Goal: Task Accomplishment & Management: Manage account settings

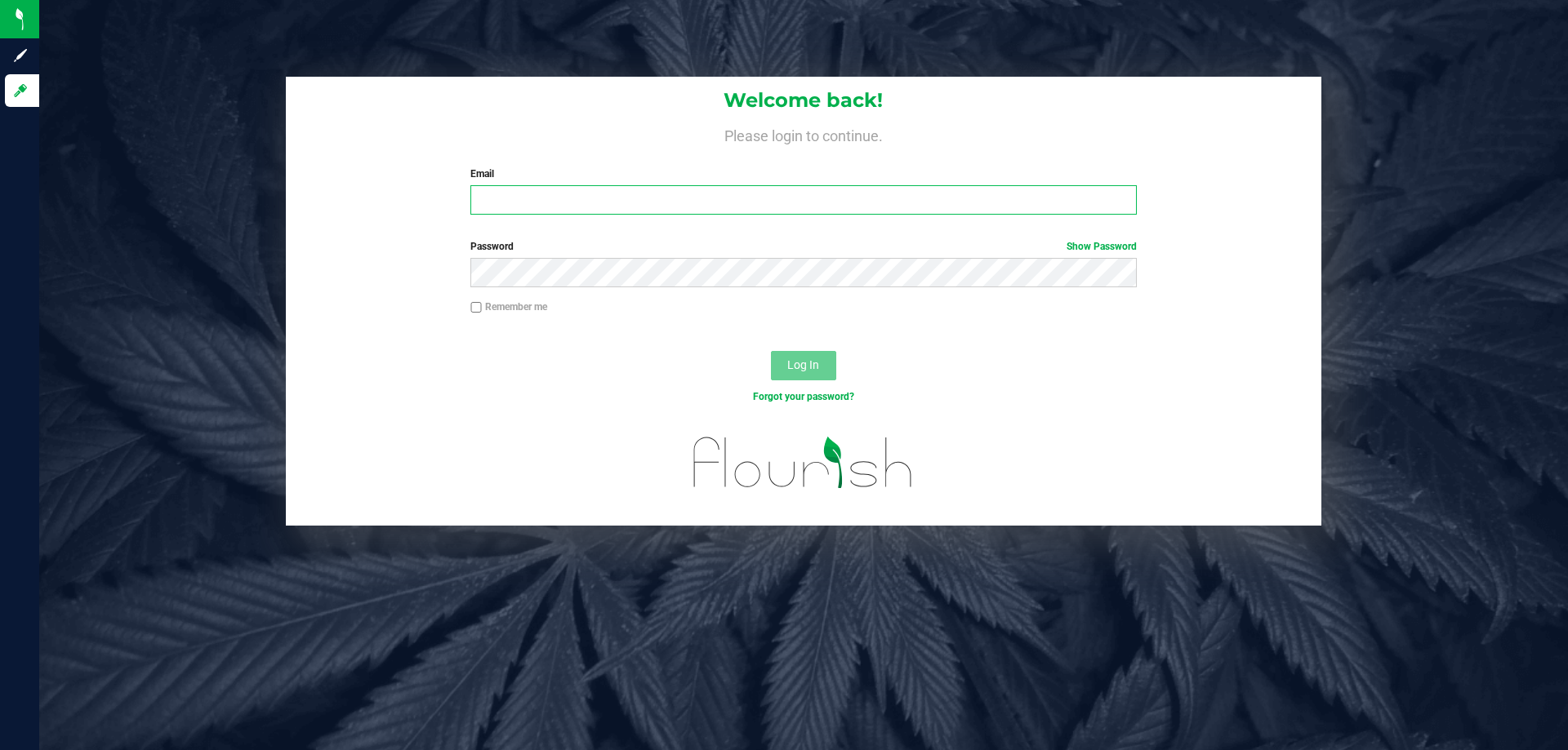
click at [595, 200] on input "Email" at bounding box center [802, 200] width 665 height 29
type input "[EMAIL_ADDRESS][DOMAIN_NAME]"
click at [770, 351] on button "Log In" at bounding box center [803, 365] width 65 height 29
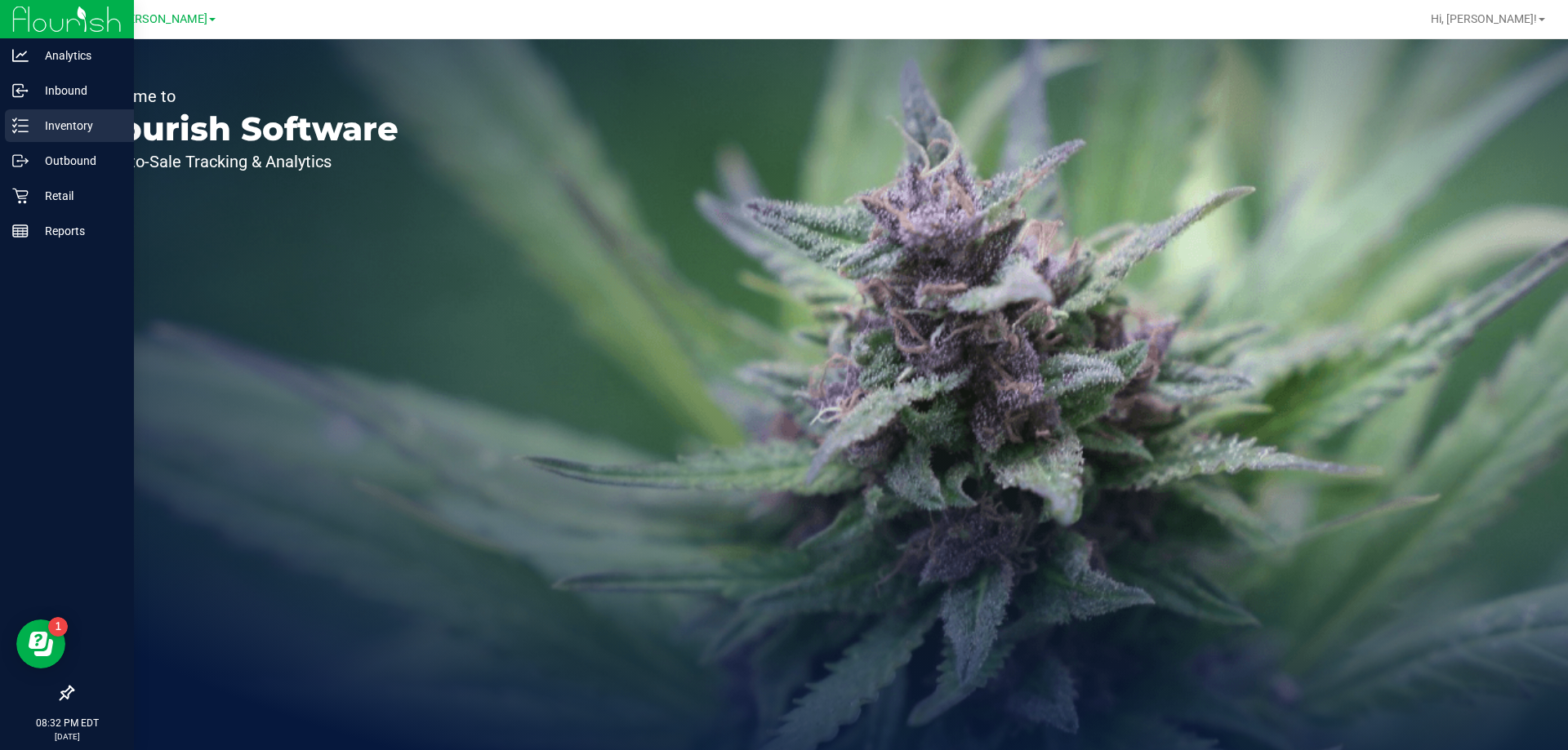
click at [74, 131] on p "Inventory" at bounding box center [77, 126] width 98 height 20
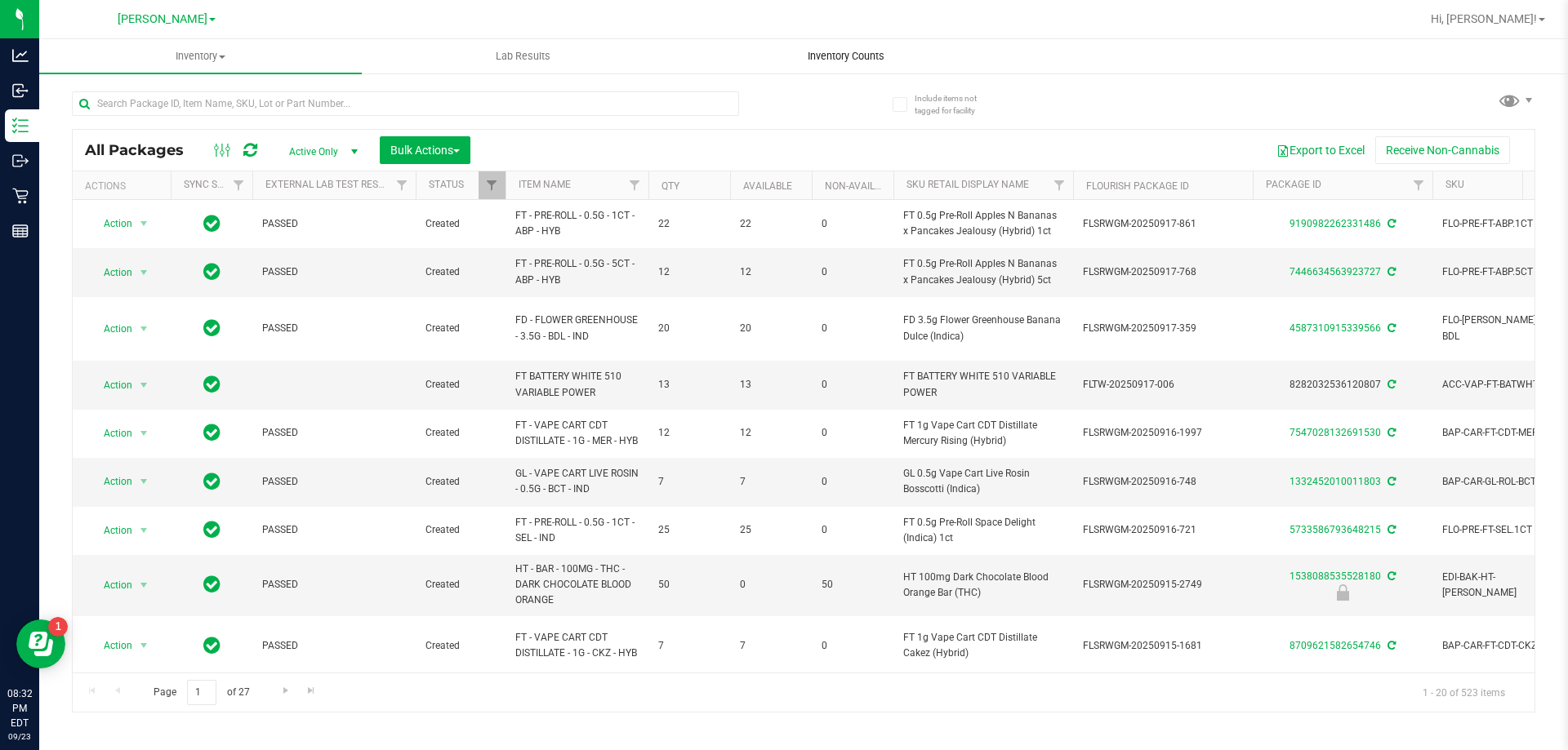
click at [848, 58] on span "Inventory Counts" at bounding box center [846, 56] width 121 height 15
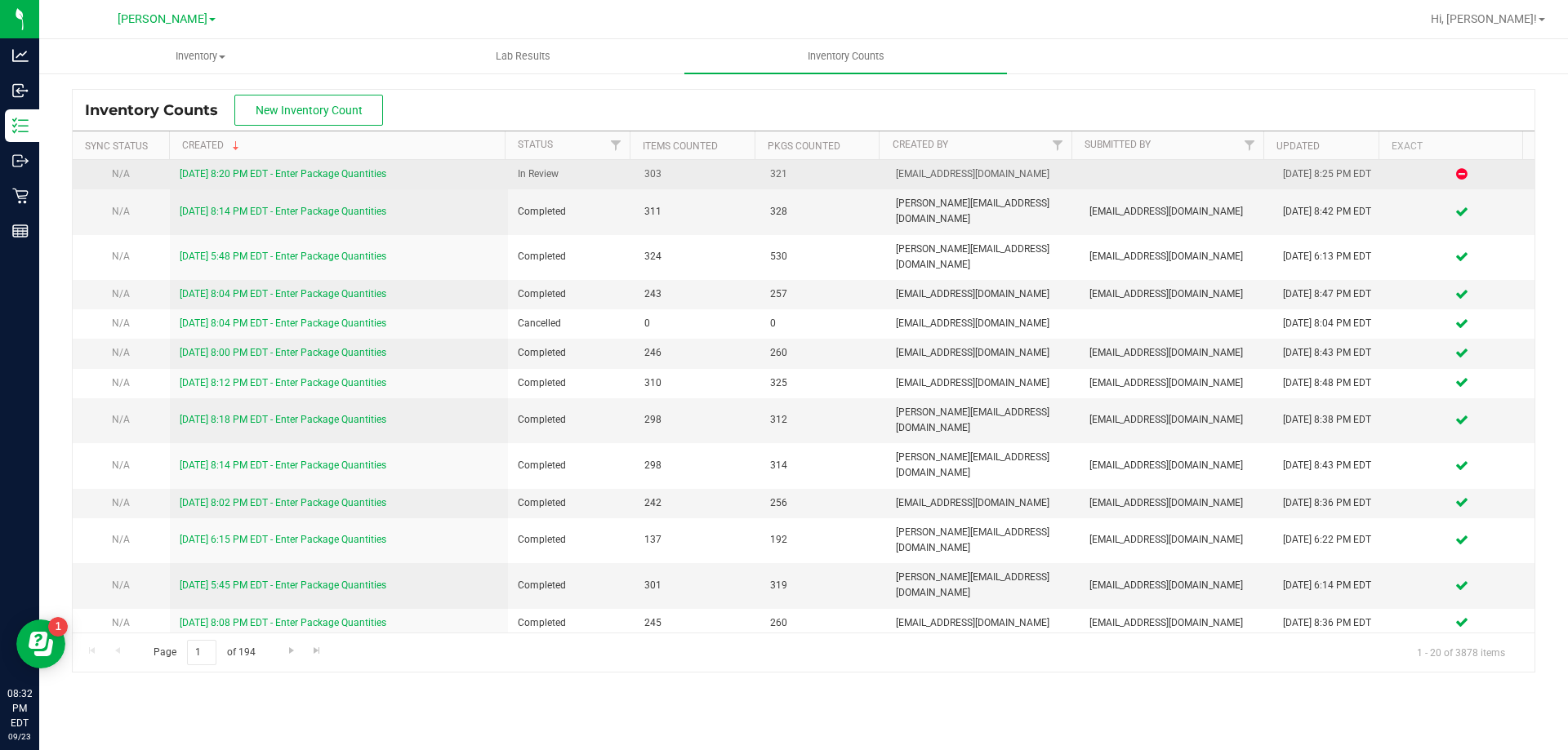
click at [365, 173] on link "[DATE] 8:20 PM EDT - Enter Package Quantities" at bounding box center [283, 173] width 207 height 12
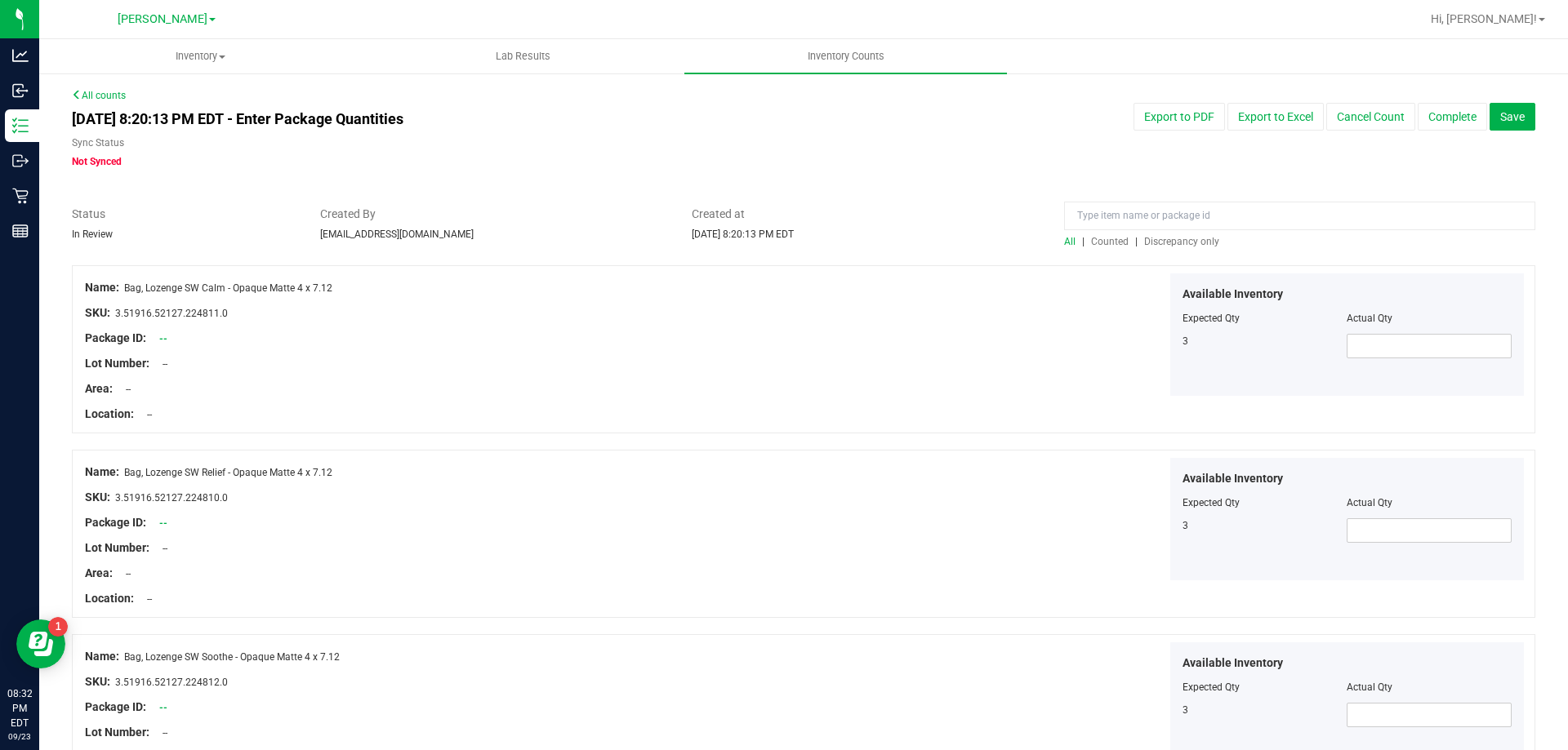
click at [1159, 240] on span "Discrepancy only" at bounding box center [1181, 241] width 75 height 12
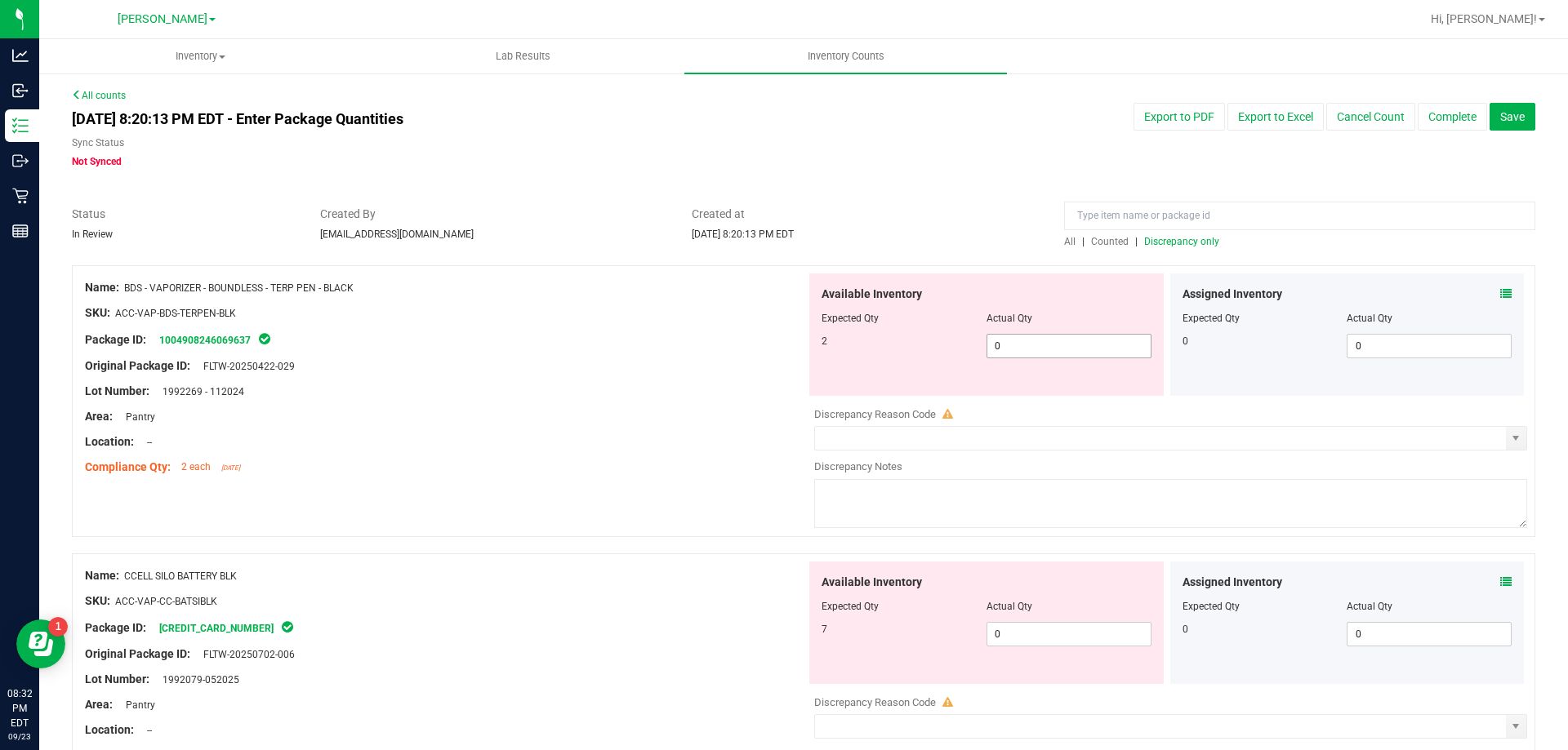
click at [1023, 348] on span "0 0" at bounding box center [1069, 346] width 165 height 24
type input "02"
click at [1050, 634] on div "Available Inventory Expected Qty Actual Qty 7 0 0" at bounding box center [1166, 690] width 721 height 258
type input "2"
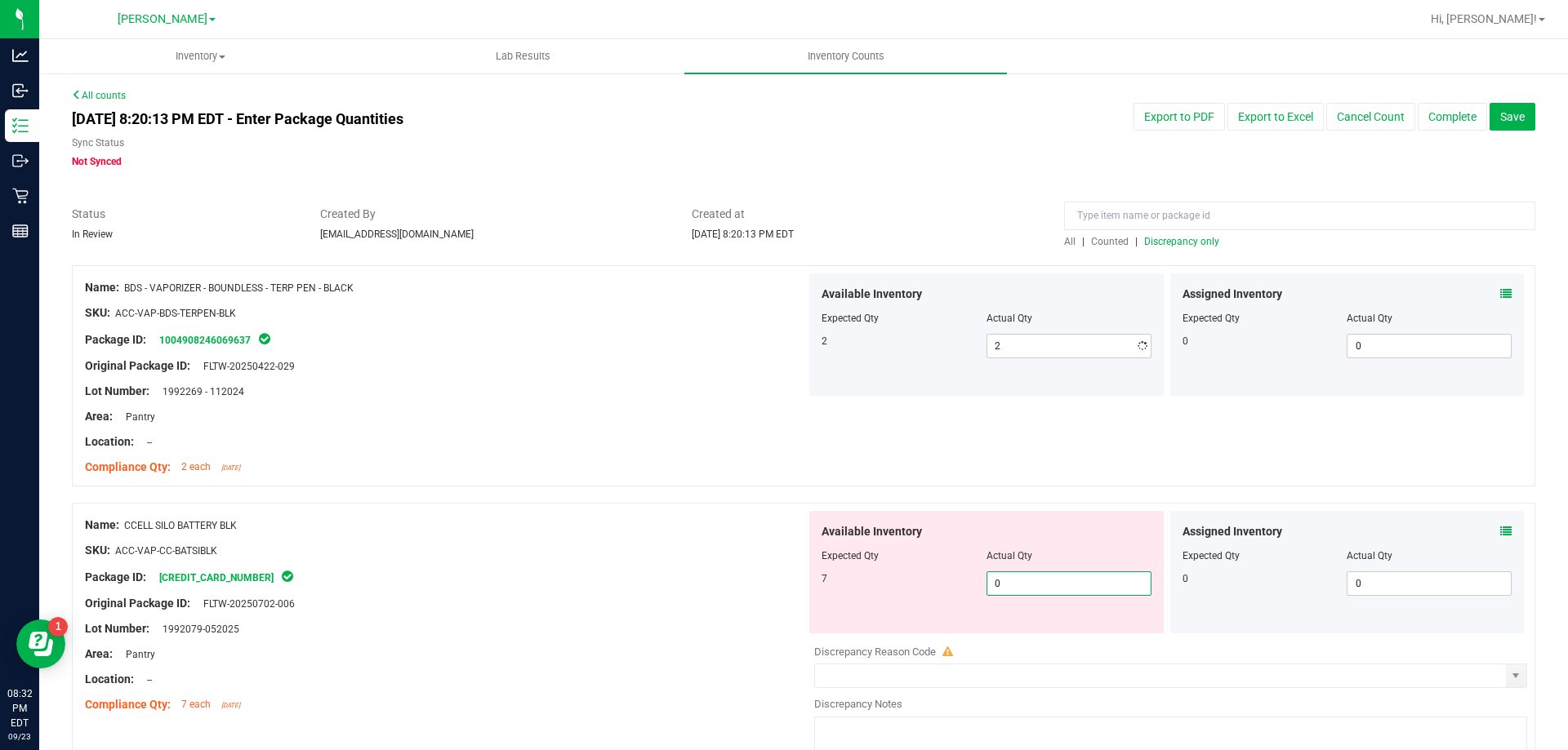
type input "07"
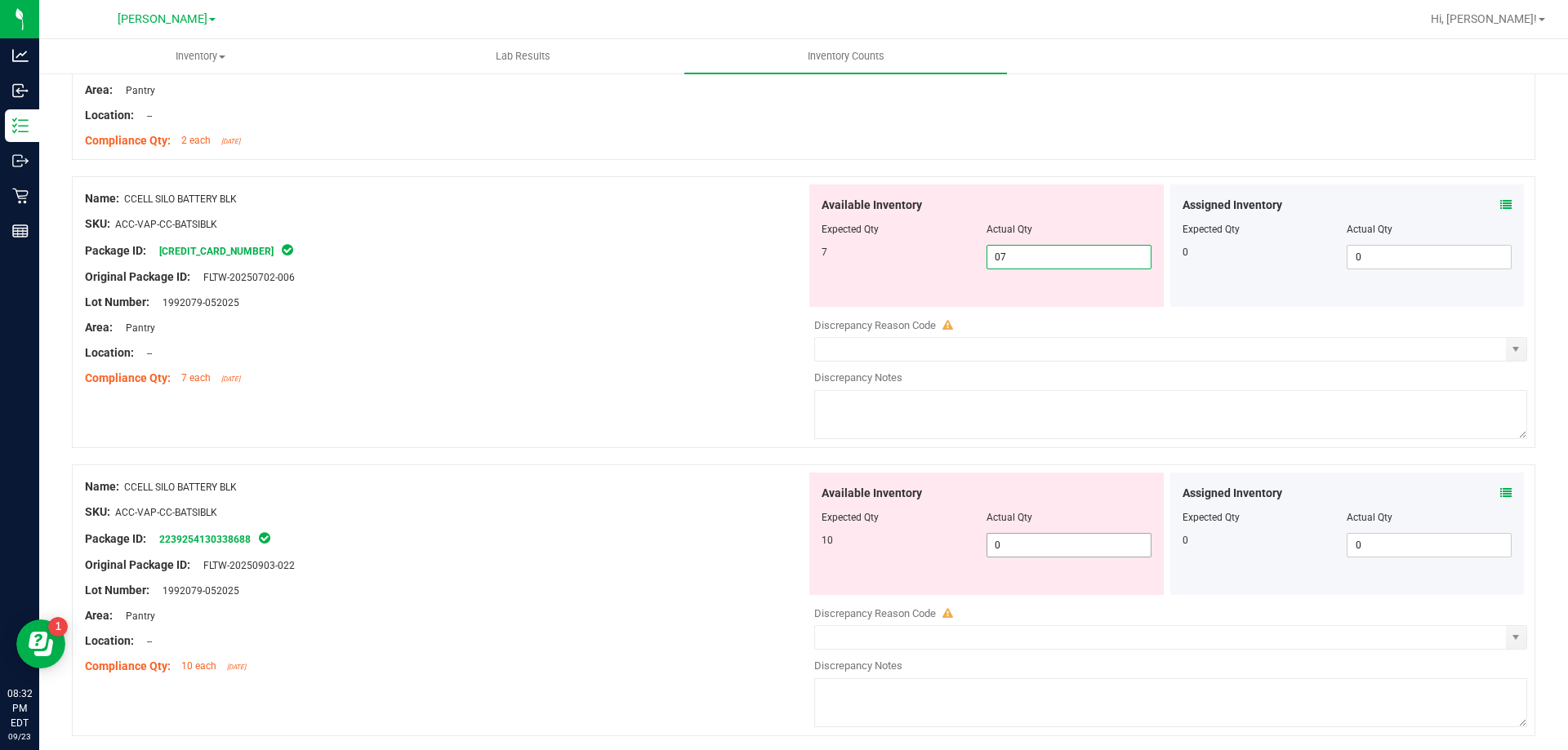
type input "7"
click at [1056, 538] on div "Available Inventory Expected Qty Actual Qty 10 0 0" at bounding box center [986, 533] width 355 height 122
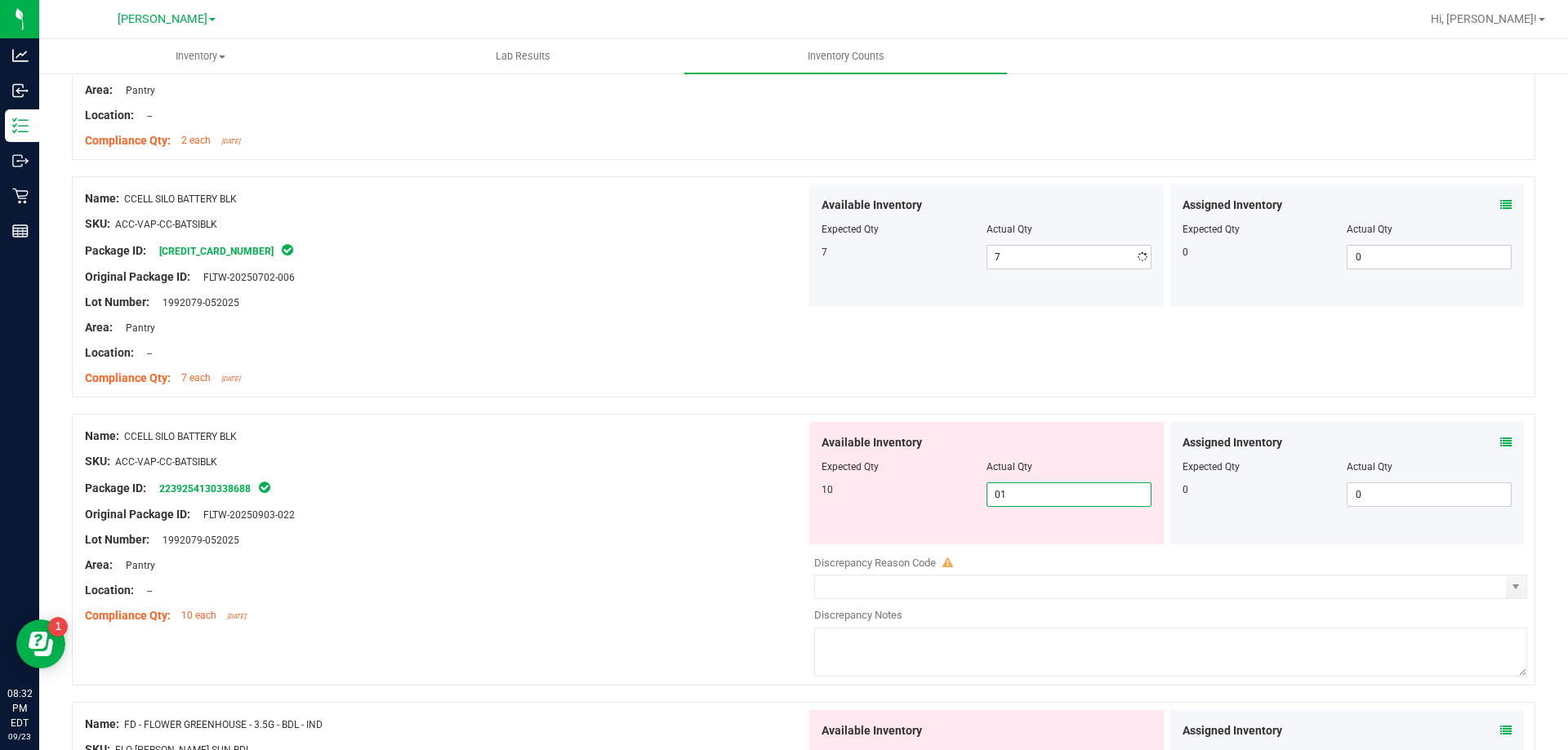
type input "010"
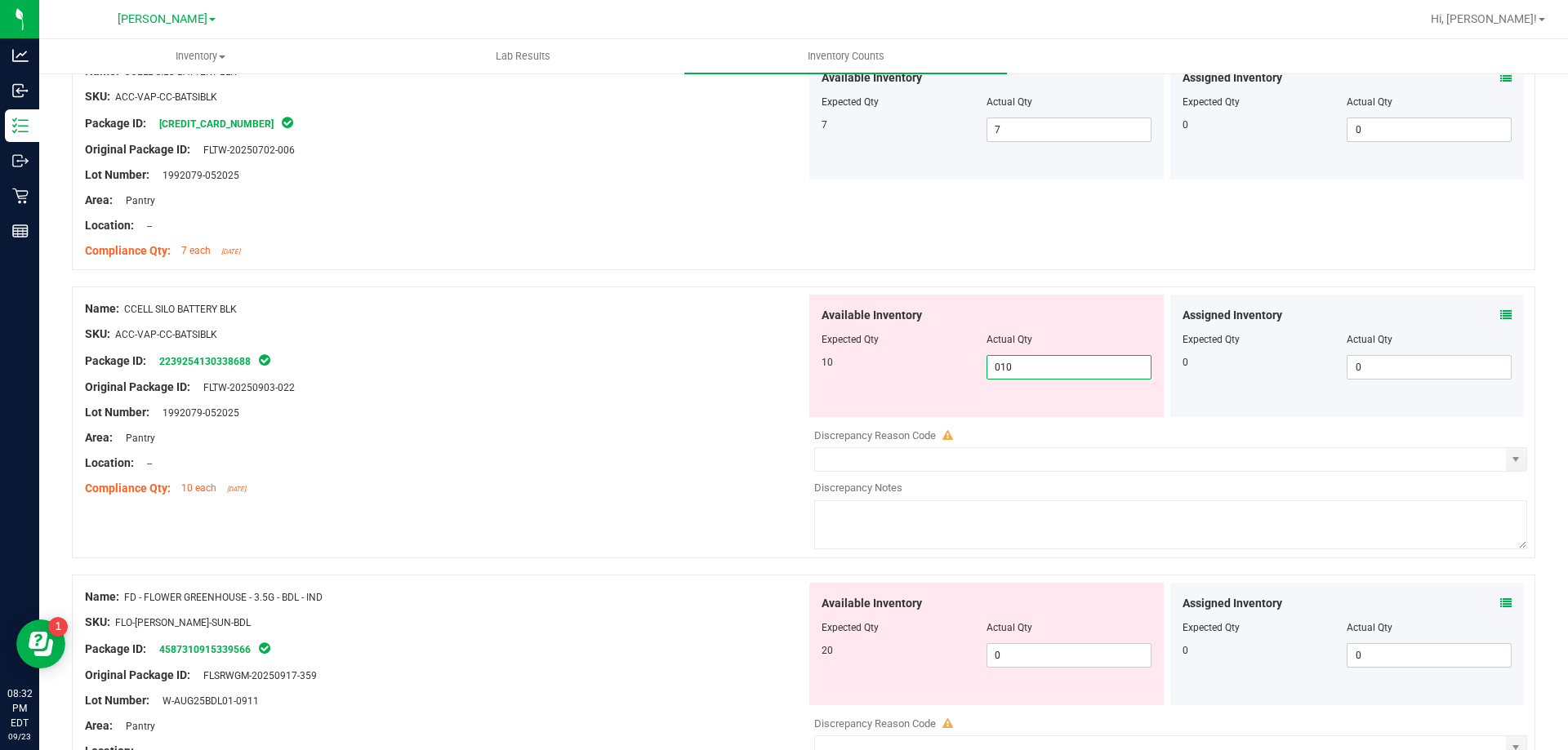
scroll to position [653, 0]
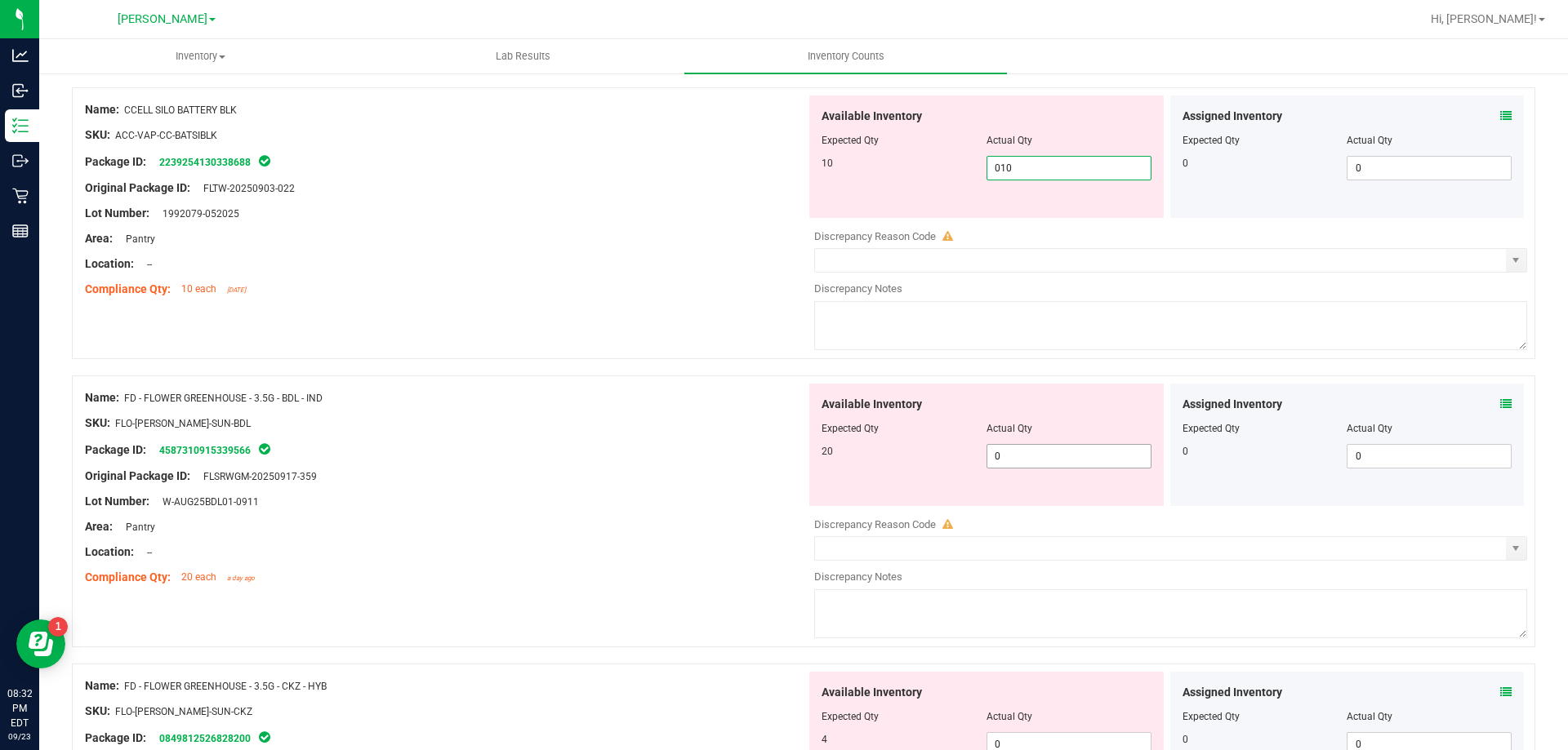
type input "10"
click at [1039, 462] on div "Available Inventory Expected Qty Actual Qty 20 0 0" at bounding box center [1166, 512] width 721 height 258
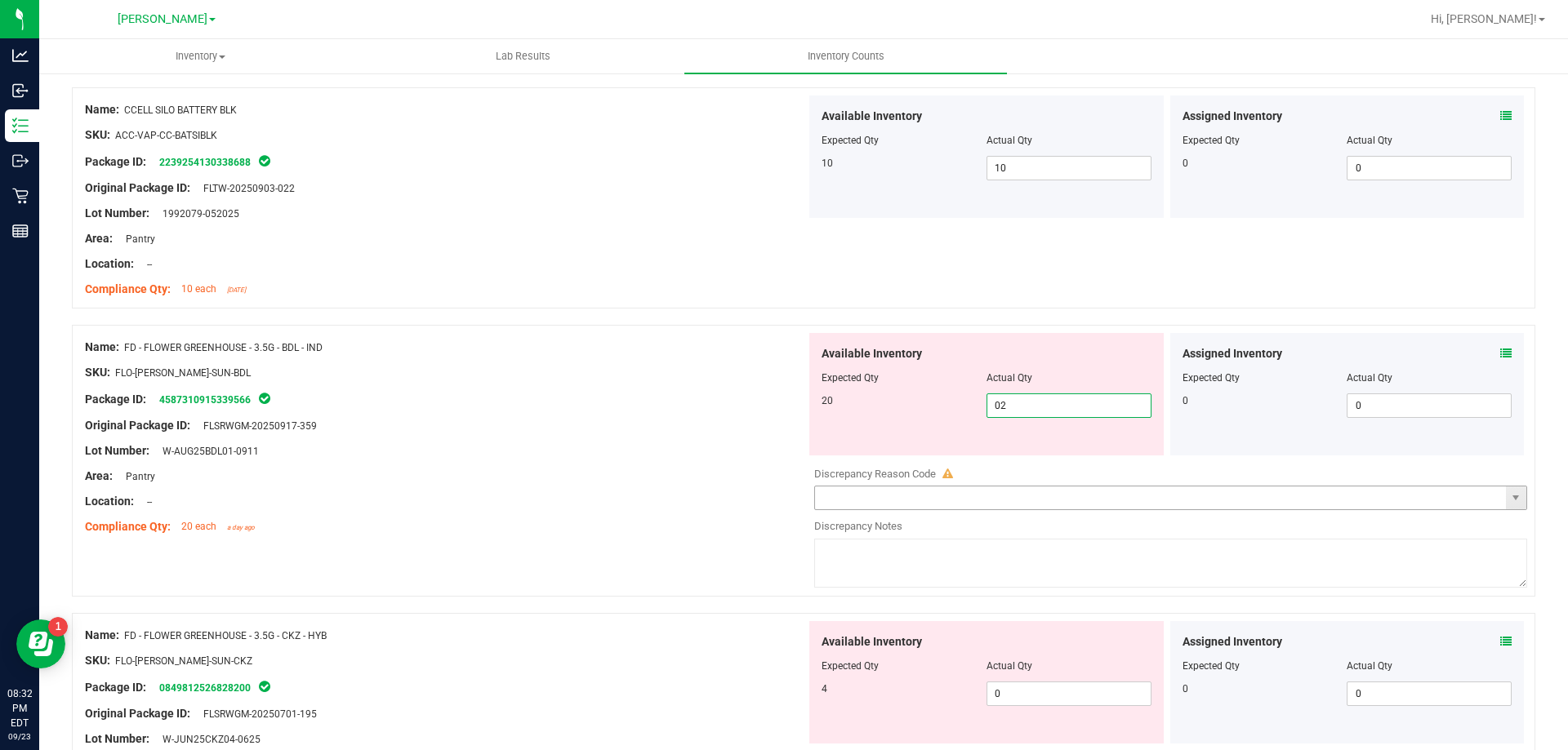
type input "020"
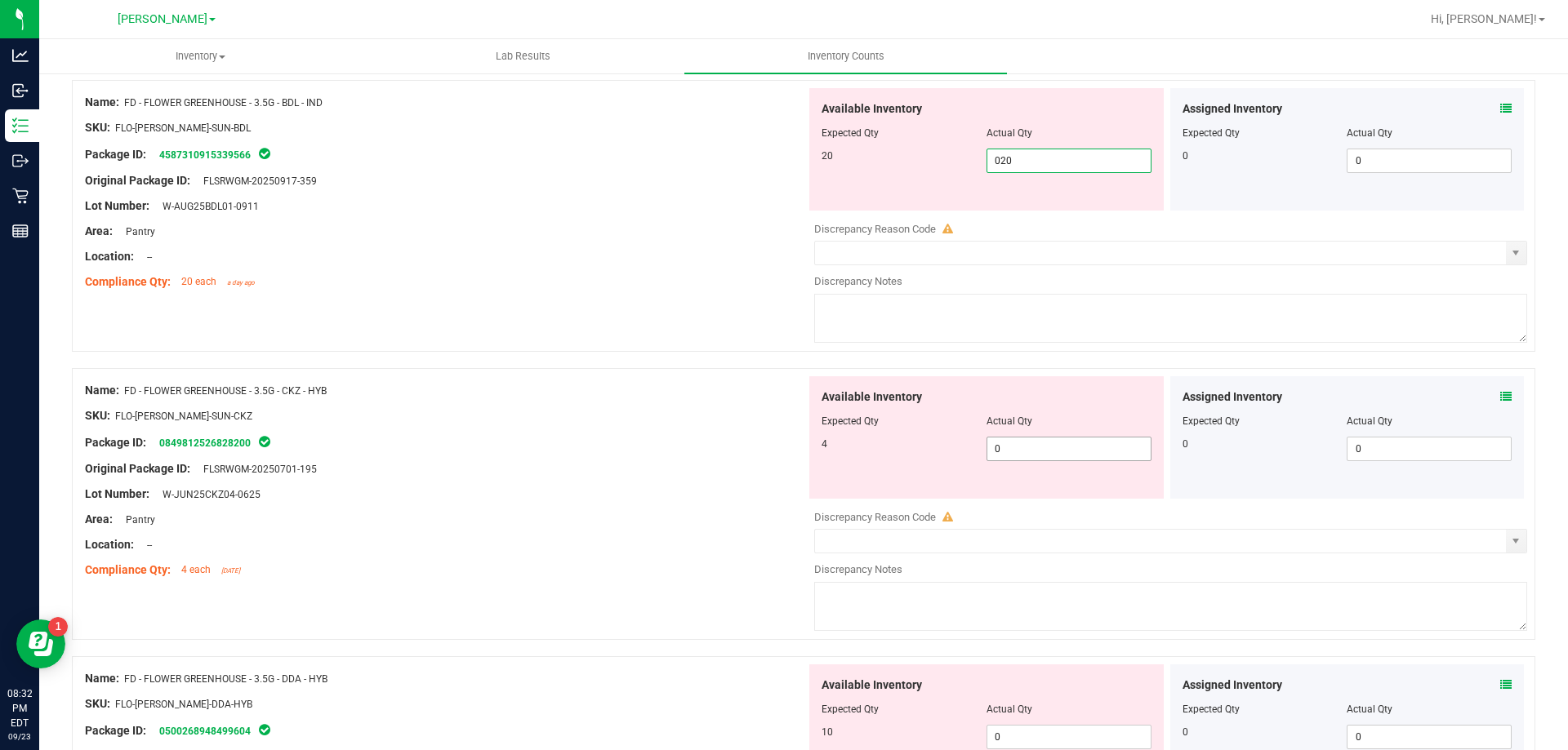
type input "20"
click at [1059, 456] on div "Available Inventory Expected Qty Actual Qty 4 0 0" at bounding box center [1166, 505] width 721 height 258
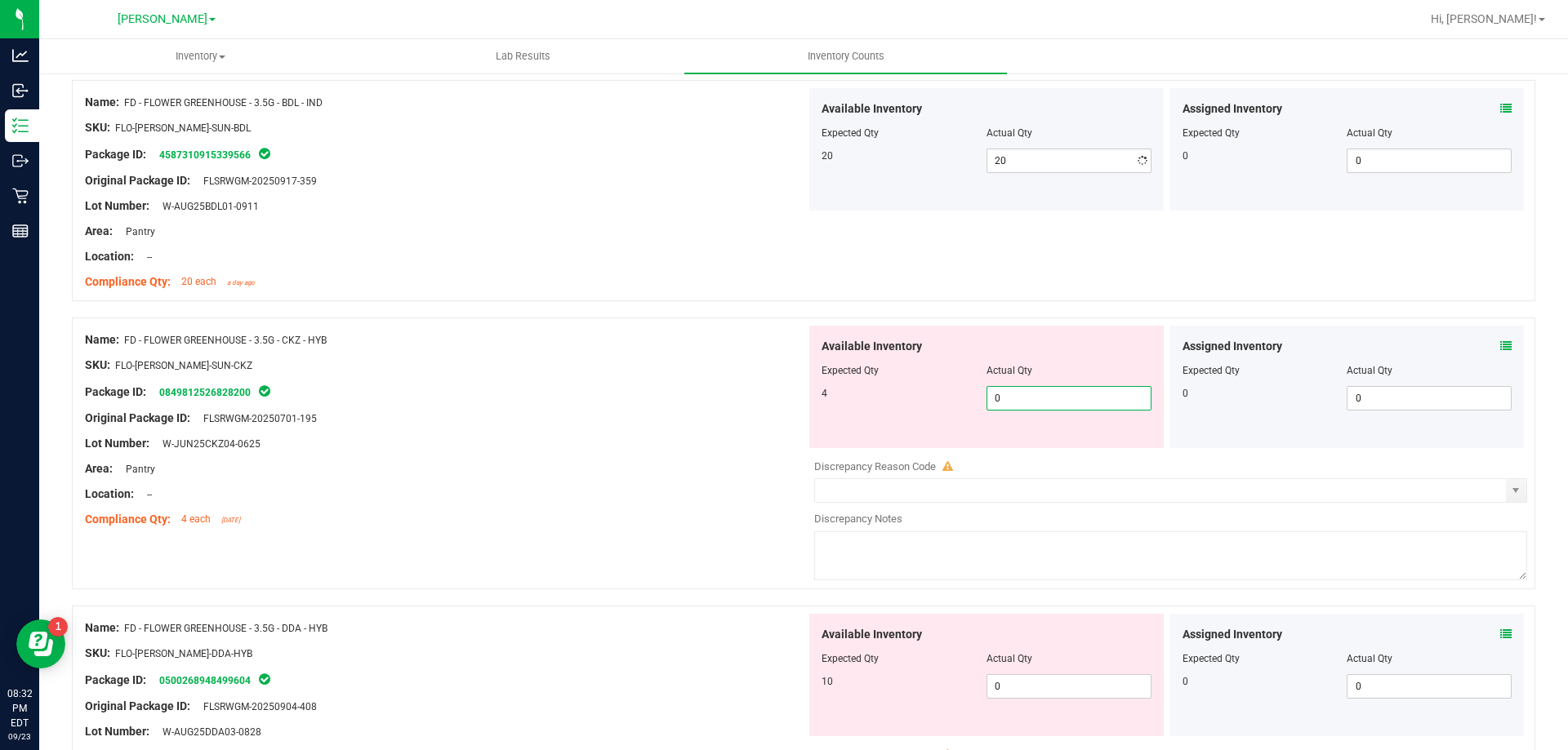
type input "04"
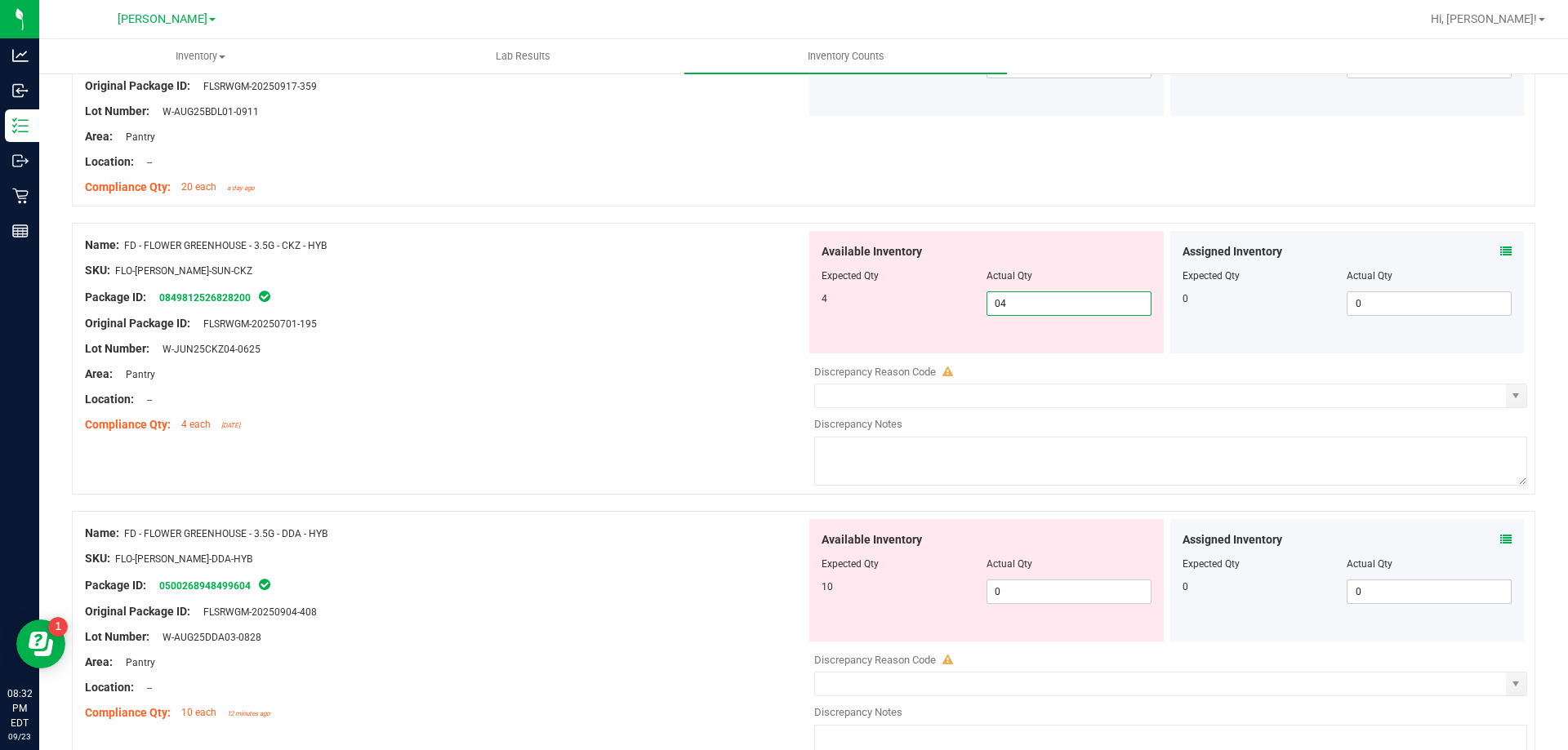
scroll to position [1143, 0]
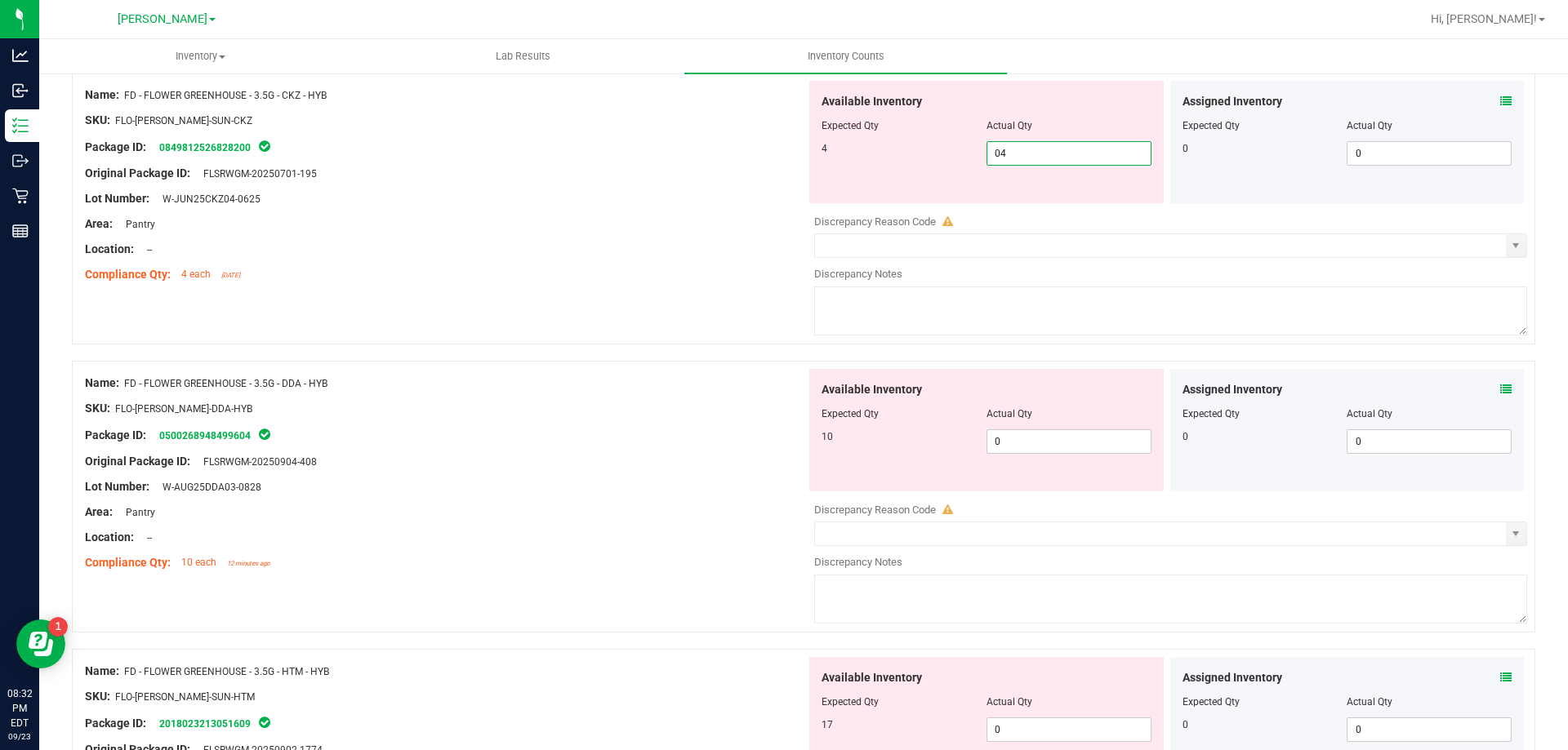
click at [1071, 444] on div "Available Inventory Expected Qty Actual Qty 10 0 0" at bounding box center [1166, 498] width 721 height 258
type input "4"
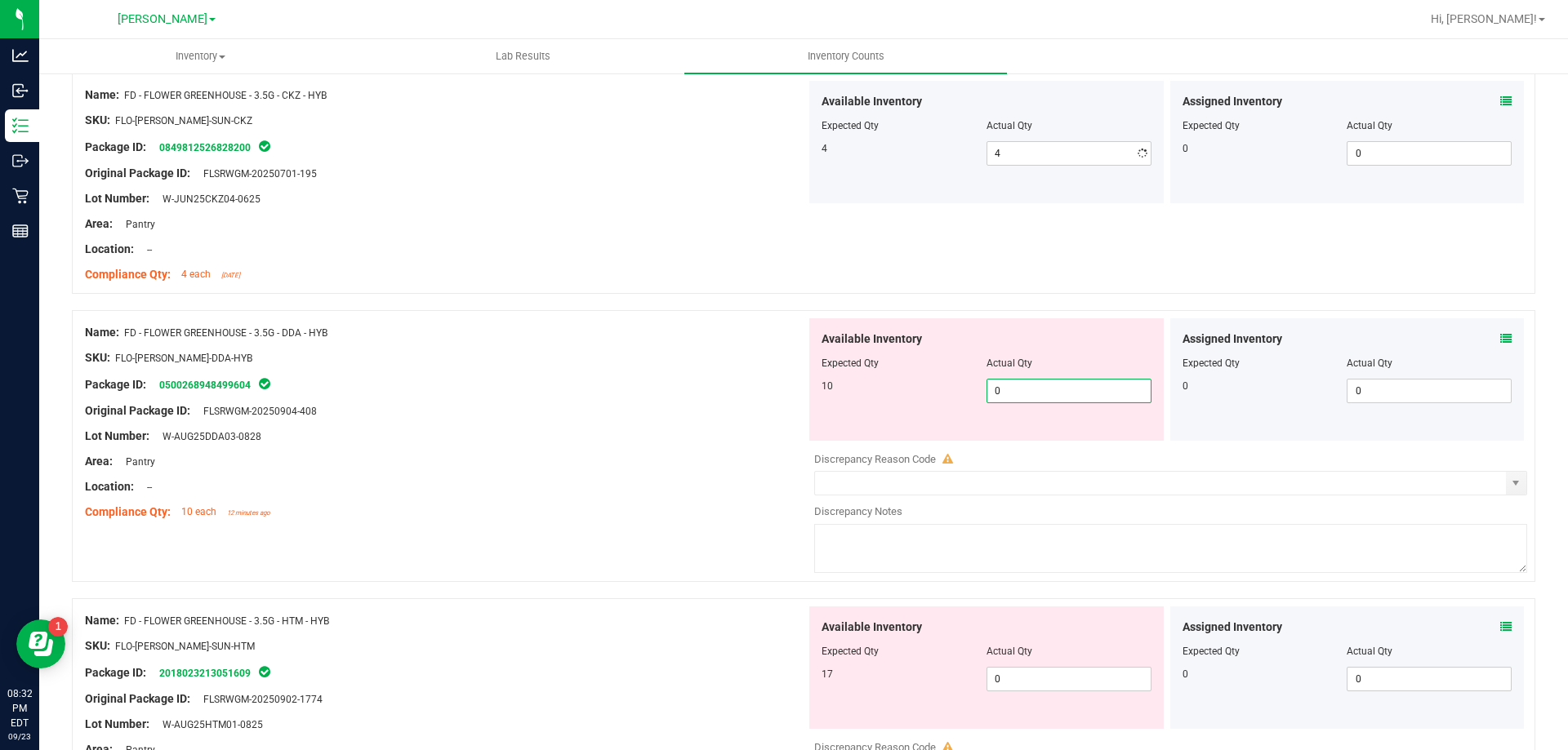
type input "01"
type input "1"
click at [1064, 433] on div "Available Inventory Expected Qty Actual Qty 10 1 1" at bounding box center [986, 379] width 355 height 122
click at [1040, 392] on span "1 1" at bounding box center [1069, 391] width 165 height 24
type input "10"
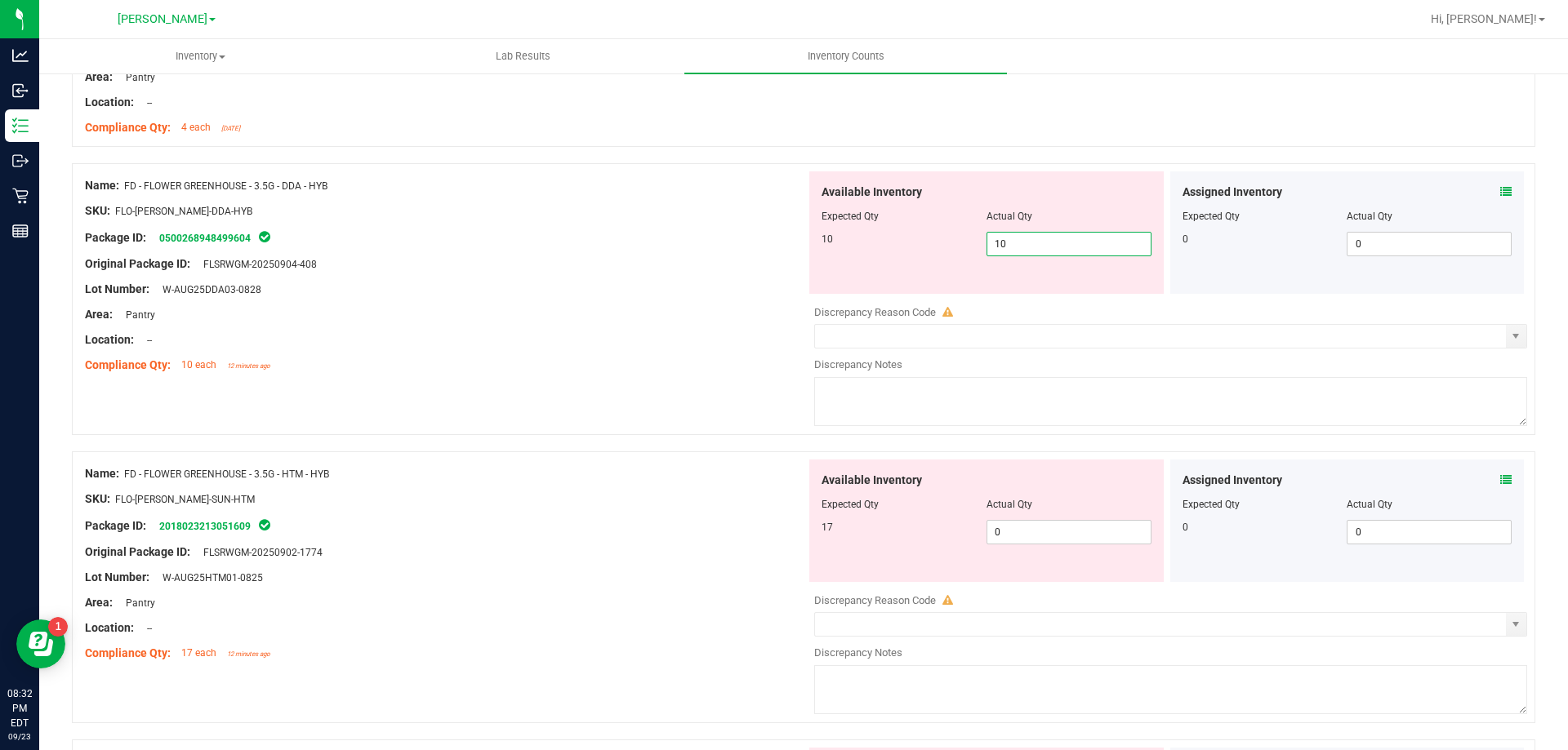
scroll to position [1306, 0]
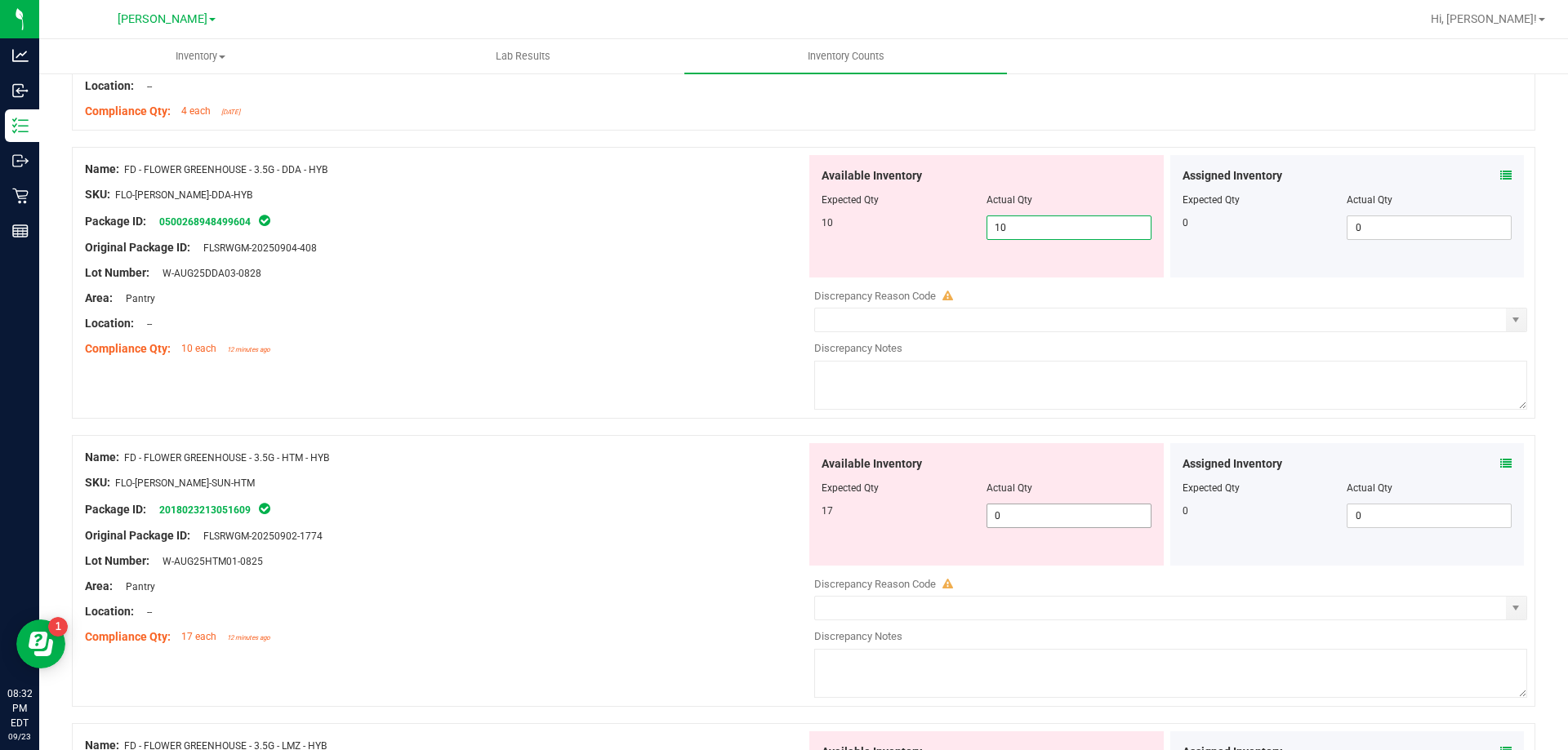
type input "10"
click at [1073, 510] on div "Available Inventory Expected Qty Actual Qty 17 0 0" at bounding box center [986, 504] width 355 height 122
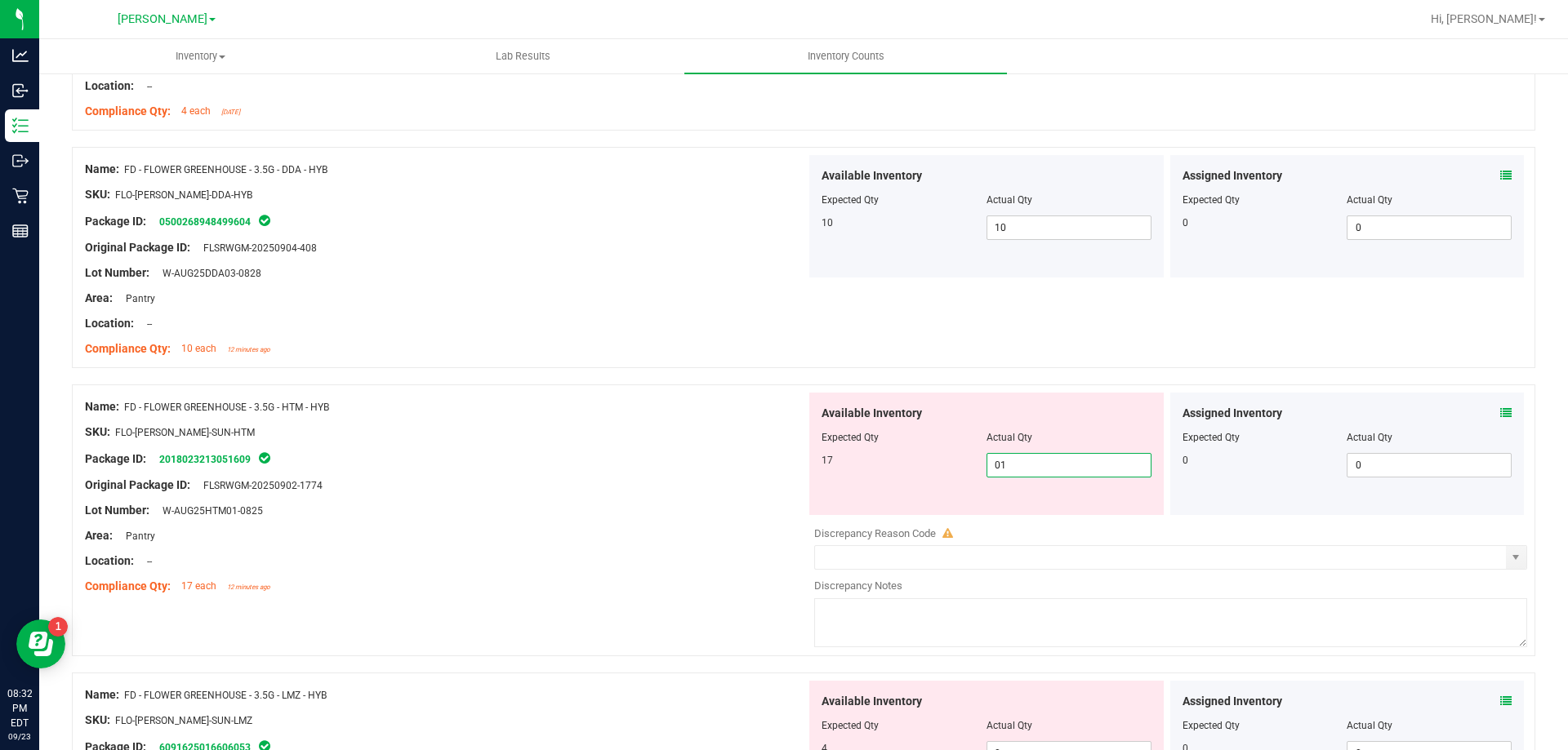
type input "017"
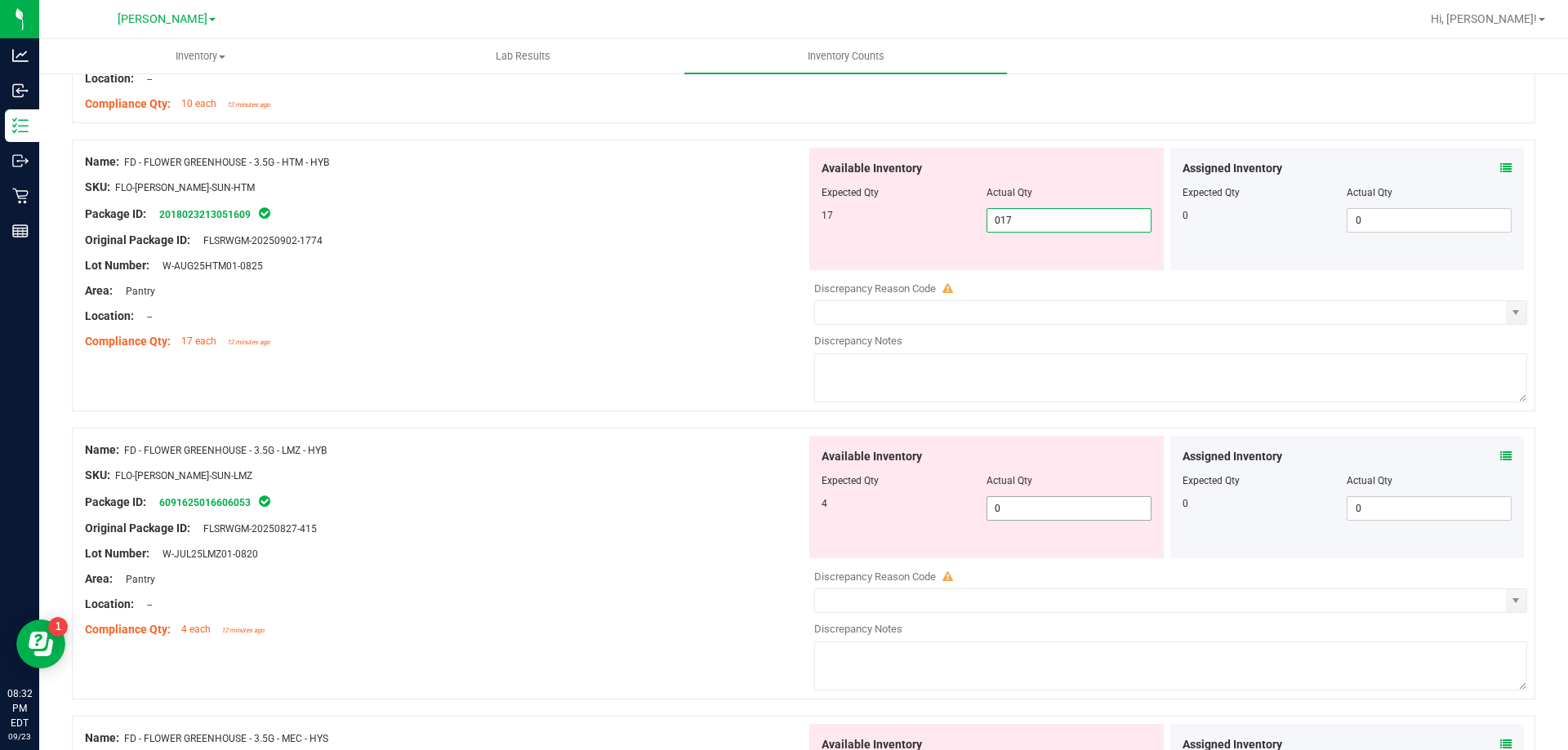
type input "17"
click at [1081, 515] on div "Available Inventory Expected Qty Actual Qty 4 0 0" at bounding box center [1166, 565] width 721 height 258
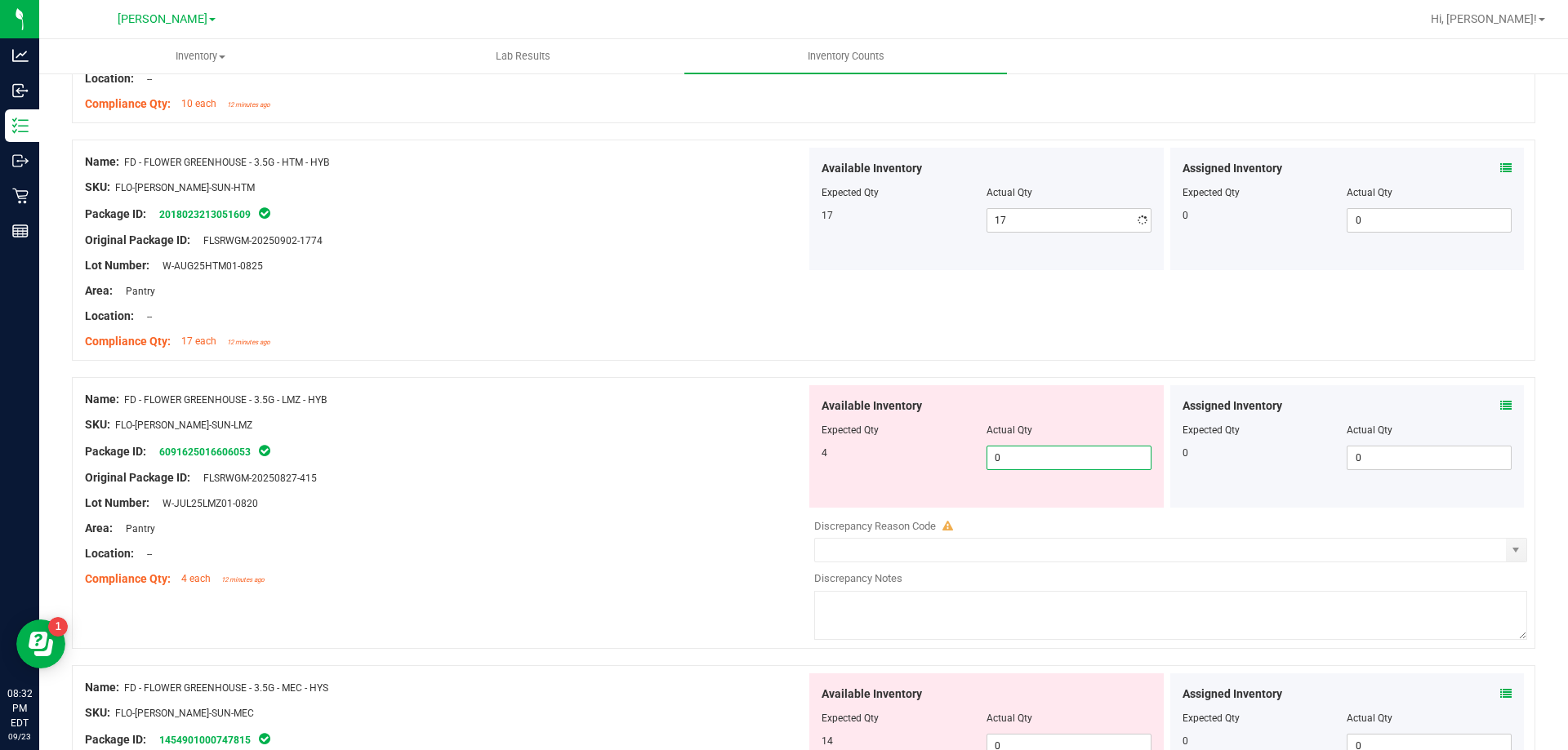
type input "04"
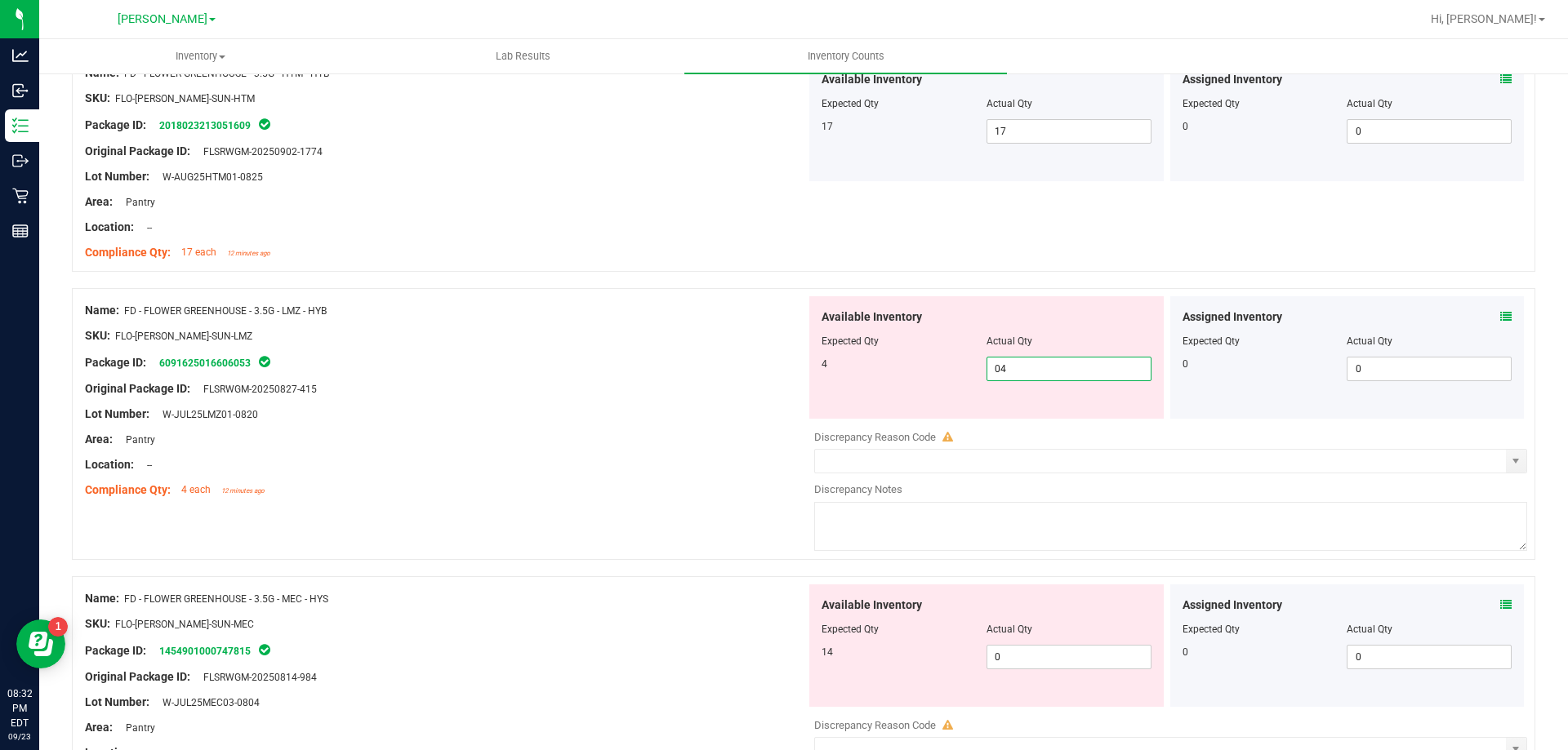
scroll to position [1796, 0]
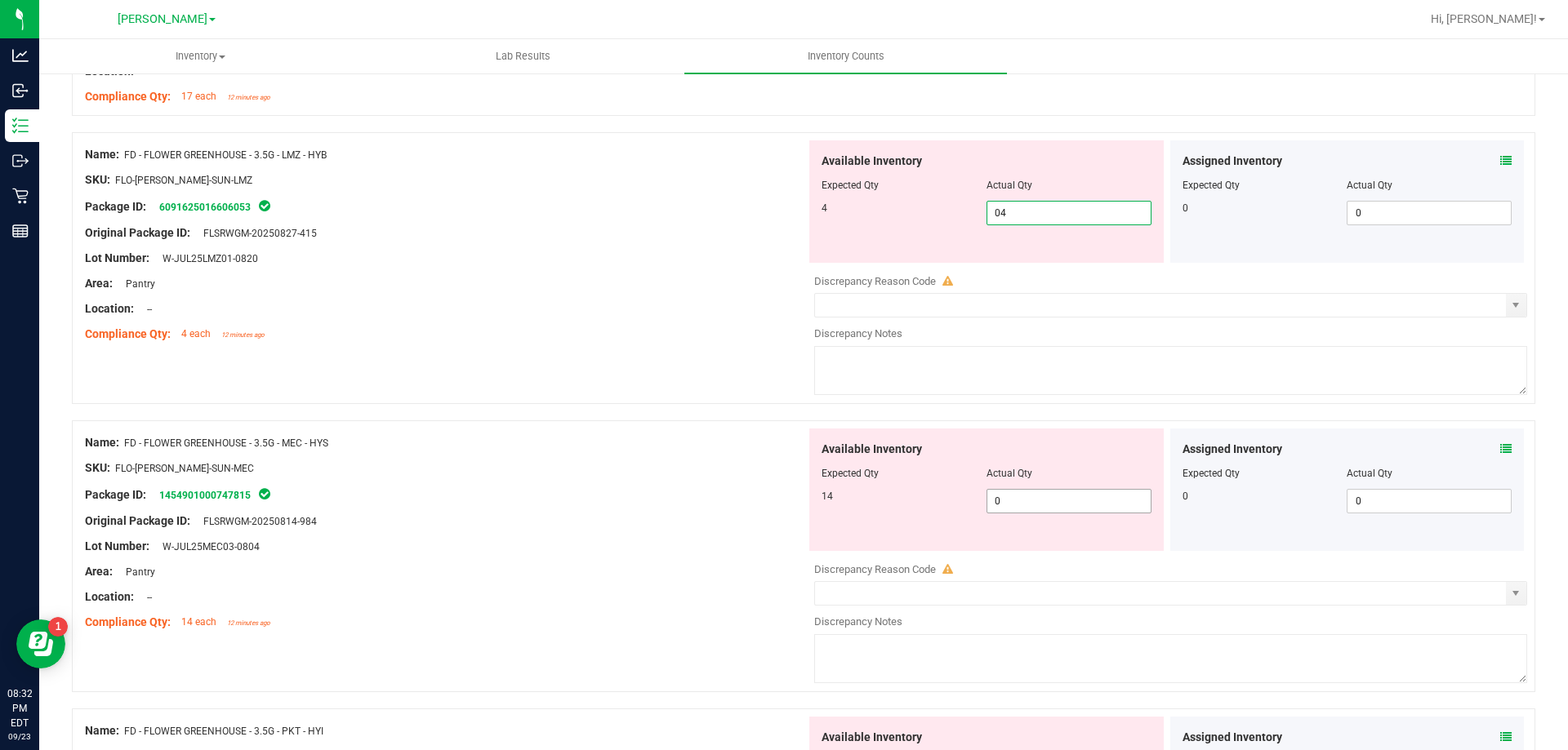
type input "4"
click at [1075, 497] on div "Available Inventory Expected Qty Actual Qty 14 0 0" at bounding box center [986, 489] width 355 height 122
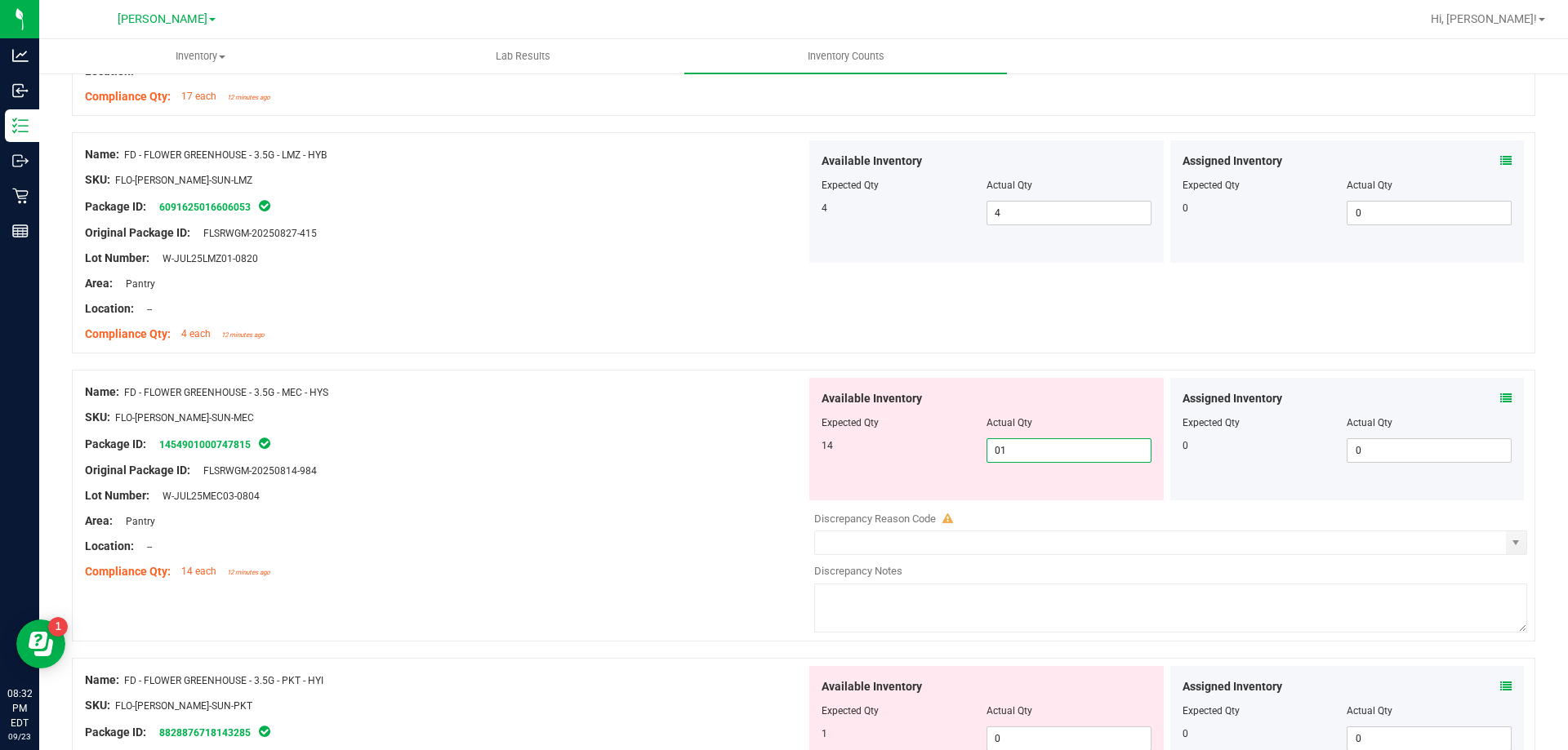
type input "014"
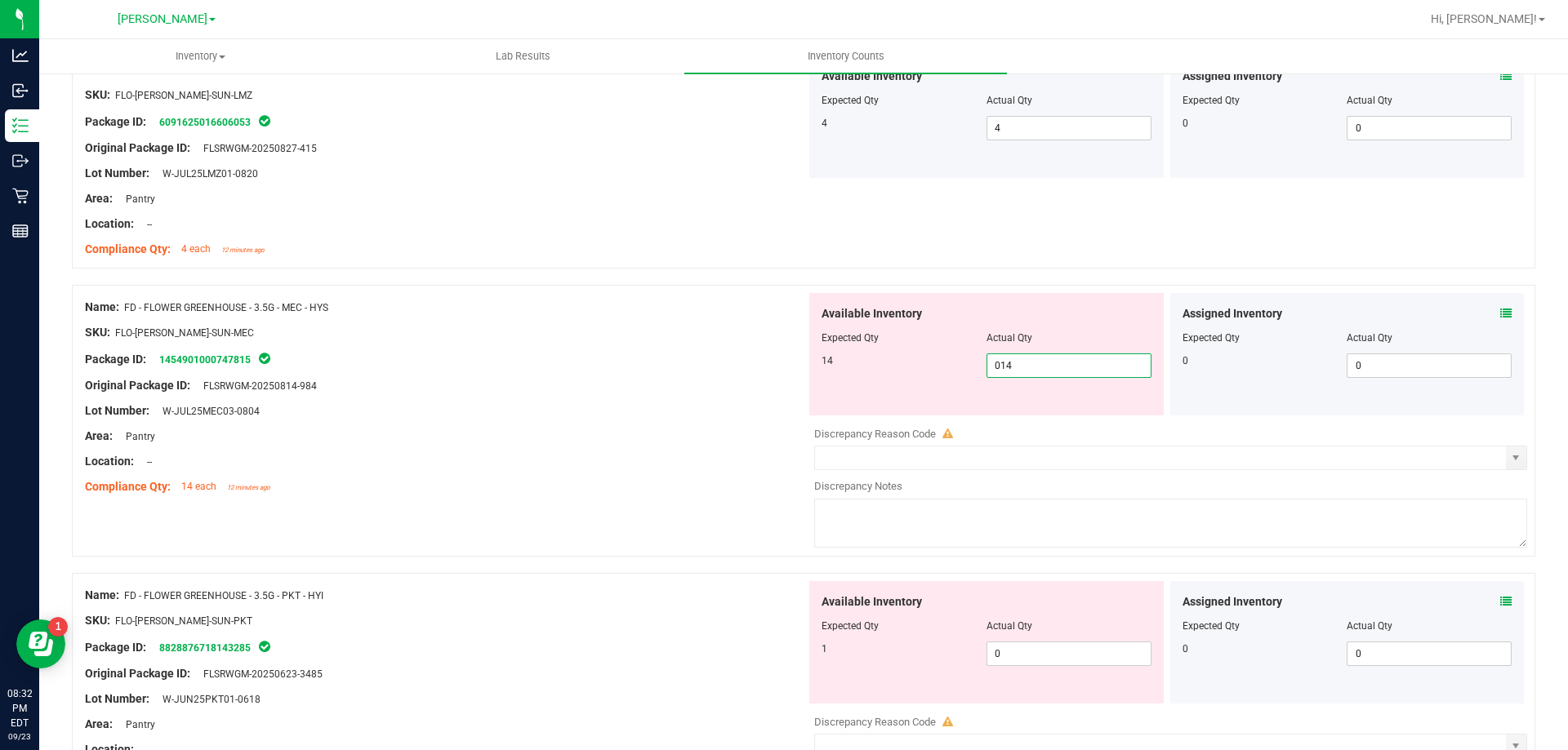
scroll to position [1959, 0]
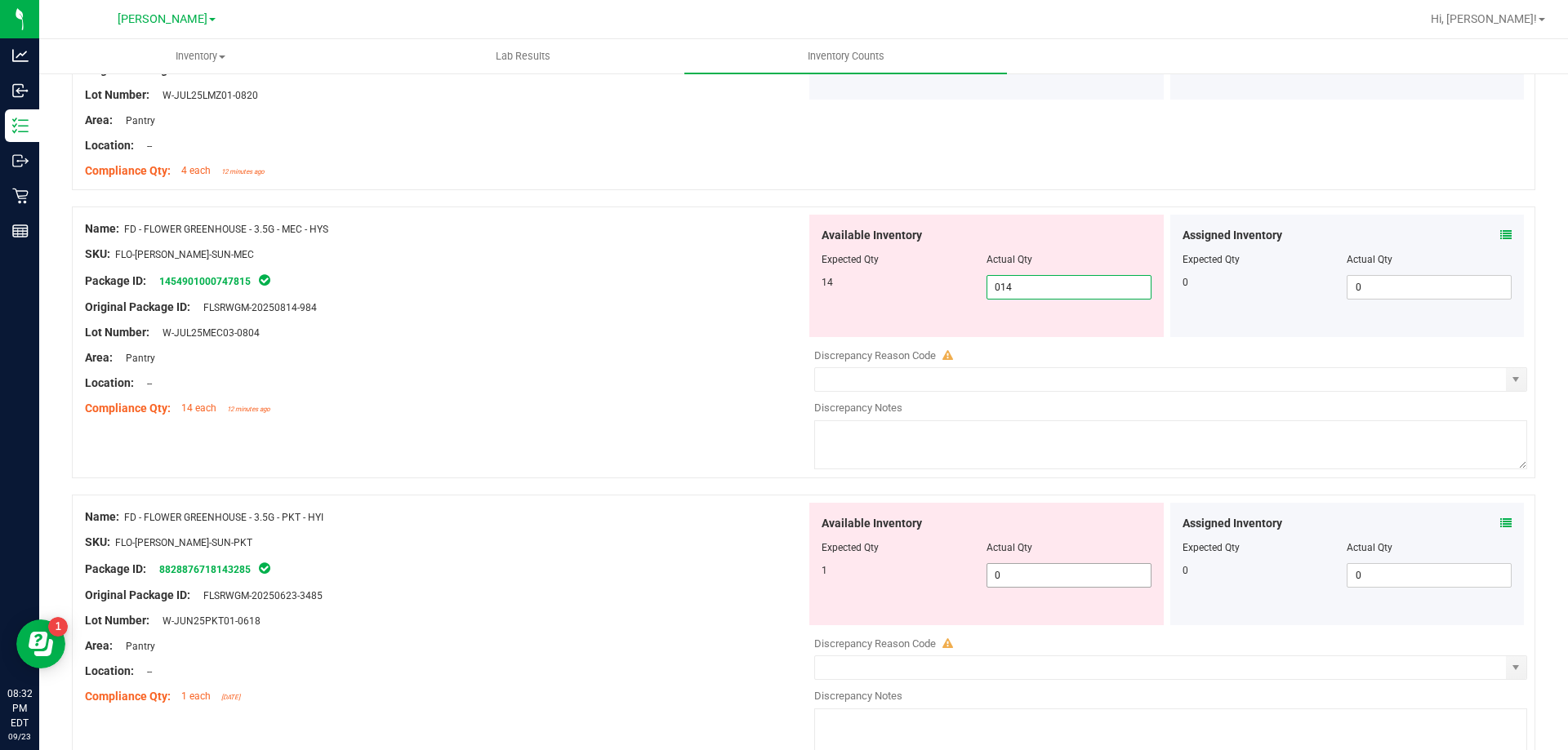
type input "14"
click at [1051, 576] on div "Available Inventory Expected Qty Actual Qty 1 0 0" at bounding box center [1166, 631] width 721 height 258
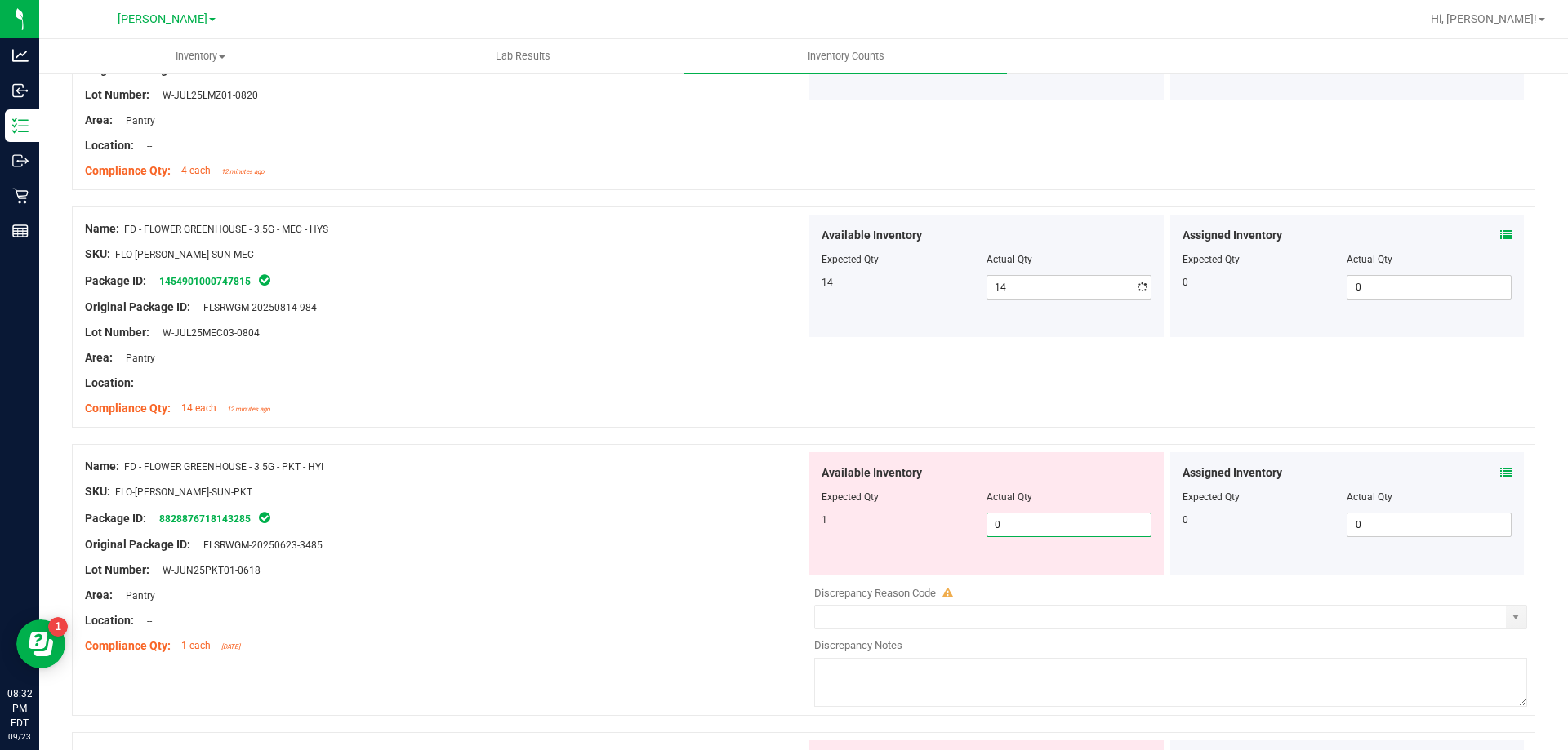
type input "01"
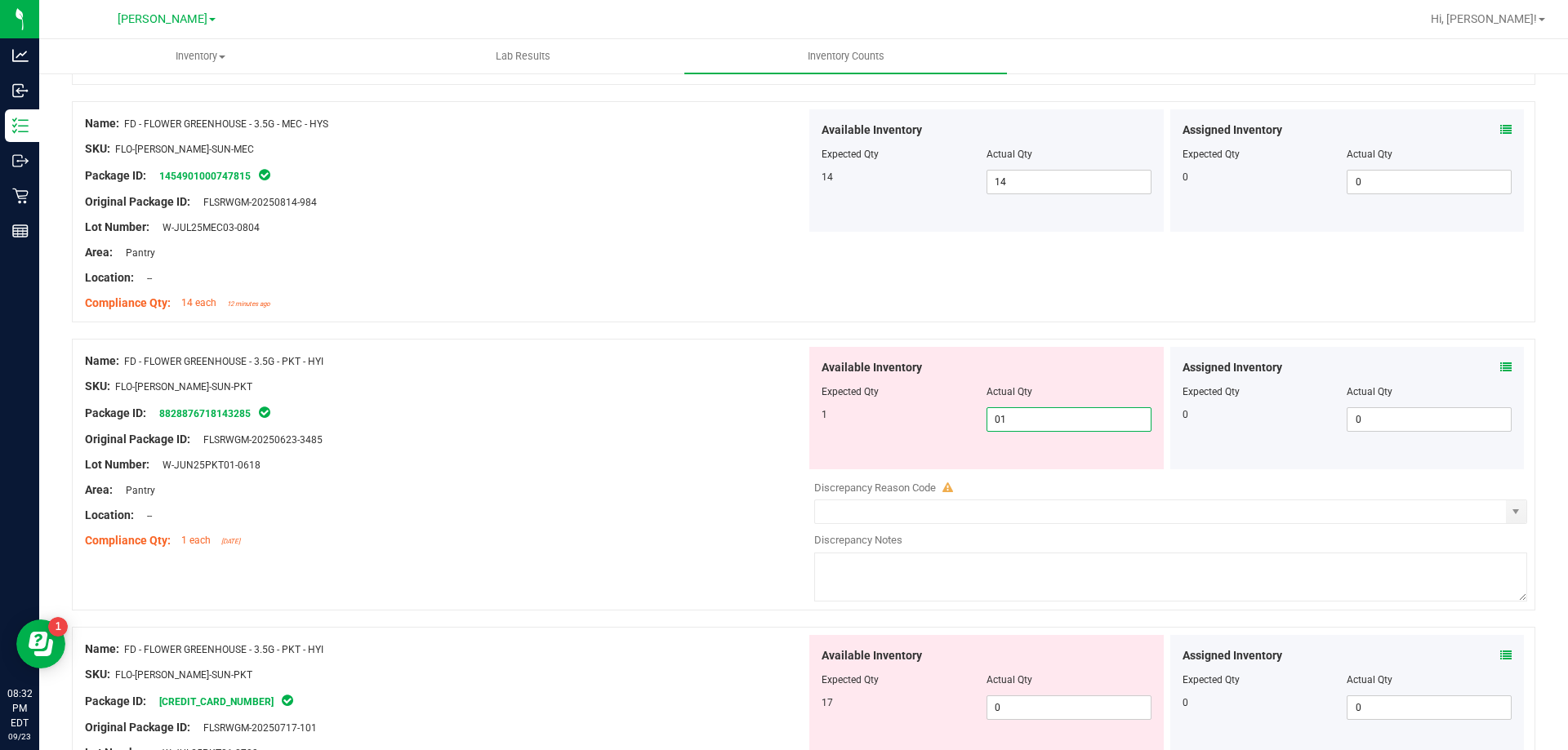
scroll to position [2204, 0]
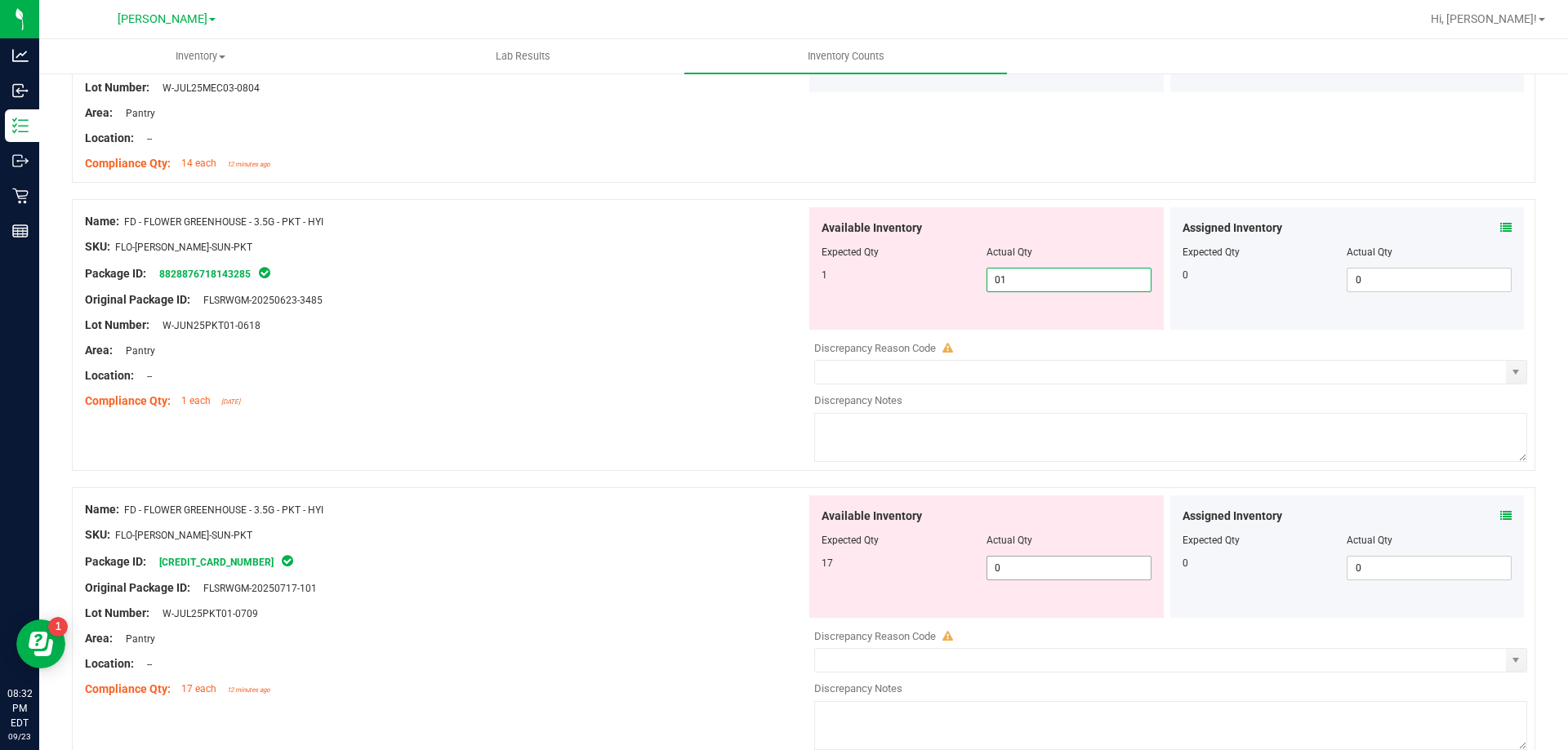
type input "1"
click at [1044, 565] on div "Available Inventory Expected Qty Actual Qty 17 0 0" at bounding box center [986, 556] width 355 height 122
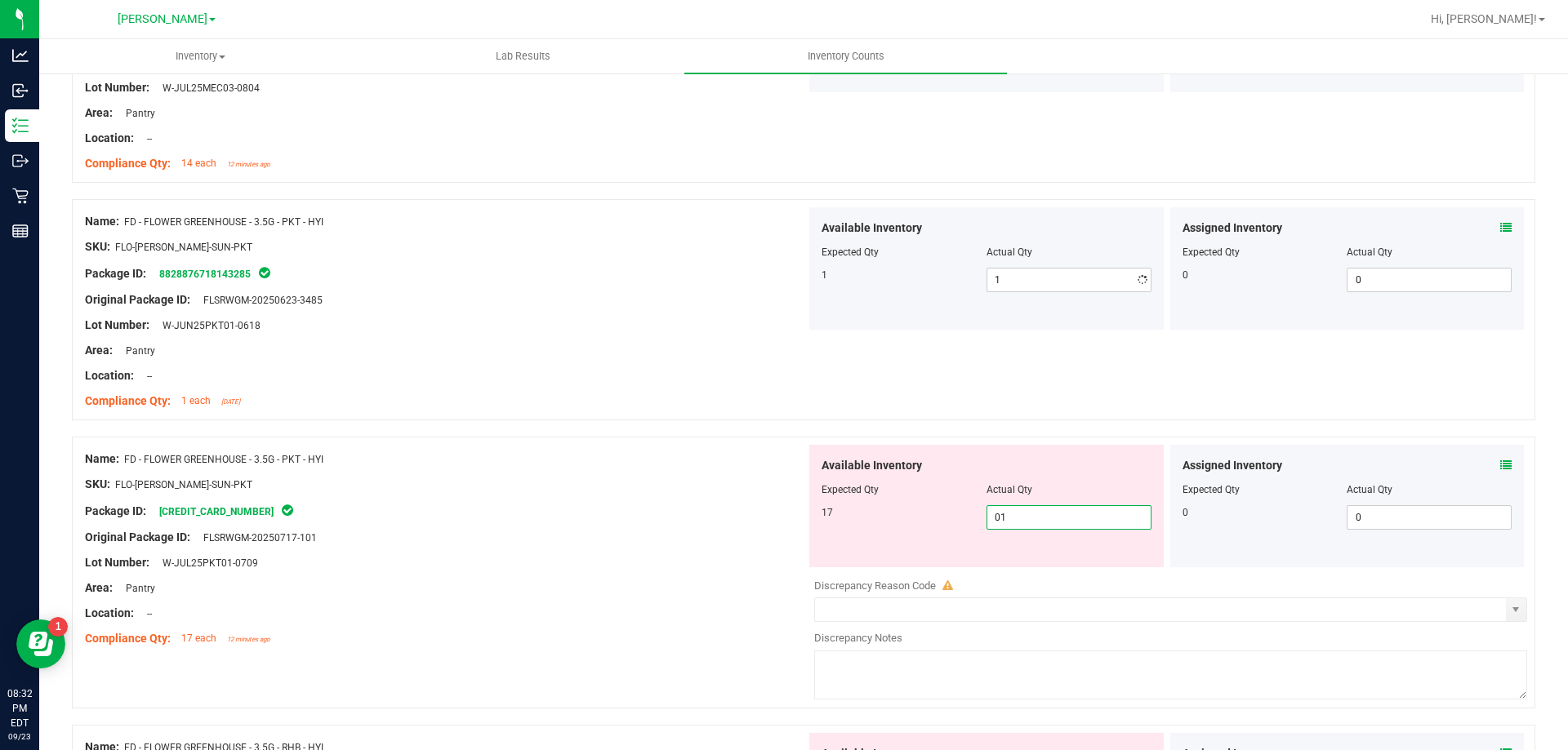
type input "017"
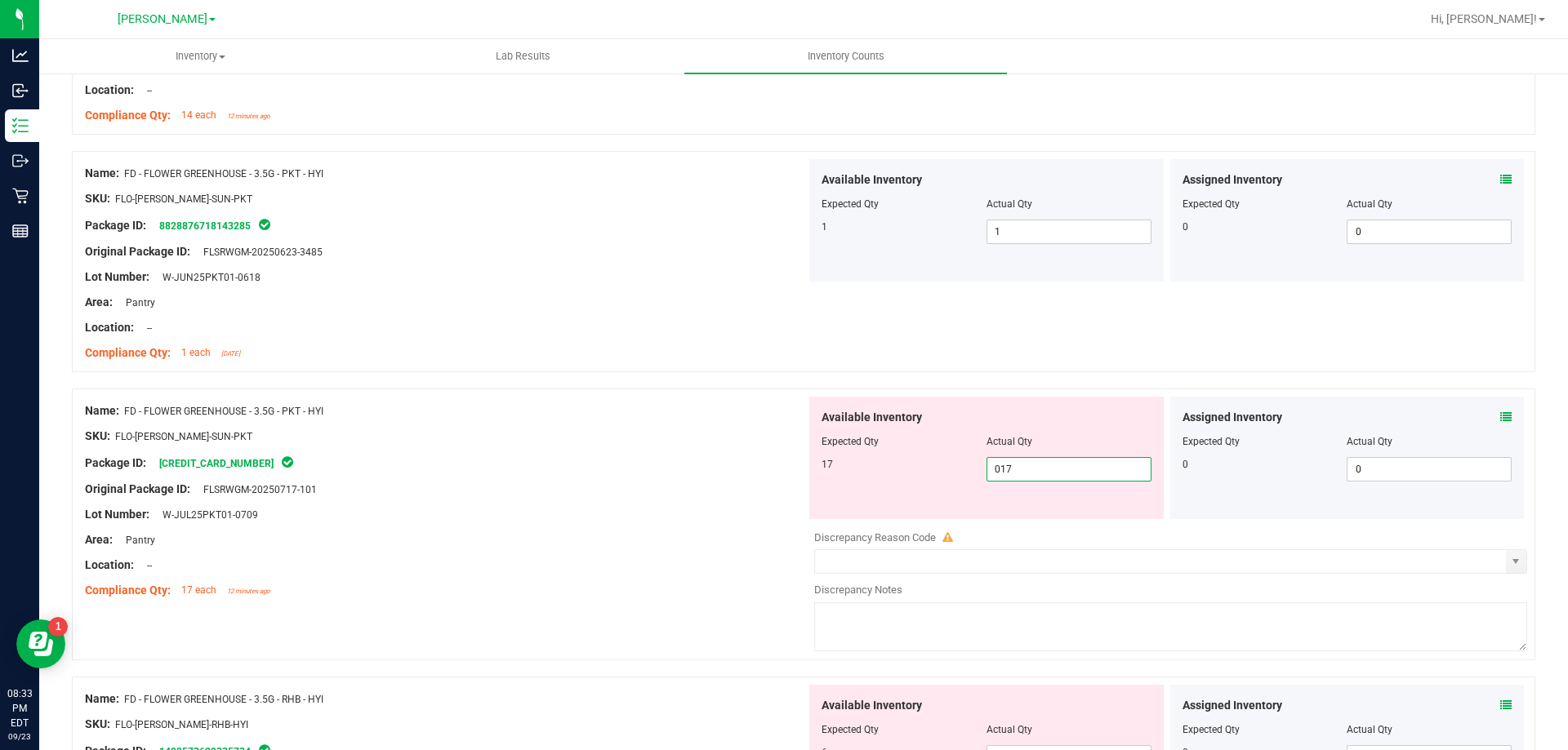
scroll to position [2449, 0]
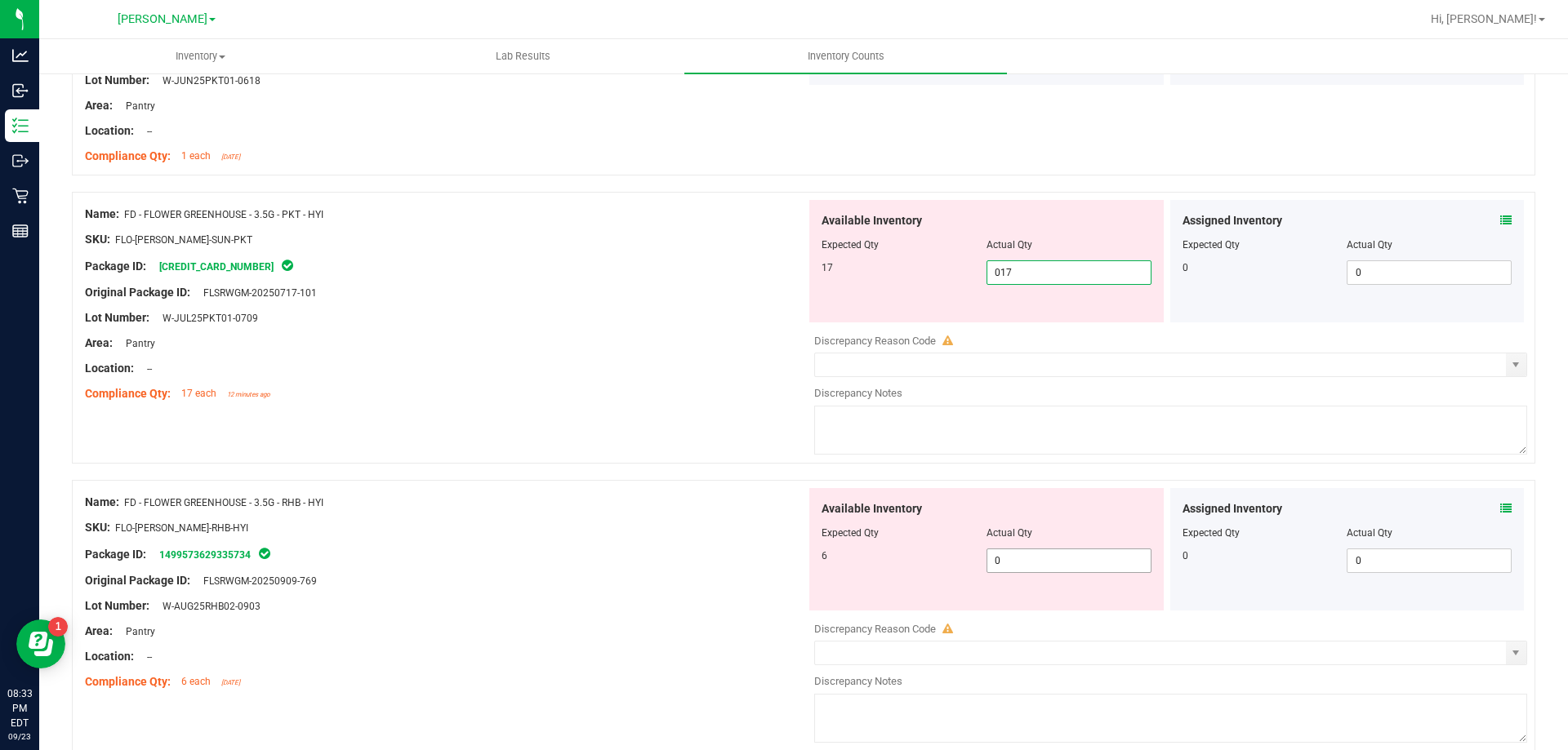
type input "17"
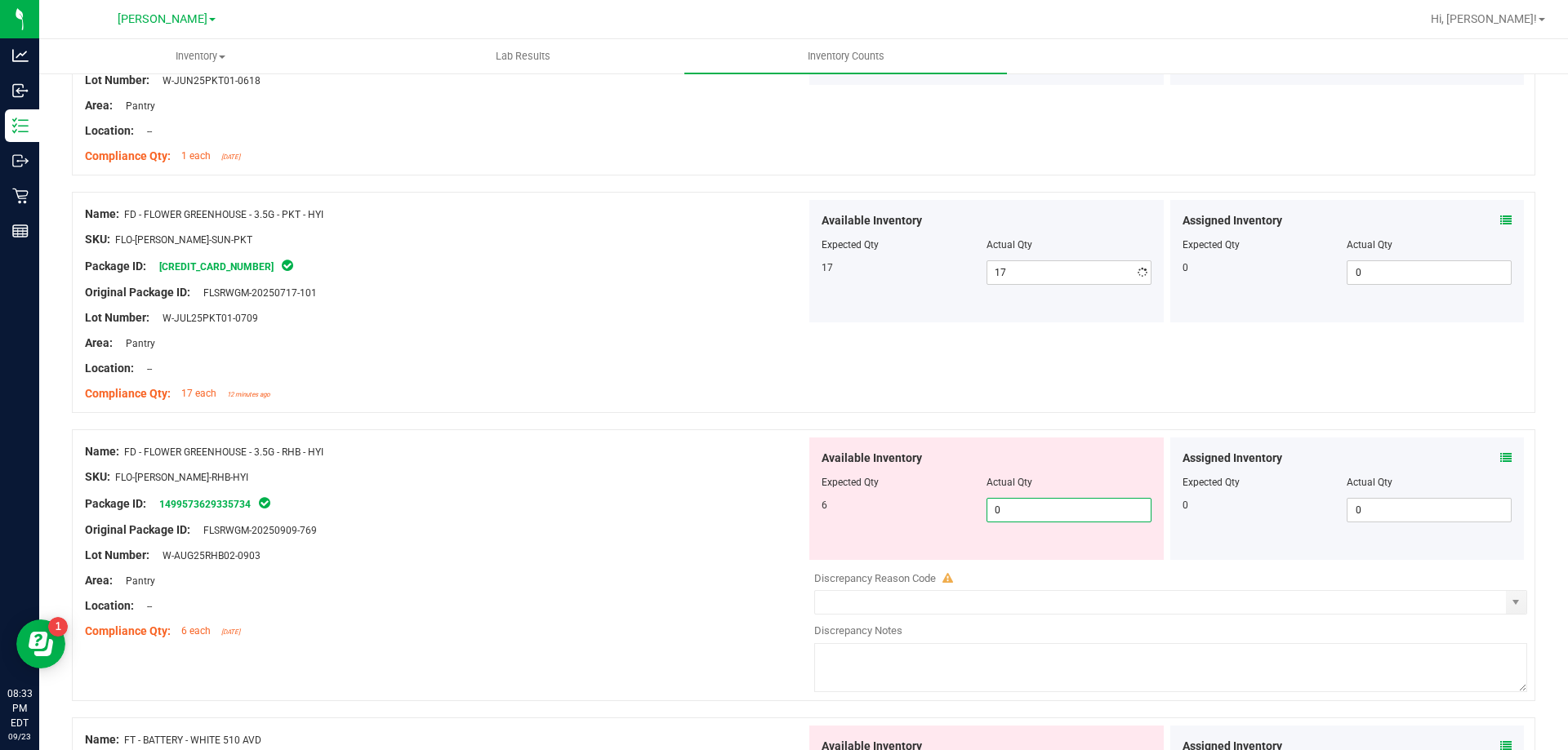
click at [1048, 566] on div "Available Inventory Expected Qty Actual Qty 6 0 0" at bounding box center [1166, 566] width 721 height 258
type input "06"
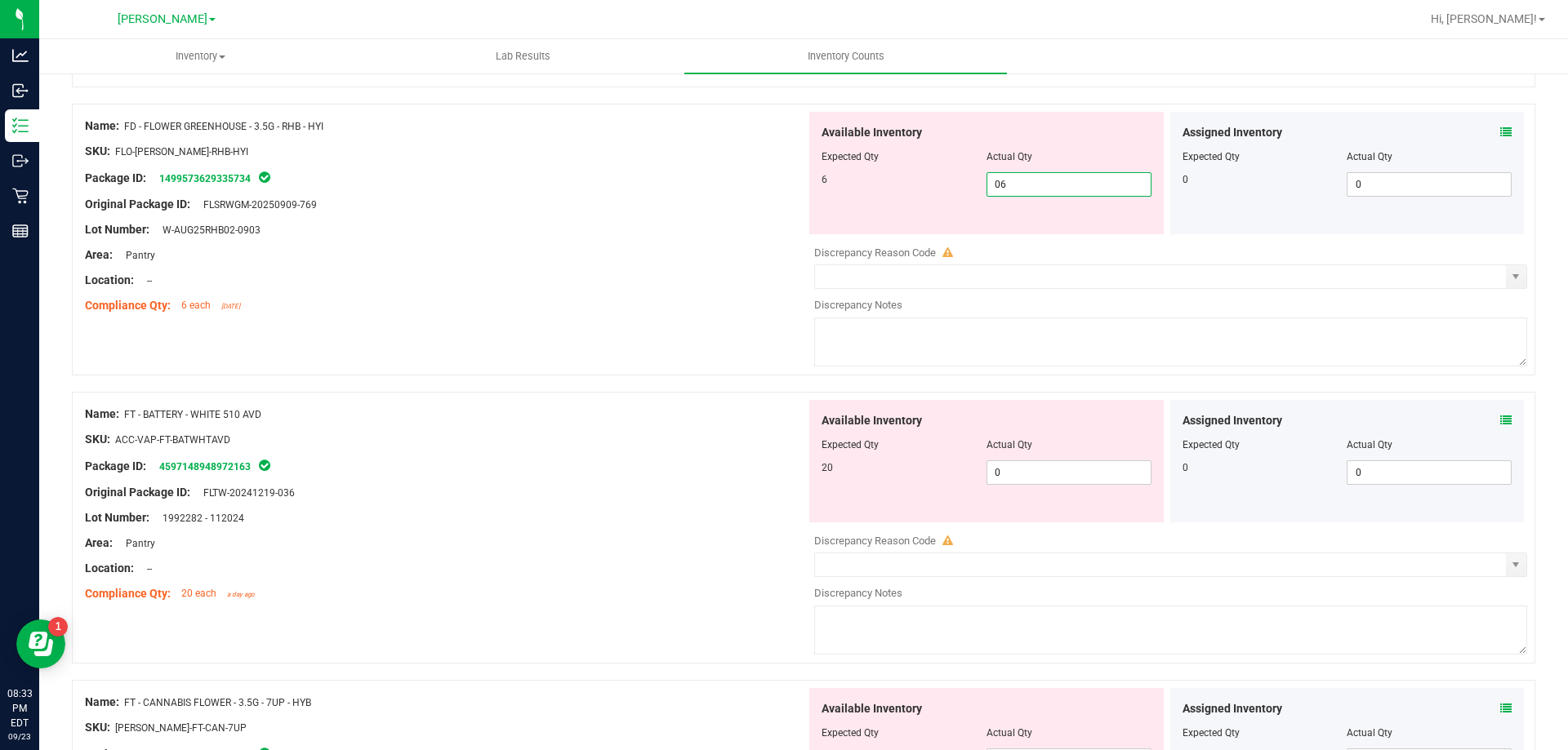
scroll to position [2774, 0]
type input "6"
drag, startPoint x: 1087, startPoint y: 480, endPoint x: 1067, endPoint y: 470, distance: 22.4
click at [1087, 479] on div "Available Inventory Expected Qty Actual Qty 20 0 0" at bounding box center [1166, 528] width 721 height 258
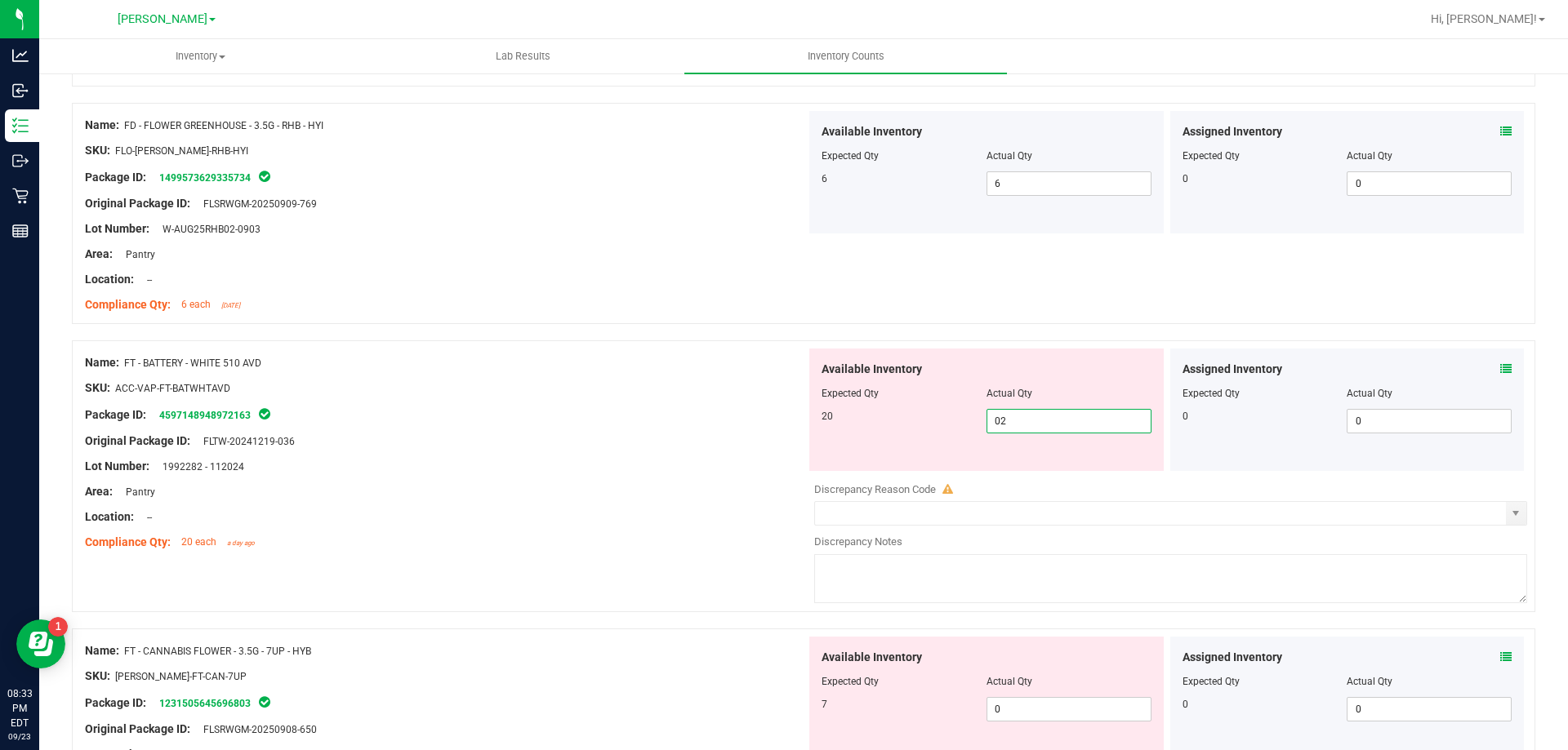
type input "020"
type input "20"
drag, startPoint x: 931, startPoint y: 502, endPoint x: 971, endPoint y: 525, distance: 46.1
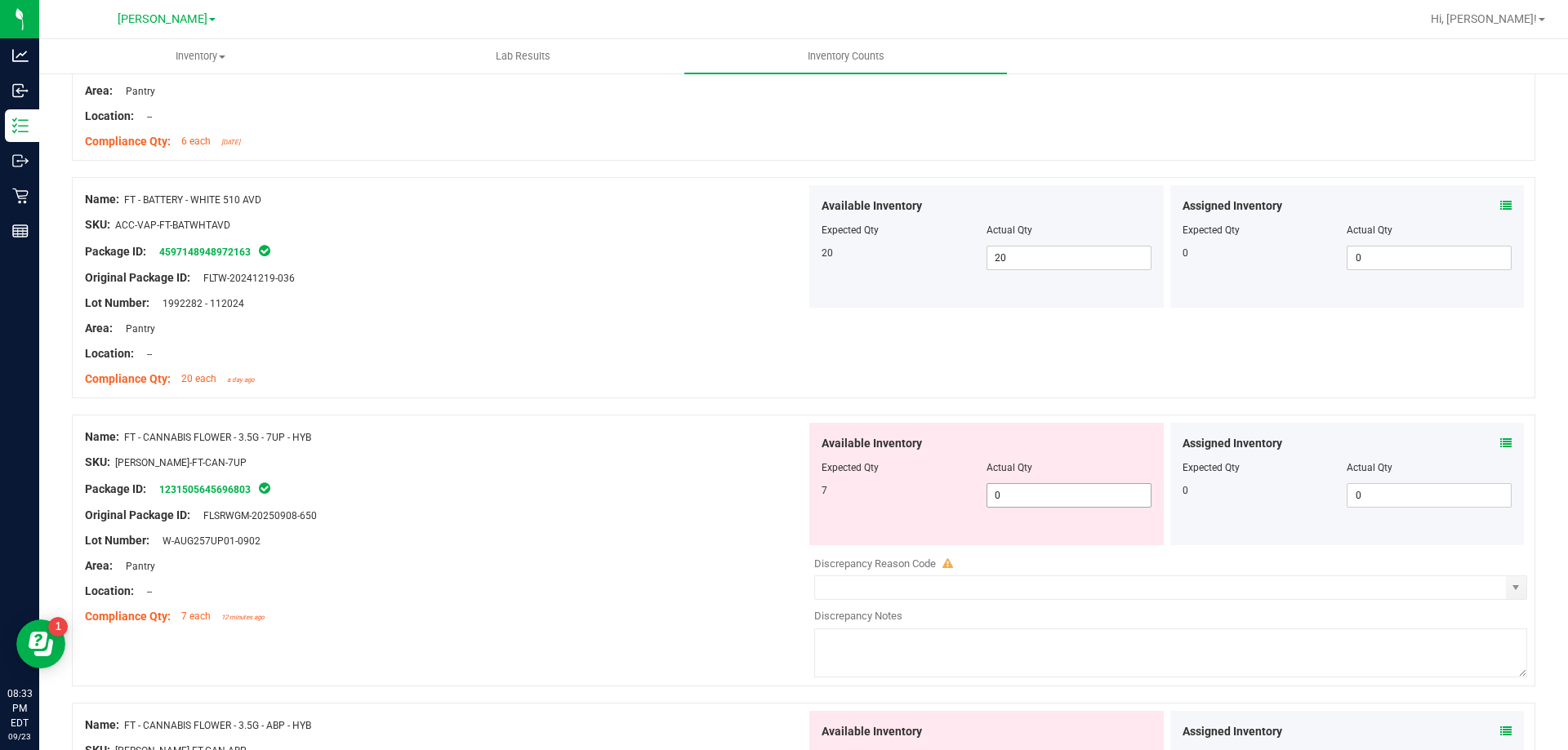
click at [1063, 499] on span "0 0" at bounding box center [1069, 495] width 165 height 24
type input "07"
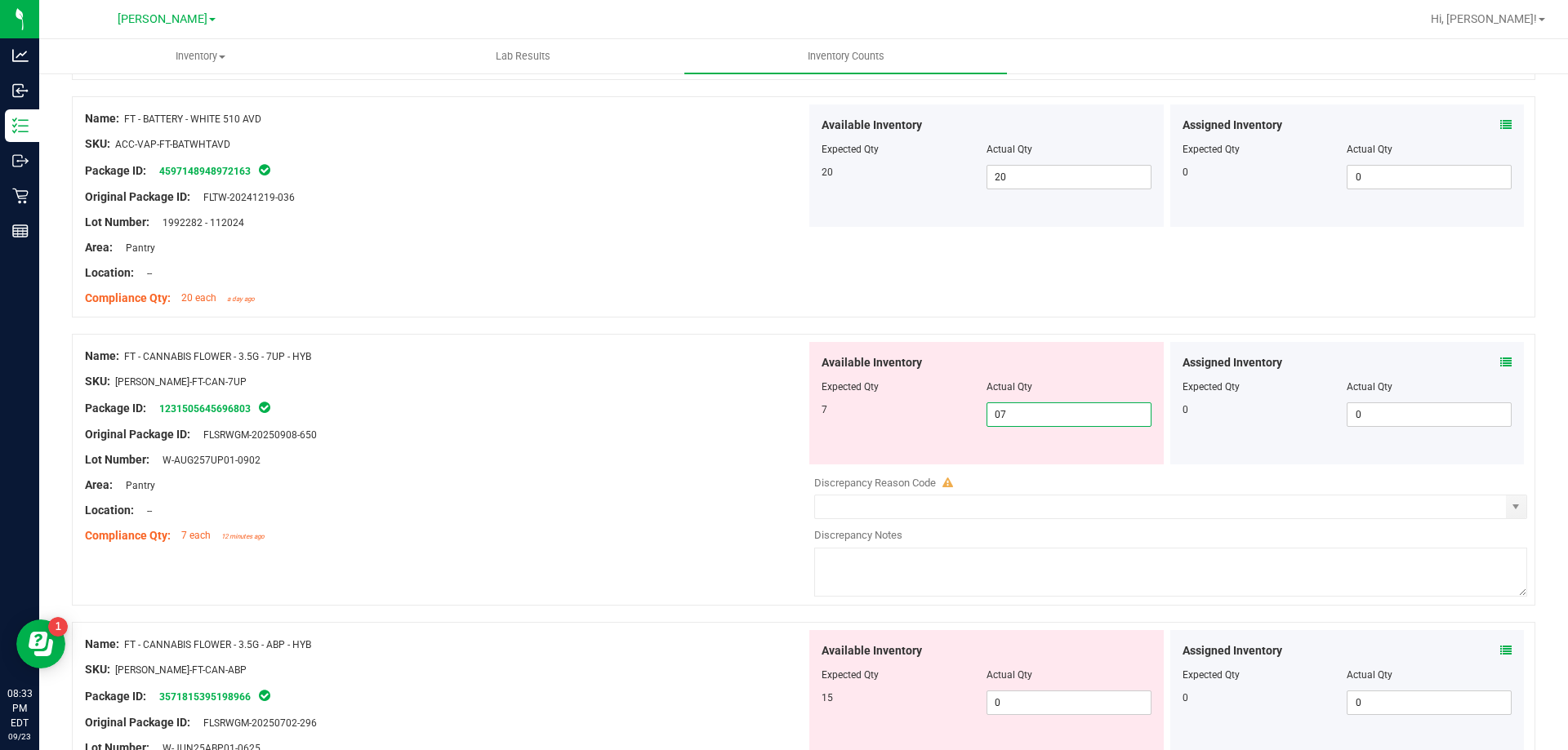
scroll to position [3182, 0]
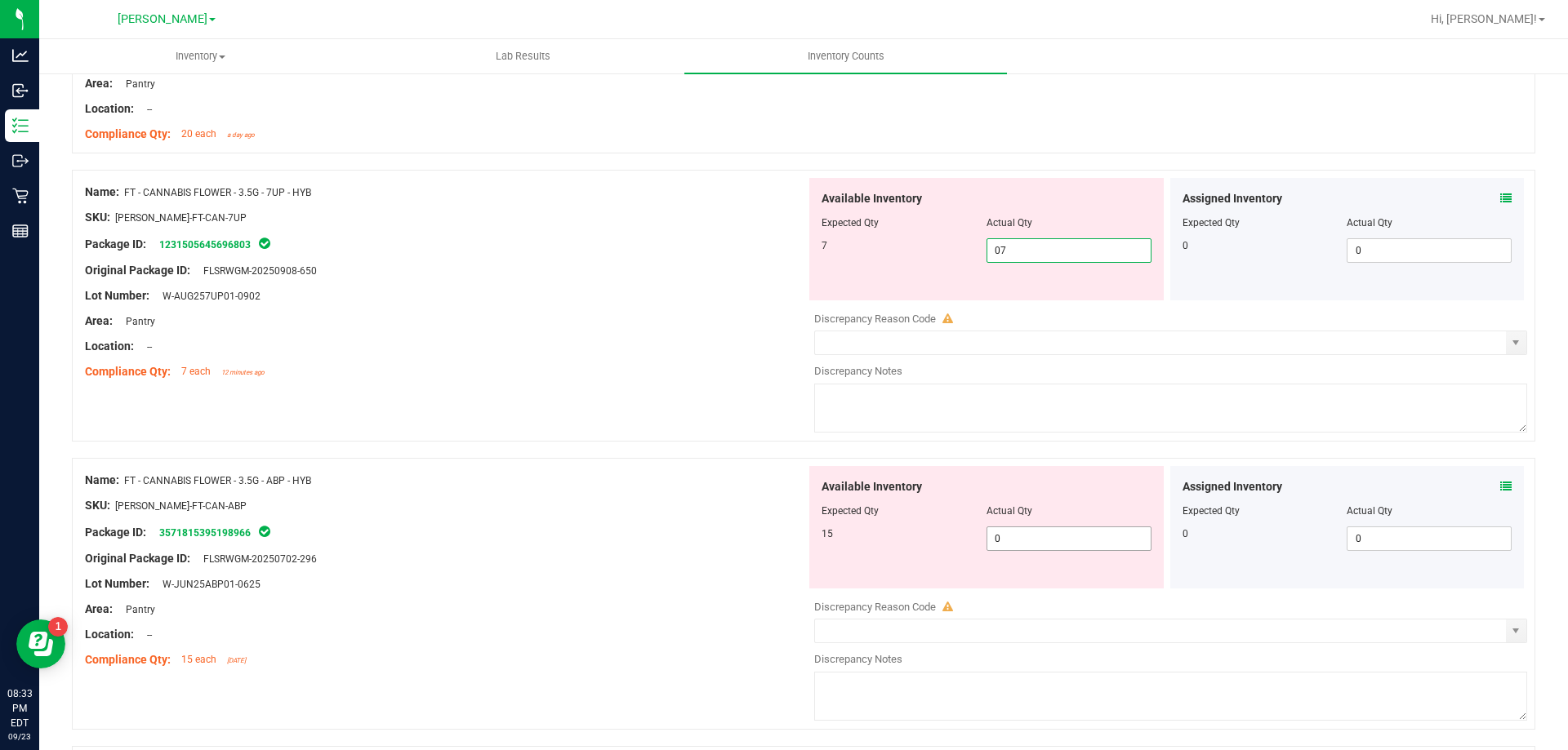
type input "7"
click at [1033, 542] on div "Available Inventory Expected Qty Actual Qty 15 0 0" at bounding box center [1166, 595] width 721 height 258
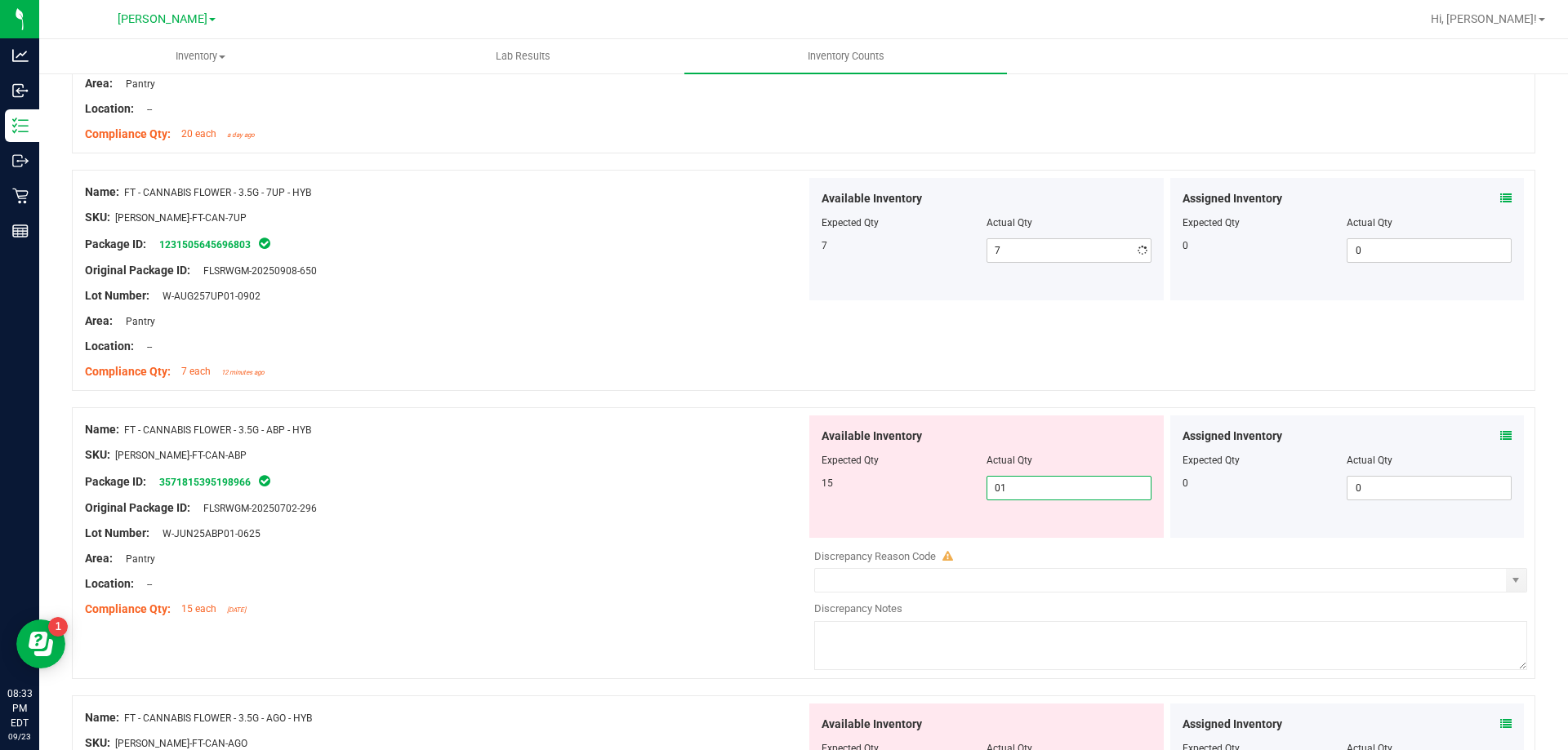
type input "015"
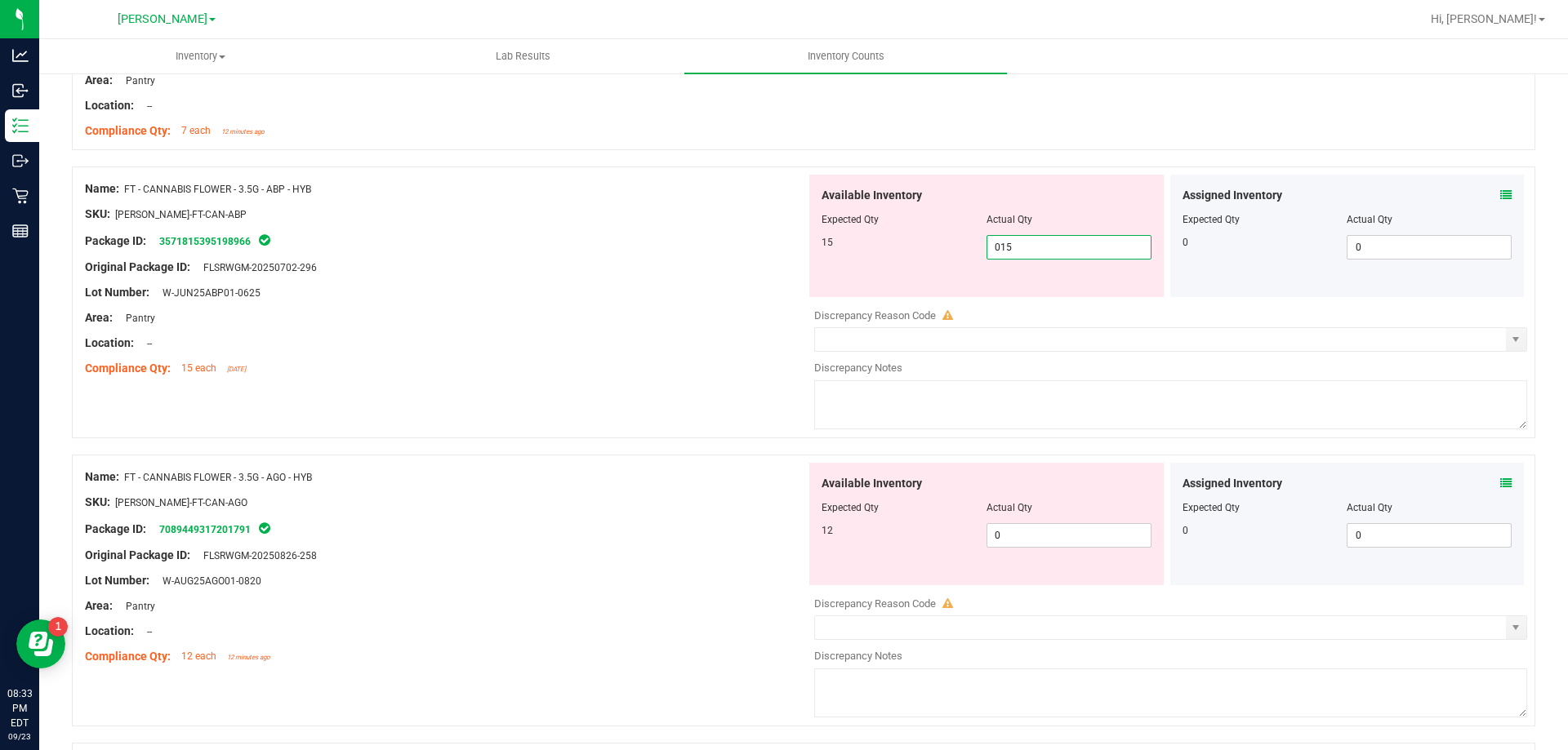
scroll to position [3427, 0]
type input "15"
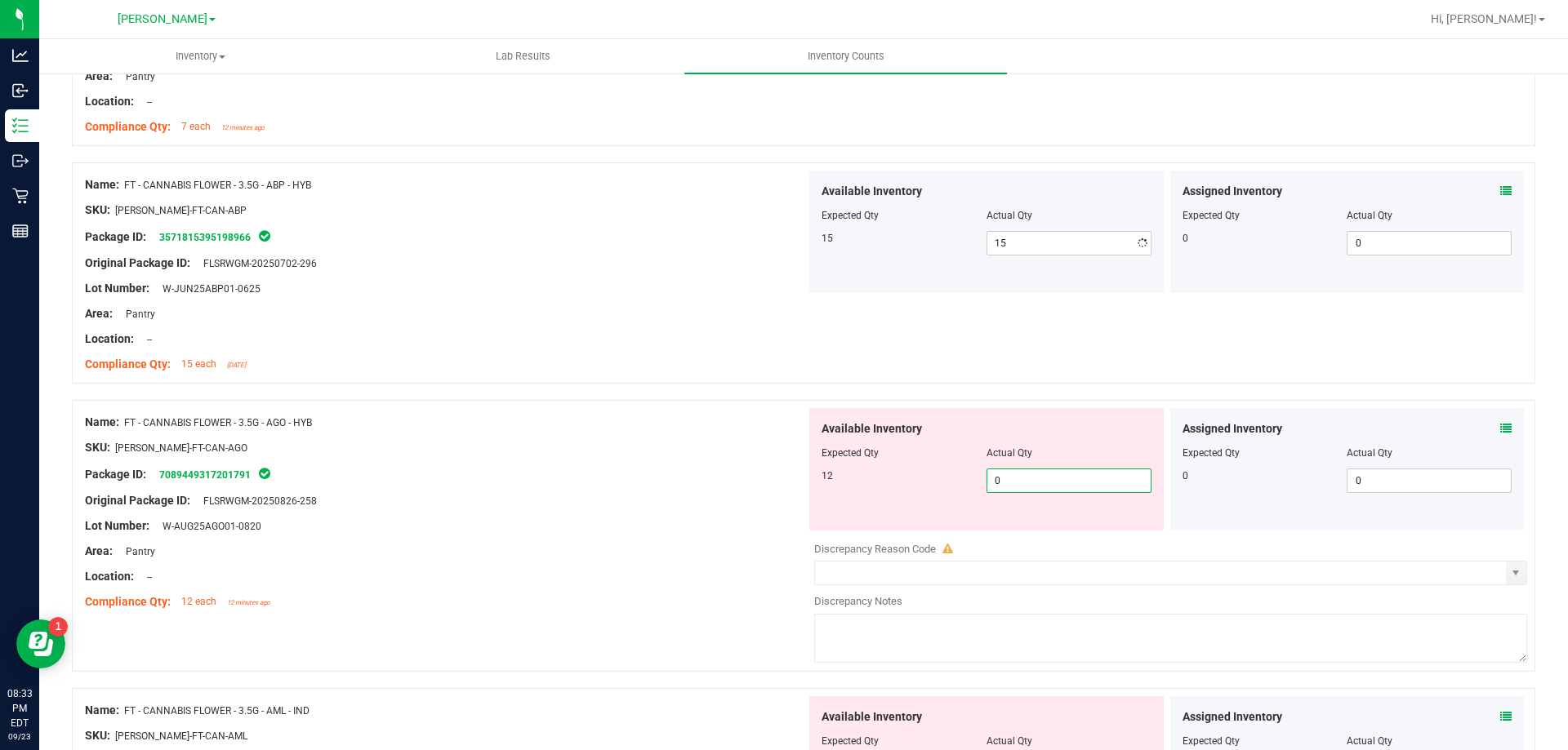
click at [1054, 537] on div "Available Inventory Expected Qty Actual Qty 12 0 0" at bounding box center [1166, 537] width 721 height 258
type input "012"
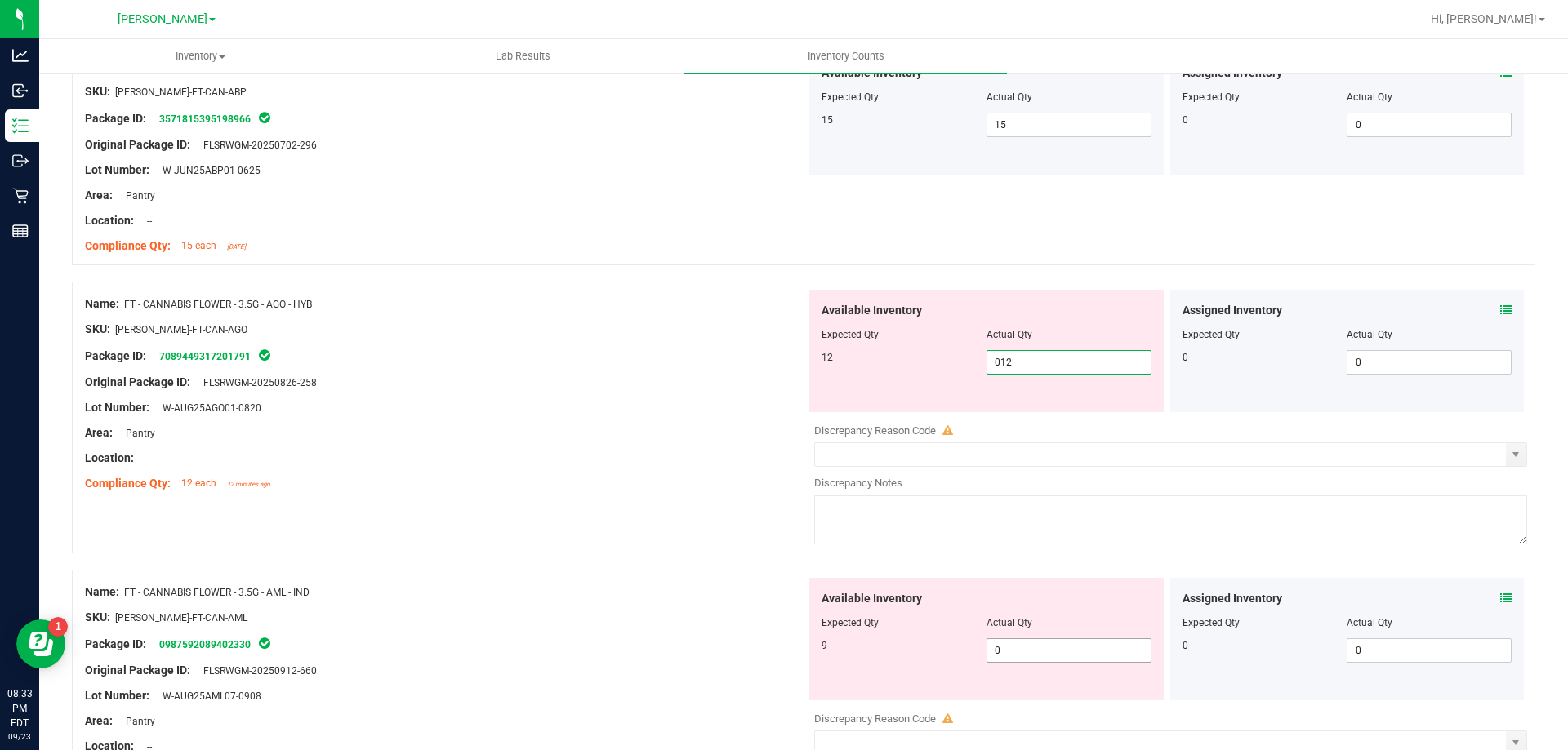
scroll to position [3672, 0]
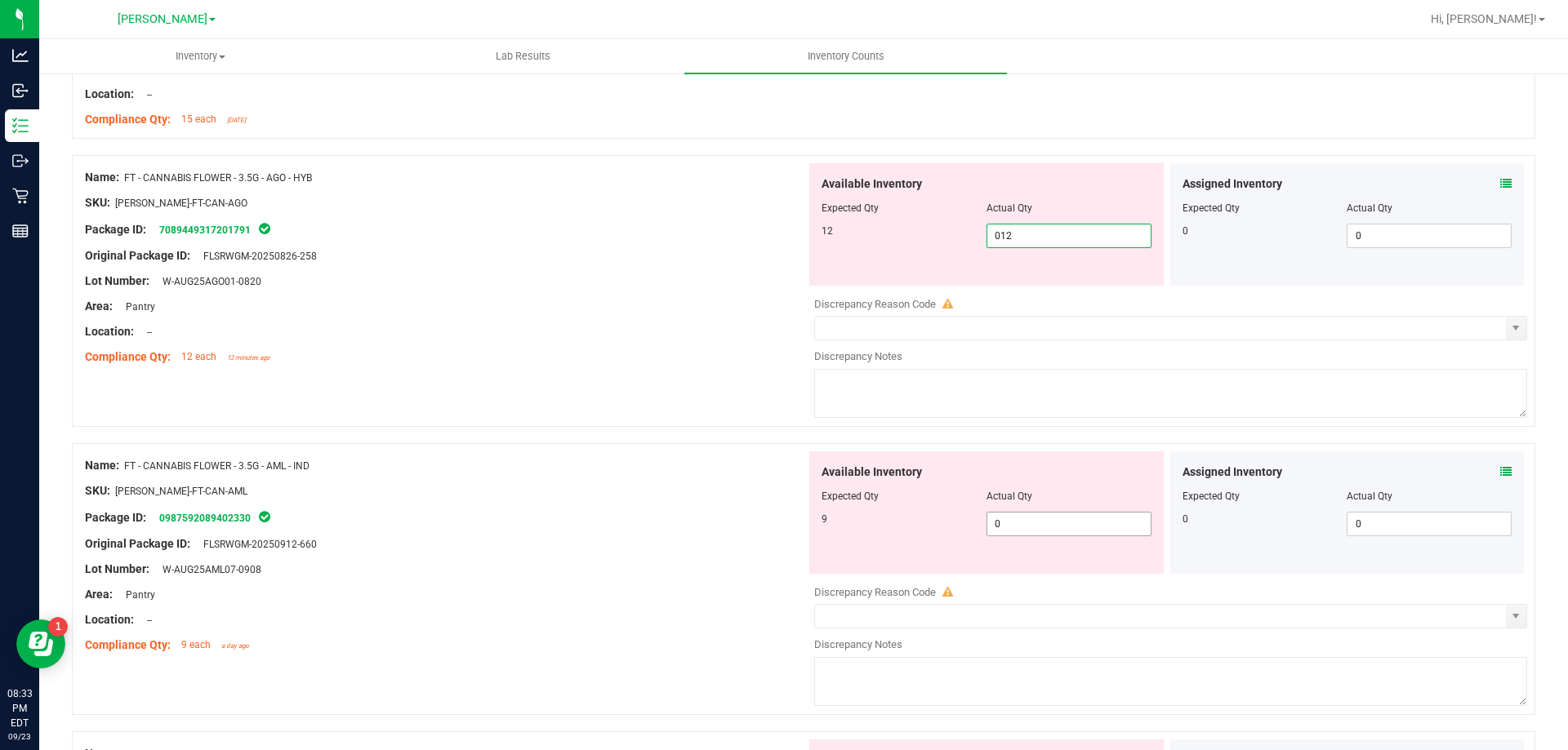
type input "12"
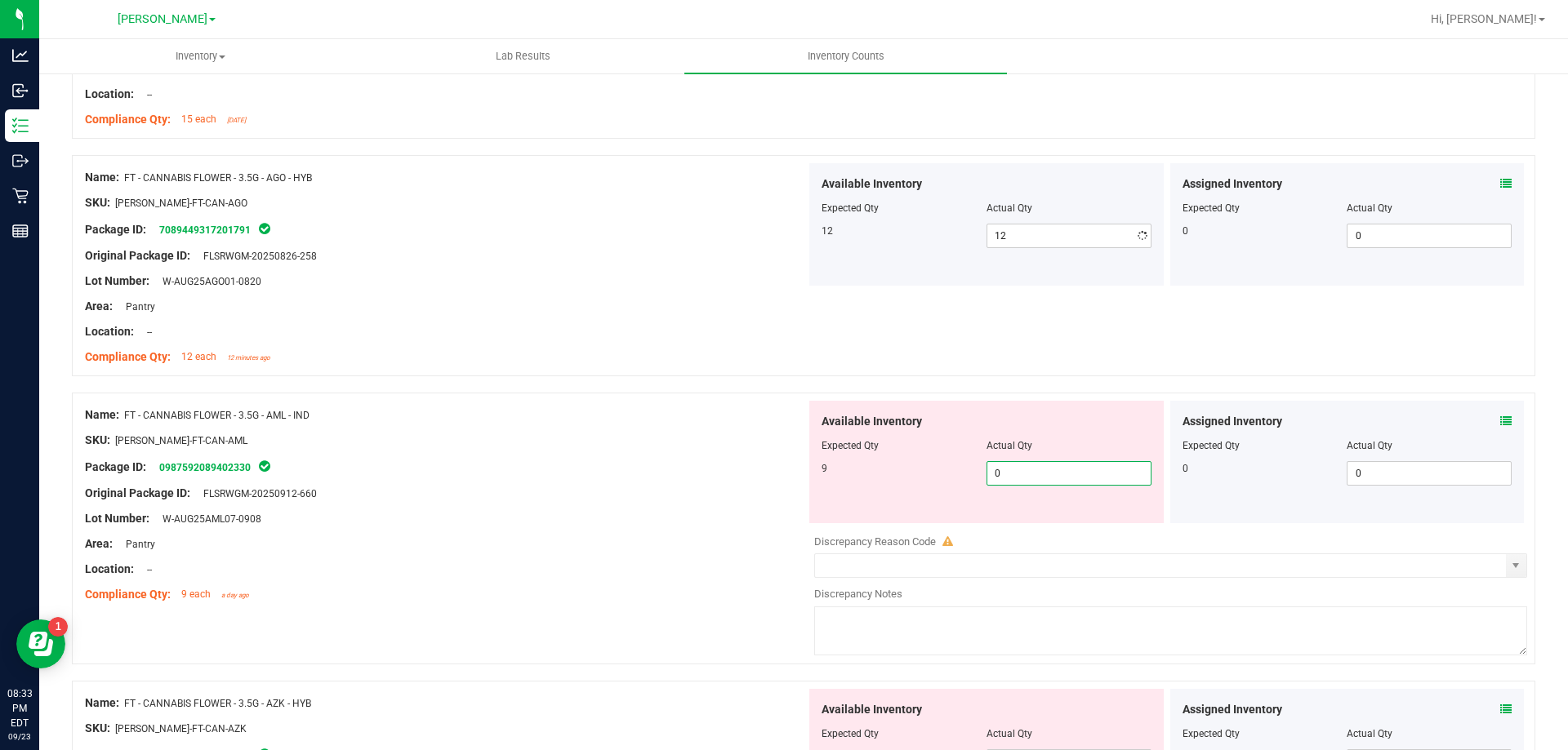
click at [1038, 528] on div "Available Inventory Expected Qty Actual Qty 9 0 0" at bounding box center [1166, 530] width 721 height 258
type input "09"
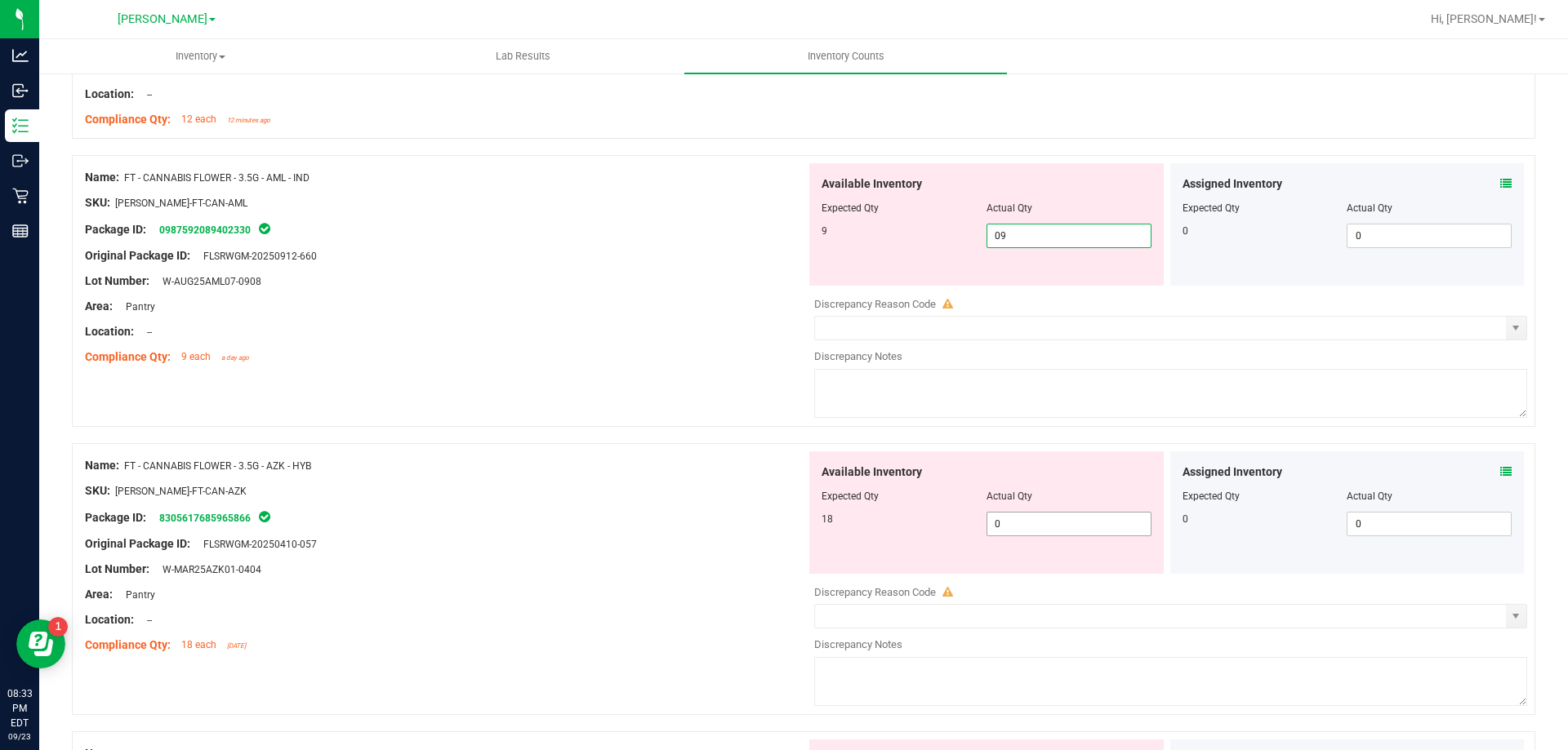
scroll to position [3917, 0]
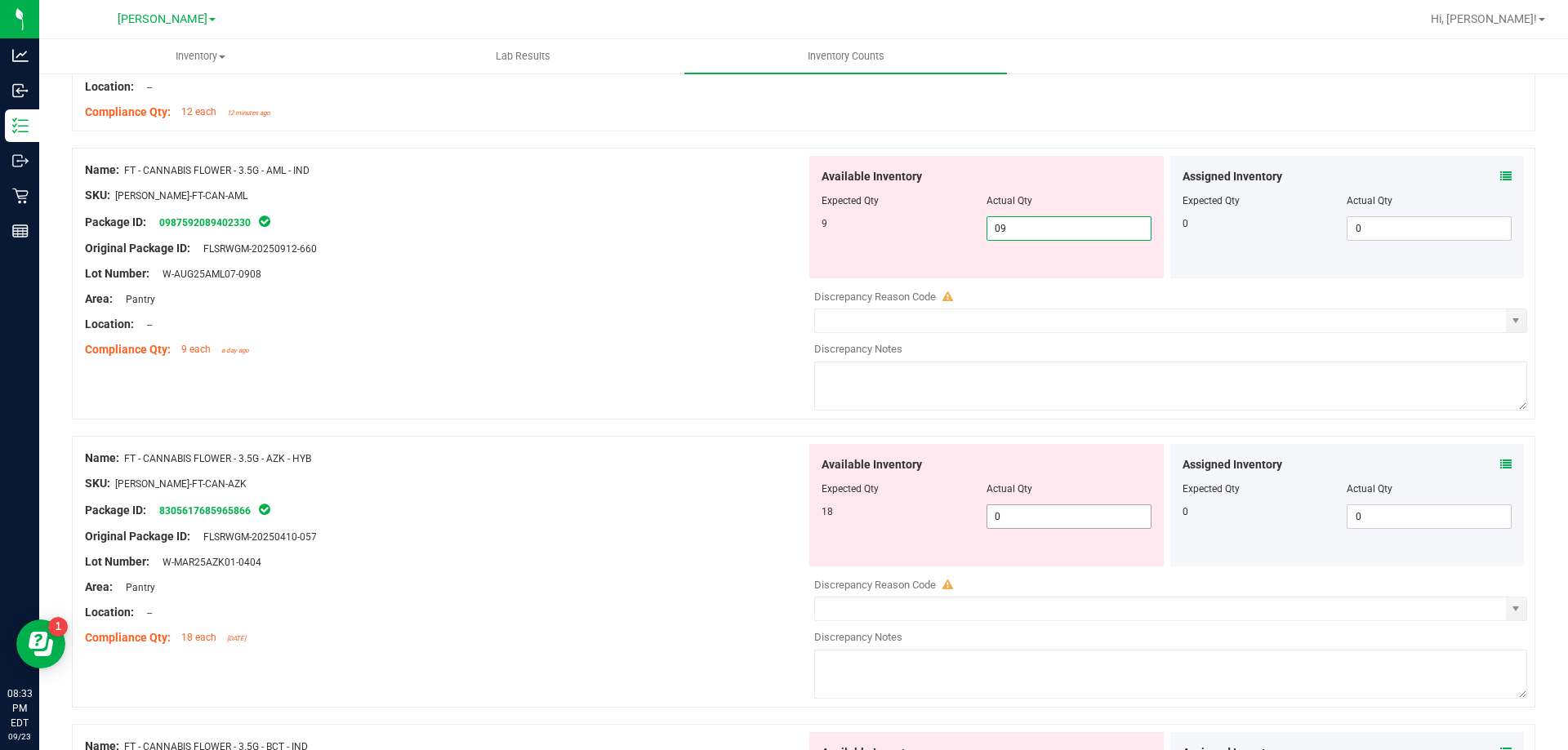
type input "9"
click at [1092, 503] on div "Available Inventory Expected Qty Actual Qty 18 0 0" at bounding box center [986, 505] width 355 height 122
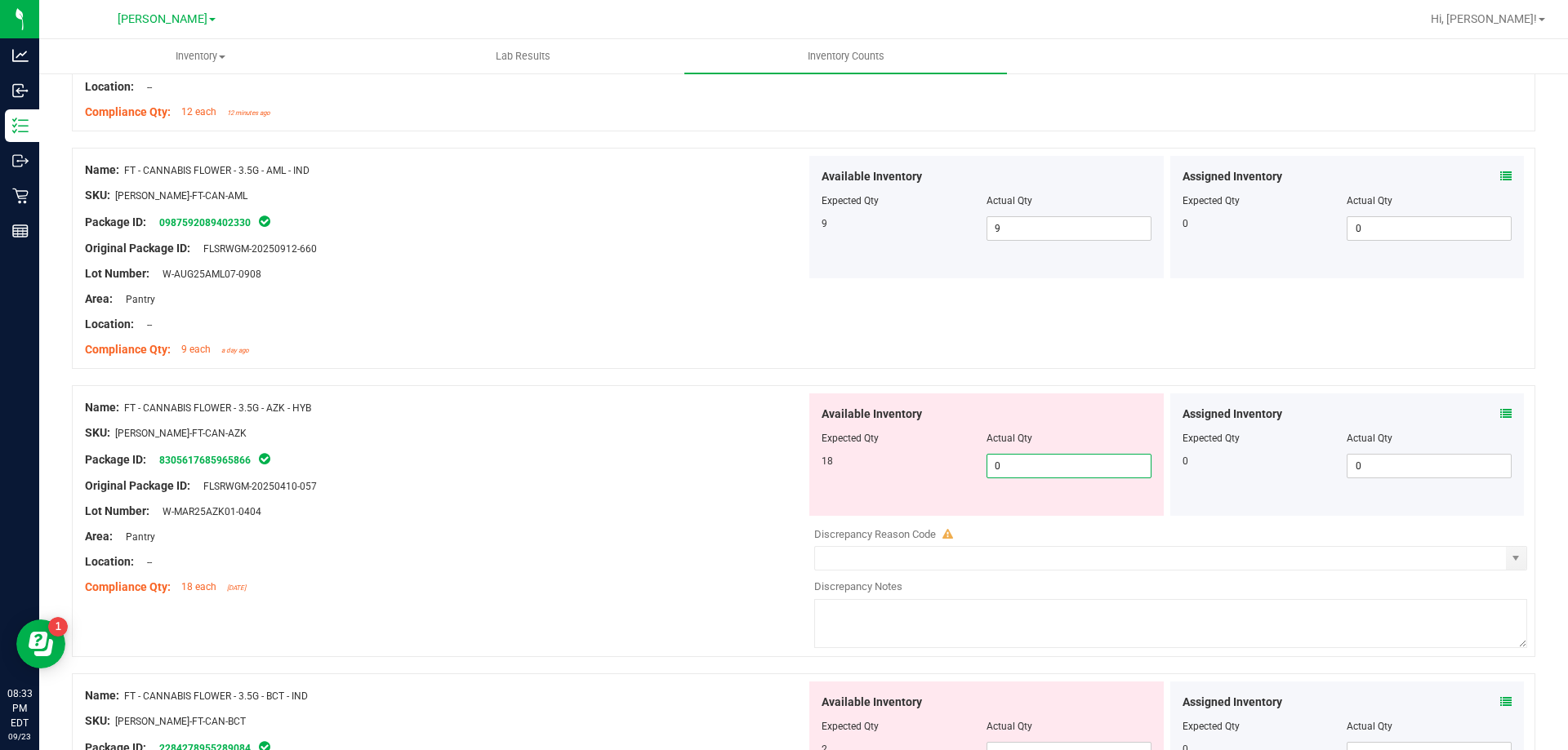
click at [1050, 469] on span "0 0" at bounding box center [1069, 465] width 165 height 24
type input "018"
type input "18"
click at [784, 461] on div "Package ID: 8305617685965866" at bounding box center [446, 460] width 721 height 20
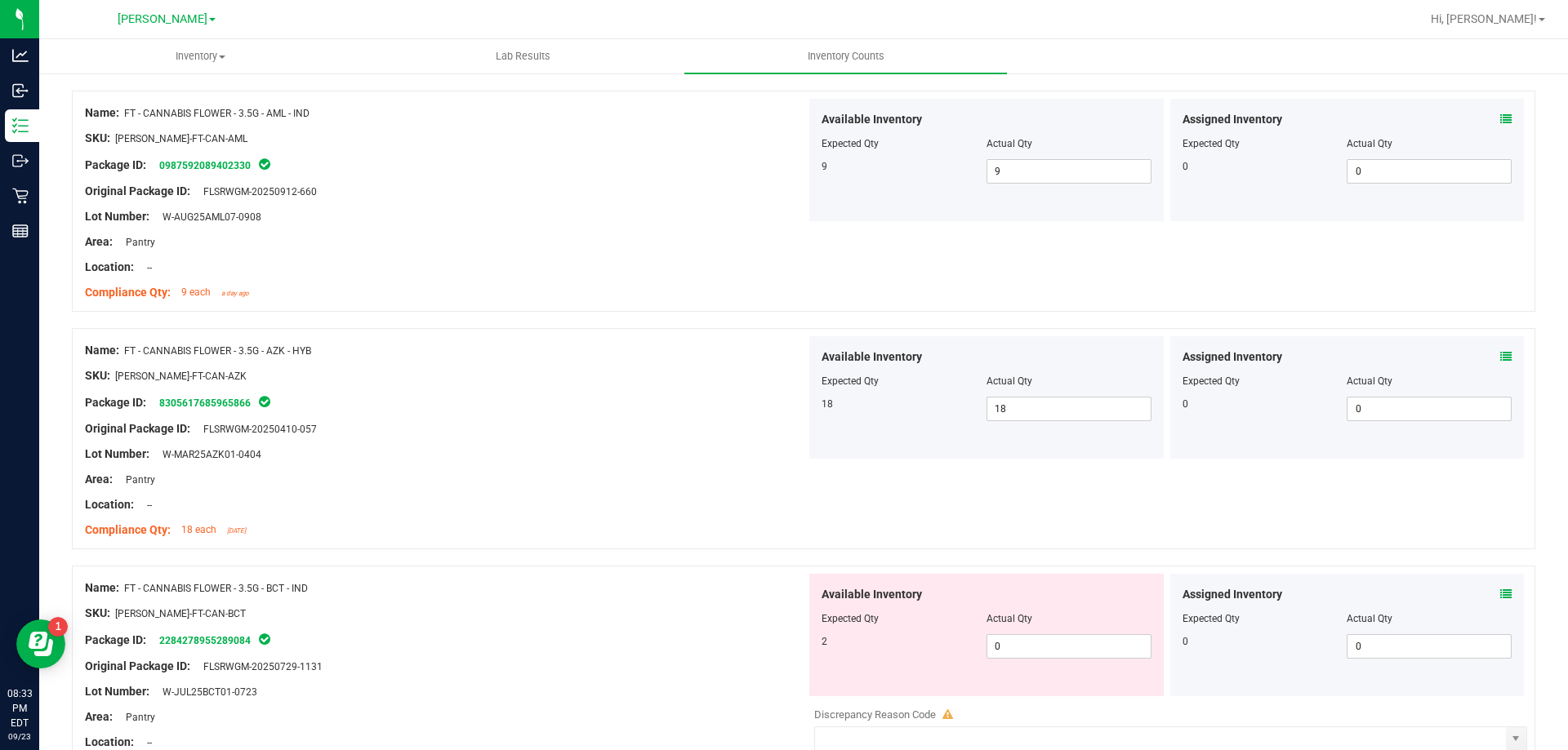
scroll to position [3998, 0]
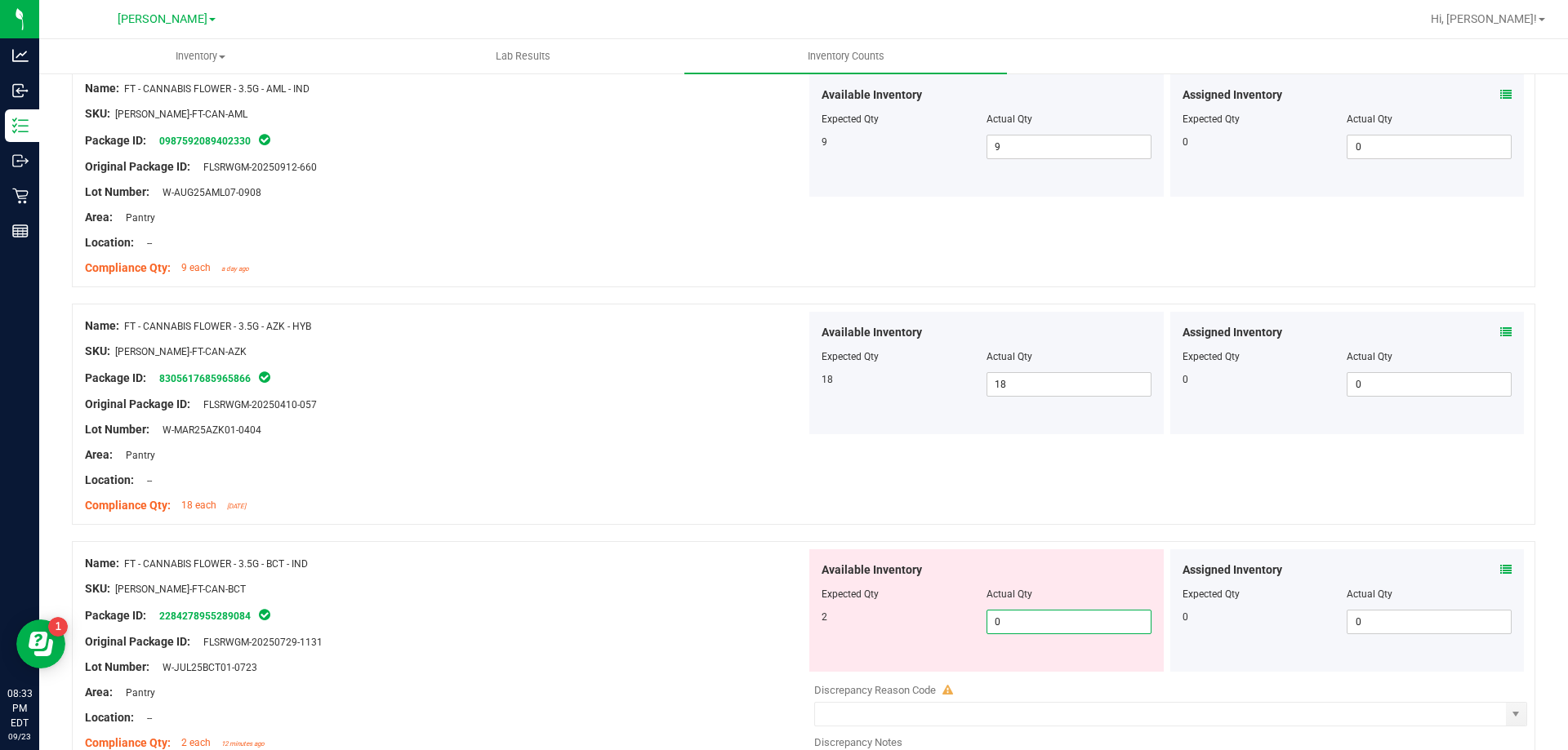
click at [1031, 614] on span "0 0" at bounding box center [1069, 621] width 165 height 24
type input "02"
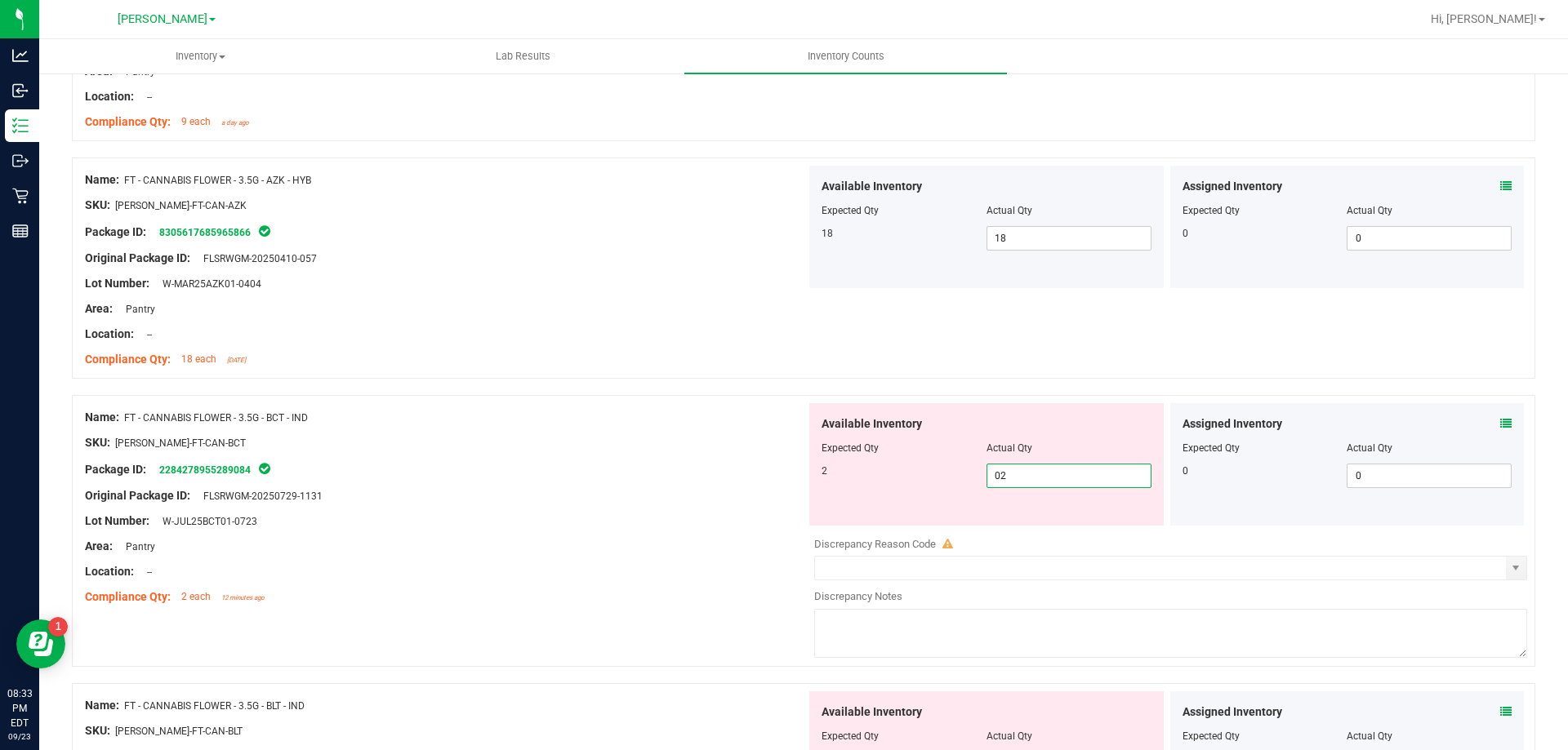
scroll to position [4325, 0]
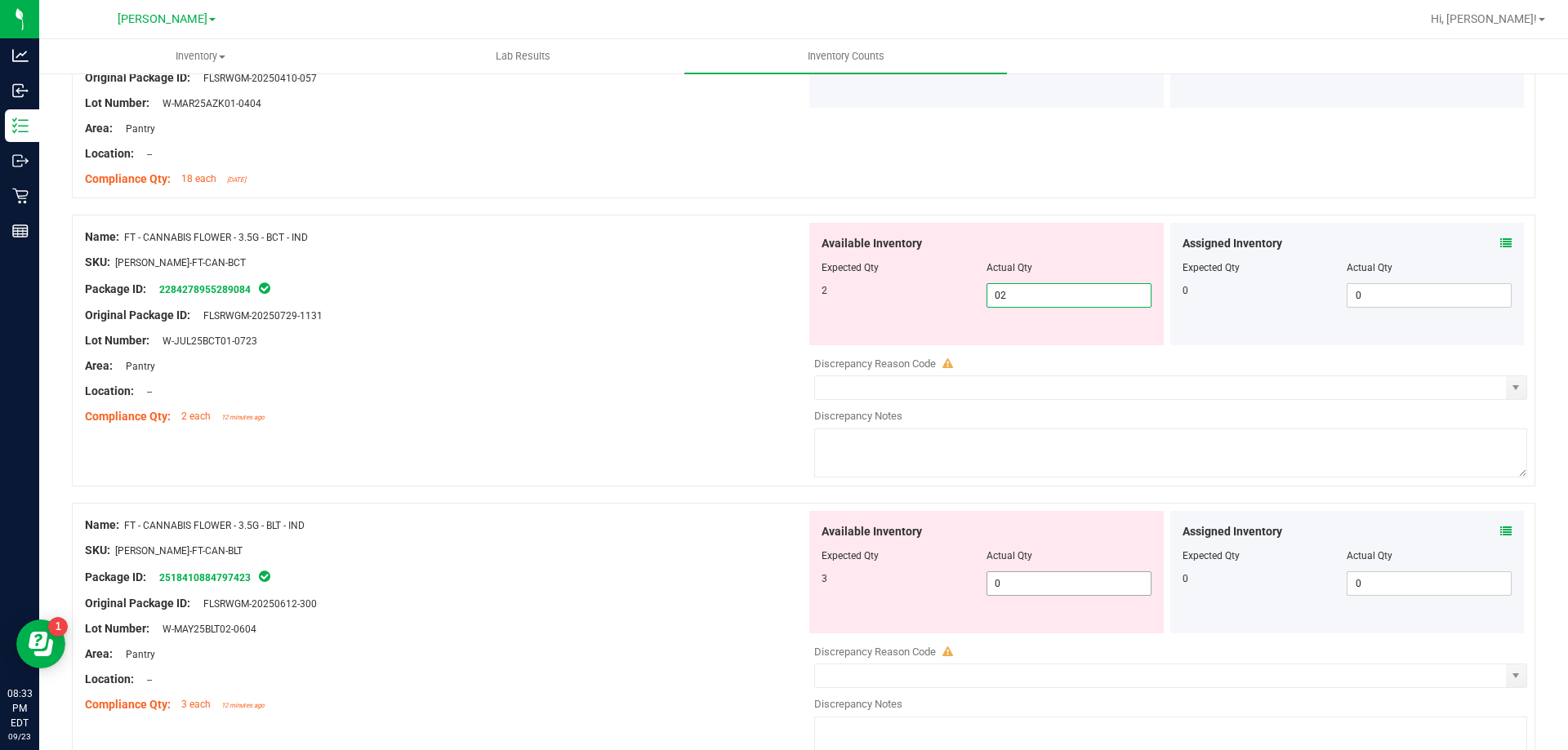
type input "2"
click at [1023, 589] on div "Available Inventory Expected Qty Actual Qty 3 0 0" at bounding box center [1166, 639] width 721 height 258
type input "03"
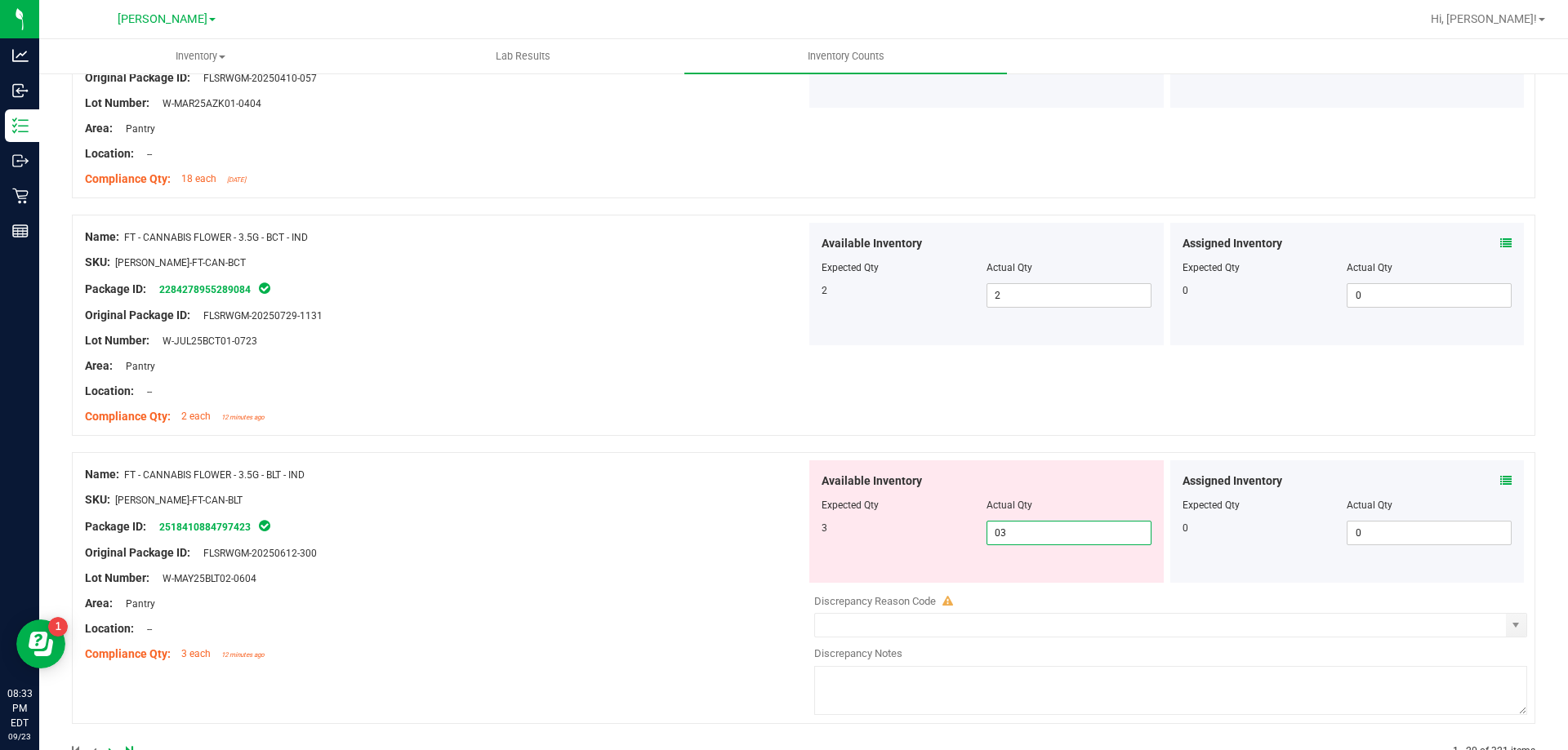
type input "3"
click at [681, 555] on div "Original Package ID: FLSRWGM-20250612-300" at bounding box center [446, 552] width 721 height 17
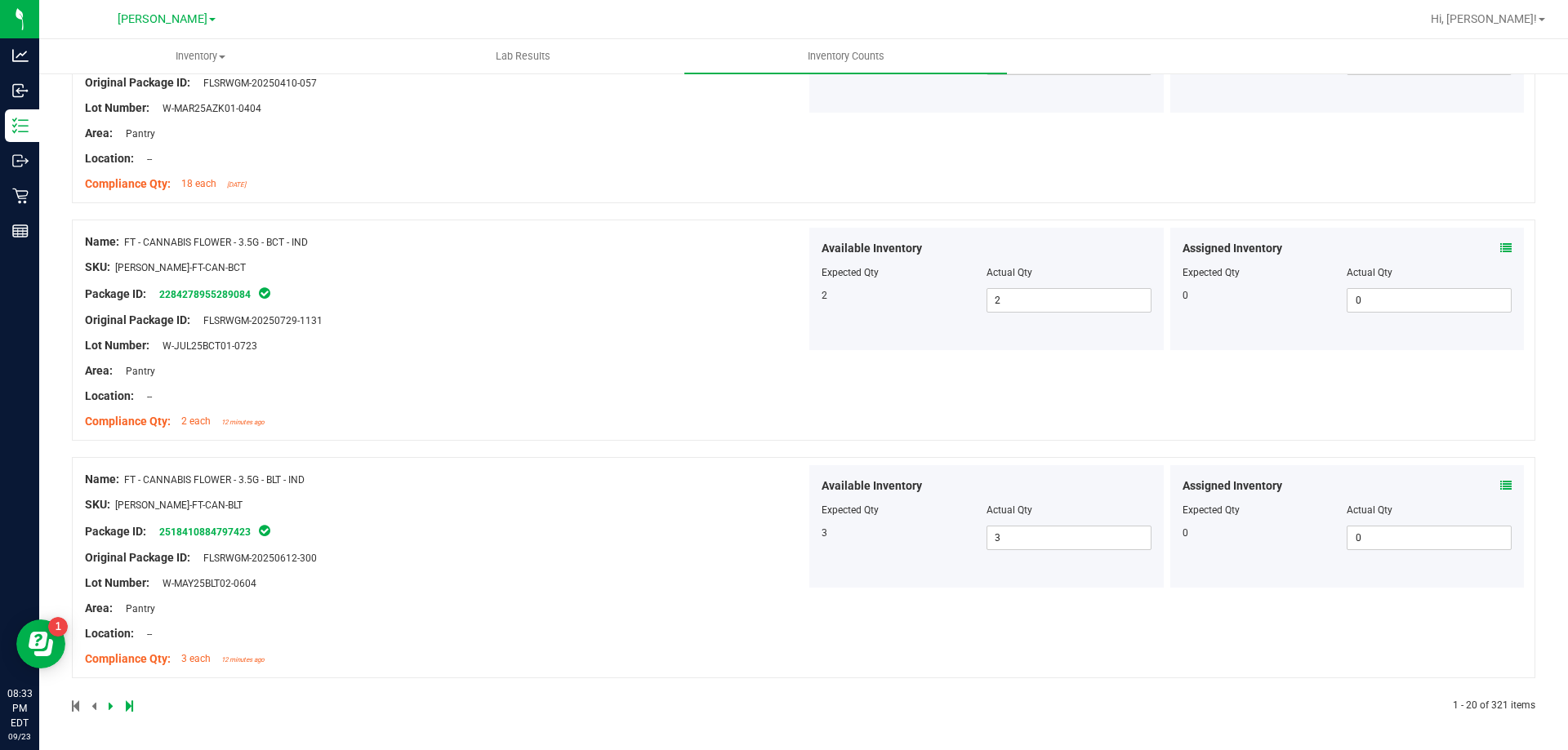
click at [112, 708] on icon at bounding box center [111, 706] width 5 height 10
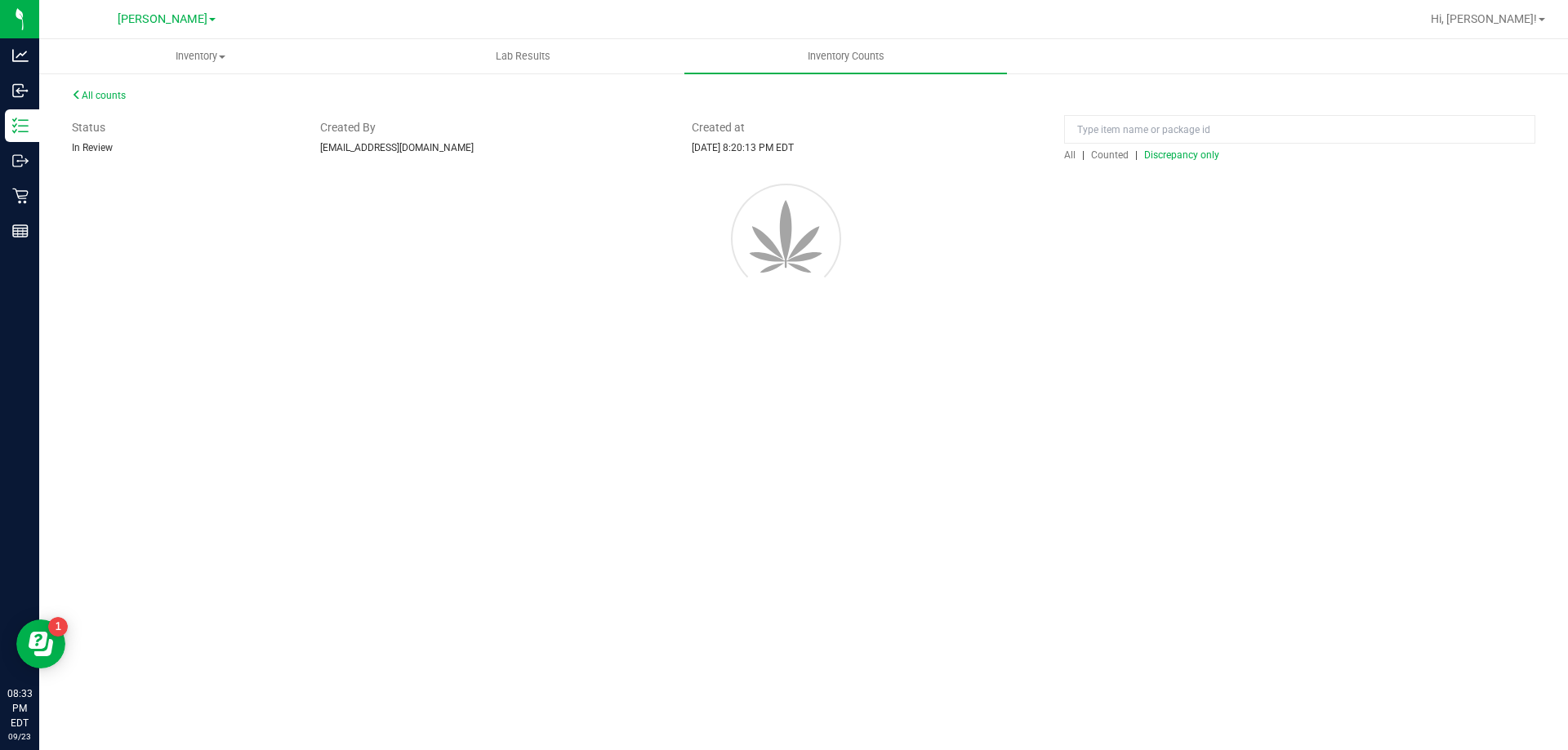
scroll to position [0, 0]
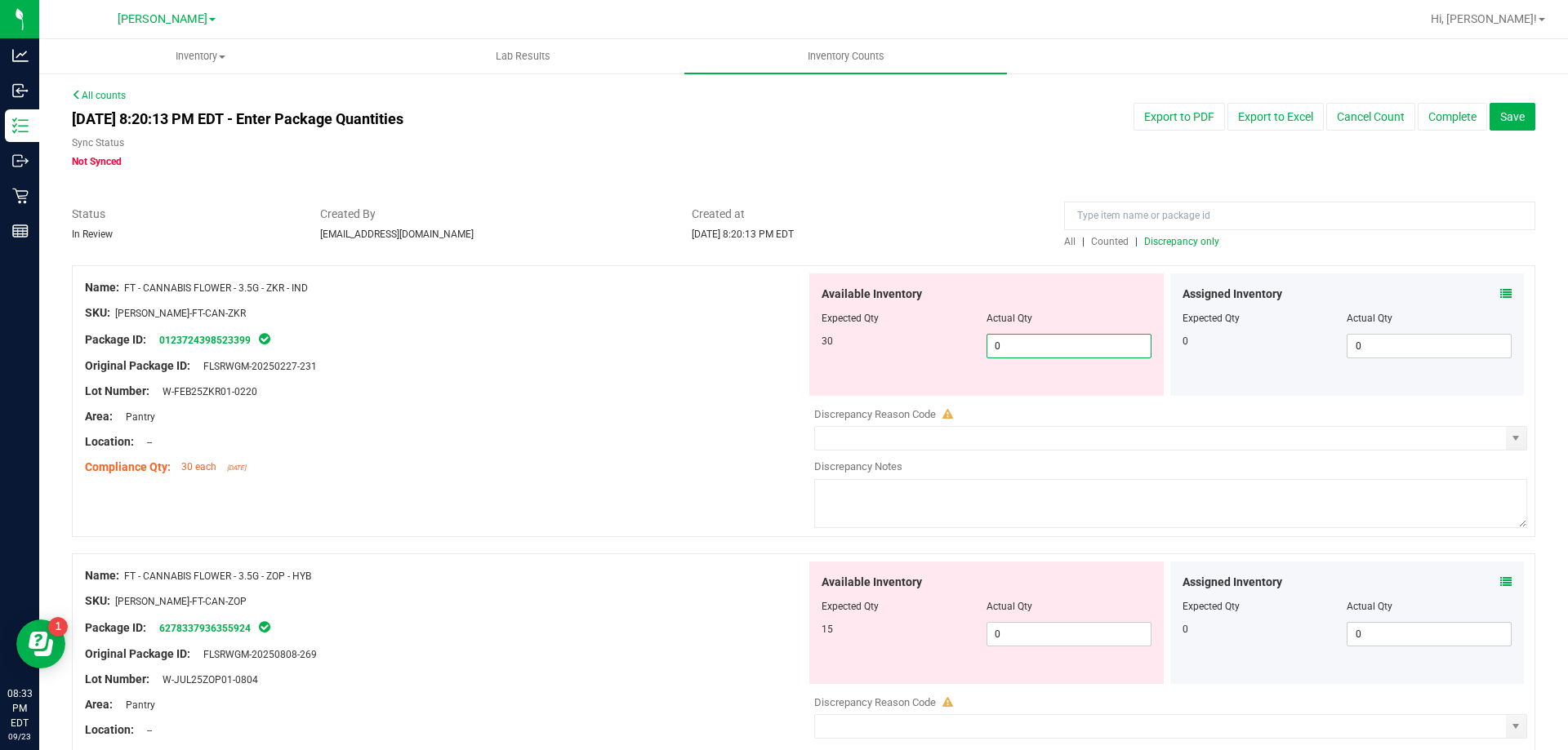
click at [1022, 349] on span "0 0" at bounding box center [1069, 346] width 165 height 24
type input "030"
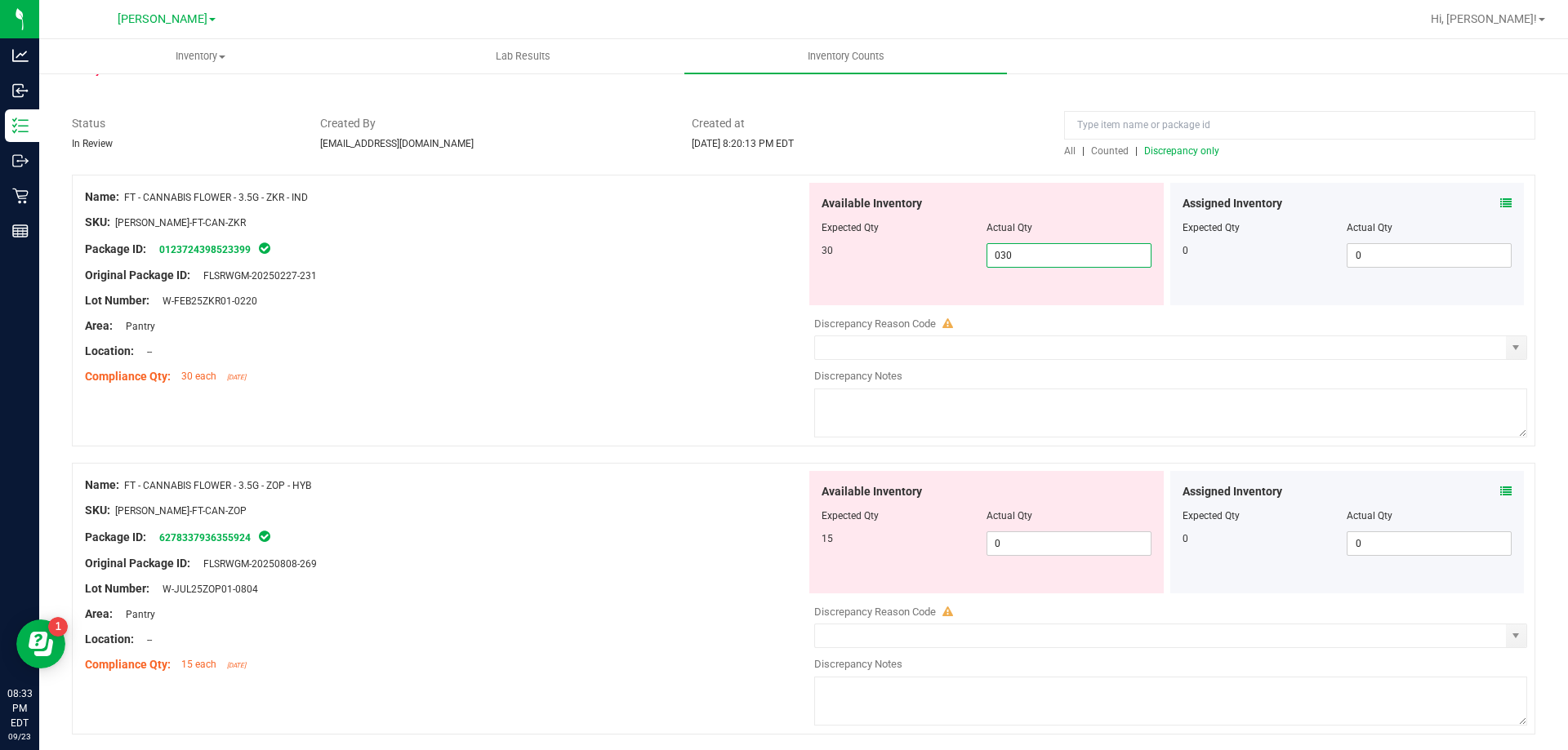
scroll to position [245, 0]
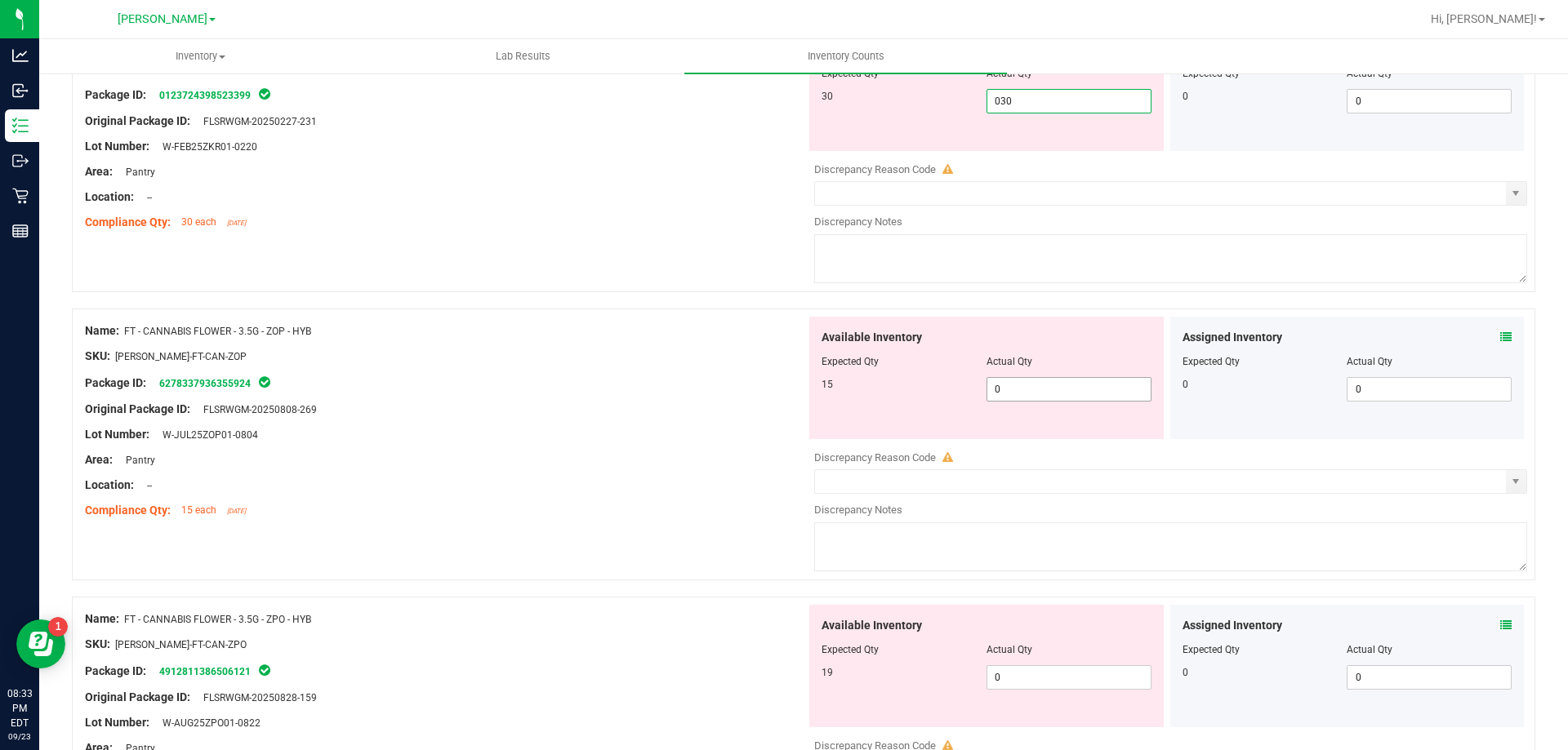
click at [1085, 384] on div "Available Inventory Expected Qty Actual Qty 15 0 0" at bounding box center [986, 377] width 355 height 122
type input "30"
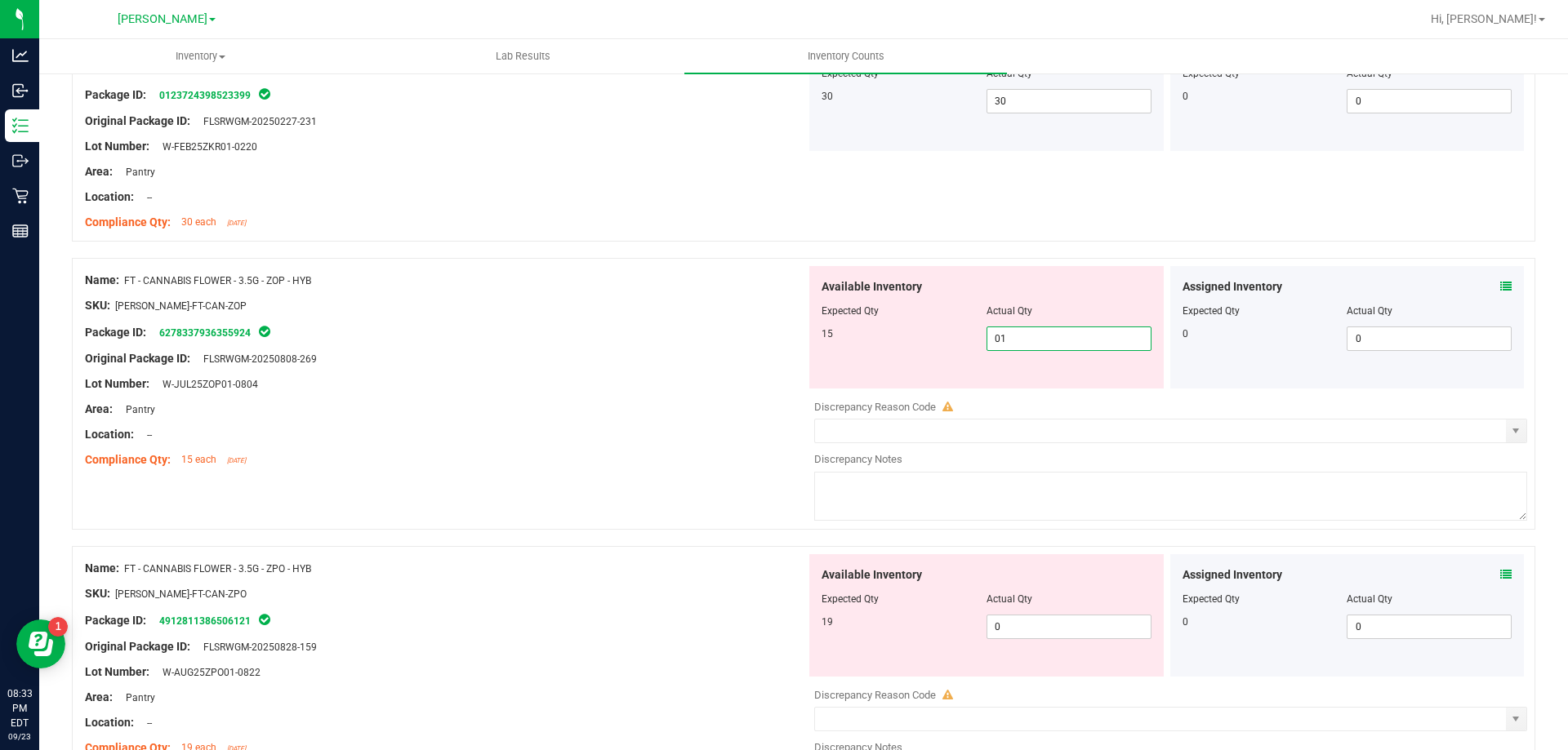
type input "015"
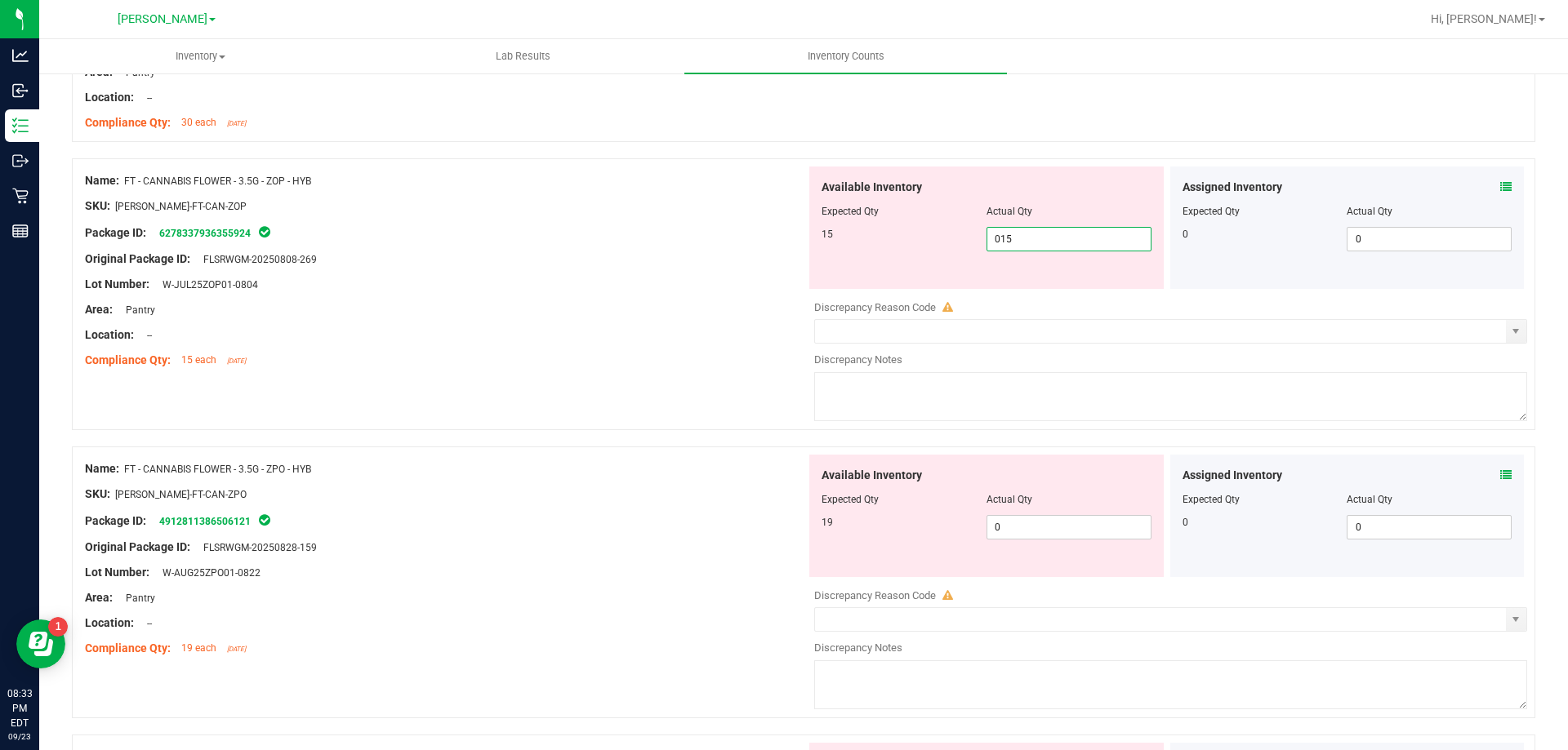
scroll to position [490, 0]
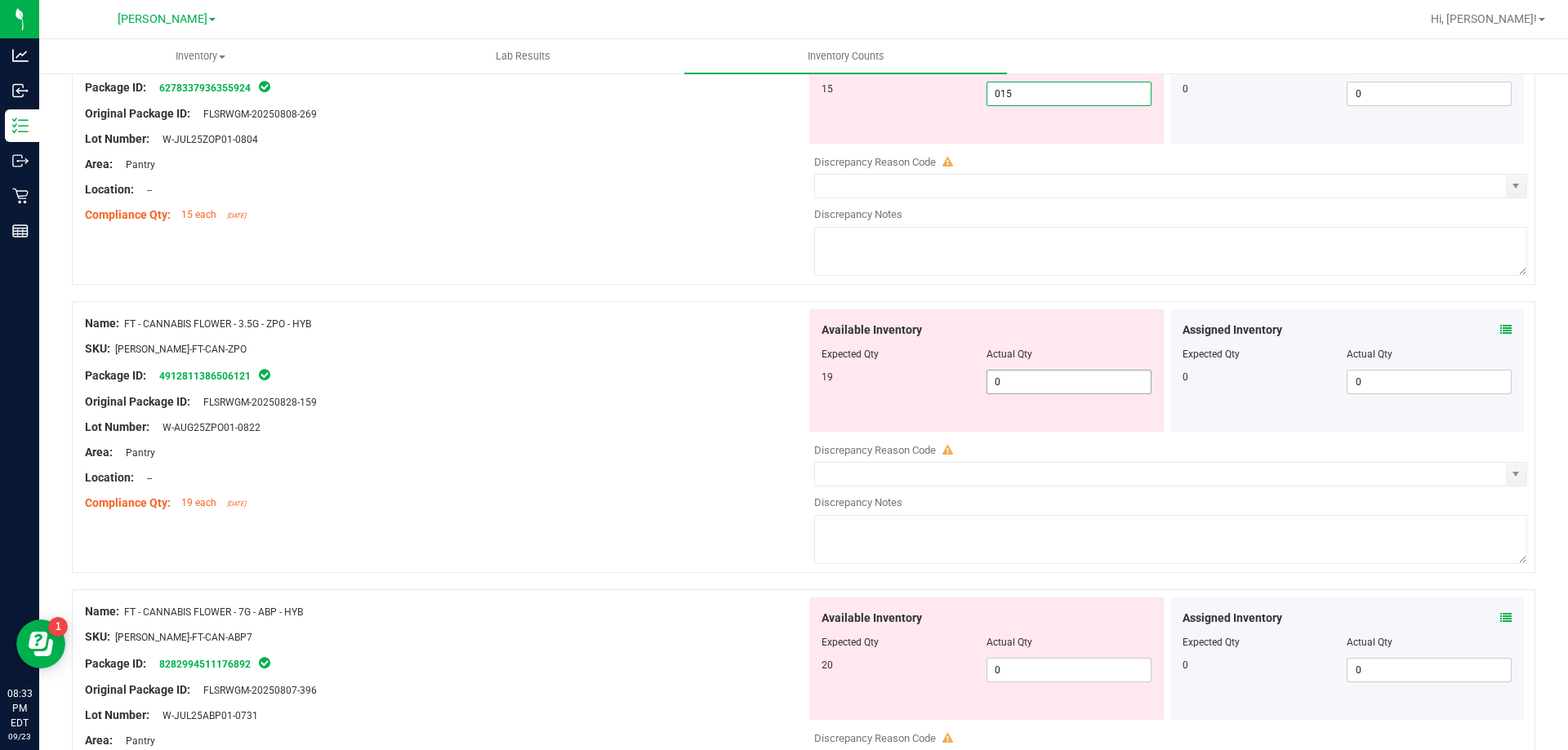
type input "15"
click at [1058, 383] on div "Available Inventory Expected Qty Actual Qty 19 0 0" at bounding box center [1166, 438] width 721 height 258
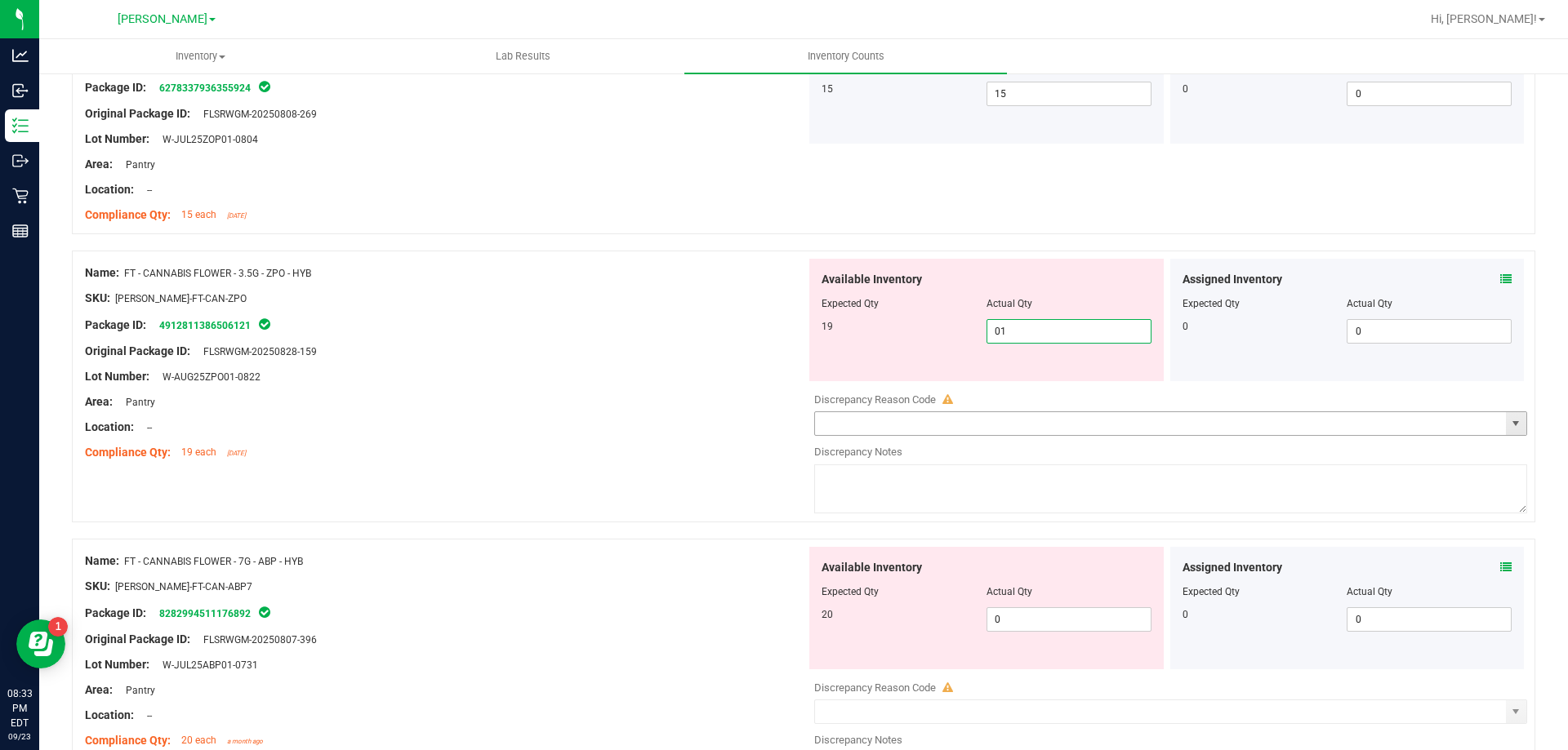
type input "019"
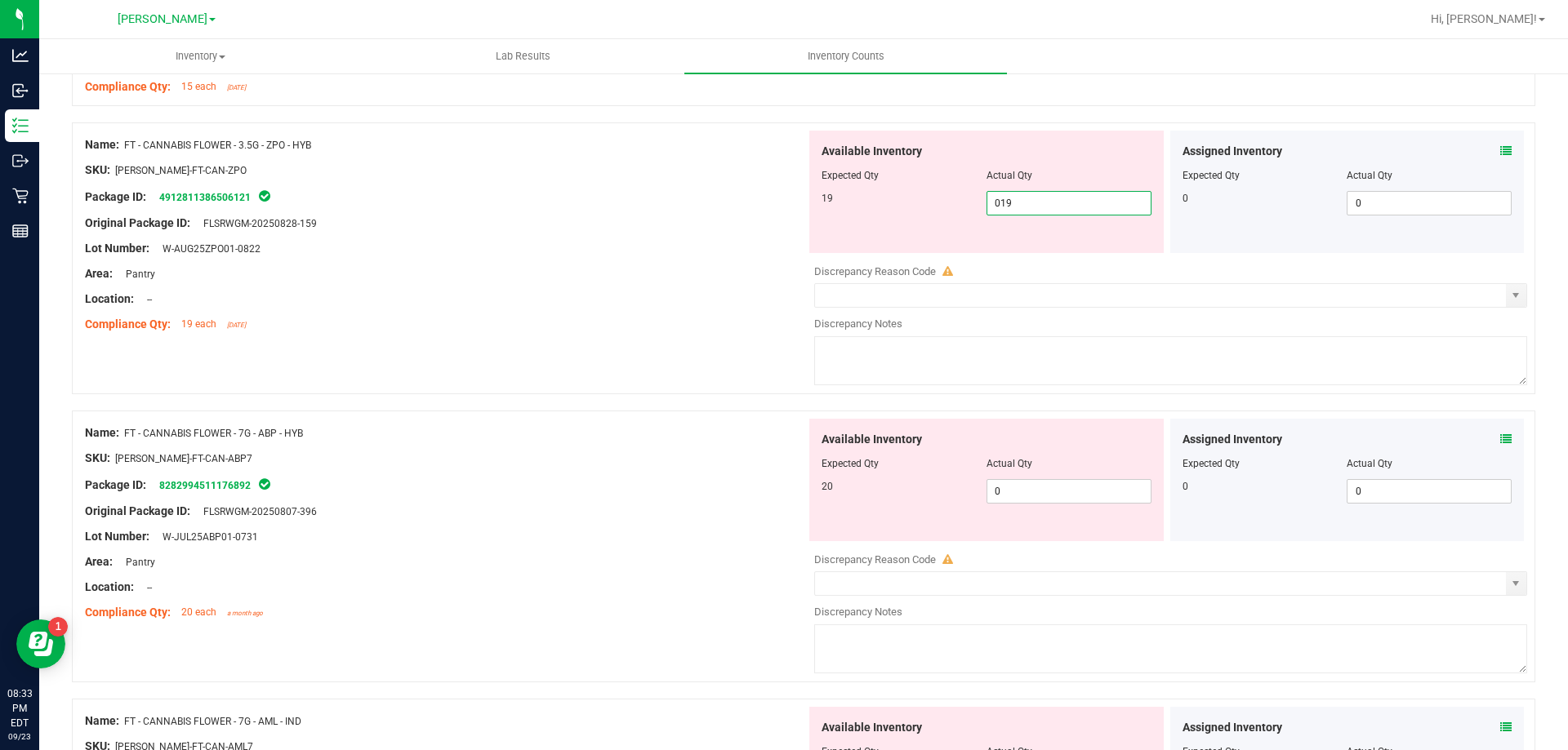
scroll to position [653, 0]
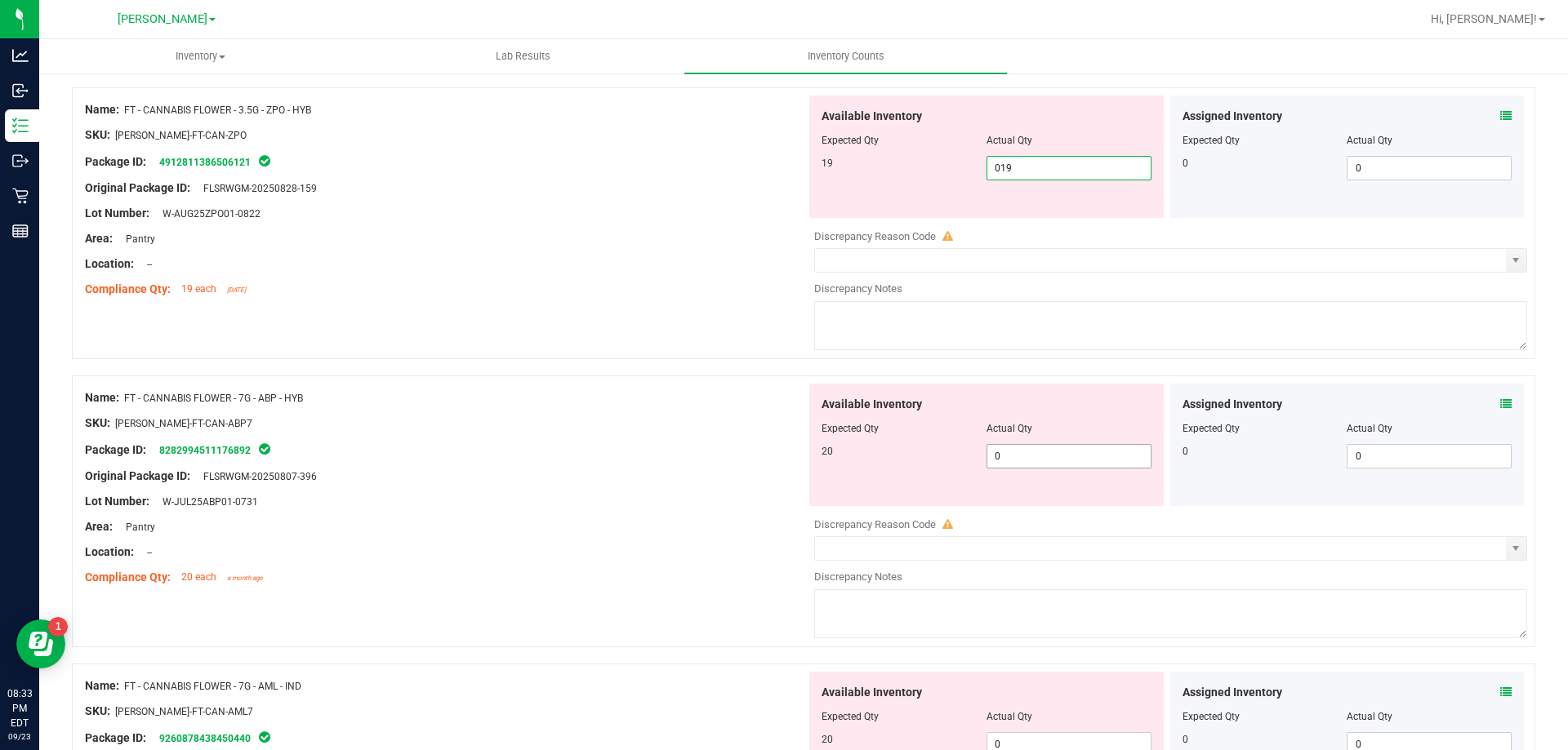
type input "19"
click at [1059, 461] on div "Available Inventory Expected Qty Actual Qty 20 0 0" at bounding box center [1166, 512] width 721 height 258
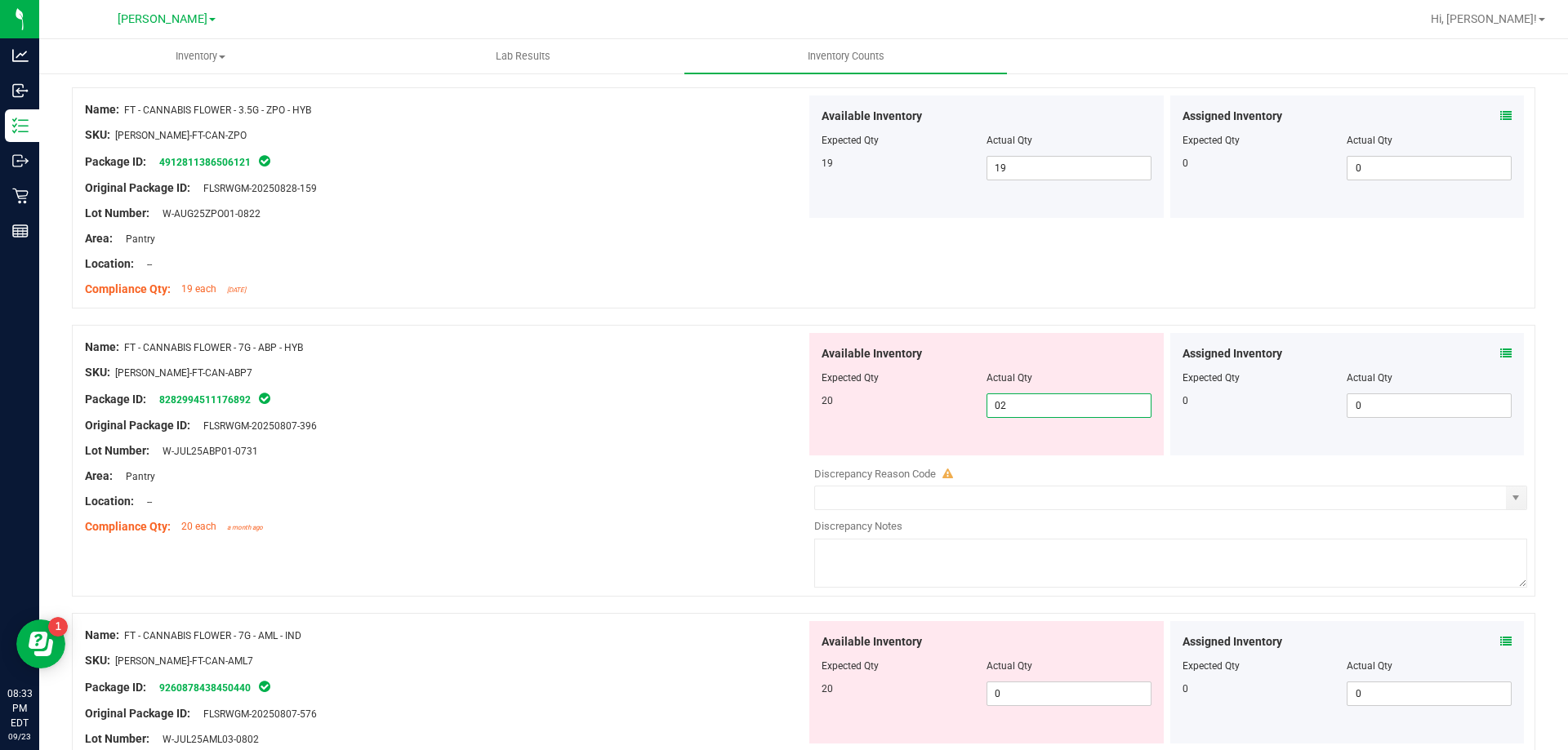
type input "020"
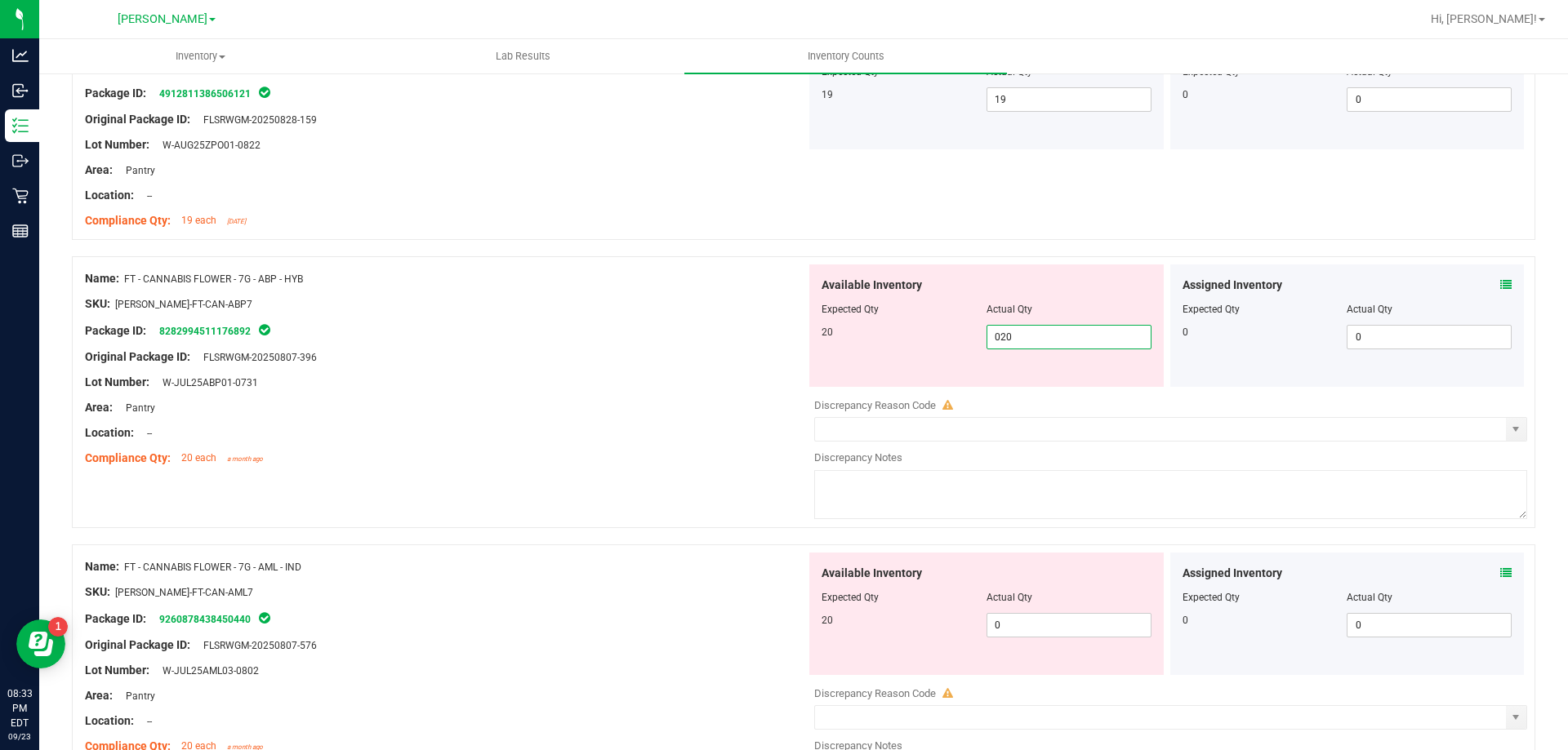
scroll to position [816, 0]
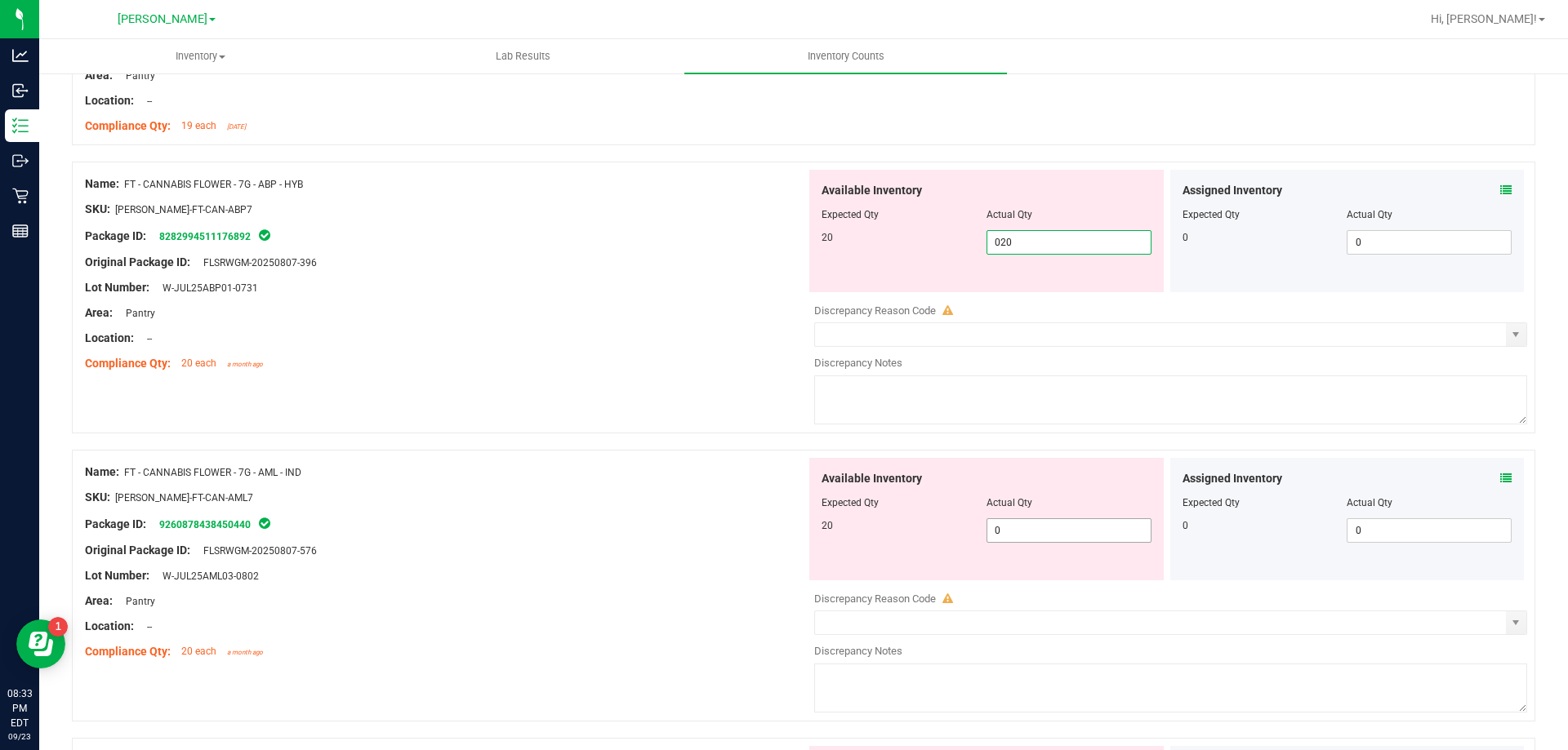
type input "20"
click at [1042, 535] on div "Available Inventory Expected Qty Actual Qty 20 0 0" at bounding box center [1166, 587] width 721 height 258
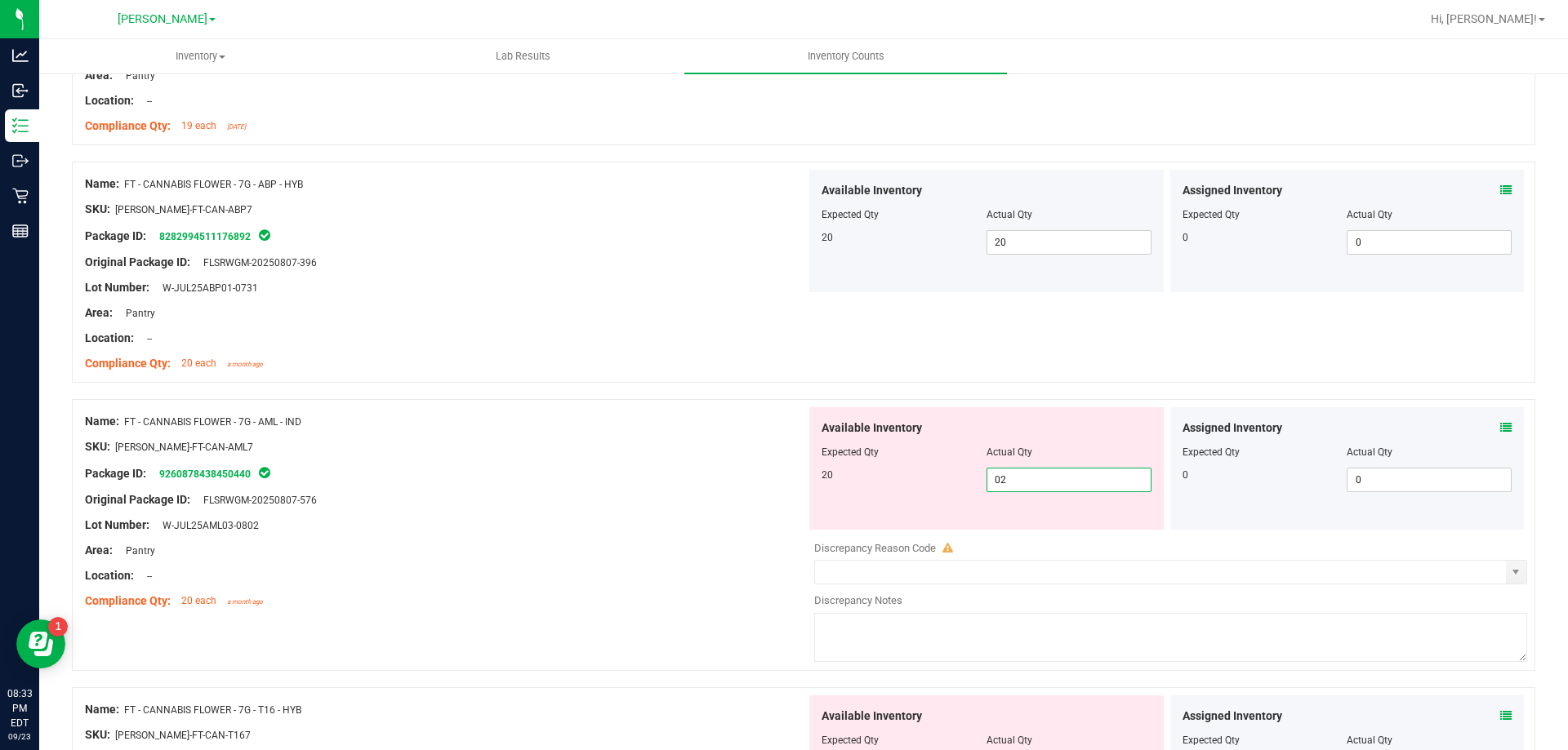
type input "020"
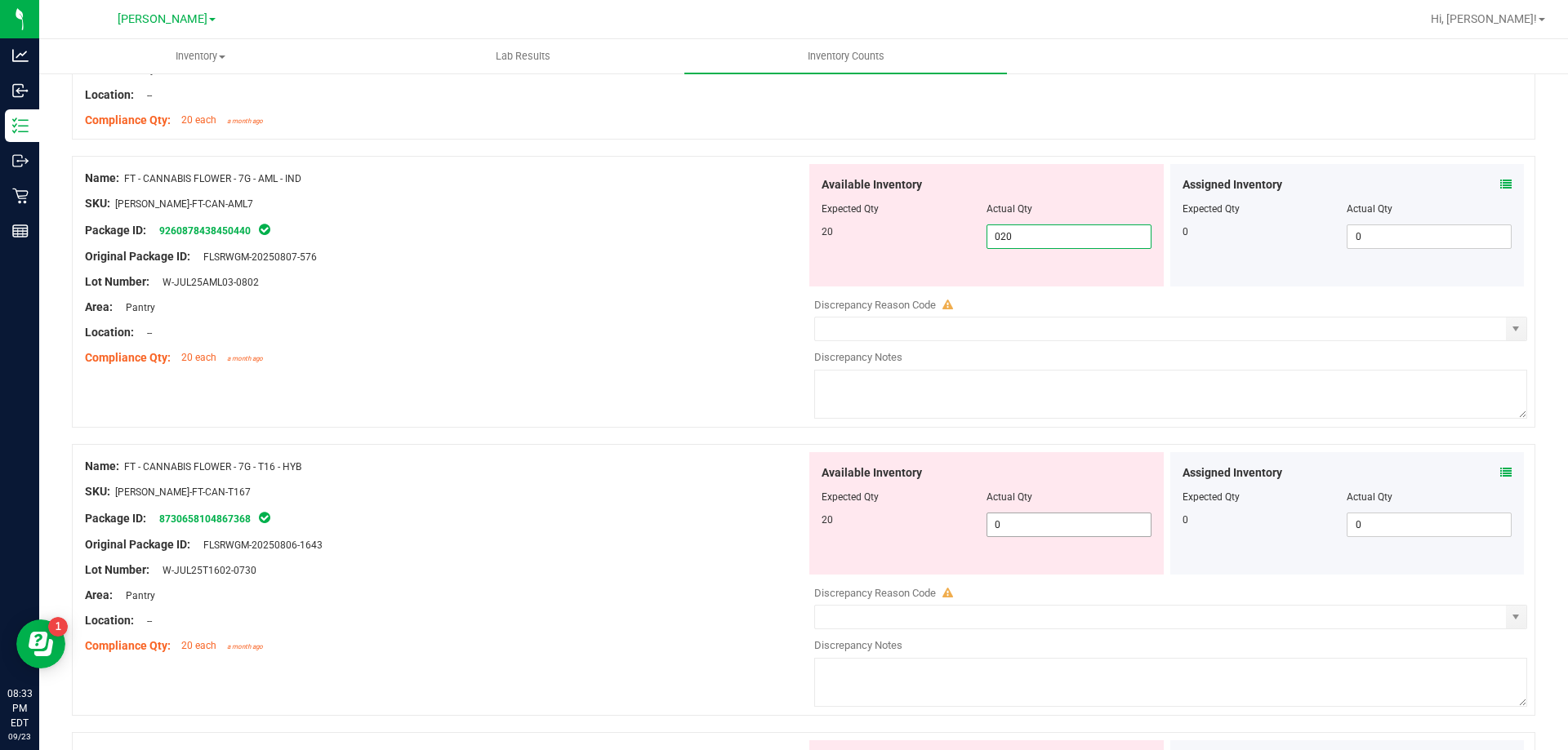
scroll to position [1061, 0]
type input "20"
click at [1068, 514] on div "Available Inventory Expected Qty Actual Qty 20 0 0" at bounding box center [986, 511] width 355 height 122
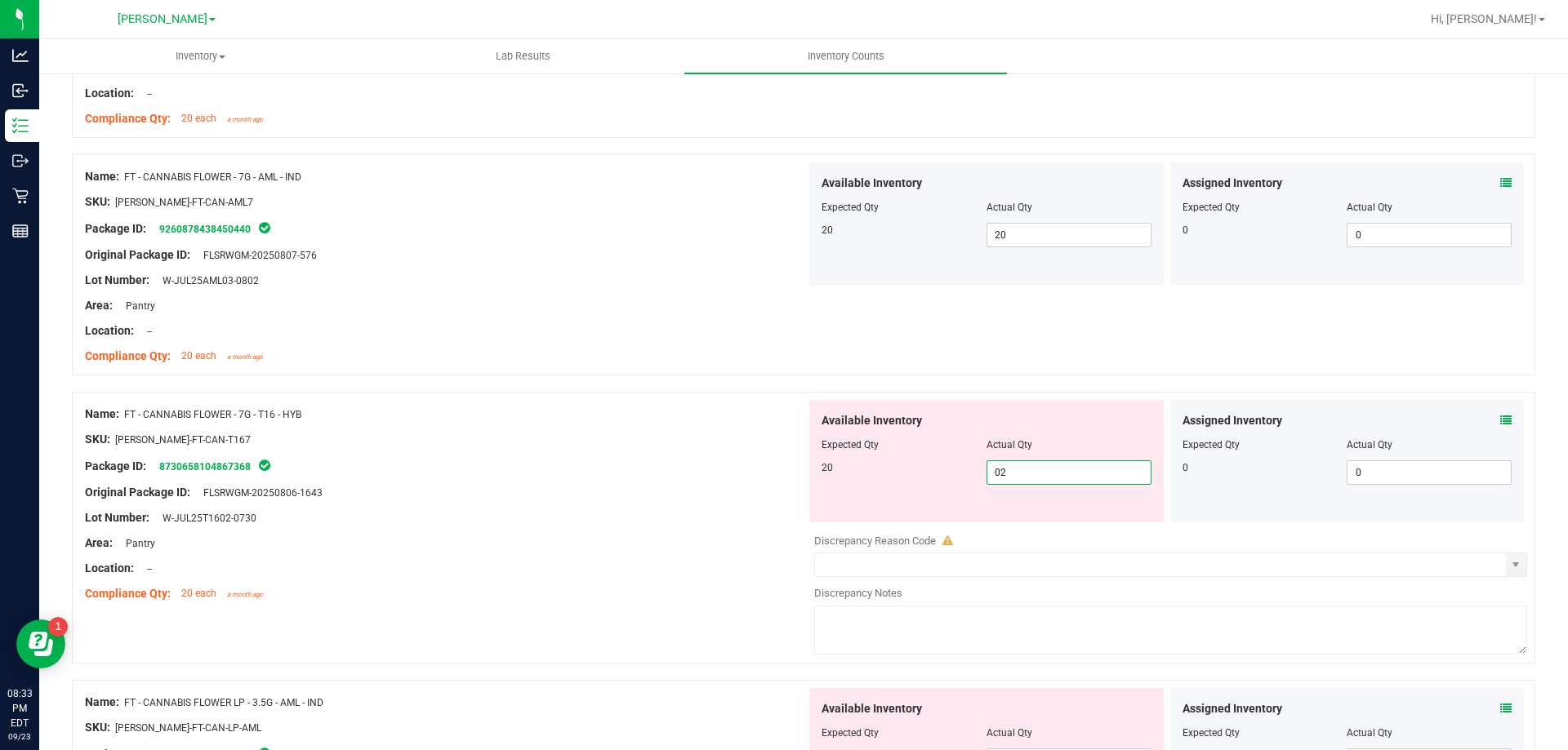
type input "020"
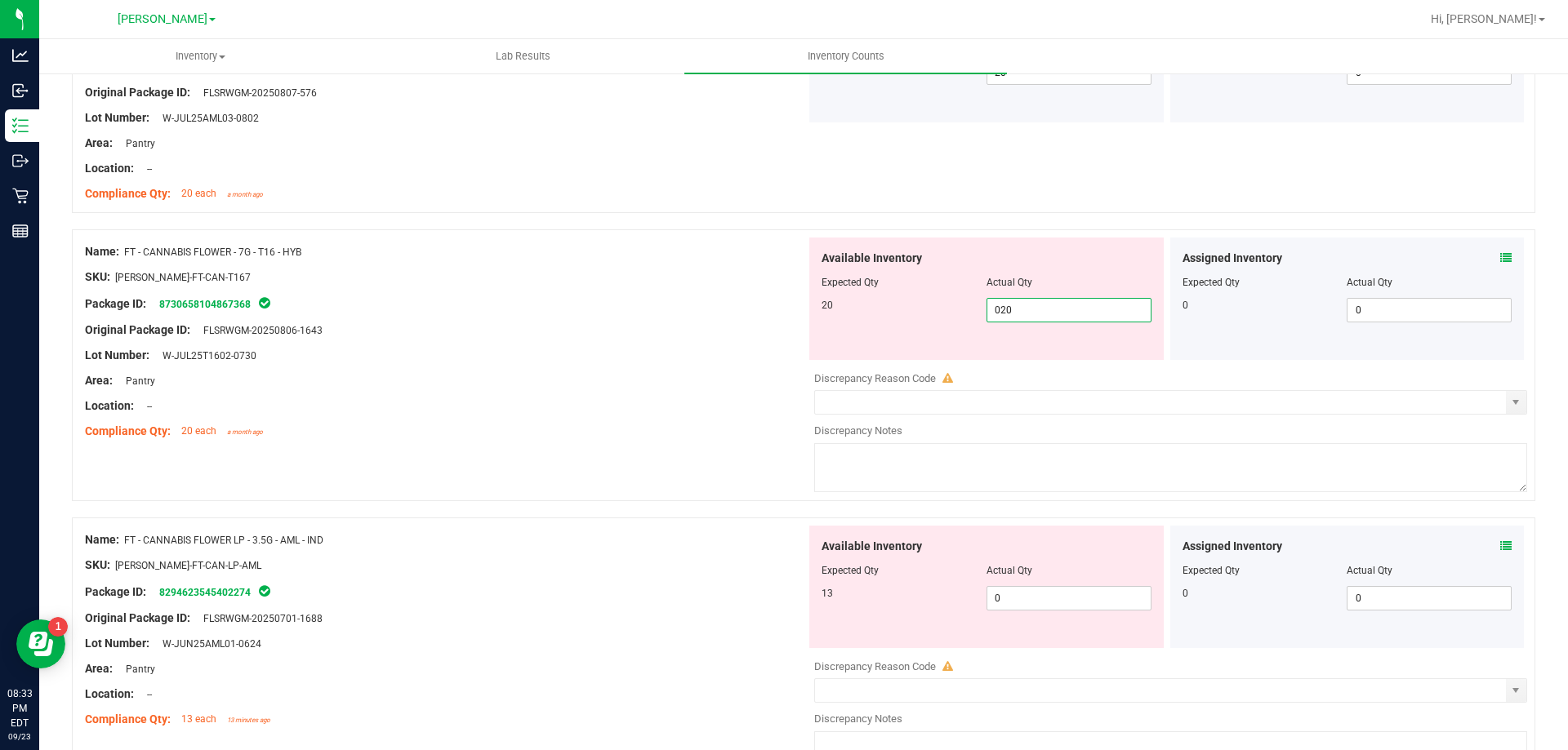
scroll to position [1224, 0]
type input "20"
click at [1083, 590] on div "Available Inventory Expected Qty Actual Qty 13 0 0" at bounding box center [986, 586] width 355 height 122
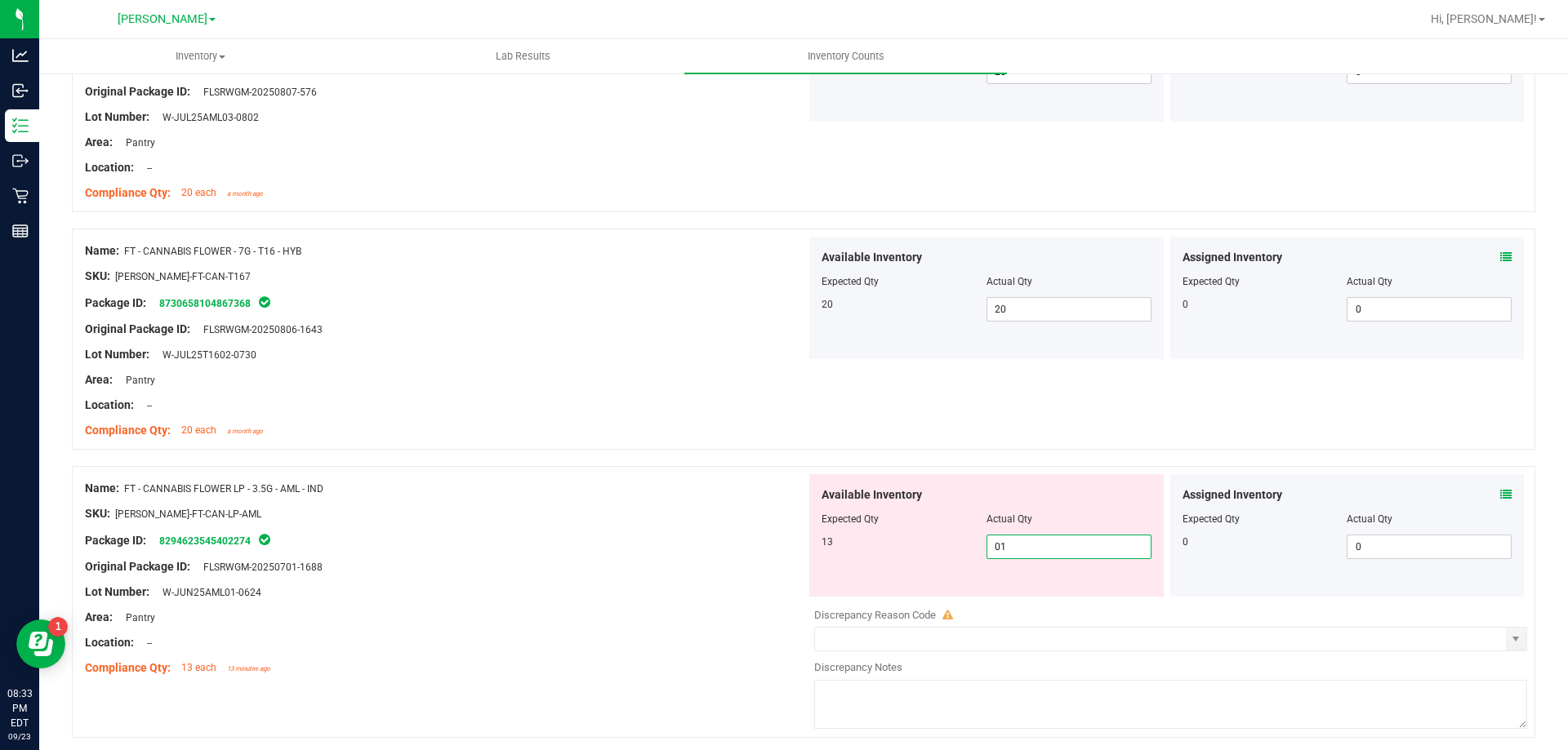
type input "013"
click at [847, 536] on div "13" at bounding box center [904, 541] width 165 height 15
type input "13"
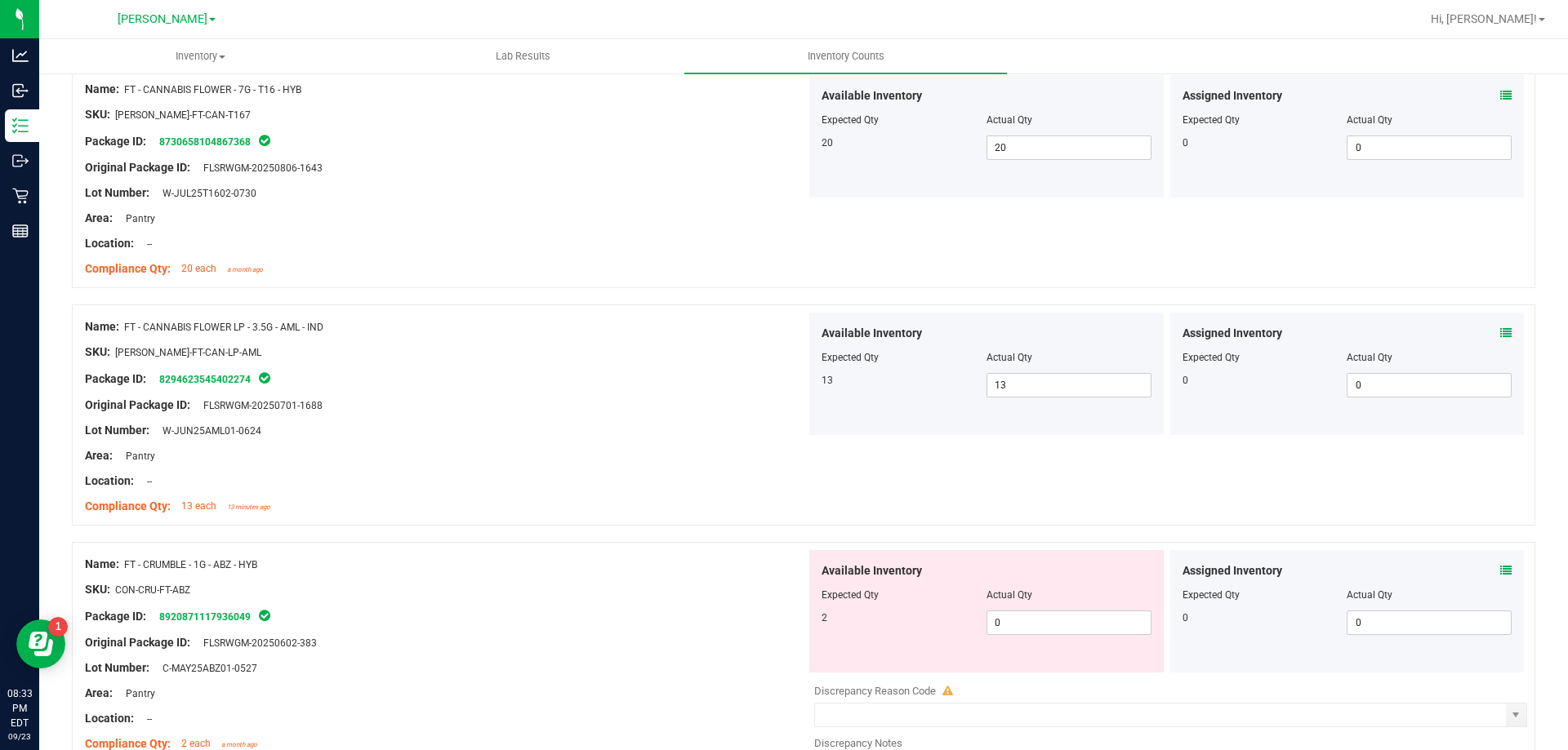
scroll to position [1388, 0]
click at [1035, 618] on span "0 0" at bounding box center [1069, 620] width 165 height 24
type input "02"
type input "2"
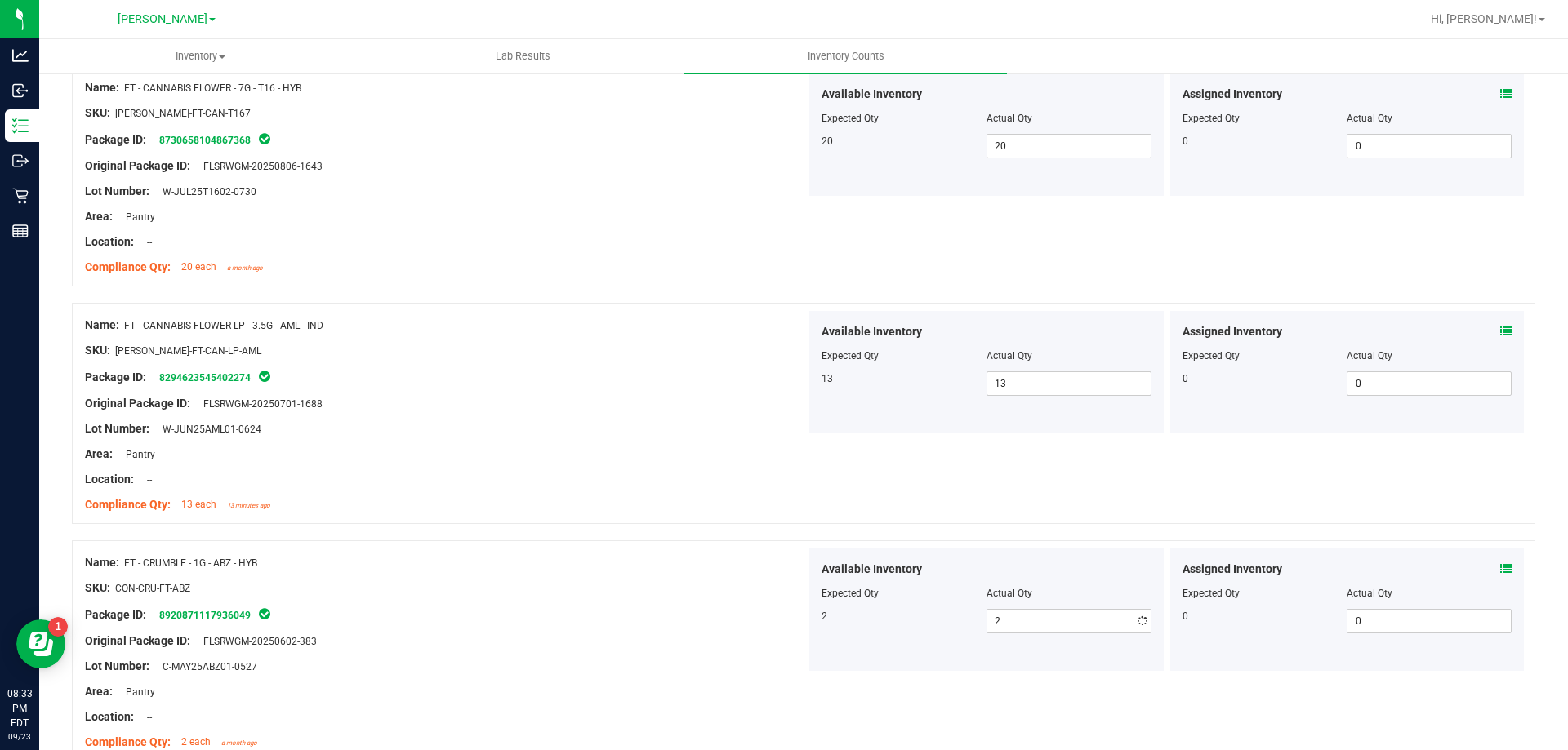
click at [743, 537] on div at bounding box center [803, 532] width 1464 height 16
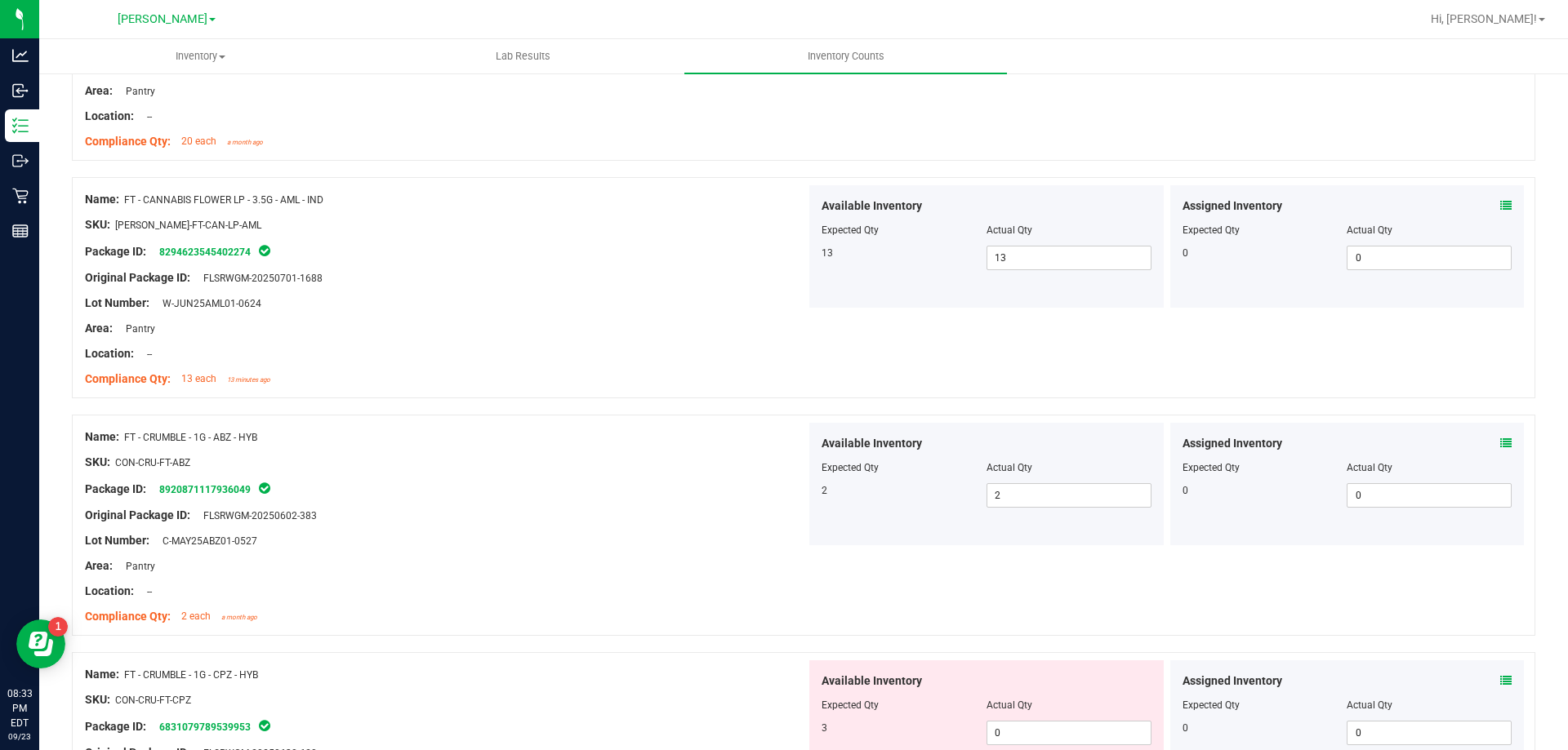
scroll to position [1632, 0]
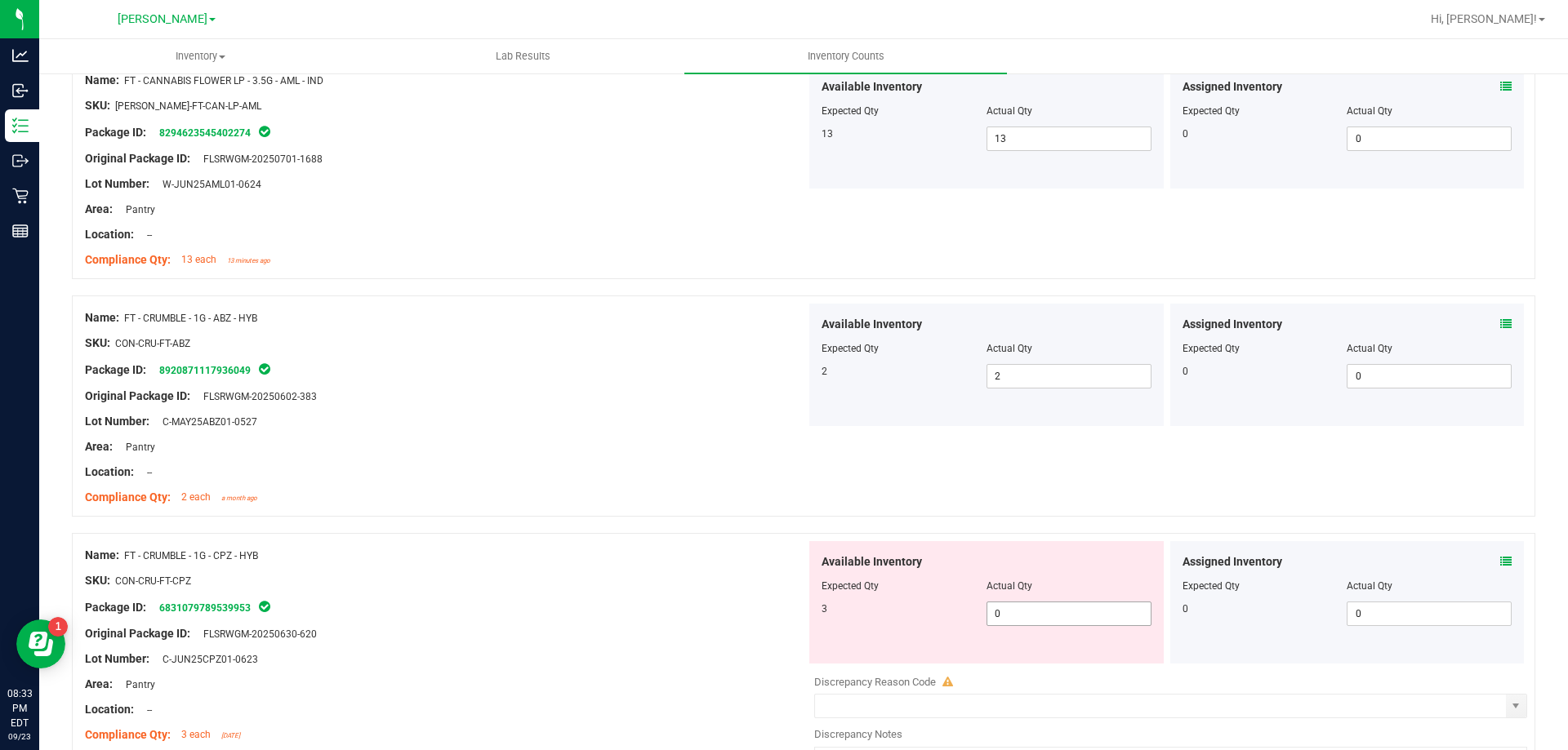
click at [1021, 615] on span "0 0" at bounding box center [1069, 613] width 165 height 24
type input "03"
type input "3"
drag, startPoint x: 613, startPoint y: 526, endPoint x: 679, endPoint y: 525, distance: 66.0
click at [617, 525] on div at bounding box center [803, 525] width 1464 height 16
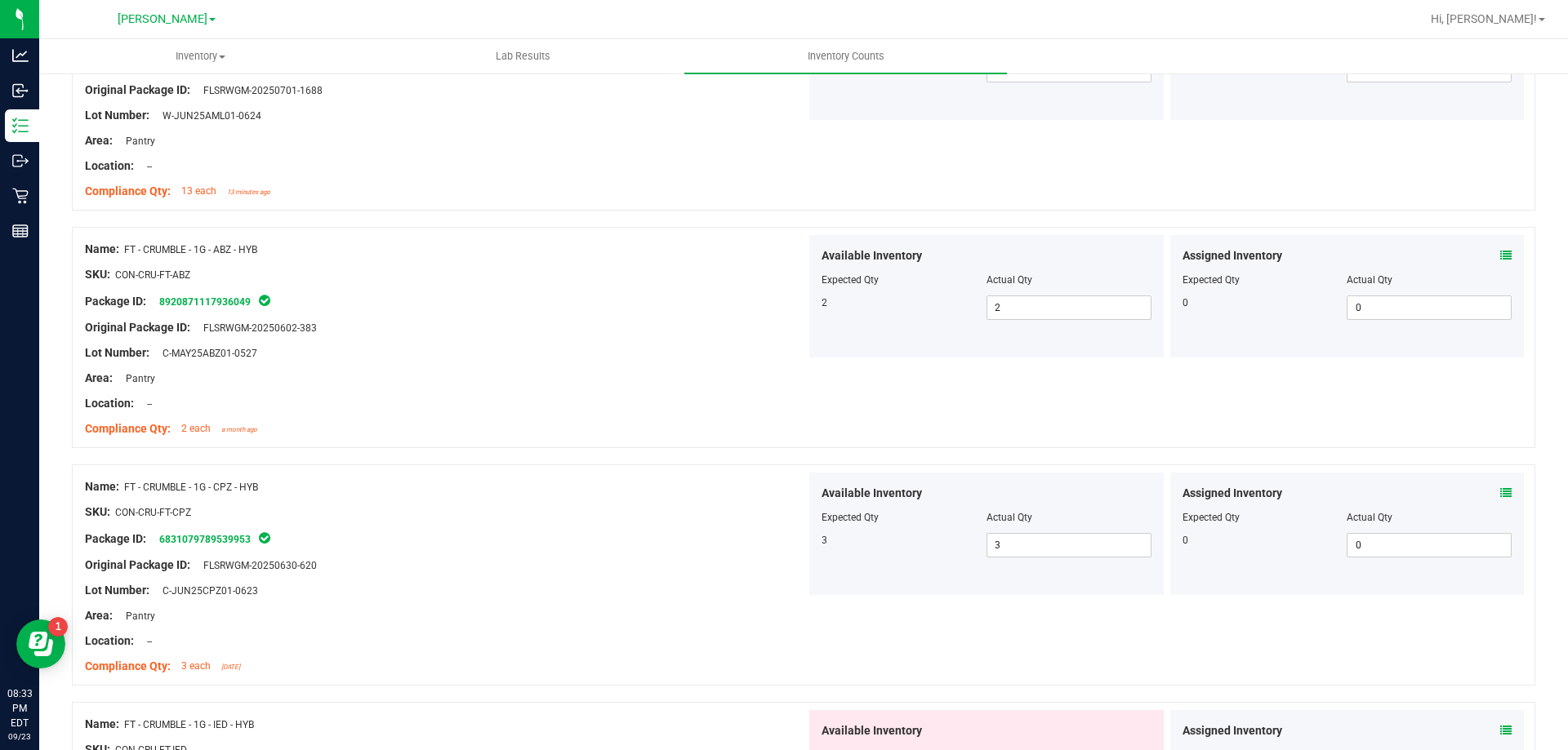
scroll to position [1796, 0]
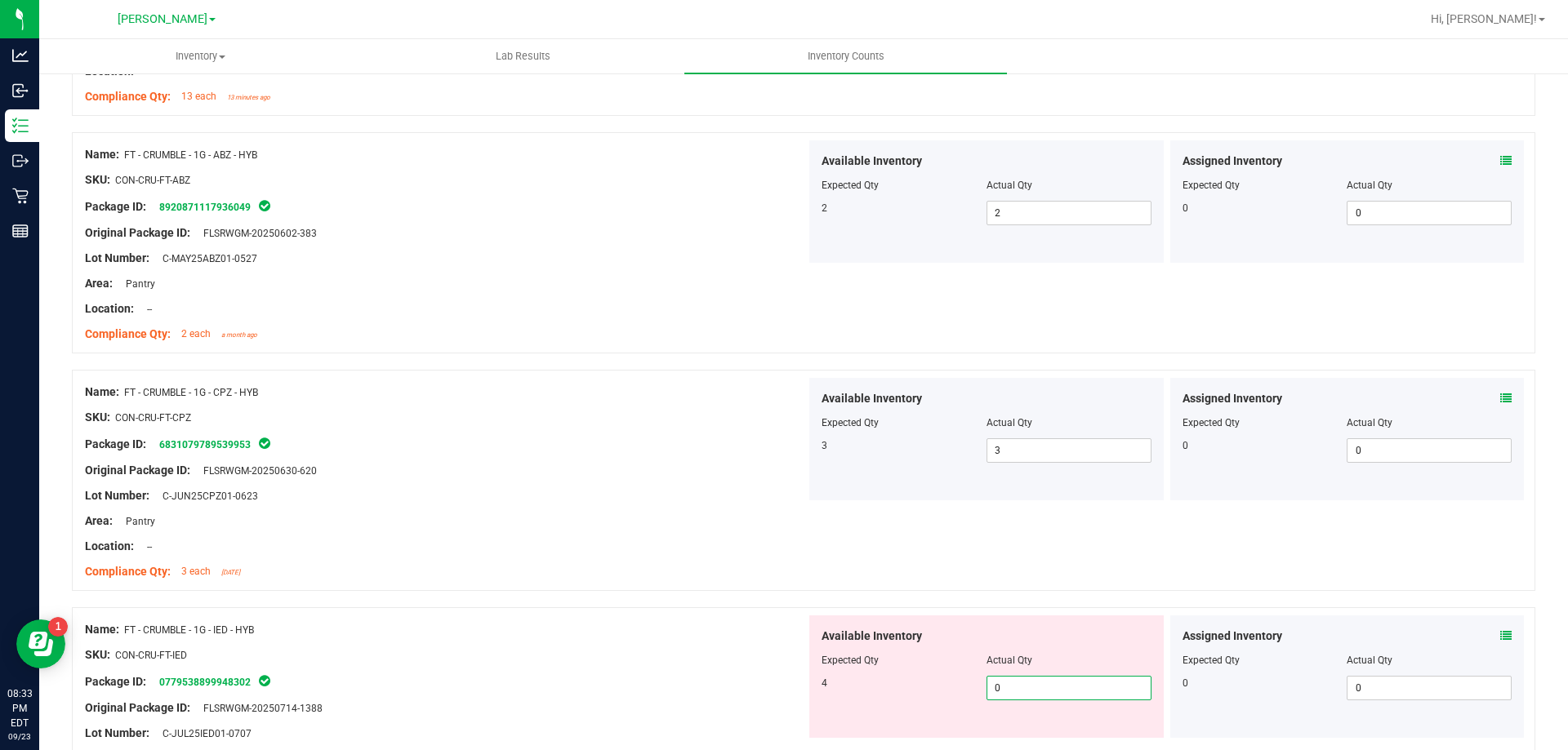
click at [1032, 695] on span "0 0" at bounding box center [1069, 687] width 165 height 24
type input "04"
type input "4"
click at [673, 510] on div at bounding box center [446, 508] width 721 height 8
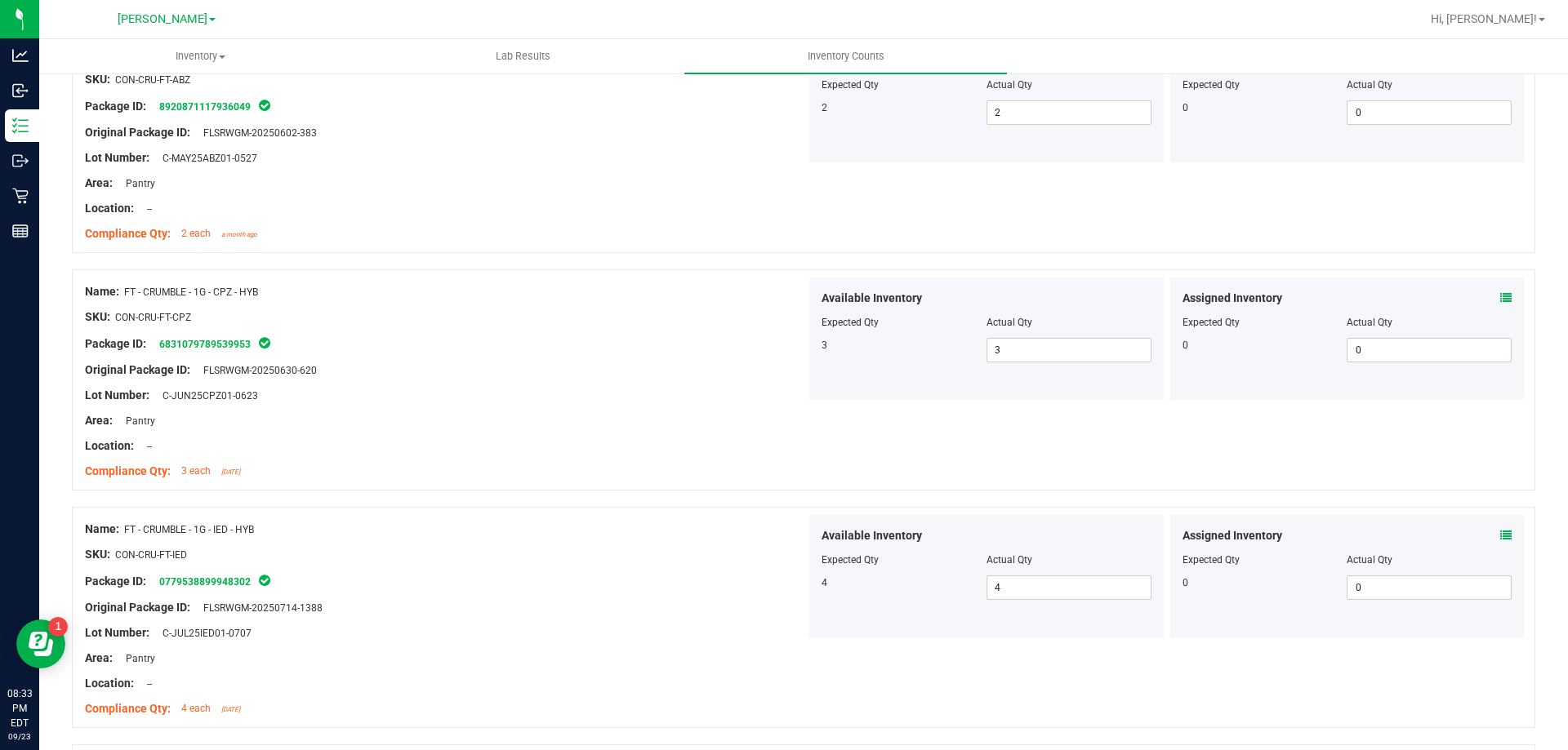
scroll to position [2122, 0]
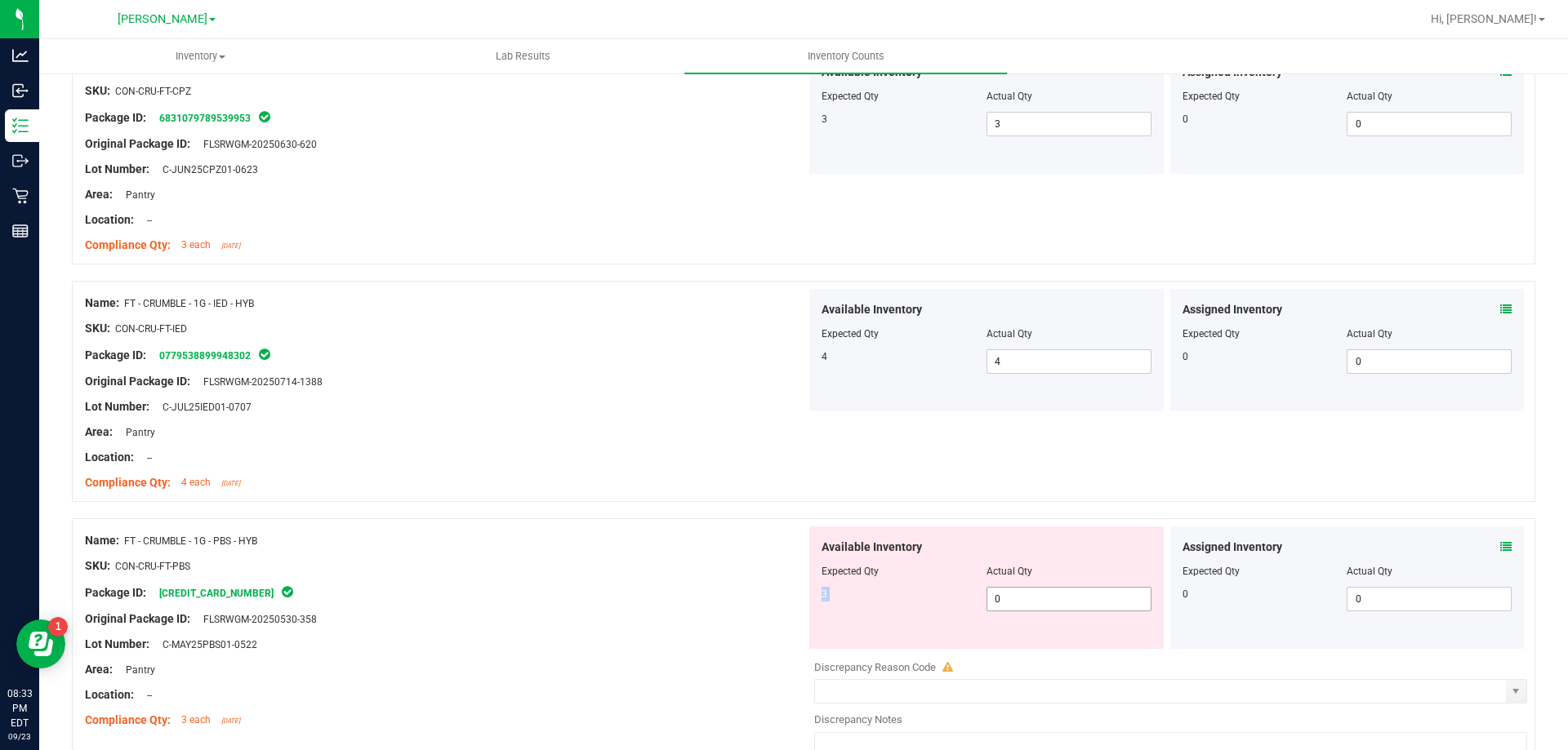
click at [1043, 586] on div "Available Inventory Expected Qty Actual Qty 3 0 0" at bounding box center [986, 587] width 355 height 122
click at [1043, 587] on span "0 0" at bounding box center [1069, 599] width 165 height 24
click at [1034, 598] on span "0 0" at bounding box center [1069, 599] width 165 height 24
type input "03"
type input "3"
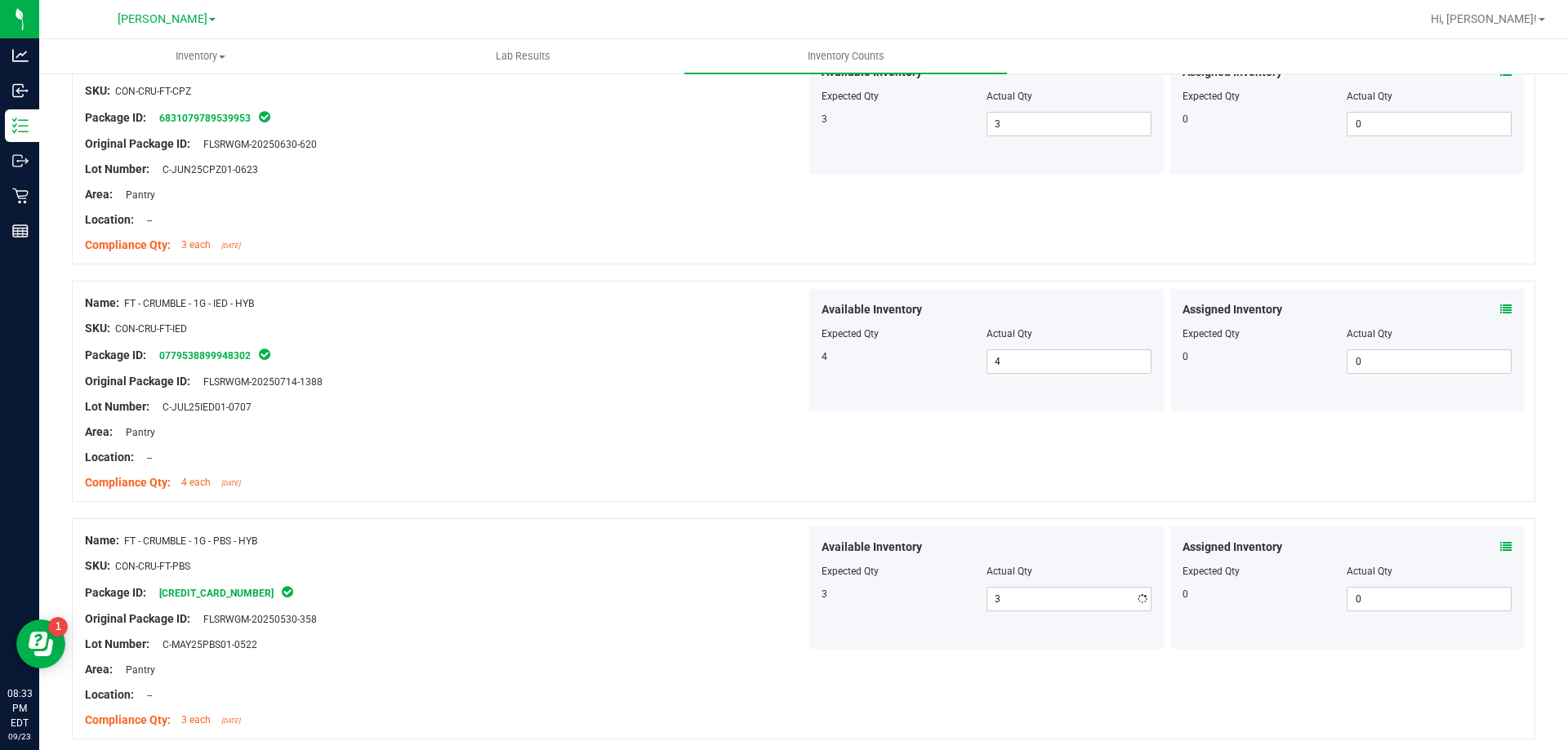
drag, startPoint x: 621, startPoint y: 511, endPoint x: 659, endPoint y: 513, distance: 38.1
click at [624, 511] on div at bounding box center [803, 510] width 1464 height 16
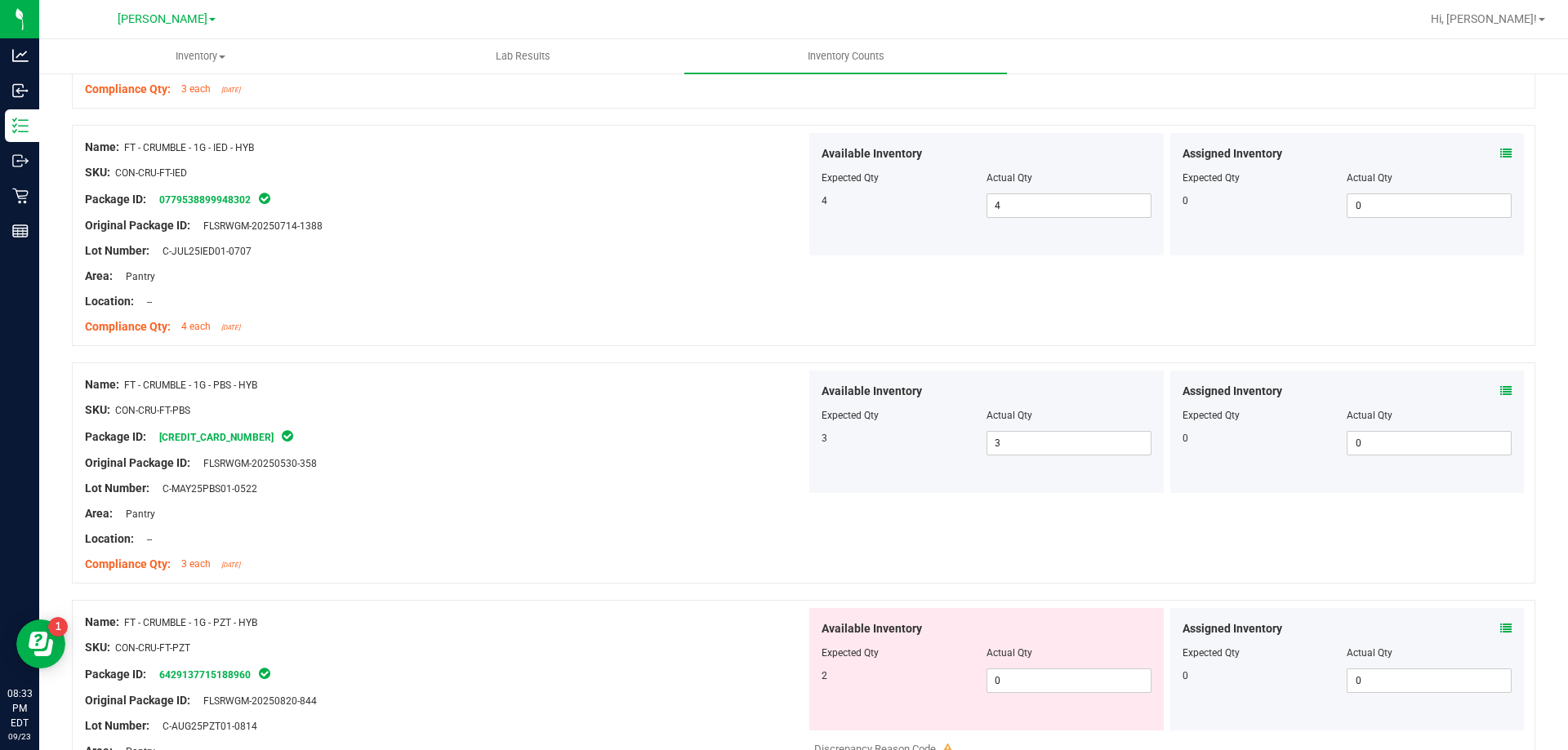
scroll to position [2367, 0]
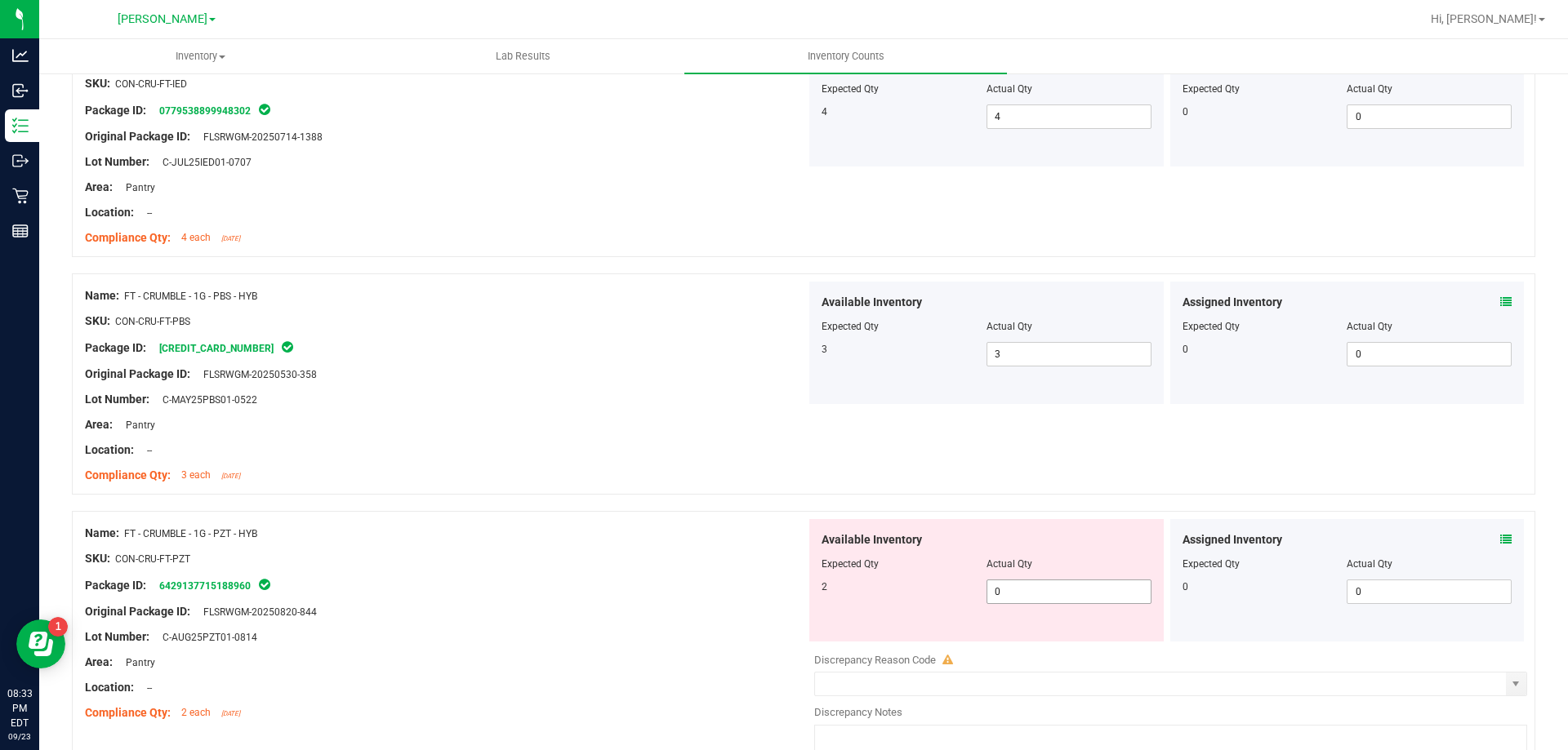
click at [1041, 588] on span "0 0" at bounding box center [1069, 591] width 165 height 24
type input "02"
type input "2"
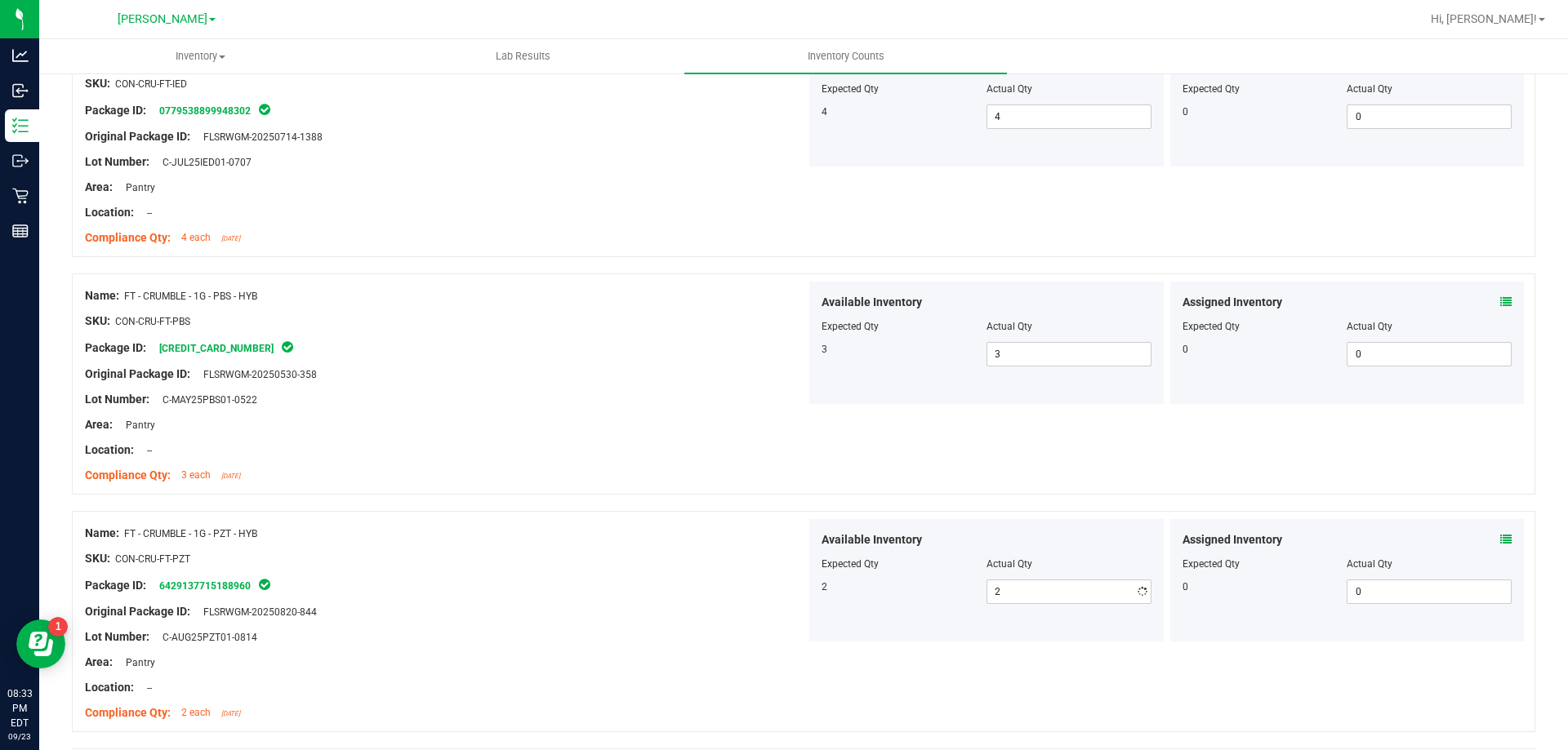
drag, startPoint x: 640, startPoint y: 448, endPoint x: 755, endPoint y: 467, distance: 116.6
click at [647, 447] on div "Location: --" at bounding box center [446, 450] width 721 height 17
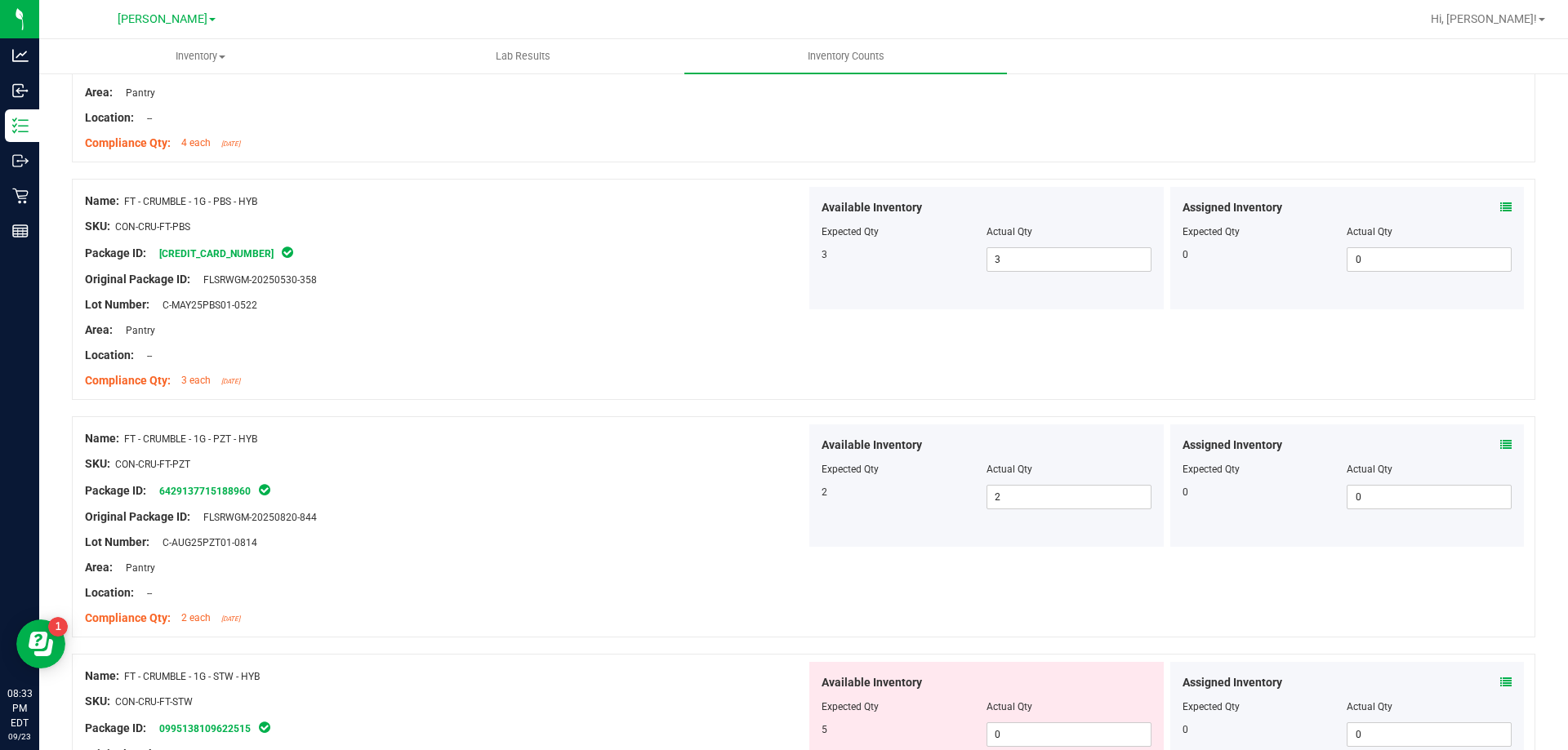
scroll to position [0, 0]
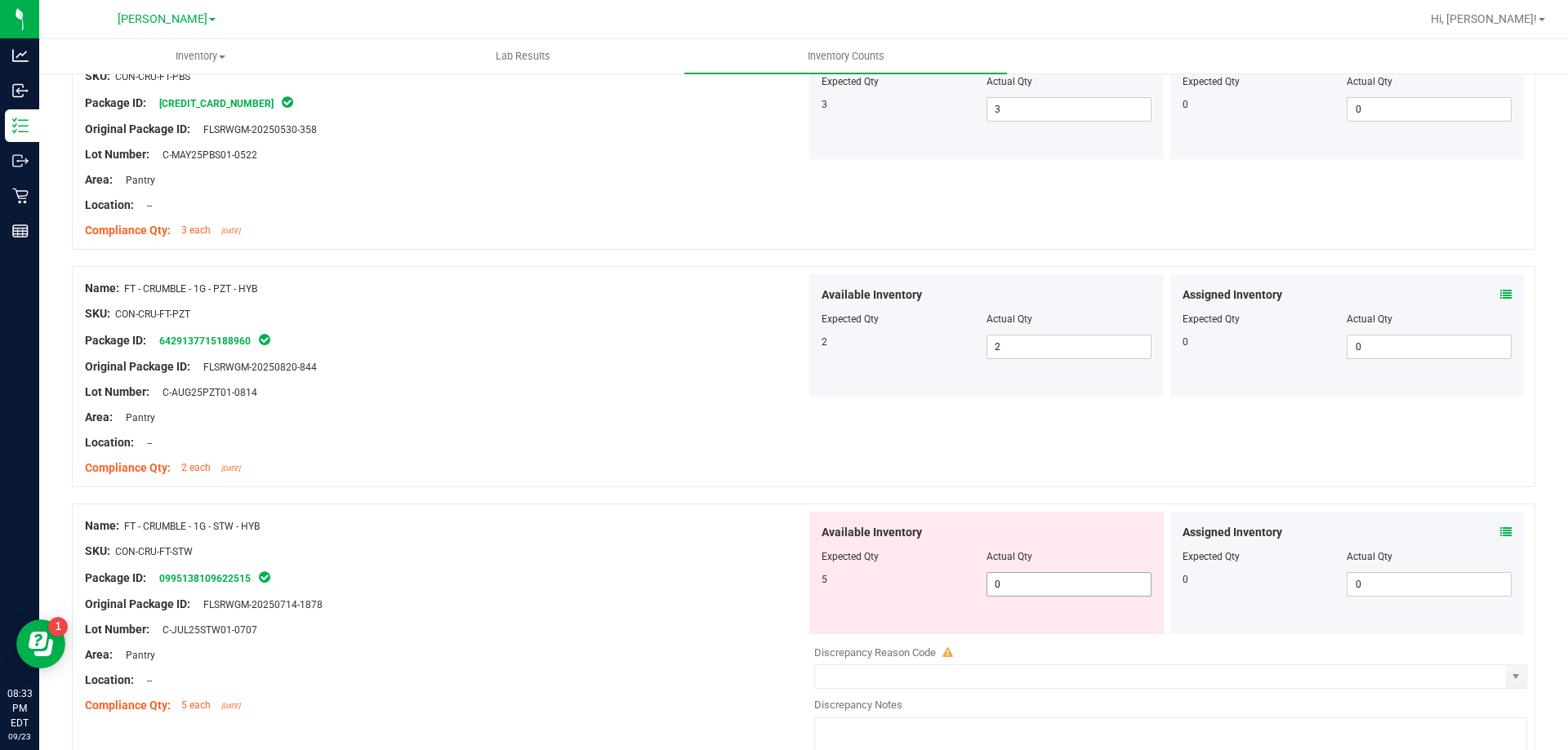
click at [1046, 591] on span "0 0" at bounding box center [1069, 584] width 165 height 24
type input "05"
type input "5"
click at [446, 387] on div "Lot Number: C-AUG25PZT01-0814" at bounding box center [446, 392] width 721 height 17
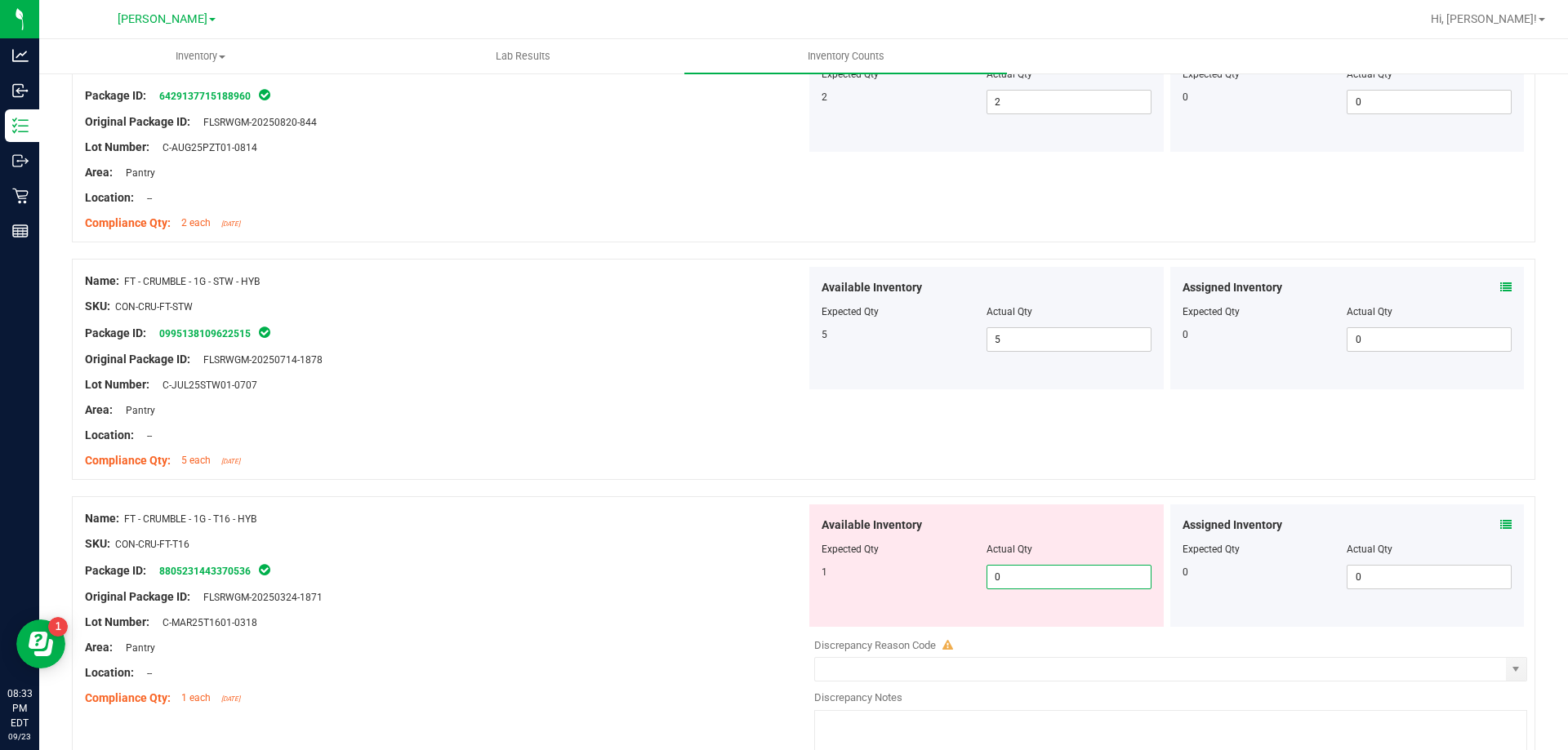
click at [1056, 578] on span "0 0" at bounding box center [1069, 577] width 165 height 24
type input "01"
type input "1"
drag, startPoint x: 495, startPoint y: 421, endPoint x: 539, endPoint y: 439, distance: 47.5
click at [515, 424] on div at bounding box center [446, 423] width 721 height 8
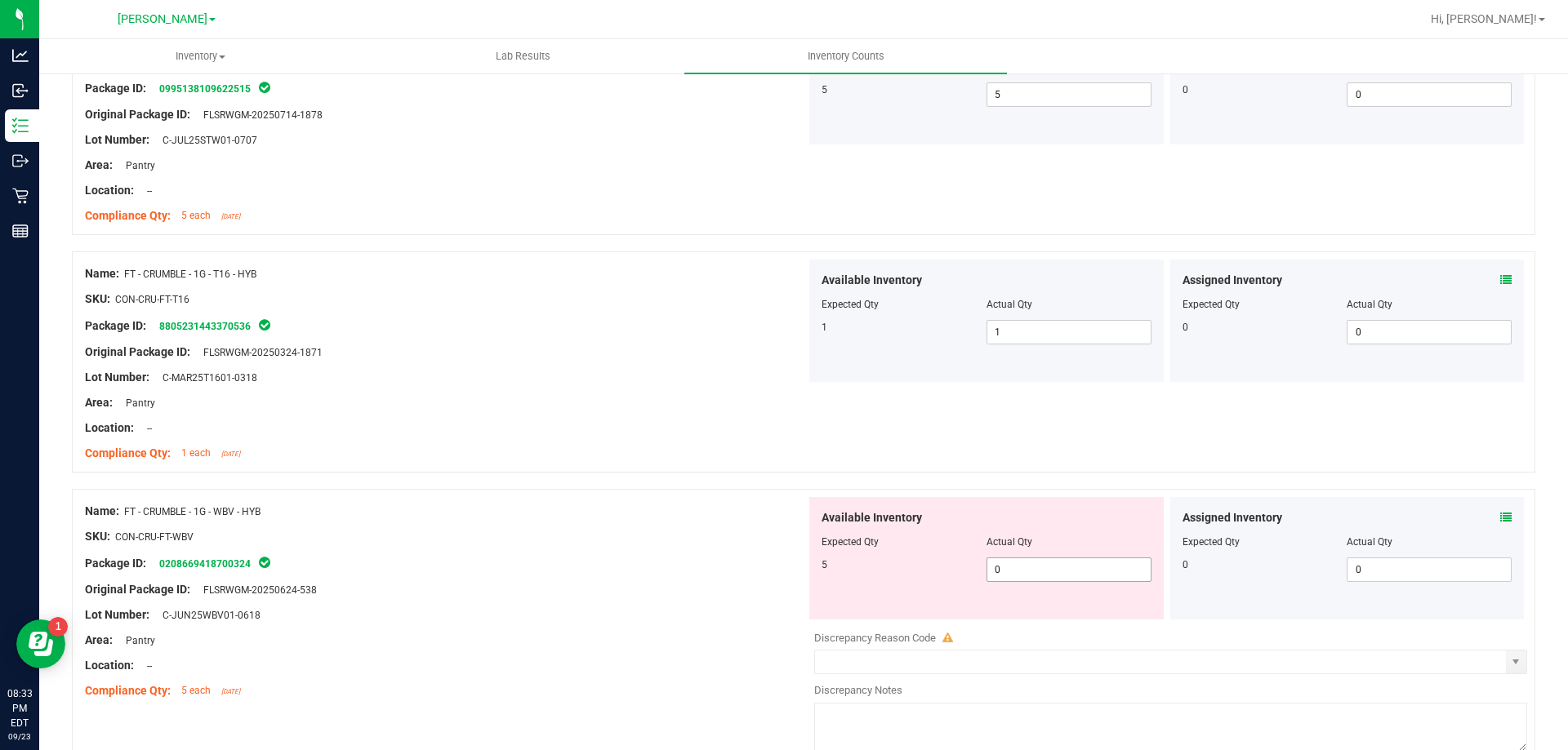
click at [1046, 581] on span "0 0" at bounding box center [1069, 570] width 165 height 24
click at [1033, 566] on span "0 0" at bounding box center [1069, 570] width 165 height 24
type input "05"
type input "5"
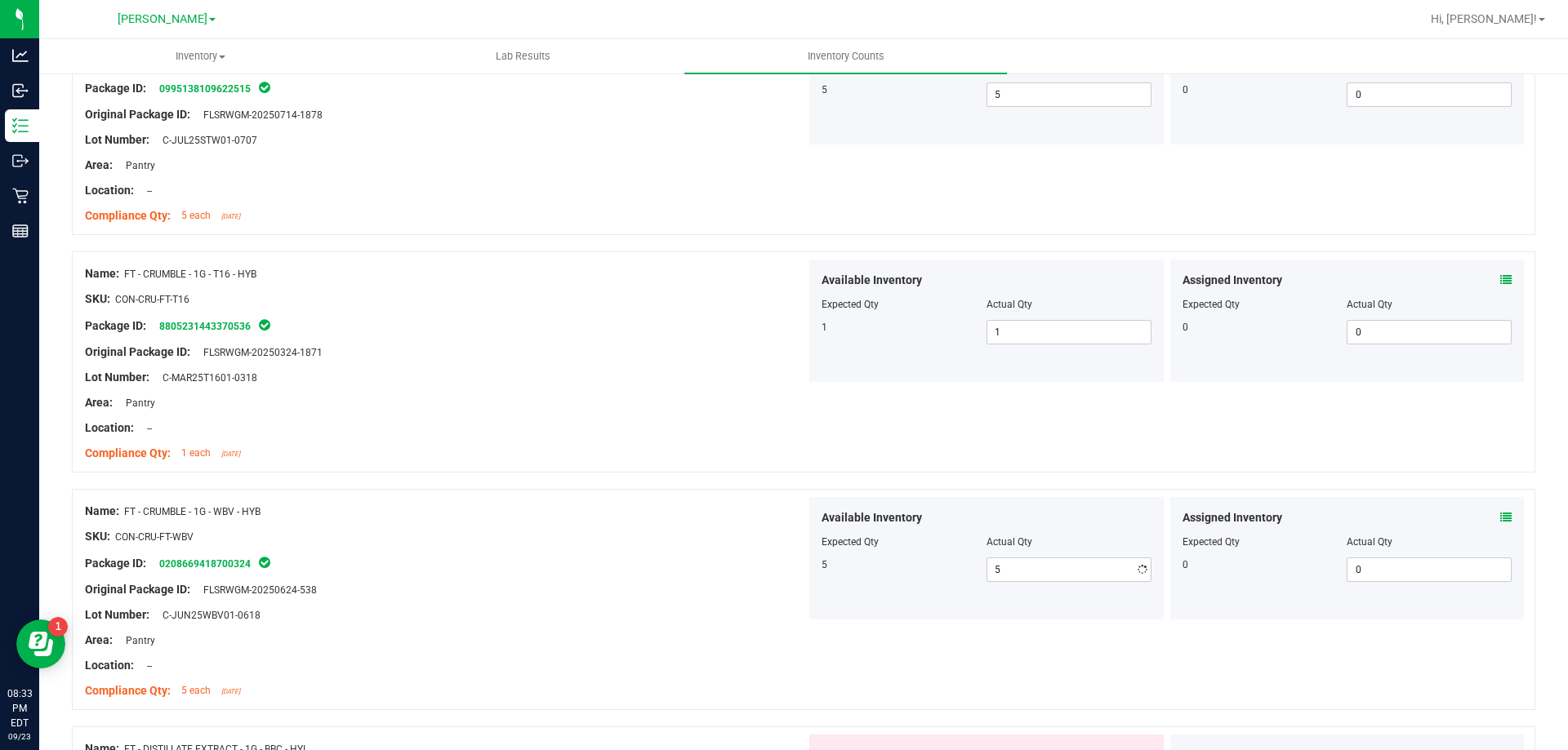
drag, startPoint x: 573, startPoint y: 449, endPoint x: 755, endPoint y: 484, distance: 185.3
click at [597, 453] on div "Compliance Qty: 1 each [DATE]" at bounding box center [446, 453] width 721 height 17
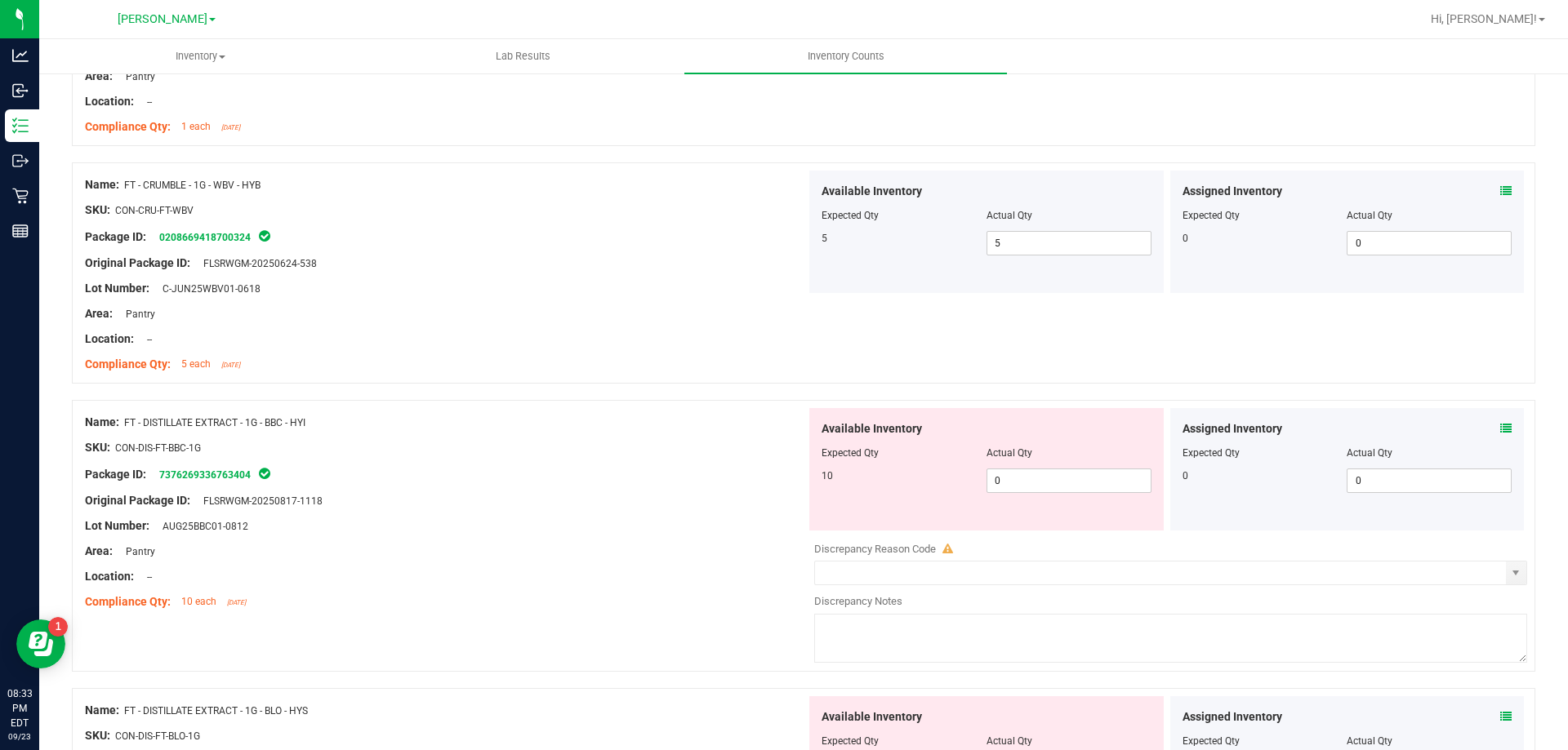
click at [1059, 461] on div at bounding box center [986, 464] width 330 height 8
drag, startPoint x: 1048, startPoint y: 472, endPoint x: 1029, endPoint y: 474, distance: 19.1
click at [1047, 473] on span "0 0" at bounding box center [1069, 481] width 165 height 24
type input "010"
type input "10"
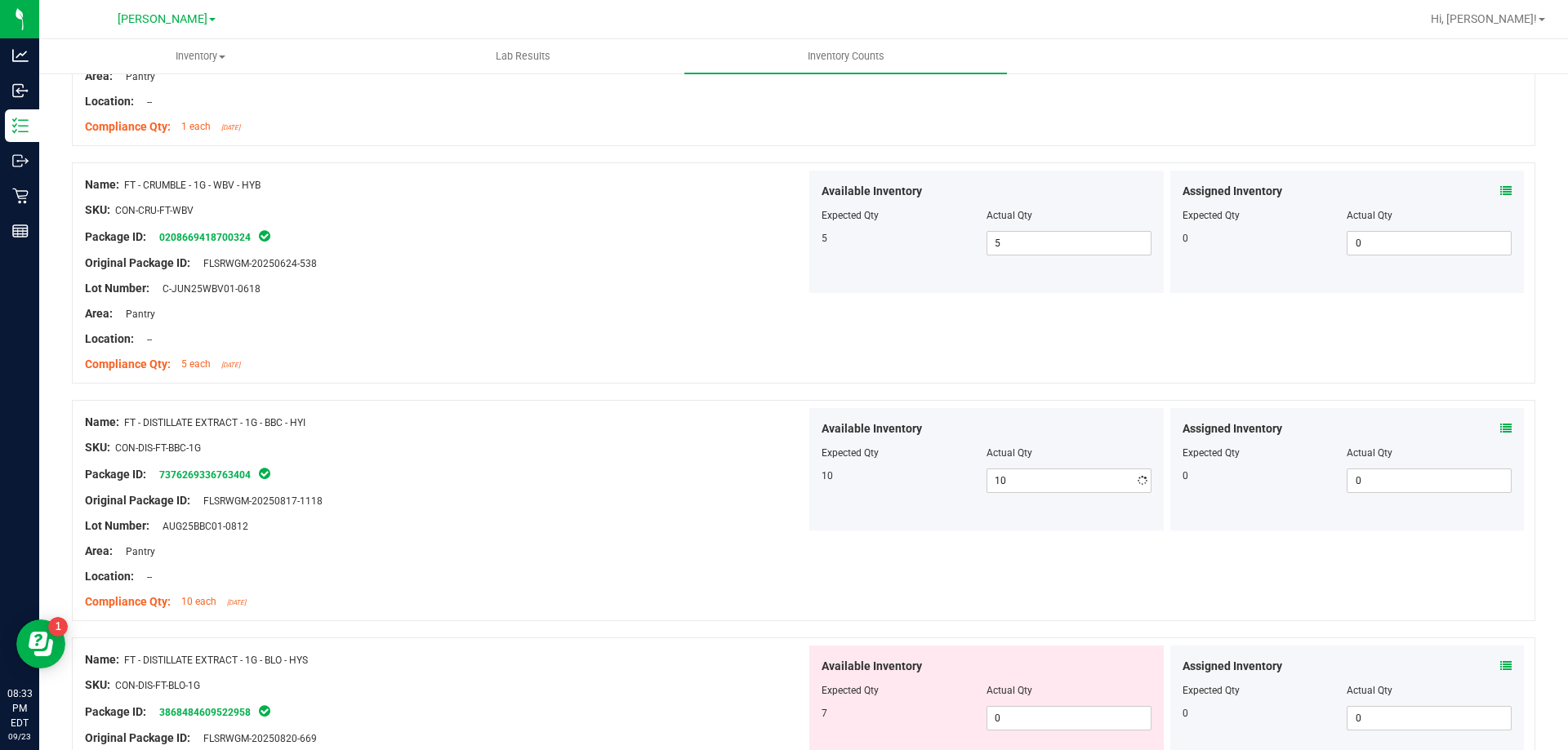
click at [545, 411] on div "Name: FT - DISTILLATE EXTRACT - 1G - BBC - HYI SKU: CON-DIS-FT-BBC-1G Package I…" at bounding box center [446, 511] width 721 height 208
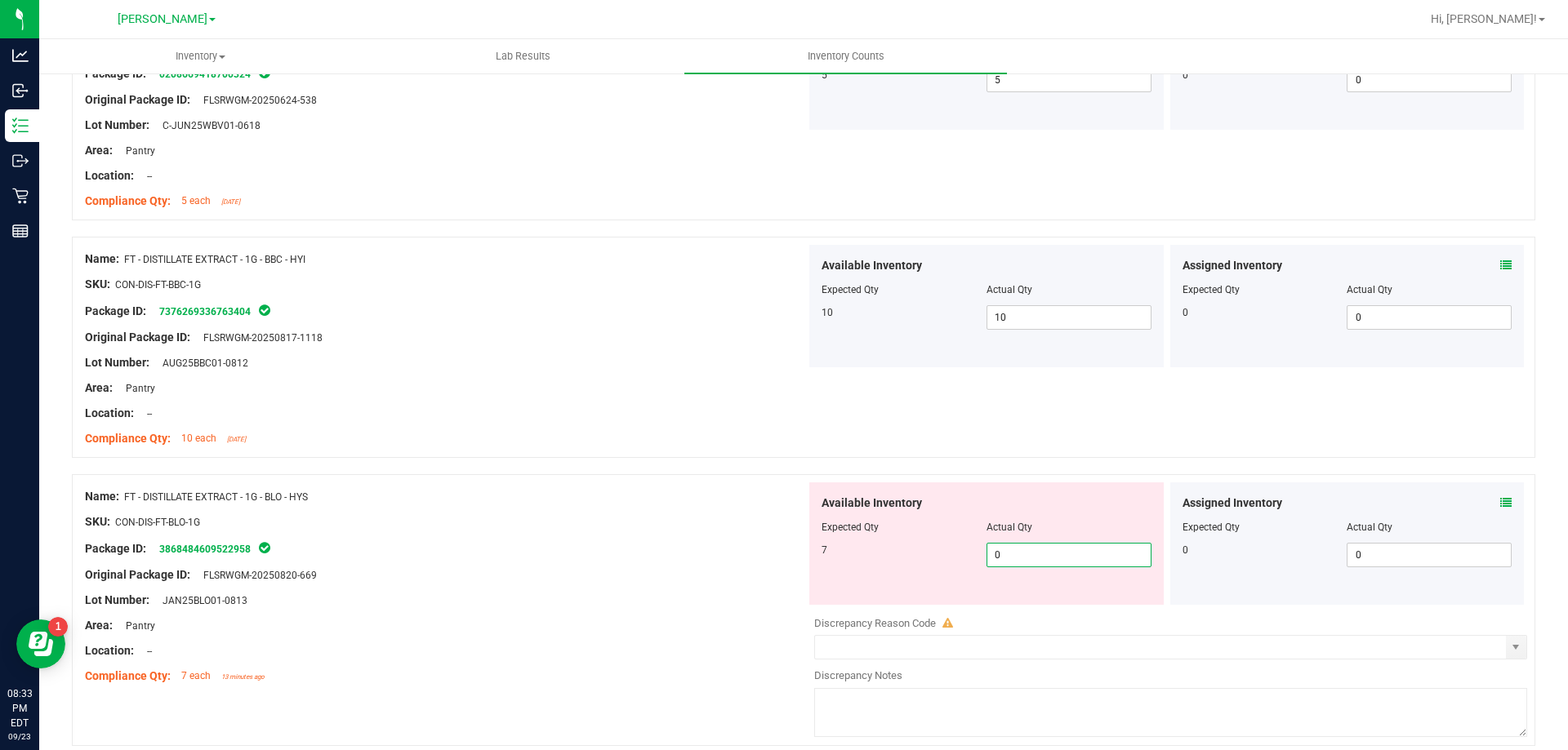
click at [1026, 550] on span "0 0" at bounding box center [1069, 554] width 165 height 24
type input "07"
type input "7"
drag, startPoint x: 737, startPoint y: 410, endPoint x: 787, endPoint y: 420, distance: 51.0
click at [761, 414] on div "Location: --" at bounding box center [446, 413] width 721 height 17
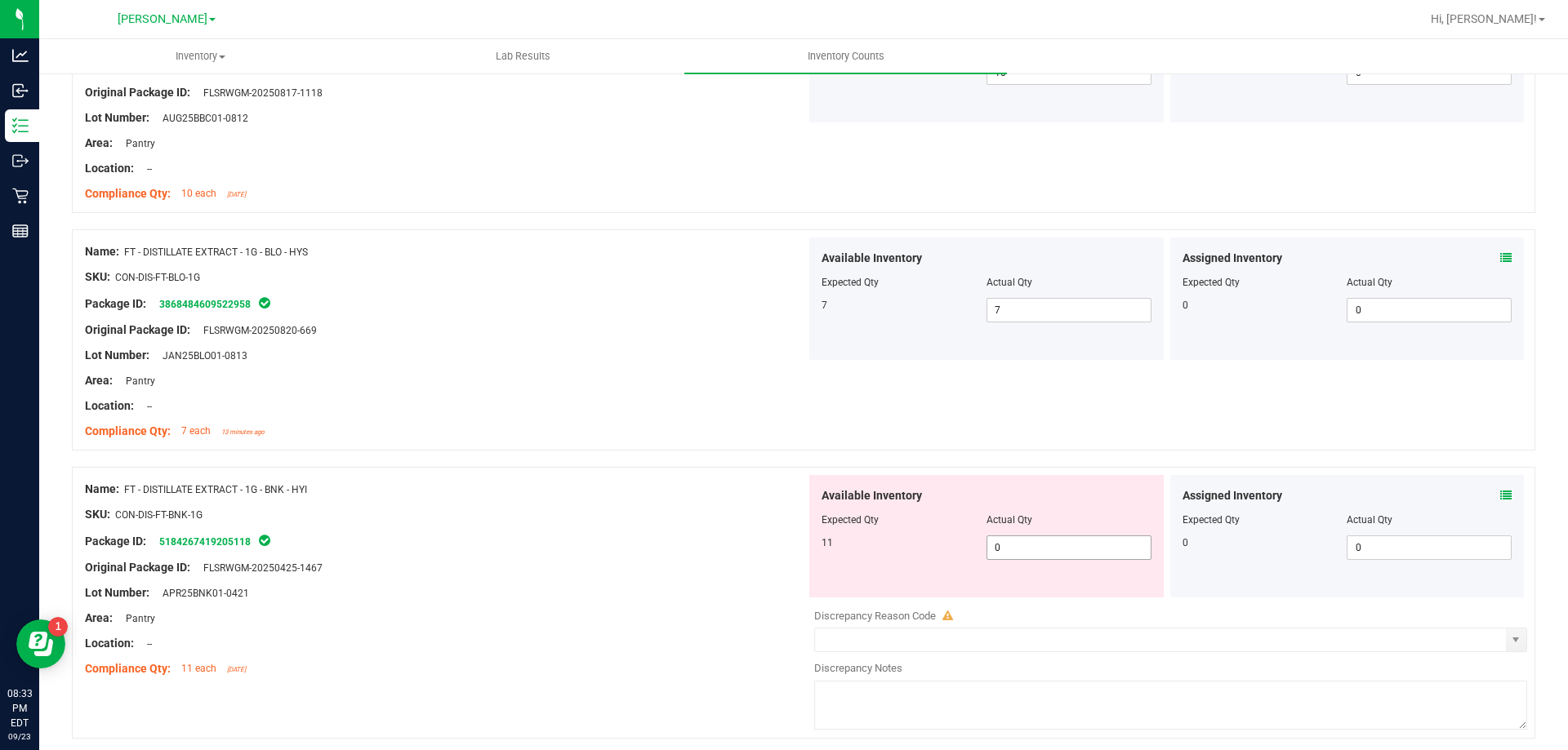
click at [1055, 557] on span "0 0" at bounding box center [1069, 547] width 165 height 24
type input "011"
type input "11"
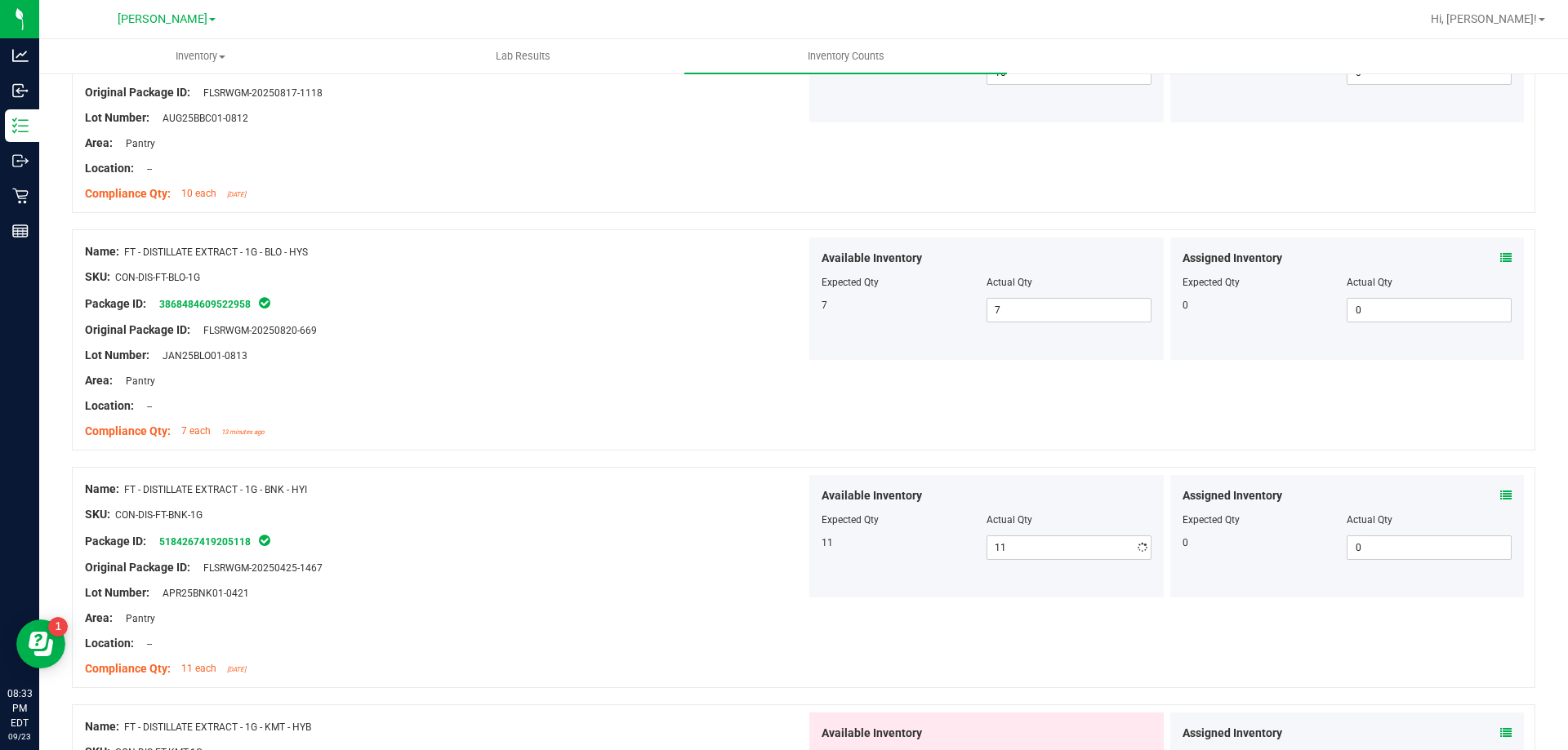
drag, startPoint x: 540, startPoint y: 400, endPoint x: 667, endPoint y: 436, distance: 132.0
click at [552, 402] on div "Location: --" at bounding box center [446, 405] width 721 height 17
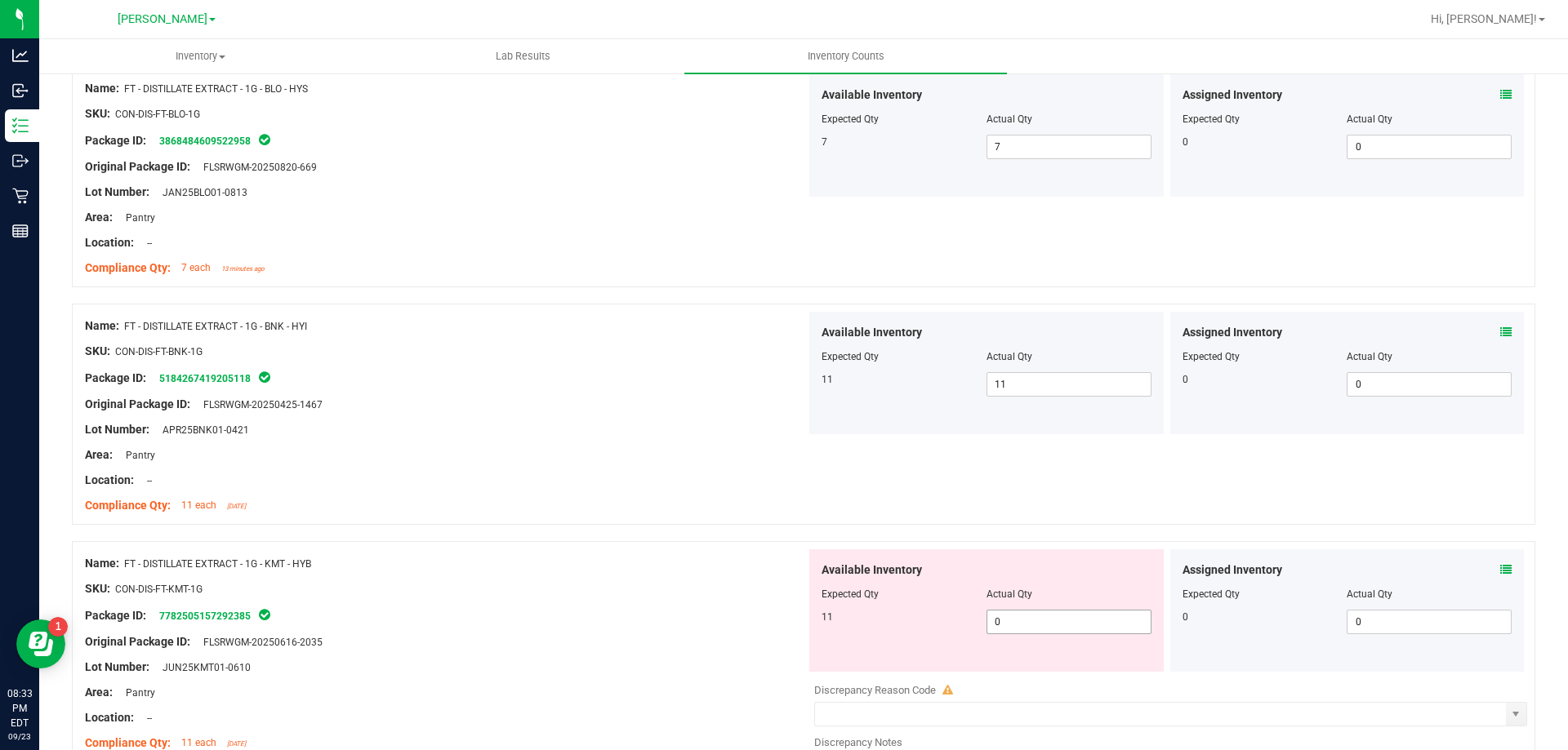
drag, startPoint x: 1058, startPoint y: 620, endPoint x: 771, endPoint y: 551, distance: 295.2
click at [1056, 621] on span "0 0" at bounding box center [1069, 621] width 165 height 24
type input "011"
type input "11"
click at [615, 450] on div "Name: FT - DISTILLATE EXTRACT - 1G - BNK - HYI SKU: CON-DIS-FT-BNK-1G Package I…" at bounding box center [446, 415] width 721 height 208
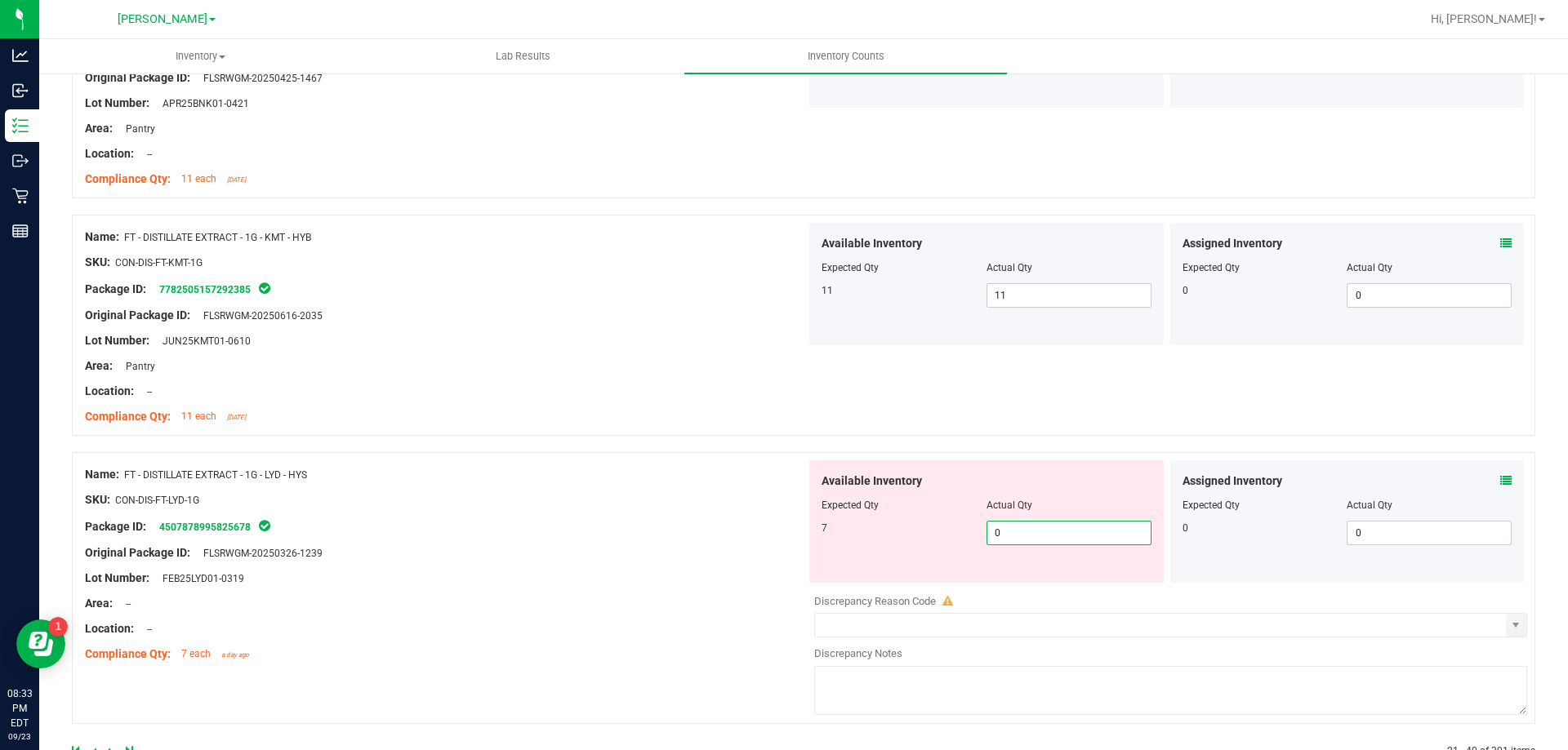
click at [1061, 535] on span "0 0" at bounding box center [1069, 532] width 165 height 24
type input "07"
type input "7"
click at [762, 440] on div at bounding box center [803, 444] width 1464 height 16
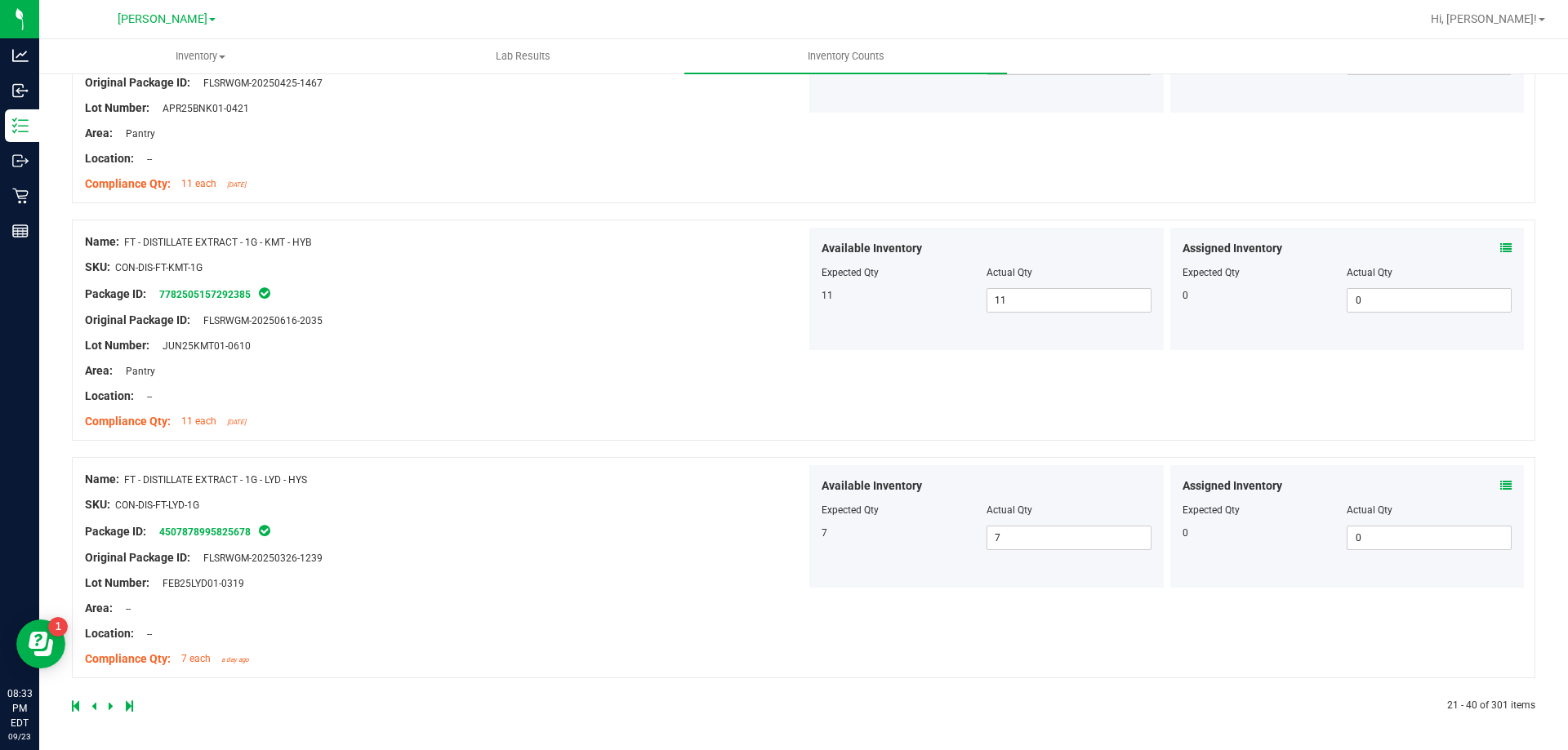
click at [107, 703] on div at bounding box center [437, 706] width 731 height 15
click at [114, 706] on link at bounding box center [113, 706] width 7 height 12
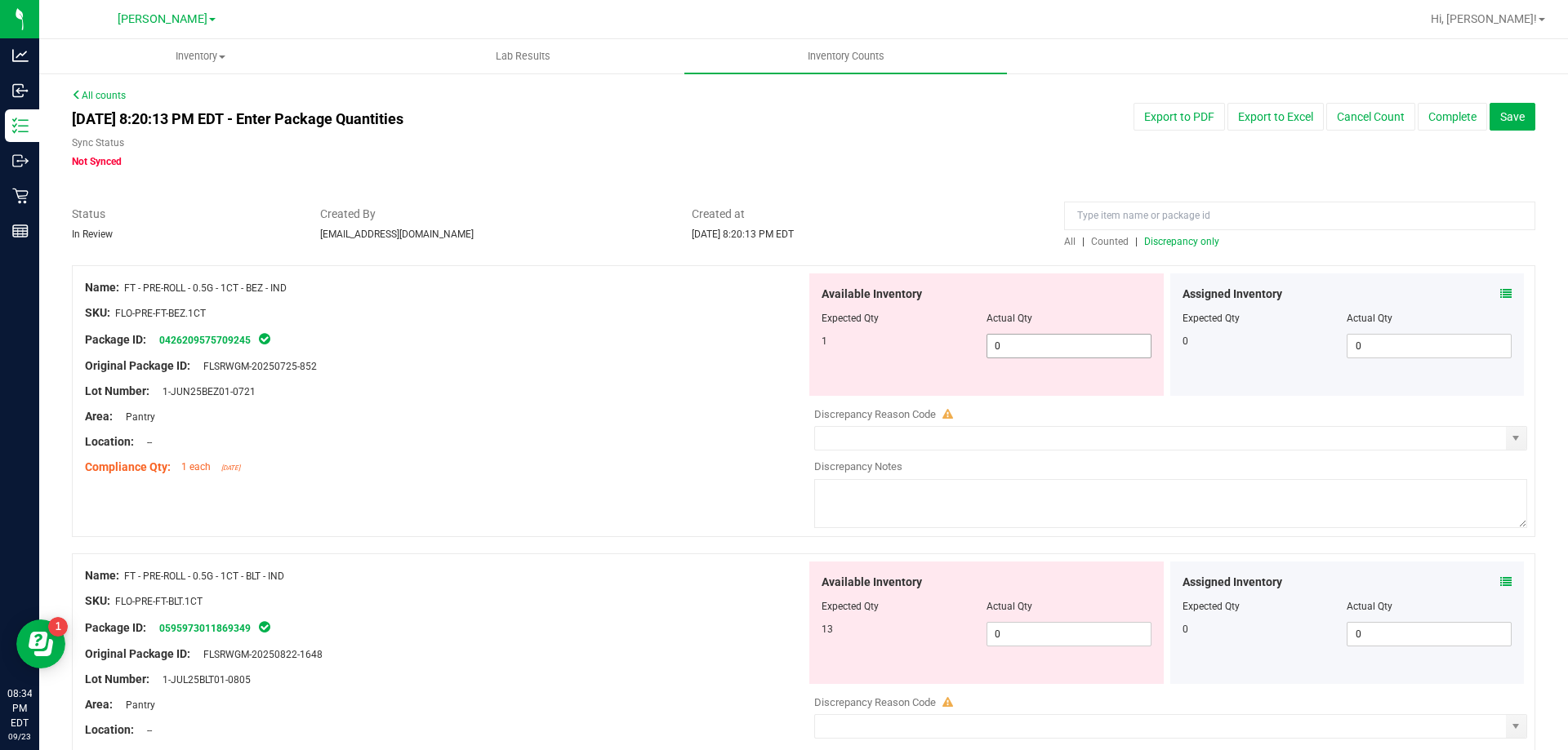
click at [1026, 346] on span "0 0" at bounding box center [1069, 346] width 165 height 24
type input "01"
type input "1"
click at [575, 345] on div "Package ID: 0426209575709245" at bounding box center [446, 340] width 721 height 20
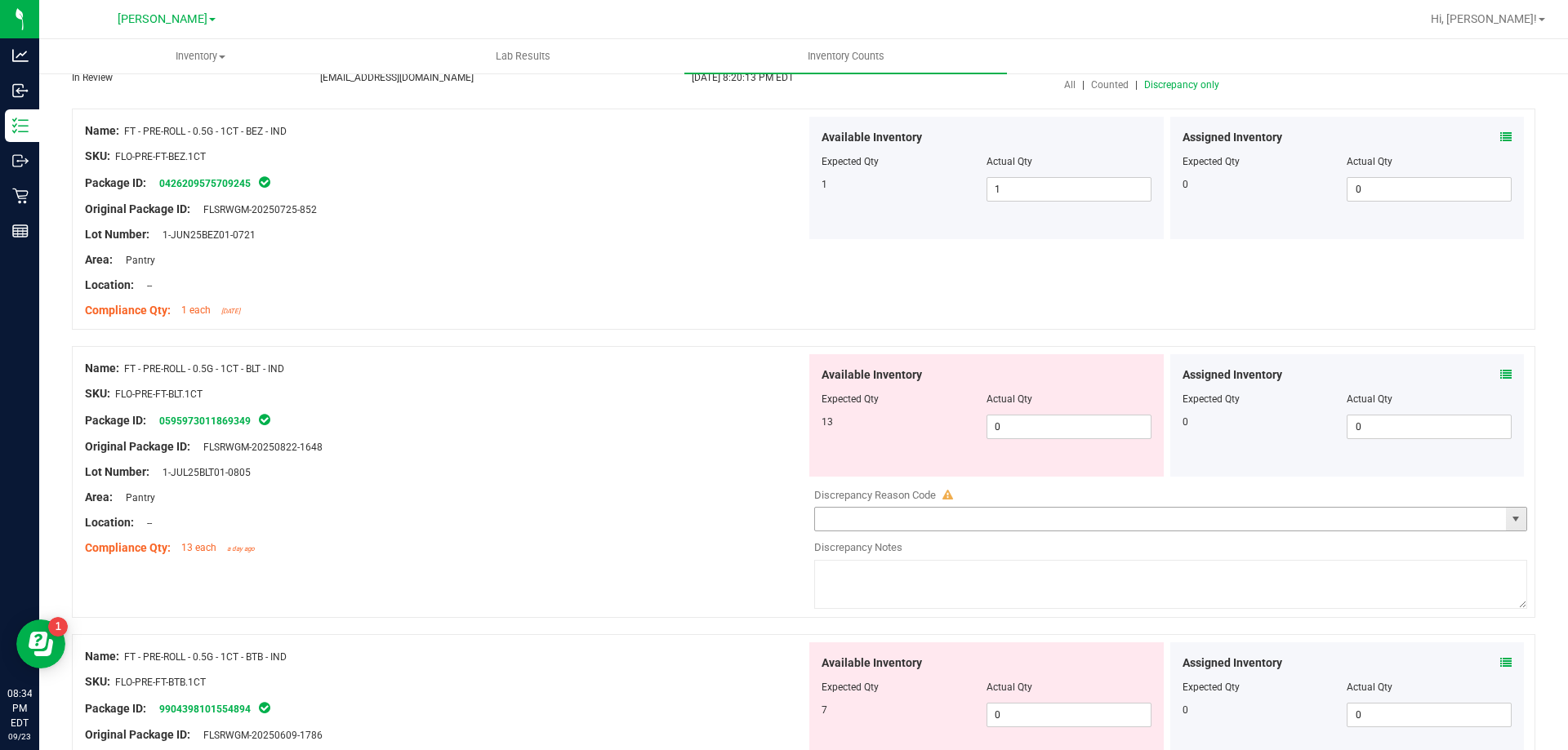
scroll to position [163, 0]
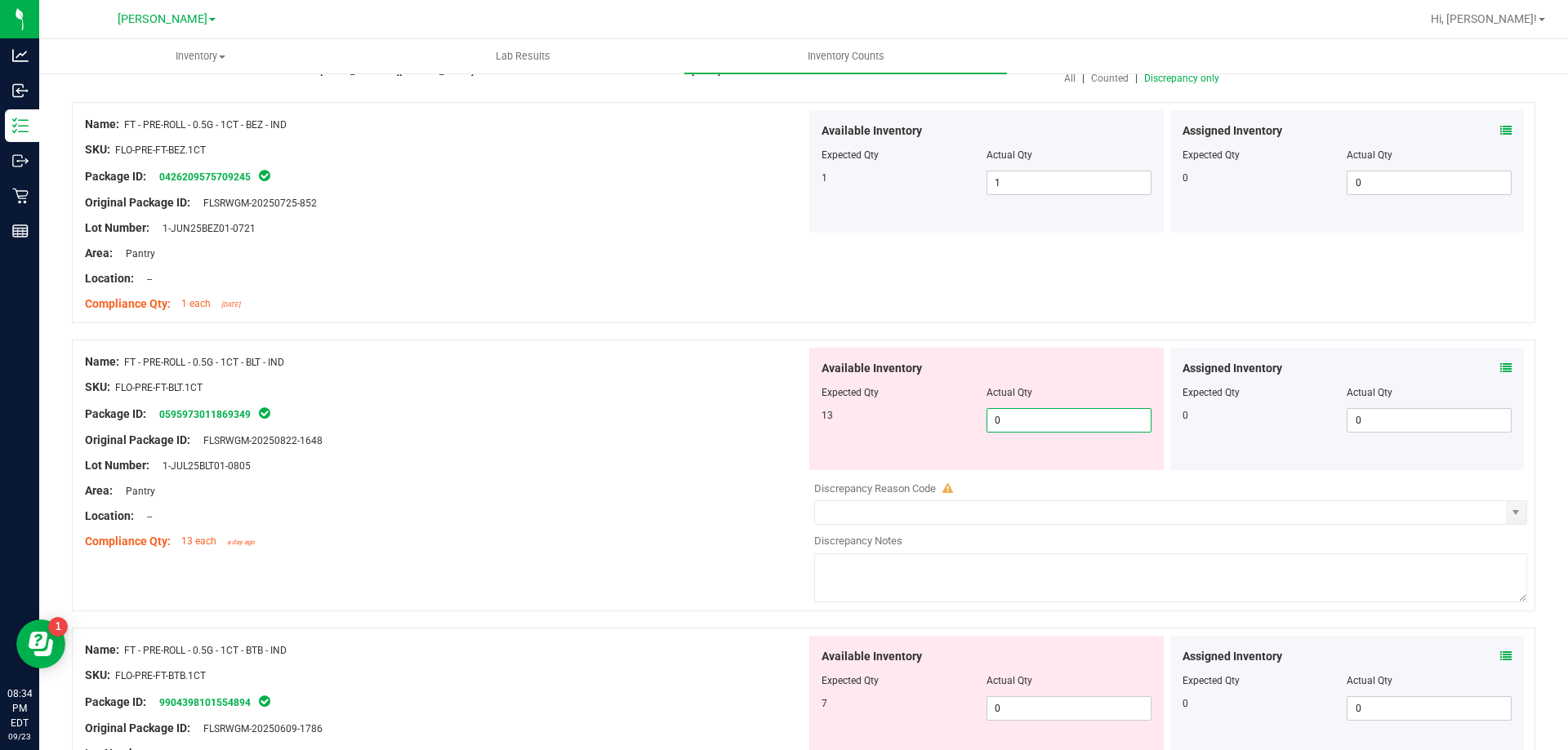
click at [1024, 417] on span "0 0" at bounding box center [1069, 420] width 165 height 24
type input "013"
type input "13"
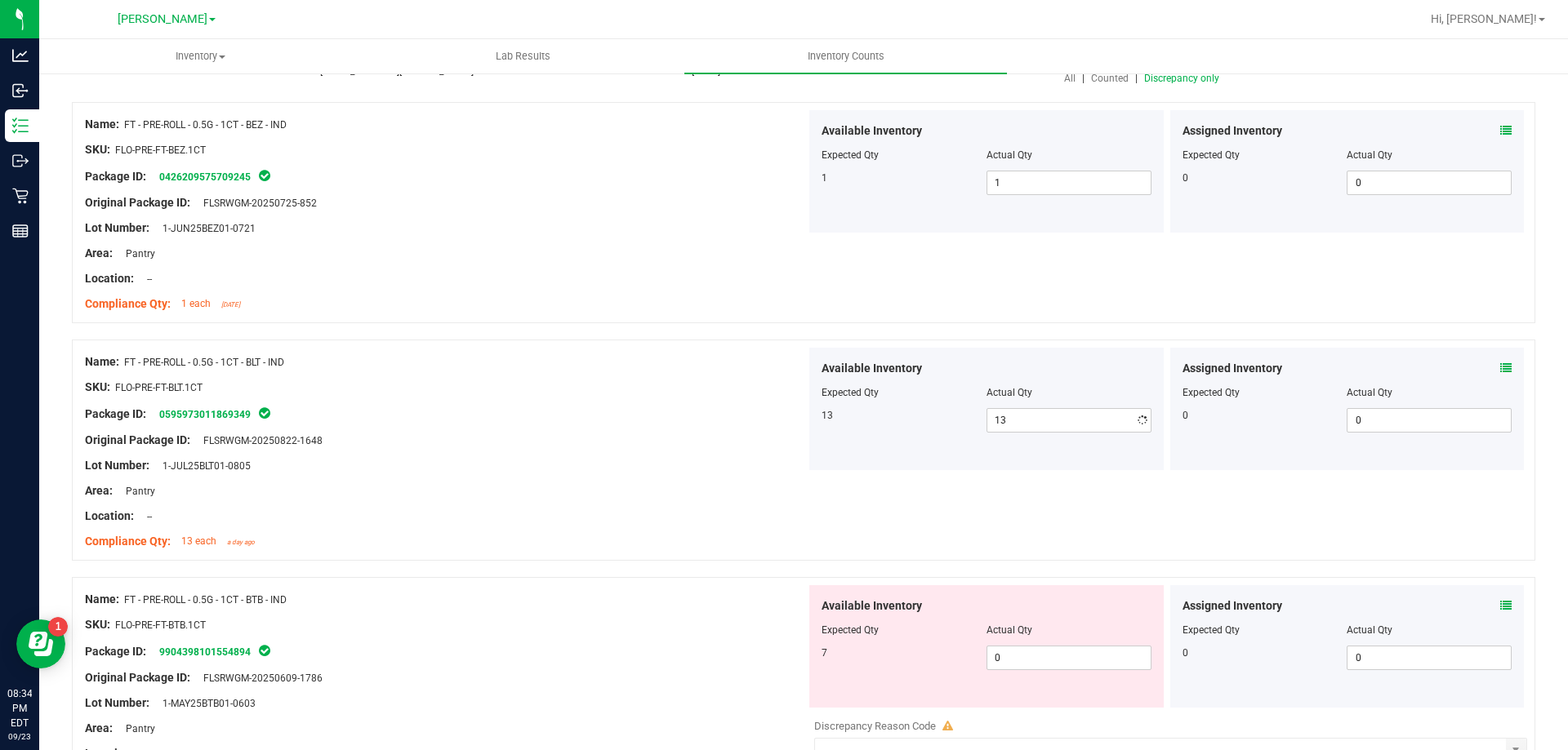
click at [711, 386] on div "SKU: FLO-PRE-FT-BLT.1CT" at bounding box center [446, 387] width 721 height 17
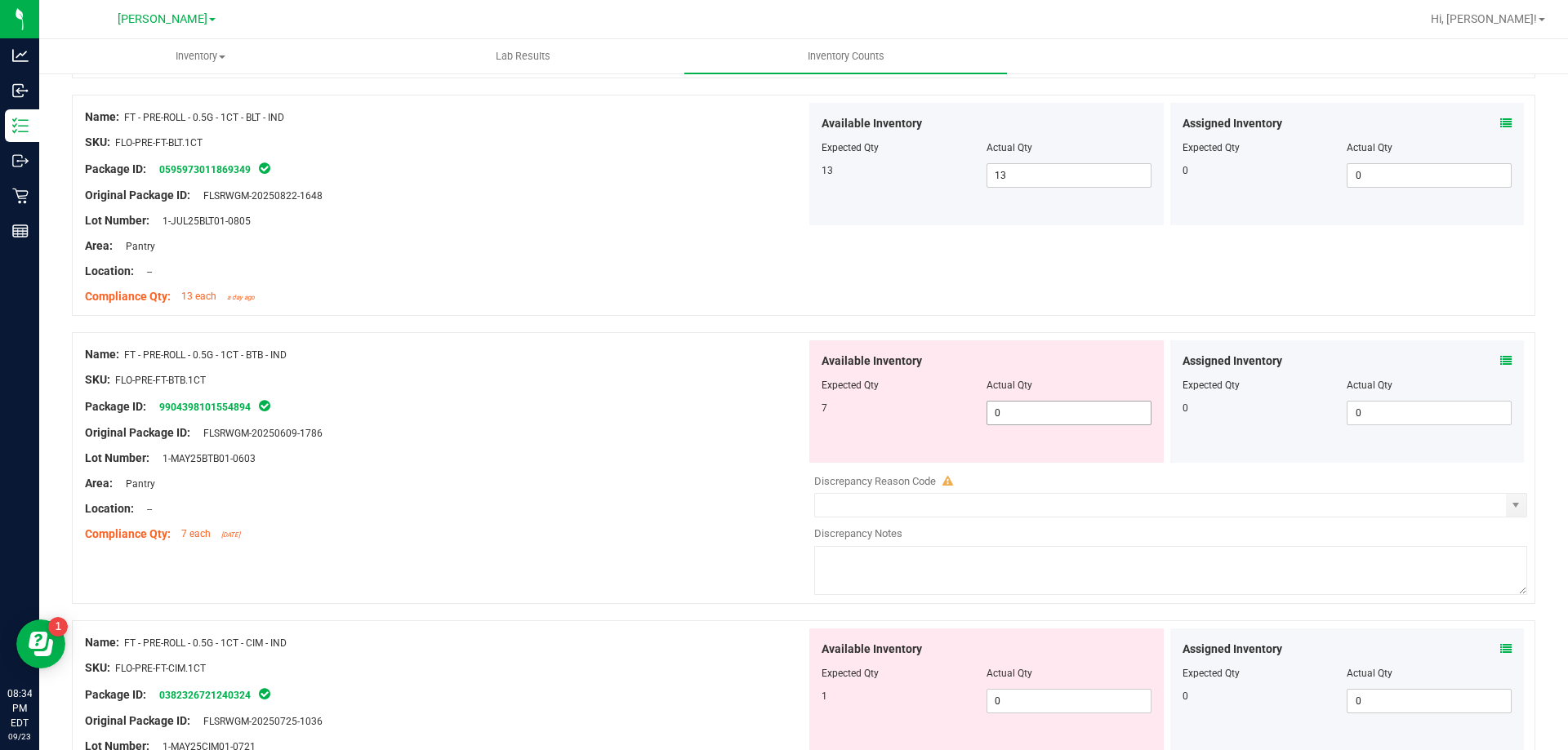
click at [1058, 395] on div at bounding box center [986, 396] width 330 height 8
click at [1035, 401] on div "Available Inventory Expected Qty Actual Qty 7 0 0" at bounding box center [986, 401] width 355 height 122
click at [1035, 401] on span "0 0" at bounding box center [1069, 413] width 165 height 24
type input "07"
type input "7"
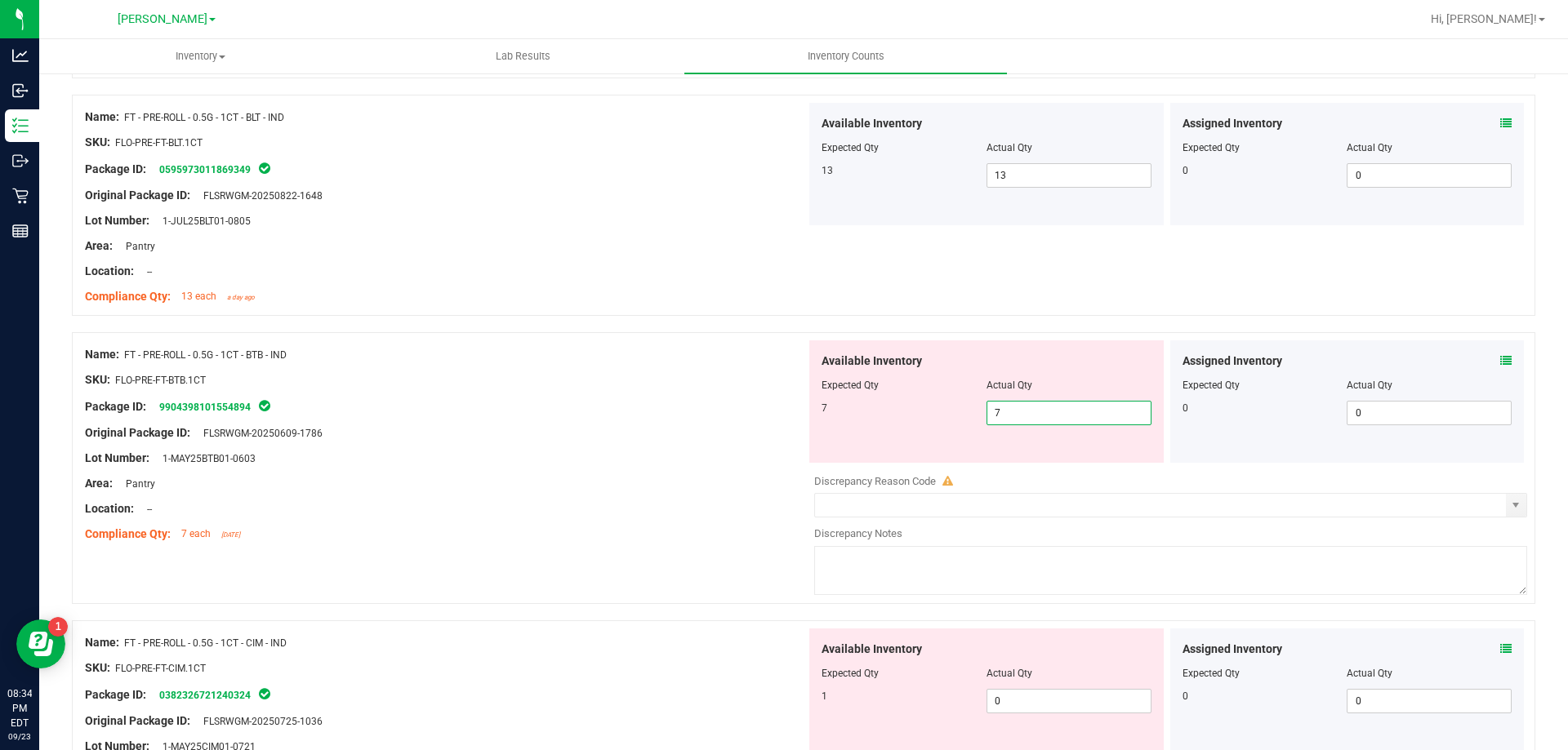
click at [639, 362] on div "Name: FT - PRE-ROLL - 0.5G - 1CT - BTB - IND" at bounding box center [446, 355] width 721 height 17
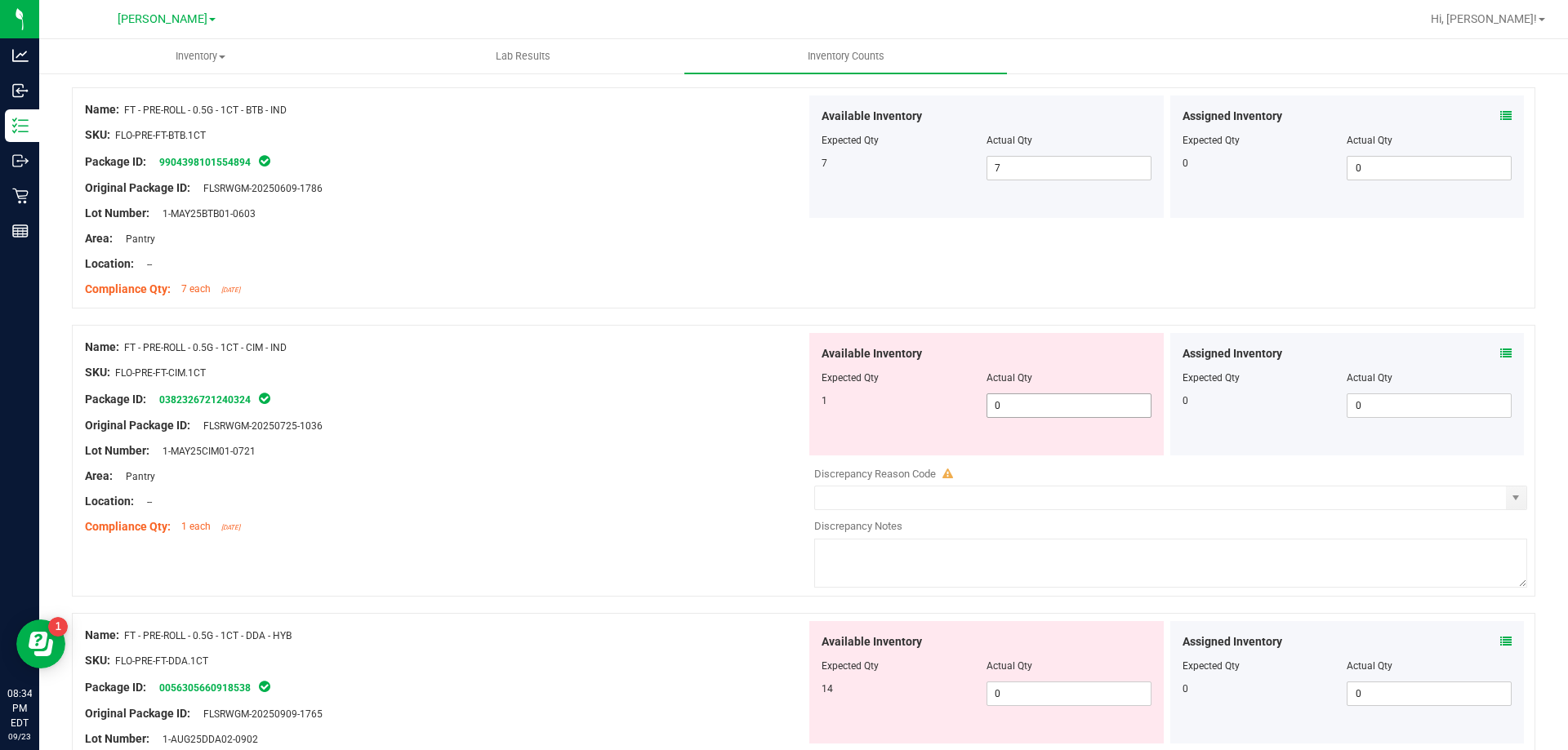
click at [1054, 410] on span "0 0" at bounding box center [1069, 405] width 165 height 24
type input "01"
type input "1"
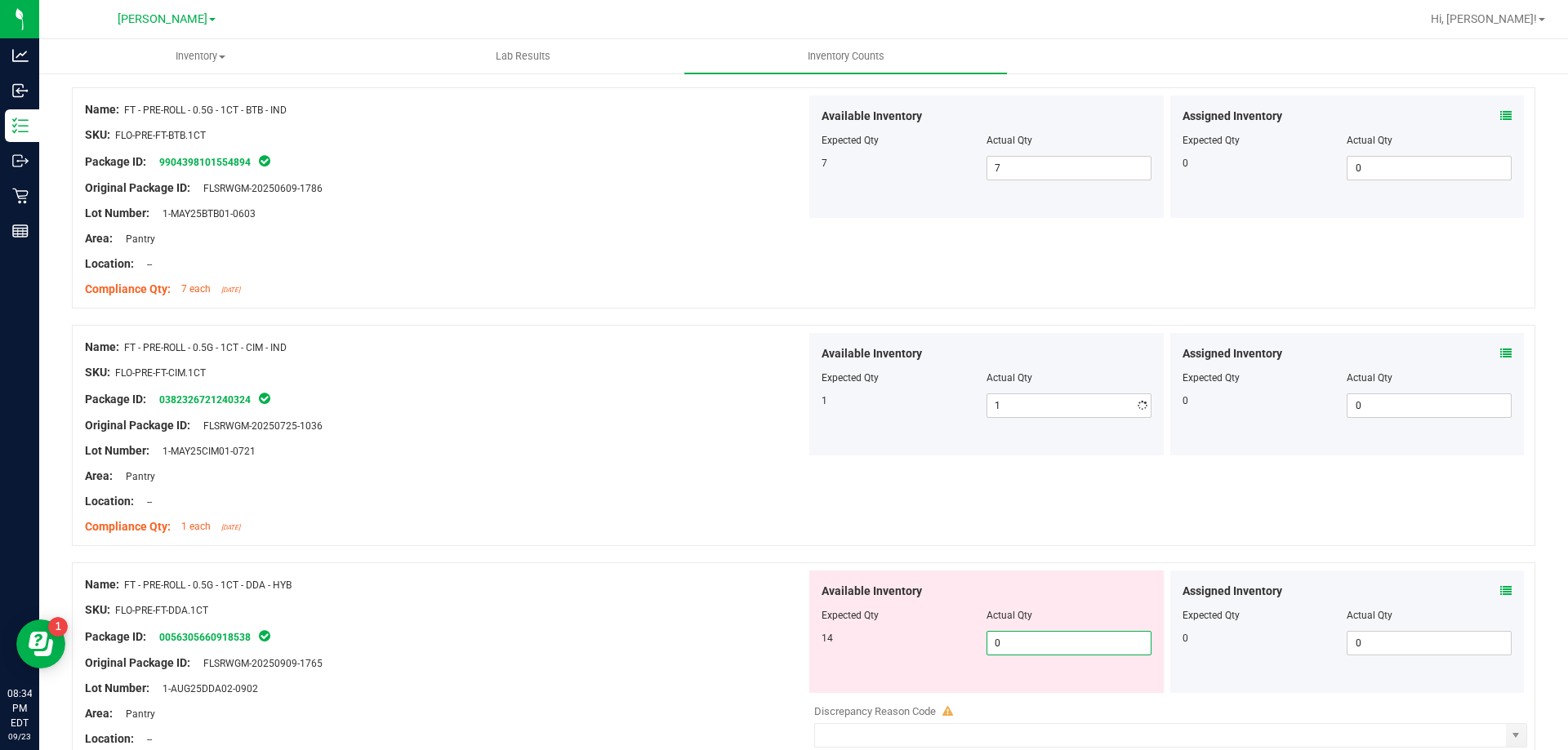
click at [1039, 689] on div "Available Inventory Expected Qty Actual Qty 14 0 0" at bounding box center [986, 631] width 355 height 122
type input "014"
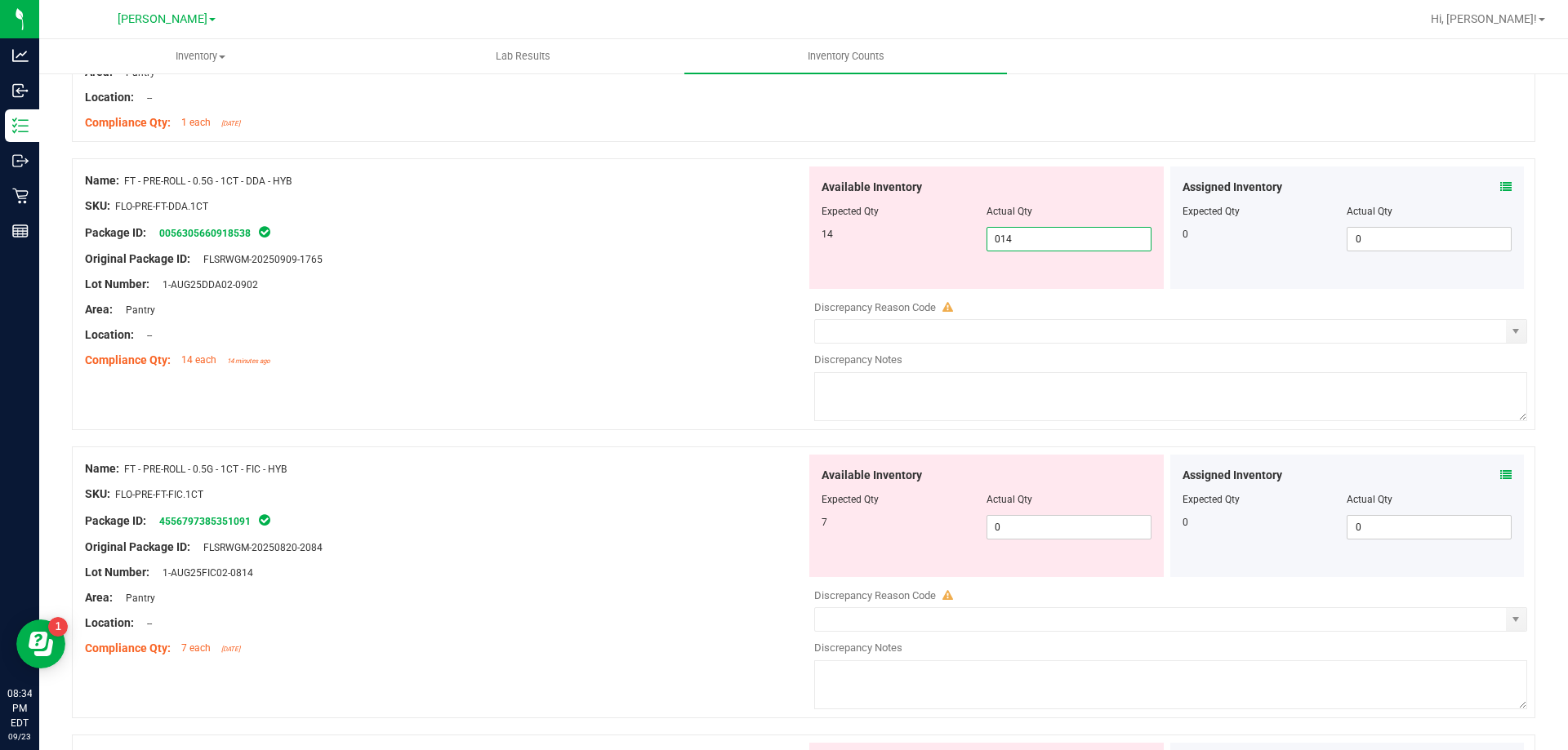
scroll to position [1061, 0]
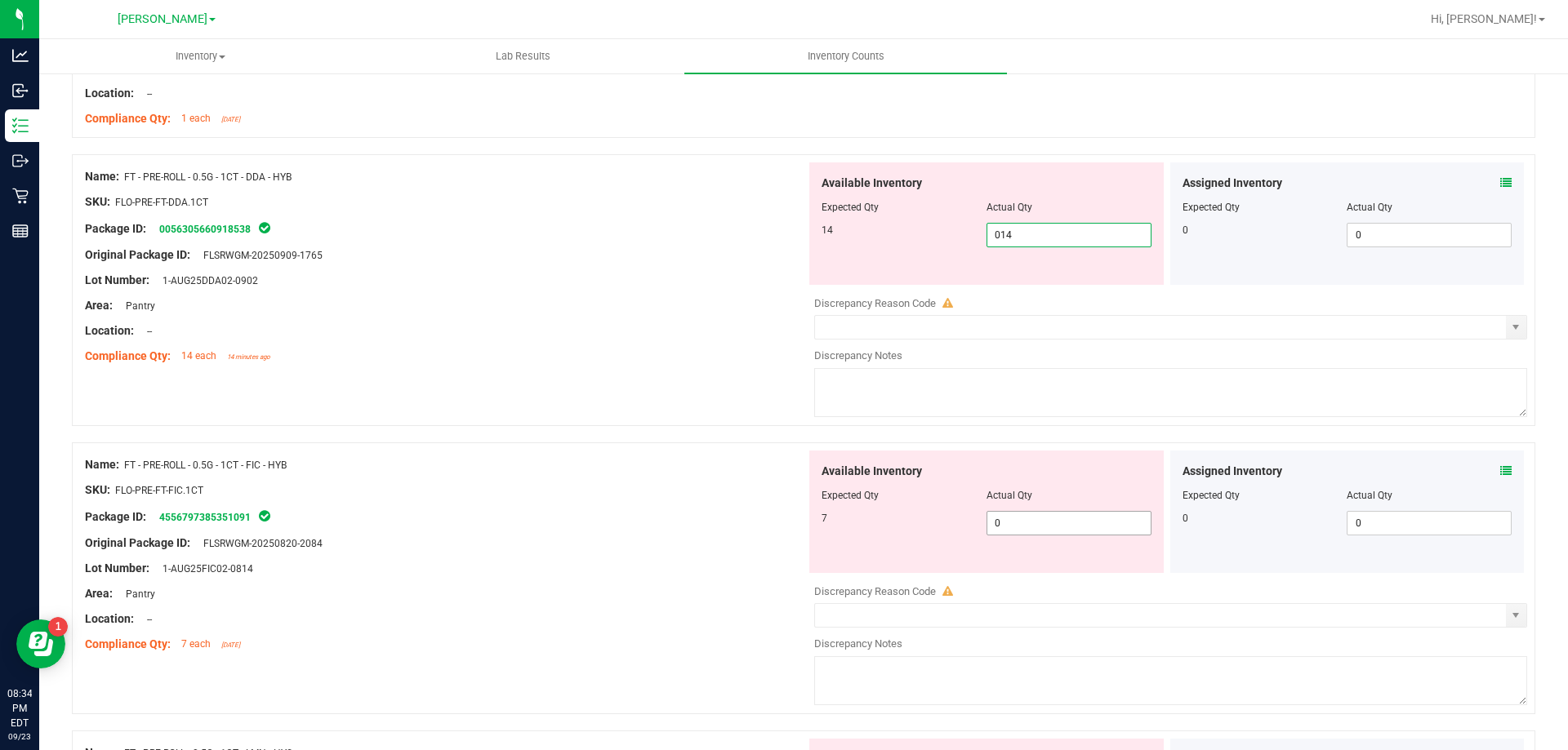
type input "14"
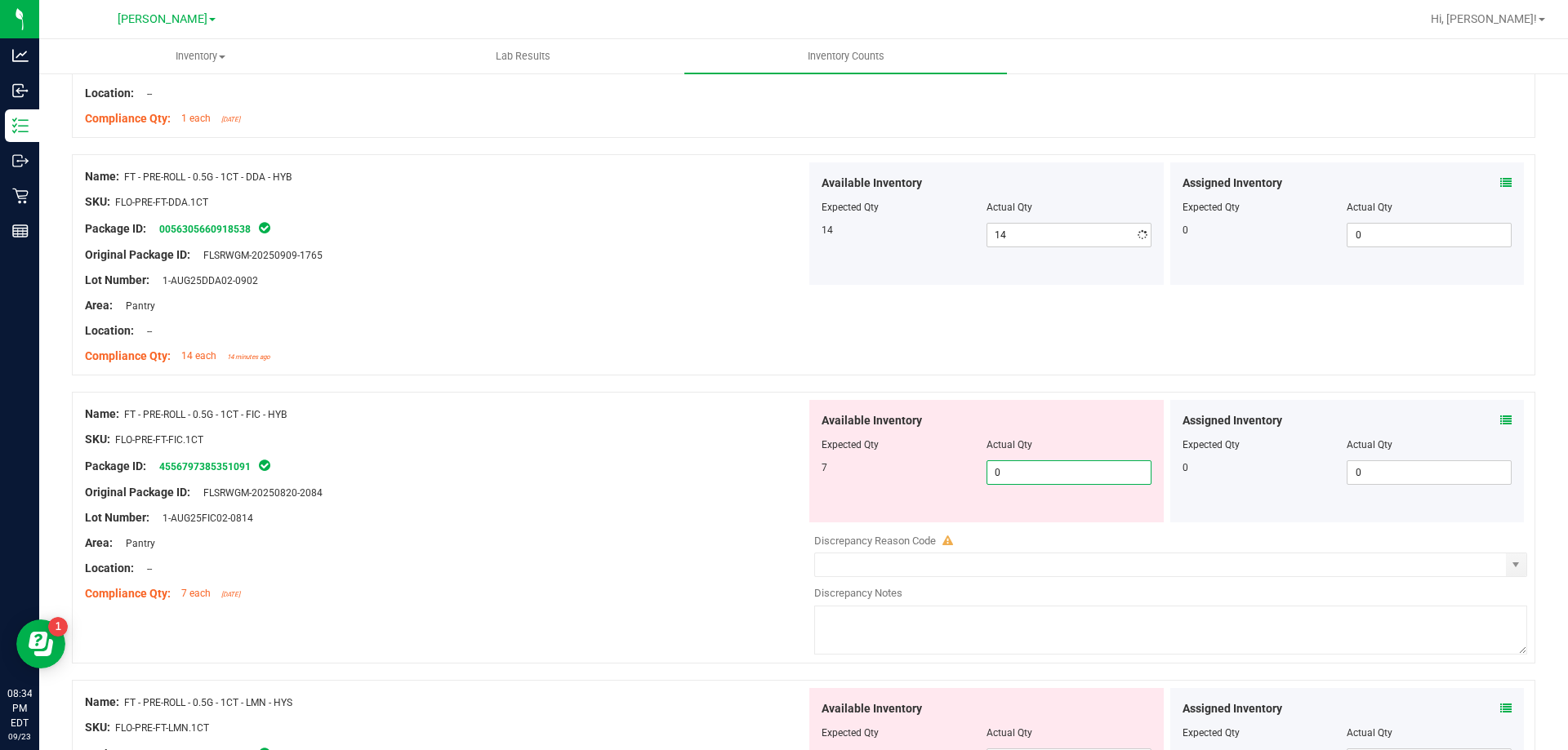
click at [1033, 525] on div "Available Inventory Expected Qty Actual Qty 7 0 0" at bounding box center [1166, 529] width 721 height 258
type input "07"
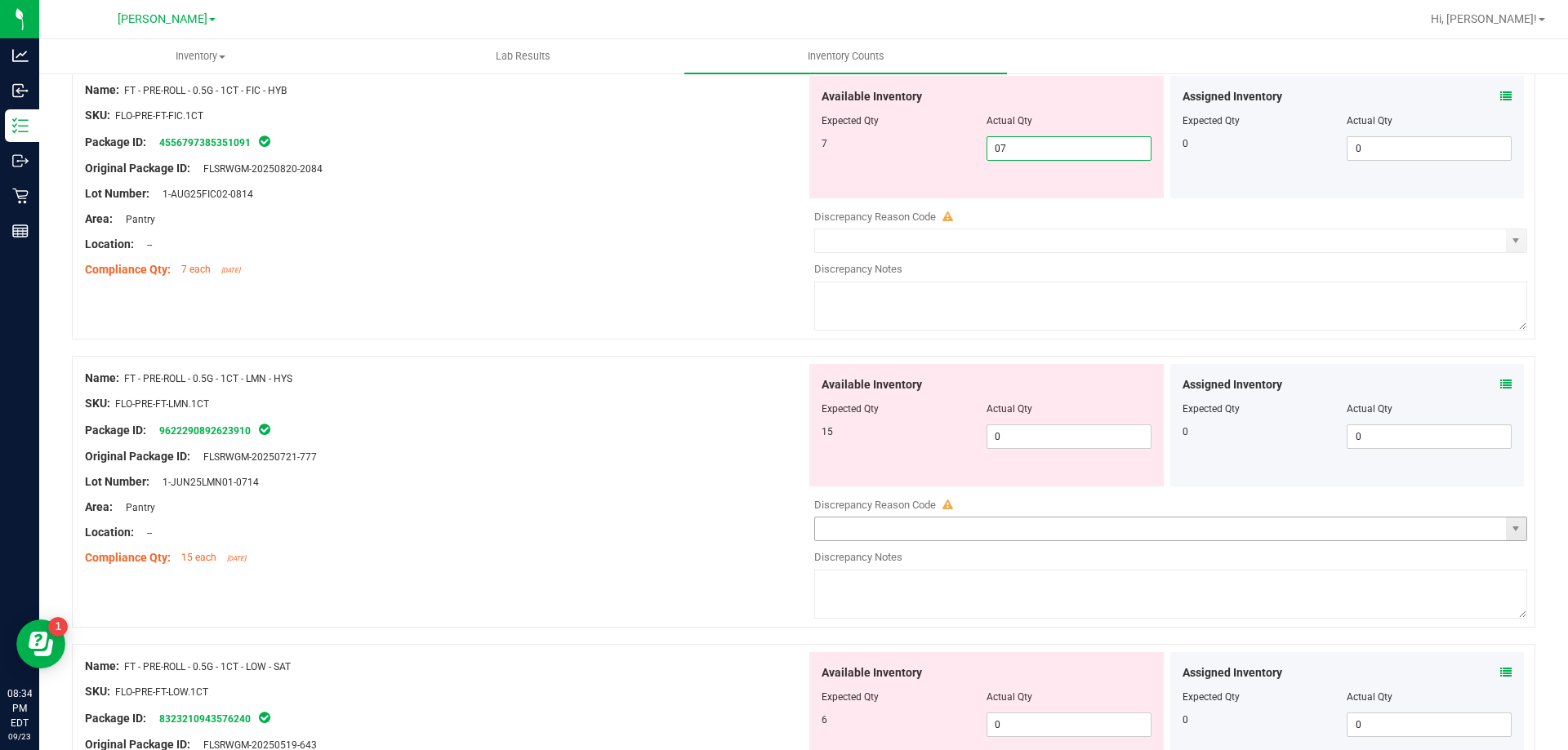
scroll to position [1388, 0]
type input "7"
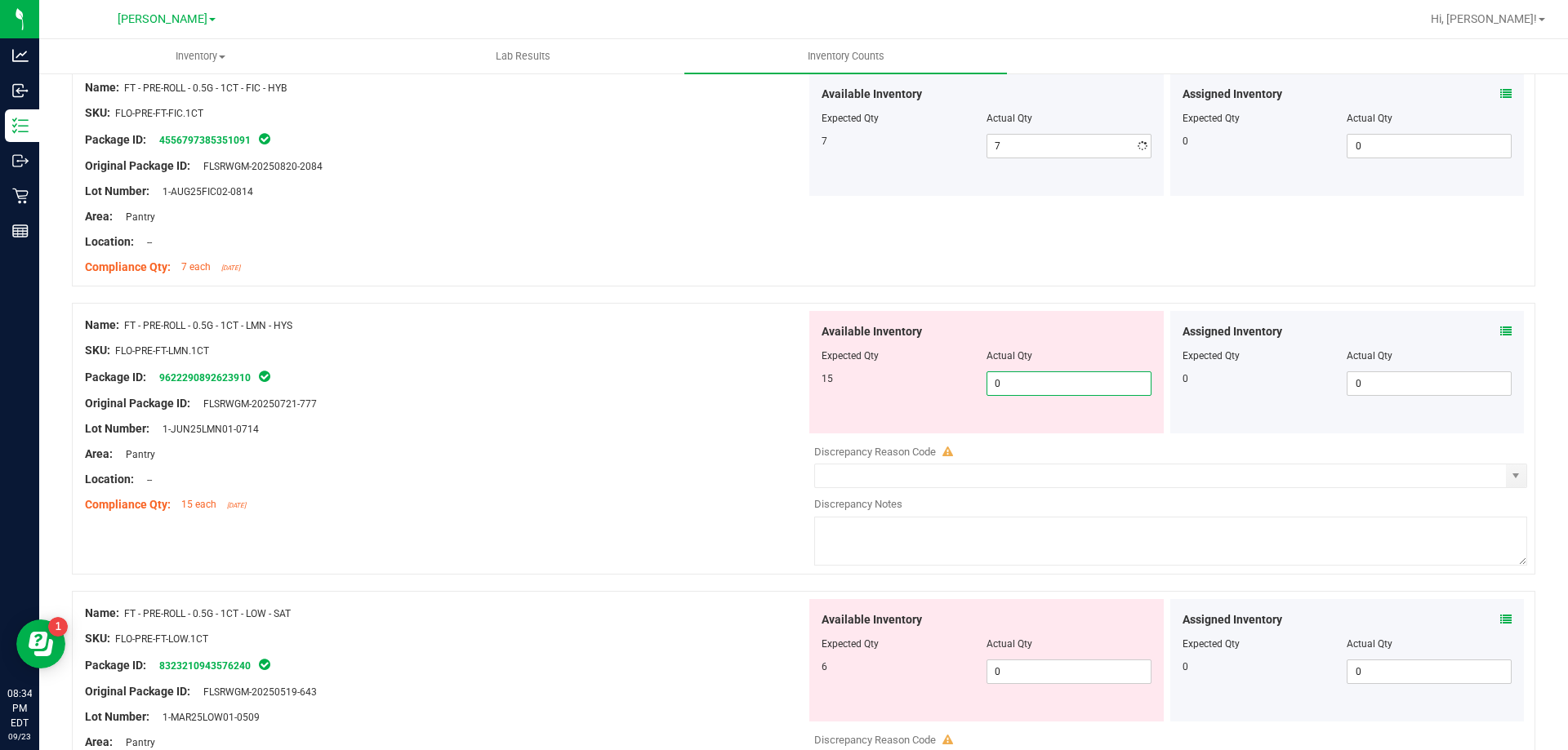
click at [1035, 426] on div "Available Inventory Expected Qty Actual Qty 15 0 0" at bounding box center [986, 372] width 355 height 122
type input "015"
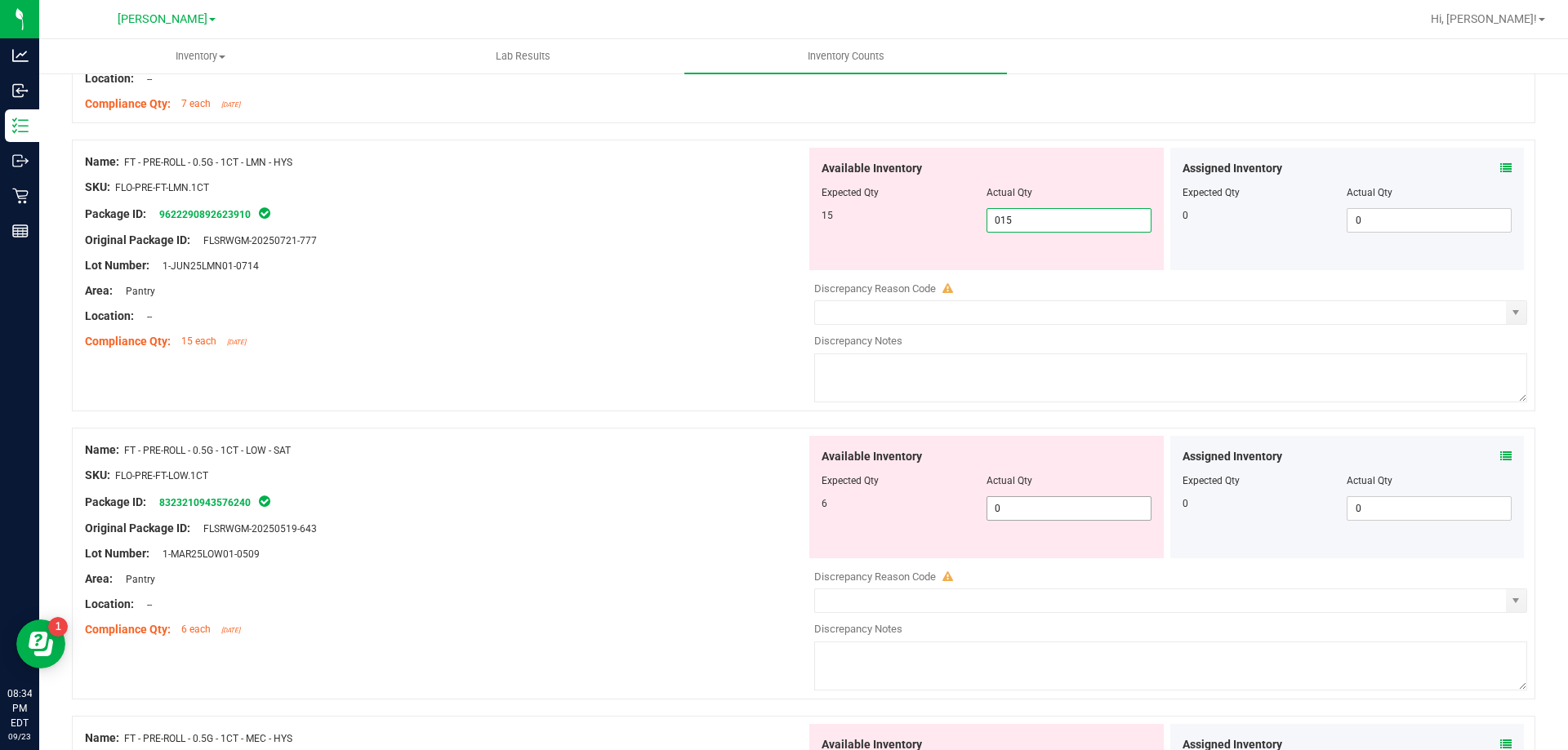
type input "15"
click at [1060, 510] on div "Available Inventory Expected Qty Actual Qty 6 0 0" at bounding box center [1166, 565] width 721 height 258
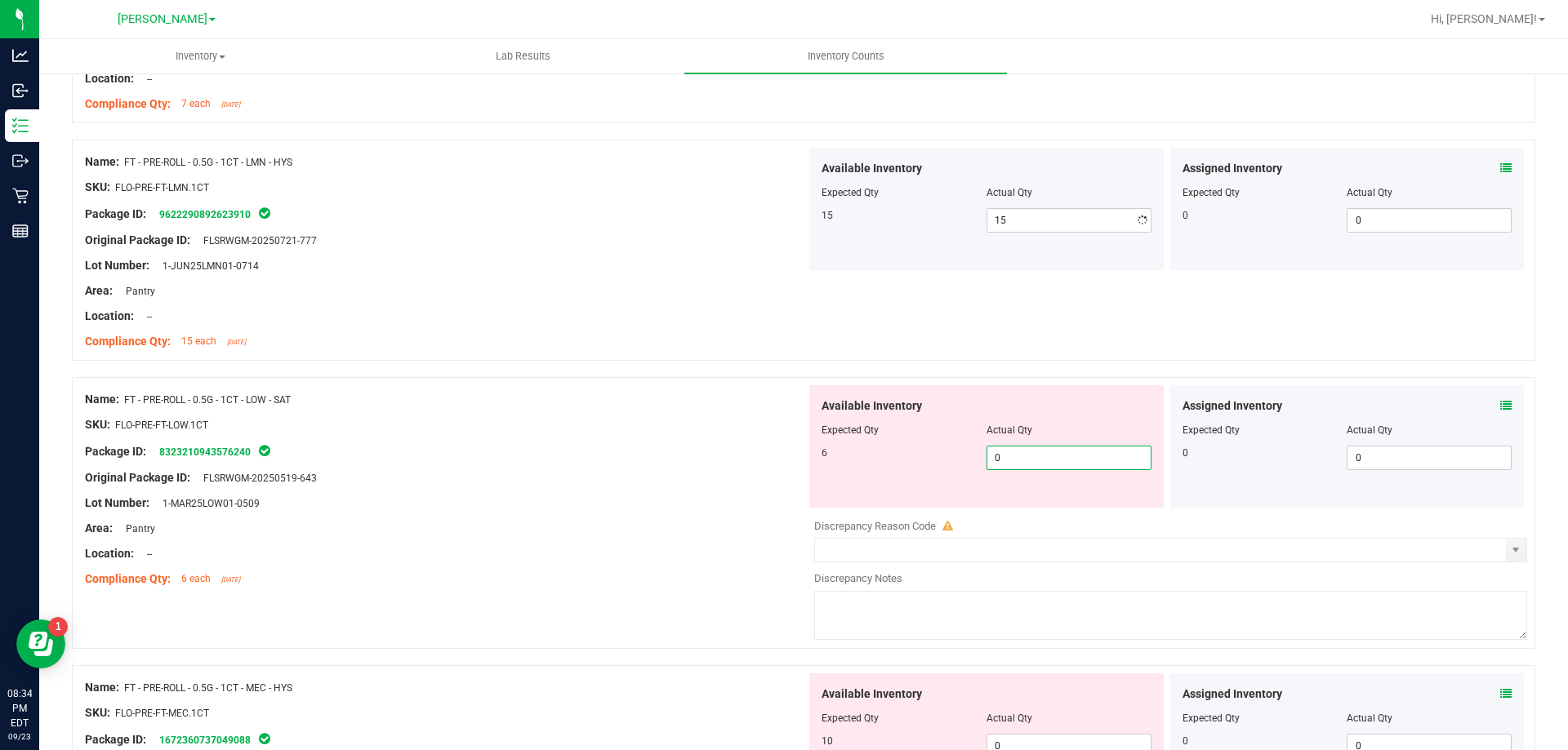
type input "06"
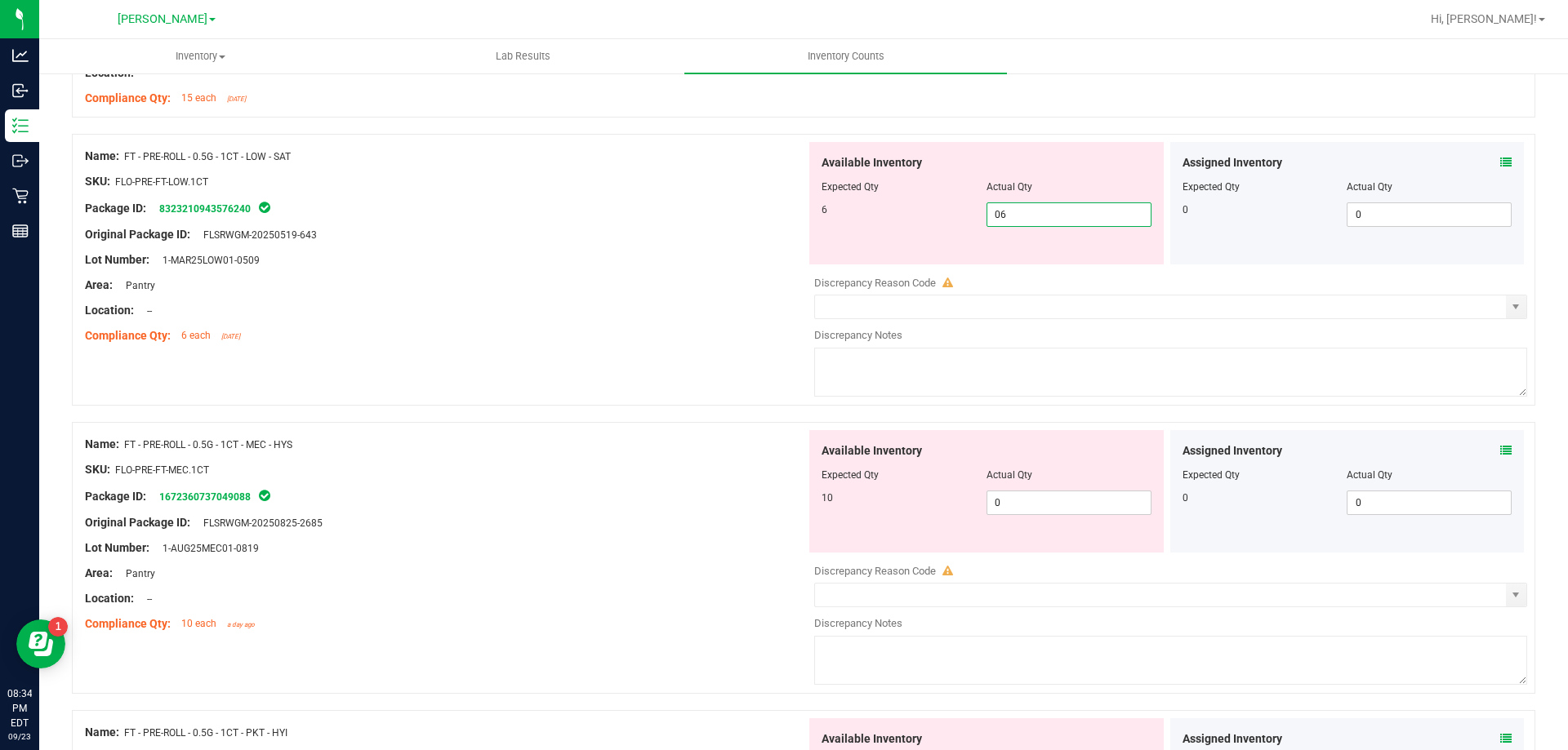
scroll to position [1796, 0]
type input "6"
click at [1039, 500] on div "Available Inventory Expected Qty Actual Qty 10 0 0" at bounding box center [986, 489] width 355 height 122
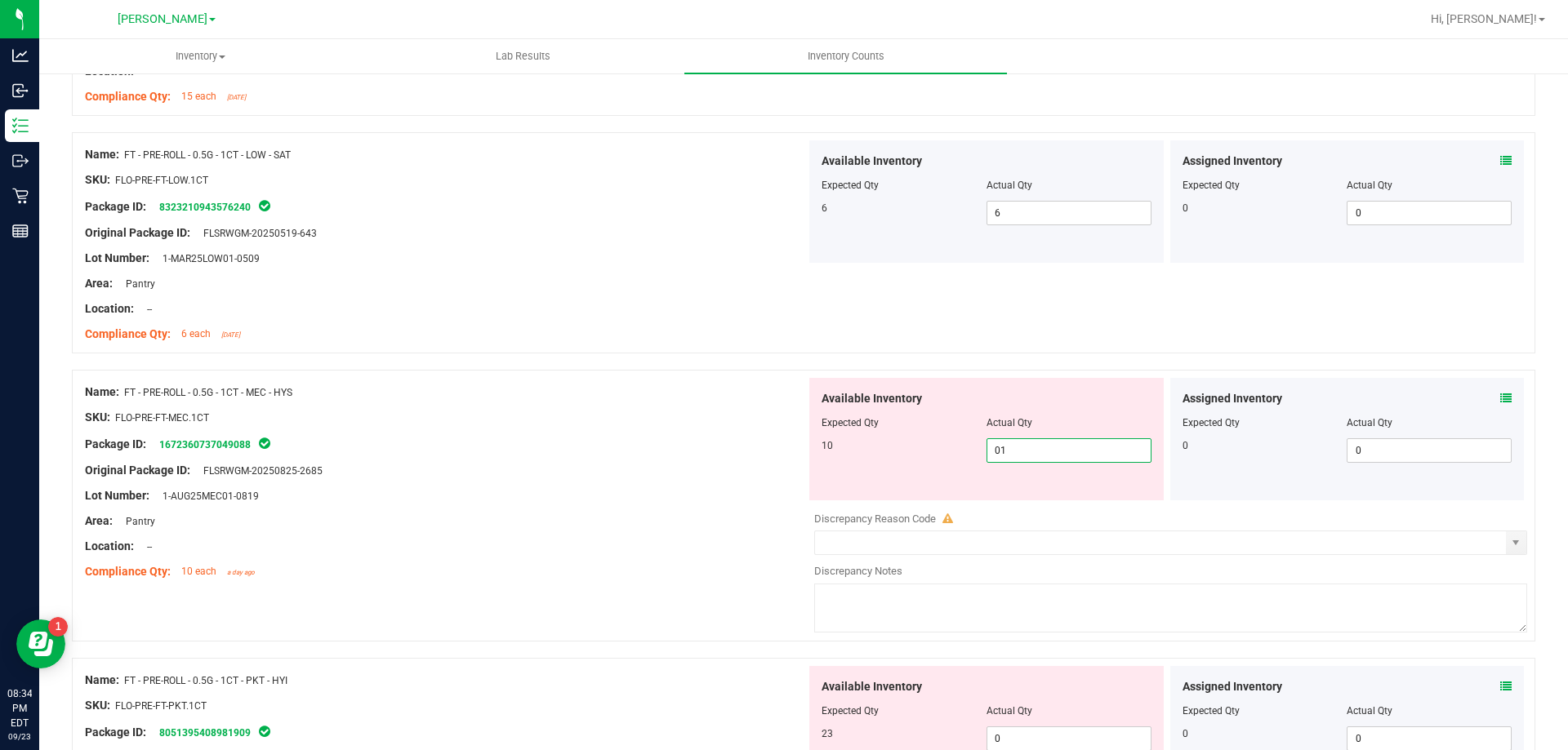
type input "010"
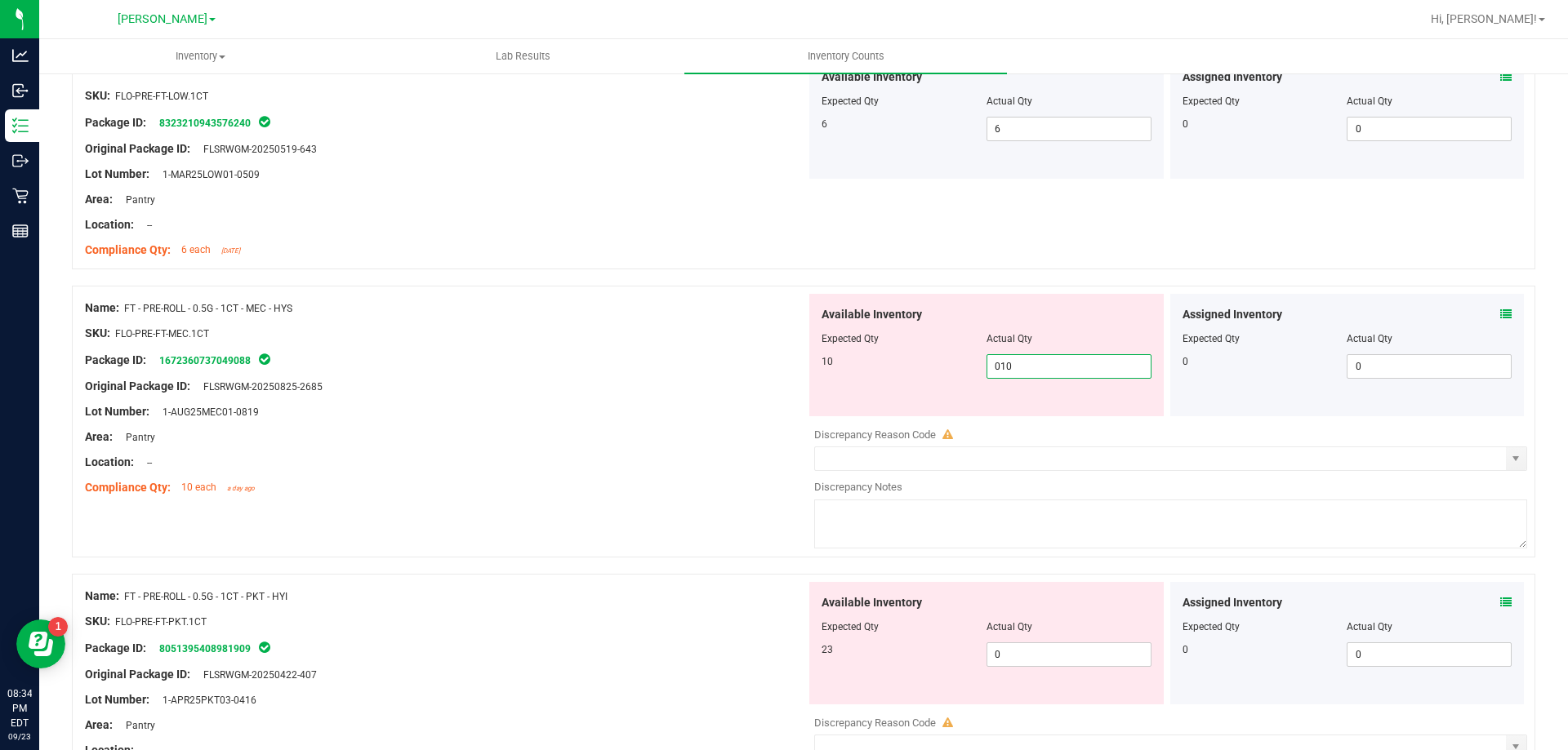
scroll to position [1959, 0]
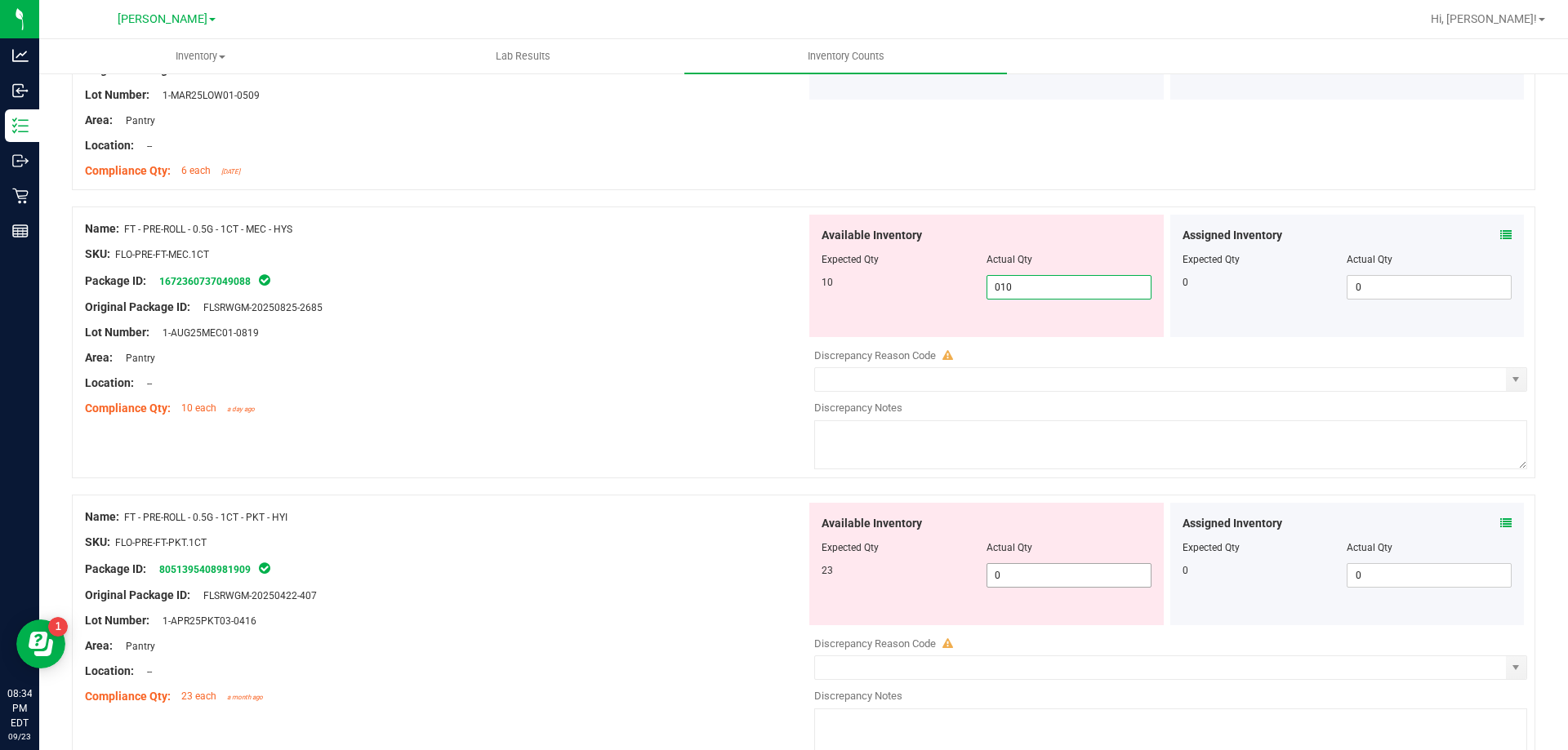
type input "10"
click at [1032, 578] on div "Available Inventory Expected Qty Actual Qty 23 0 0" at bounding box center [1166, 631] width 721 height 258
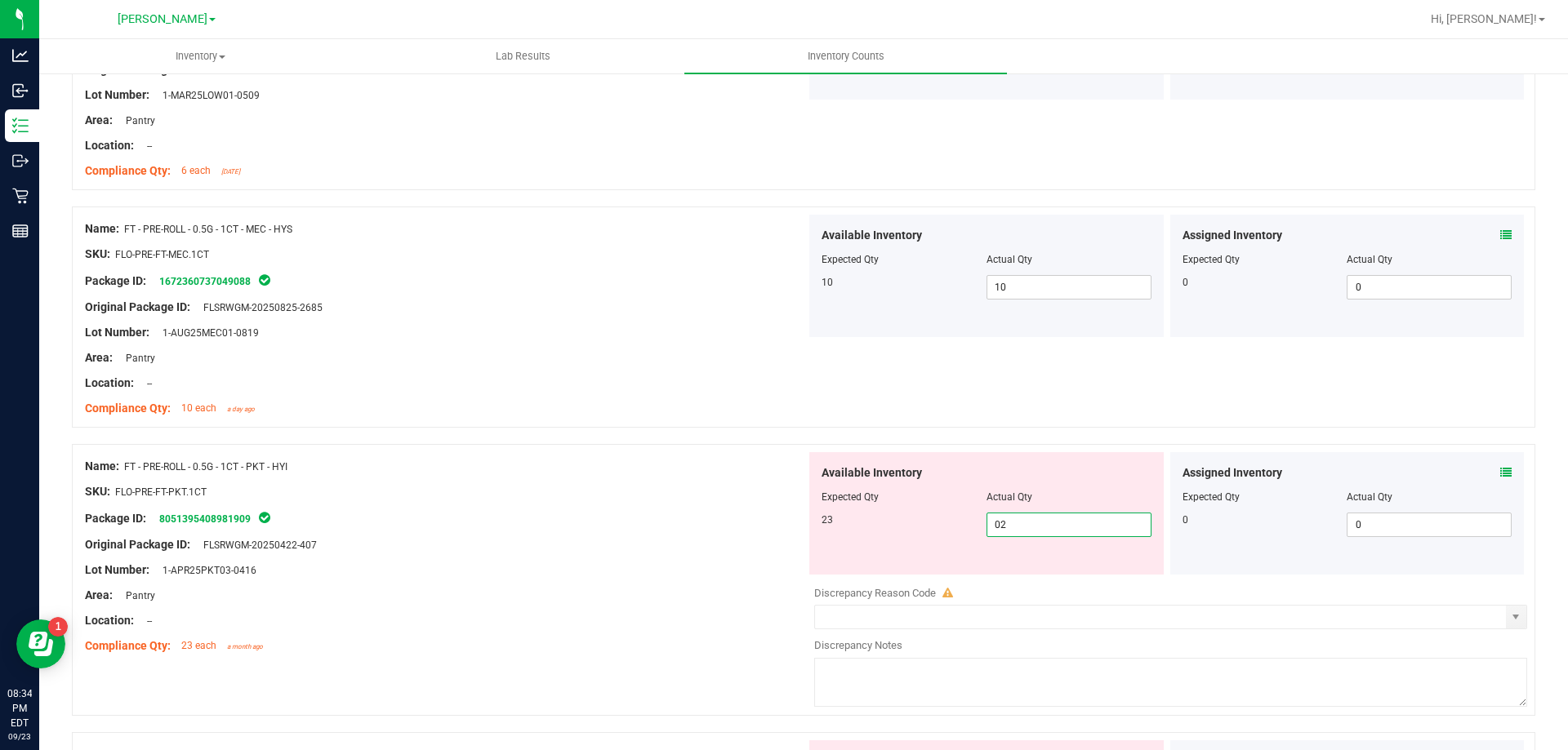
type input "023"
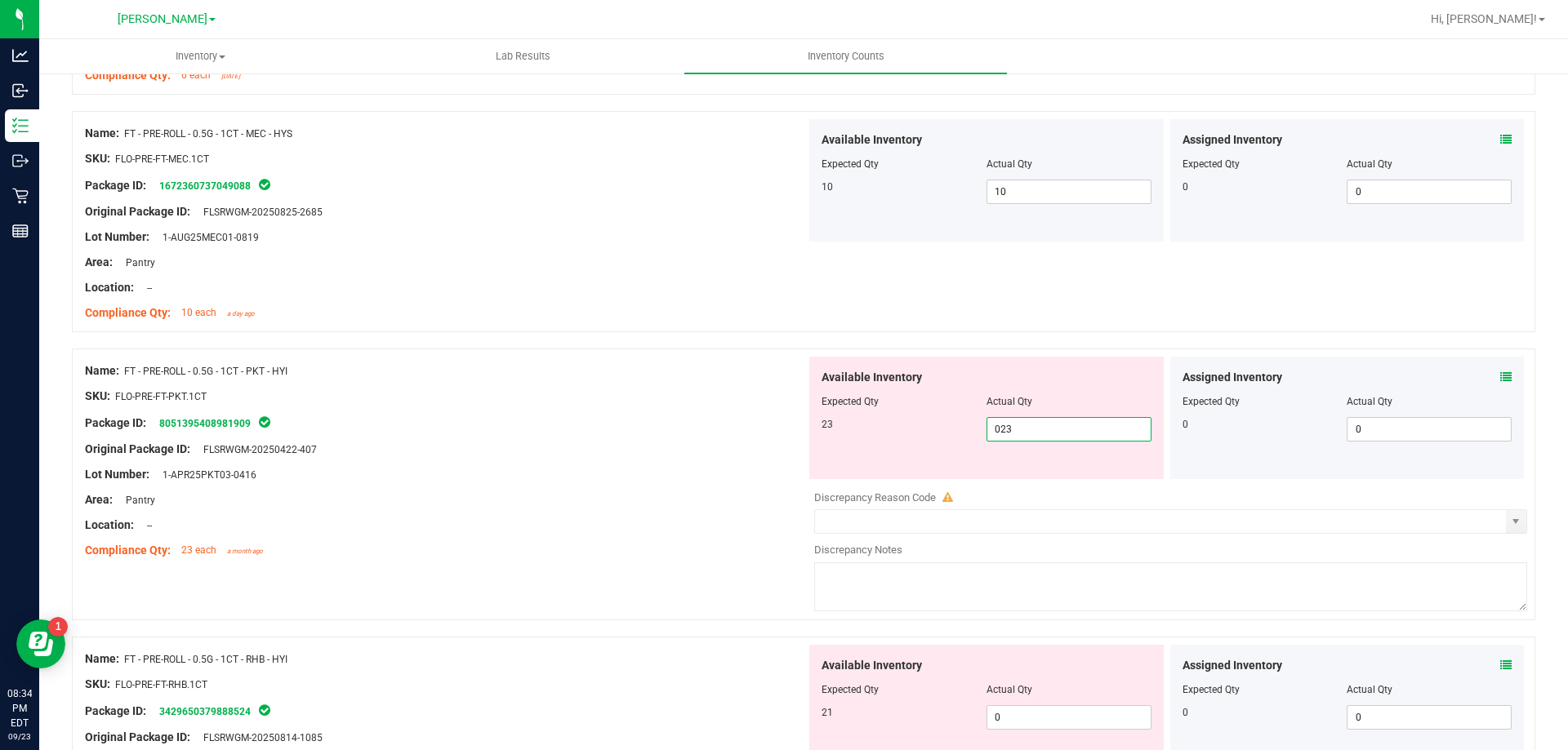
scroll to position [2204, 0]
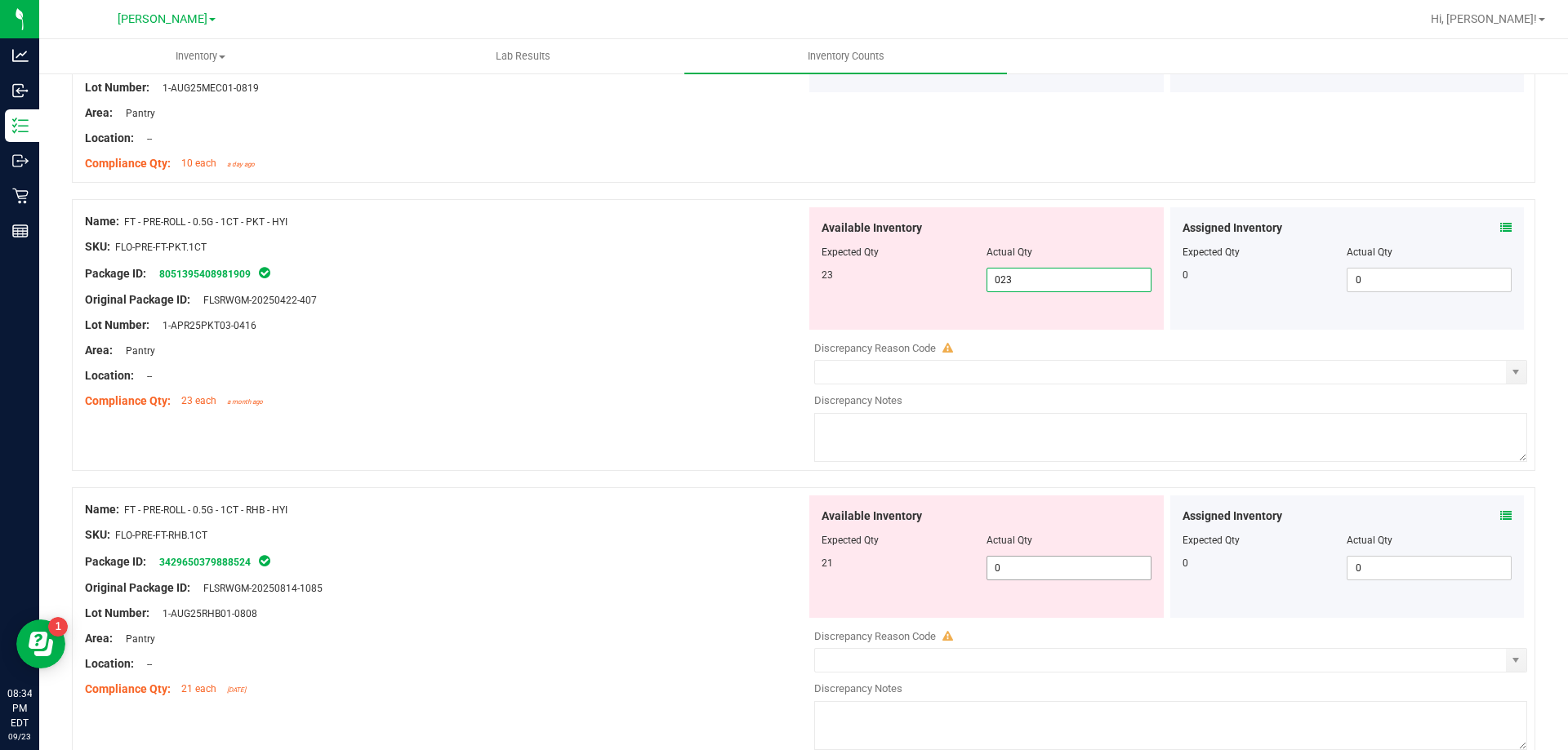
type input "23"
click at [1032, 567] on div "Available Inventory Expected Qty Actual Qty 21 0 0" at bounding box center [1166, 624] width 721 height 258
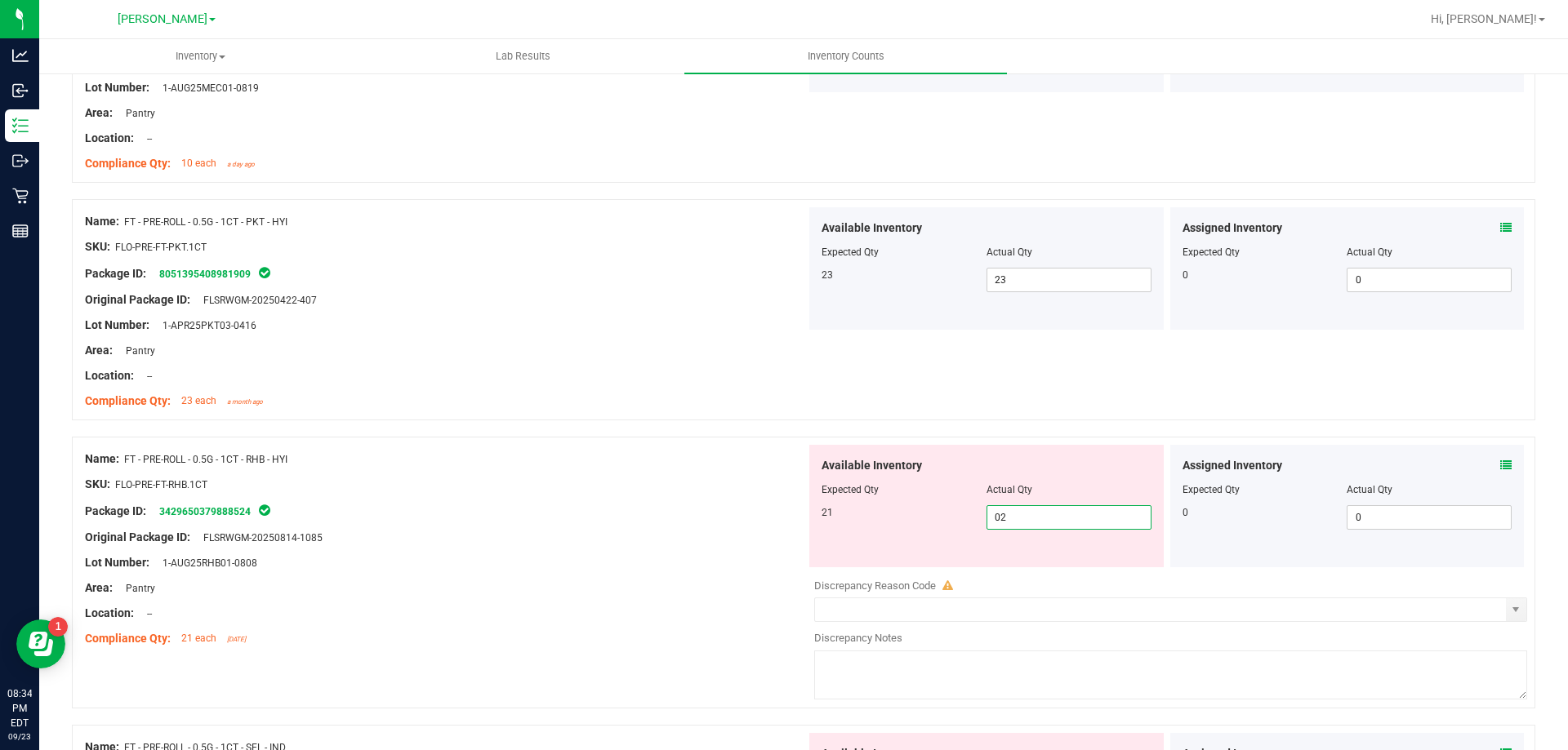
type input "021"
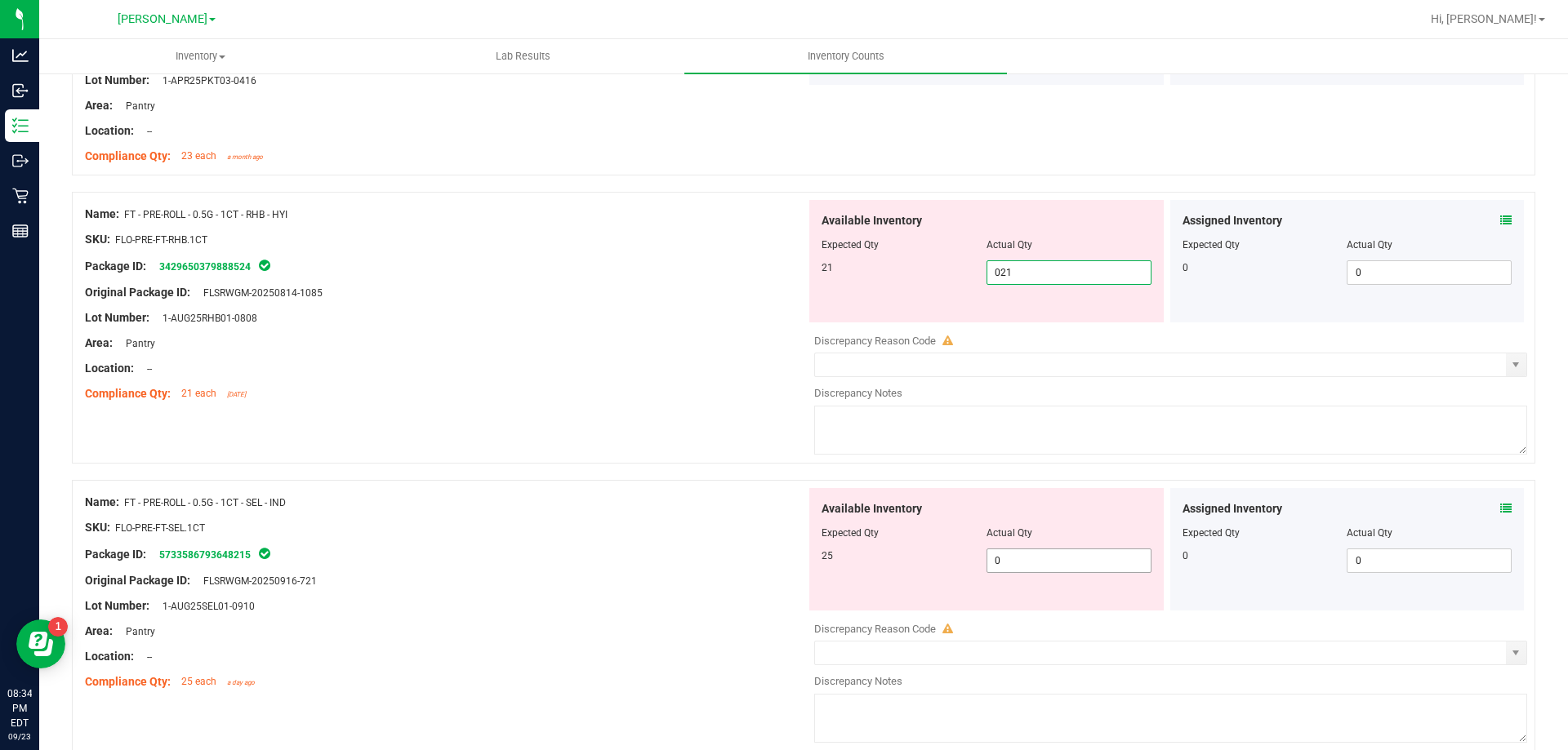
type input "21"
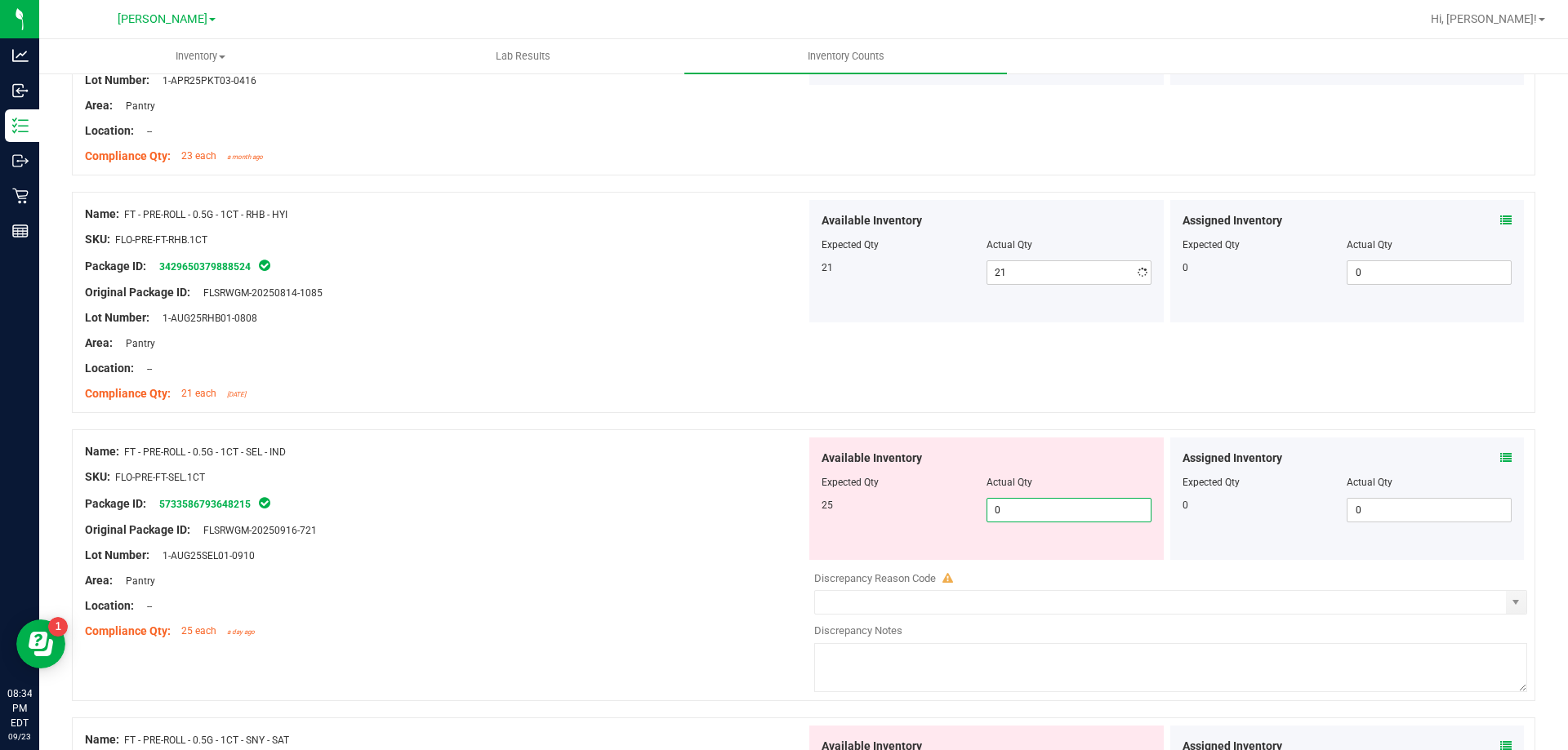
click at [1015, 566] on div "Available Inventory Expected Qty Actual Qty 25 0 0" at bounding box center [1166, 566] width 721 height 258
type input "025"
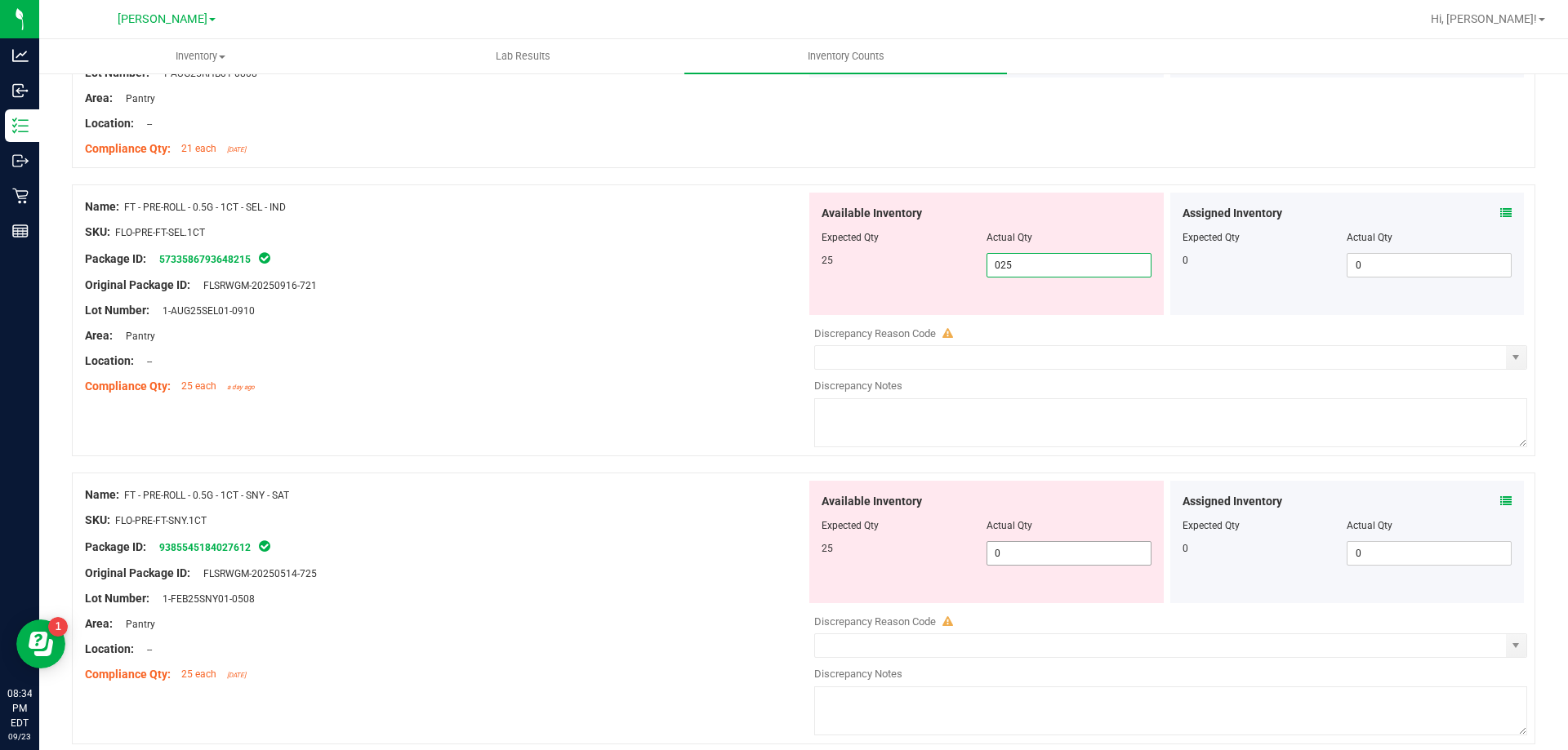
type input "25"
click at [1032, 558] on div "Available Inventory Expected Qty Actual Qty 25 0 0" at bounding box center [1166, 609] width 721 height 258
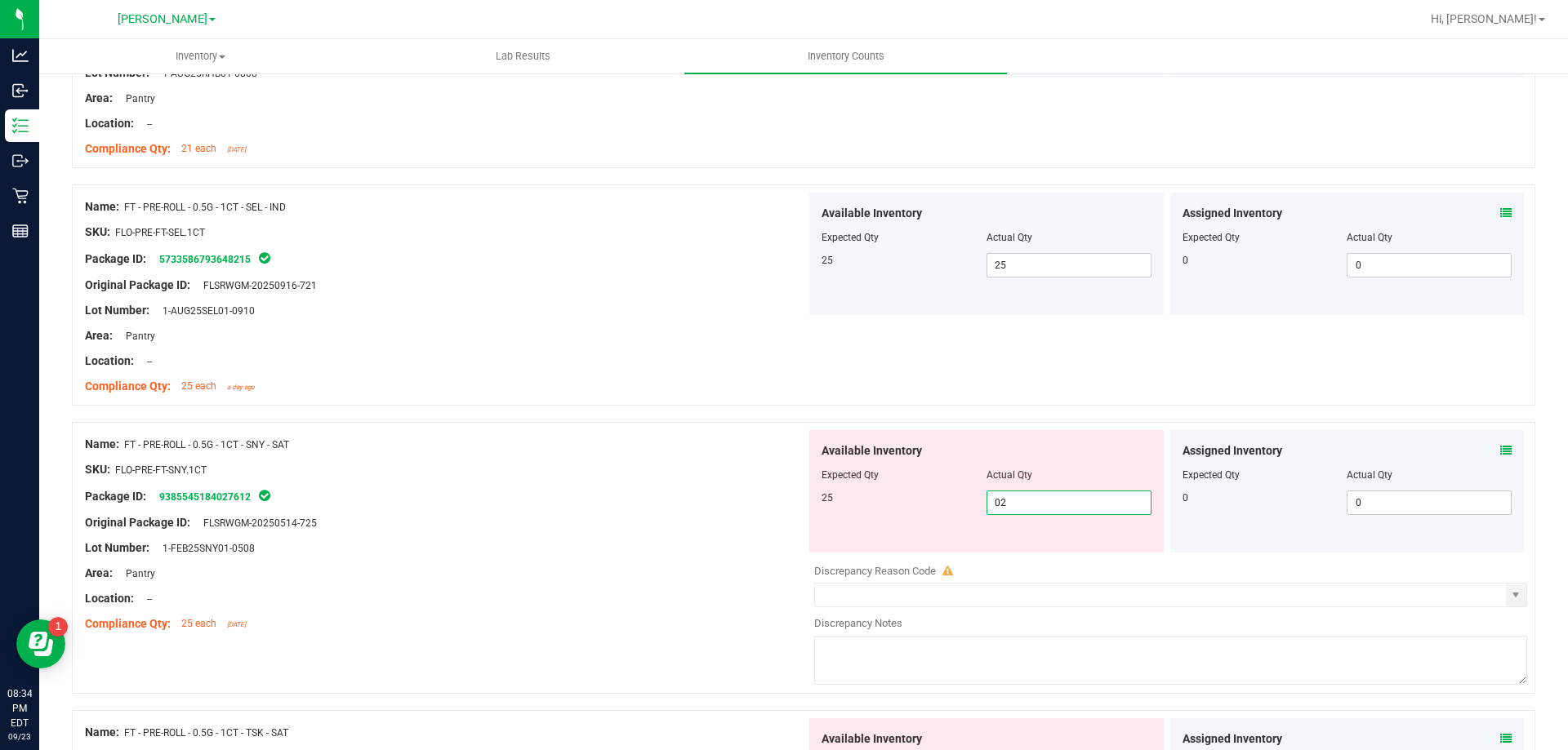
type input "025"
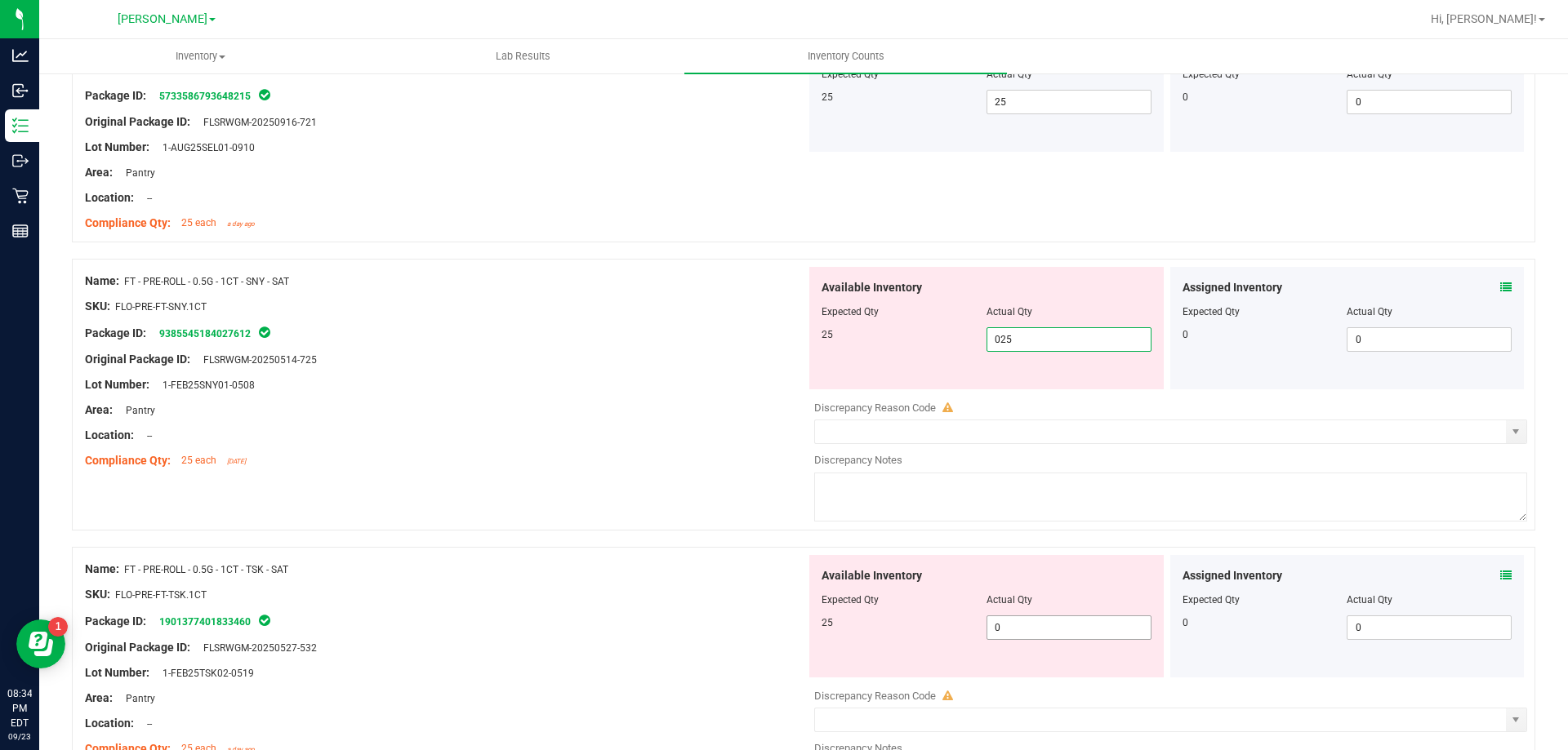
type input "25"
click at [1019, 622] on div "Available Inventory Expected Qty Actual Qty 25 0 0" at bounding box center [986, 616] width 355 height 122
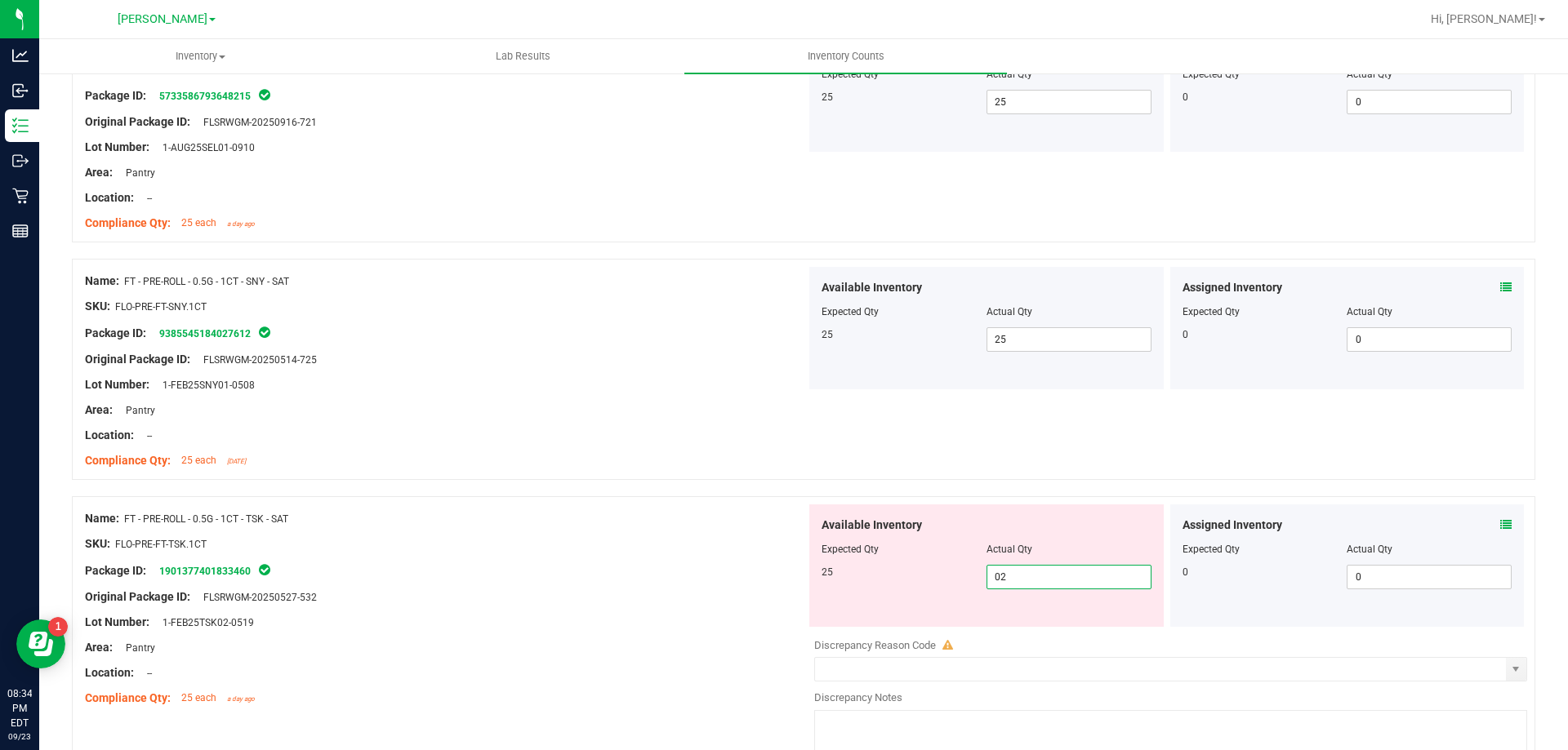
type input "025"
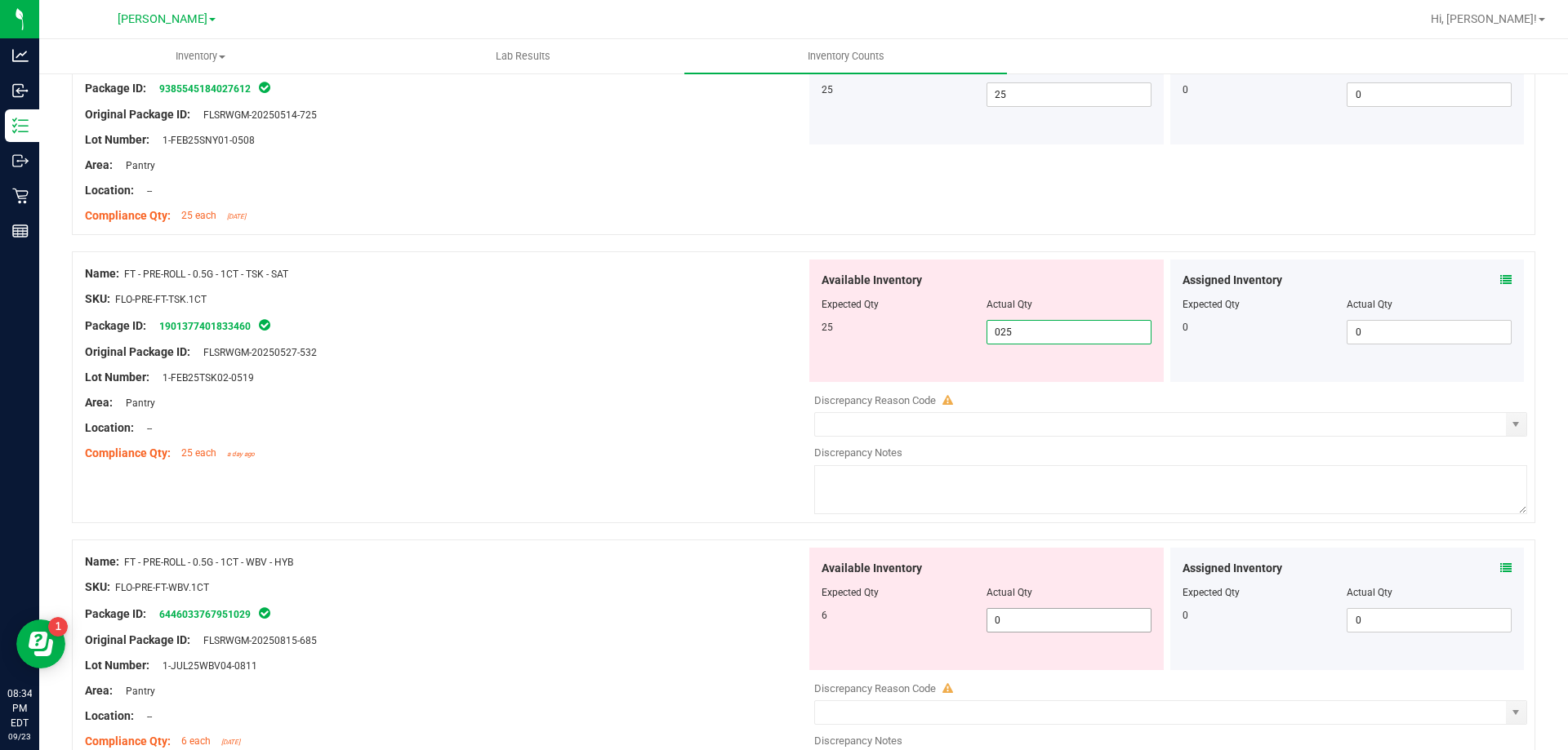
type input "25"
click at [1047, 620] on div "Available Inventory Expected Qty Actual Qty 6 0 0" at bounding box center [1166, 677] width 721 height 258
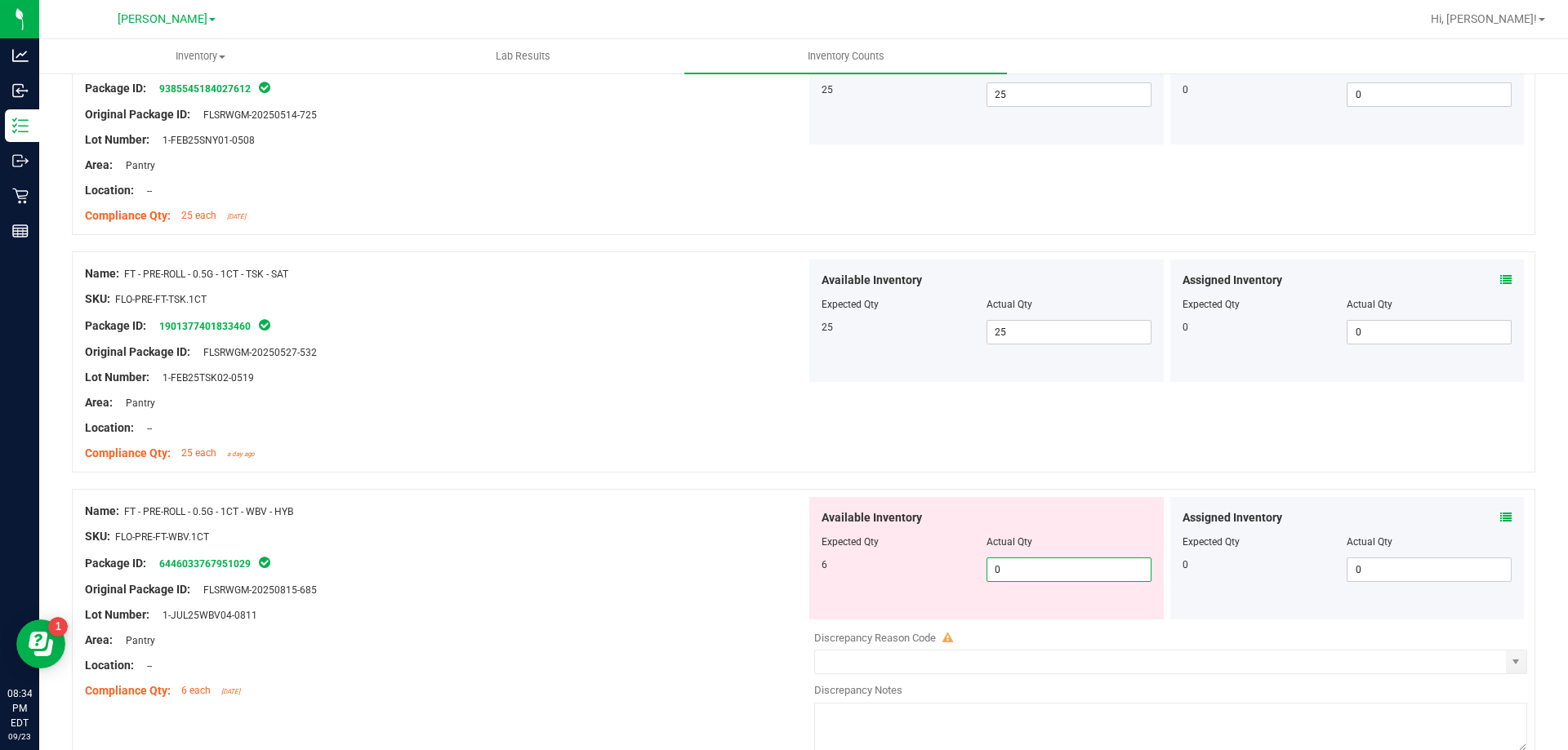
type input "06"
type input "6"
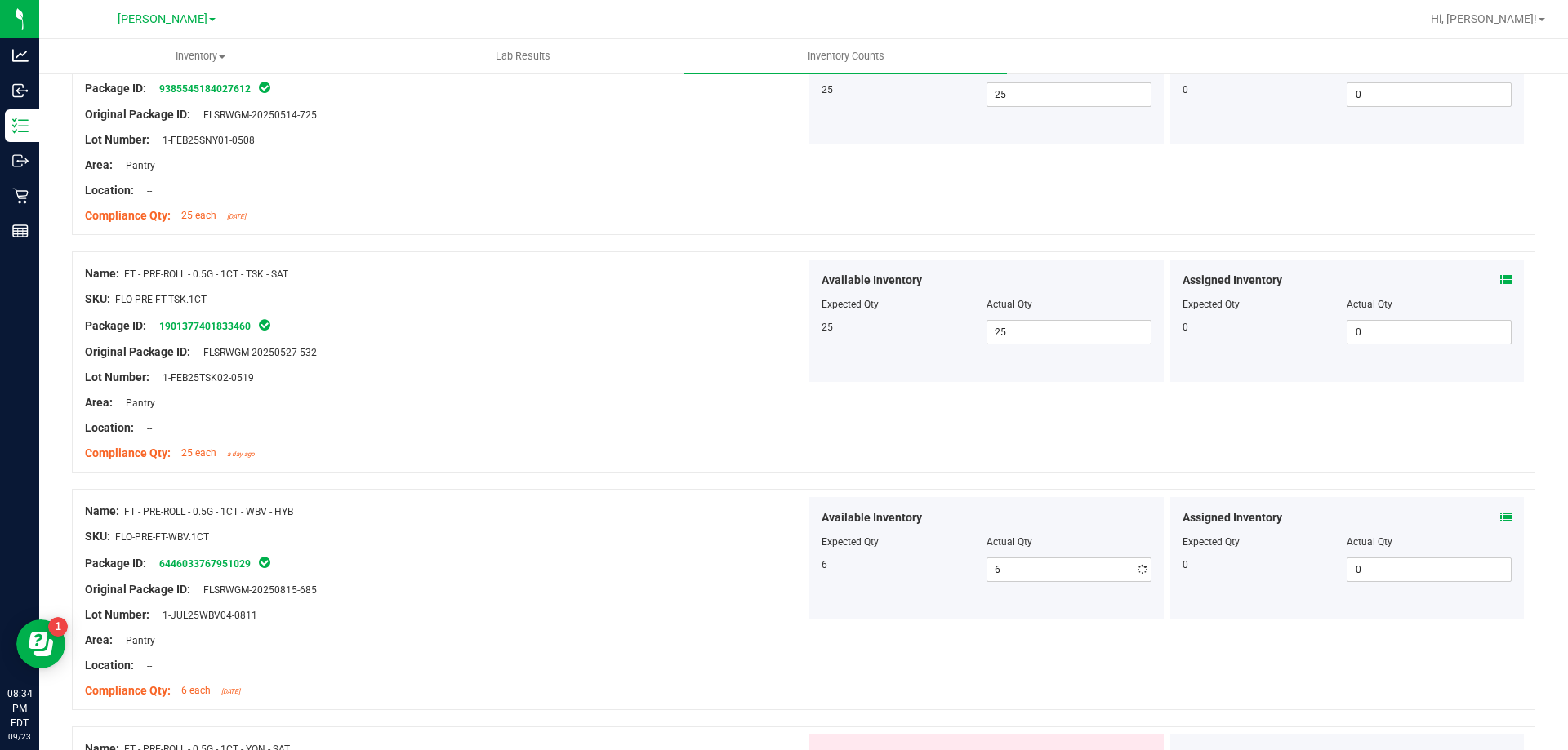
drag, startPoint x: 648, startPoint y: 478, endPoint x: 793, endPoint y: 506, distance: 147.7
click at [676, 484] on div at bounding box center [803, 481] width 1464 height 16
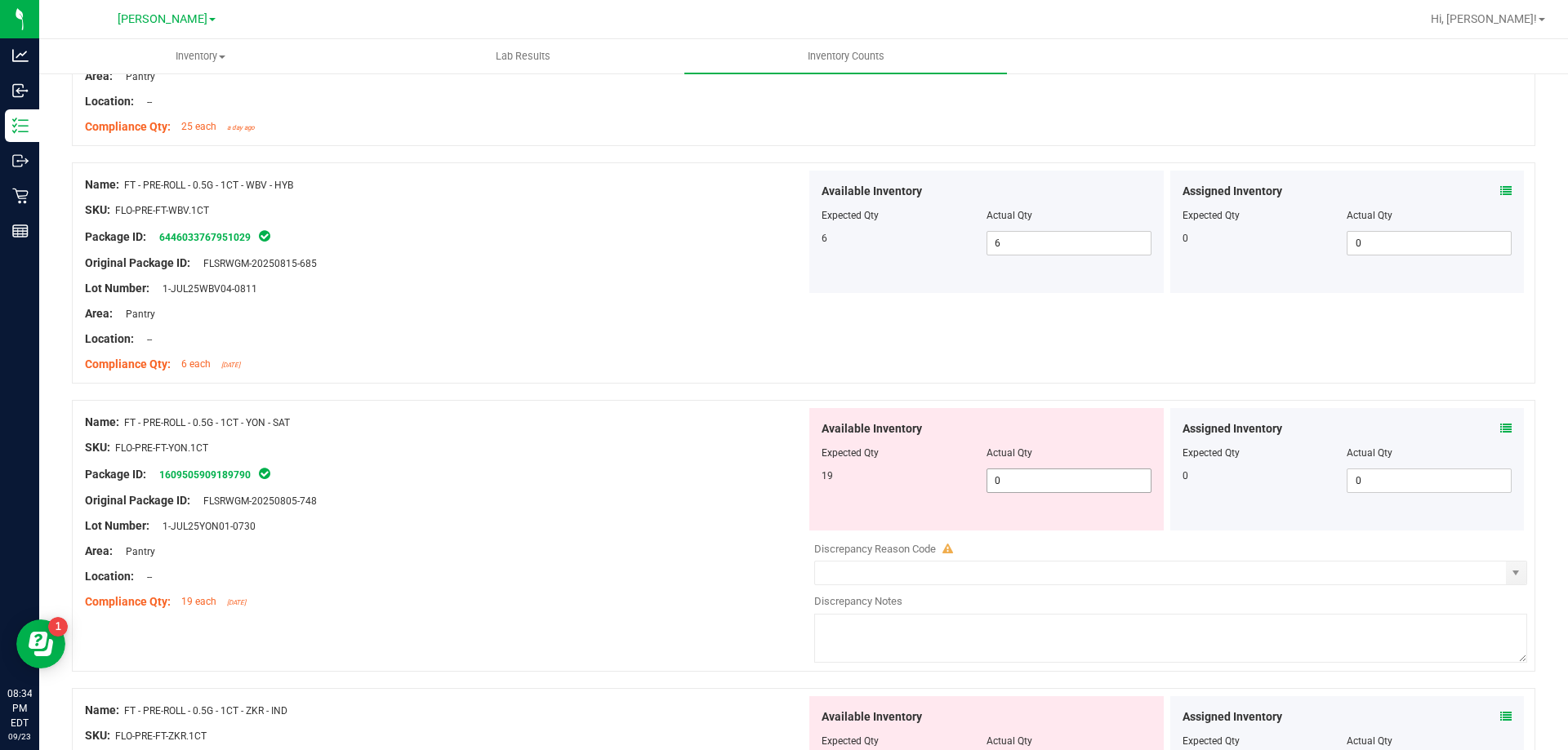
click at [1021, 482] on span "0 0" at bounding box center [1069, 481] width 165 height 24
type input "019"
type input "19"
click at [666, 444] on div "SKU: FLO-PRE-FT-YON.1CT" at bounding box center [446, 447] width 721 height 17
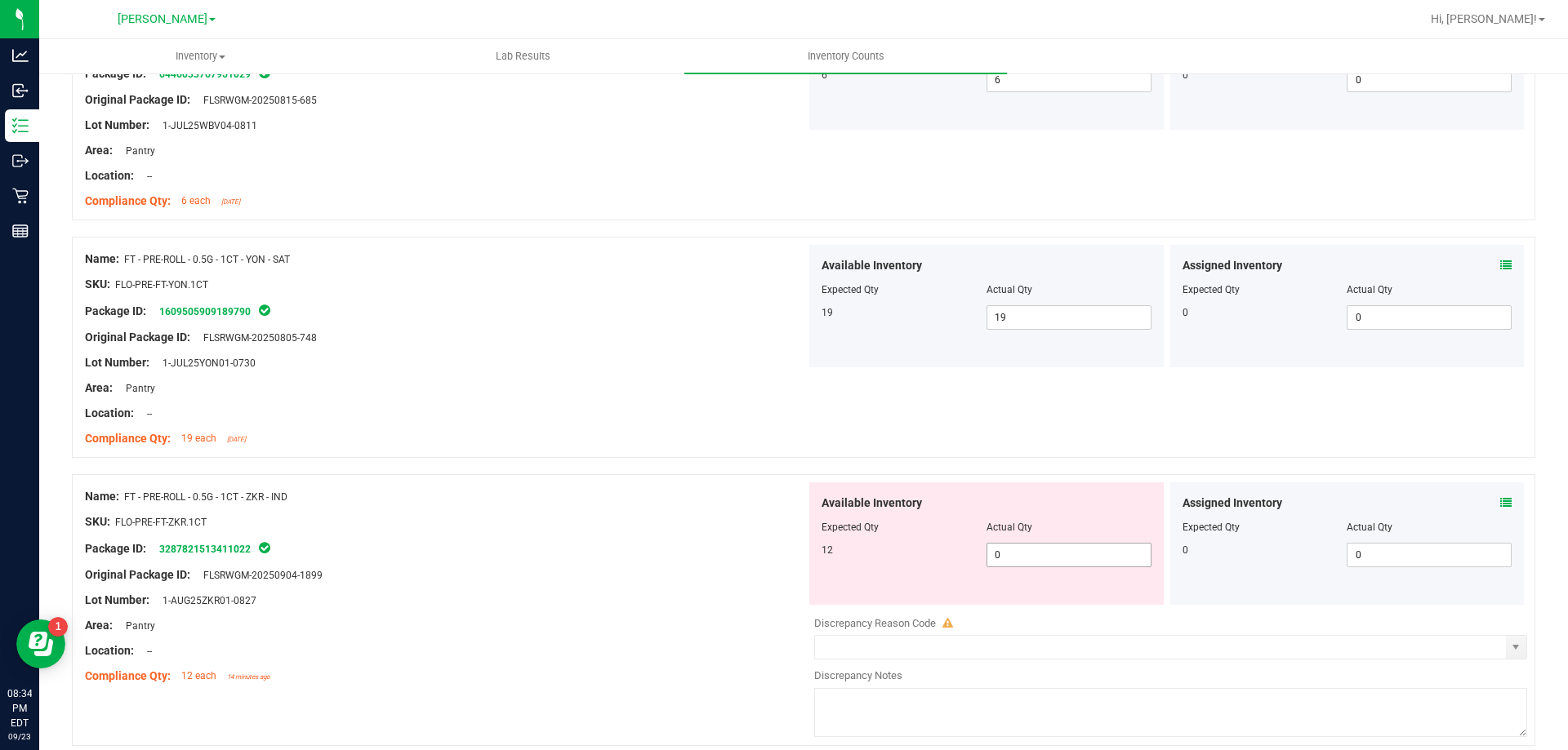
click at [1040, 550] on span "0 0" at bounding box center [1069, 554] width 165 height 24
type input "012"
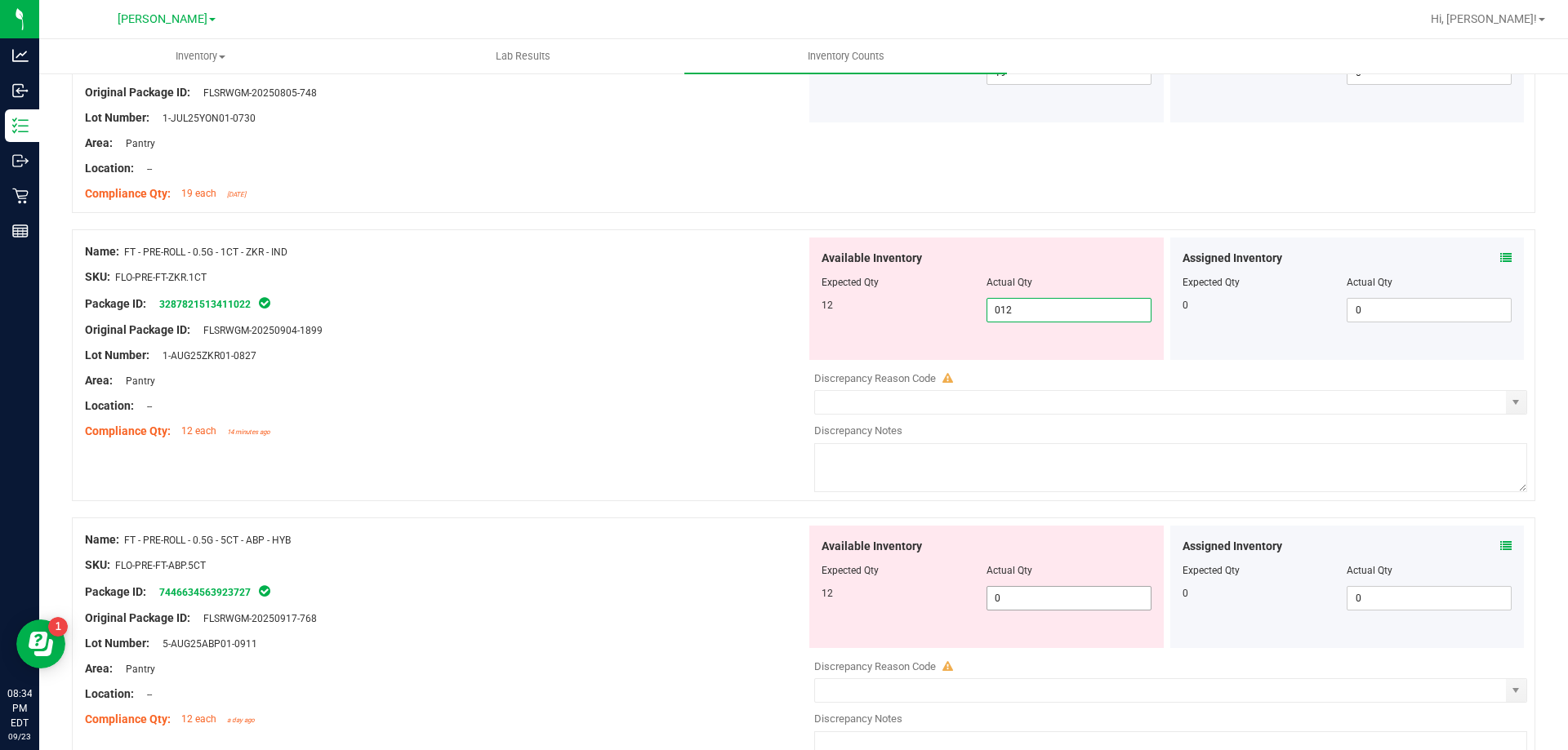
type input "12"
click at [1035, 604] on div "Available Inventory Expected Qty Actual Qty 12 0 0" at bounding box center [1166, 654] width 721 height 258
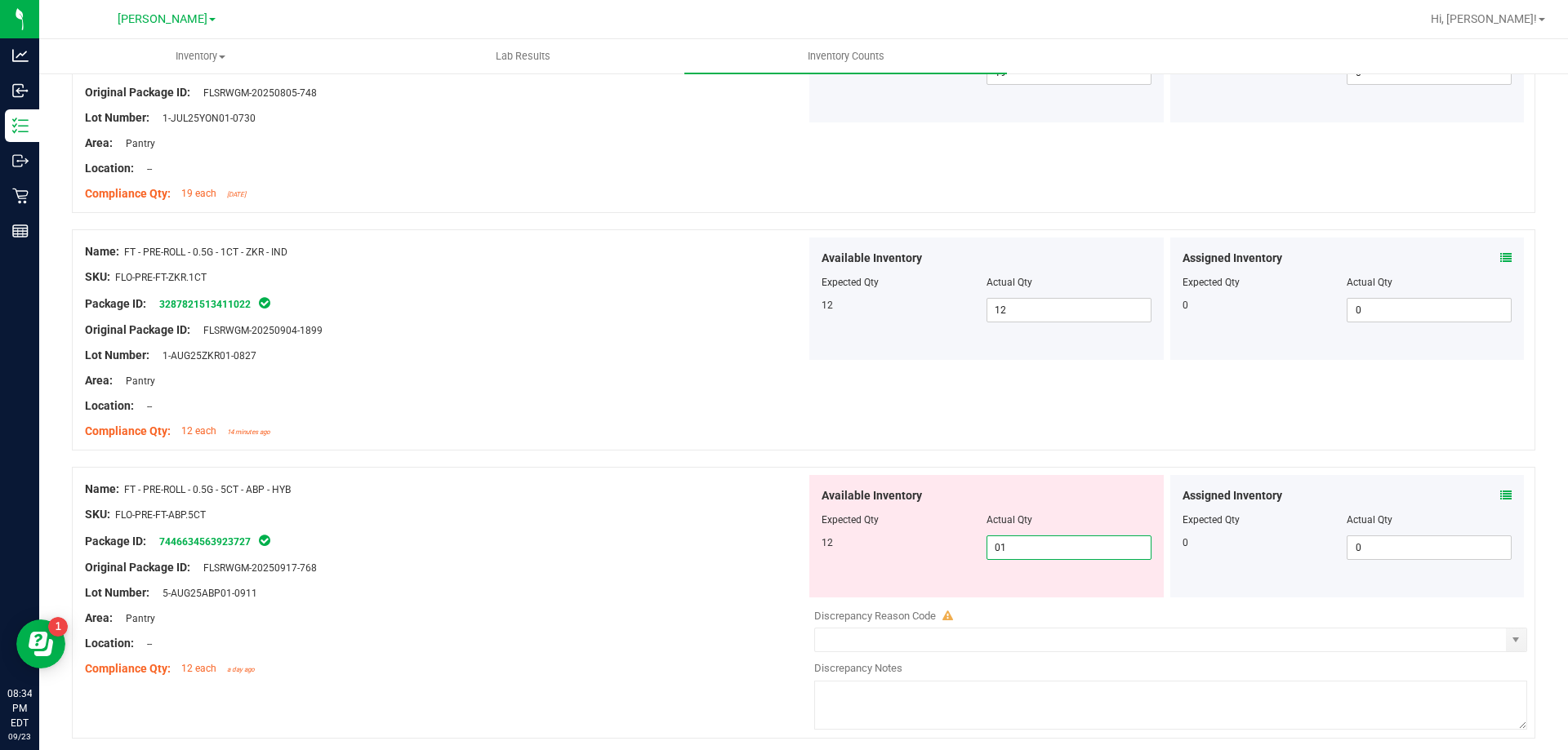
type input "012"
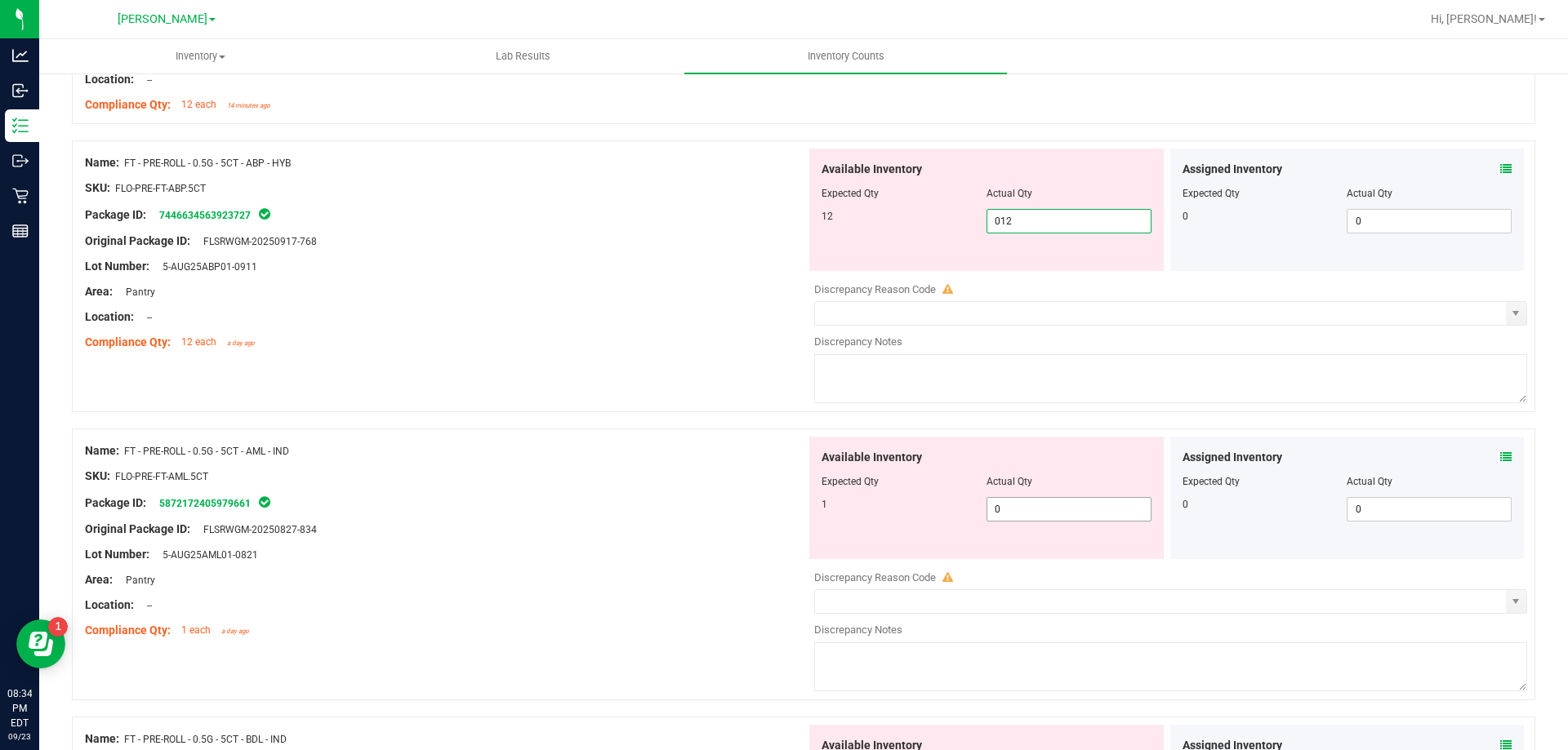
type input "12"
click at [1028, 511] on div "Available Inventory Expected Qty Actual Qty 1 0 0" at bounding box center [1166, 565] width 721 height 258
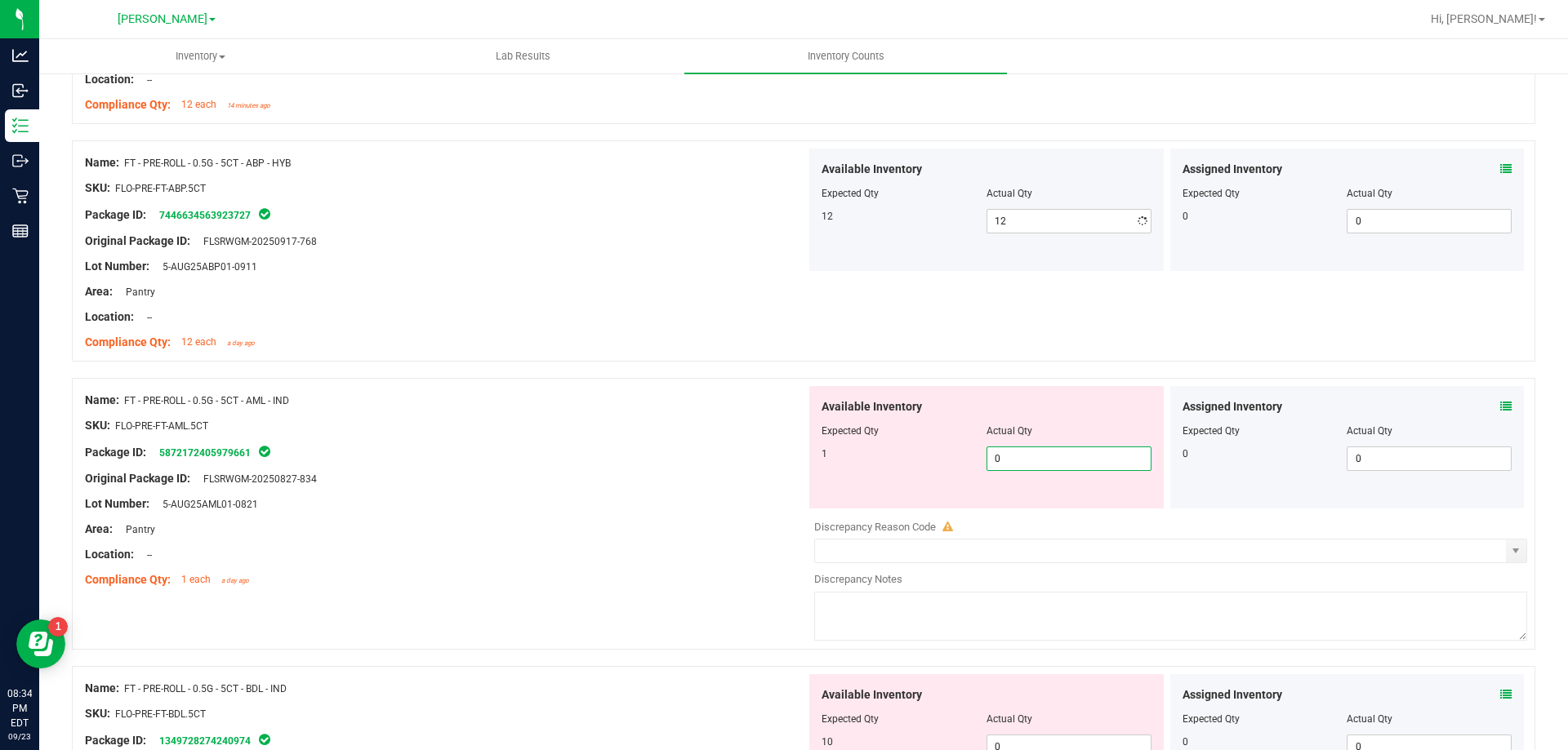
type input "01"
type input "1"
drag, startPoint x: 604, startPoint y: 449, endPoint x: 753, endPoint y: 482, distance: 152.6
click at [609, 447] on div "Package ID: 5872172405979661" at bounding box center [446, 453] width 721 height 20
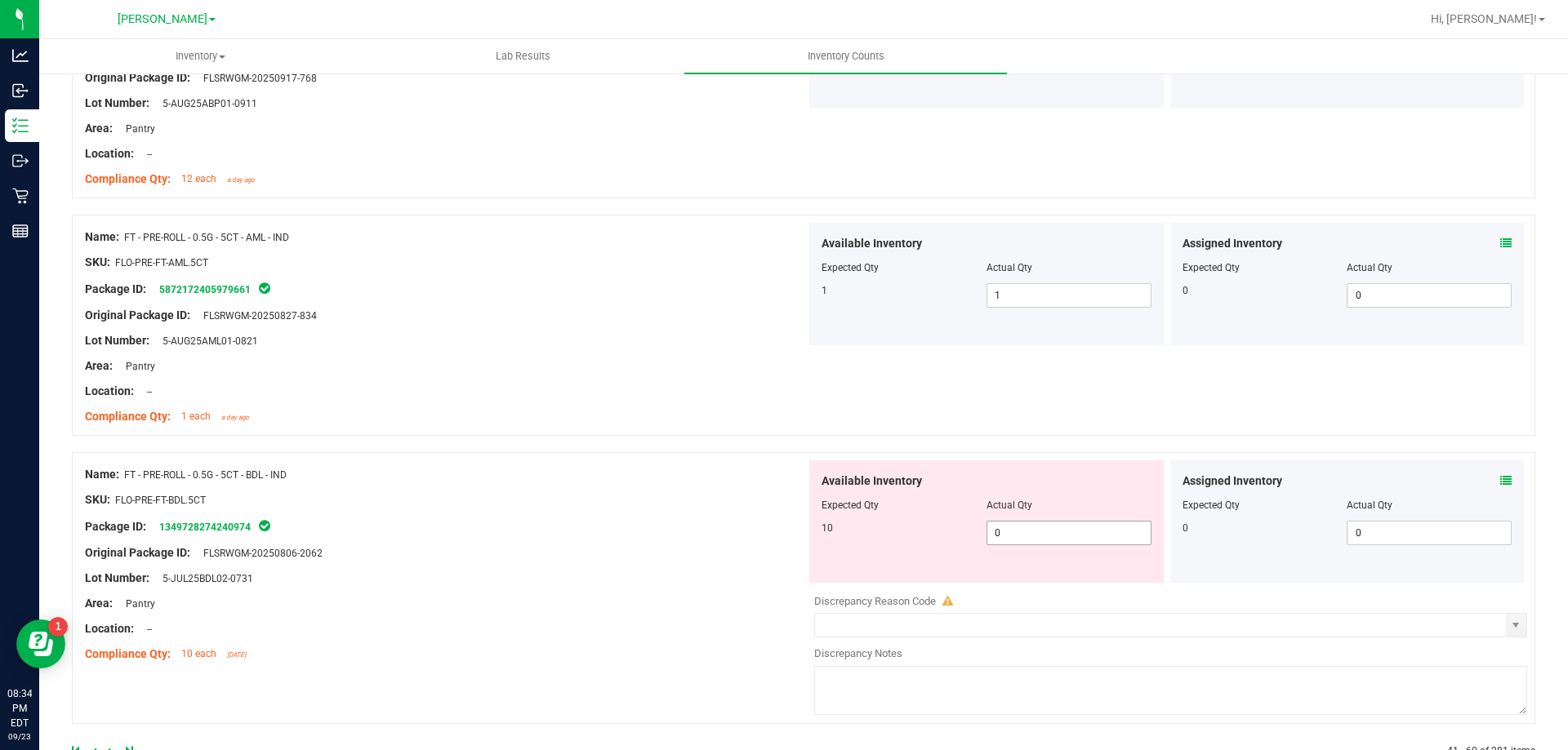
click at [1060, 541] on span "0 0" at bounding box center [1069, 532] width 165 height 24
type input "010"
type input "10"
drag, startPoint x: 758, startPoint y: 482, endPoint x: 776, endPoint y: 485, distance: 18.2
click at [763, 482] on div "Name: FT - PRE-ROLL - 0.5G - 5CT - BDL - IND" at bounding box center [446, 474] width 721 height 17
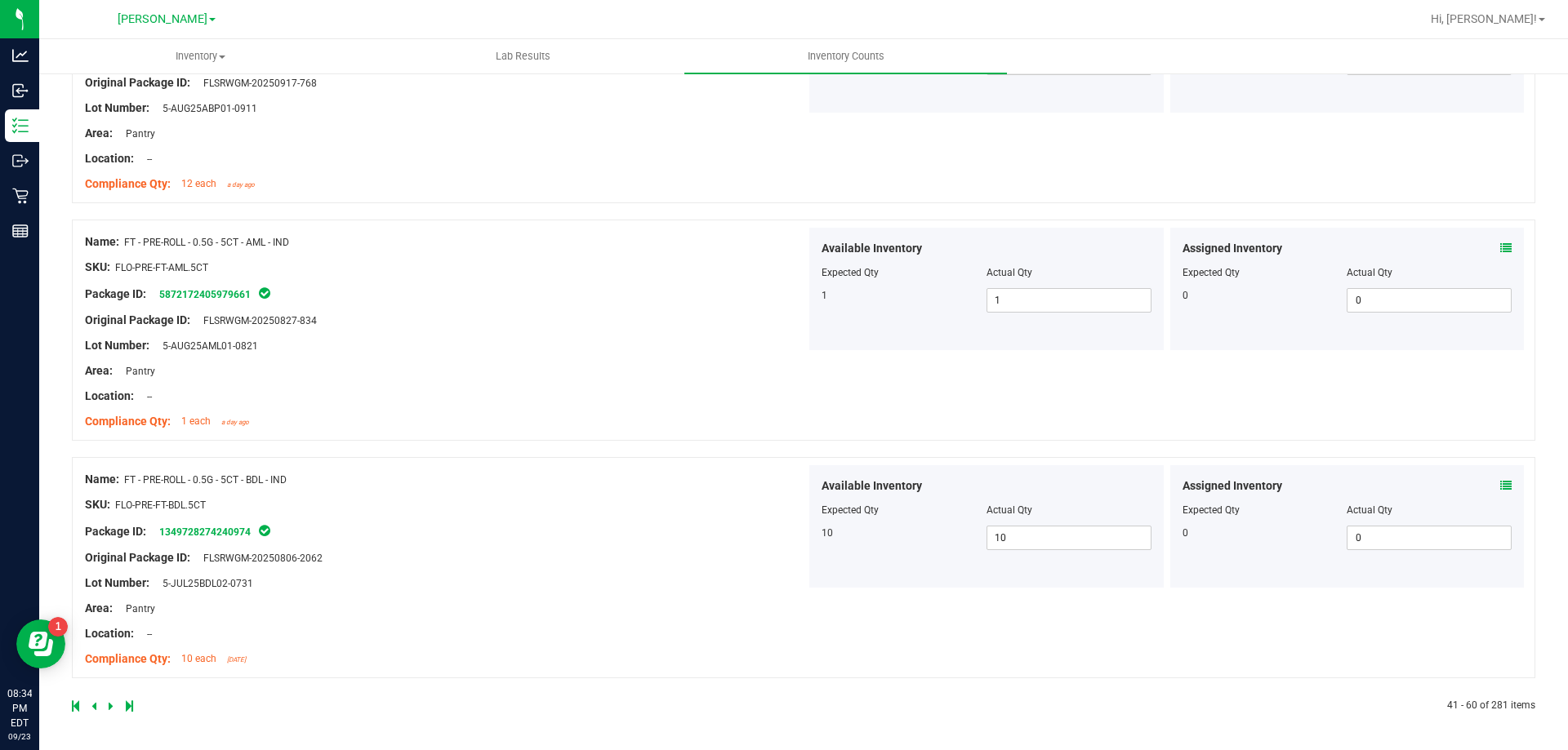
click at [109, 704] on icon at bounding box center [111, 706] width 5 height 10
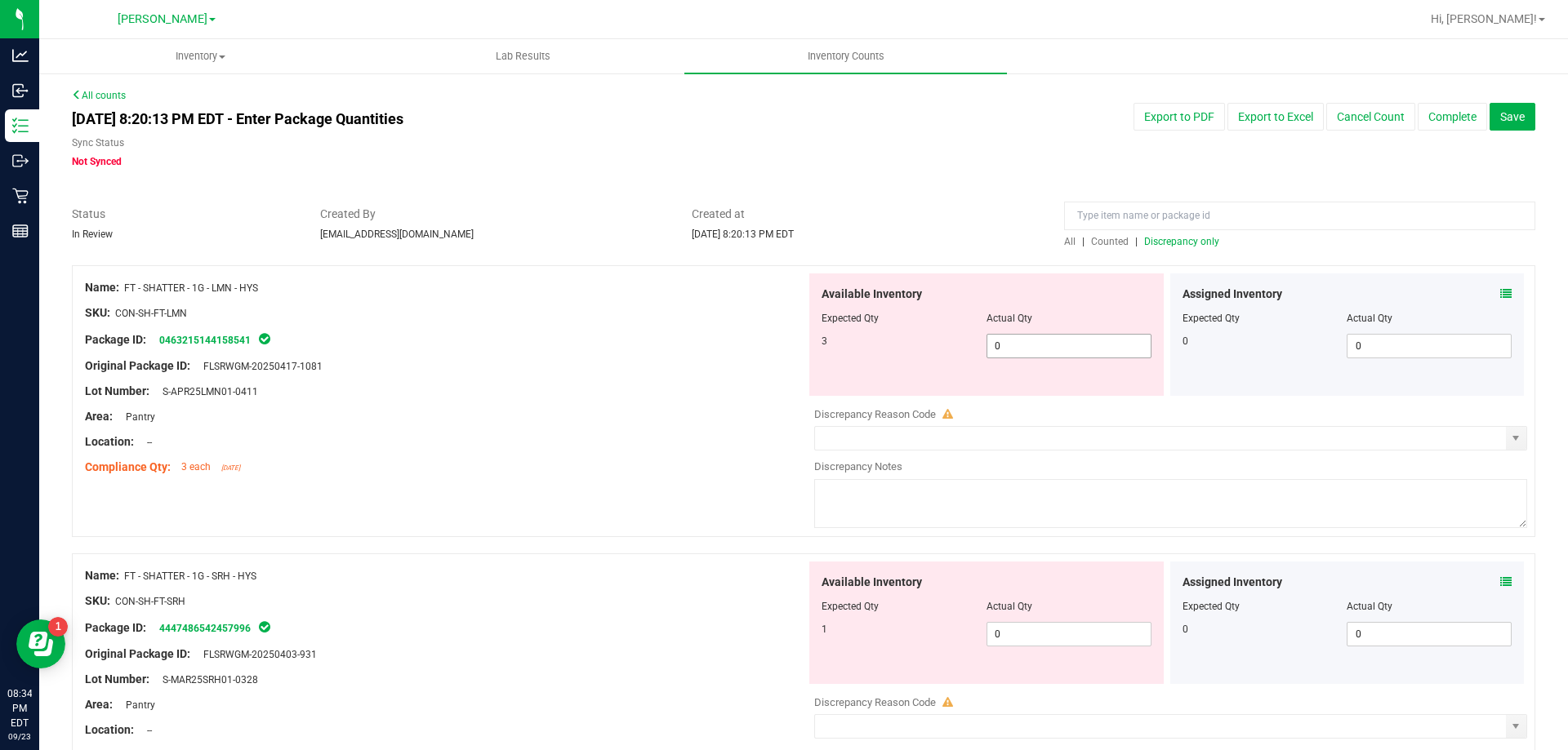
drag, startPoint x: 1025, startPoint y: 351, endPoint x: 975, endPoint y: 351, distance: 50.0
click at [1024, 351] on span "0 0" at bounding box center [1069, 346] width 165 height 24
type input "03"
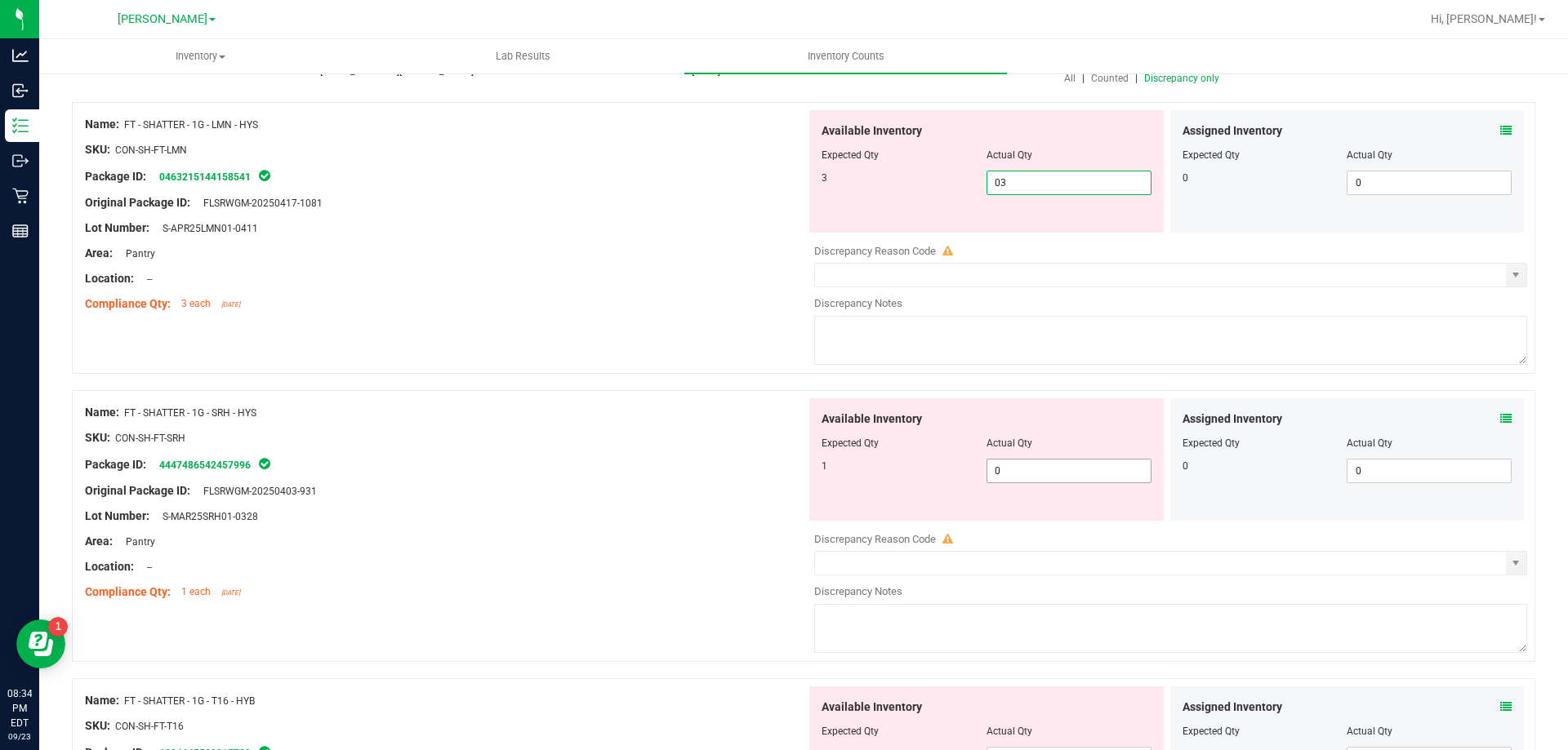
type input "3"
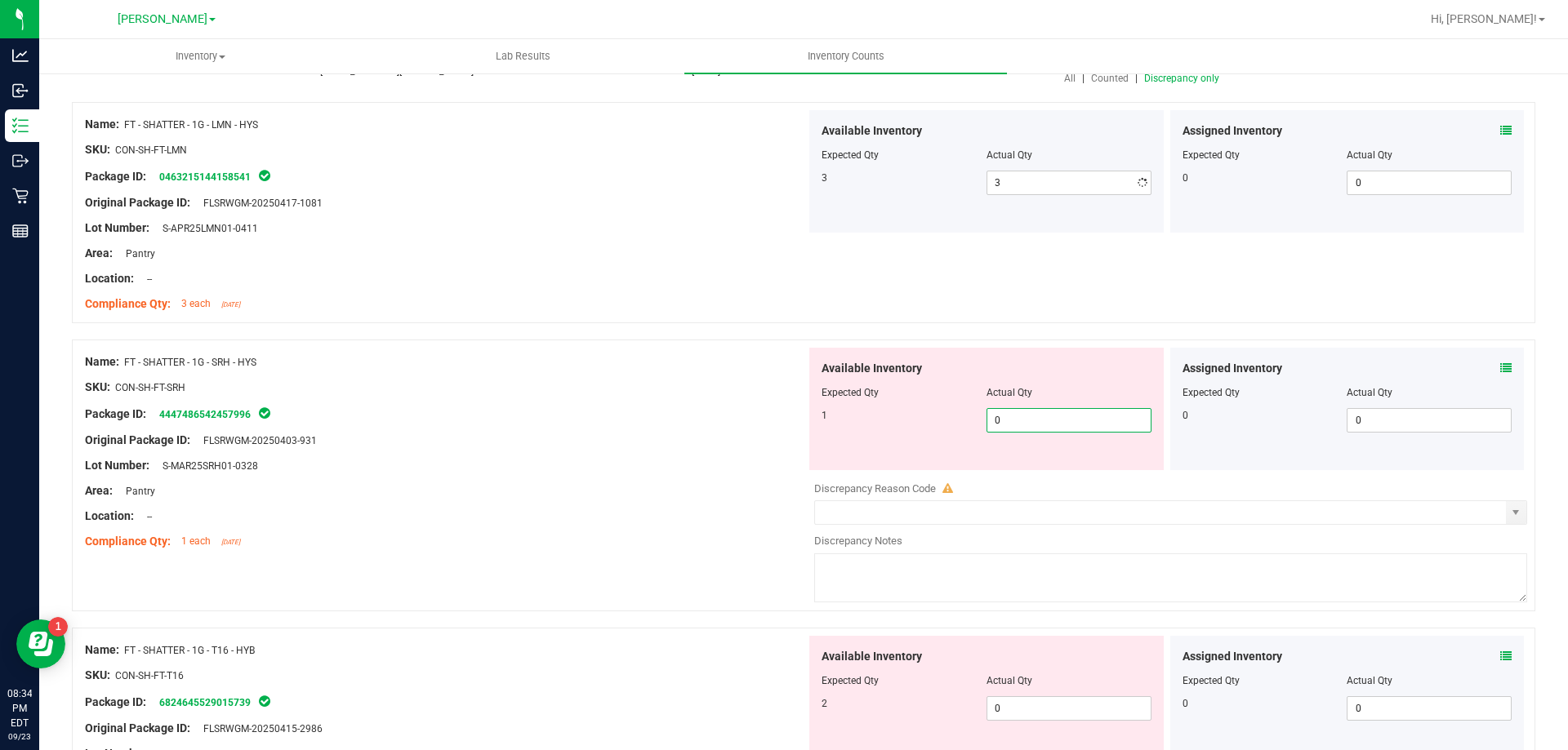
click at [1053, 473] on div "Available Inventory Expected Qty Actual Qty 1 0 0" at bounding box center [1166, 476] width 721 height 258
type input "01"
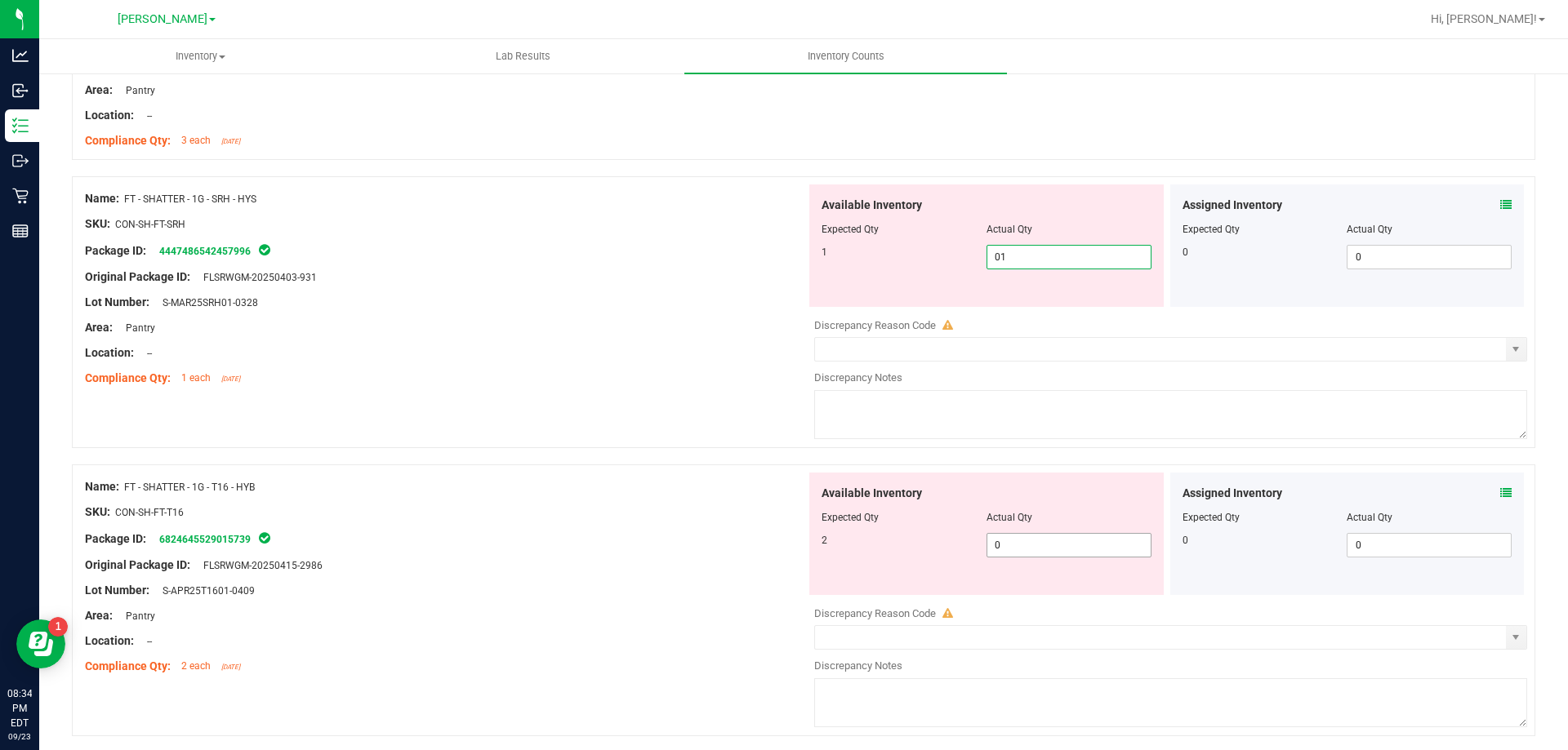
type input "1"
click at [1032, 547] on div "Available Inventory Expected Qty Actual Qty 2 0 0" at bounding box center [1166, 601] width 721 height 258
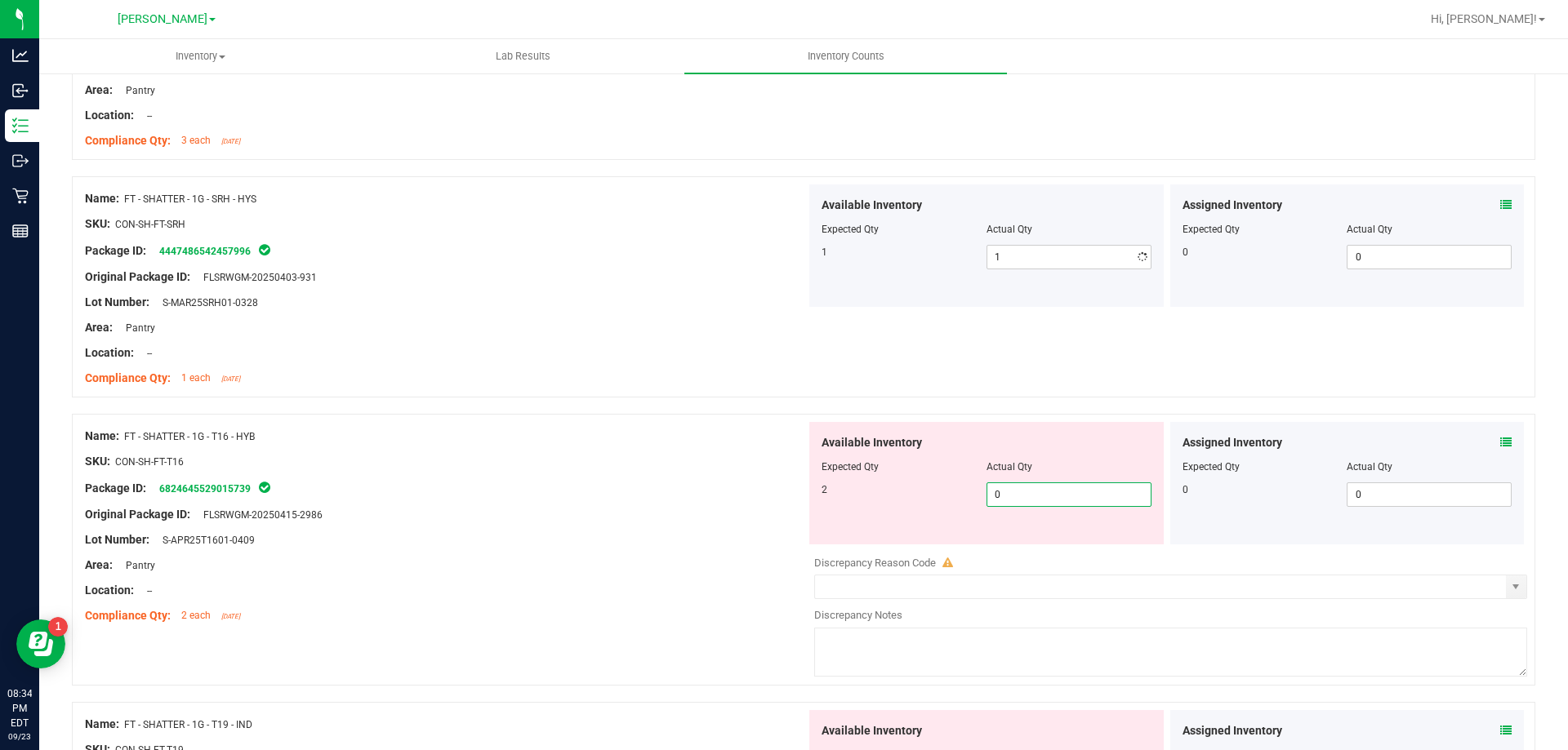
type input "02"
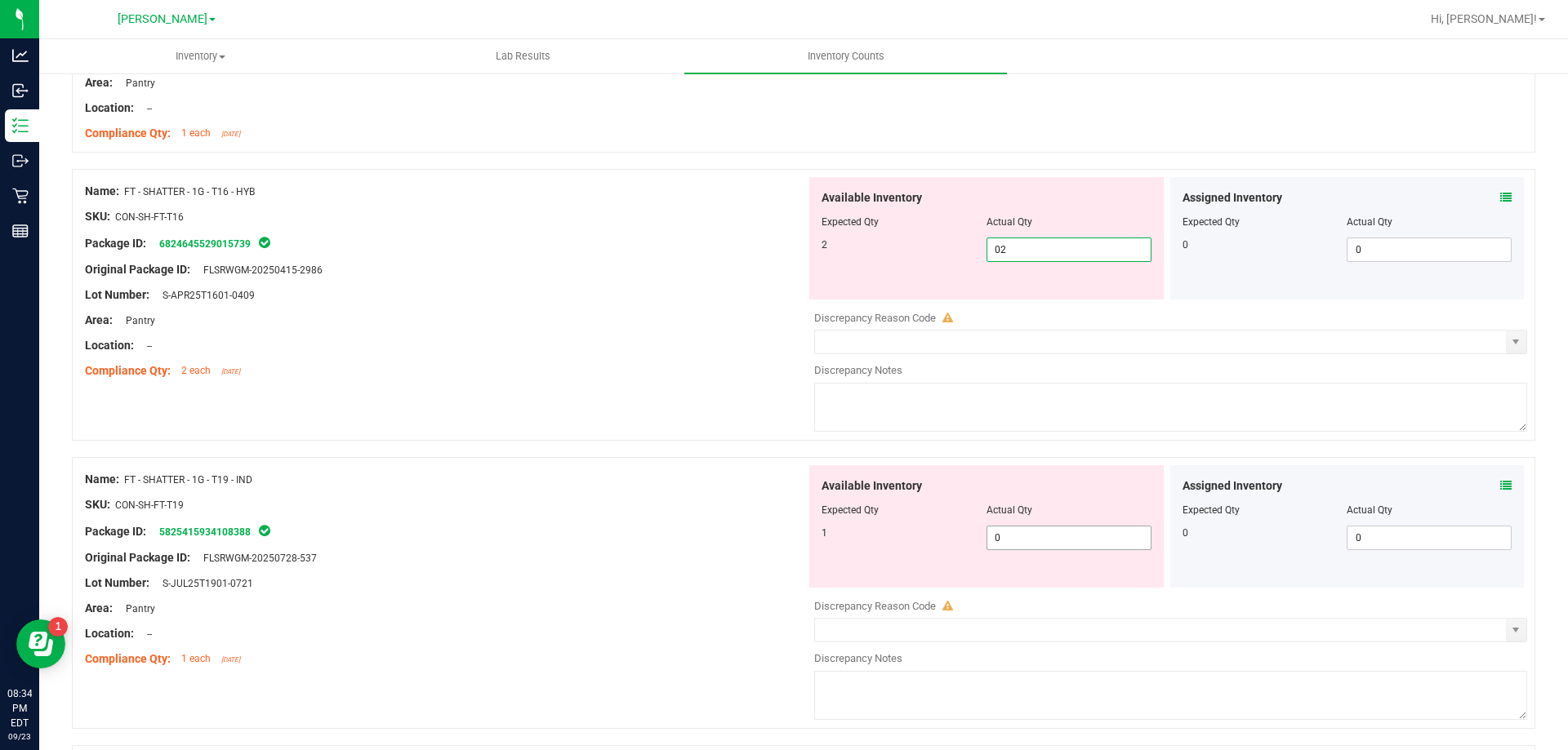
type input "2"
click at [1034, 538] on div "Available Inventory Expected Qty Actual Qty 1 0 0" at bounding box center [1166, 594] width 721 height 258
type input "01"
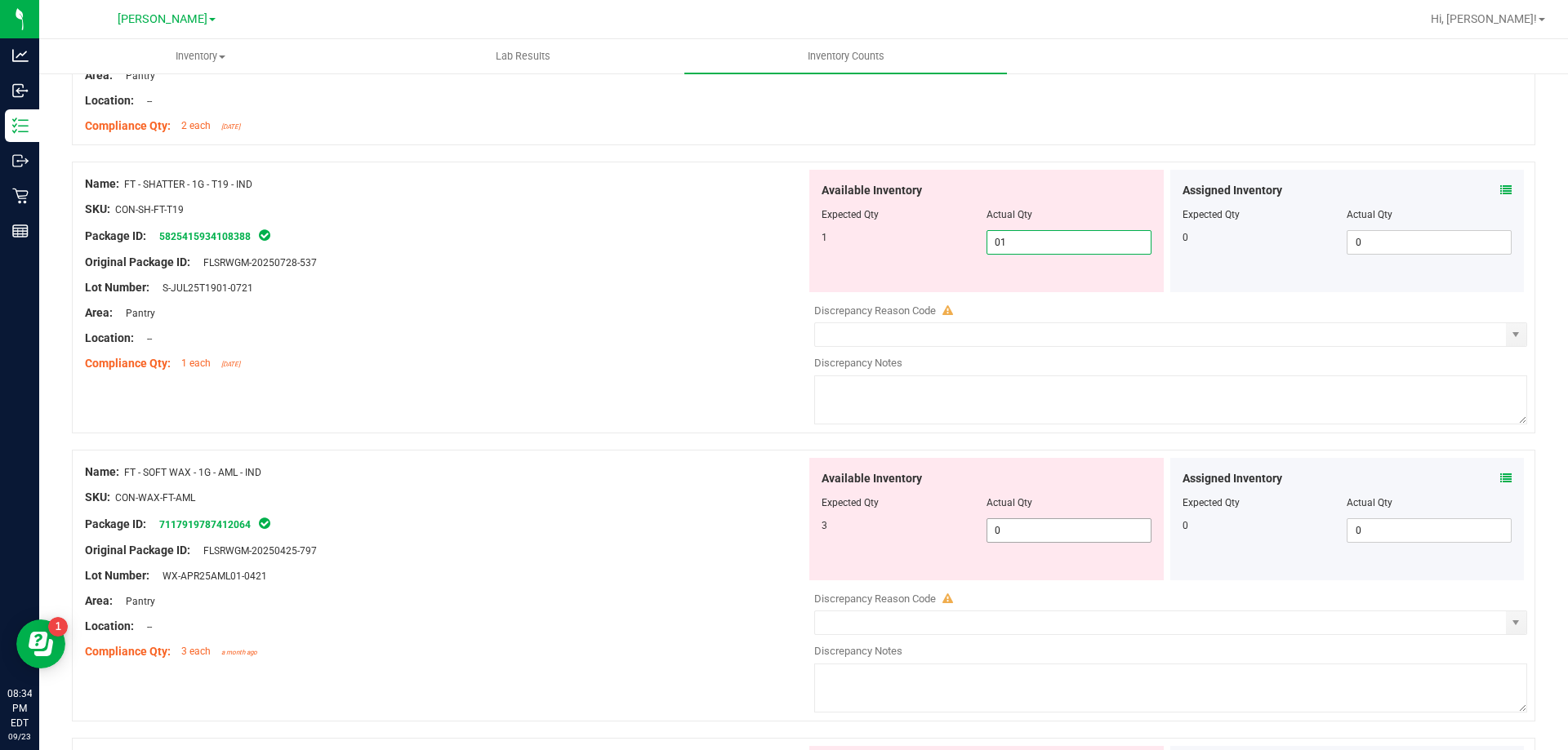
type input "1"
click at [1062, 527] on div "Available Inventory Expected Qty Actual Qty 3 0 0" at bounding box center [986, 519] width 355 height 122
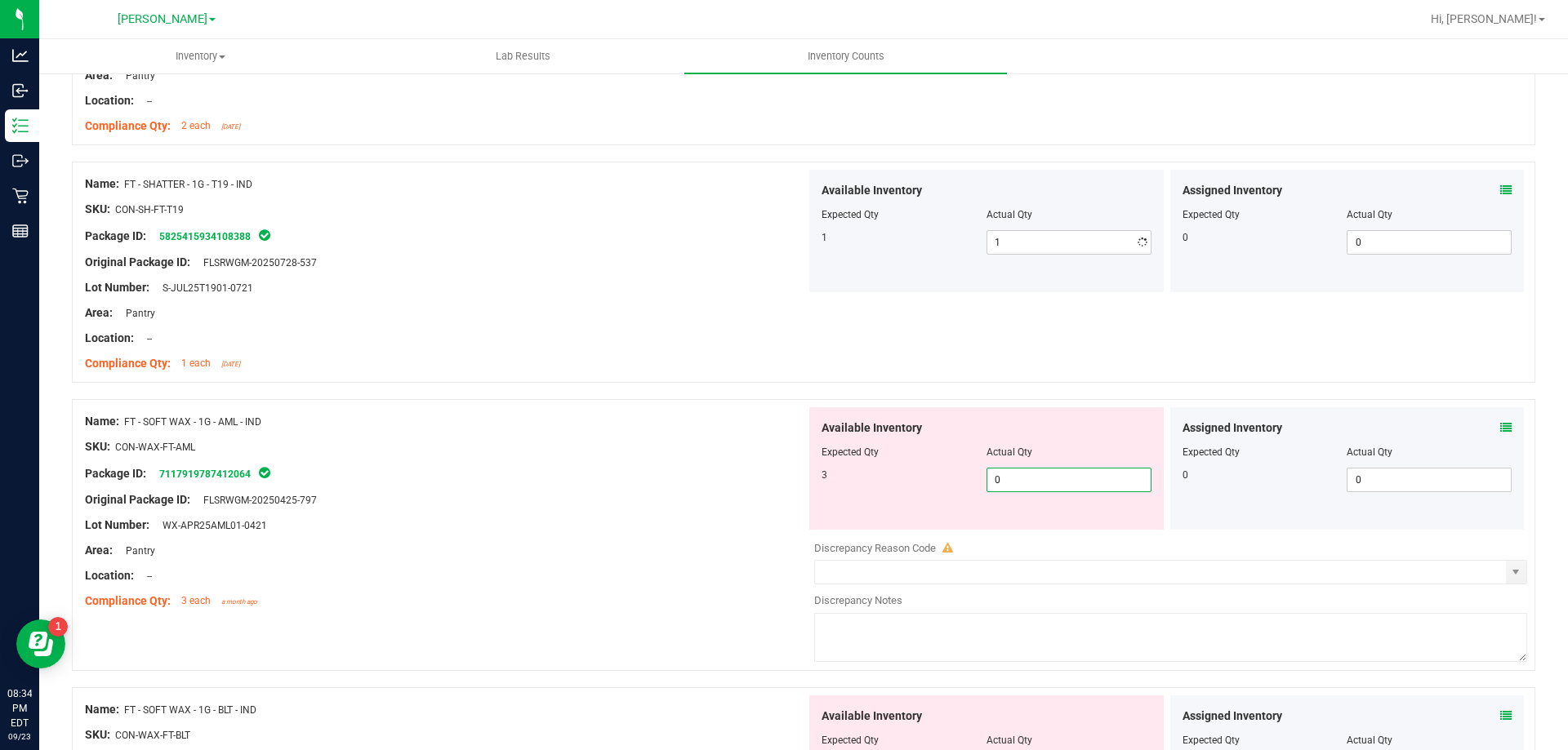
type input "03"
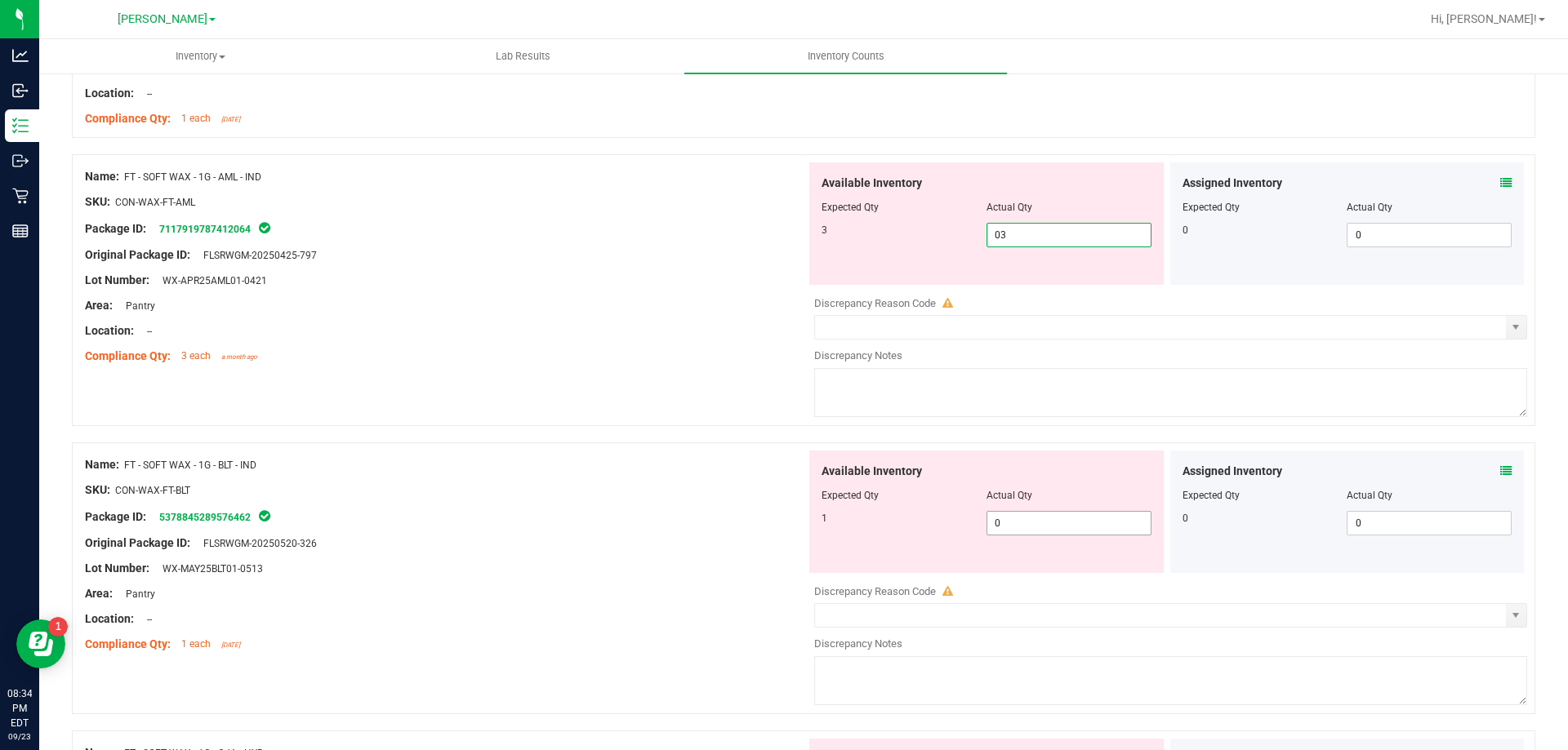
type input "3"
click at [1069, 520] on div "Available Inventory Expected Qty Actual Qty 1 0 0" at bounding box center [986, 511] width 355 height 122
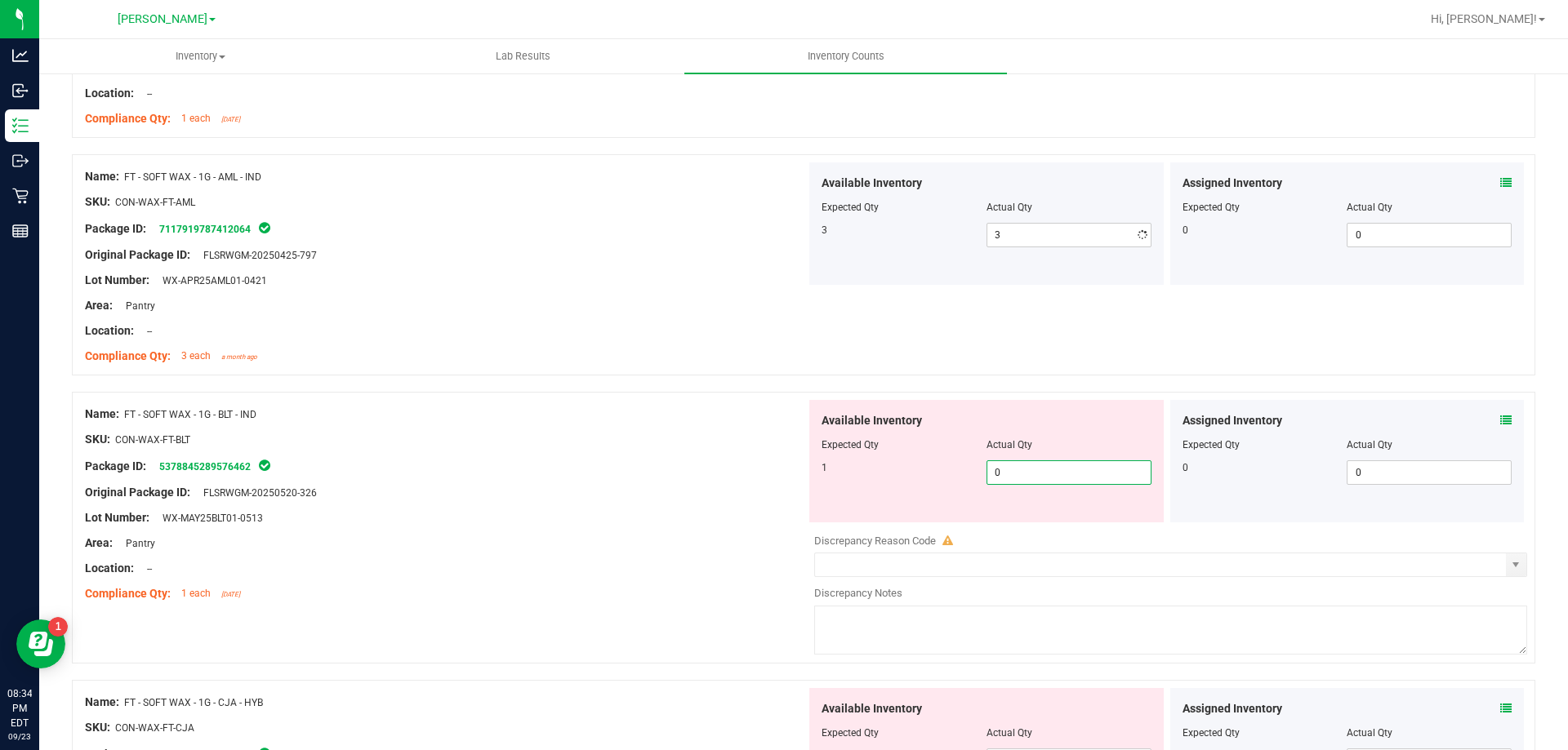
type input "01"
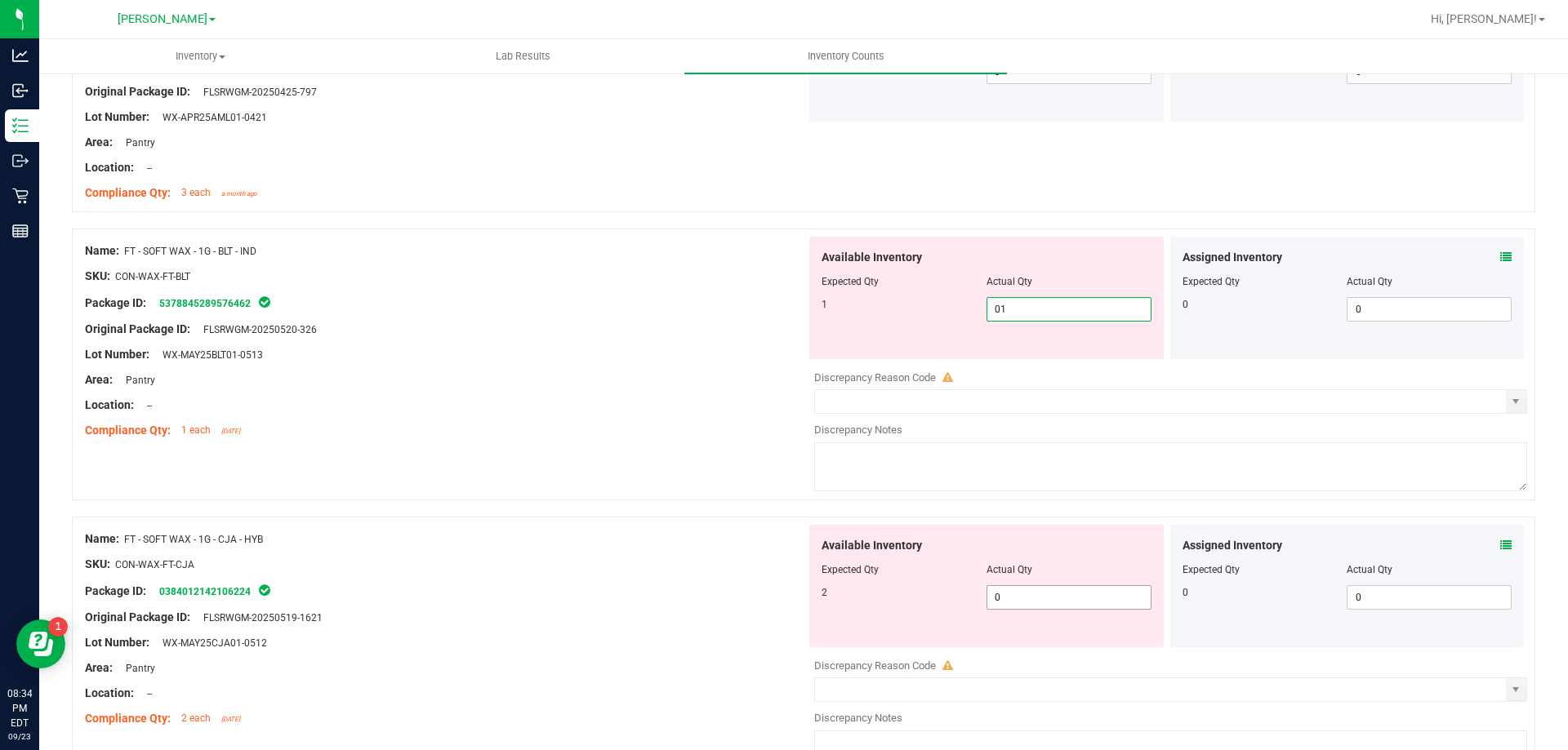
type input "1"
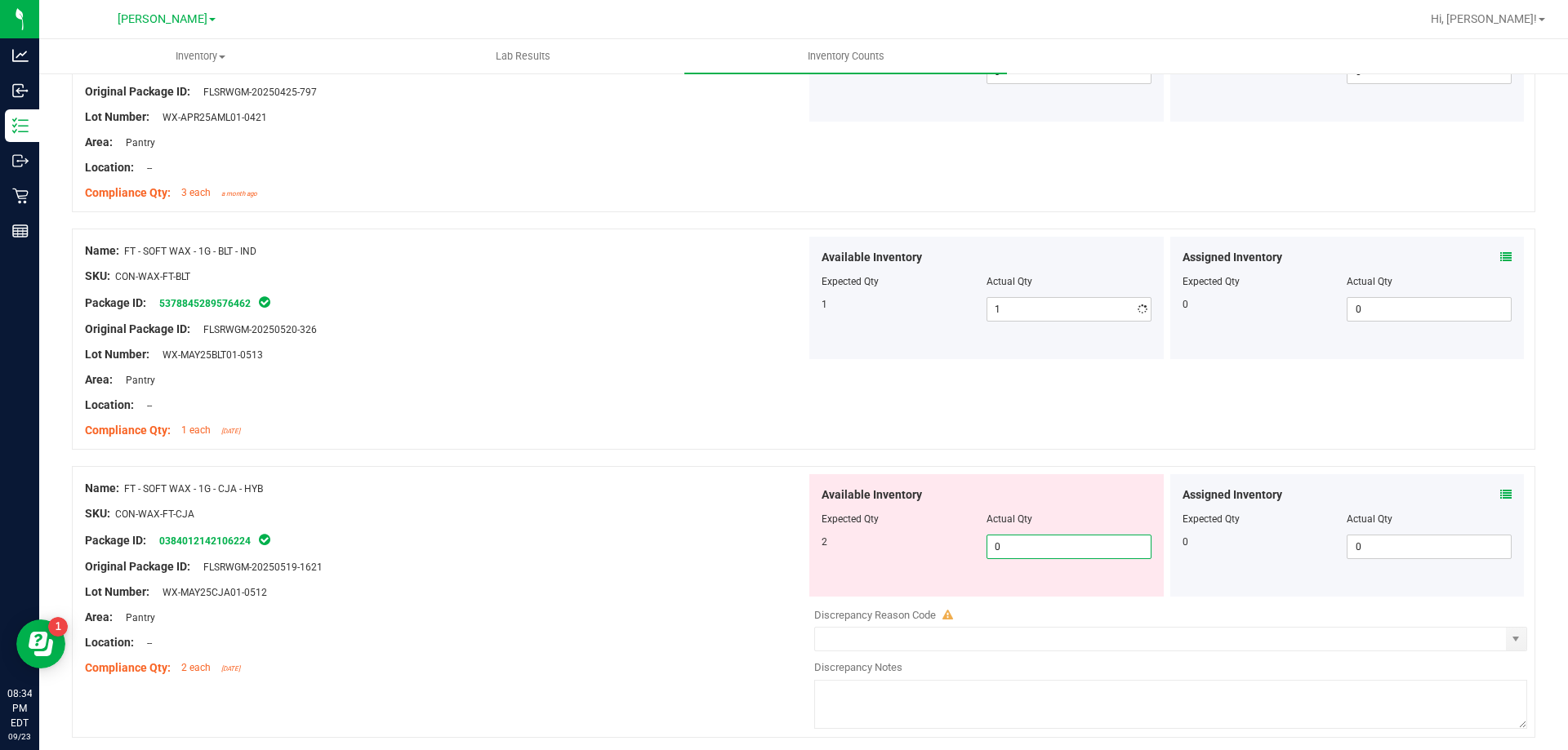
drag, startPoint x: 1045, startPoint y: 599, endPoint x: 819, endPoint y: 554, distance: 230.4
click at [1045, 599] on div "Available Inventory Expected Qty Actual Qty 2 0 0" at bounding box center [1166, 603] width 721 height 258
type input "02"
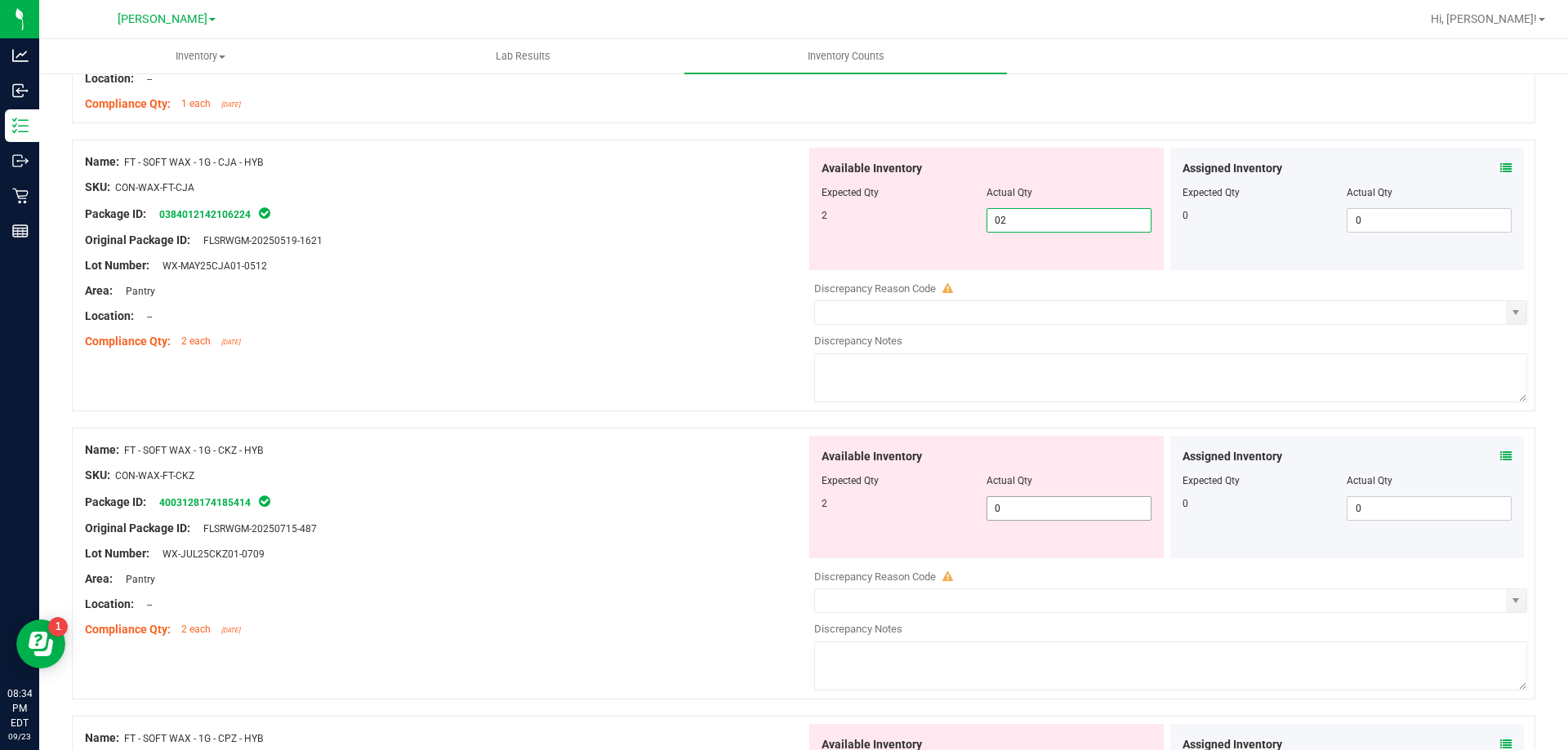
type input "2"
click at [1096, 507] on div "Available Inventory Expected Qty Actual Qty 2 0 0" at bounding box center [986, 497] width 355 height 122
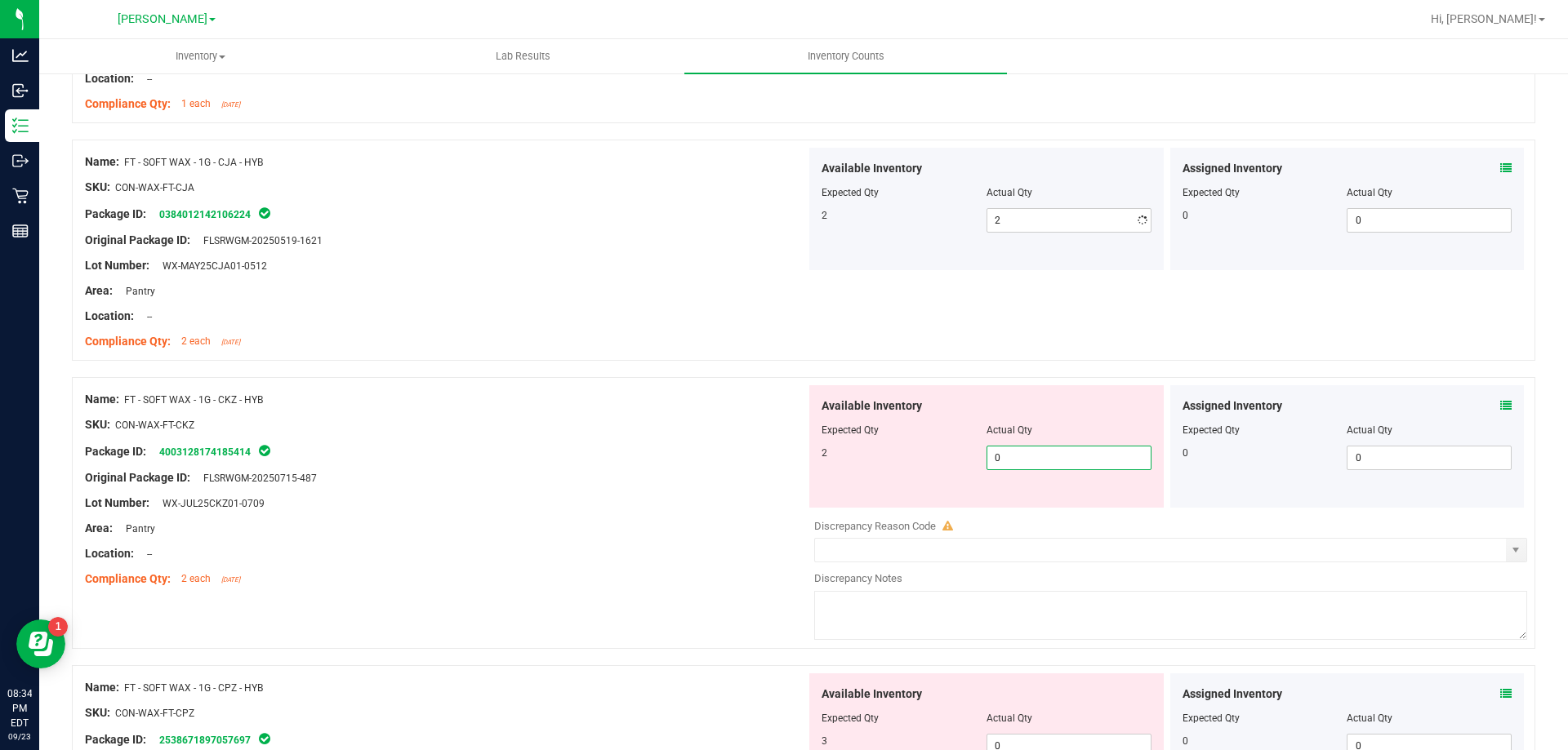
type input "02"
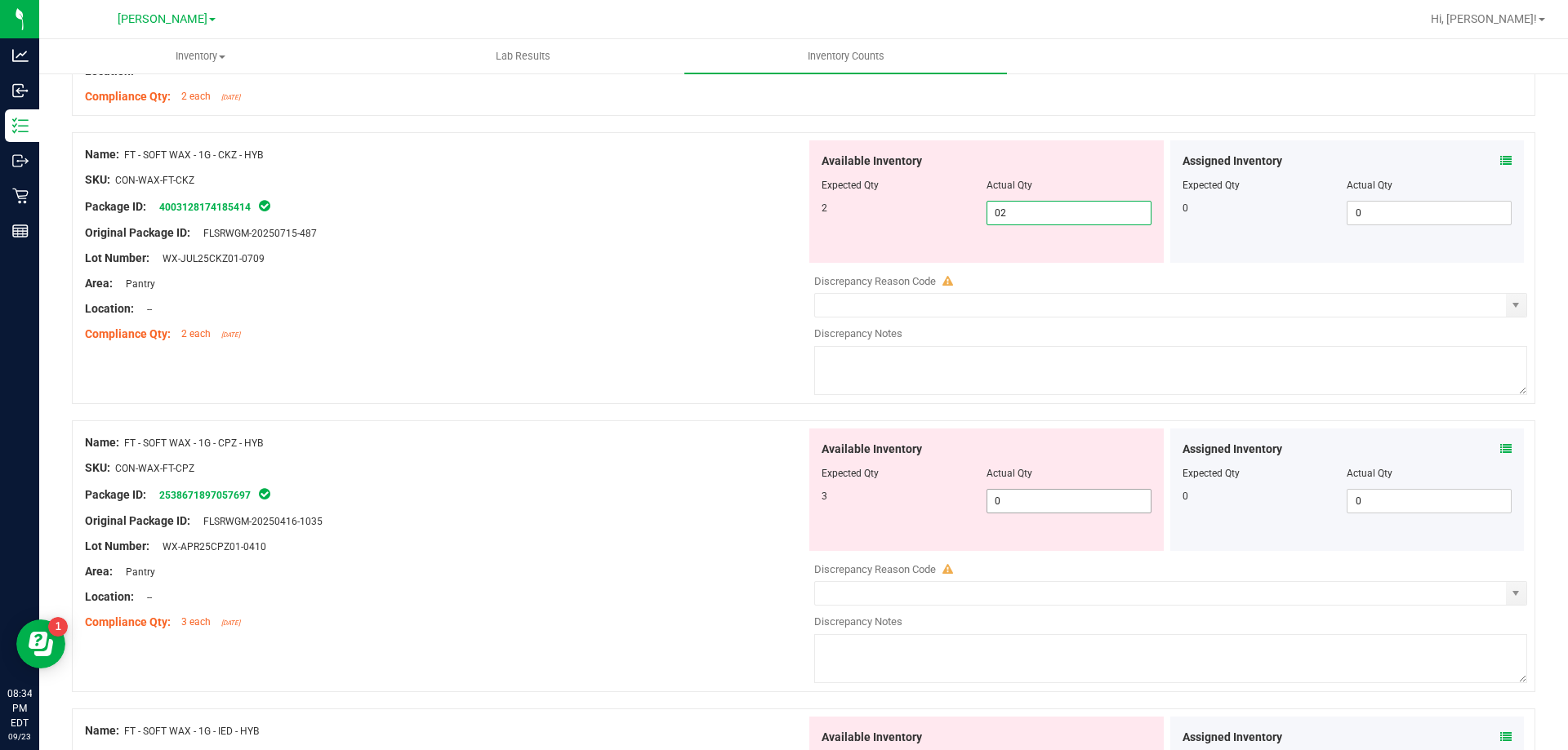
type input "2"
click at [1043, 507] on div "Available Inventory Expected Qty Actual Qty 3 0 0" at bounding box center [1166, 557] width 721 height 258
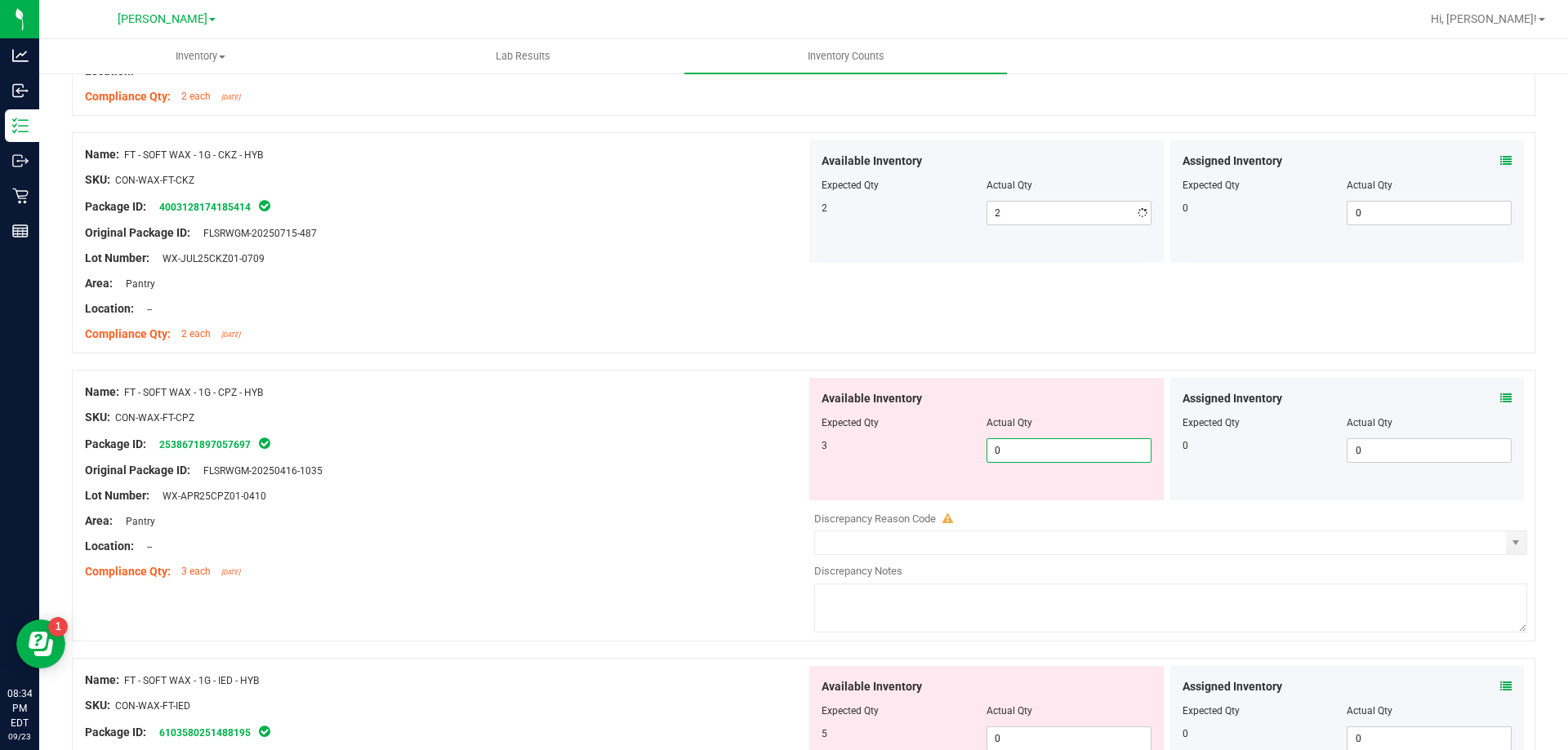
type input "03"
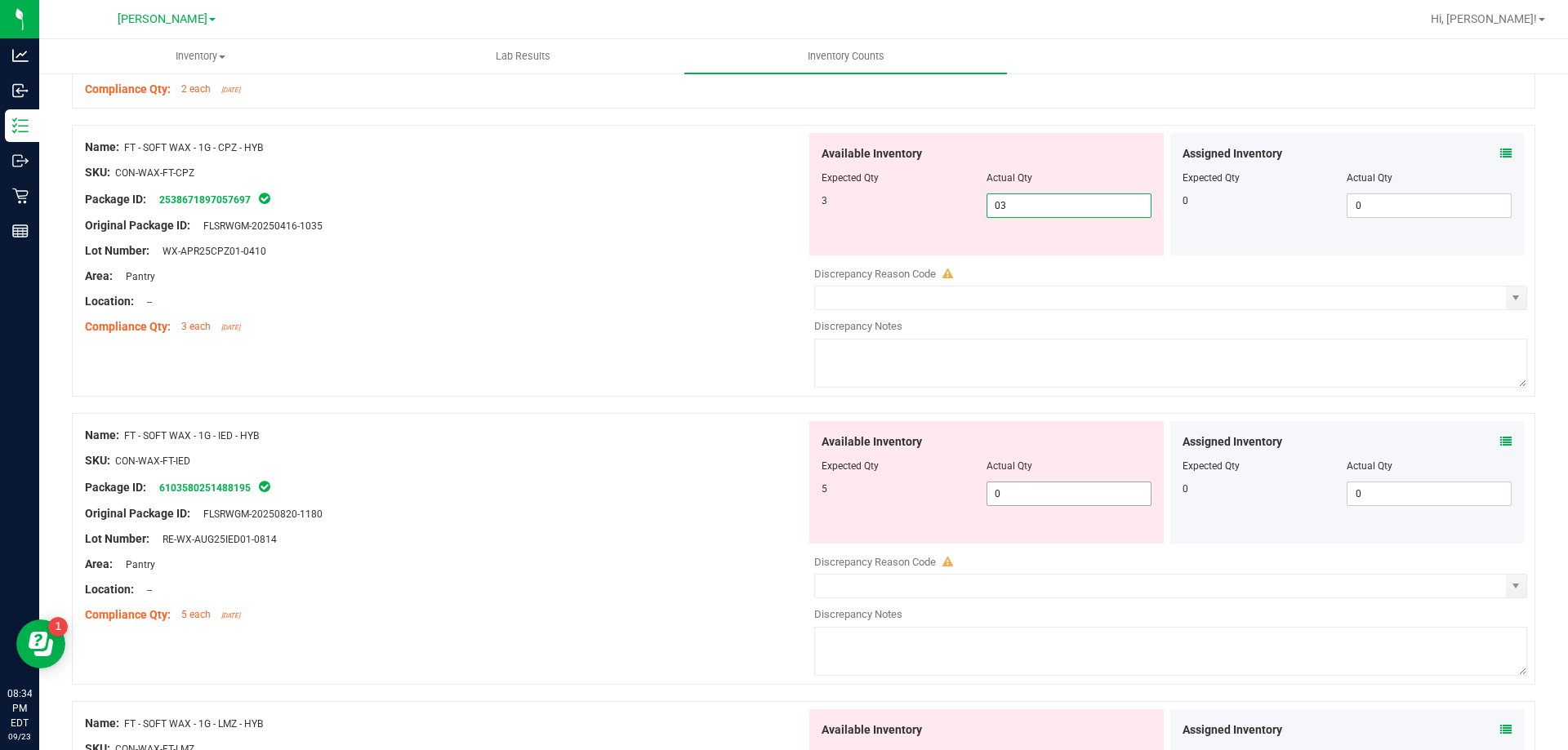
type input "3"
click at [1055, 503] on div "Available Inventory Expected Qty Actual Qty 5 0 0" at bounding box center [1166, 550] width 721 height 258
type input "05"
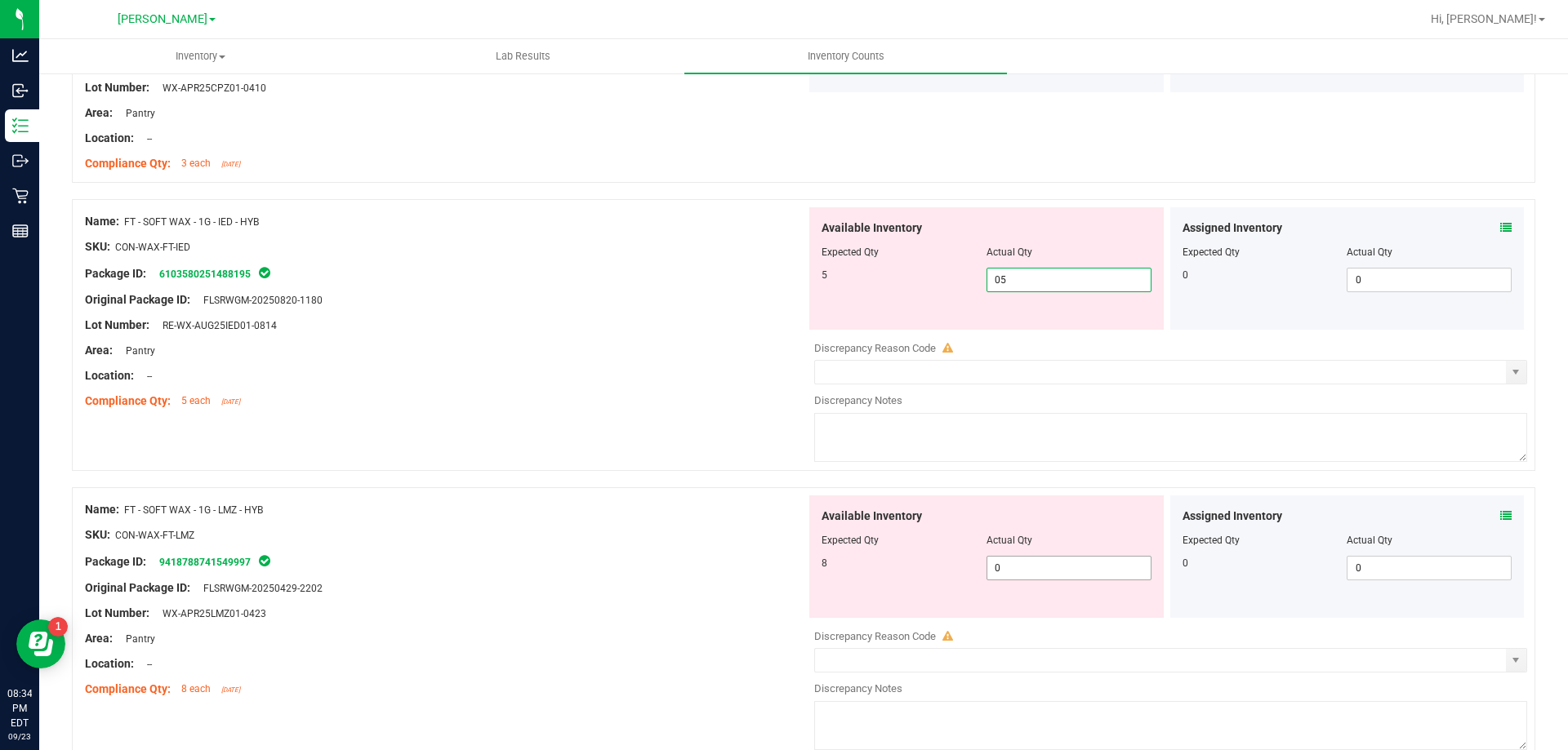
type input "5"
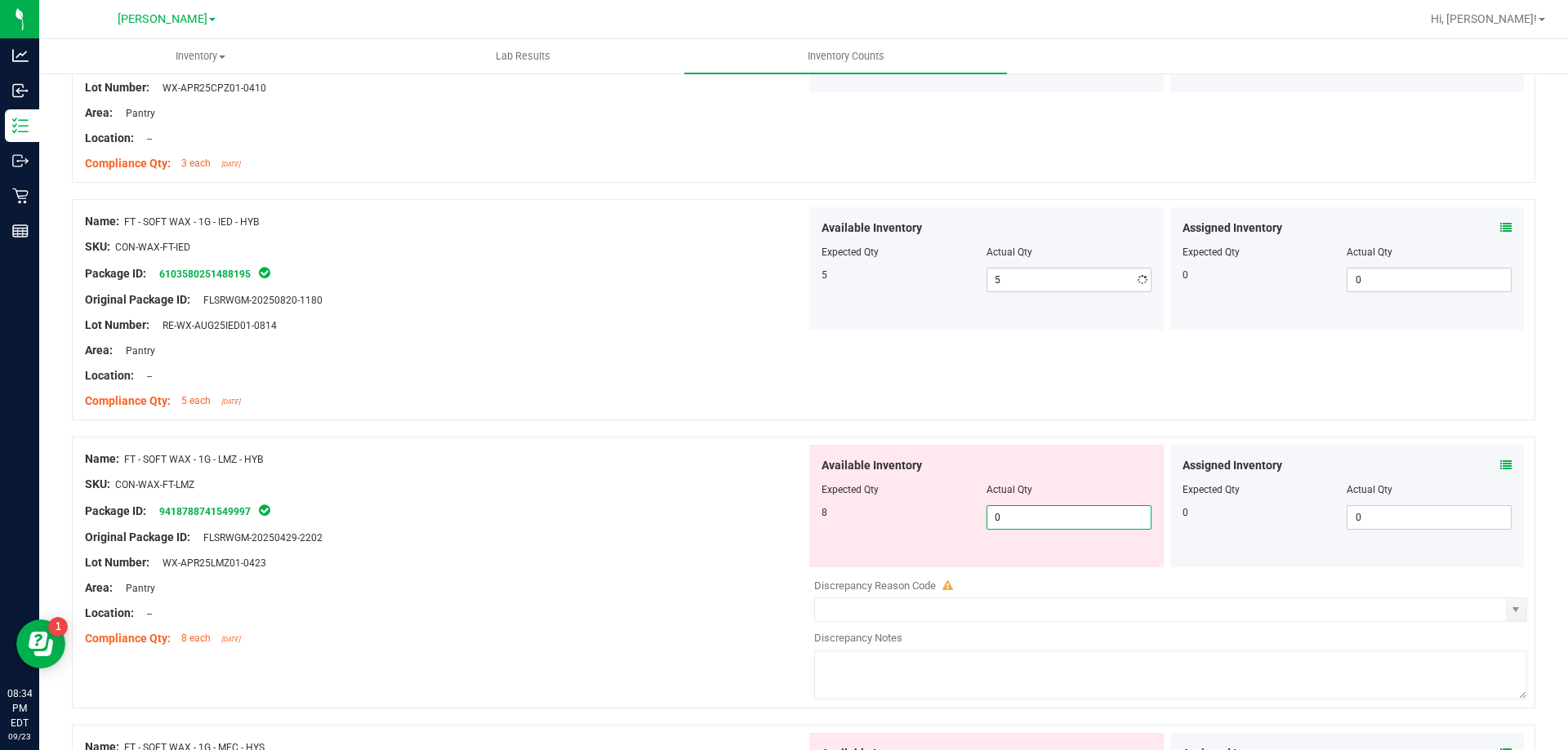
click at [1055, 570] on div "Available Inventory Expected Qty Actual Qty 8 0 0" at bounding box center [1166, 573] width 721 height 258
type input "08"
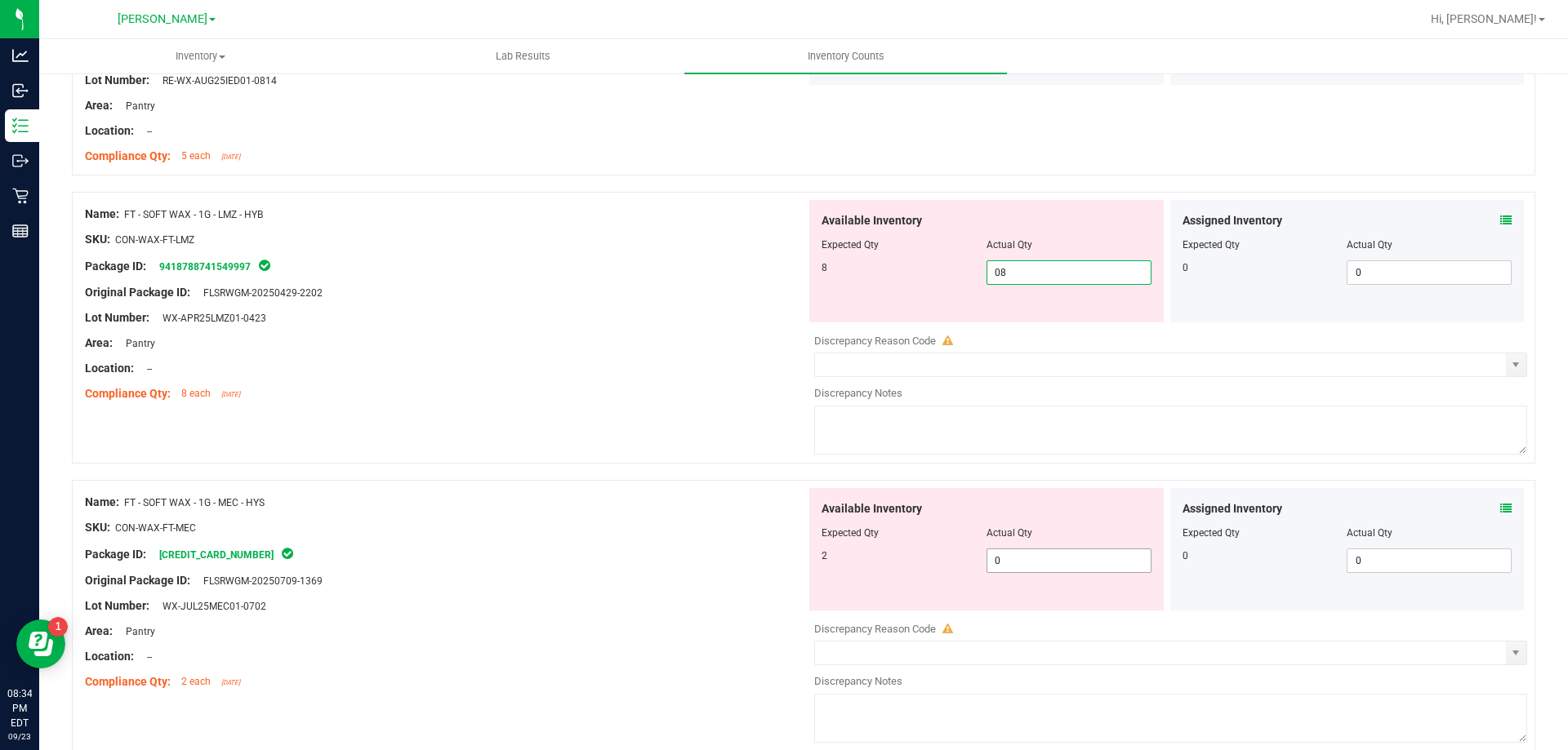
type input "8"
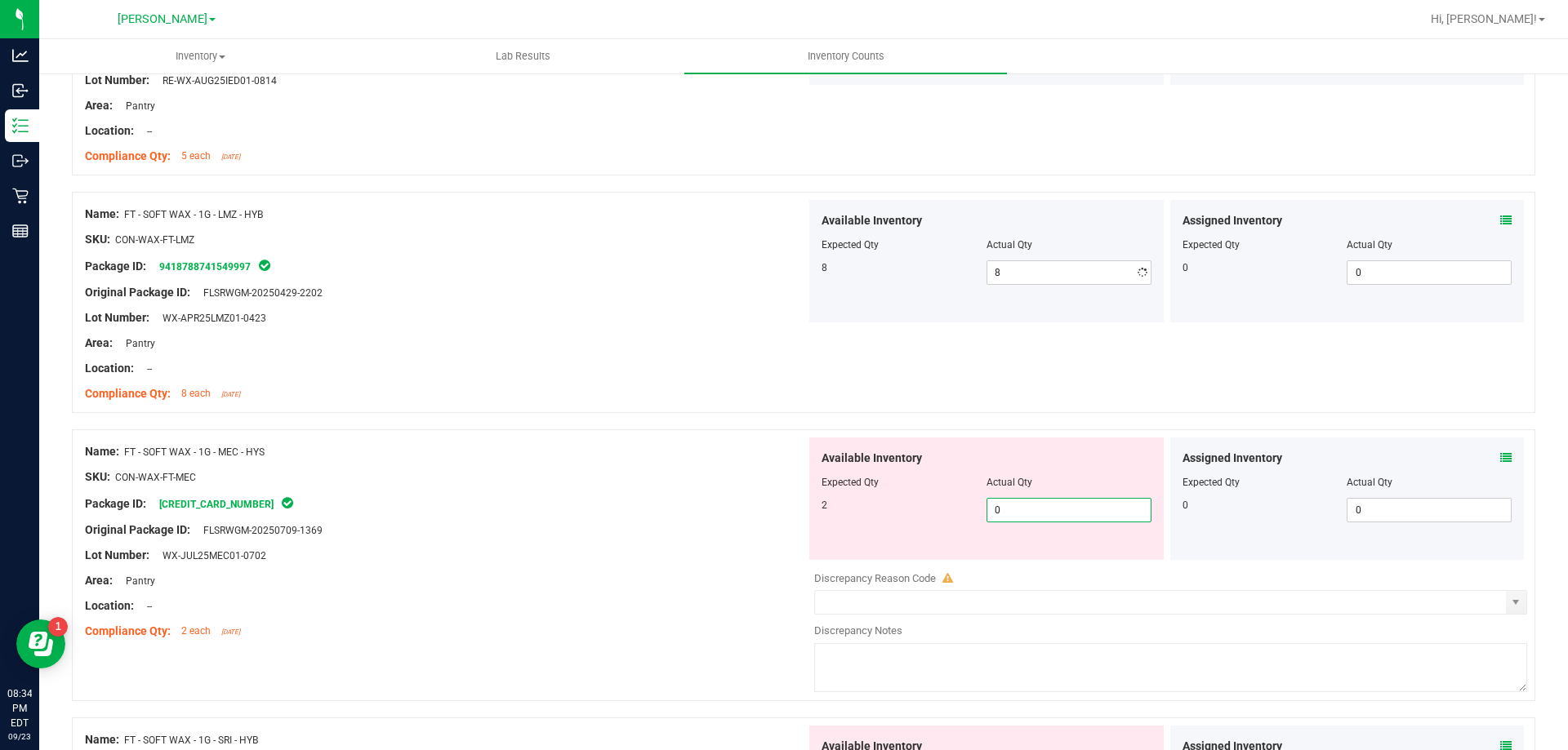
click at [1037, 560] on div "Available Inventory Expected Qty Actual Qty 2 0 0" at bounding box center [1166, 566] width 721 height 258
type input "02"
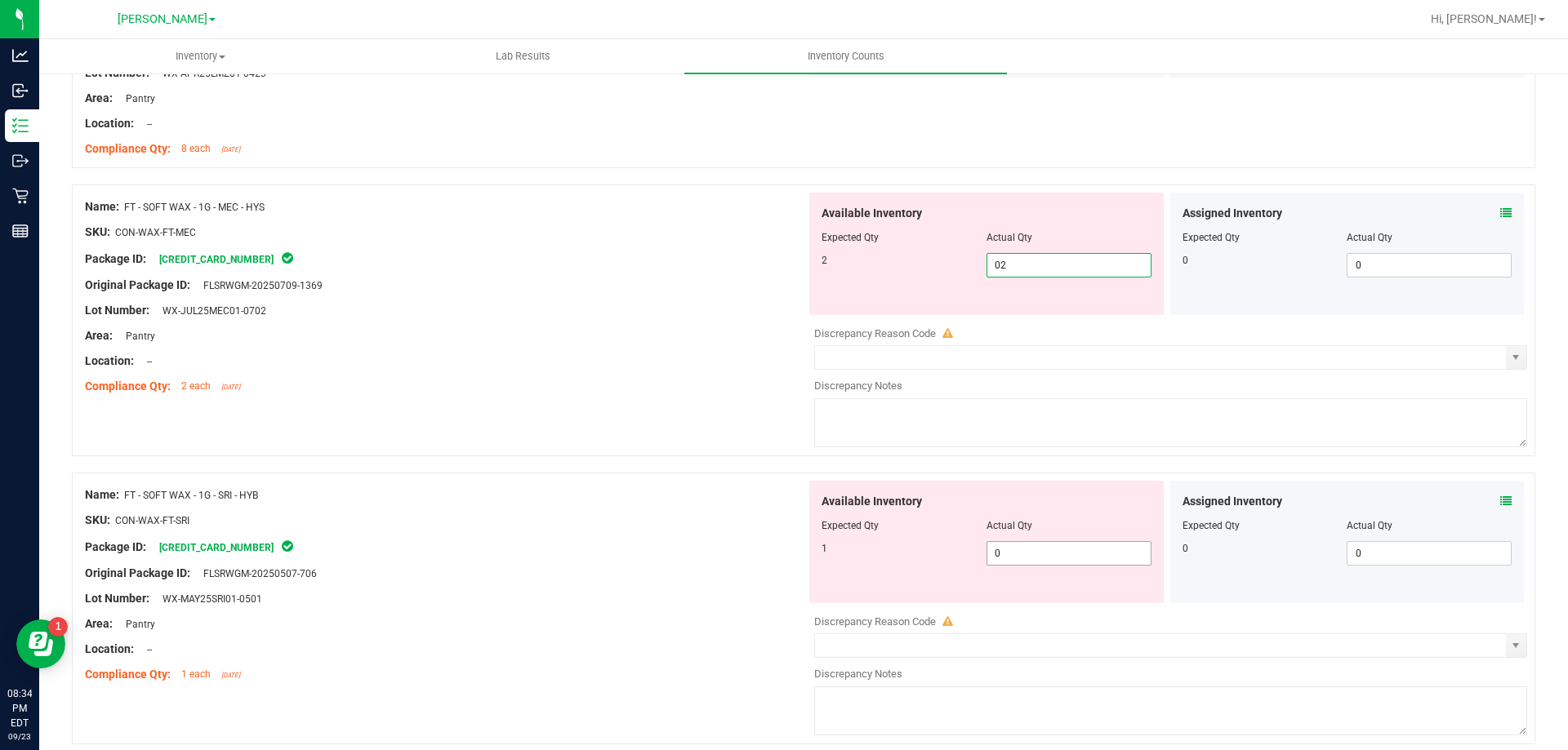
type input "2"
click at [1044, 549] on div "Available Inventory Expected Qty Actual Qty 1 0 0" at bounding box center [986, 541] width 355 height 122
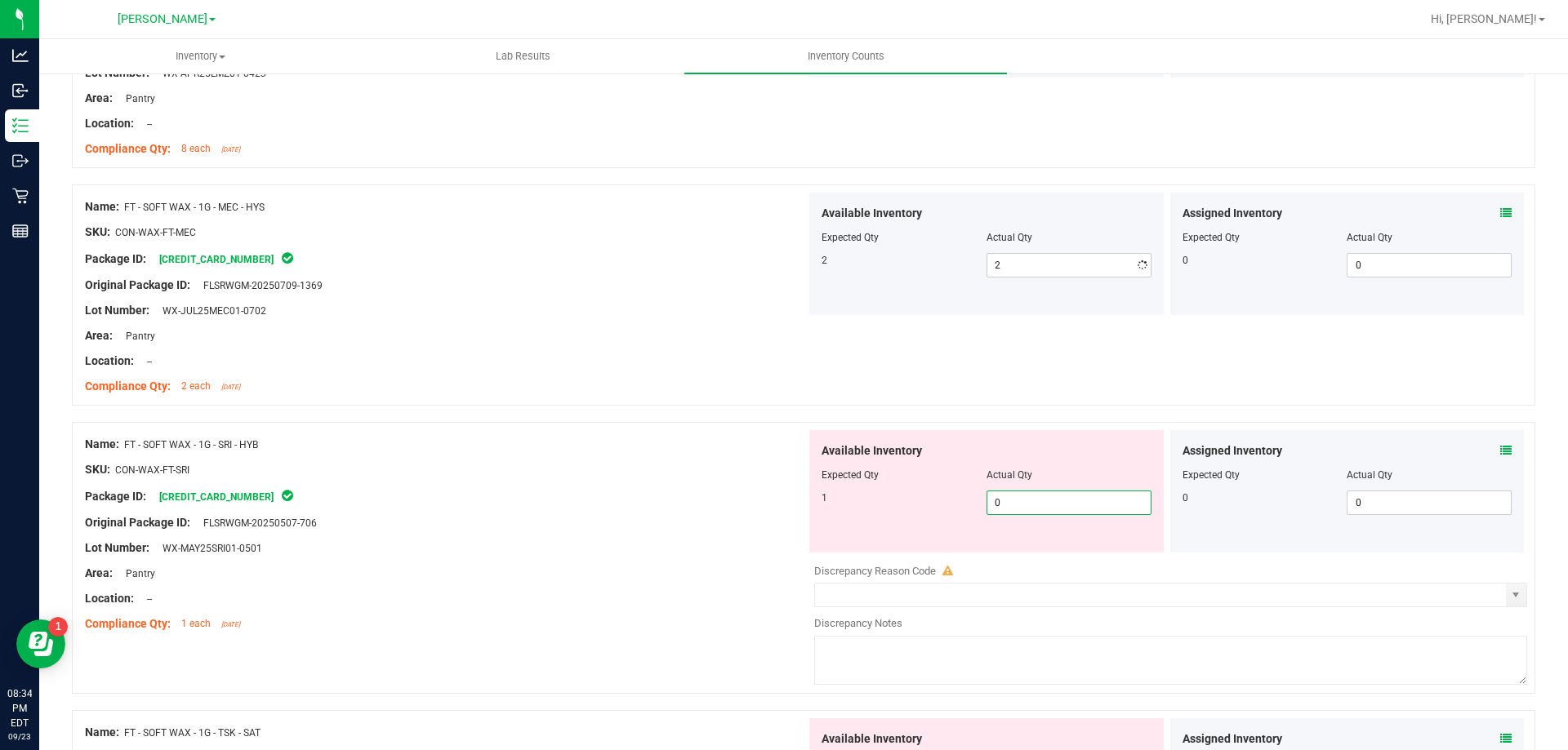
type input "01"
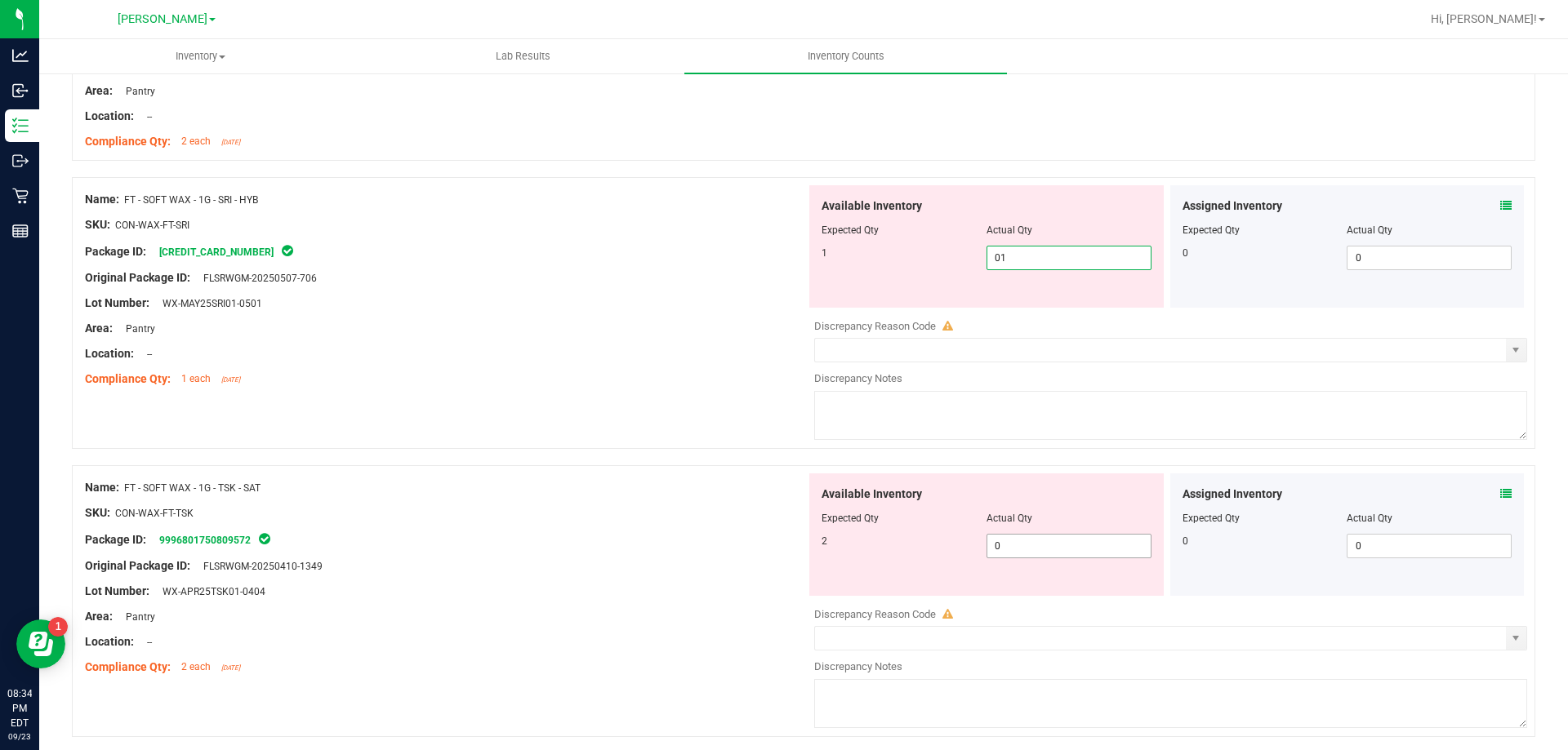
type input "1"
click at [1020, 553] on div "Available Inventory Expected Qty Actual Qty 2 0 0" at bounding box center [1166, 602] width 721 height 258
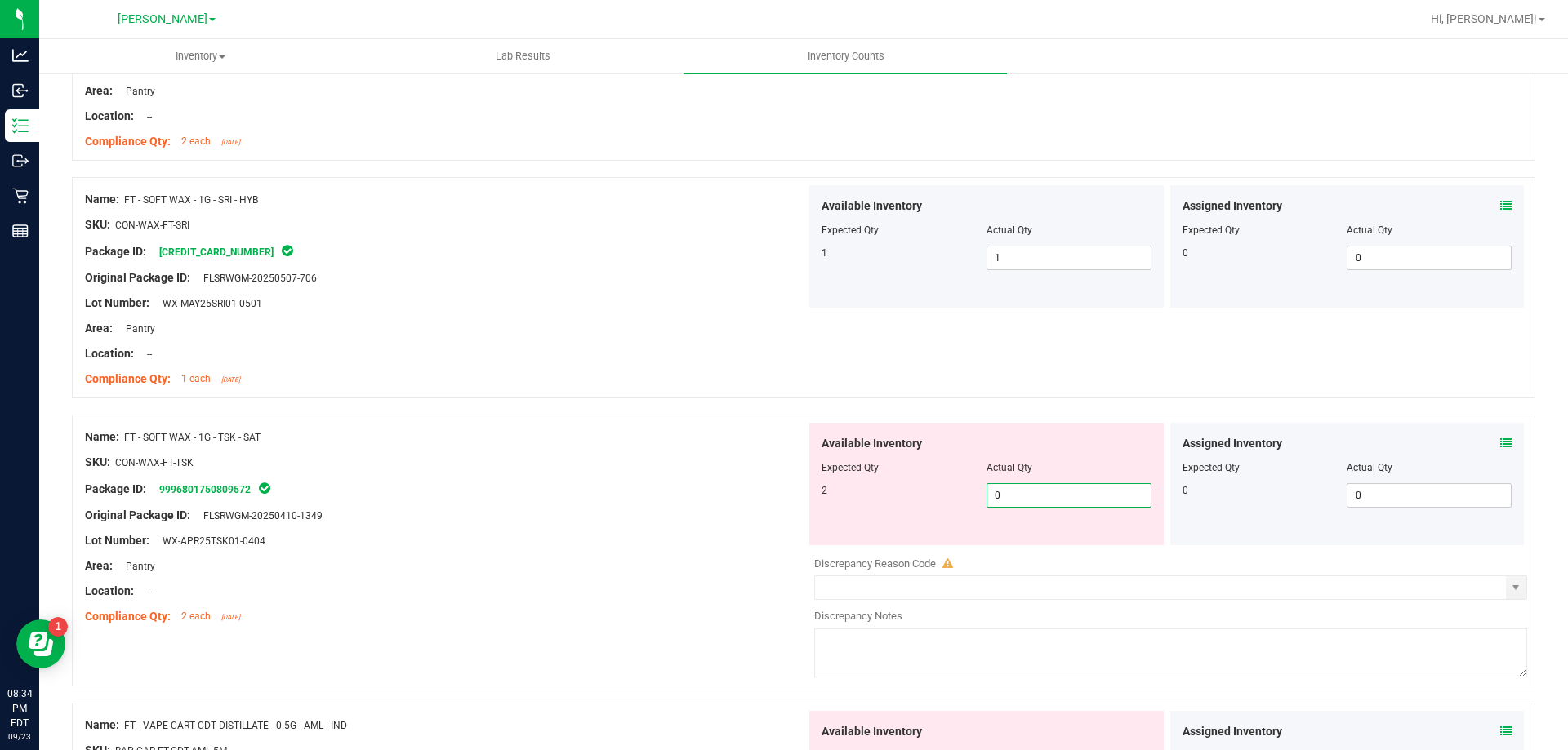
type input "02"
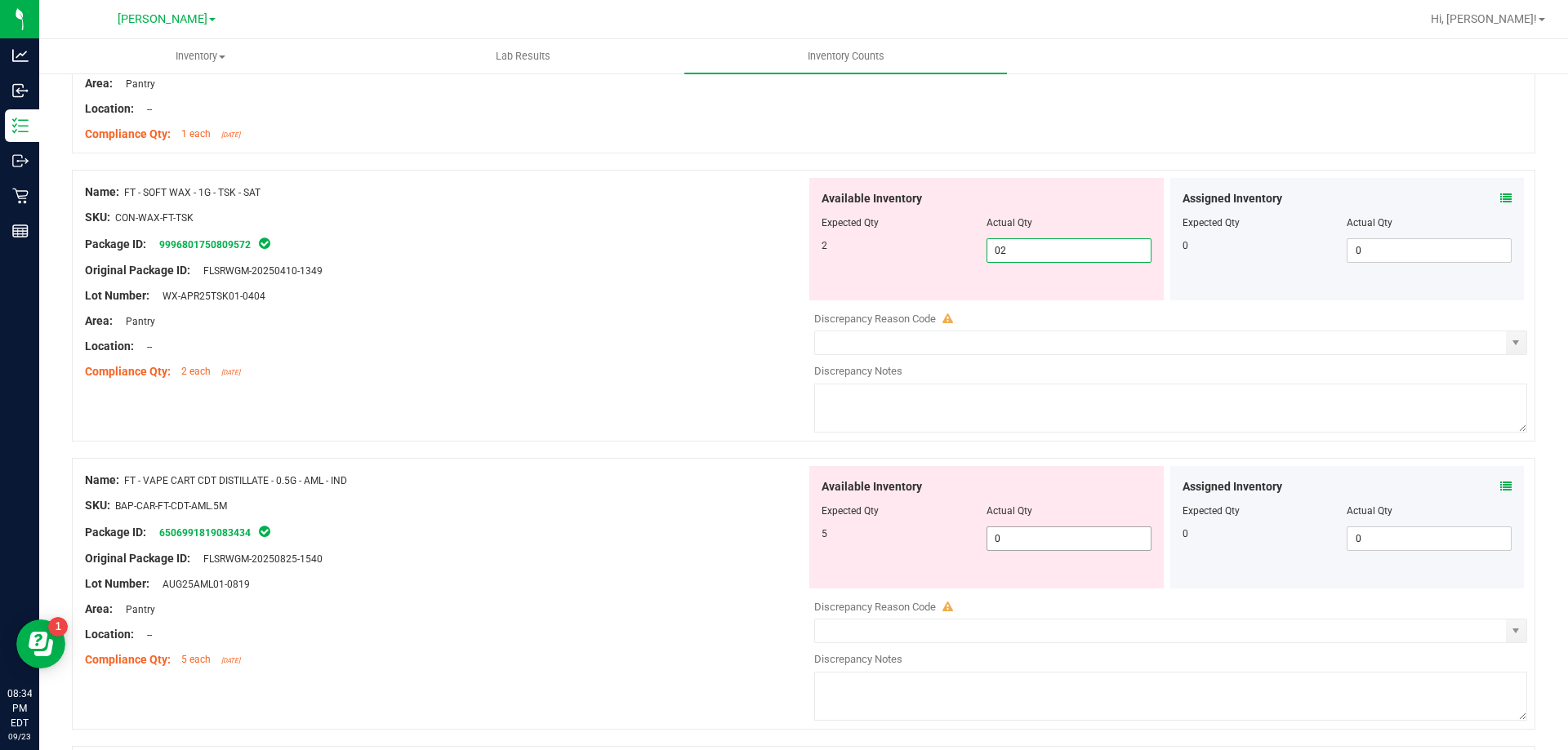
type input "2"
click at [1024, 541] on div "Available Inventory Expected Qty Actual Qty 5 0 0" at bounding box center [1166, 595] width 721 height 258
type input "05"
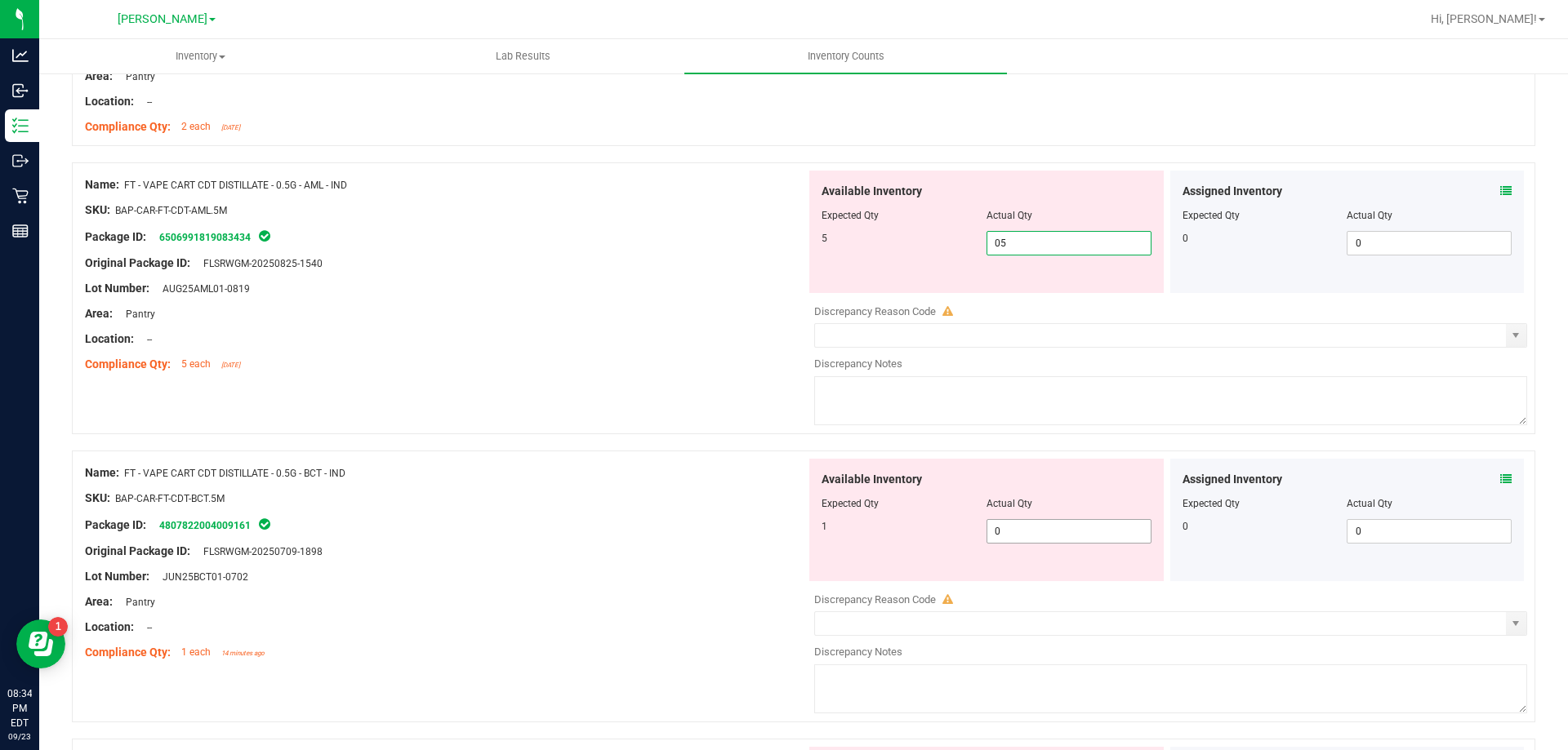
type input "5"
click at [1034, 530] on div "Available Inventory Expected Qty Actual Qty 1 0 0" at bounding box center [986, 520] width 355 height 122
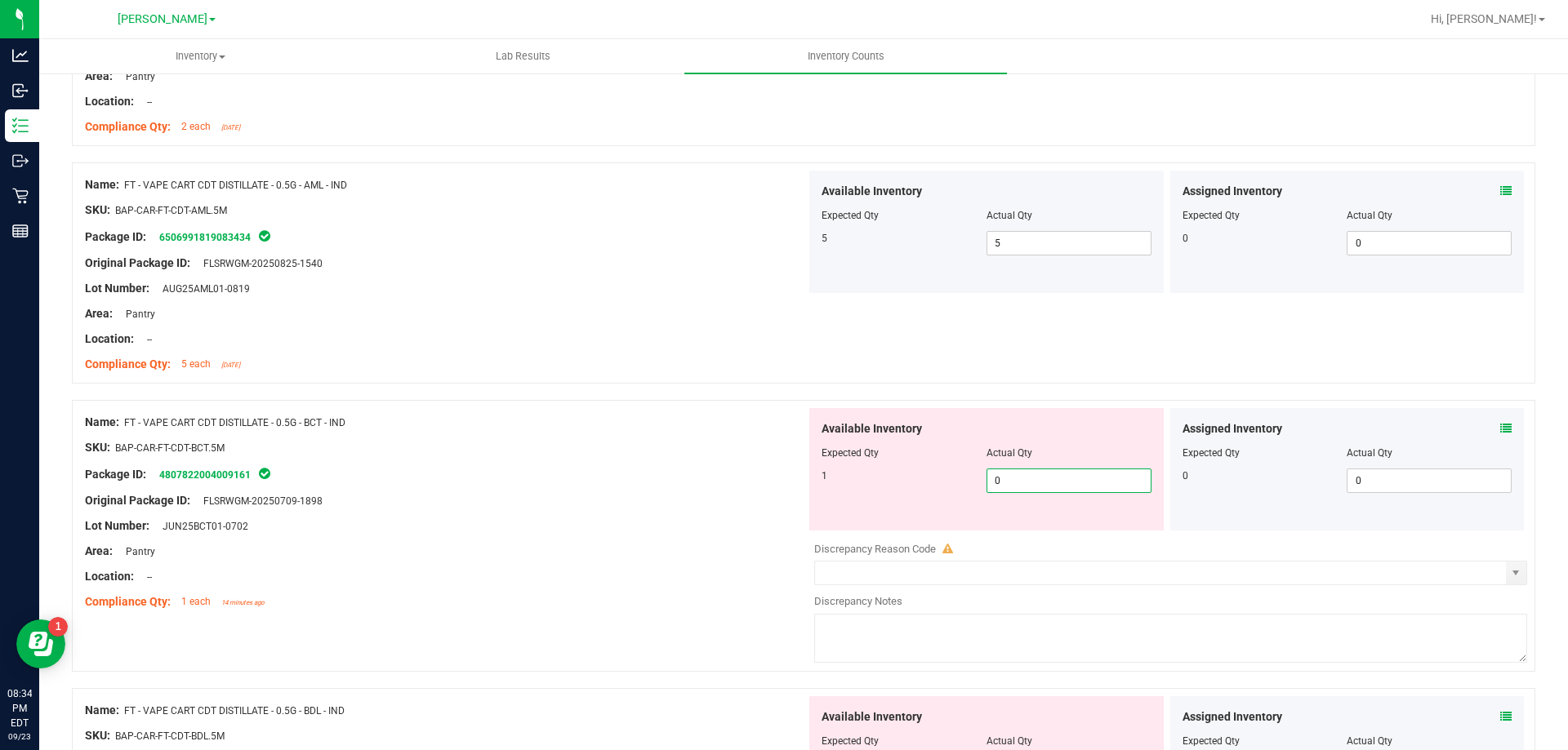
type input "01"
type input "1"
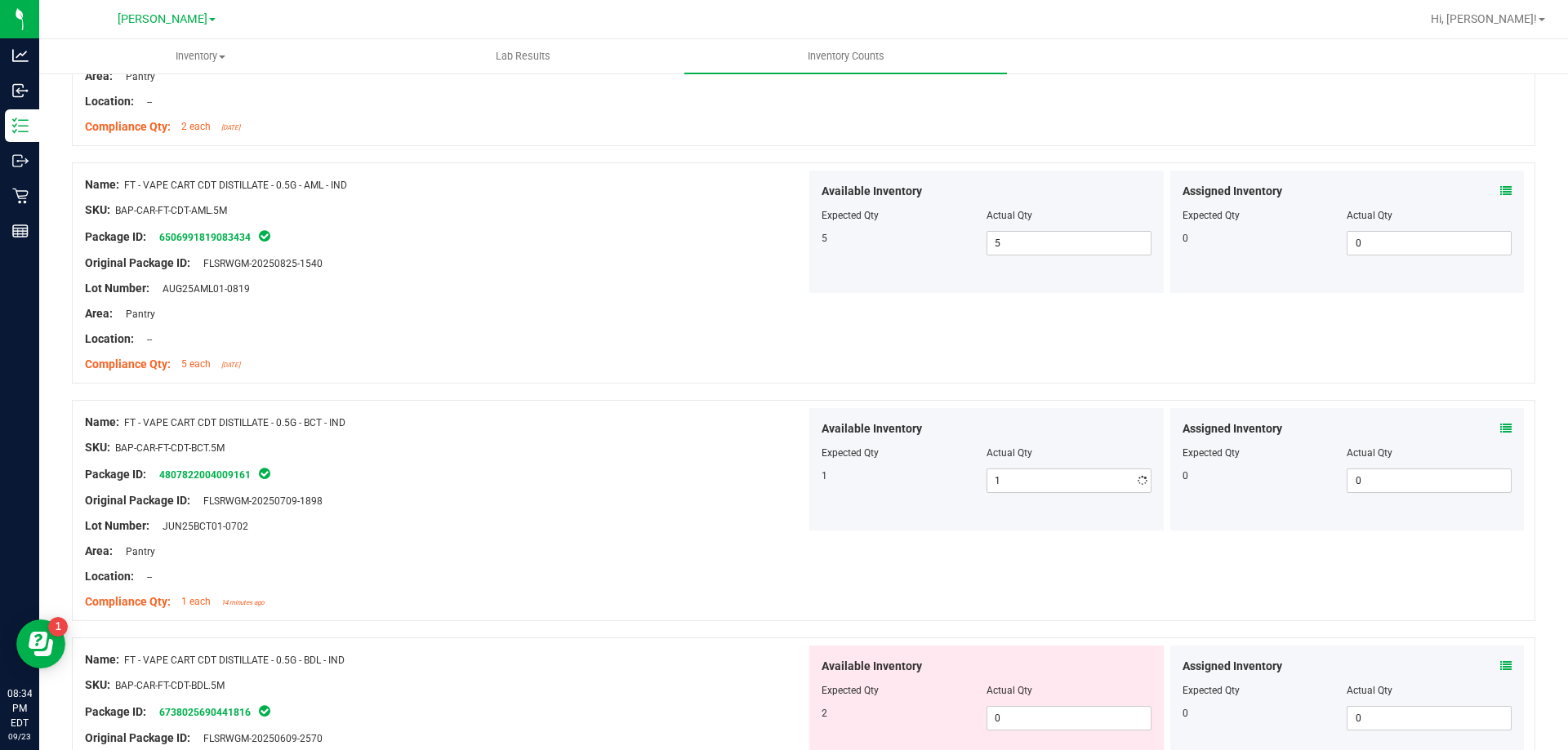
drag, startPoint x: 707, startPoint y: 527, endPoint x: 723, endPoint y: 528, distance: 16.0
click at [710, 527] on div "Lot Number: JUN25BCT01-0702" at bounding box center [446, 526] width 721 height 17
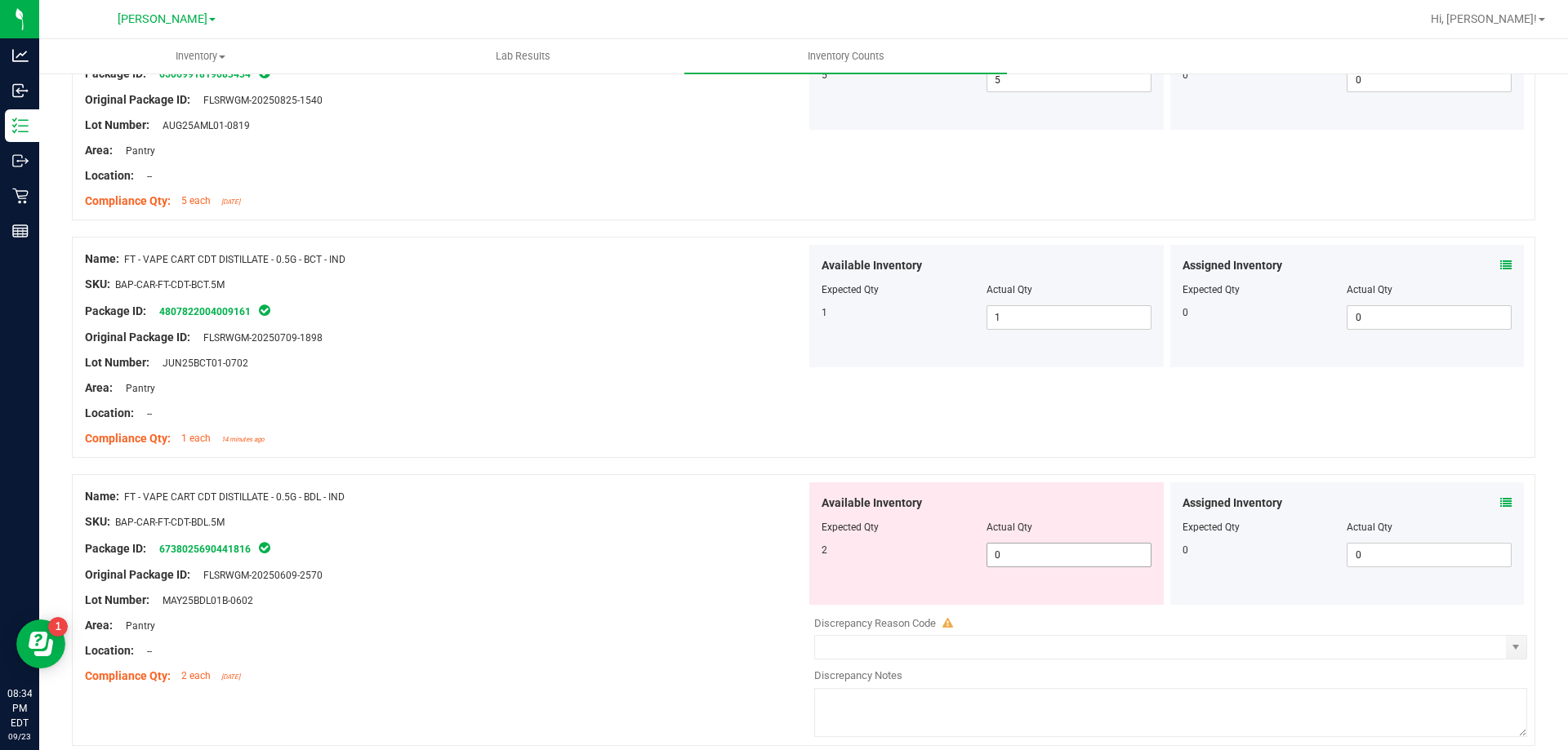
click at [1040, 560] on span "0 0" at bounding box center [1069, 554] width 165 height 24
type input "02"
type input "2"
click at [813, 536] on div "Available Inventory Expected Qty Actual Qty 2 2 2" at bounding box center [986, 543] width 355 height 122
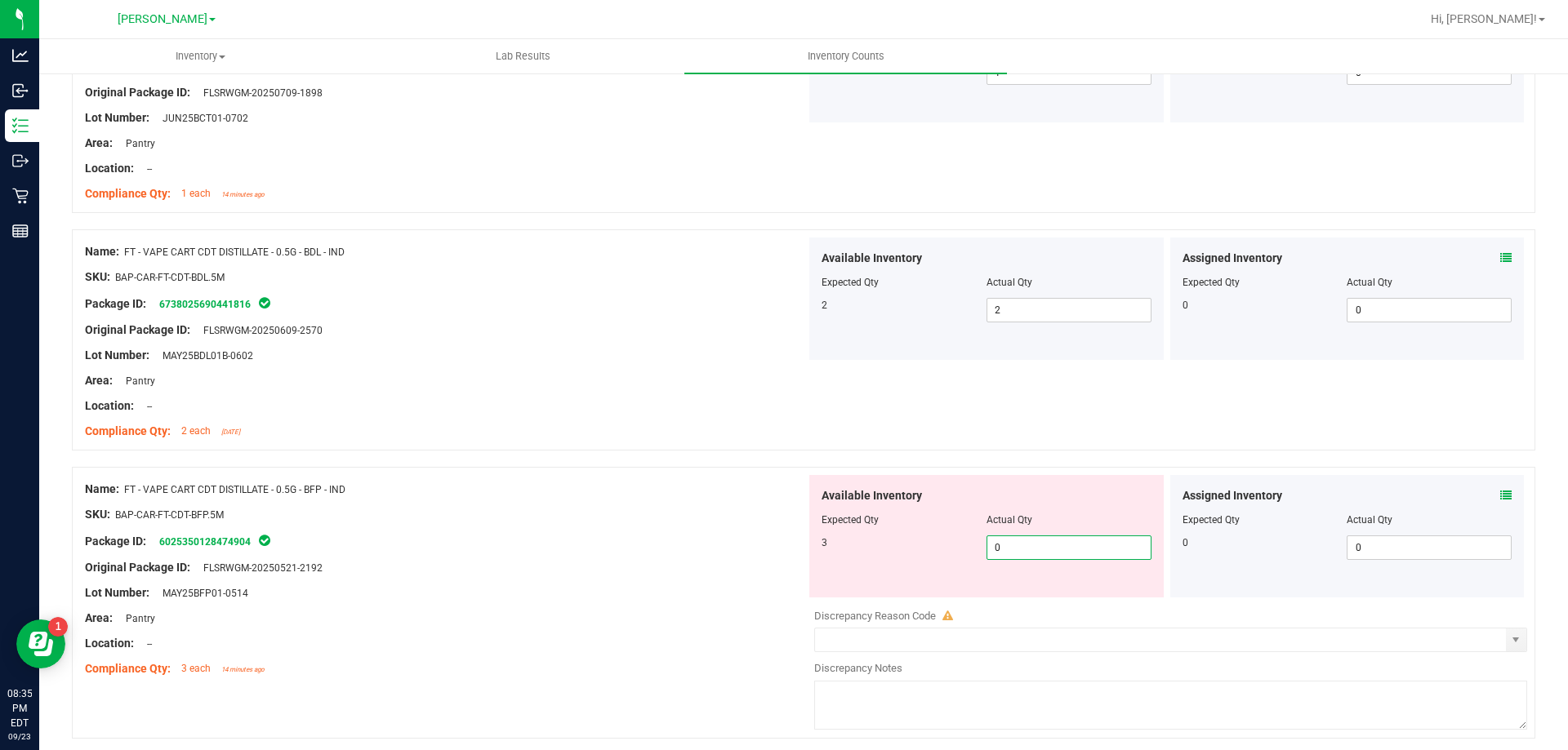
click at [1059, 551] on span "0 0" at bounding box center [1069, 547] width 165 height 24
type input "03"
type input "3"
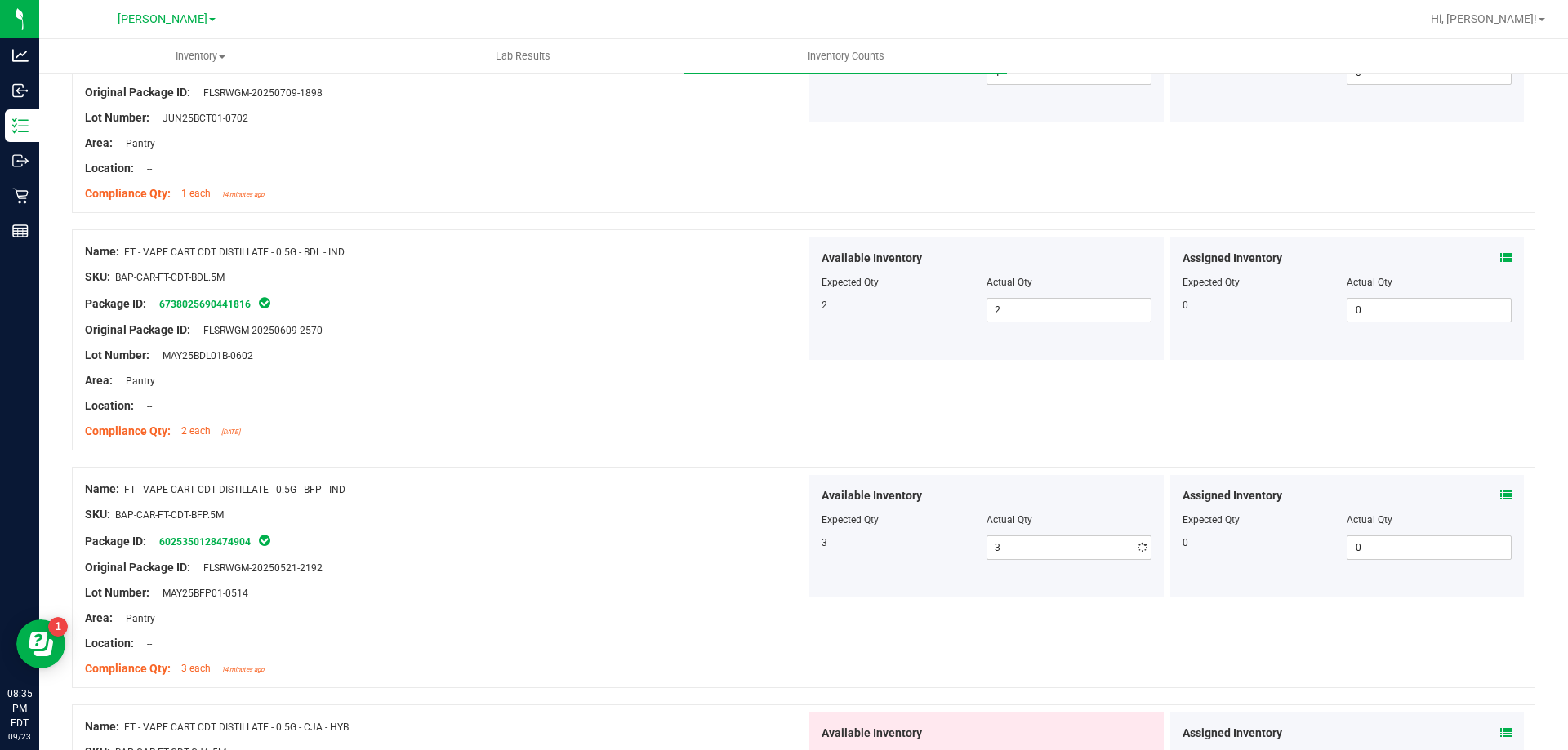
drag, startPoint x: 768, startPoint y: 538, endPoint x: 789, endPoint y: 542, distance: 21.4
click at [770, 538] on div "Package ID: 6025350128474904" at bounding box center [446, 541] width 721 height 20
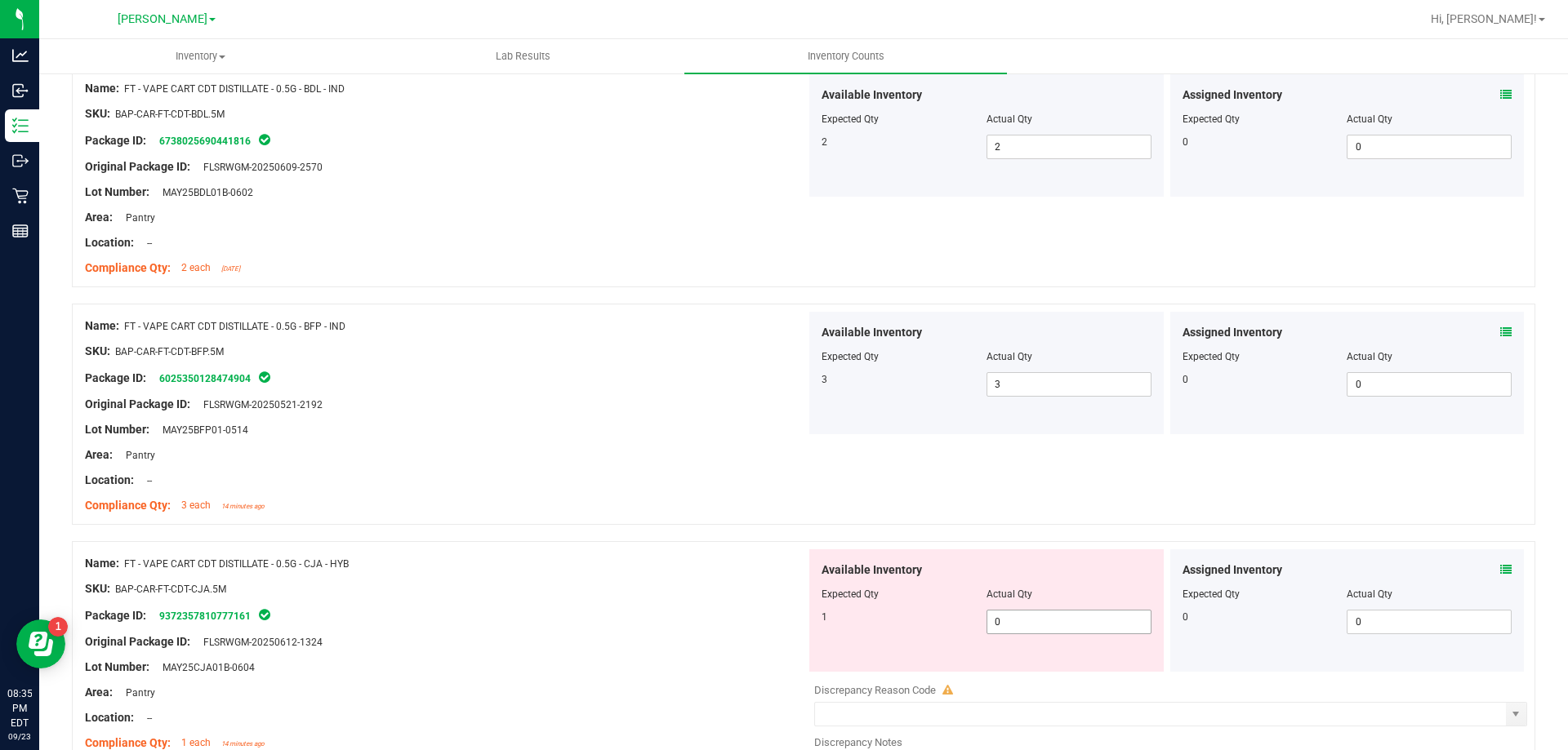
click at [1063, 619] on span "0 0" at bounding box center [1069, 621] width 165 height 24
type input "01"
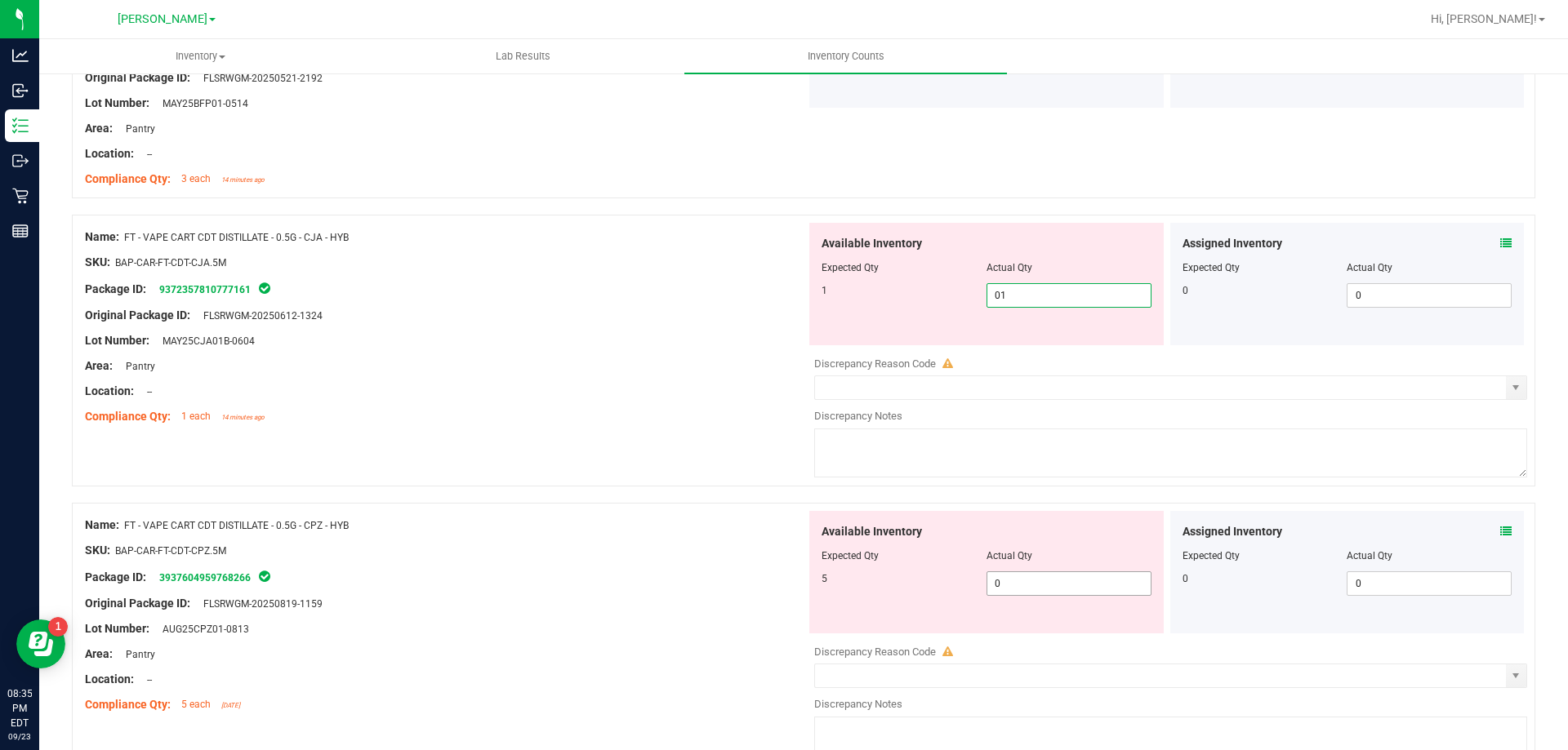
type input "1"
click at [1054, 576] on div "Available Inventory Expected Qty Actual Qty 5 0 0" at bounding box center [986, 571] width 355 height 122
type input "05"
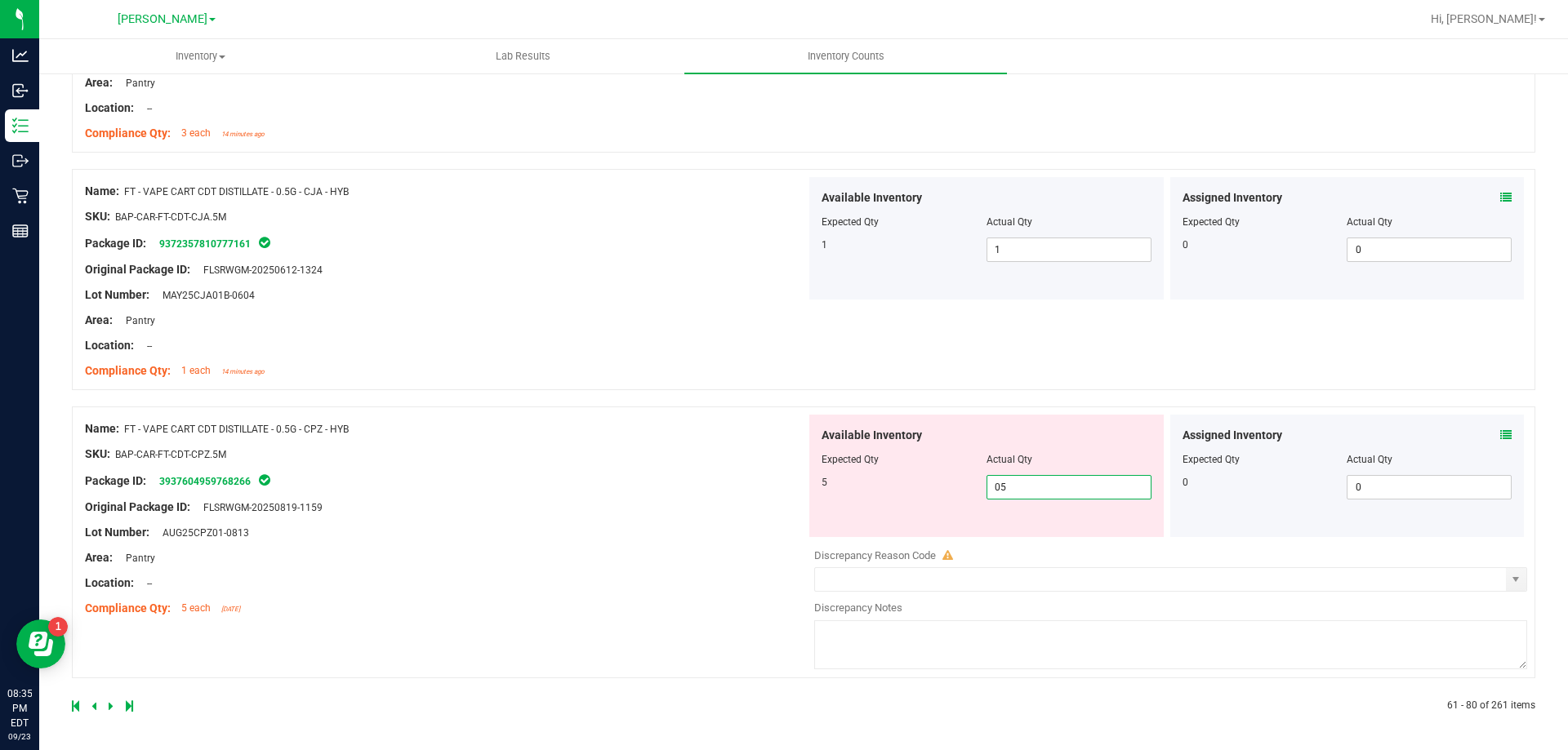
type input "5"
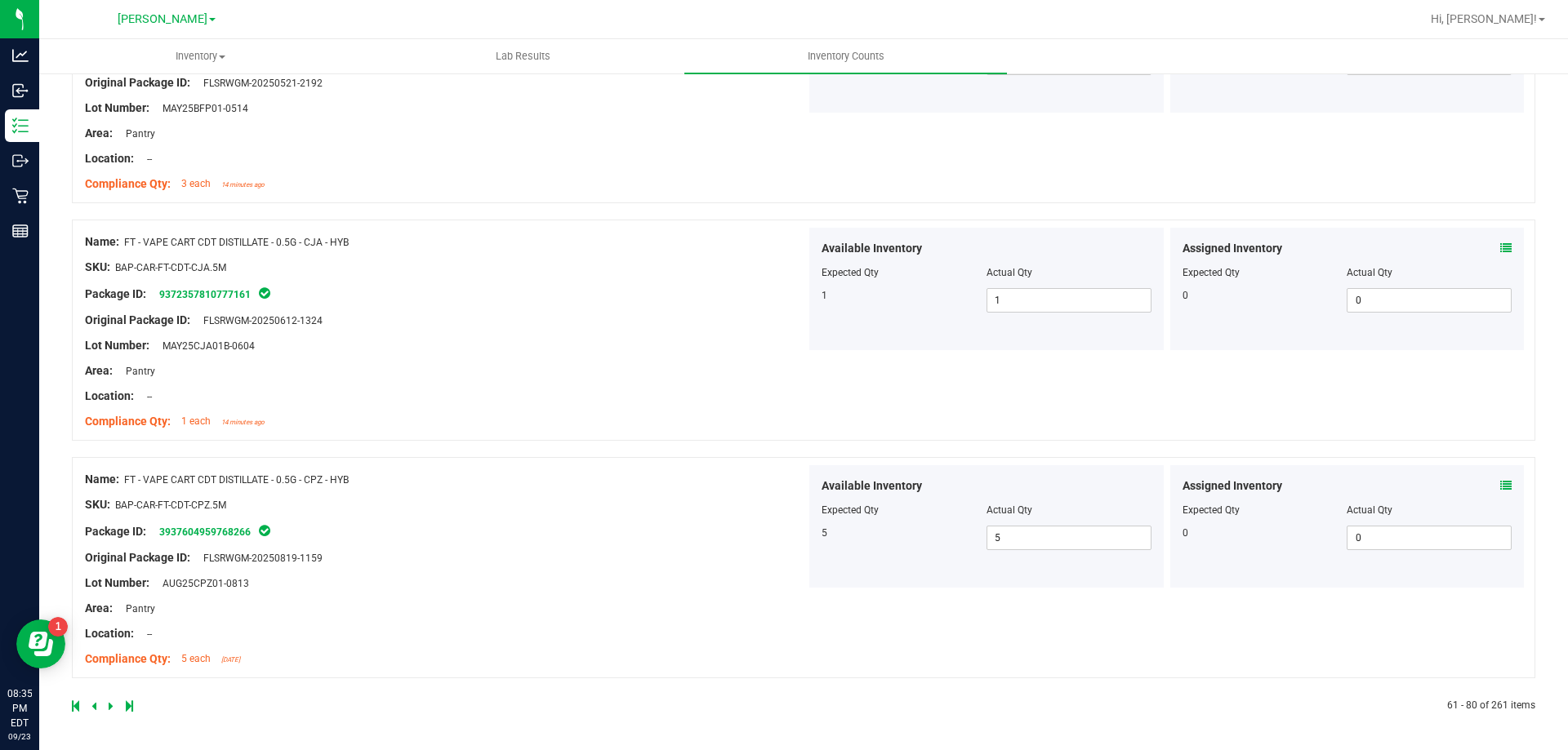
click at [114, 702] on link at bounding box center [113, 706] width 7 height 12
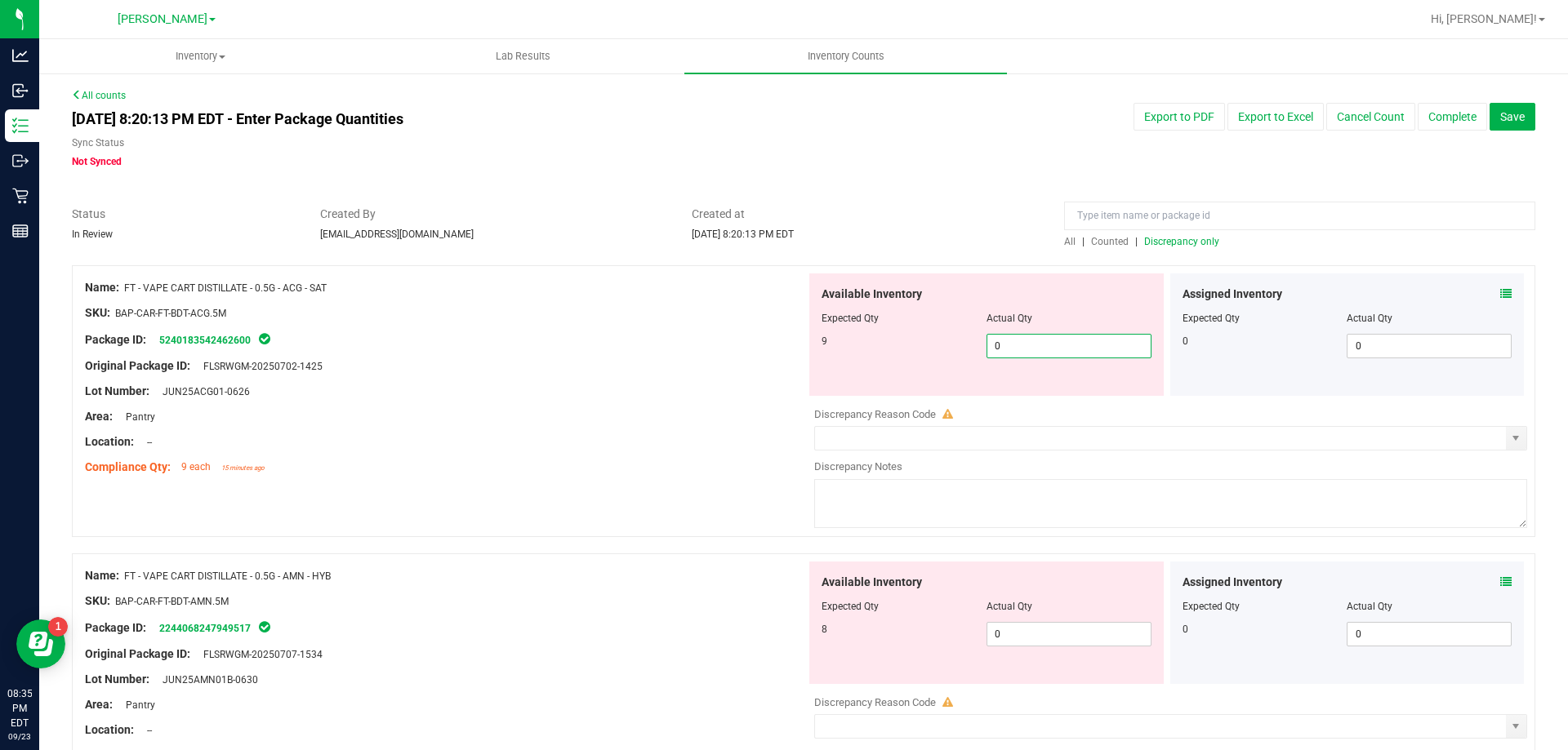
click at [1032, 345] on span "0 0" at bounding box center [1069, 346] width 165 height 24
type input "09"
type input "9"
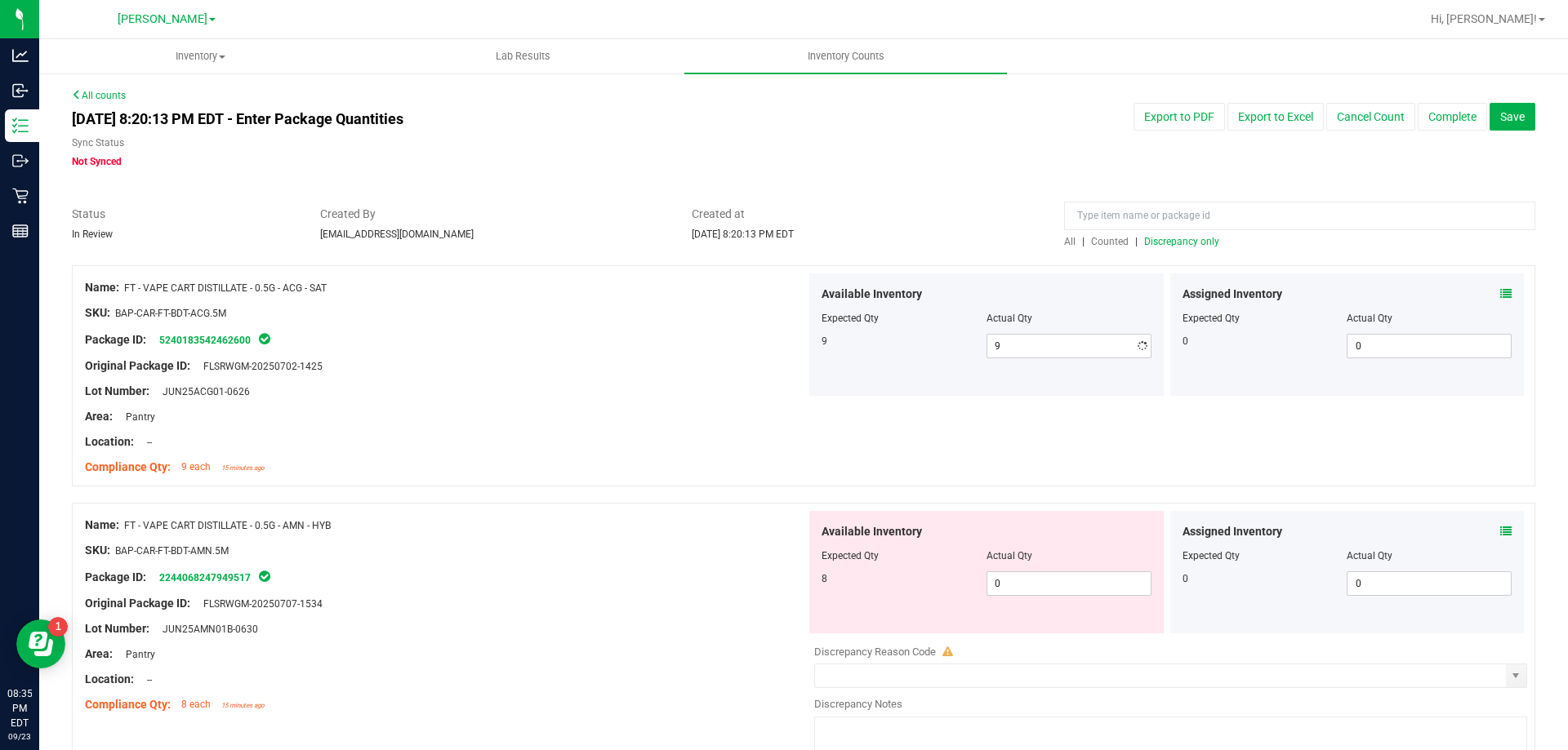
click at [856, 305] on div at bounding box center [986, 307] width 330 height 8
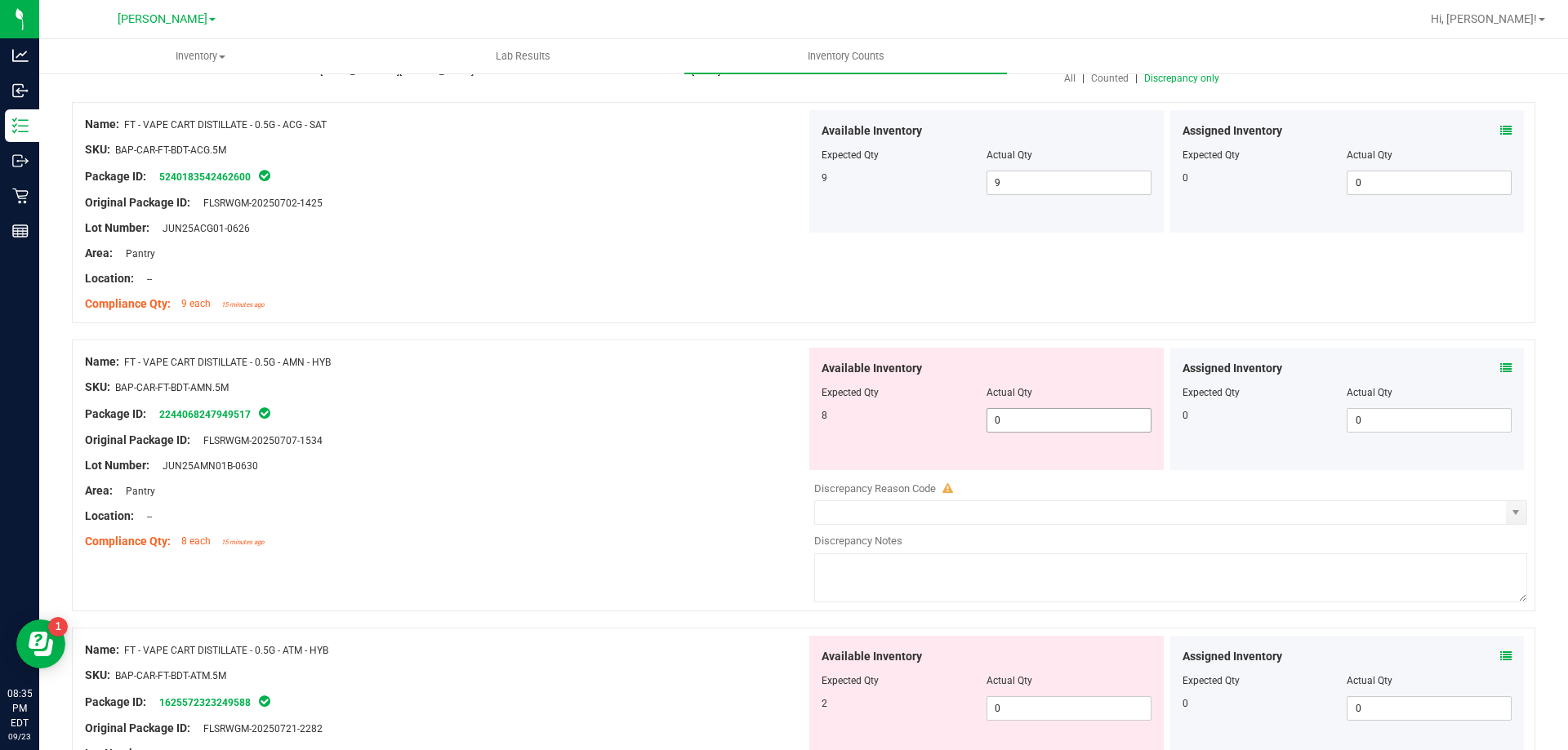
click at [1047, 420] on span "0 0" at bounding box center [1069, 420] width 165 height 24
type input "08"
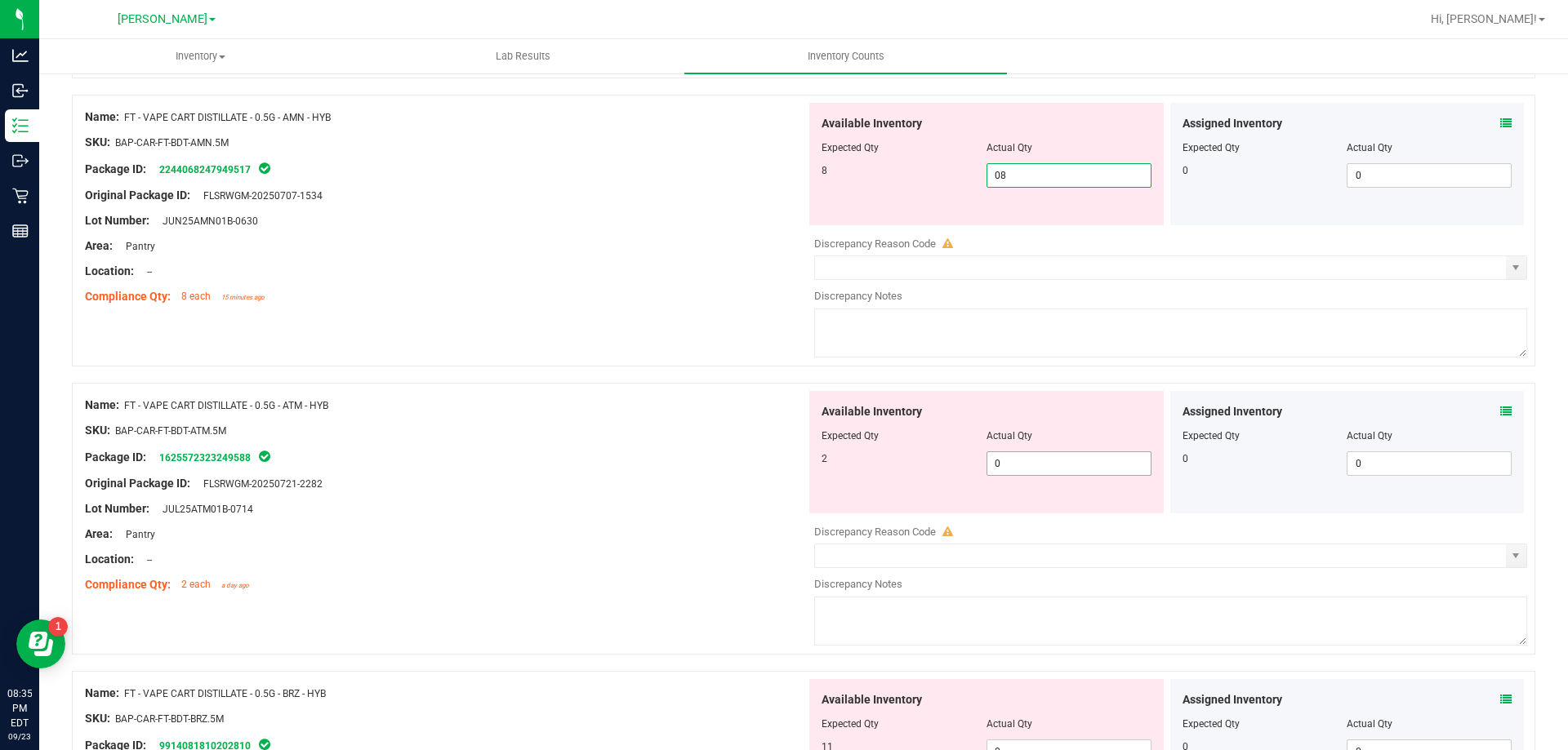
type input "8"
click at [1075, 454] on div "Available Inventory Expected Qty Actual Qty 2 0 0" at bounding box center [986, 452] width 355 height 122
type input "02"
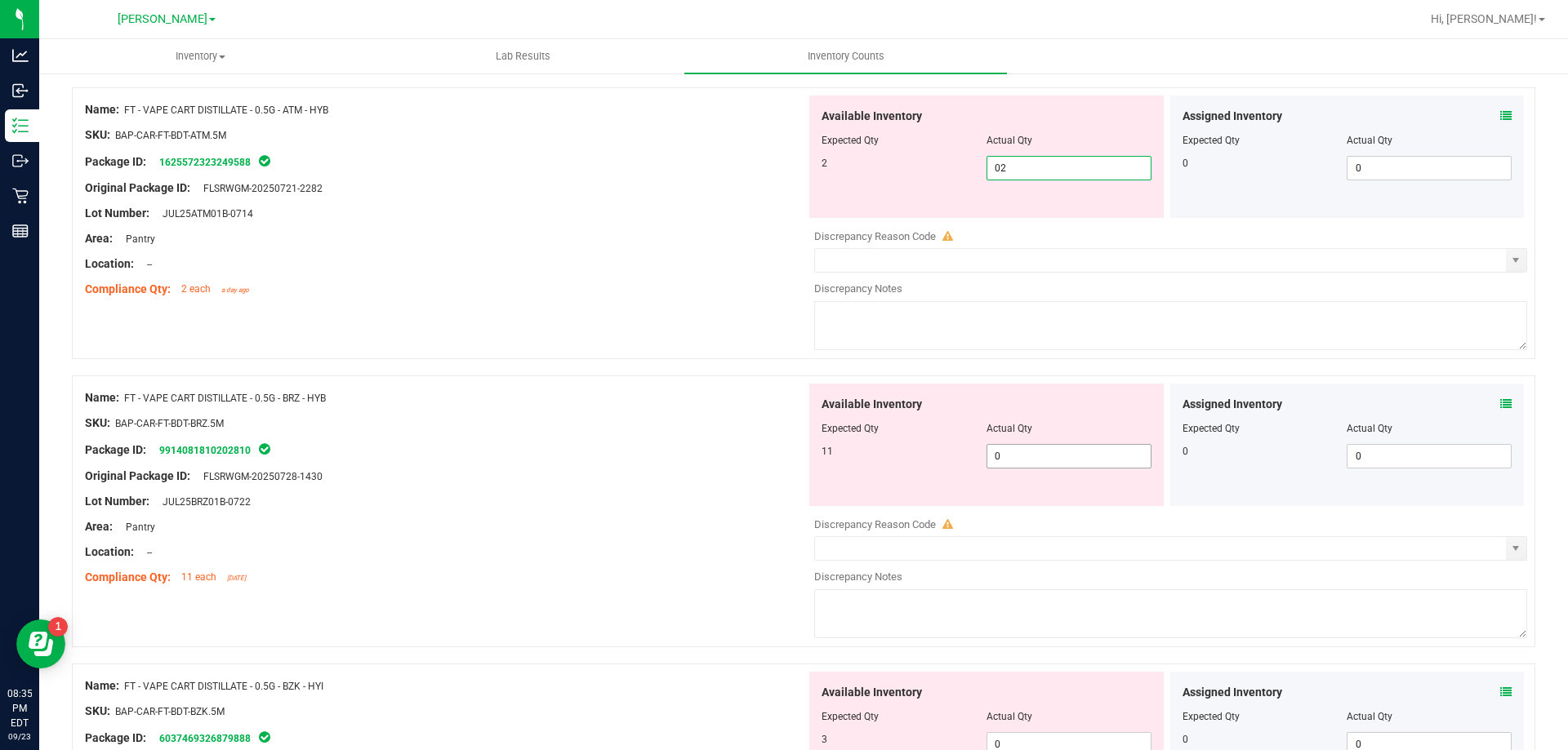
type input "2"
click at [1057, 455] on div "Available Inventory Expected Qty Actual Qty 11 0 0" at bounding box center [1166, 512] width 721 height 258
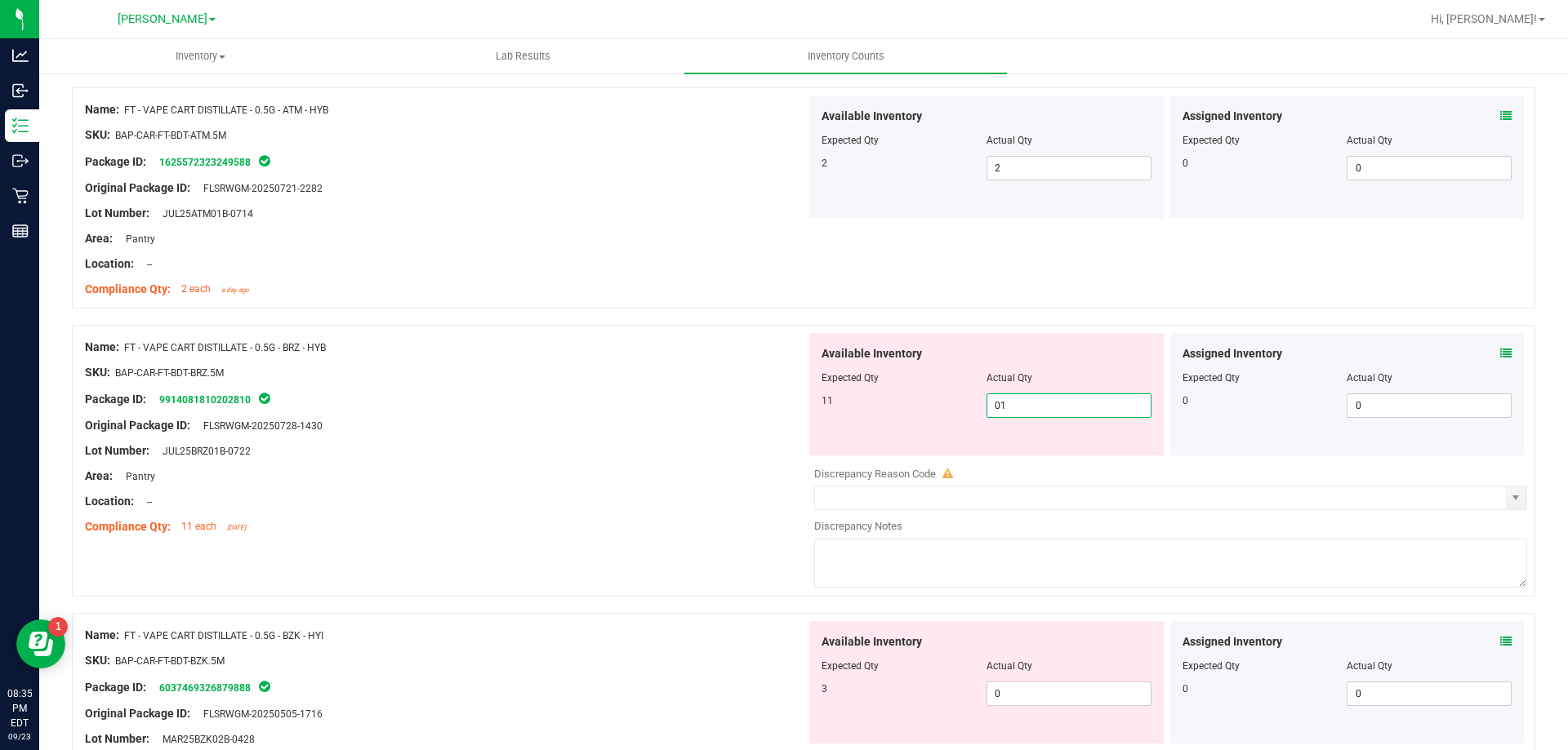
type input "011"
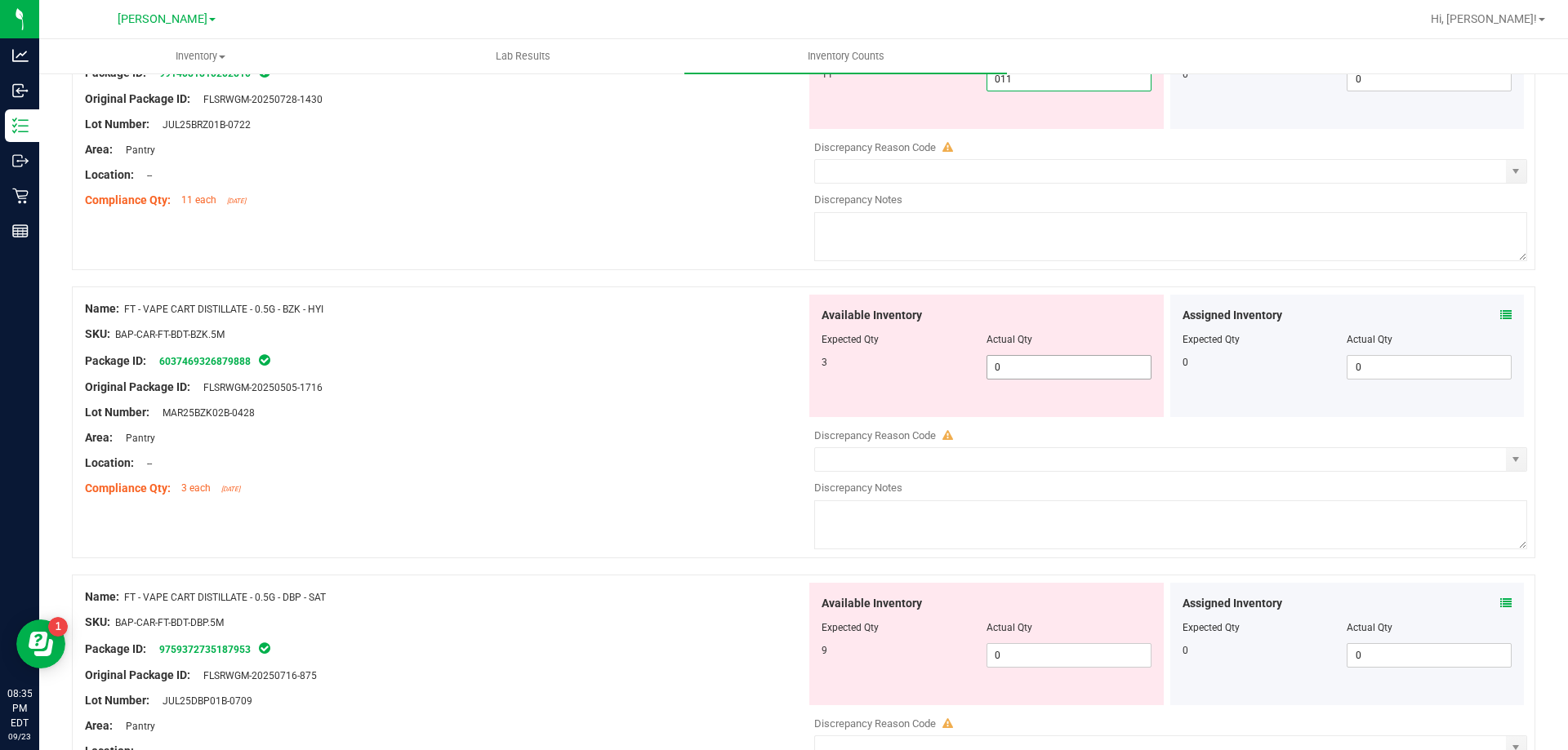
type input "11"
click at [1045, 375] on div "Available Inventory Expected Qty Actual Qty 3 0 0" at bounding box center [1166, 424] width 721 height 258
type input "03"
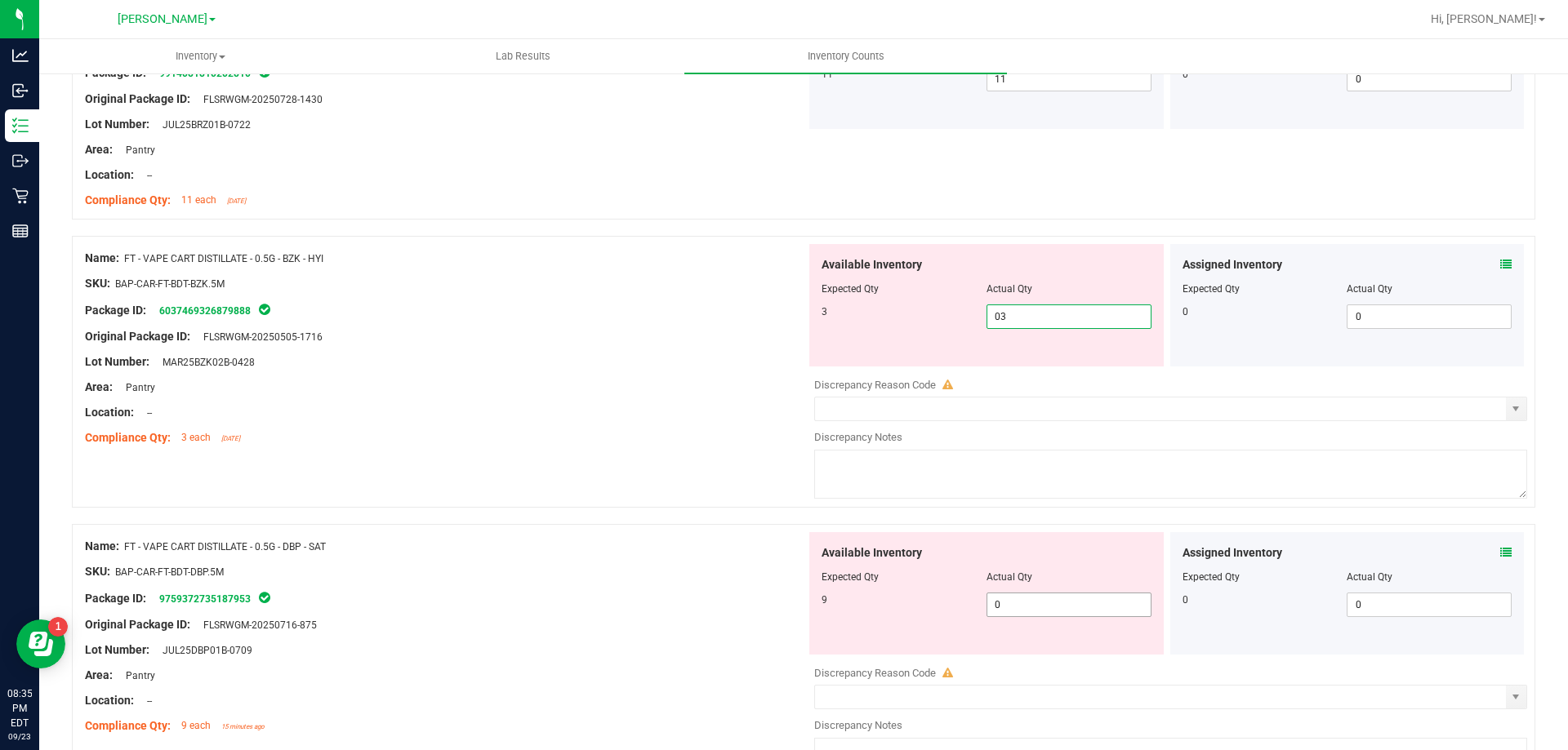
type input "3"
click at [1034, 605] on div "Available Inventory Expected Qty Actual Qty 9 0 0" at bounding box center [1166, 661] width 721 height 258
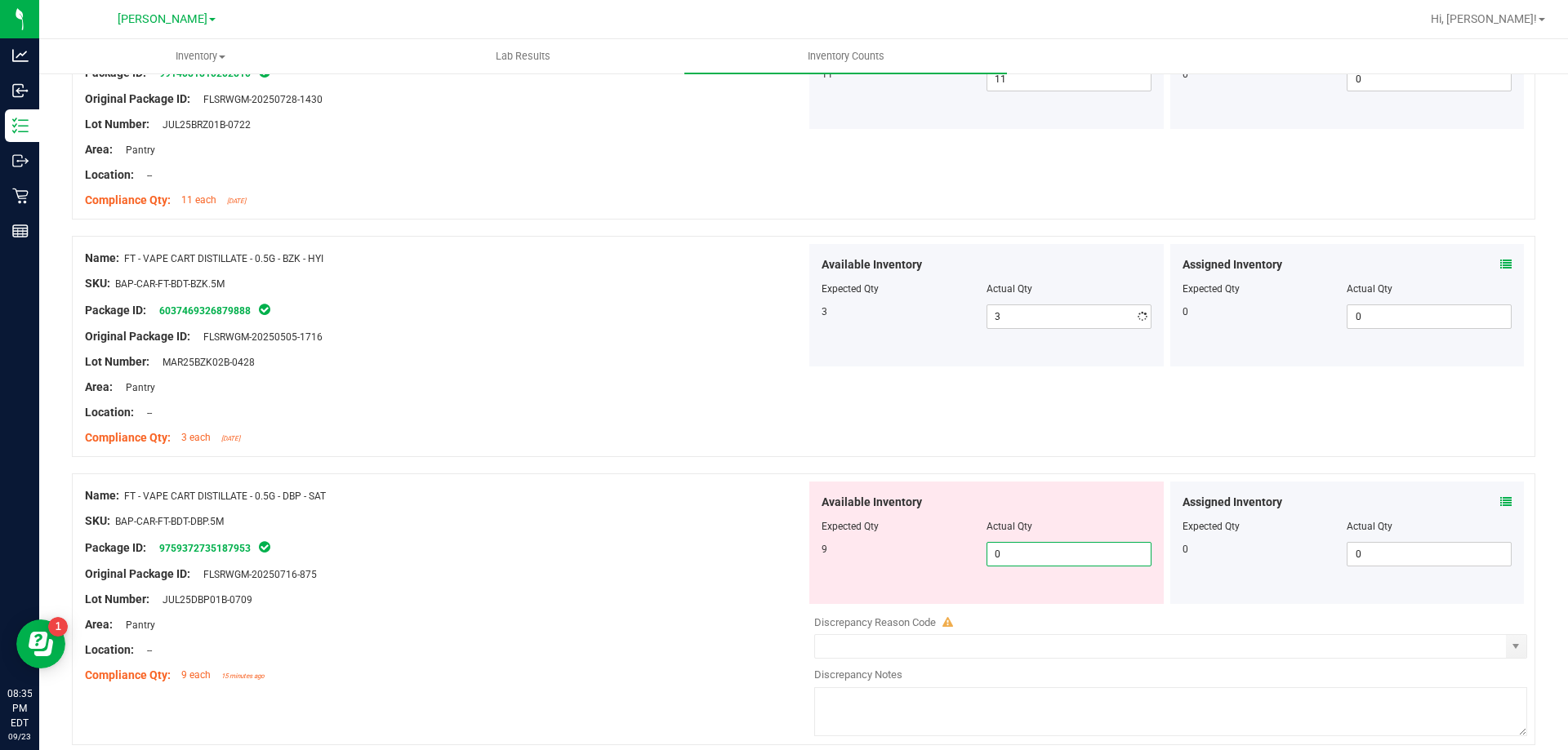
type input "09"
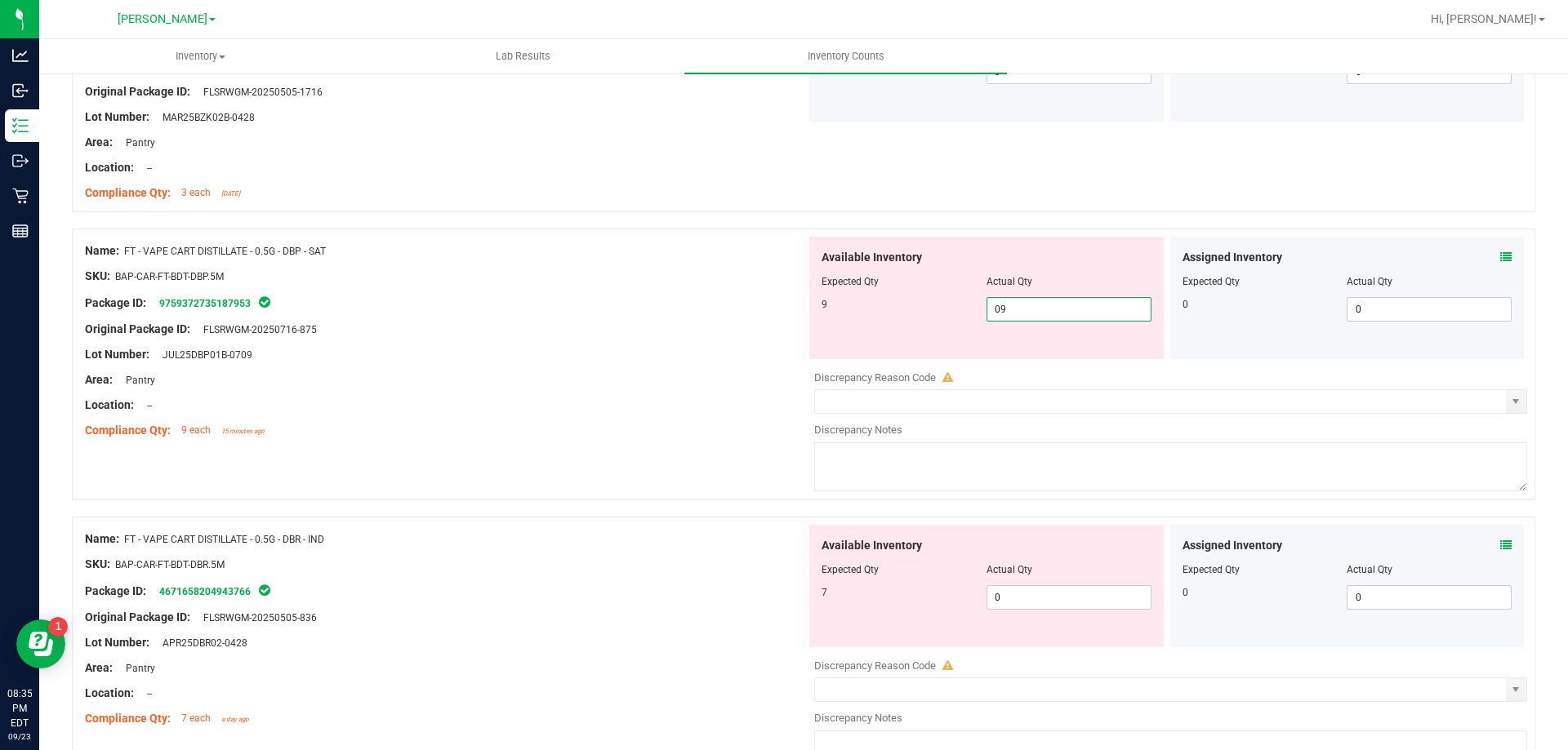
type input "9"
click at [1047, 623] on div "Available Inventory Expected Qty Actual Qty 7 0 0" at bounding box center [1166, 654] width 721 height 258
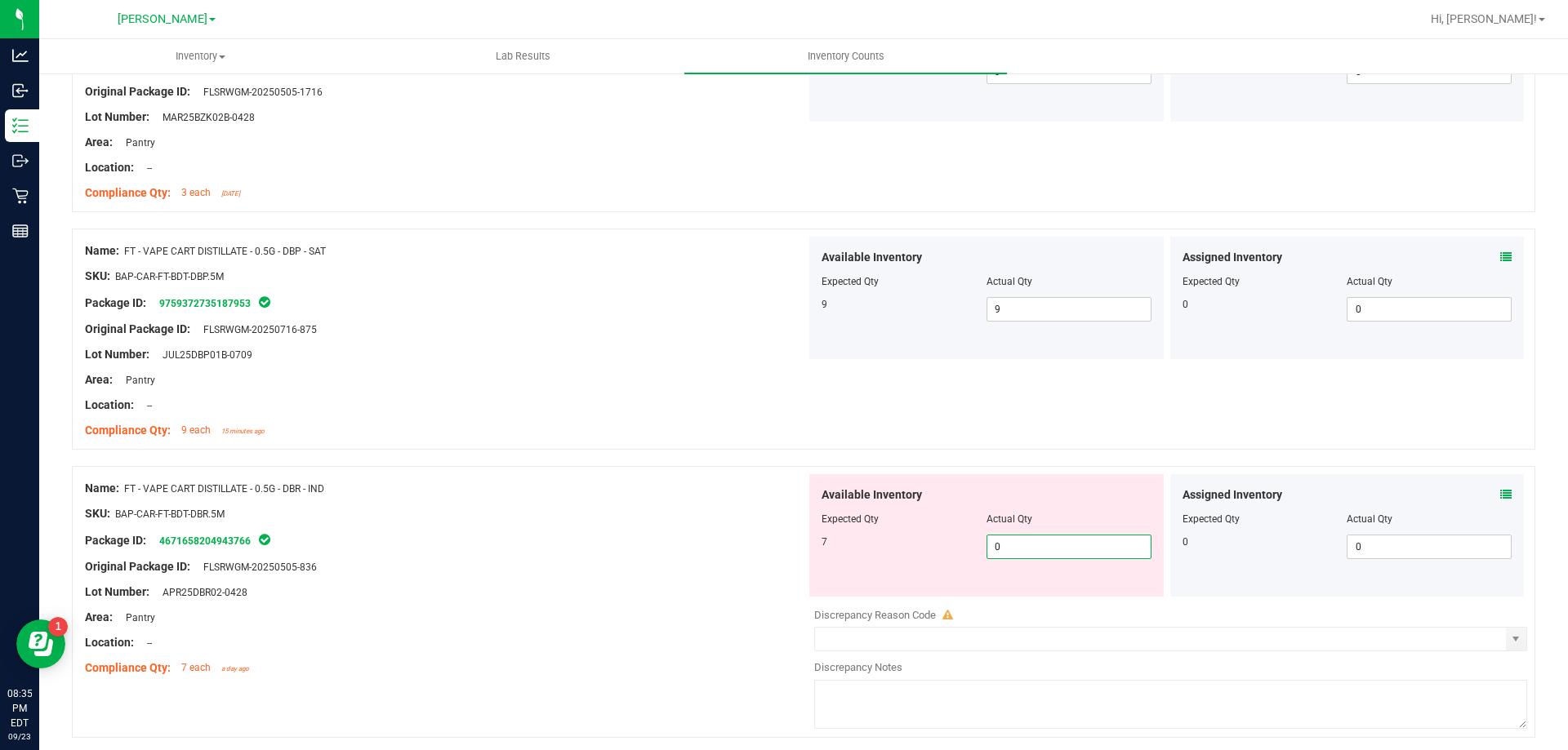
click at [1017, 550] on span "0 0" at bounding box center [1069, 546] width 165 height 24
type input "07"
type input "7"
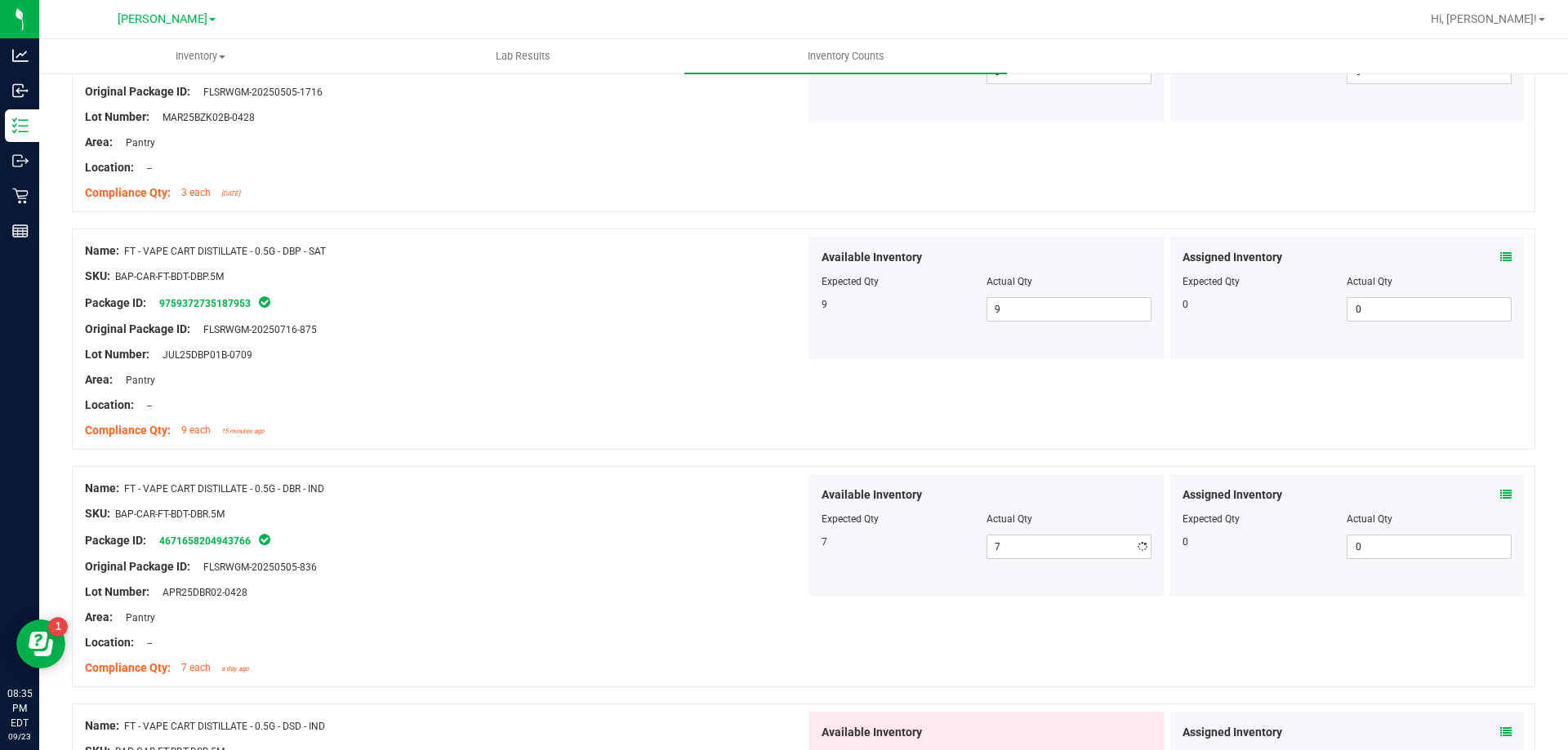
click at [779, 497] on div at bounding box center [446, 501] width 721 height 8
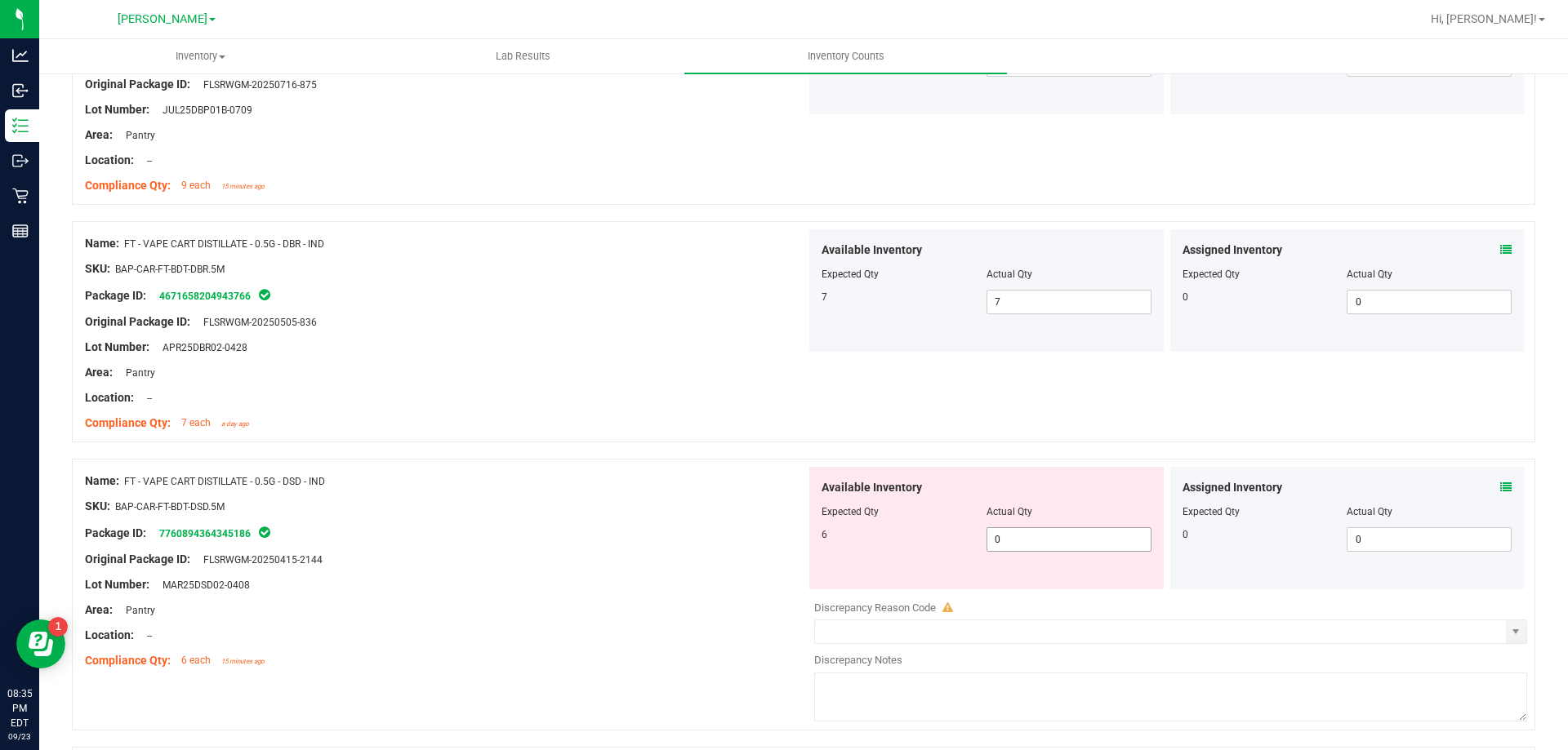
click at [1048, 535] on span "0 0" at bounding box center [1069, 539] width 165 height 24
type input "06"
type input "6"
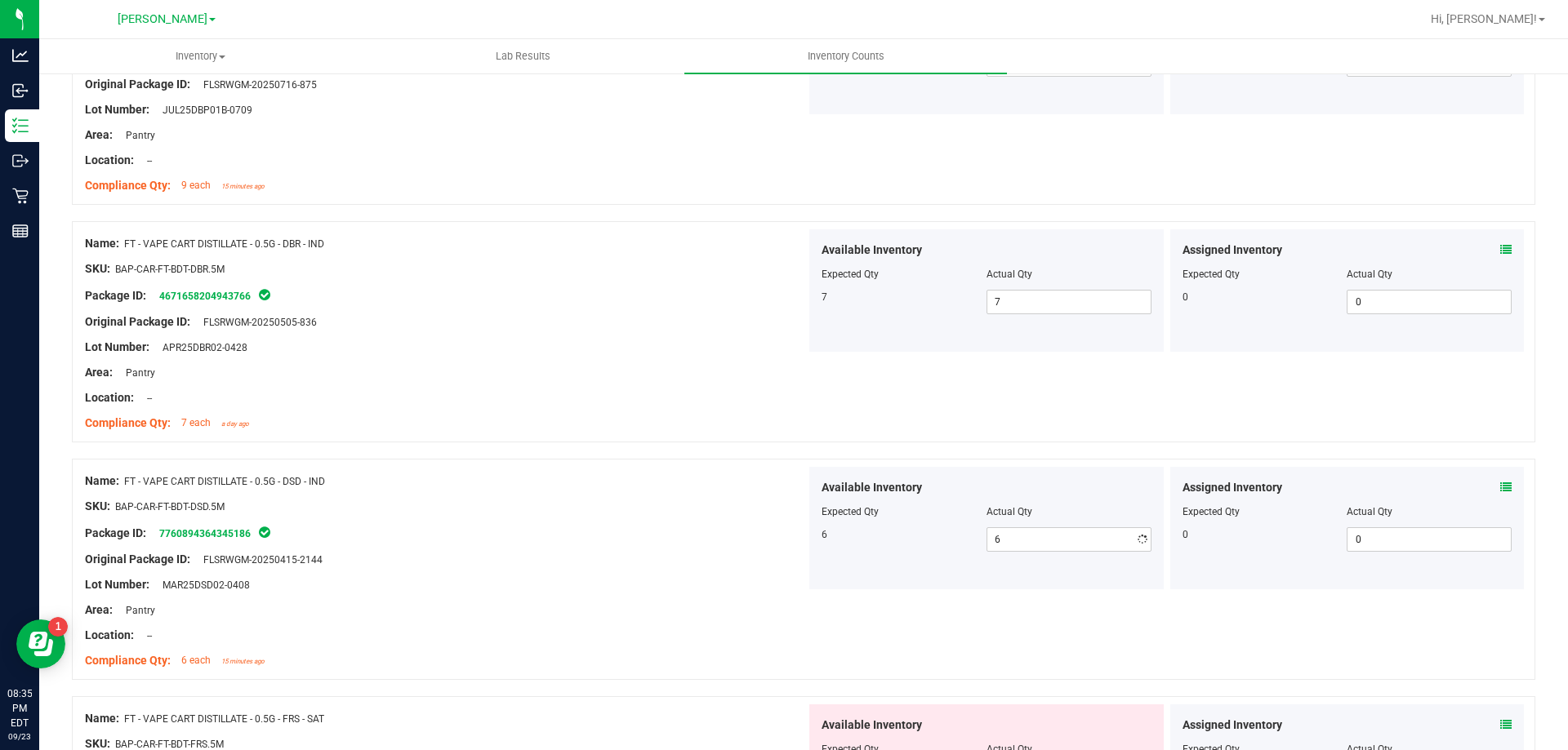
click at [721, 460] on div "Name: FT - VAPE CART DISTILLATE - 0.5G - DSD - IND SKU: BAP-CAR-FT-BDT-DSD.5M P…" at bounding box center [803, 570] width 1464 height 221
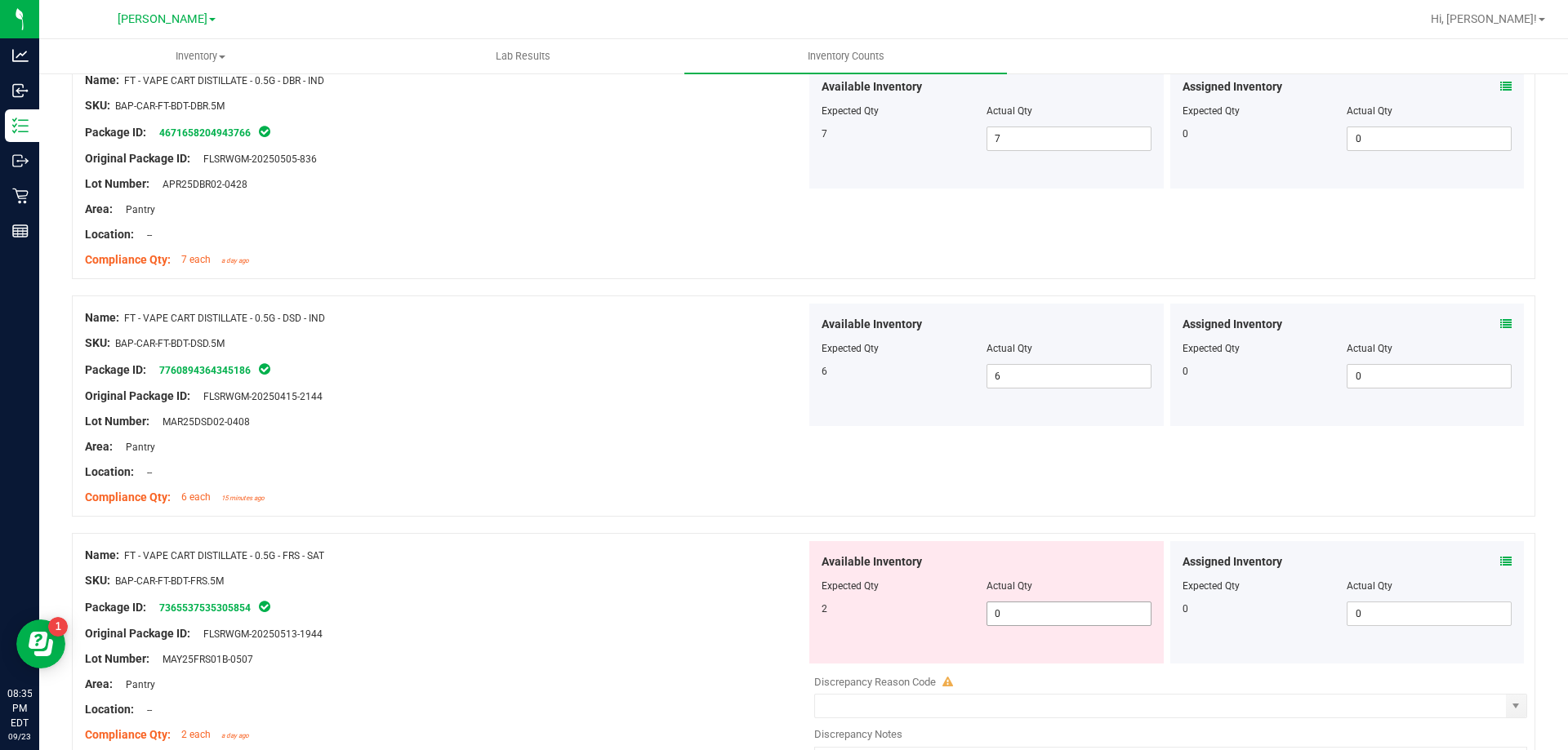
click at [1026, 610] on span "0 0" at bounding box center [1069, 613] width 165 height 24
type input "02"
type input "2"
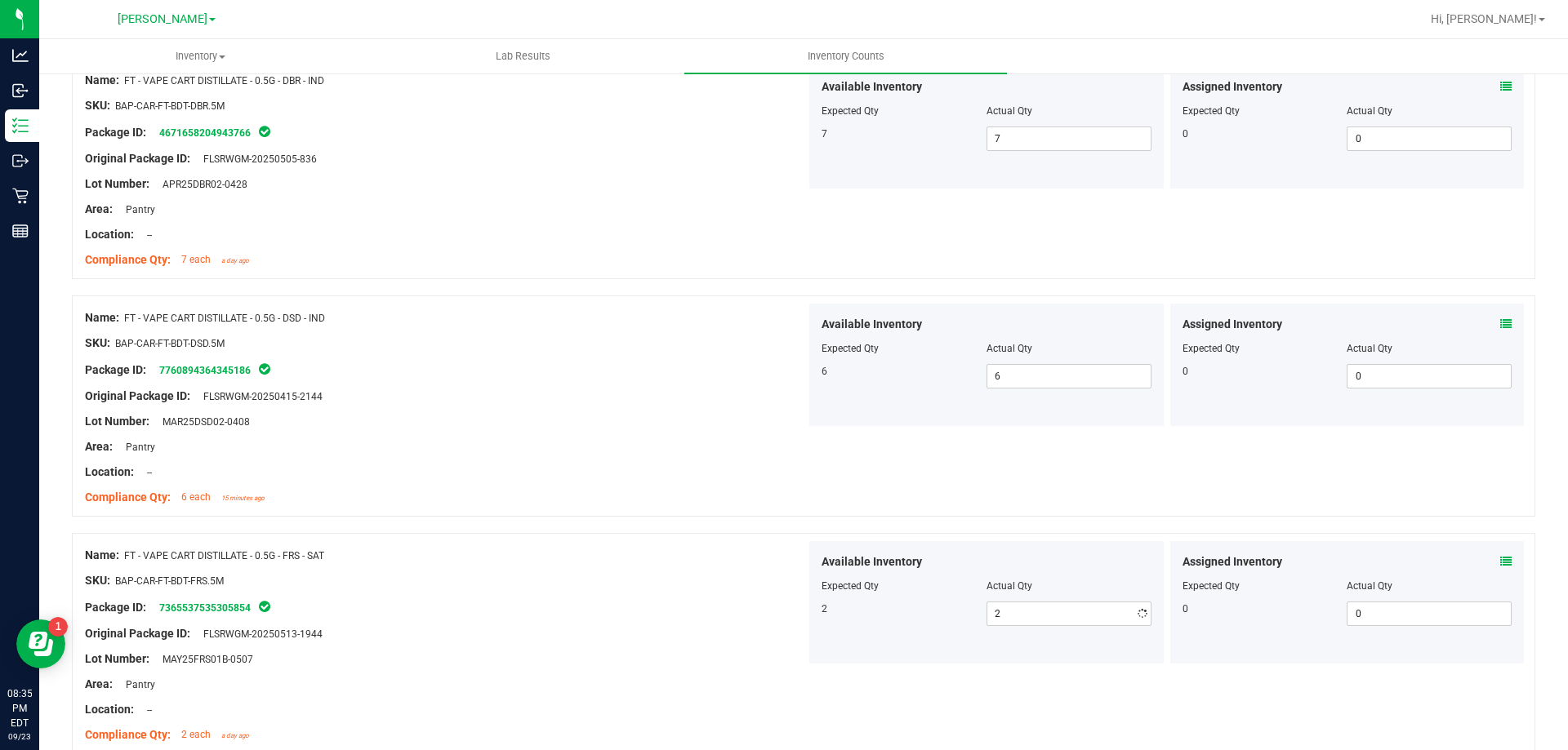
drag, startPoint x: 529, startPoint y: 444, endPoint x: 674, endPoint y: 460, distance: 145.9
click at [554, 444] on div "Area: Pantry" at bounding box center [446, 446] width 721 height 17
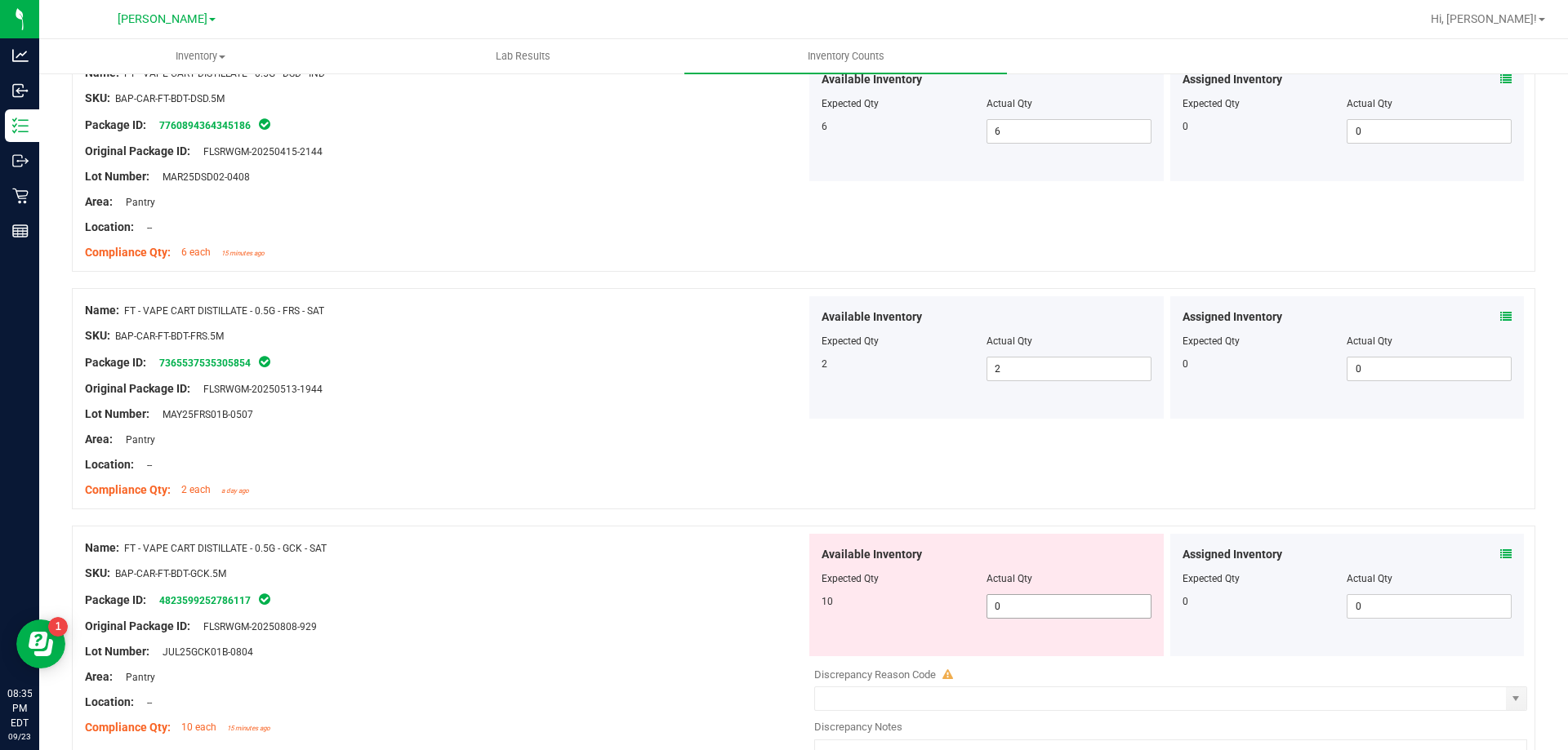
click at [1042, 601] on span "0 0" at bounding box center [1069, 606] width 165 height 24
type input "010"
type input "10"
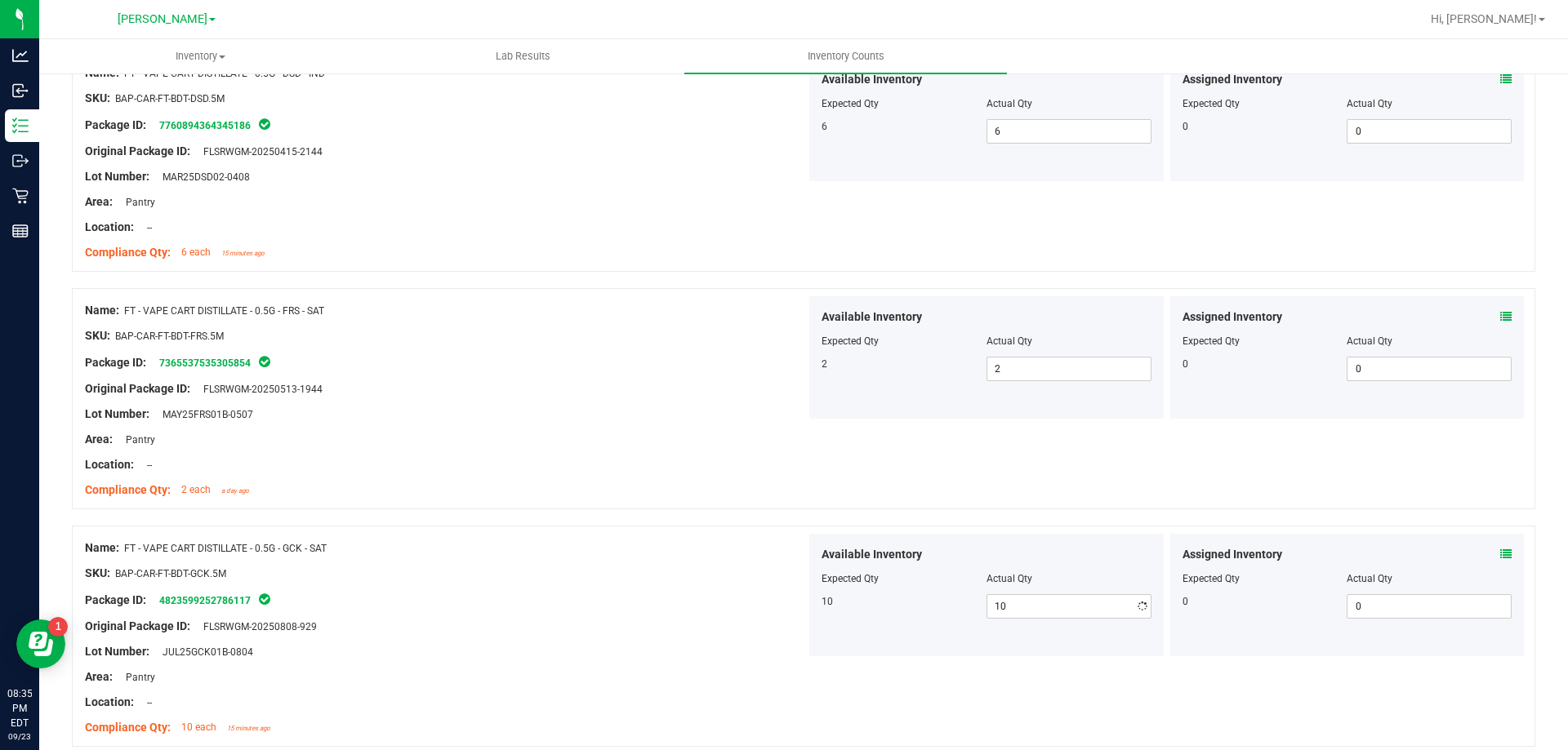
drag, startPoint x: 629, startPoint y: 503, endPoint x: 720, endPoint y: 499, distance: 91.1
click at [638, 502] on div "Name: FT - VAPE CART DISTILLATE - 0.5G - FRS - SAT SKU: BAP-CAR-FT-BDT-FRS.5M P…" at bounding box center [446, 400] width 721 height 208
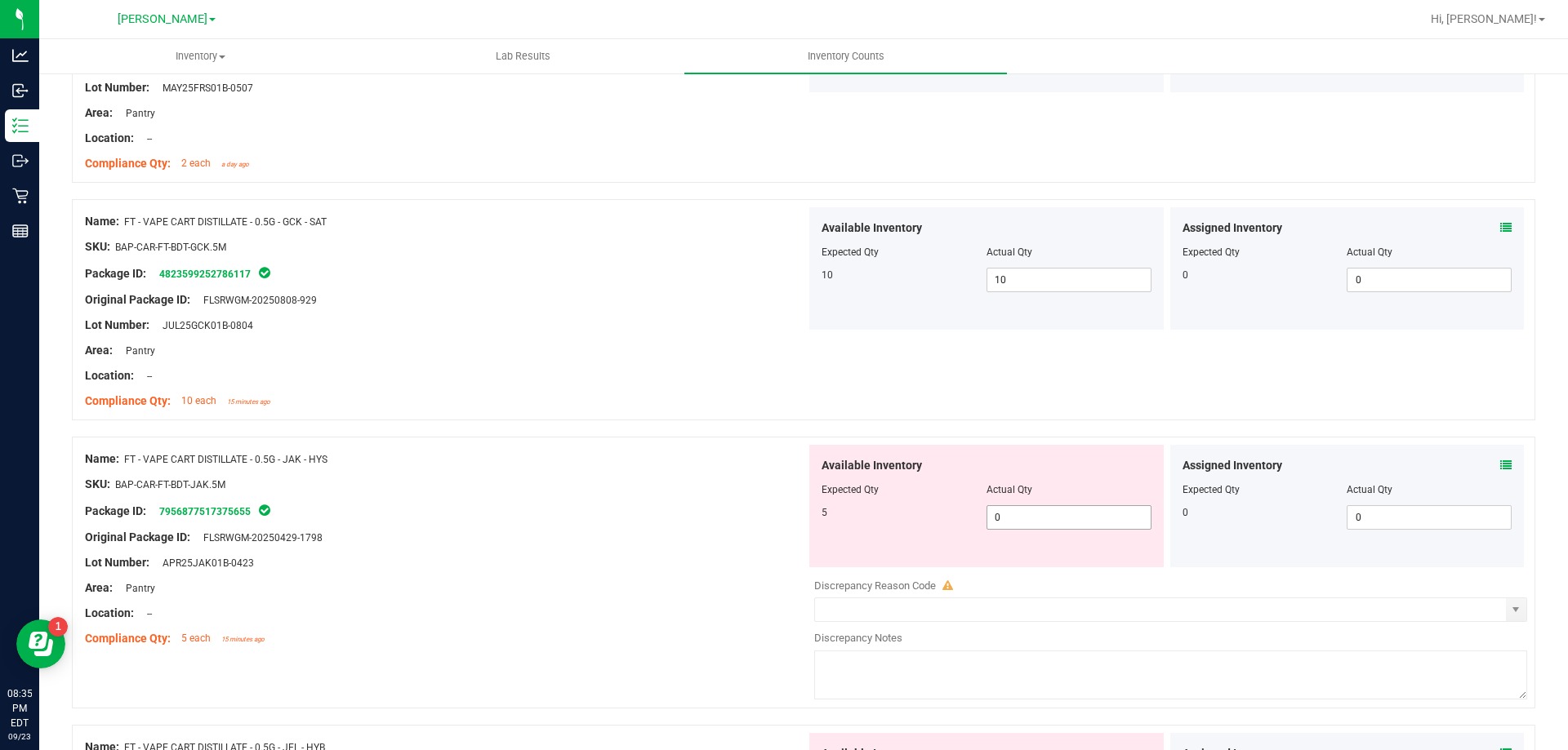
click at [1036, 519] on span "0 0" at bounding box center [1069, 517] width 165 height 24
type input "05"
type input "5"
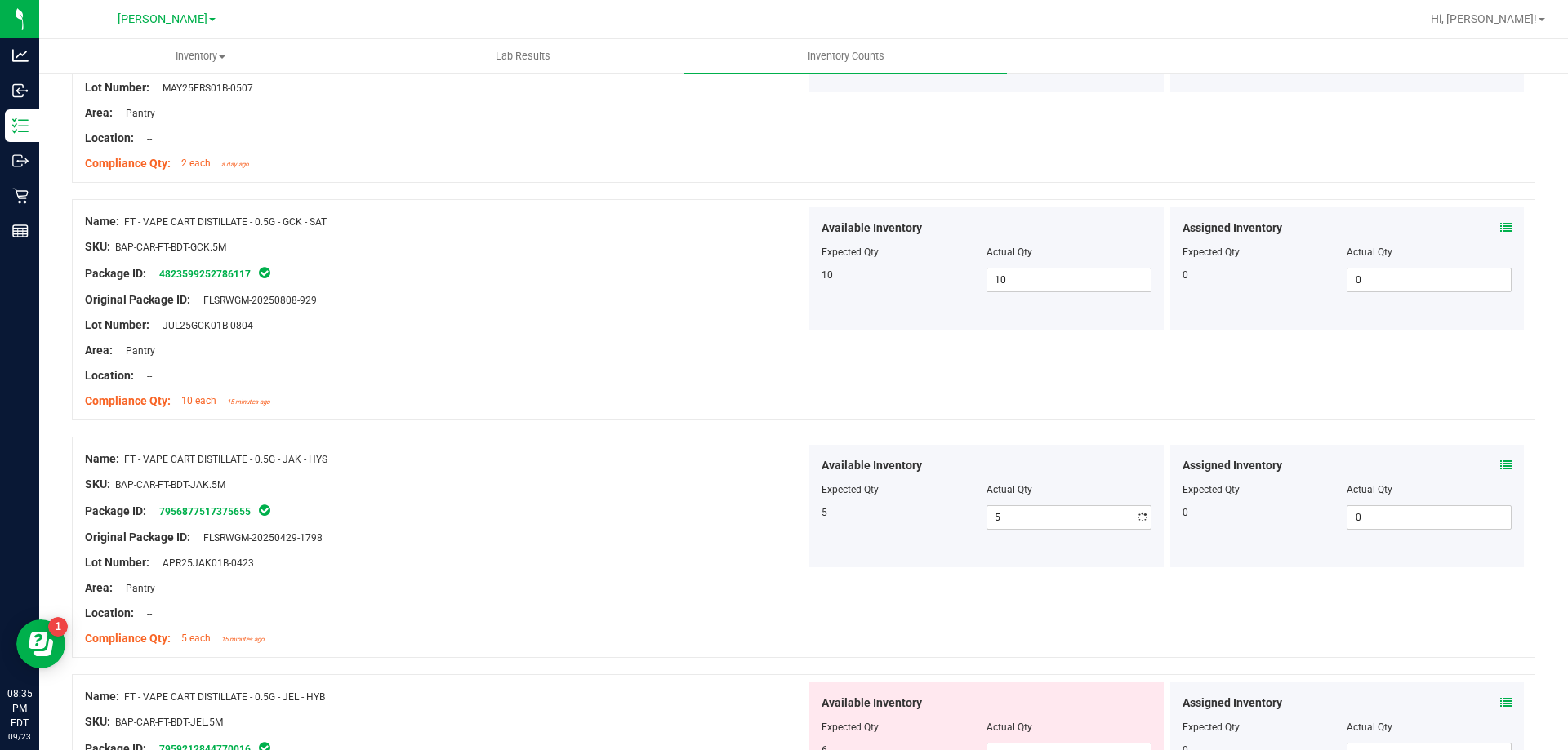
drag, startPoint x: 507, startPoint y: 420, endPoint x: 625, endPoint y: 428, distance: 118.3
click at [528, 420] on div at bounding box center [803, 428] width 1464 height 16
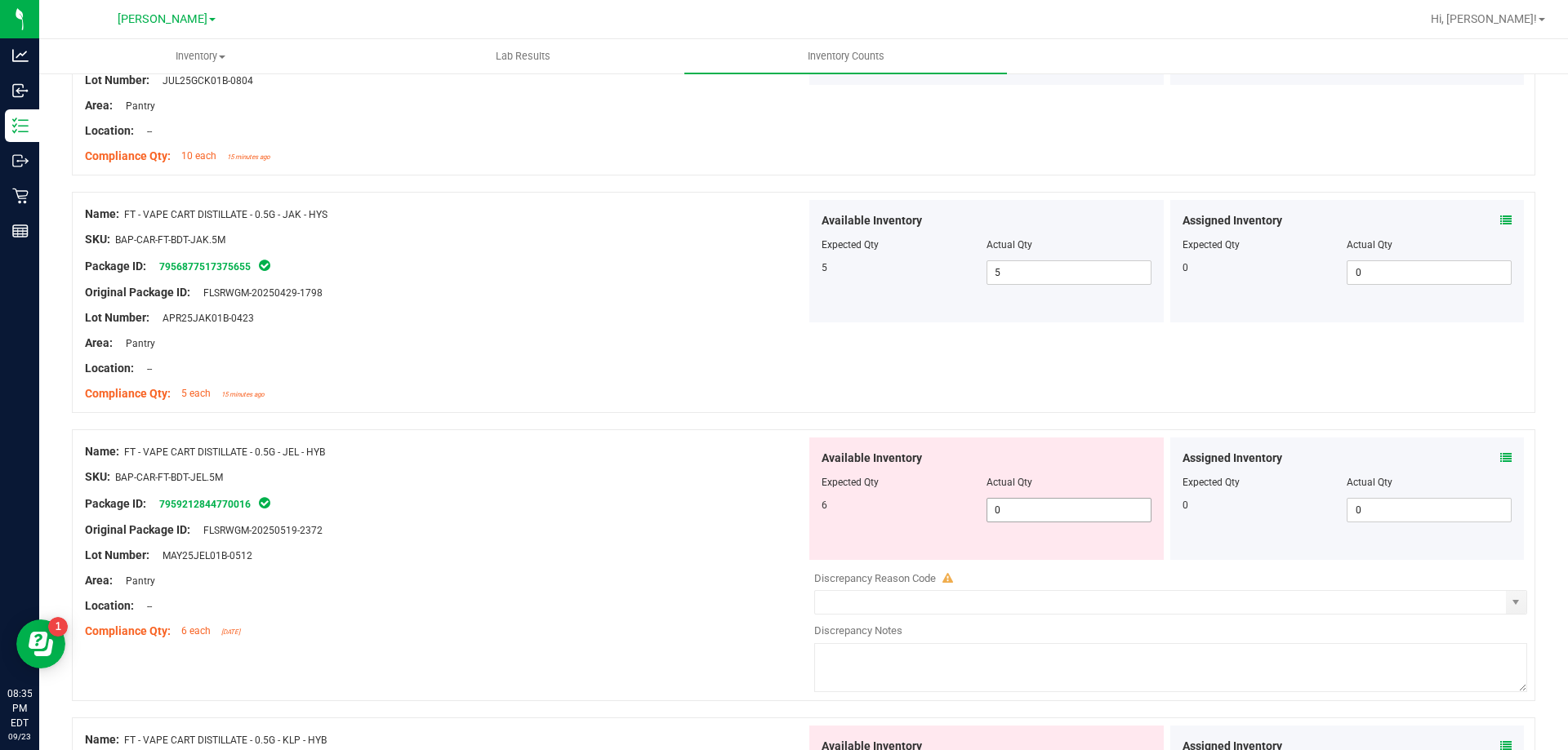
click at [1059, 502] on span "0 0" at bounding box center [1069, 510] width 165 height 24
type input "06"
type input "6"
drag, startPoint x: 353, startPoint y: 354, endPoint x: 497, endPoint y: 379, distance: 146.2
click at [389, 356] on div at bounding box center [446, 356] width 721 height 8
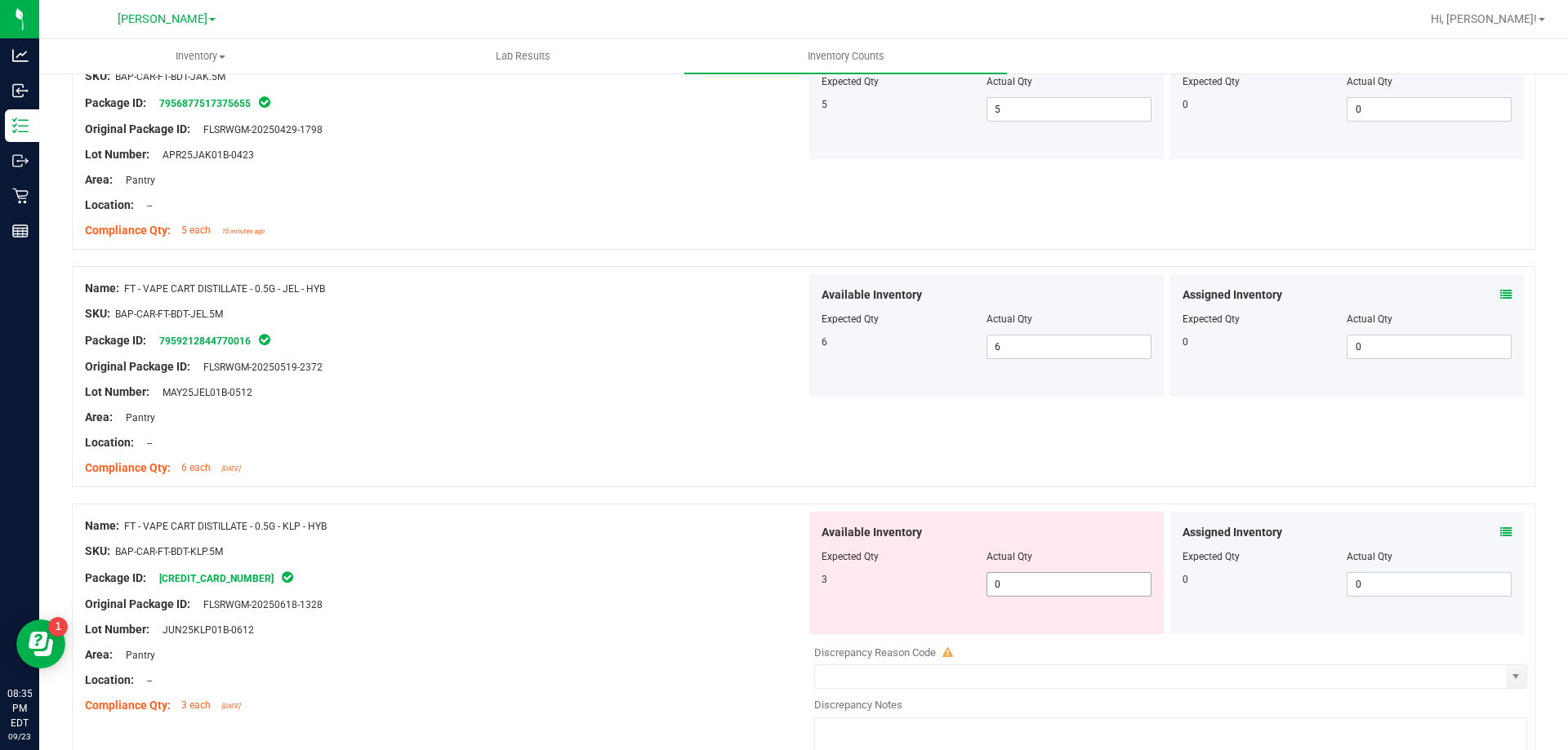
click at [1061, 584] on span "0 0" at bounding box center [1069, 584] width 165 height 24
type input "03"
type input "3"
drag, startPoint x: 564, startPoint y: 397, endPoint x: 637, endPoint y: 430, distance: 80.1
click at [568, 396] on div "Lot Number: MAY25JEL01B-0512" at bounding box center [446, 392] width 721 height 17
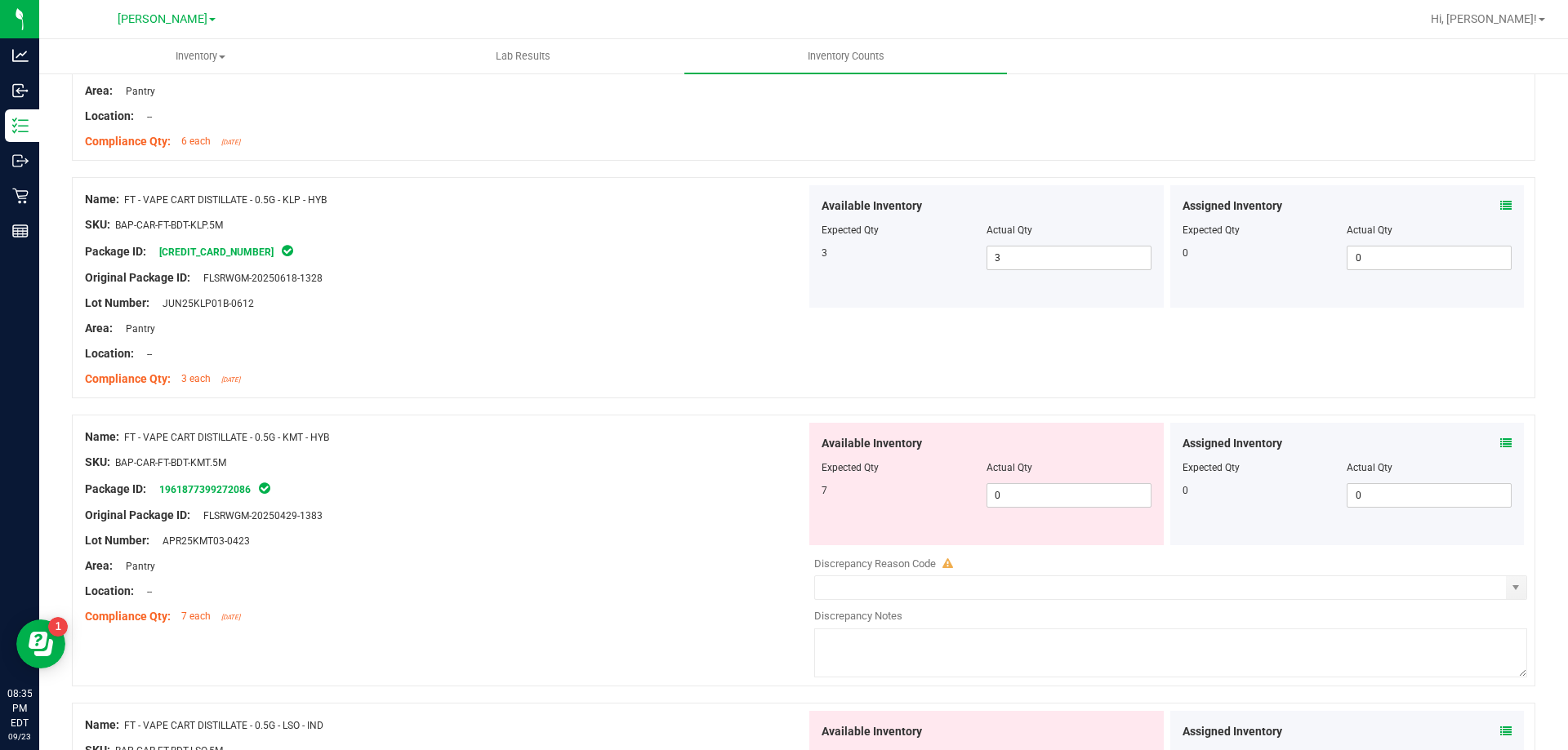
click at [1051, 511] on div "Available Inventory Expected Qty Actual Qty 7 0 0" at bounding box center [986, 483] width 355 height 122
click at [1040, 490] on span "0 0" at bounding box center [1069, 495] width 165 height 24
type input "07"
type input "7"
drag, startPoint x: 600, startPoint y: 427, endPoint x: 751, endPoint y: 438, distance: 151.4
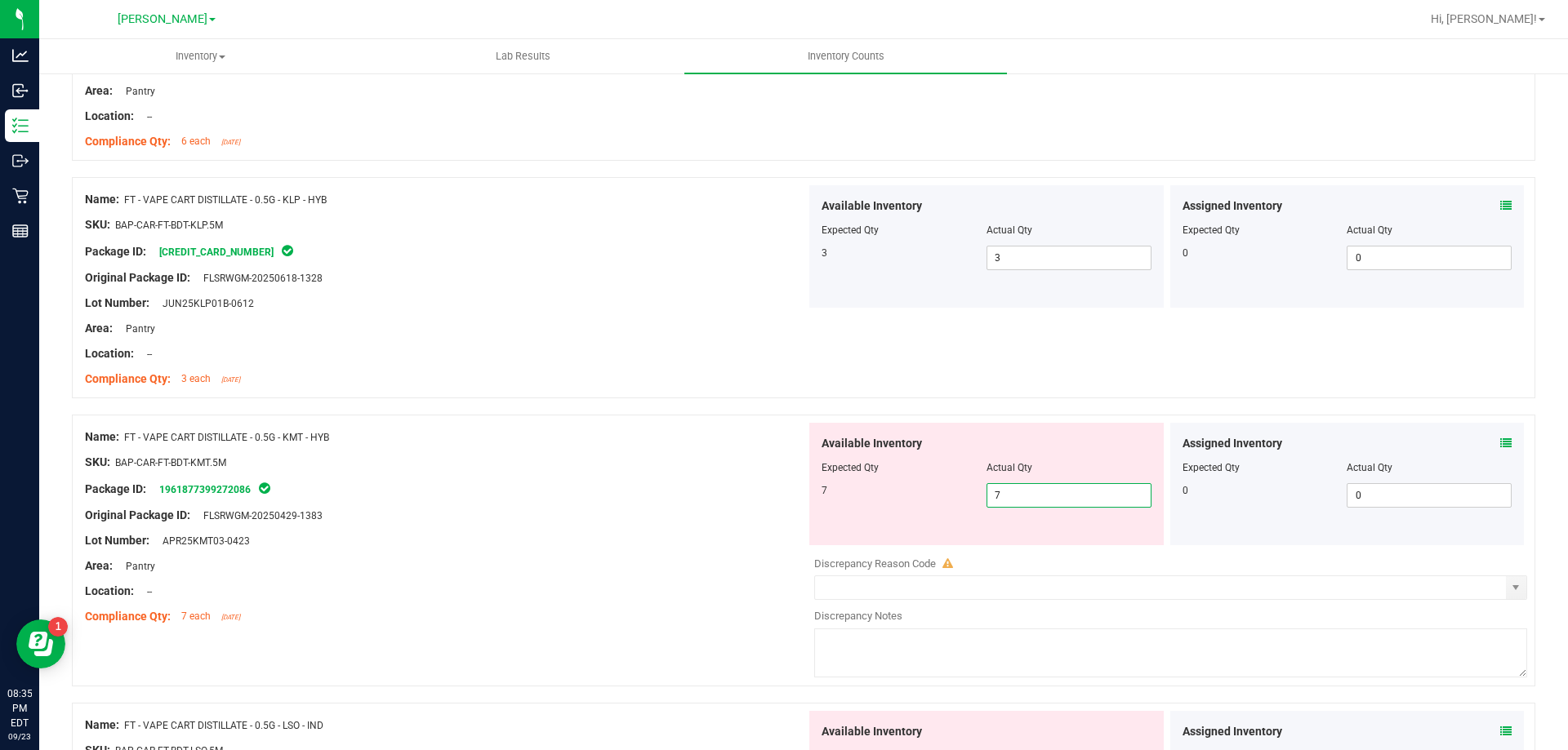
click at [626, 430] on div "Name: FT - VAPE CART DISTILLATE - 0.5G - KMT - HYB SKU: BAP-CAR-FT-BDT-KMT.5M P…" at bounding box center [446, 526] width 721 height 208
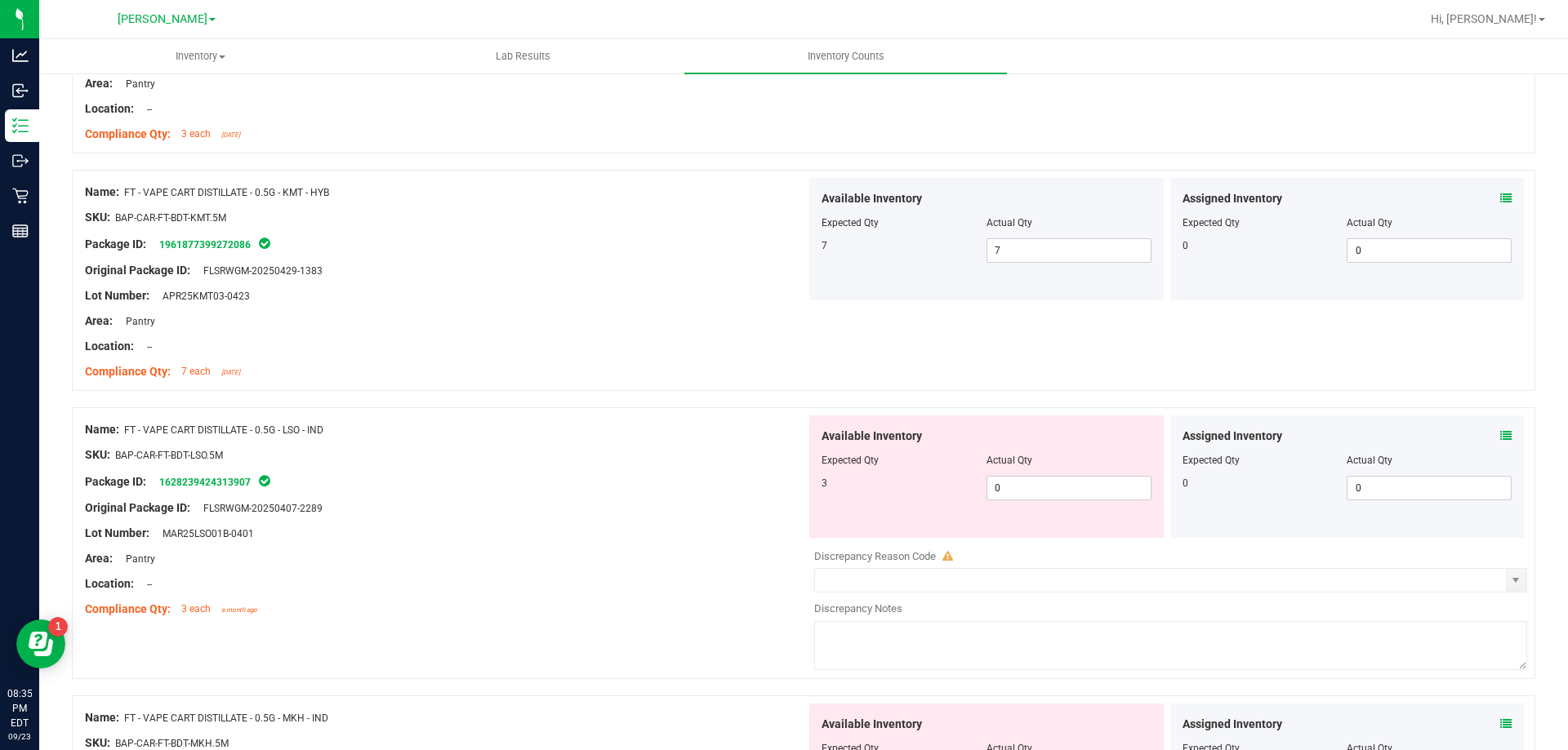
click at [986, 464] on span "Actual Qty" at bounding box center [1009, 460] width 45 height 12
click at [1017, 481] on span "0 0" at bounding box center [1069, 488] width 165 height 24
type input "03"
type input "3"
drag, startPoint x: 715, startPoint y: 488, endPoint x: 818, endPoint y: 492, distance: 103.1
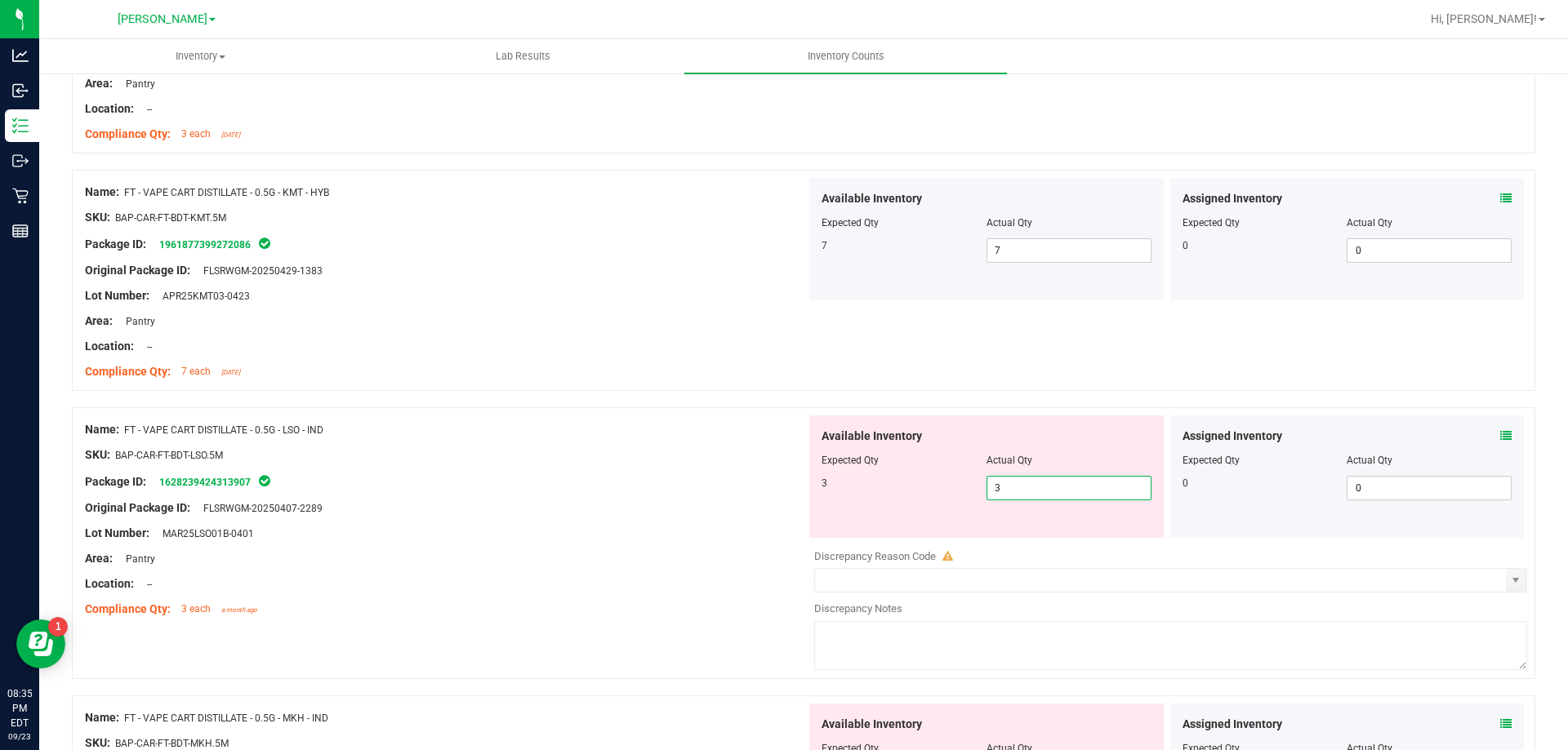
click at [733, 487] on div "Package ID: 1628239424313907" at bounding box center [446, 482] width 721 height 20
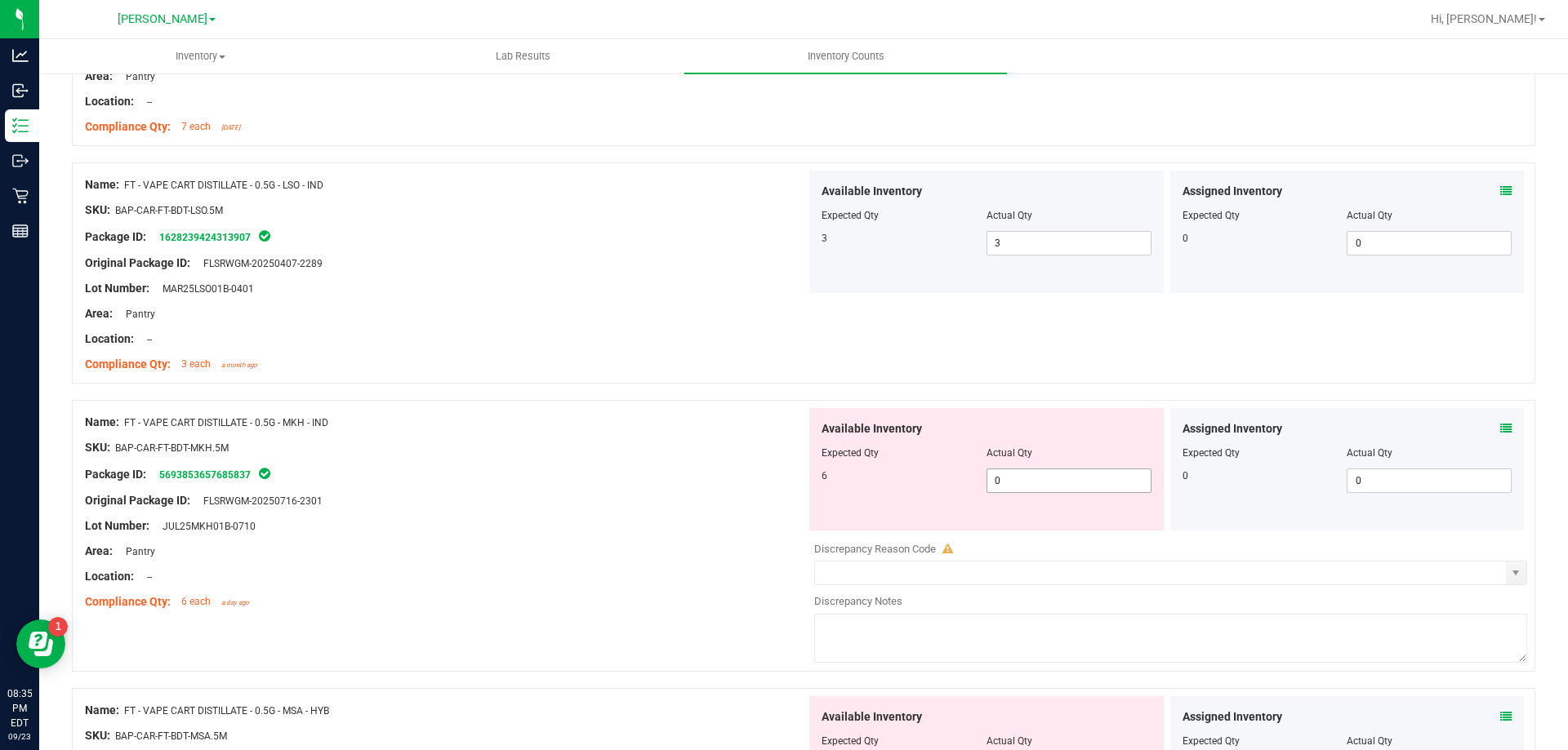
click at [1020, 481] on span "0 0" at bounding box center [1069, 481] width 165 height 24
type input "06"
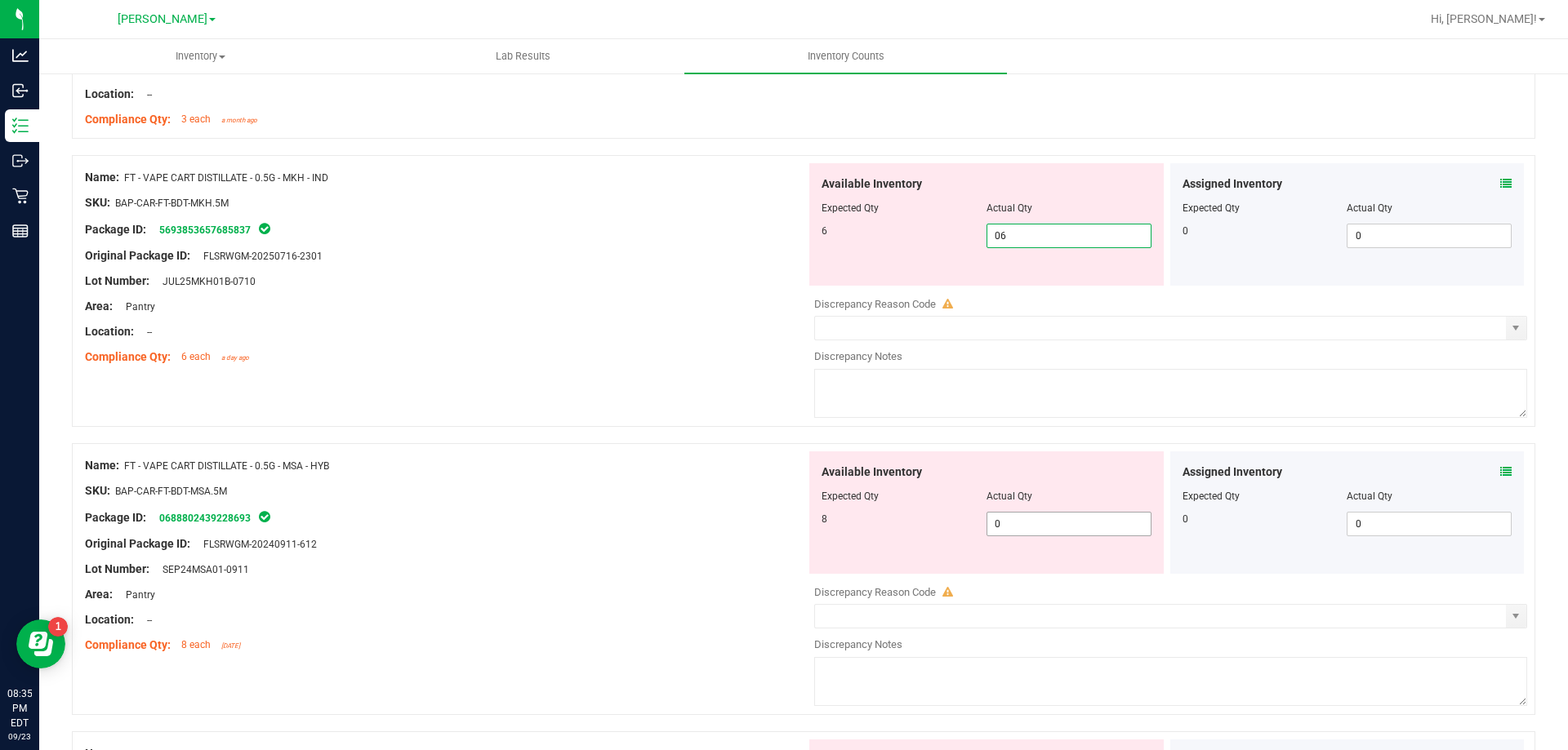
type input "6"
click at [1024, 530] on div "Available Inventory Expected Qty Actual Qty 8 0 0" at bounding box center [1166, 580] width 721 height 258
type input "08"
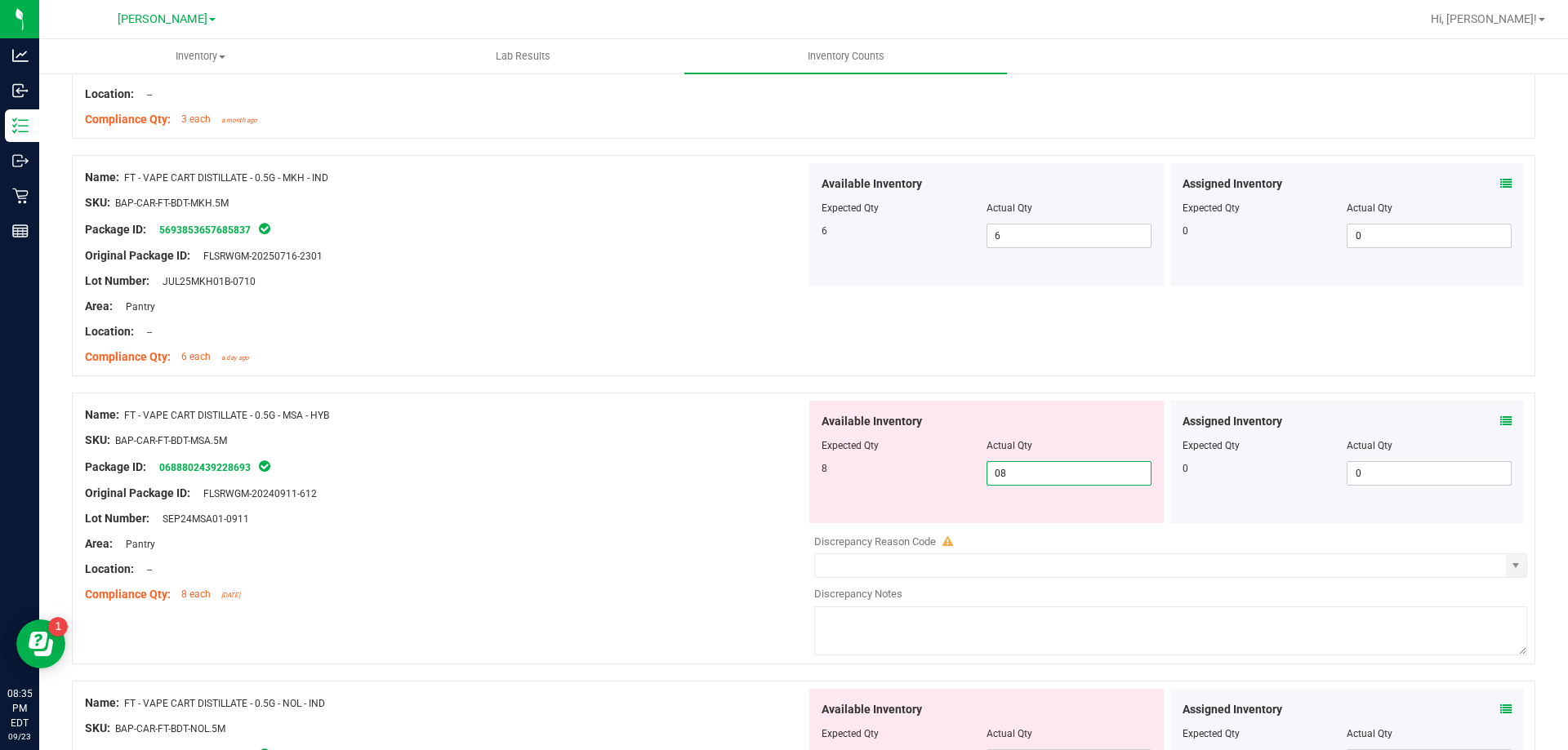
type input "8"
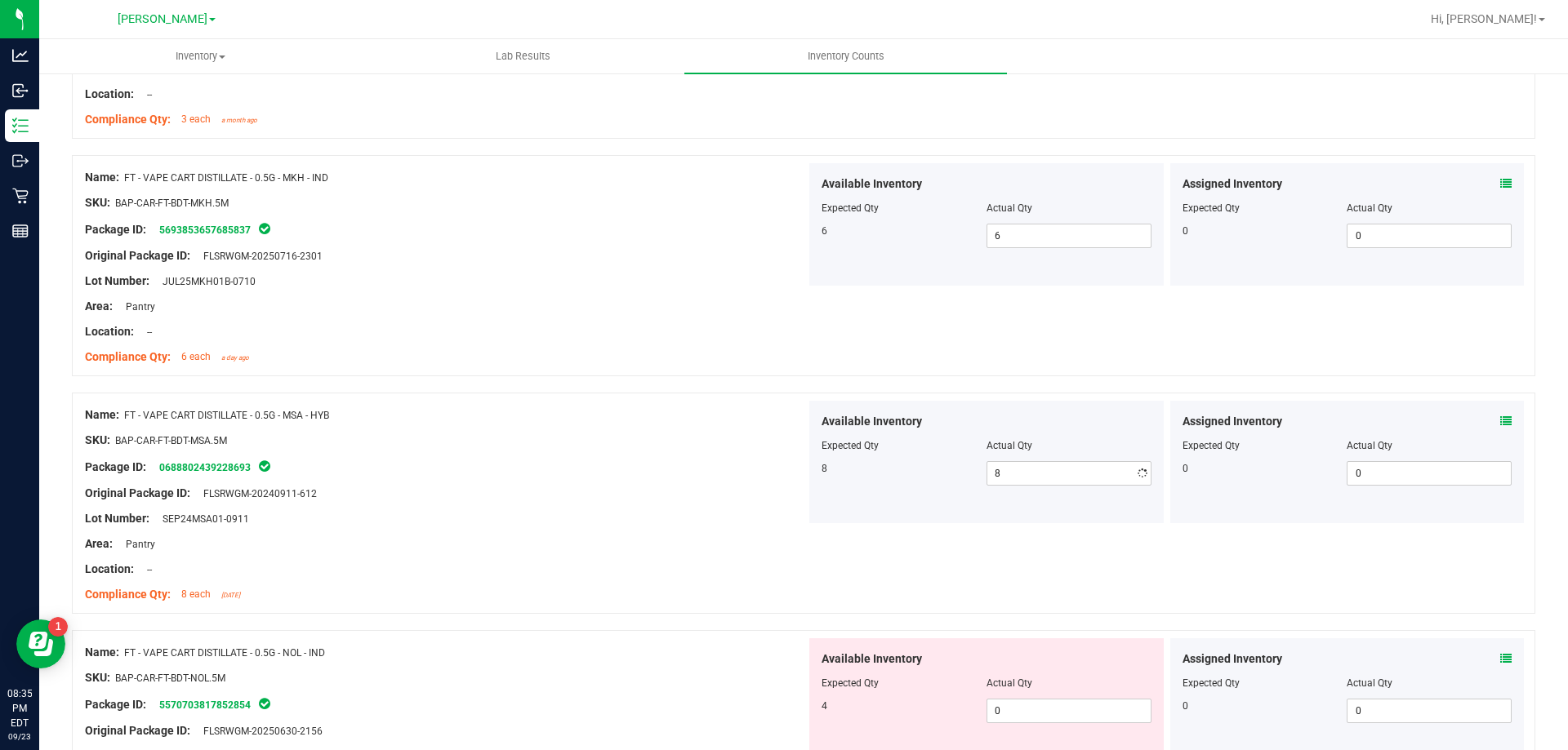
drag, startPoint x: 687, startPoint y: 400, endPoint x: 818, endPoint y: 428, distance: 134.0
click at [742, 409] on div "Name: FT - VAPE CART DISTILLATE - 0.5G - MSA - HYB SKU: BAP-CAR-FT-BDT-MSA.5M P…" at bounding box center [446, 504] width 721 height 208
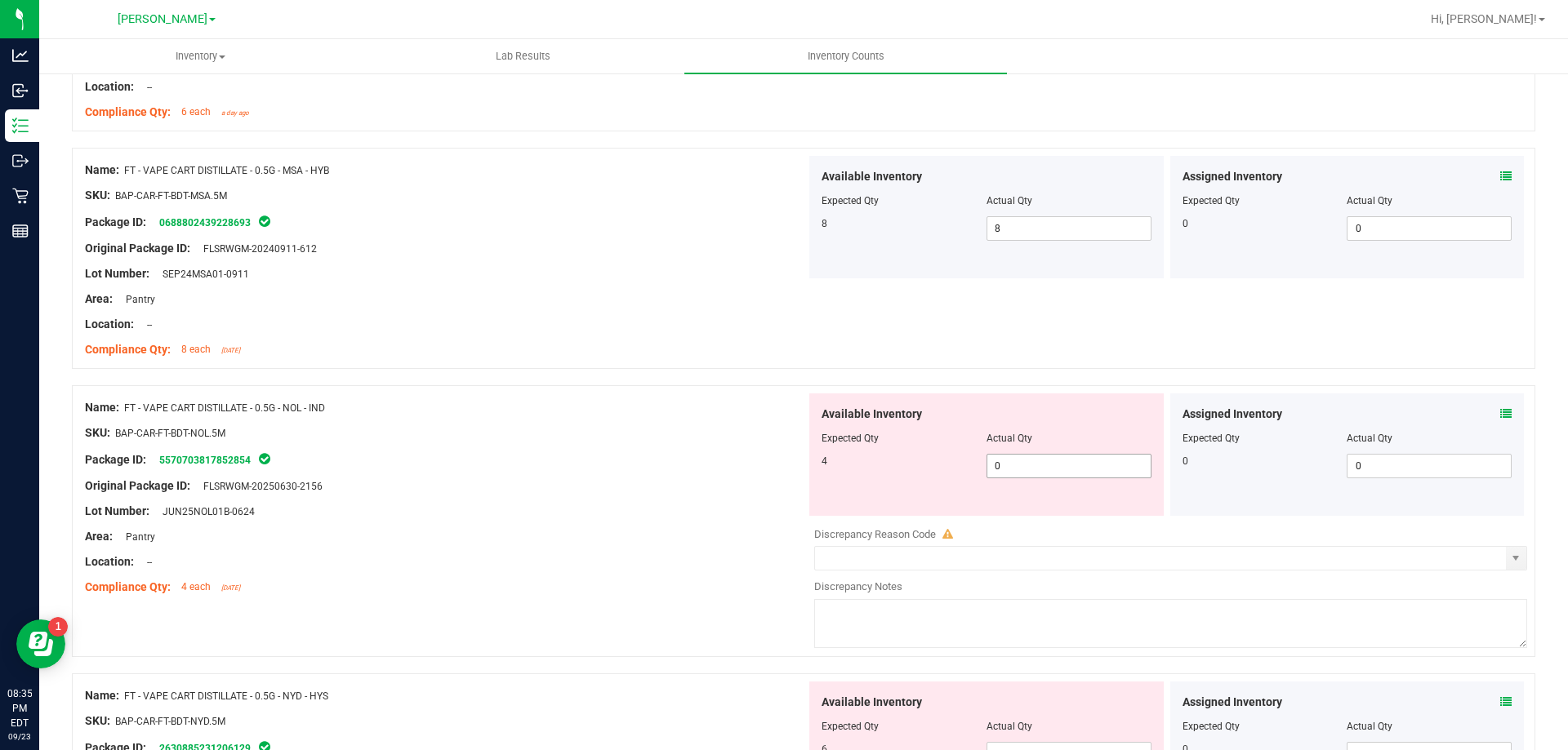
drag, startPoint x: 1049, startPoint y: 469, endPoint x: 702, endPoint y: 444, distance: 347.9
click at [1048, 469] on span "0 0" at bounding box center [1069, 465] width 165 height 24
type input "04"
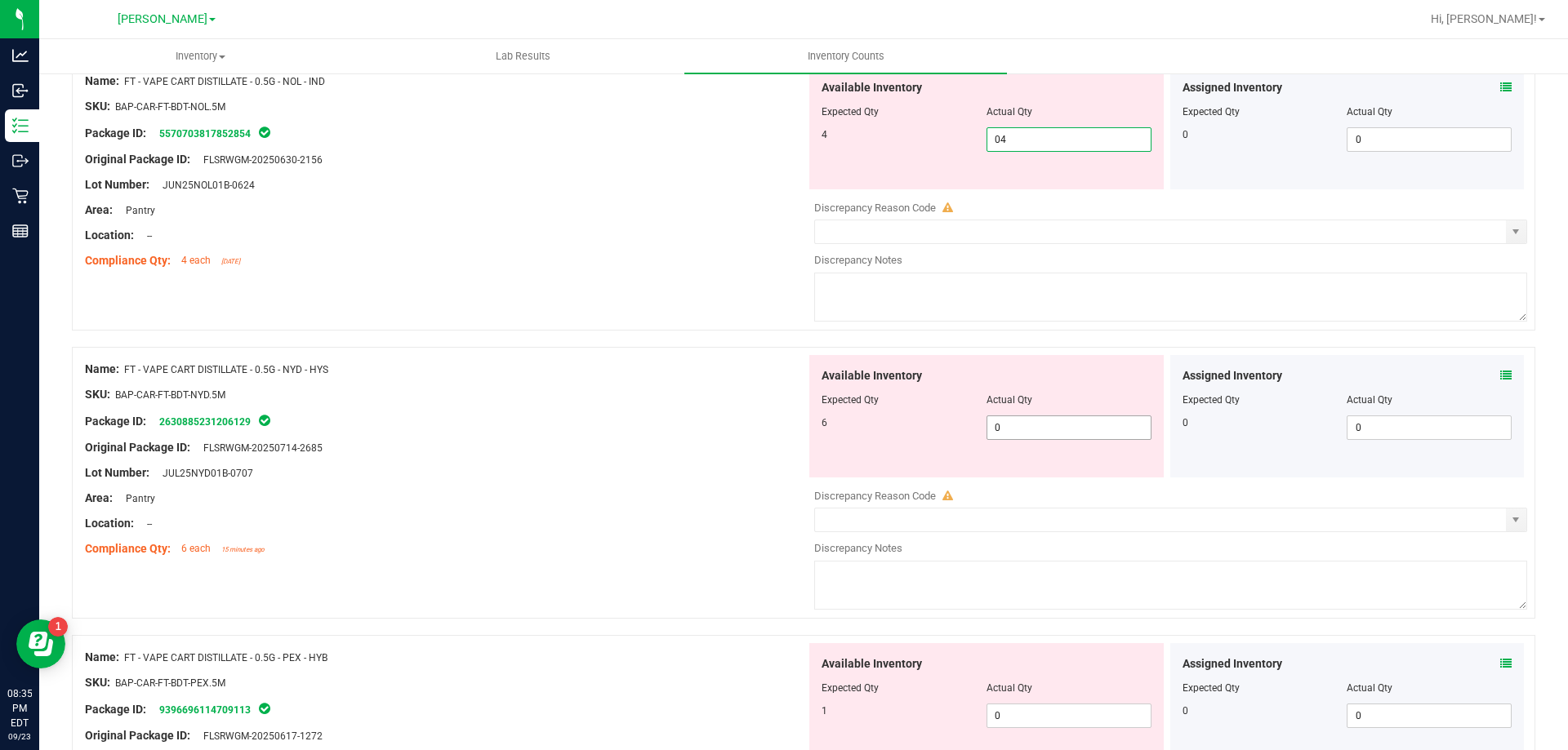
type input "4"
click at [1048, 422] on div "Available Inventory Expected Qty Actual Qty 6 0 0" at bounding box center [986, 415] width 355 height 122
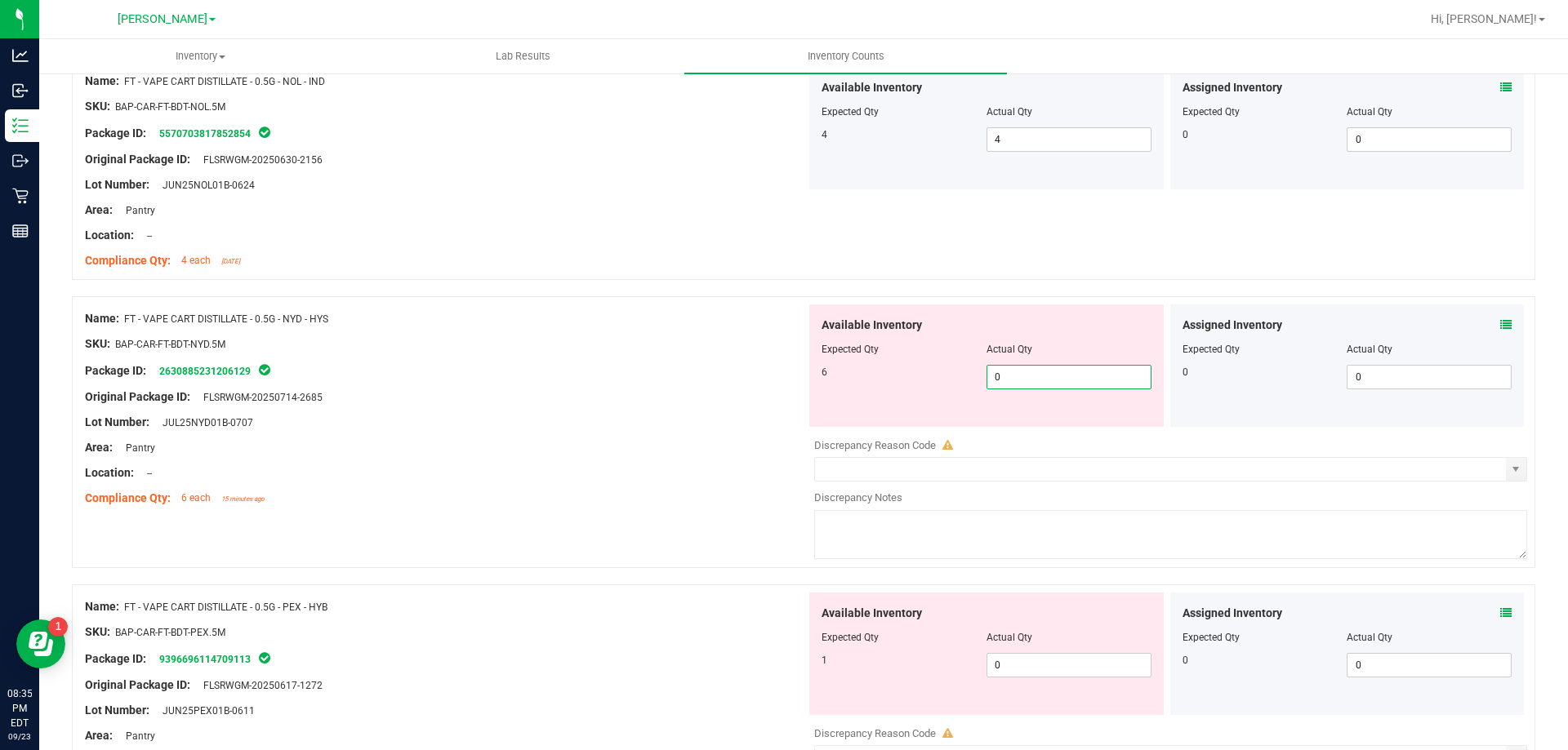
type input "06"
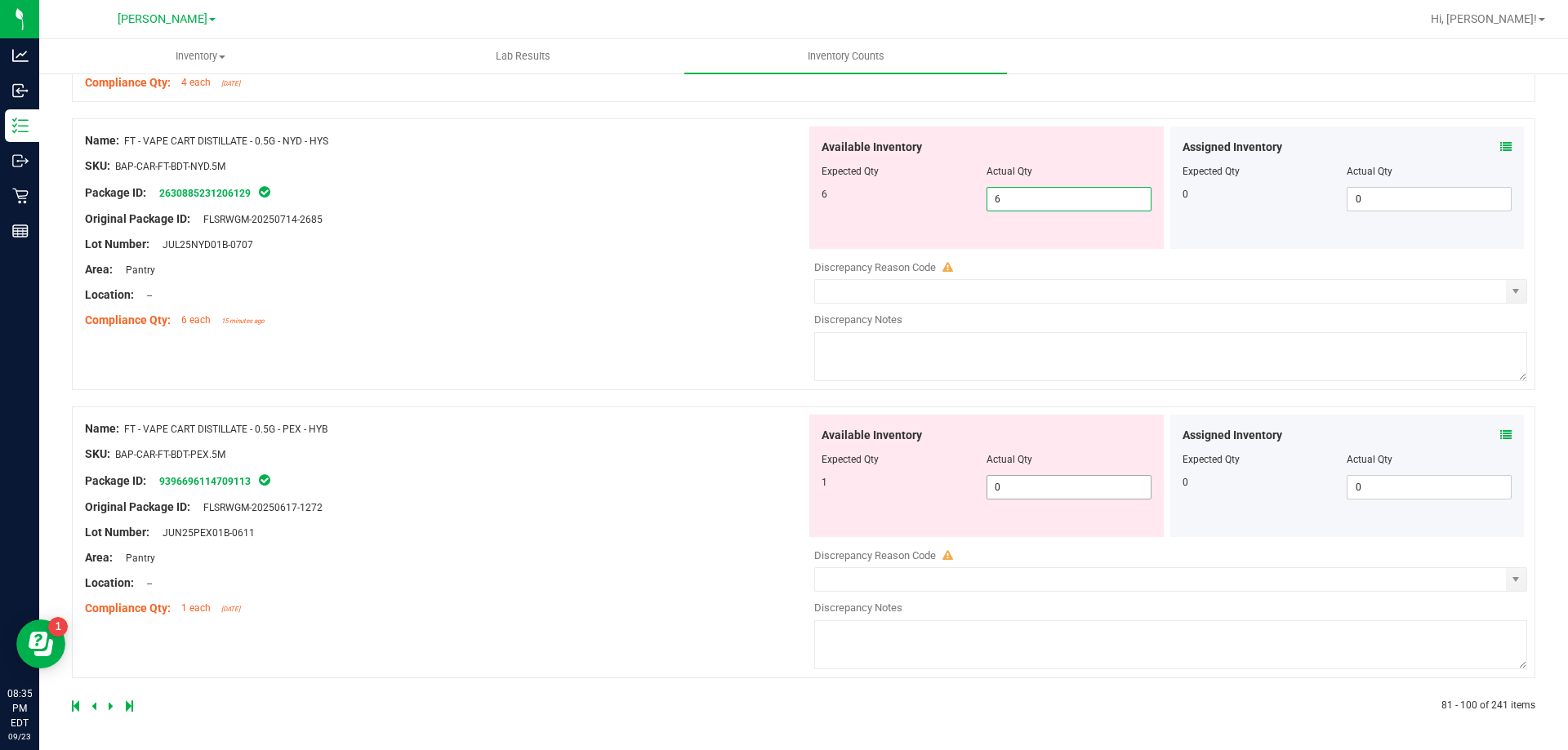
click at [1065, 498] on span "0 0" at bounding box center [1069, 487] width 165 height 24
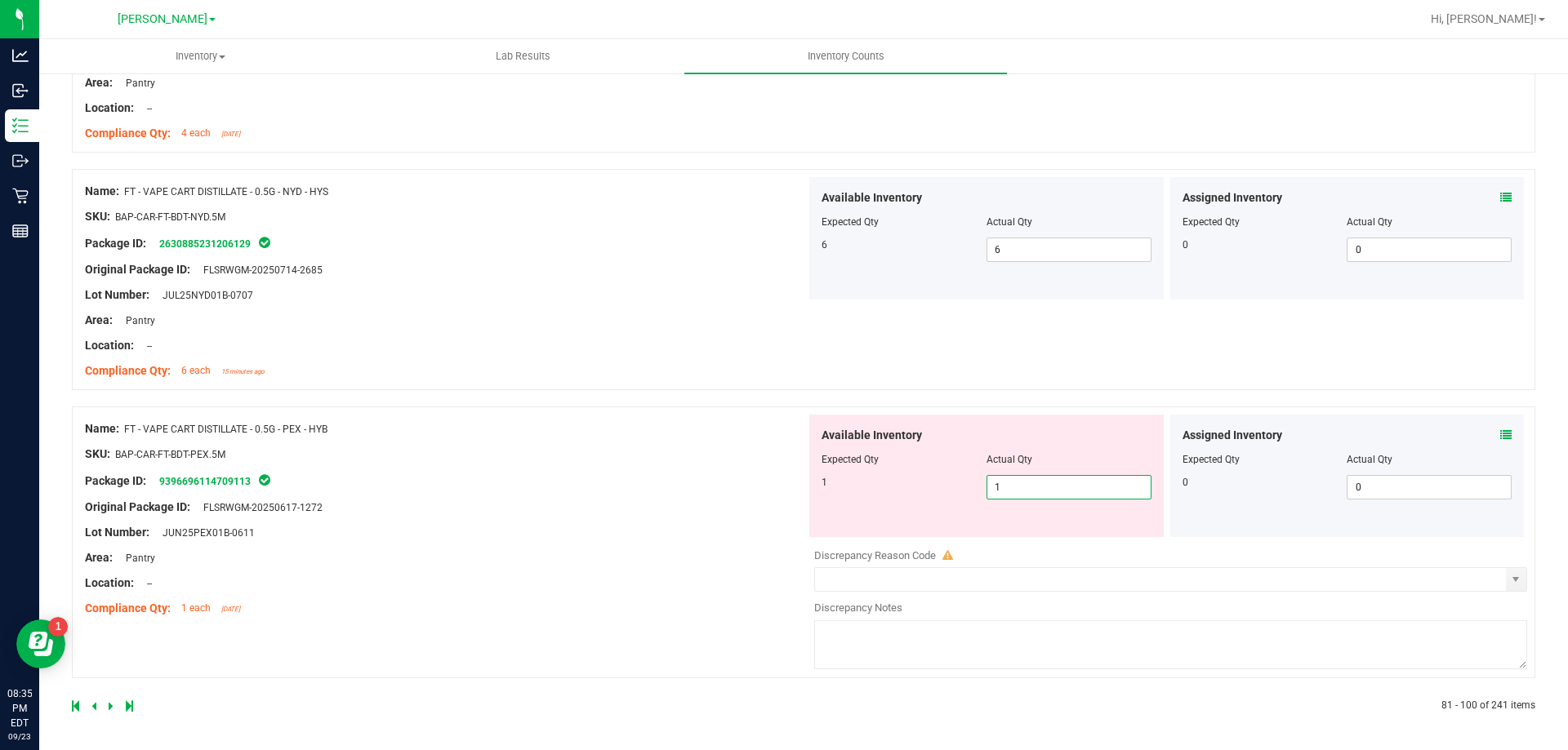
click at [508, 501] on div "Name: FT - VAPE CART DISTILLATE - 0.5G - PEX - HYB SKU: BAP-CAR-FT-BDT-PEX.5M P…" at bounding box center [446, 518] width 721 height 208
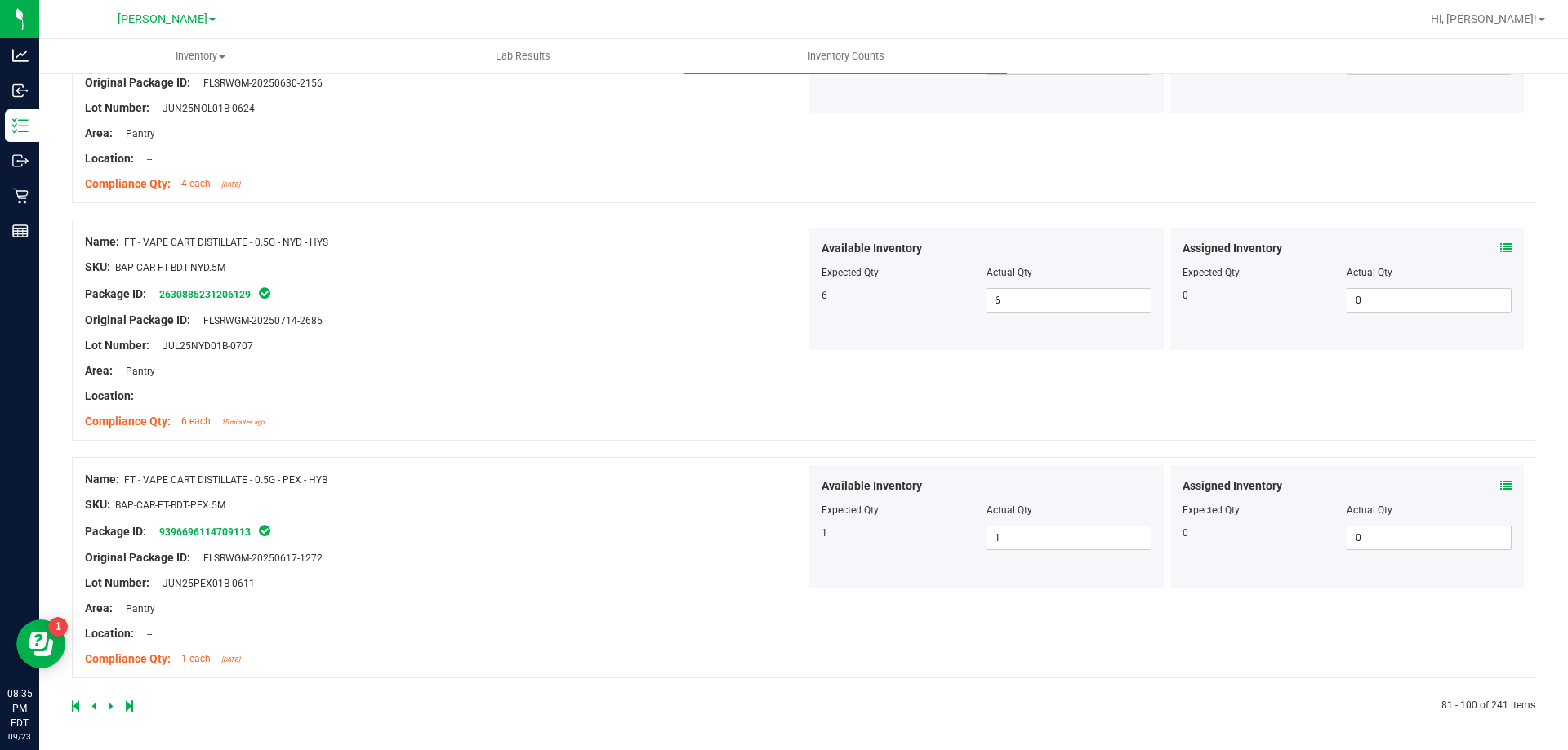
click at [109, 705] on icon at bounding box center [111, 706] width 5 height 10
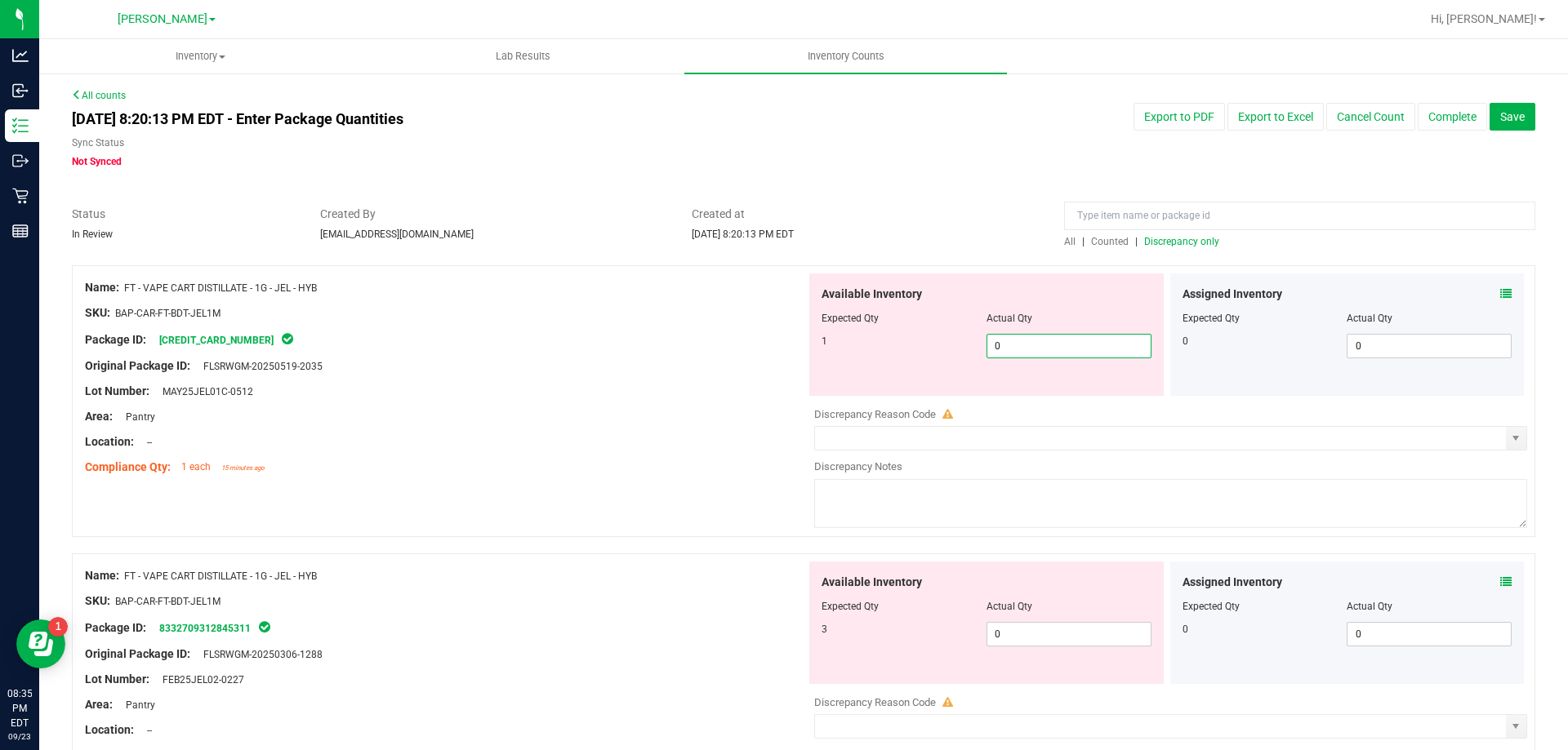
click at [1018, 338] on span "0 0" at bounding box center [1069, 346] width 165 height 24
drag, startPoint x: 687, startPoint y: 338, endPoint x: 701, endPoint y: 346, distance: 16.1
click at [690, 342] on div "Package ID: [CREDIT_CARD_NUMBER]" at bounding box center [446, 340] width 721 height 20
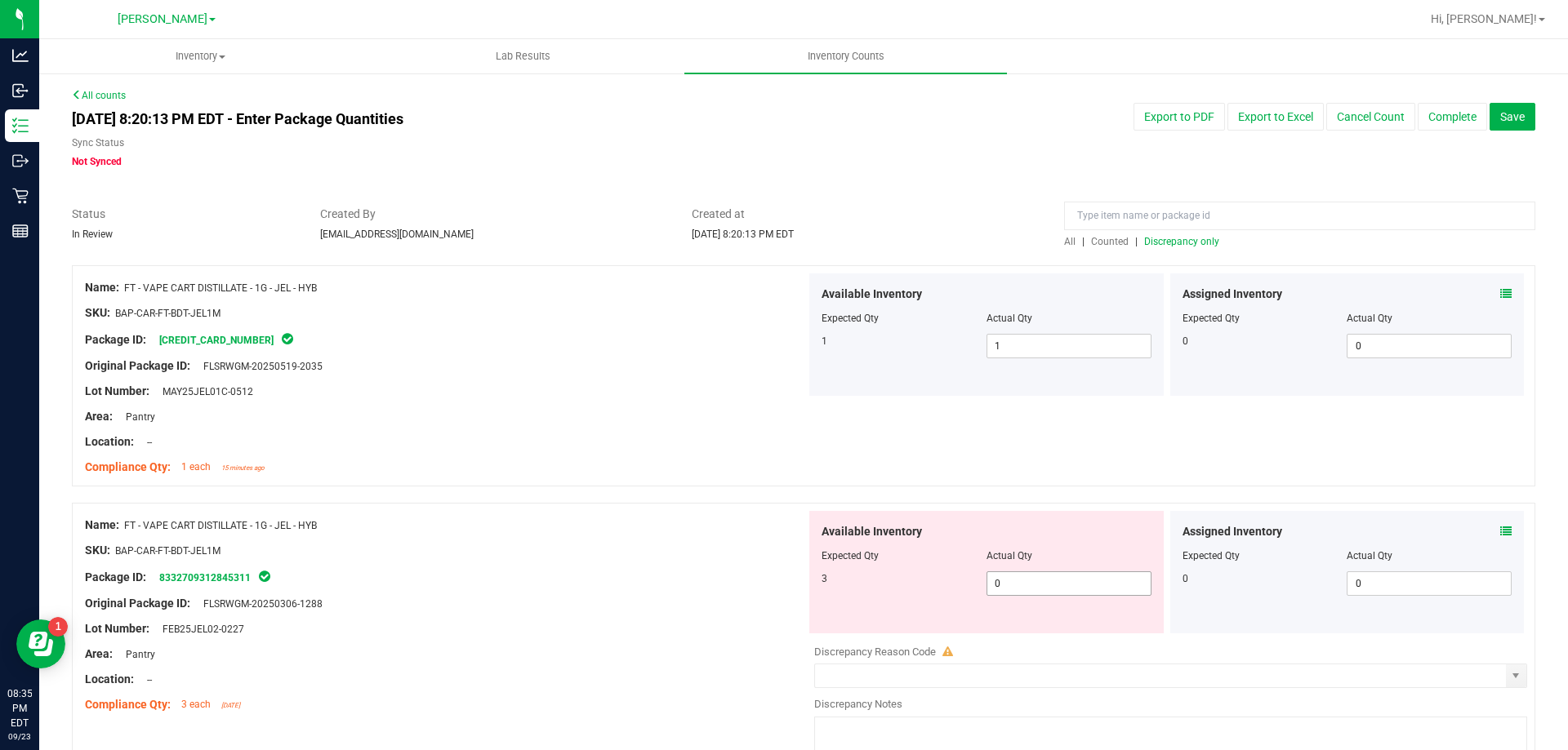
click at [1043, 594] on span "0 03" at bounding box center [1069, 583] width 165 height 24
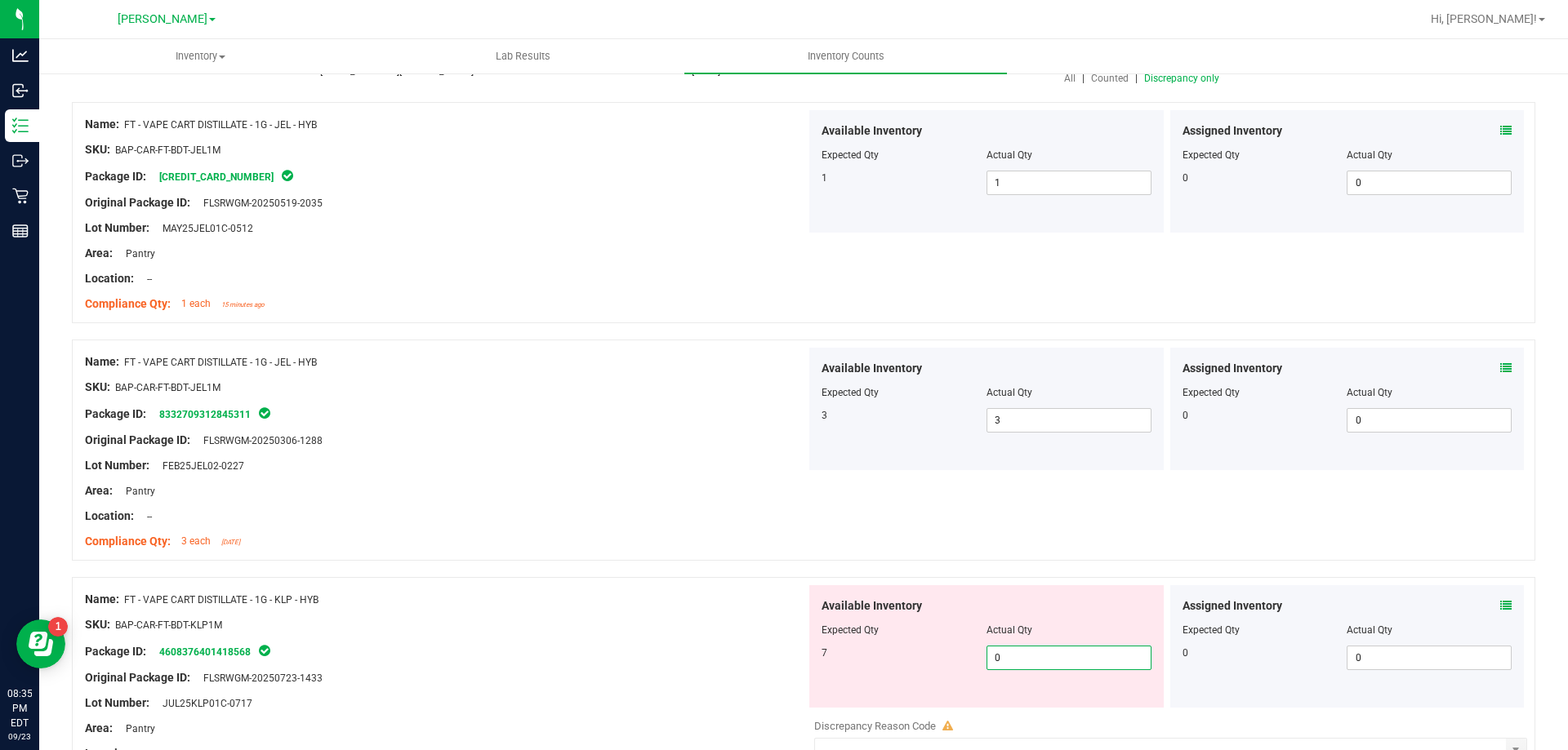
click at [1042, 656] on span "0 0" at bounding box center [1069, 657] width 165 height 24
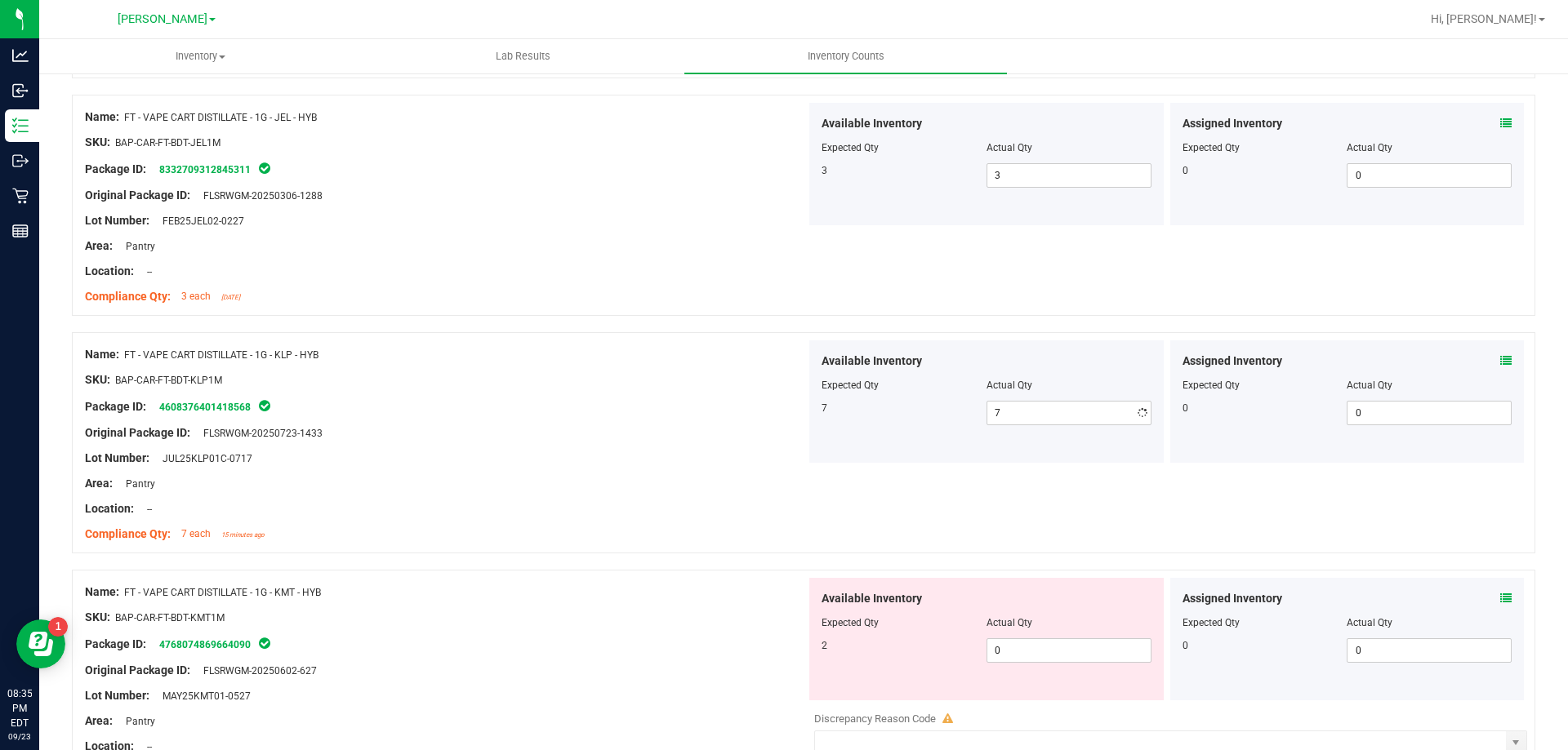
drag, startPoint x: 676, startPoint y: 518, endPoint x: 1012, endPoint y: 605, distance: 347.1
click at [681, 518] on div at bounding box center [446, 521] width 721 height 8
drag, startPoint x: 1068, startPoint y: 672, endPoint x: 1045, endPoint y: 659, distance: 26.4
click at [1062, 671] on div "Available Inventory Expected Qty Actual Qty 2 0 0" at bounding box center [986, 638] width 355 height 122
click at [1044, 658] on span "0 0" at bounding box center [1069, 650] width 165 height 24
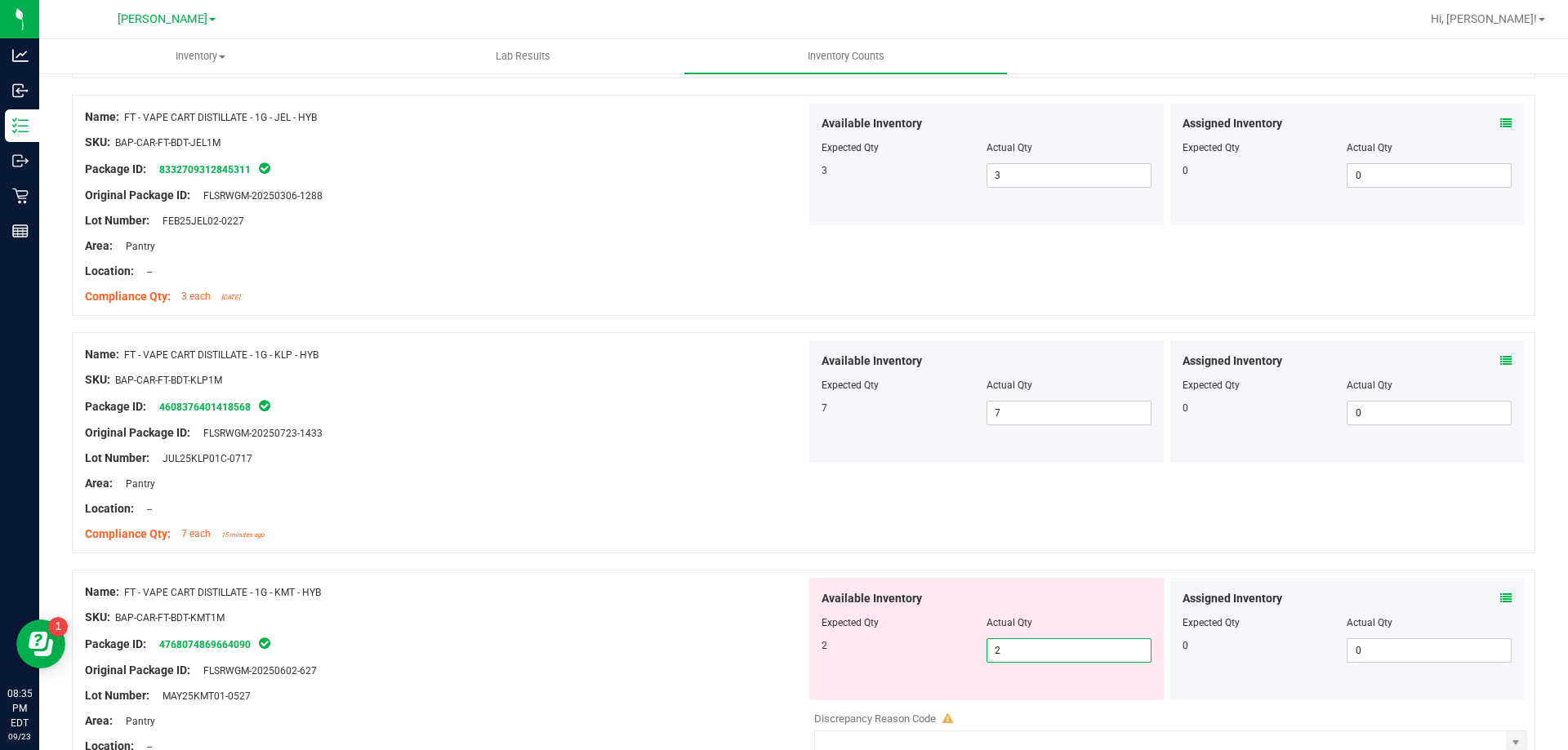
drag, startPoint x: 564, startPoint y: 571, endPoint x: 598, endPoint y: 571, distance: 34.0
click at [583, 570] on div "Name: FT - VAPE CART DISTILLATE - 1G - KMT - HYB SKU: BAP-CAR-FT-BDT-KMT1M Pack…" at bounding box center [803, 706] width 1464 height 272
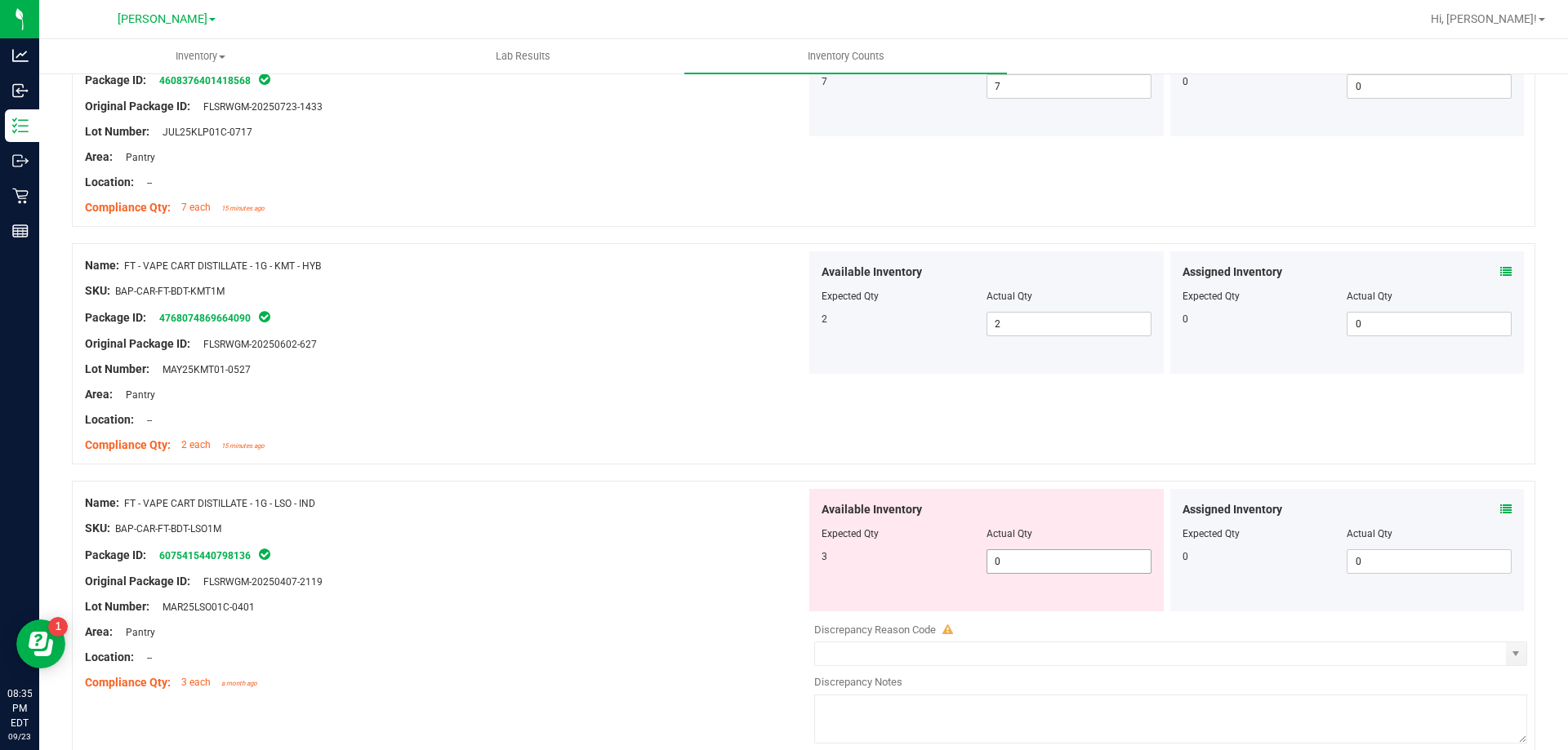
click at [1015, 568] on span "0 0" at bounding box center [1069, 561] width 165 height 24
drag, startPoint x: 537, startPoint y: 483, endPoint x: 716, endPoint y: 508, distance: 180.7
click at [549, 483] on div "Name: FT - VAPE CART DISTILLATE - 1G - LSO - IND SKU: BAP-CAR-FT-BDT-LSO1M Pack…" at bounding box center [803, 617] width 1464 height 272
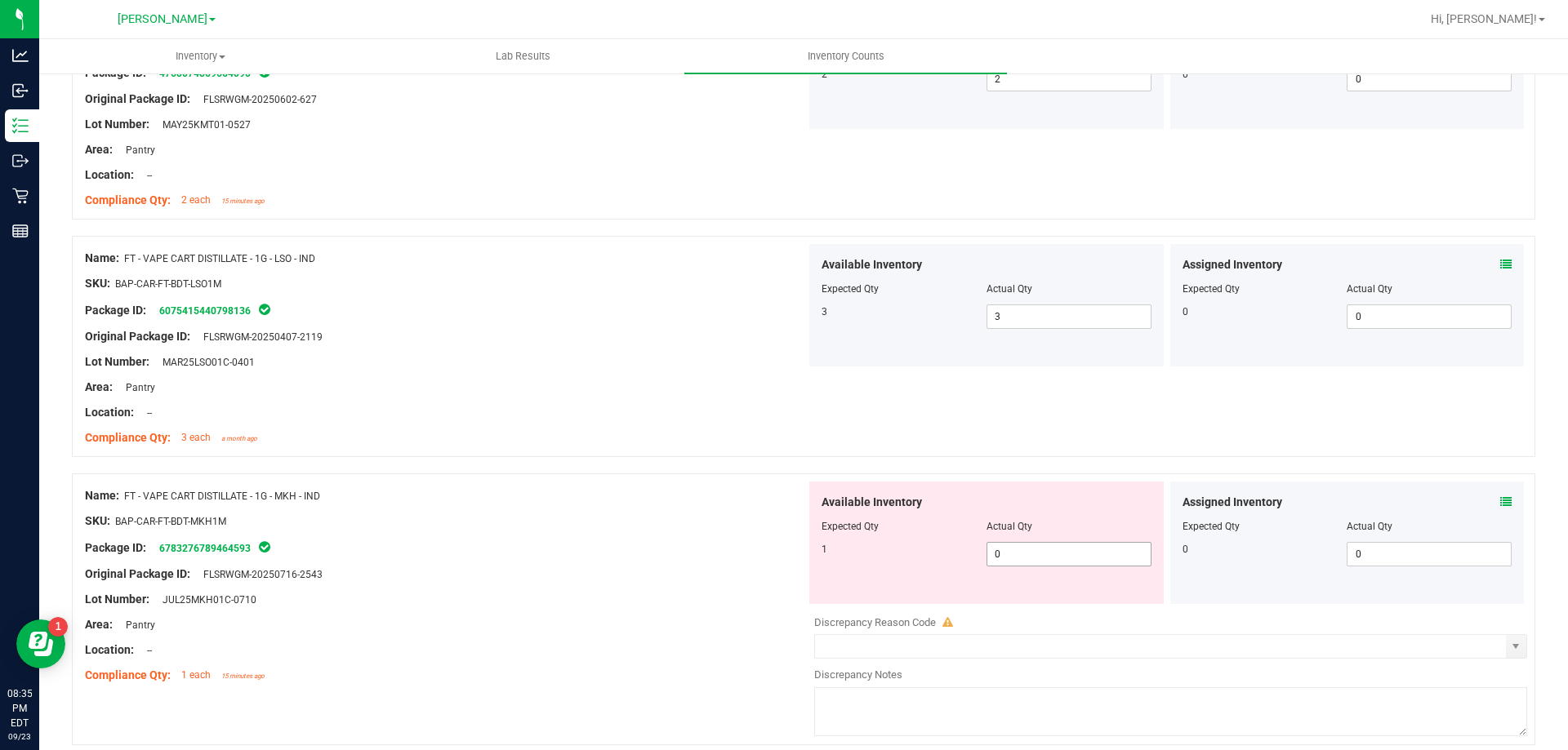
click at [1032, 552] on span "0 0" at bounding box center [1069, 553] width 165 height 24
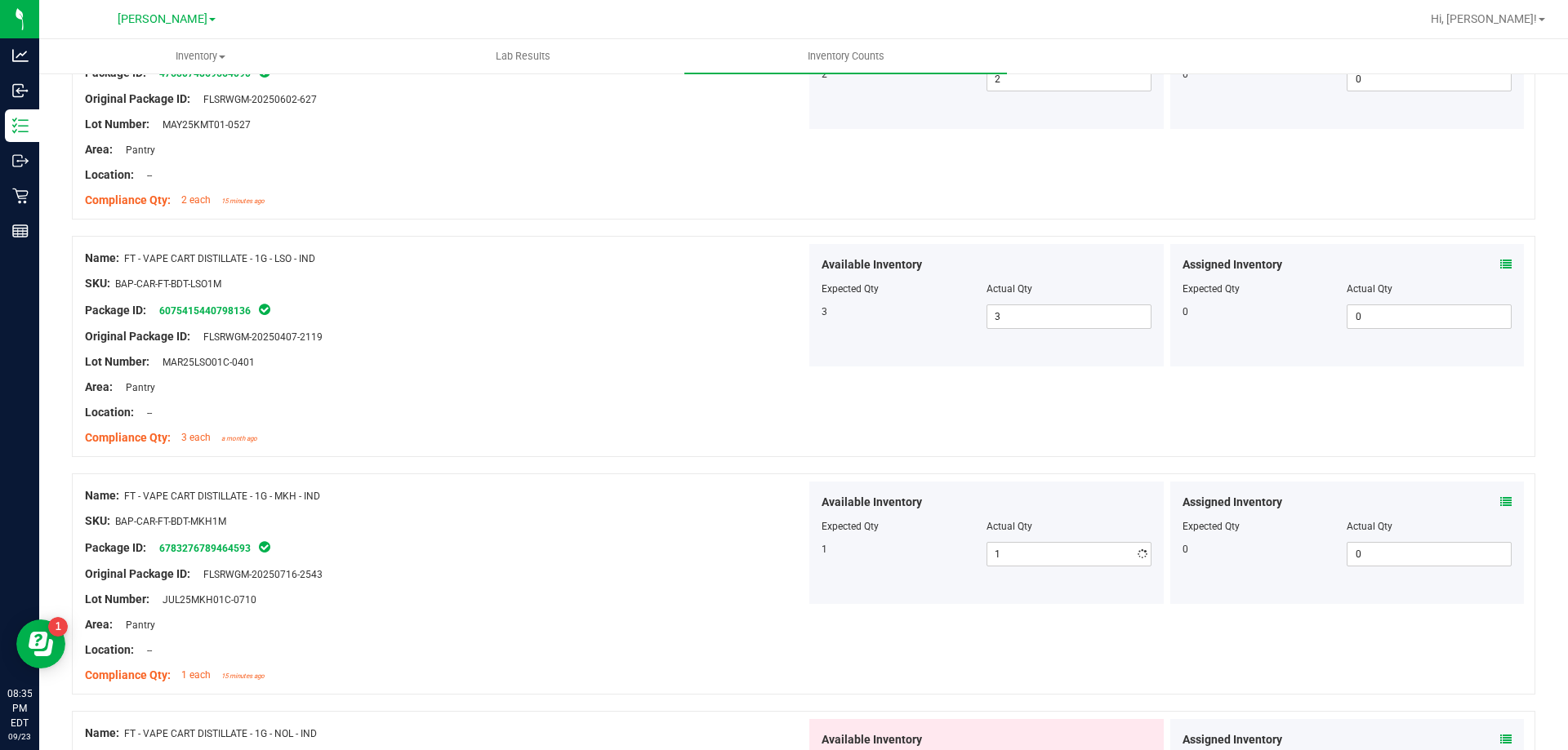
click at [814, 487] on div "Available Inventory Expected Qty Actual Qty 1 1 1" at bounding box center [986, 542] width 355 height 122
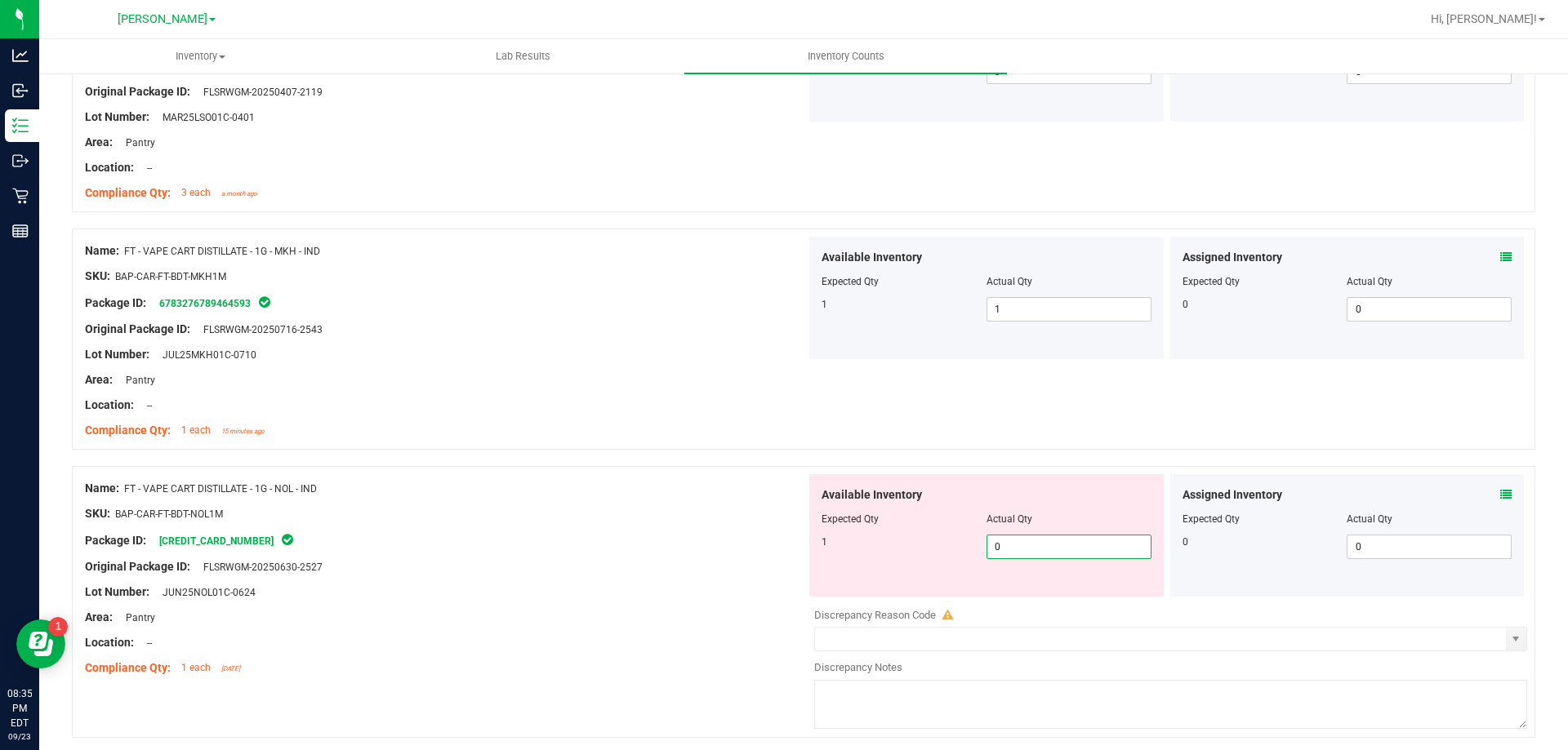
click at [1049, 550] on span "0 0" at bounding box center [1069, 546] width 165 height 24
click at [640, 488] on div "Name: FT - VAPE CART DISTILLATE - 1G - NOL - IND" at bounding box center [446, 488] width 721 height 17
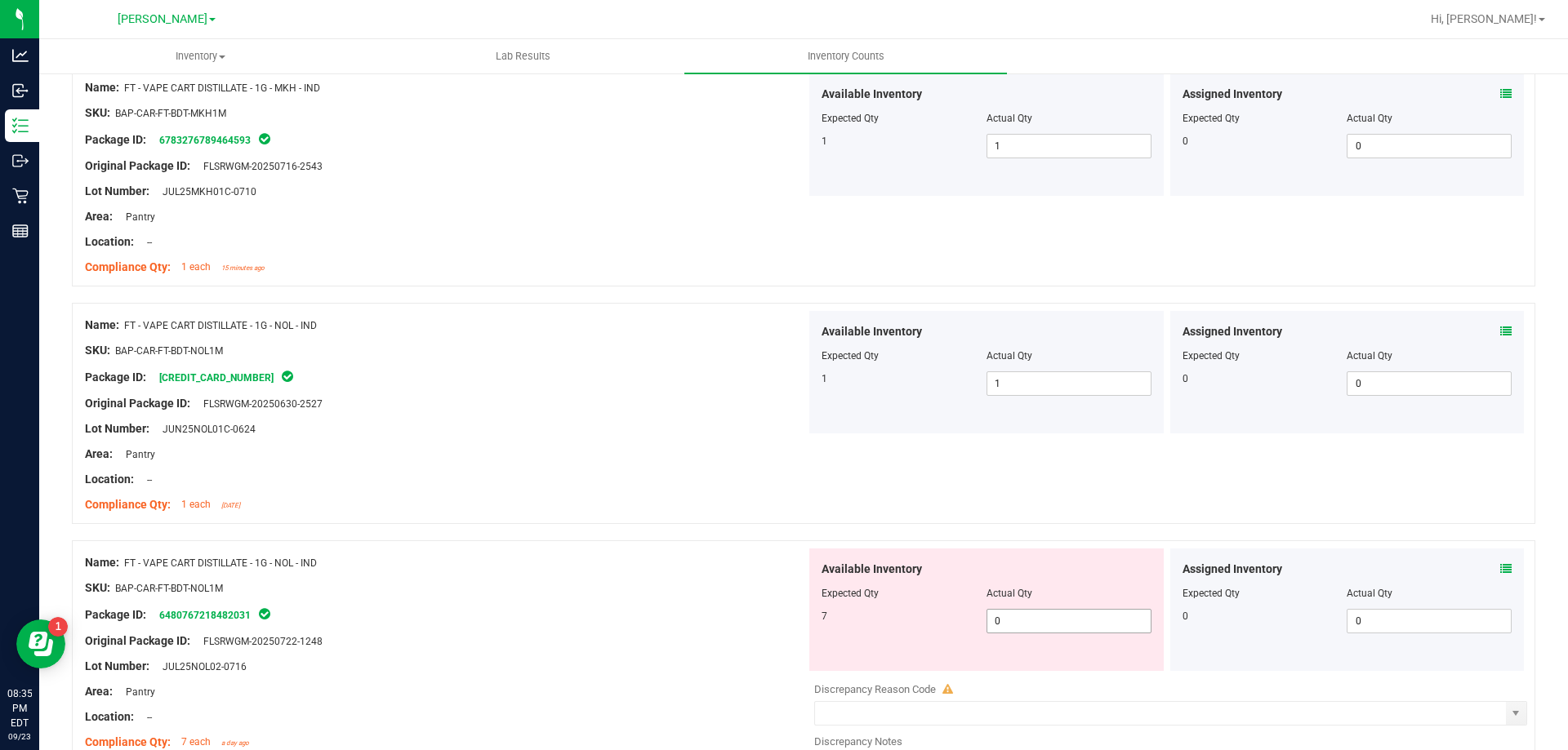
click at [1035, 625] on span "0 0" at bounding box center [1069, 620] width 165 height 24
drag, startPoint x: 675, startPoint y: 492, endPoint x: 750, endPoint y: 512, distance: 77.6
click at [681, 492] on div at bounding box center [446, 492] width 721 height 8
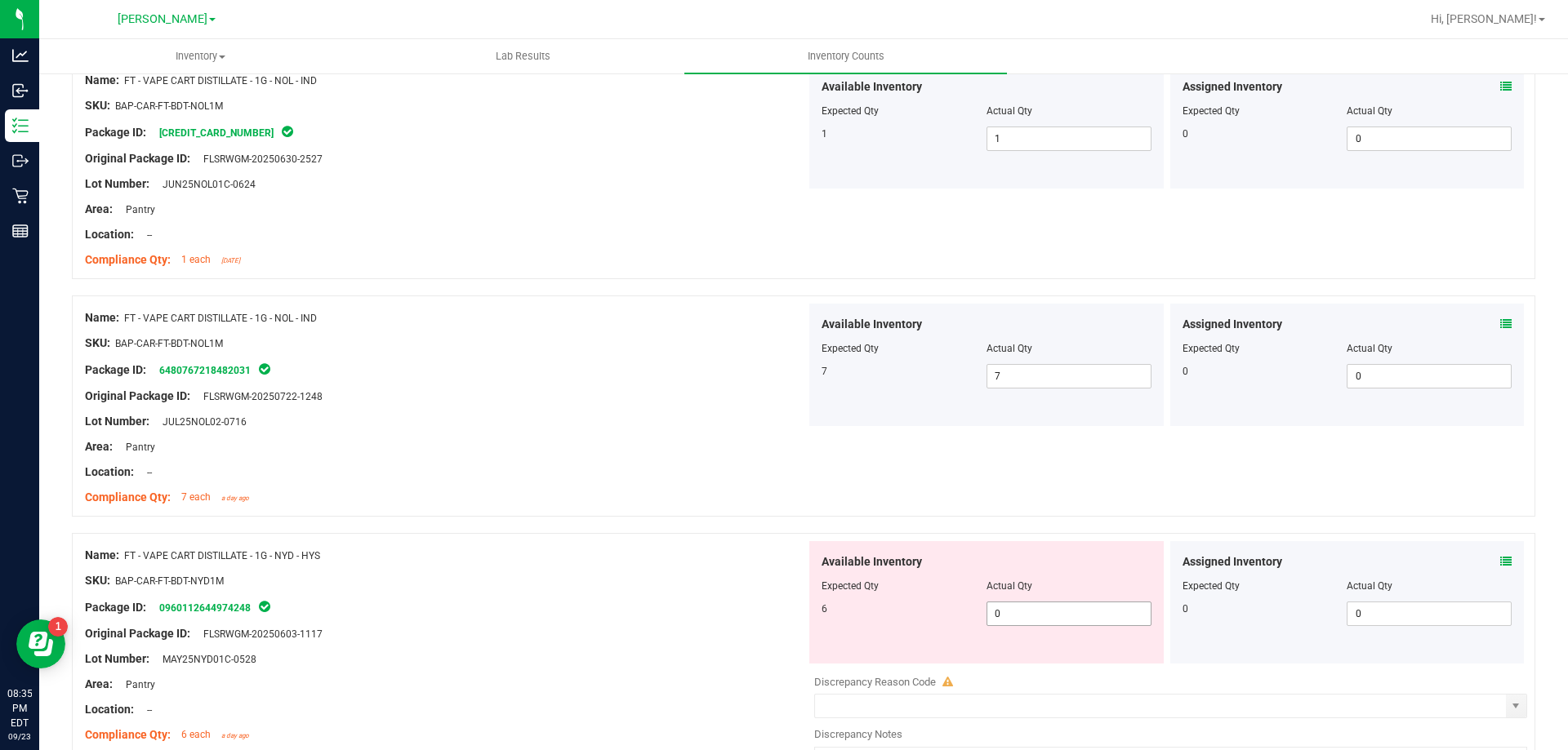
click at [1042, 613] on span "0 0" at bounding box center [1069, 613] width 165 height 24
click at [825, 530] on div at bounding box center [803, 525] width 1464 height 16
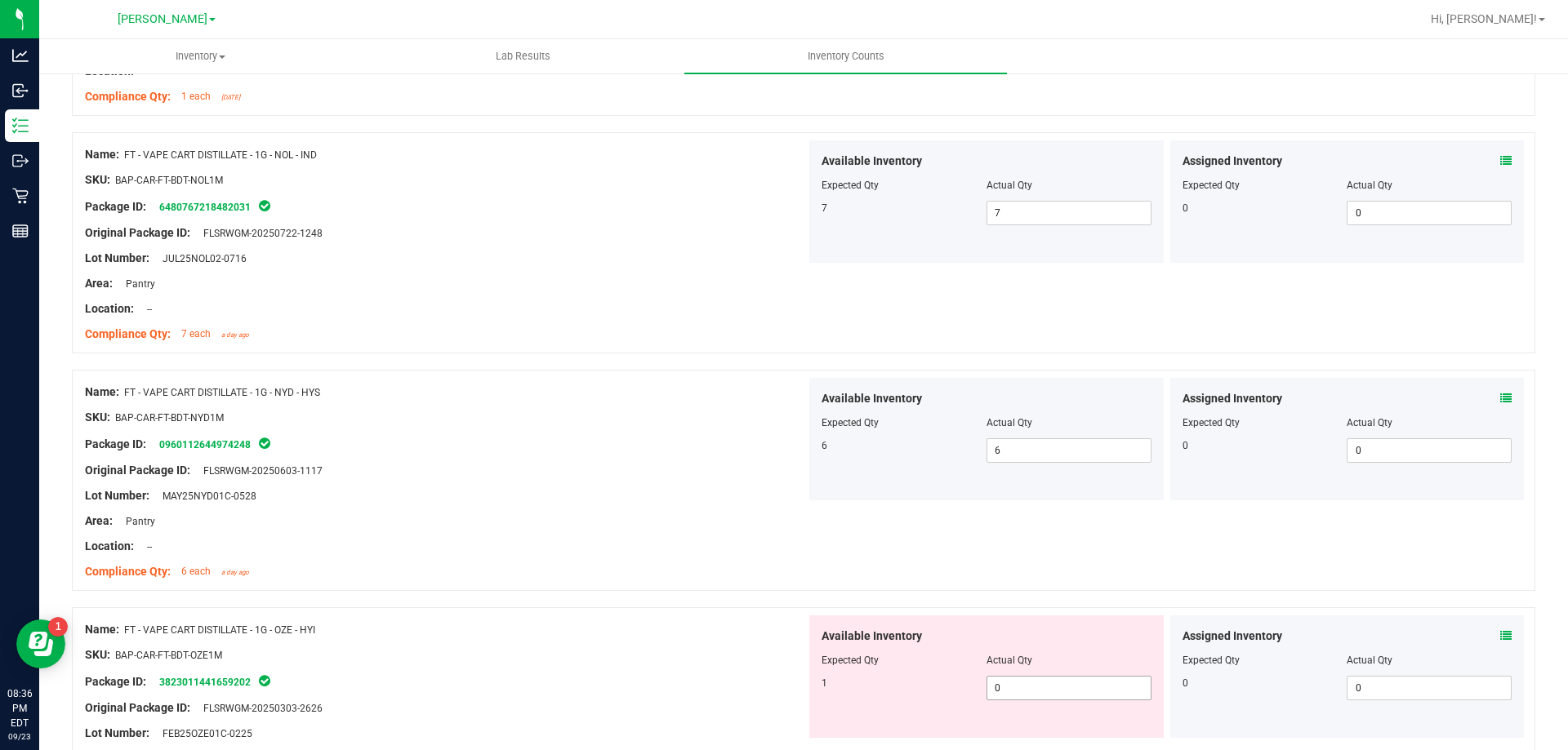
click at [1051, 687] on span "0 0" at bounding box center [1069, 687] width 165 height 24
click at [828, 556] on div "Name: FT - VAPE CART DISTILLATE - 1G - NYD - HYS SKU: BAP-CAR-FT-BDT-NYD1M Pack…" at bounding box center [803, 481] width 1464 height 221
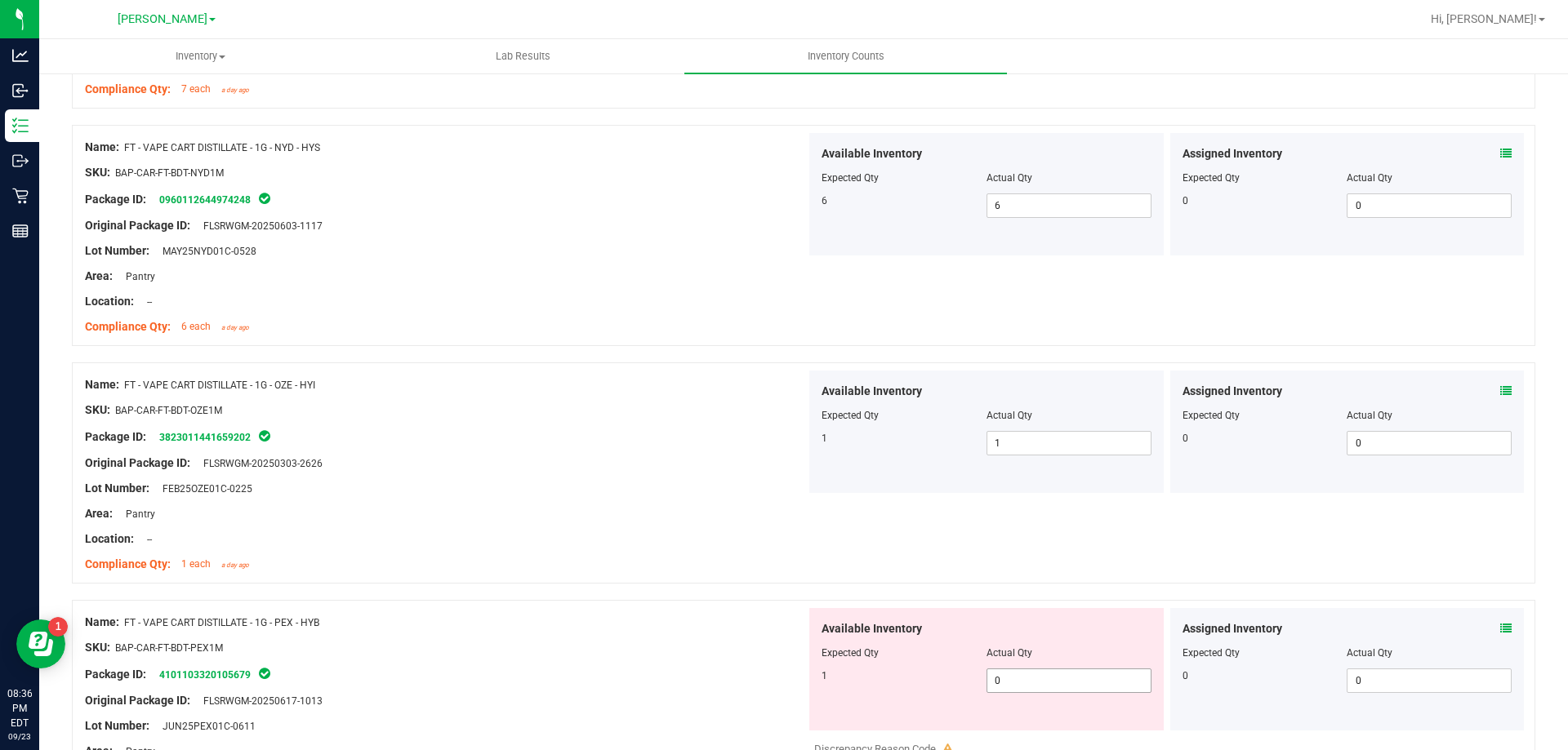
click at [1024, 671] on span "0 0" at bounding box center [1069, 680] width 165 height 24
click at [737, 477] on div at bounding box center [446, 475] width 721 height 8
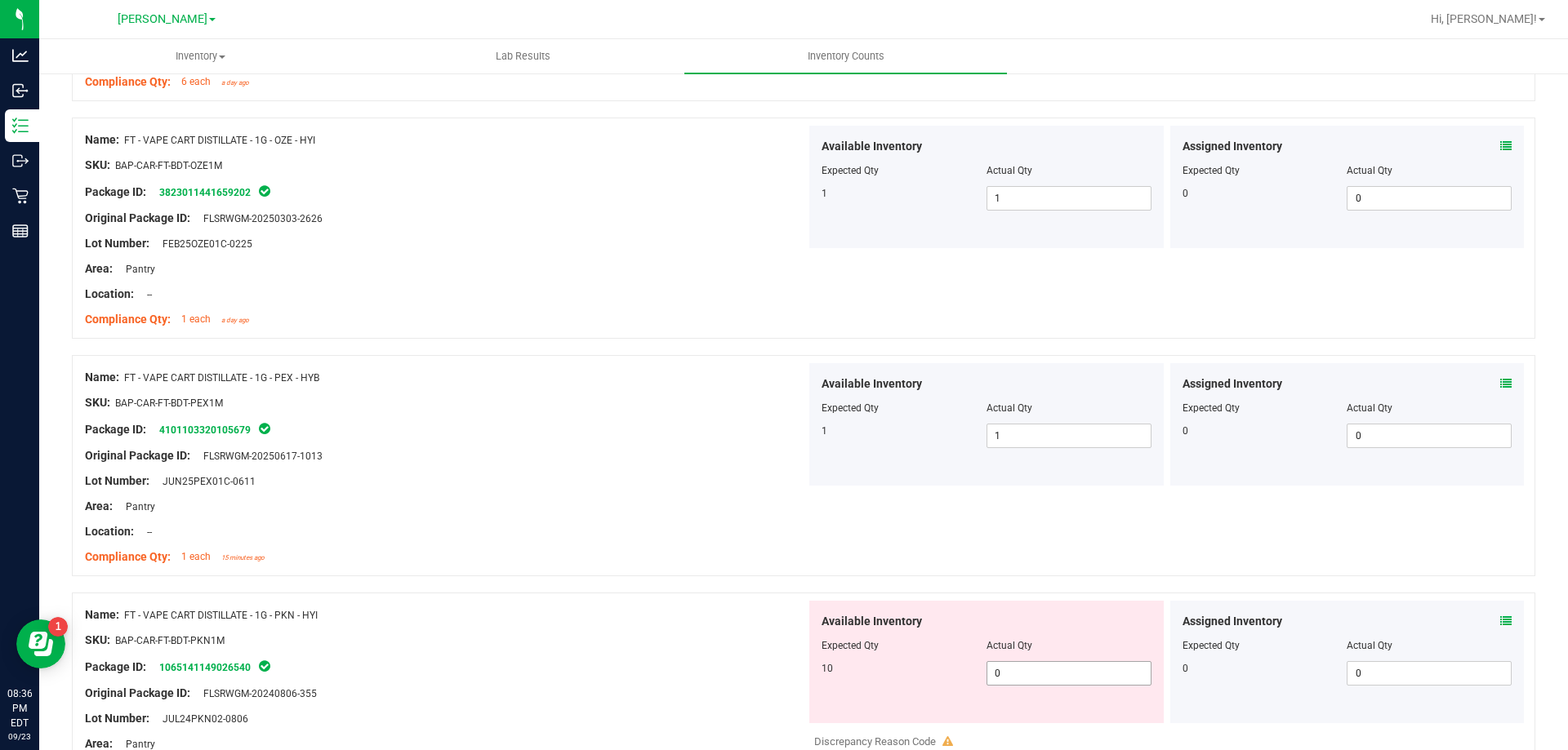
click at [1046, 669] on span "0 0" at bounding box center [1069, 673] width 165 height 24
drag, startPoint x: 584, startPoint y: 504, endPoint x: 619, endPoint y: 507, distance: 35.1
click at [588, 503] on div "Area: Pantry" at bounding box center [446, 506] width 721 height 17
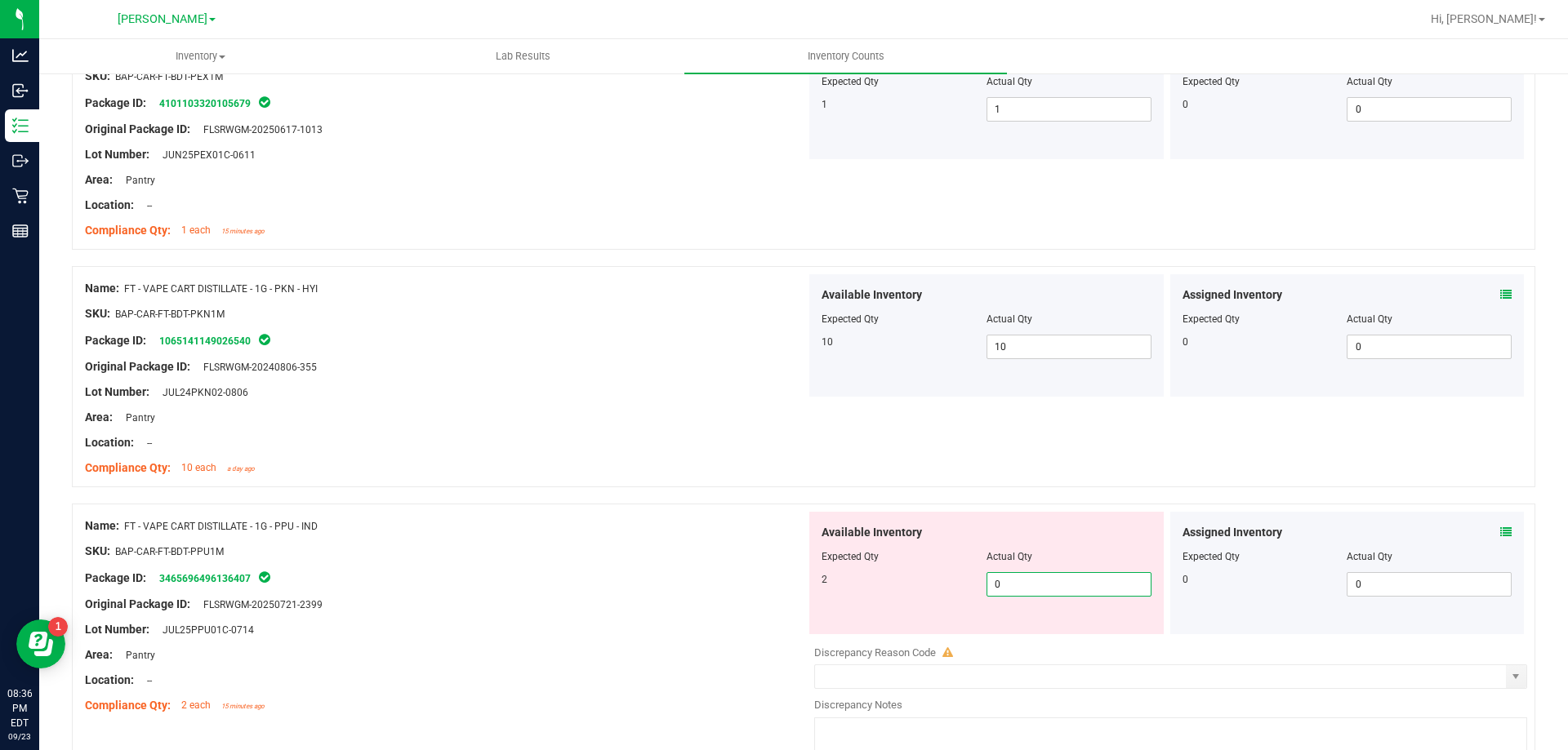
click at [1017, 580] on span "0 0" at bounding box center [1069, 584] width 165 height 24
click at [670, 482] on div "Name: FT - VAPE CART DISTILLATE - 1G - PKN - HYI SKU: BAP-CAR-FT-BDT-PKN1M Pack…" at bounding box center [446, 377] width 721 height 208
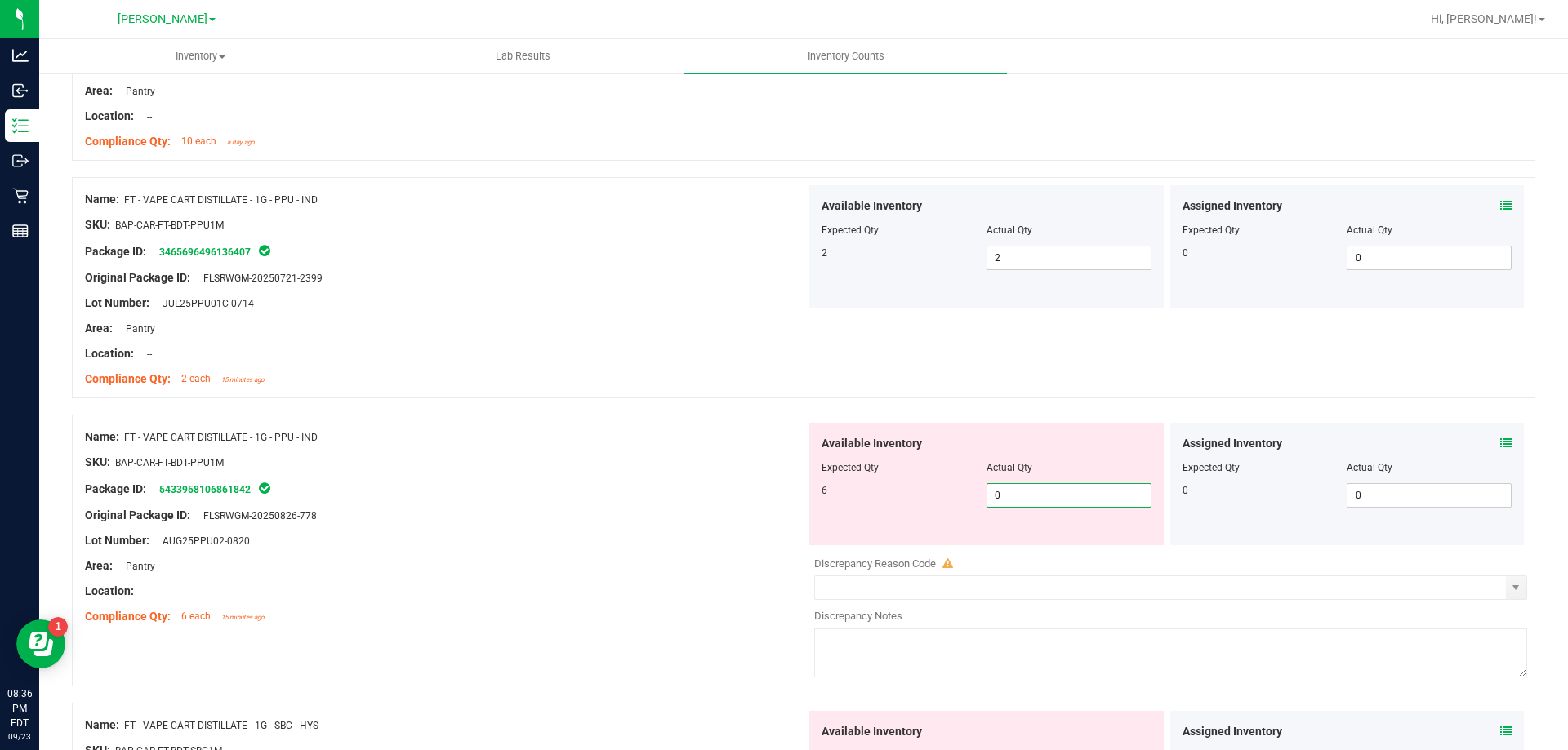
click at [1021, 492] on span "0 0" at bounding box center [1069, 495] width 165 height 24
click at [787, 404] on div at bounding box center [803, 406] width 1464 height 16
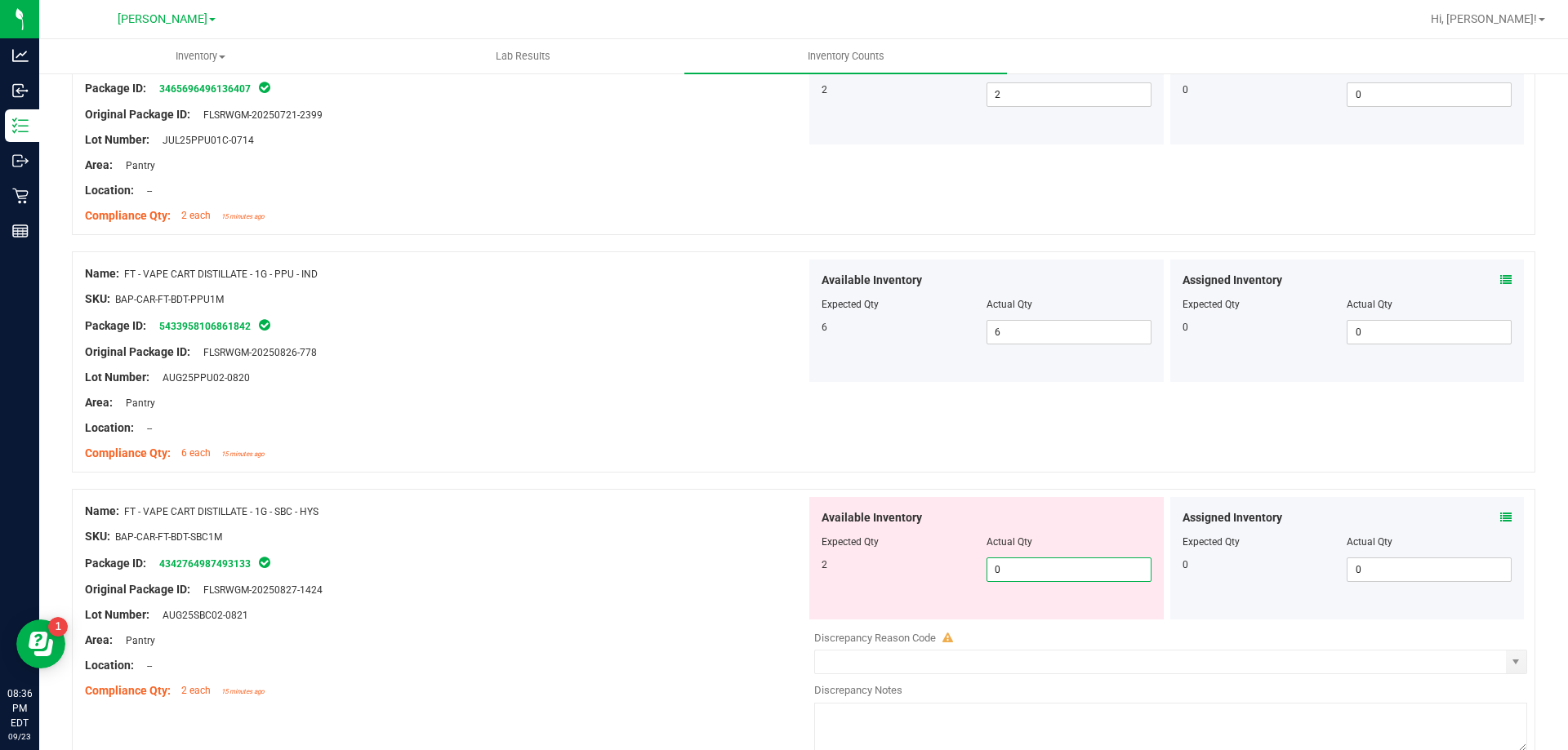
click at [1036, 563] on span "0 0" at bounding box center [1069, 570] width 165 height 24
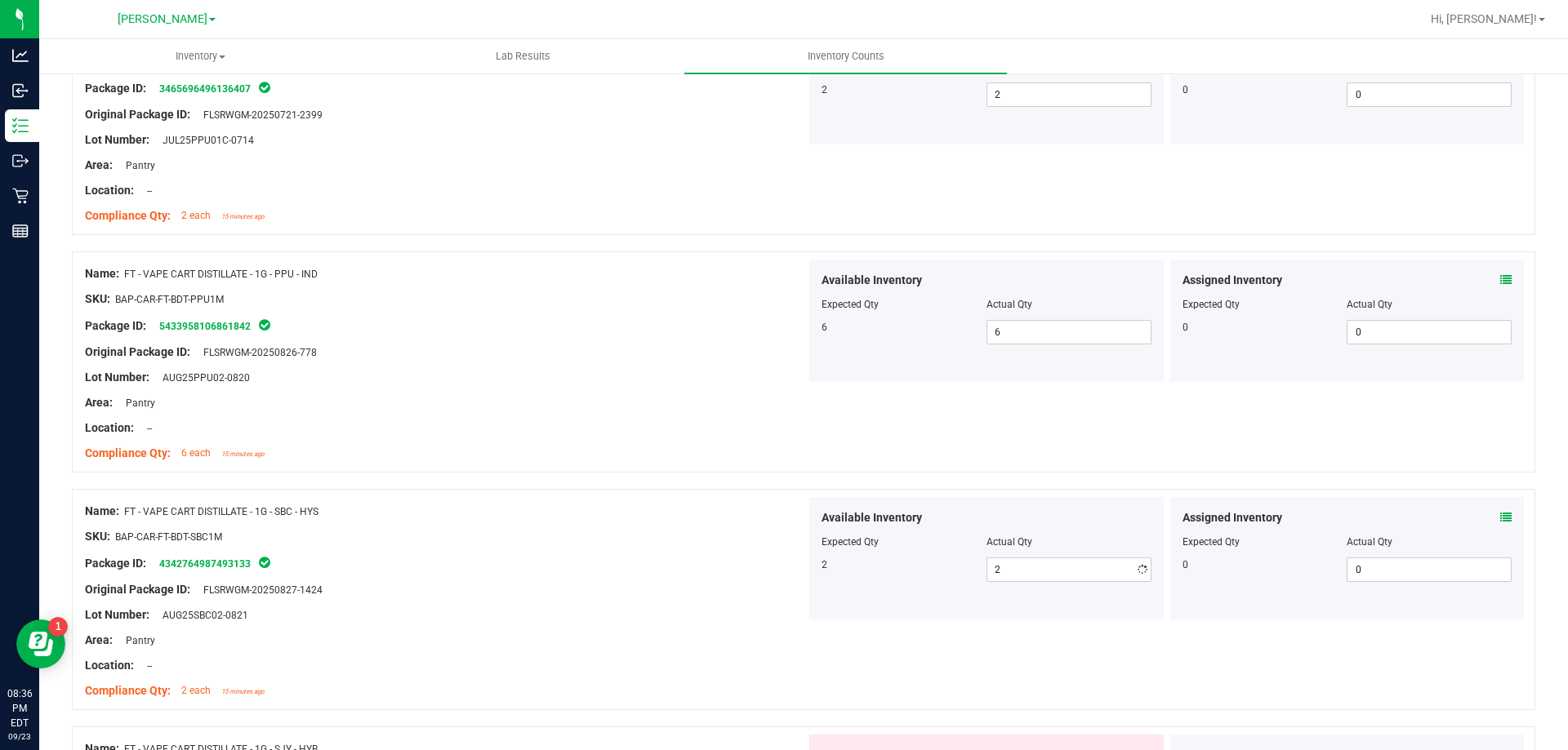
click at [746, 420] on div "Location: --" at bounding box center [446, 428] width 721 height 17
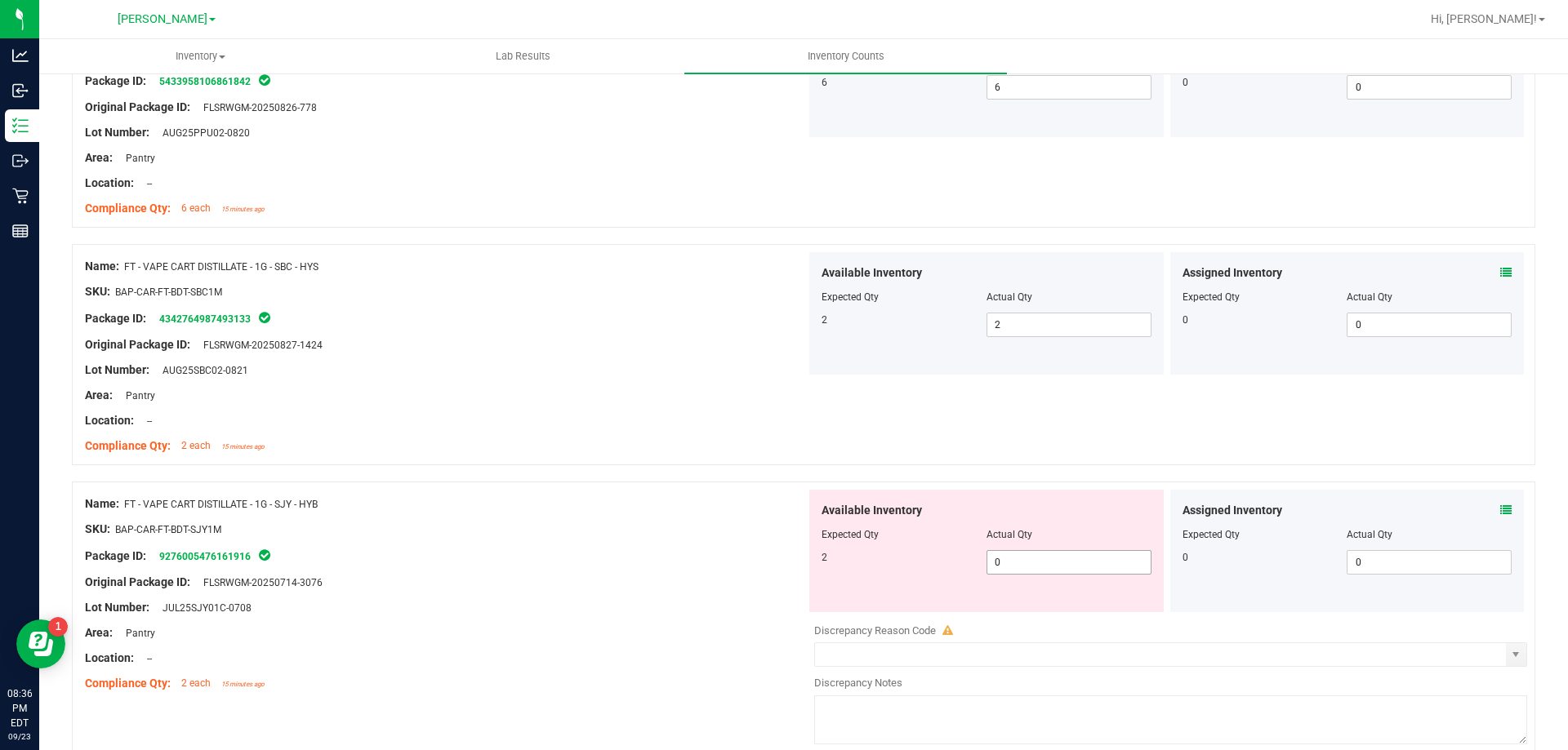
drag, startPoint x: 1083, startPoint y: 566, endPoint x: 874, endPoint y: 498, distance: 219.8
click at [1083, 566] on span "0 0" at bounding box center [1069, 561] width 165 height 24
click at [674, 432] on div at bounding box center [446, 433] width 721 height 8
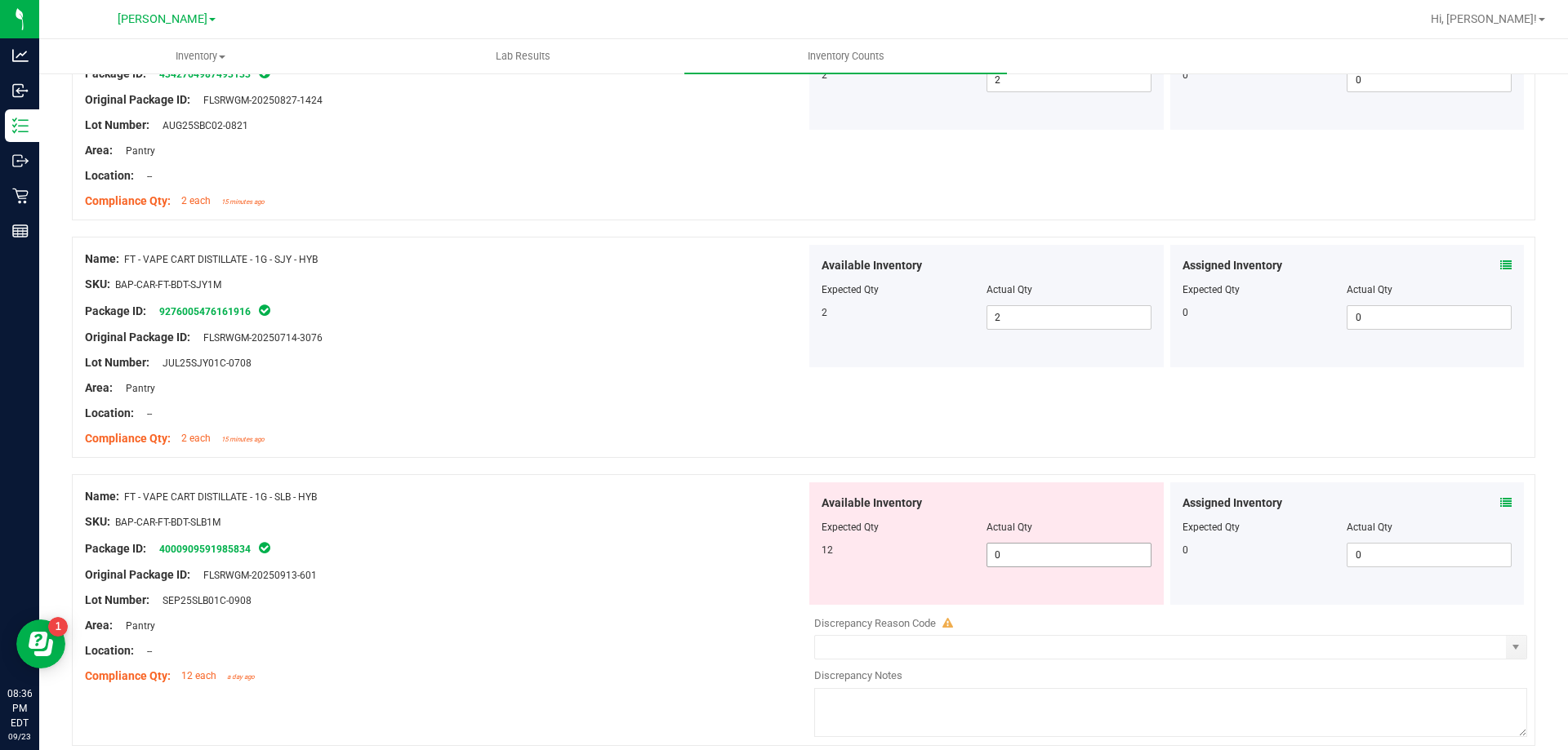
click at [1005, 542] on span "0 0" at bounding box center [1069, 554] width 165 height 24
click at [1035, 564] on span "0 0" at bounding box center [1069, 554] width 165 height 24
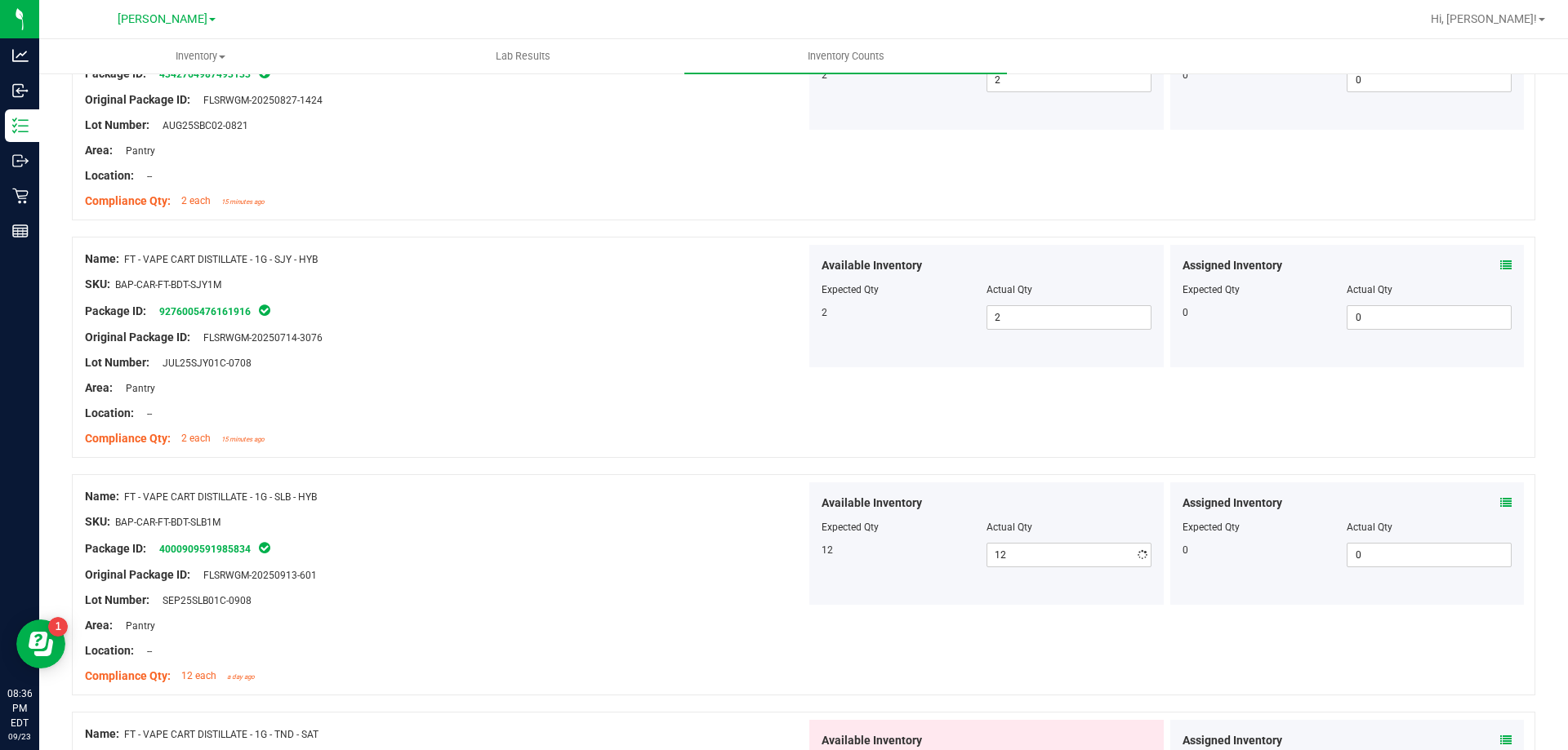
click at [518, 394] on div "Area: Pantry" at bounding box center [446, 387] width 721 height 17
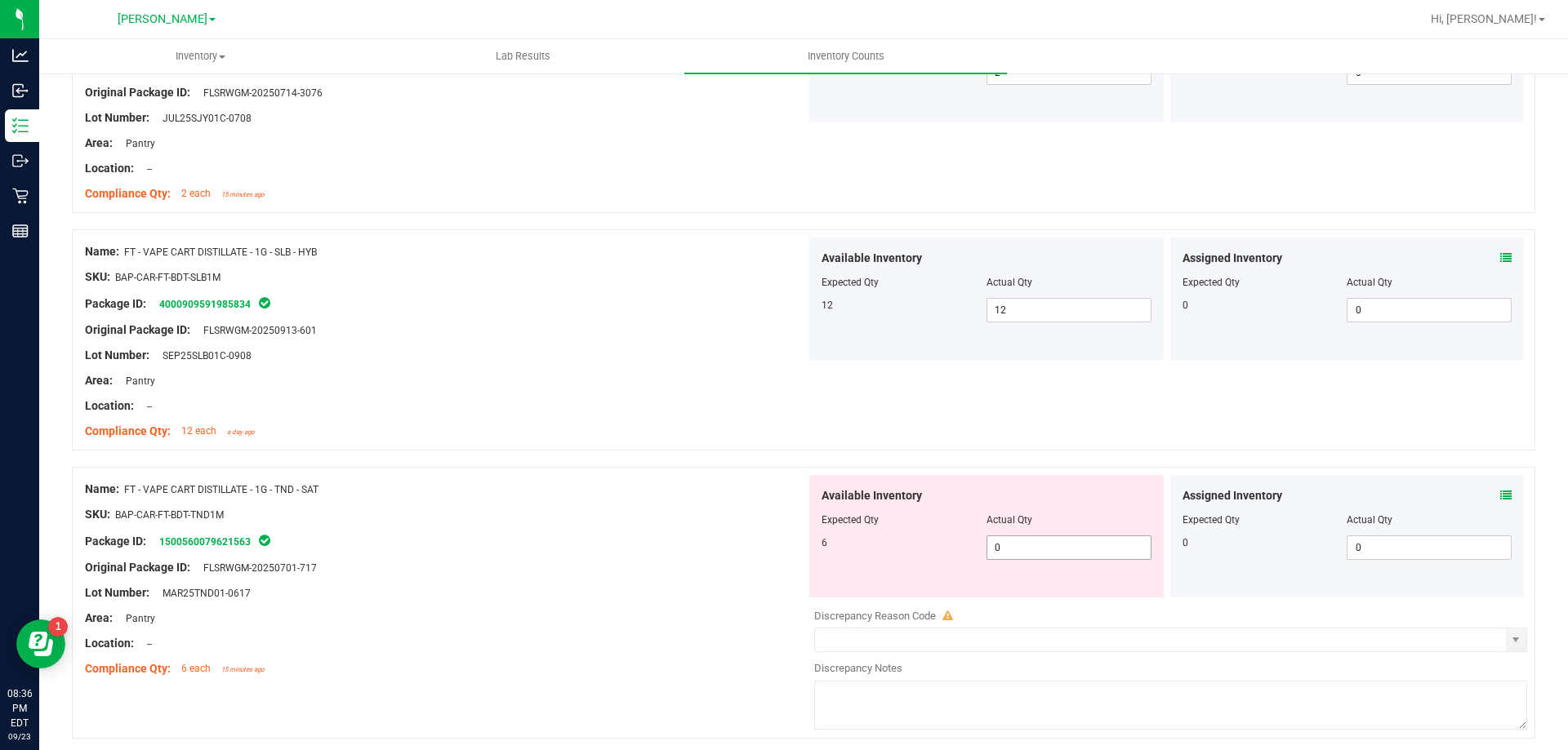
click at [1061, 542] on span "0 0" at bounding box center [1069, 547] width 165 height 24
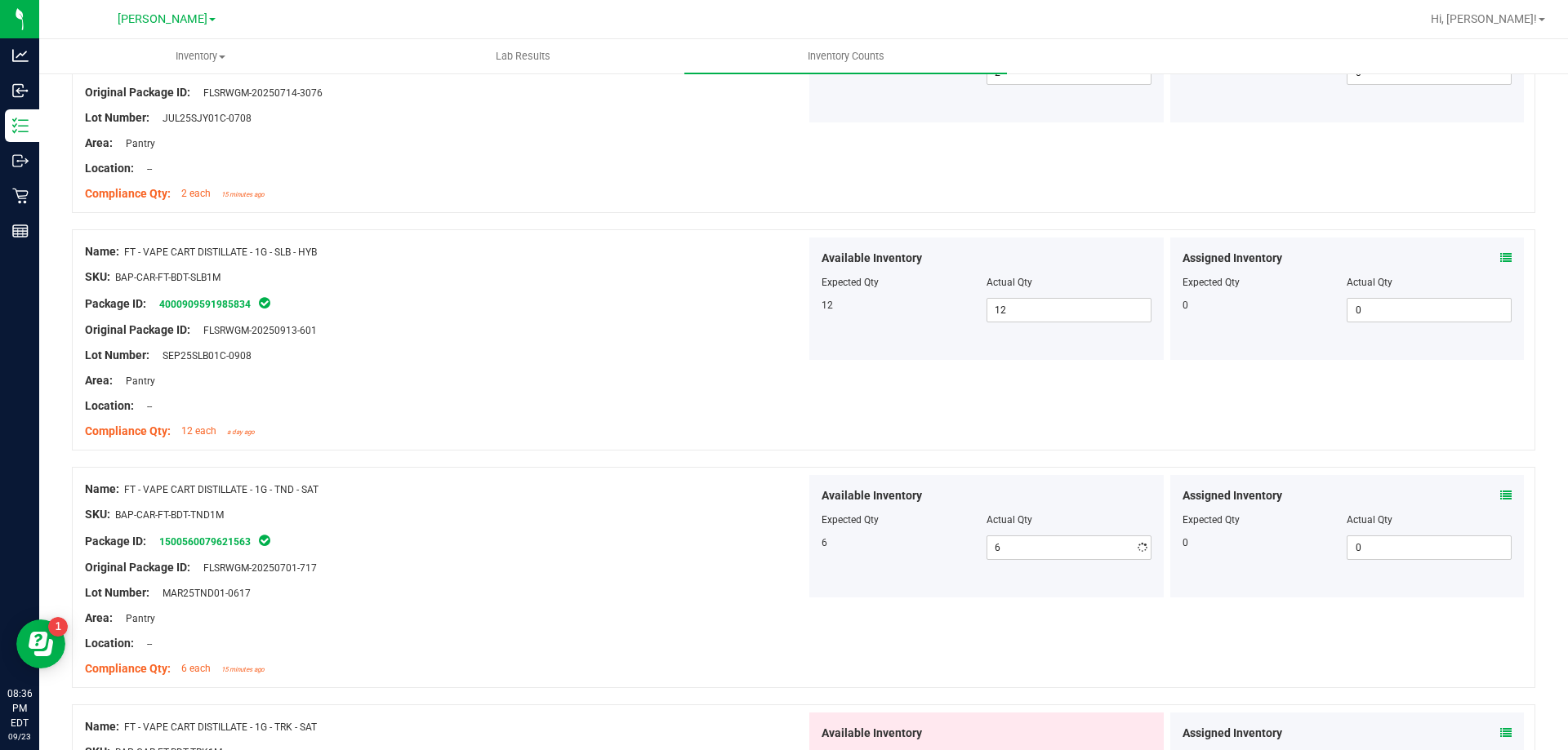
drag, startPoint x: 807, startPoint y: 461, endPoint x: 820, endPoint y: 461, distance: 13.0
click at [810, 461] on div at bounding box center [803, 459] width 1464 height 16
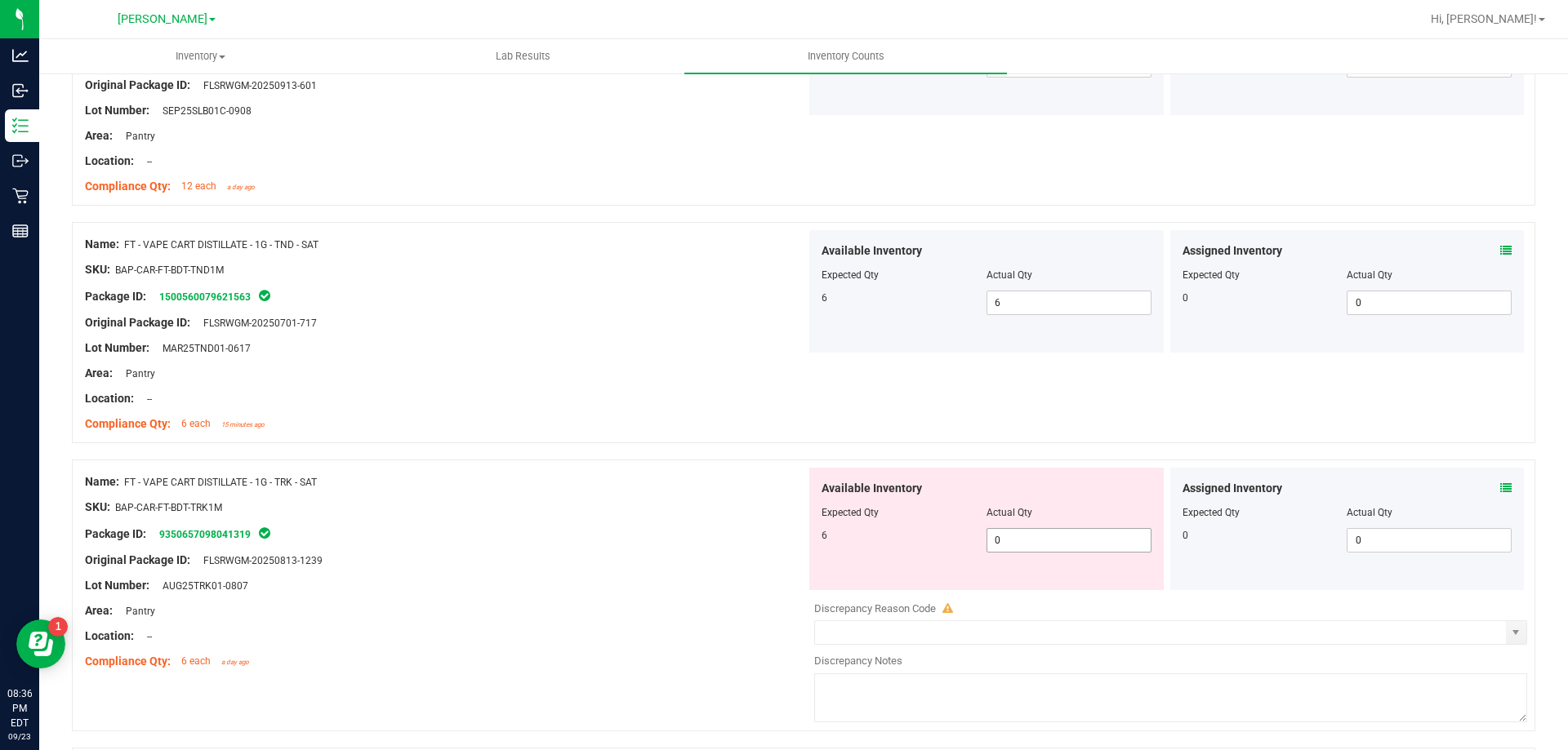
click at [1055, 540] on span "0 06" at bounding box center [1069, 540] width 165 height 24
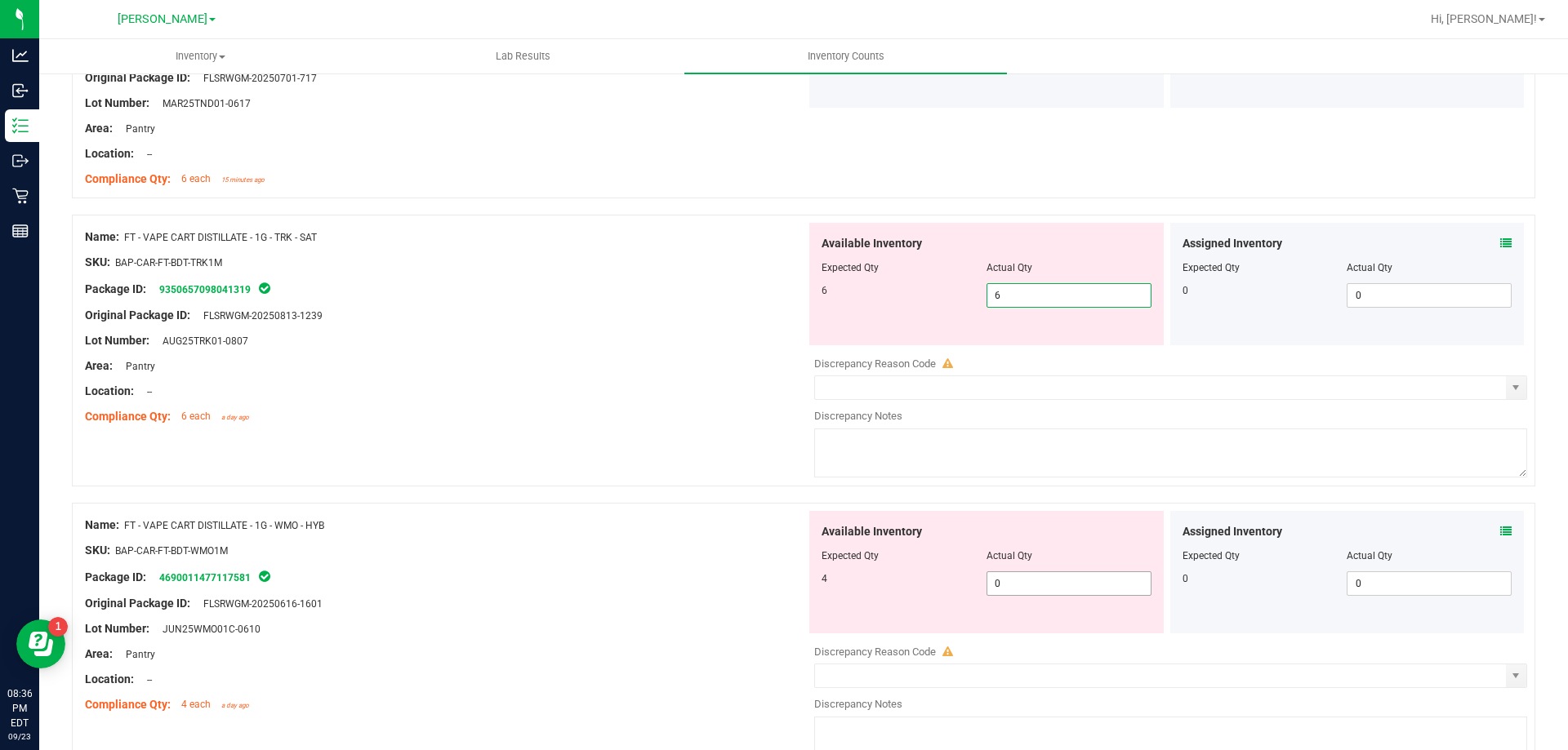
click at [1054, 577] on div "Available Inventory Expected Qty Actual Qty 4 0 0" at bounding box center [986, 571] width 355 height 122
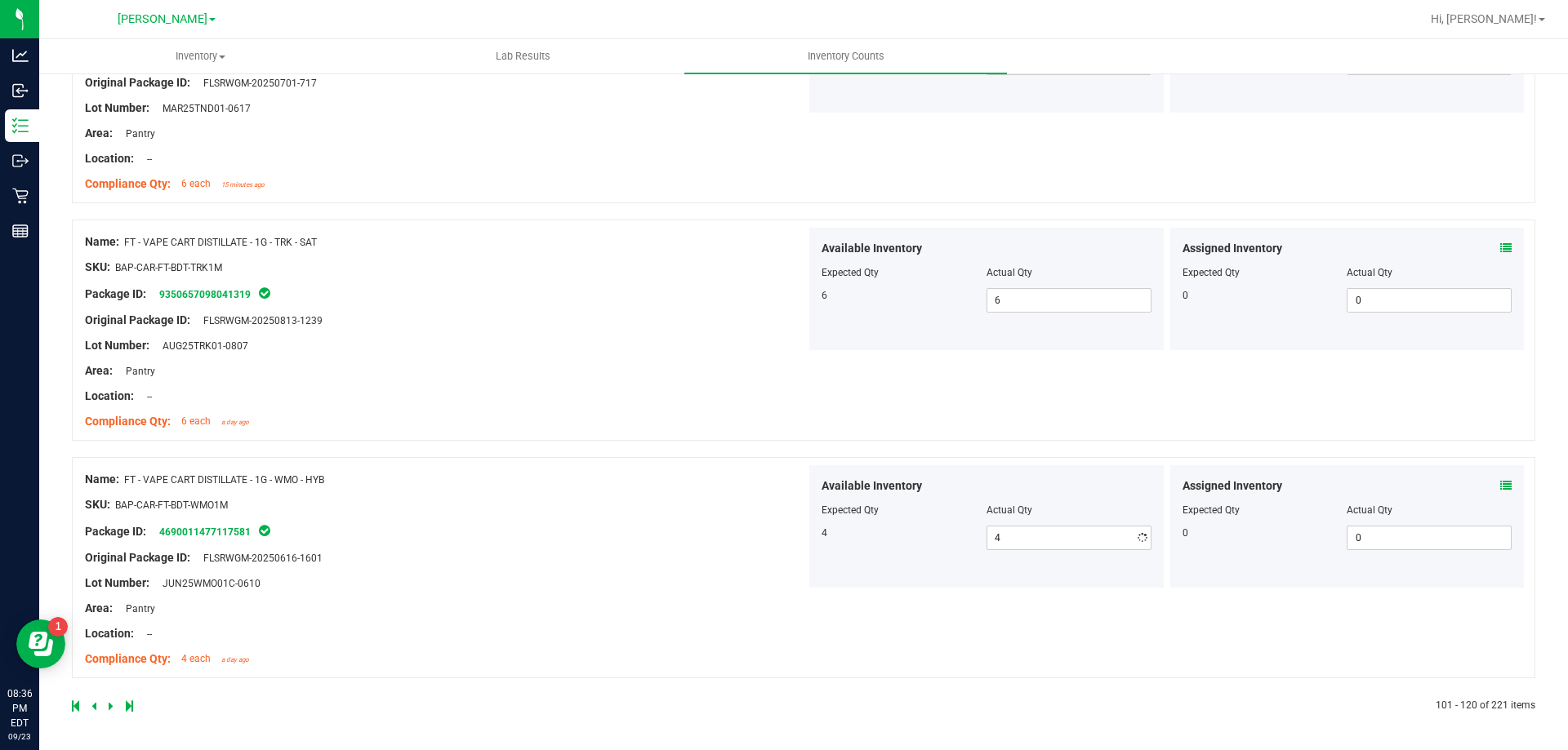
drag, startPoint x: 564, startPoint y: 648, endPoint x: 550, endPoint y: 648, distance: 14.0
click at [564, 647] on div "Name: FT - VAPE CART DISTILLATE - 1G - WMO - HYB SKU: BAP-CAR-FT-BDT-WMO1M Pack…" at bounding box center [803, 568] width 1464 height 221
click at [112, 698] on div at bounding box center [437, 706] width 731 height 15
click at [109, 701] on icon at bounding box center [111, 706] width 5 height 10
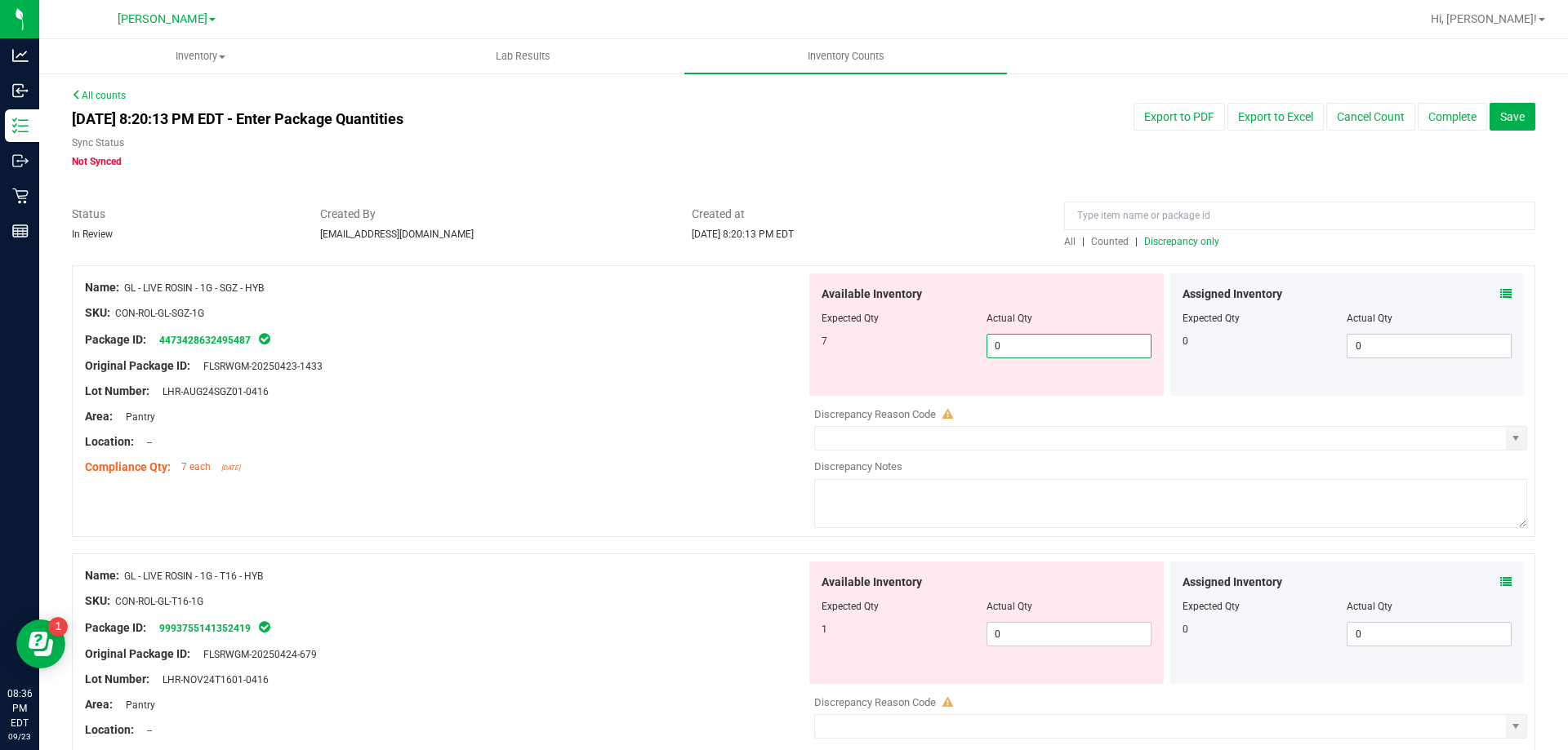
click at [1047, 346] on span "0 0" at bounding box center [1069, 346] width 165 height 24
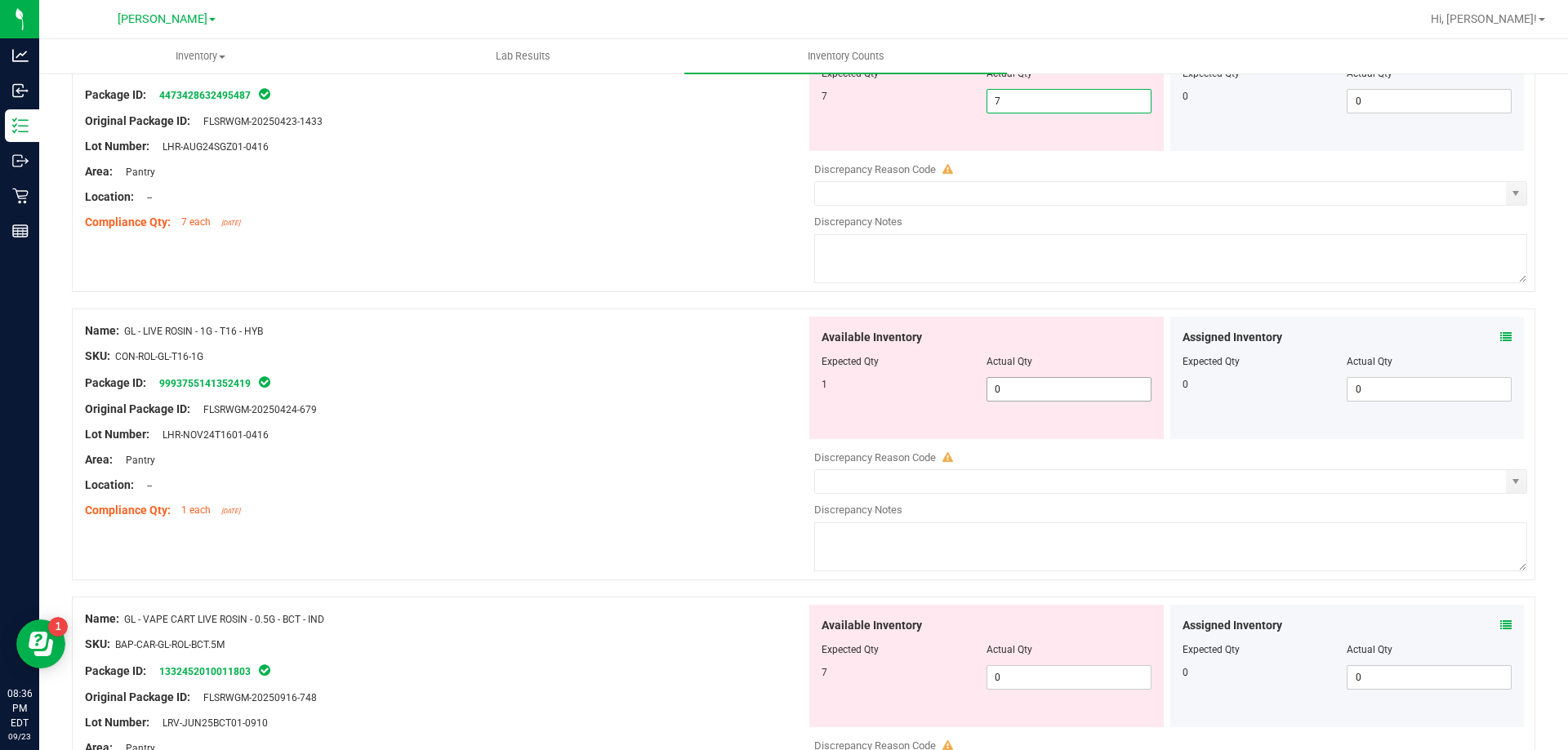
click at [1047, 387] on div "Available Inventory Expected Qty Actual Qty 1 0 0" at bounding box center [986, 377] width 355 height 122
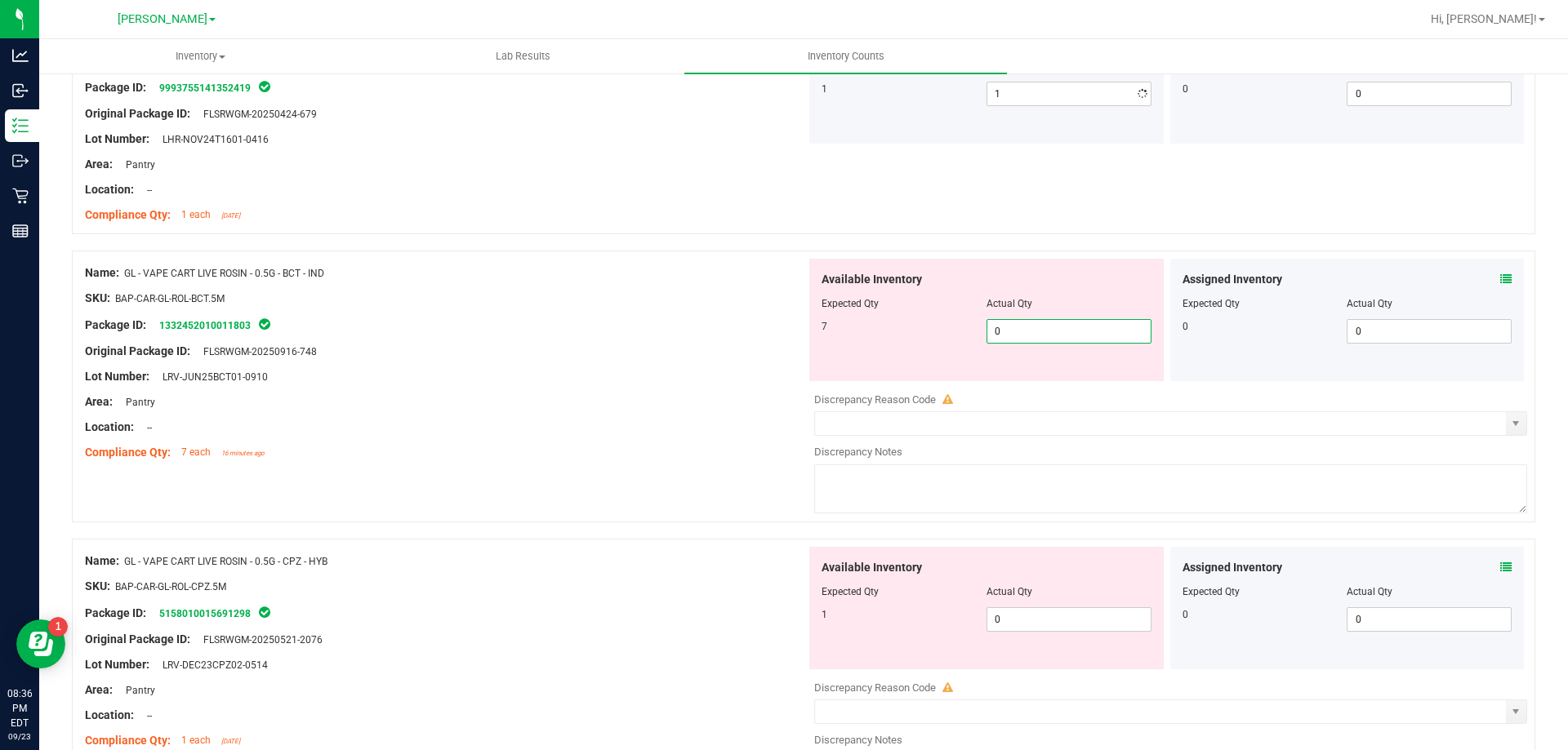
click at [1048, 383] on div "Available Inventory Expected Qty Actual Qty 7 0 0" at bounding box center [1166, 387] width 721 height 258
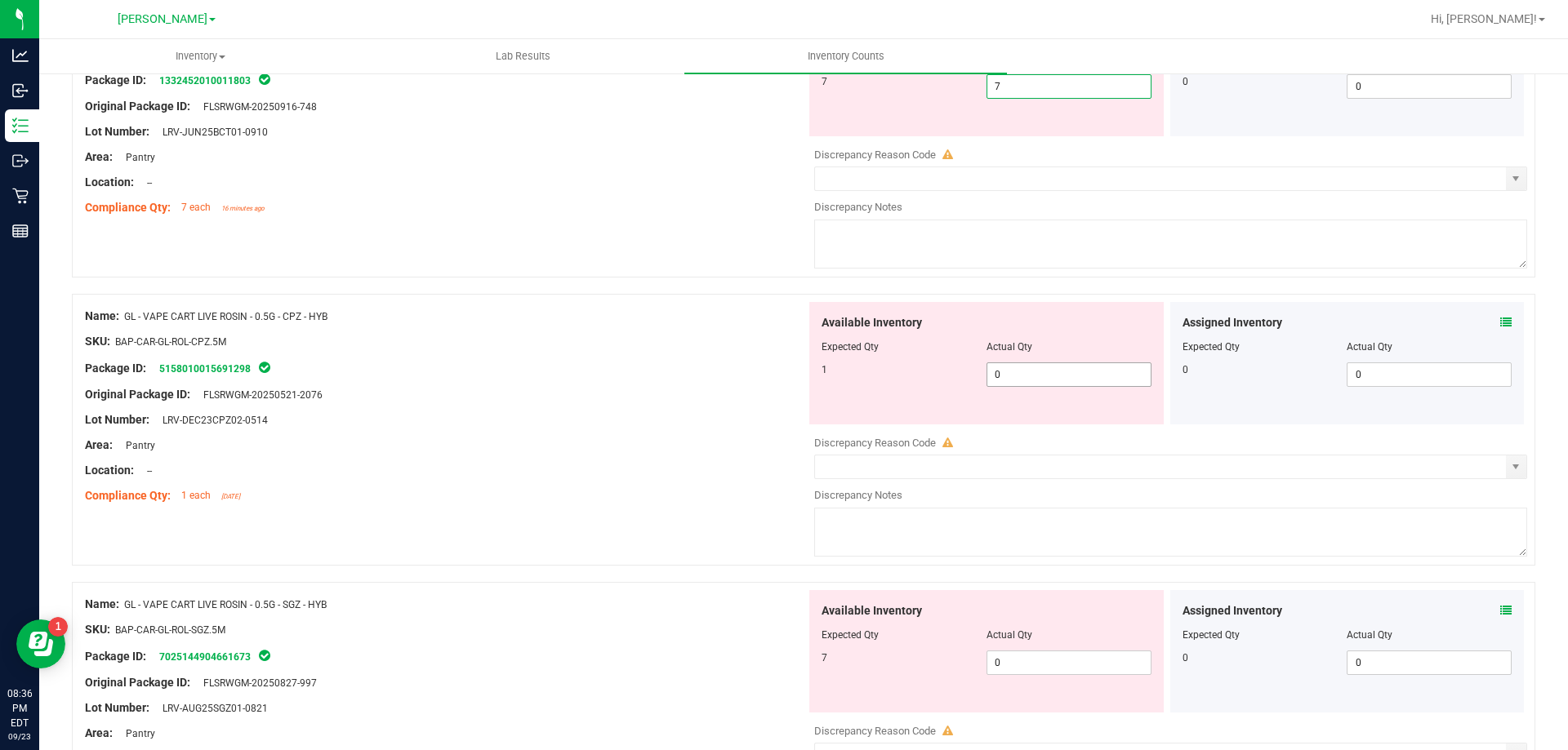
click at [1053, 369] on div "Available Inventory Expected Qty Actual Qty 1 0 0" at bounding box center [986, 363] width 355 height 122
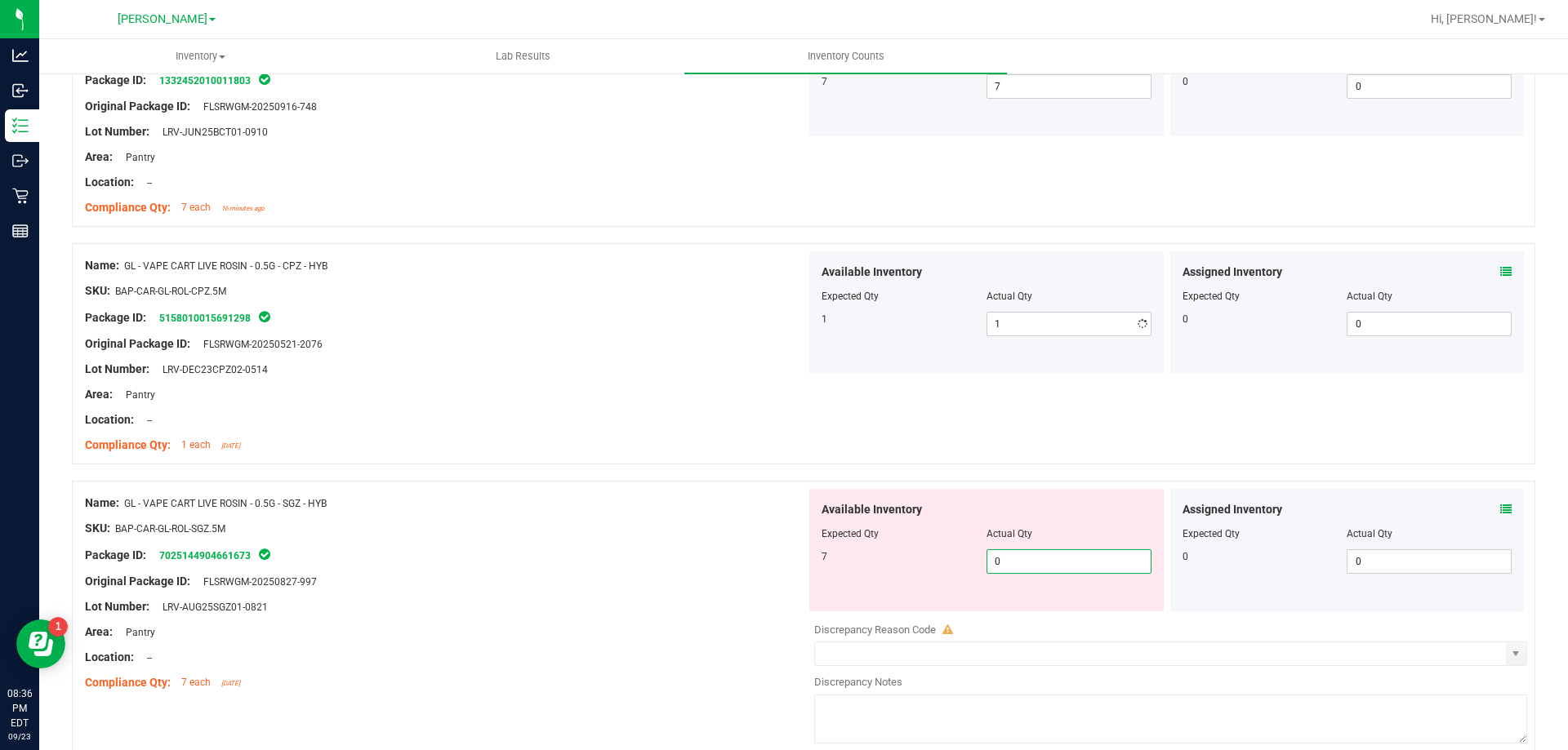
click at [1031, 609] on div "Available Inventory Expected Qty Actual Qty 7 0 0" at bounding box center [986, 550] width 355 height 122
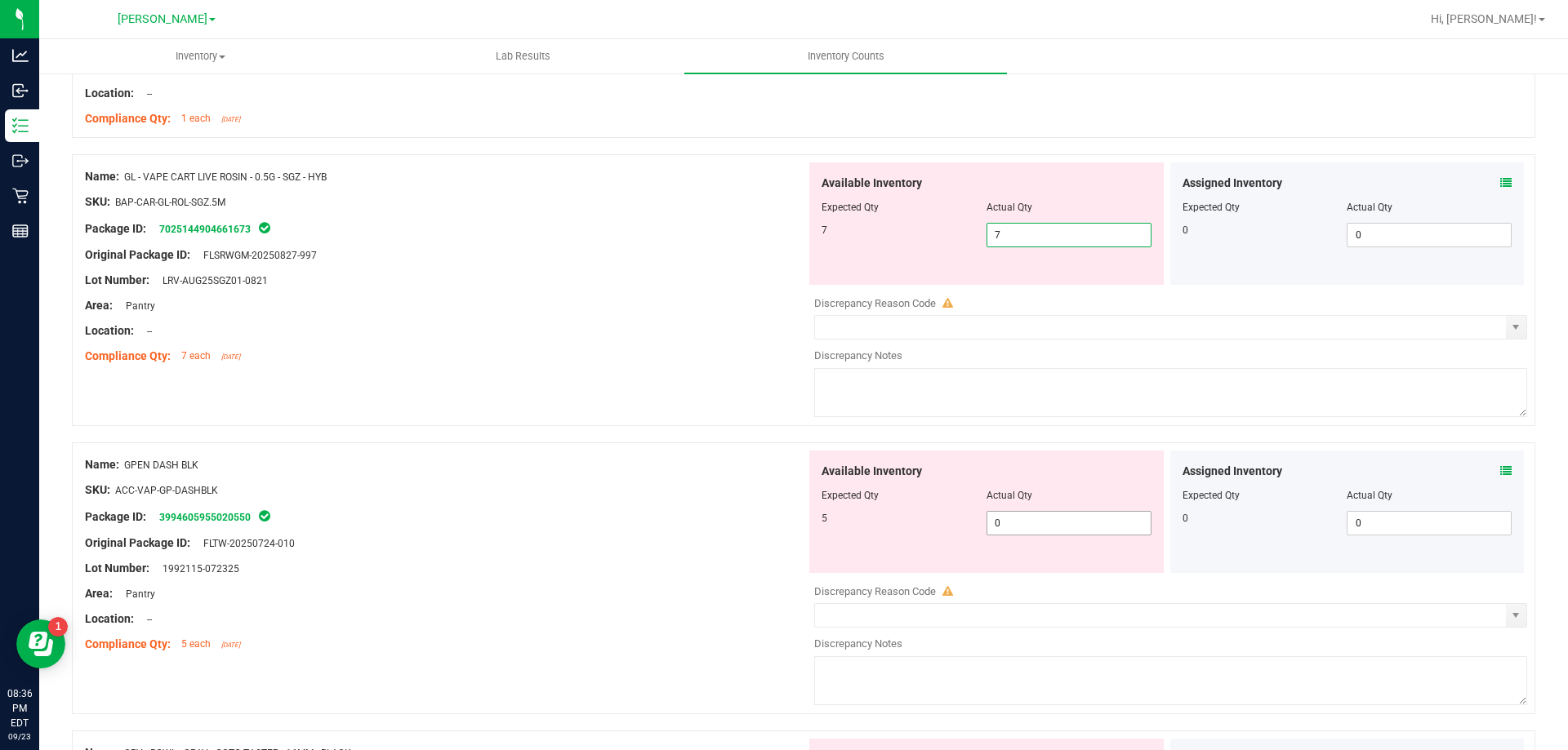
click at [1056, 518] on div "Available Inventory Expected Qty Actual Qty 5 0 0" at bounding box center [986, 511] width 355 height 122
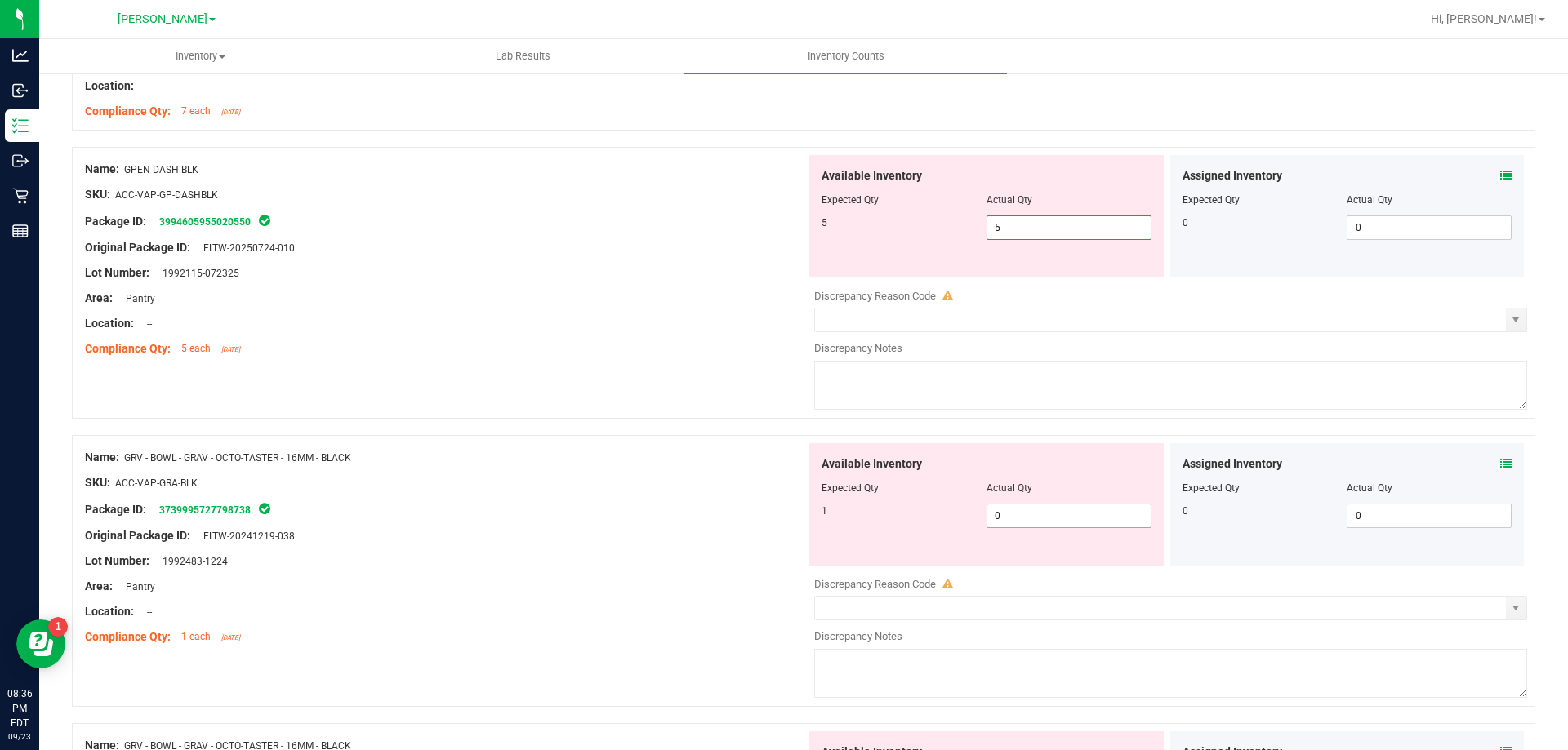
click at [1050, 514] on div "Available Inventory Expected Qty Actual Qty 1 0 0" at bounding box center [986, 504] width 355 height 122
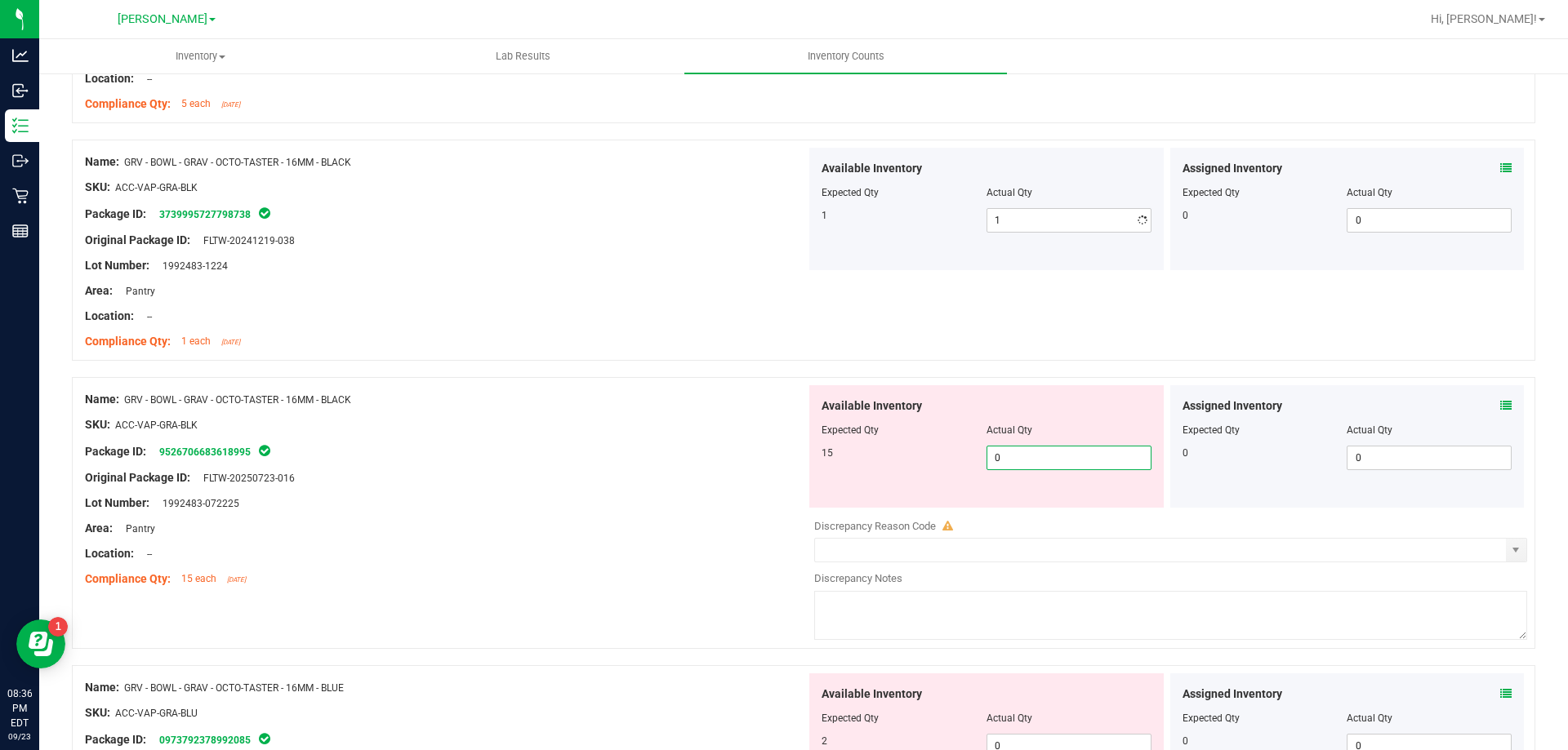
click at [1040, 510] on div "Available Inventory Expected Qty Actual Qty 15 0 0" at bounding box center [1166, 514] width 721 height 258
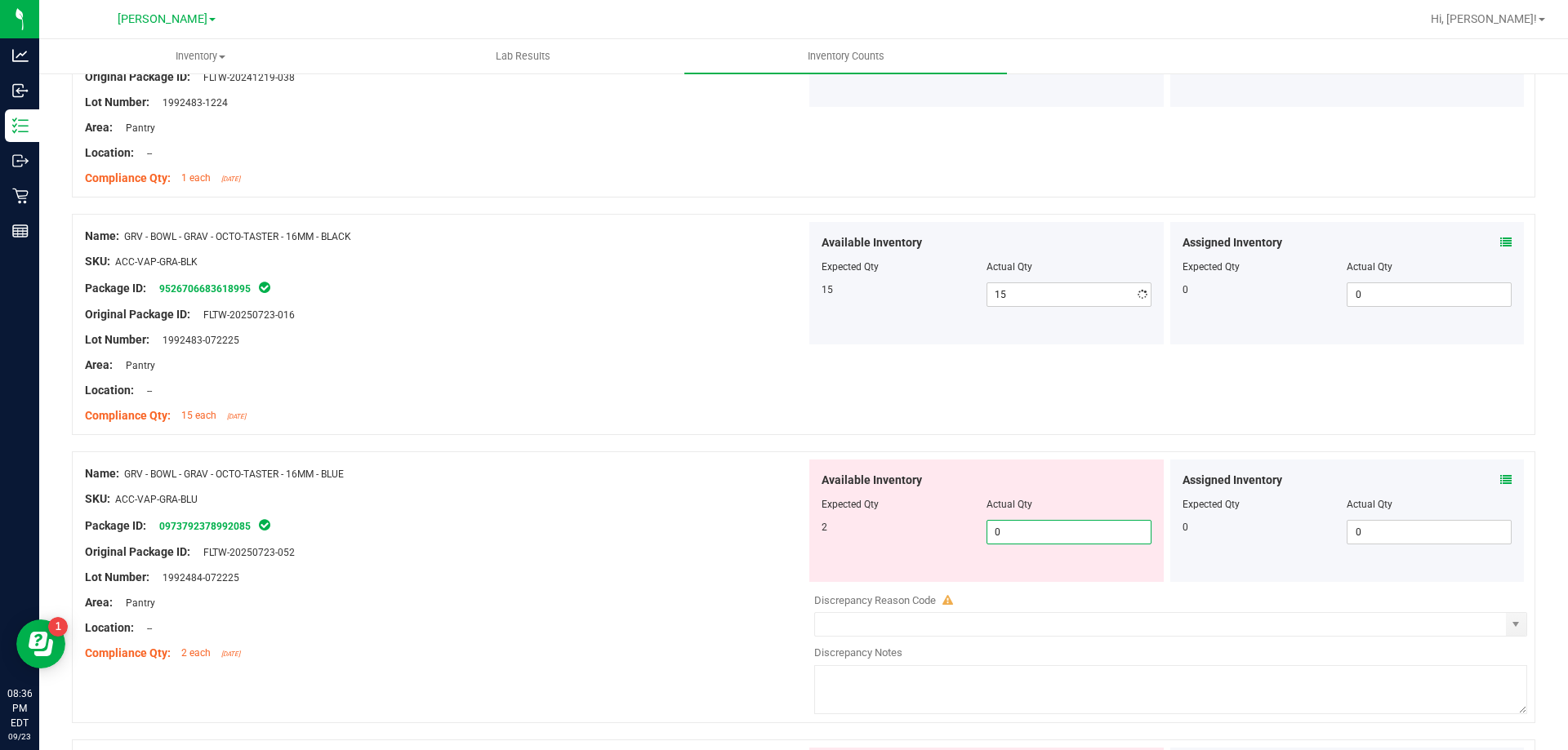
click at [1051, 586] on div "Available Inventory Expected Qty Actual Qty 2 0 0" at bounding box center [1166, 589] width 721 height 258
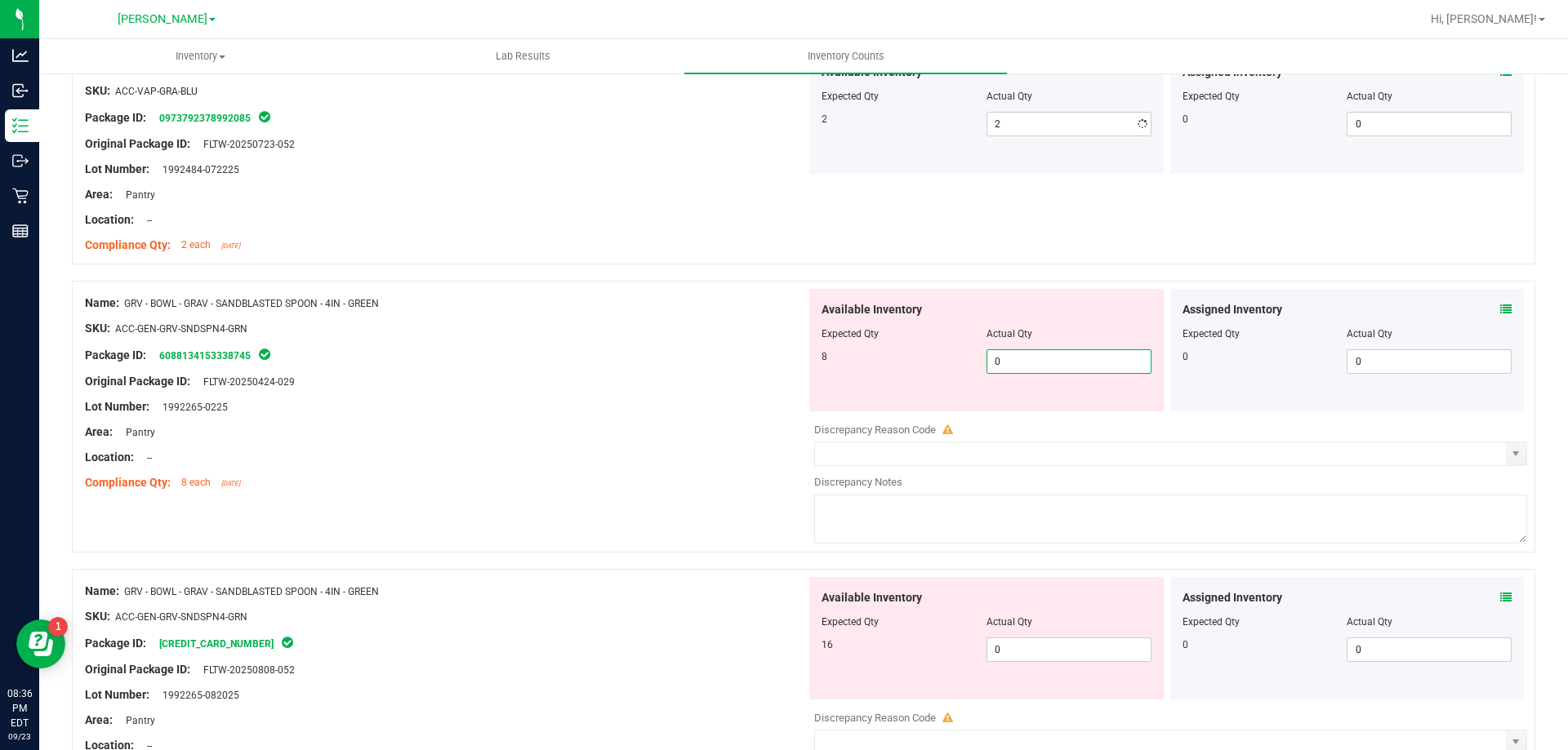
click at [1063, 418] on div "Available Inventory Expected Qty Actual Qty 8 0 0" at bounding box center [1166, 418] width 721 height 258
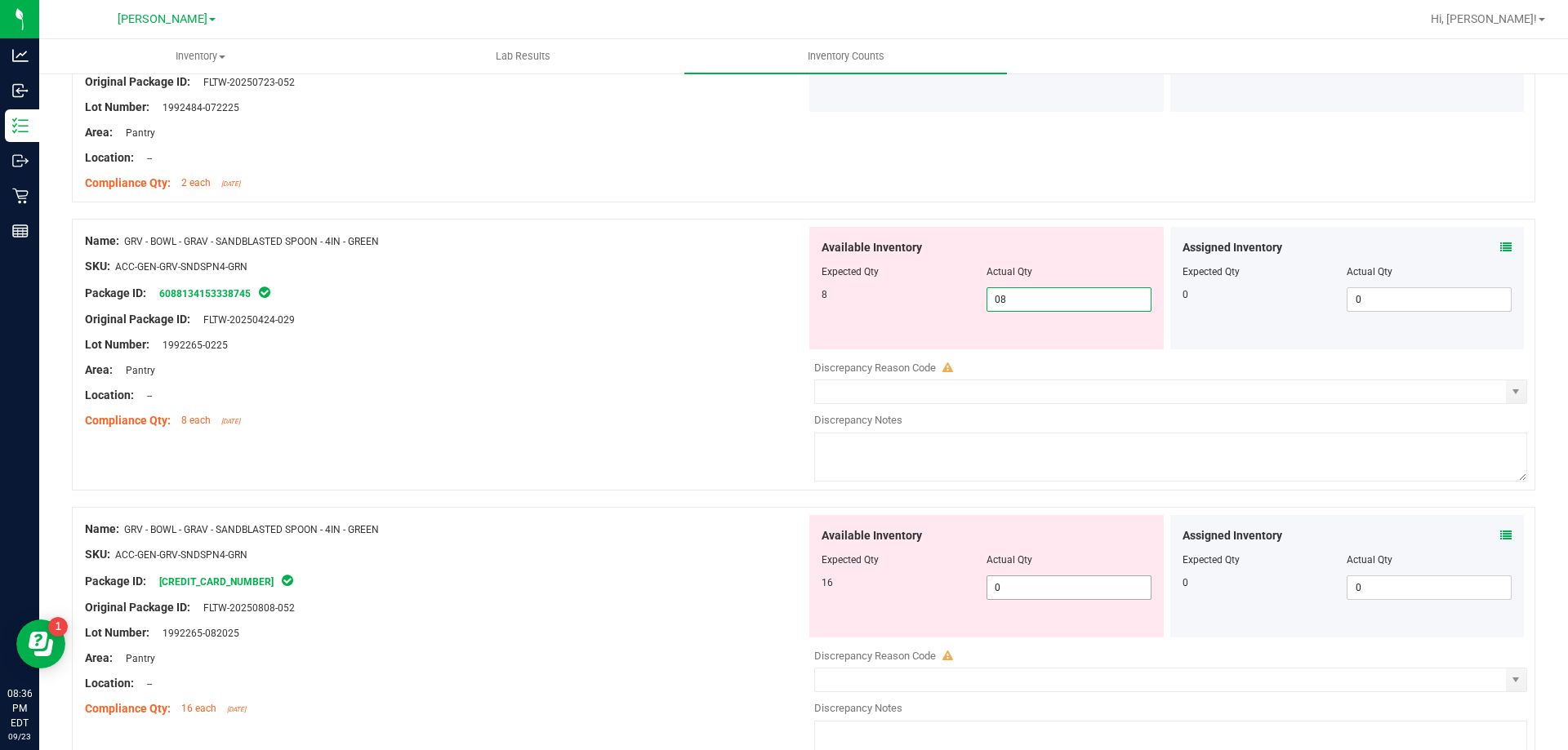
scroll to position [2367, 0]
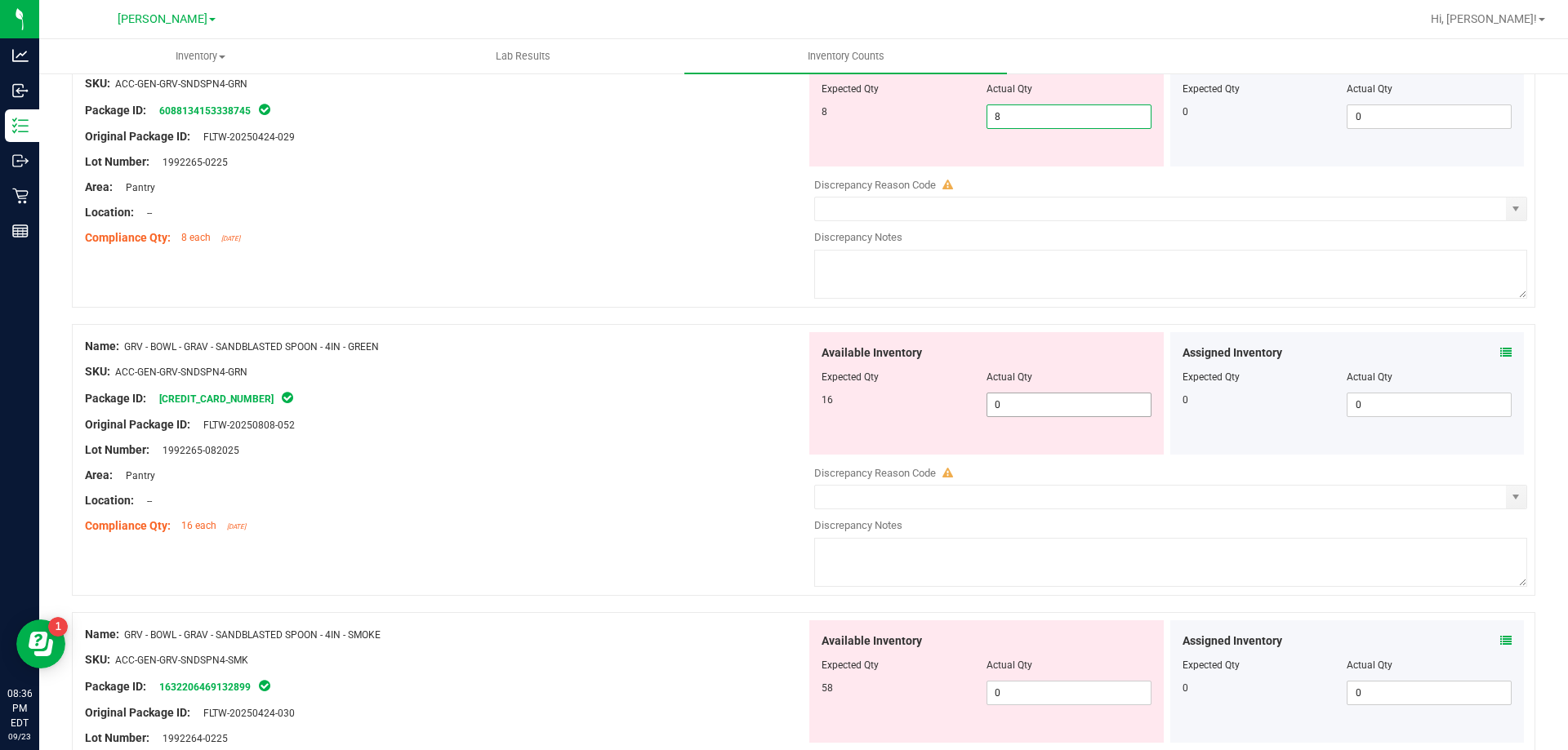
click at [1063, 404] on div "Available Inventory Expected Qty Actual Qty 16 0 0" at bounding box center [1166, 461] width 721 height 258
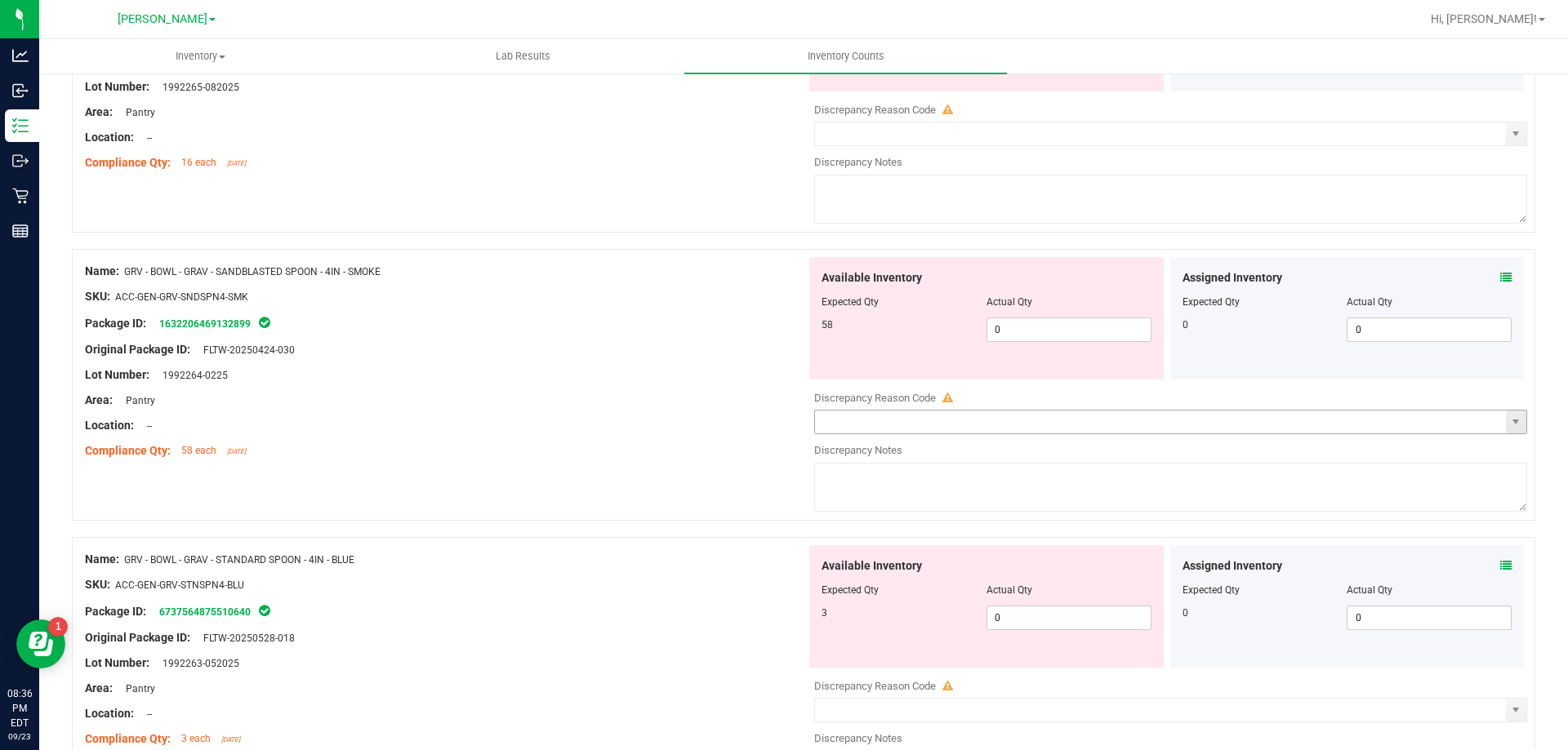
scroll to position [2693, 0]
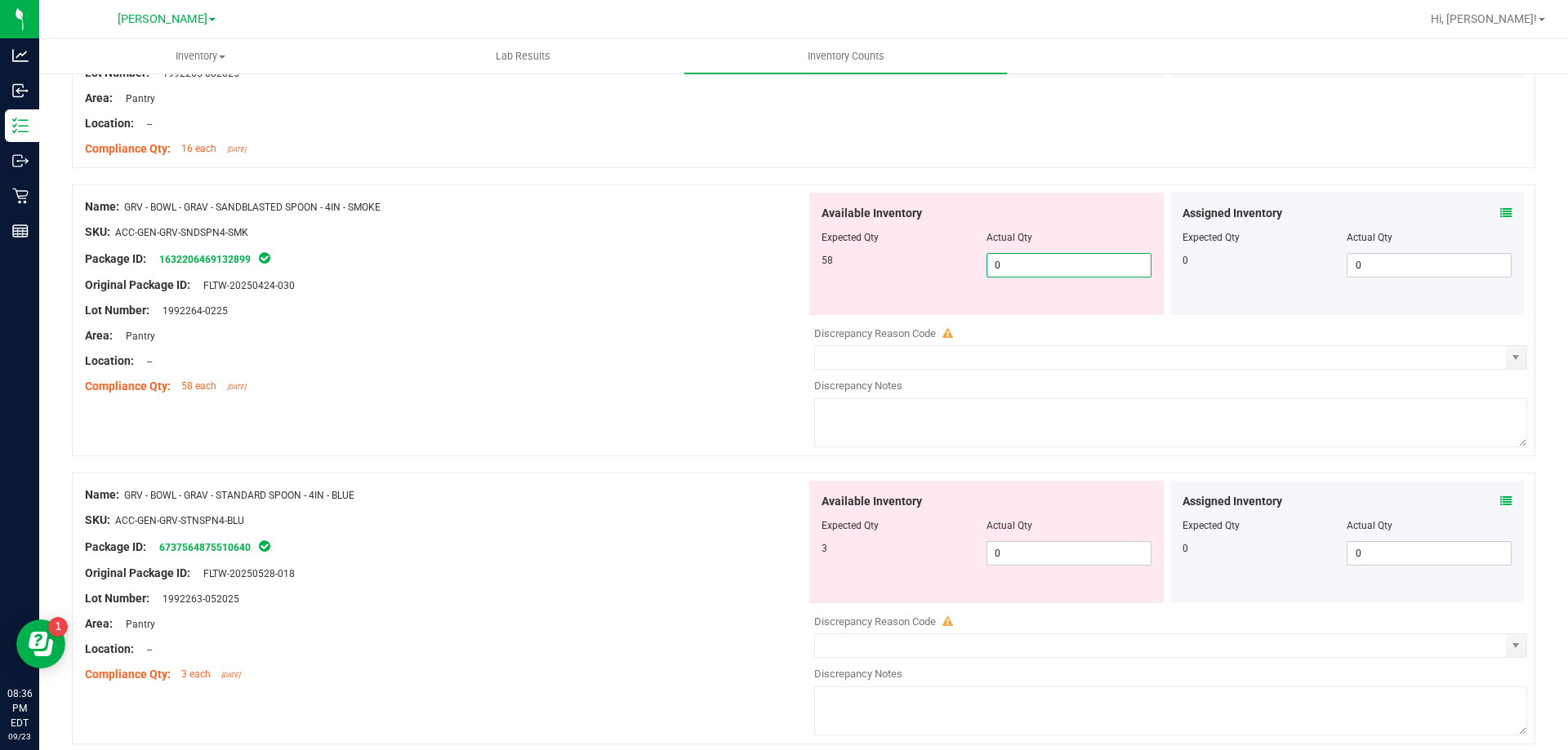
click at [1066, 317] on div "Available Inventory Expected Qty Actual Qty 58 0 0" at bounding box center [1166, 321] width 721 height 258
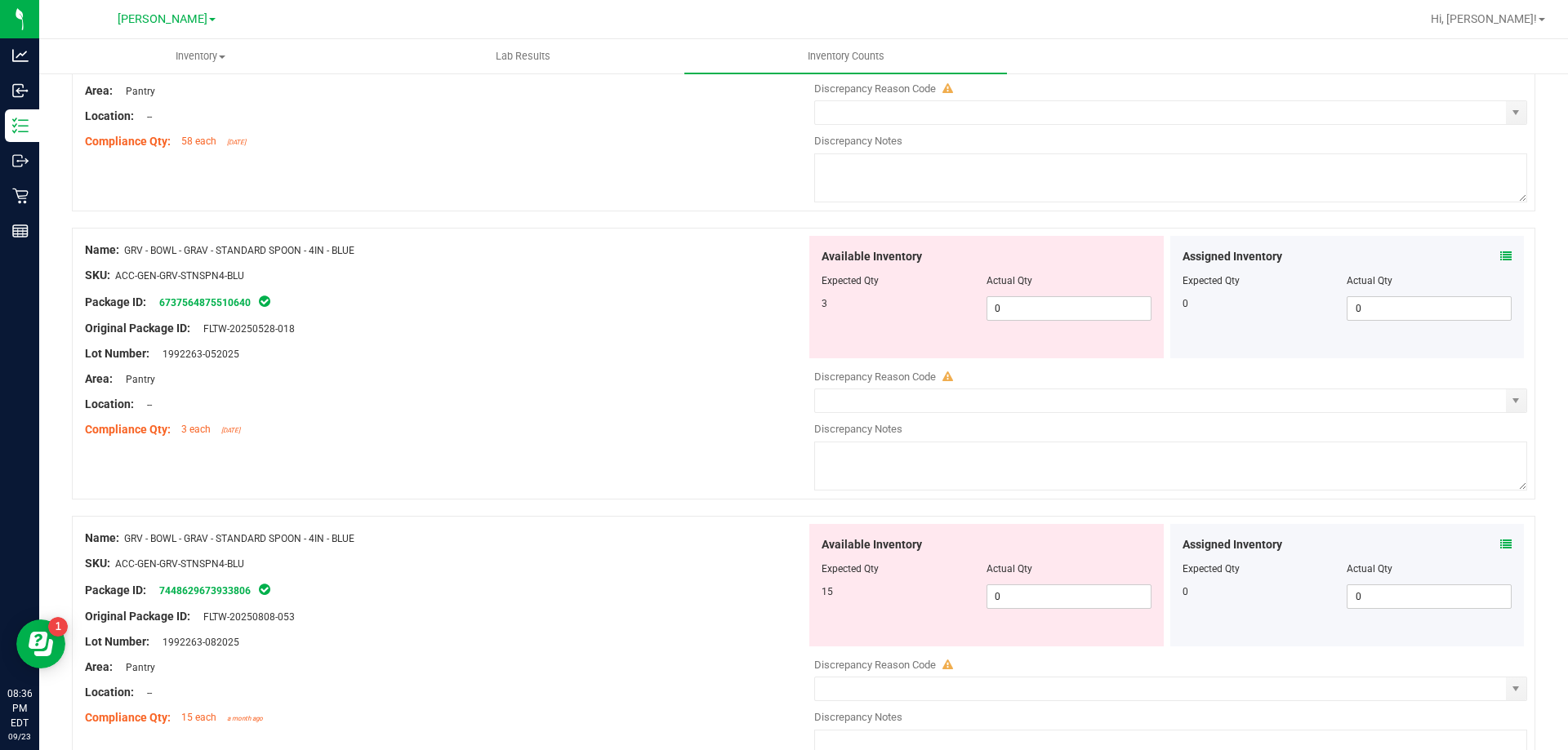
click at [1051, 322] on div "Available Inventory Expected Qty Actual Qty 3 0 0" at bounding box center [1166, 365] width 721 height 258
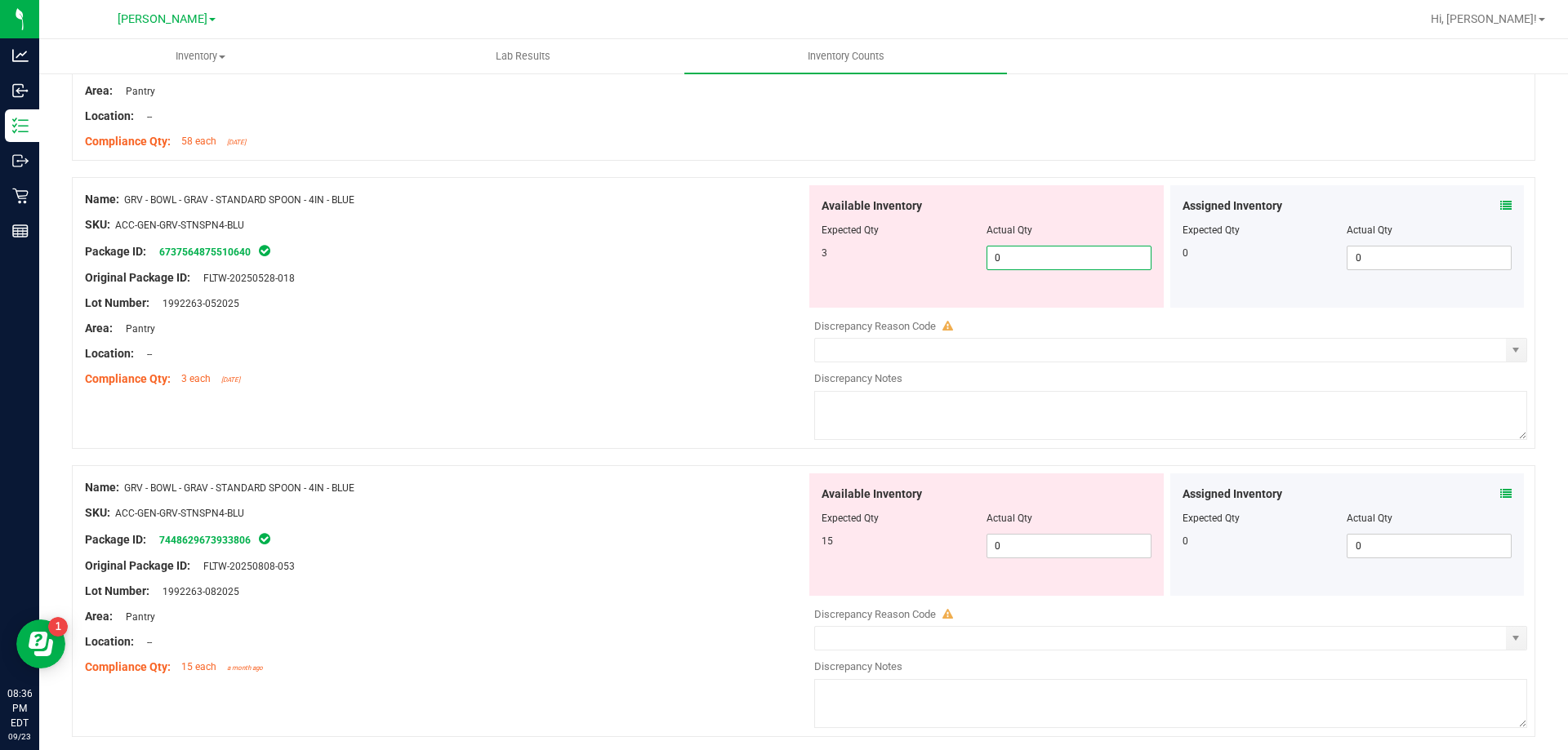
click at [1037, 259] on span "0 0" at bounding box center [1069, 258] width 165 height 24
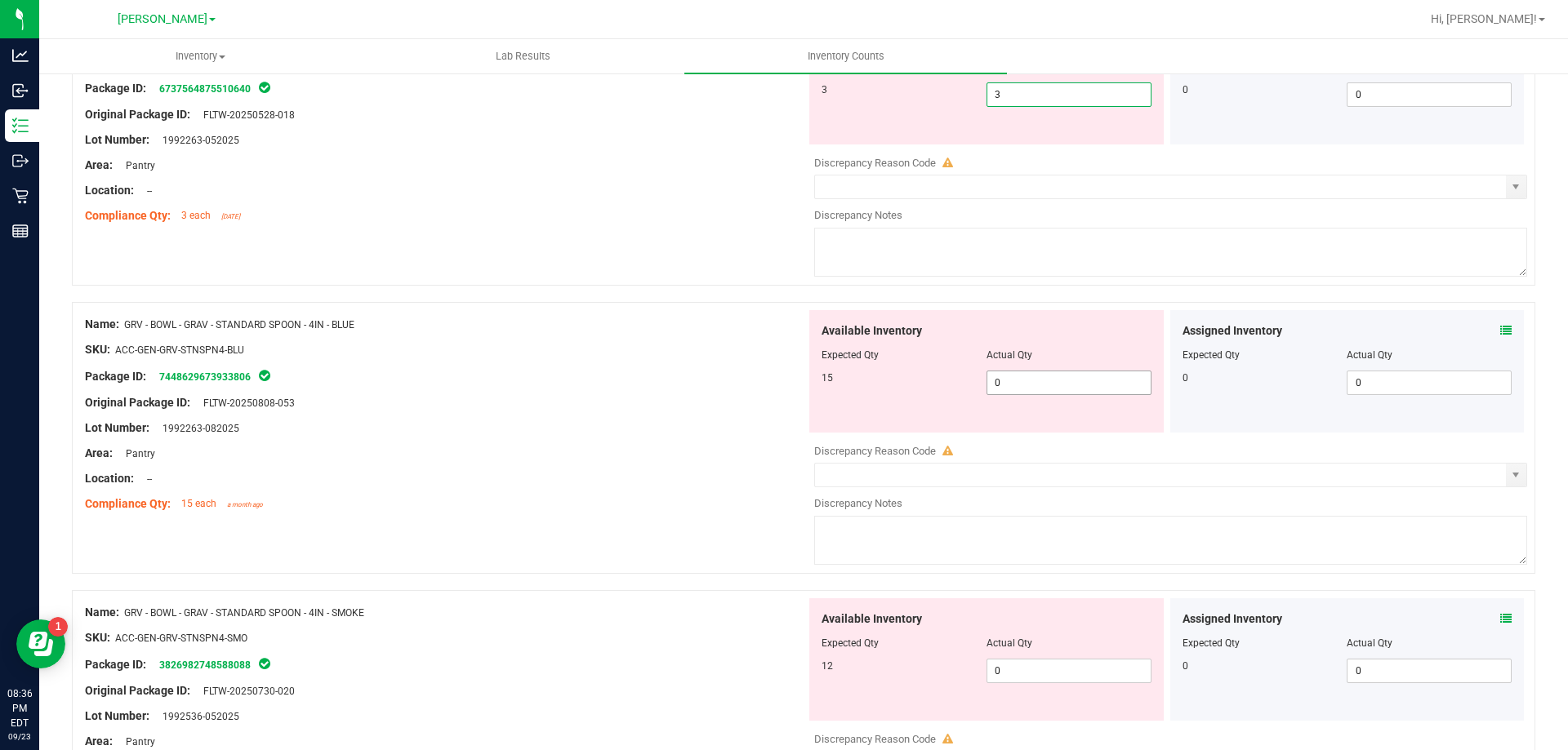
click at [1041, 375] on div "Available Inventory Expected Qty Actual Qty 15 0 0" at bounding box center [986, 371] width 355 height 122
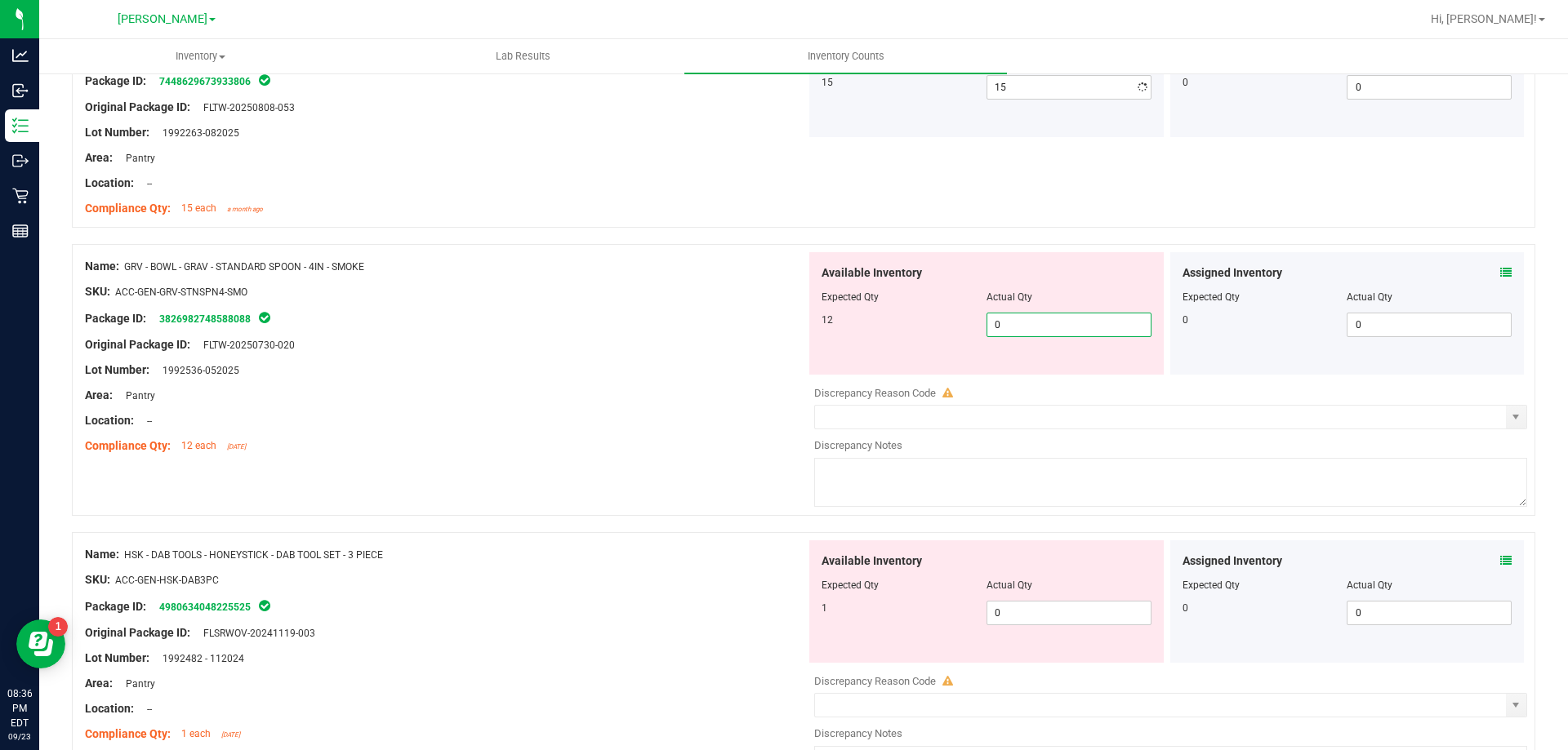
click at [1054, 381] on div "Available Inventory Expected Qty Actual Qty 12 0 0" at bounding box center [1166, 381] width 721 height 258
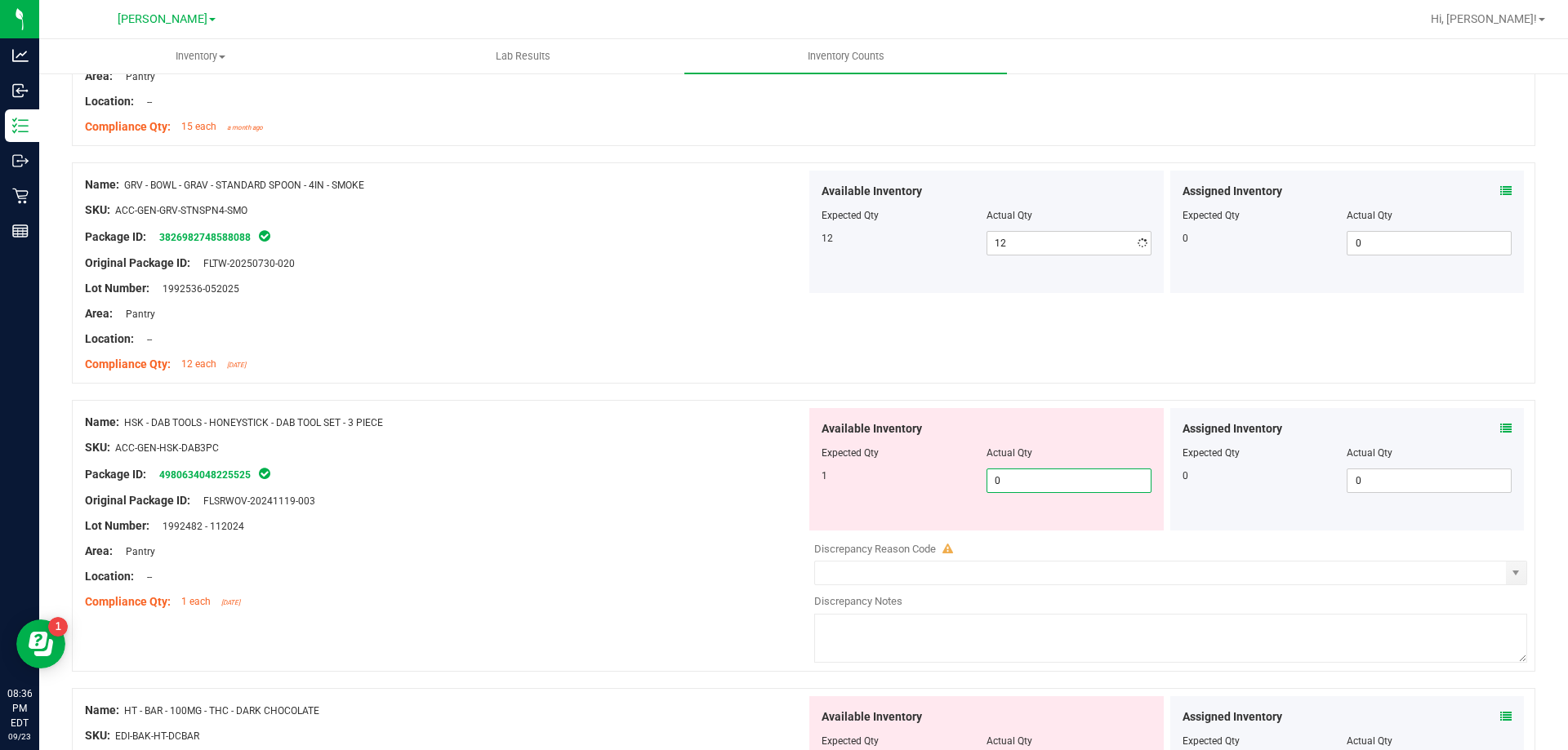
click at [1042, 521] on div "Available Inventory Expected Qty Actual Qty 1 0 0" at bounding box center [986, 469] width 355 height 122
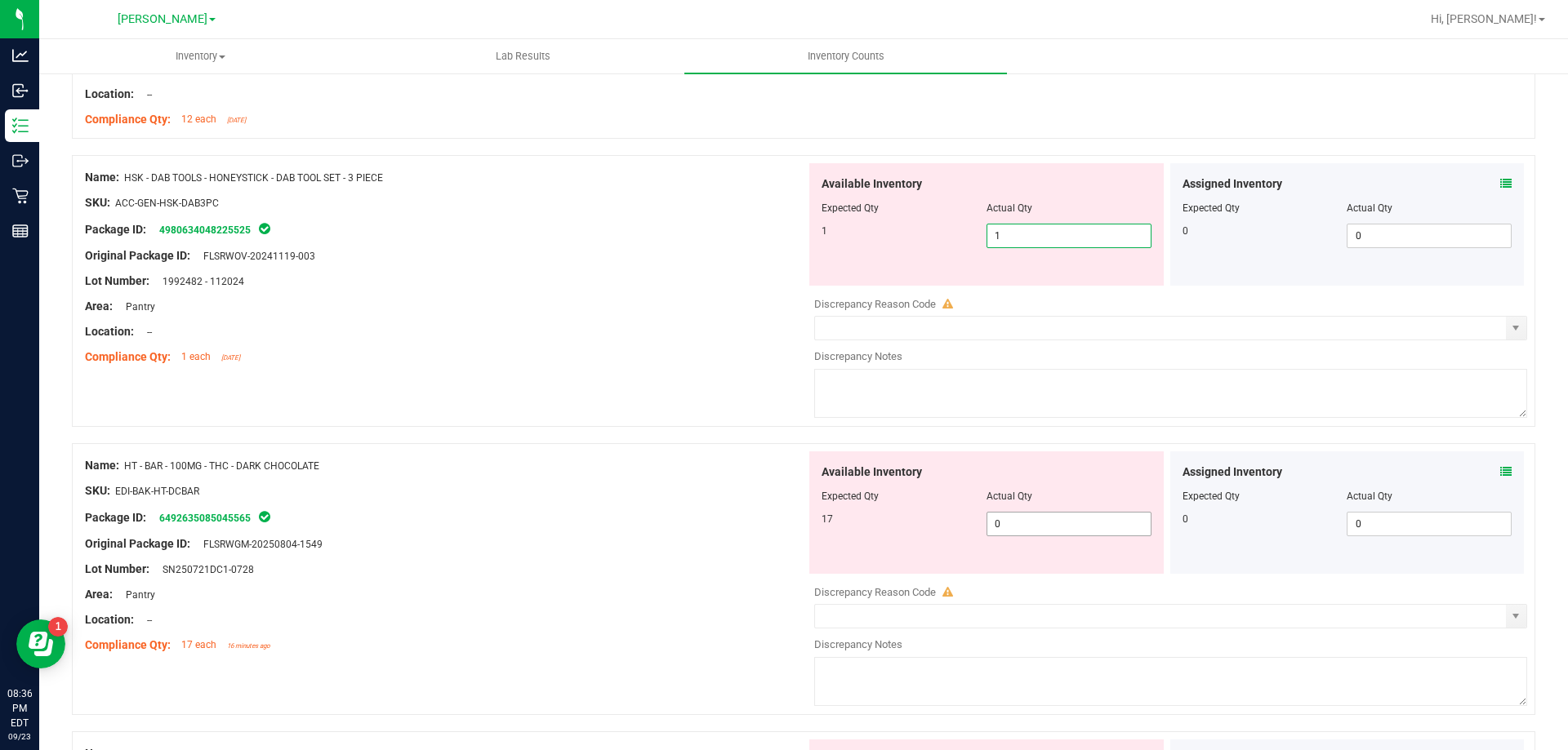
click at [1052, 517] on div "Available Inventory Expected Qty Actual Qty 17 0 0" at bounding box center [986, 512] width 355 height 122
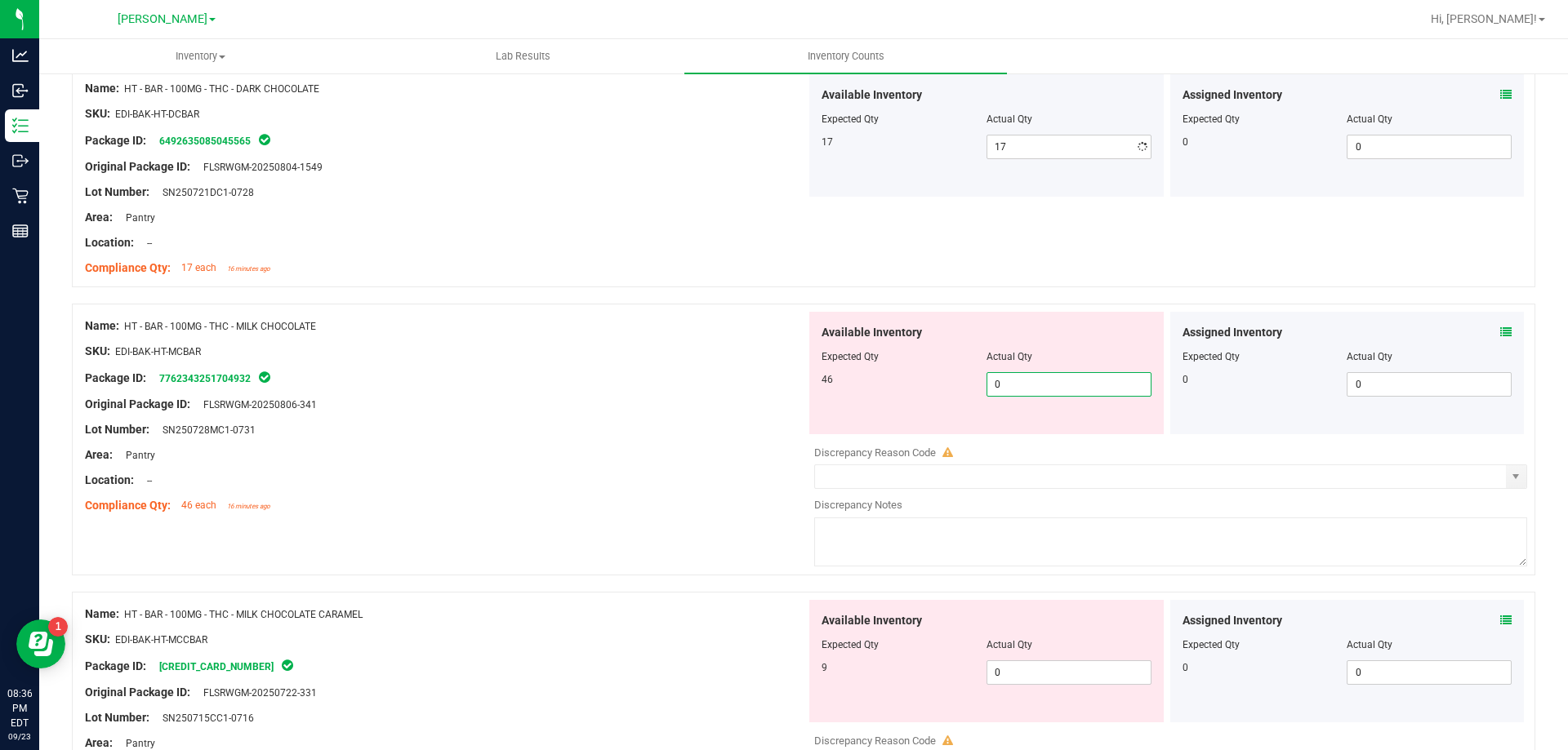
click at [1062, 434] on div "Available Inventory Expected Qty Actual Qty 46 0 0" at bounding box center [1166, 441] width 721 height 258
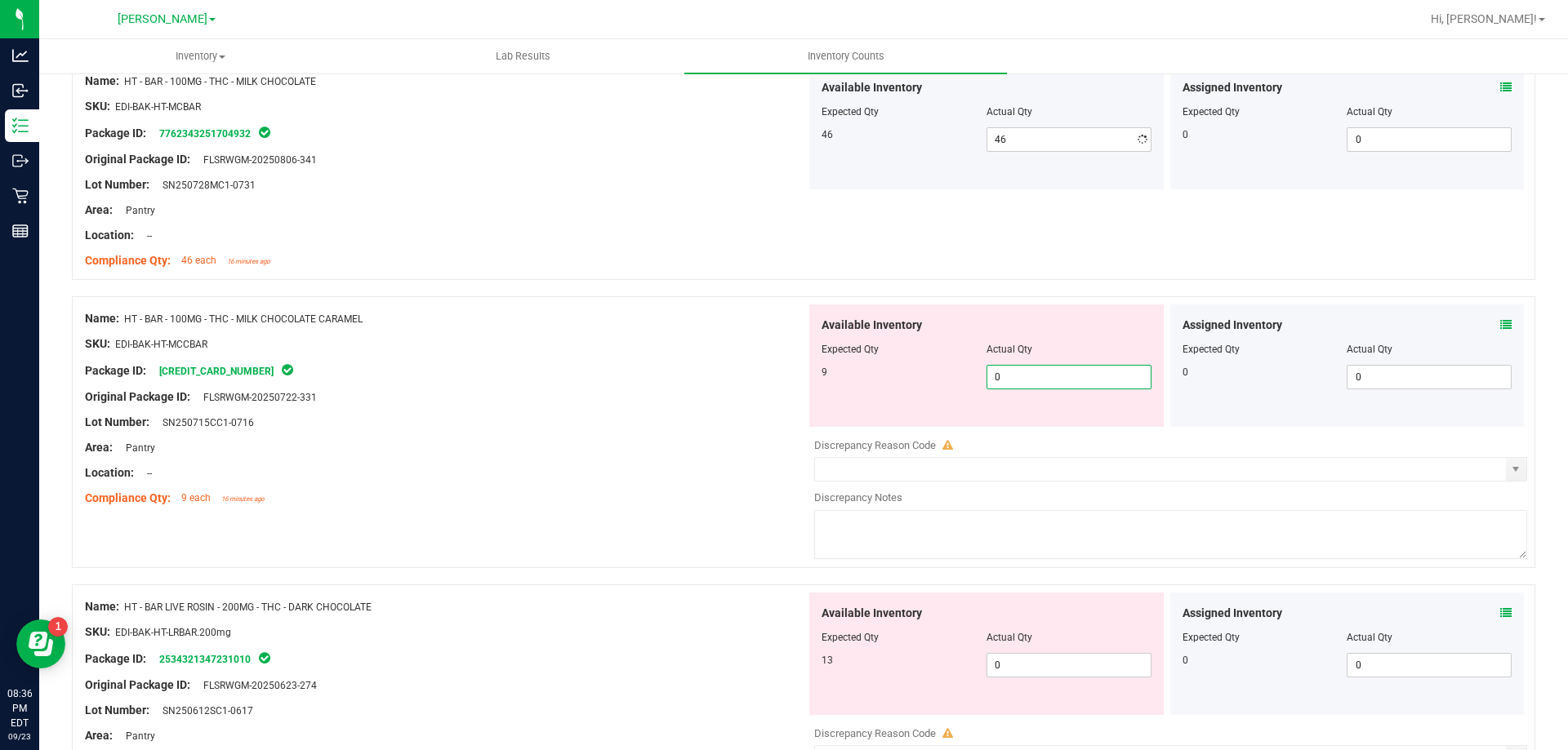
click at [1061, 422] on div "Available Inventory Expected Qty Actual Qty 9 0 0" at bounding box center [986, 365] width 355 height 122
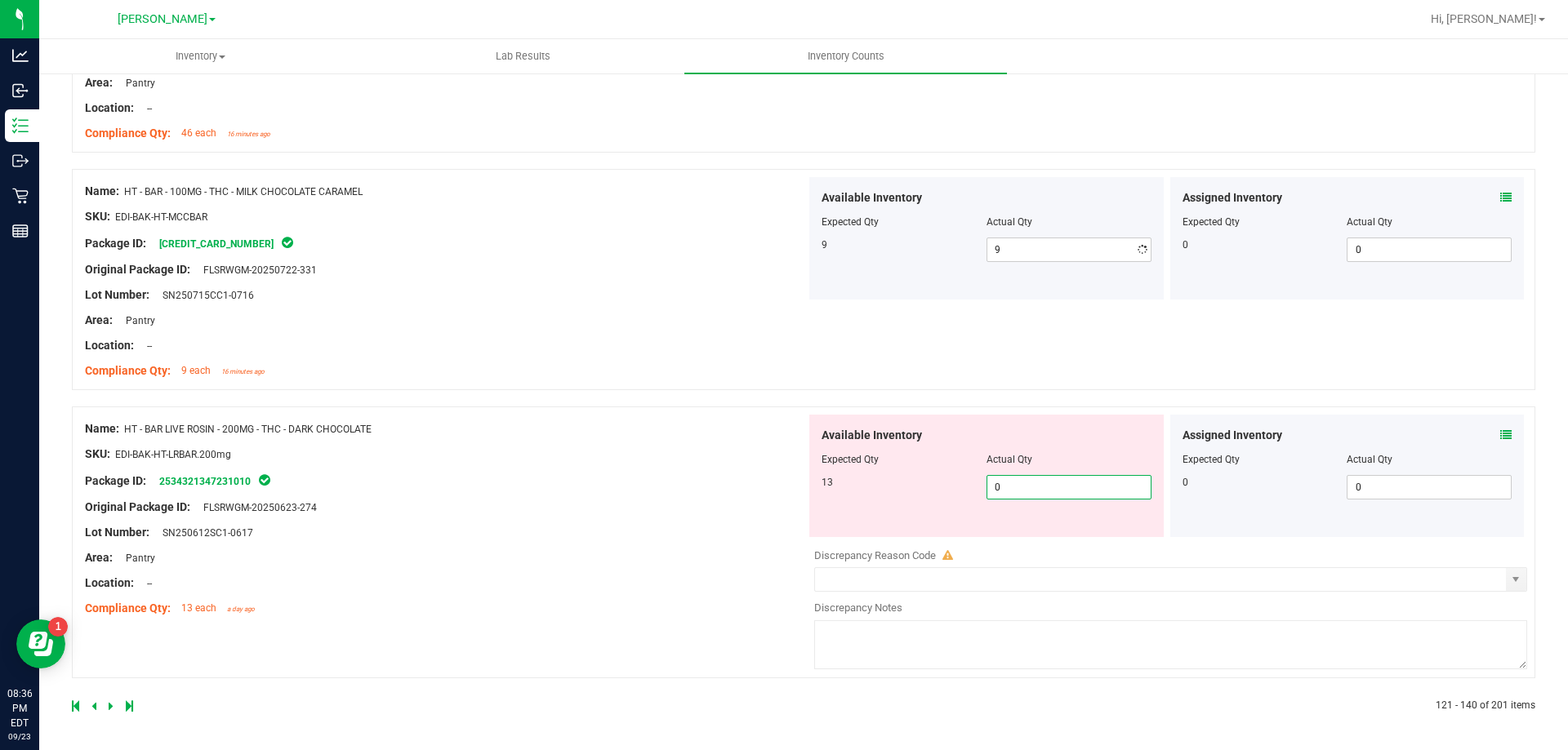
click at [1046, 496] on span "0 0" at bounding box center [1069, 487] width 165 height 24
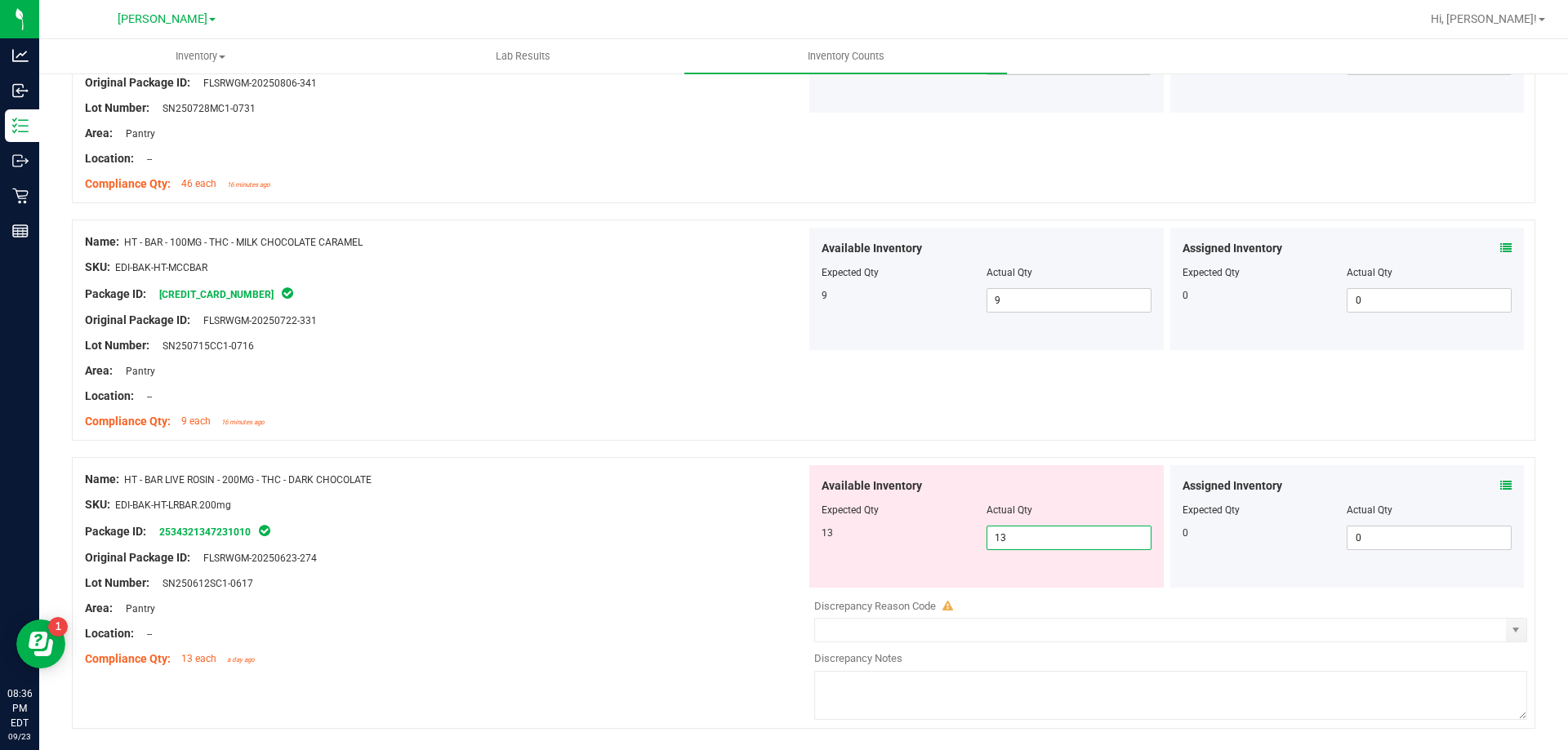
click at [608, 664] on div "Name: HT - BAR LIVE ROSIN - 200MG - THC - DARK CHOCOLATE SKU: EDI-BAK-HT-LRBAR.…" at bounding box center [803, 593] width 1464 height 272
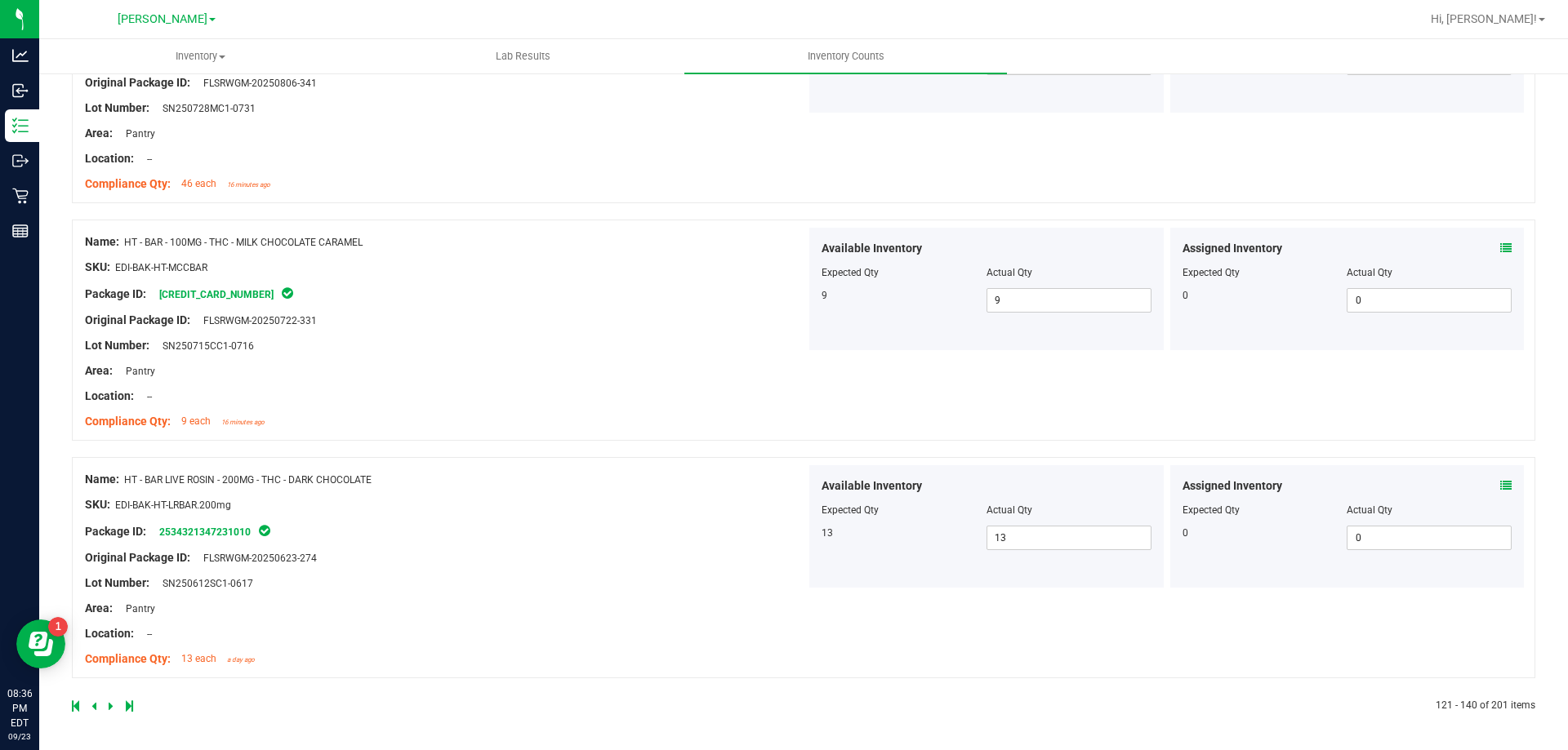
click at [113, 707] on link at bounding box center [113, 706] width 7 height 12
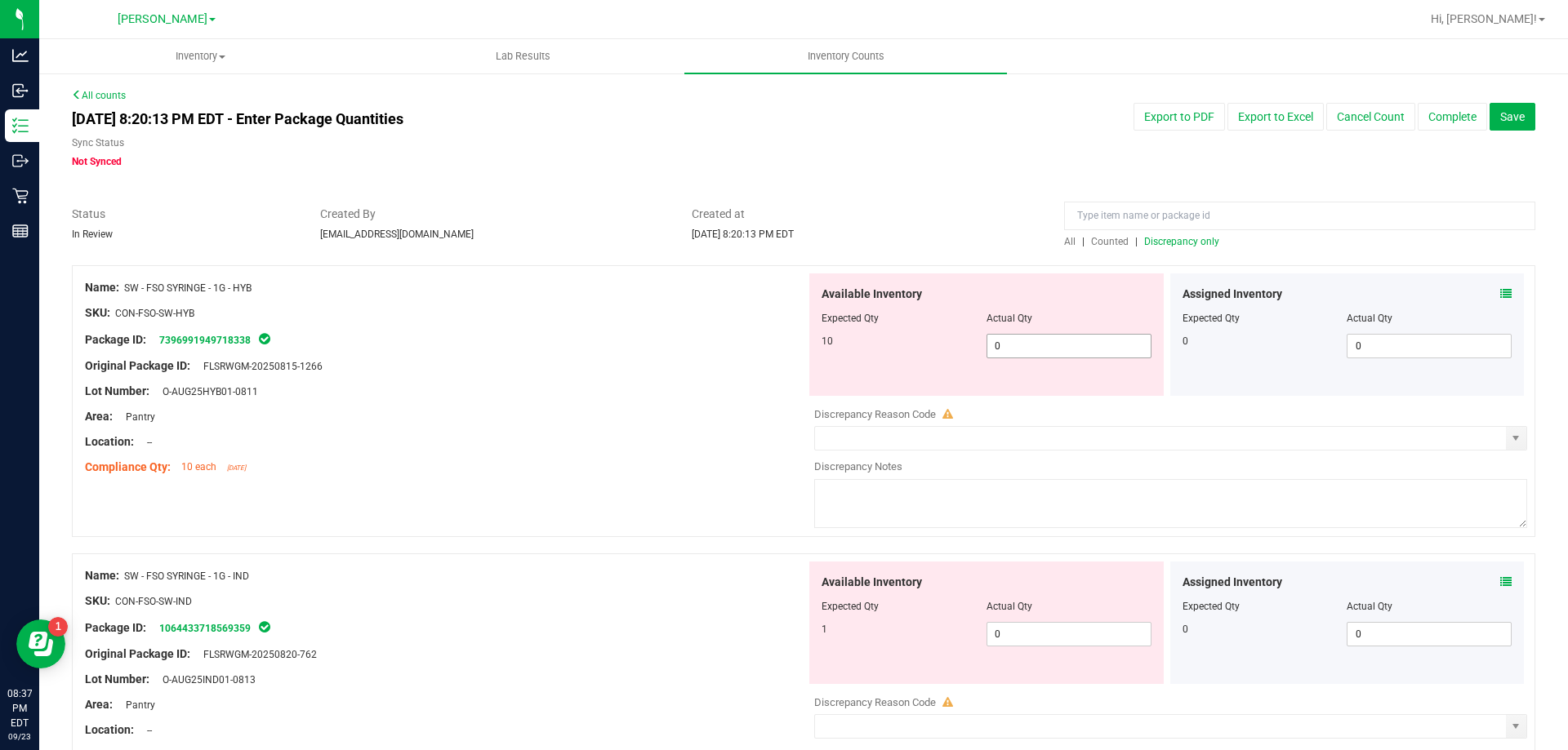
click at [1035, 342] on span "0 0" at bounding box center [1069, 346] width 165 height 24
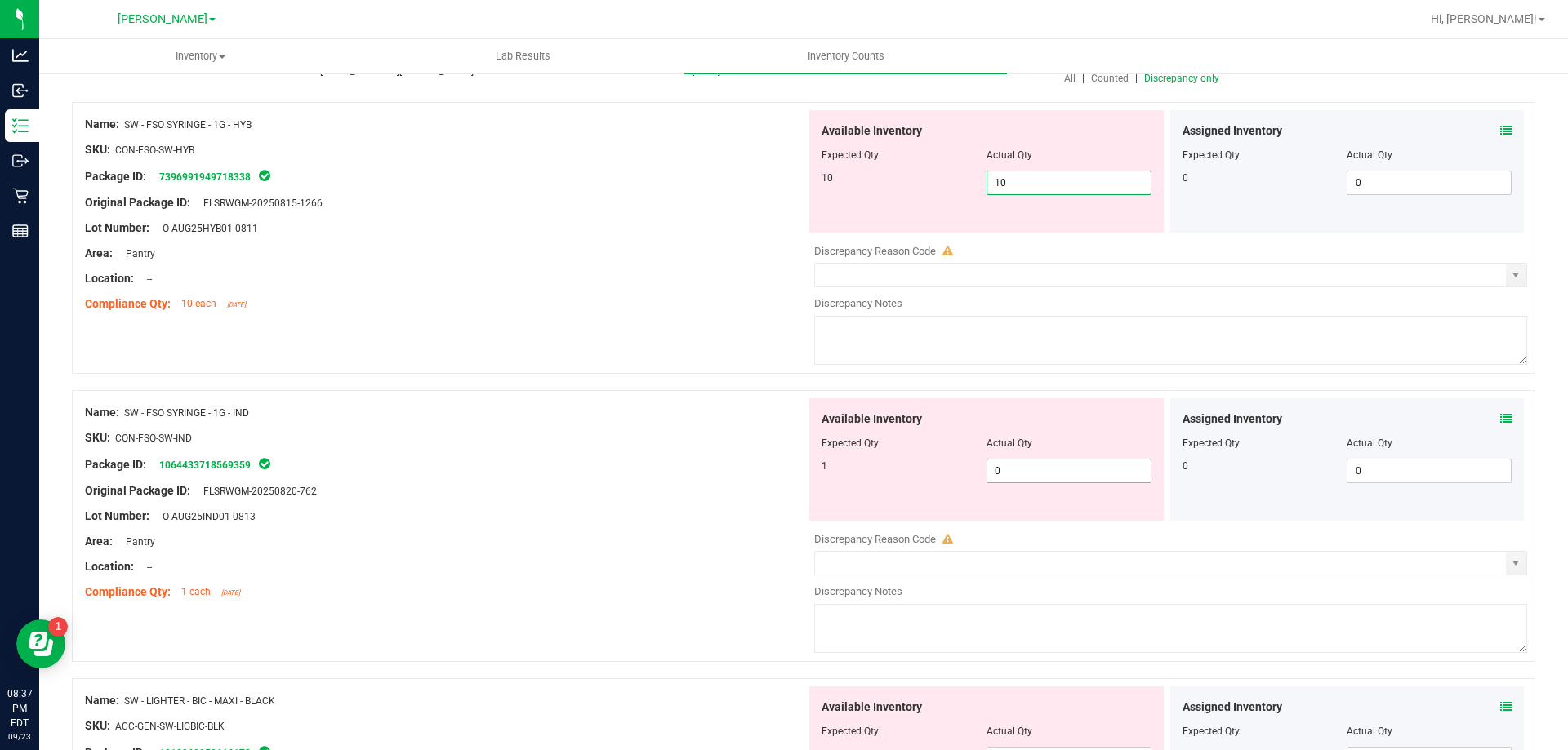
click at [1033, 474] on div "Available Inventory Expected Qty Actual Qty 1 0 0" at bounding box center [1166, 527] width 721 height 258
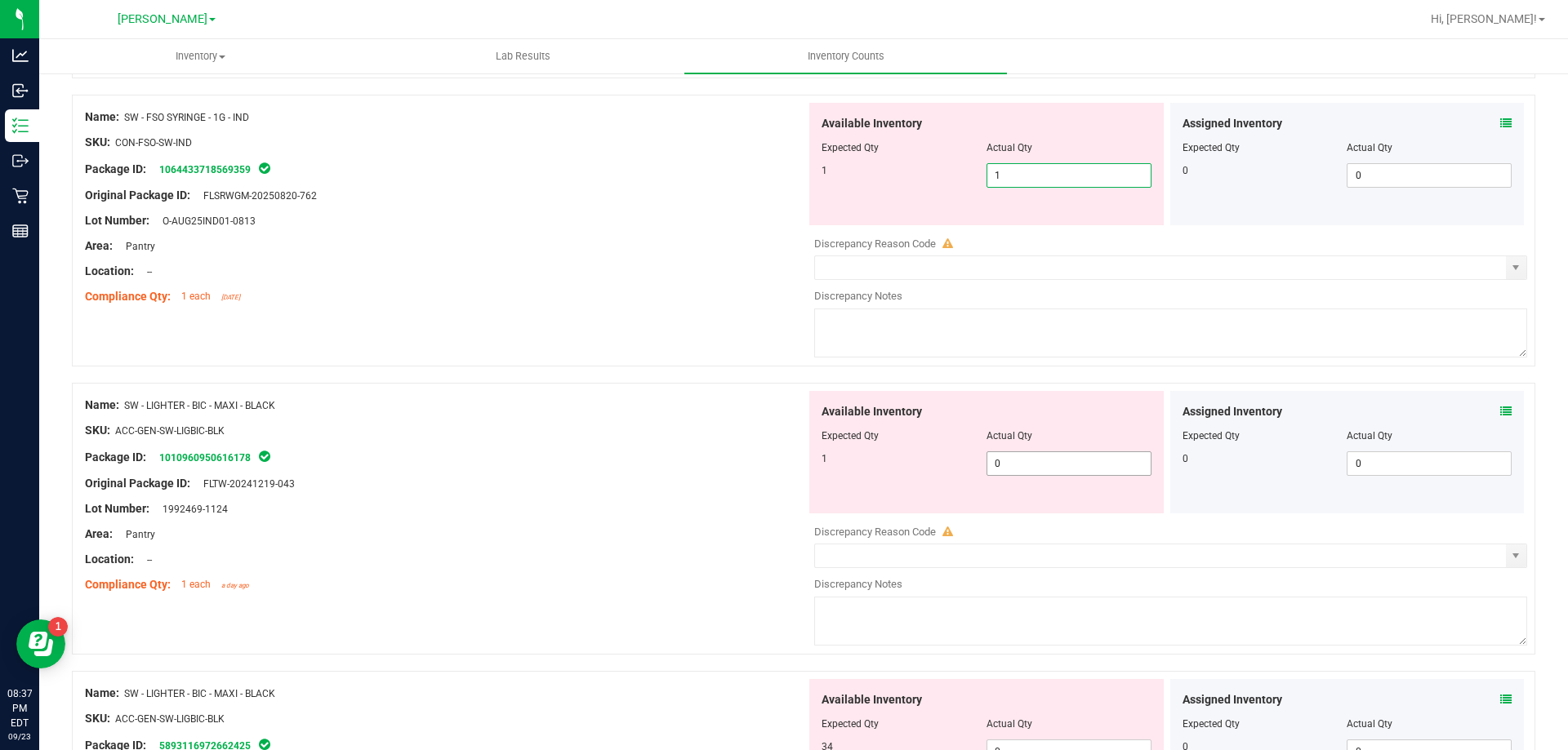
click at [1047, 463] on div "Available Inventory Expected Qty Actual Qty 1 0 0" at bounding box center [1166, 520] width 721 height 258
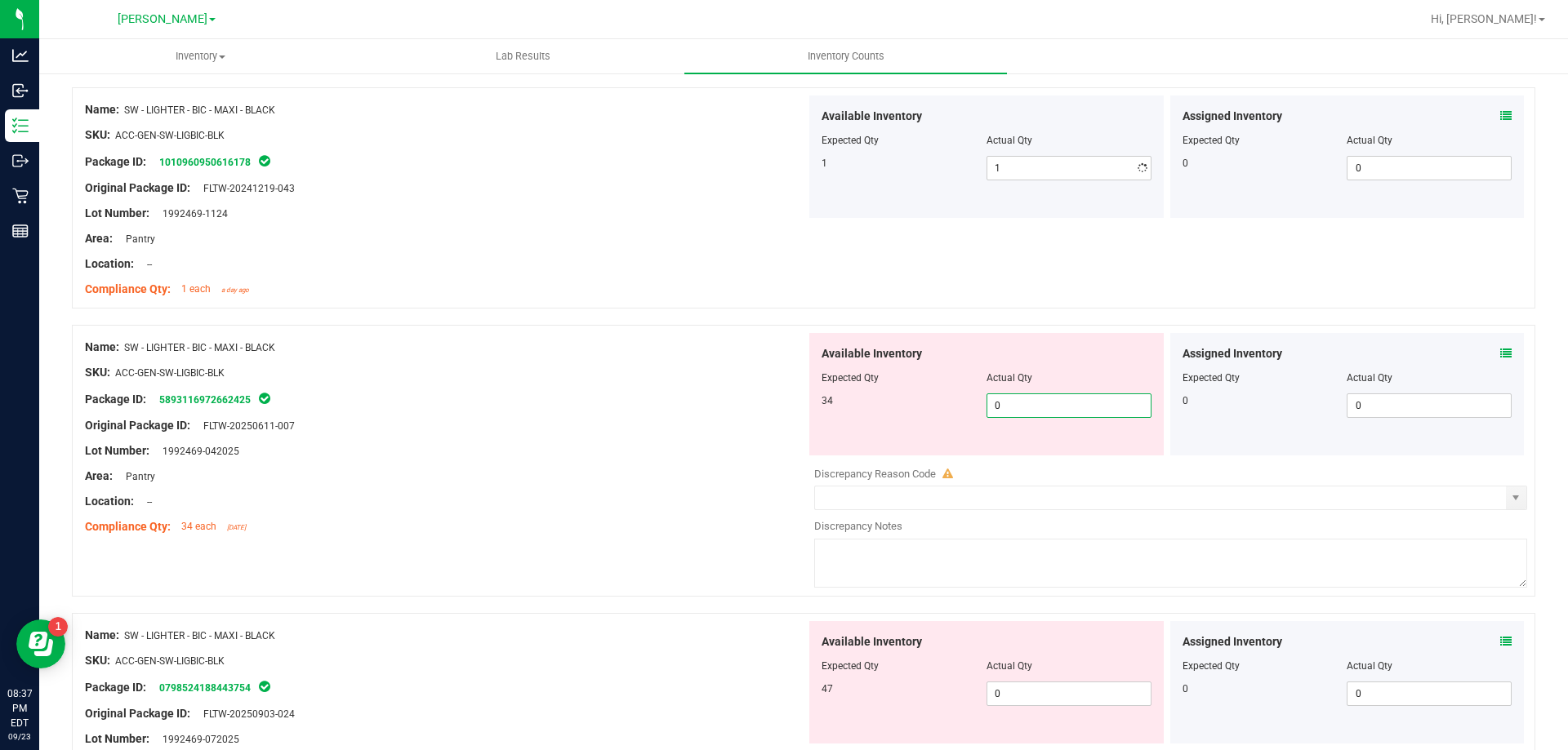
click at [1057, 461] on div "Available Inventory Expected Qty Actual Qty 34 0 0" at bounding box center [1166, 462] width 721 height 258
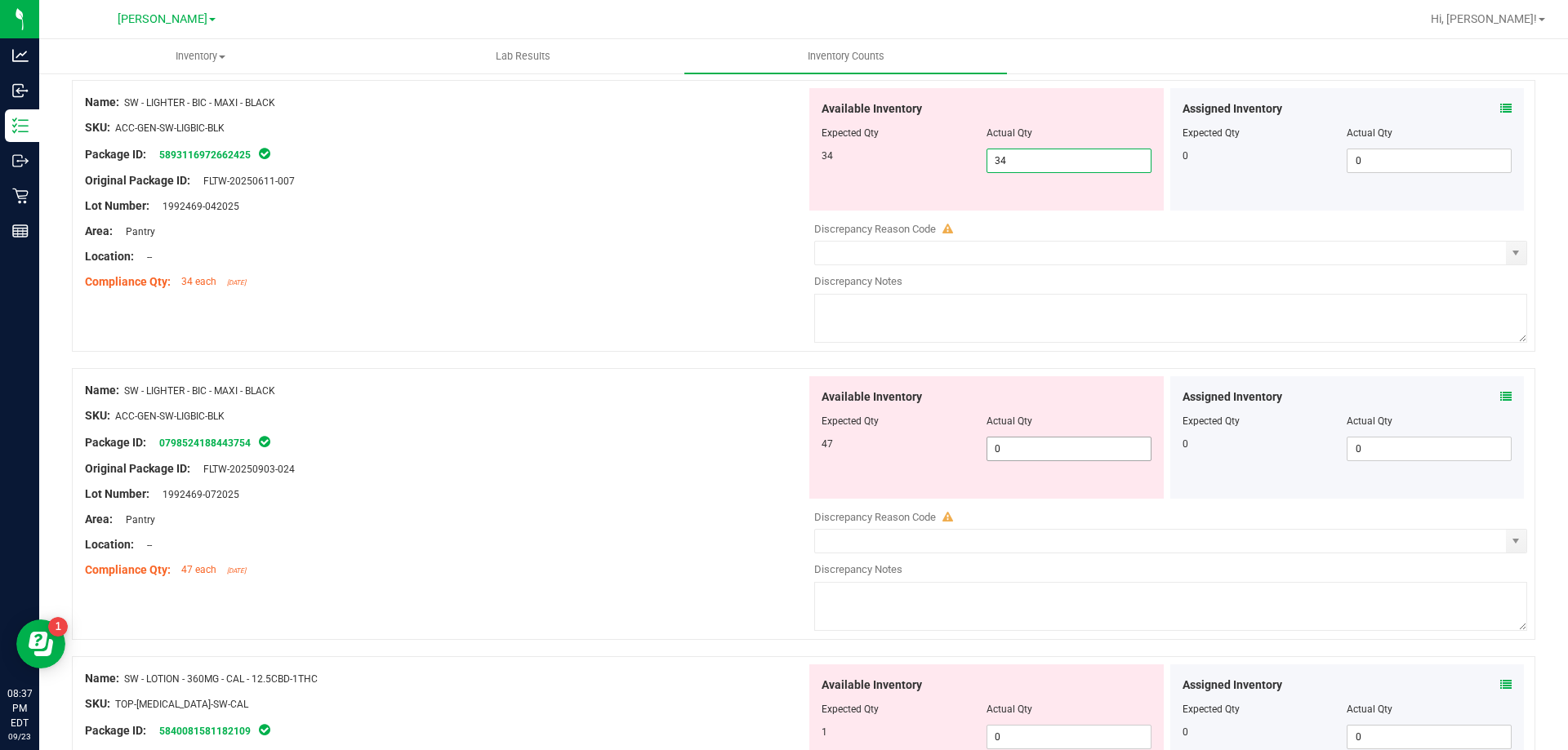
click at [1046, 443] on div "Available Inventory Expected Qty Actual Qty 47 0 0" at bounding box center [986, 437] width 355 height 122
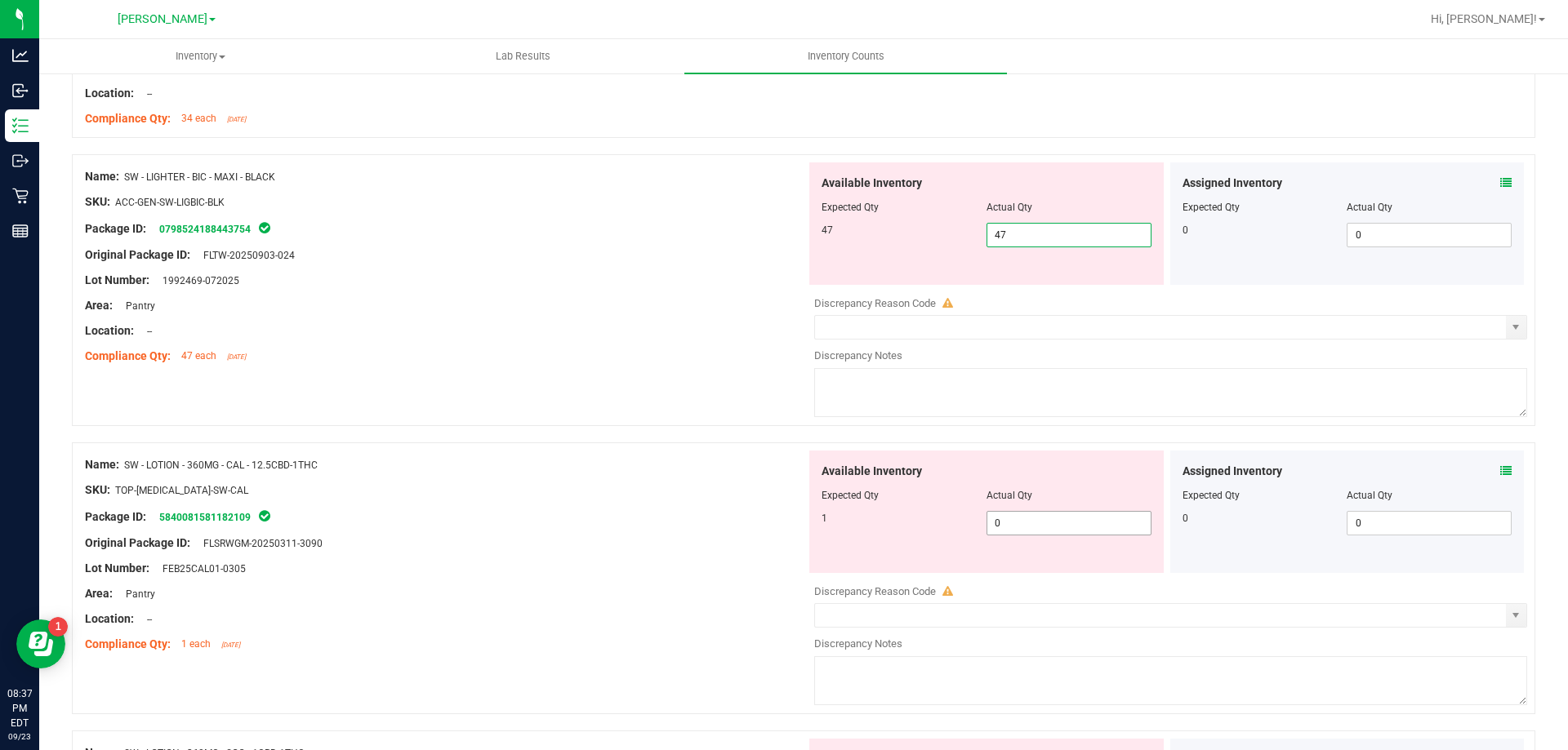
click at [1054, 520] on div "Available Inventory Expected Qty Actual Qty 1 0 0" at bounding box center [986, 511] width 355 height 122
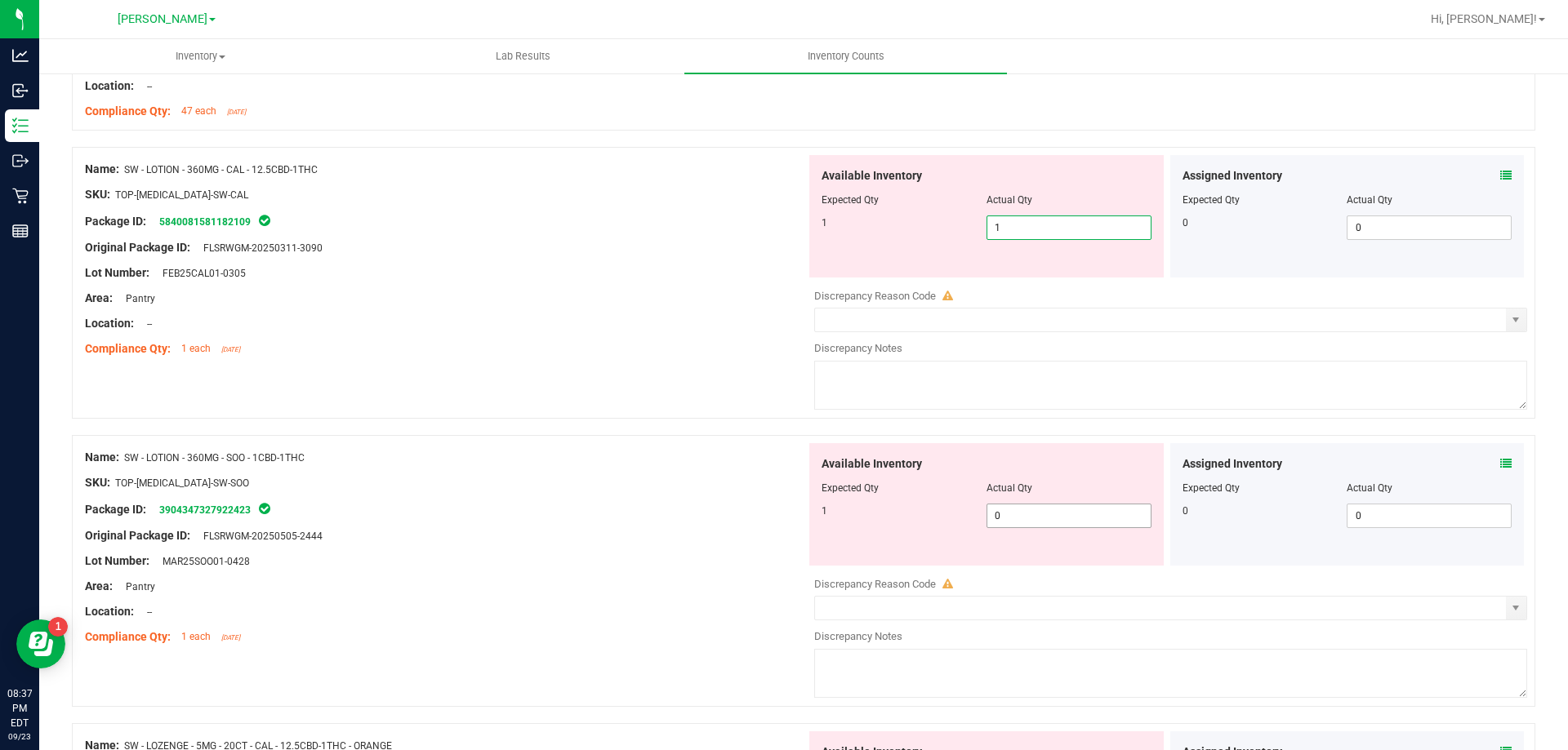
click at [1053, 518] on div "Available Inventory Expected Qty Actual Qty 1 0 0" at bounding box center [1166, 572] width 721 height 258
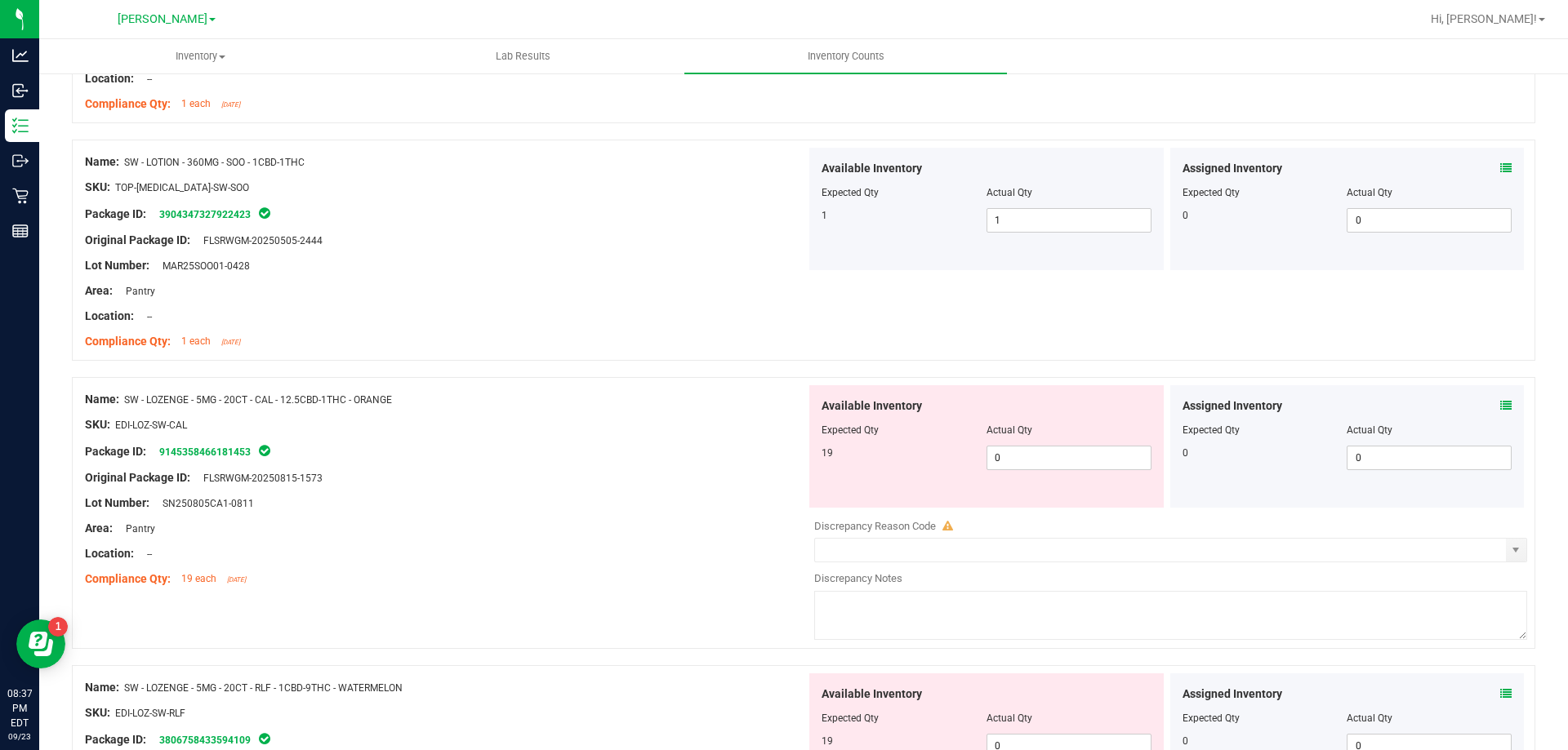
click at [1064, 443] on div at bounding box center [986, 441] width 330 height 8
click at [1061, 444] on div "Available Inventory Expected Qty Actual Qty 19 0 0" at bounding box center [986, 446] width 355 height 122
click at [1058, 455] on span "0 0" at bounding box center [1069, 457] width 165 height 24
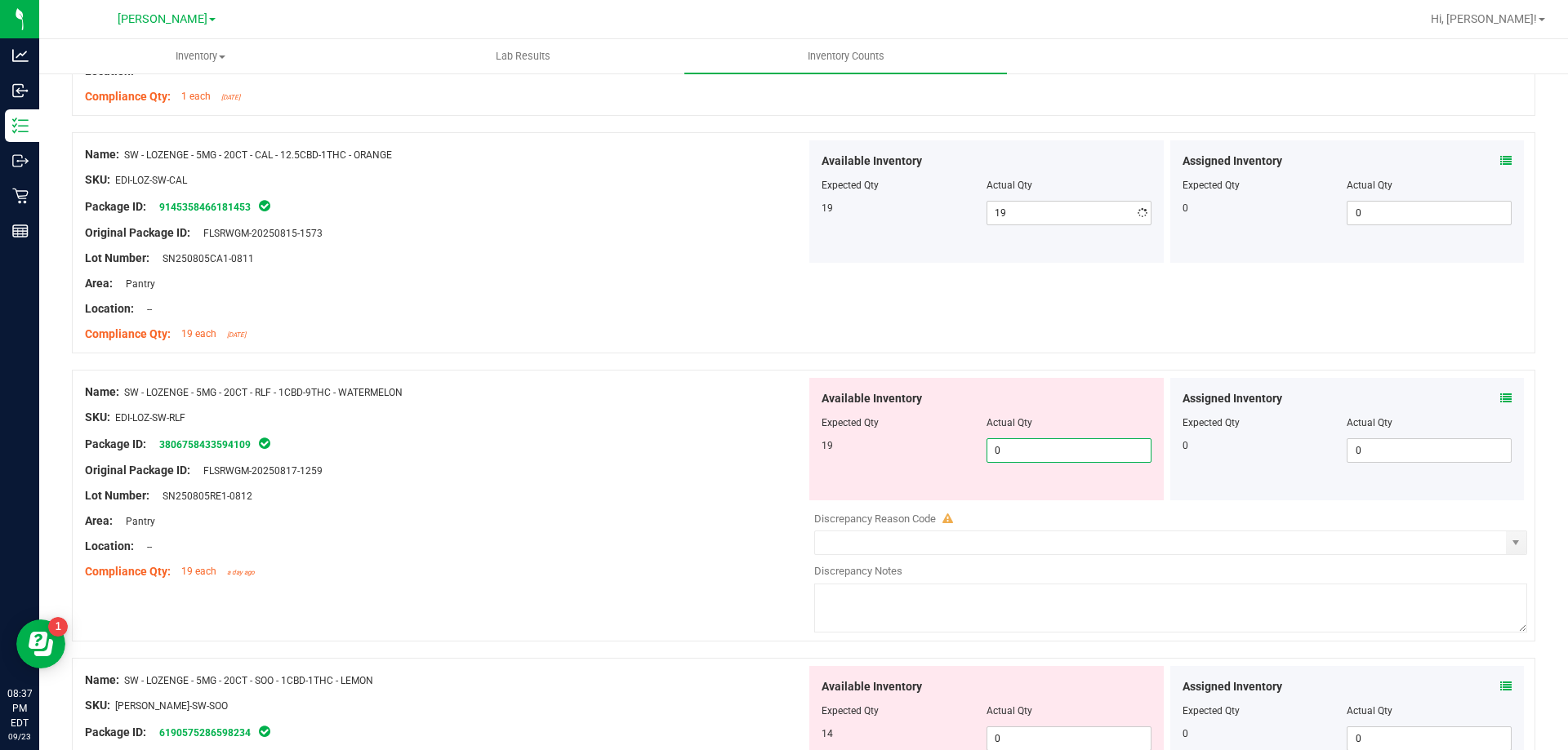
click at [1043, 499] on div "Available Inventory Expected Qty Actual Qty 19 0 0" at bounding box center [986, 439] width 355 height 122
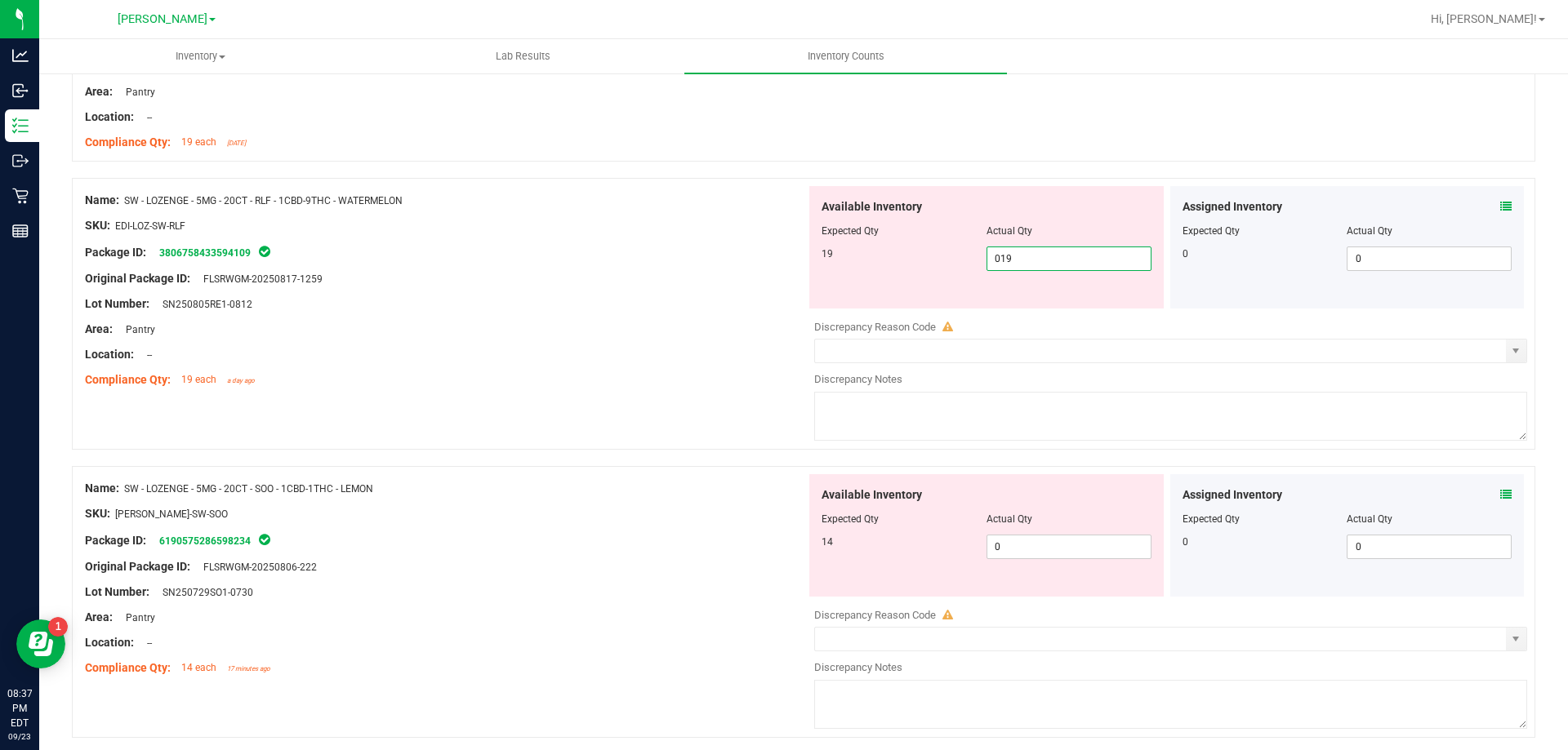
scroll to position [2041, 0]
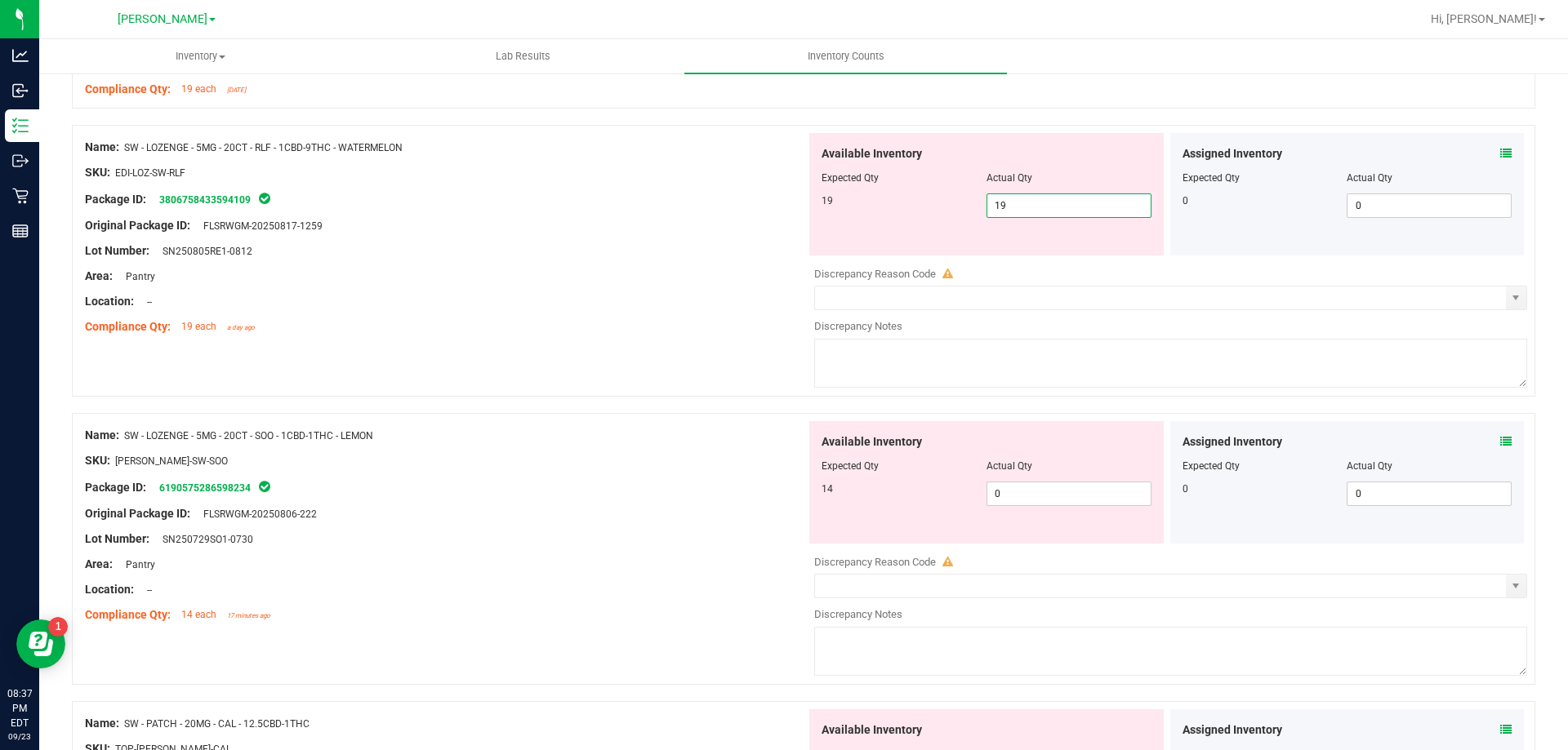
drag, startPoint x: 648, startPoint y: 397, endPoint x: 665, endPoint y: 400, distance: 17.3
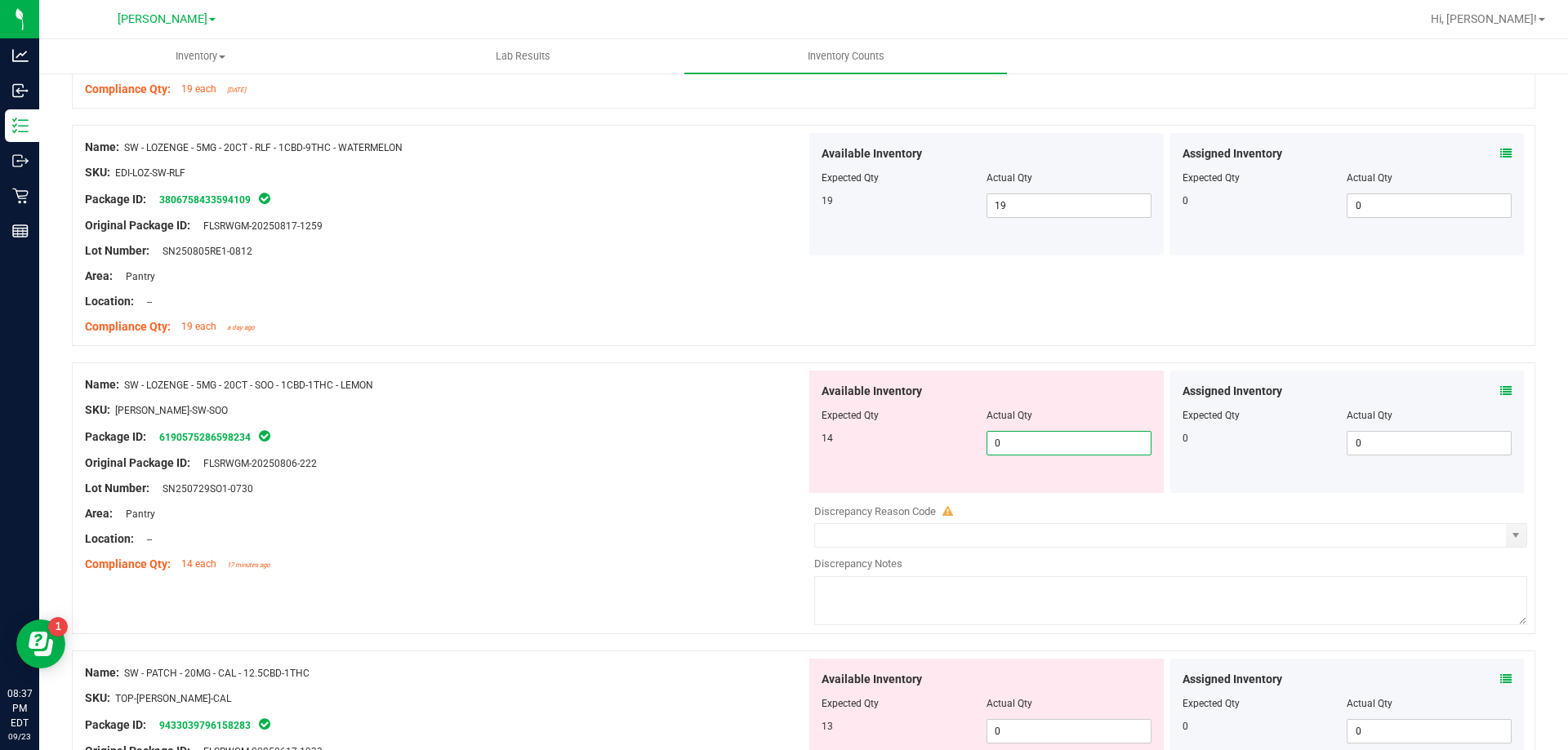
drag, startPoint x: 1082, startPoint y: 444, endPoint x: 912, endPoint y: 436, distance: 170.2
click at [1082, 443] on span "0 0" at bounding box center [1069, 443] width 165 height 24
click at [754, 407] on div "SKU: EDI-LOZ-SW-SOO" at bounding box center [446, 410] width 721 height 17
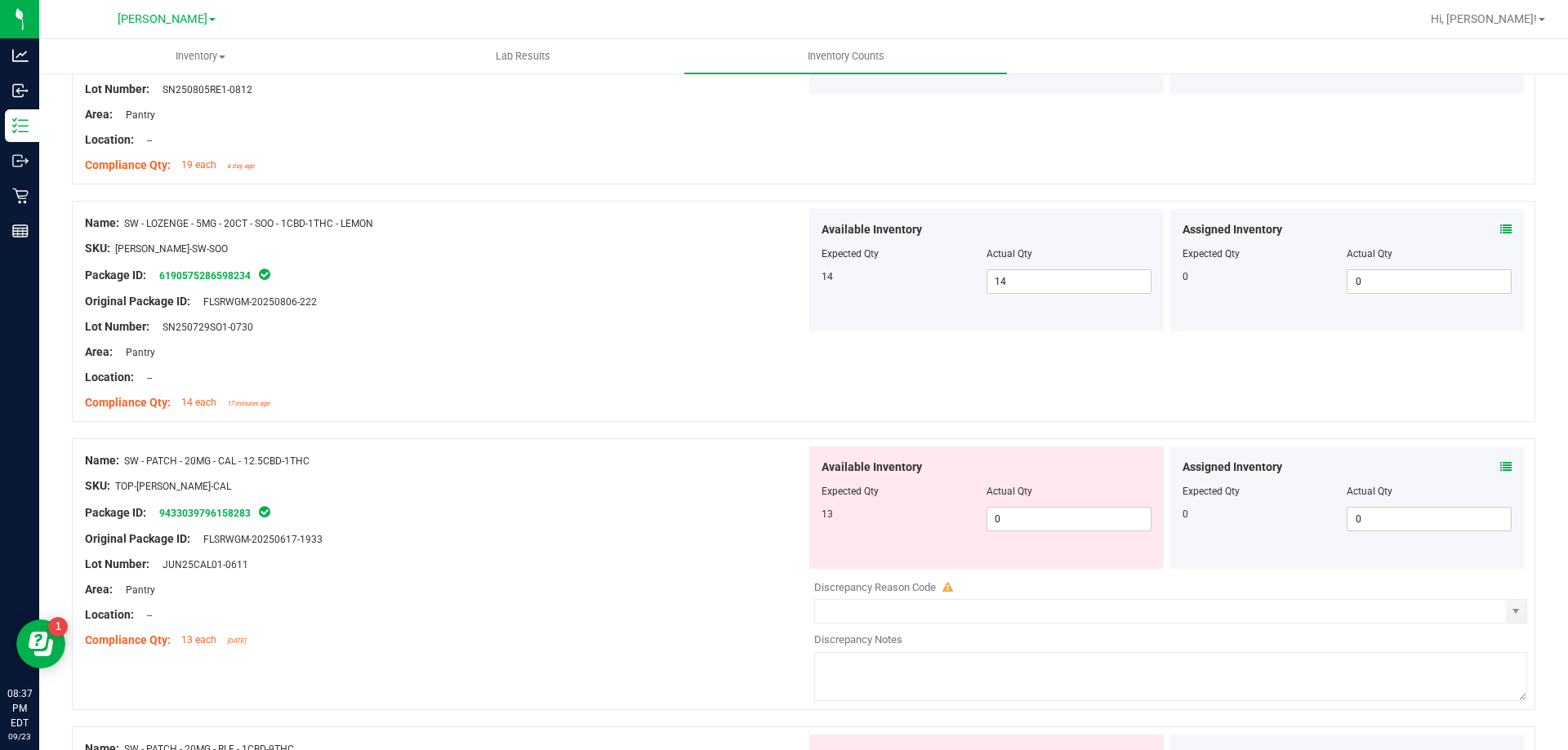
scroll to position [2204, 0]
click at [1039, 514] on span "0 0" at bounding box center [1069, 517] width 165 height 24
click at [598, 424] on div at bounding box center [803, 428] width 1464 height 16
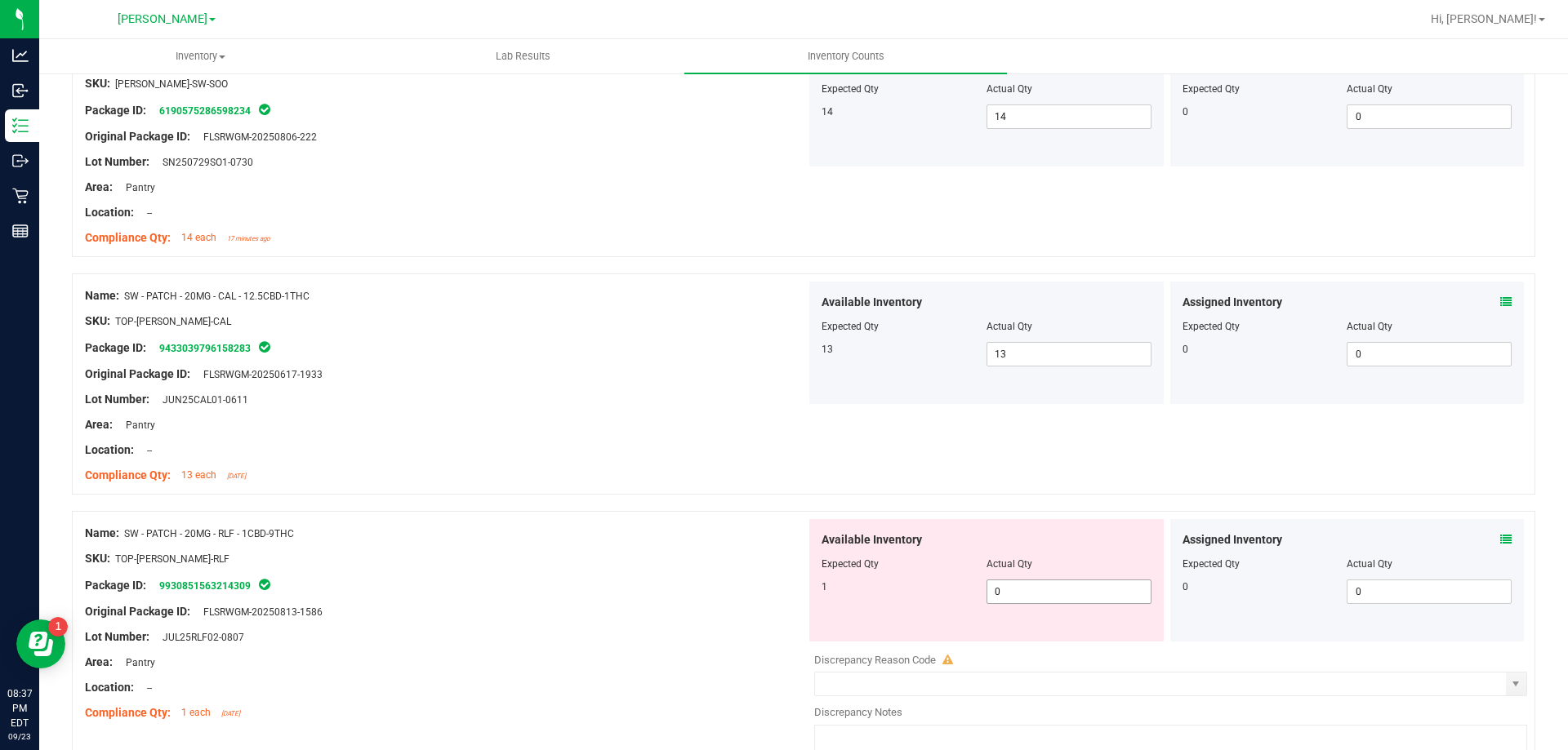
click at [1058, 595] on span "0 0" at bounding box center [1069, 591] width 165 height 24
click at [703, 514] on div "Name: SW - PATCH - 20MG - RLF - 1CBD-9THC SKU: TOP-[PERSON_NAME]-RLF Package ID…" at bounding box center [803, 647] width 1464 height 272
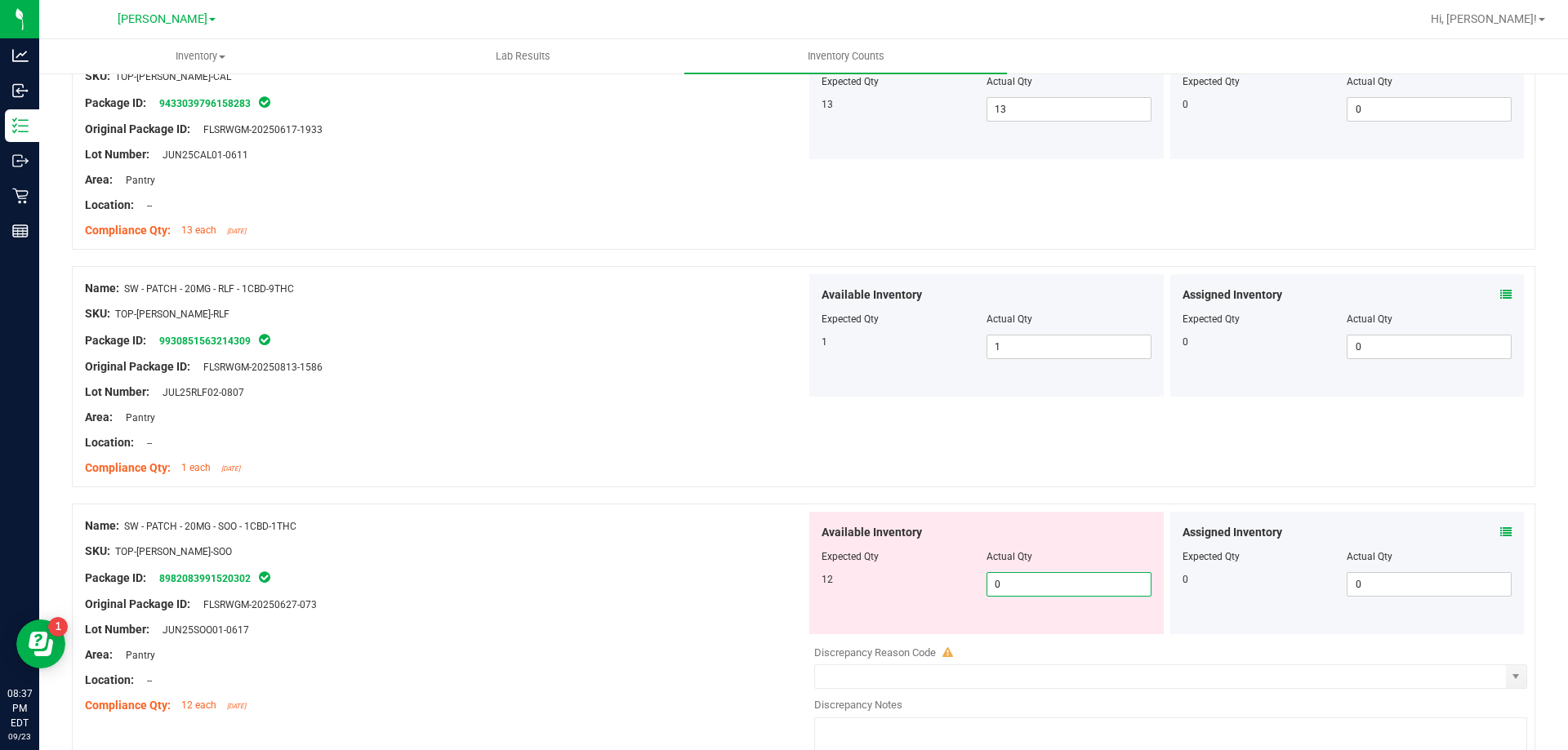
click at [1066, 583] on span "0 0" at bounding box center [1069, 584] width 165 height 24
click at [713, 428] on div at bounding box center [446, 430] width 721 height 8
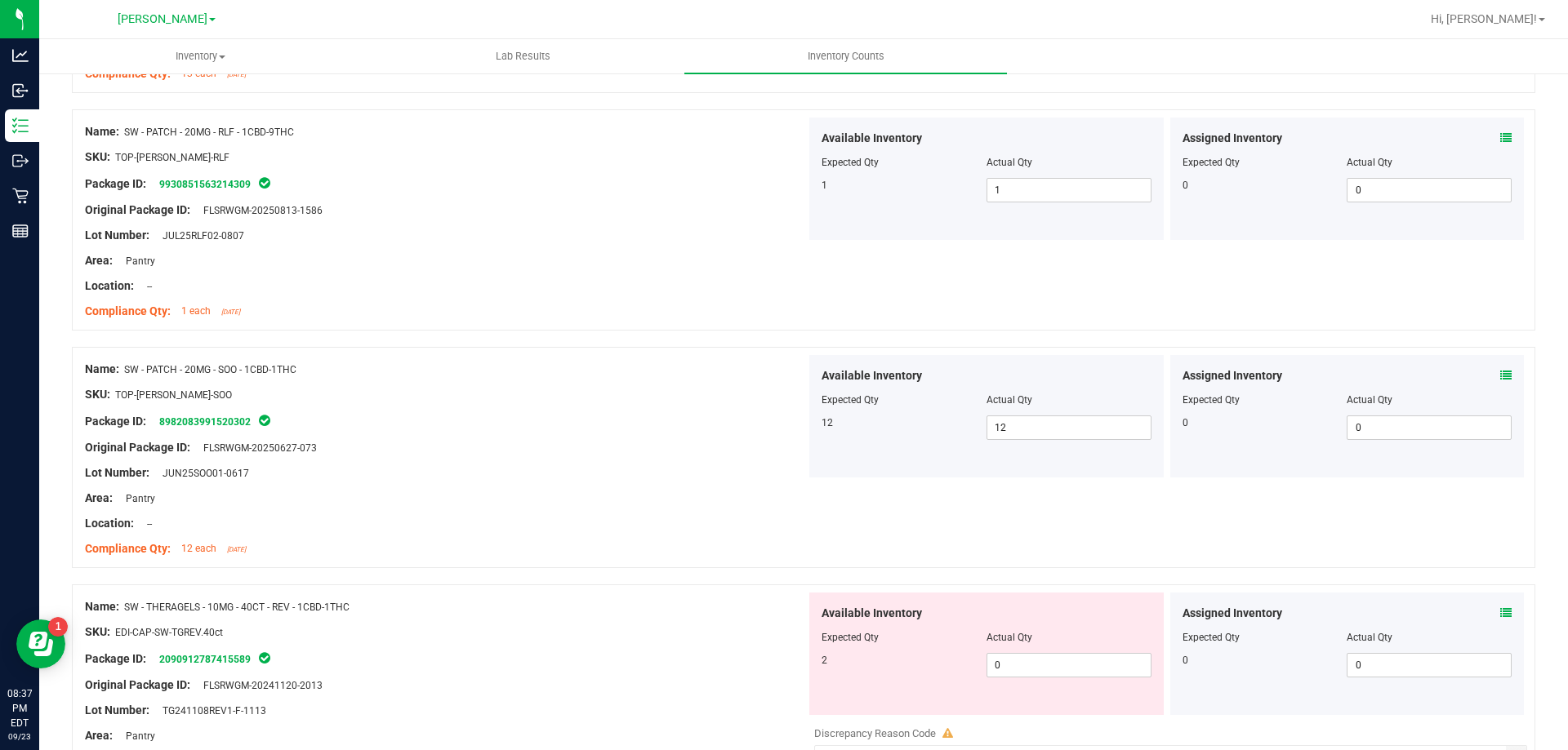
scroll to position [2774, 0]
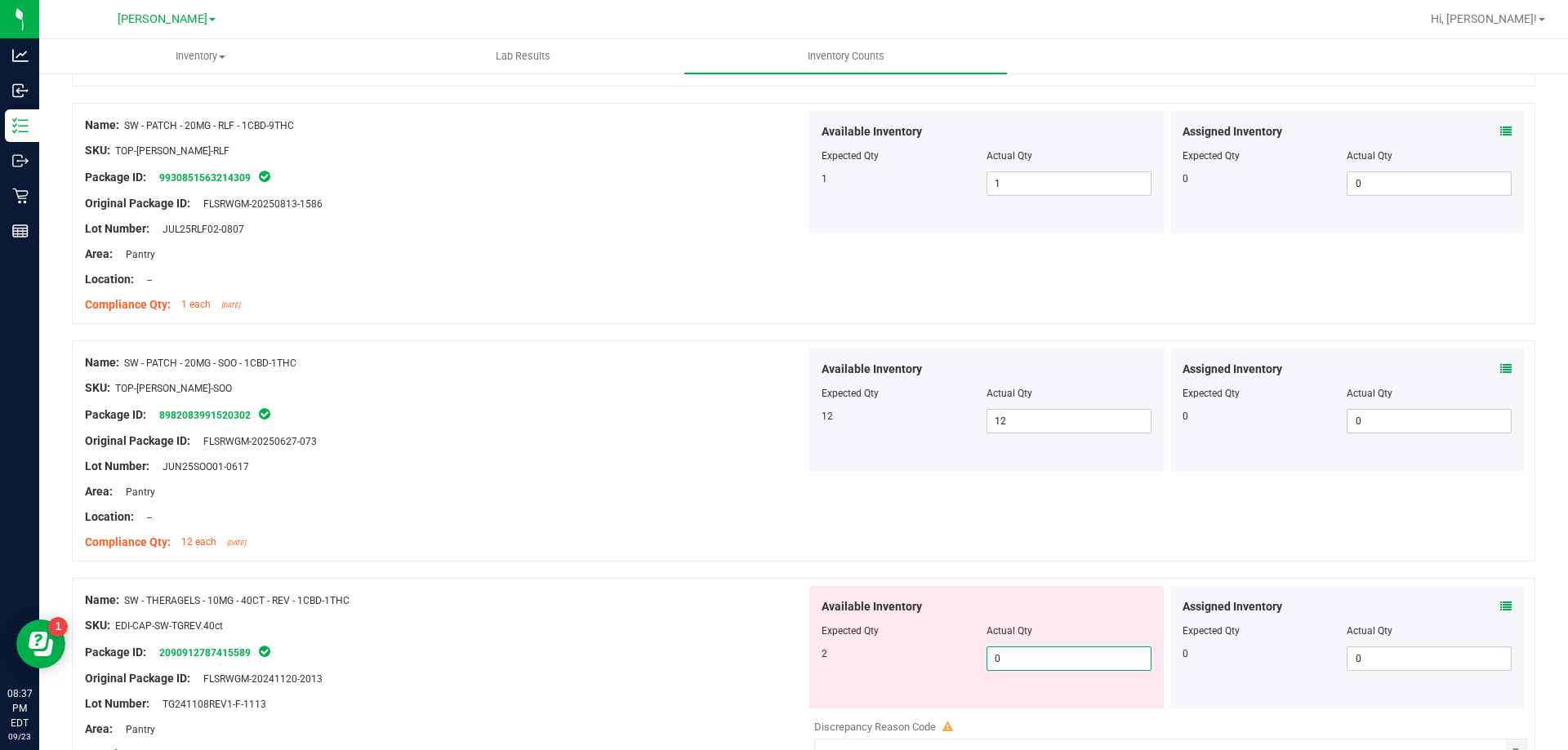
drag, startPoint x: 1071, startPoint y: 648, endPoint x: 788, endPoint y: 580, distance: 291.1
click at [1068, 648] on span "0 0" at bounding box center [1069, 658] width 165 height 24
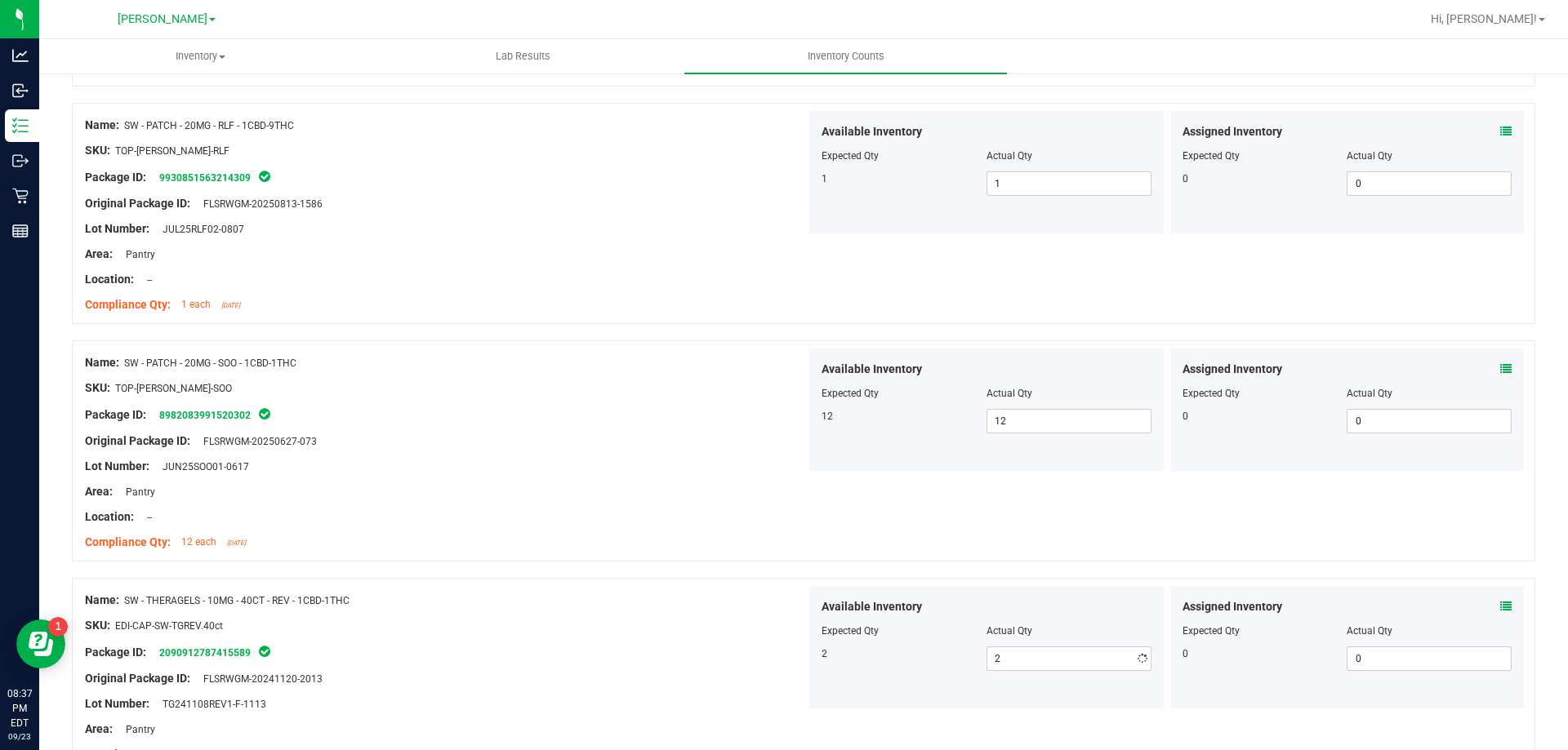
drag, startPoint x: 645, startPoint y: 468, endPoint x: 704, endPoint y: 482, distance: 60.6
click at [647, 468] on div "Lot Number: JUN25SOO01-0617" at bounding box center [446, 466] width 721 height 17
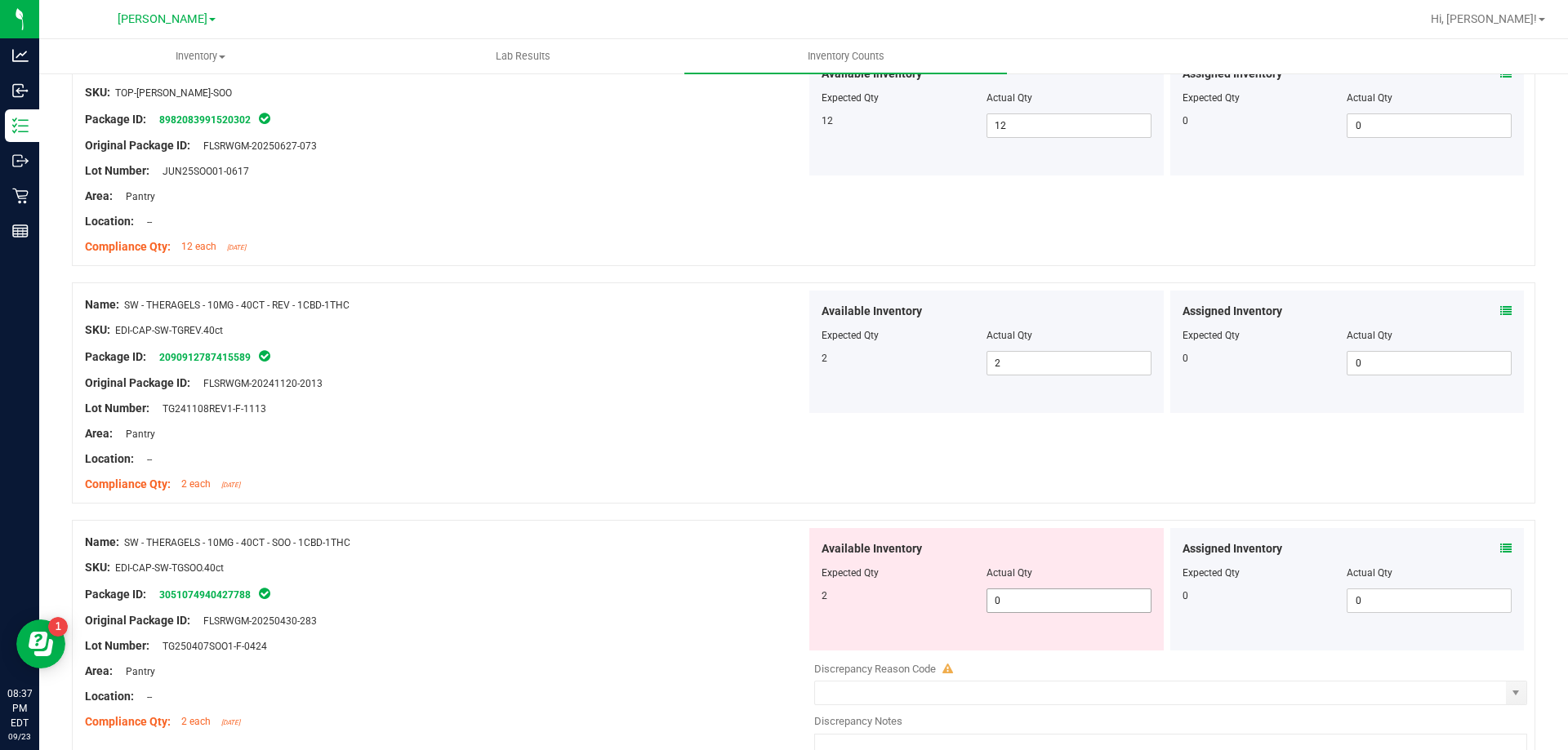
scroll to position [3101, 0]
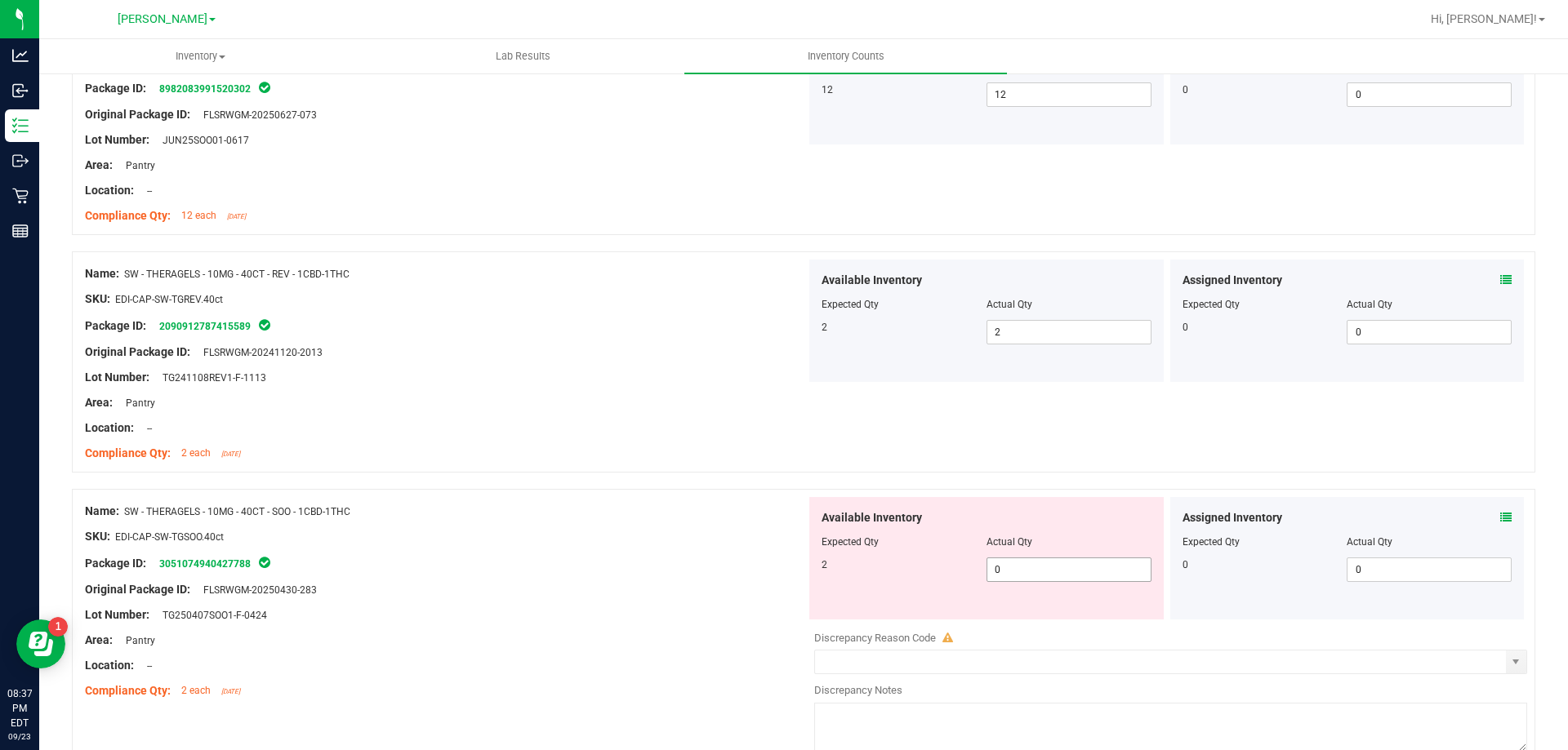
click at [1040, 571] on span "0 0" at bounding box center [1069, 570] width 165 height 24
click at [593, 466] on div "Name: SW - THERAGELS - 10MG - 40CT - REV - 1CBD-1THC SKU: EDI-CAP-SW-TGREV.40ct…" at bounding box center [446, 363] width 721 height 208
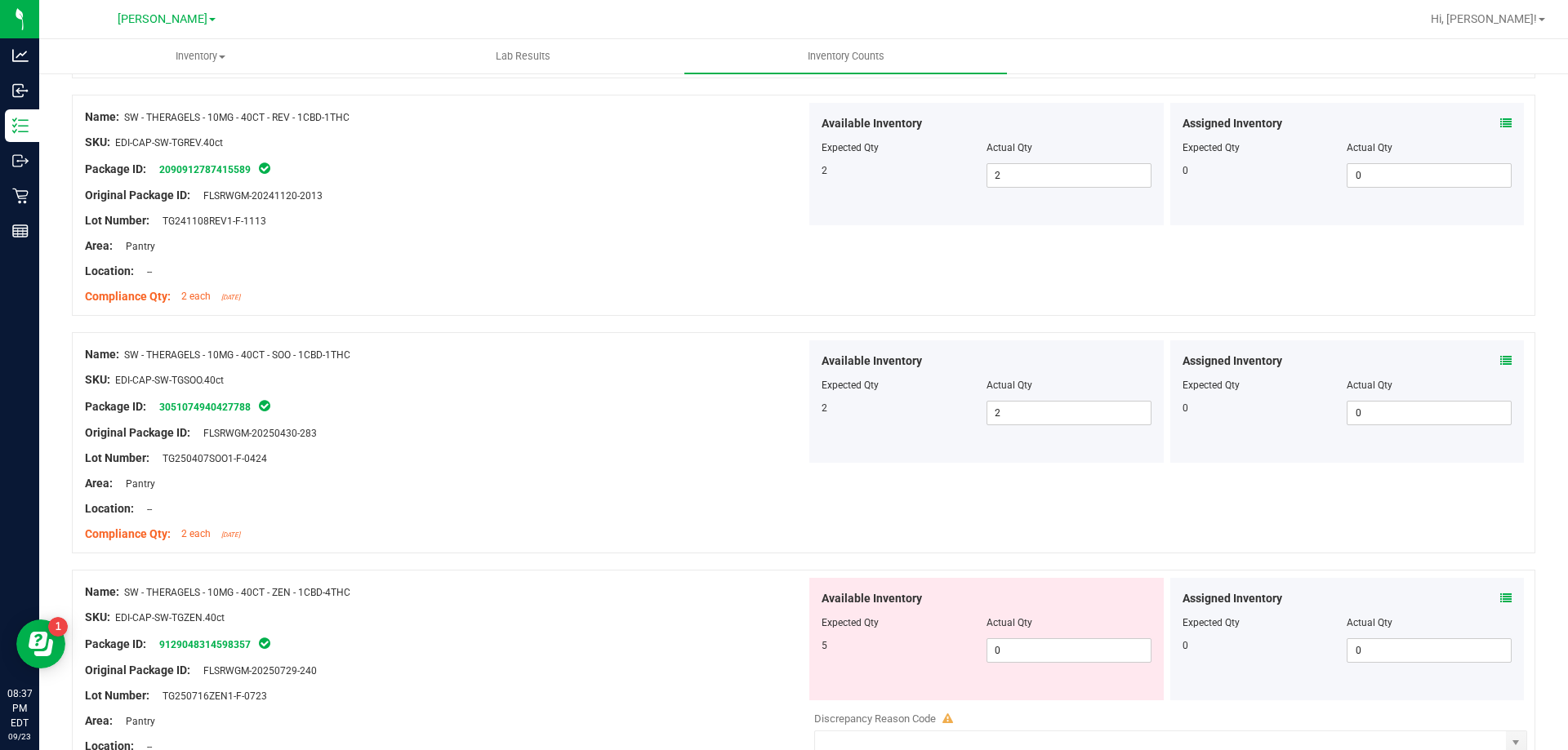
scroll to position [3264, 0]
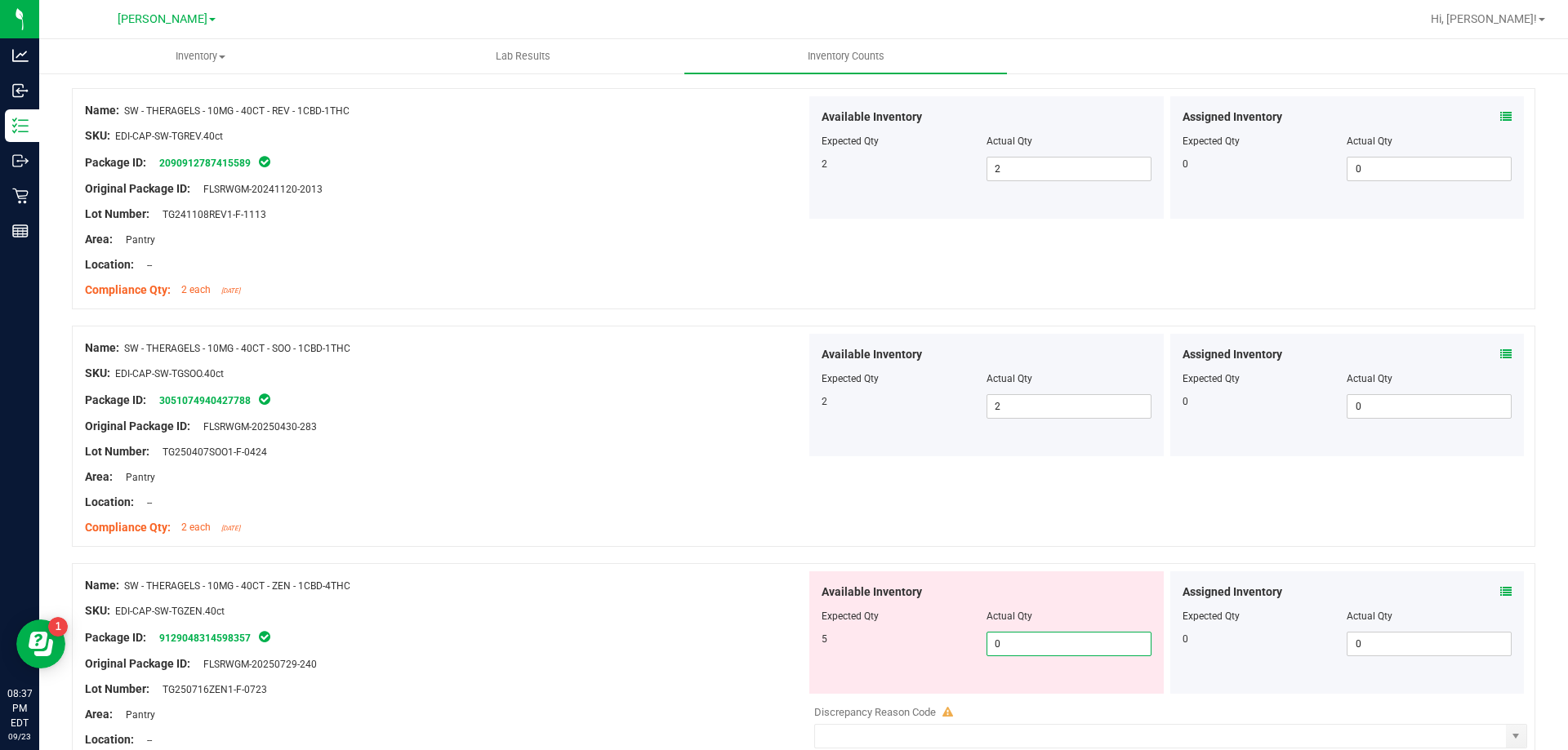
click at [1034, 644] on span "0 0" at bounding box center [1069, 643] width 165 height 24
click at [800, 541] on div "Name: SW - THERAGELS - 10MG - 40CT - SOO - 1CBD-1THC SKU: EDI-CAP-SW-TGSOO.40ct…" at bounding box center [803, 436] width 1464 height 221
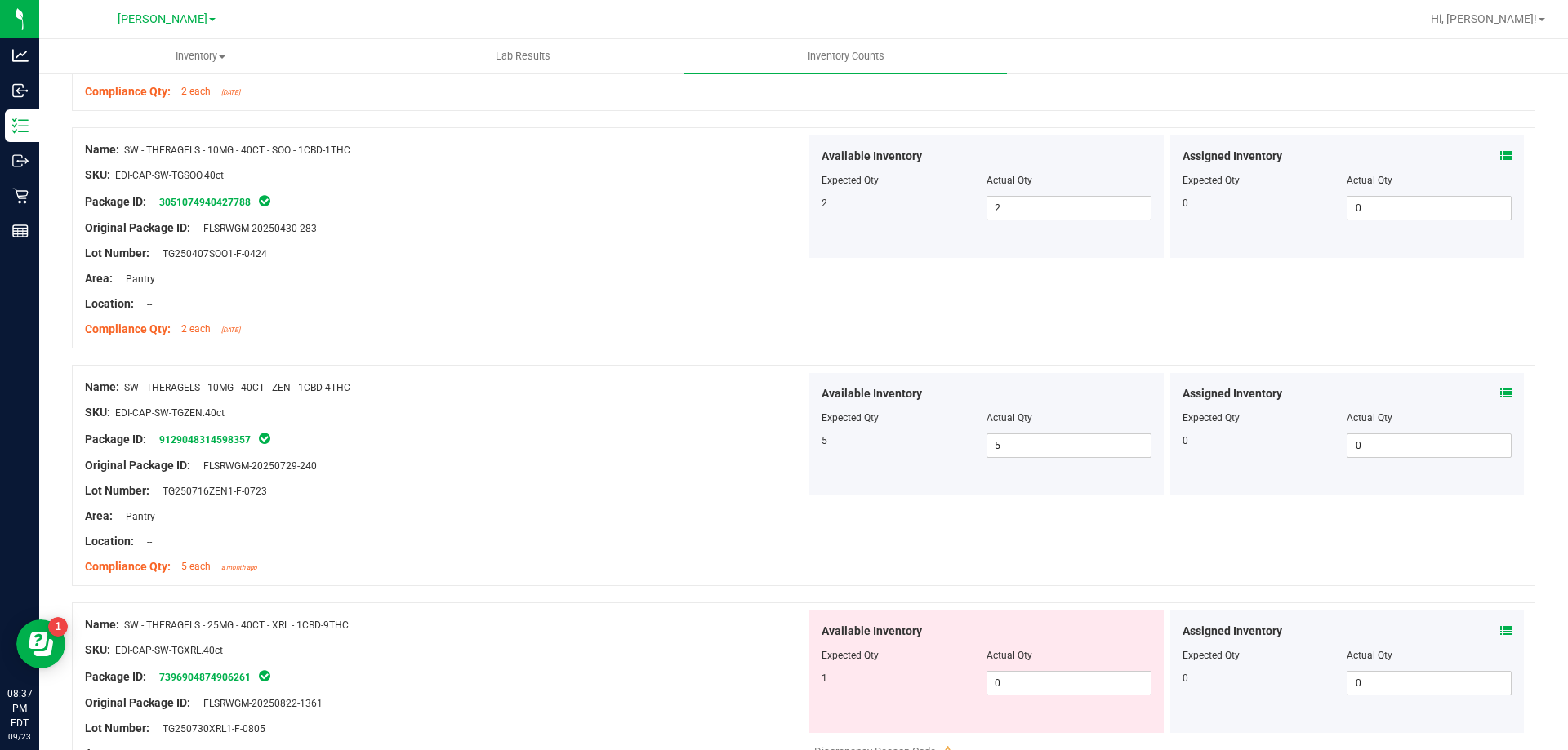
scroll to position [3509, 0]
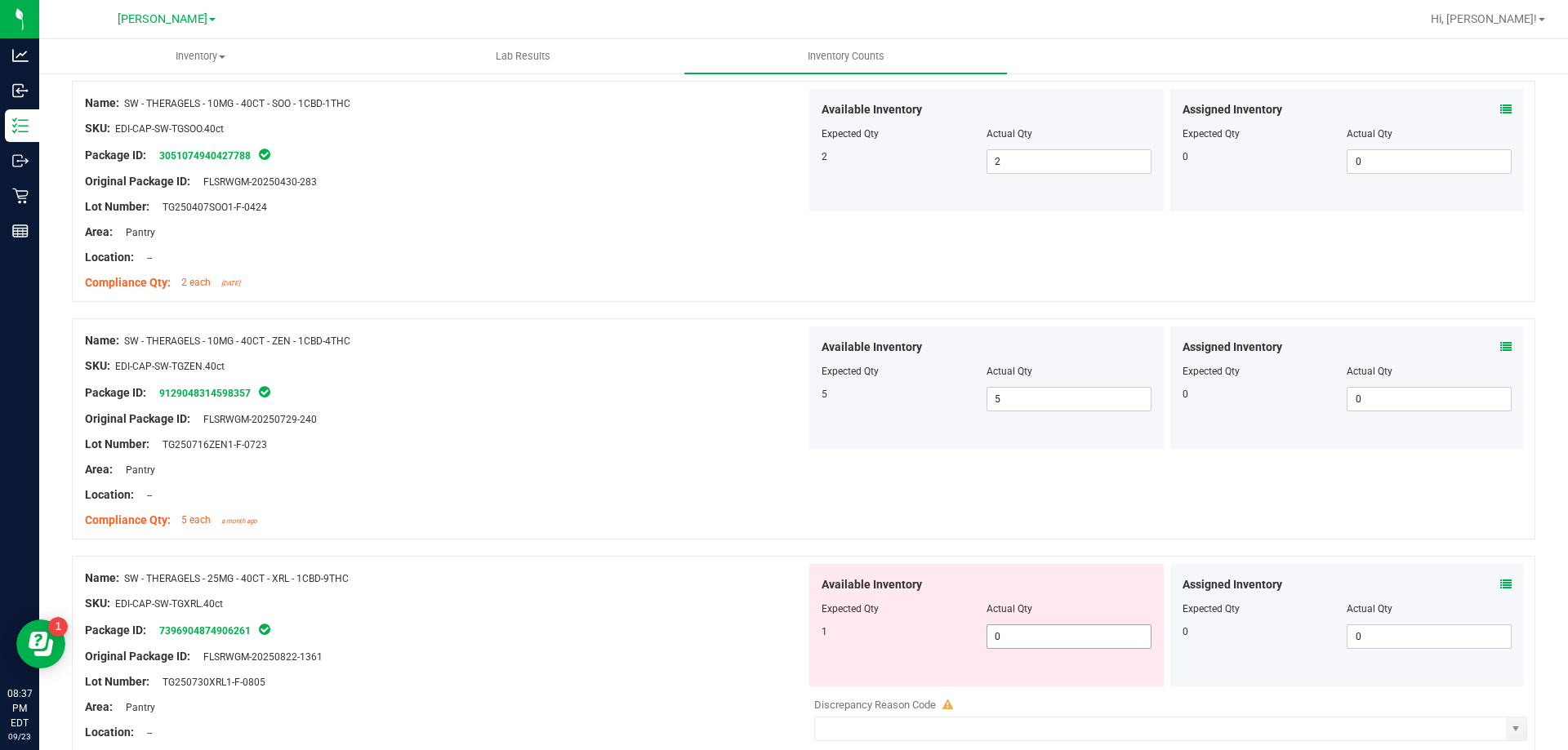
click at [1044, 638] on span "0 0" at bounding box center [1069, 636] width 165 height 24
click at [705, 502] on div "Location: --" at bounding box center [446, 494] width 721 height 17
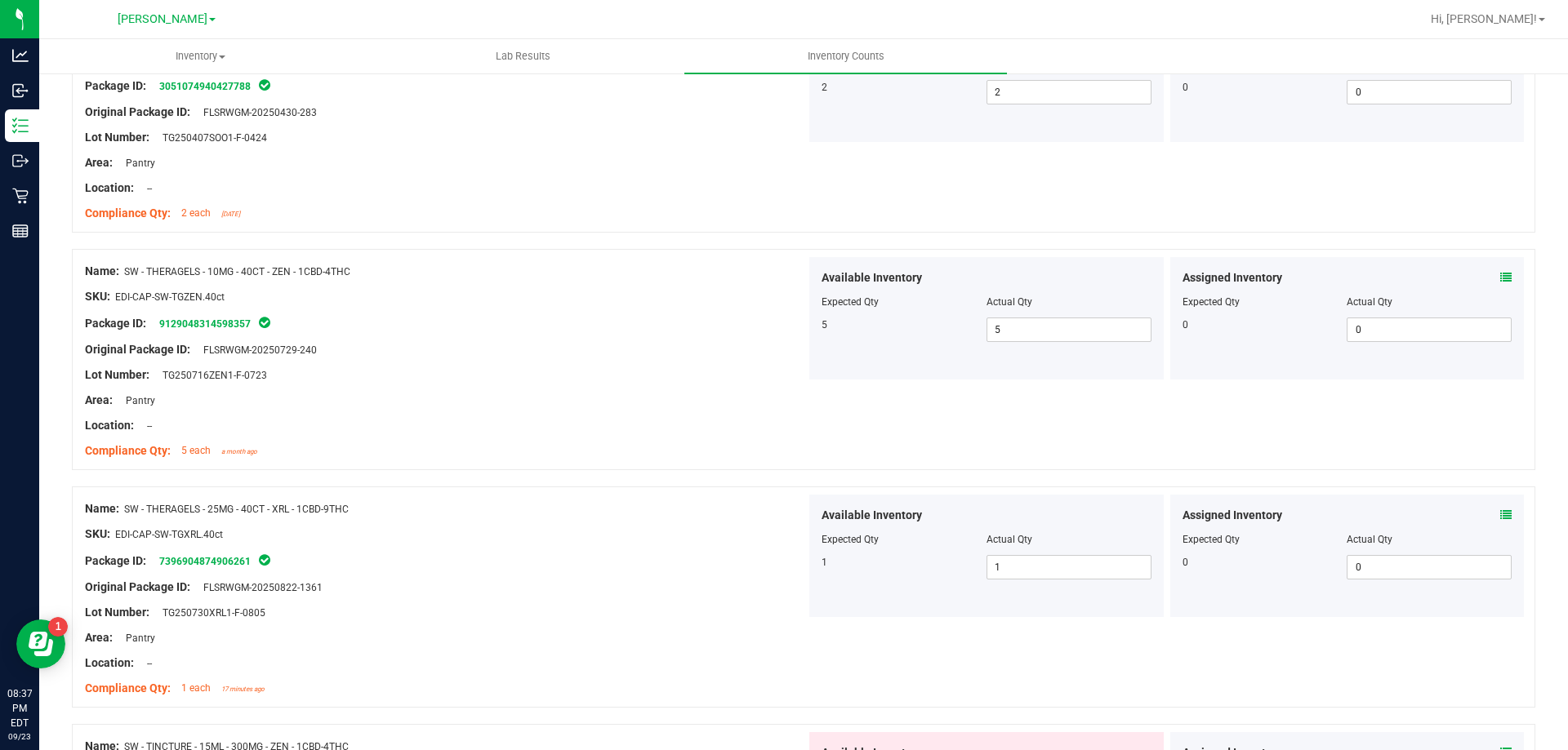
scroll to position [3754, 0]
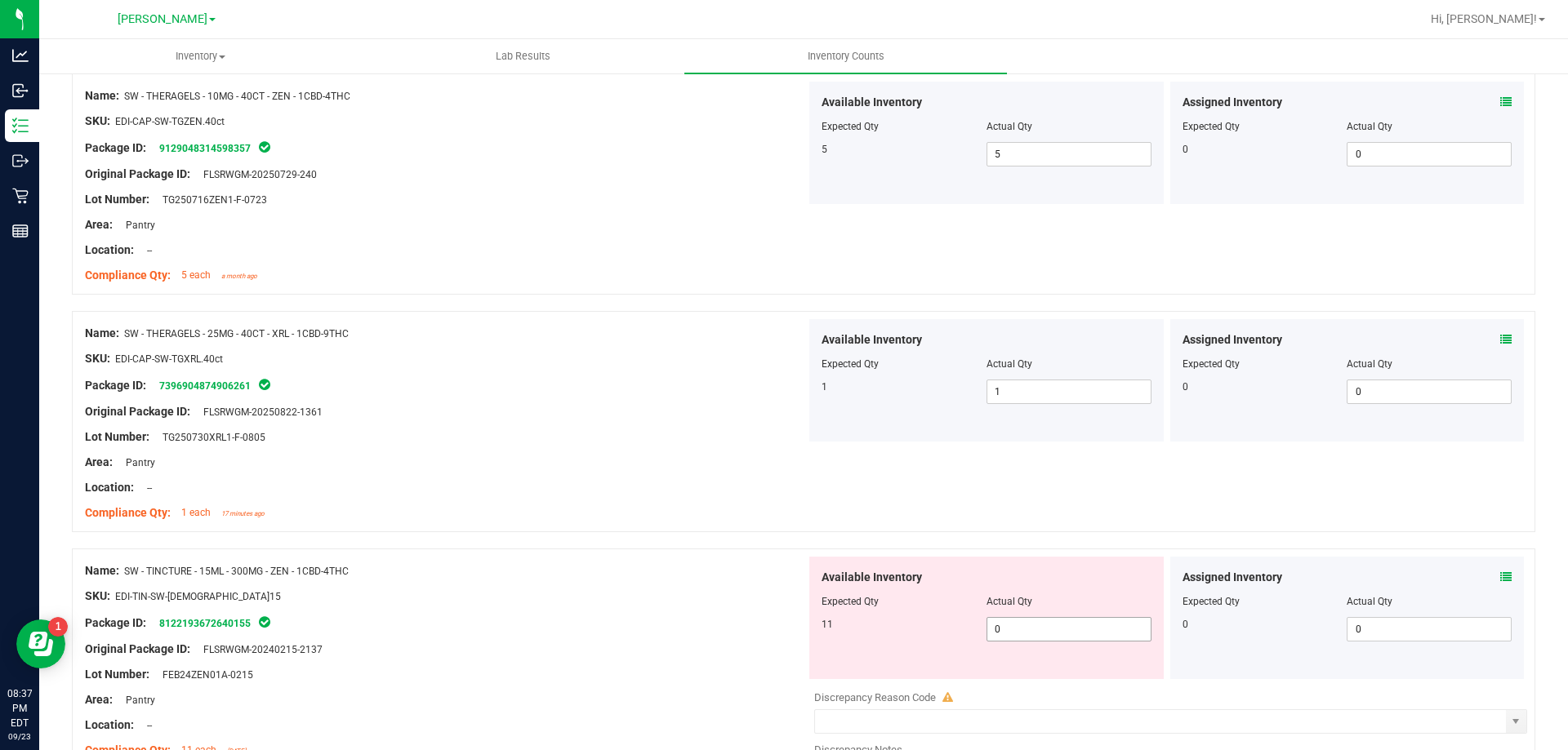
click at [1041, 626] on span "0 0" at bounding box center [1069, 628] width 165 height 24
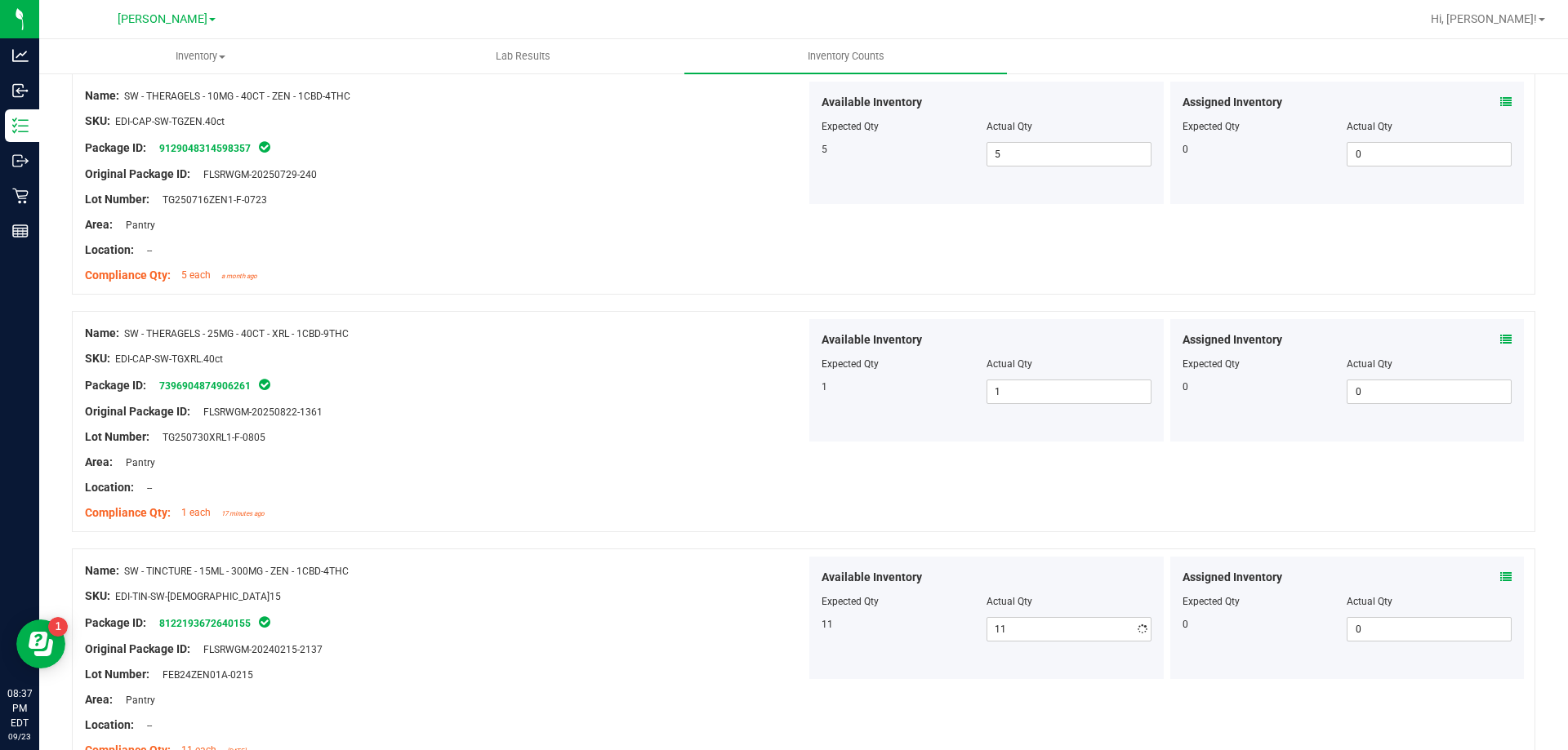
click at [708, 498] on div at bounding box center [446, 500] width 721 height 8
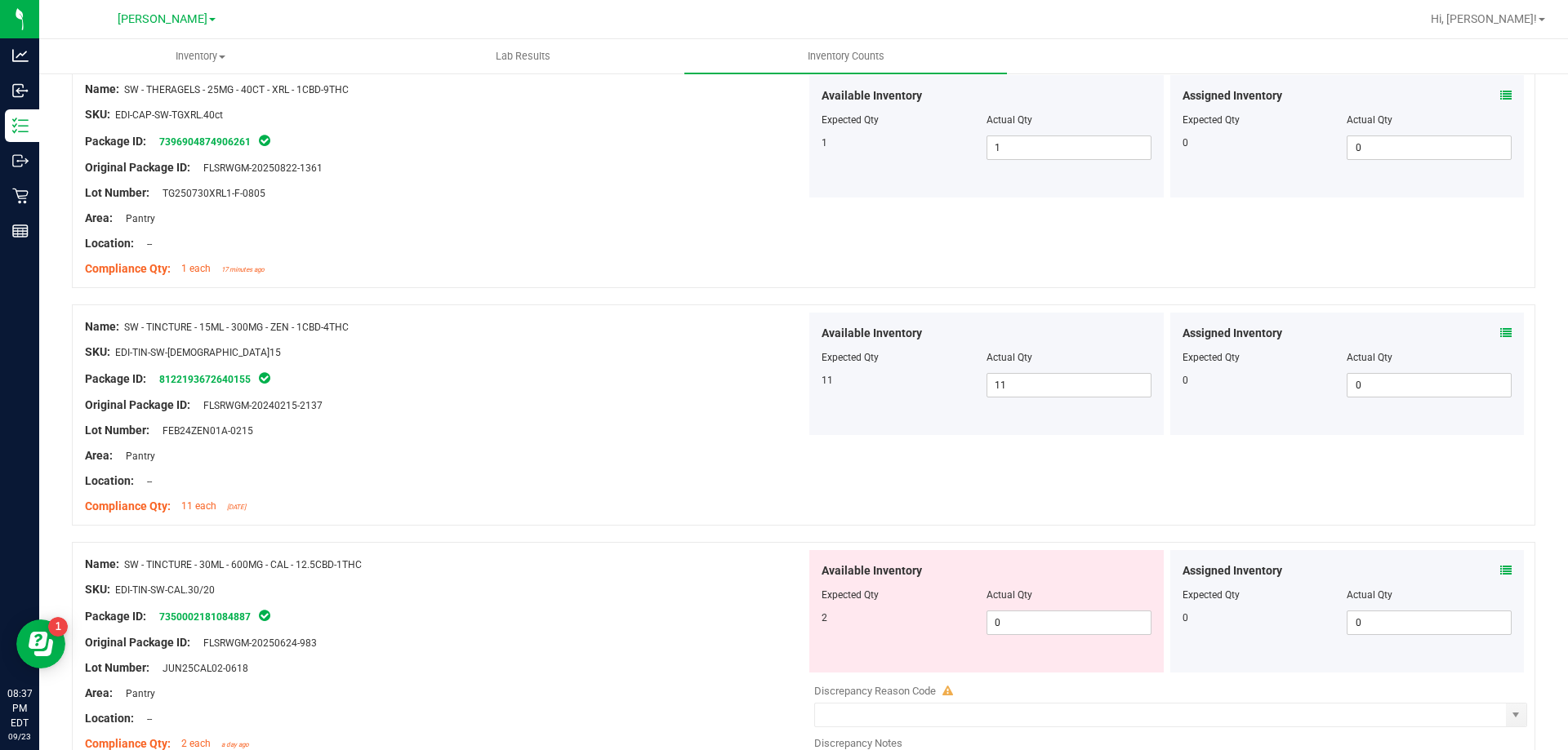
scroll to position [3998, 0]
click at [1047, 610] on span "0 0" at bounding box center [1069, 621] width 165 height 24
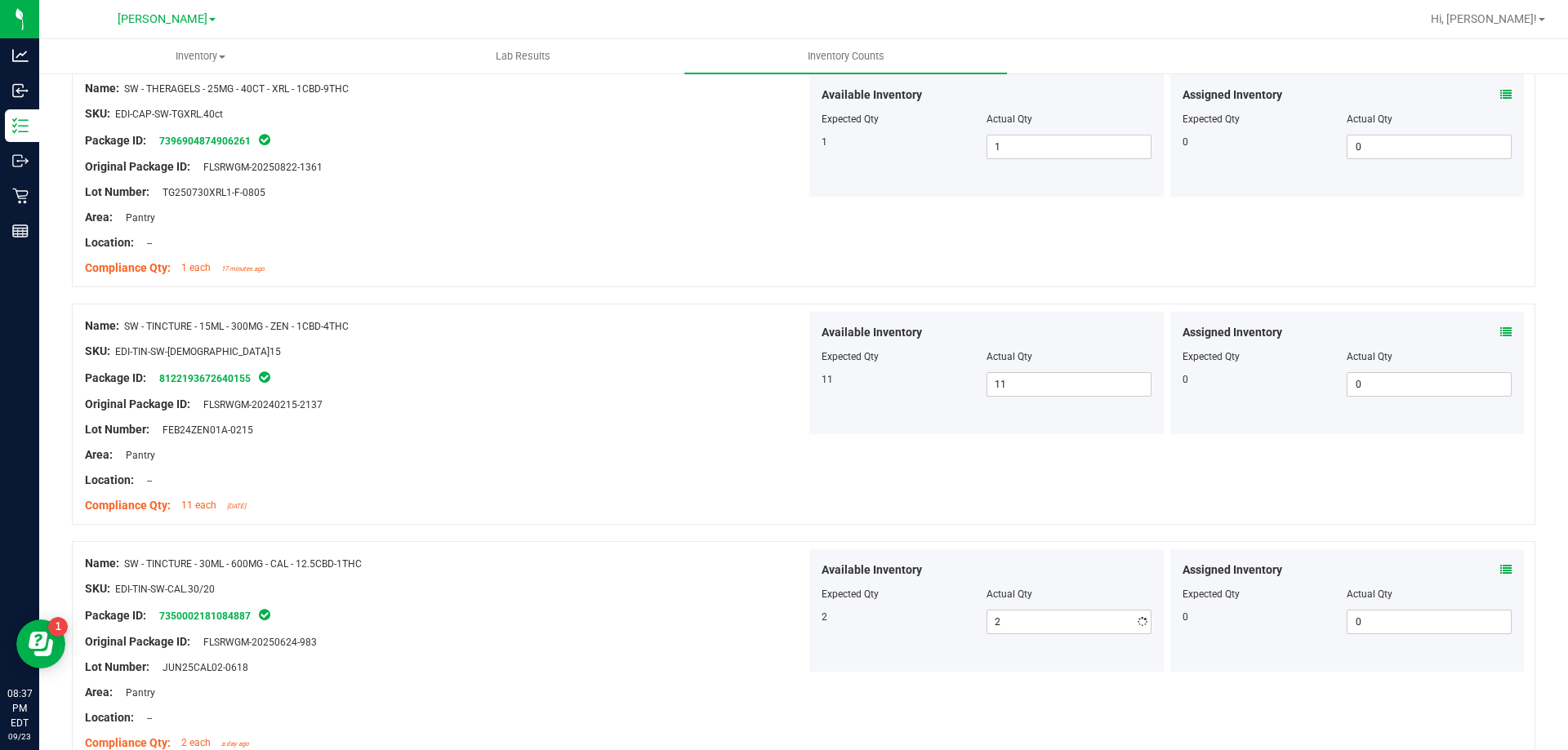
drag, startPoint x: 746, startPoint y: 481, endPoint x: 772, endPoint y: 485, distance: 26.3
click at [750, 480] on div "Location: --" at bounding box center [446, 480] width 721 height 17
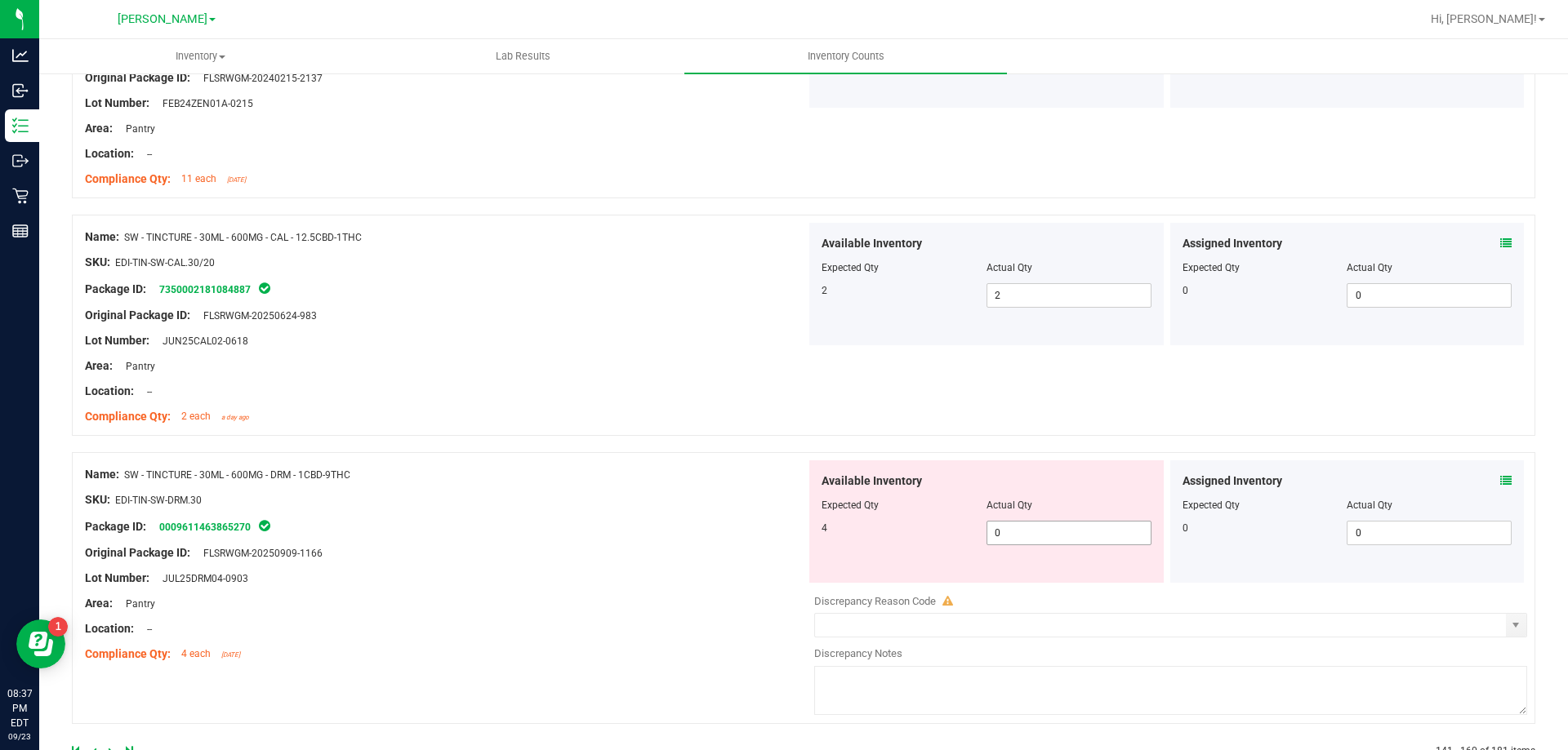
click at [1056, 536] on span "0 0" at bounding box center [1069, 532] width 165 height 24
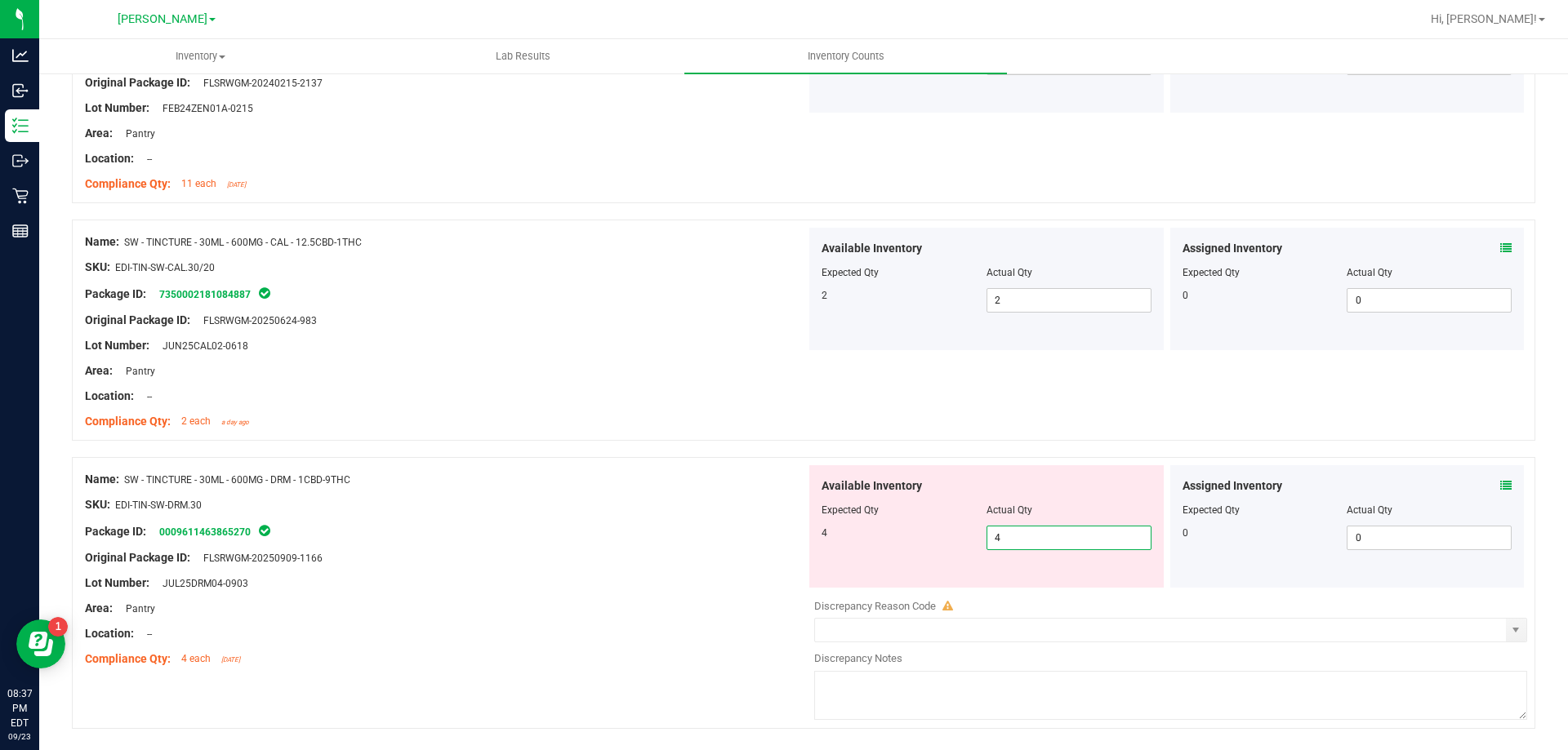
drag, startPoint x: 581, startPoint y: 425, endPoint x: 602, endPoint y: 427, distance: 21.1
click at [587, 425] on div "Name: SW - TINCTURE - 30ML - 600MG - CAL - 12.5CBD-1THC SKU: EDI-TIN-SW-CAL.30/…" at bounding box center [446, 331] width 721 height 208
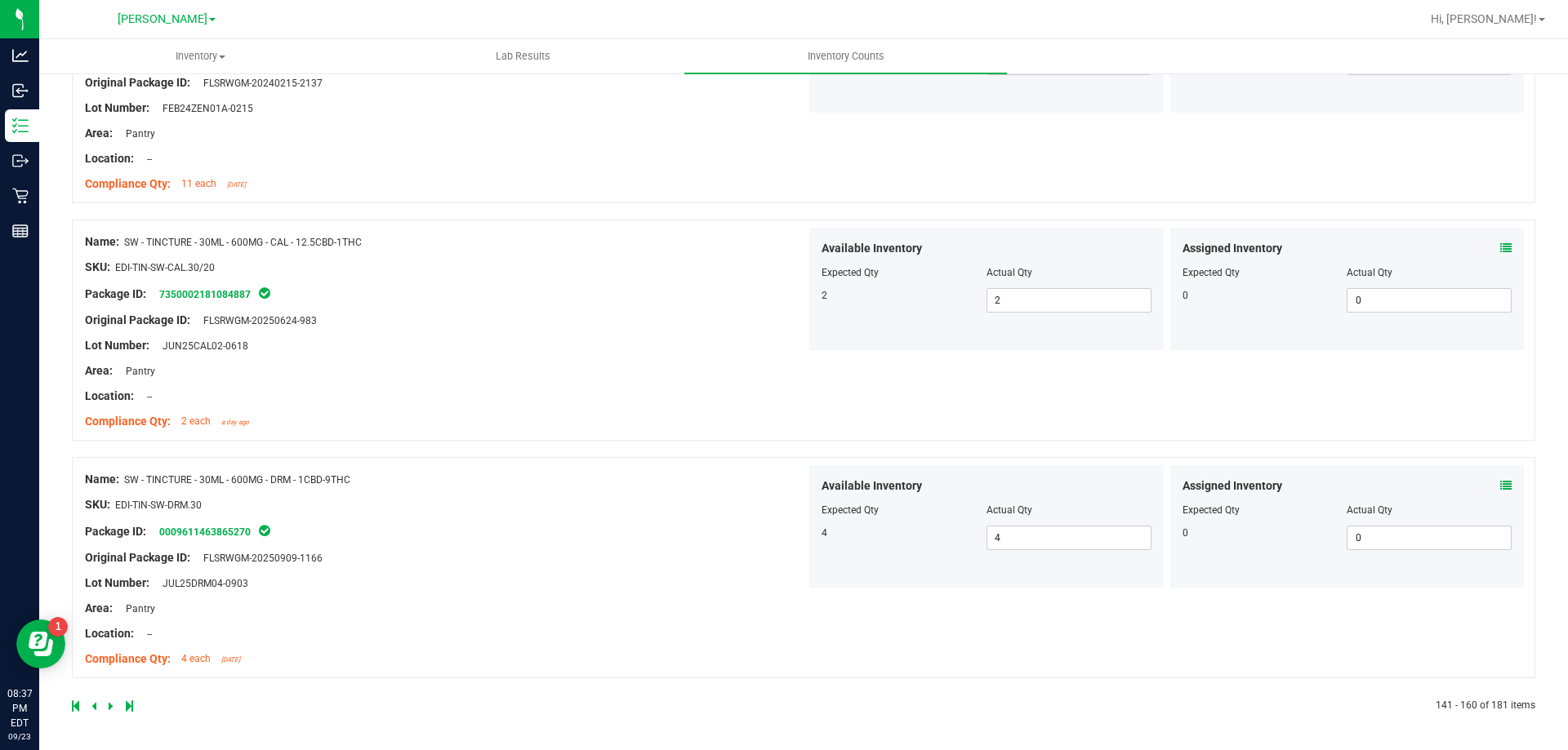
click at [110, 705] on icon at bounding box center [111, 706] width 5 height 10
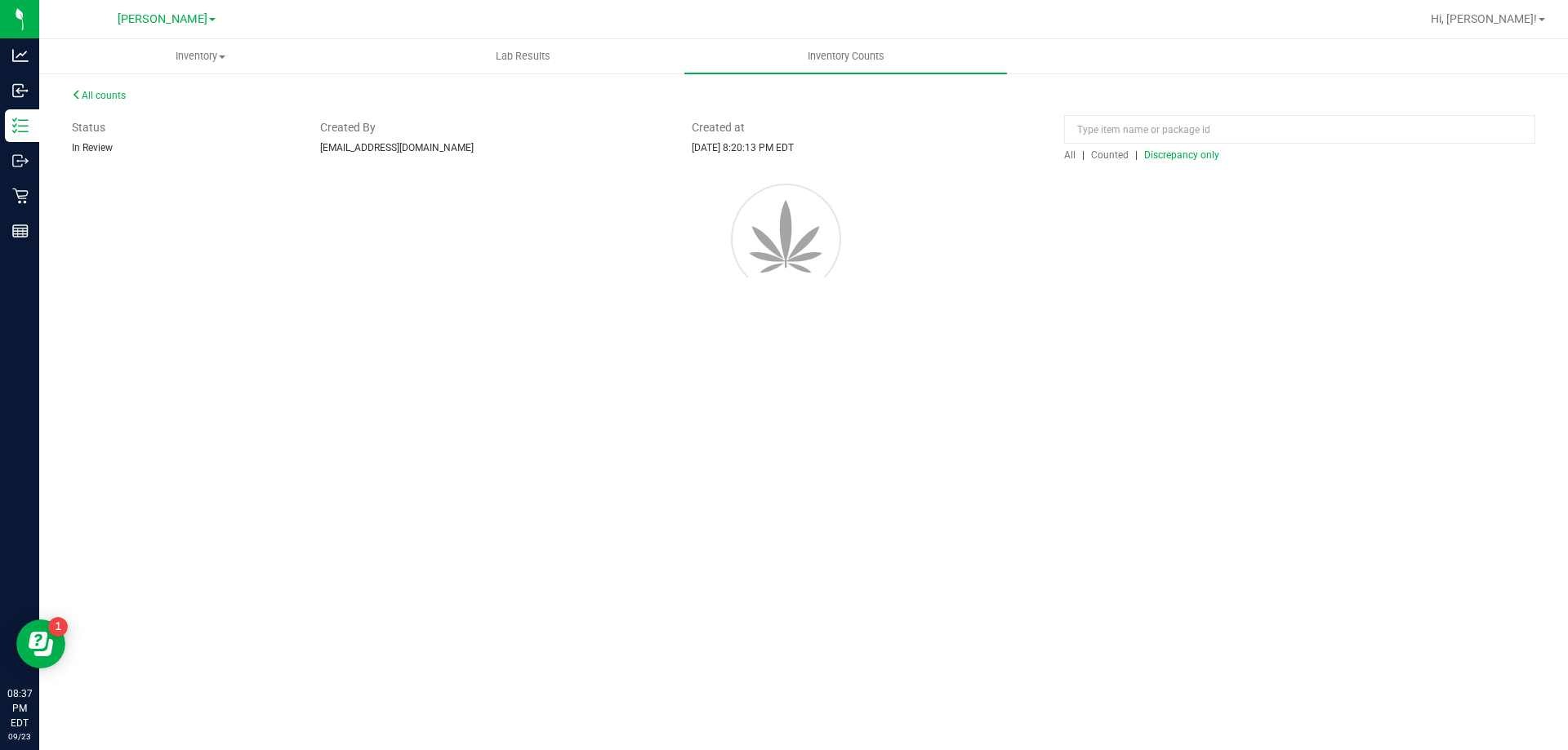
scroll to position [0, 0]
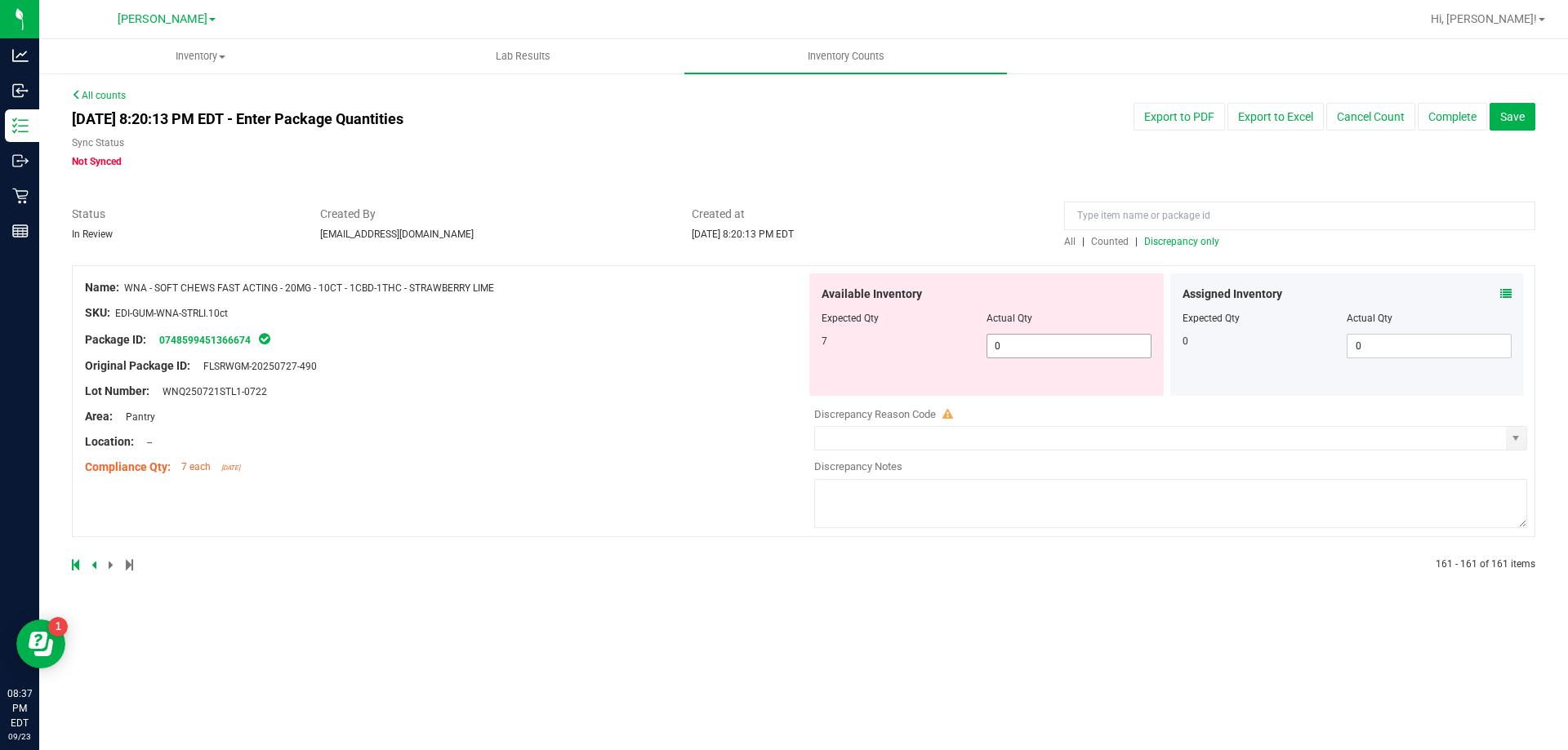
click at [1014, 348] on span "0 0" at bounding box center [1069, 346] width 165 height 24
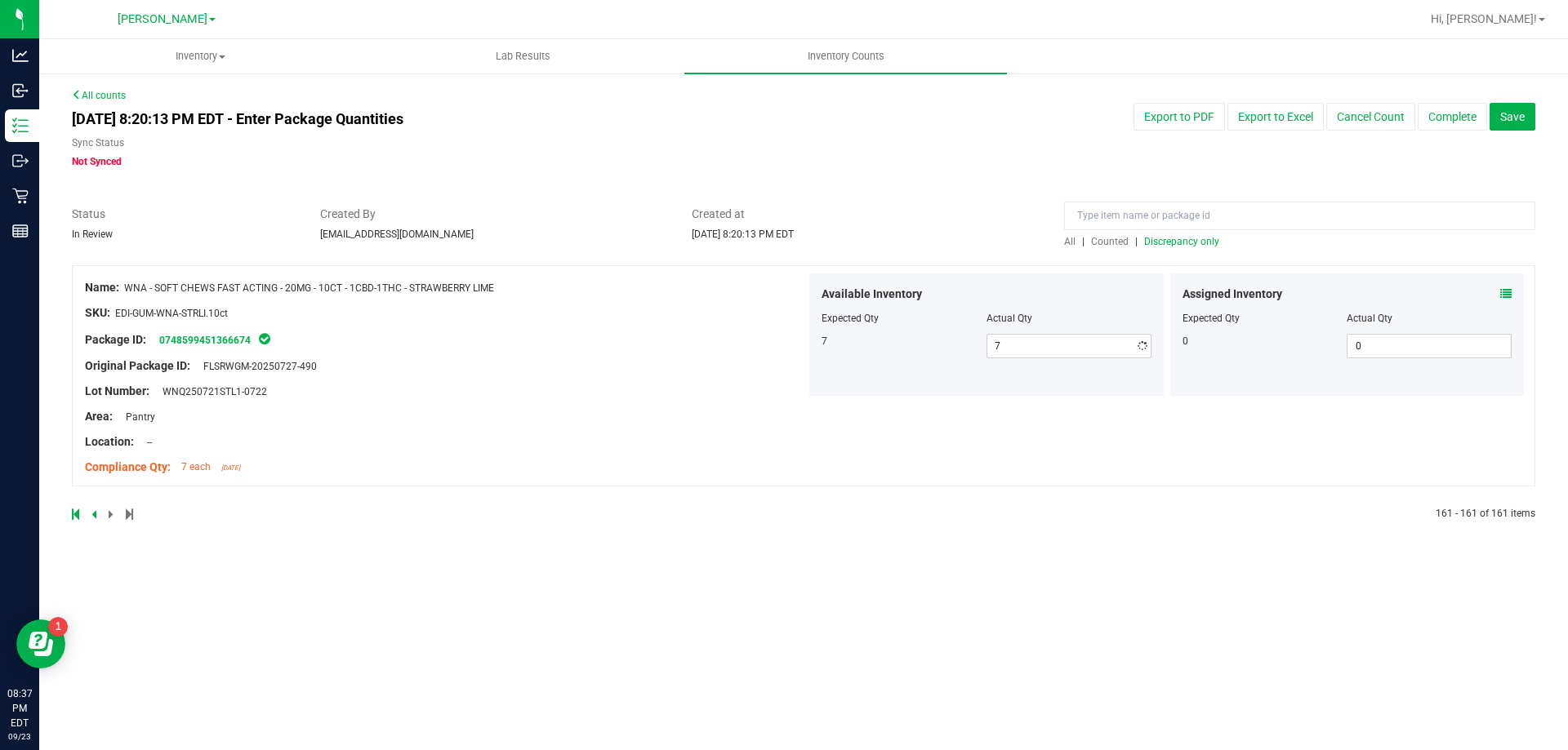
click at [640, 381] on div at bounding box center [446, 378] width 721 height 8
click at [1093, 583] on div "Inventory All packages All inventory Waste log Create inventory Lab Results Inv…" at bounding box center [803, 394] width 1529 height 711
click at [1173, 245] on span "Discrepancy only" at bounding box center [1181, 241] width 75 height 12
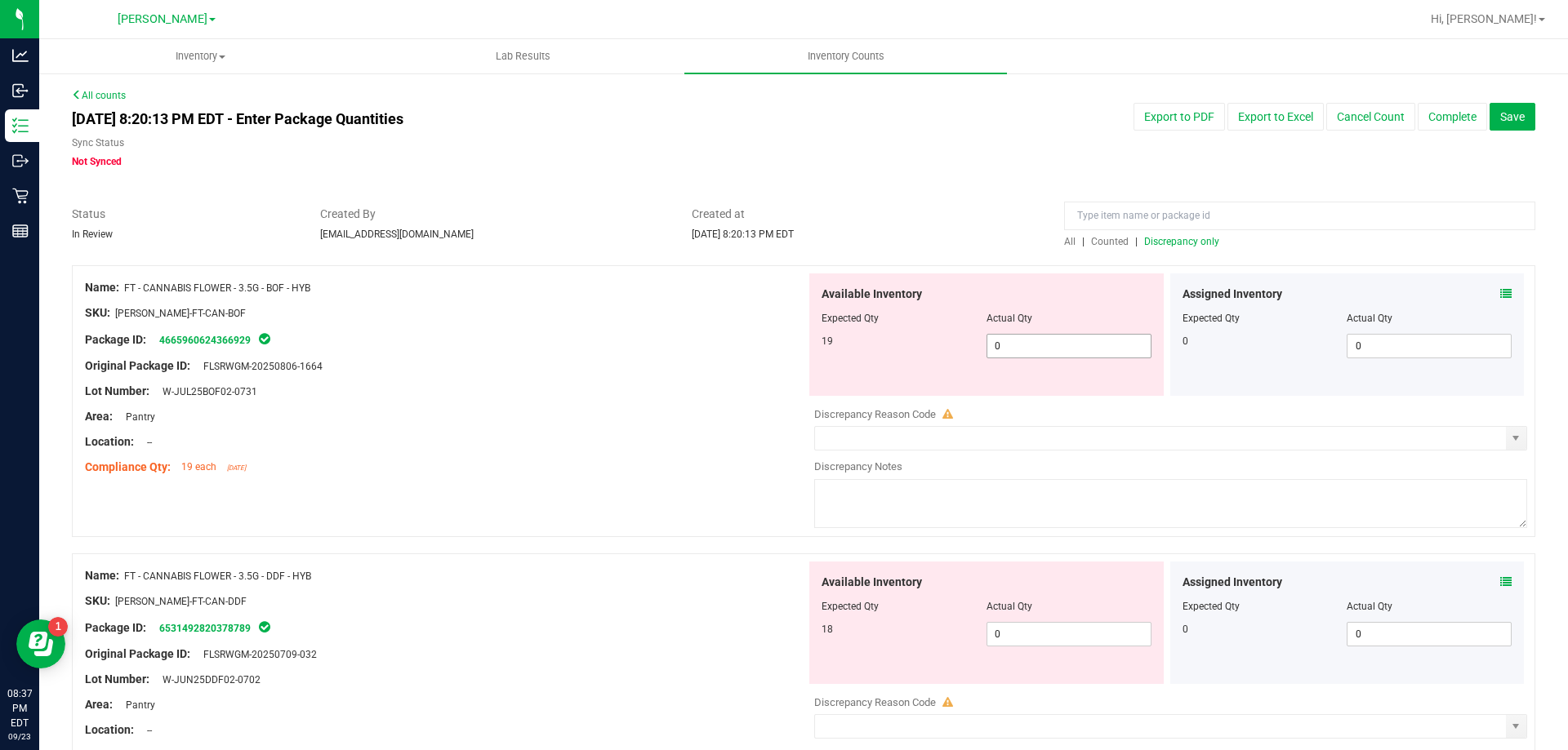
click at [1044, 347] on span "0 0" at bounding box center [1069, 346] width 165 height 24
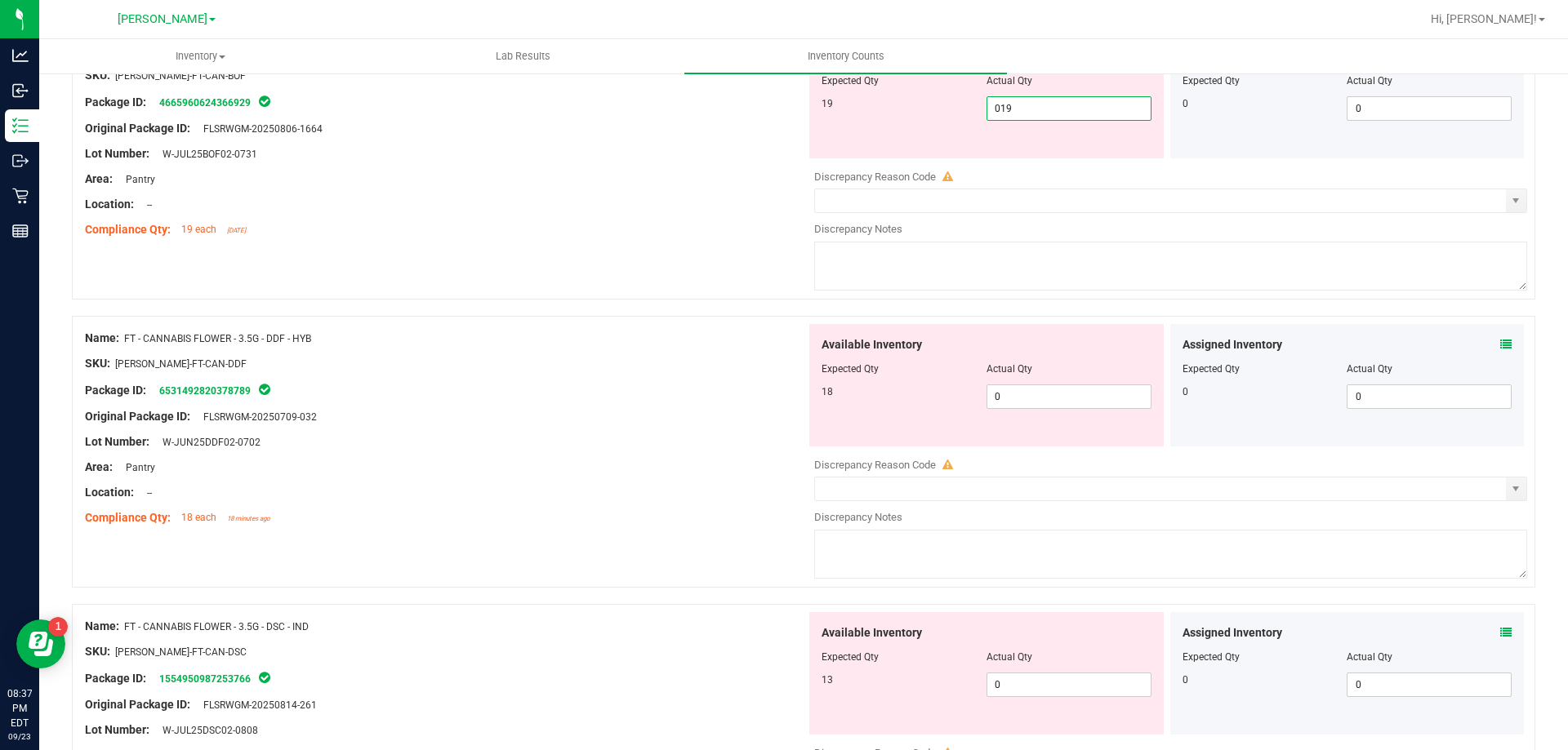
scroll to position [245, 0]
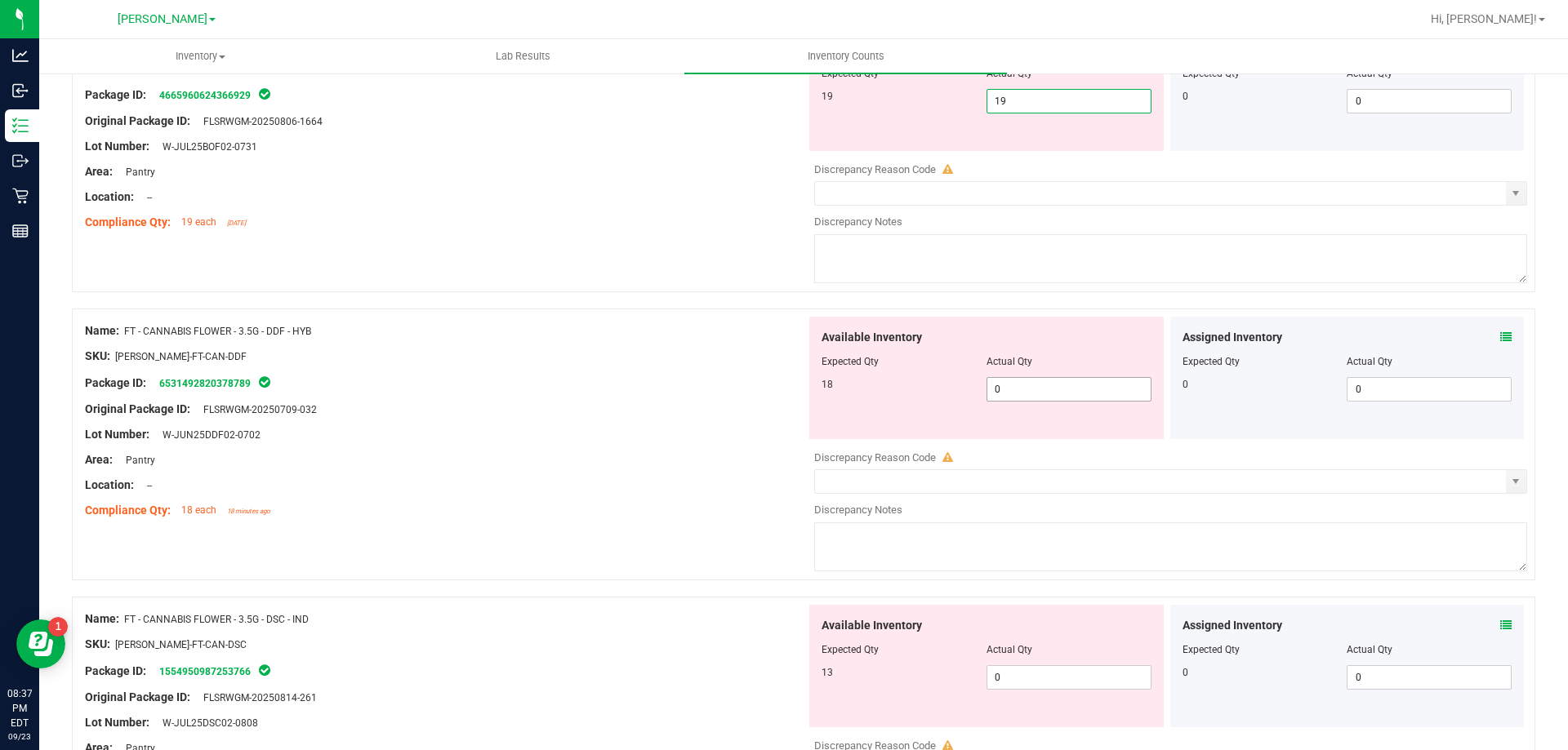
click at [1022, 398] on div "Available Inventory Expected Qty Actual Qty 18 0 0" at bounding box center [1166, 445] width 721 height 258
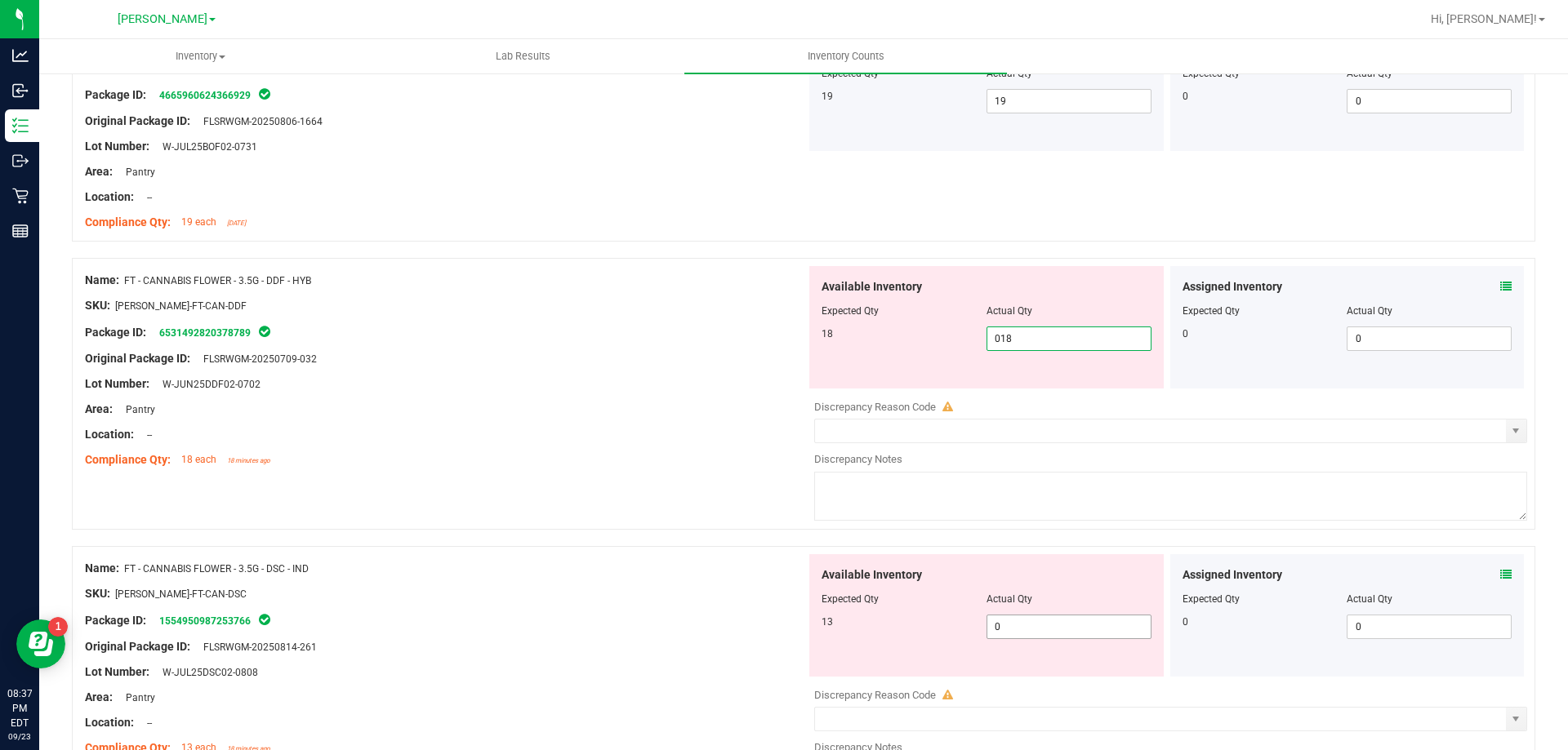
scroll to position [490, 0]
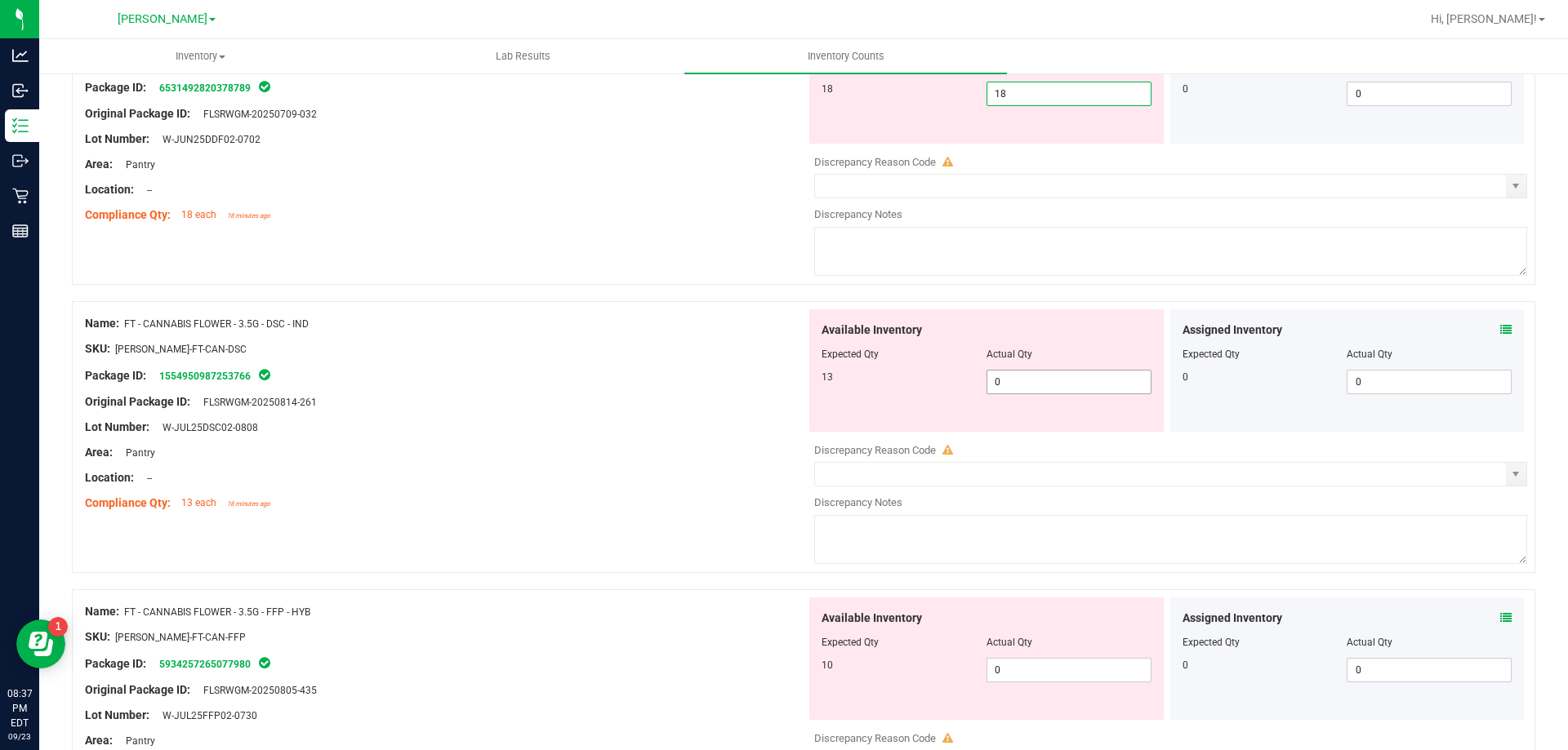
click at [1030, 381] on div "Available Inventory Expected Qty Actual Qty 13 0 0" at bounding box center [1166, 438] width 721 height 258
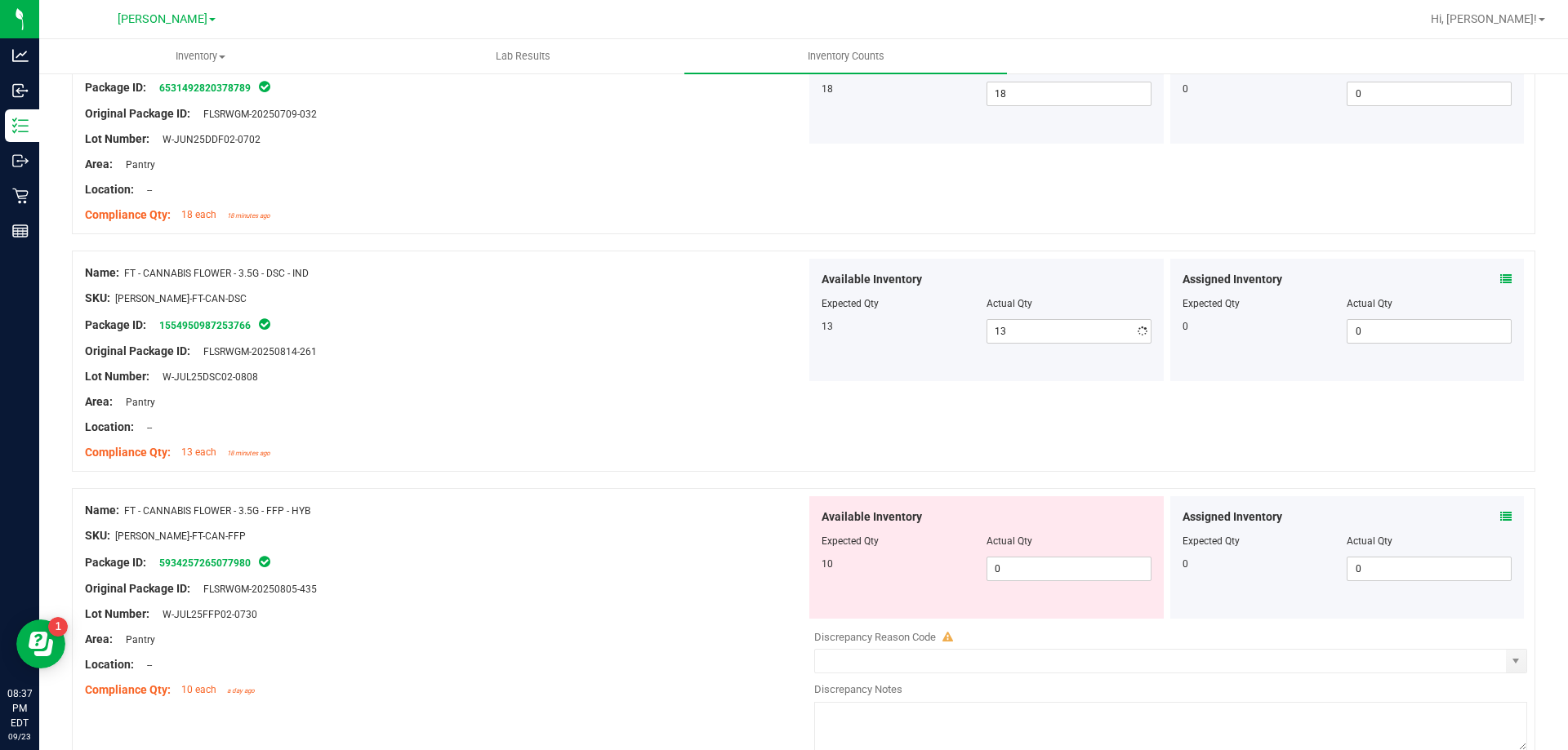
drag, startPoint x: 580, startPoint y: 371, endPoint x: 721, endPoint y: 445, distance: 159.2
click at [581, 371] on div "Lot Number: W-JUL25DSC02-0808" at bounding box center [446, 376] width 721 height 17
click at [1065, 570] on span "0 0" at bounding box center [1069, 569] width 165 height 24
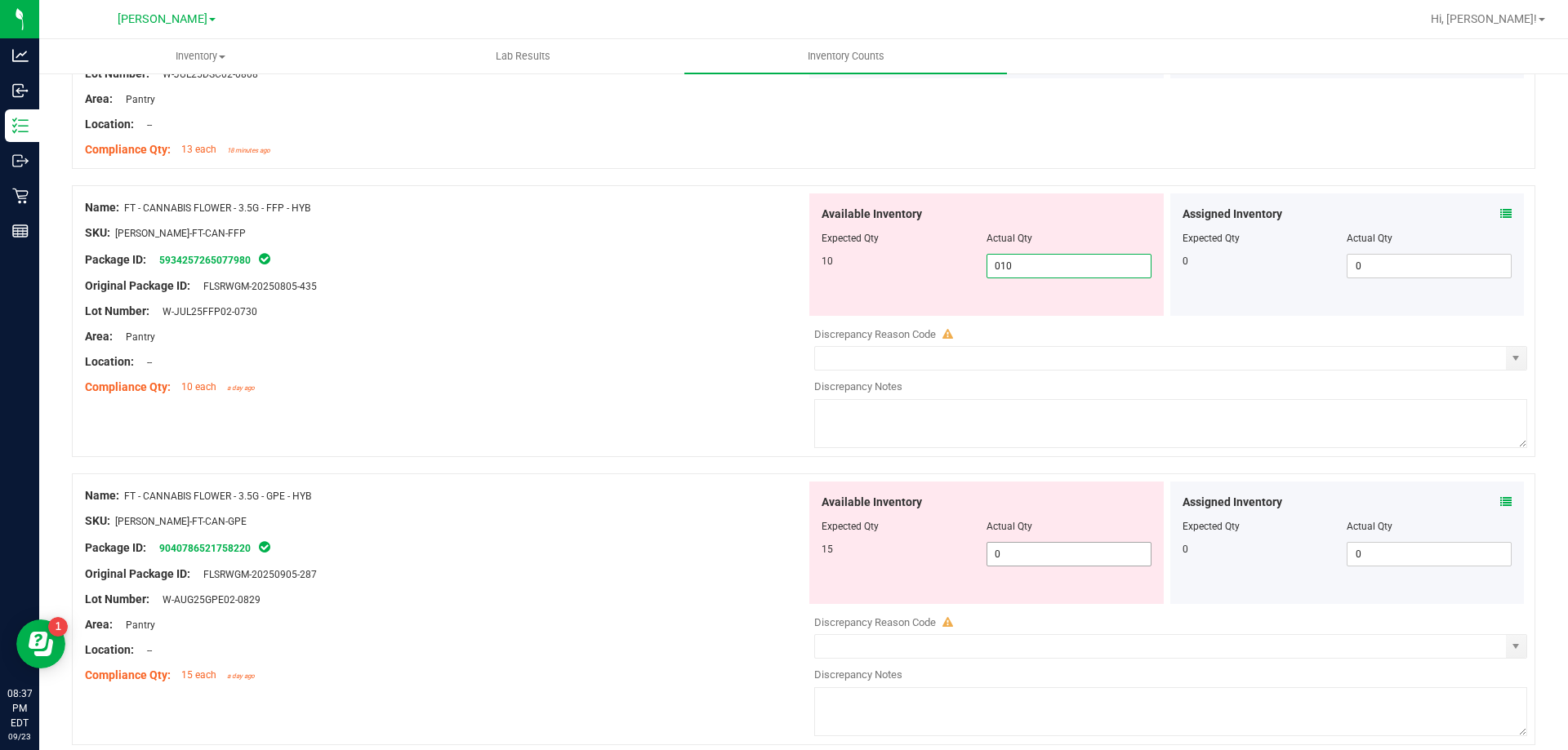
scroll to position [816, 0]
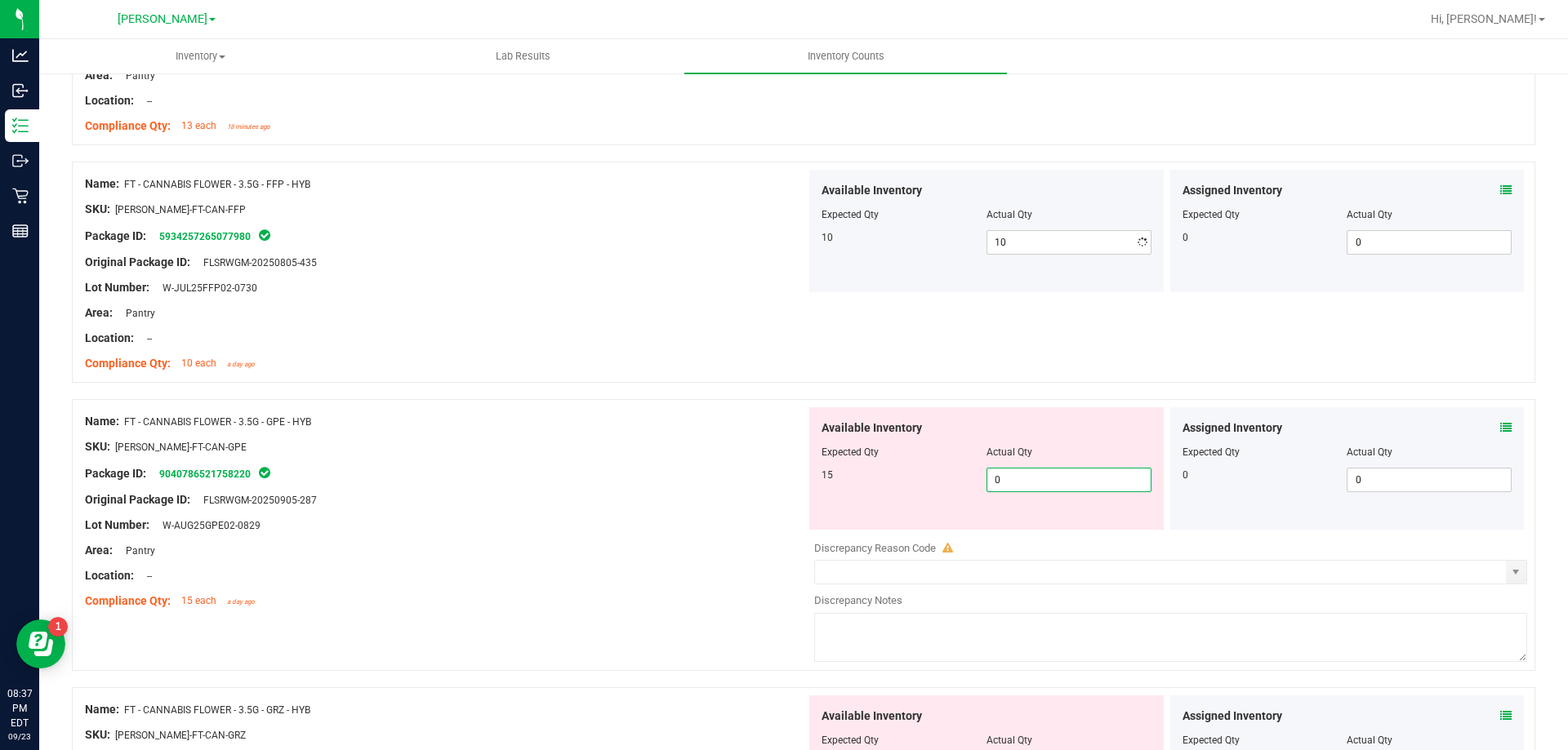
click at [1007, 525] on div "Available Inventory Expected Qty Actual Qty 15 0 0" at bounding box center [986, 468] width 355 height 122
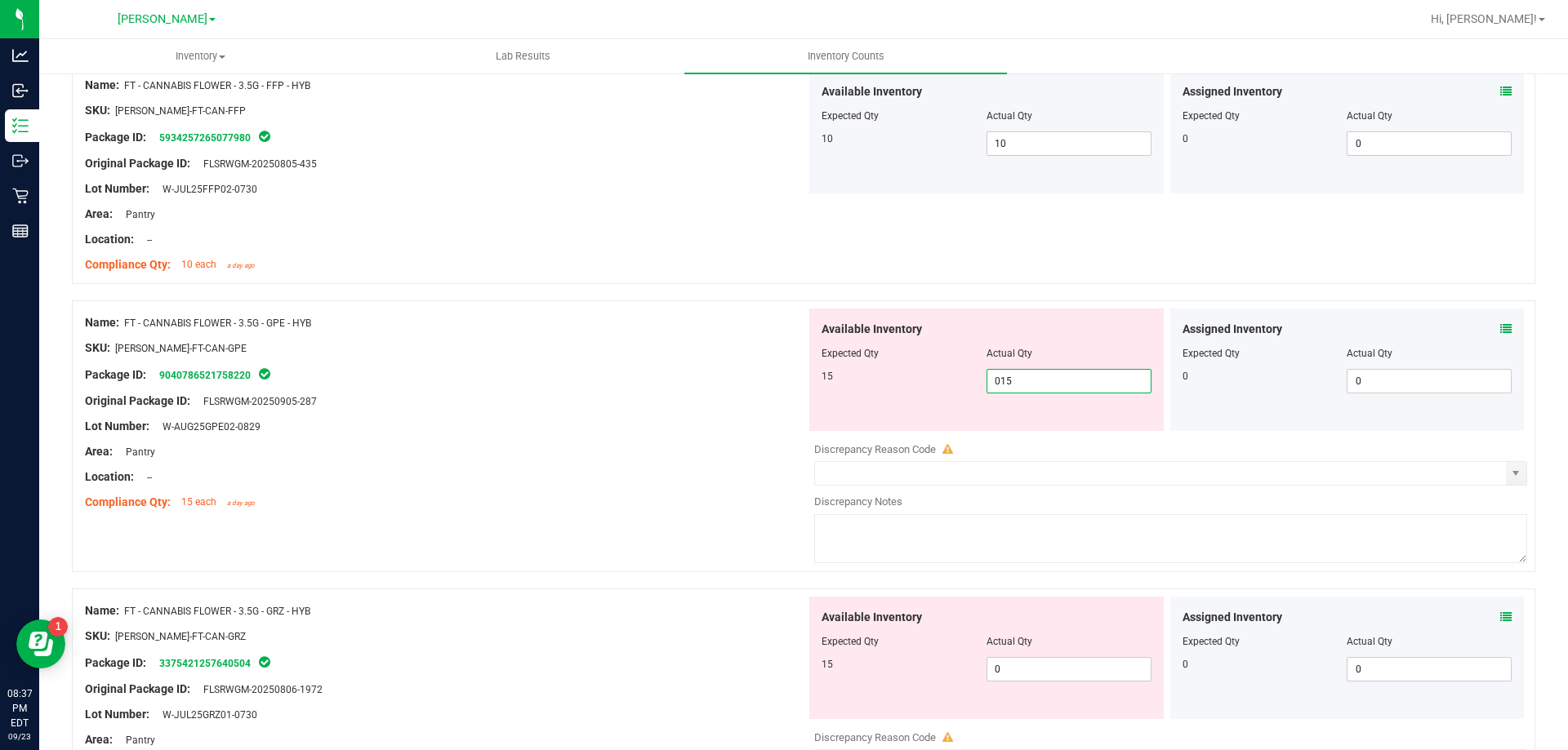
scroll to position [1061, 0]
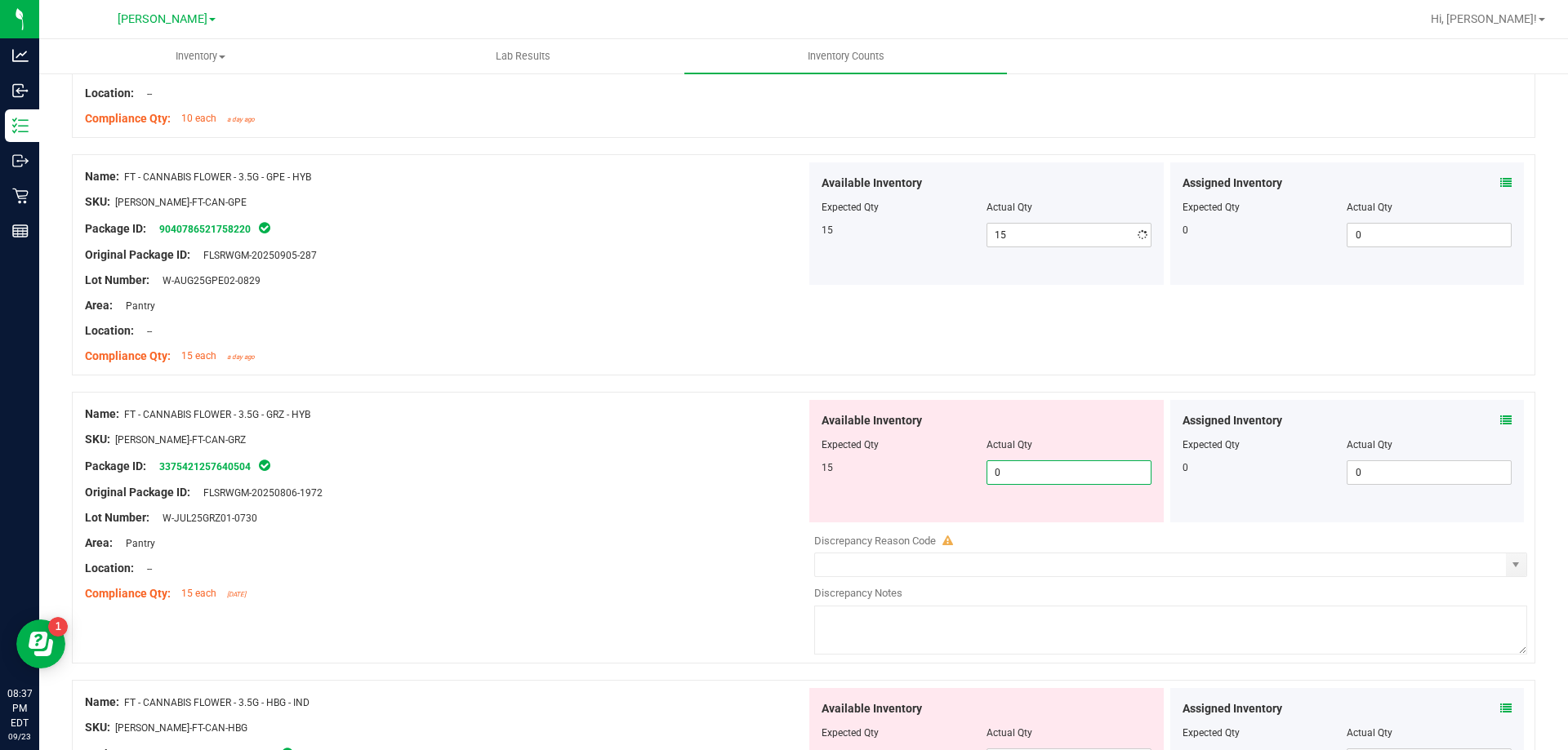
click at [1067, 532] on div "Available Inventory Expected Qty Actual Qty 15 0 0" at bounding box center [1166, 529] width 721 height 258
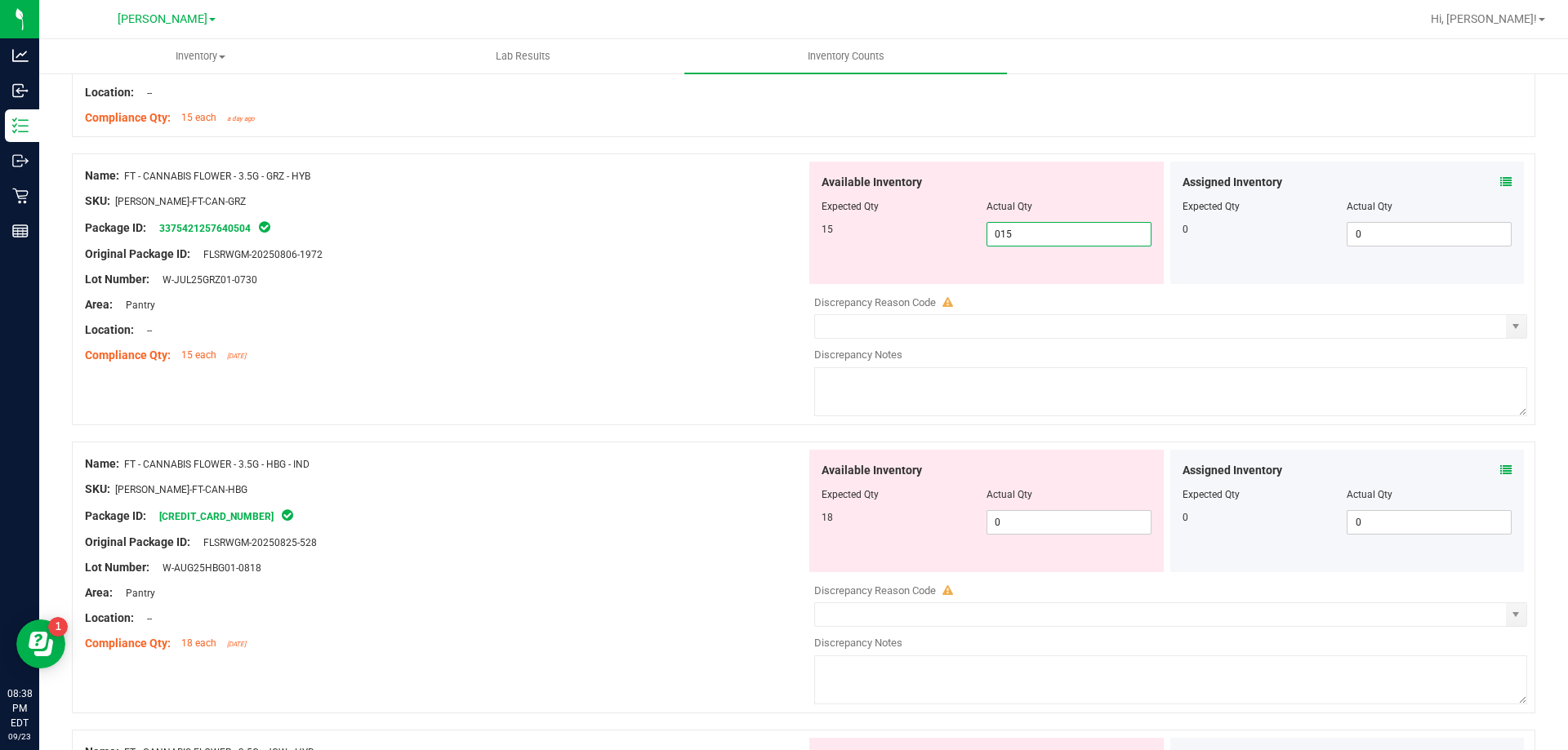
scroll to position [1306, 0]
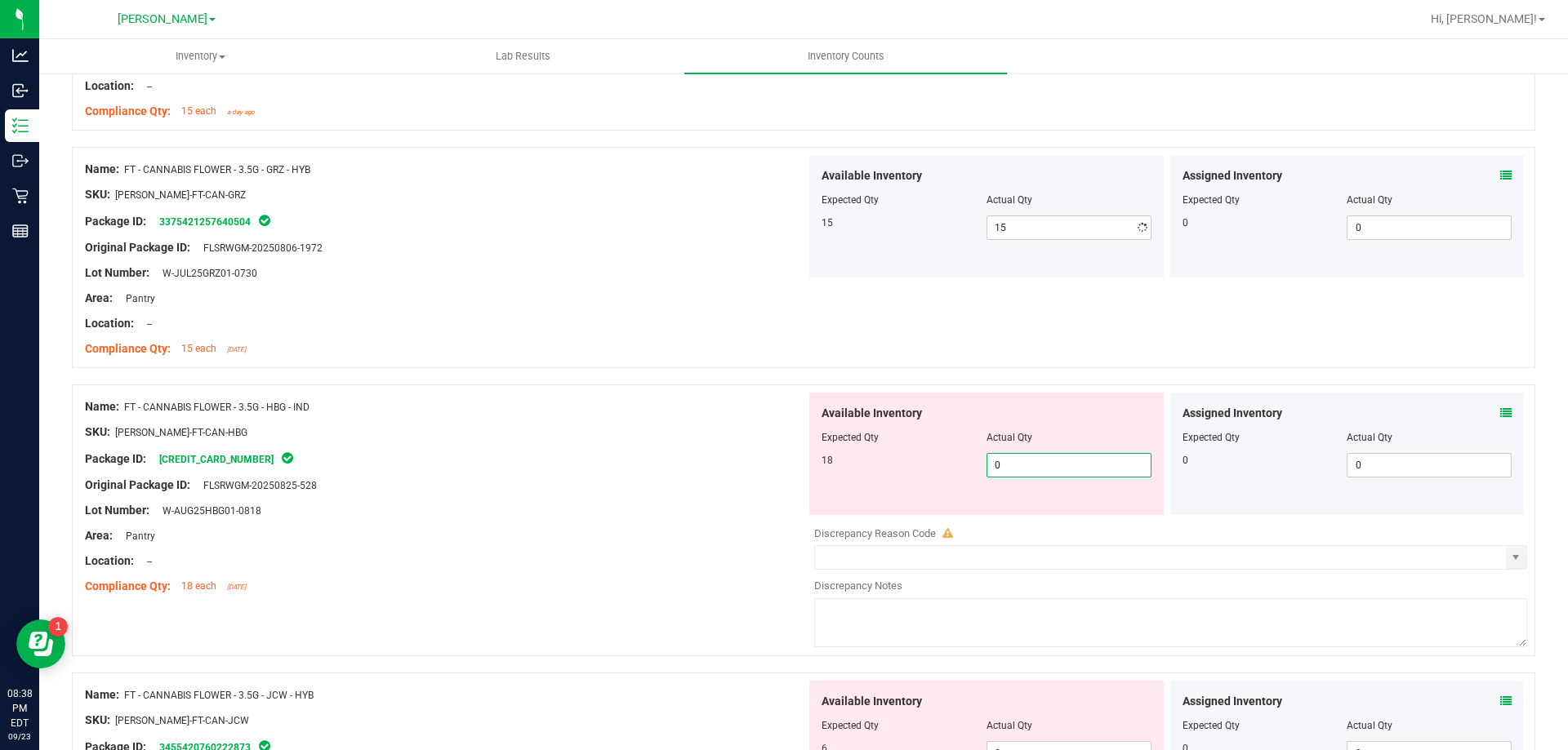
click at [1061, 519] on div "Available Inventory Expected Qty Actual Qty 18 0 0" at bounding box center [1166, 521] width 721 height 258
click at [778, 420] on div at bounding box center [446, 419] width 721 height 8
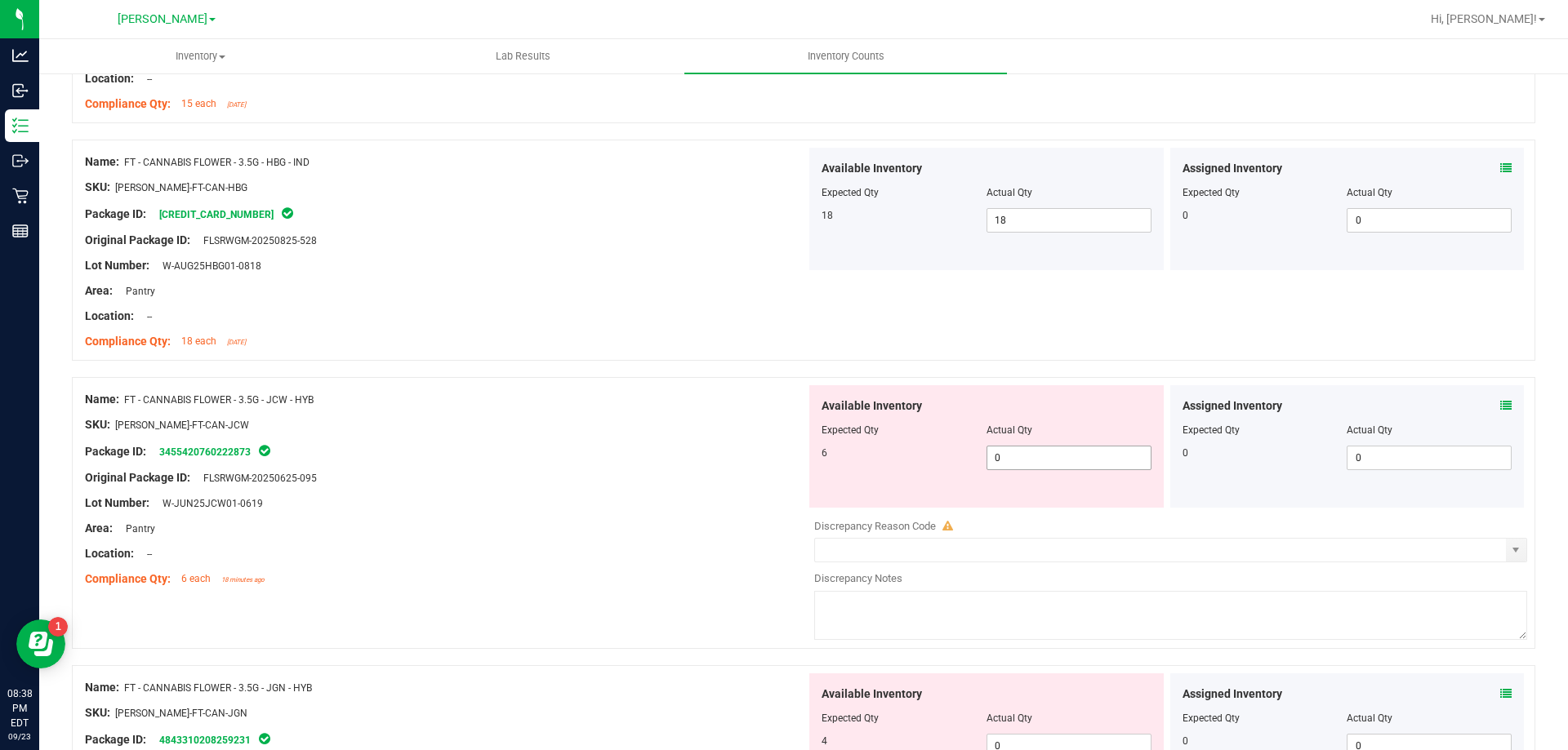
click at [1040, 454] on span "0 0" at bounding box center [1069, 457] width 165 height 24
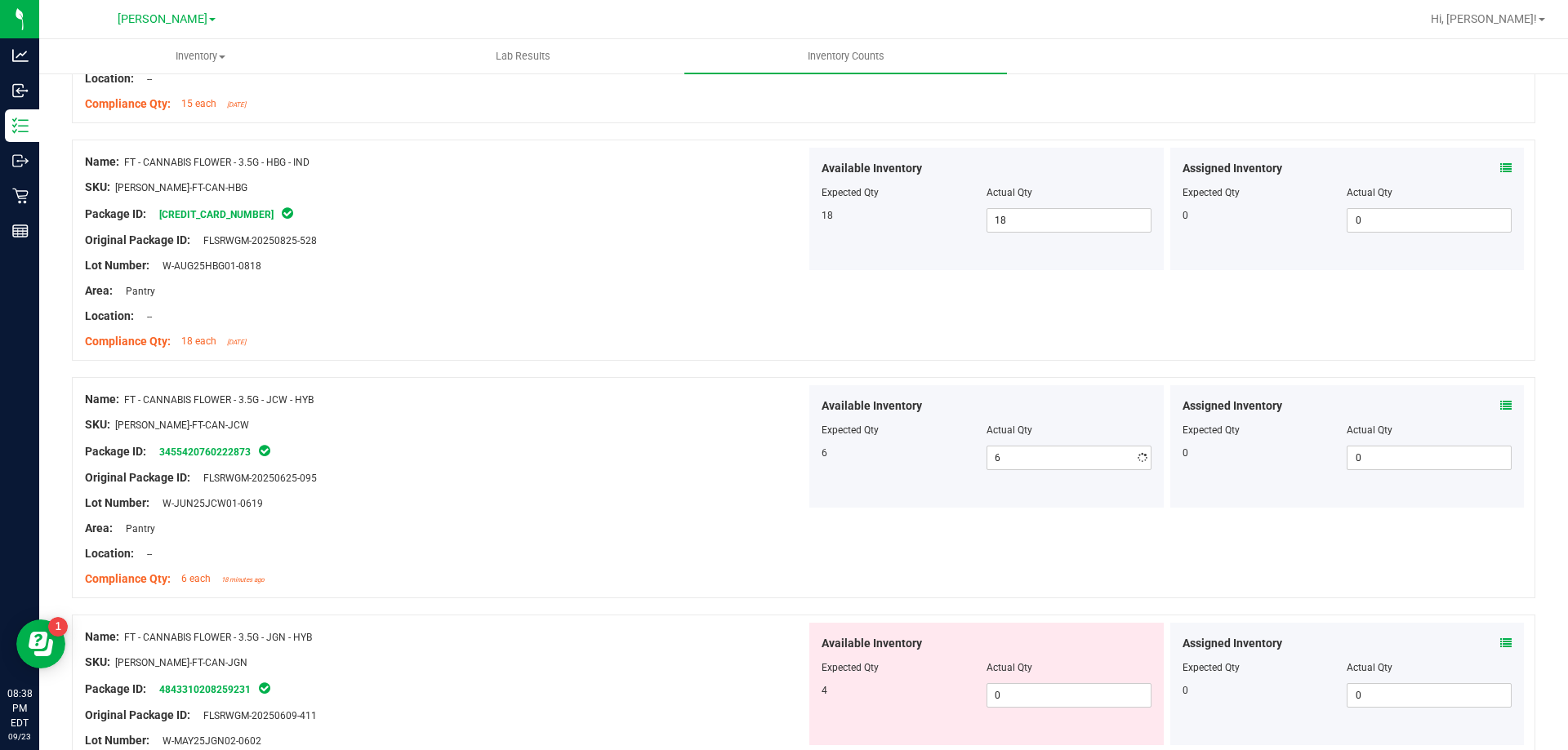
click at [795, 447] on div "Package ID: 3455420760222873" at bounding box center [446, 452] width 721 height 20
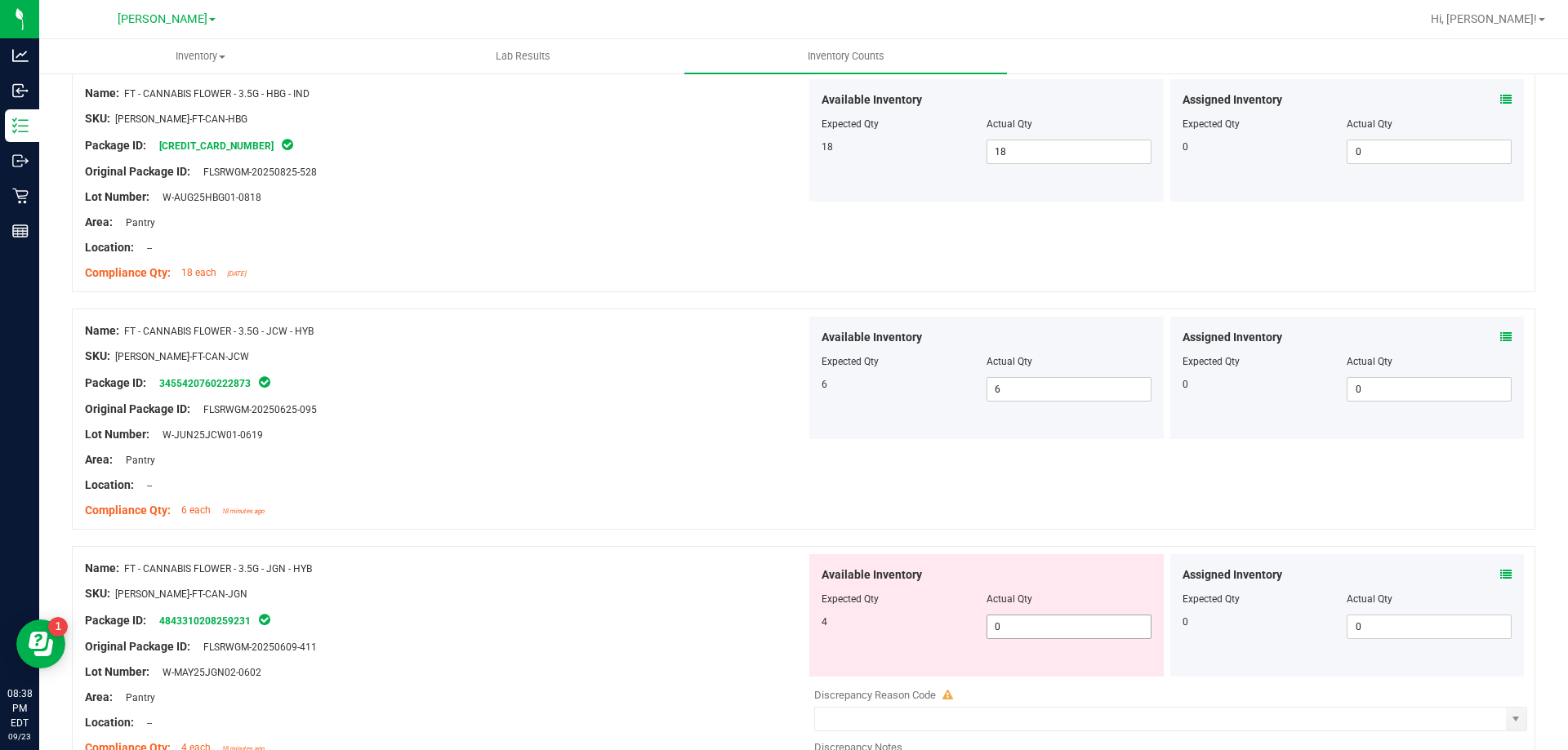
scroll to position [1714, 0]
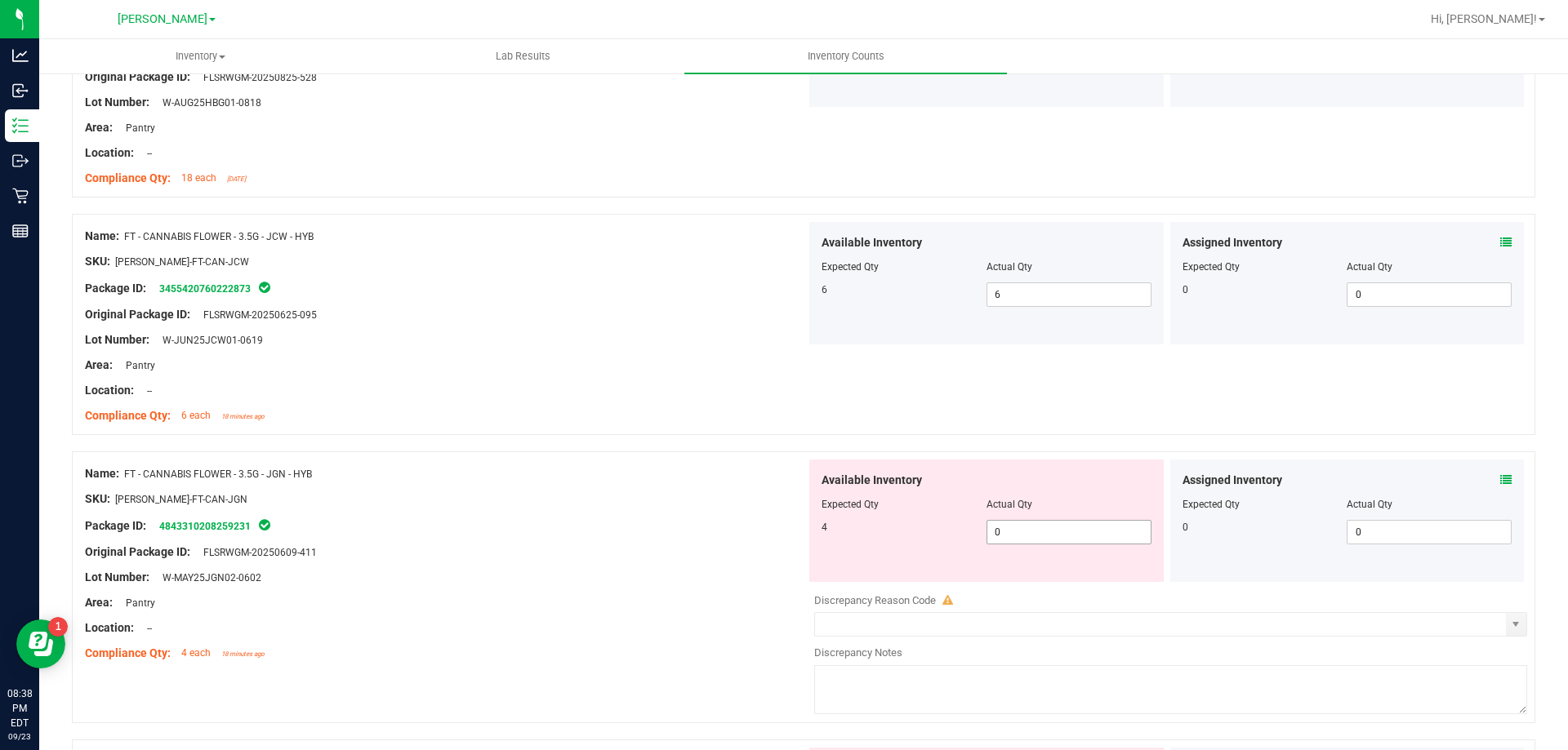
click at [1024, 529] on span "0 0" at bounding box center [1069, 531] width 165 height 24
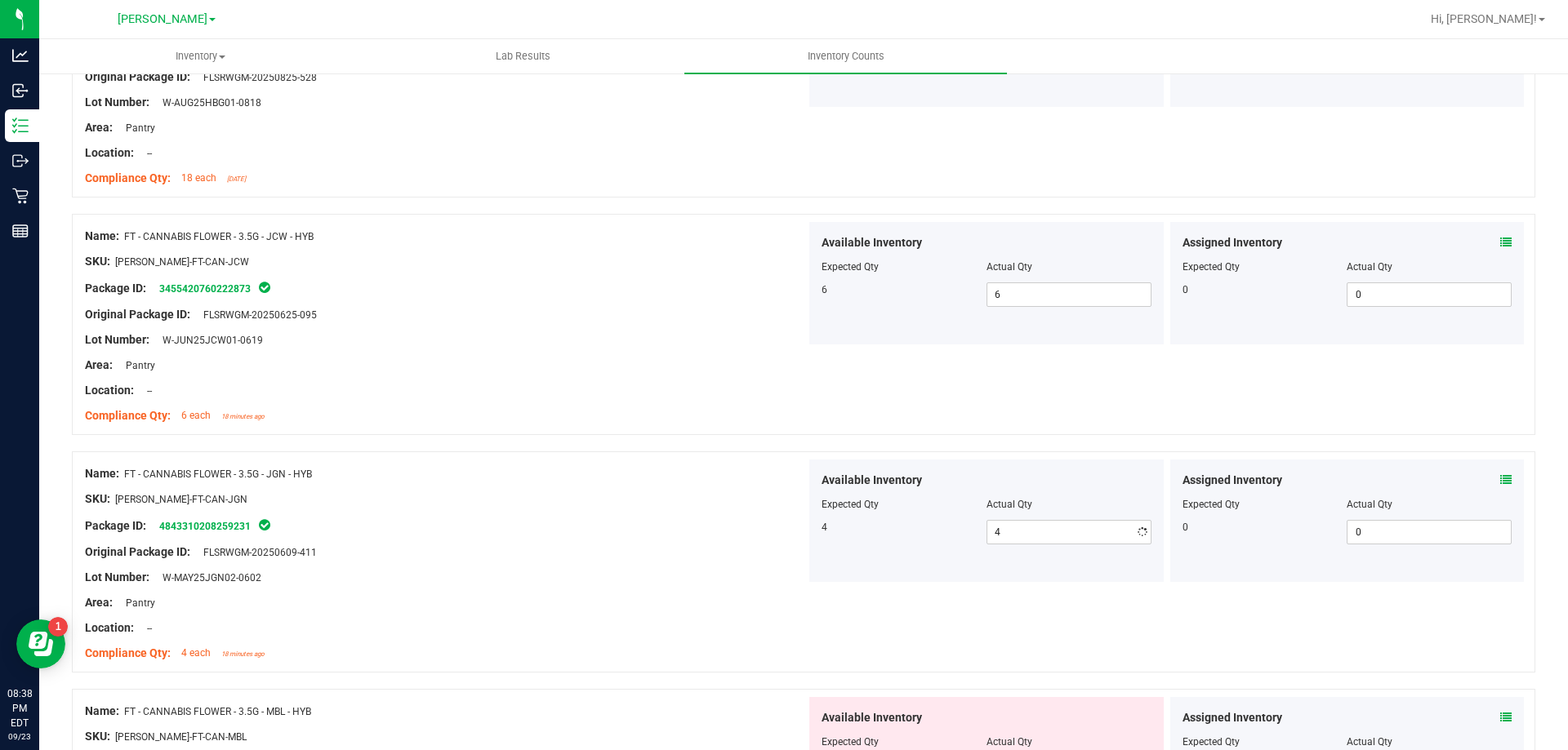
click at [664, 465] on div "Name: FT - CANNABIS FLOWER - 3.5G - JGN - HYB" at bounding box center [446, 473] width 721 height 17
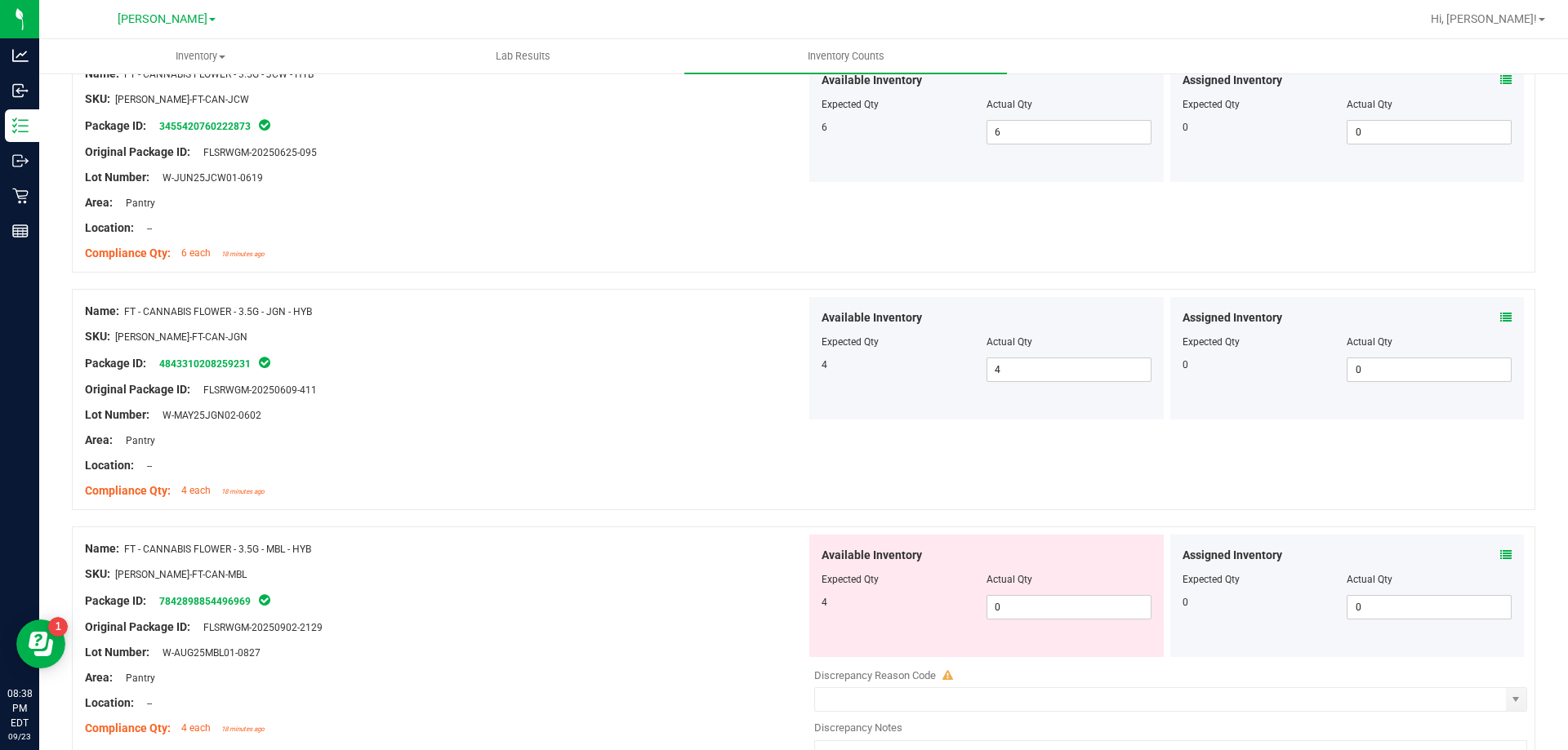
scroll to position [1877, 0]
click at [1050, 616] on span "0 0" at bounding box center [1069, 606] width 165 height 24
drag, startPoint x: 610, startPoint y: 486, endPoint x: 652, endPoint y: 489, distance: 42.1
click at [612, 486] on div "Compliance Qty: 4 each 18 minutes ago" at bounding box center [446, 490] width 721 height 17
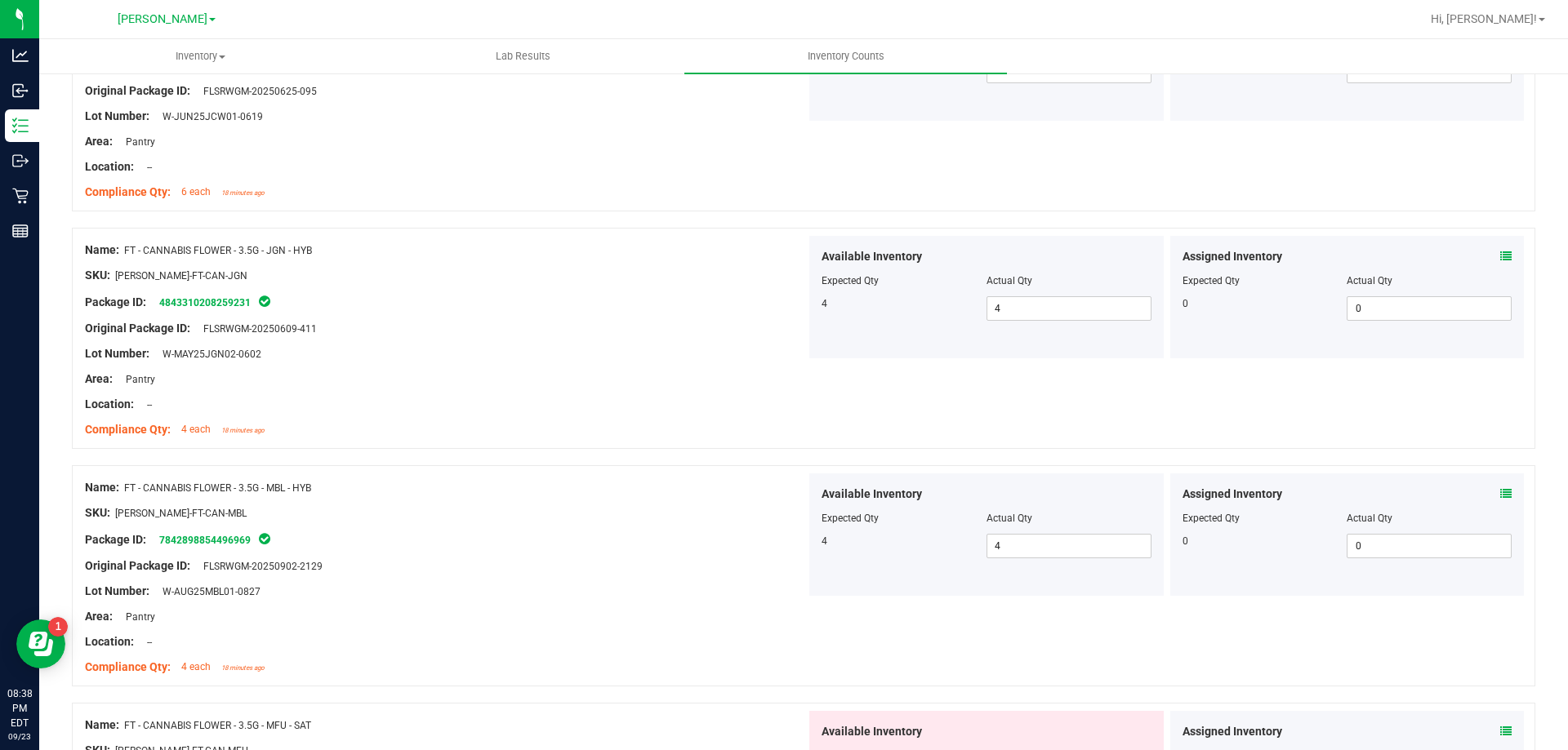
scroll to position [2041, 0]
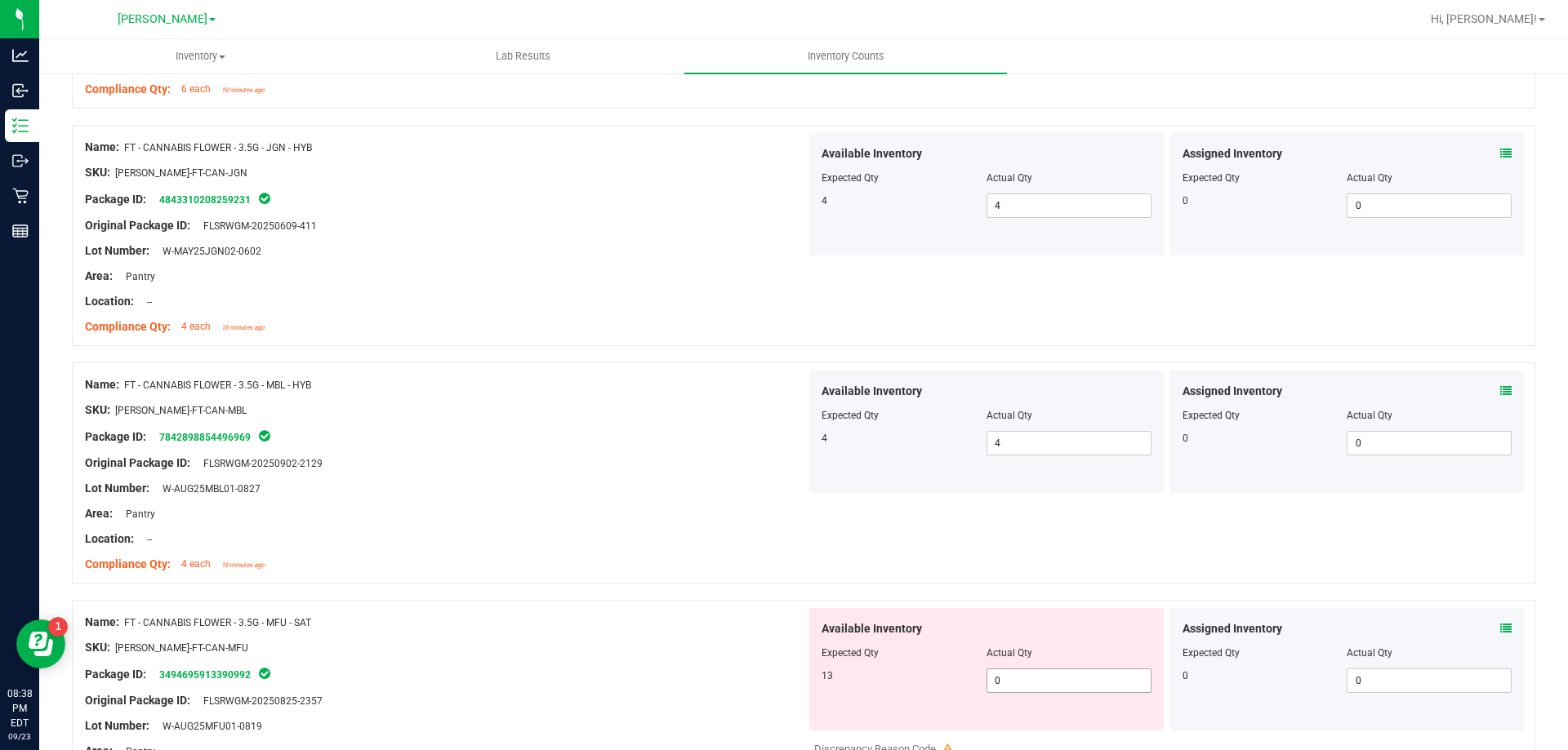
drag, startPoint x: 1055, startPoint y: 687, endPoint x: 1034, endPoint y: 687, distance: 21.0
click at [1054, 687] on span "0 0" at bounding box center [1069, 680] width 165 height 24
click at [648, 532] on div "Location: --" at bounding box center [446, 539] width 721 height 17
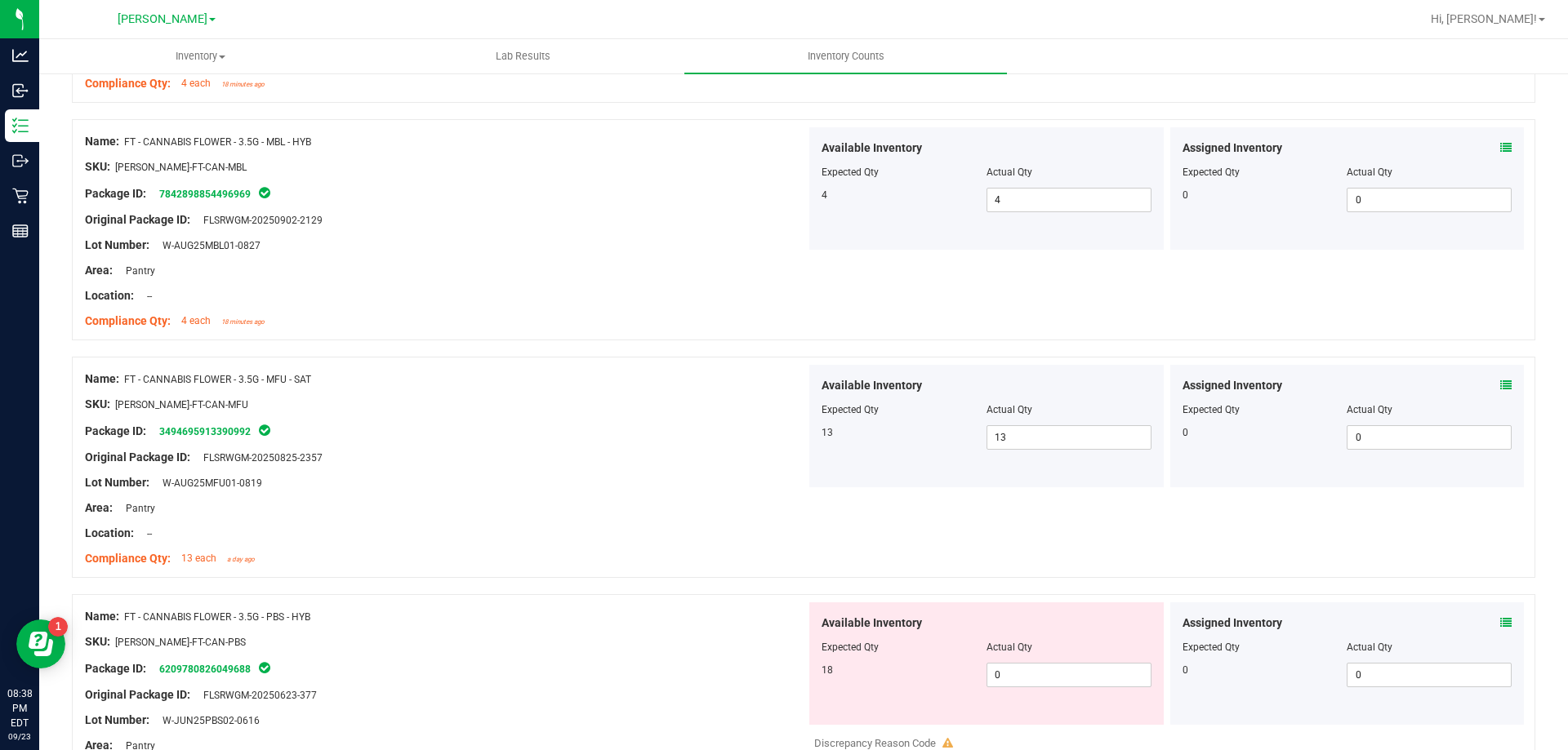
scroll to position [2285, 0]
click at [1054, 678] on span "0 0" at bounding box center [1069, 673] width 165 height 24
click at [583, 532] on div "Location: --" at bounding box center [446, 531] width 721 height 17
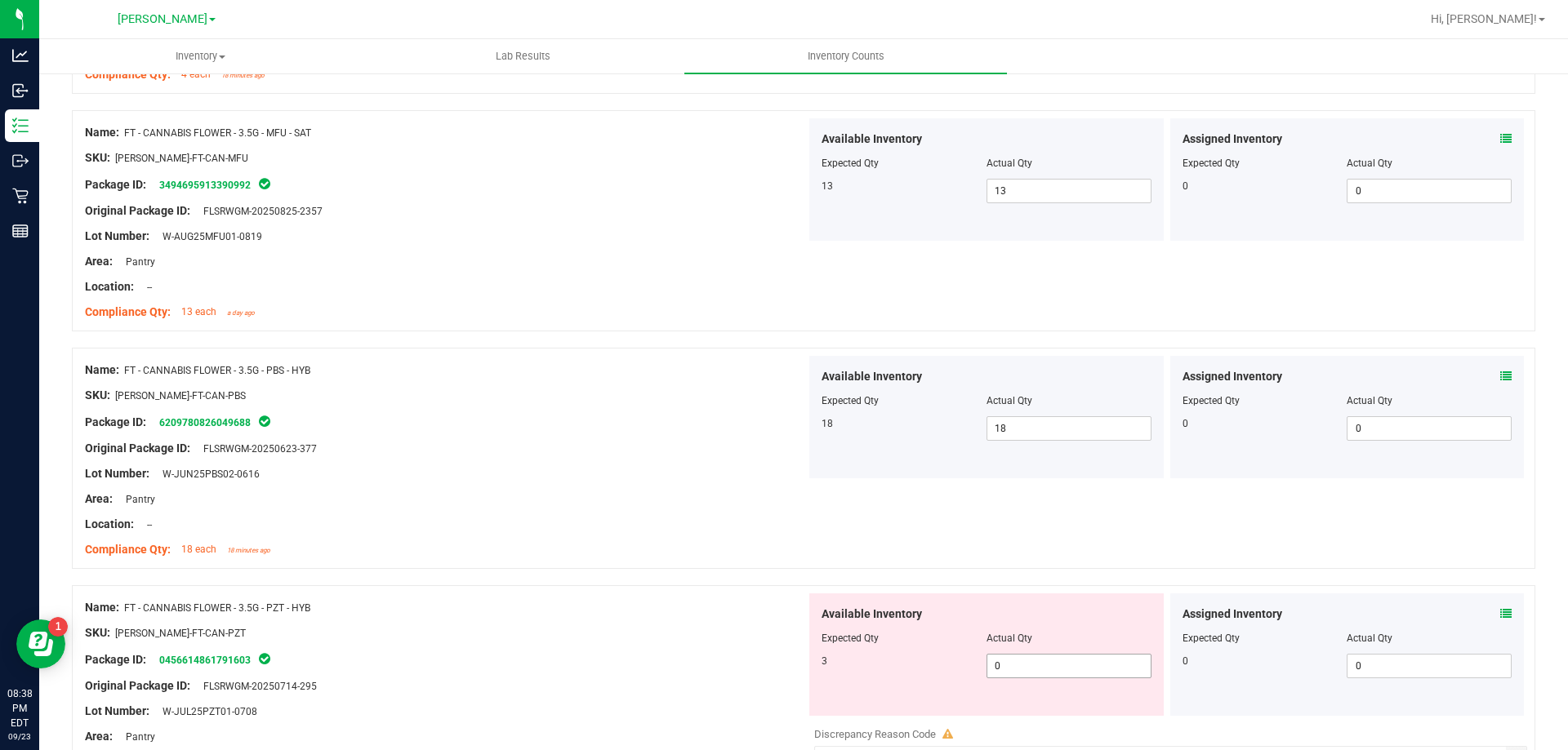
click at [1054, 663] on span "0 0" at bounding box center [1069, 666] width 165 height 24
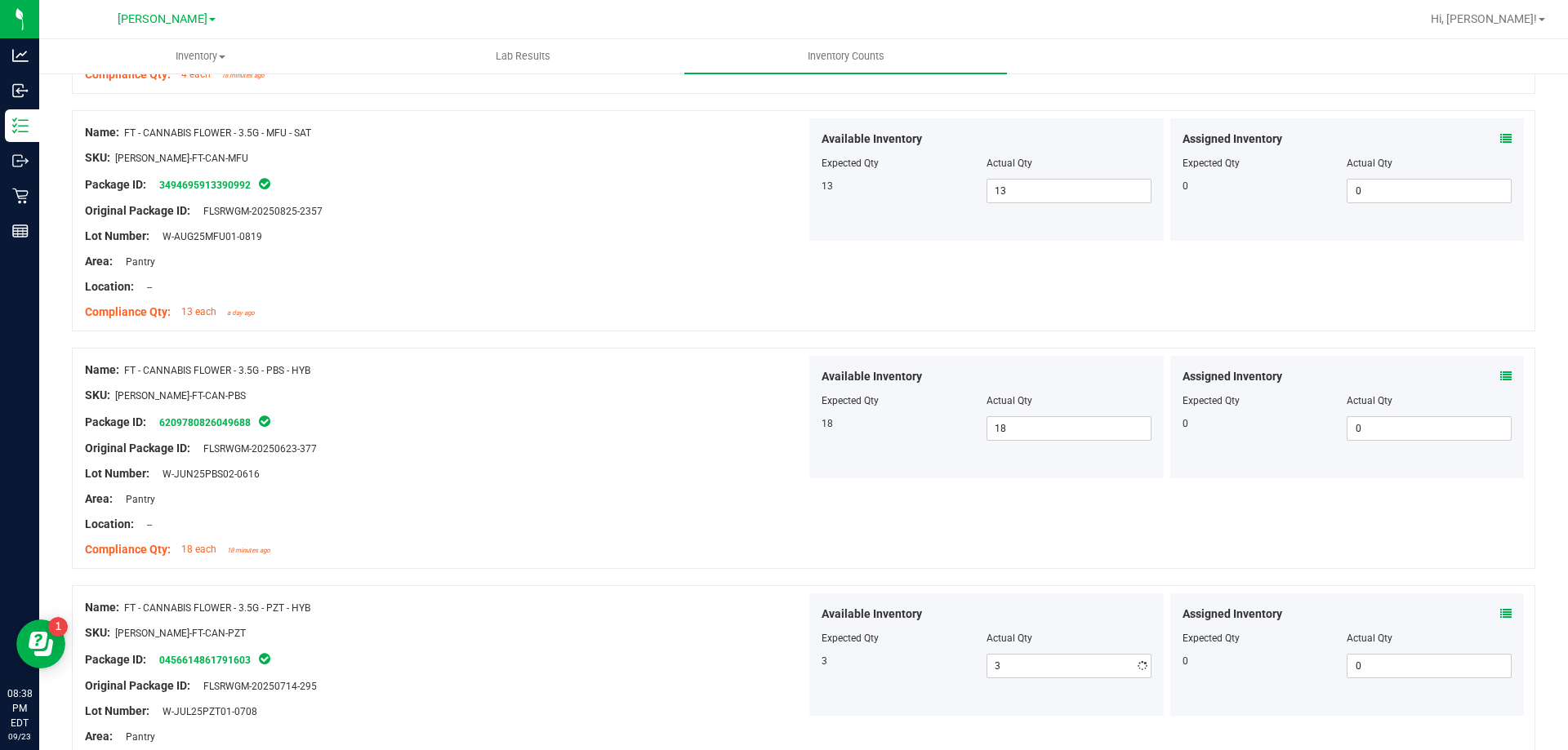
drag, startPoint x: 528, startPoint y: 461, endPoint x: 582, endPoint y: 484, distance: 58.7
click at [548, 463] on div at bounding box center [446, 461] width 721 height 8
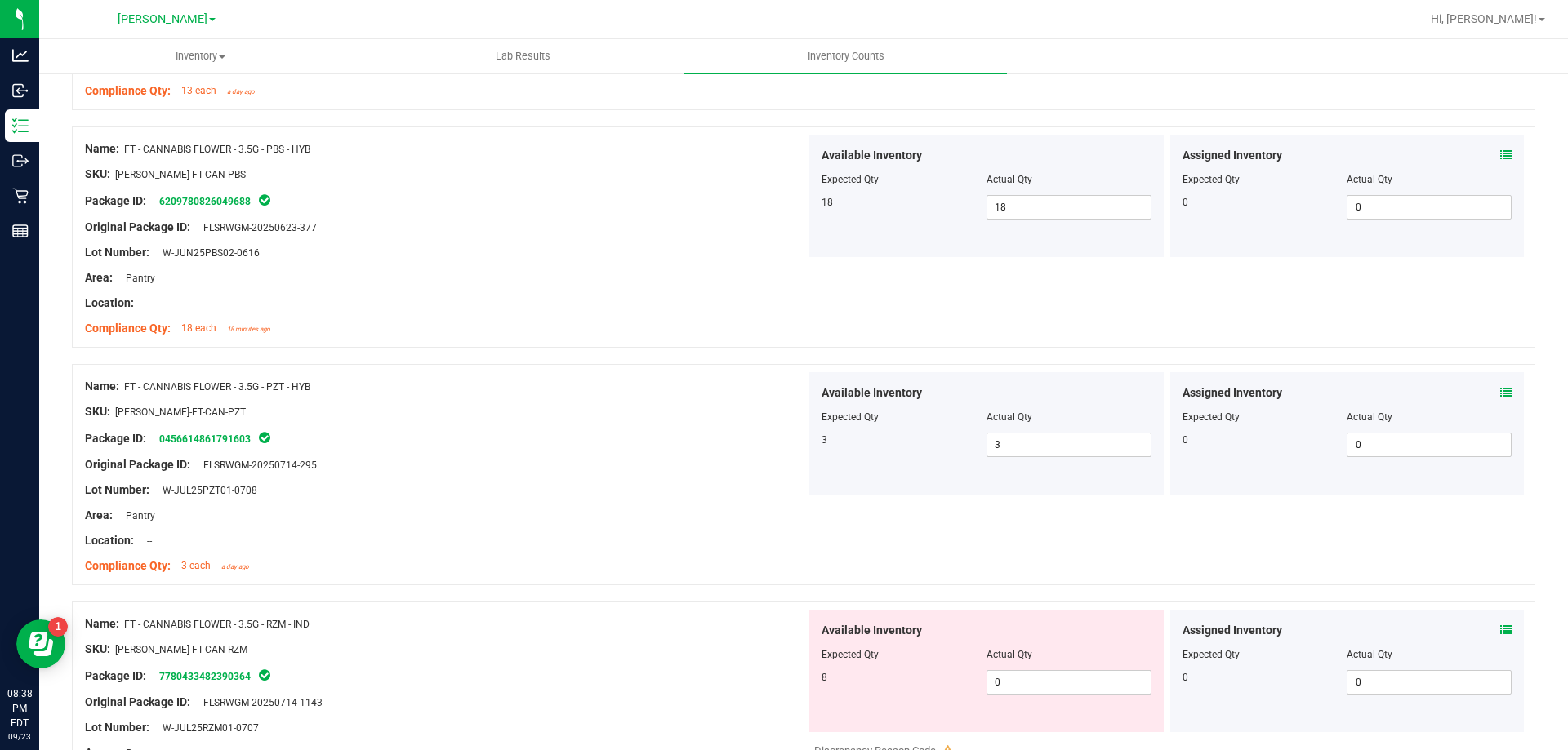
scroll to position [2774, 0]
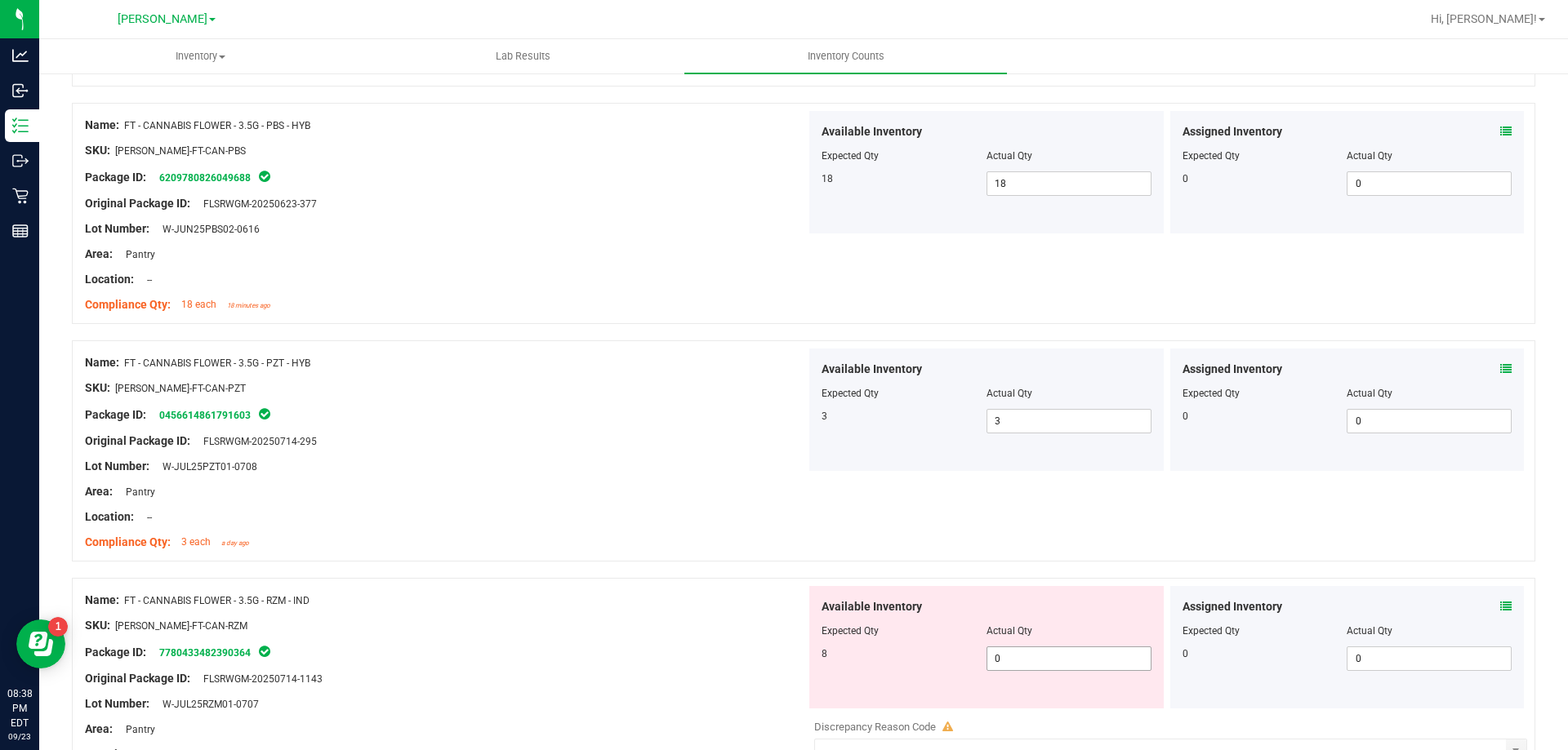
click at [1030, 656] on span "0 0" at bounding box center [1069, 658] width 165 height 24
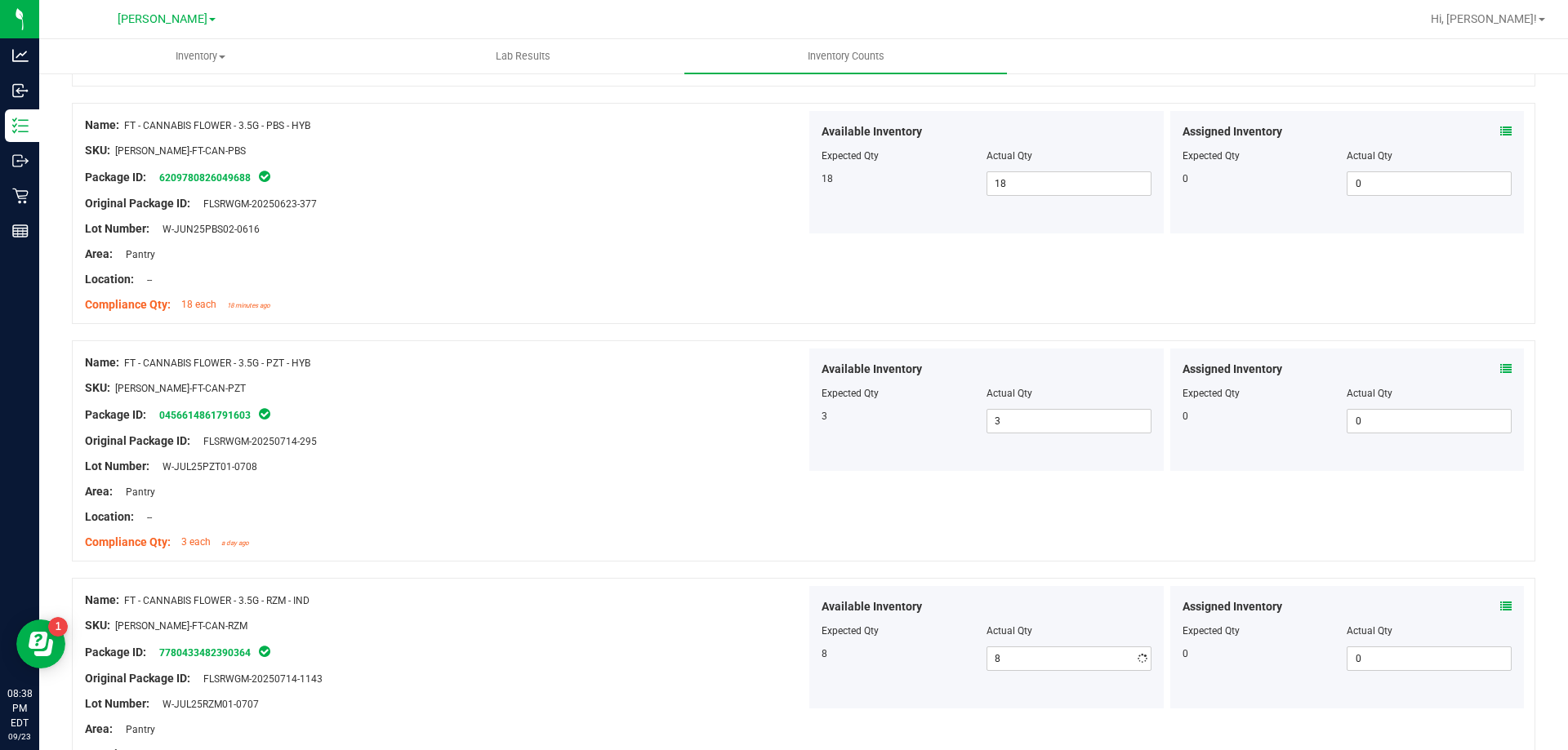
click at [757, 524] on div "Location: --" at bounding box center [446, 517] width 721 height 17
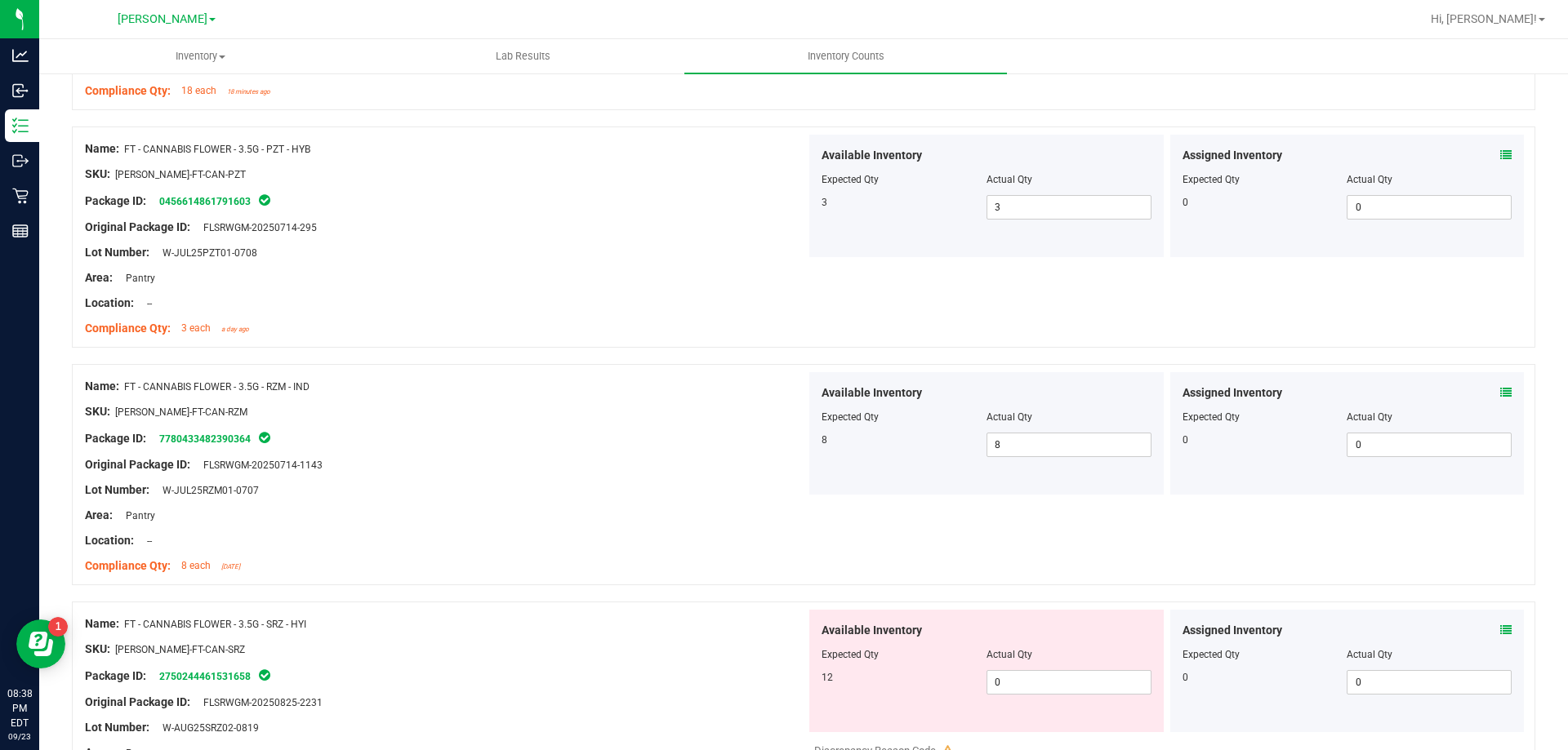
scroll to position [3019, 0]
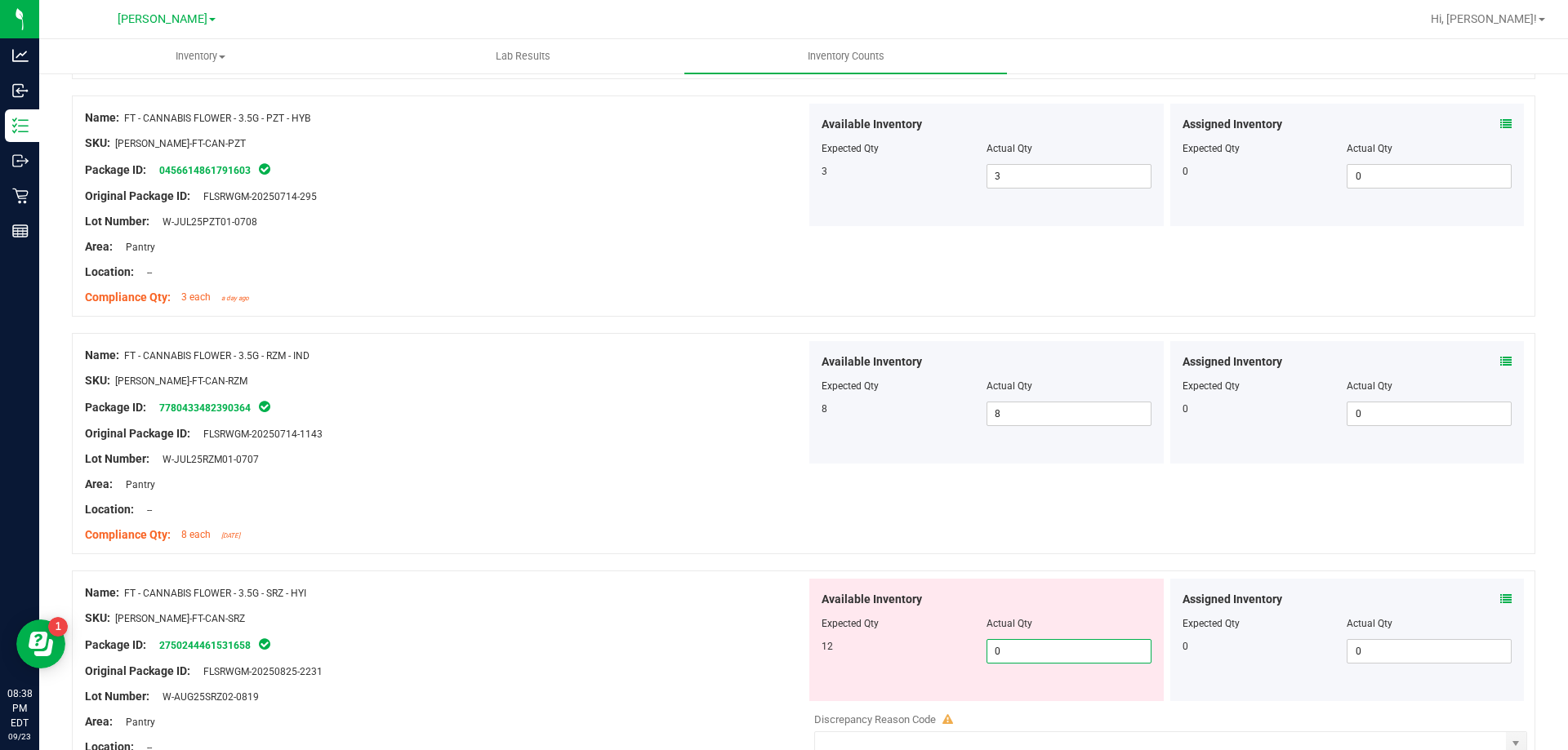
click at [1033, 654] on span "0 0" at bounding box center [1069, 651] width 165 height 24
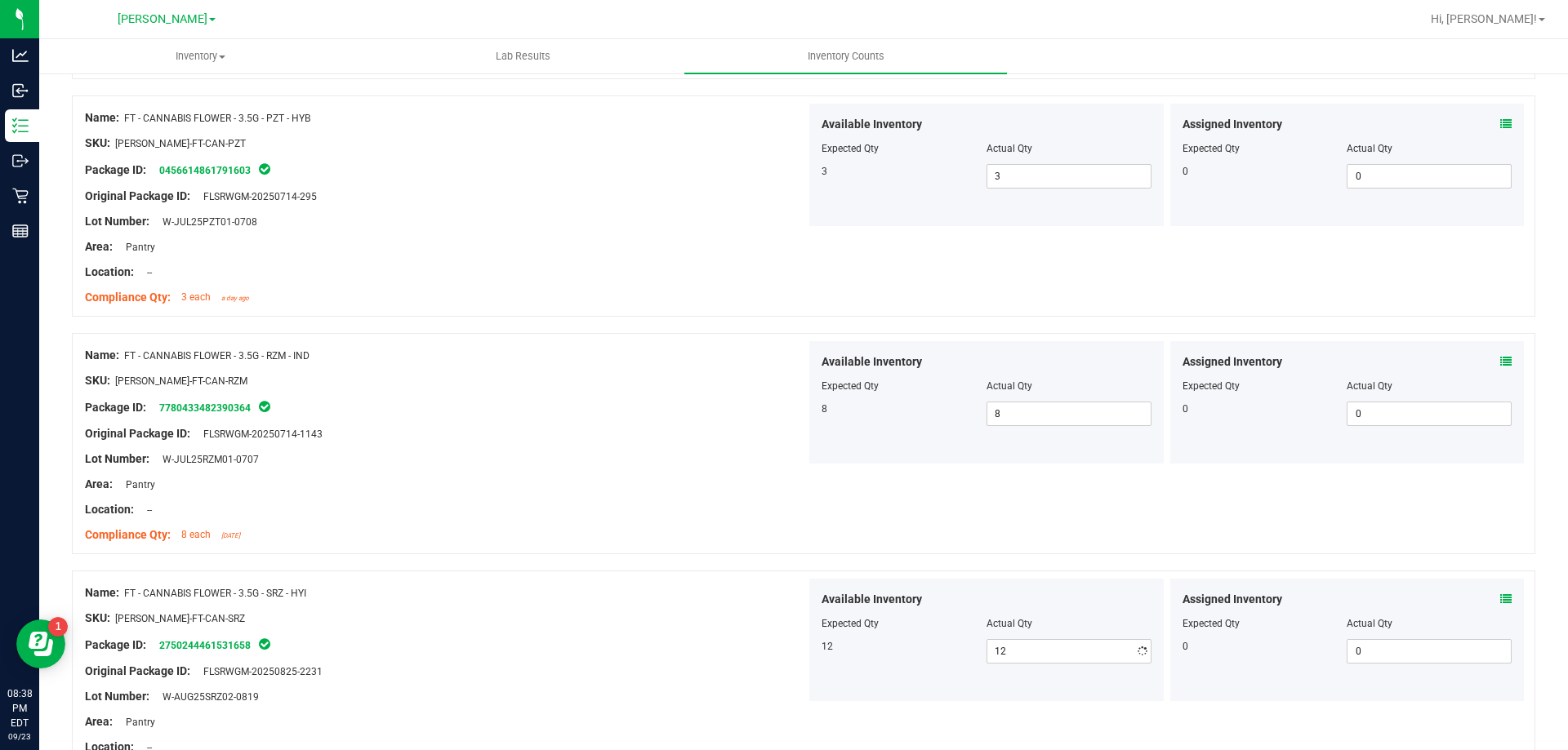
click at [516, 480] on div "Area: Pantry" at bounding box center [446, 484] width 721 height 17
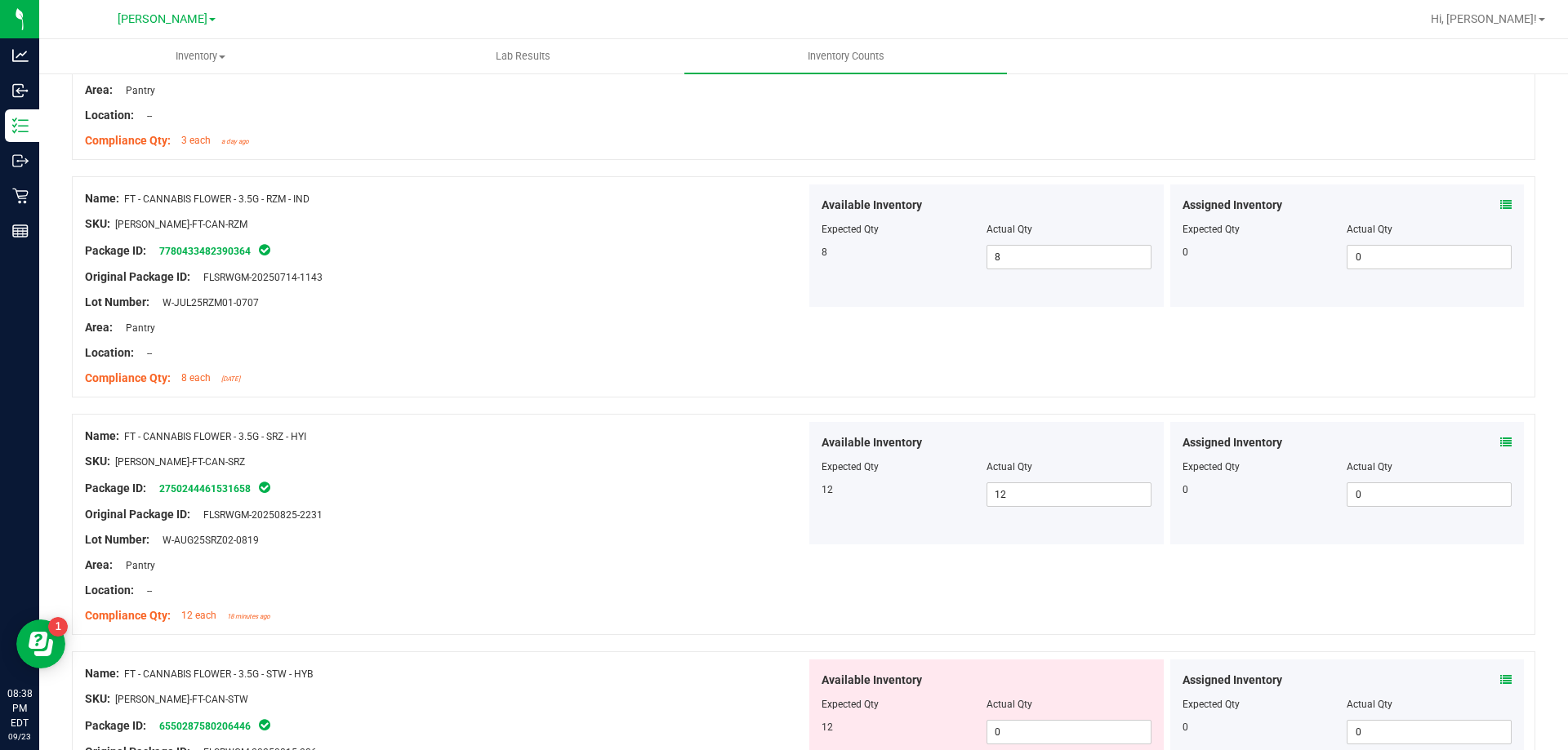
scroll to position [3182, 0]
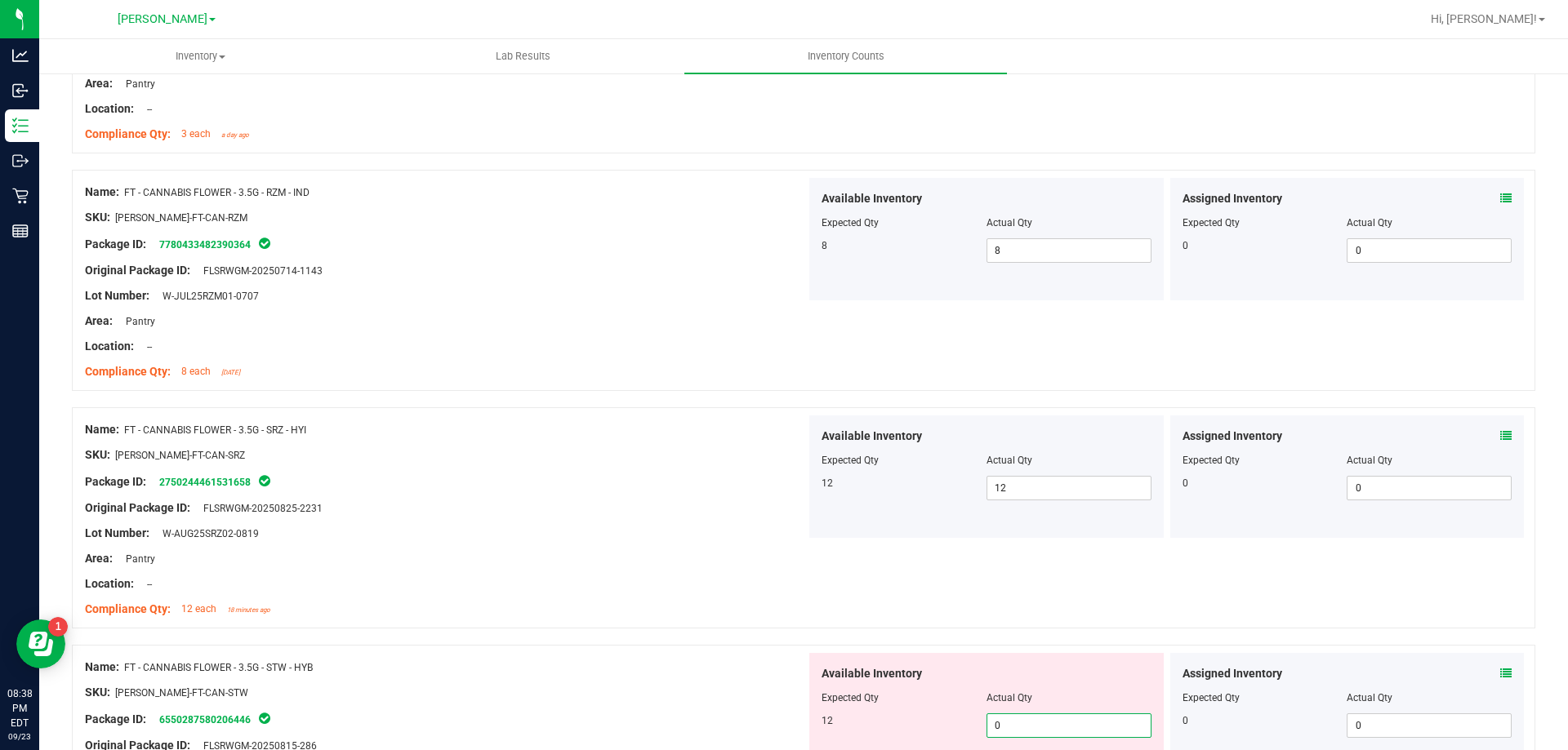
drag, startPoint x: 1052, startPoint y: 717, endPoint x: 791, endPoint y: 619, distance: 278.8
click at [1052, 718] on span "0 0" at bounding box center [1069, 725] width 165 height 24
click at [642, 489] on div "Package ID: 2750244461531658" at bounding box center [446, 482] width 721 height 20
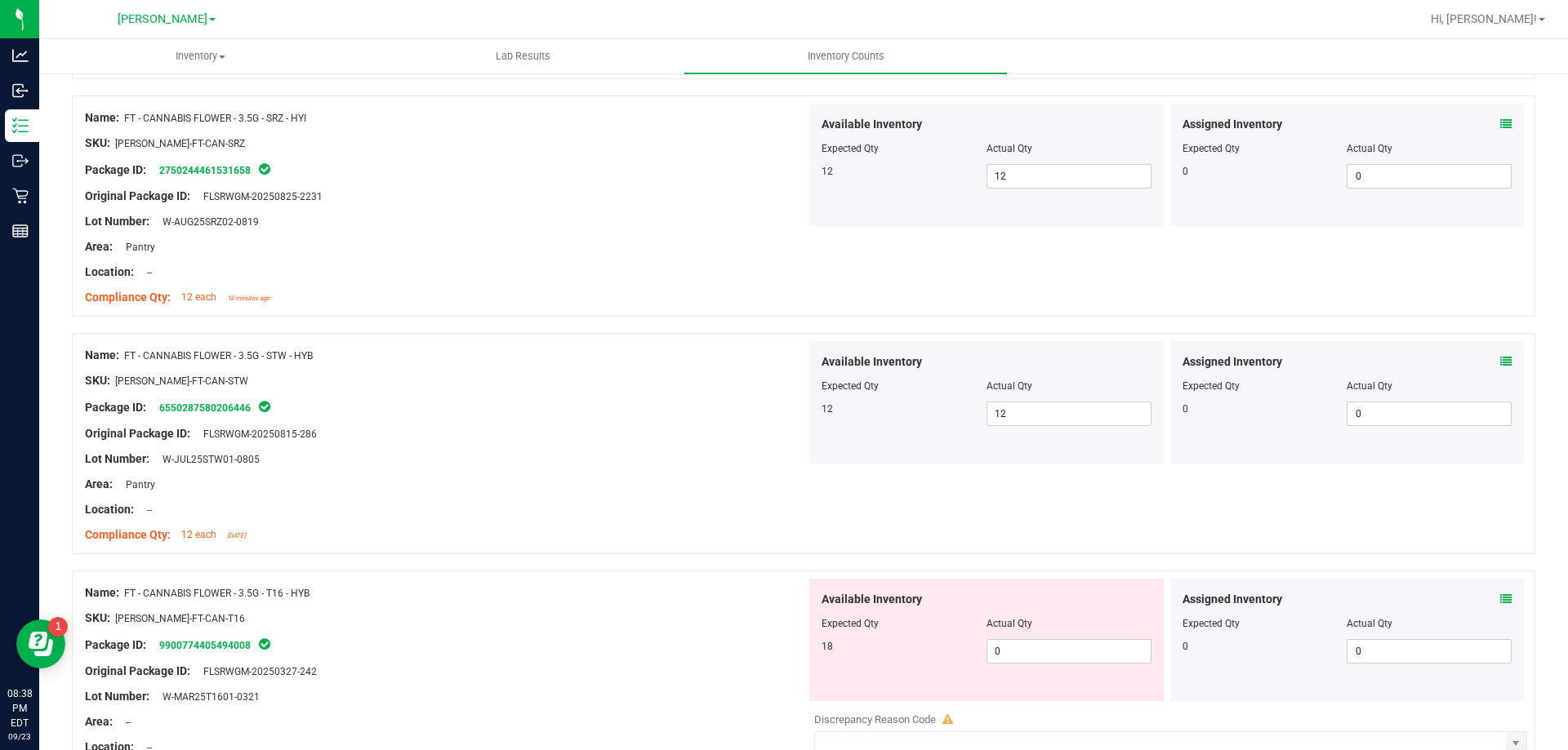
scroll to position [3509, 0]
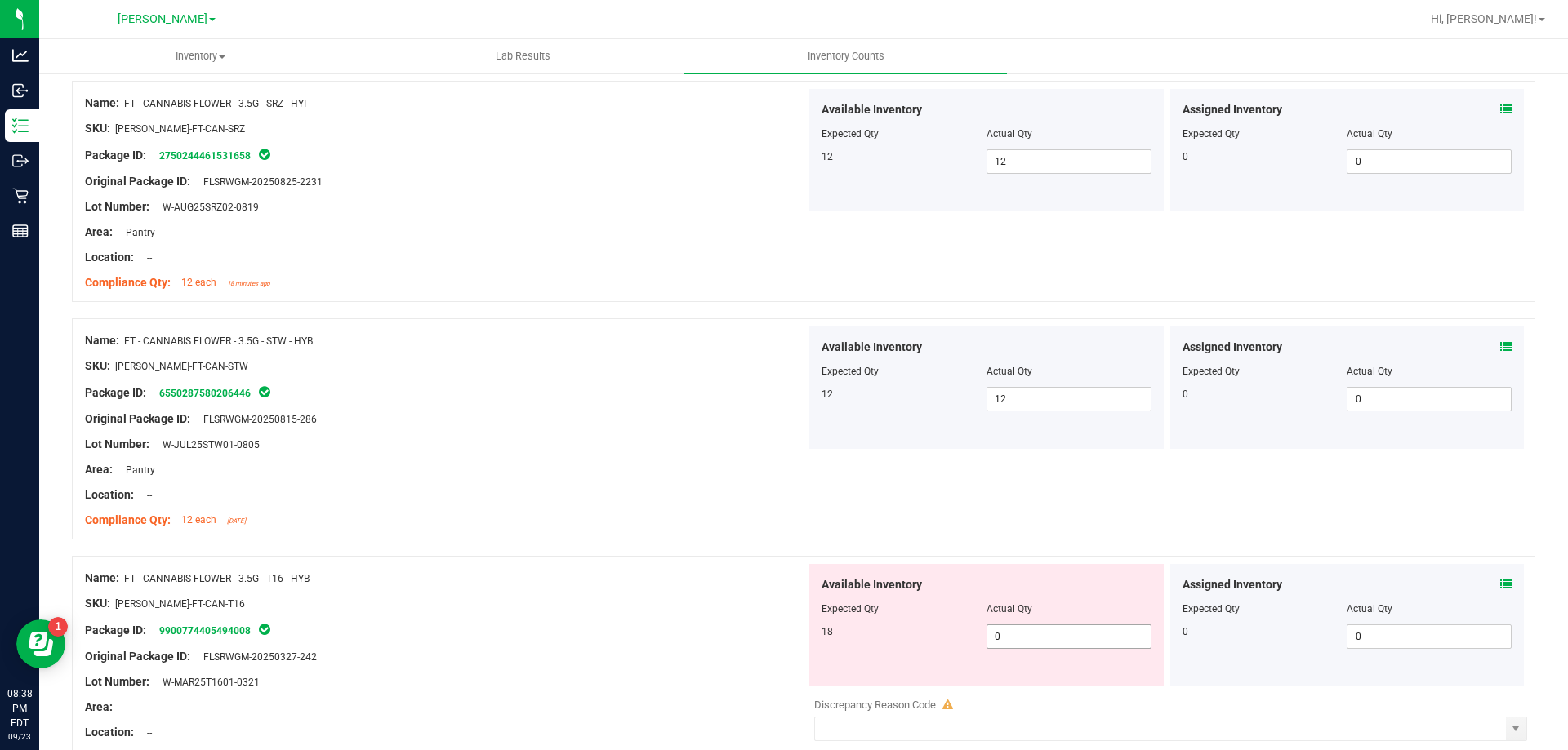
click at [1055, 630] on span "0 01" at bounding box center [1069, 636] width 165 height 24
click at [769, 483] on div at bounding box center [446, 482] width 721 height 8
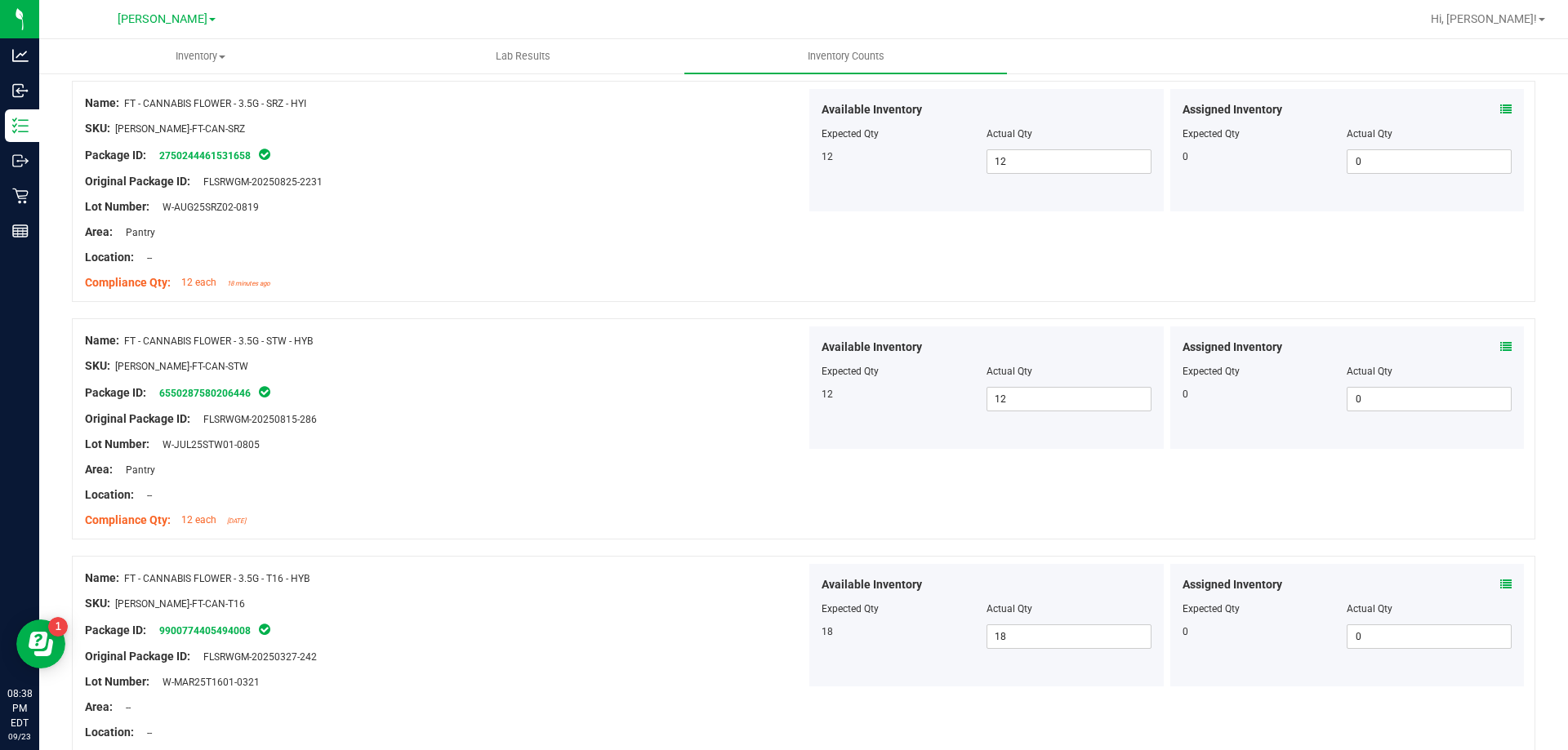
scroll to position [3835, 0]
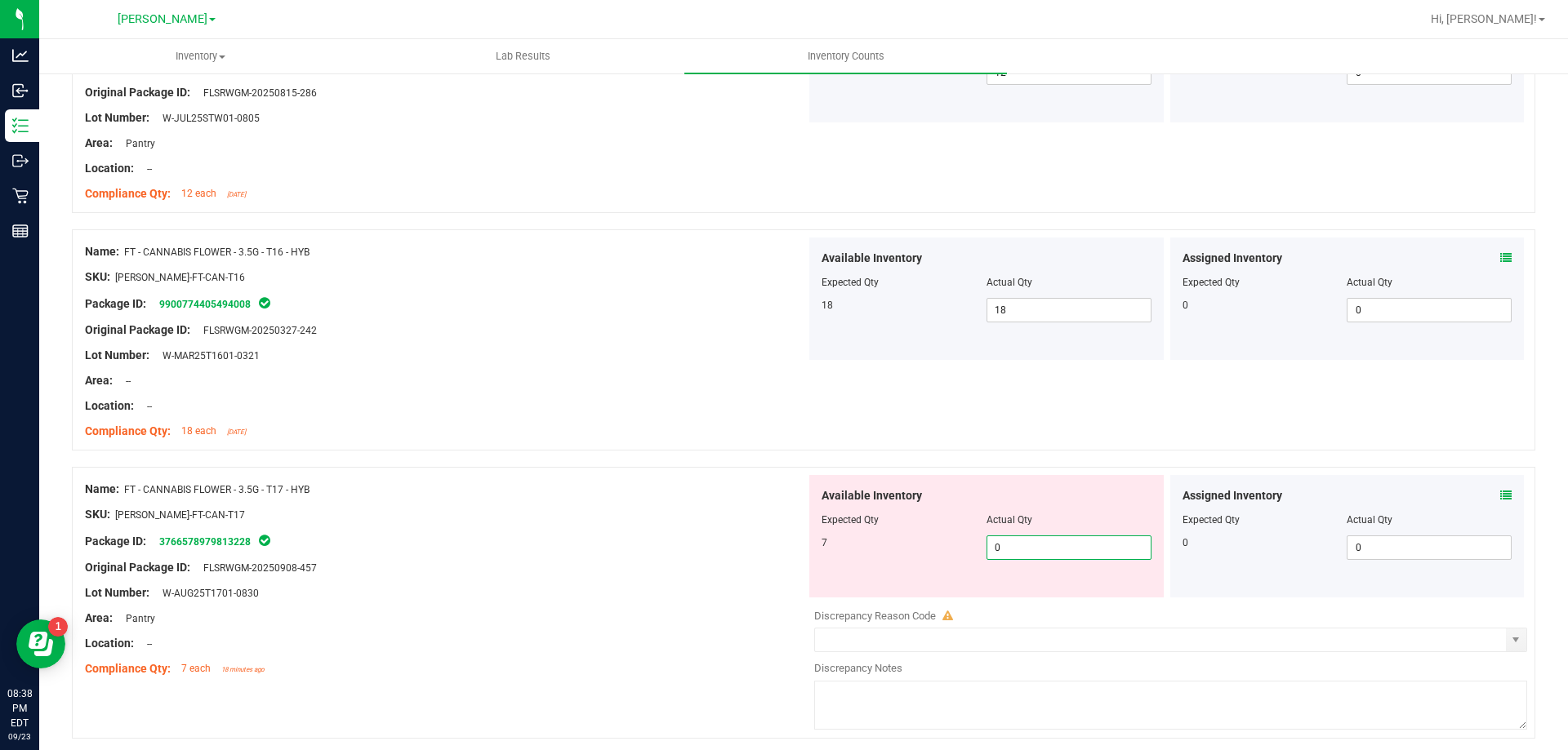
click at [1085, 544] on span "0 0" at bounding box center [1069, 547] width 165 height 24
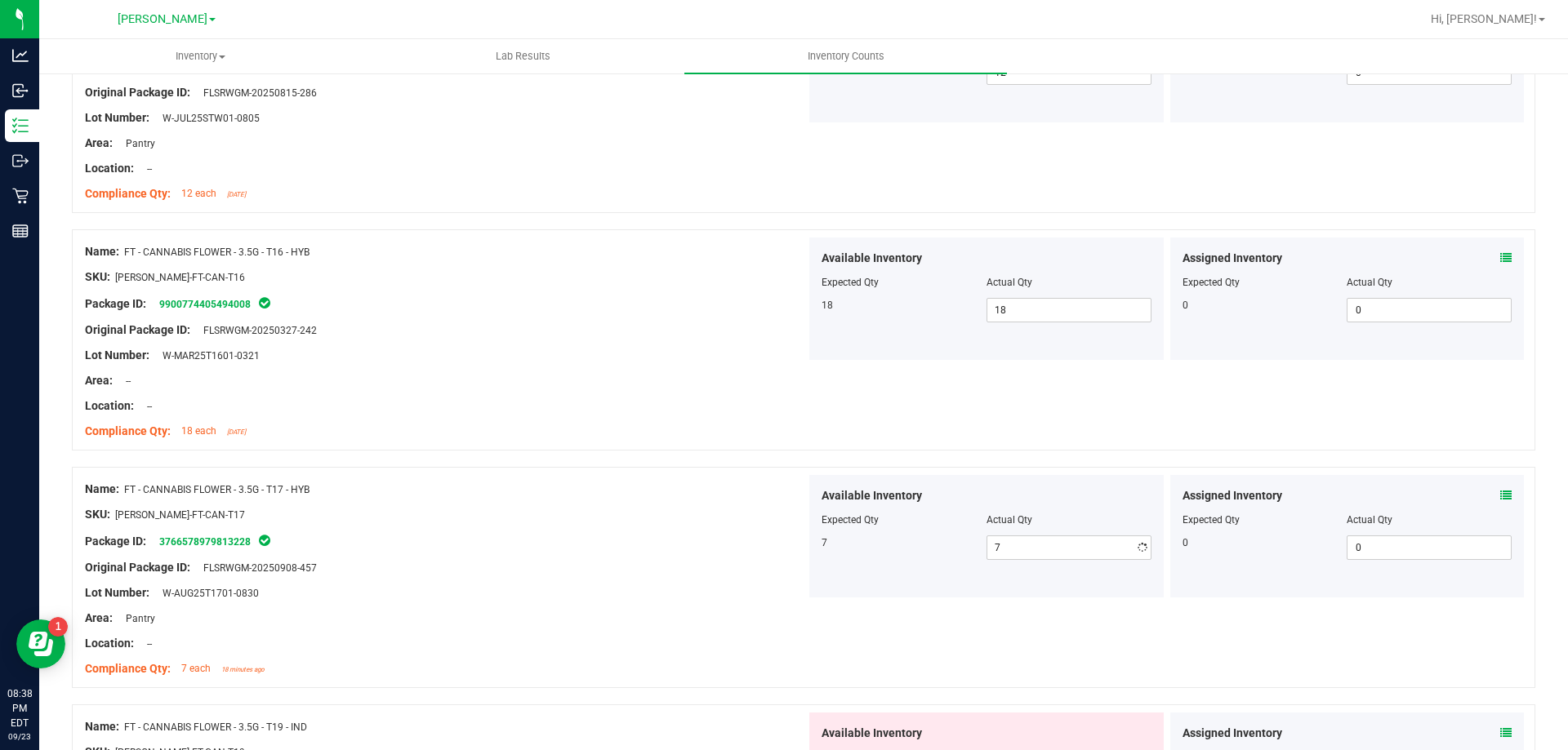
click at [557, 395] on div at bounding box center [446, 393] width 721 height 8
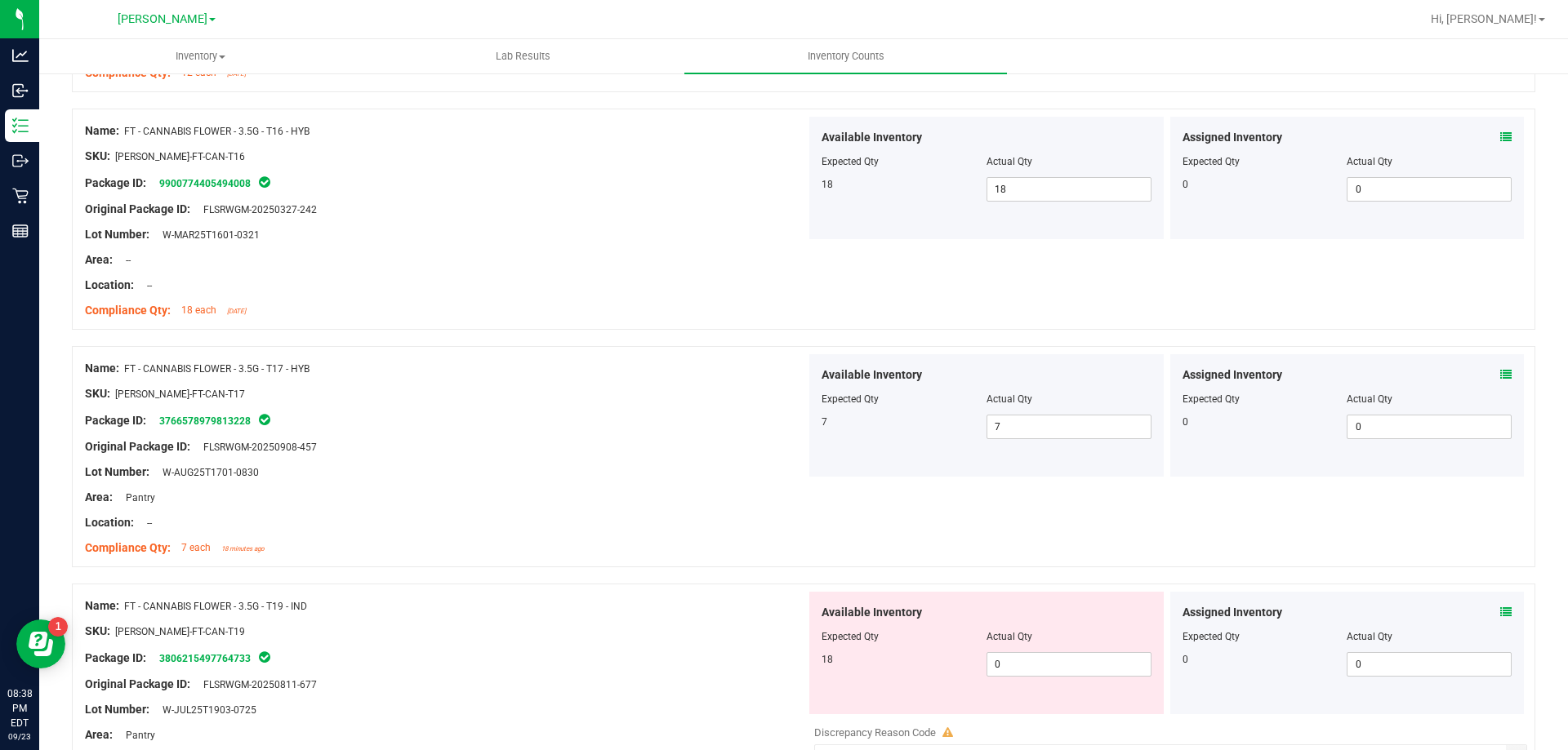
scroll to position [4162, 0]
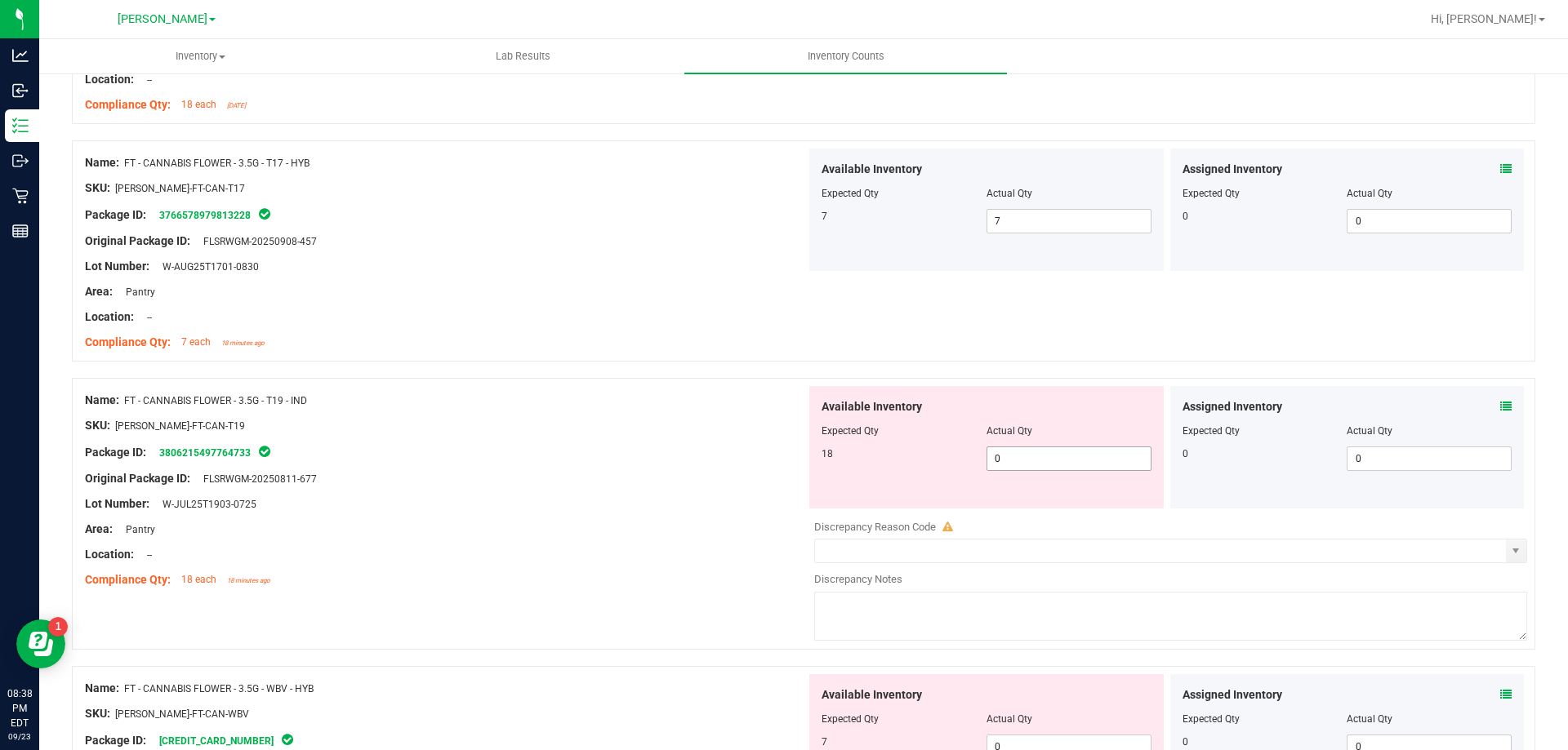
click at [1032, 461] on span "0 0" at bounding box center [1069, 458] width 165 height 24
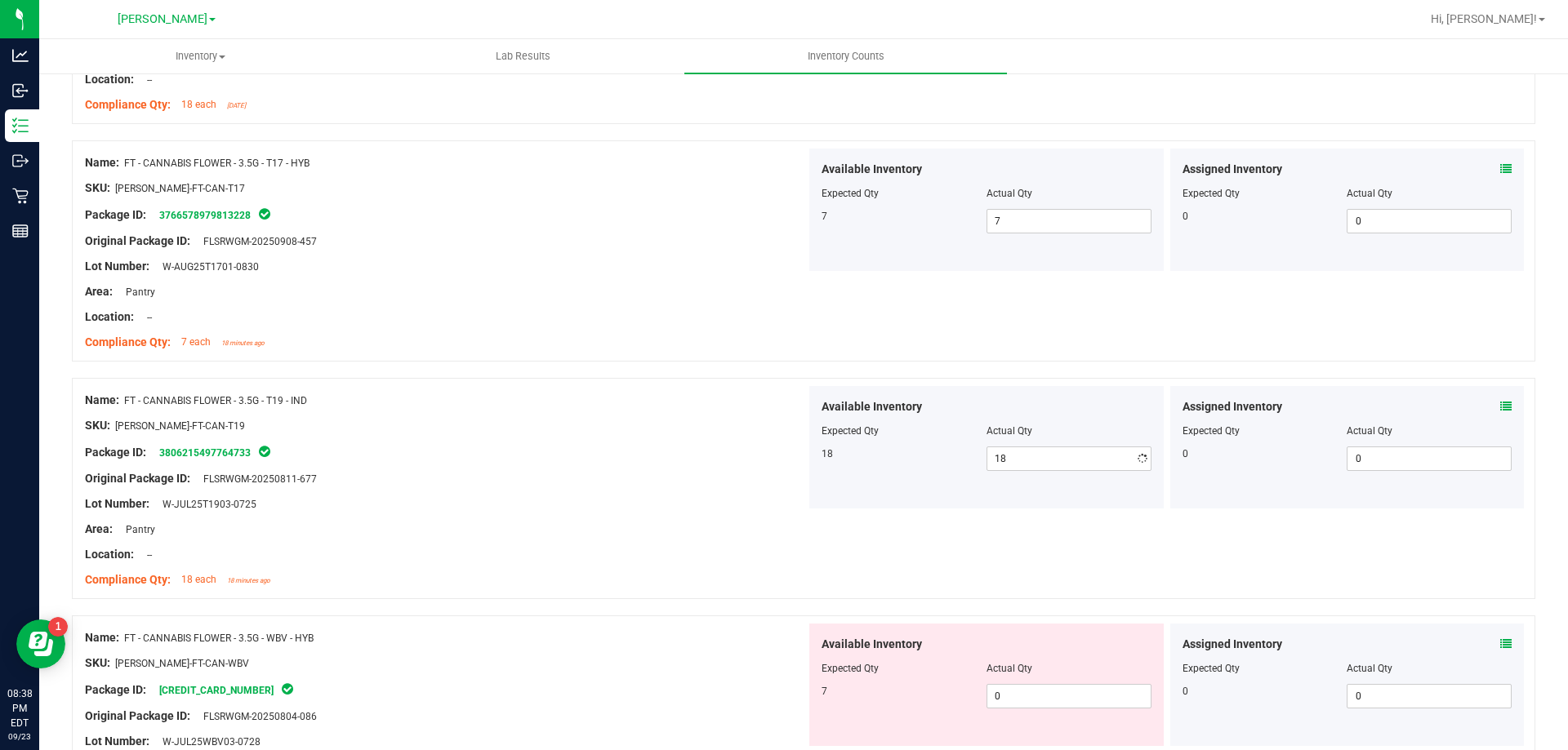
click at [863, 428] on span "Expected Qty" at bounding box center [849, 431] width 57 height 12
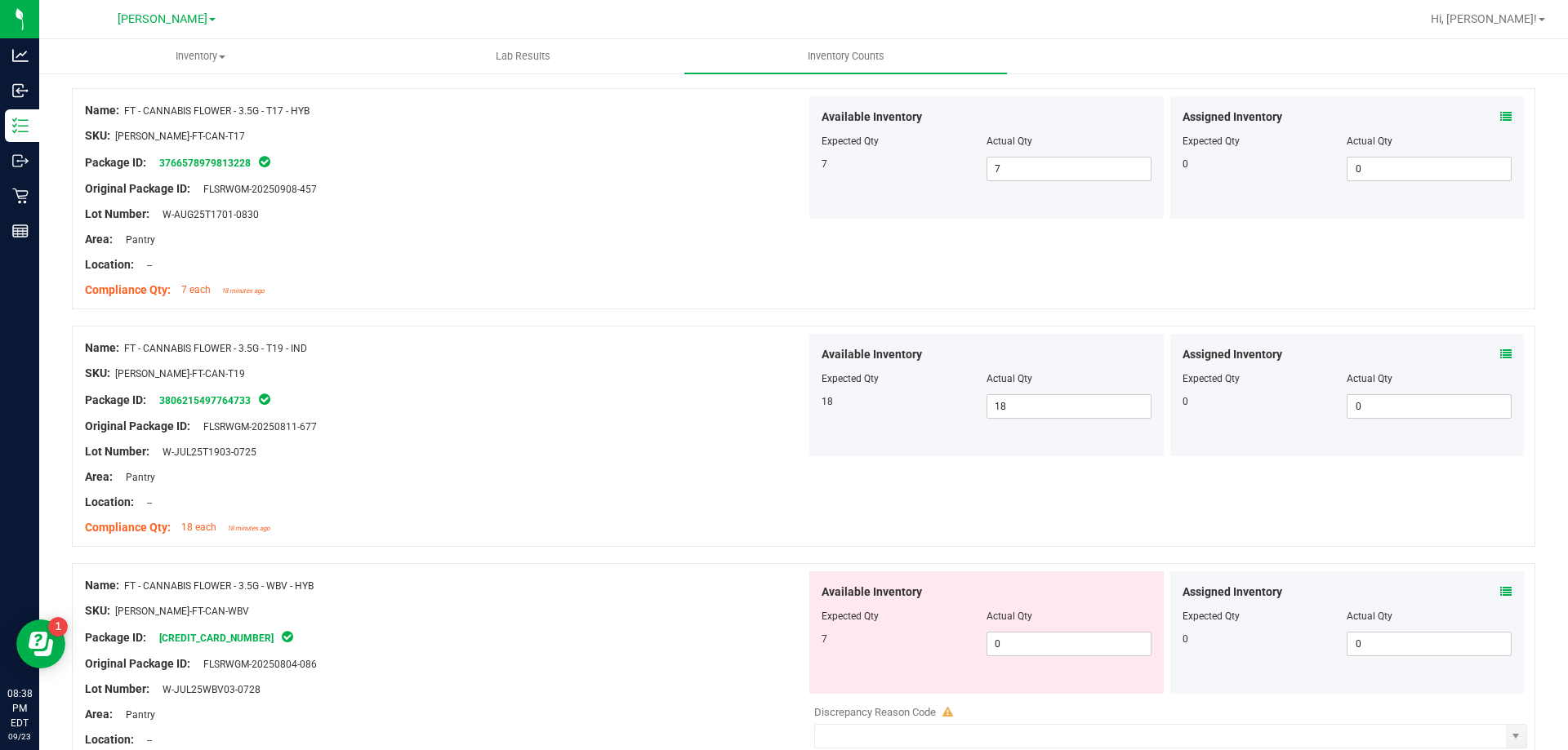
scroll to position [4243, 0]
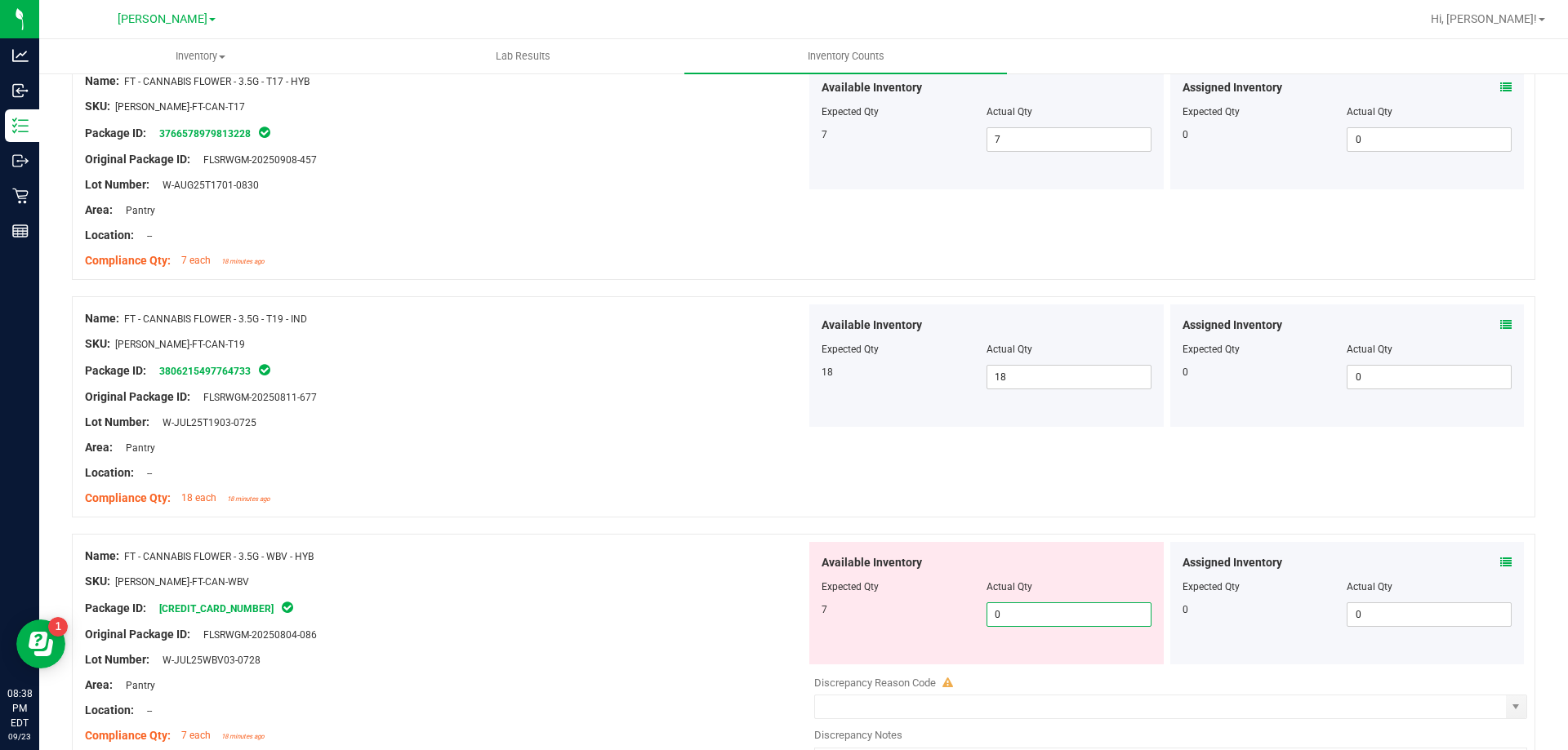
click at [1045, 610] on span "0 0" at bounding box center [1069, 614] width 165 height 24
click at [729, 518] on div at bounding box center [803, 526] width 1464 height 16
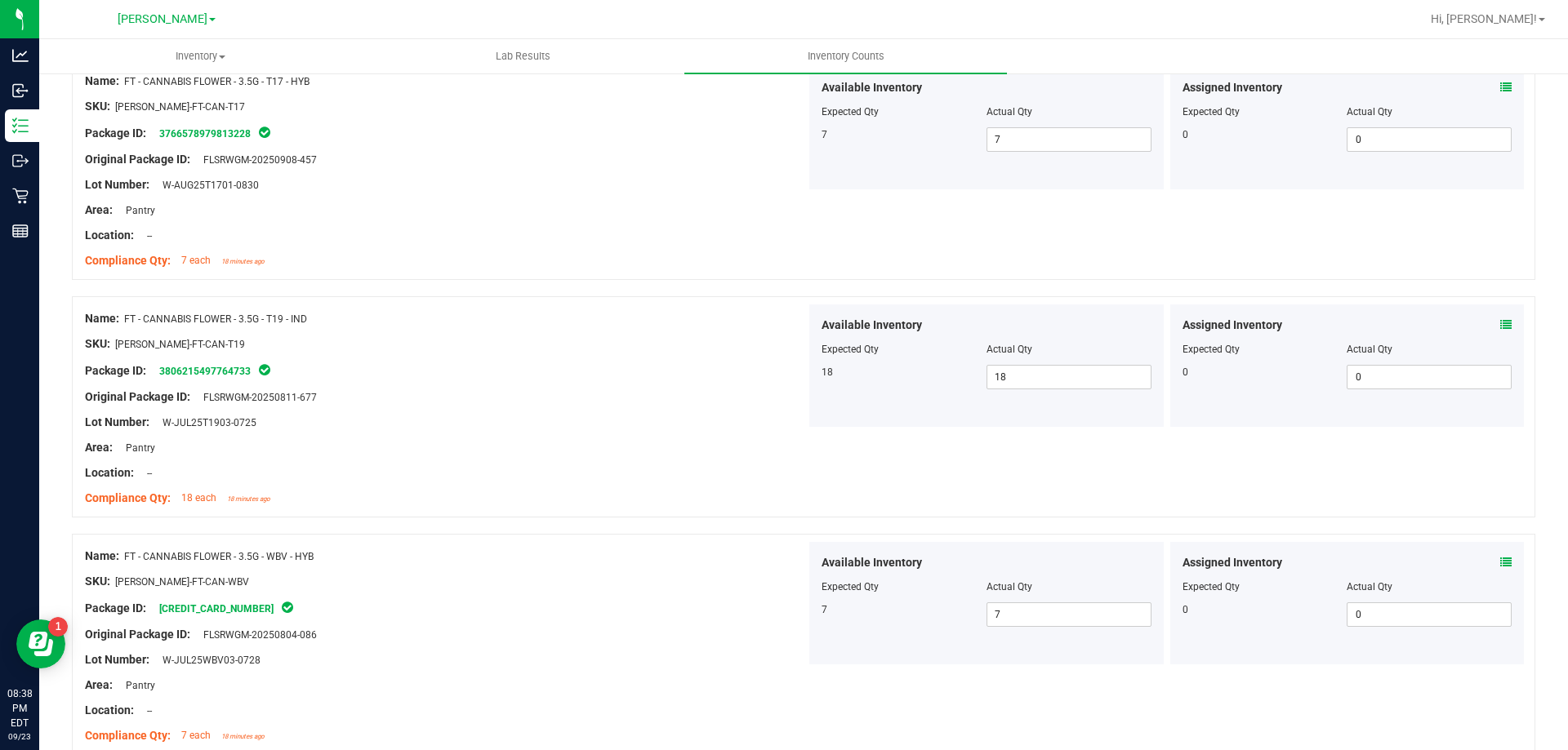
scroll to position [4320, 0]
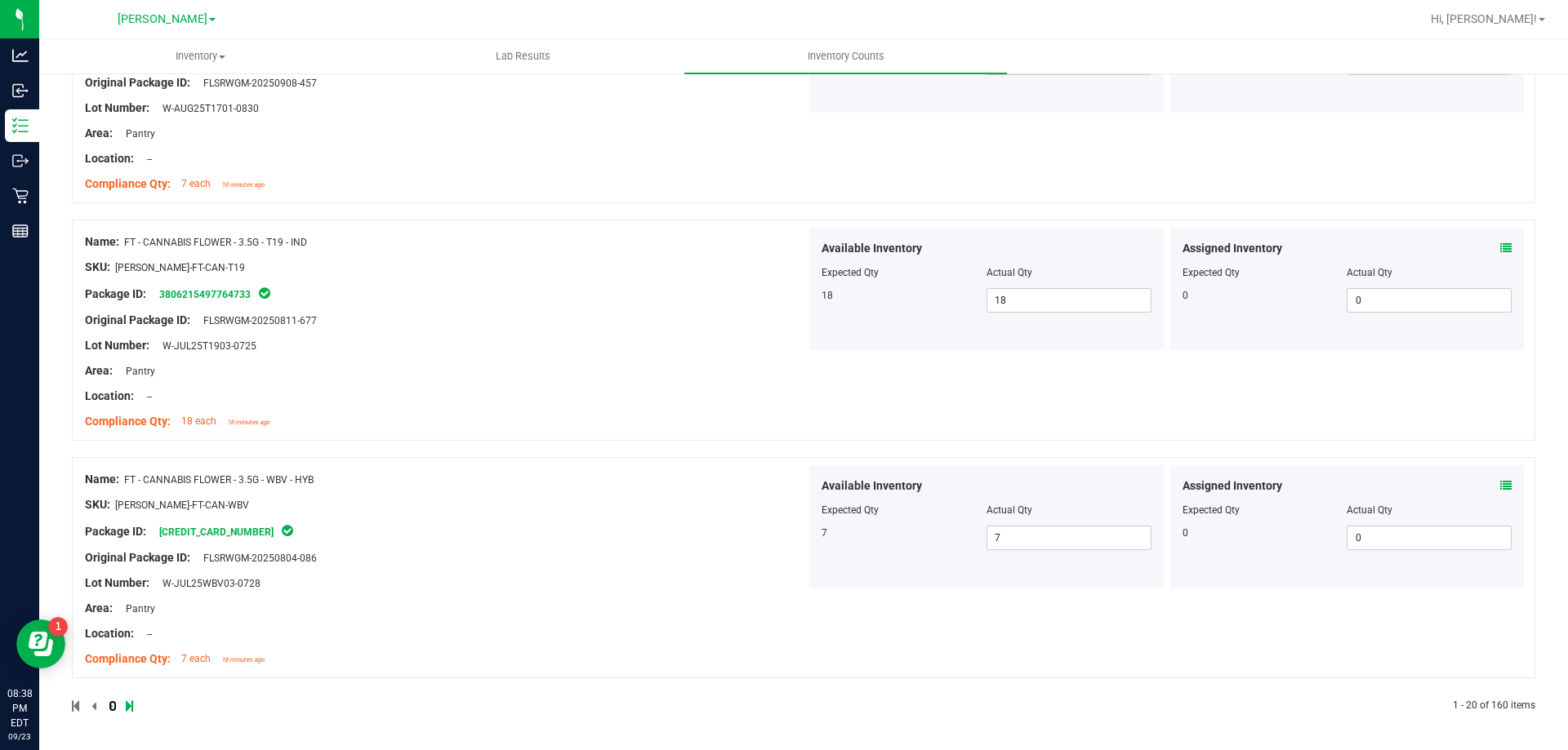
click at [113, 704] on link at bounding box center [113, 706] width 7 height 12
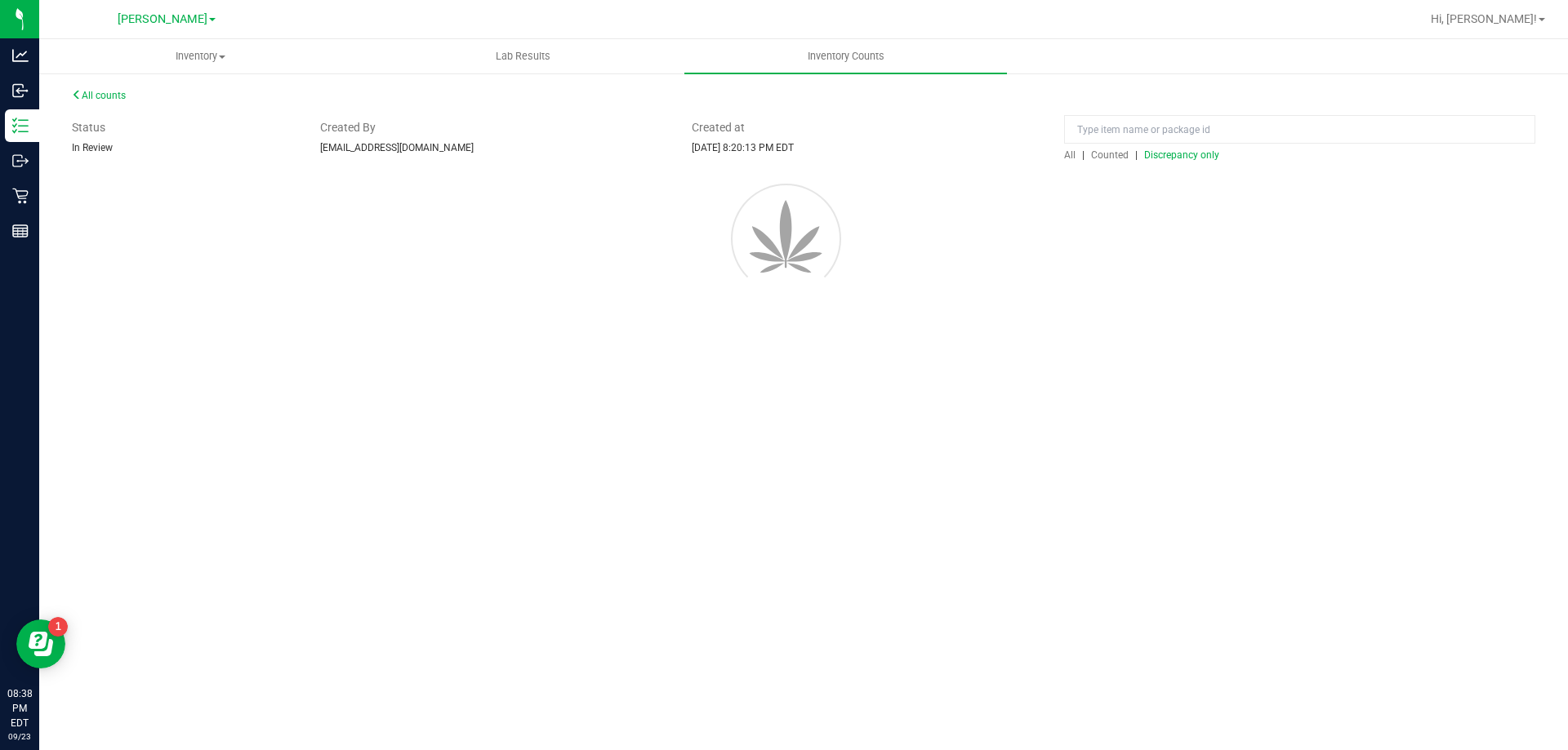
scroll to position [0, 0]
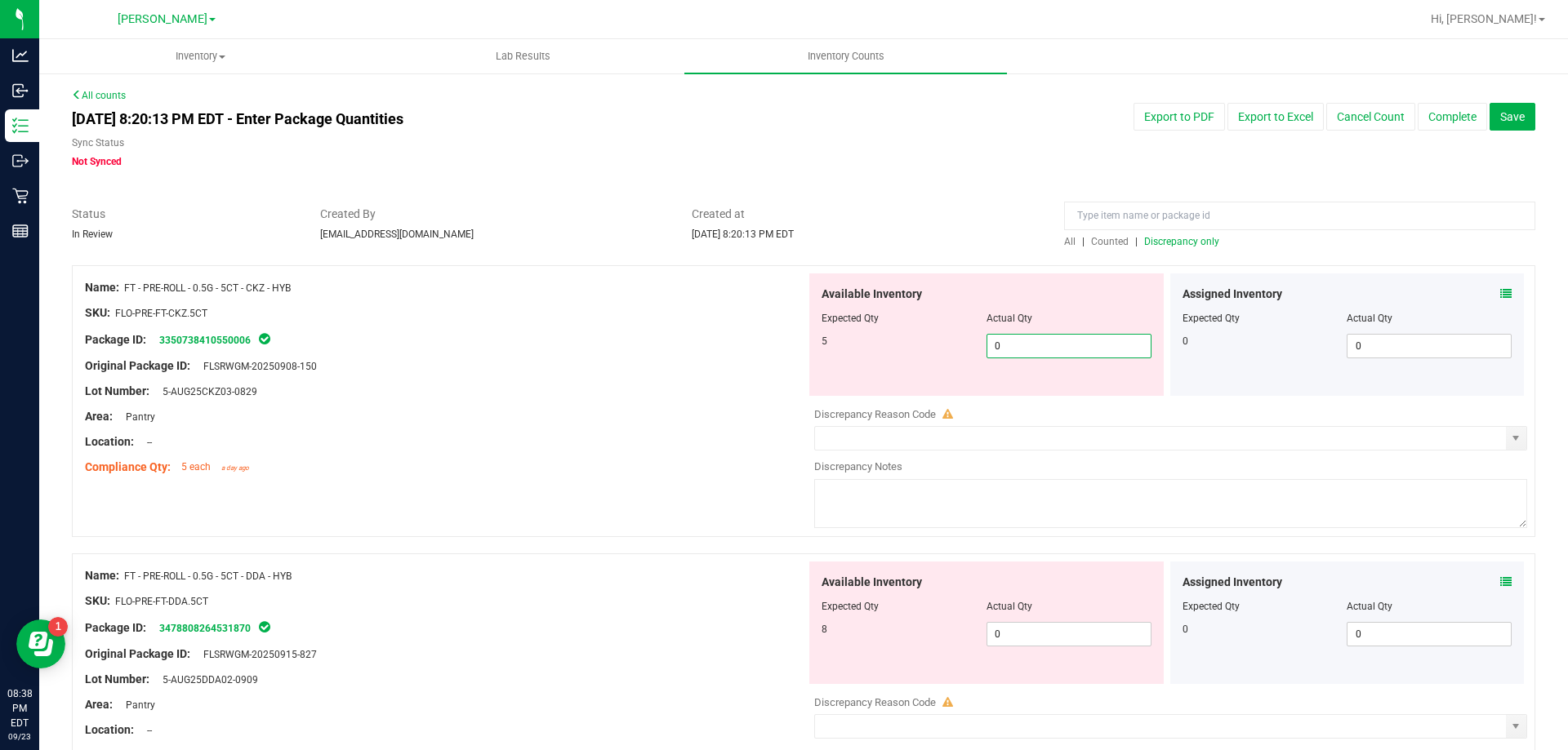
click at [1054, 335] on span "0 0" at bounding box center [1069, 346] width 165 height 24
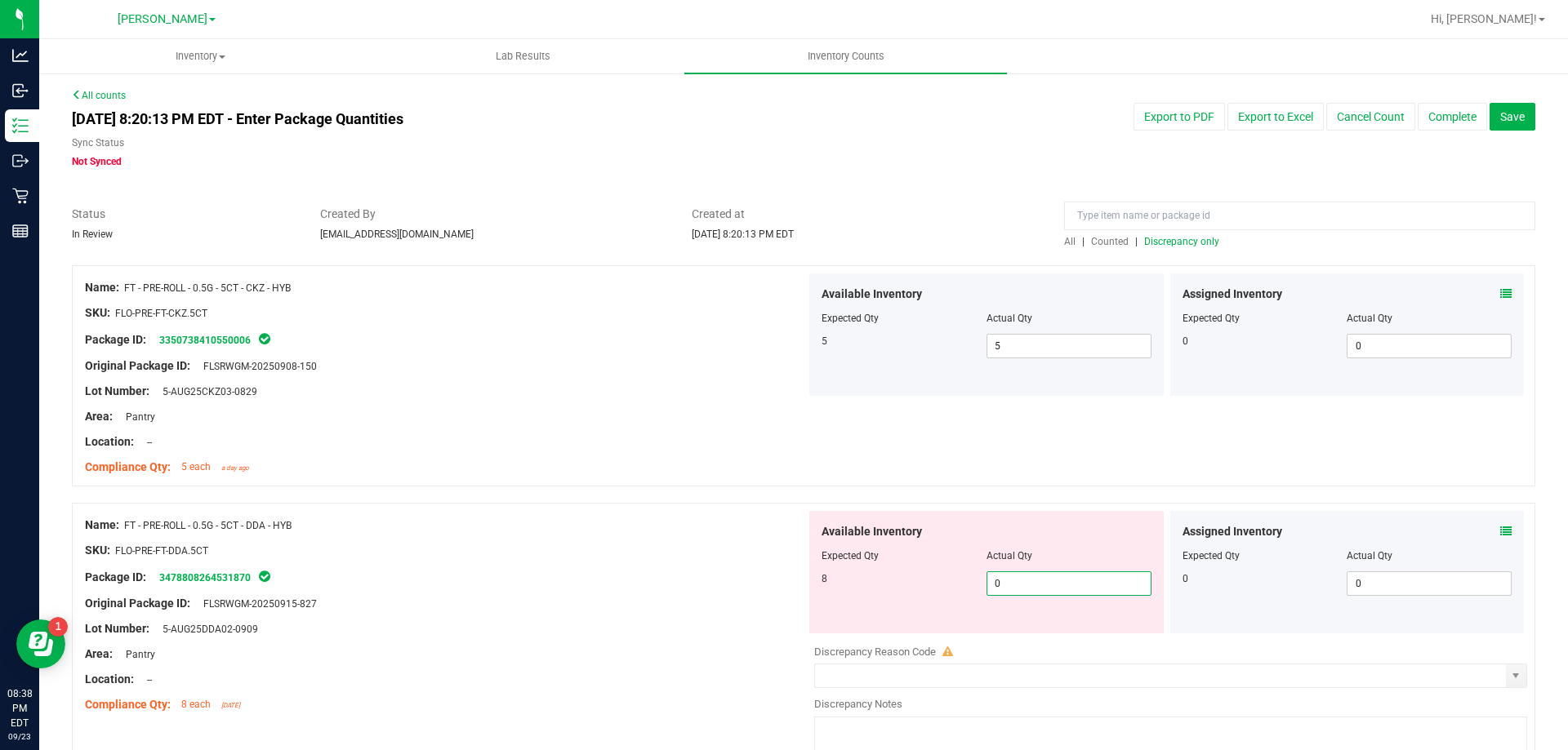
click at [1046, 590] on span "0 0" at bounding box center [1069, 583] width 165 height 24
click at [614, 459] on div "Compliance Qty: 5 each a day ago" at bounding box center [446, 467] width 721 height 17
click at [1023, 589] on span "6 6" at bounding box center [1069, 583] width 165 height 24
click at [783, 486] on div at bounding box center [803, 494] width 1464 height 16
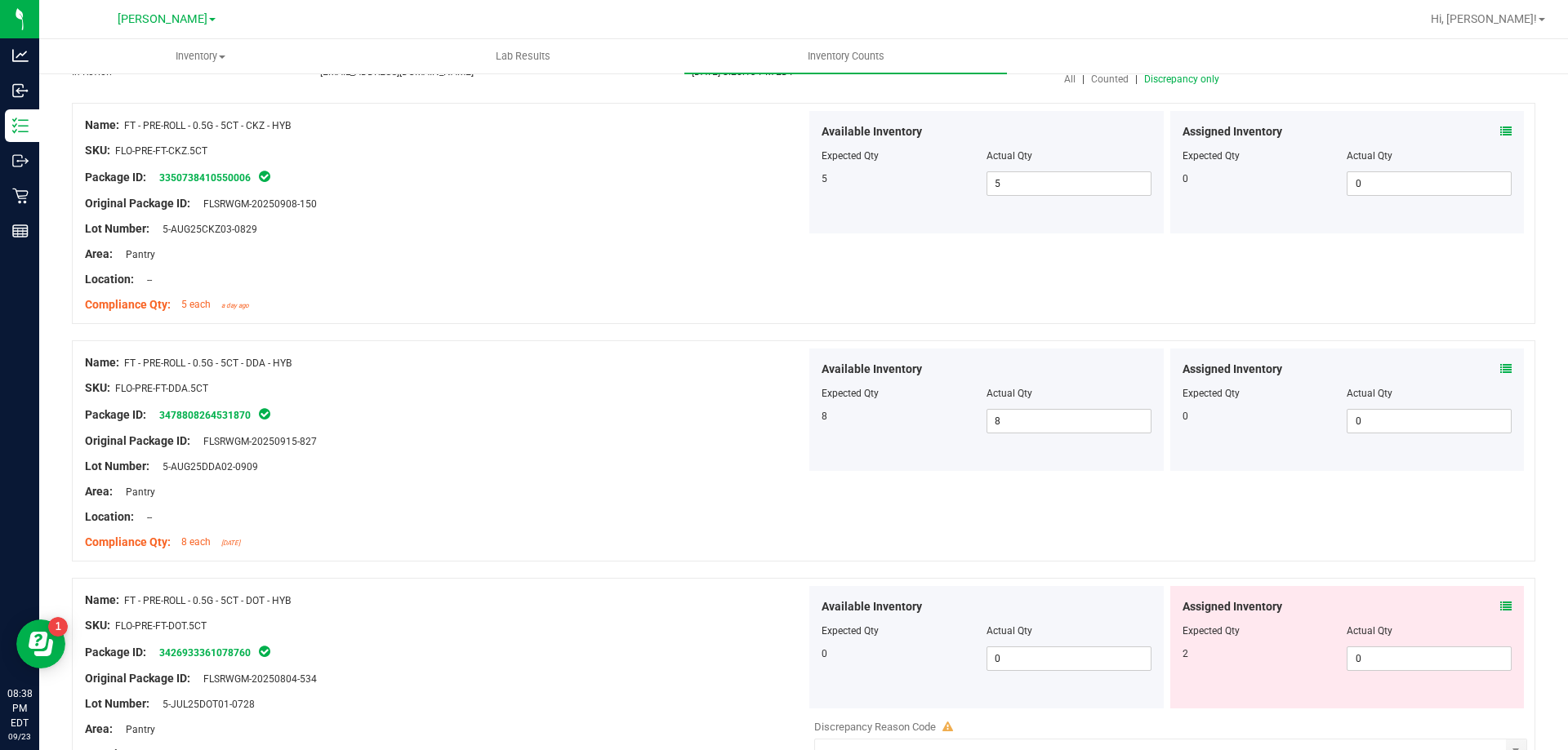
scroll to position [163, 0]
drag, startPoint x: 1450, startPoint y: 661, endPoint x: 723, endPoint y: 549, distance: 735.6
click at [1447, 661] on span "0 0" at bounding box center [1429, 657] width 165 height 24
click at [646, 487] on div "Area: Pantry" at bounding box center [446, 491] width 721 height 17
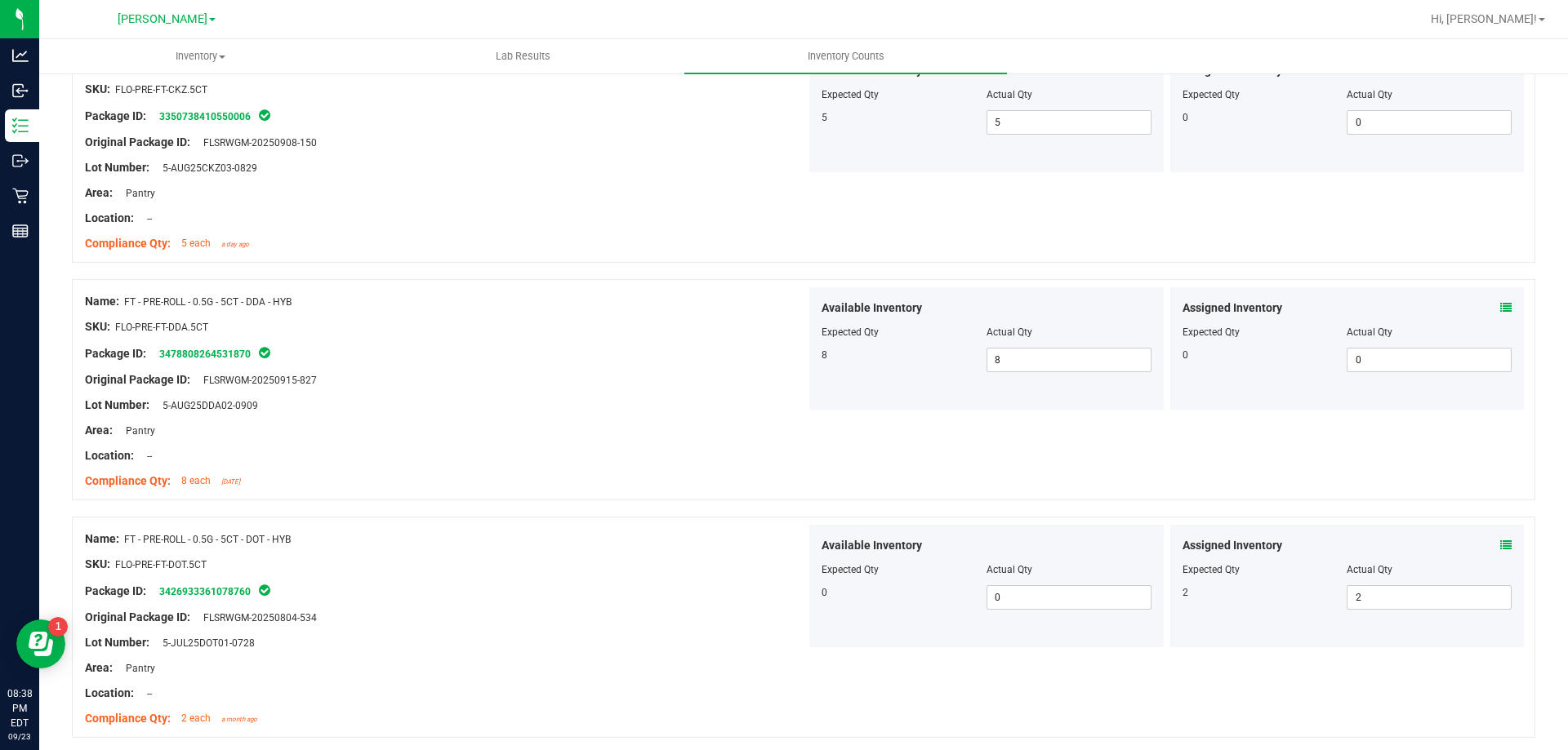
scroll to position [326, 0]
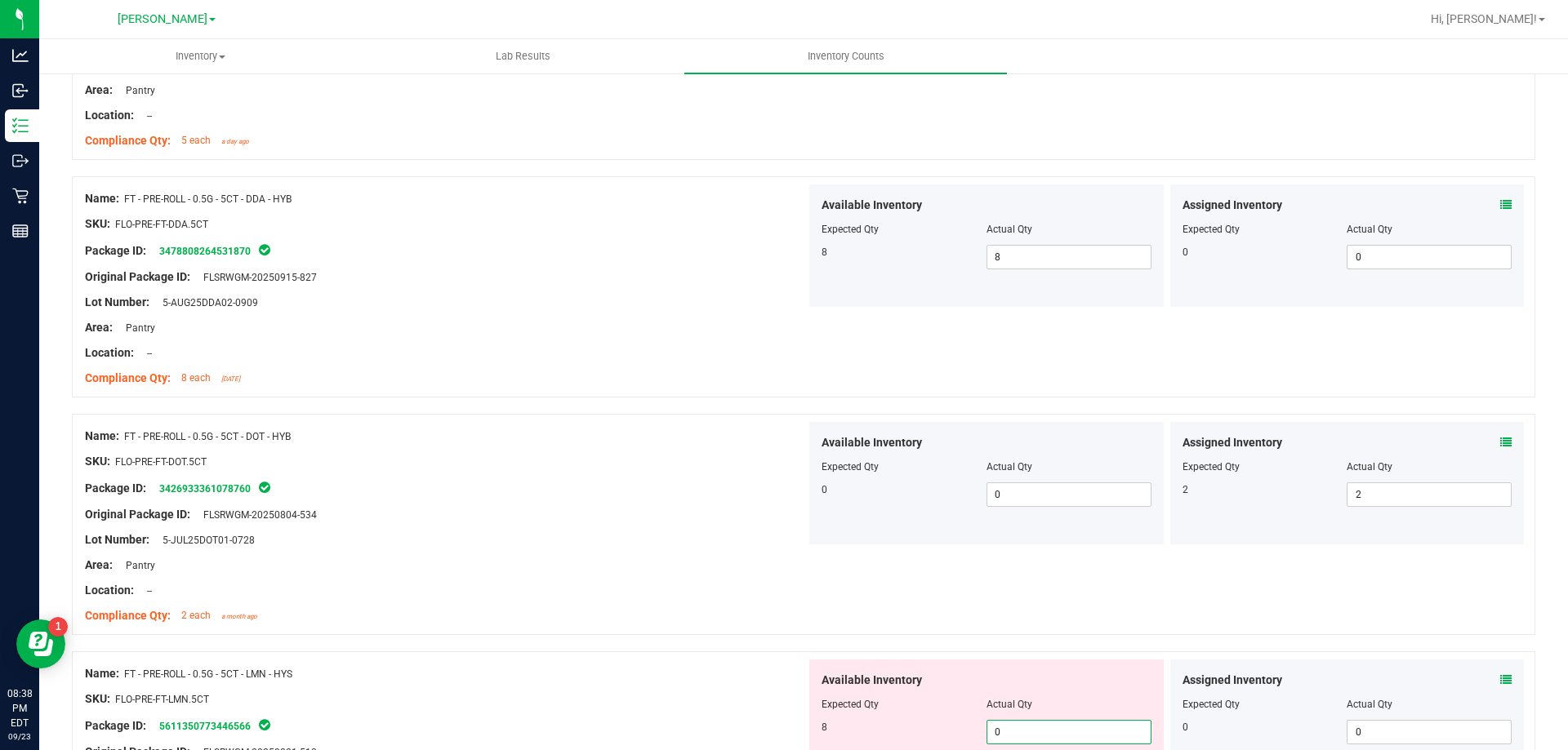
drag, startPoint x: 1004, startPoint y: 731, endPoint x: 1024, endPoint y: 736, distance: 20.6
click at [1007, 734] on span "0 0" at bounding box center [1069, 732] width 165 height 24
drag, startPoint x: 495, startPoint y: 443, endPoint x: 609, endPoint y: 470, distance: 117.2
click at [500, 443] on div "Name: FT - PRE-ROLL - 0.5G - 5CT - DOT - HYB" at bounding box center [446, 436] width 721 height 17
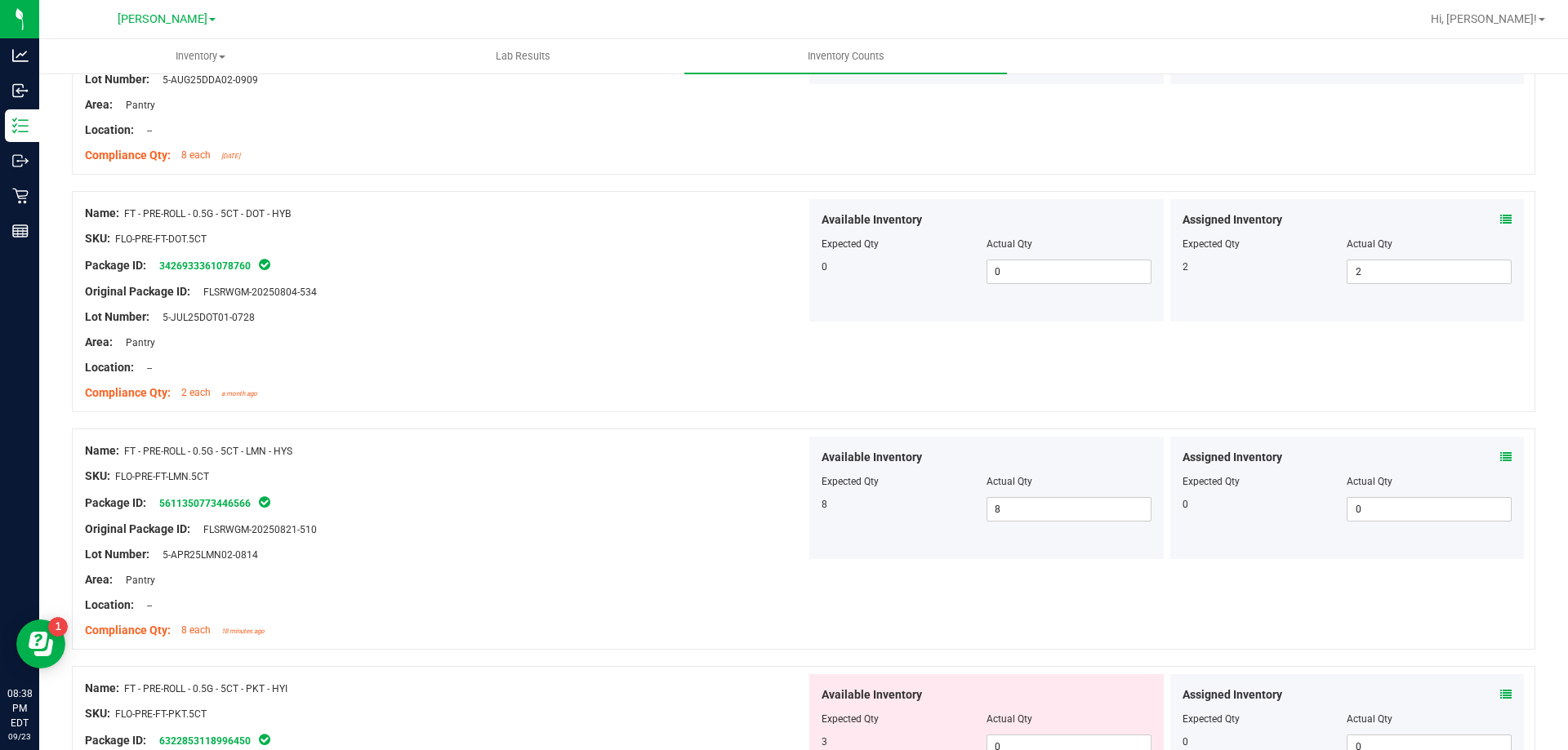
scroll to position [571, 0]
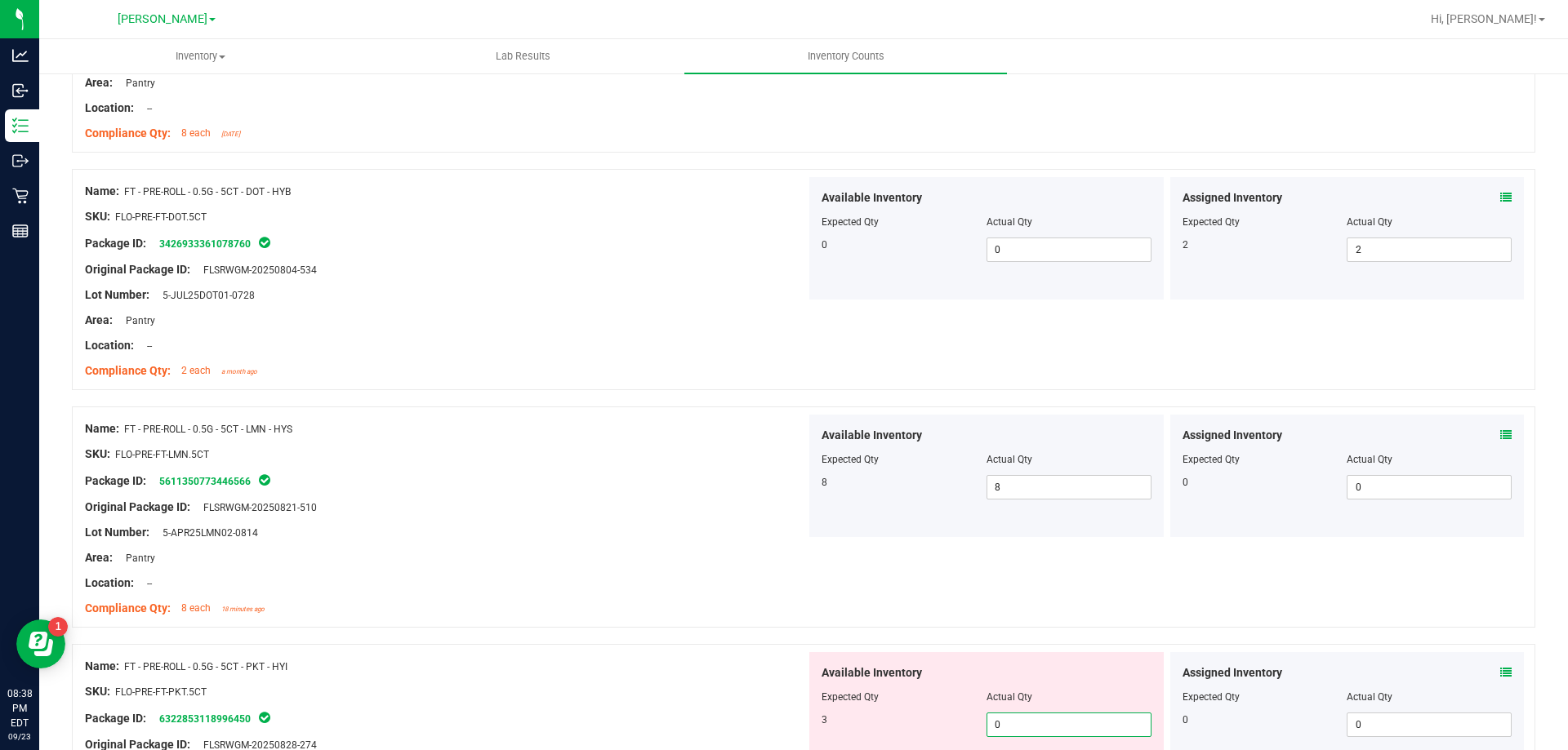
click at [1012, 721] on span "0 0" at bounding box center [1069, 725] width 165 height 24
click at [1010, 728] on input "0" at bounding box center [1069, 724] width 163 height 23
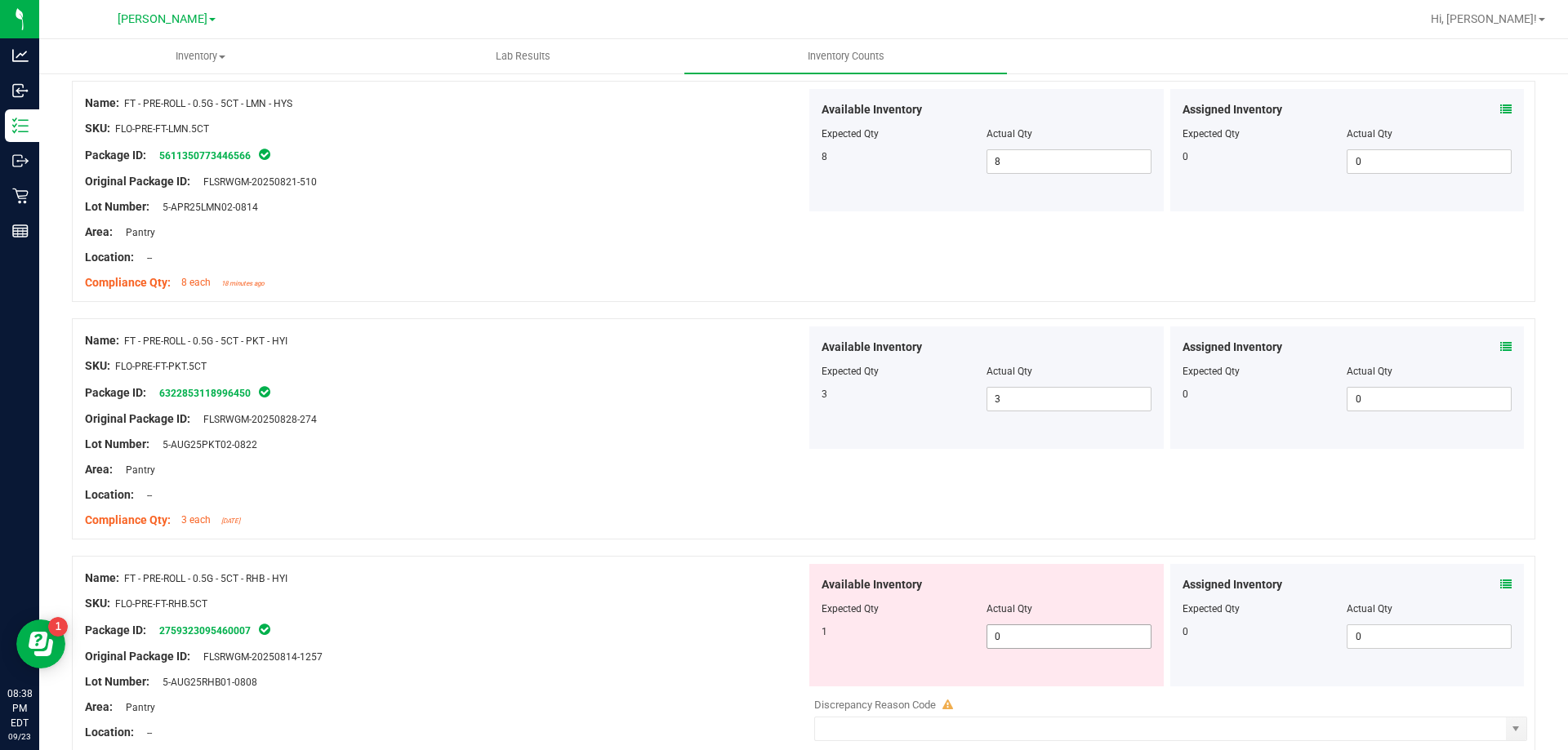
scroll to position [898, 0]
click at [1045, 631] on span "0 0" at bounding box center [1069, 635] width 165 height 24
click at [848, 599] on div at bounding box center [986, 596] width 330 height 8
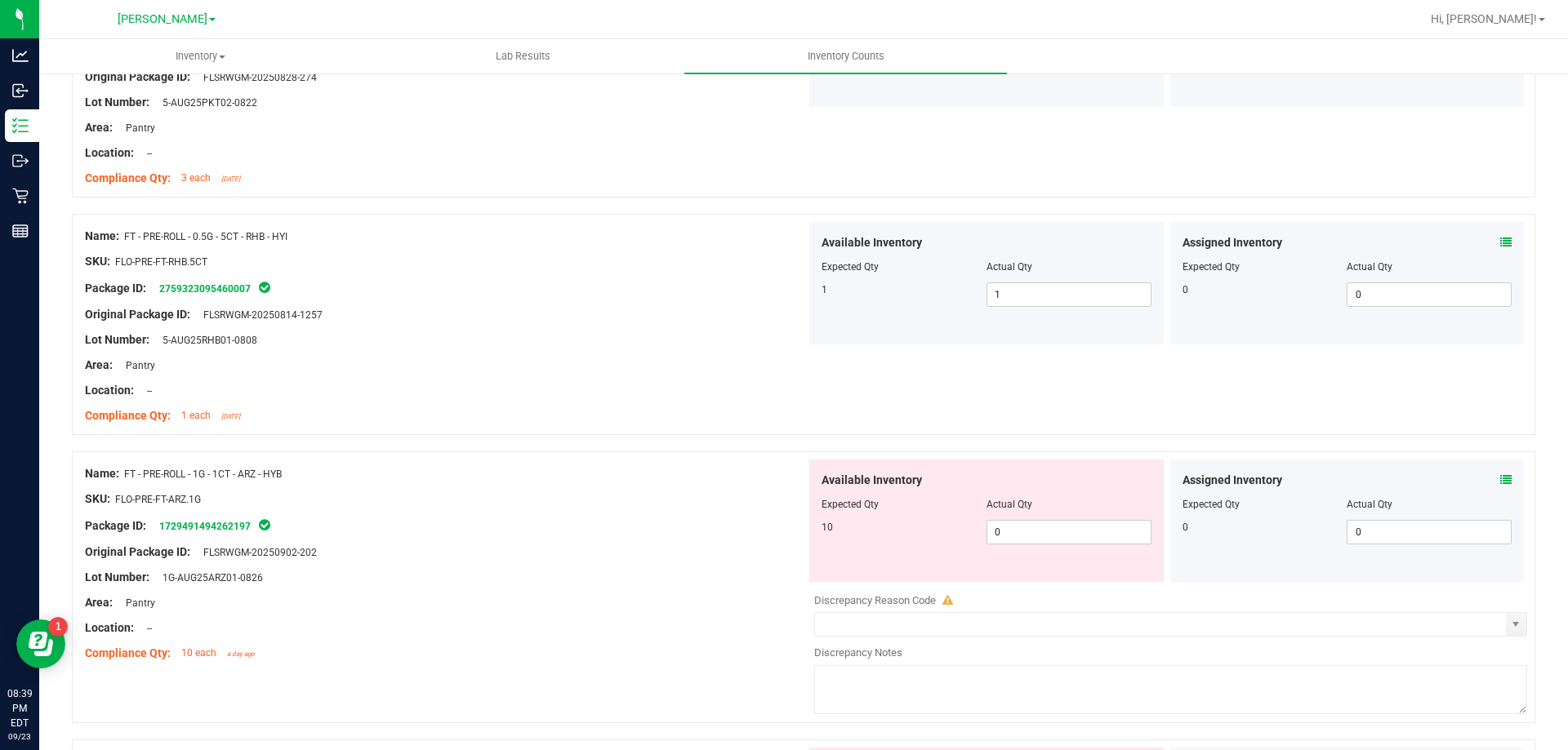
scroll to position [1224, 0]
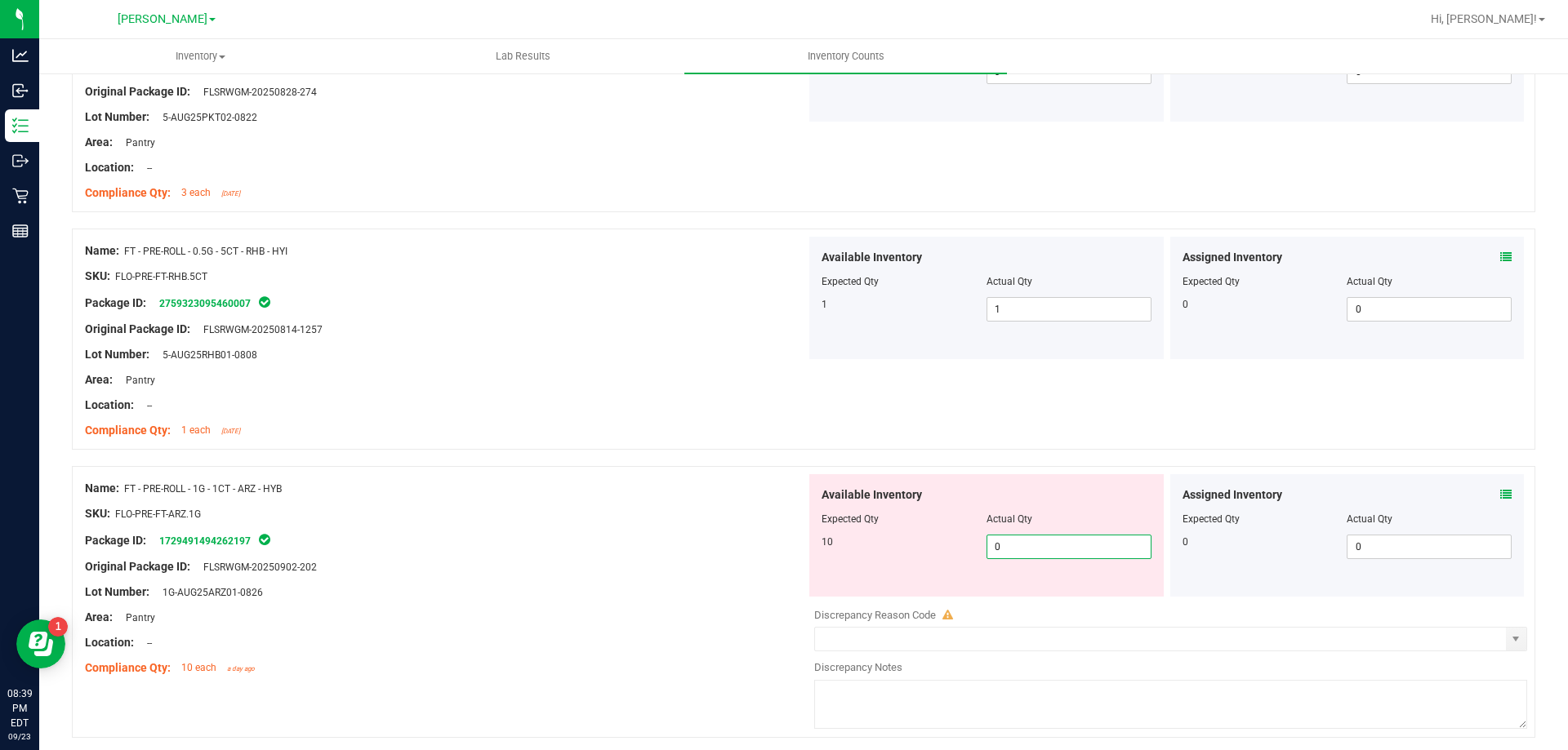
click at [1037, 553] on span "0 0" at bounding box center [1069, 546] width 165 height 24
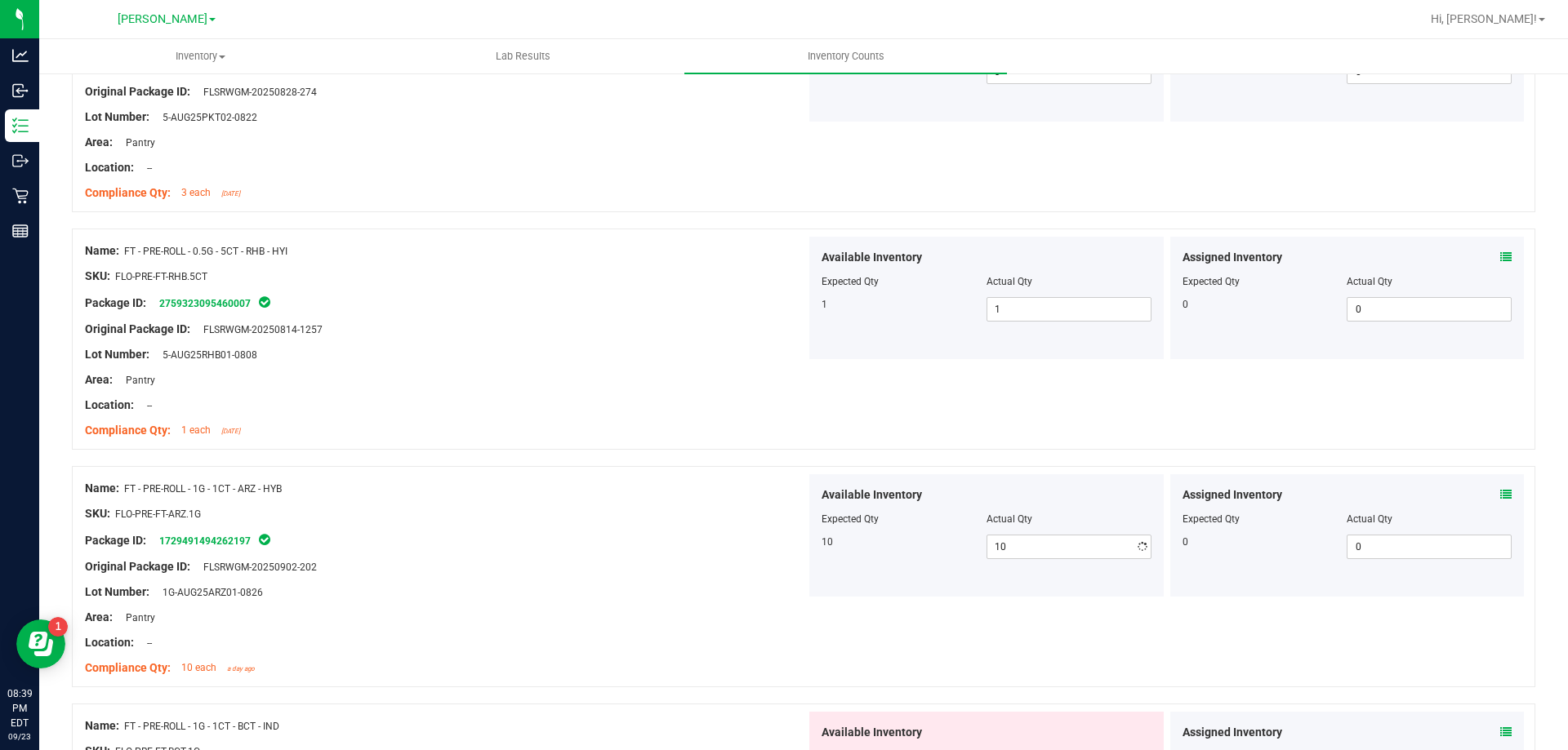
click at [685, 546] on div "Package ID: 1729491494262197" at bounding box center [446, 541] width 721 height 20
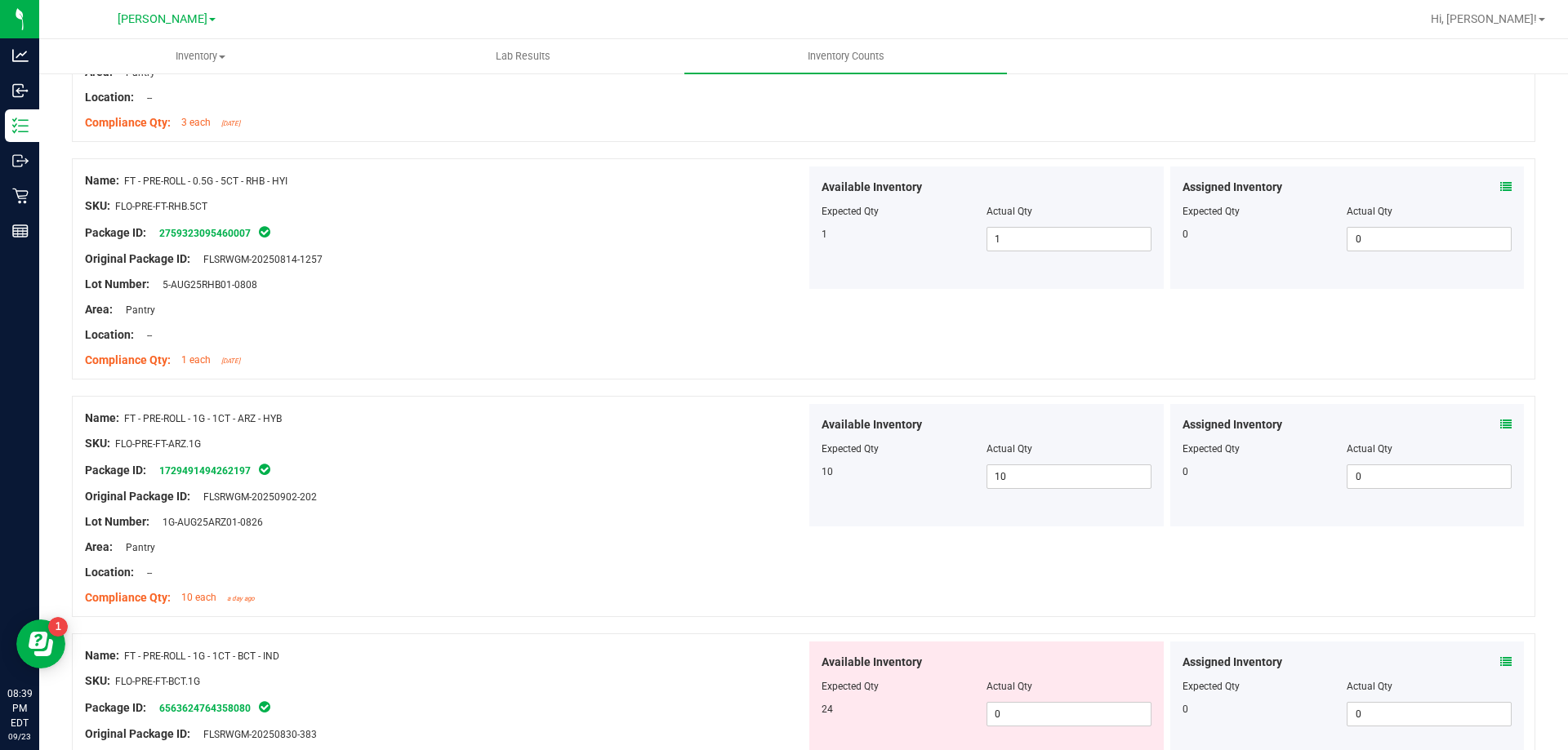
scroll to position [1469, 0]
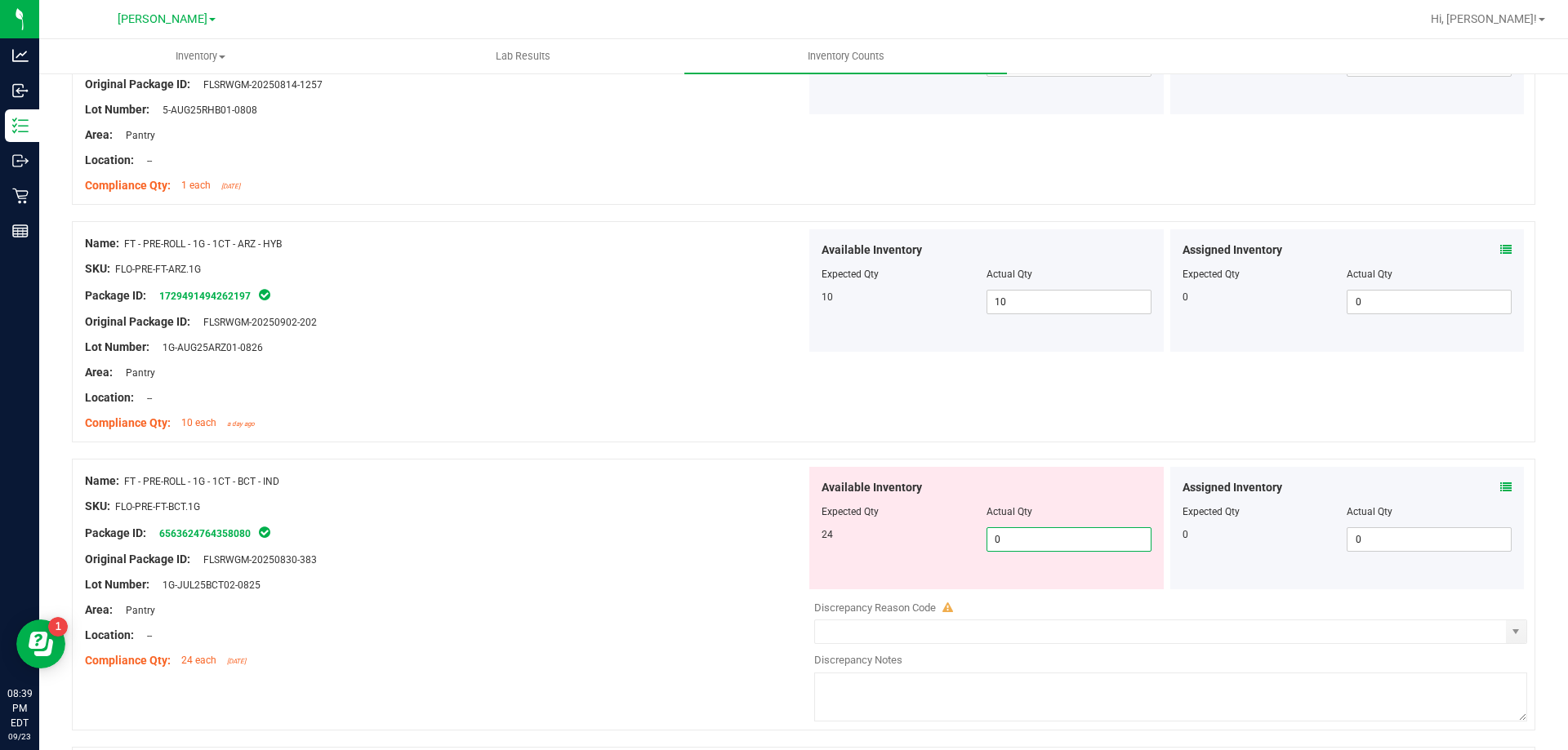
click at [1052, 539] on span "0 0" at bounding box center [1069, 539] width 165 height 24
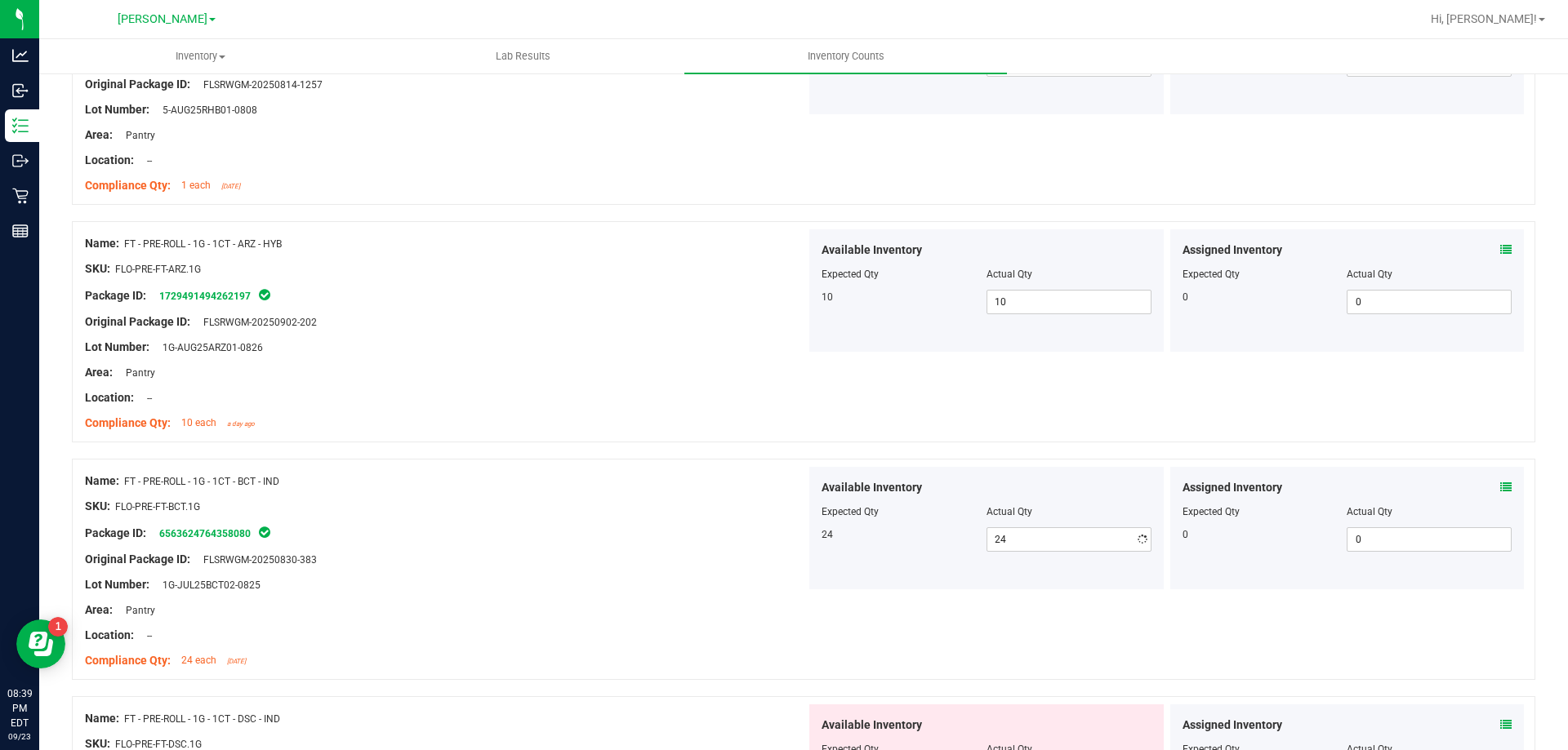
click at [716, 496] on div at bounding box center [446, 493] width 721 height 8
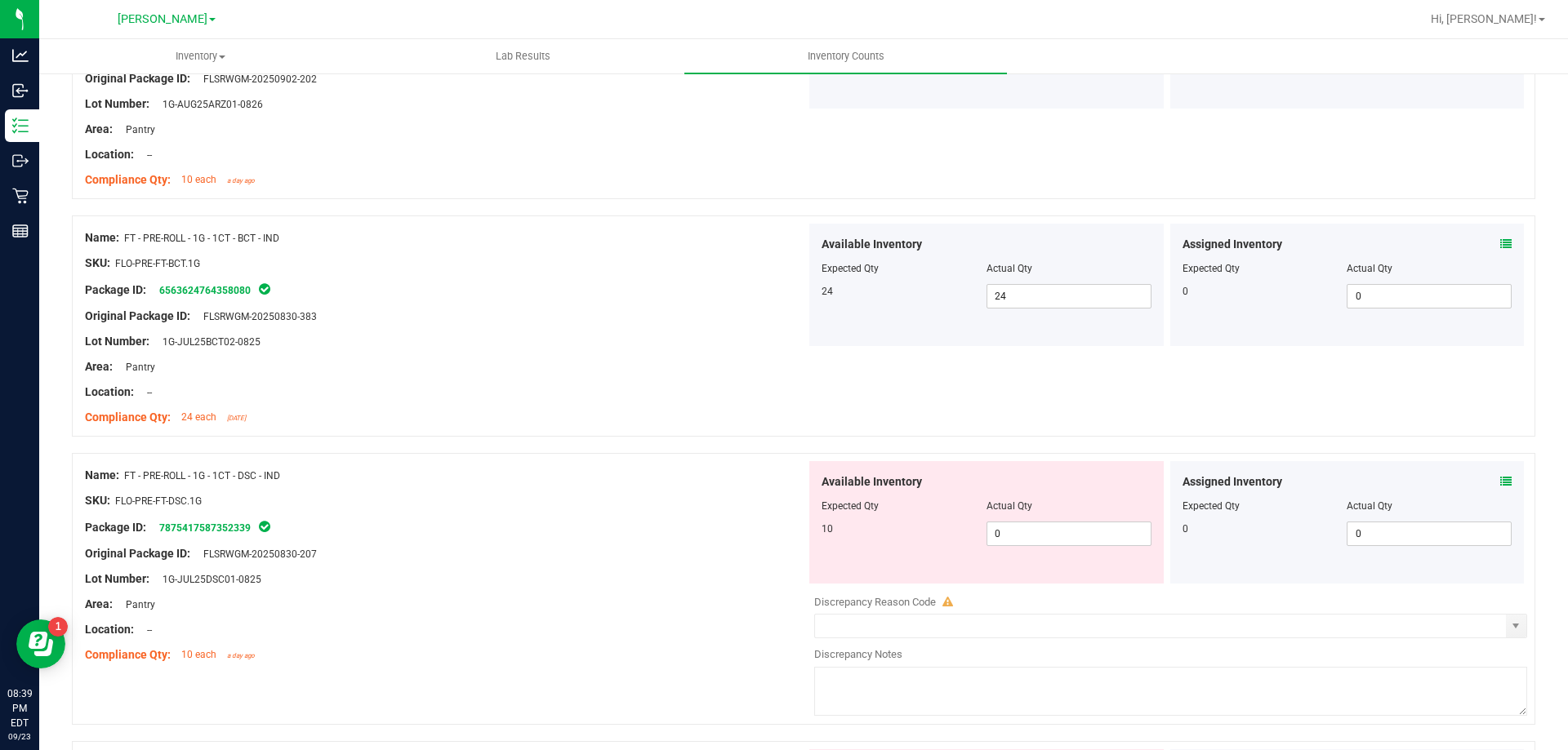
scroll to position [1714, 0]
click at [1038, 535] on span "0 0" at bounding box center [1069, 531] width 165 height 24
click at [644, 521] on div "Package ID: 7875417587352339" at bounding box center [446, 526] width 721 height 20
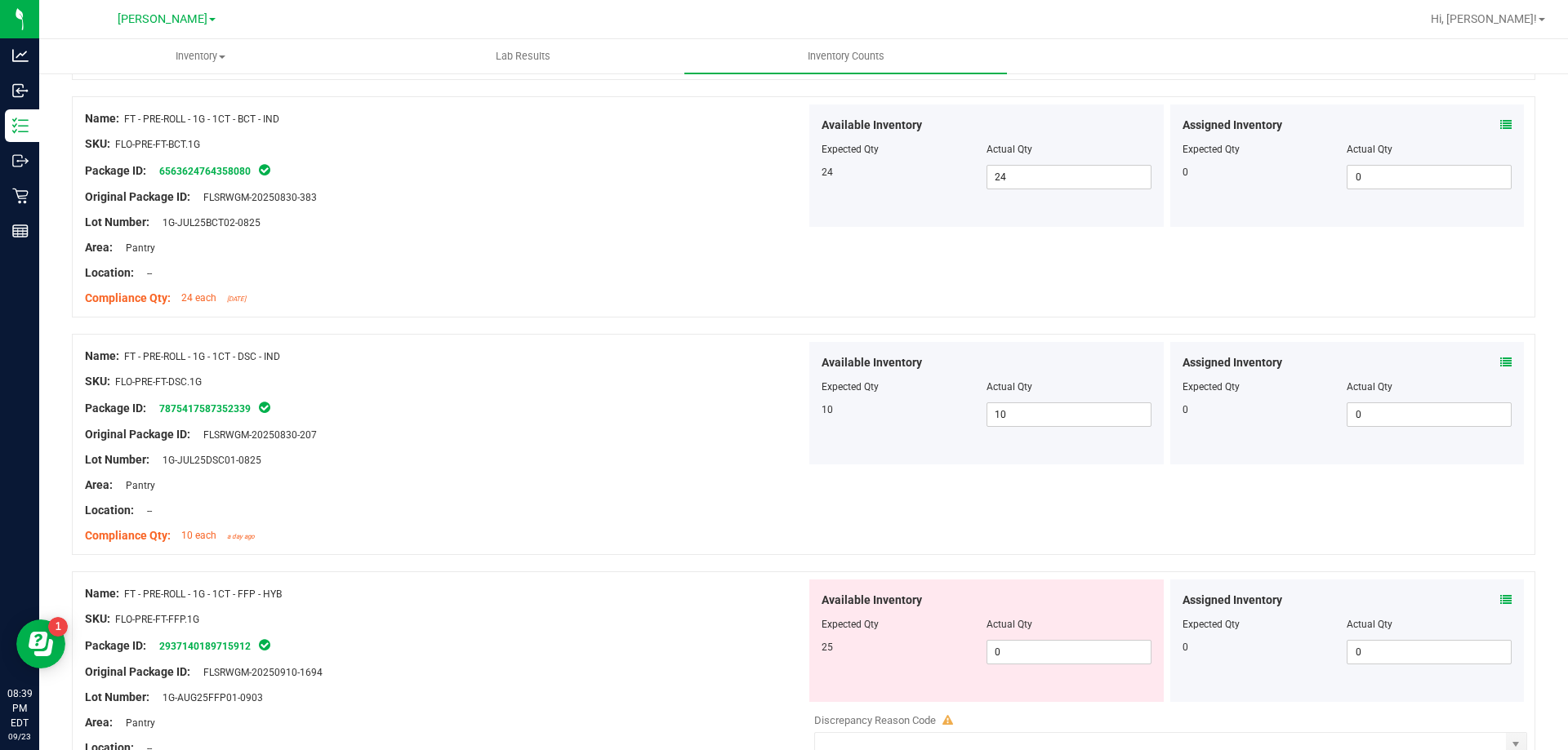
scroll to position [1959, 0]
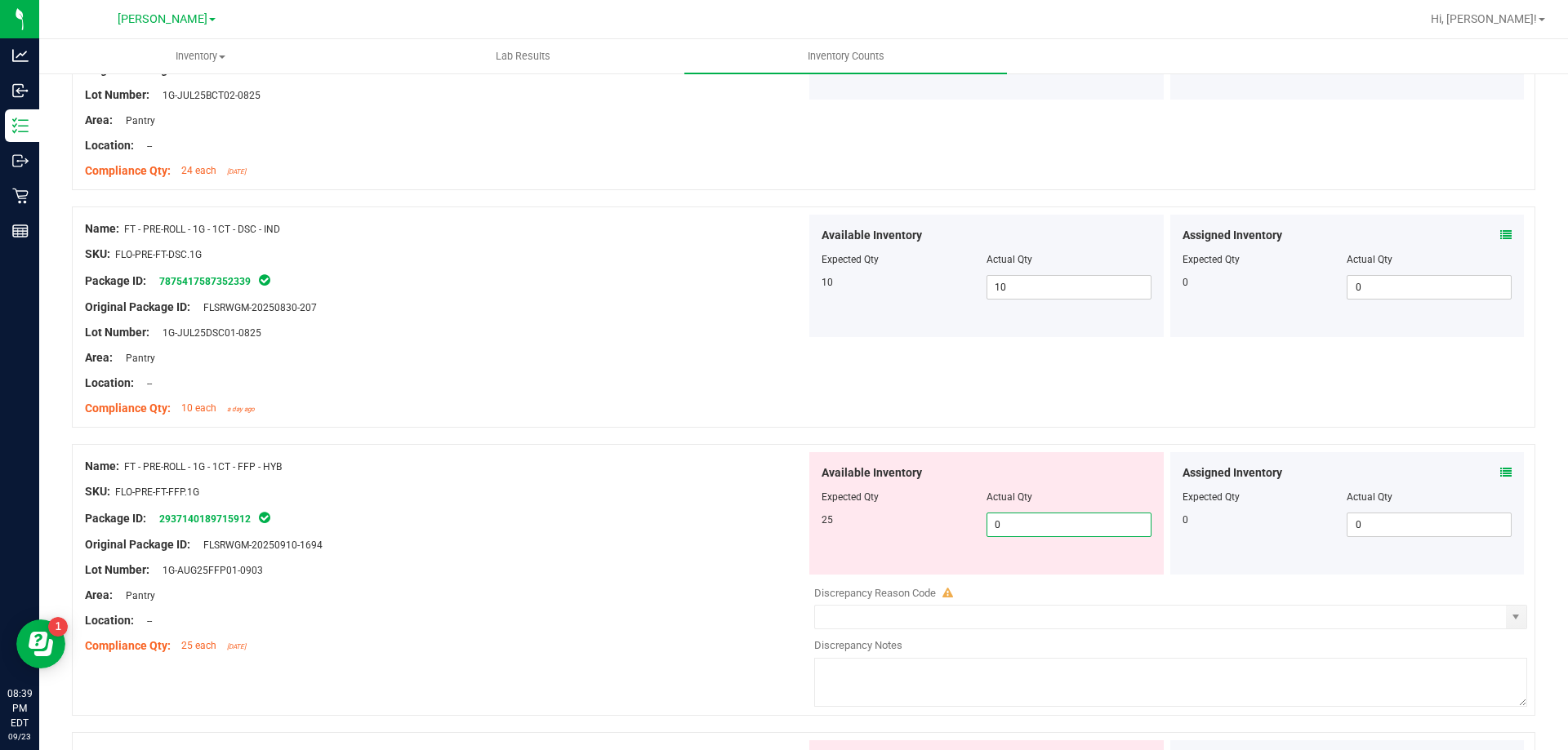
click at [1068, 518] on span "0 0" at bounding box center [1069, 524] width 165 height 24
drag, startPoint x: 603, startPoint y: 501, endPoint x: 665, endPoint y: 500, distance: 62.0
click at [632, 501] on div at bounding box center [446, 504] width 721 height 8
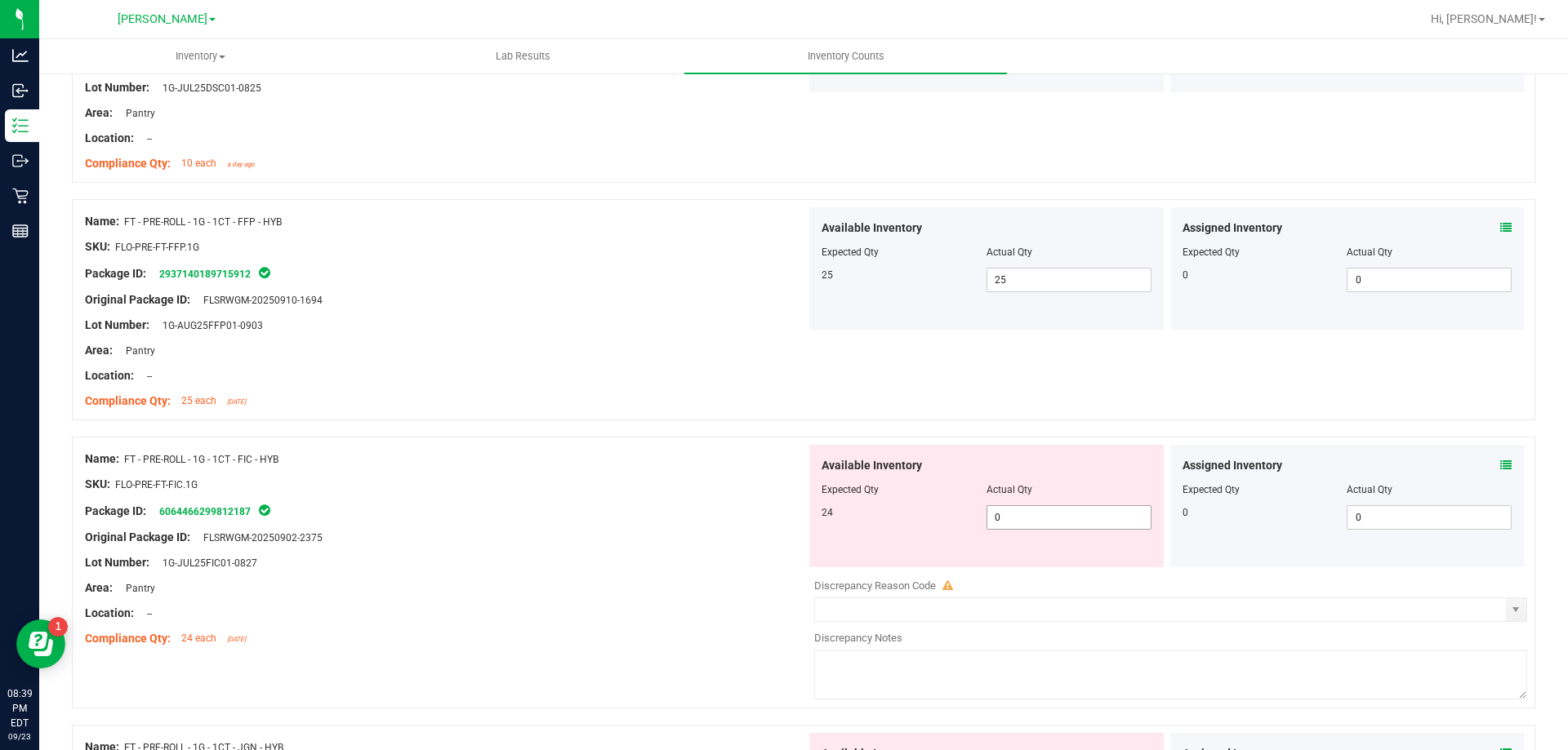
click at [1088, 521] on span "0 0" at bounding box center [1069, 517] width 165 height 24
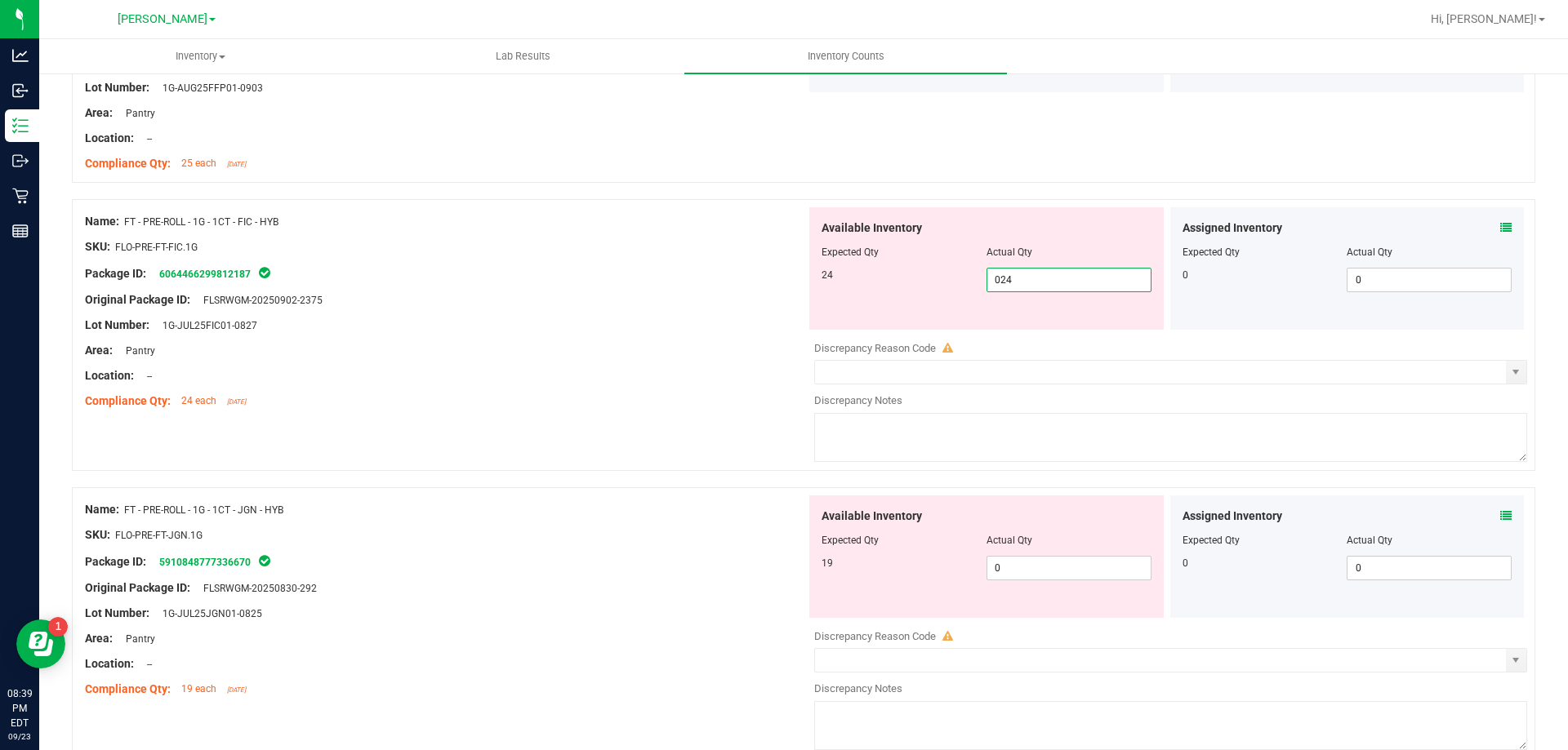
scroll to position [2449, 0]
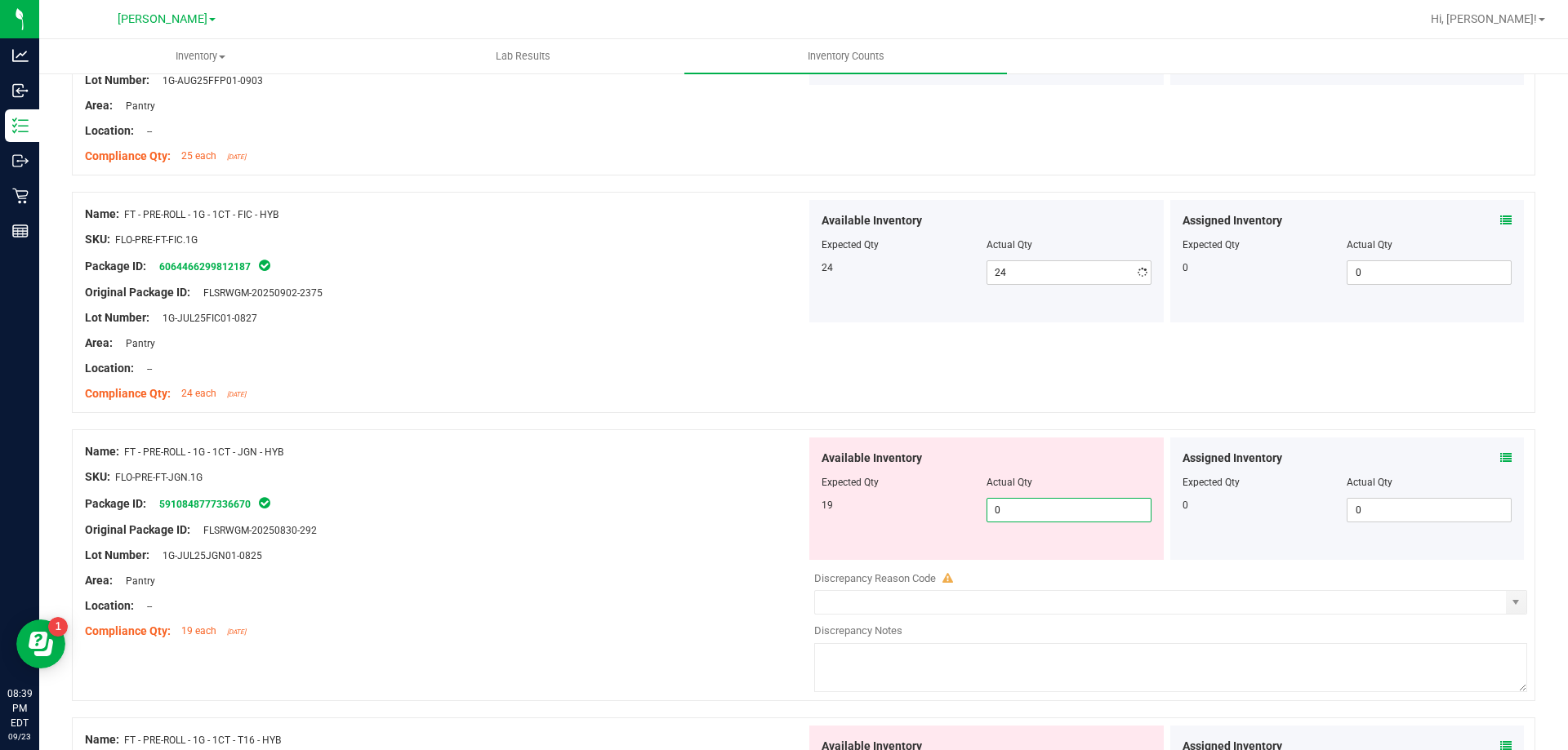
click at [1027, 571] on div "Available Inventory Expected Qty Actual Qty 19 0 0" at bounding box center [1166, 566] width 721 height 258
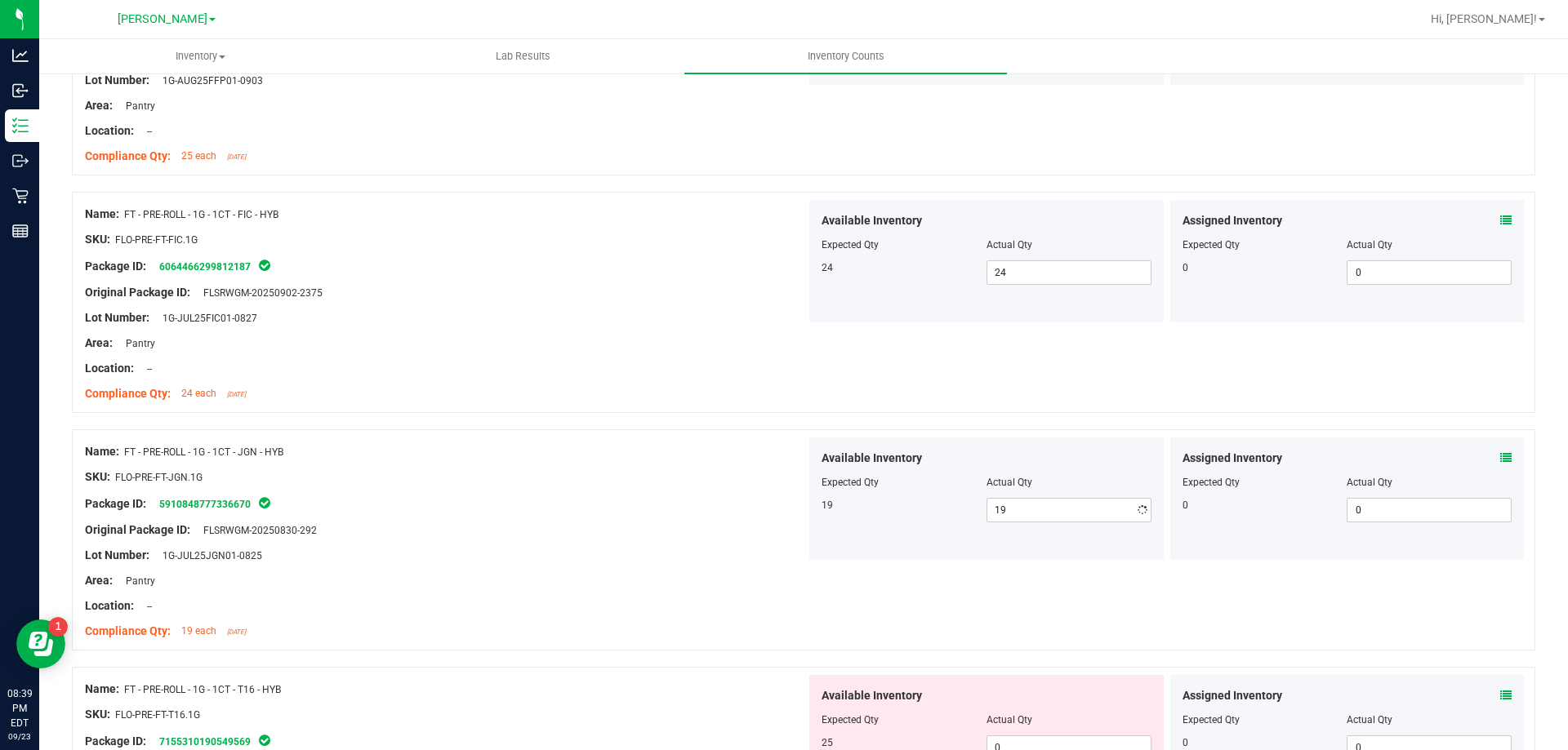
drag, startPoint x: 718, startPoint y: 480, endPoint x: 838, endPoint y: 523, distance: 127.5
click at [723, 480] on div "SKU: FLO-PRE-FT-JGN.1G" at bounding box center [446, 477] width 721 height 17
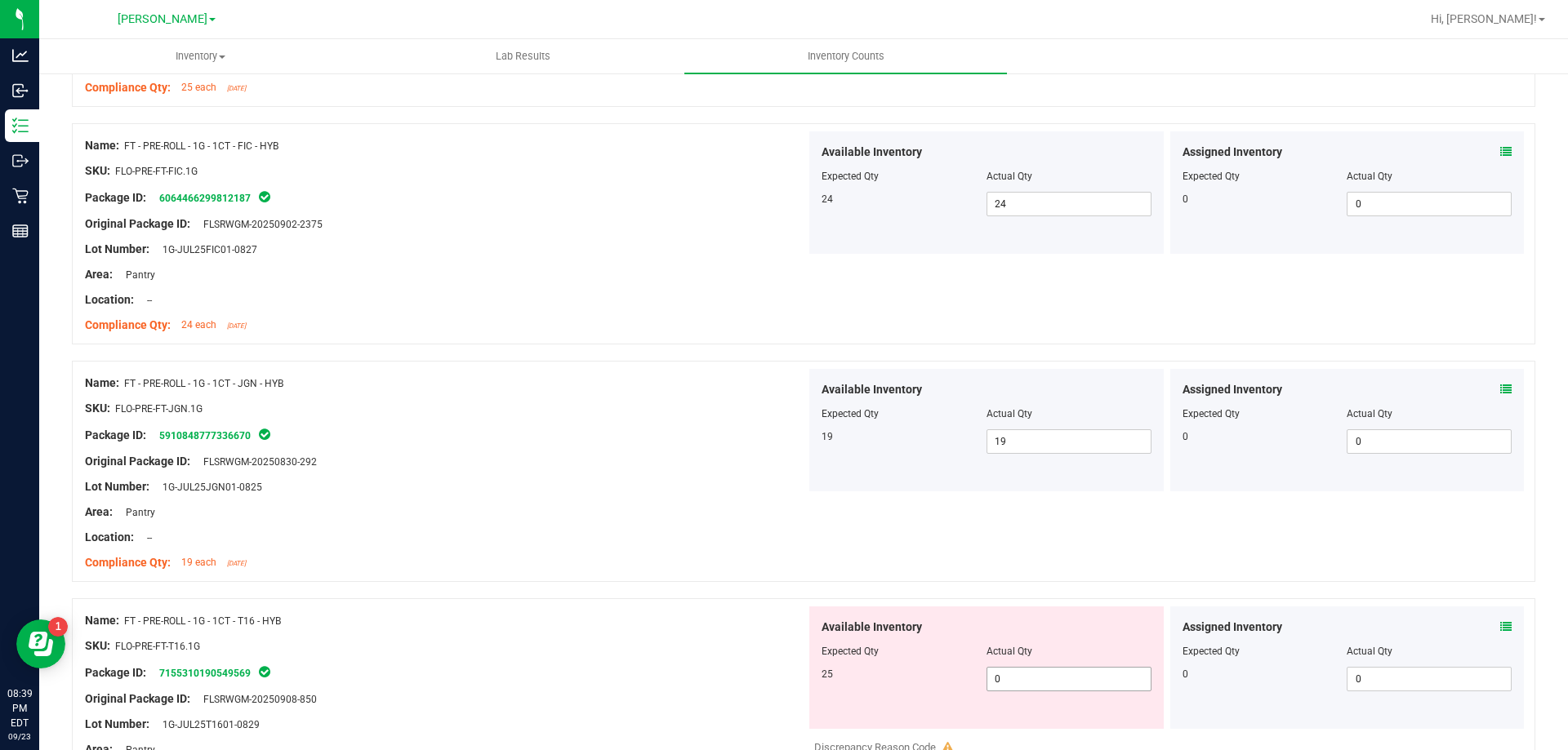
scroll to position [2612, 0]
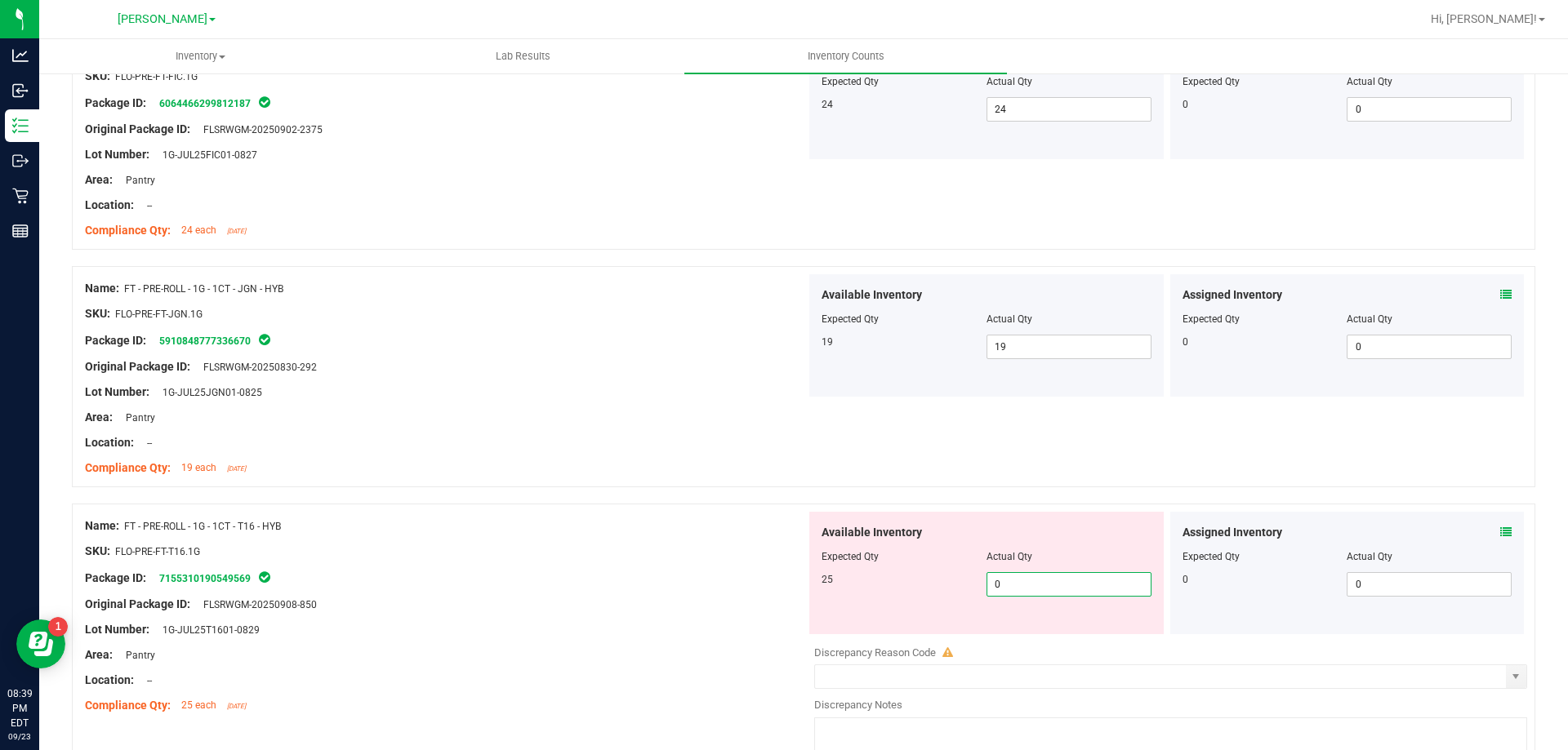
click at [1023, 574] on span "0 0" at bounding box center [1069, 584] width 165 height 24
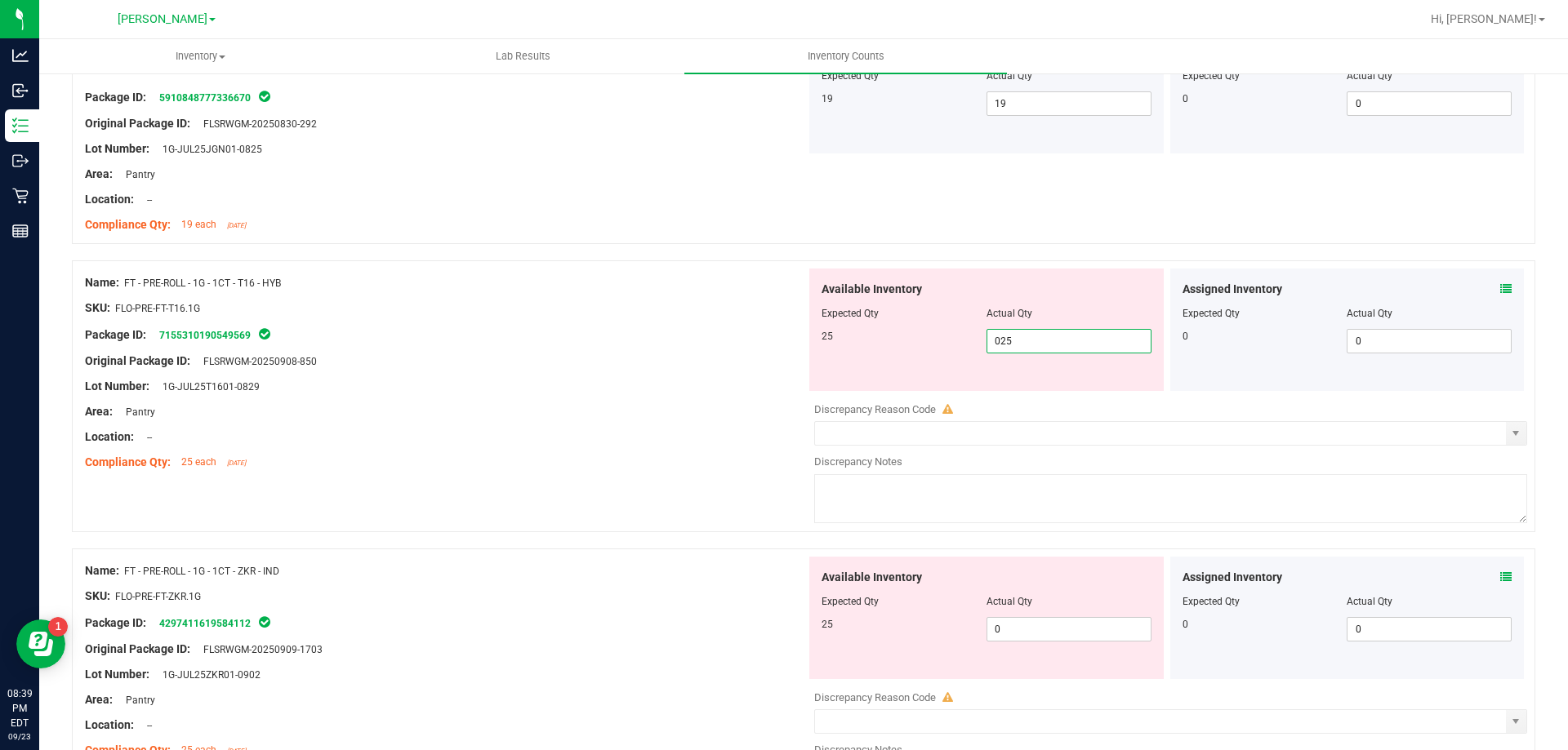
scroll to position [2856, 0]
click at [1040, 631] on div "Available Inventory Expected Qty Actual Qty 25 0 0" at bounding box center [1166, 684] width 721 height 258
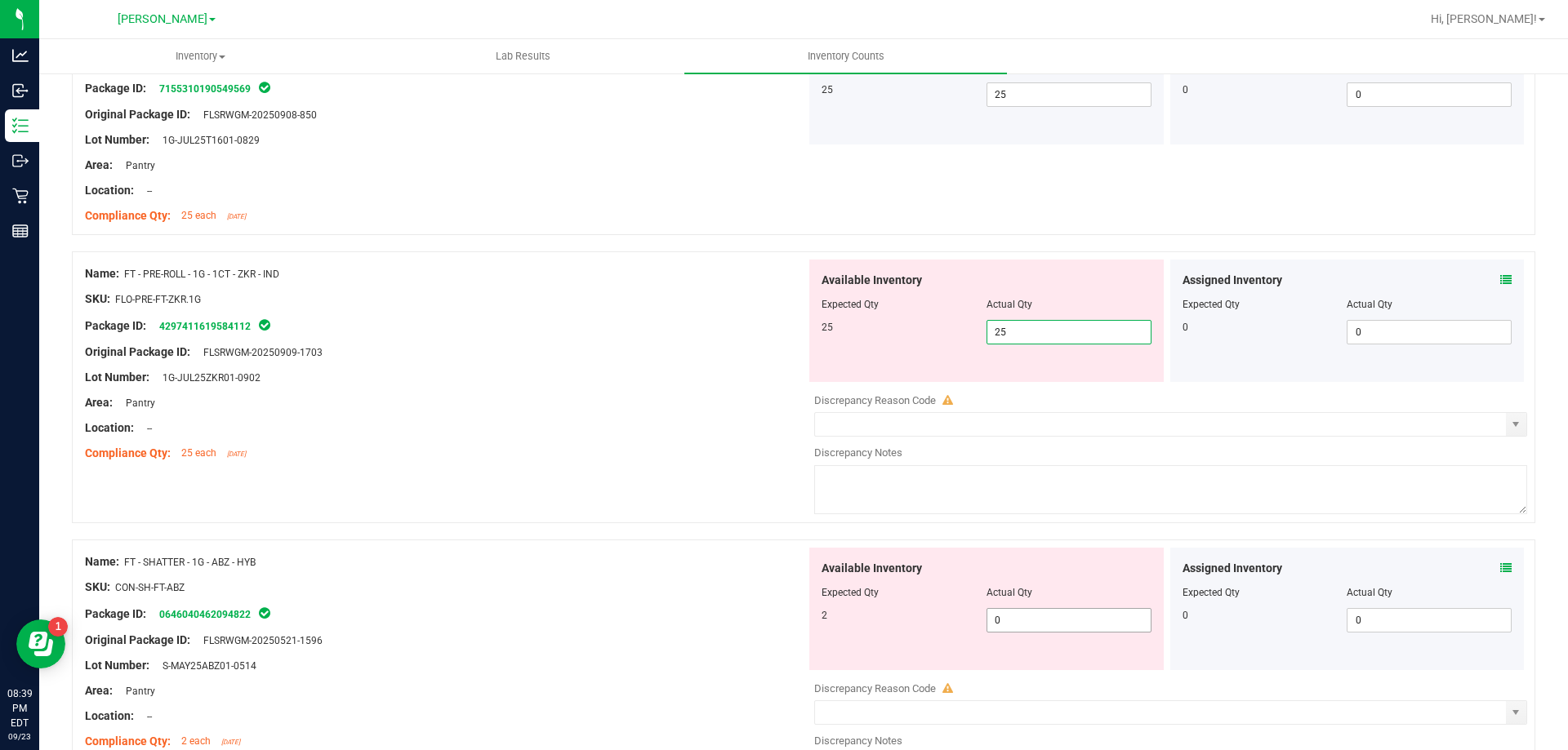
click at [1047, 623] on div "Available Inventory Expected Qty Actual Qty 2 0 0" at bounding box center [1166, 677] width 721 height 258
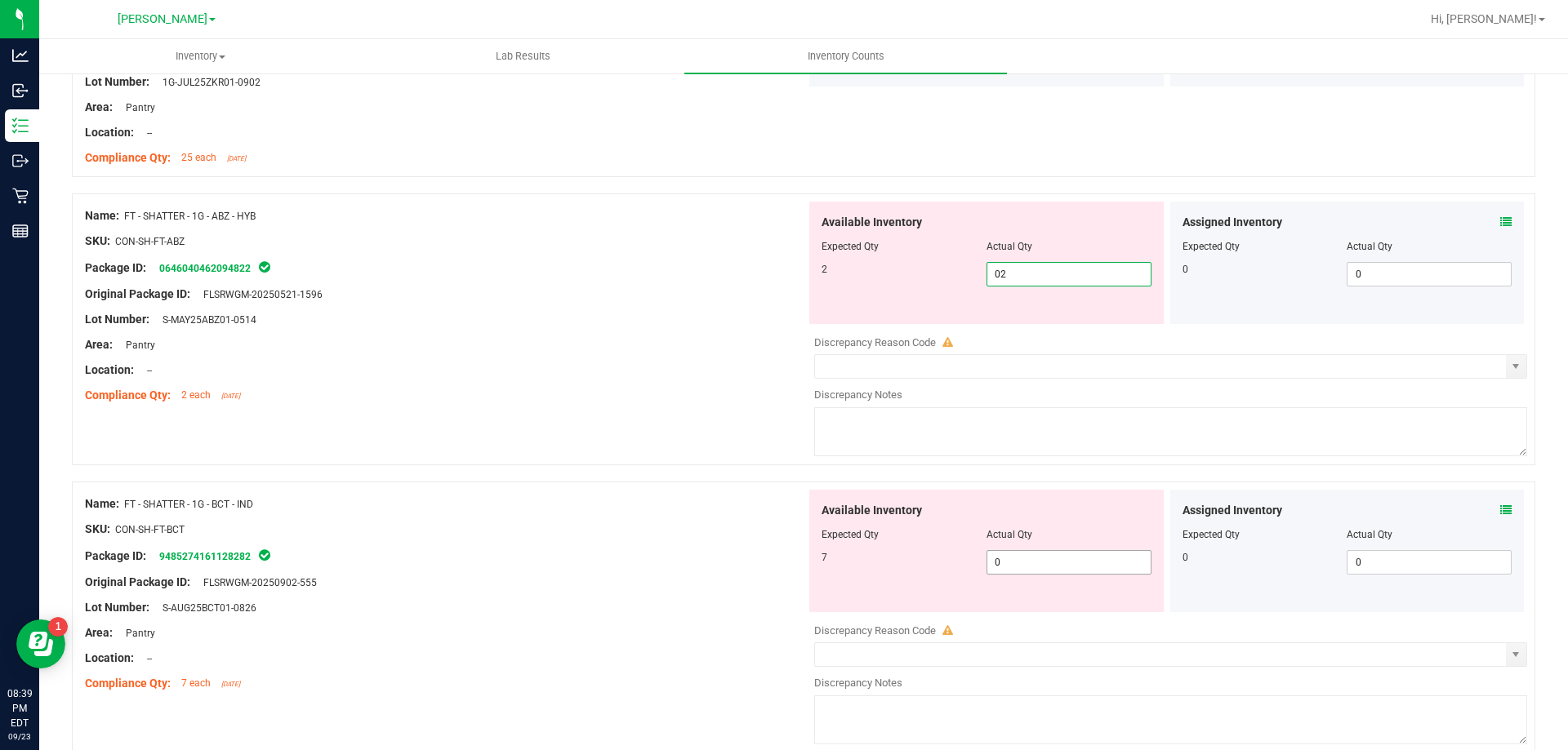
scroll to position [3427, 0]
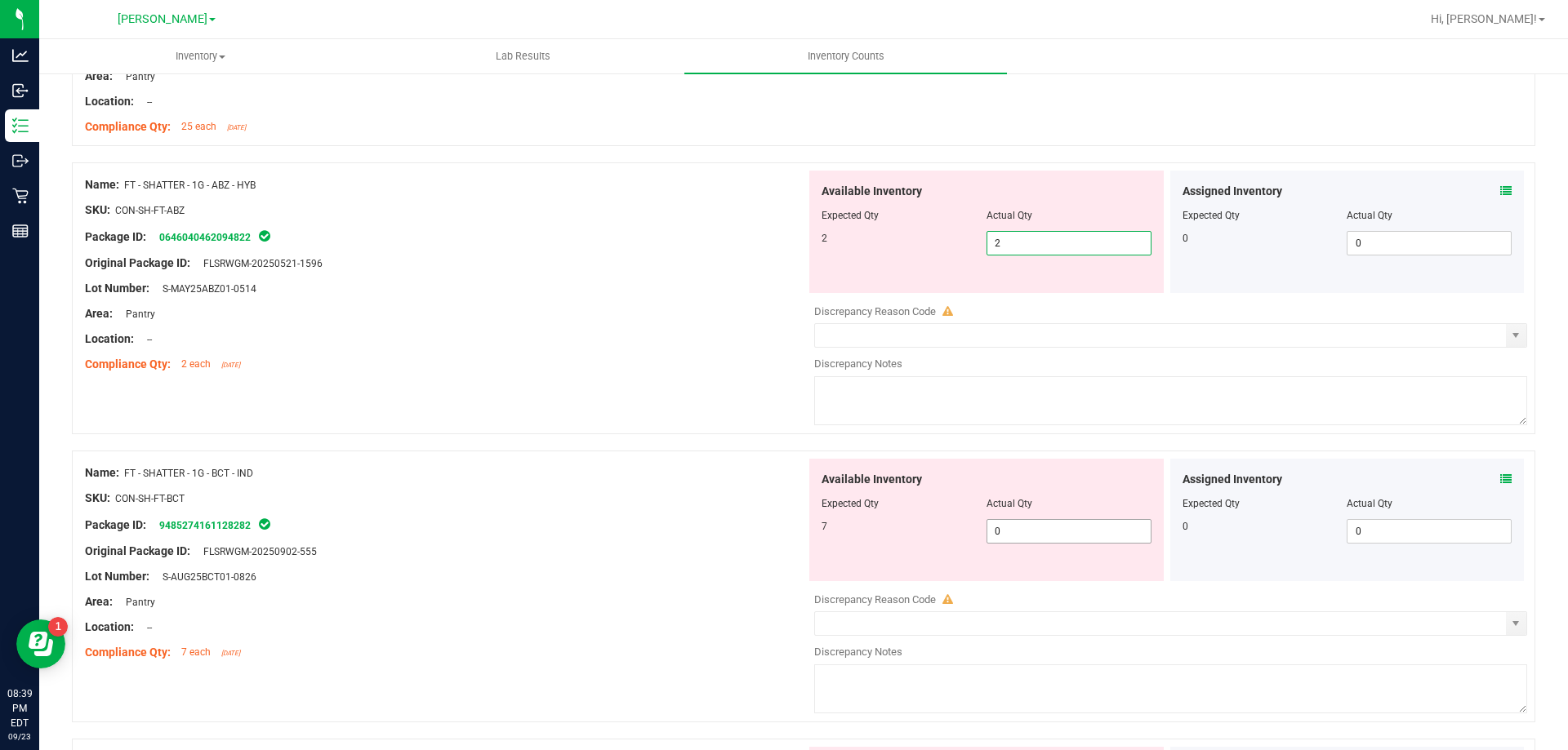
drag, startPoint x: 1024, startPoint y: 523, endPoint x: 1002, endPoint y: 517, distance: 22.8
click at [1024, 521] on div "Available Inventory Expected Qty Actual Qty 7 0 0" at bounding box center [986, 520] width 355 height 122
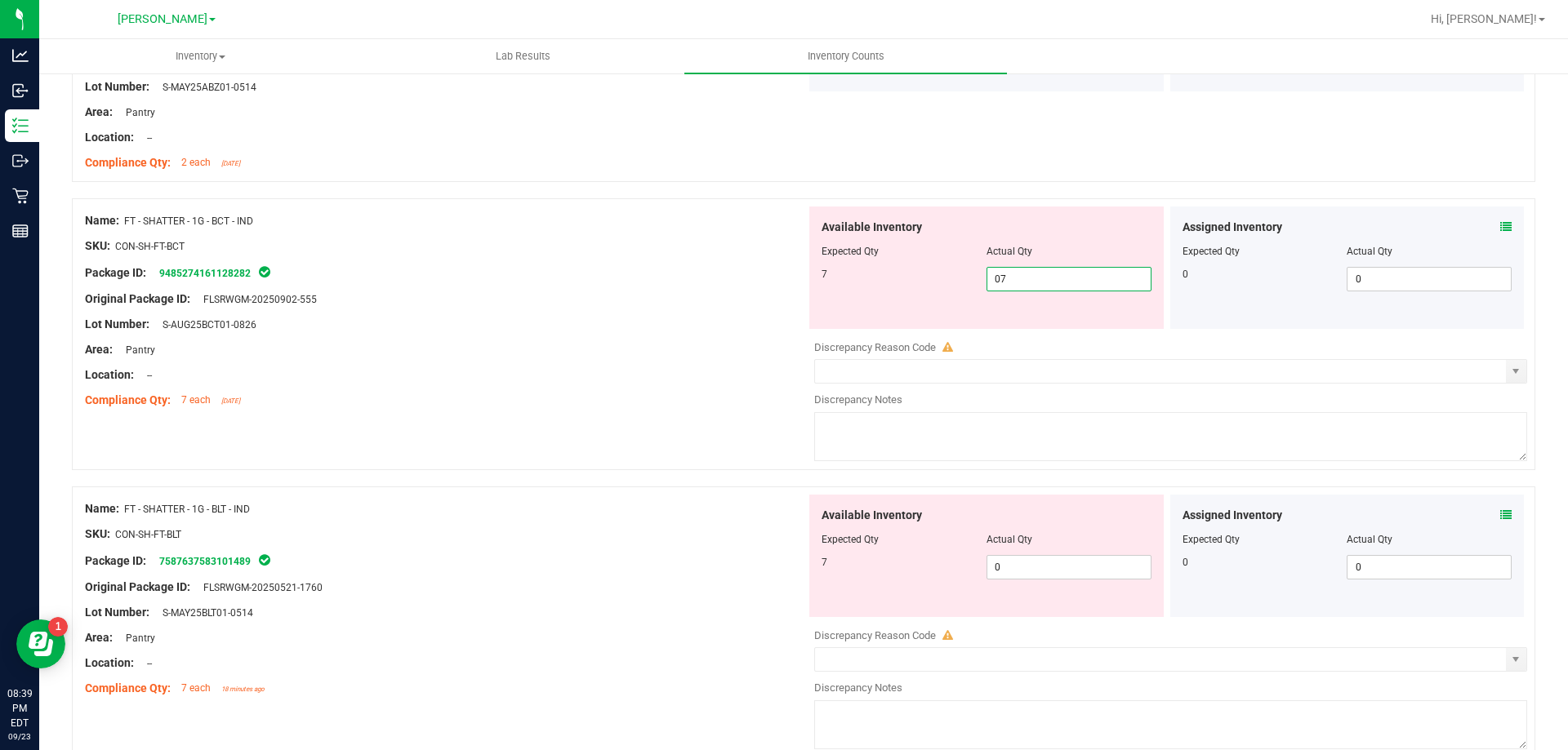
scroll to position [3672, 0]
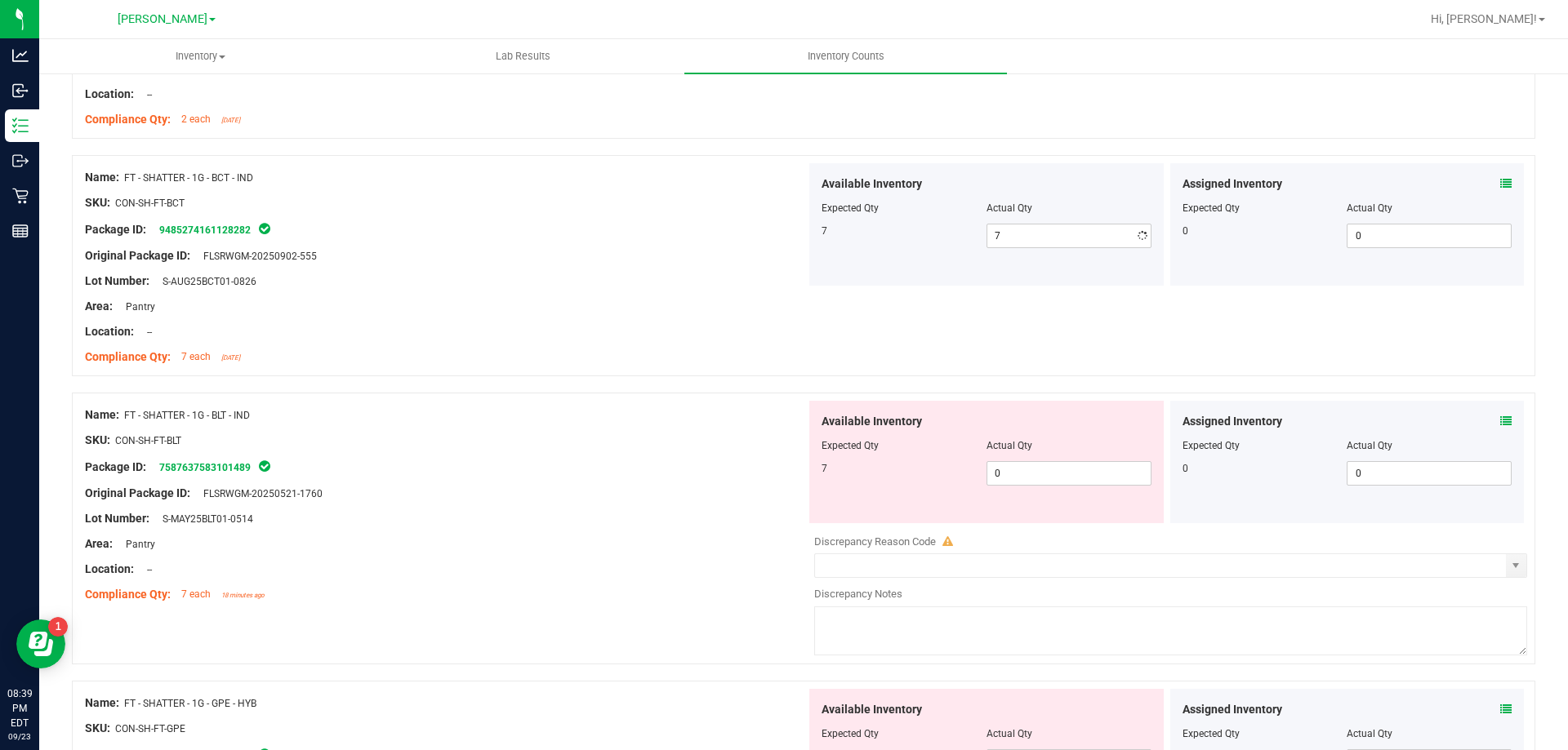
click at [1049, 510] on div "Available Inventory Expected Qty Actual Qty 7 0 0" at bounding box center [986, 462] width 355 height 122
click at [1040, 469] on span "0 0" at bounding box center [1069, 472] width 165 height 24
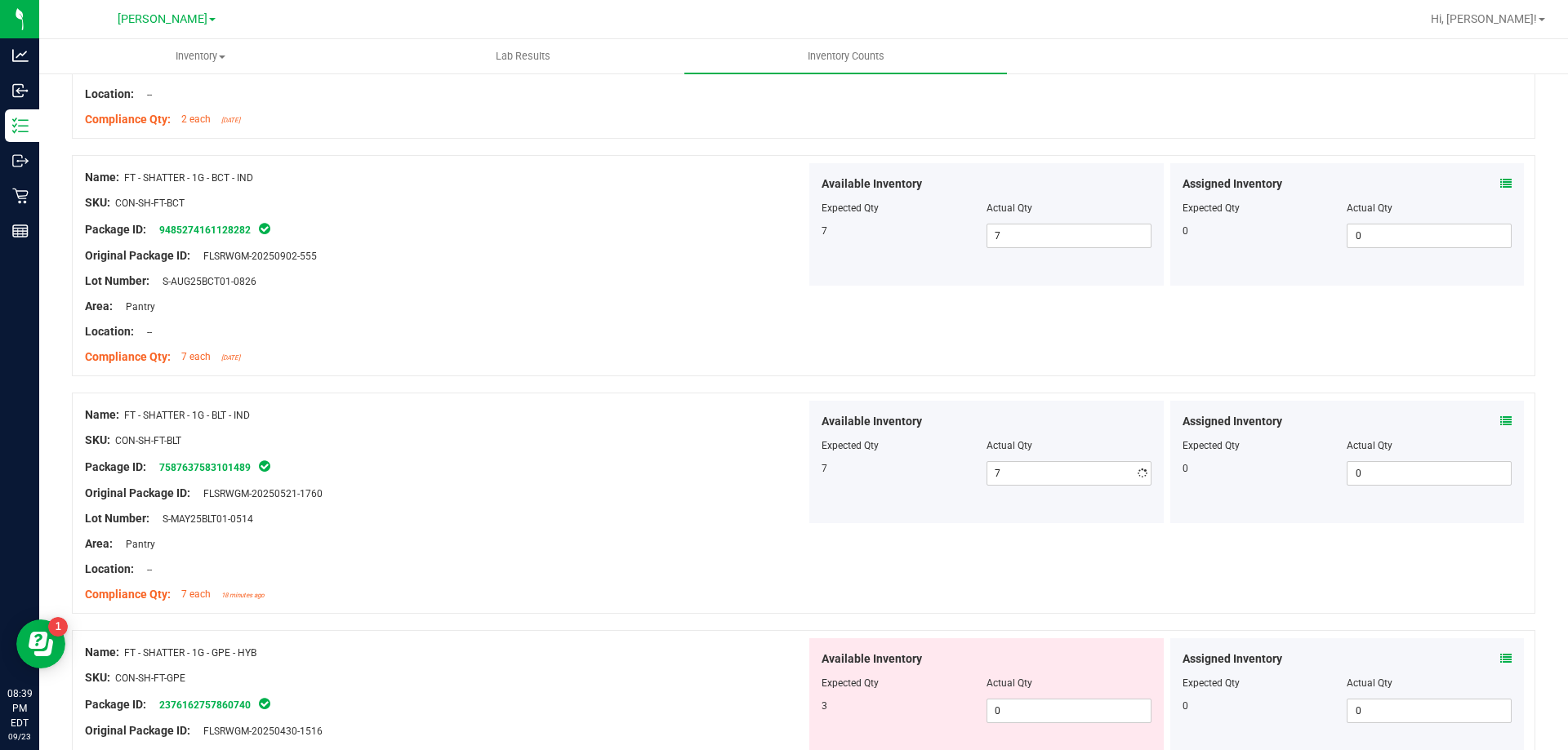
drag, startPoint x: 793, startPoint y: 497, endPoint x: 819, endPoint y: 504, distance: 26.9
click at [799, 496] on div "Name: FT - SHATTER - 1G - BLT - IND SKU: CON-SH-FT-BLT Package ID: 758763758310…" at bounding box center [803, 503] width 1464 height 221
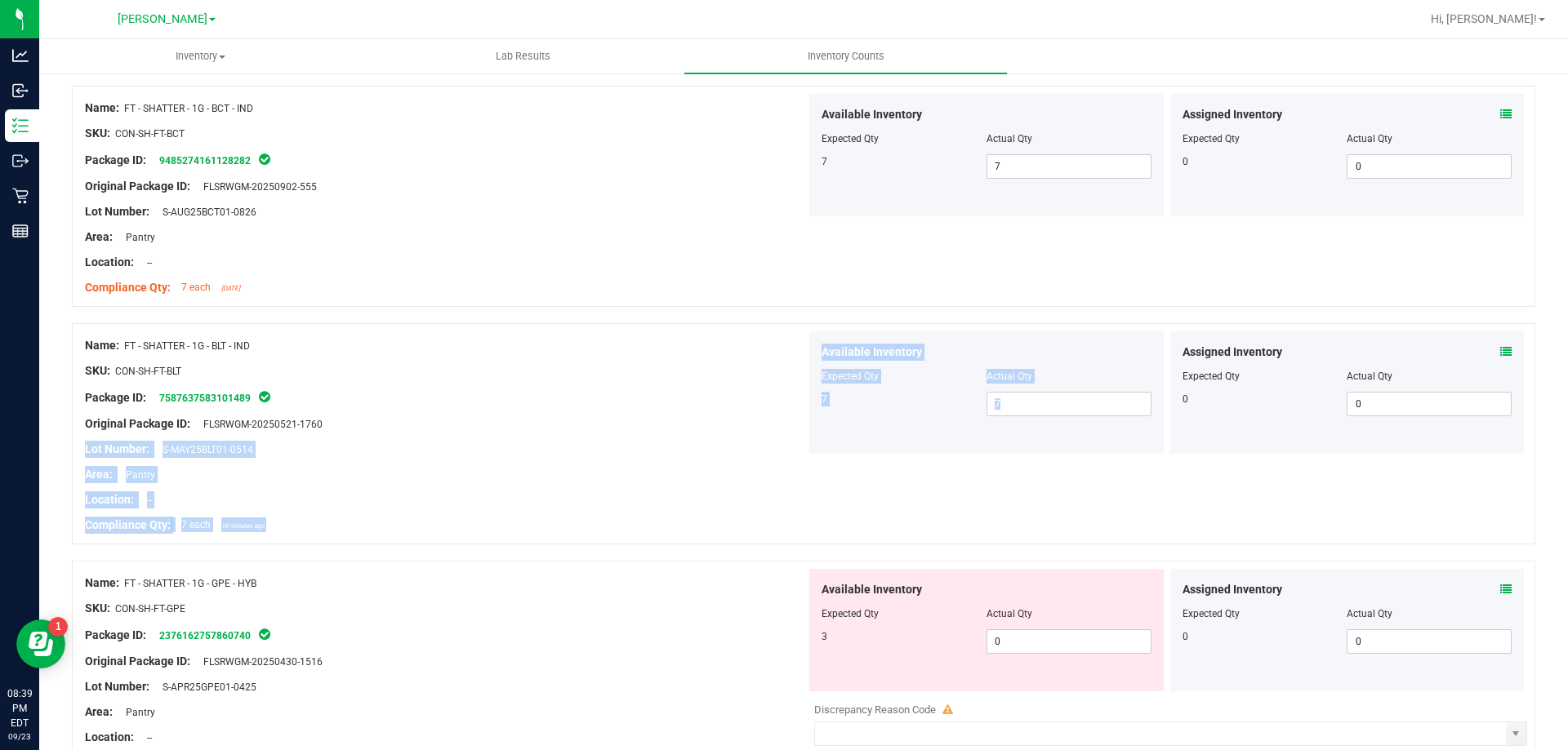
scroll to position [3835, 0]
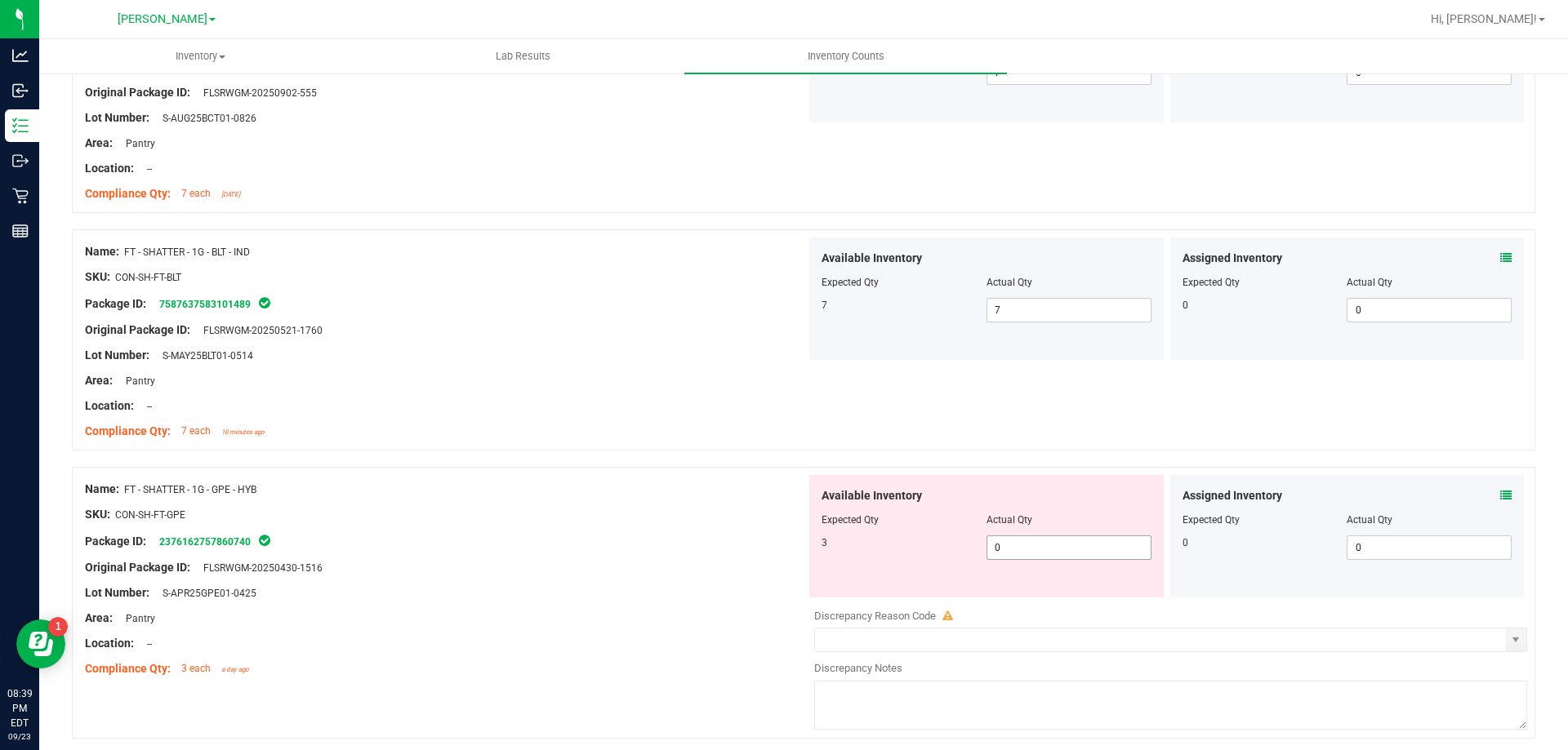
click at [1034, 552] on span "0 0" at bounding box center [1069, 547] width 165 height 24
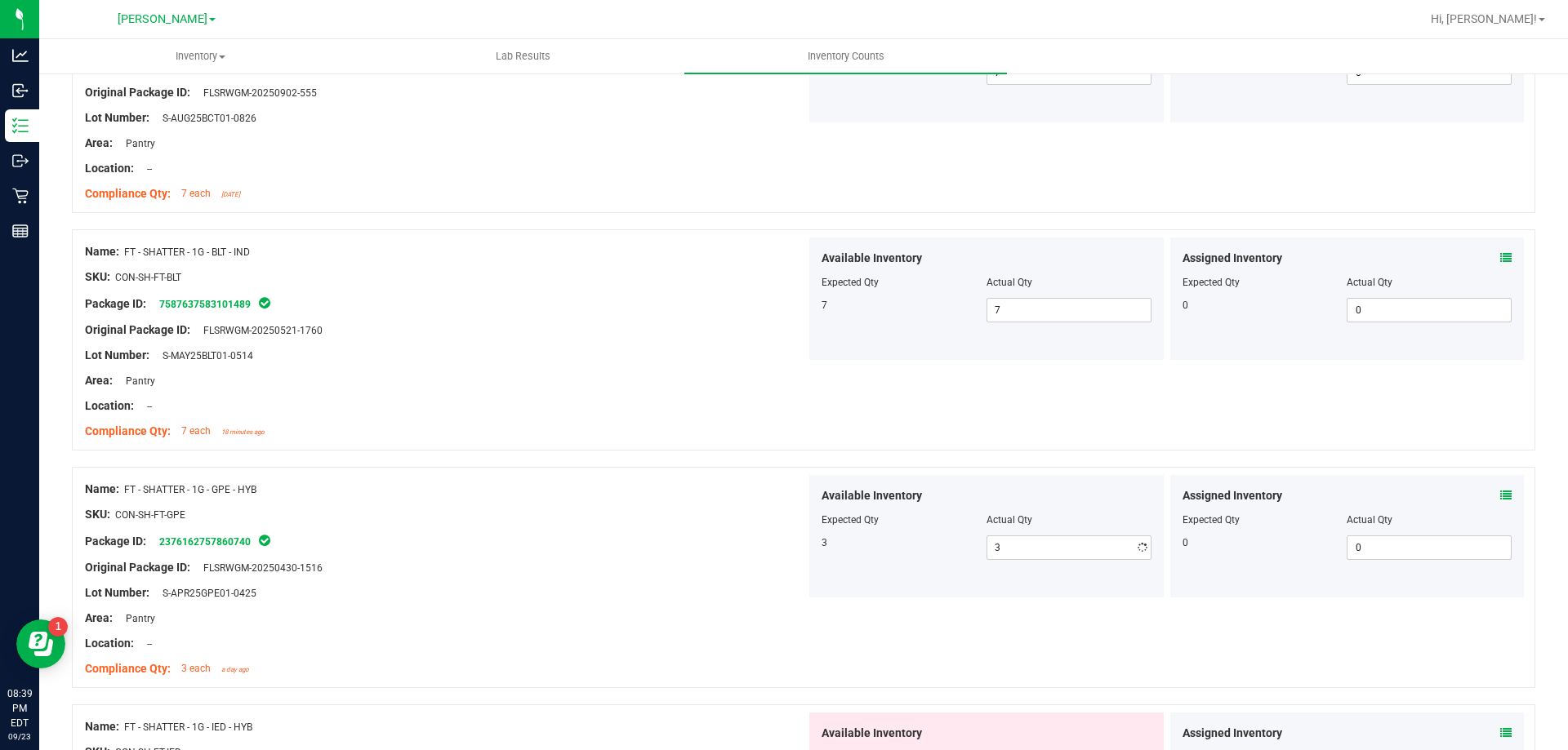
click at [659, 487] on div "Name: FT - SHATTER - 1G - GPE - HYB" at bounding box center [446, 489] width 721 height 17
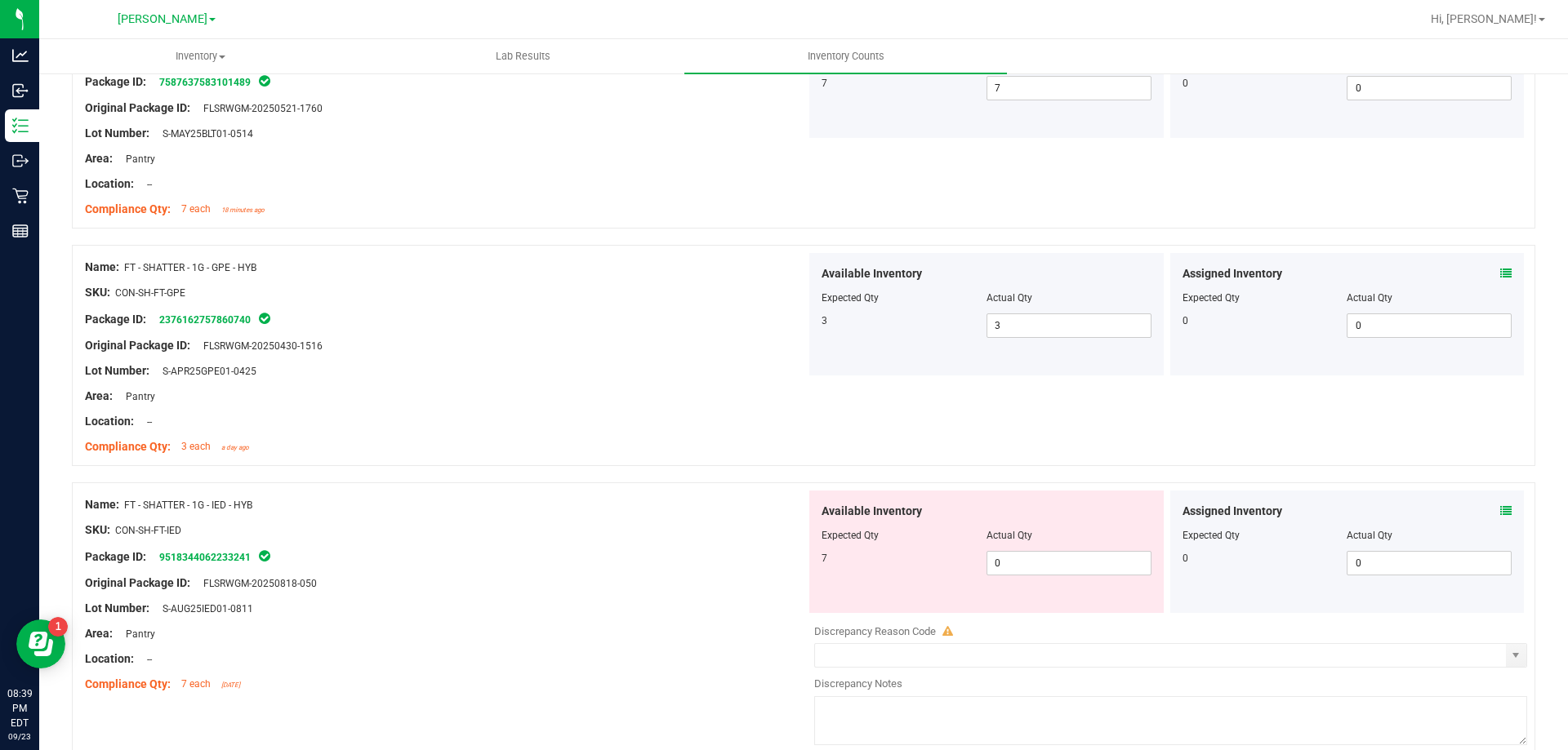
scroll to position [4080, 0]
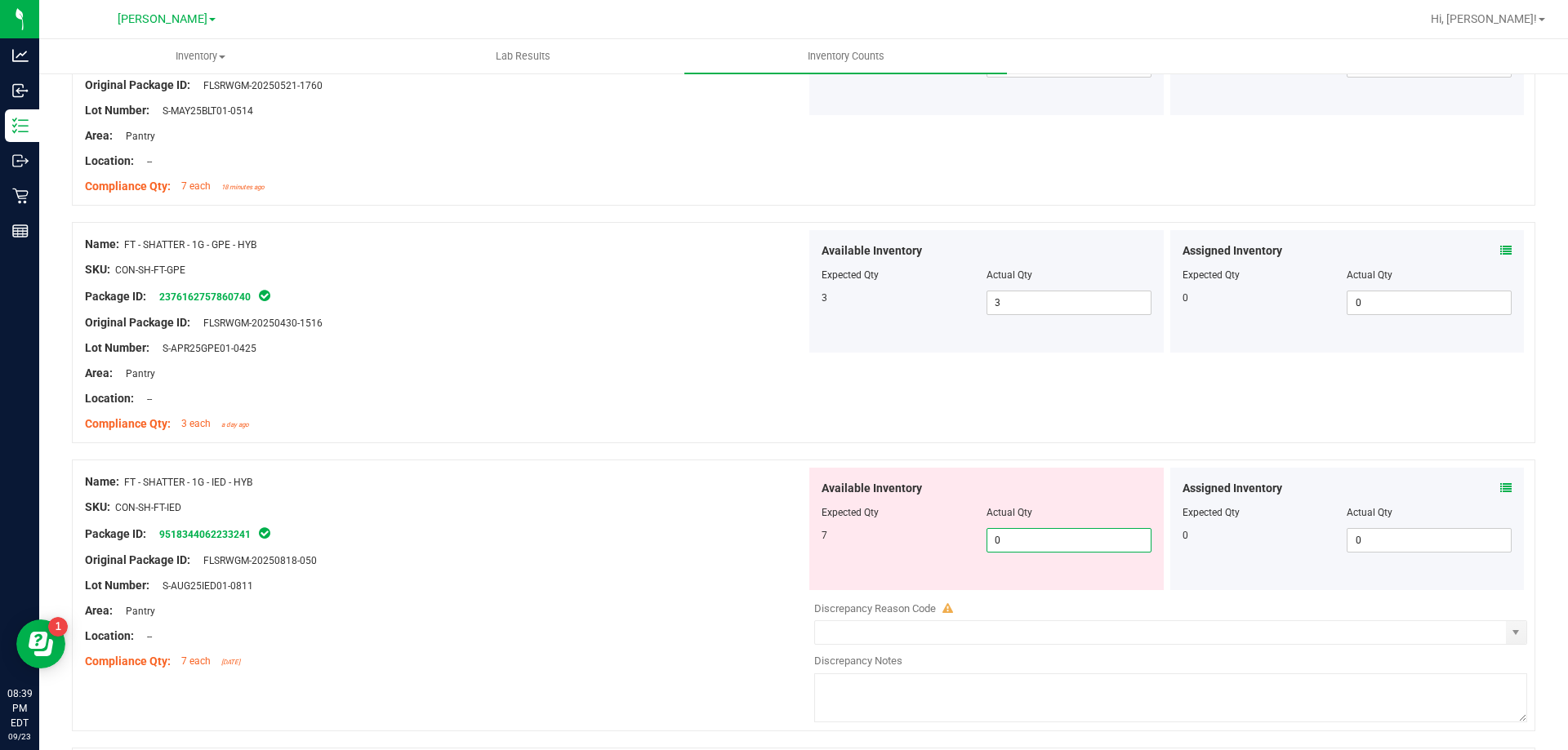
click at [1027, 544] on span "0 0" at bounding box center [1069, 540] width 165 height 24
drag, startPoint x: 575, startPoint y: 444, endPoint x: 652, endPoint y: 453, distance: 77.5
click at [582, 444] on div at bounding box center [803, 452] width 1464 height 16
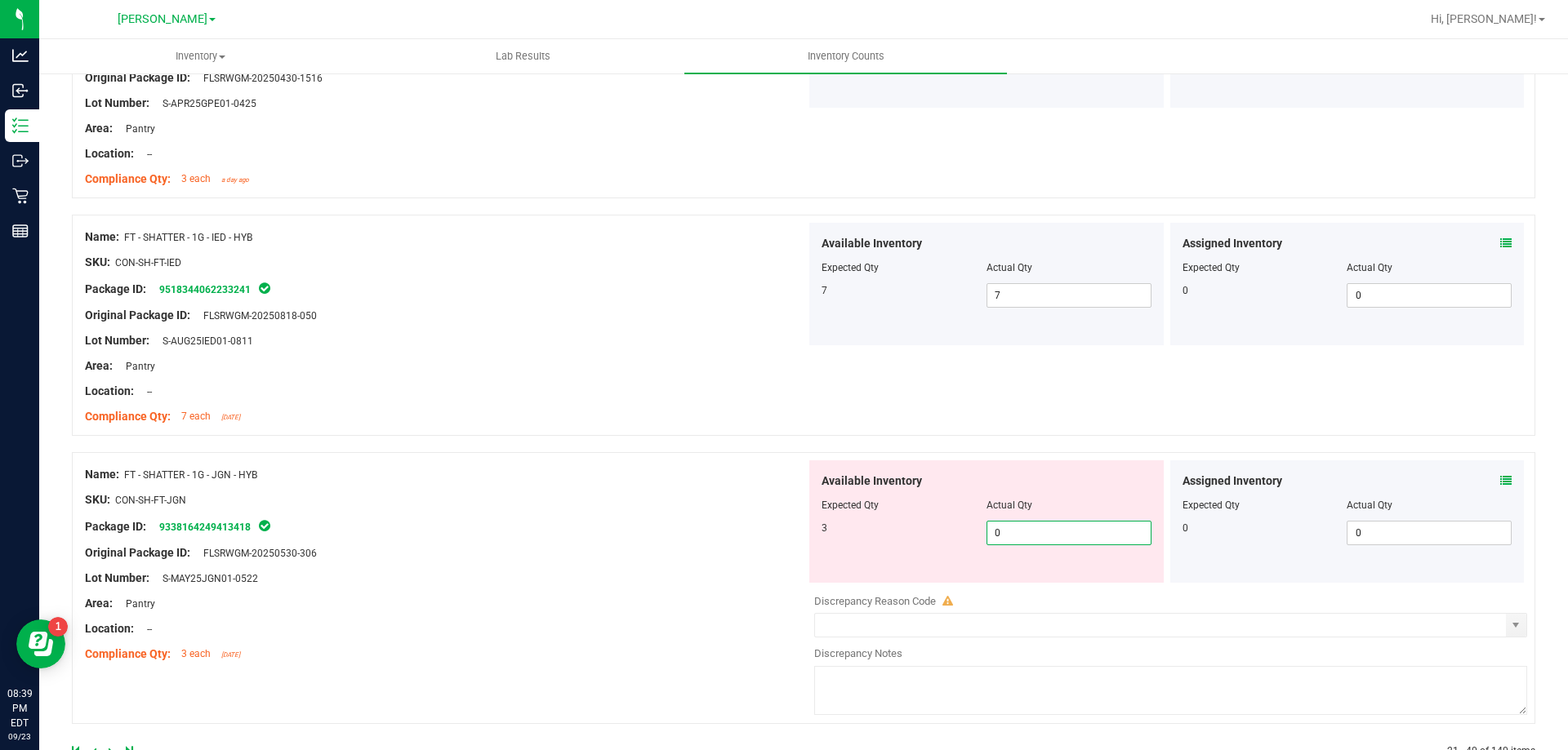
click at [1055, 531] on span "0 0" at bounding box center [1069, 532] width 165 height 24
click at [639, 492] on div "Name: FT - SHATTER - 1G - JGN - HYB SKU: CON-SH-FT-JGN Package ID: 933816424941…" at bounding box center [446, 564] width 721 height 208
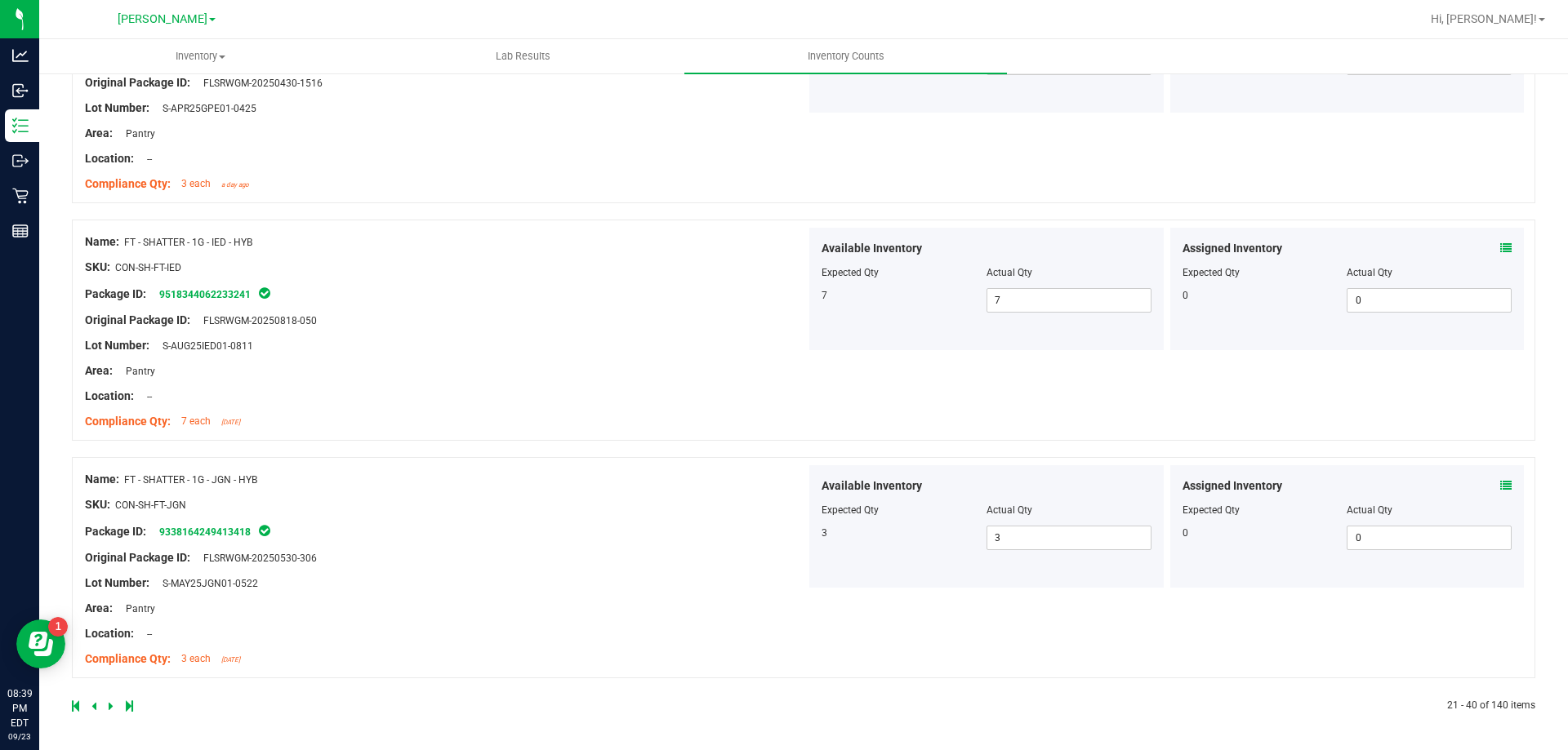
click at [111, 701] on icon at bounding box center [111, 706] width 5 height 10
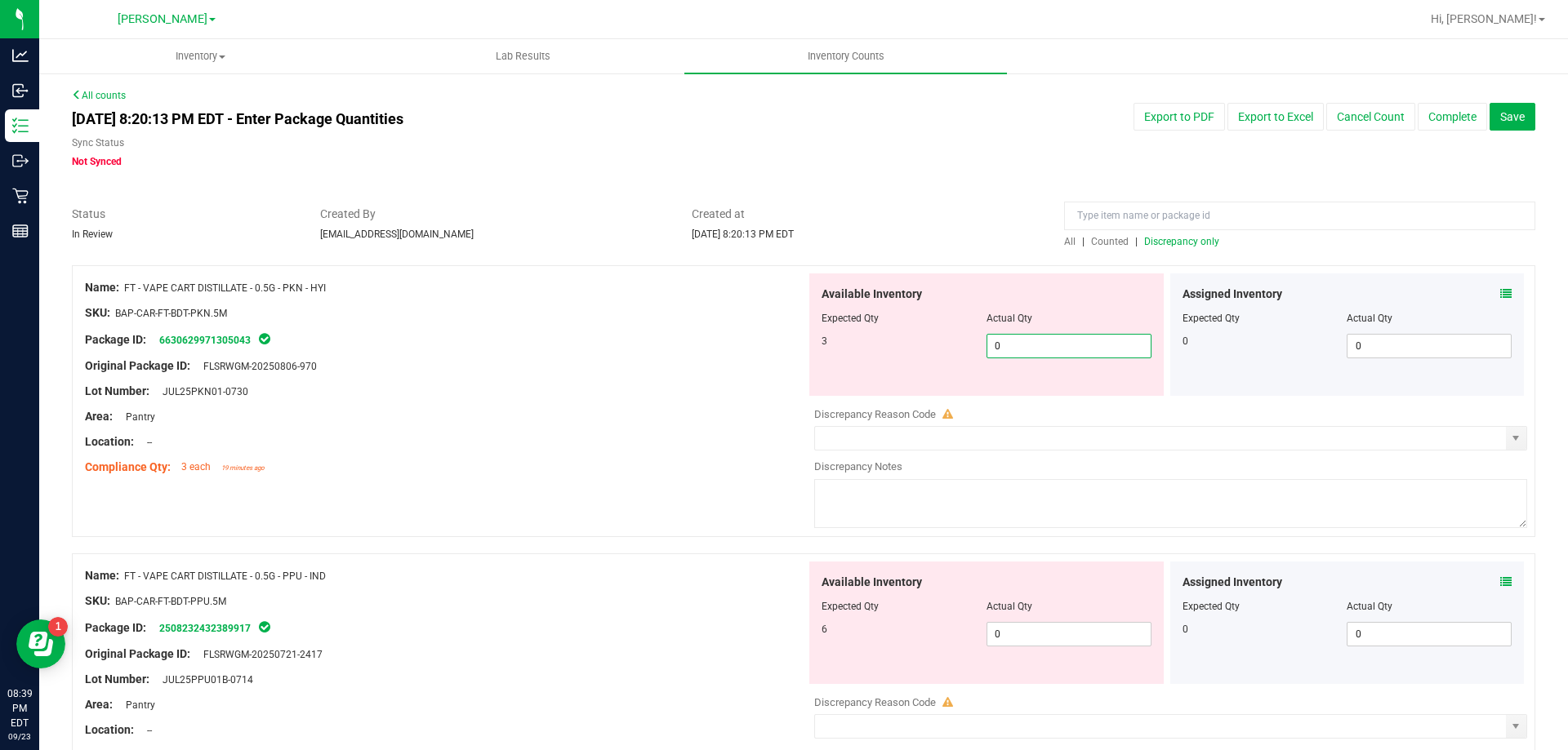
click at [1029, 340] on span "0 0" at bounding box center [1069, 346] width 165 height 24
click at [606, 353] on div at bounding box center [446, 353] width 721 height 8
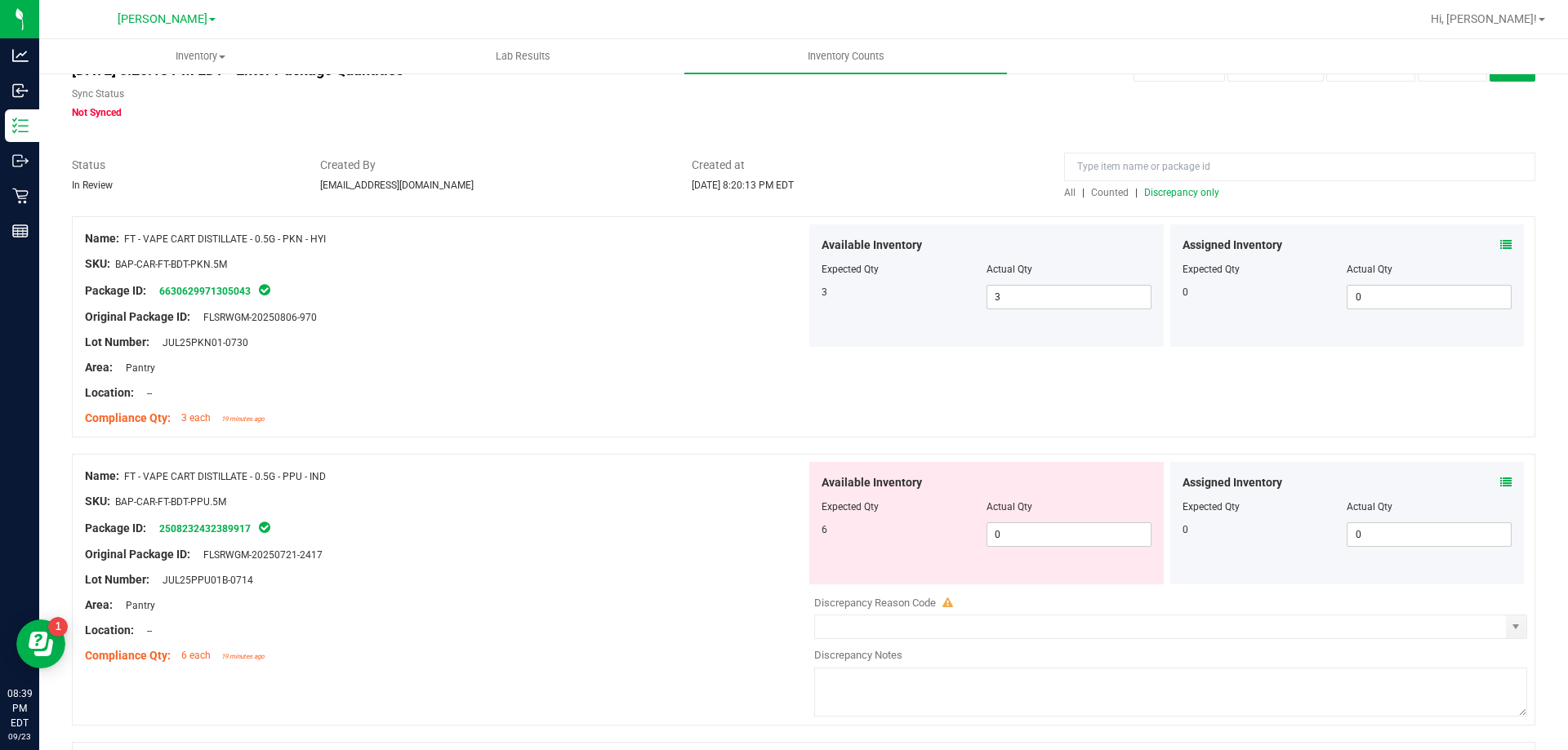
scroll to position [163, 0]
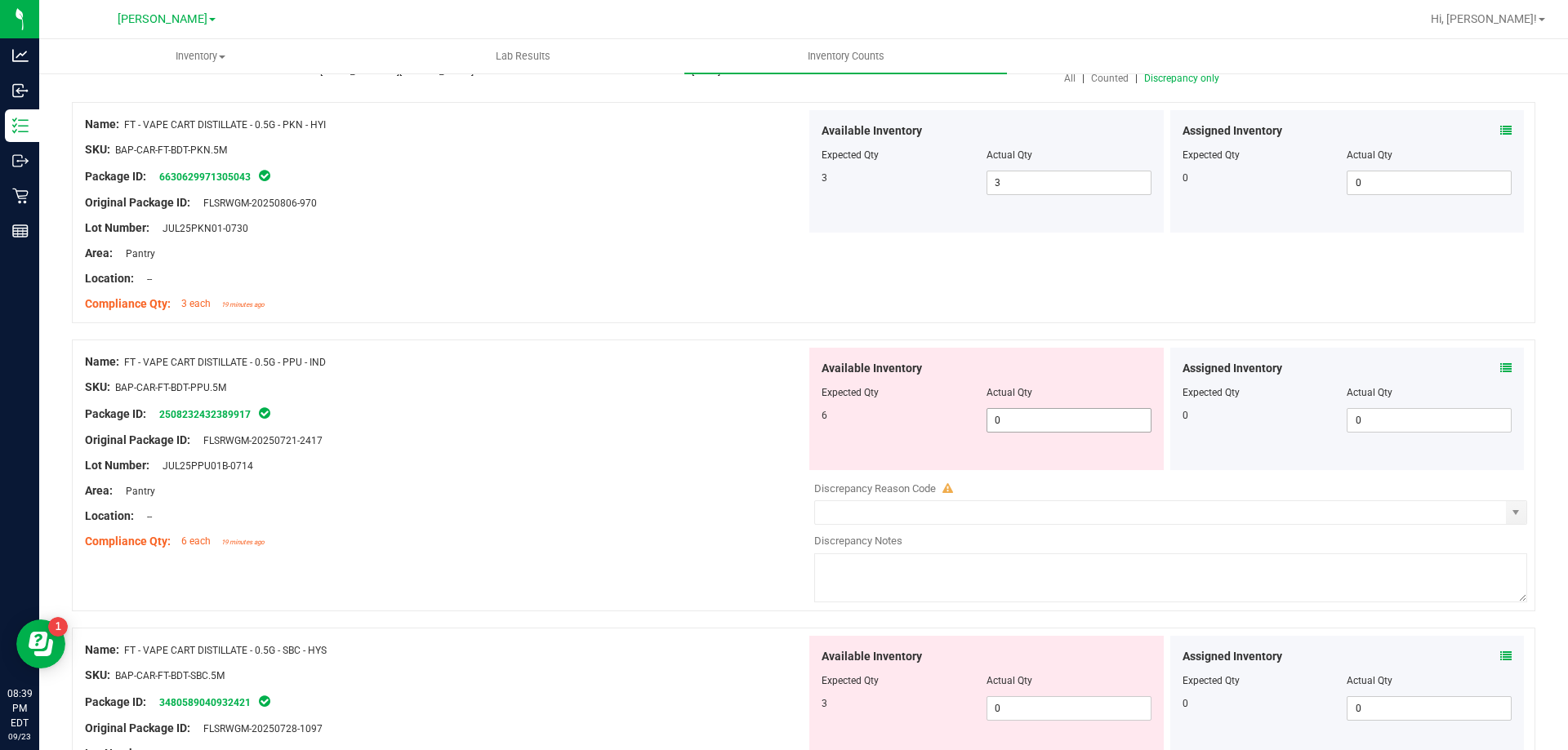
click at [1060, 427] on span "0 0" at bounding box center [1069, 420] width 165 height 24
click at [724, 391] on div "SKU: BAP-CAR-FT-BDT-PPU.5M" at bounding box center [446, 387] width 721 height 17
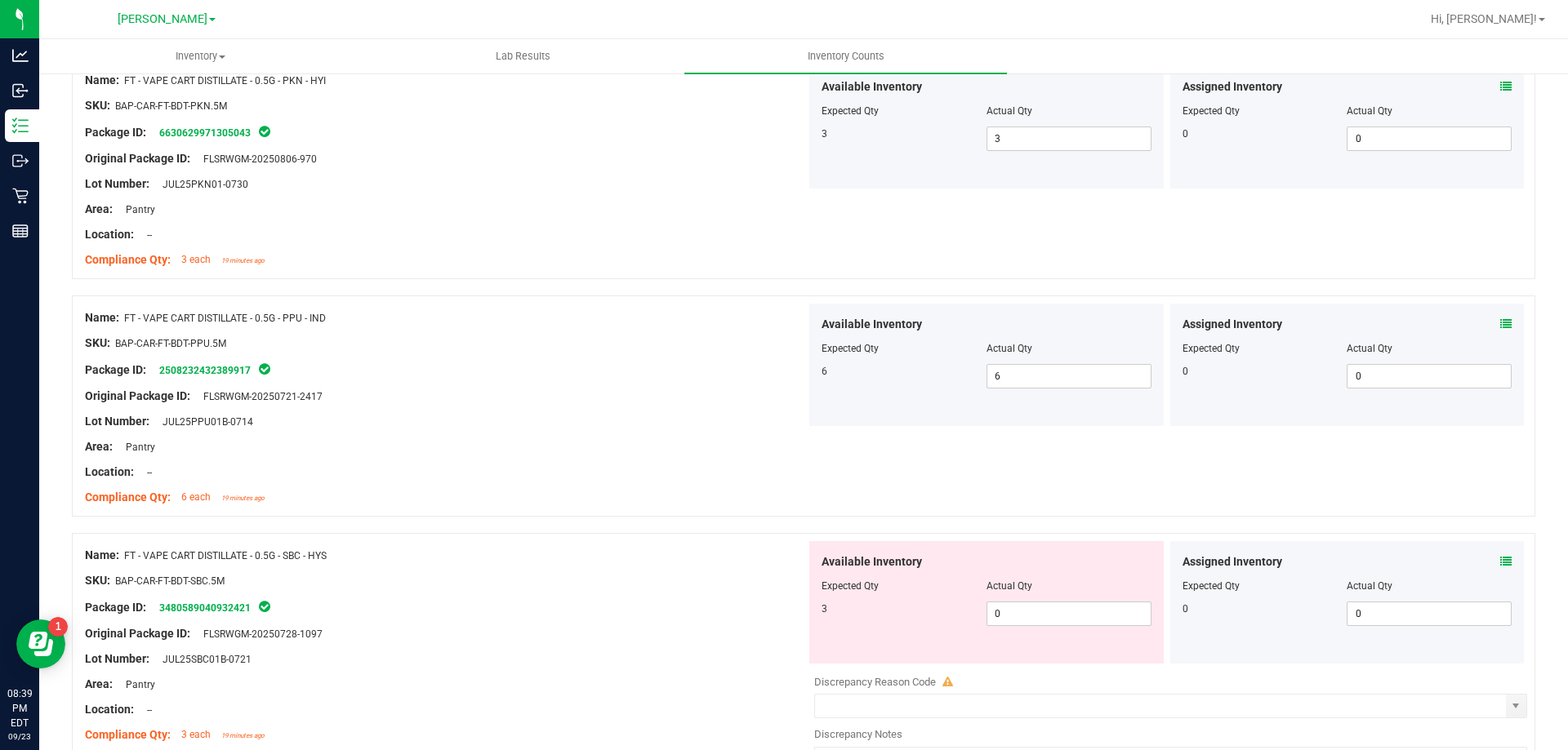
scroll to position [326, 0]
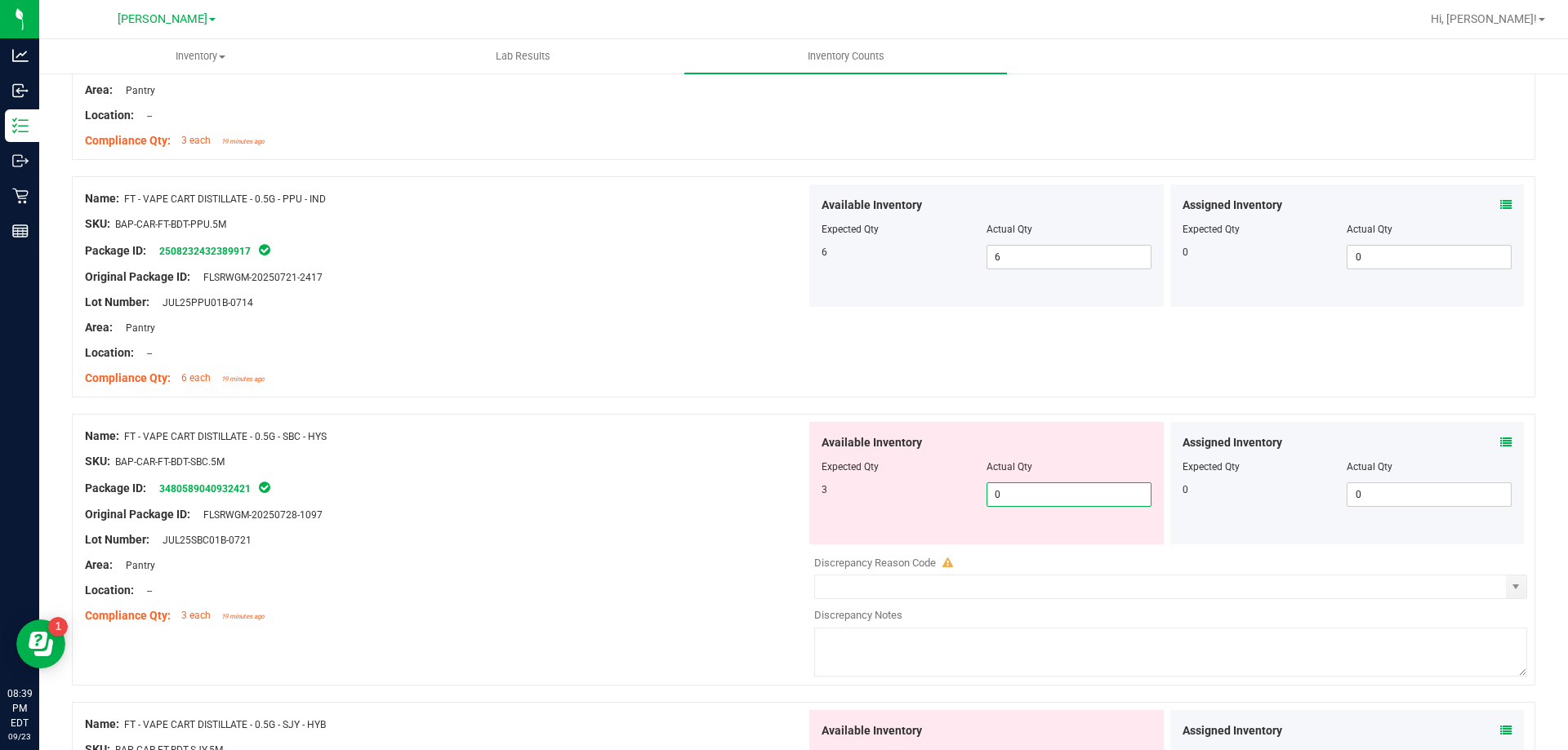
click at [1025, 494] on span "0 0" at bounding box center [1069, 494] width 165 height 24
click at [476, 414] on div "Name: FT - VAPE CART DISTILLATE - 0.5G - SBC - HYS SKU: BAP-CAR-FT-BDT-SBC.5M P…" at bounding box center [803, 550] width 1464 height 272
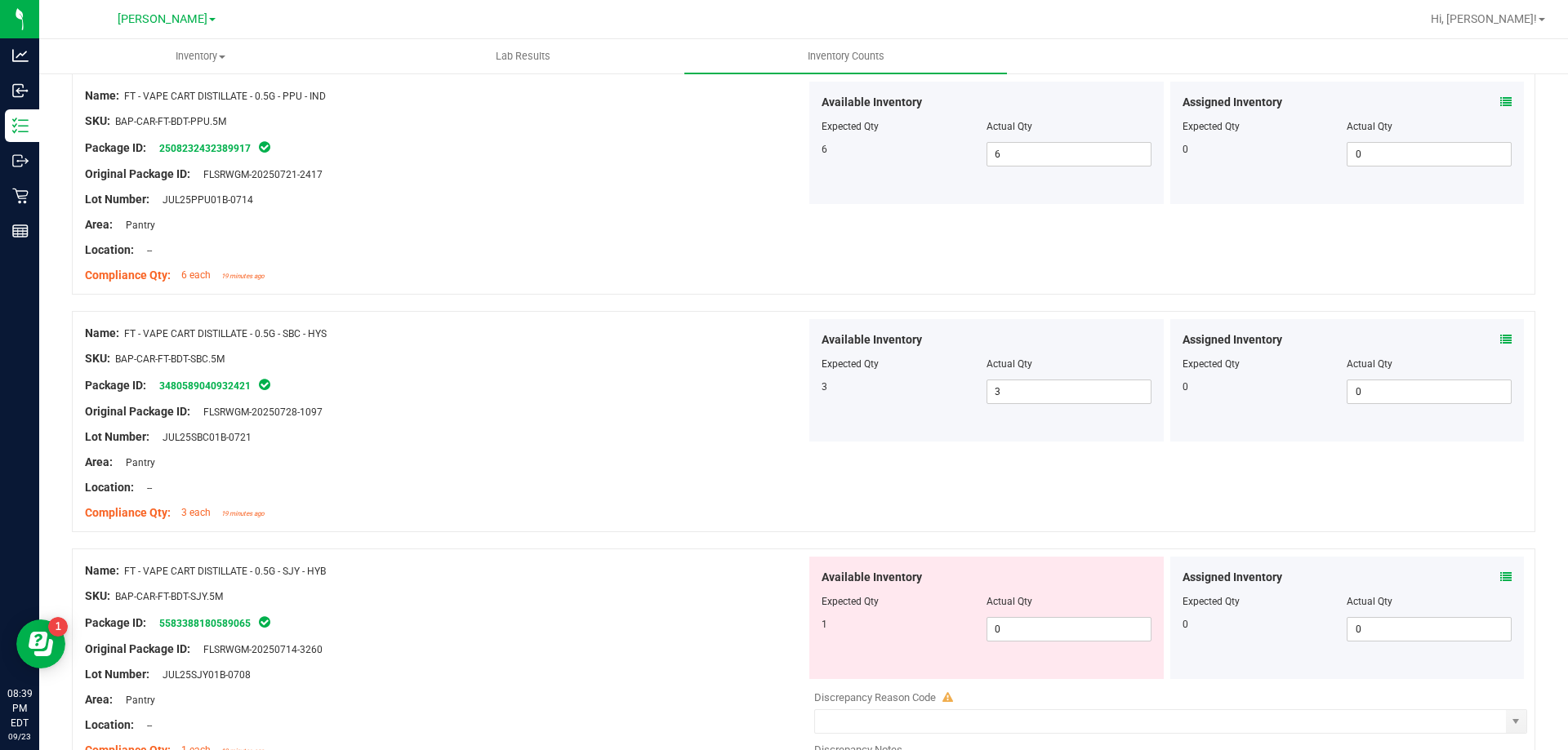
scroll to position [490, 0]
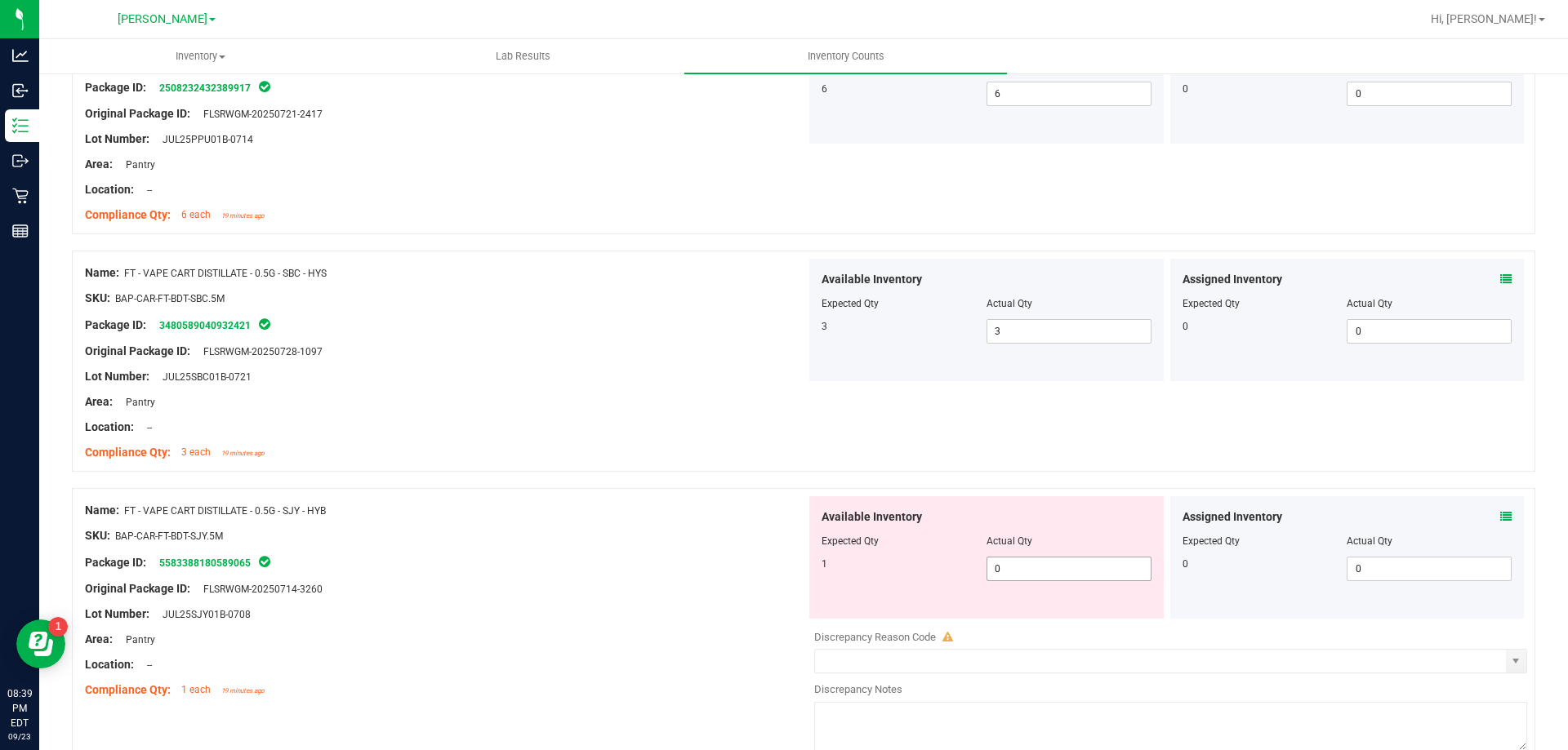
click at [1018, 558] on span "0 0" at bounding box center [1069, 569] width 165 height 24
drag, startPoint x: 696, startPoint y: 481, endPoint x: 713, endPoint y: 481, distance: 17.0
click at [698, 481] on div at bounding box center [803, 480] width 1464 height 16
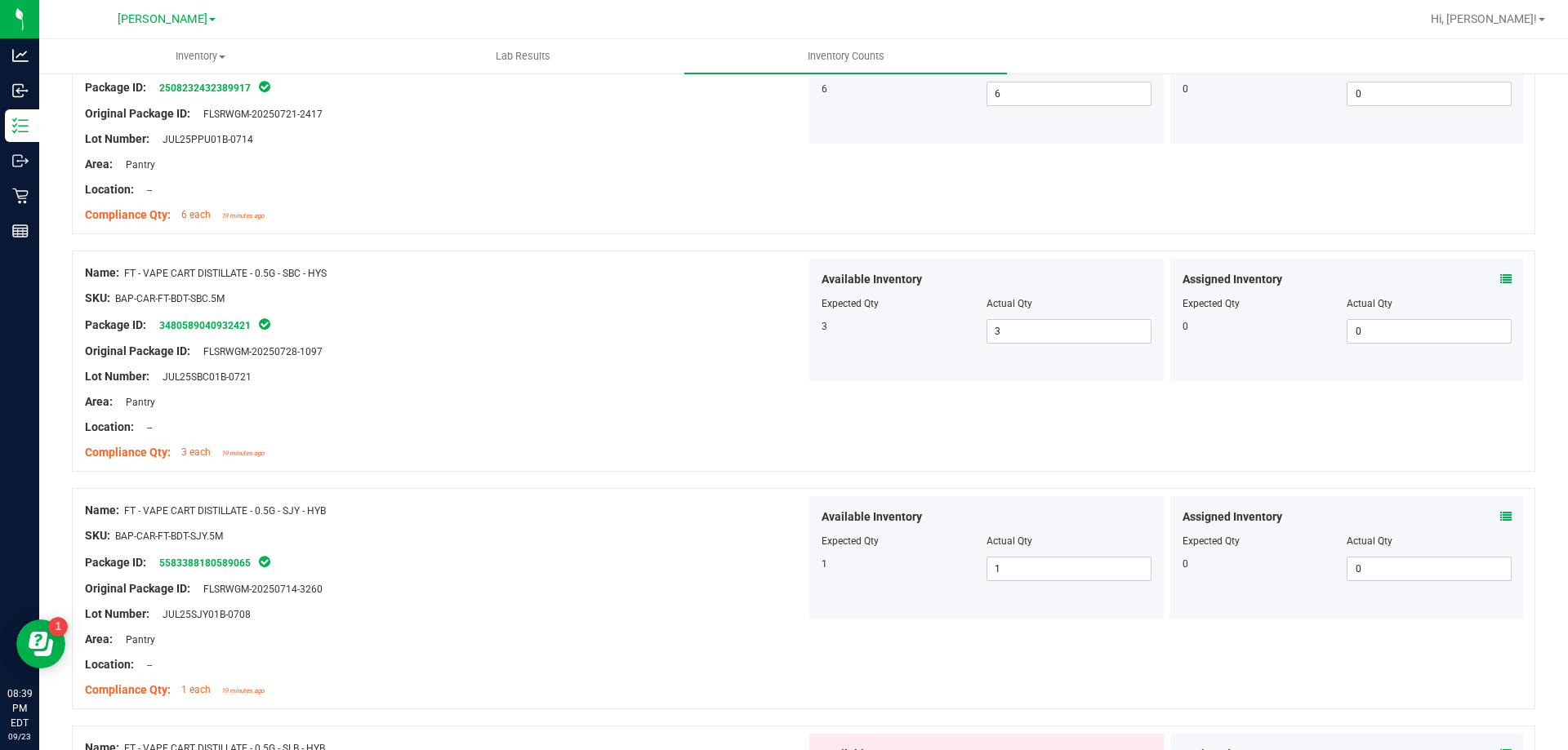
scroll to position [735, 0]
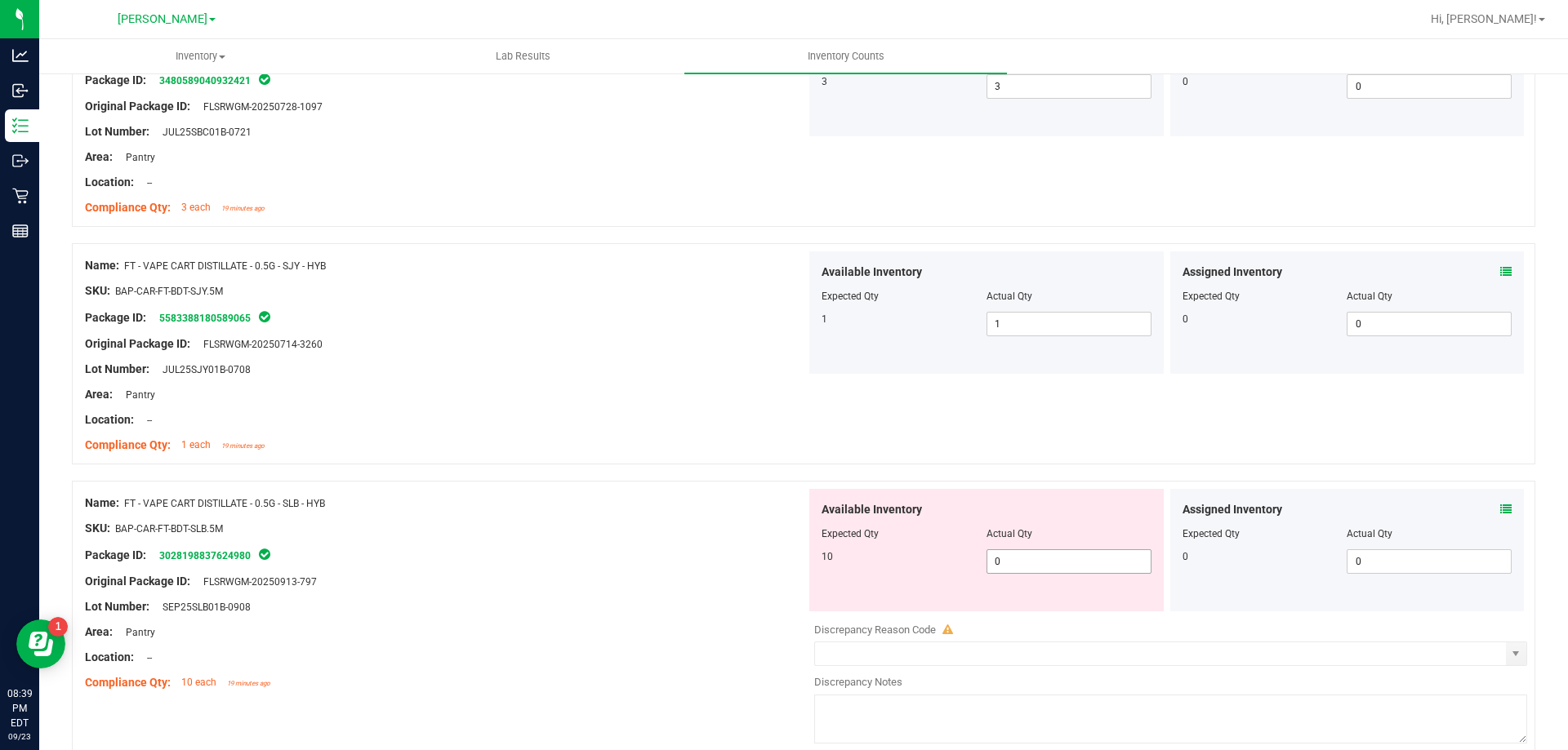
click at [1064, 567] on span "0 0" at bounding box center [1069, 561] width 165 height 24
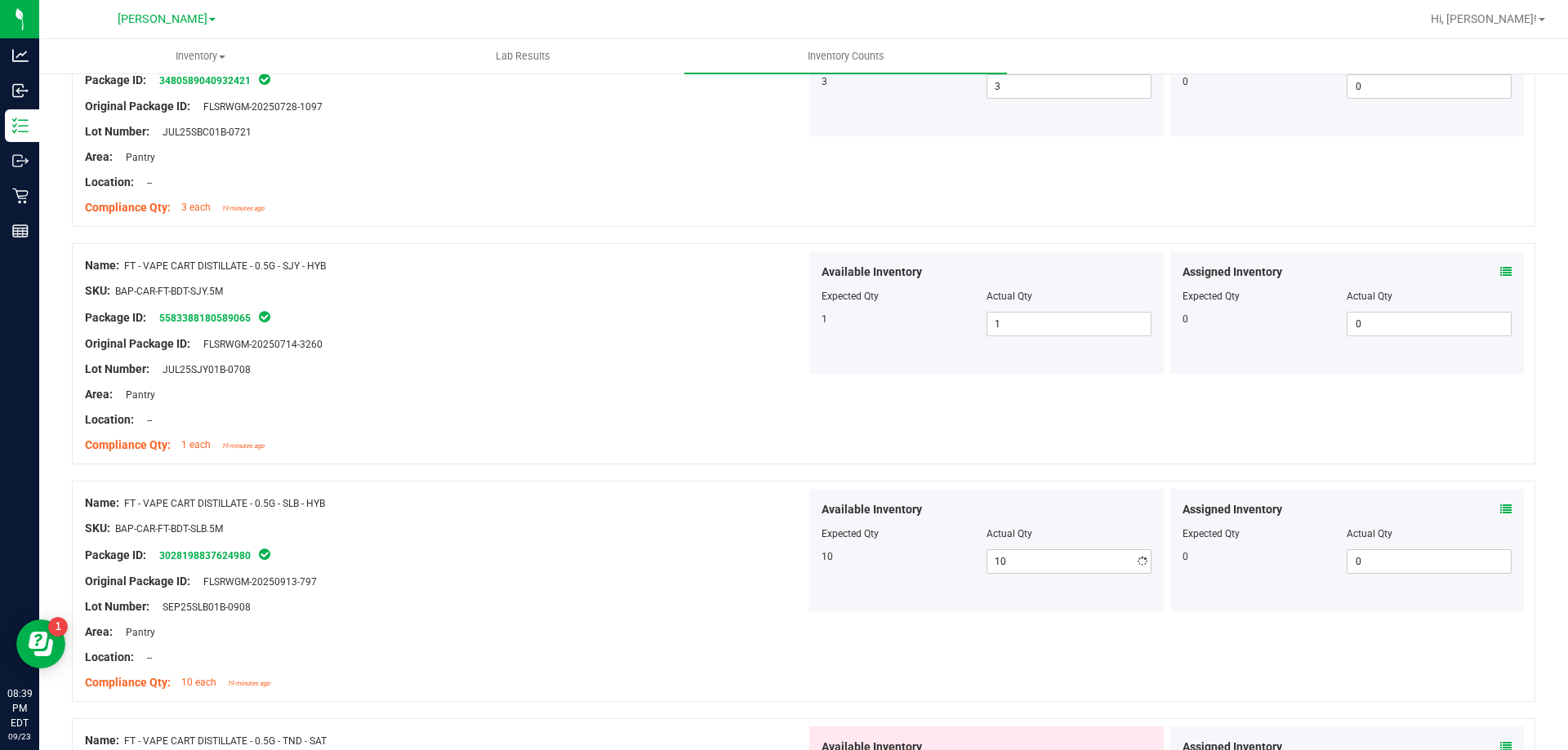
drag, startPoint x: 480, startPoint y: 472, endPoint x: 736, endPoint y: 525, distance: 261.4
click at [492, 472] on div at bounding box center [803, 472] width 1464 height 16
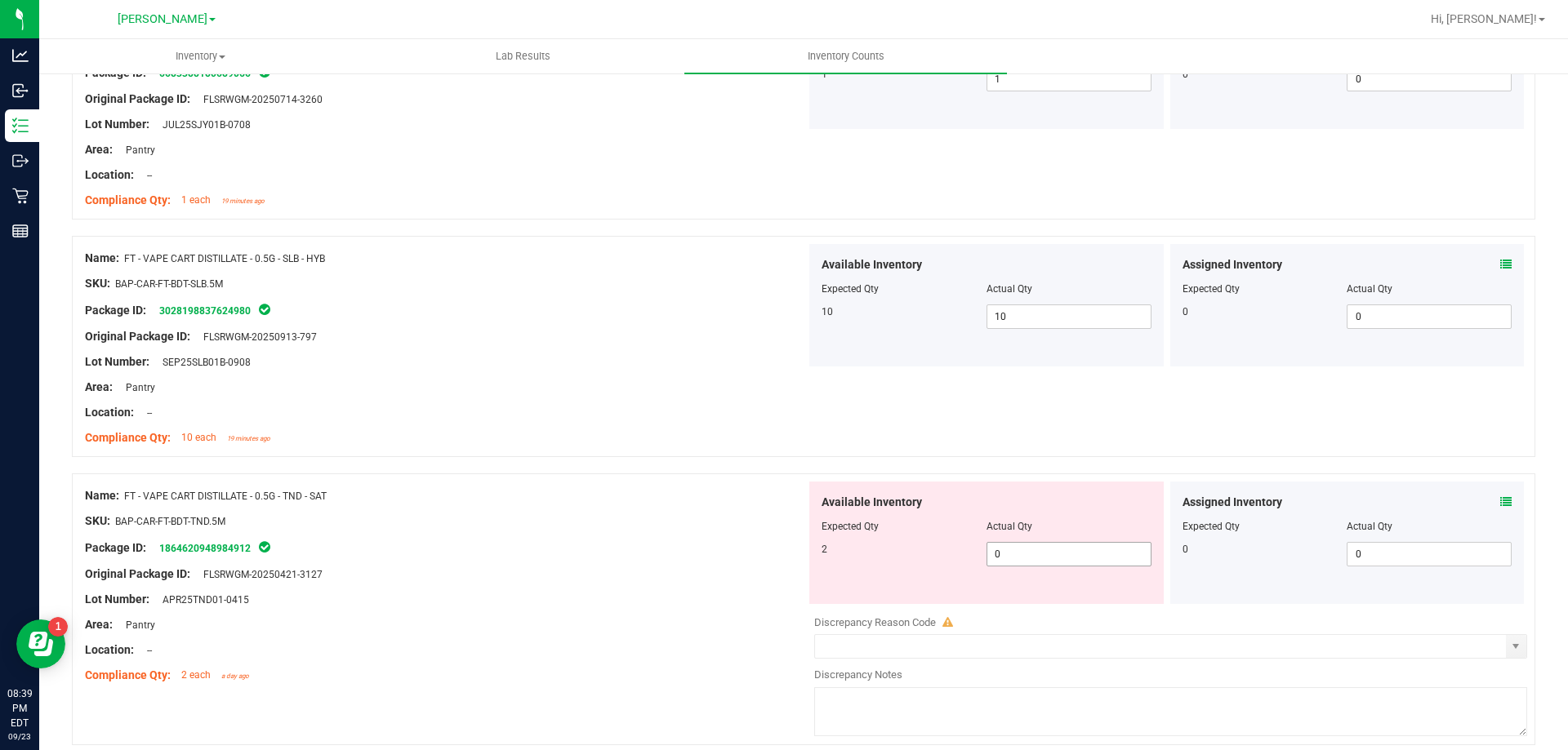
click at [1031, 553] on span "0 0" at bounding box center [1069, 553] width 165 height 24
drag, startPoint x: 597, startPoint y: 492, endPoint x: 672, endPoint y: 498, distance: 75.2
click at [608, 491] on div "Name: FT - VAPE CART DISTILLATE - 0.5G - TND - SAT" at bounding box center [446, 495] width 721 height 17
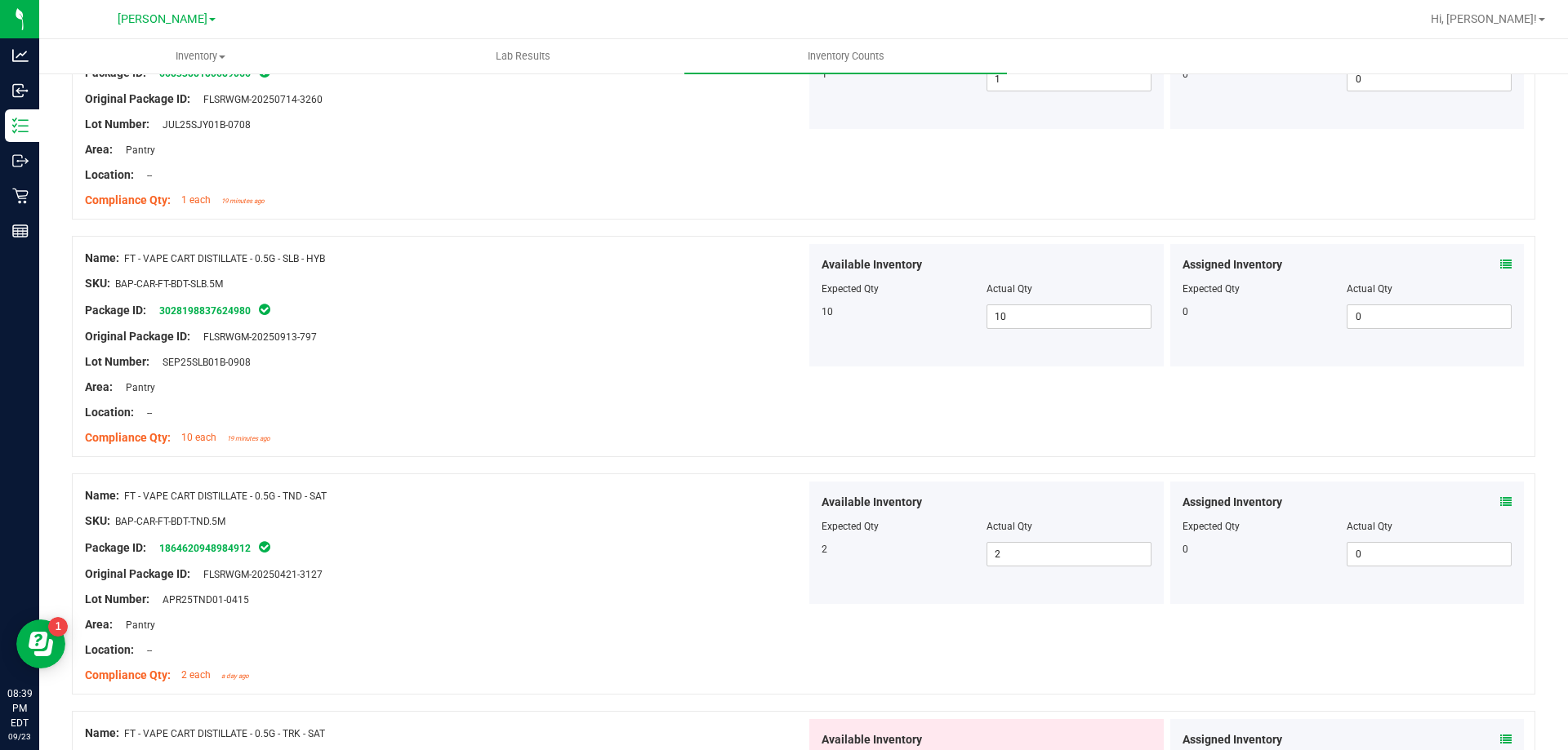
scroll to position [1306, 0]
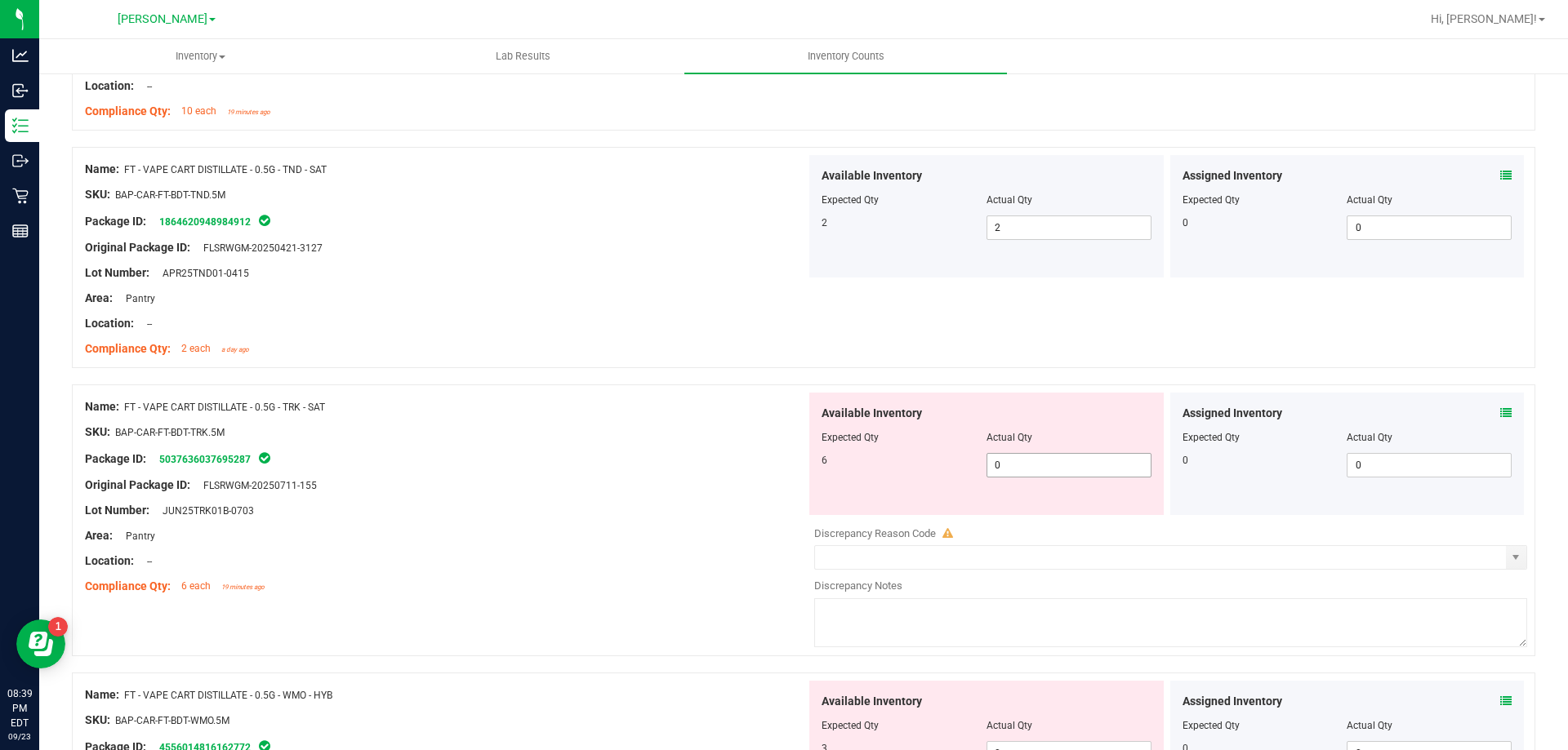
click at [1040, 468] on span "0 0" at bounding box center [1069, 464] width 165 height 24
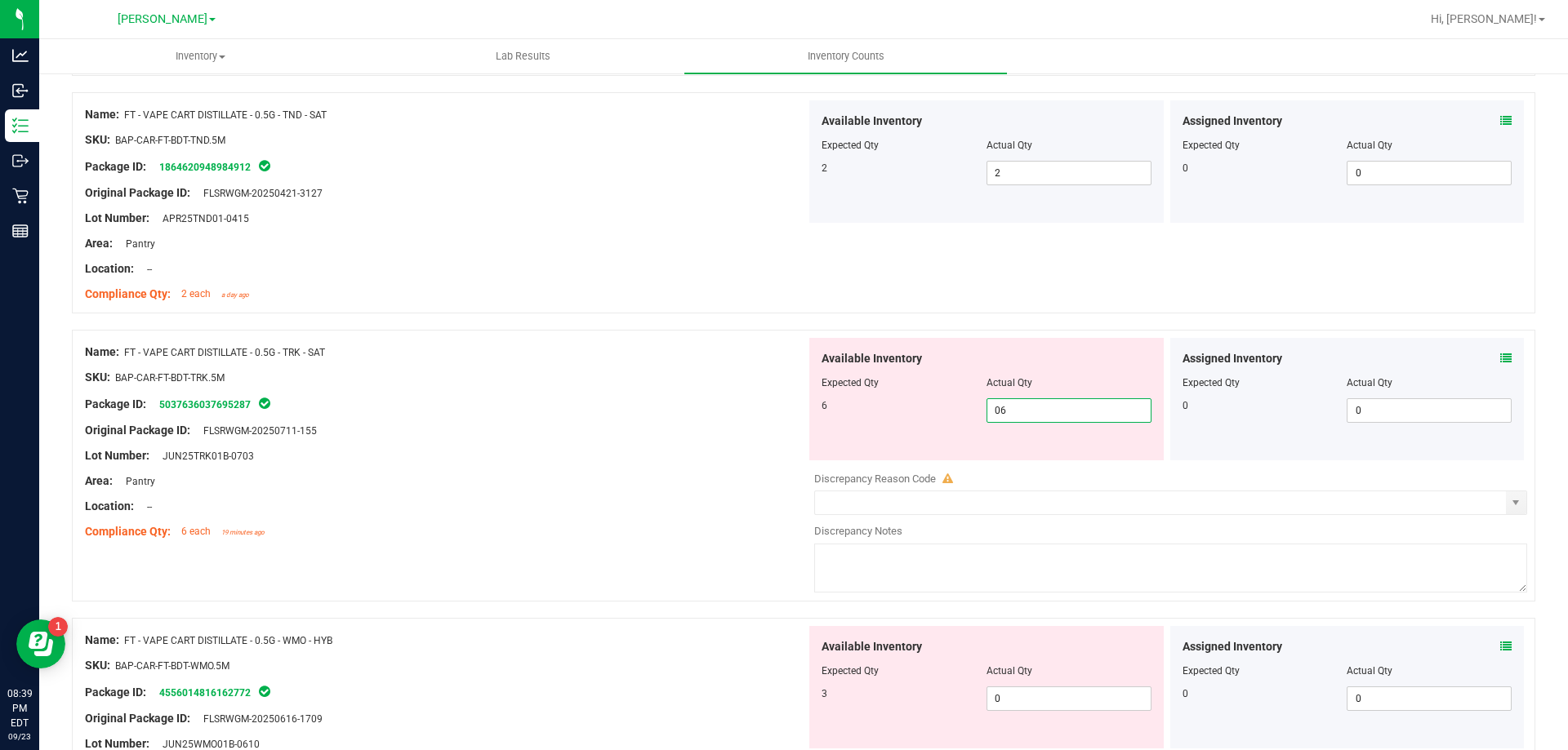
scroll to position [1551, 0]
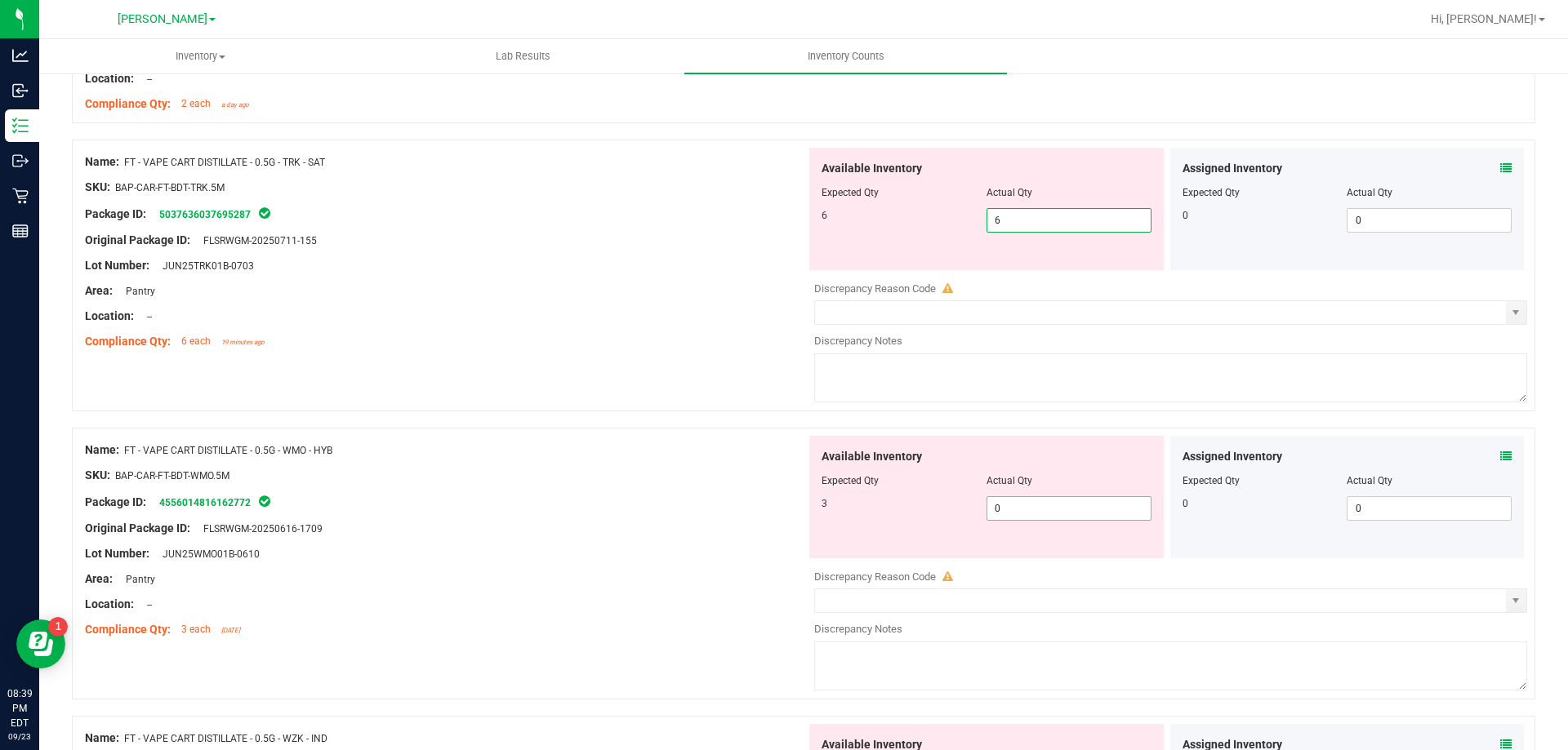
click at [1027, 500] on div "Available Inventory Expected Qty Actual Qty 3 0 0" at bounding box center [986, 497] width 355 height 122
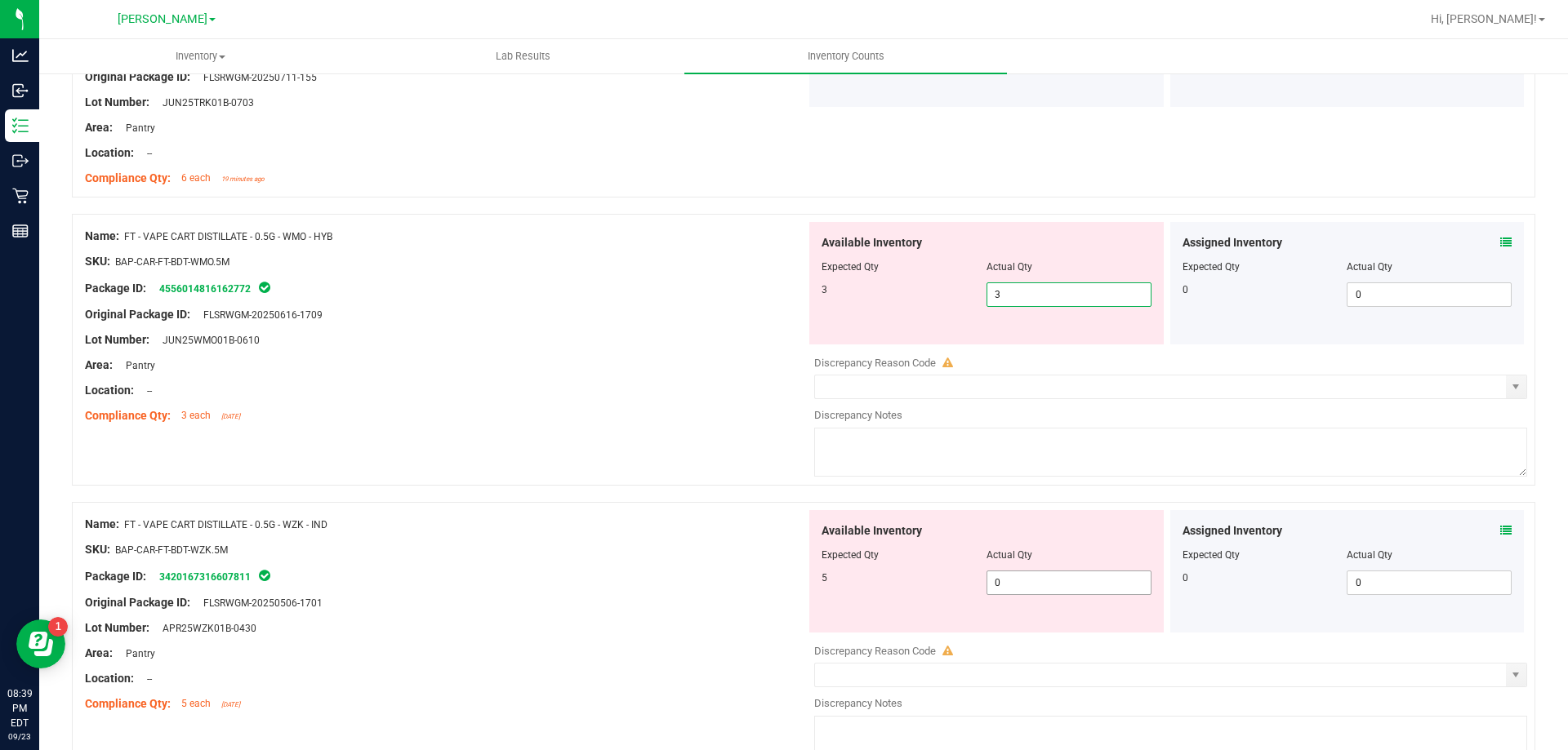
click at [1060, 579] on div "Available Inventory Expected Qty Actual Qty 5 0 0" at bounding box center [986, 570] width 355 height 122
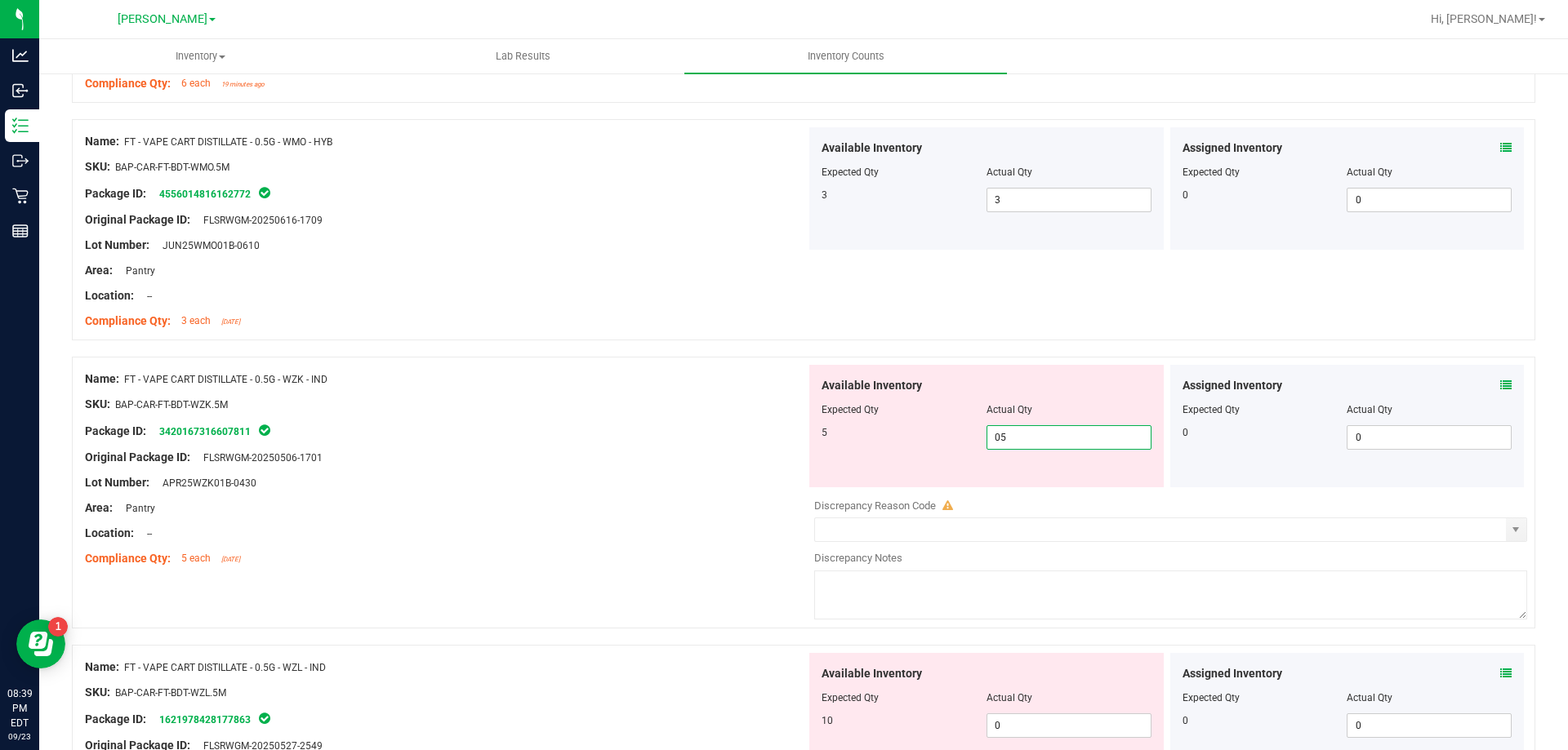
scroll to position [1959, 0]
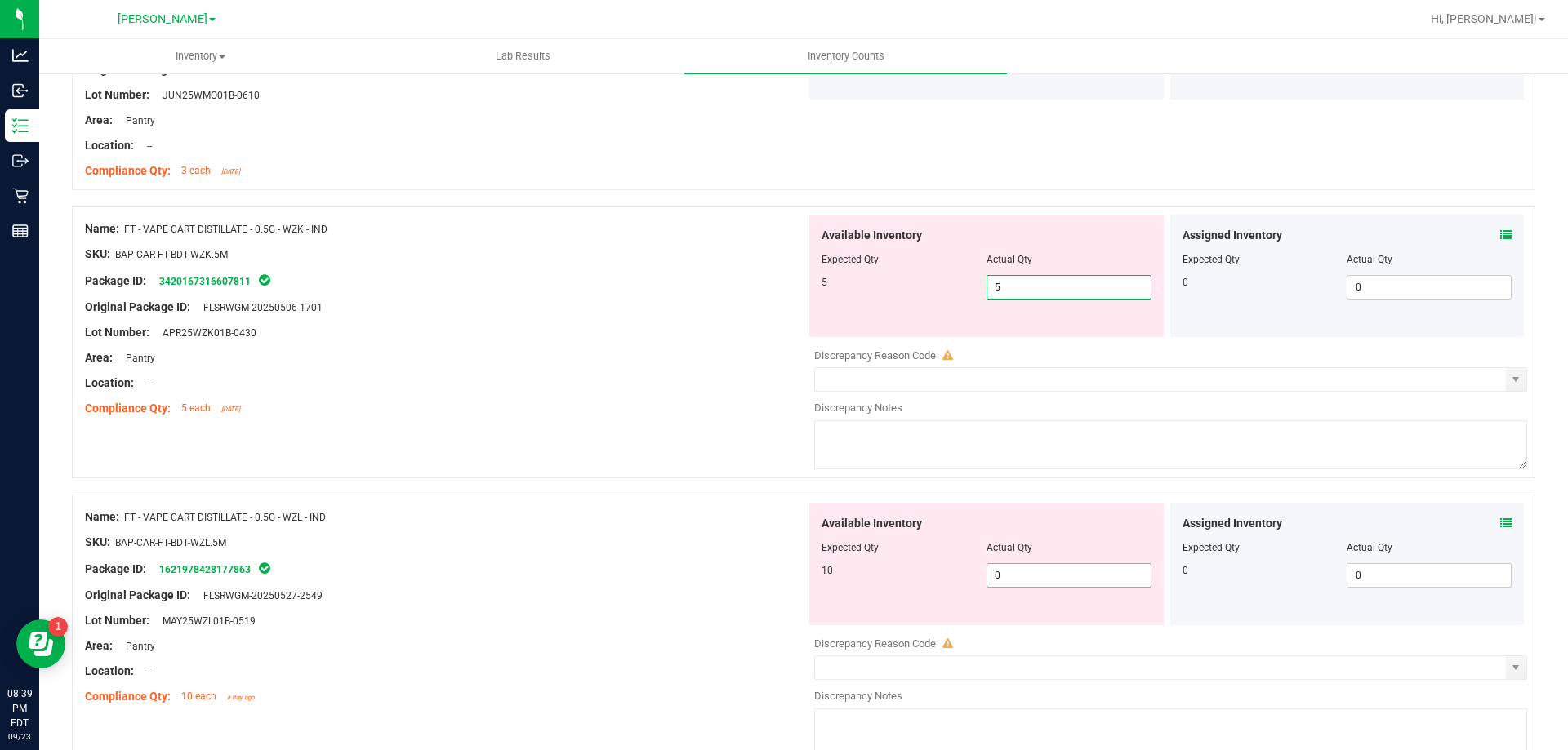
click at [1046, 574] on div "Available Inventory Expected Qty Actual Qty 10 0 0" at bounding box center [986, 563] width 355 height 122
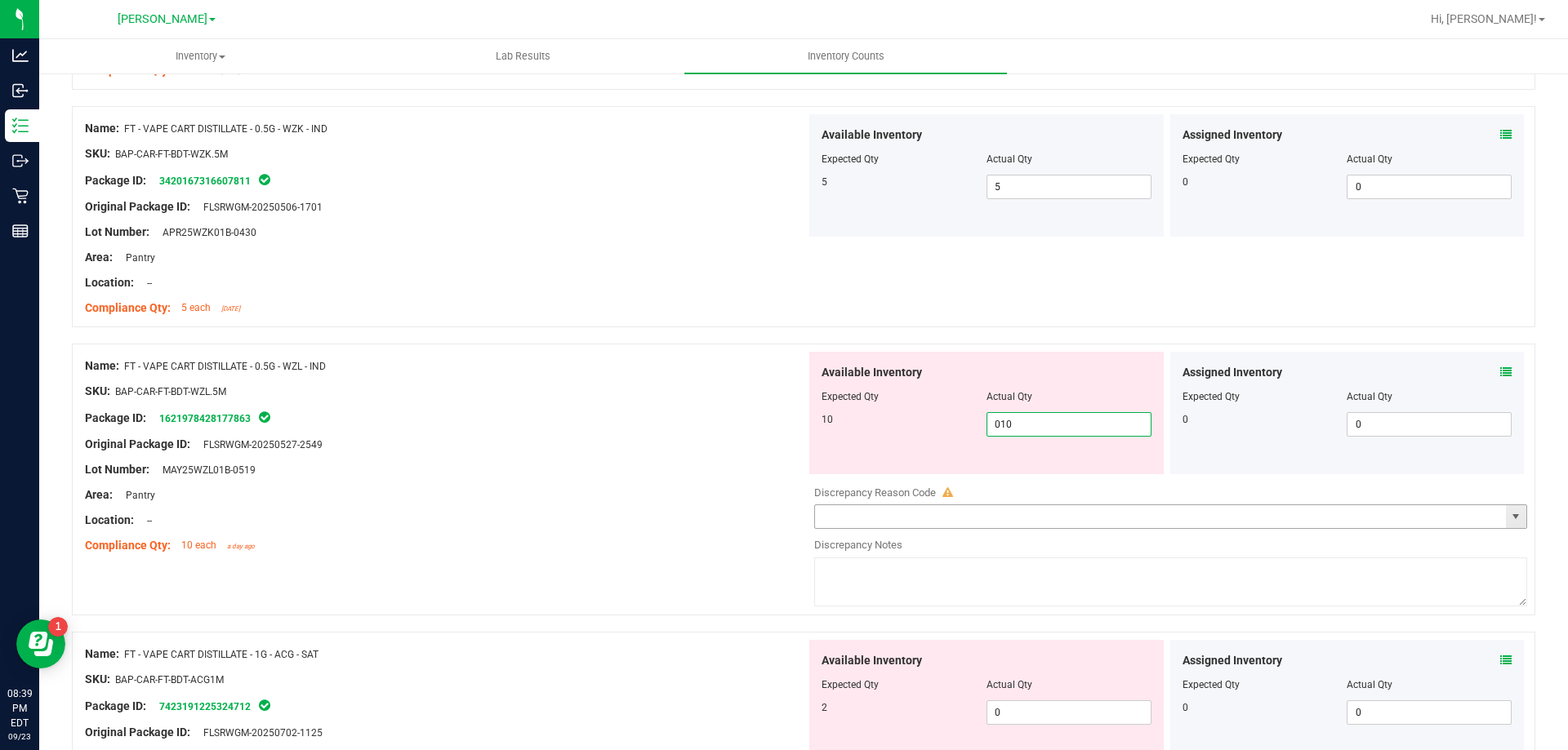
scroll to position [2285, 0]
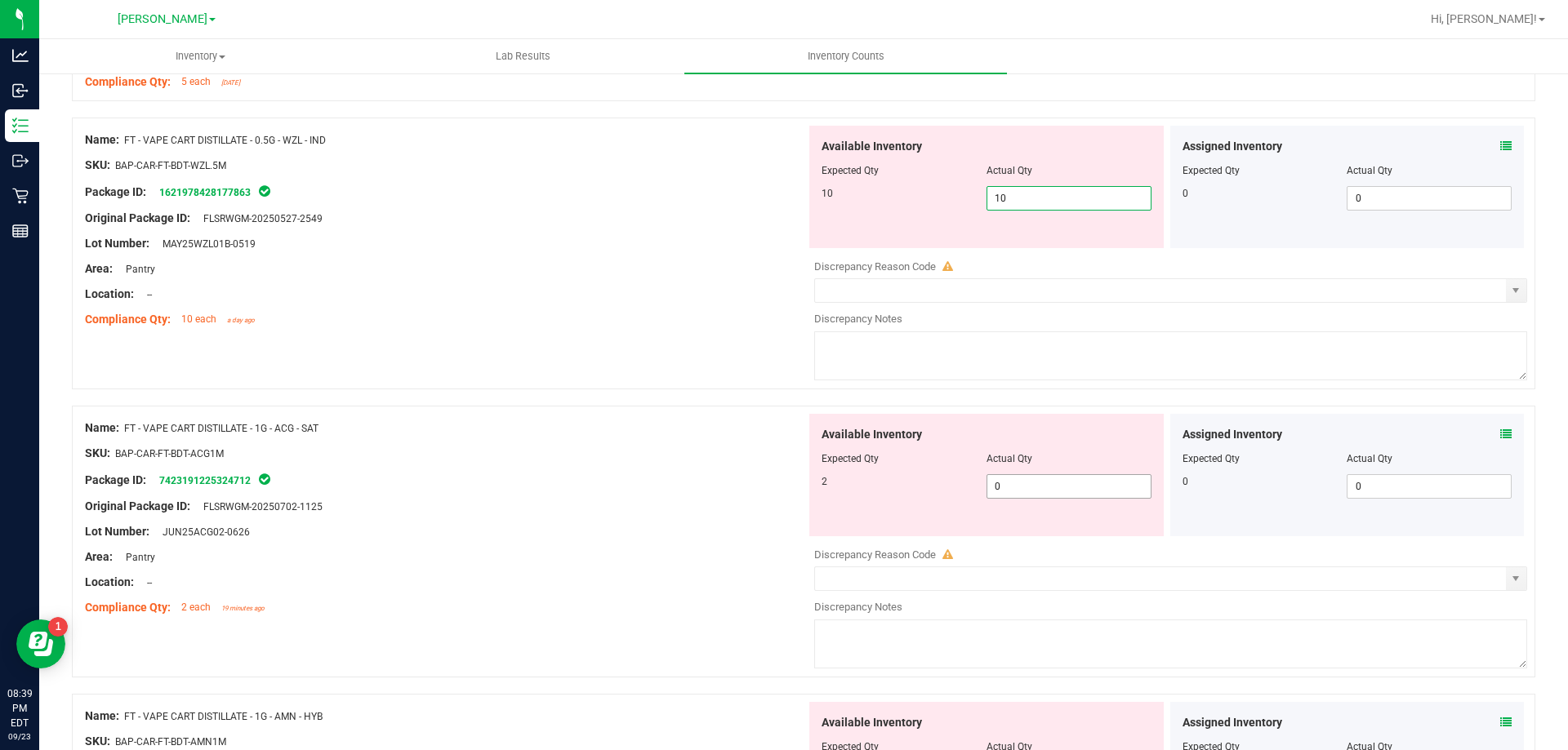
click at [1034, 487] on div "Available Inventory Expected Qty Actual Qty 2 0 0" at bounding box center [1166, 542] width 721 height 258
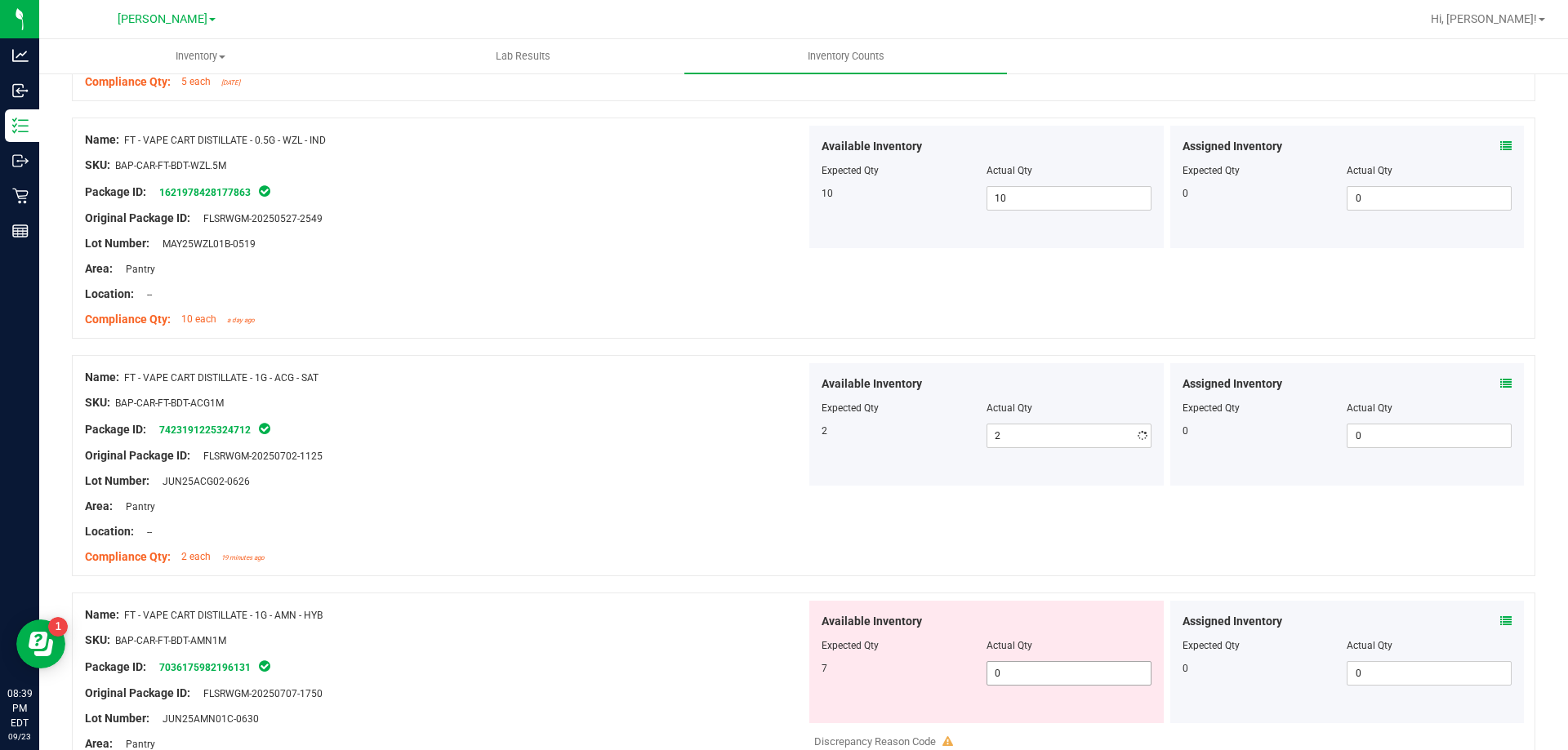
click at [1024, 718] on div "Available Inventory Expected Qty Actual Qty 7 0 0" at bounding box center [986, 661] width 355 height 122
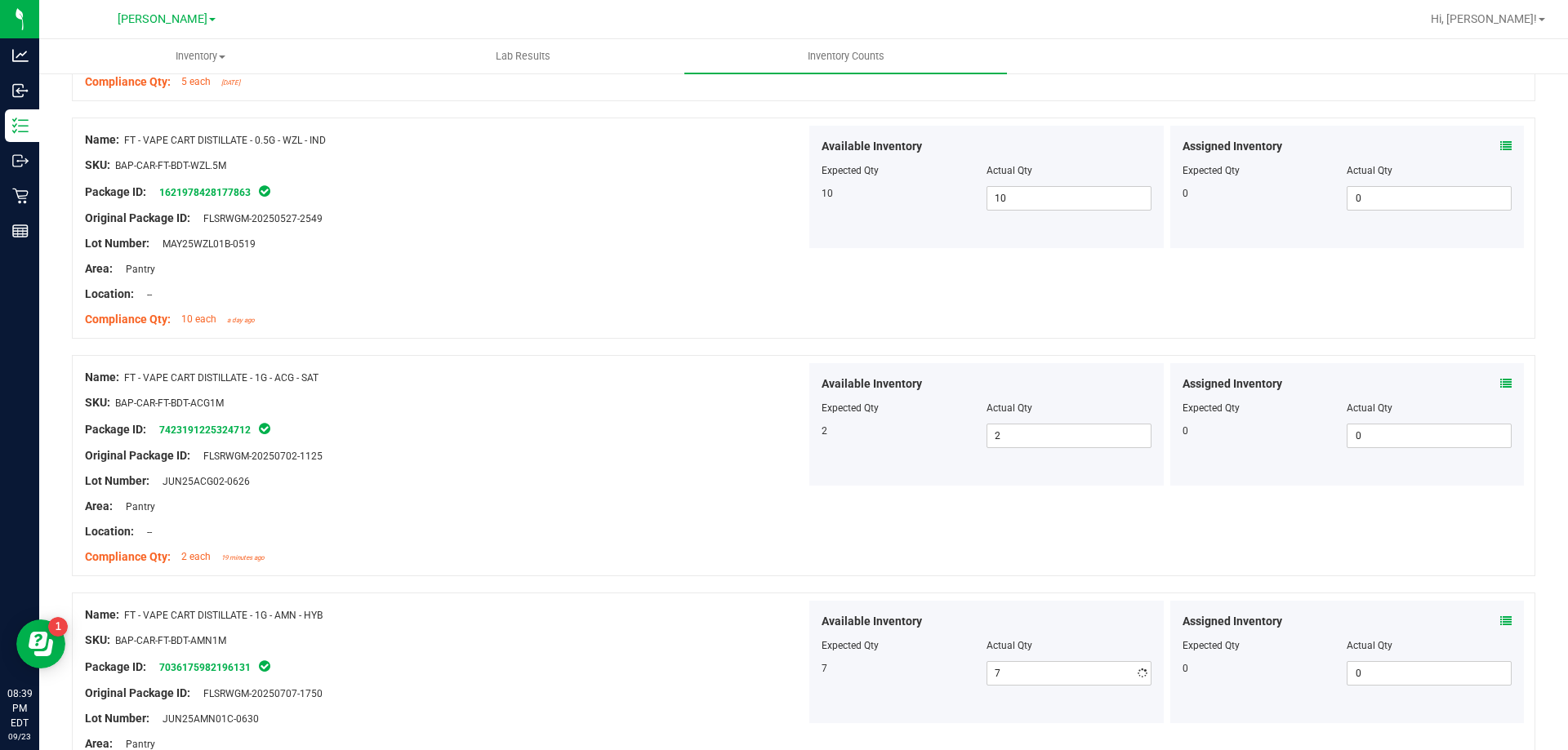
drag, startPoint x: 828, startPoint y: 473, endPoint x: 893, endPoint y: 498, distance: 69.6
click at [830, 472] on div "Available Inventory Expected Qty Actual Qty 2 2 2" at bounding box center [986, 424] width 355 height 122
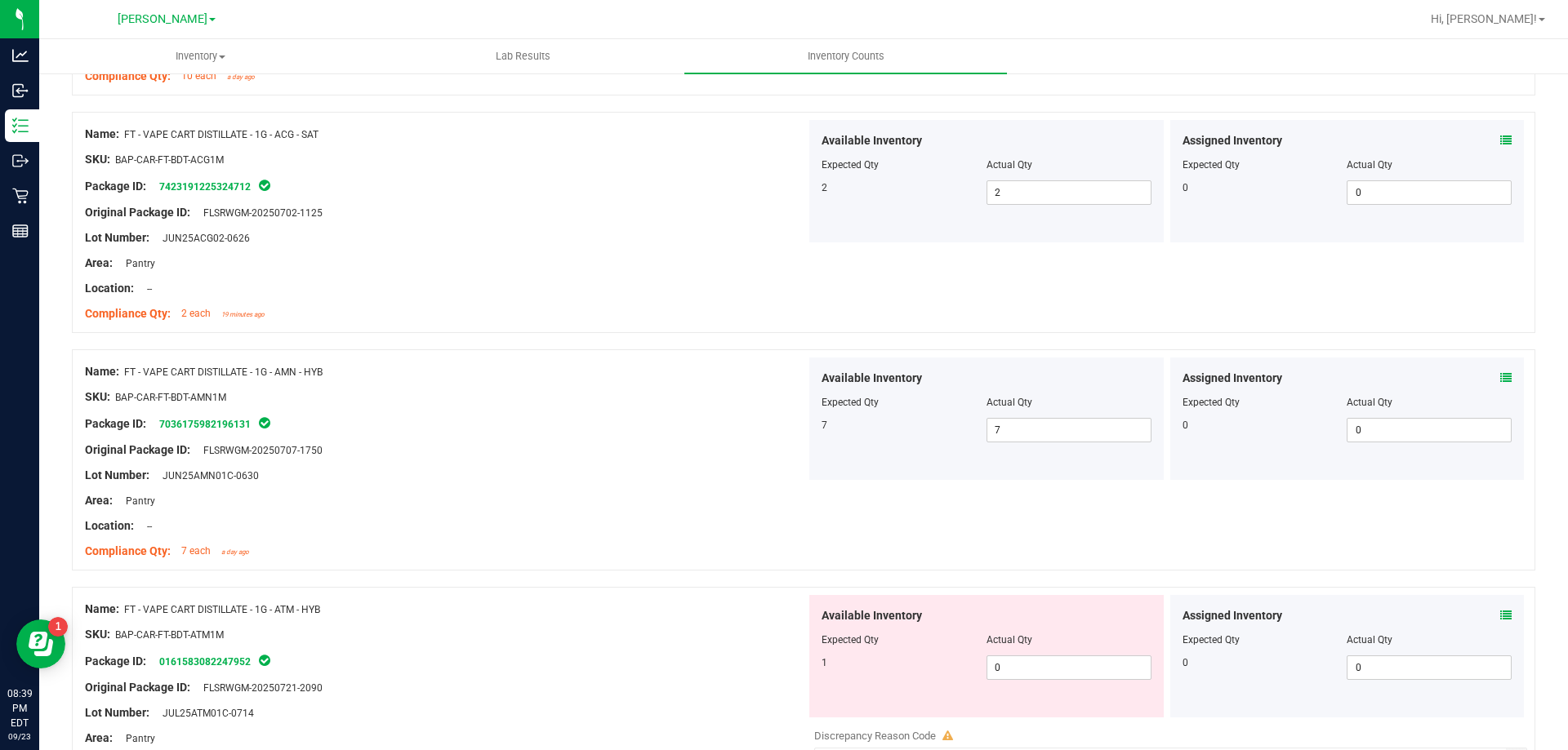
scroll to position [2530, 0]
click at [1024, 670] on span "0 0" at bounding box center [1069, 666] width 165 height 24
drag, startPoint x: 703, startPoint y: 541, endPoint x: 711, endPoint y: 541, distance: 8.0
click at [705, 541] on div "Compliance Qty: 7 each a day ago" at bounding box center [446, 550] width 721 height 17
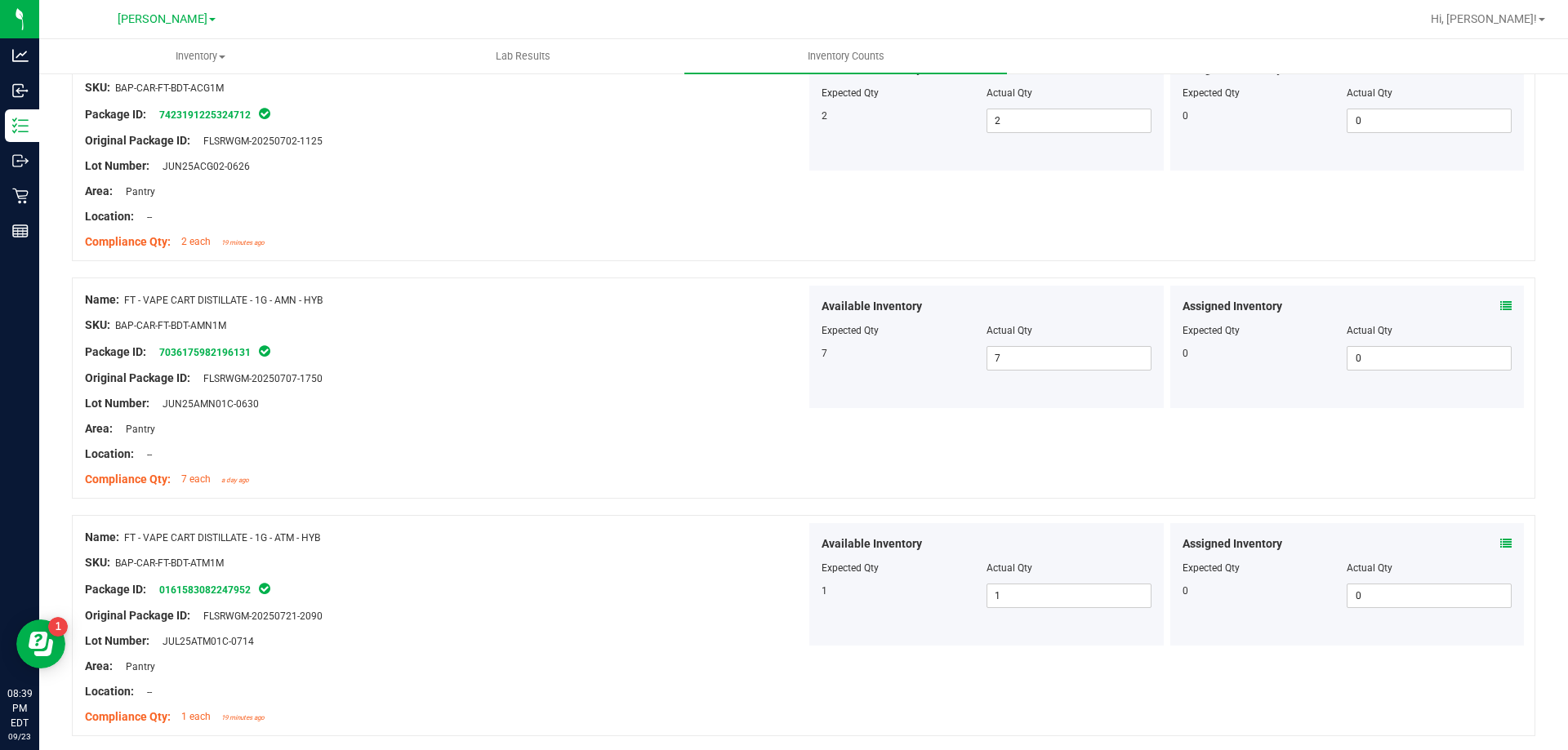
scroll to position [2693, 0]
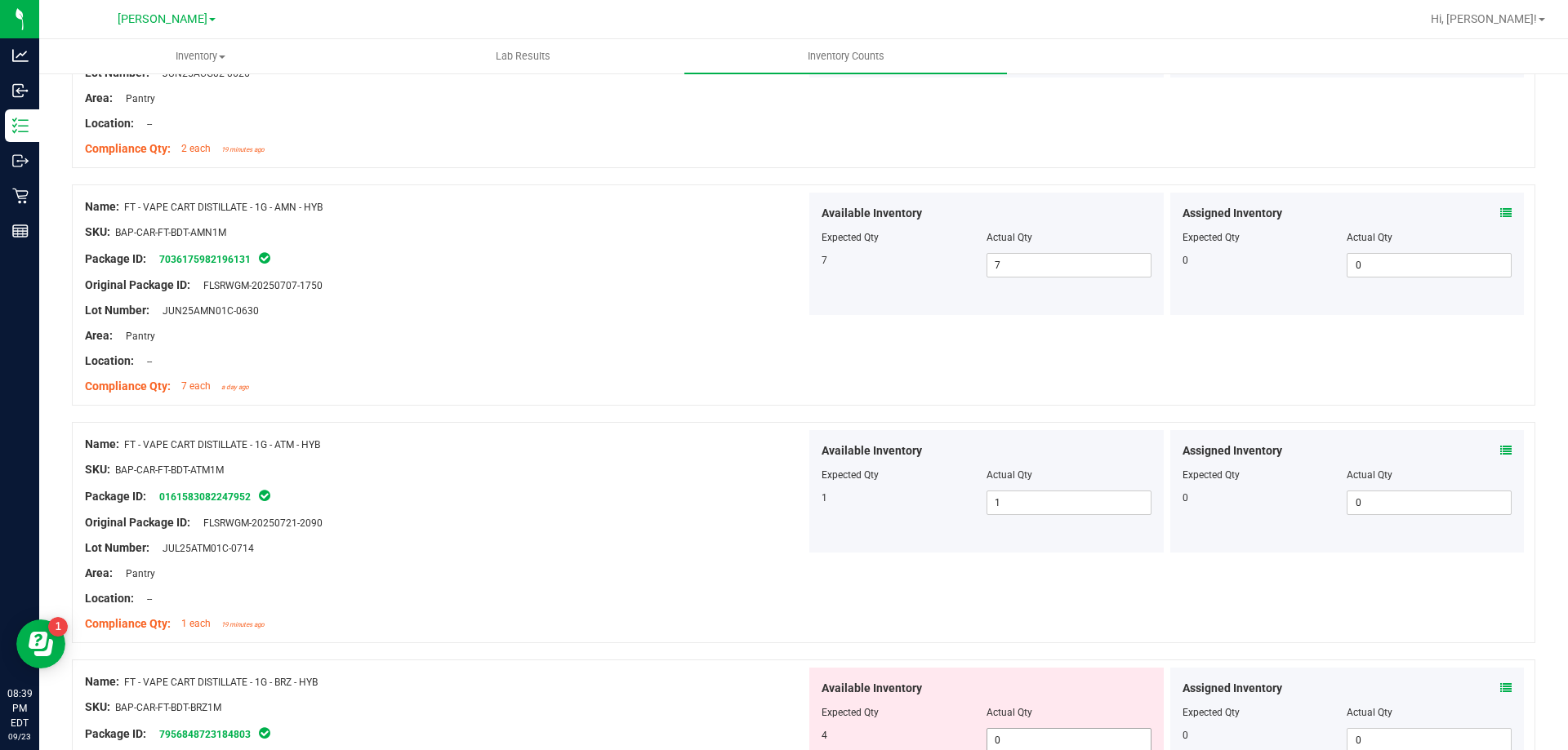
click at [1062, 735] on span "0 0" at bounding box center [1069, 740] width 165 height 24
click at [696, 493] on div "Package ID: 0161583082247952" at bounding box center [446, 495] width 721 height 20
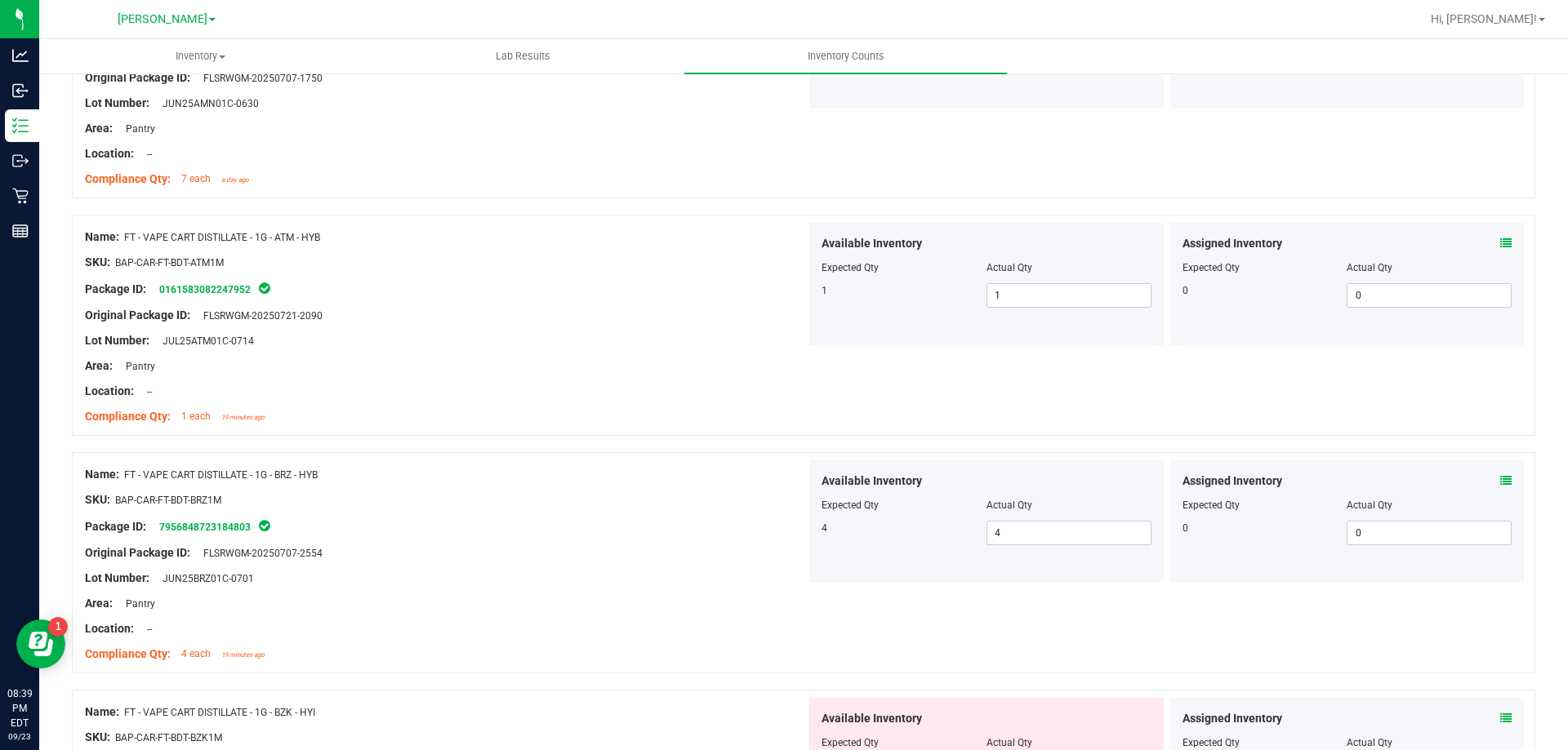
scroll to position [3021, 0]
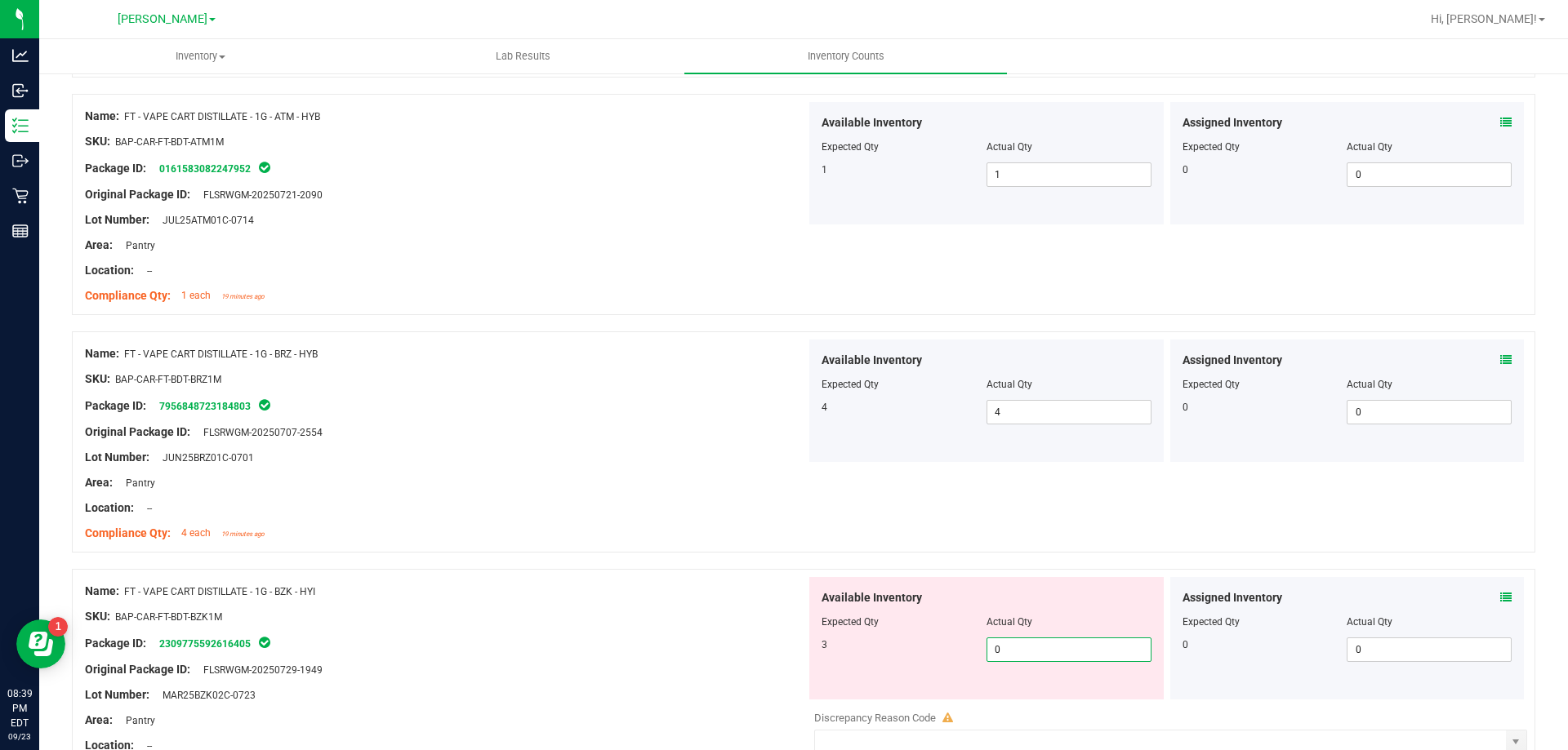
click at [1046, 653] on span "0 0" at bounding box center [1069, 649] width 165 height 24
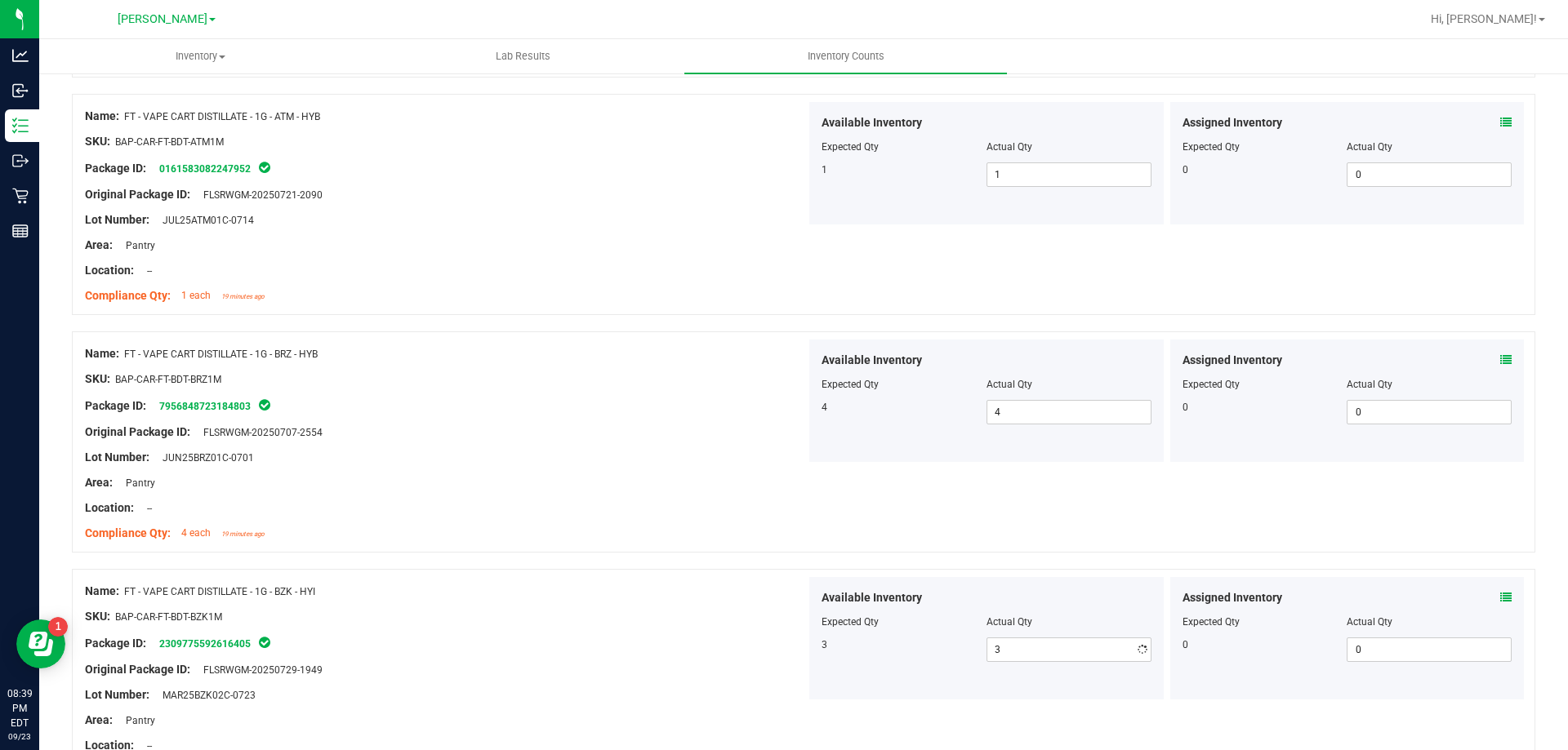
click at [681, 527] on div "Compliance Qty: 4 each 19 minutes ago" at bounding box center [446, 533] width 721 height 17
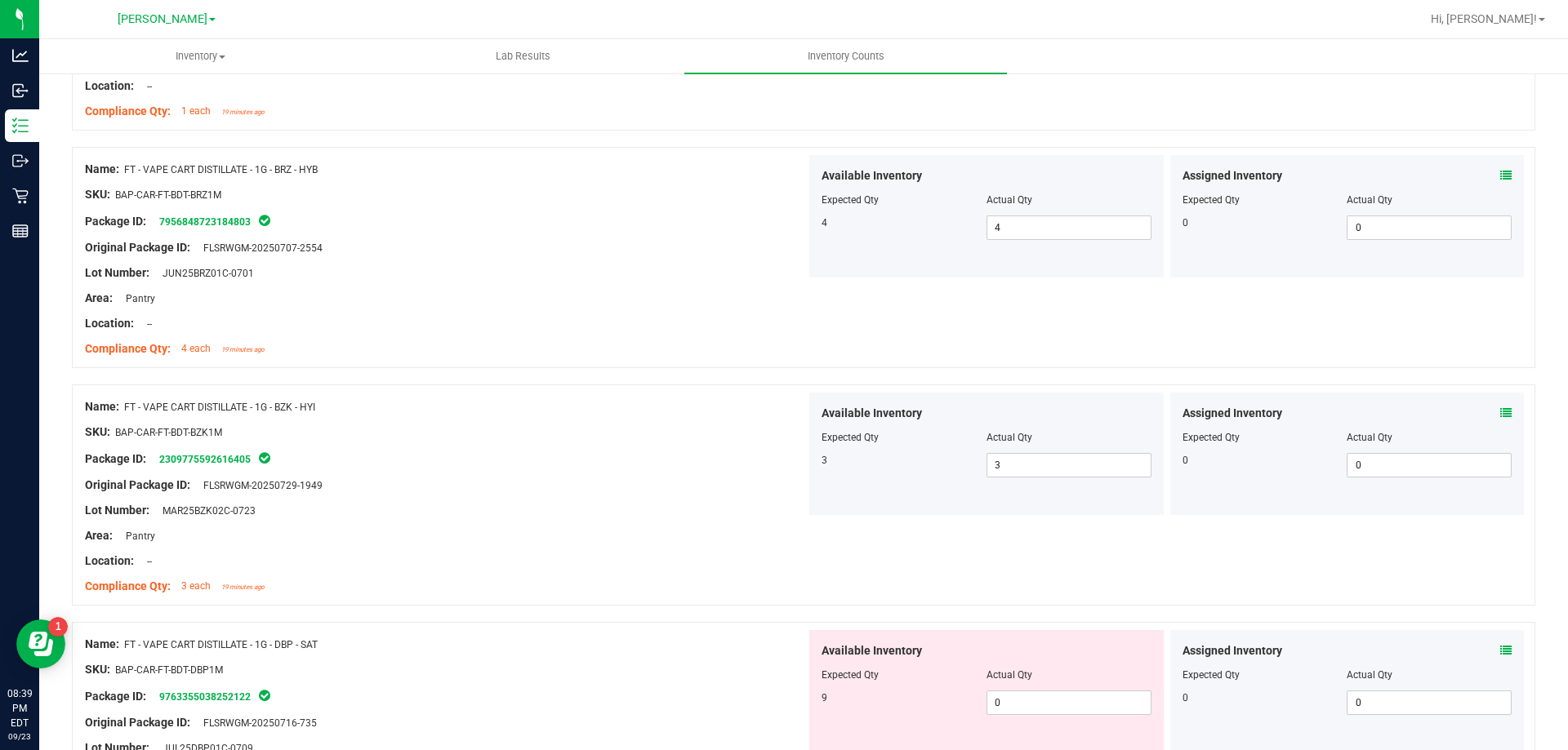
scroll to position [3266, 0]
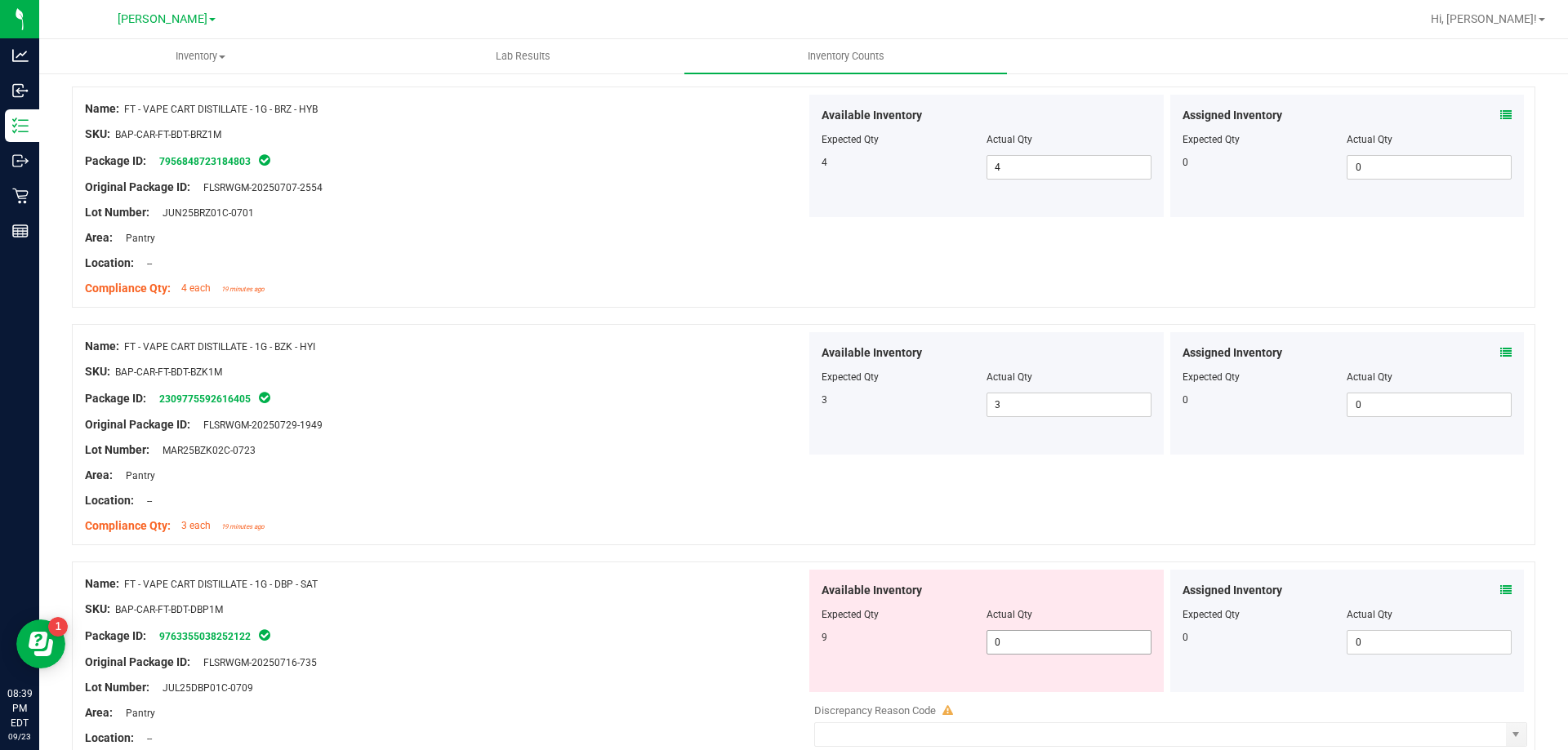
click at [1063, 654] on span "0 0" at bounding box center [1069, 642] width 165 height 24
click at [1043, 654] on span "0 0" at bounding box center [1069, 642] width 165 height 24
click at [1067, 643] on span "0 0" at bounding box center [1069, 642] width 165 height 24
click at [671, 518] on div "Compliance Qty: 3 each 19 minutes ago" at bounding box center [446, 526] width 721 height 17
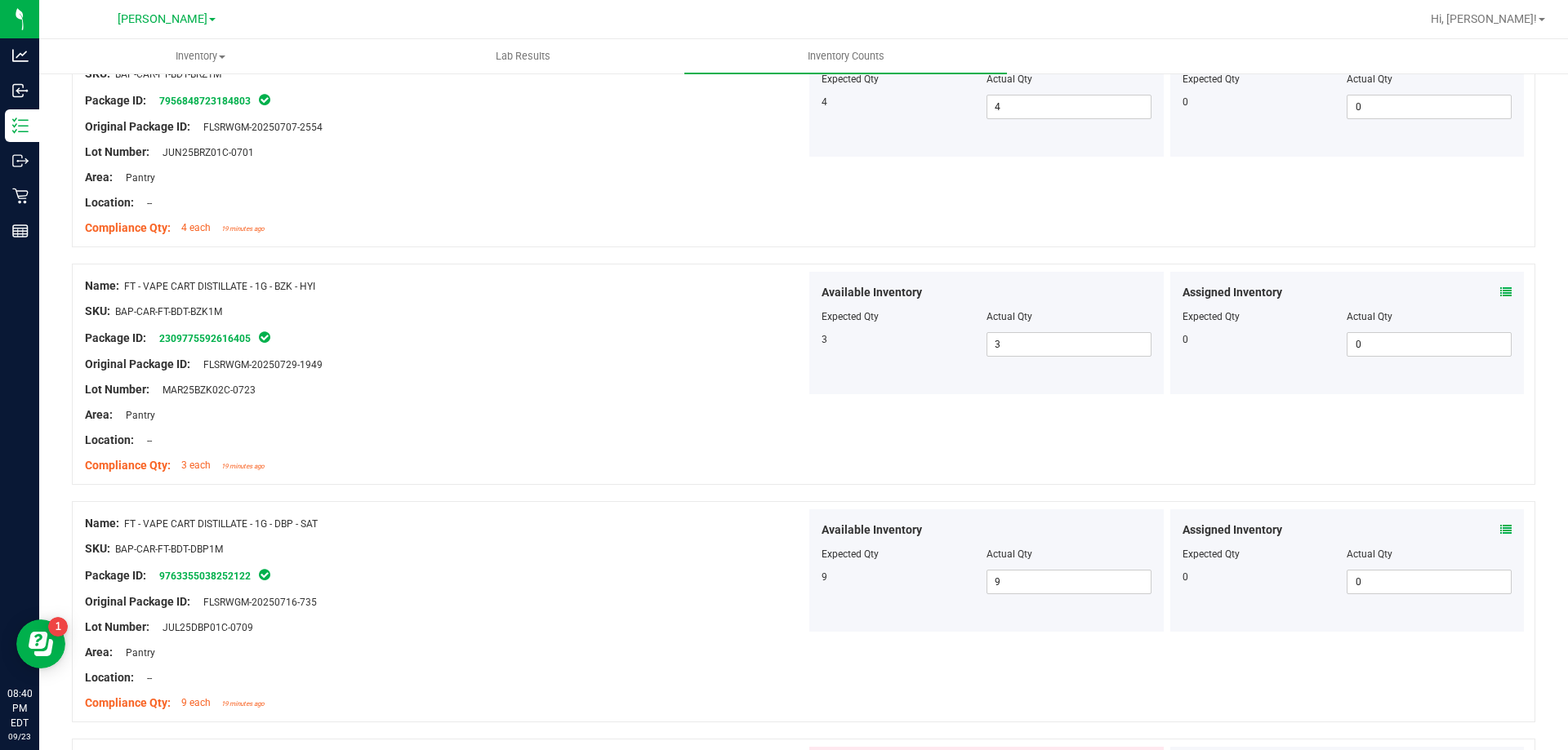
scroll to position [3511, 0]
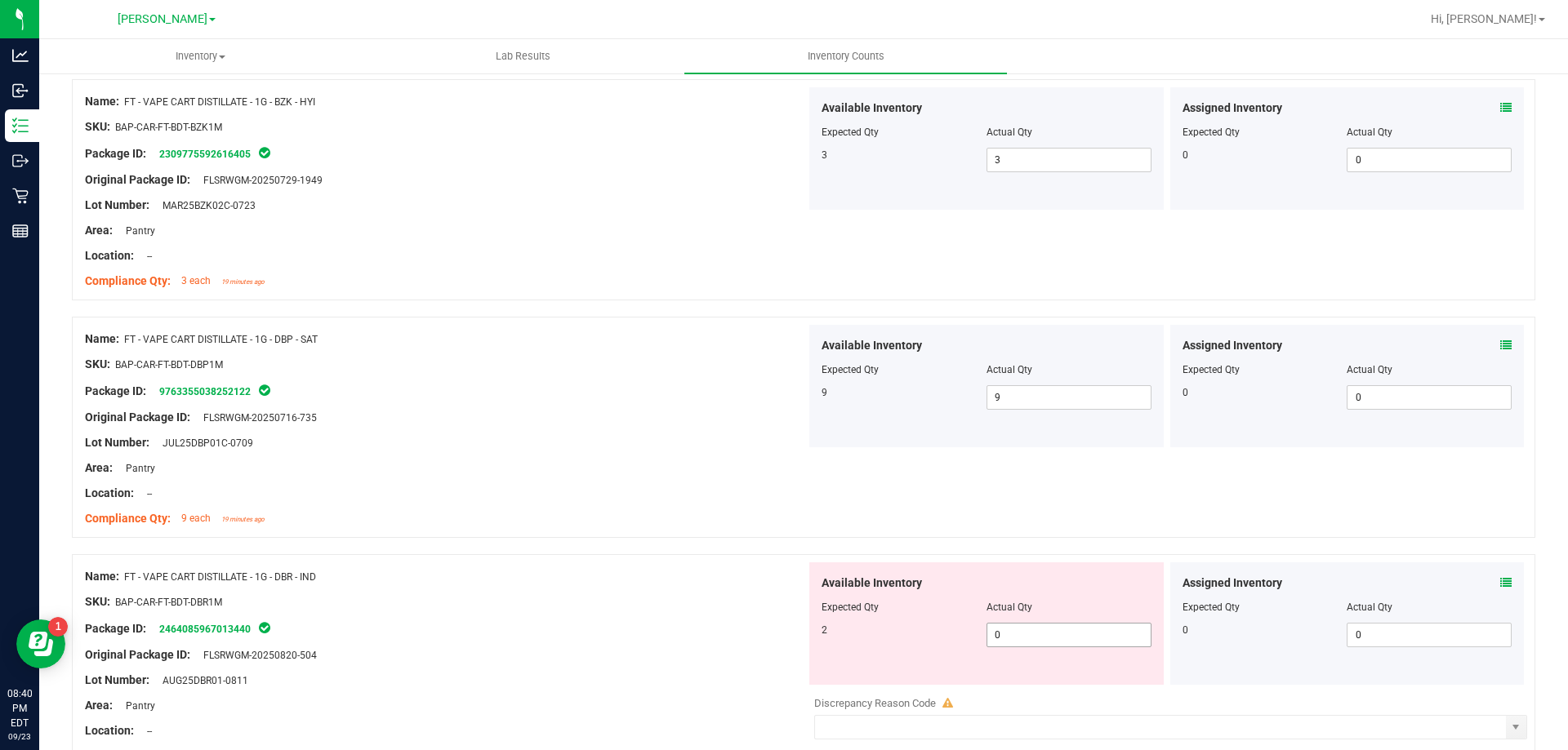
click at [1055, 642] on span "0 0" at bounding box center [1069, 635] width 165 height 24
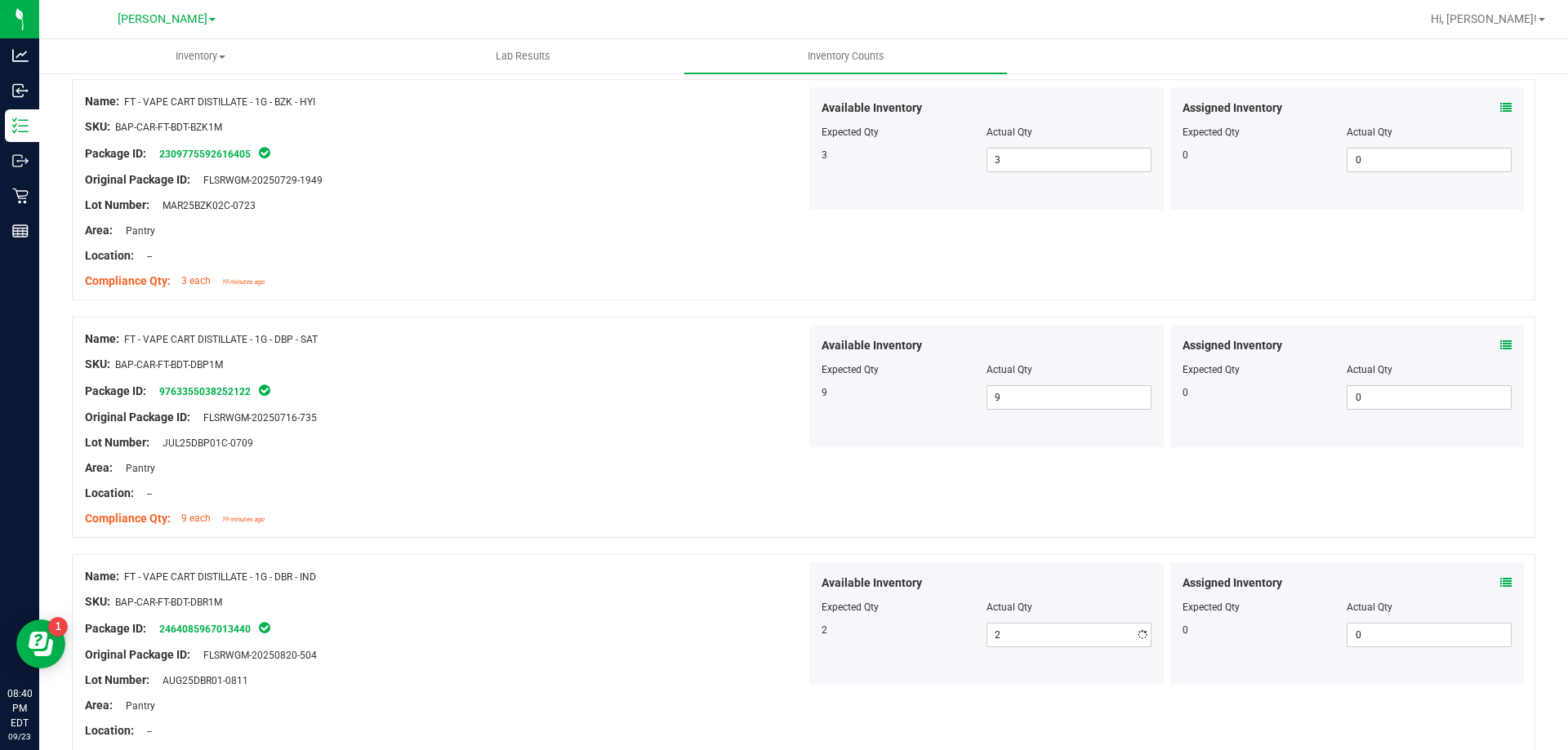
click at [707, 472] on div "Area: Pantry" at bounding box center [446, 468] width 721 height 17
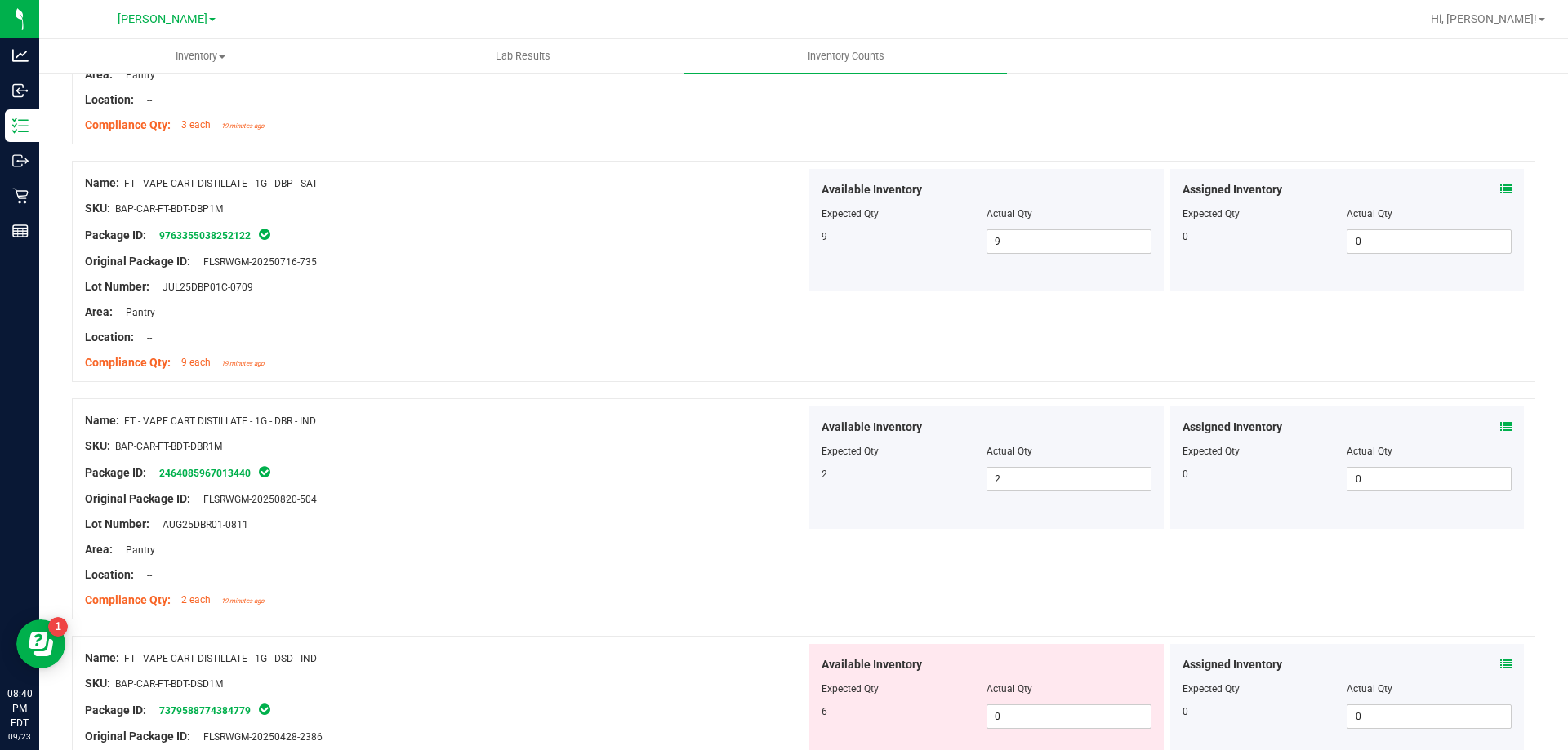
scroll to position [3674, 0]
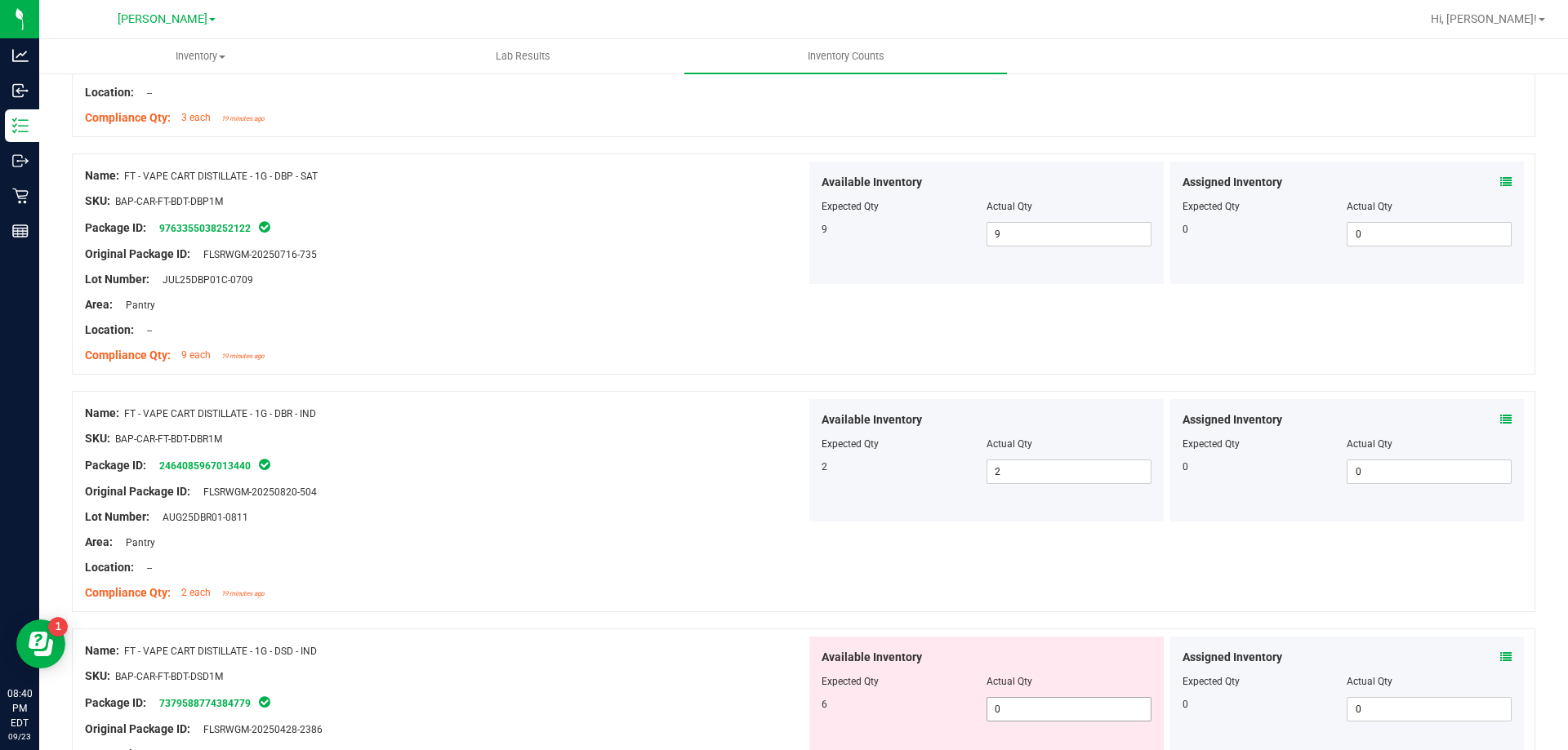
click at [1027, 706] on span "0 0" at bounding box center [1069, 708] width 165 height 24
click at [594, 510] on div "Lot Number: AUG25DBR01-0811" at bounding box center [446, 517] width 721 height 17
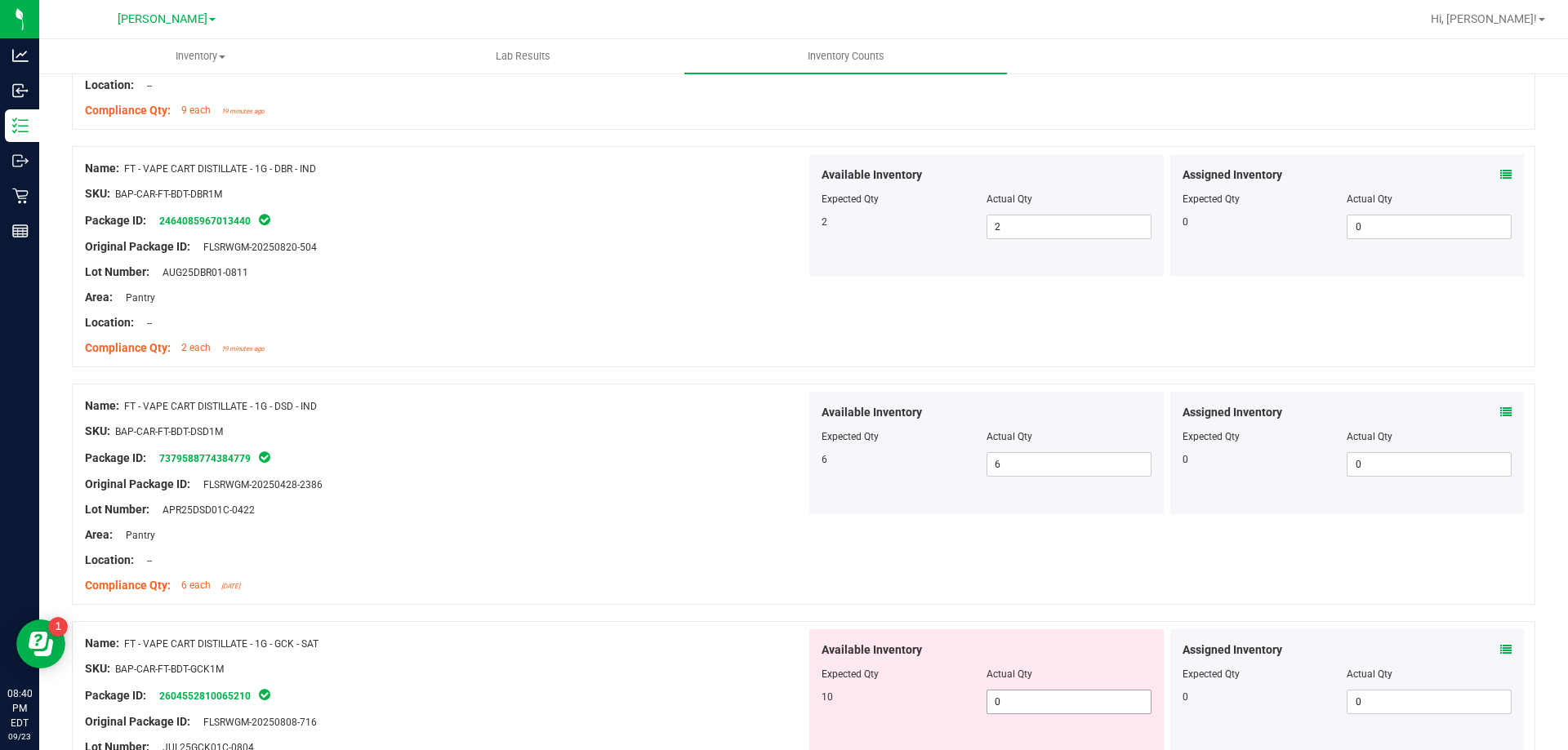
click at [1055, 706] on span "0 0" at bounding box center [1069, 701] width 165 height 24
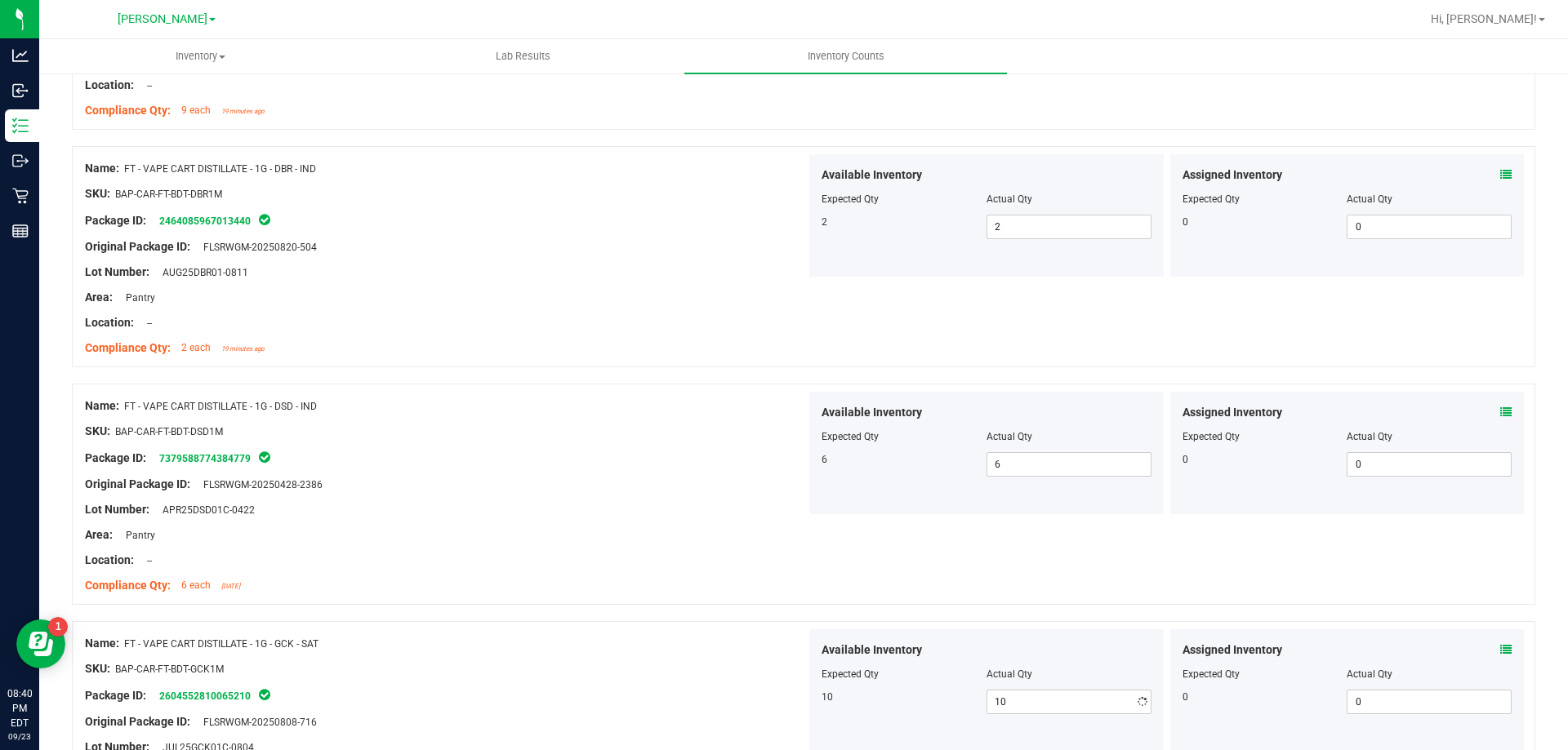
click at [548, 479] on div "Original Package ID: FLSRWGM-20250428-2386" at bounding box center [446, 484] width 721 height 17
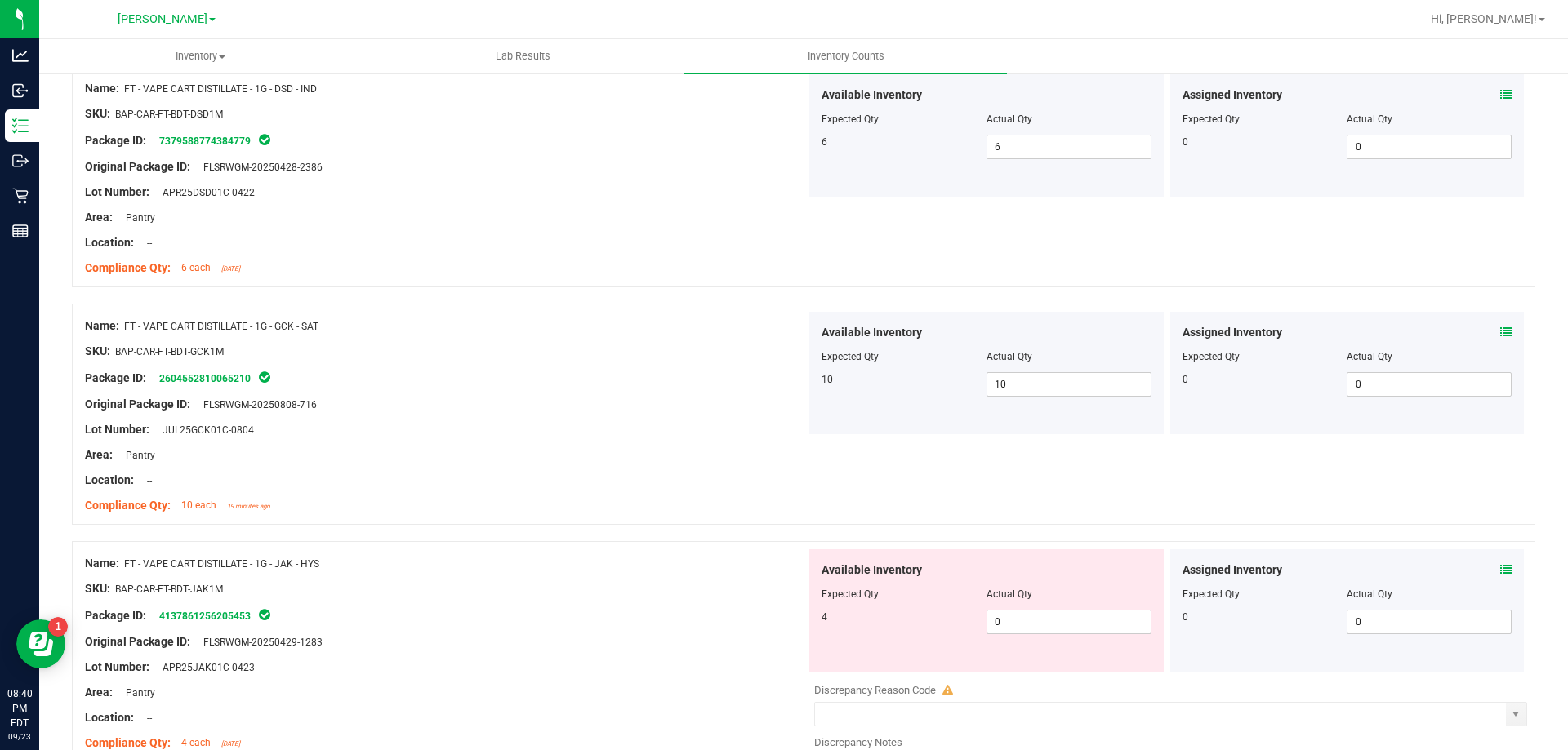
scroll to position [4245, 0]
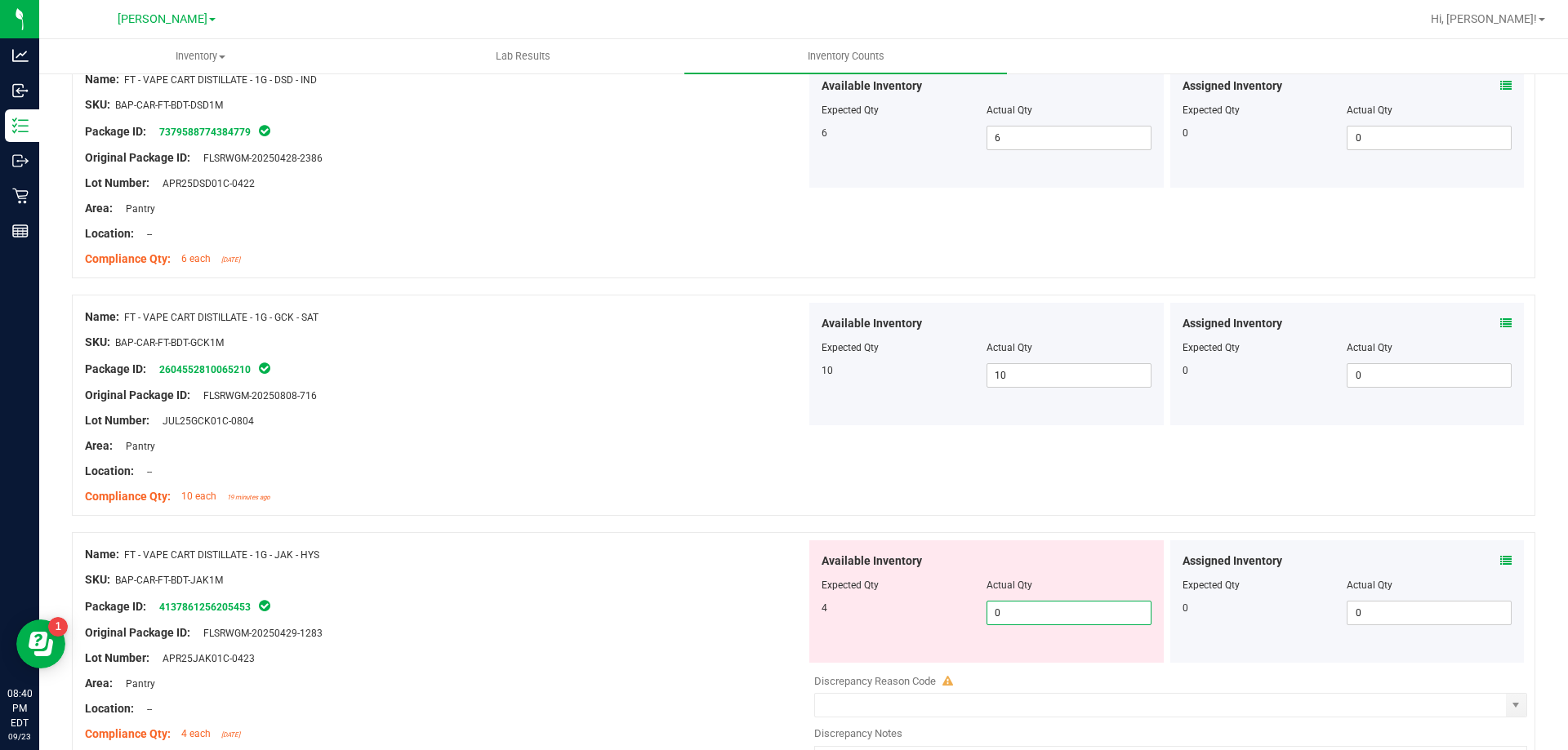
drag, startPoint x: 1030, startPoint y: 609, endPoint x: 1043, endPoint y: 614, distance: 13.9
click at [1036, 614] on span "0 0" at bounding box center [1069, 612] width 165 height 24
drag, startPoint x: 658, startPoint y: 477, endPoint x: 668, endPoint y: 476, distance: 10.0
click at [658, 476] on div "Location: --" at bounding box center [446, 471] width 721 height 17
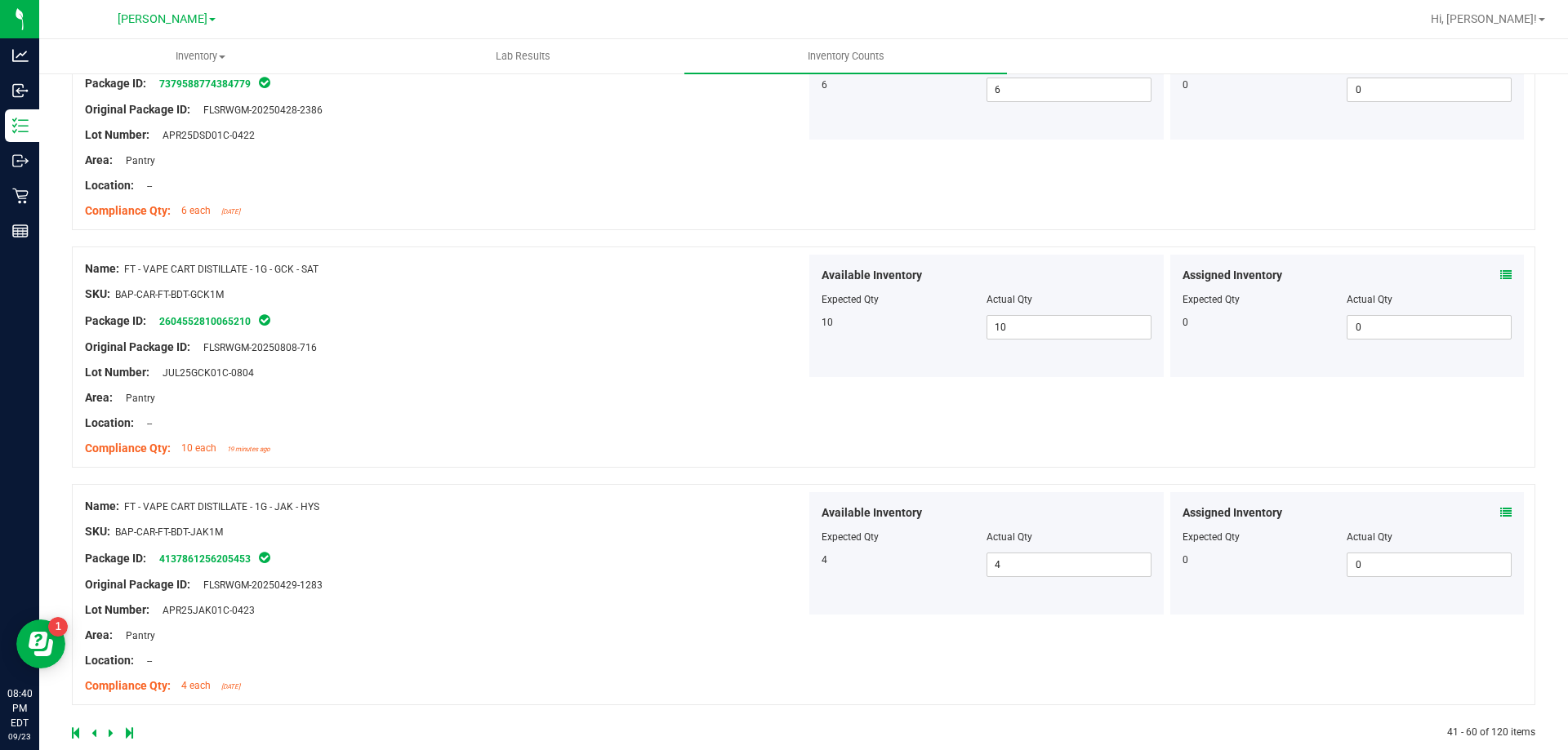
scroll to position [4320, 0]
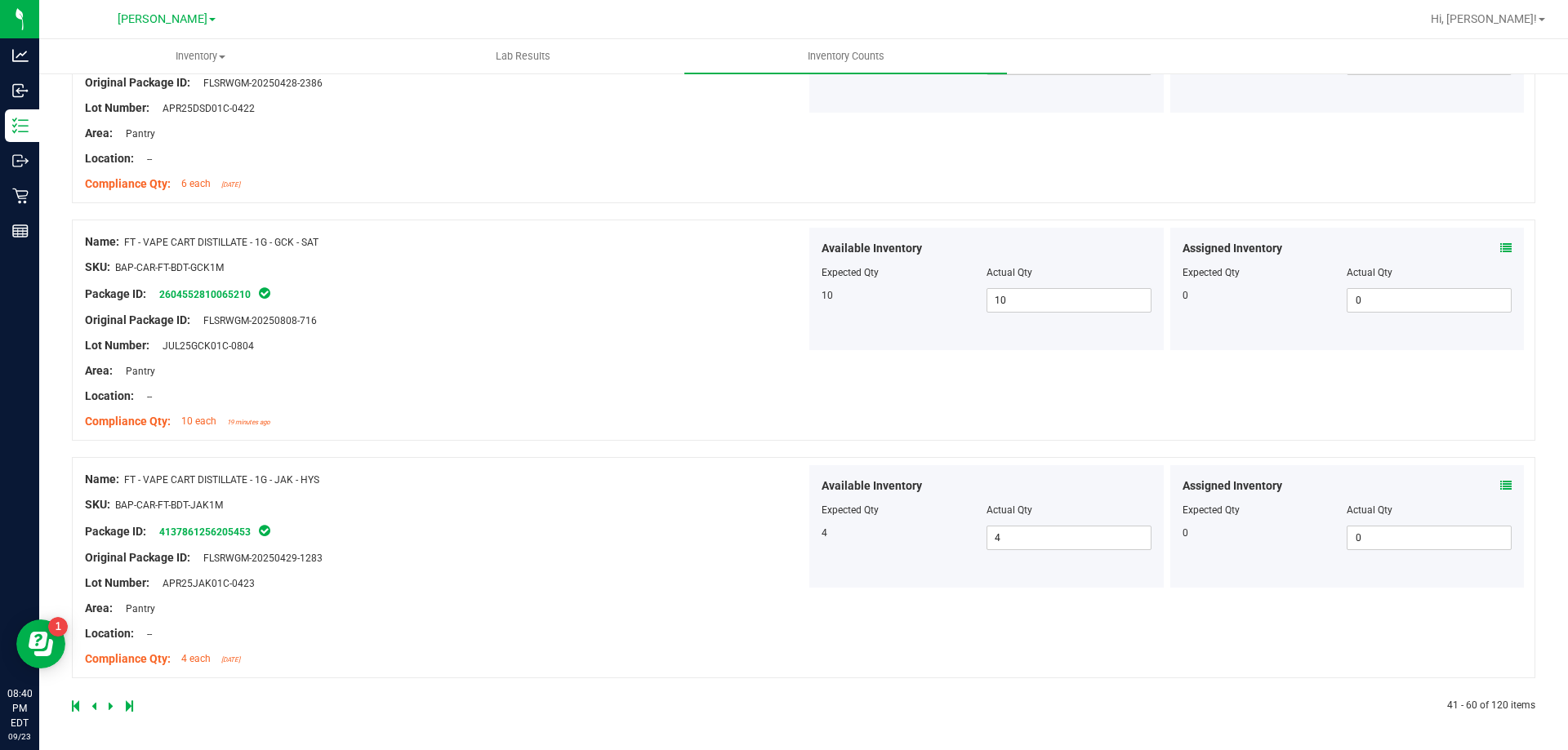
click at [111, 705] on icon at bounding box center [111, 706] width 5 height 10
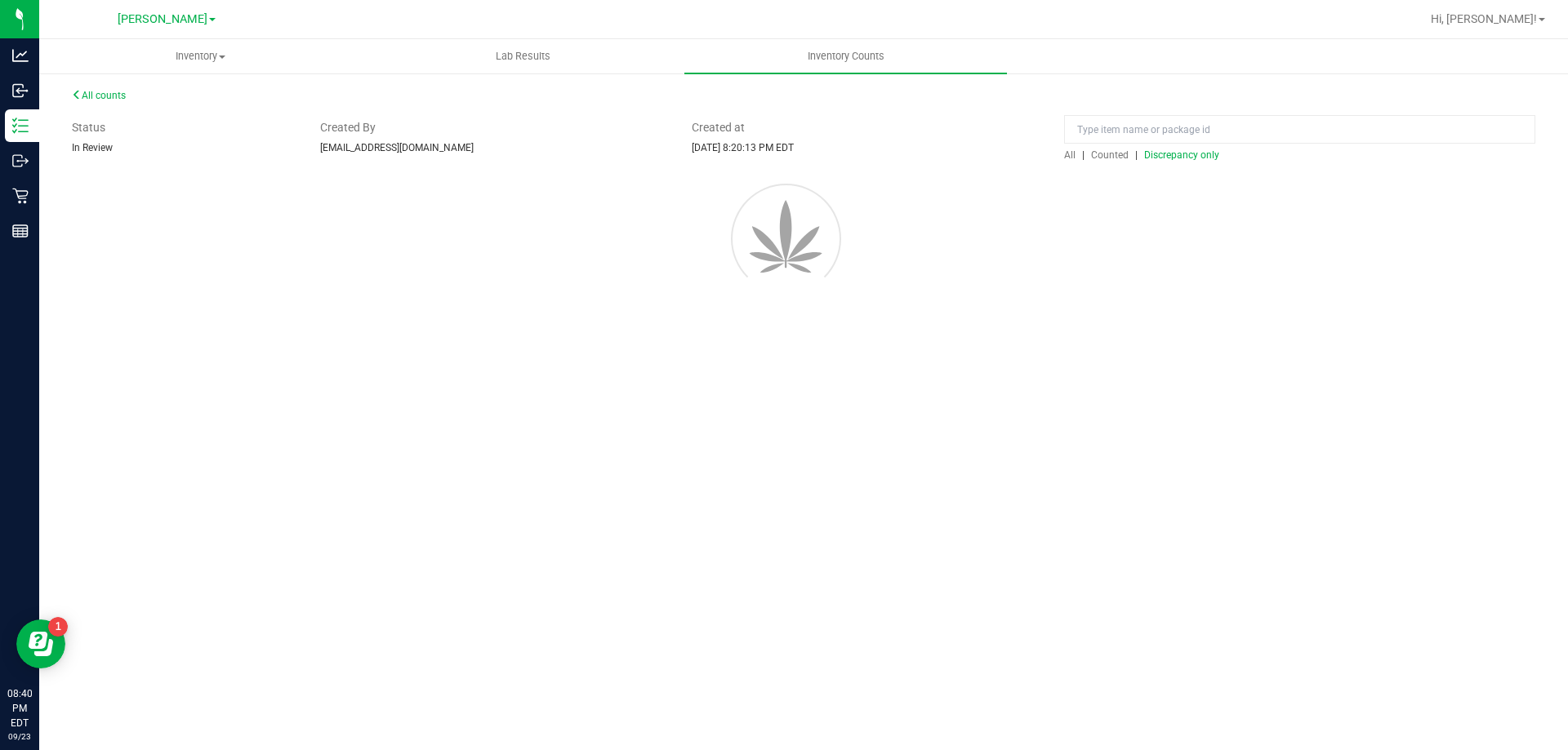
scroll to position [0, 0]
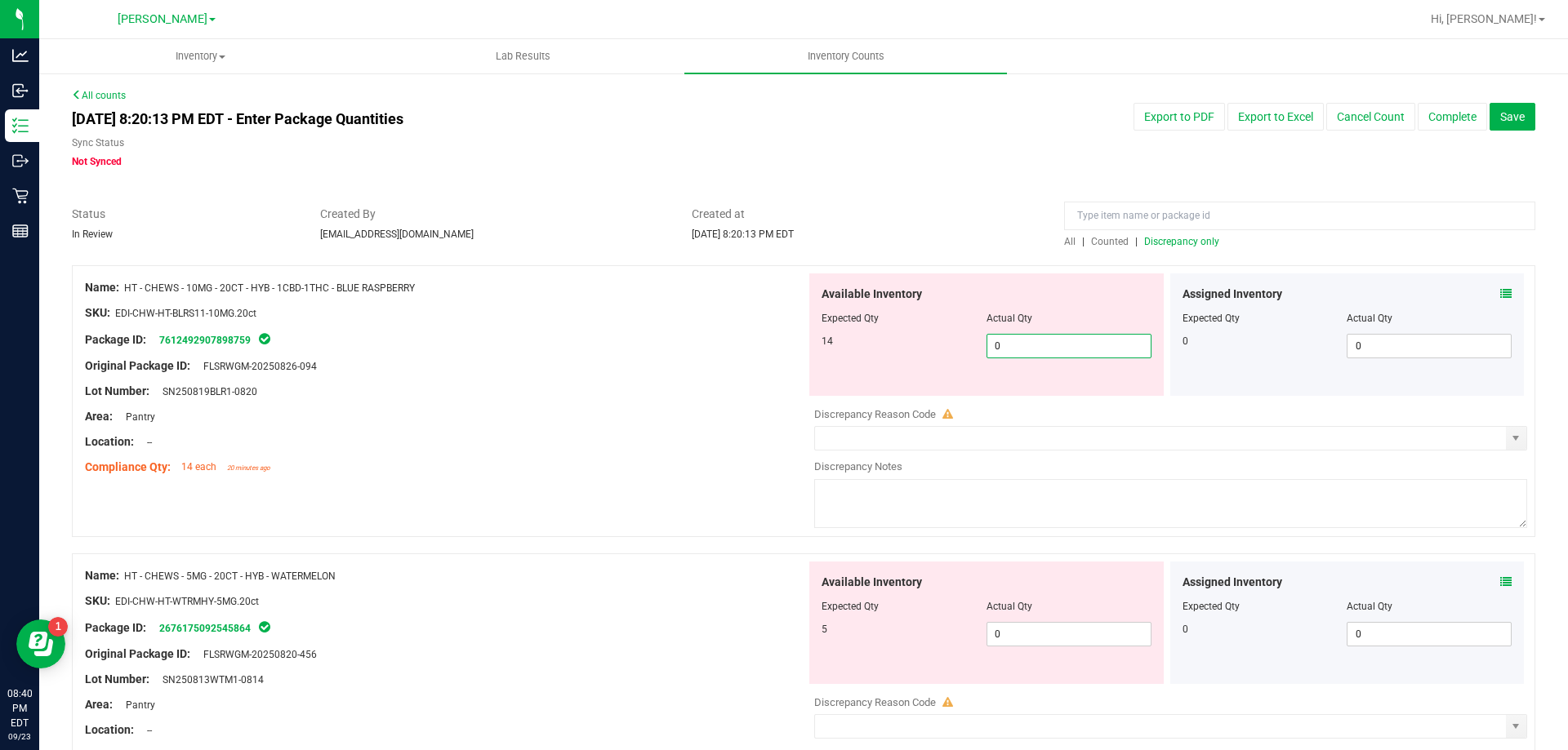
click at [1018, 338] on span "0 0" at bounding box center [1069, 346] width 165 height 24
click at [720, 336] on div "Package ID: 7612492907898759" at bounding box center [446, 340] width 721 height 20
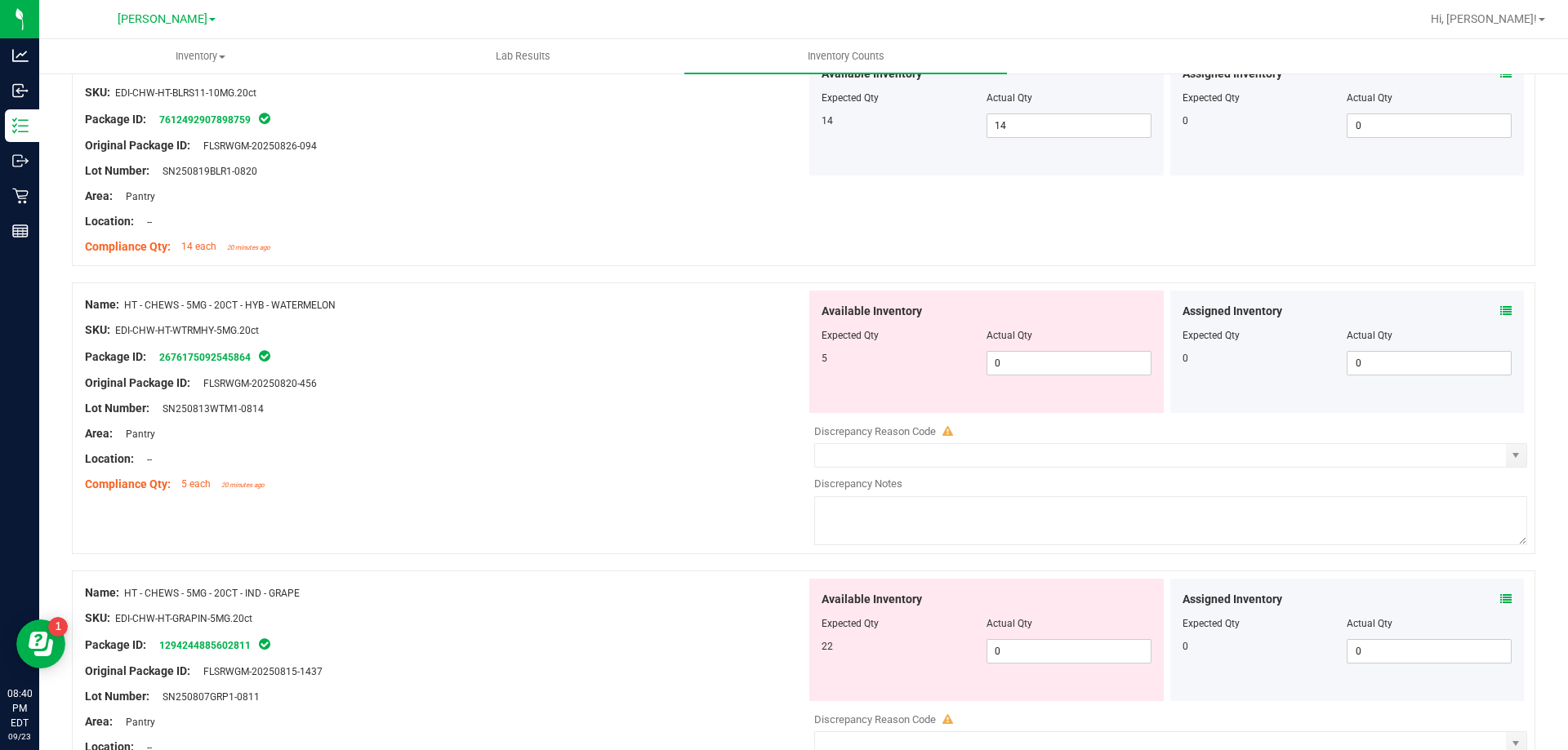
scroll to position [245, 0]
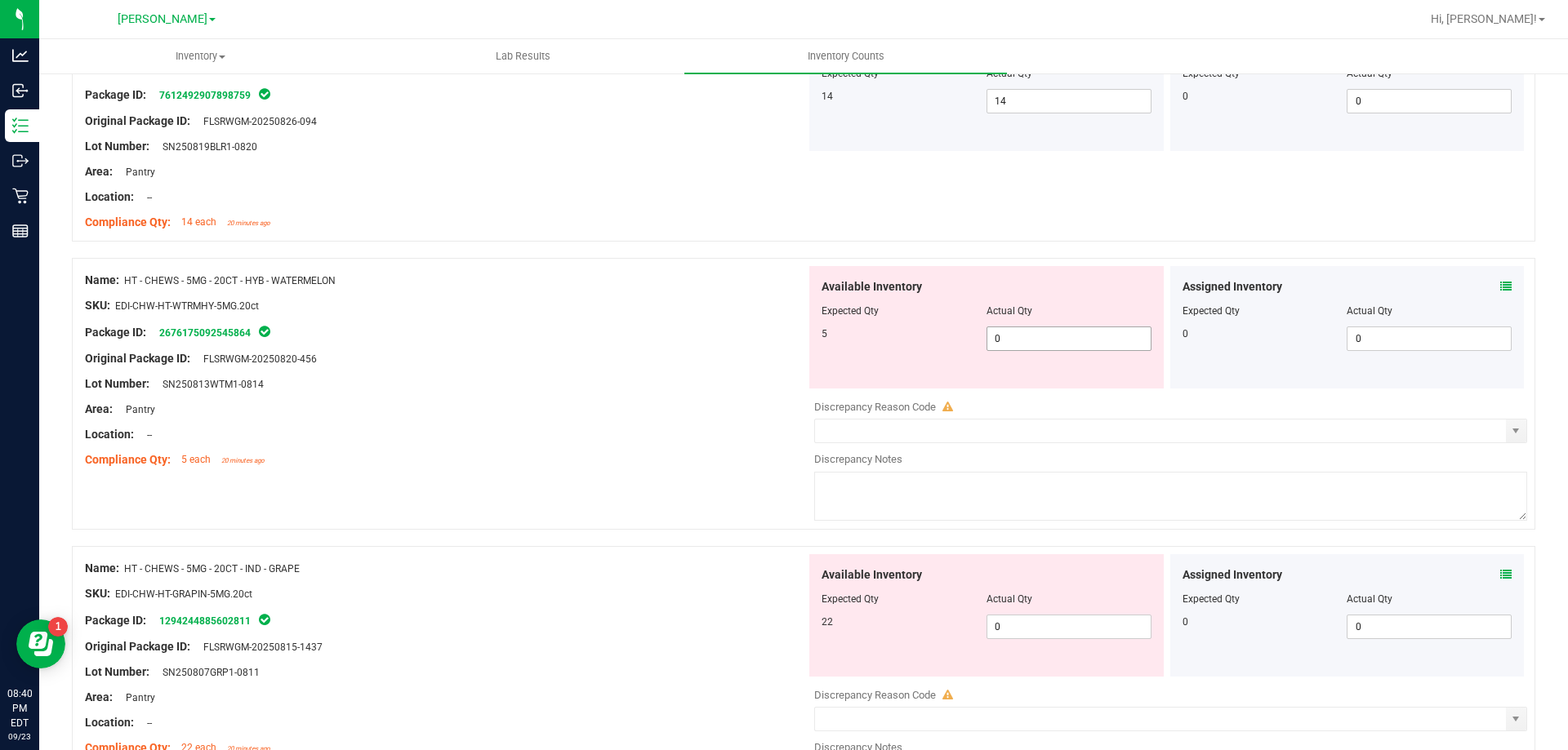
click at [1030, 347] on span "0 0" at bounding box center [1069, 338] width 165 height 24
click at [702, 289] on div at bounding box center [446, 293] width 721 height 8
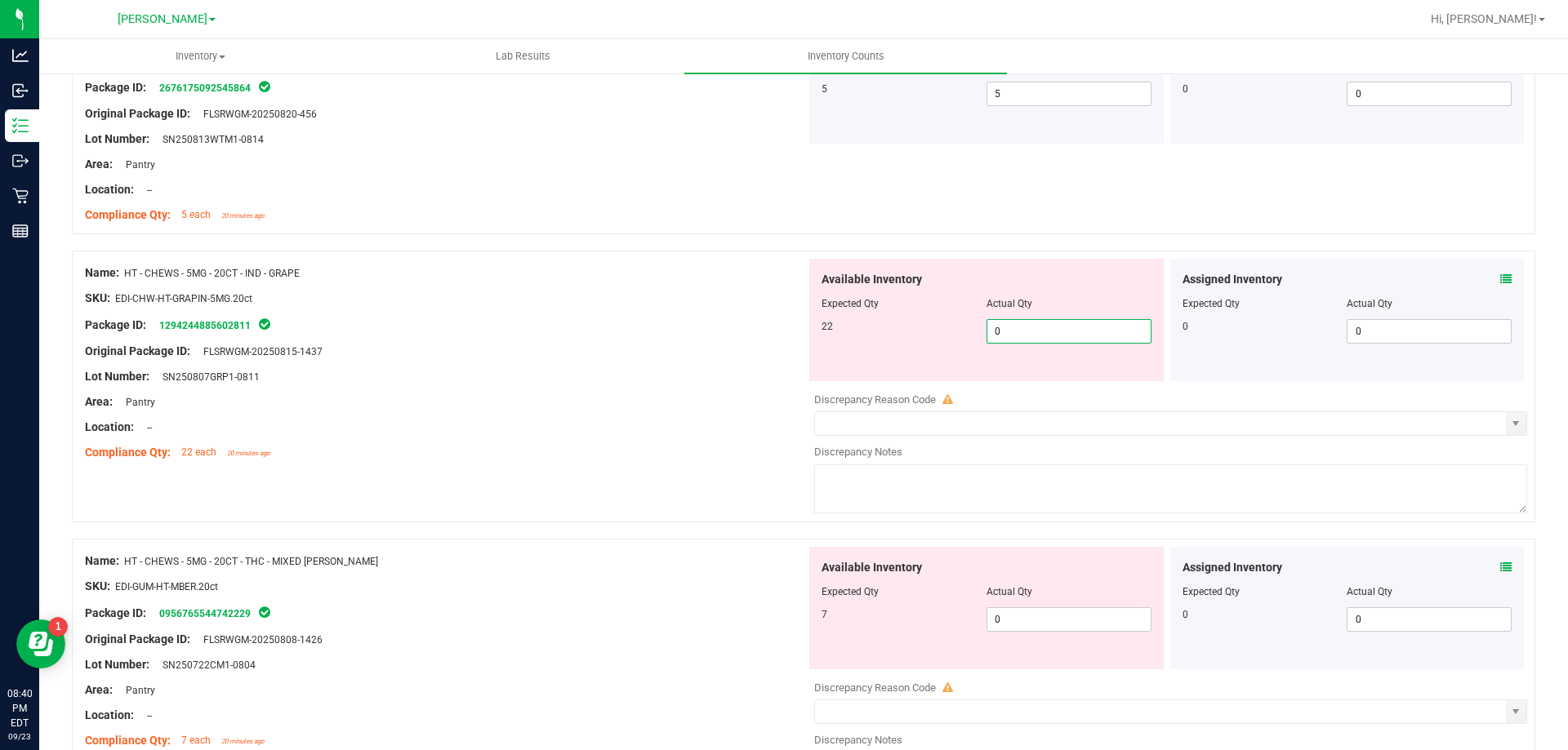
click at [1074, 326] on span "0 0" at bounding box center [1069, 331] width 165 height 24
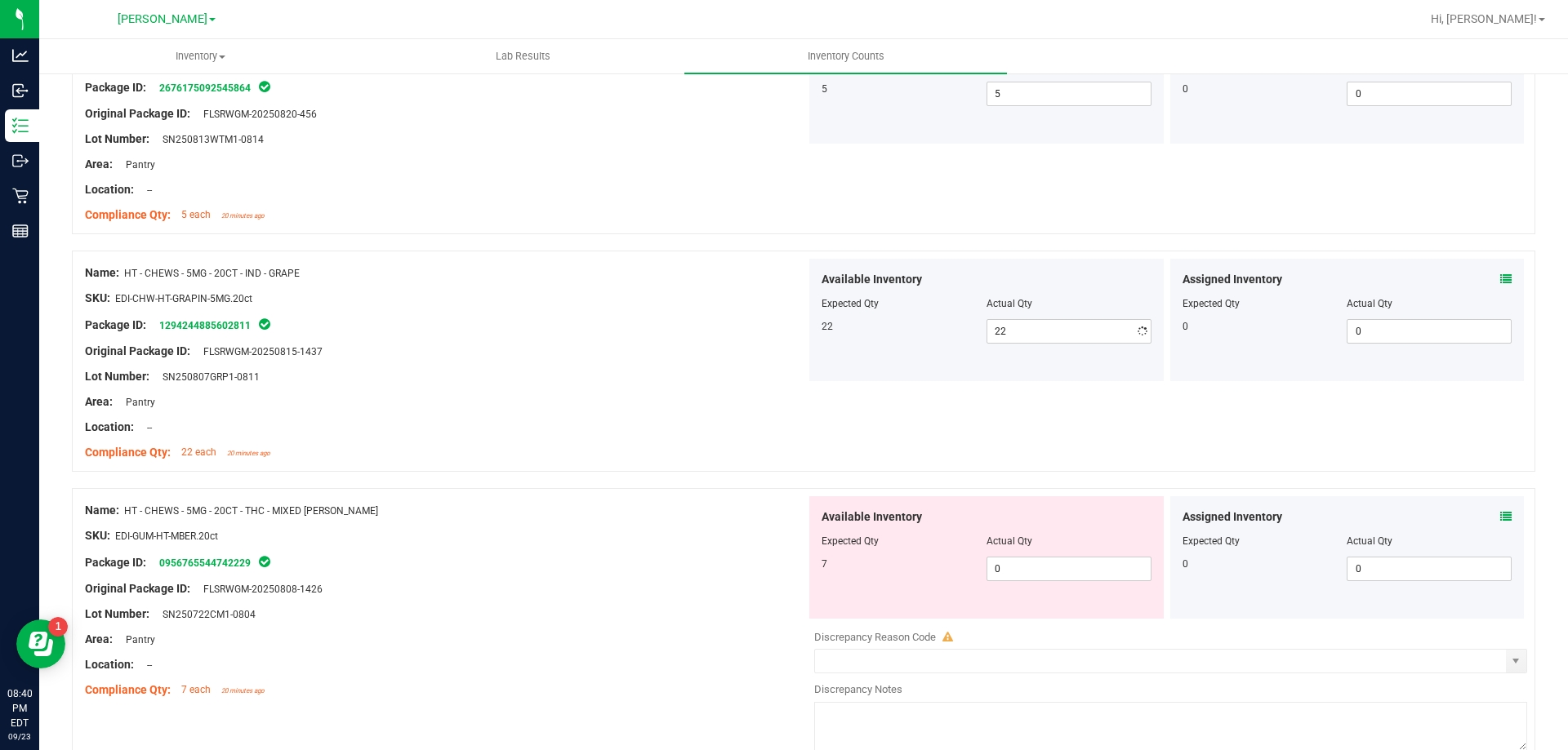
click at [544, 339] on div at bounding box center [446, 338] width 721 height 8
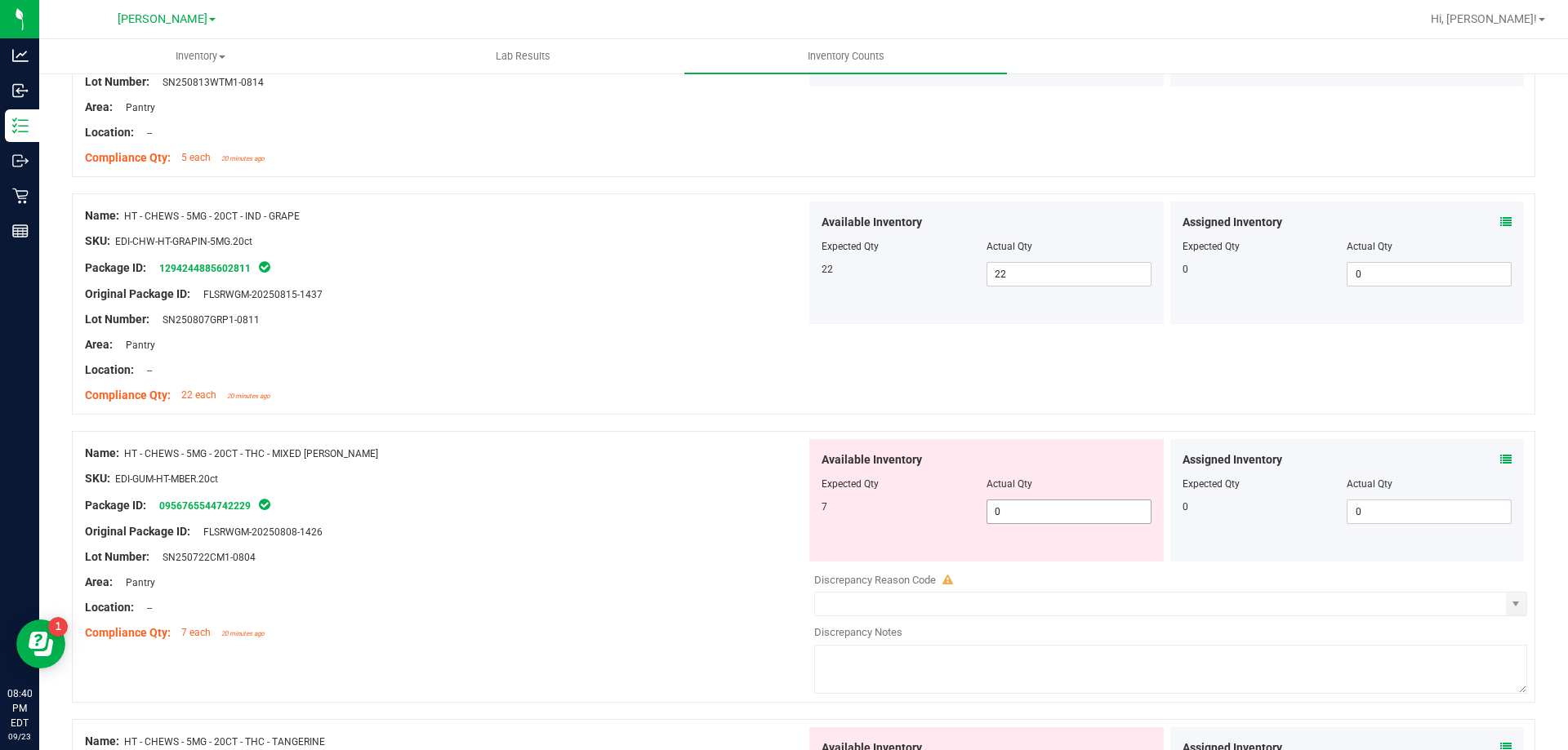
scroll to position [571, 0]
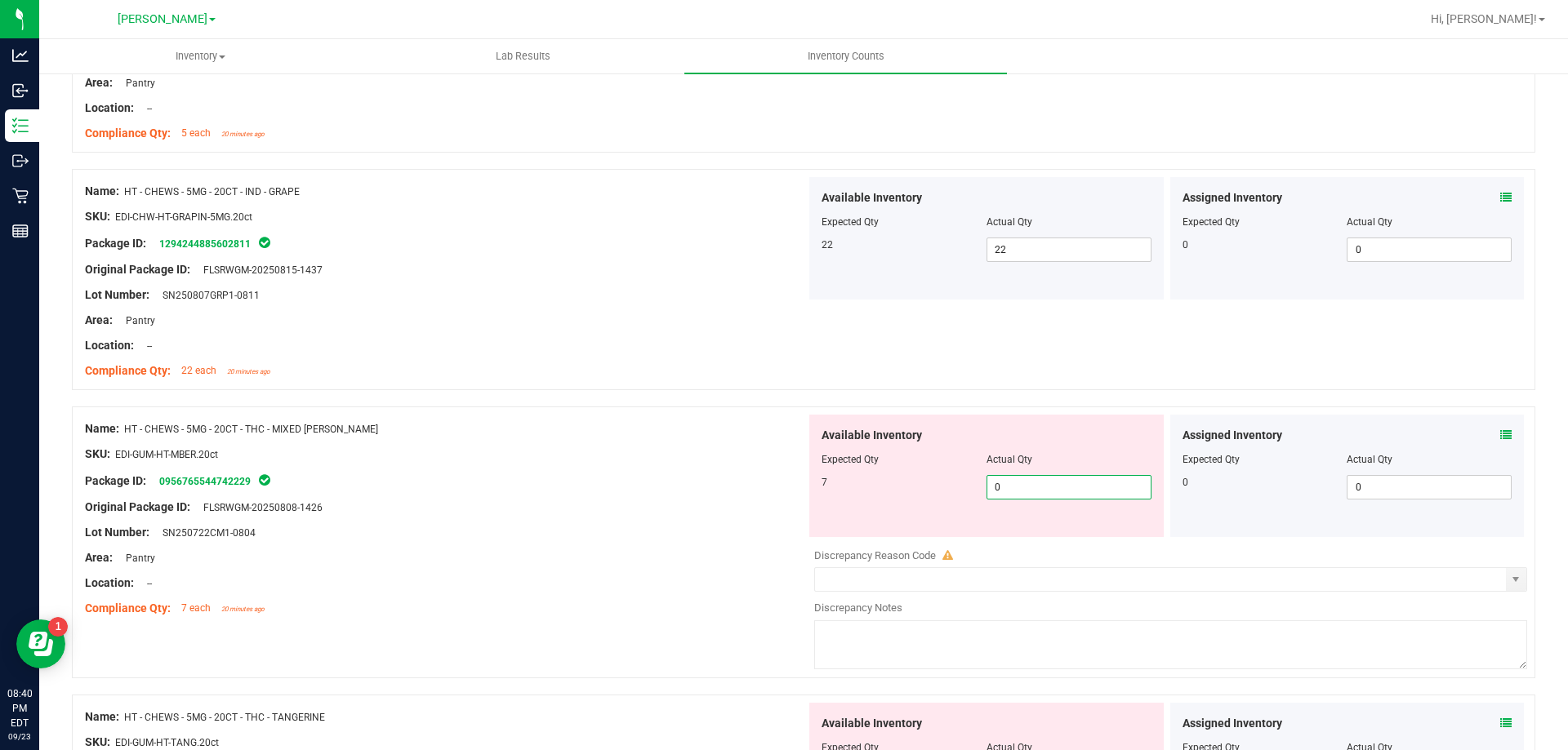
drag, startPoint x: 1039, startPoint y: 488, endPoint x: 623, endPoint y: 404, distance: 424.4
click at [1038, 488] on span "0 0" at bounding box center [1069, 487] width 165 height 24
click at [616, 394] on div at bounding box center [803, 398] width 1464 height 16
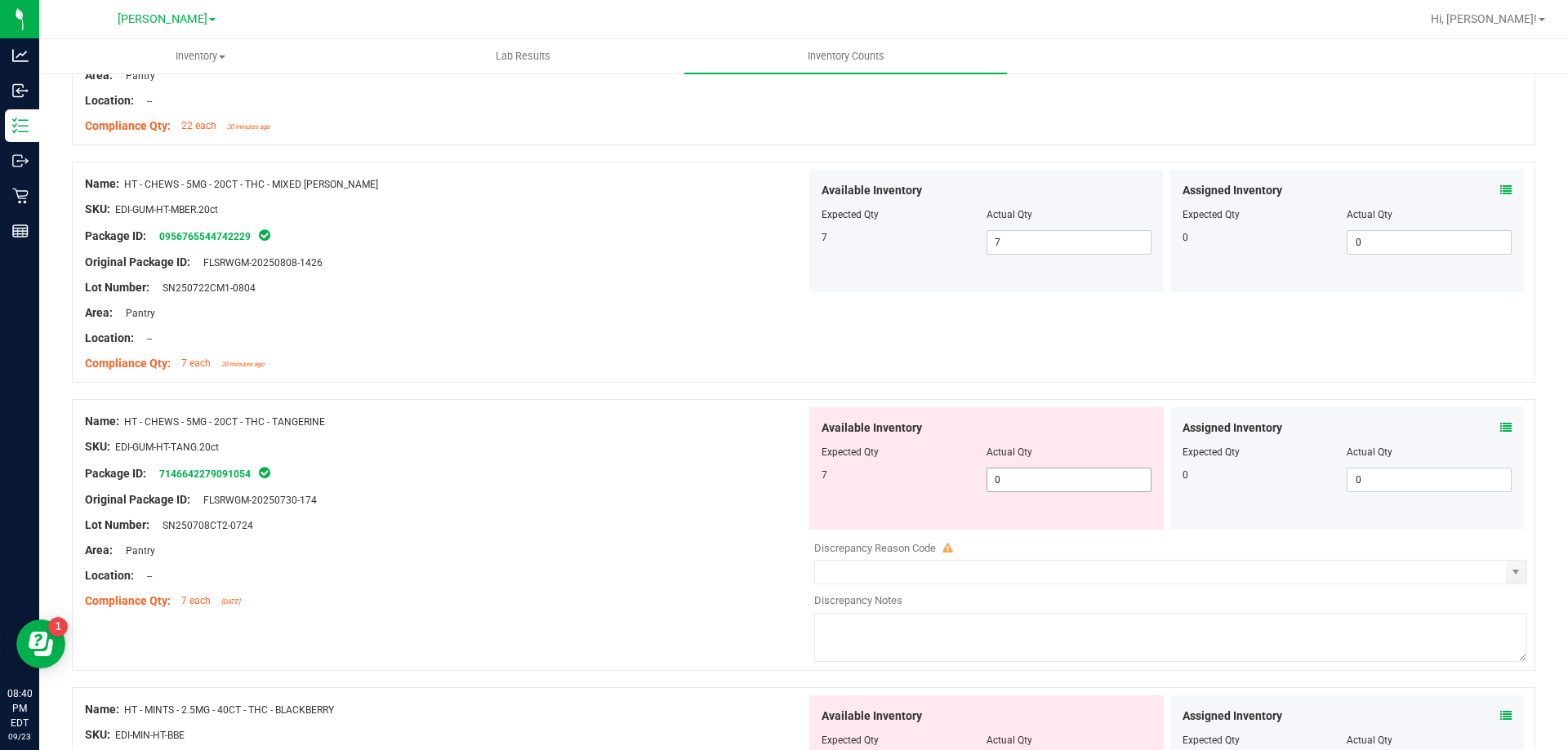
click at [1035, 475] on span "0 0" at bounding box center [1069, 480] width 165 height 24
drag, startPoint x: 519, startPoint y: 379, endPoint x: 593, endPoint y: 379, distance: 74.0
click at [521, 379] on div "Name: HT - CHEWS - 5MG - 20CT - THC - MIXED [PERSON_NAME] SKU: EDI-GUM-HT-MBER.…" at bounding box center [803, 272] width 1464 height 221
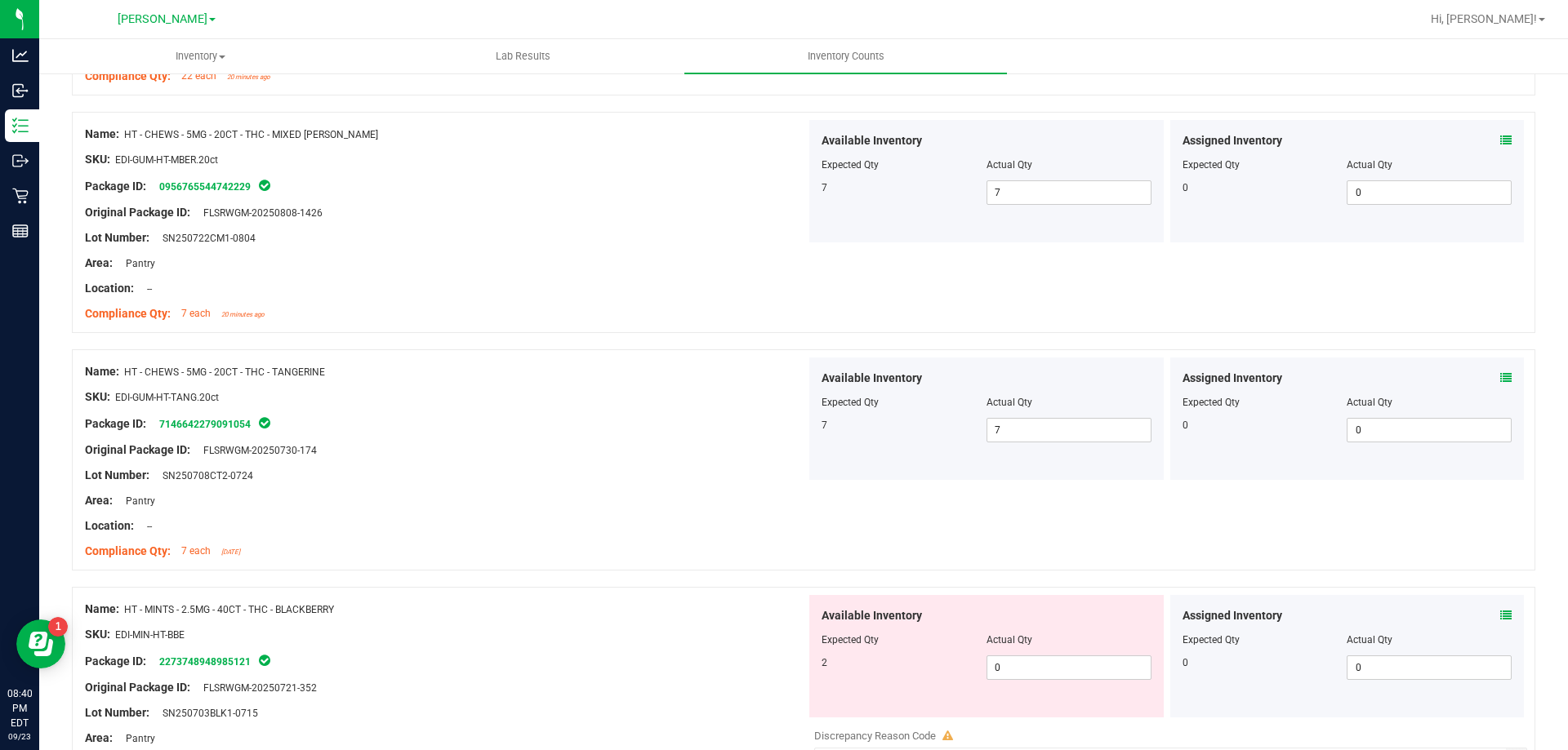
scroll to position [979, 0]
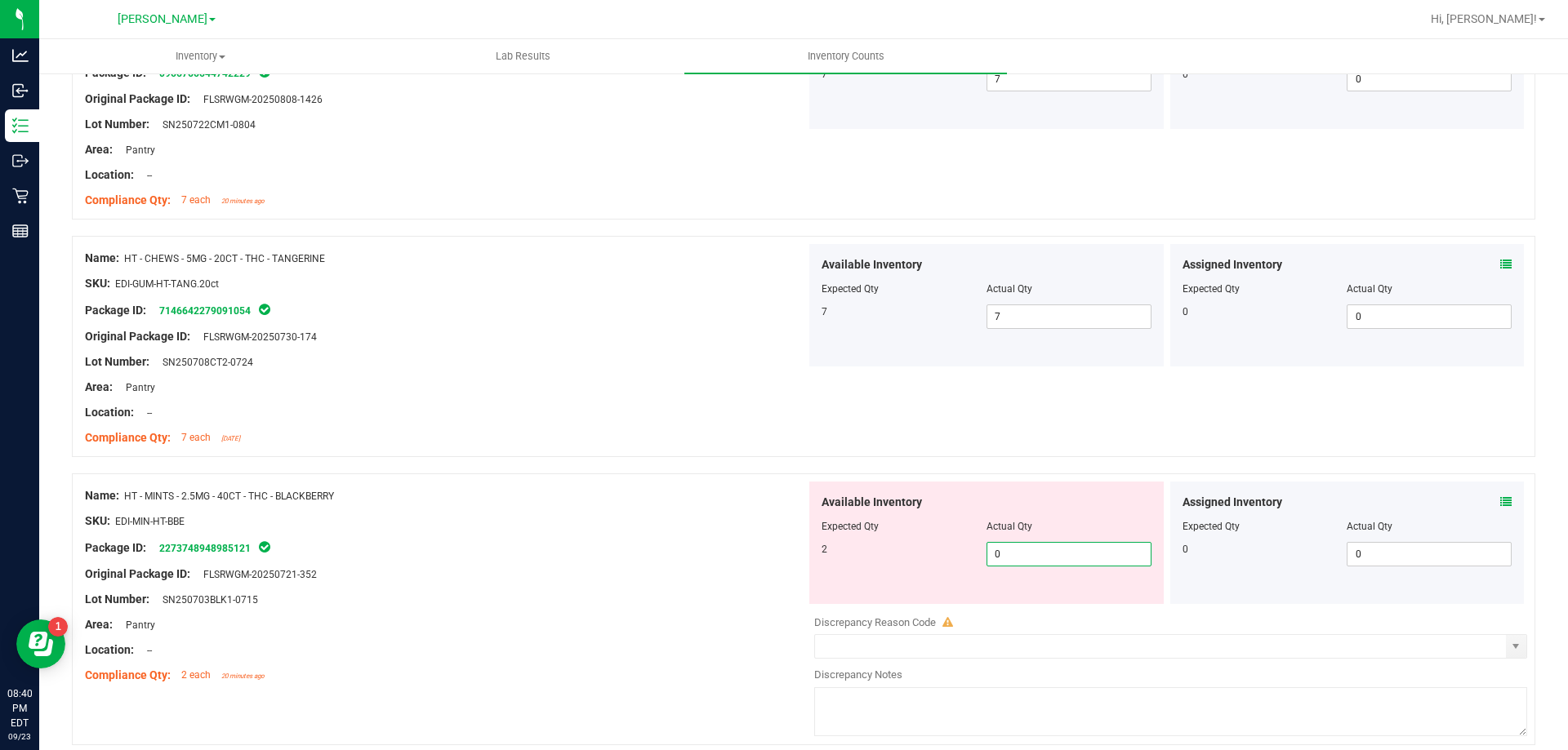
click at [1044, 554] on span "0 0" at bounding box center [1069, 553] width 165 height 24
click at [653, 448] on div "Name: HT - CHEWS - 5MG - 20CT - THC - TANGERINE SKU: EDI-GUM-HT-TANG.20ct Packa…" at bounding box center [446, 347] width 721 height 208
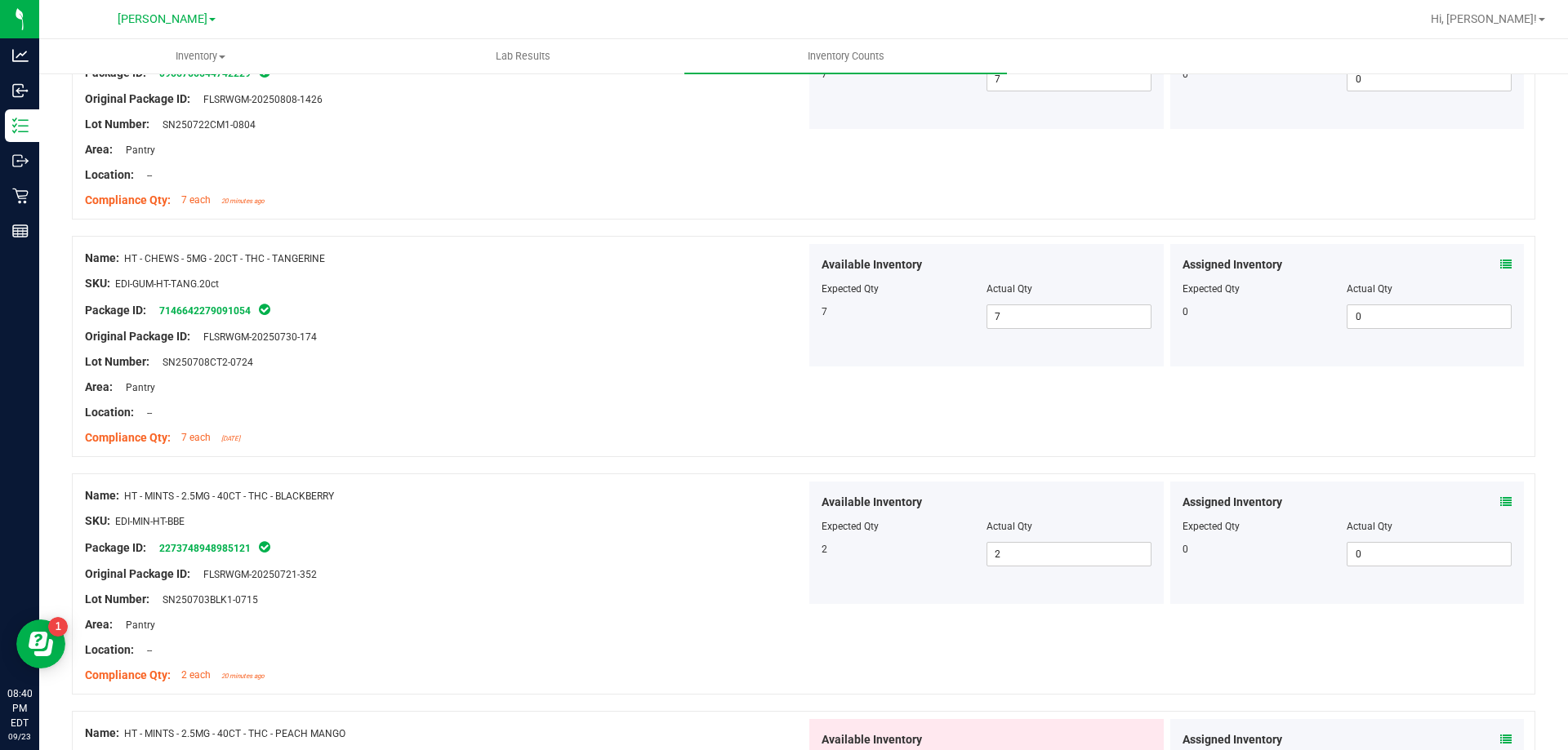
scroll to position [1143, 0]
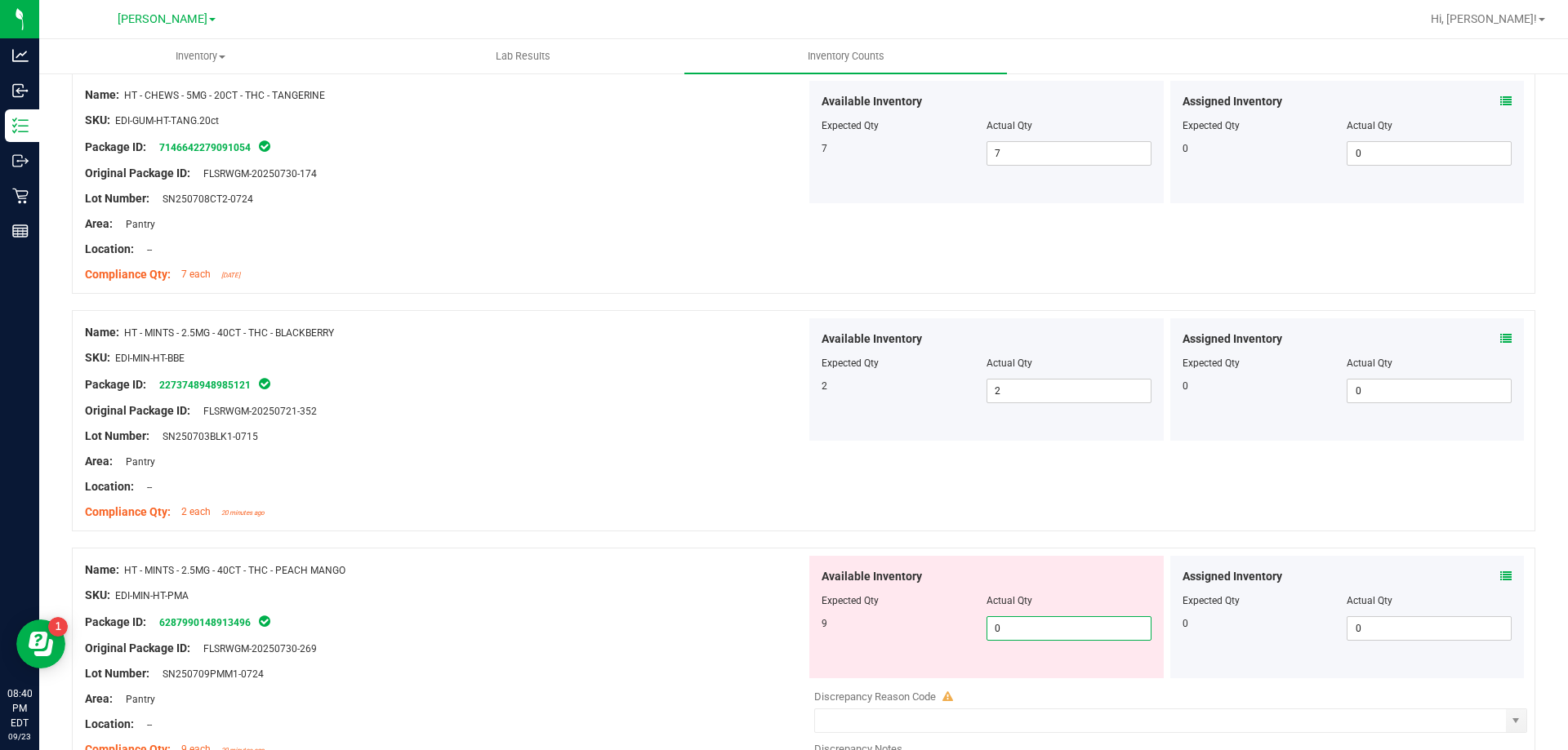
click at [1032, 639] on span "0 0" at bounding box center [1069, 628] width 165 height 24
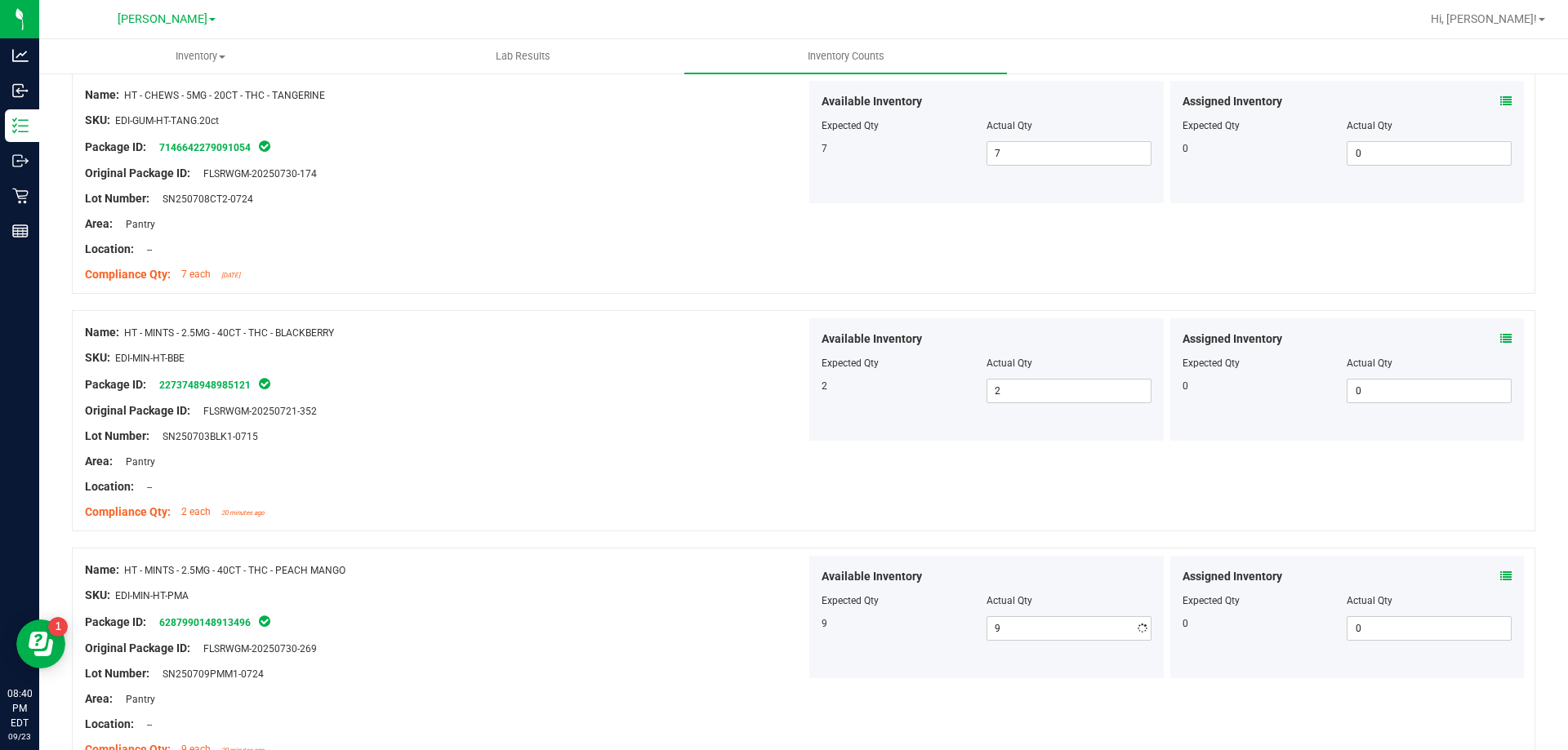
click at [681, 451] on div at bounding box center [446, 448] width 721 height 8
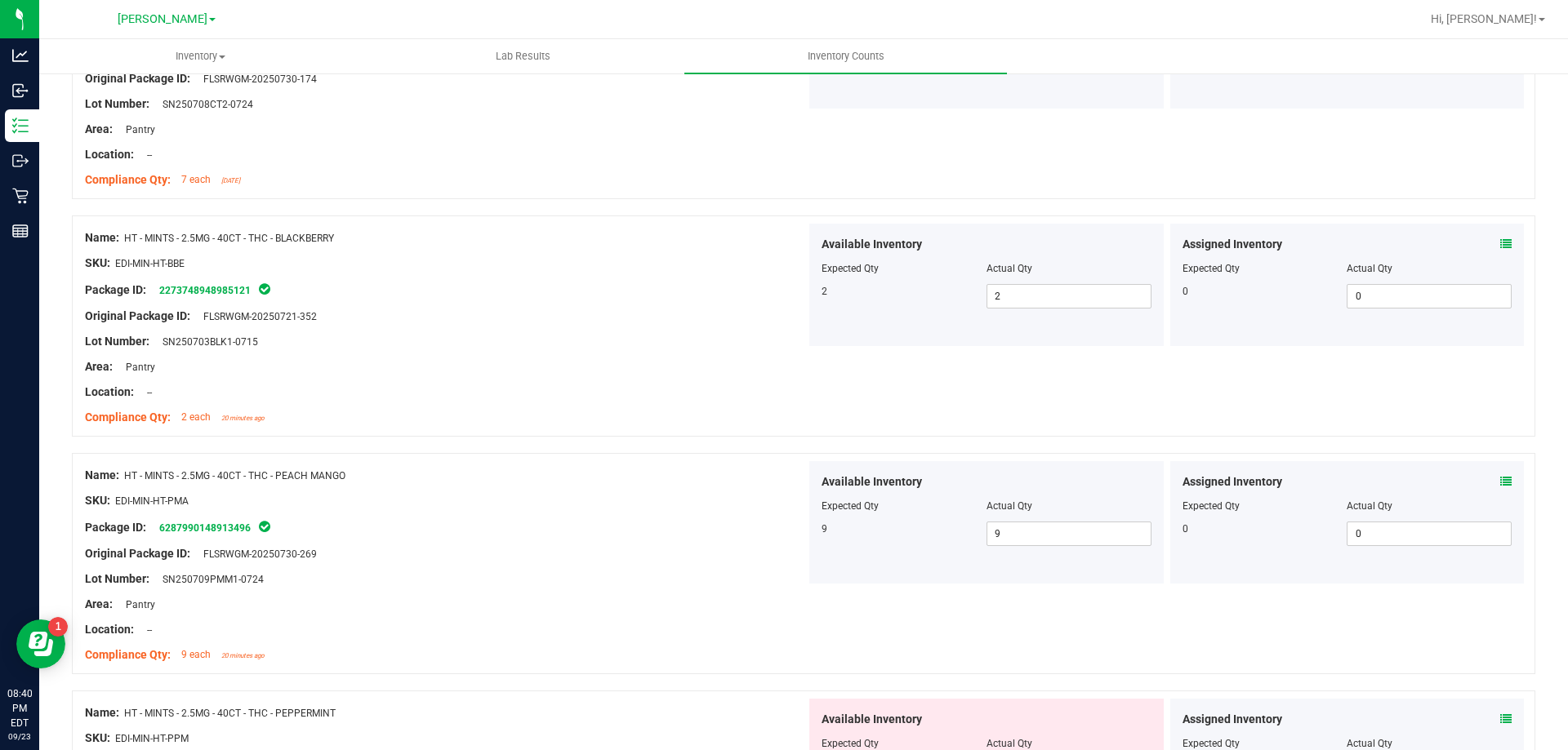
scroll to position [1388, 0]
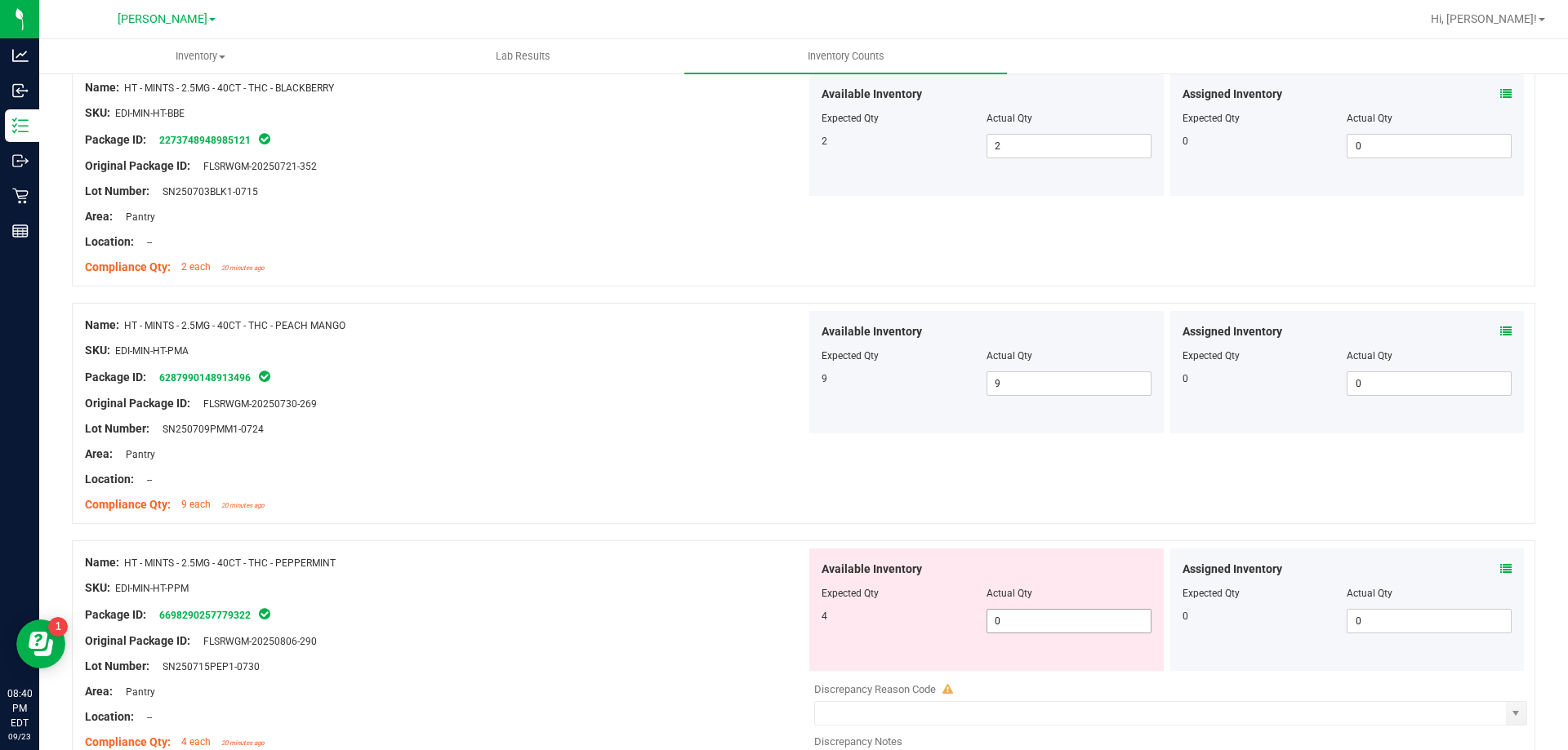
click at [1034, 624] on span "0 0" at bounding box center [1069, 620] width 165 height 24
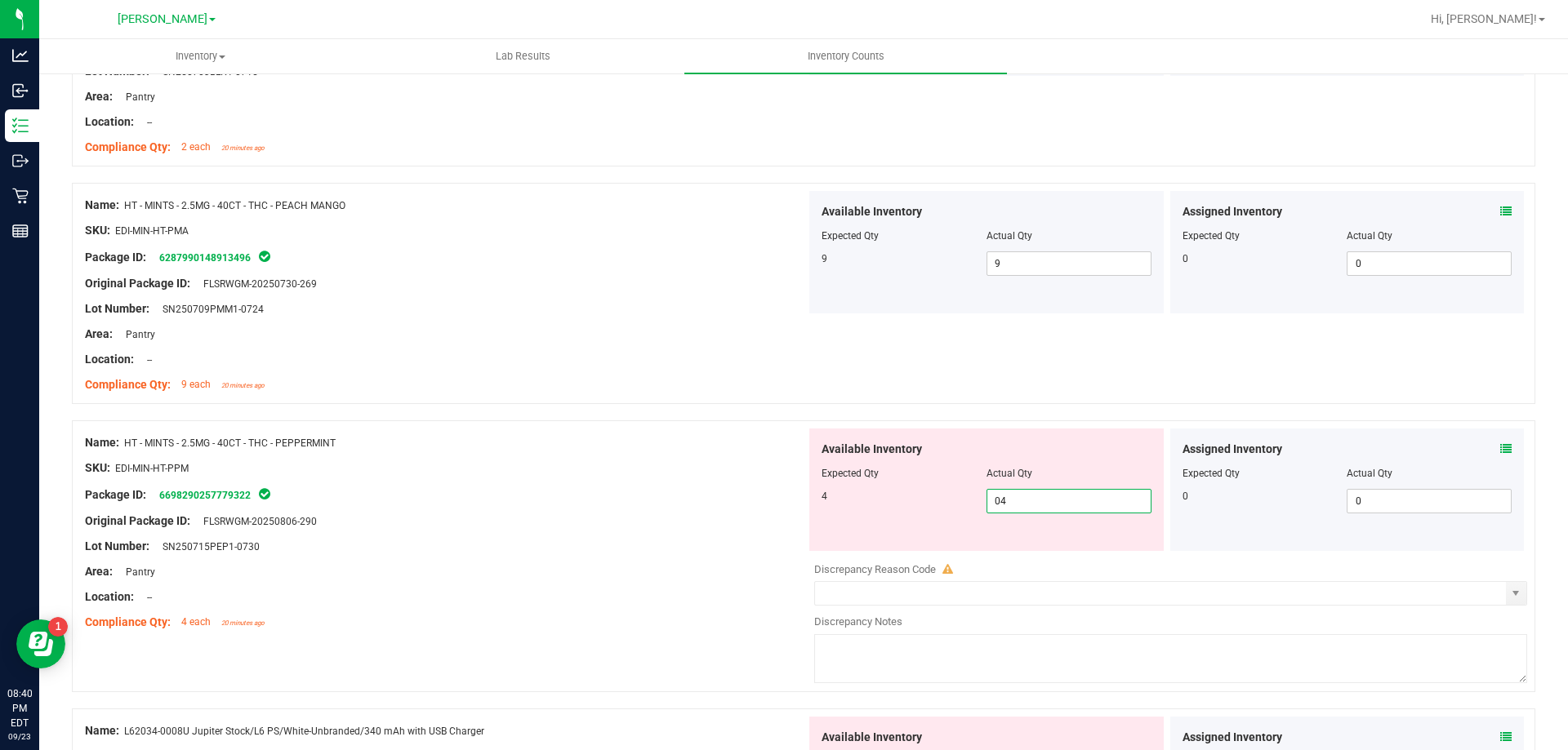
scroll to position [1632, 0]
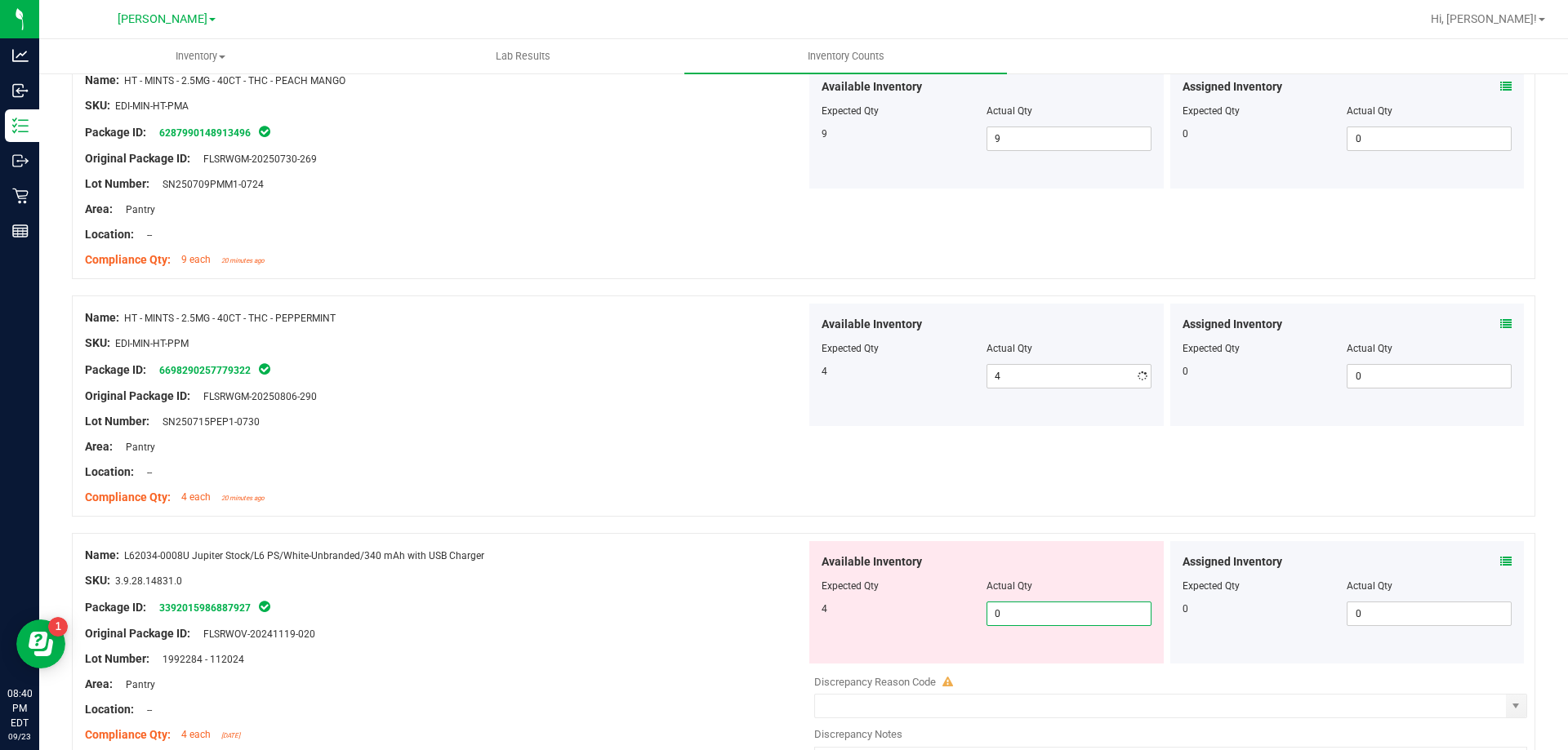
click at [1024, 675] on div "Available Inventory Expected Qty Actual Qty 4 0 0" at bounding box center [1166, 670] width 721 height 258
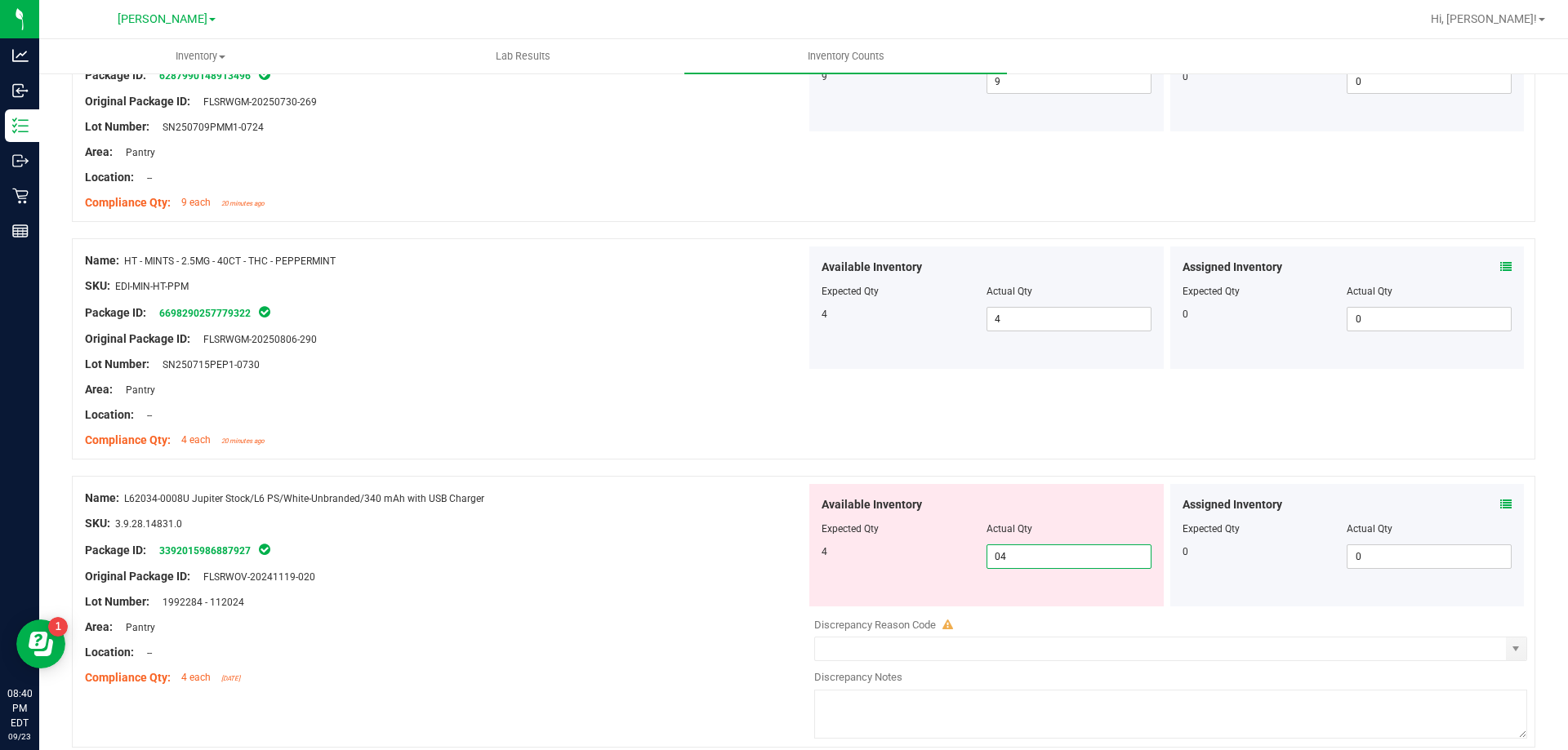
scroll to position [1959, 0]
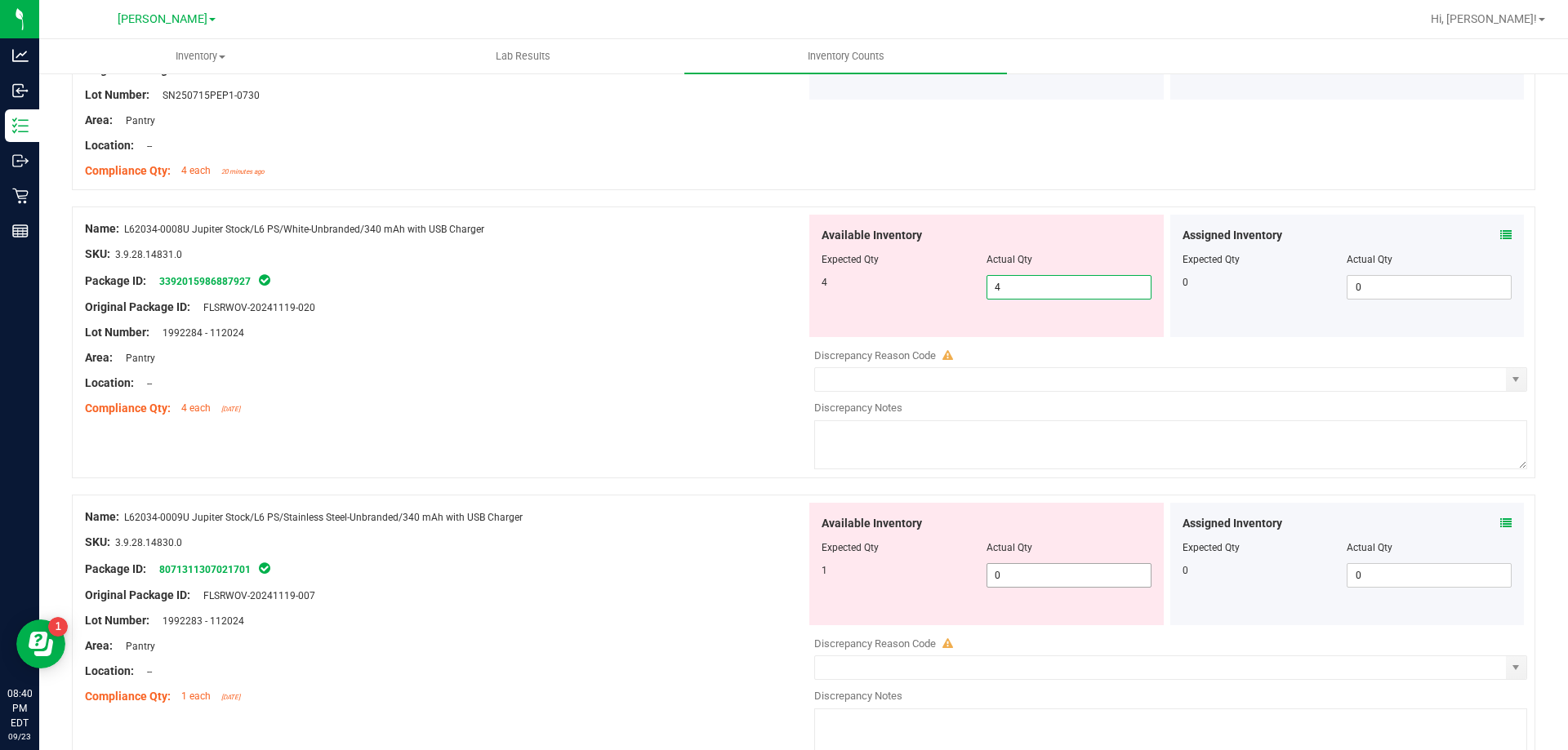
click at [1046, 570] on div "Available Inventory Expected Qty Actual Qty 1 0 0" at bounding box center [986, 563] width 355 height 122
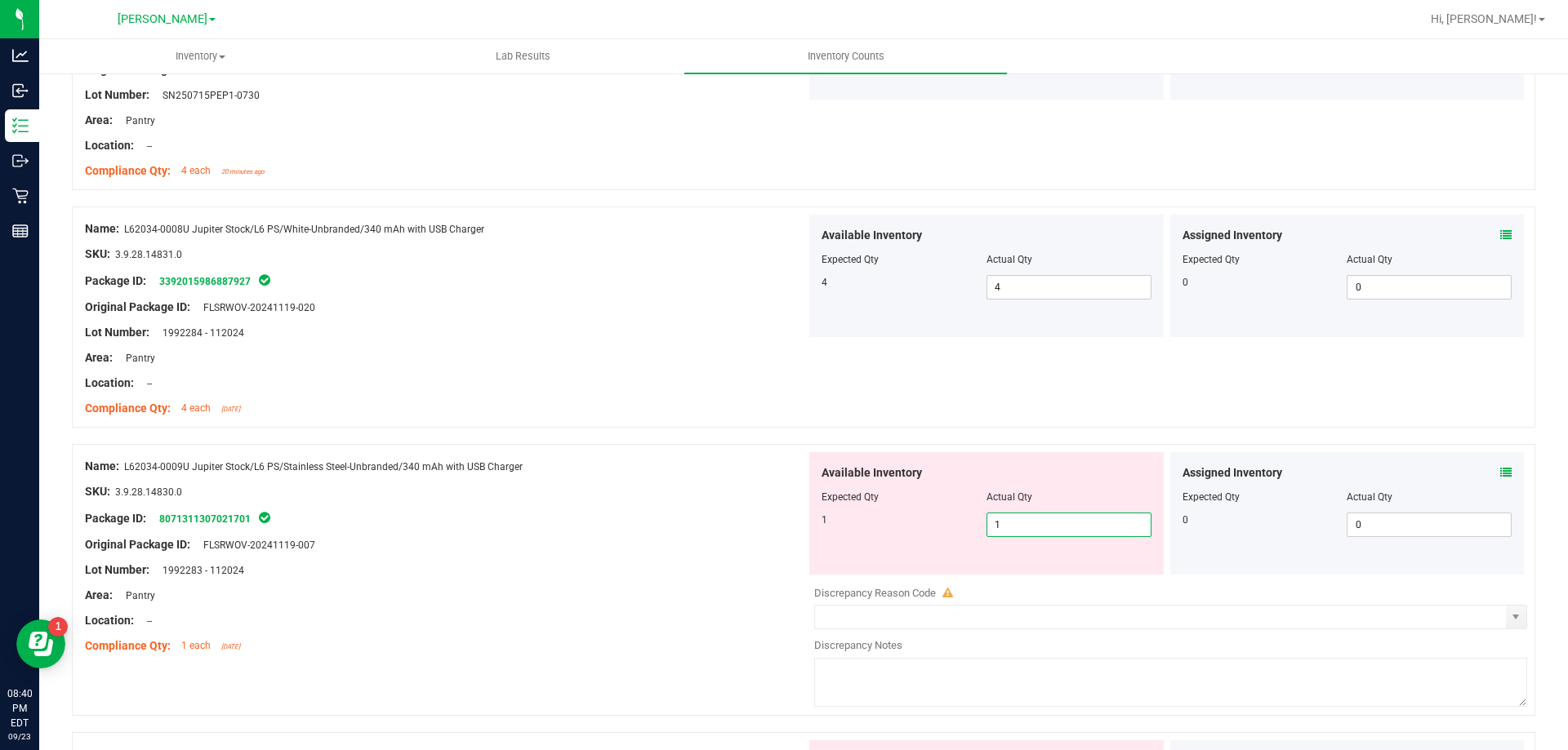
click at [637, 492] on div "SKU: 3.9.28.14830.0" at bounding box center [446, 492] width 721 height 17
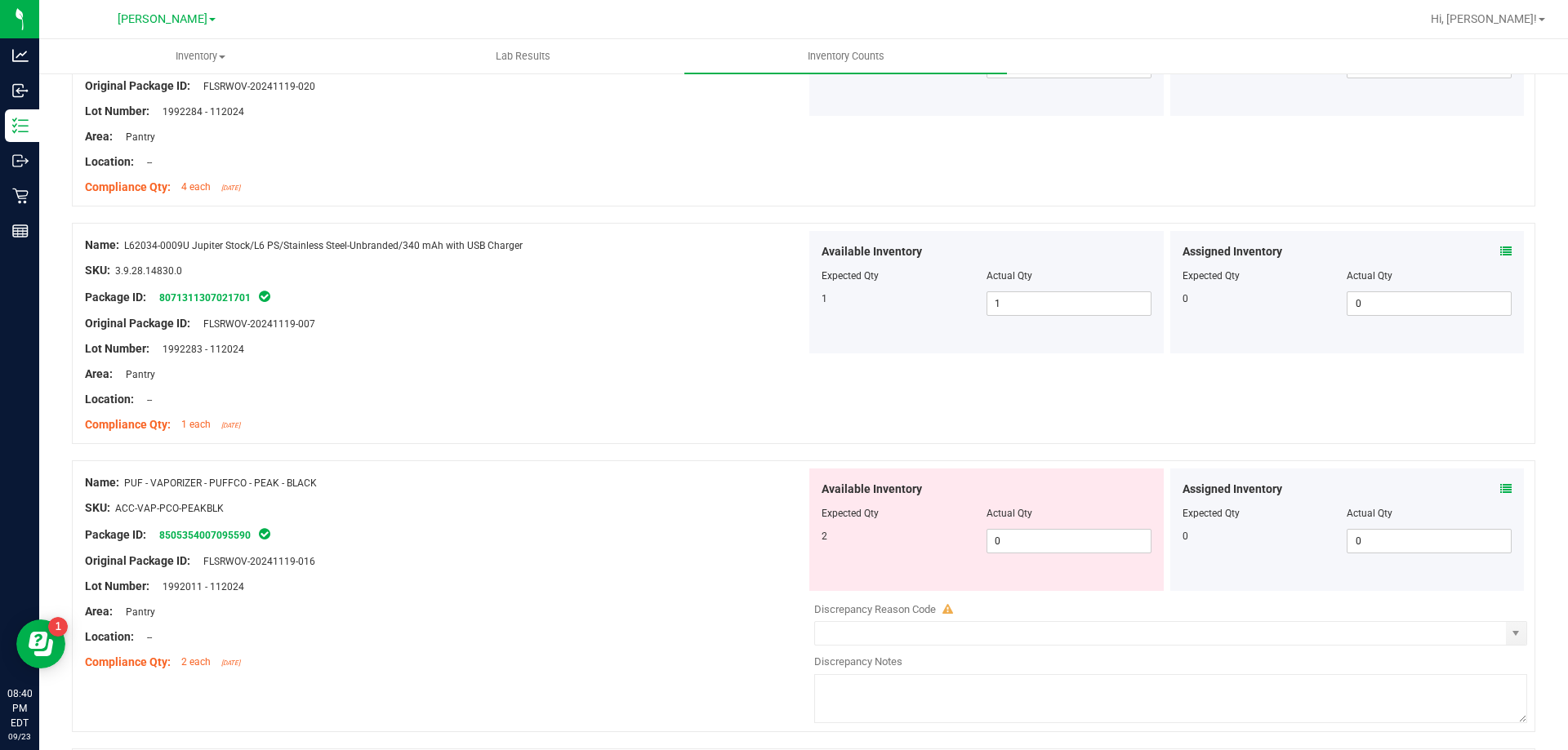
scroll to position [2204, 0]
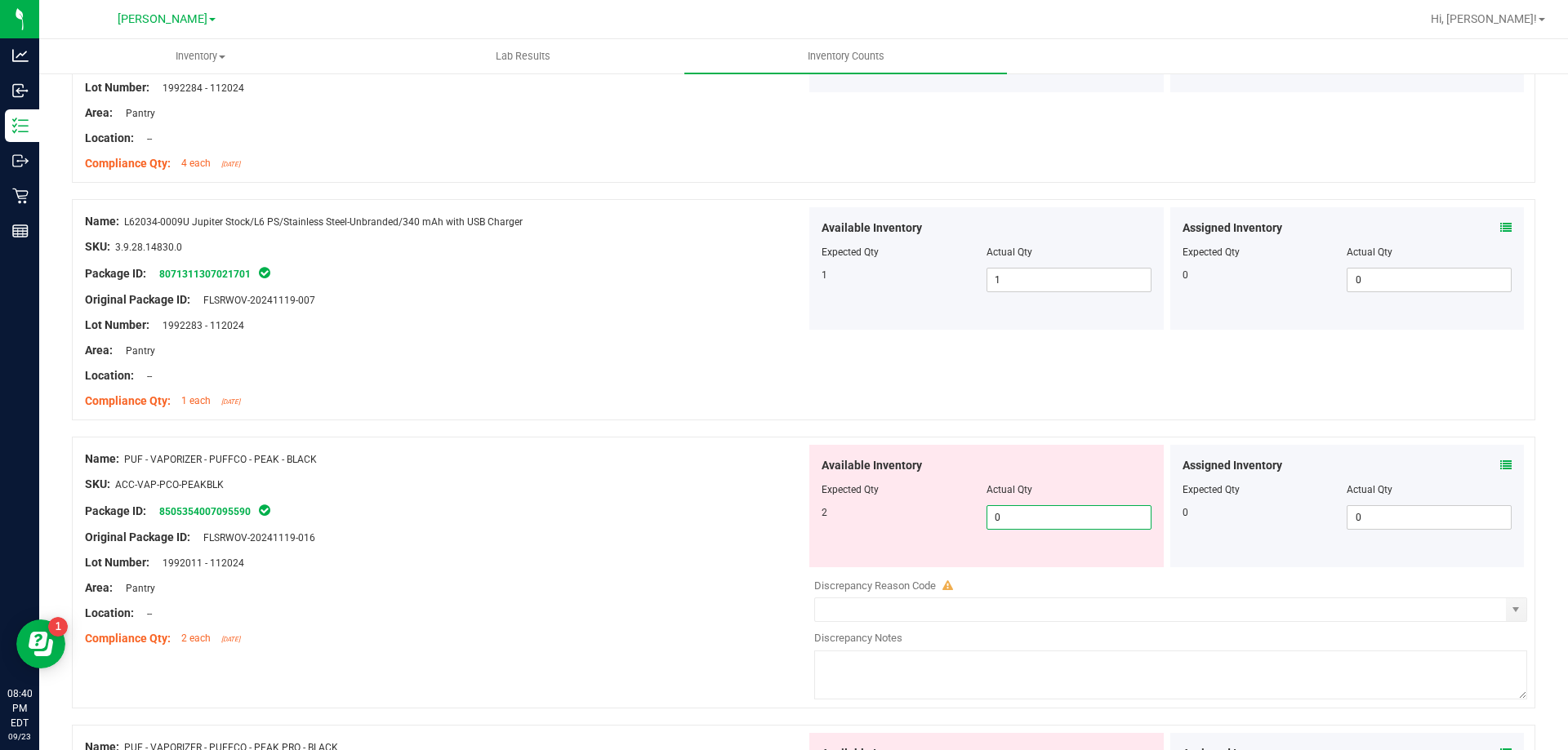
click at [1049, 528] on span "0 0" at bounding box center [1069, 517] width 165 height 24
click at [517, 452] on div "Name: PUF - VAPORIZER - PUFFCO - PEAK - BLACK" at bounding box center [446, 459] width 721 height 17
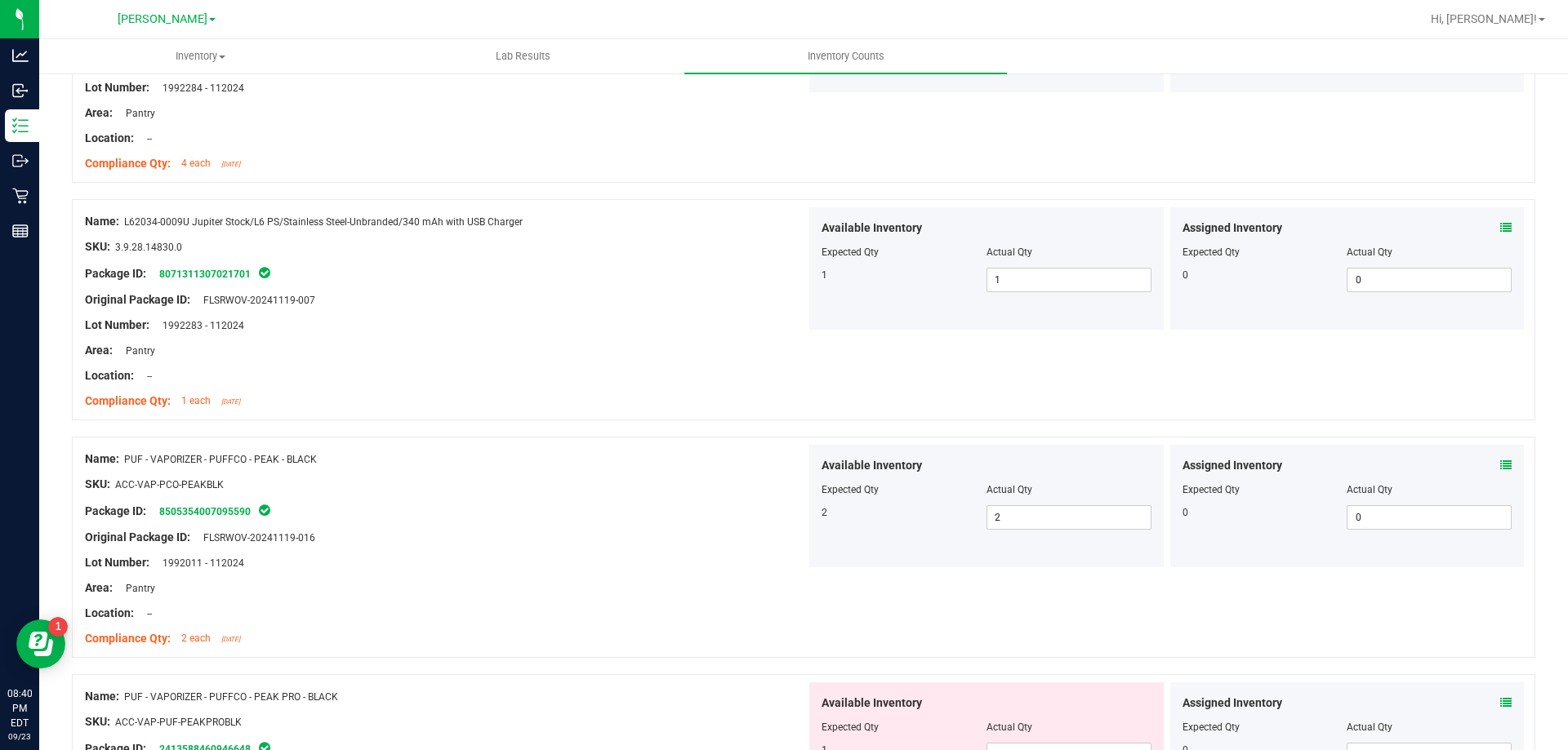
scroll to position [2449, 0]
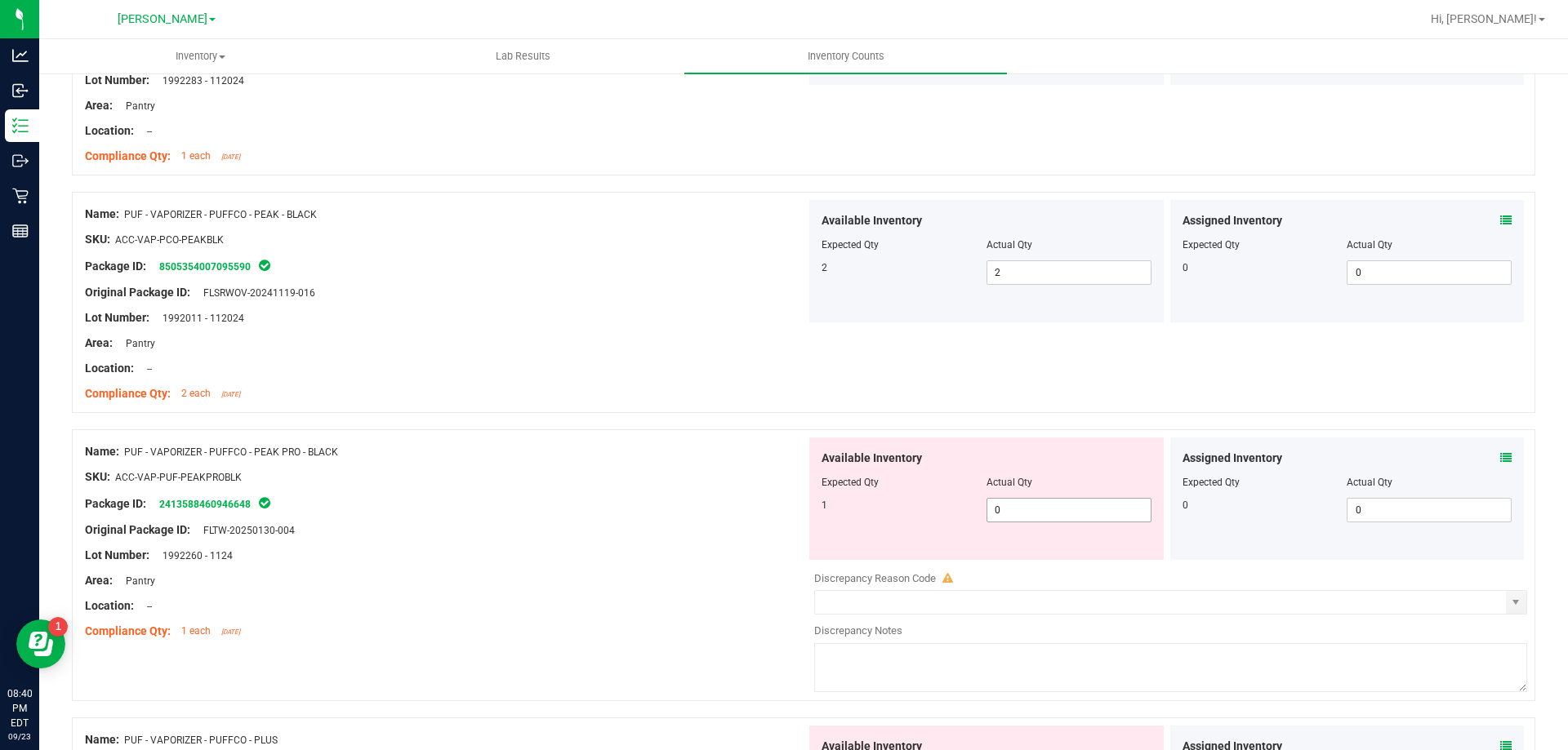
click at [1044, 511] on span "0 0" at bounding box center [1069, 510] width 165 height 24
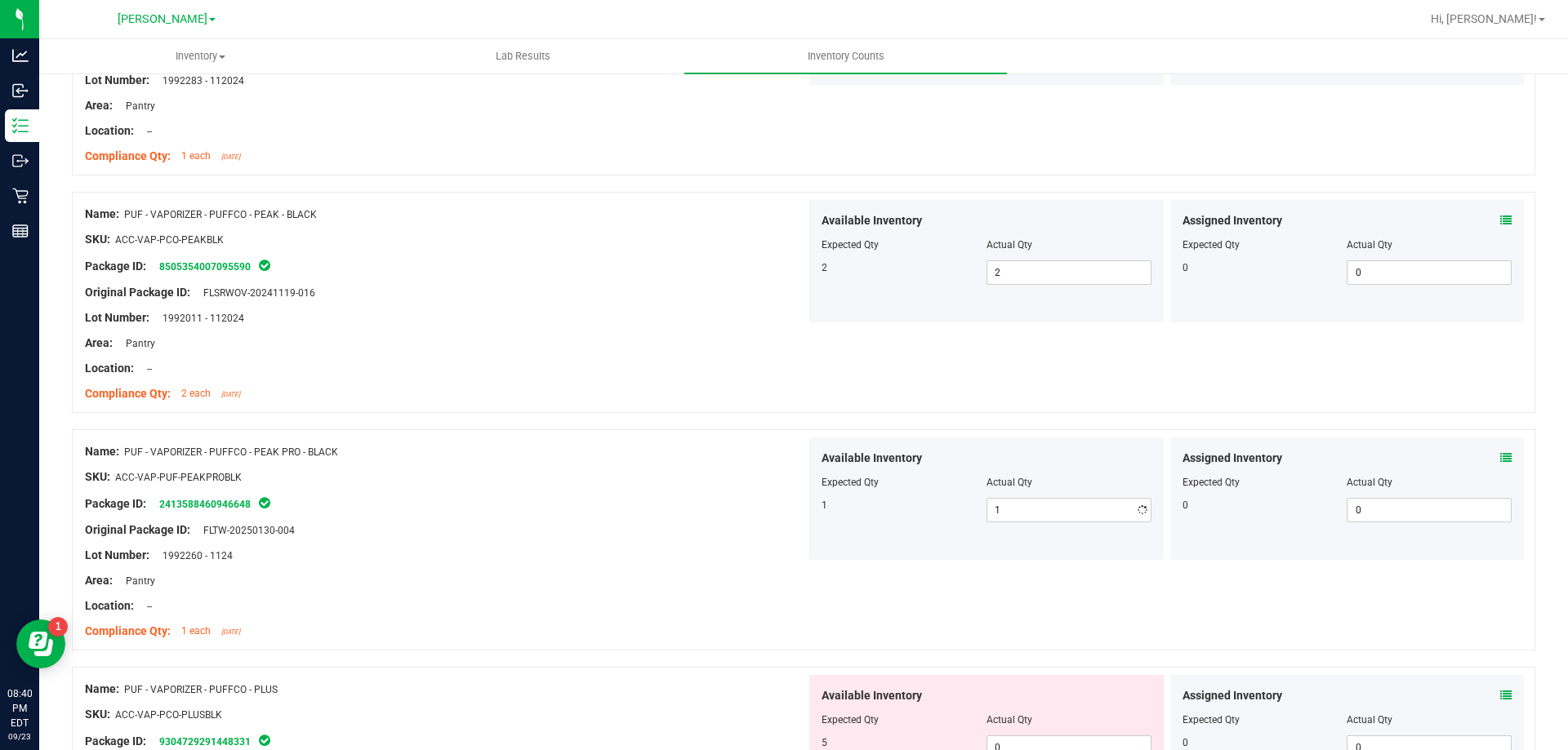
drag, startPoint x: 566, startPoint y: 443, endPoint x: 601, endPoint y: 449, distance: 35.5
click at [585, 446] on div "Name: PUF - VAPORIZER - PUFFCO - PEAK PRO - BLACK" at bounding box center [446, 452] width 721 height 17
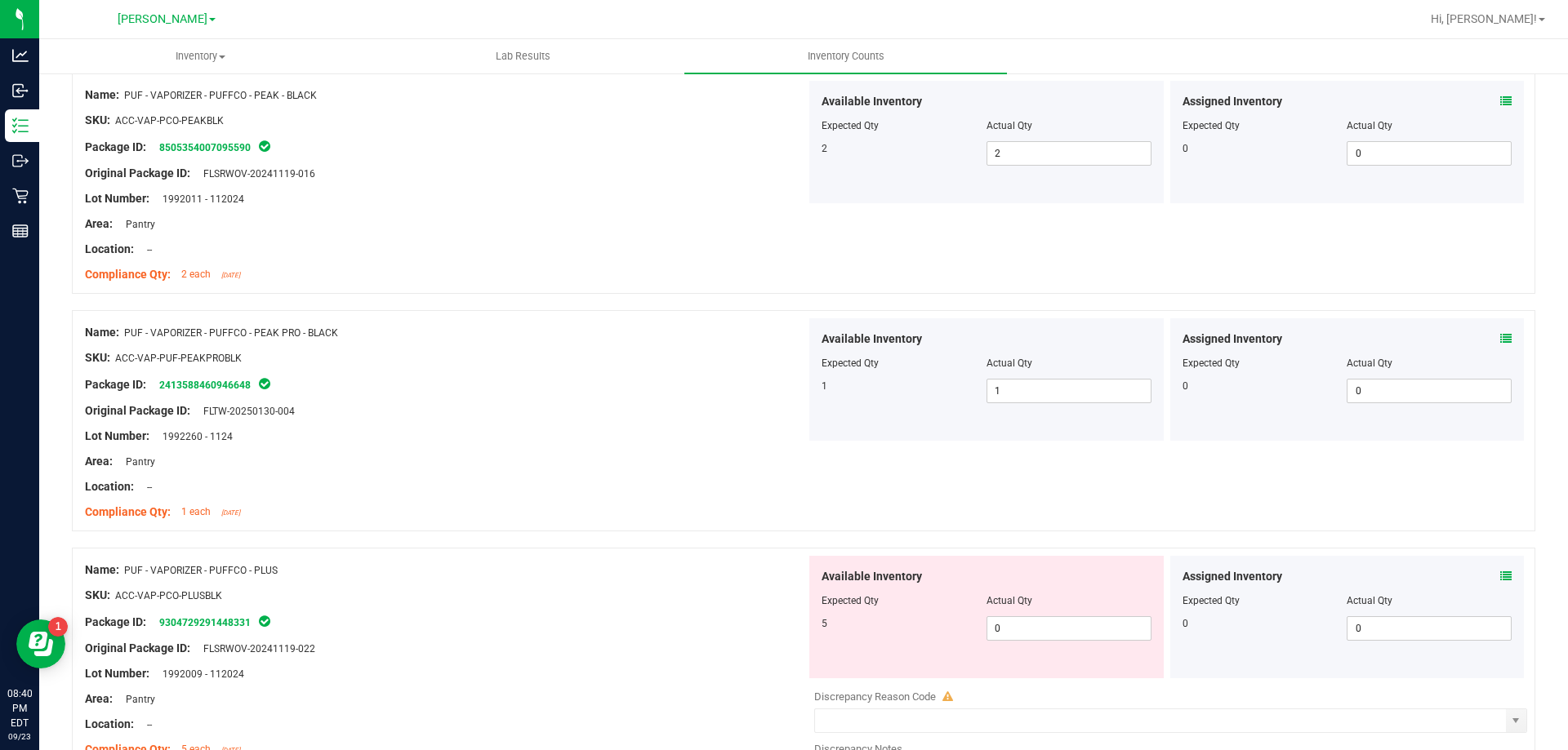
scroll to position [2693, 0]
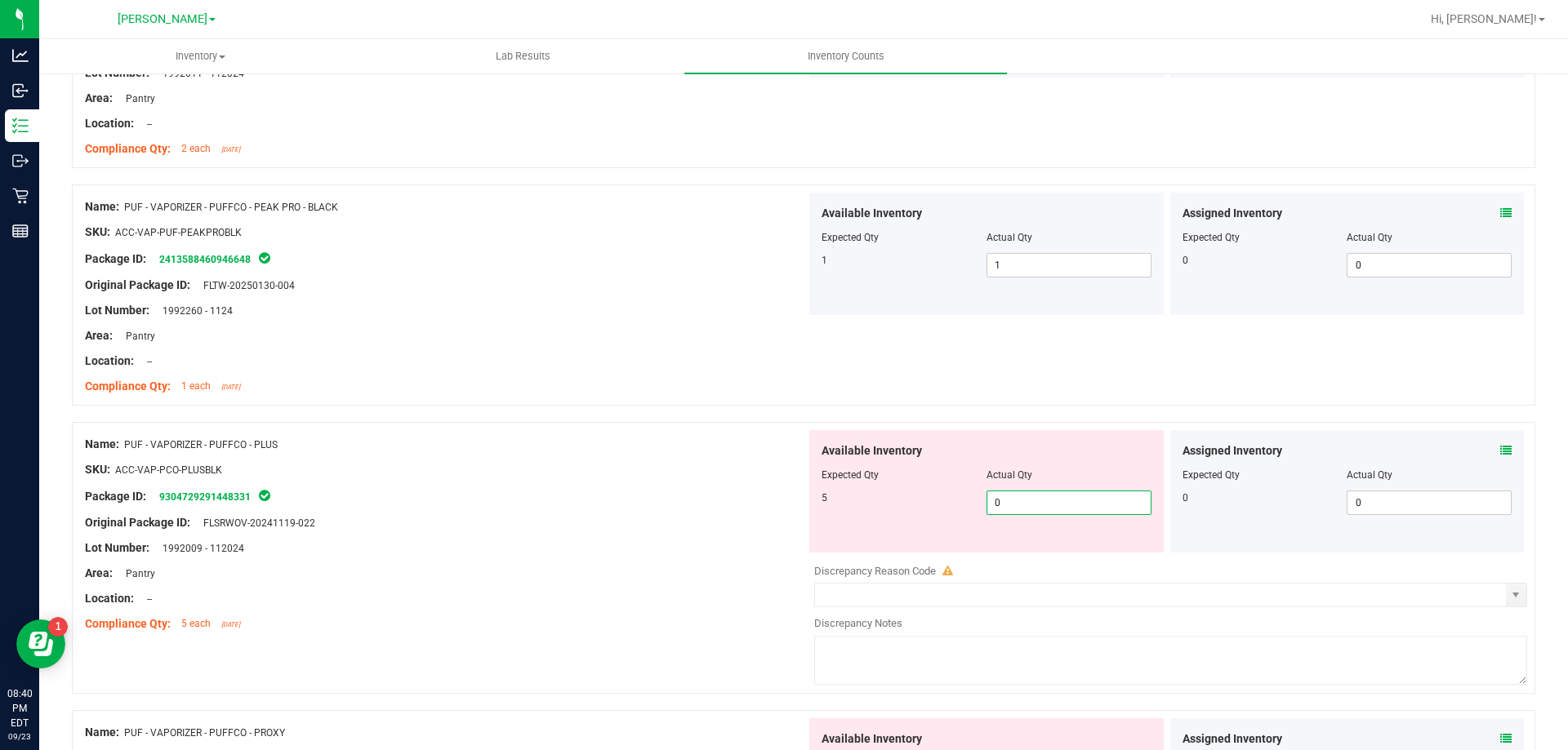
click at [1006, 503] on span "0 0" at bounding box center [1069, 502] width 165 height 24
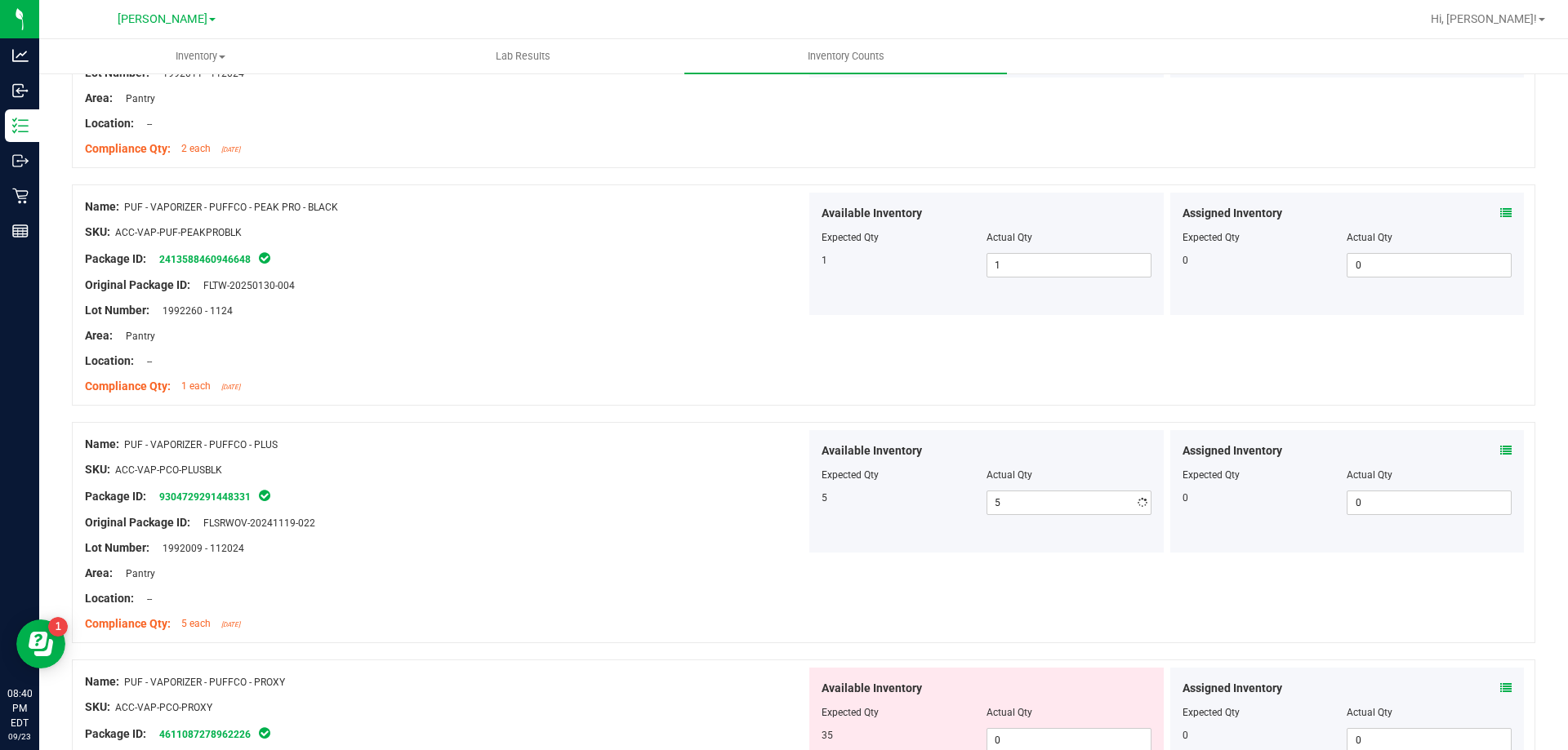
drag, startPoint x: 656, startPoint y: 399, endPoint x: 744, endPoint y: 425, distance: 91.8
click at [659, 398] on div "Name: PUF - VAPORIZER - PUFFCO - PEAK PRO - BLACK SKU: ACC-VAP-PUF-PEAKPROBLK P…" at bounding box center [446, 296] width 721 height 208
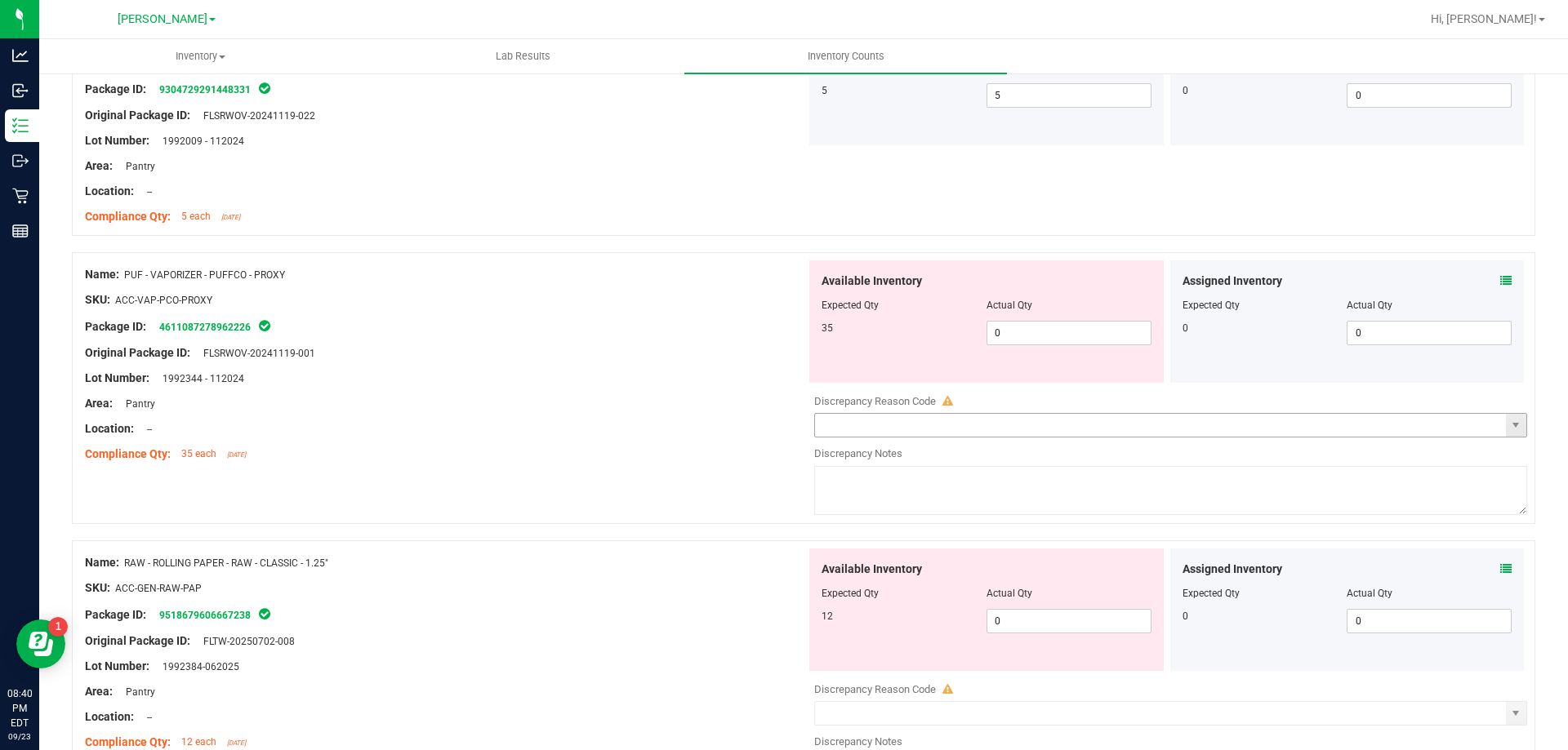
scroll to position [3101, 0]
click at [1034, 324] on span "0 0" at bounding box center [1069, 332] width 165 height 24
click at [897, 282] on span "Available Inventory" at bounding box center [871, 280] width 101 height 17
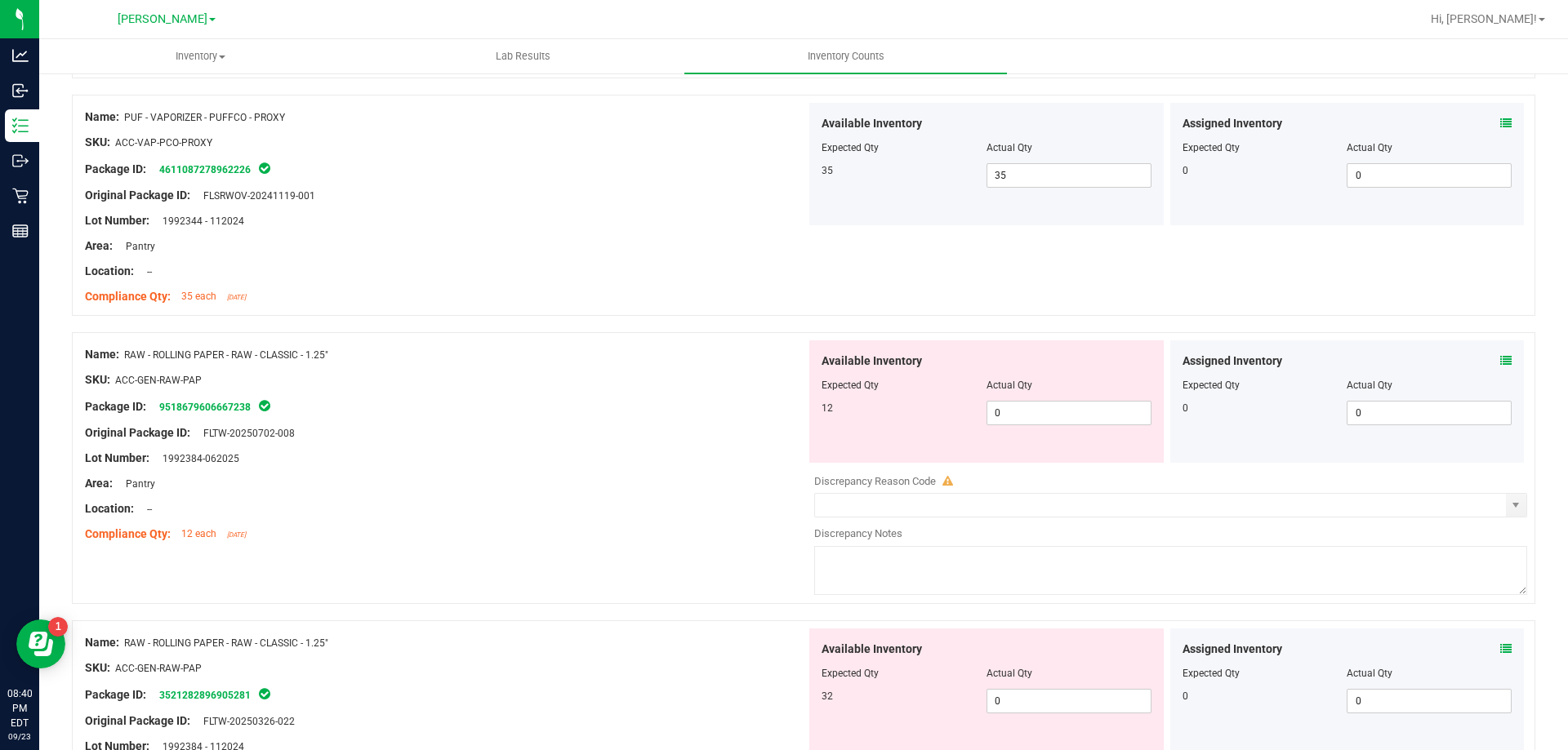
scroll to position [3264, 0]
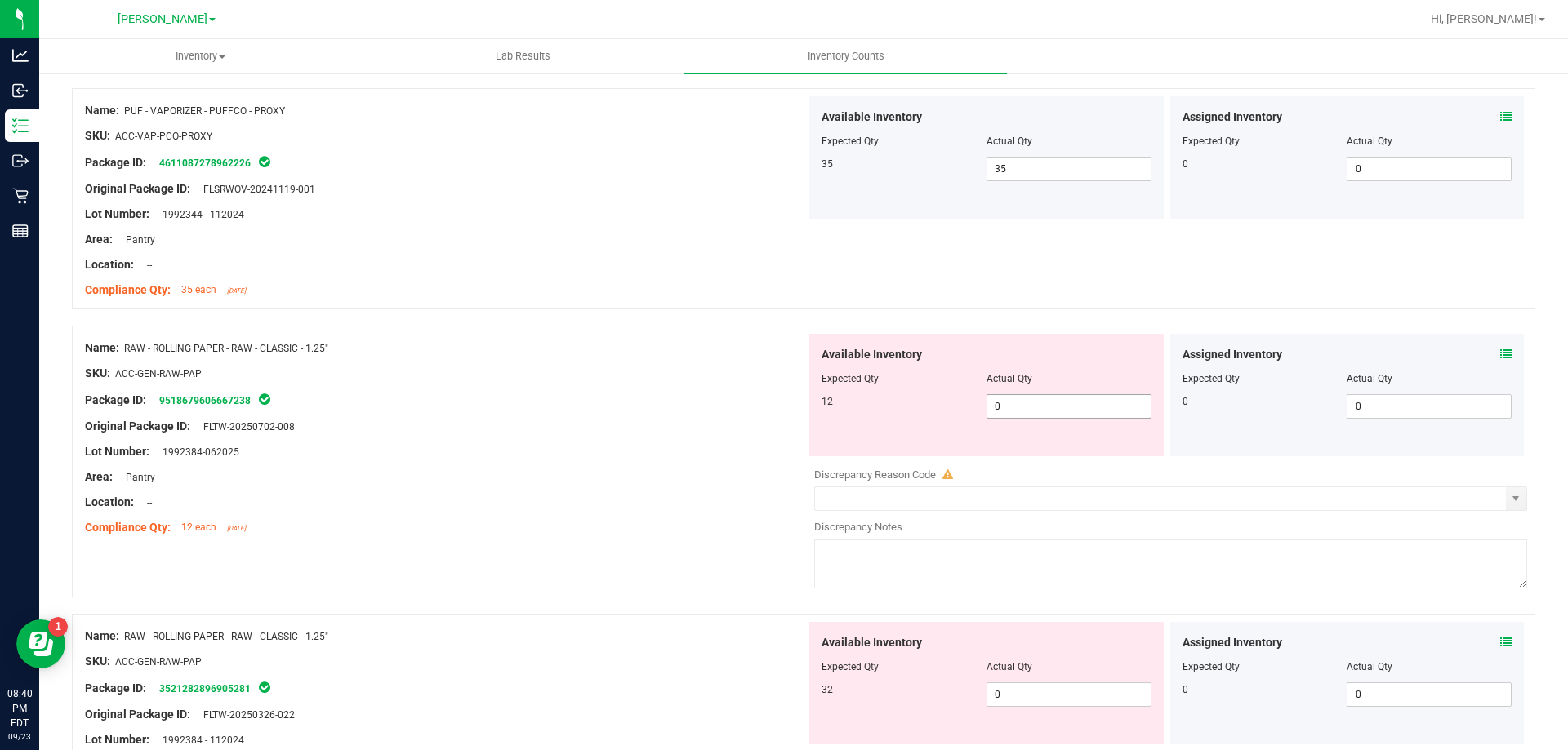
click at [1054, 409] on span "0 0" at bounding box center [1069, 406] width 165 height 24
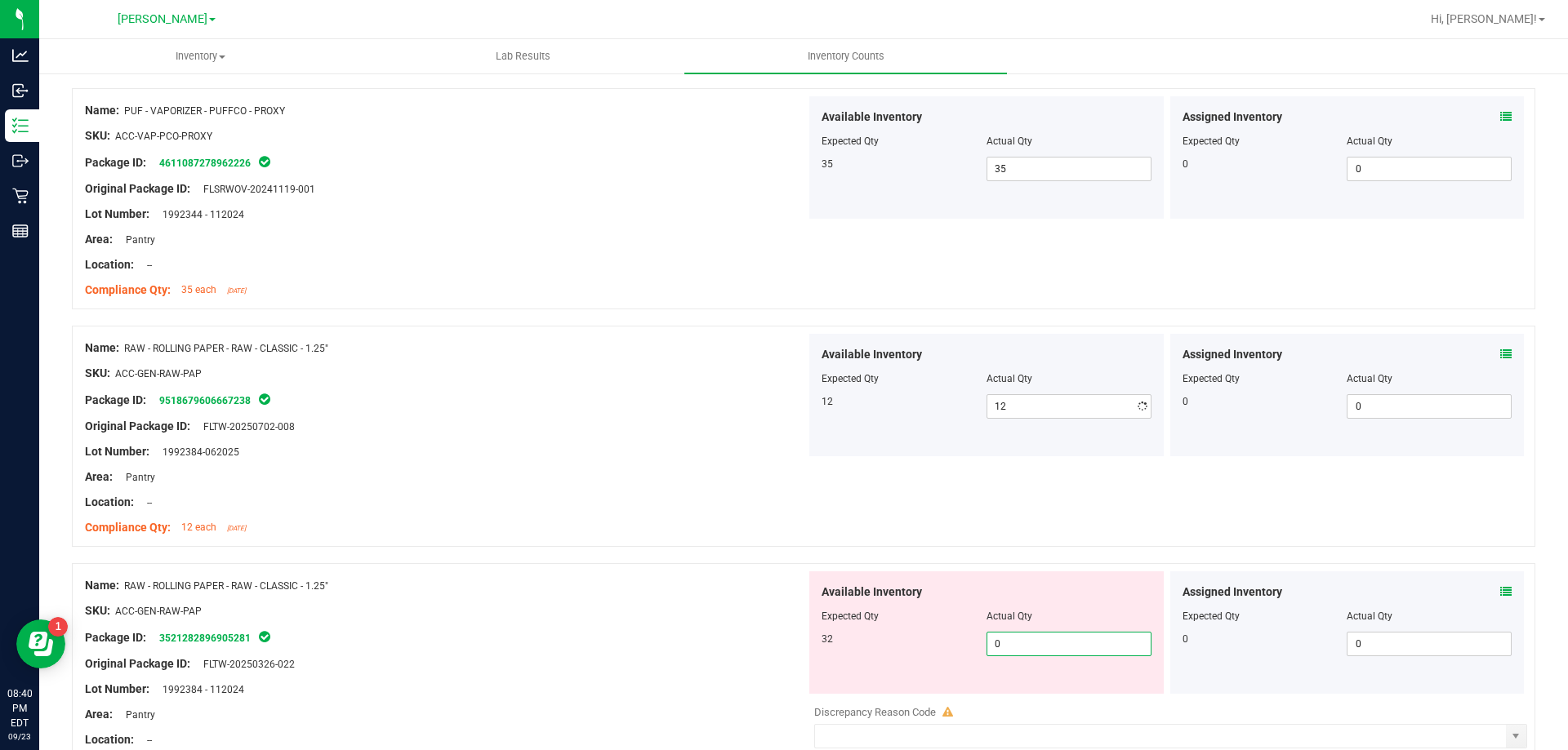
click at [1062, 685] on div "Available Inventory Expected Qty Actual Qty 32 0 0" at bounding box center [986, 632] width 355 height 122
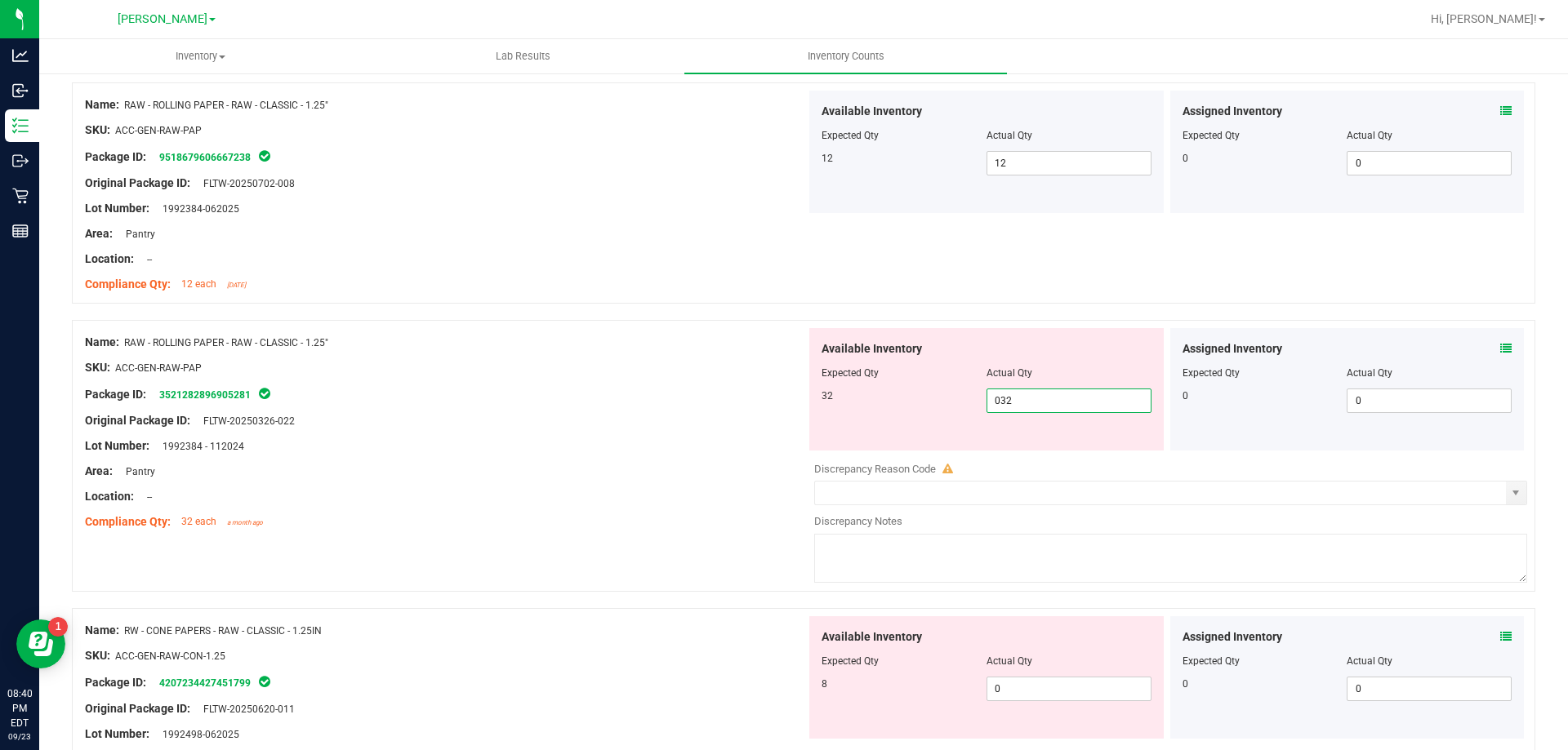
scroll to position [3509, 0]
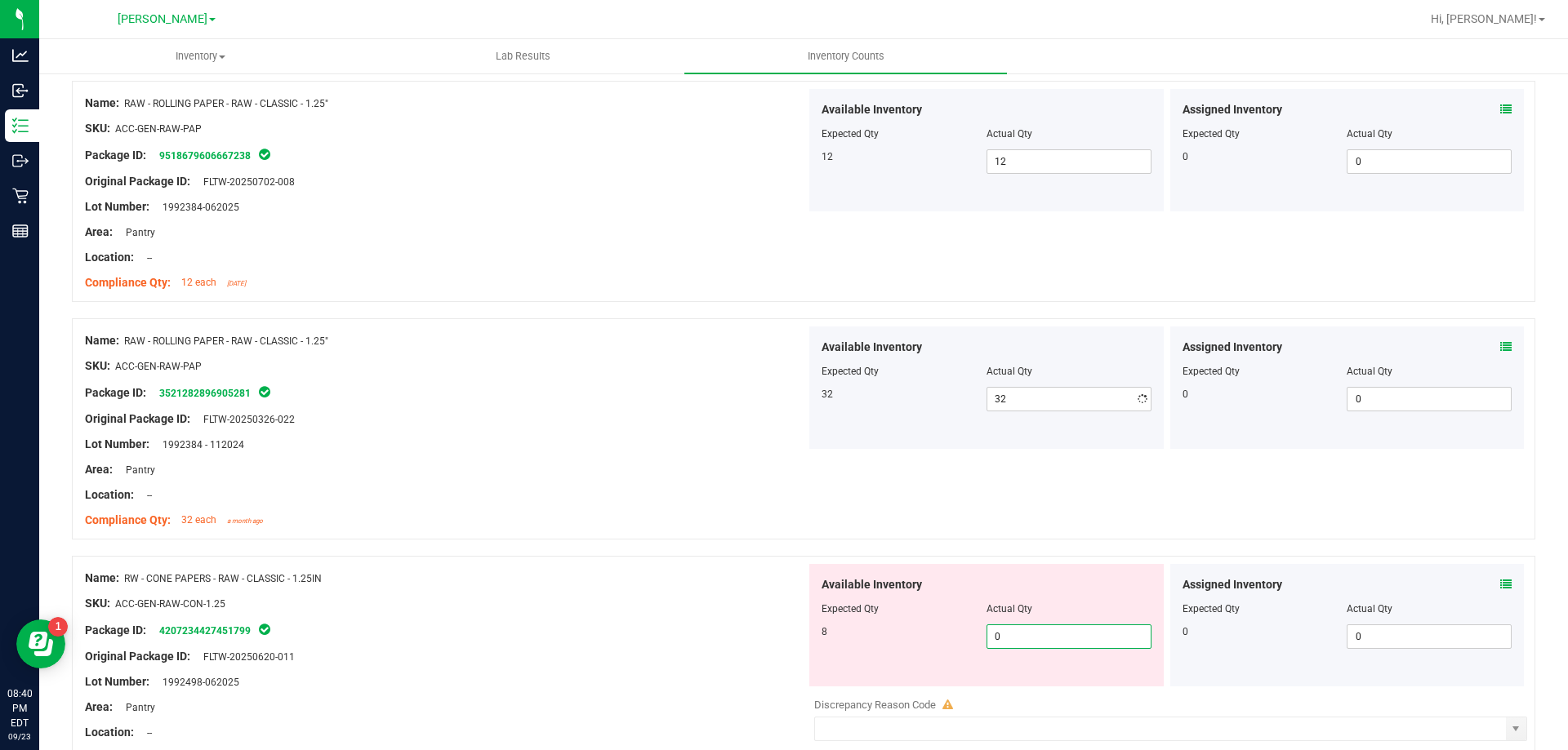
click at [1041, 687] on div "Available Inventory Expected Qty Actual Qty 8 0 0" at bounding box center [1166, 693] width 721 height 258
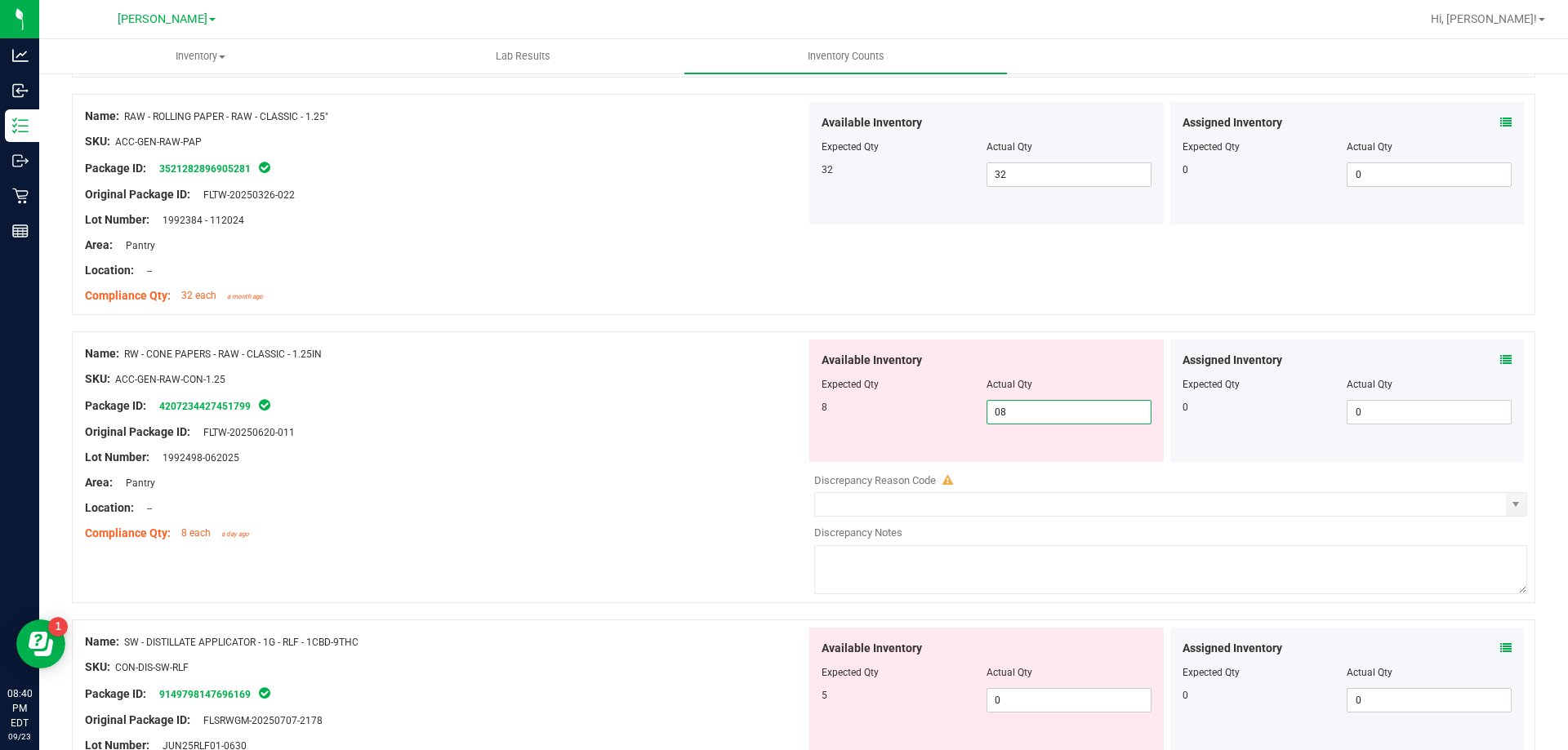
scroll to position [3754, 0]
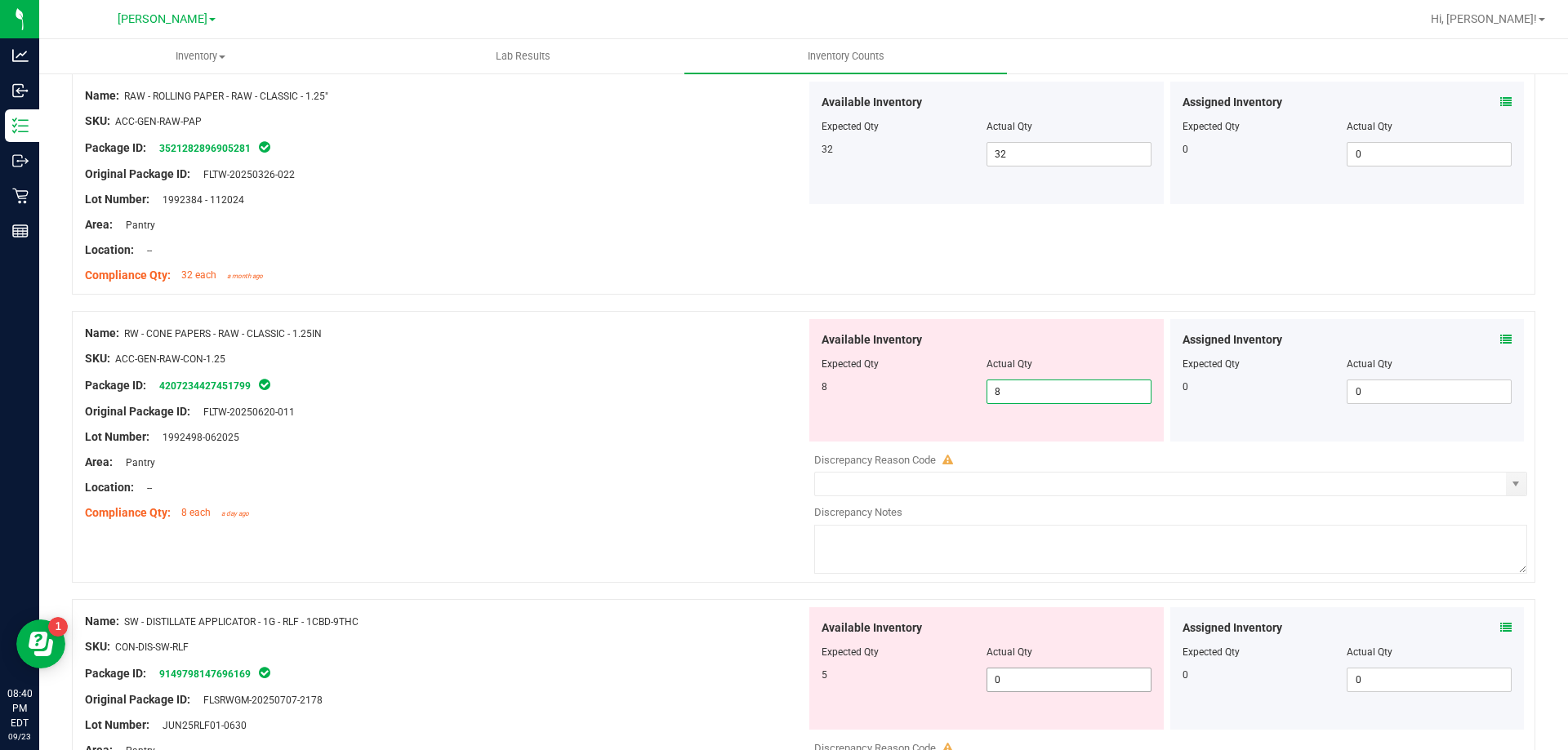
click at [1042, 679] on div "Available Inventory Expected Qty Actual Qty 5 0 0" at bounding box center [1166, 735] width 721 height 258
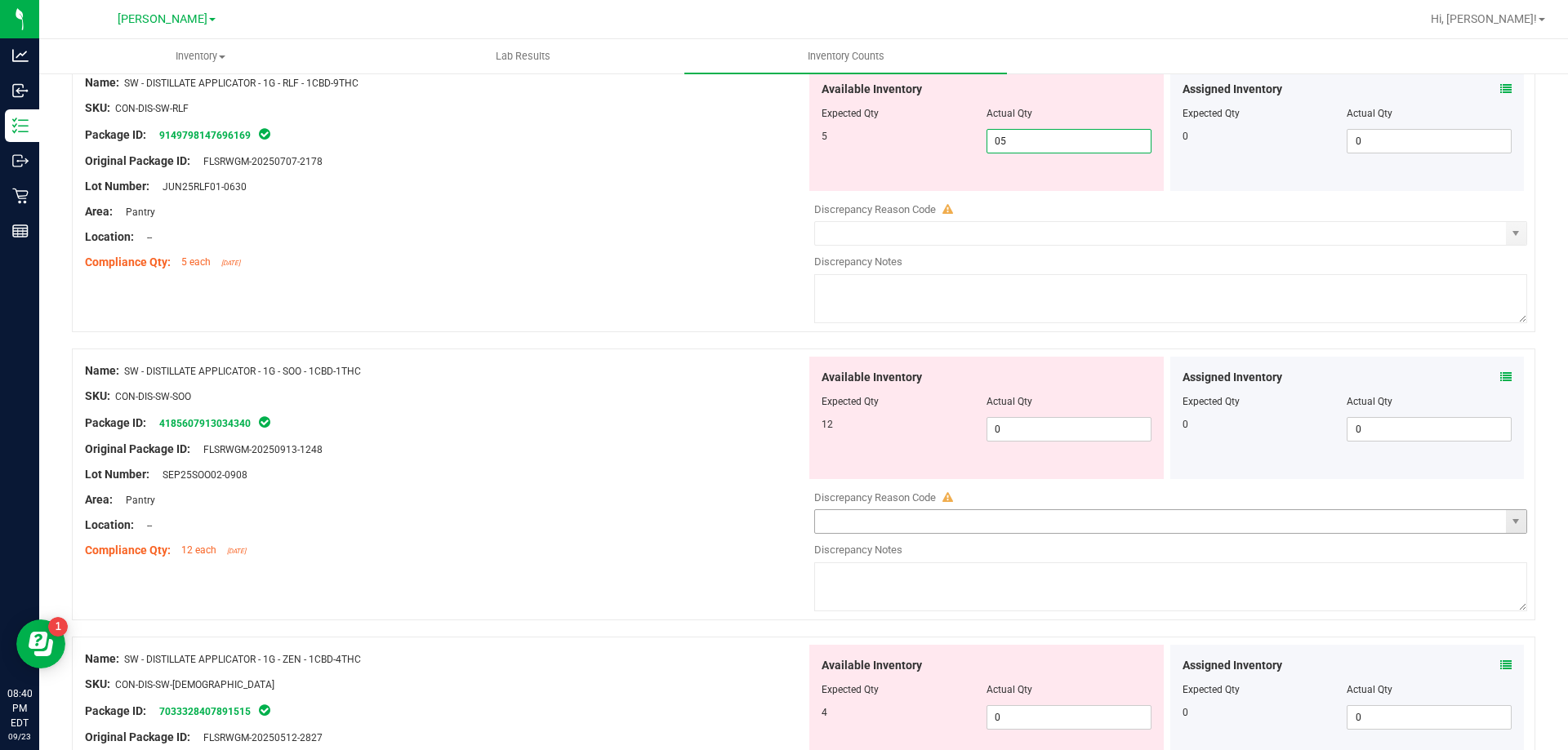
scroll to position [4243, 0]
click at [1015, 432] on div "Available Inventory Expected Qty Actual Qty 12 0 0" at bounding box center [1166, 483] width 721 height 258
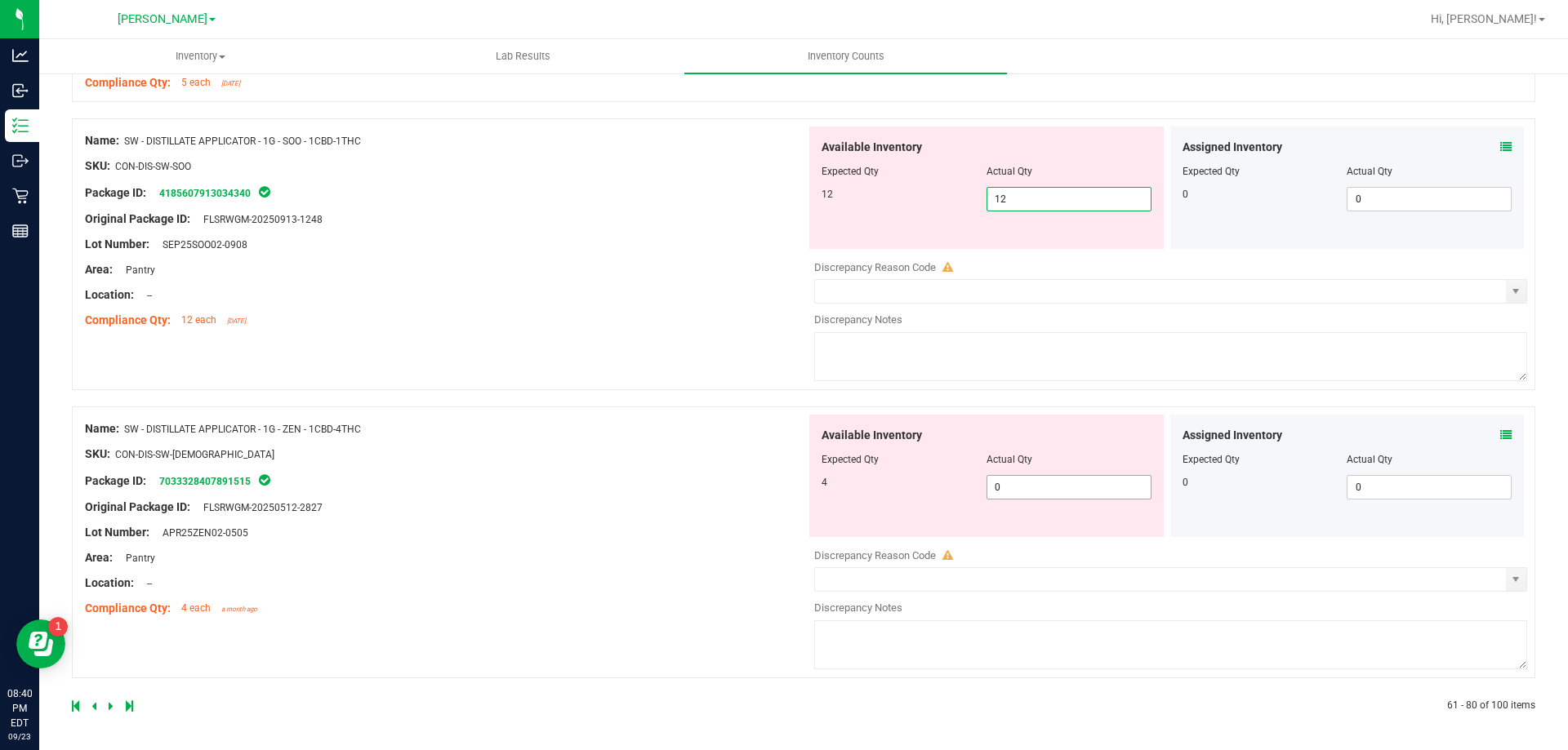
click at [1060, 494] on span "0 0" at bounding box center [1069, 487] width 165 height 24
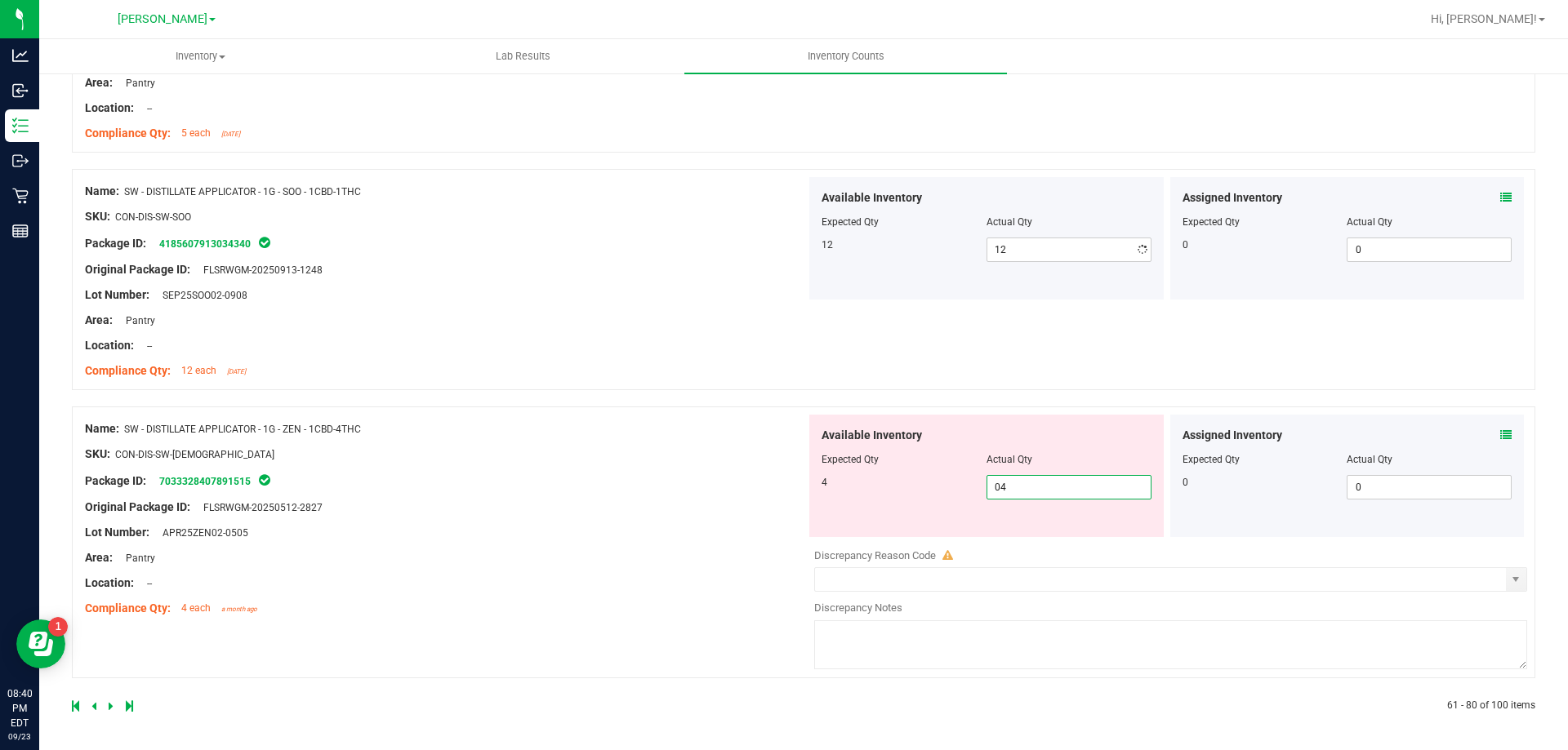
scroll to position [4371, 0]
click at [468, 658] on div "Name: SW - DISTILLATE APPLICATOR - 1G - ZEN - 1CBD-4THC SKU: CON-DIS-SW-[DEMOGR…" at bounding box center [803, 542] width 1464 height 272
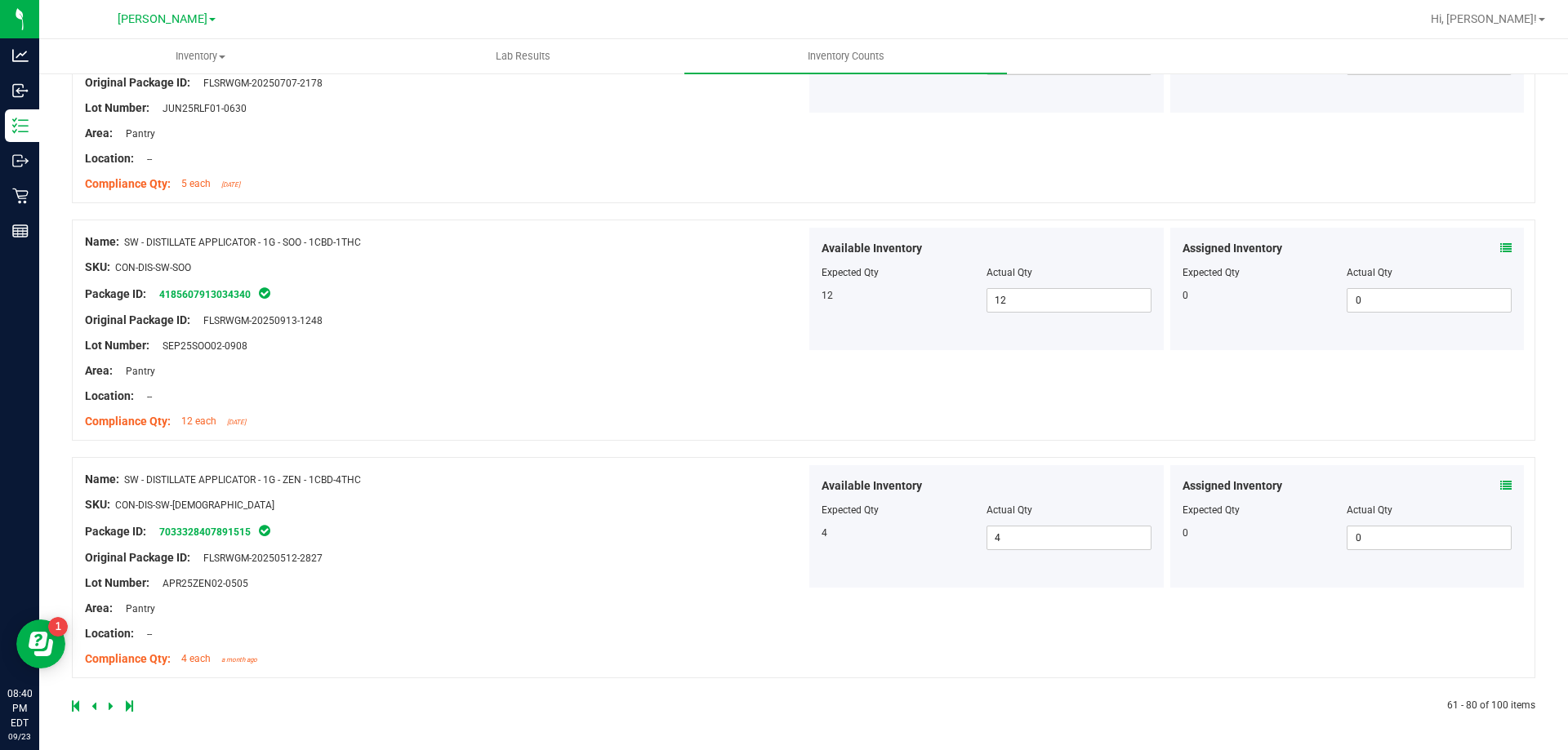
click at [110, 705] on icon at bounding box center [111, 706] width 5 height 10
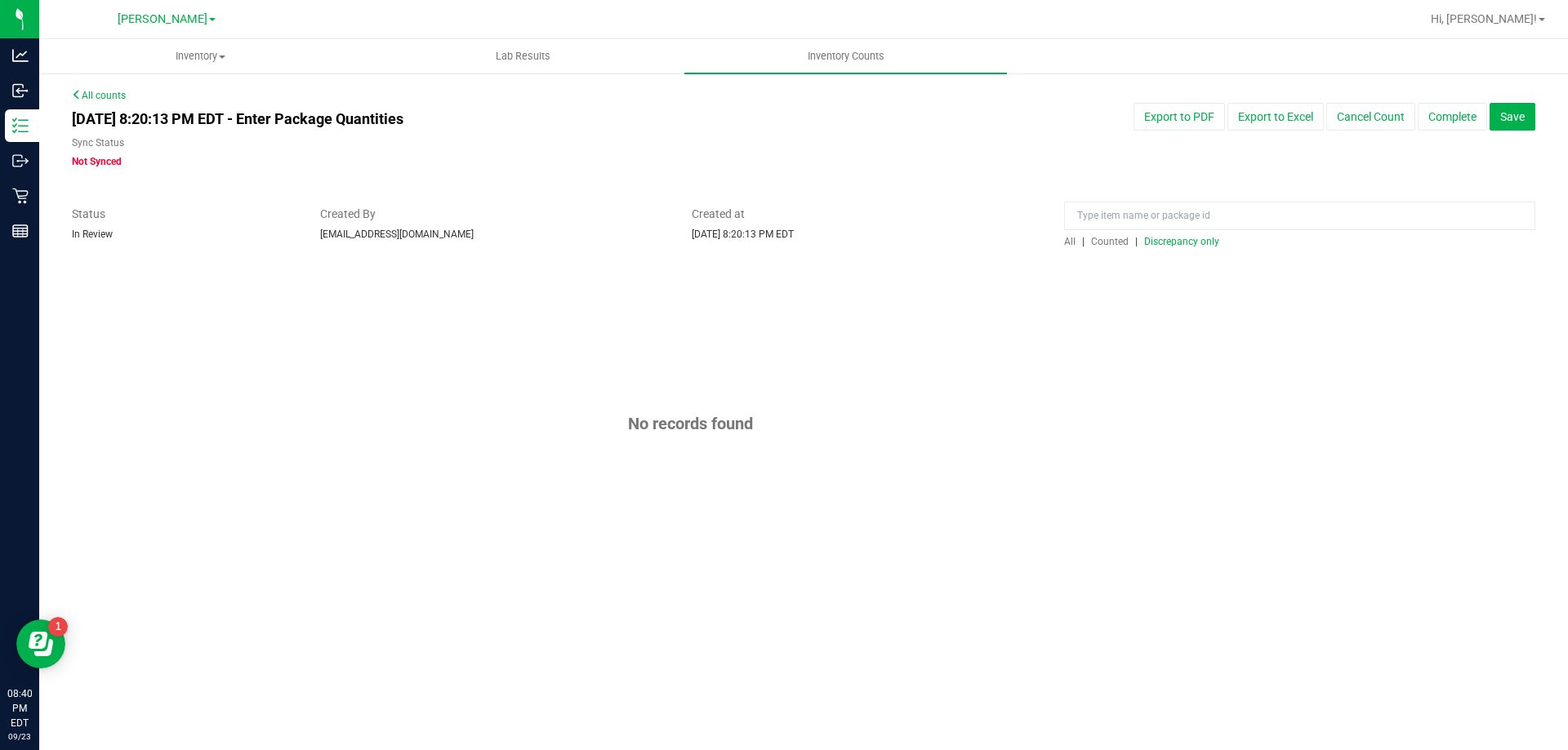
click at [1199, 239] on span "Discrepancy only" at bounding box center [1181, 241] width 75 height 12
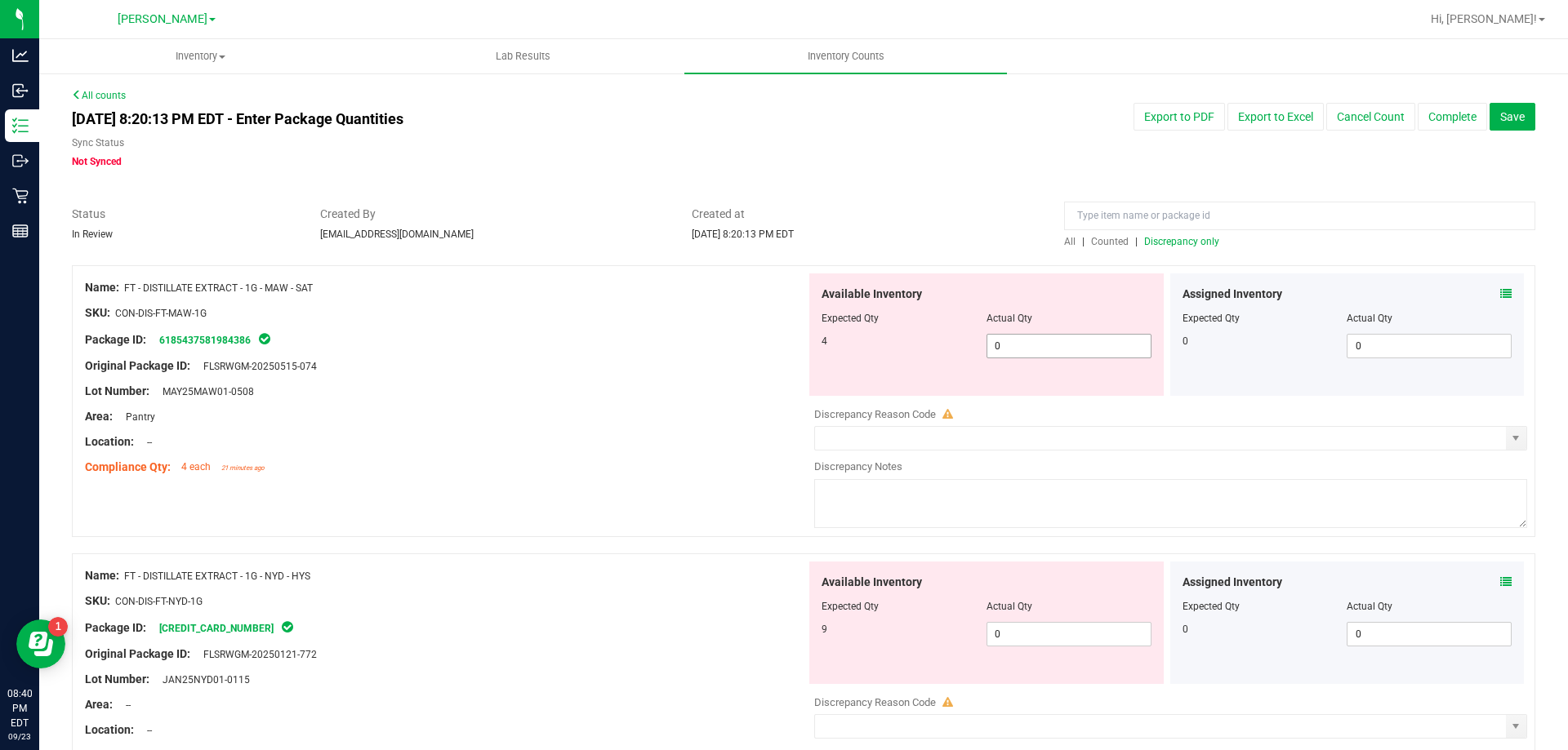
click at [1047, 350] on span "0 0" at bounding box center [1069, 346] width 165 height 24
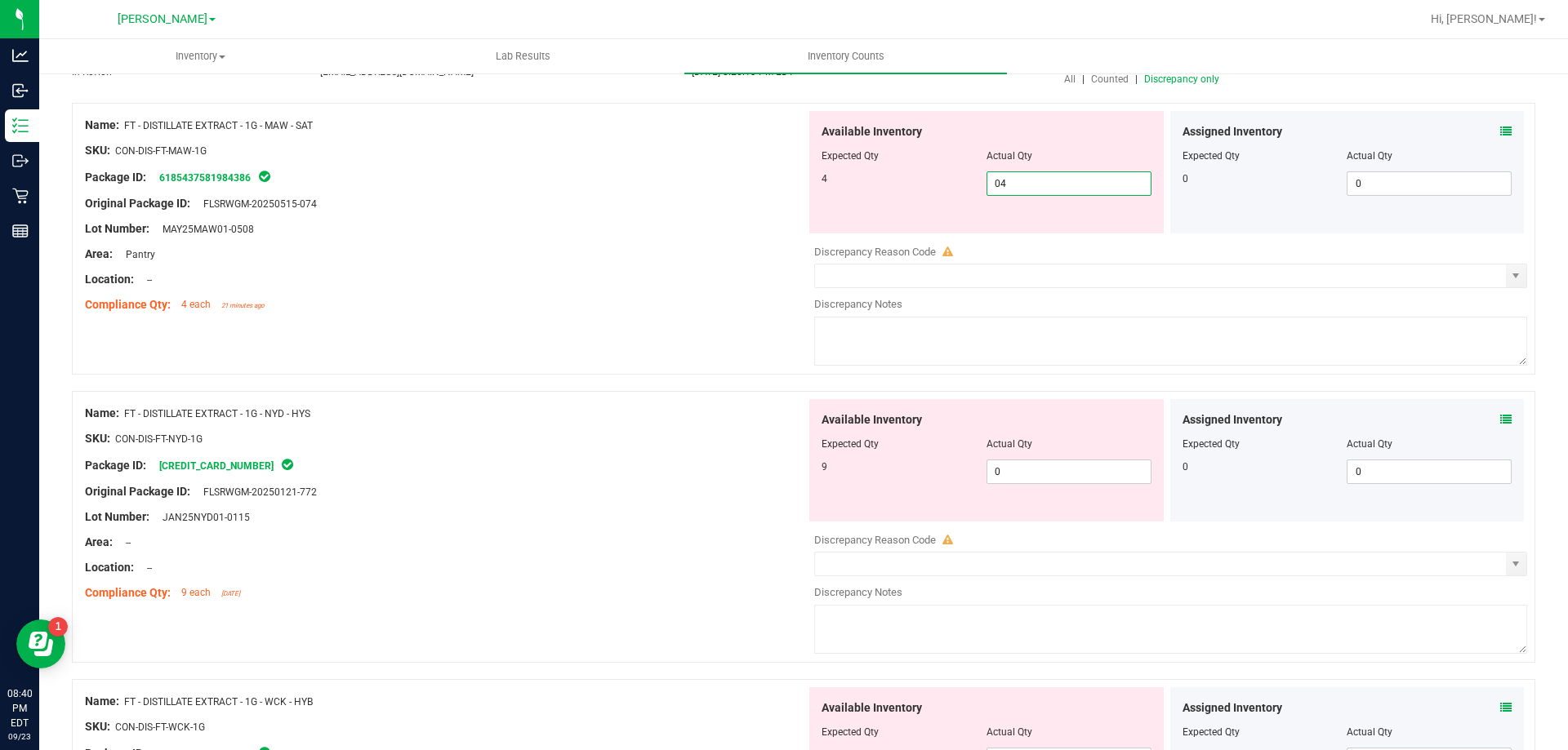
scroll to position [163, 0]
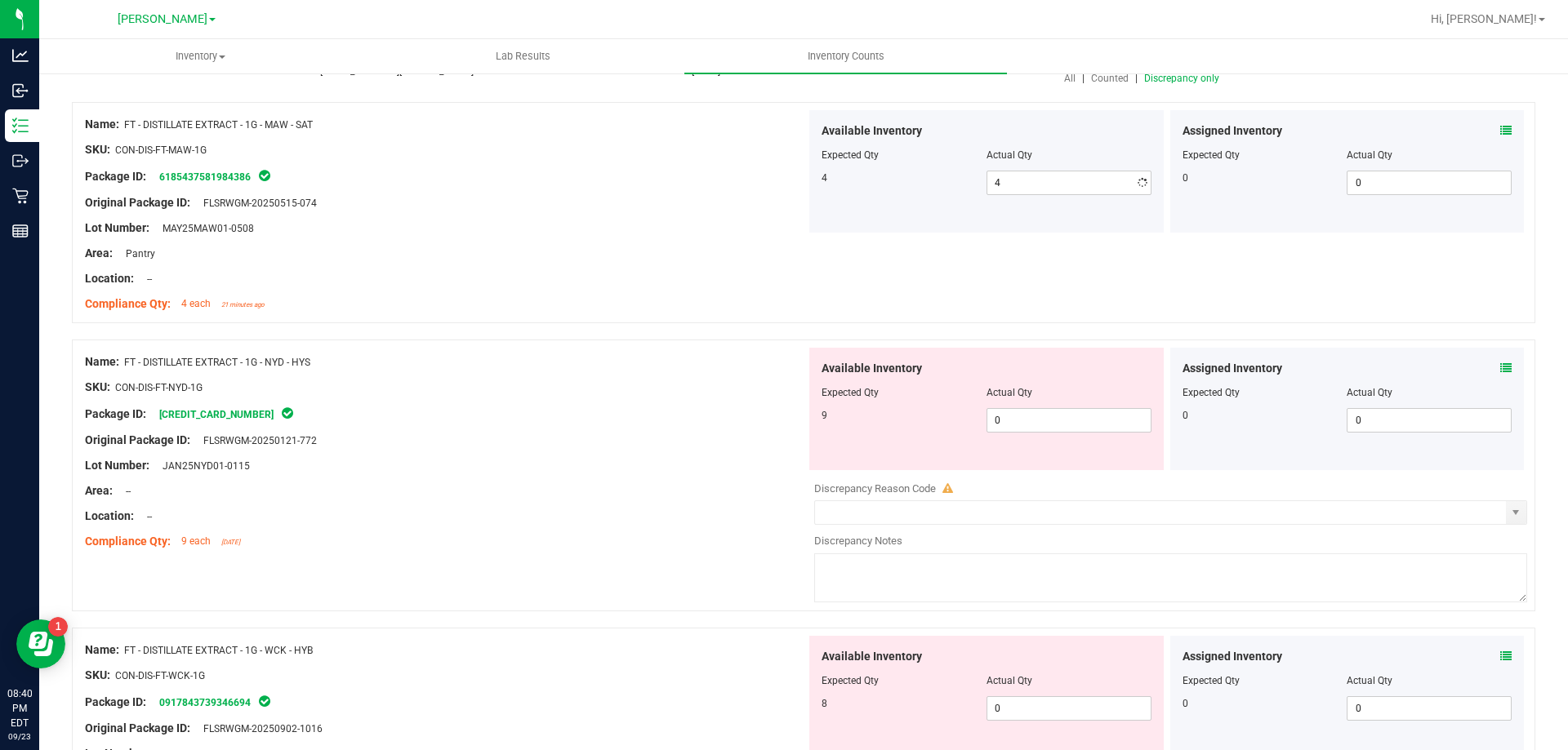
click at [1069, 473] on div "Available Inventory Expected Qty Actual Qty 9 0 0" at bounding box center [1166, 476] width 721 height 258
click at [1058, 424] on span "0 0" at bounding box center [1069, 420] width 165 height 24
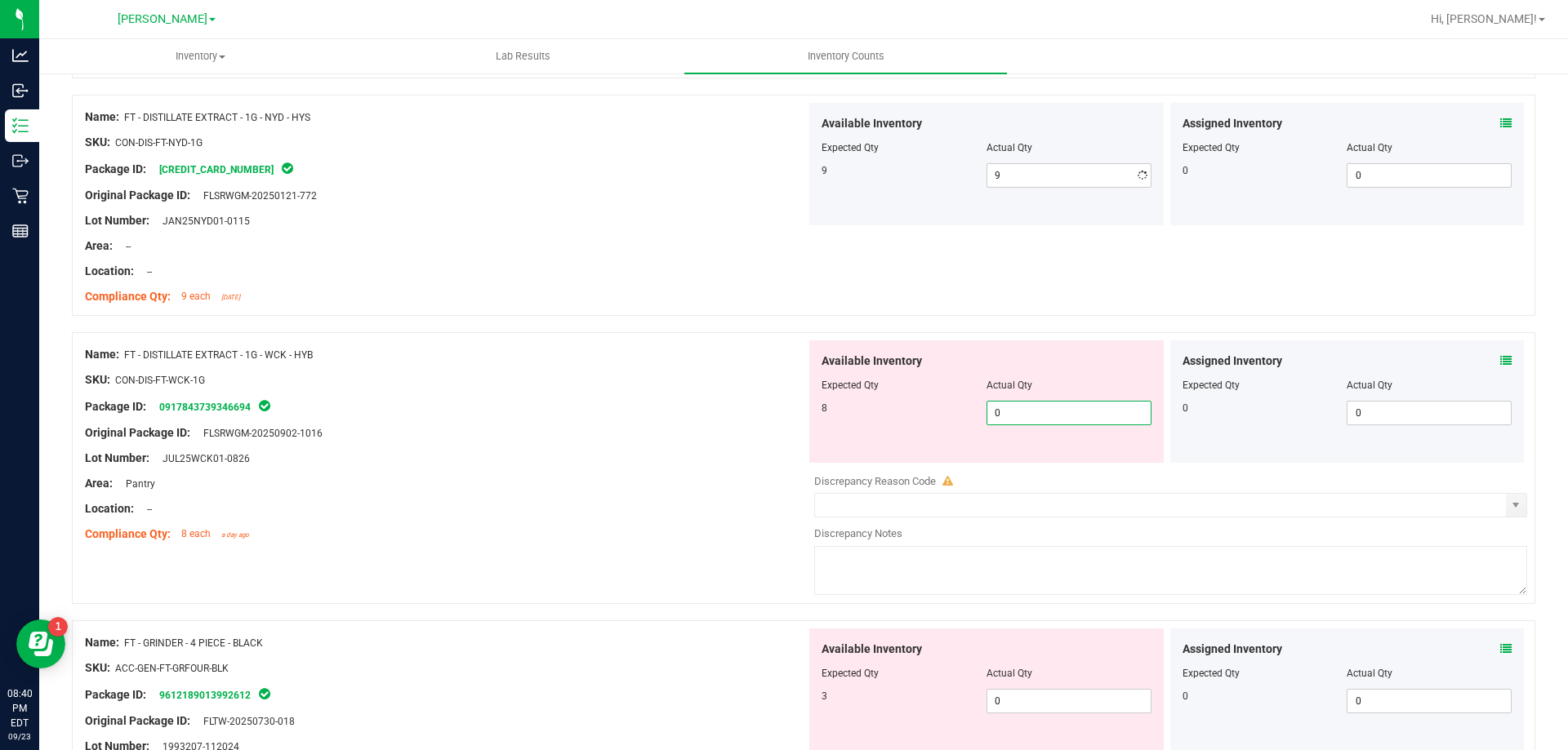
click at [1051, 465] on div "Available Inventory Expected Qty Actual Qty 8 0 0" at bounding box center [1166, 469] width 721 height 258
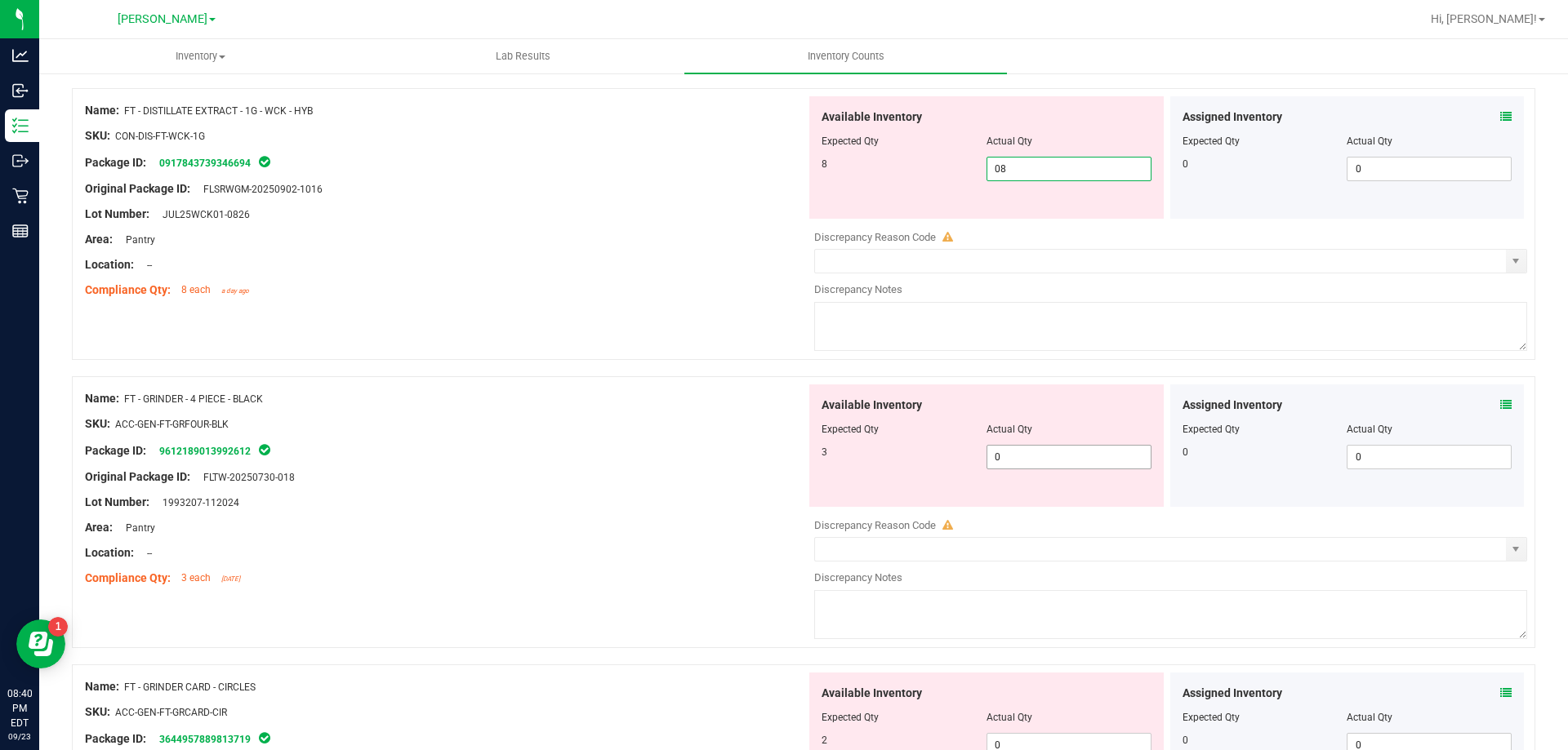
scroll to position [653, 0]
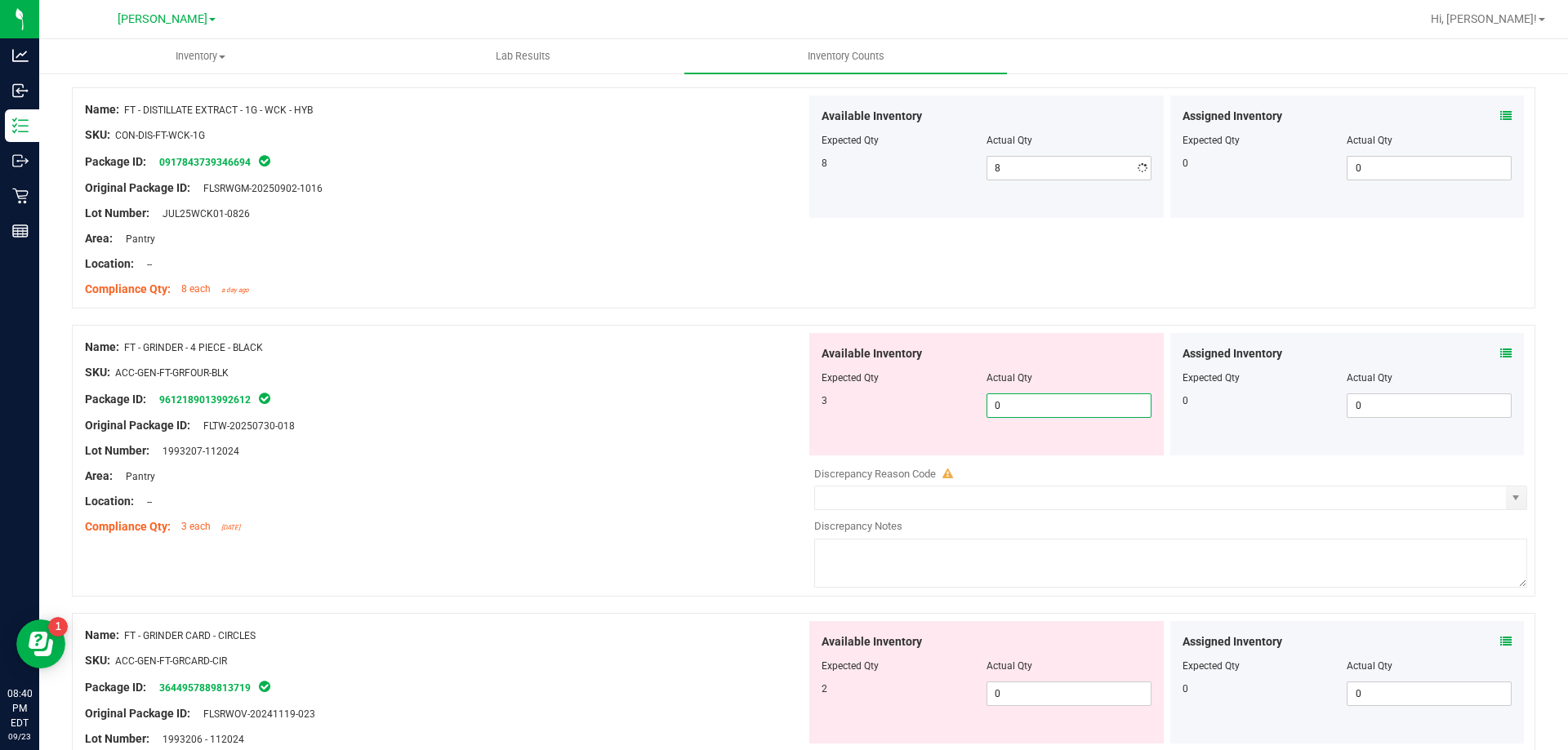
click at [1052, 452] on div "Available Inventory Expected Qty Actual Qty 3 0 0" at bounding box center [986, 394] width 355 height 122
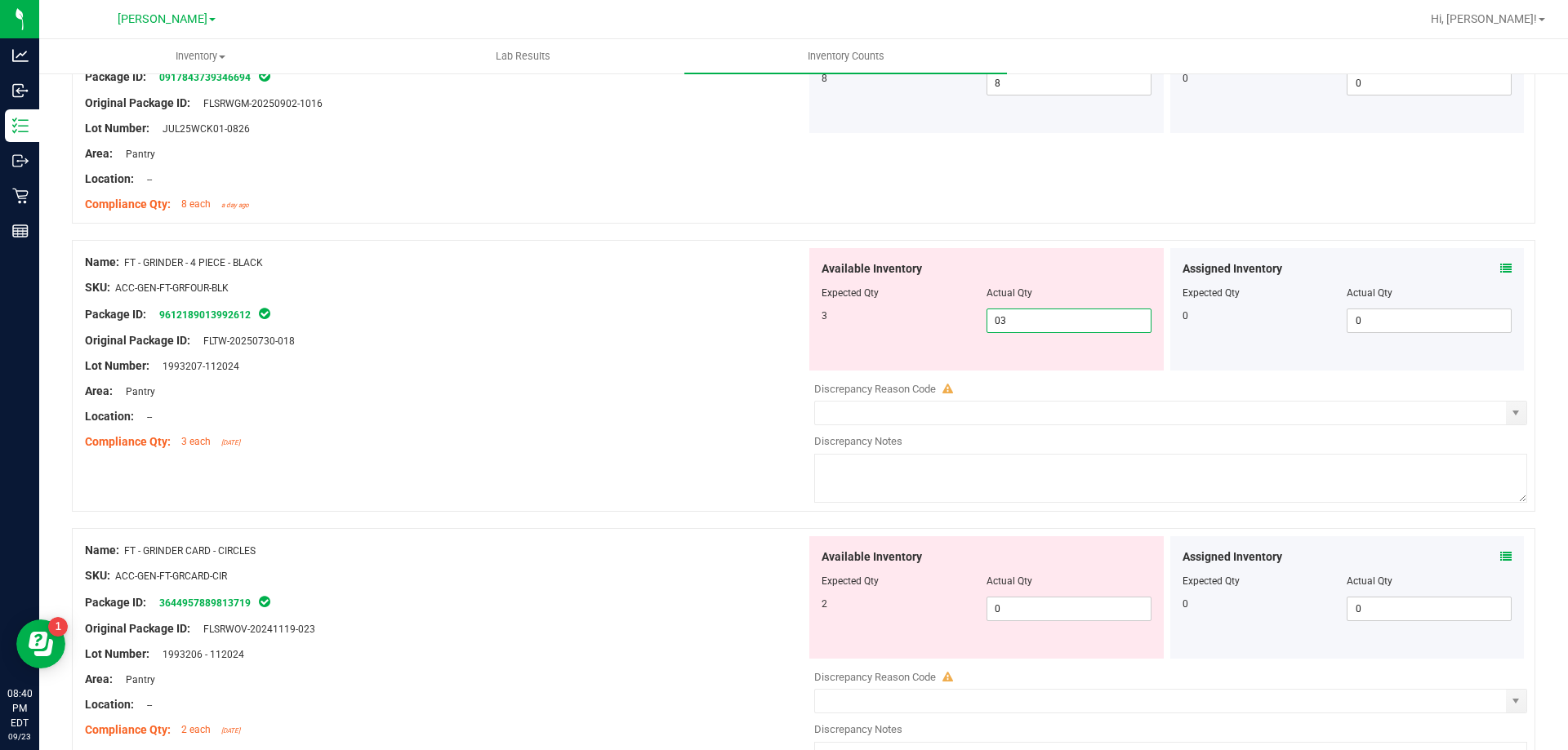
scroll to position [816, 0]
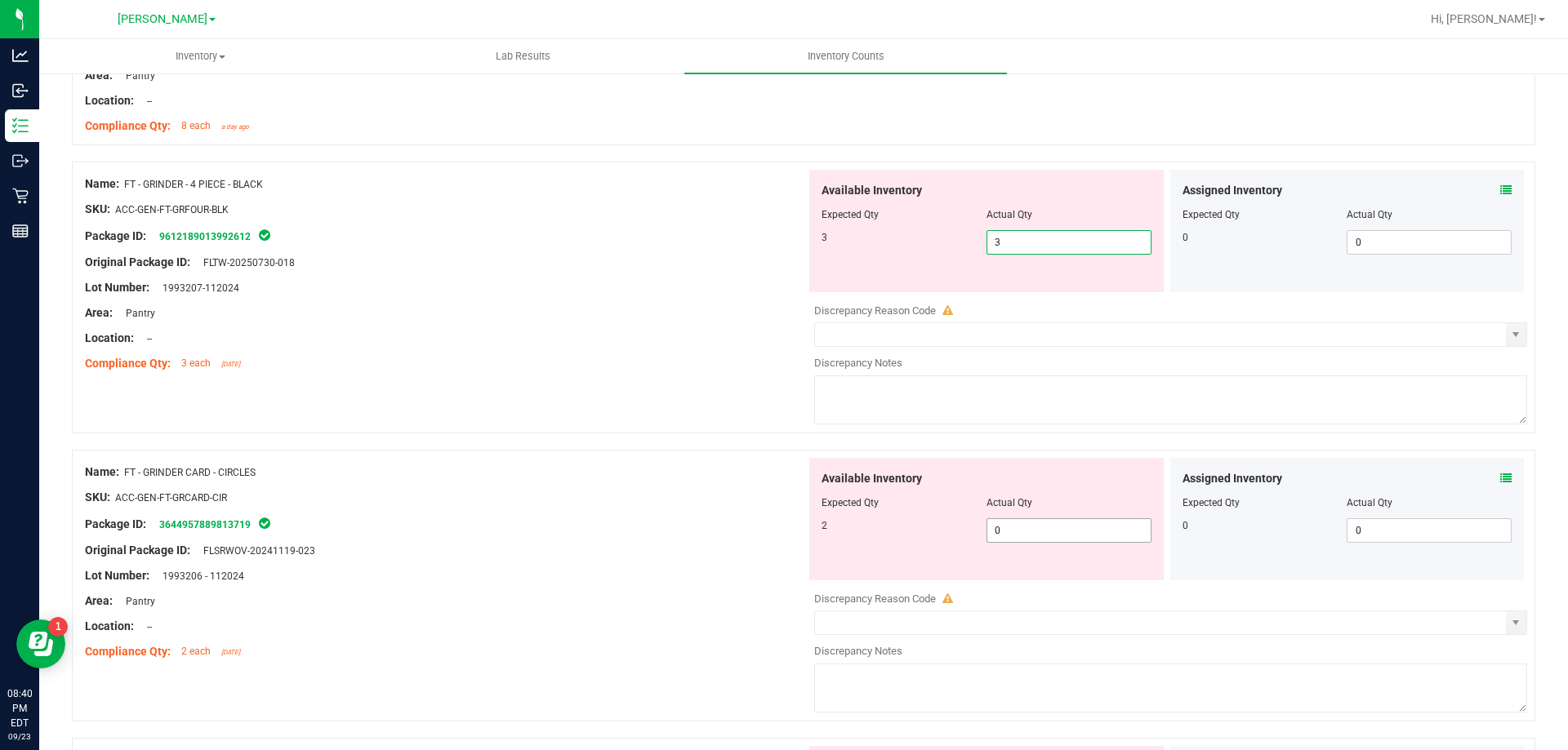
click at [1080, 525] on div "Available Inventory Expected Qty Actual Qty 2 0 0" at bounding box center [986, 519] width 355 height 122
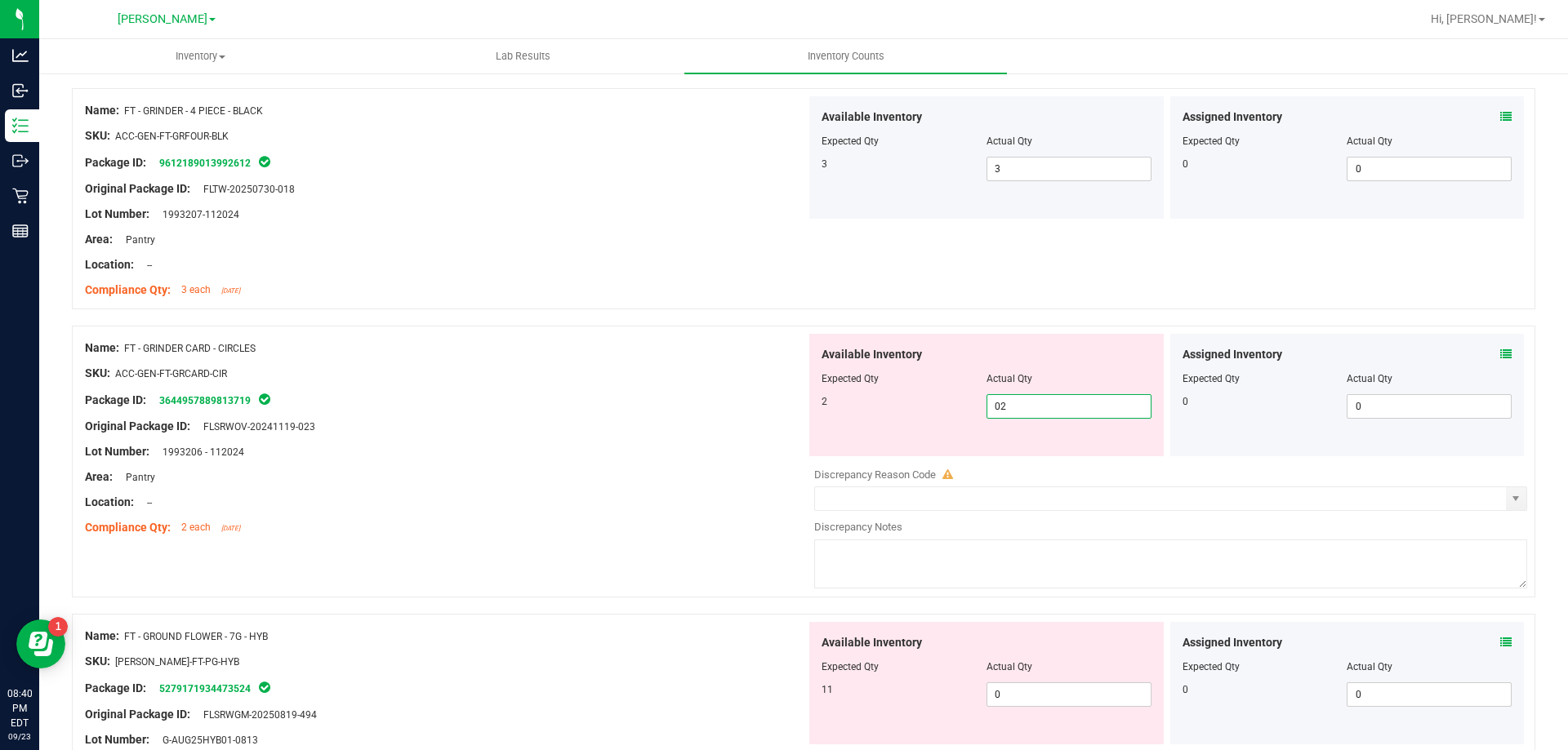
scroll to position [979, 0]
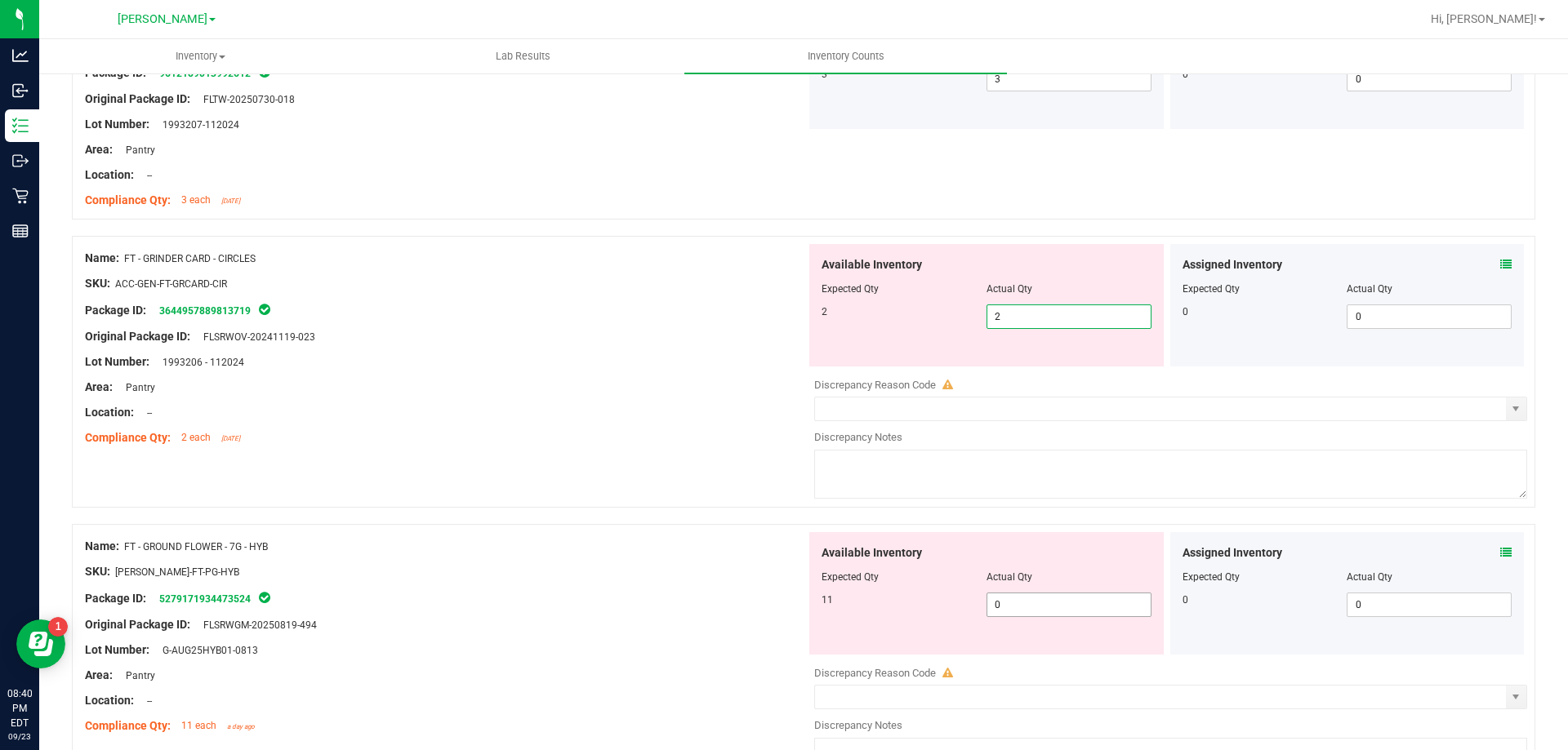
click at [1039, 608] on div "Available Inventory Expected Qty Actual Qty 11 0 0" at bounding box center [1166, 661] width 721 height 258
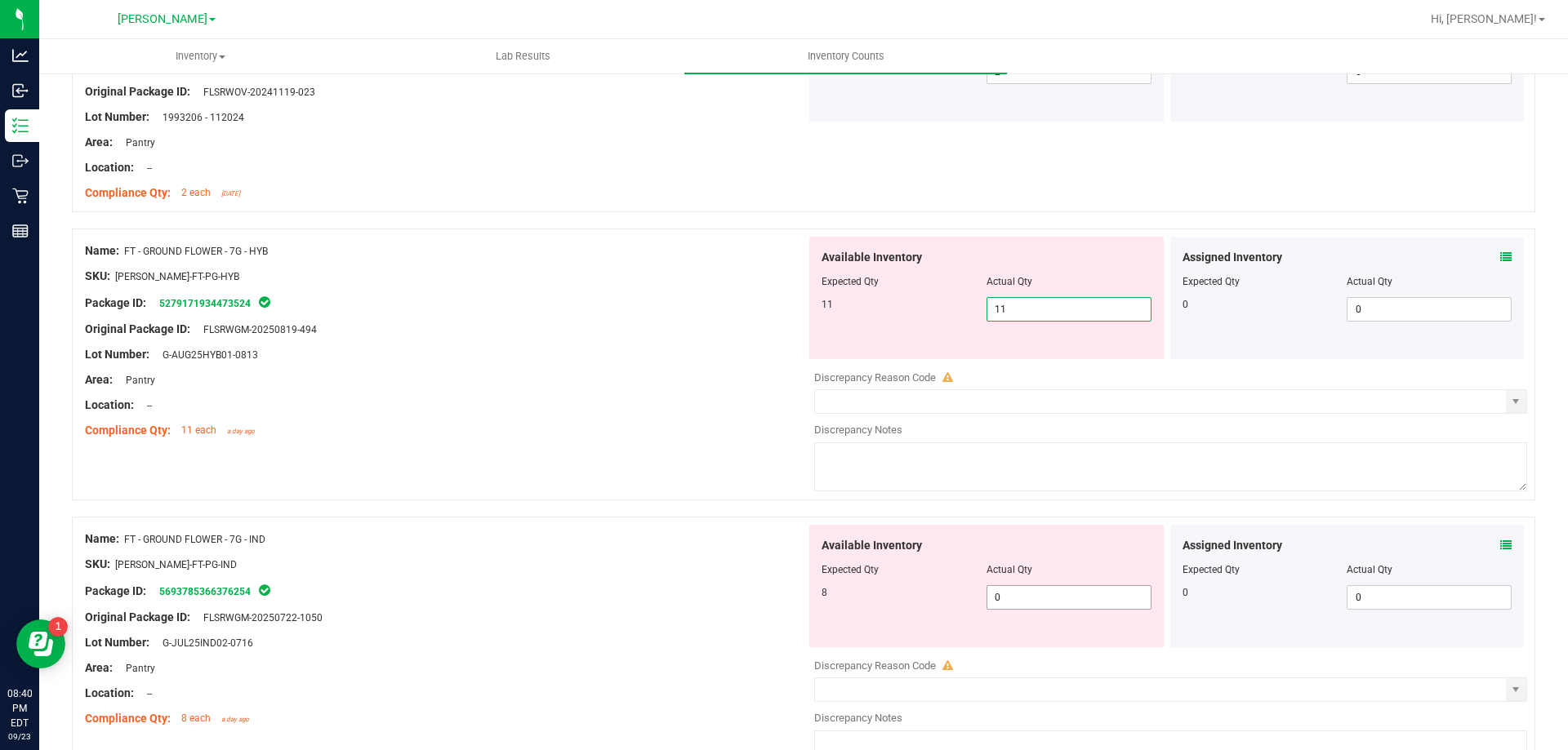
click at [1032, 599] on div "Available Inventory Expected Qty Actual Qty 8 0 0" at bounding box center [1166, 654] width 721 height 258
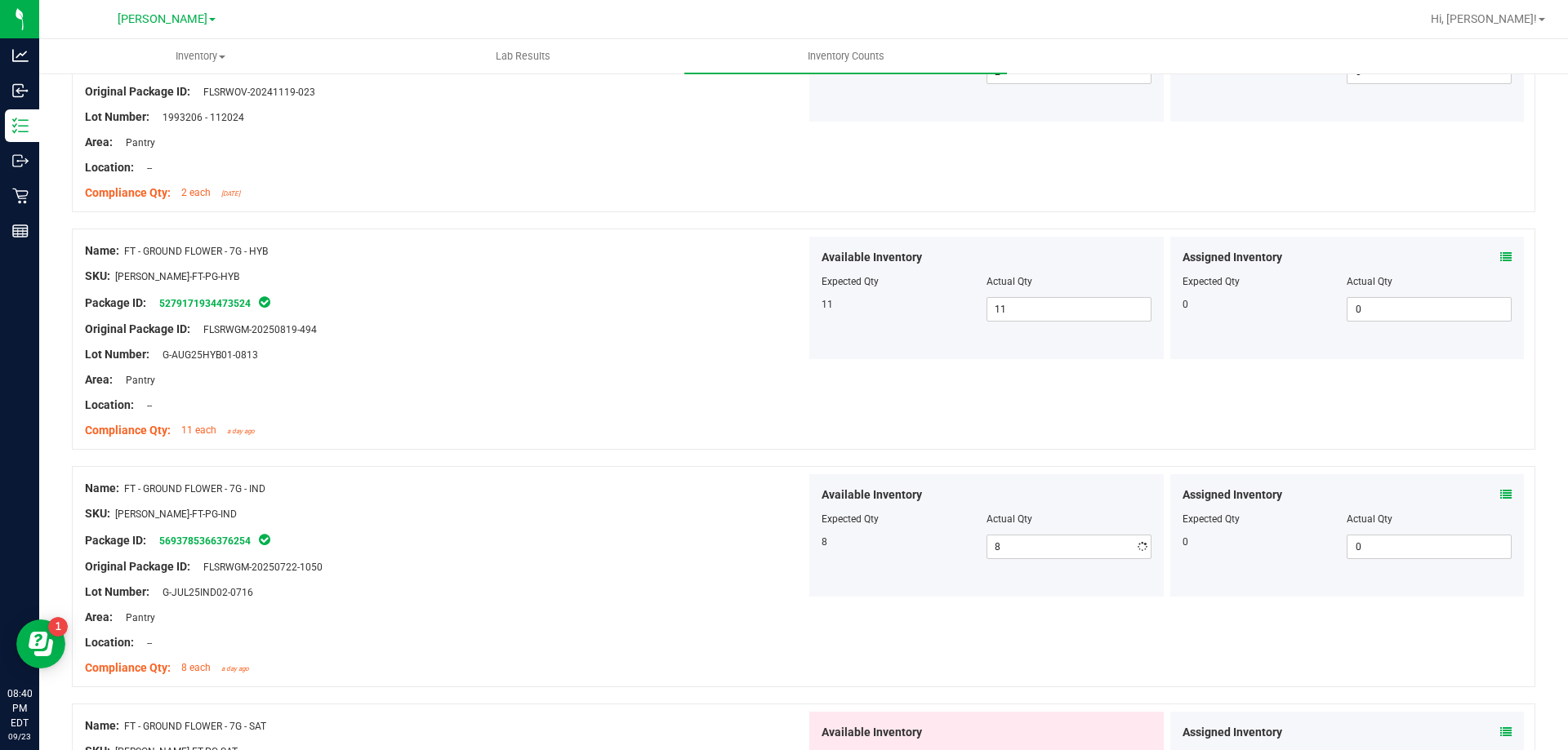
drag, startPoint x: 698, startPoint y: 401, endPoint x: 746, endPoint y: 410, distance: 48.8
click at [703, 401] on div "Location: --" at bounding box center [446, 404] width 721 height 17
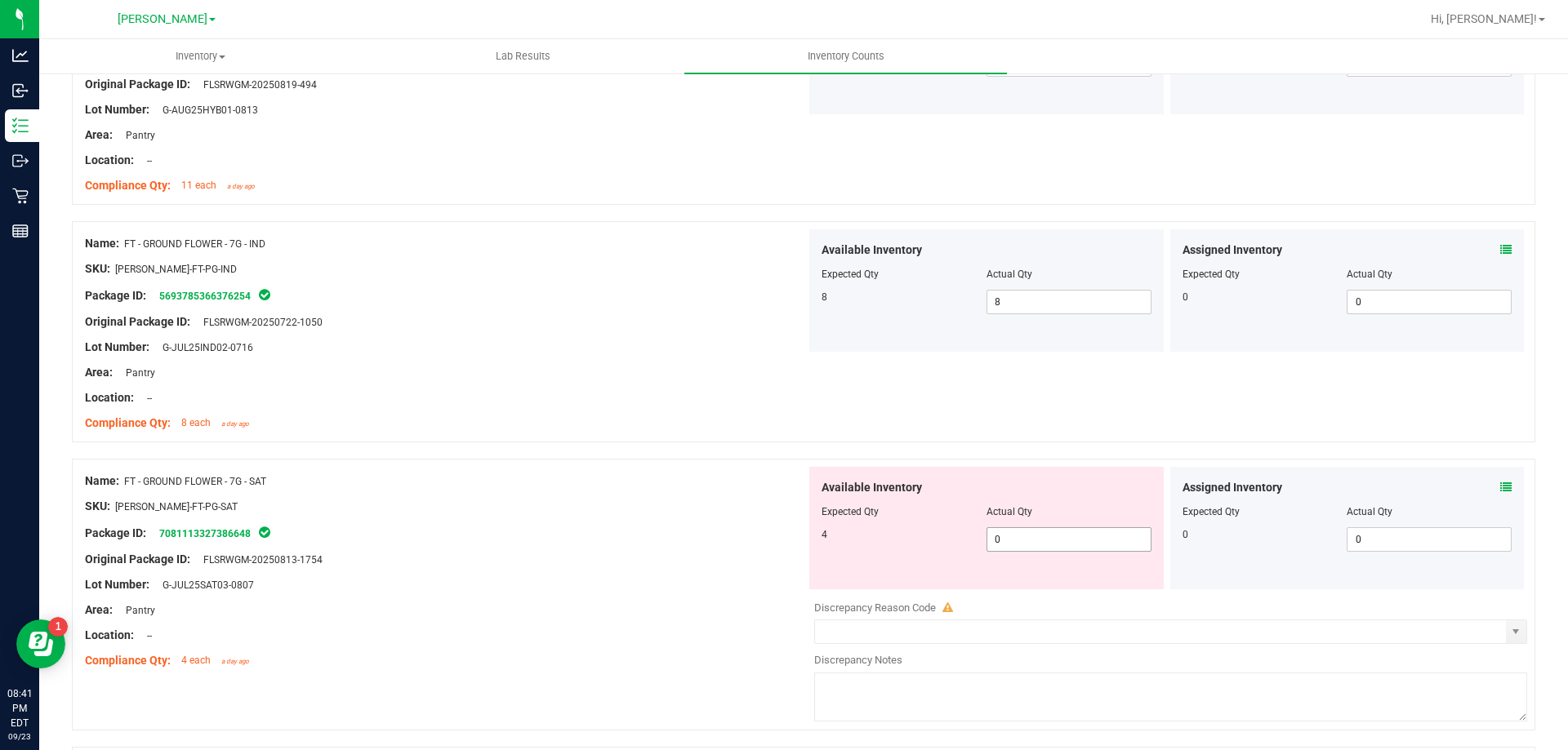
click at [1050, 538] on span "0 0" at bounding box center [1069, 539] width 165 height 24
click at [728, 440] on div "Name: FT - GROUND FLOWER - 7G - IND SKU: [PERSON_NAME]-FT-PG-IND Package ID: 56…" at bounding box center [803, 332] width 1464 height 221
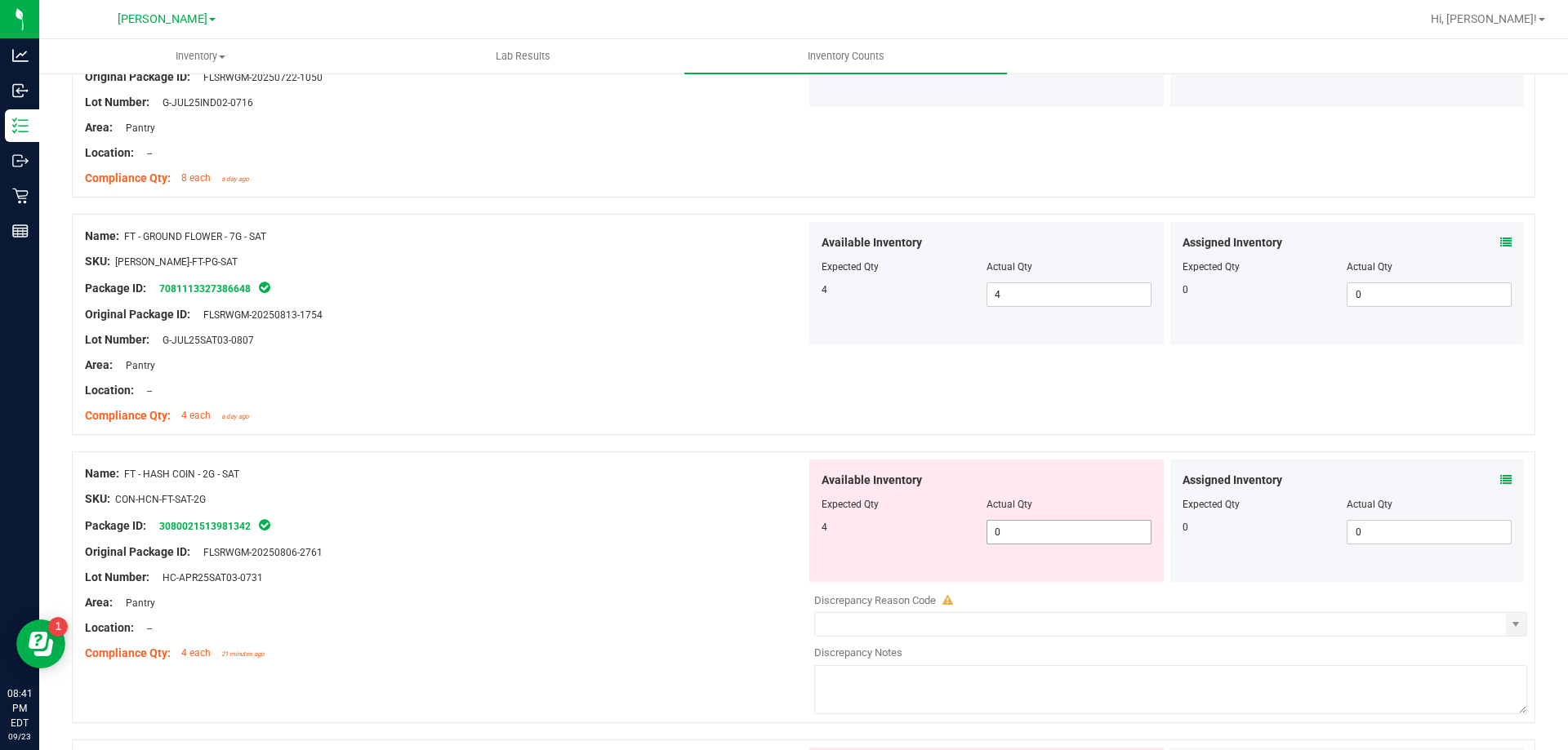
click at [1033, 527] on span "0 0" at bounding box center [1069, 531] width 165 height 24
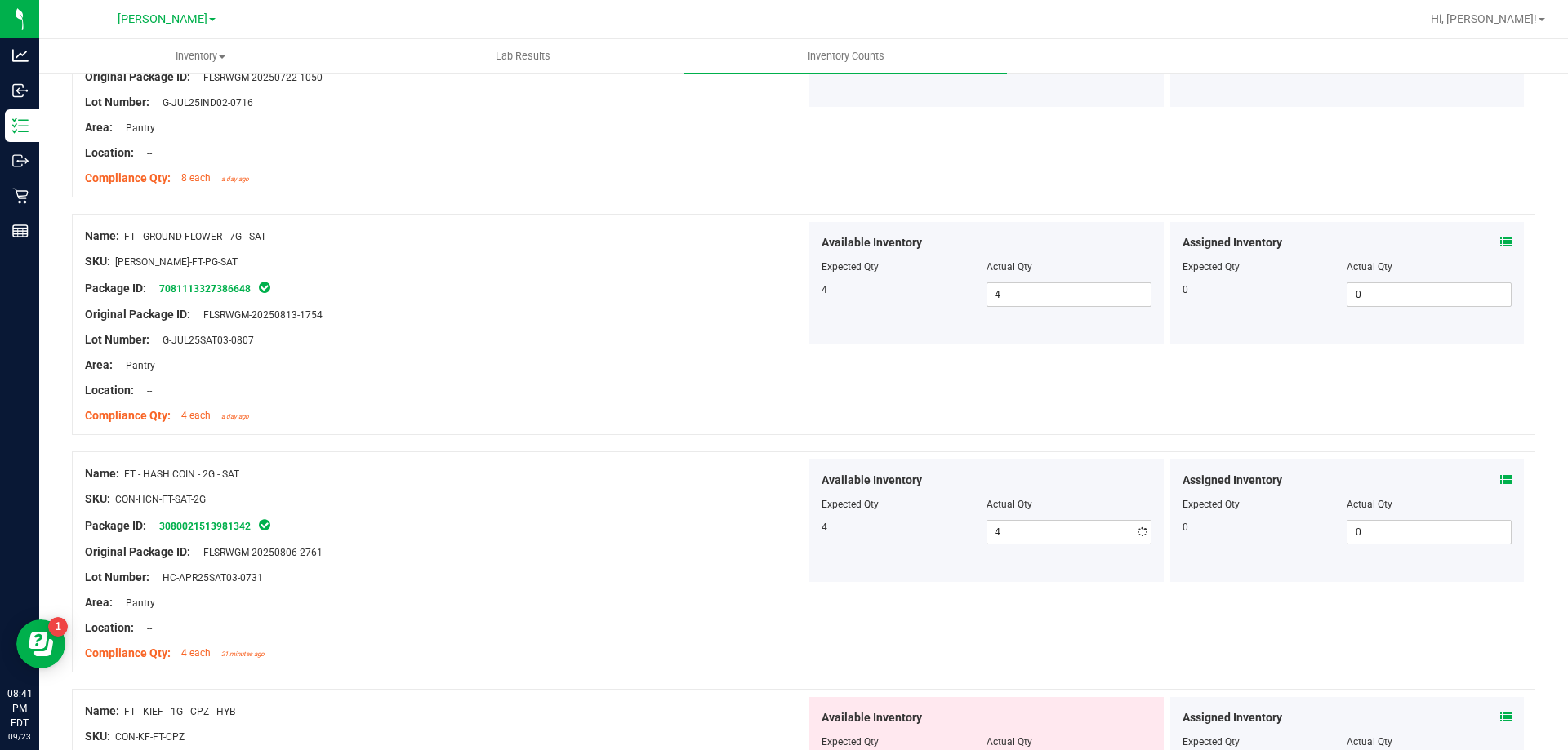
click at [719, 393] on div "Location: --" at bounding box center [446, 390] width 721 height 17
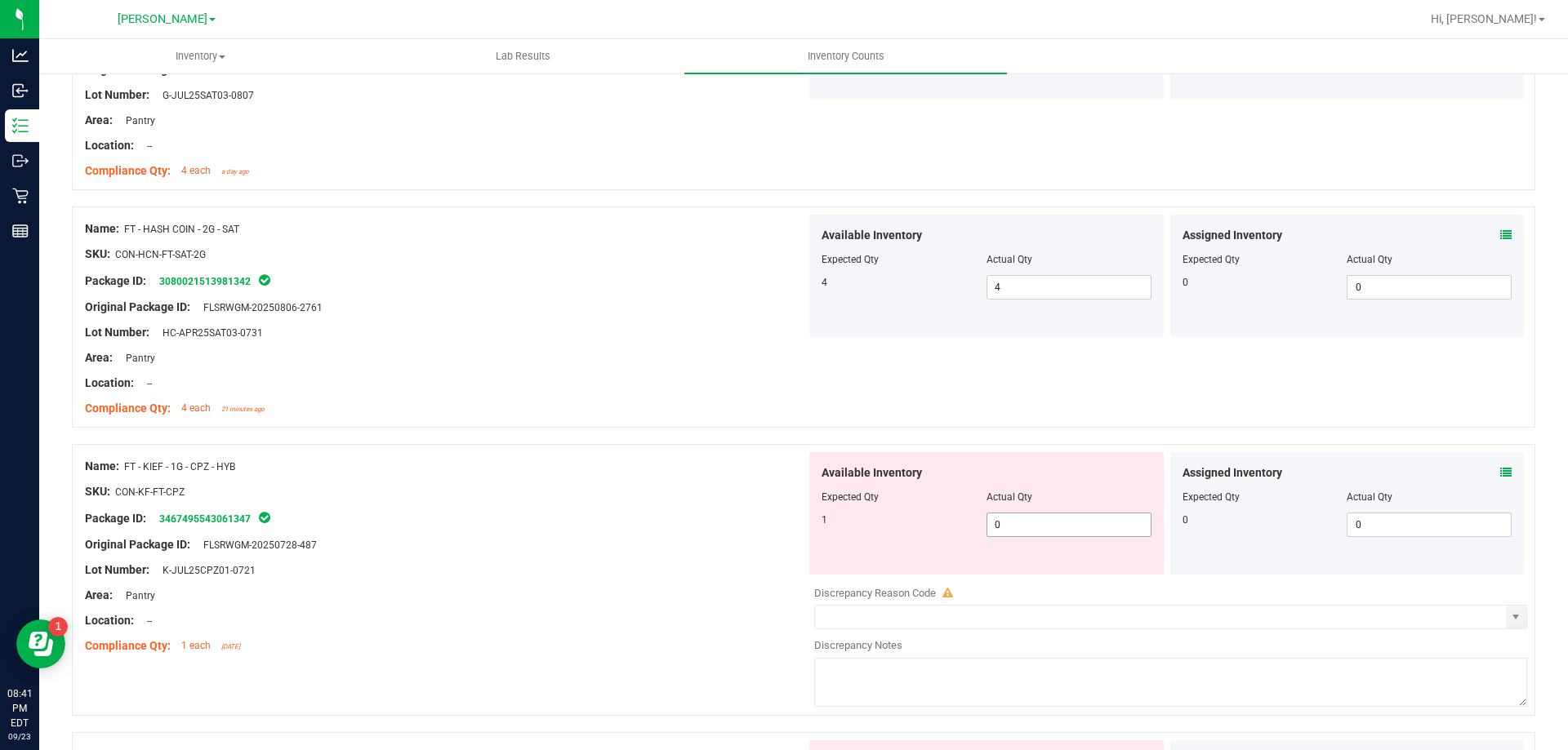
click at [1037, 531] on span "0 0" at bounding box center [1069, 524] width 165 height 24
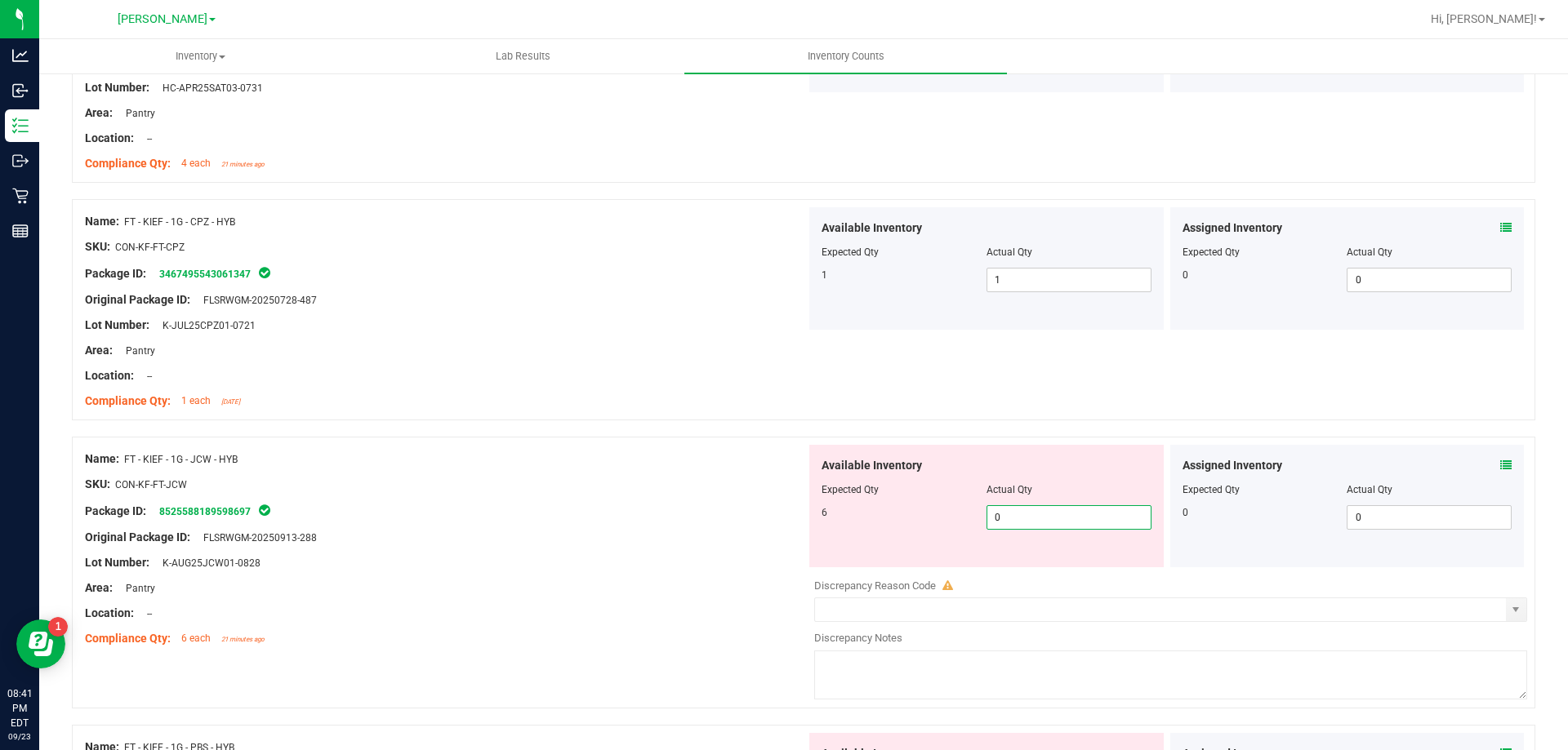
click at [1038, 512] on span "0 0" at bounding box center [1069, 517] width 165 height 24
click at [856, 427] on div at bounding box center [803, 428] width 1464 height 16
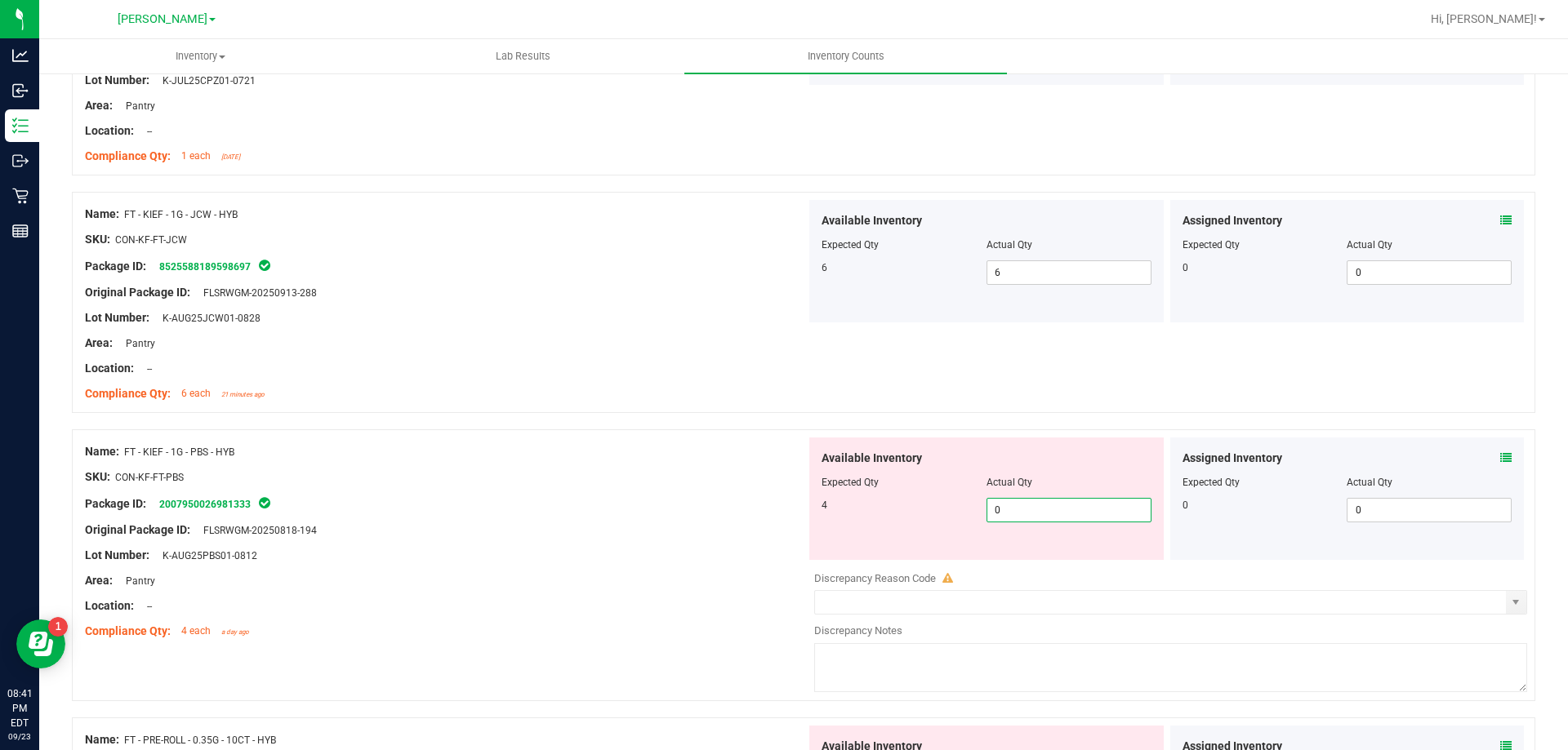
click at [1031, 503] on span "0 0" at bounding box center [1069, 510] width 165 height 24
click at [766, 443] on div "Name: FT - KIEF - 1G - PBS - HYB" at bounding box center [446, 452] width 721 height 17
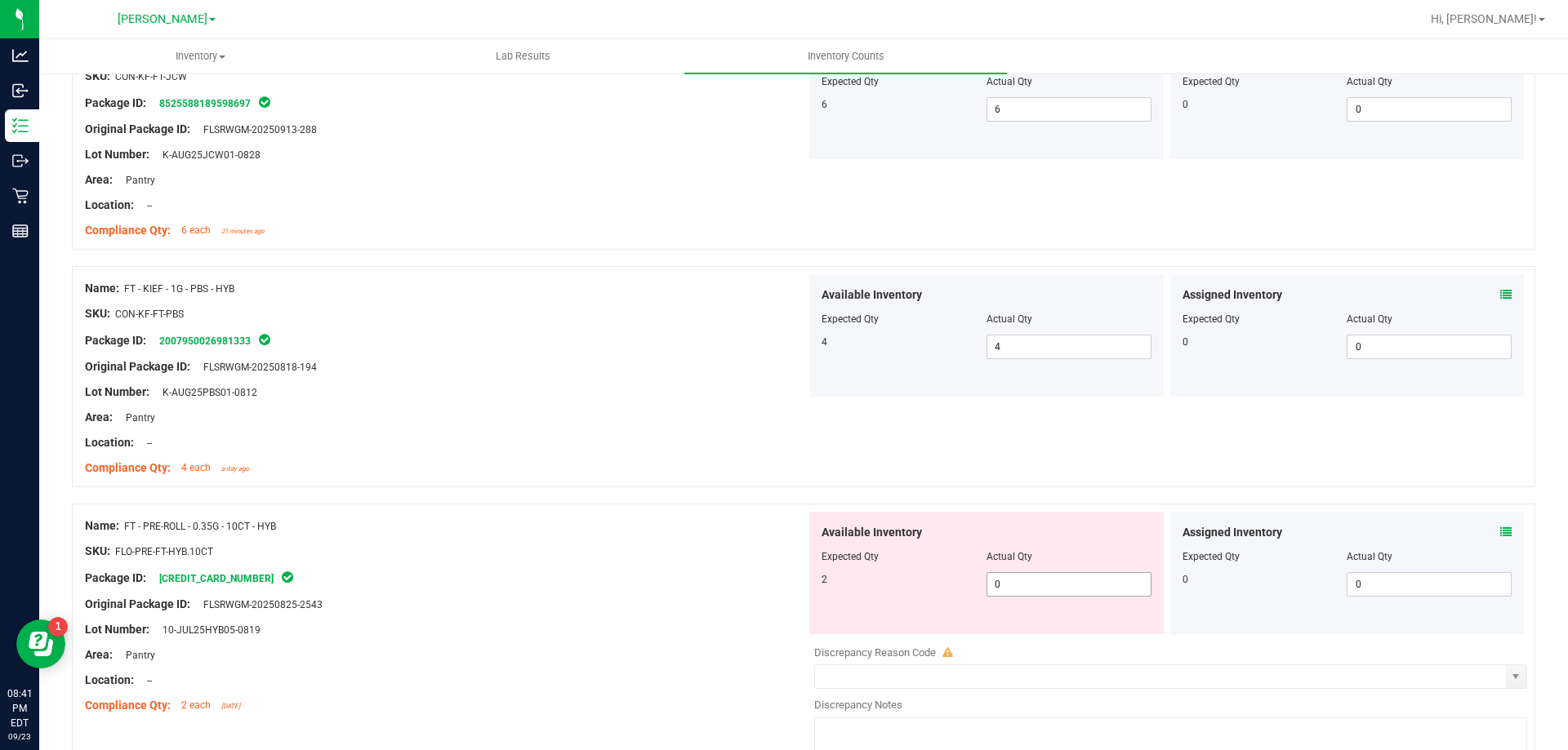
click at [1088, 579] on span "0 0" at bounding box center [1069, 584] width 165 height 24
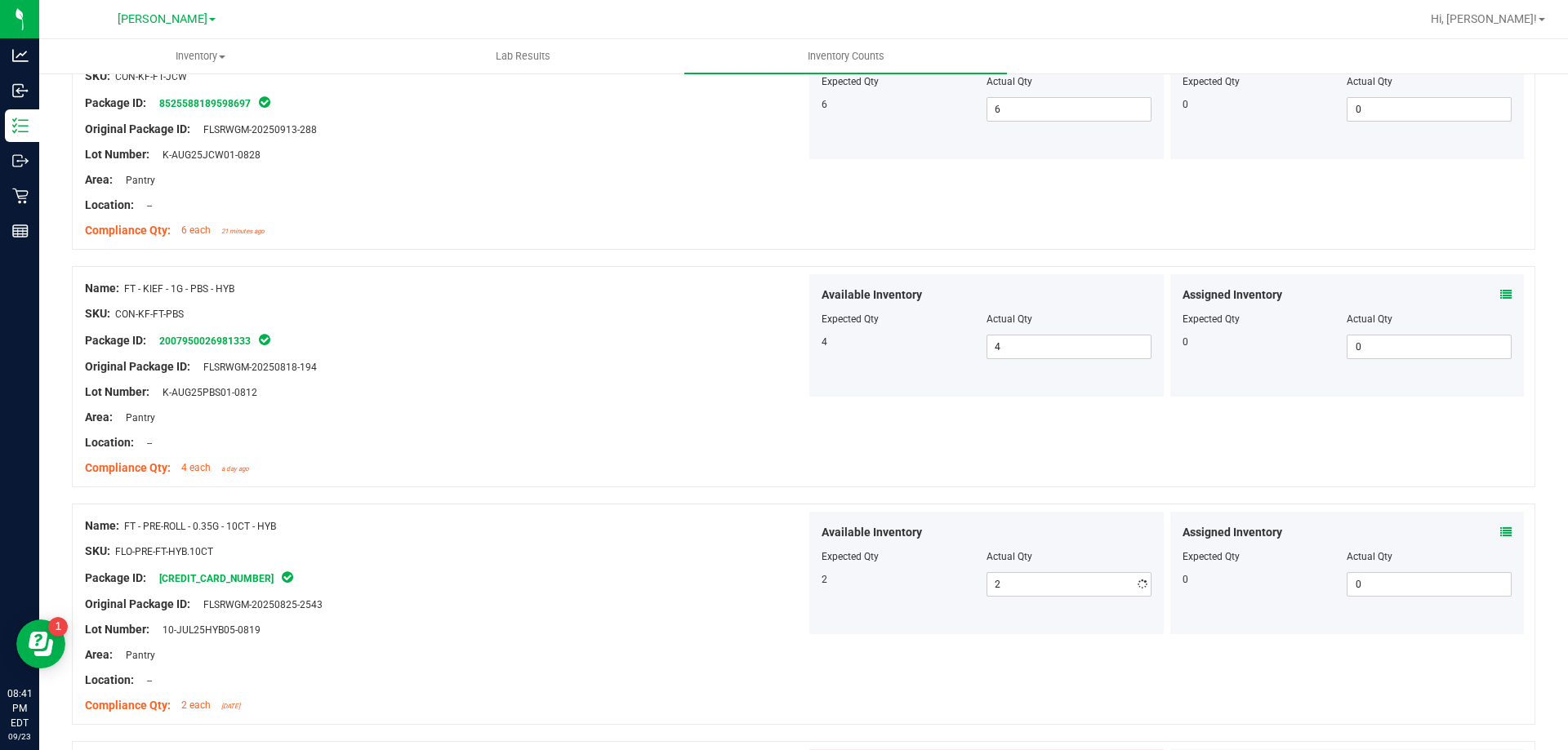
drag, startPoint x: 602, startPoint y: 454, endPoint x: 733, endPoint y: 472, distance: 132.2
click at [605, 453] on div at bounding box center [446, 455] width 721 height 8
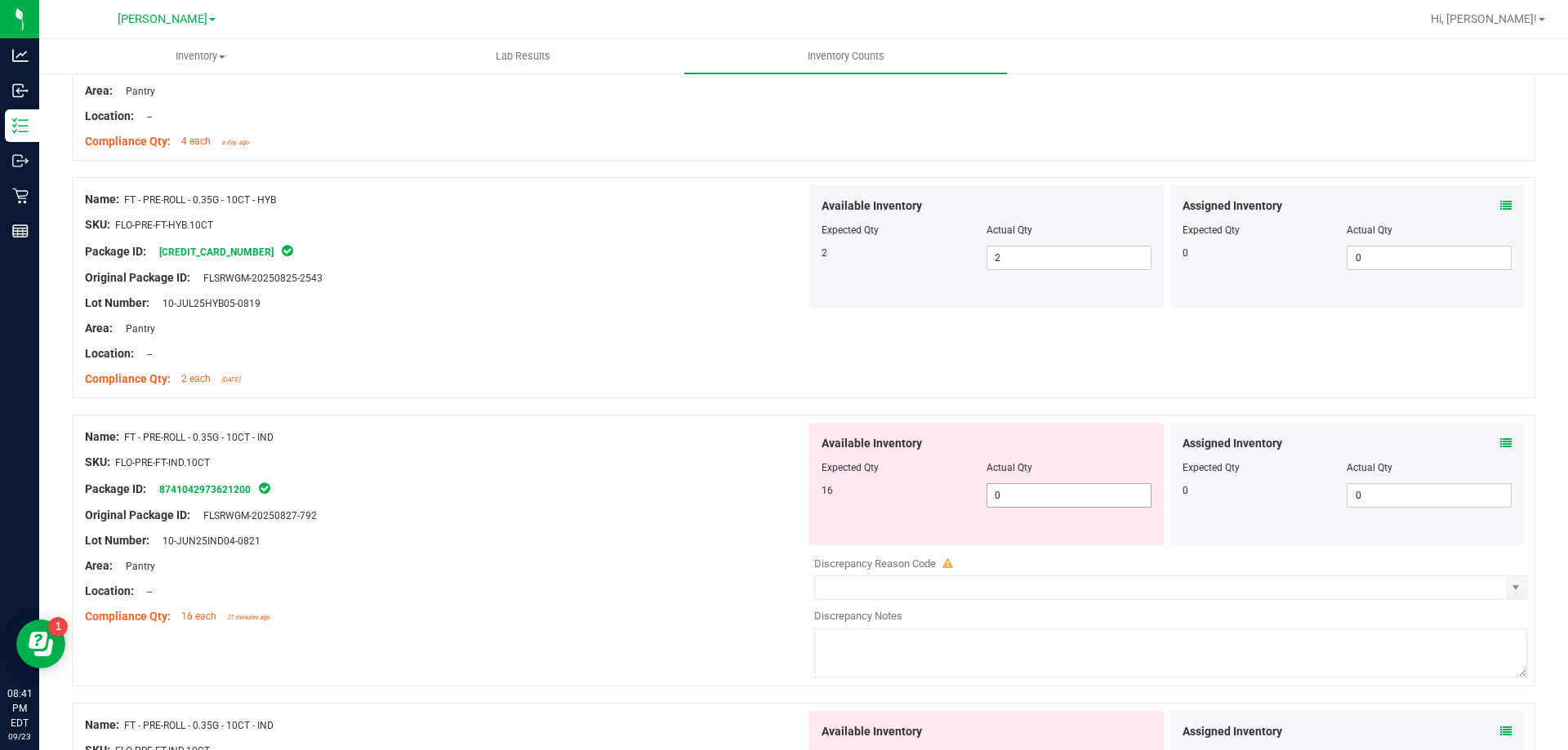
click at [1022, 494] on span "0 01" at bounding box center [1069, 495] width 165 height 24
click at [769, 404] on div at bounding box center [803, 406] width 1464 height 16
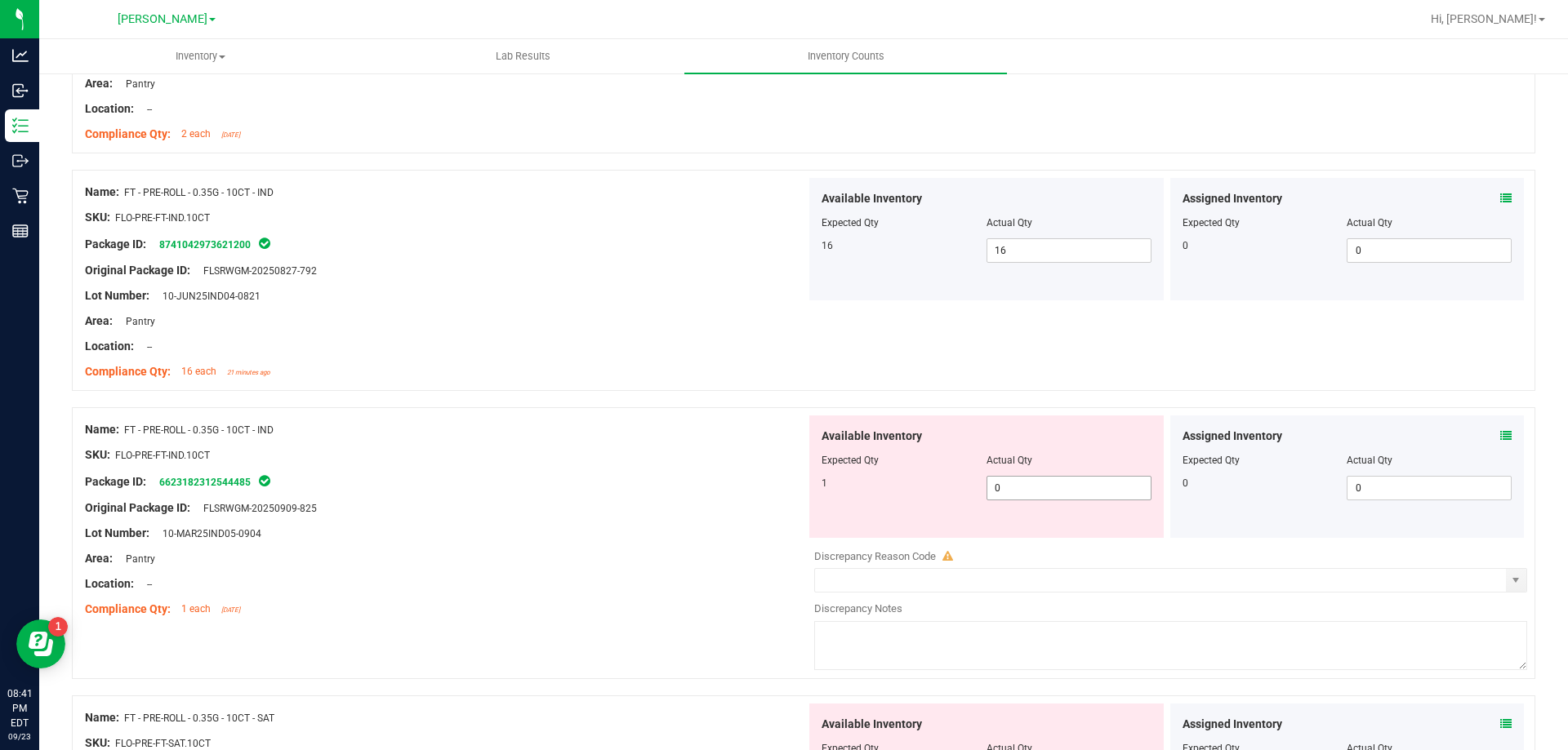
click at [1073, 485] on span "0 0" at bounding box center [1069, 488] width 165 height 24
click at [671, 414] on div "Name: FT - PRE-ROLL - 0.35G - 10CT - IND SKU: FLO-PRE-FT-IND.10CT Package ID: 6…" at bounding box center [803, 543] width 1464 height 272
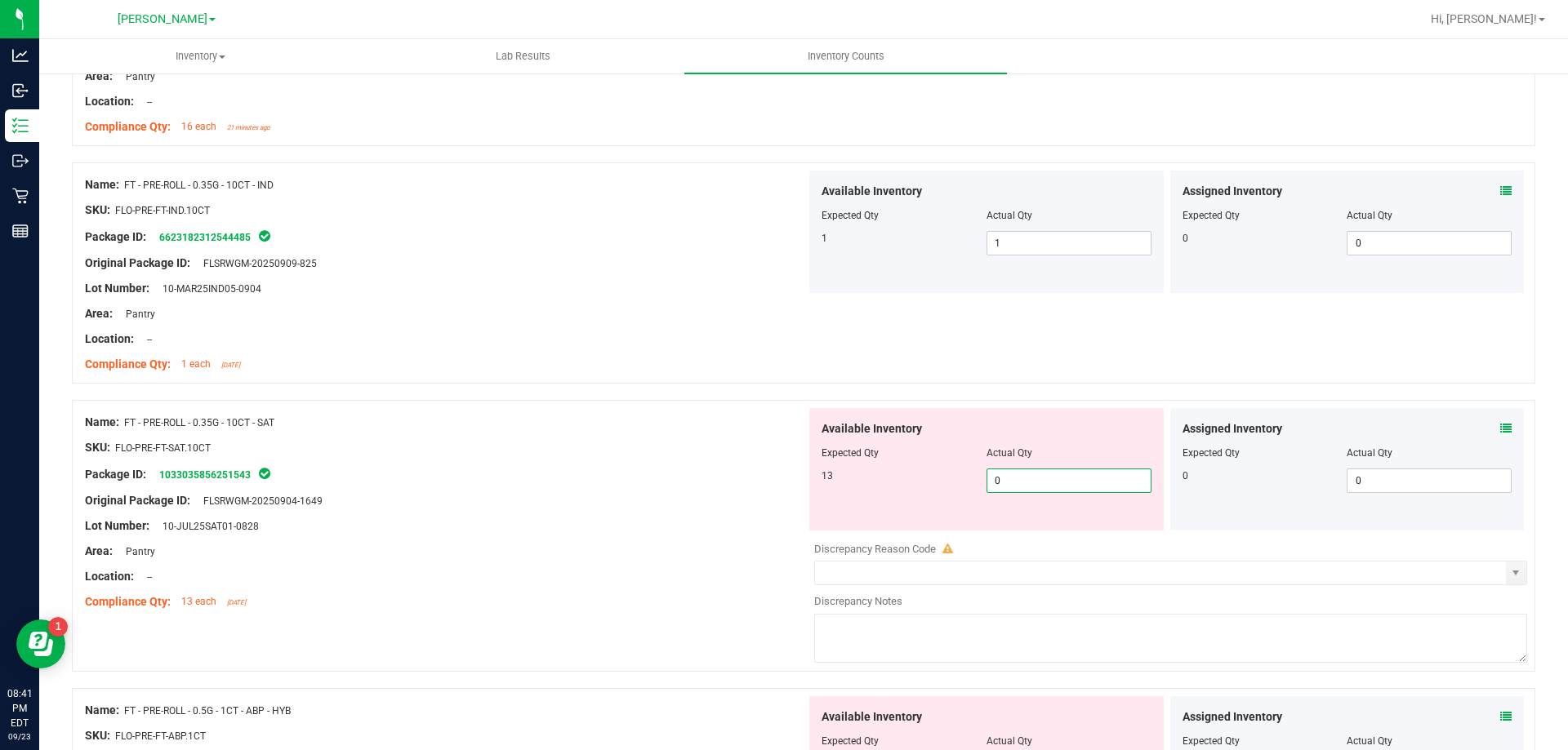
drag, startPoint x: 1061, startPoint y: 491, endPoint x: 1030, endPoint y: 468, distance: 38.6
click at [1060, 490] on span "0 0" at bounding box center [1069, 481] width 165 height 24
click at [737, 410] on div "Name: FT - PRE-ROLL - 0.35G - 10CT - SAT SKU: FLO-PRE-FT-SAT.10CT Package ID: 1…" at bounding box center [446, 511] width 721 height 208
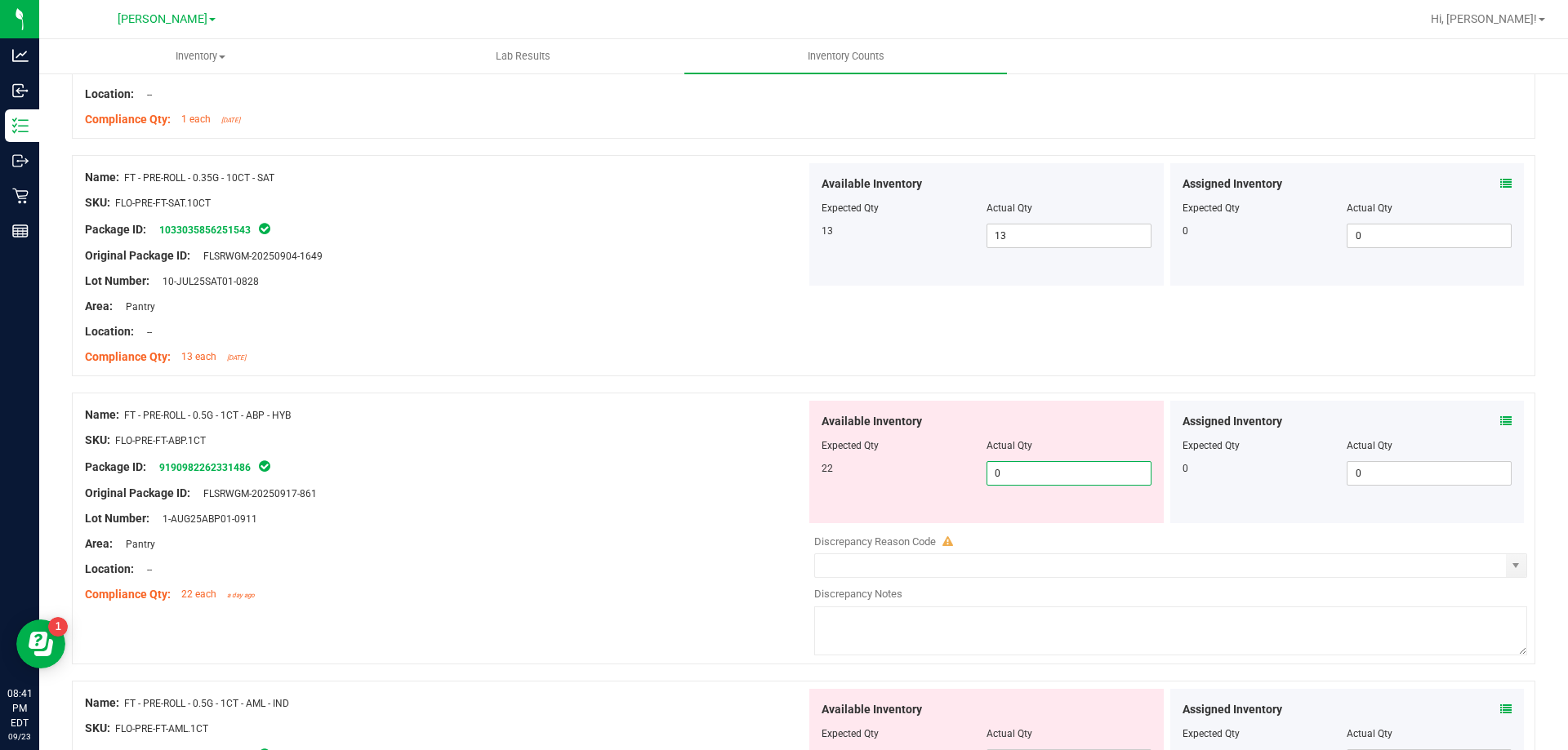
click at [1063, 472] on span "0 0" at bounding box center [1069, 472] width 165 height 24
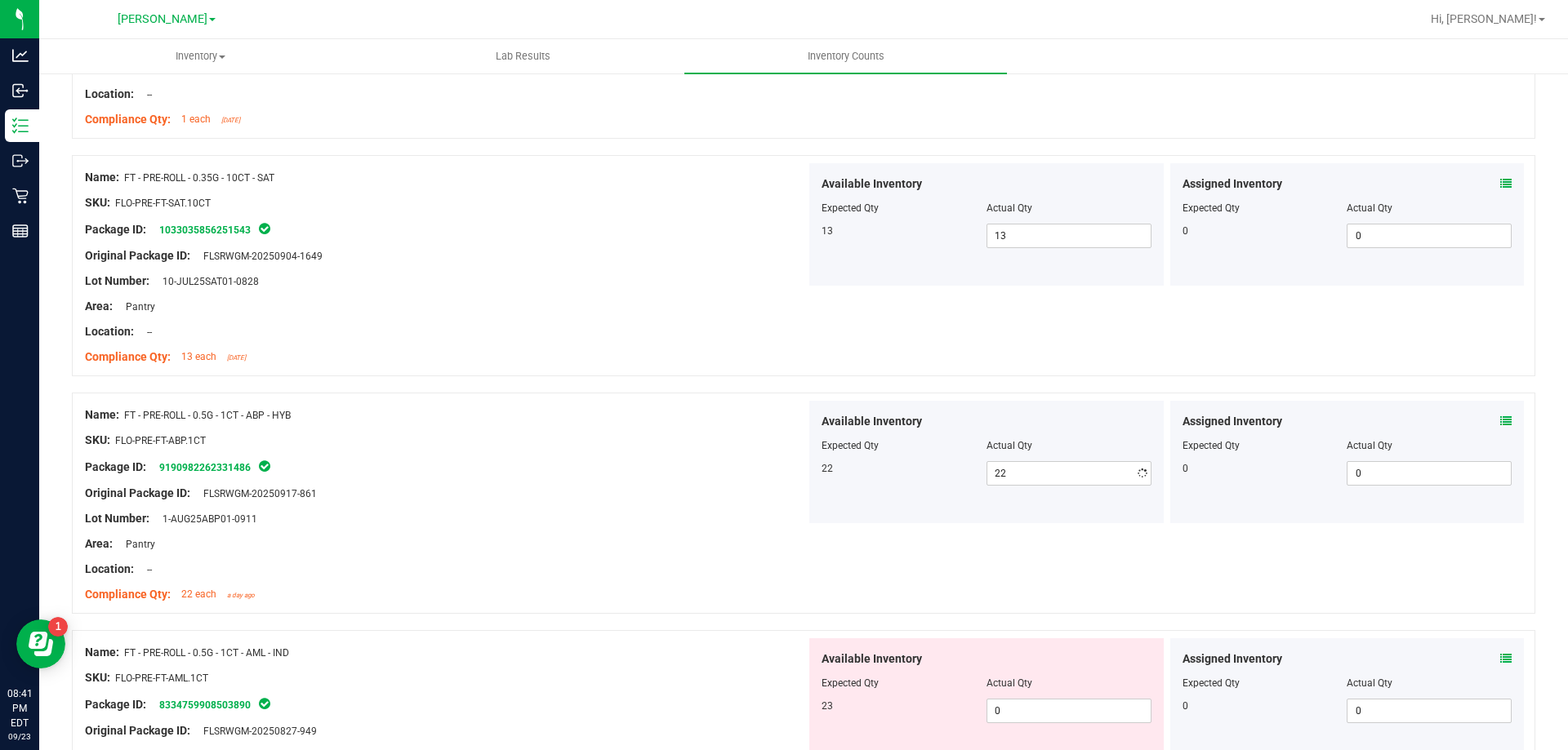
click at [590, 408] on div "Name: FT - PRE-ROLL - 0.5G - 1CT - ABP - HYB" at bounding box center [446, 414] width 721 height 17
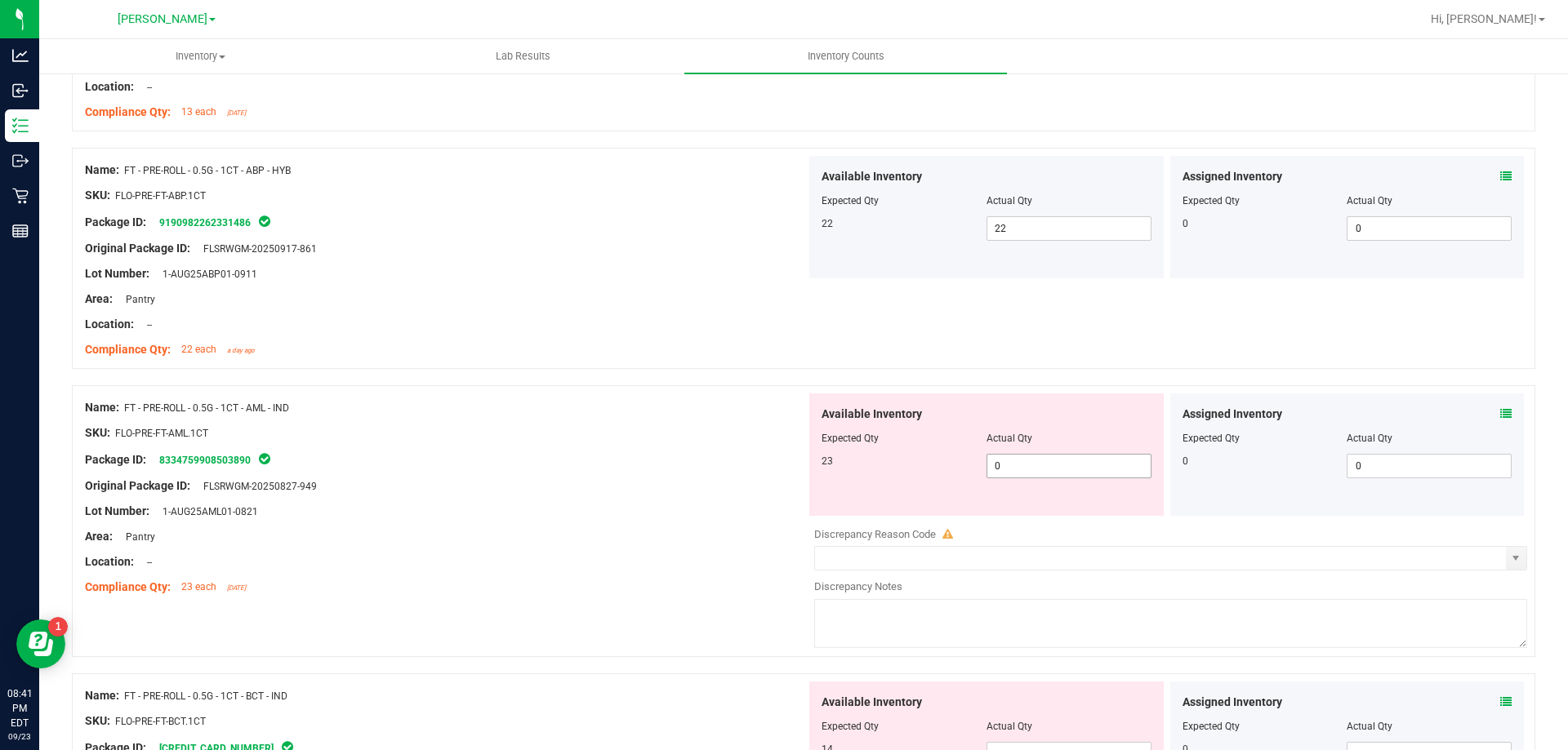
click at [1034, 464] on span "0 0" at bounding box center [1069, 465] width 165 height 24
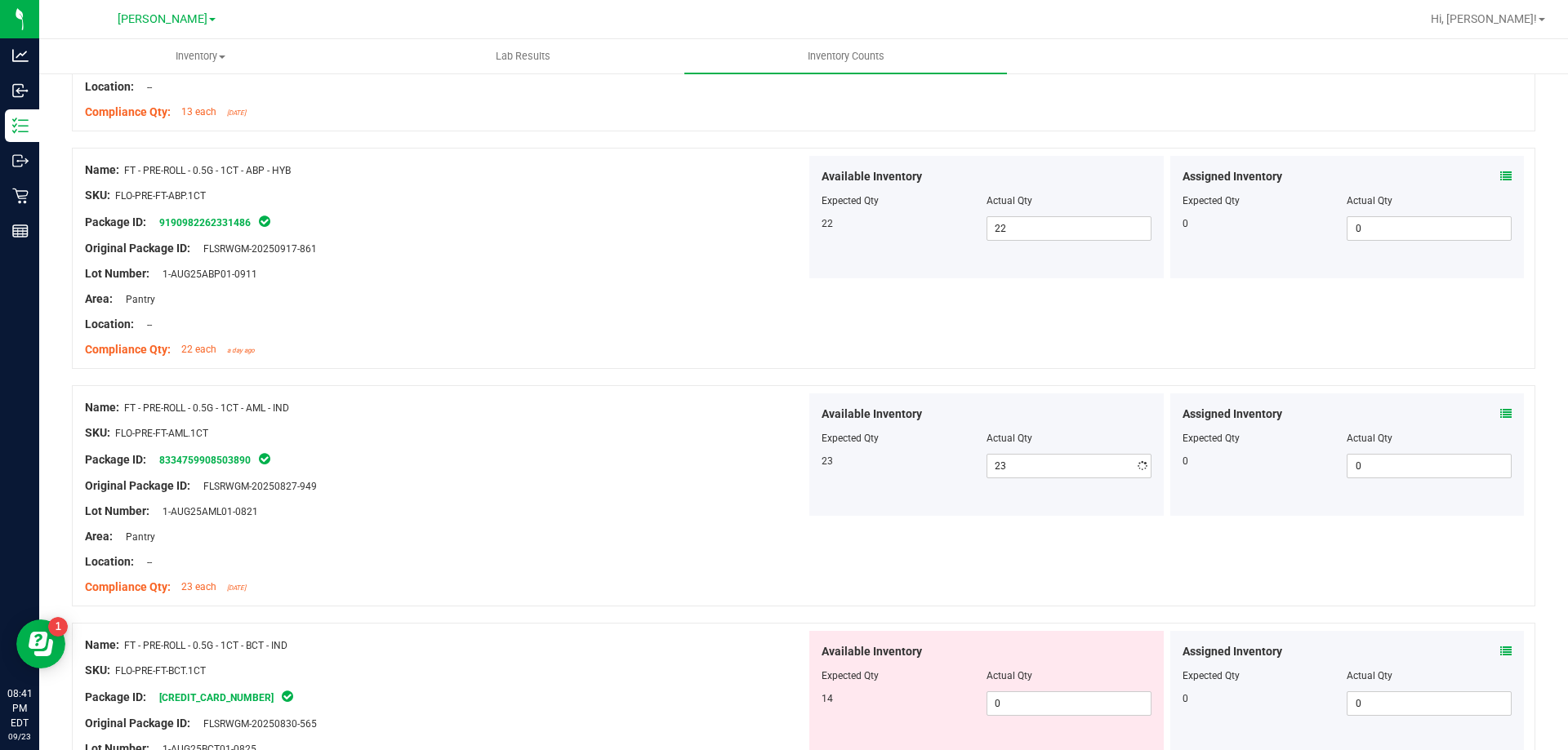
drag, startPoint x: 517, startPoint y: 376, endPoint x: 533, endPoint y: 383, distance: 17.5
click at [526, 379] on div at bounding box center [803, 377] width 1464 height 16
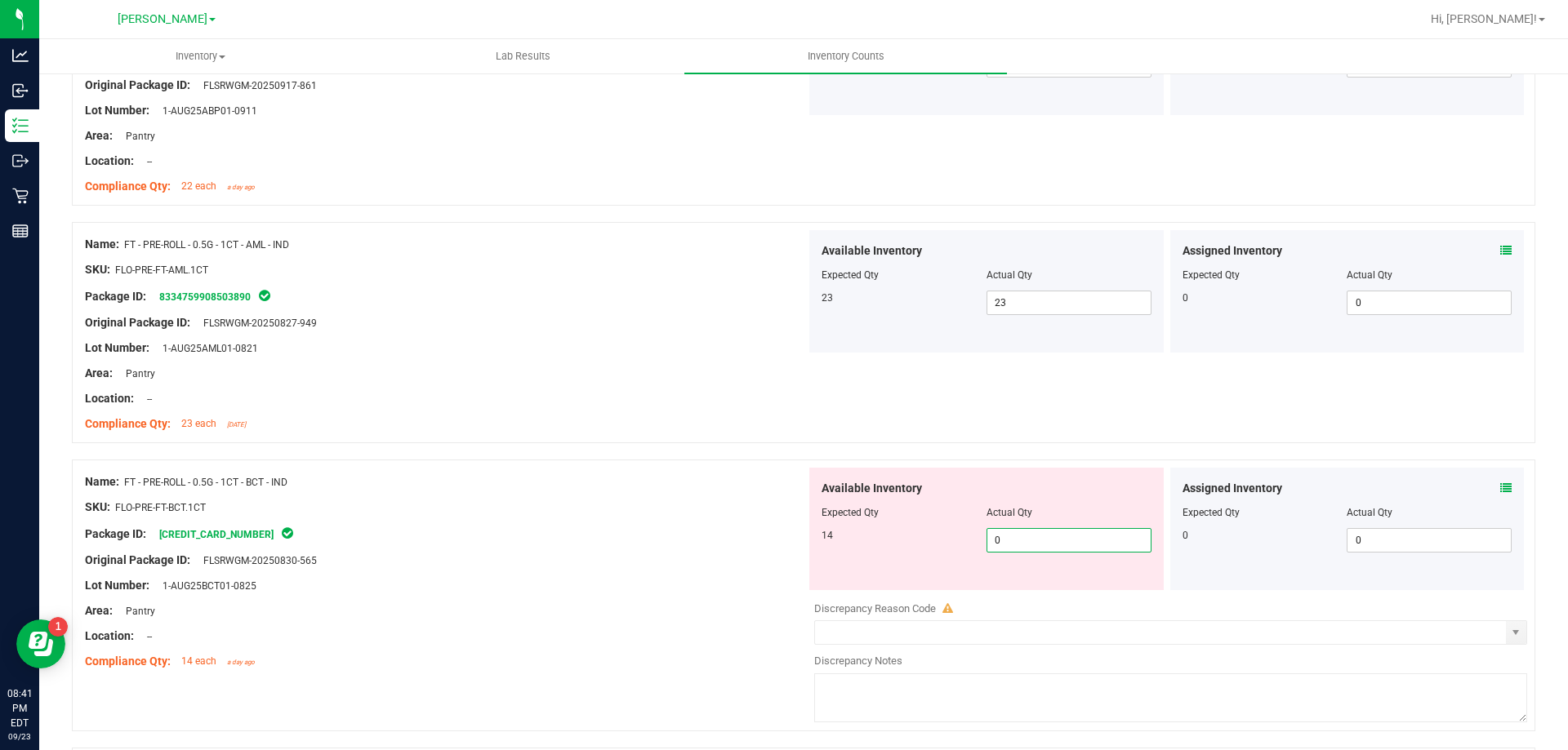
click at [1045, 547] on span "0 0" at bounding box center [1069, 540] width 165 height 24
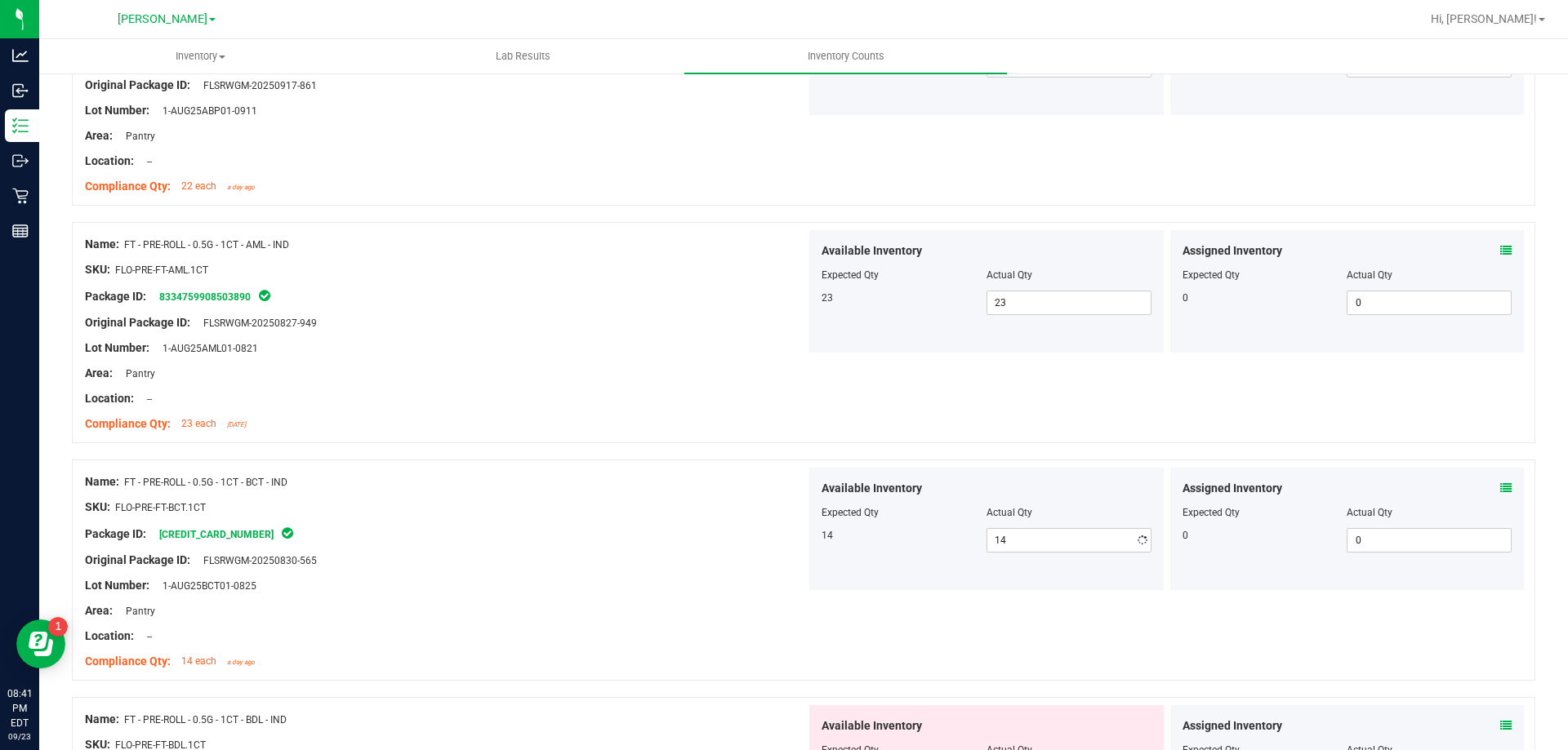
click at [739, 411] on div at bounding box center [446, 411] width 721 height 8
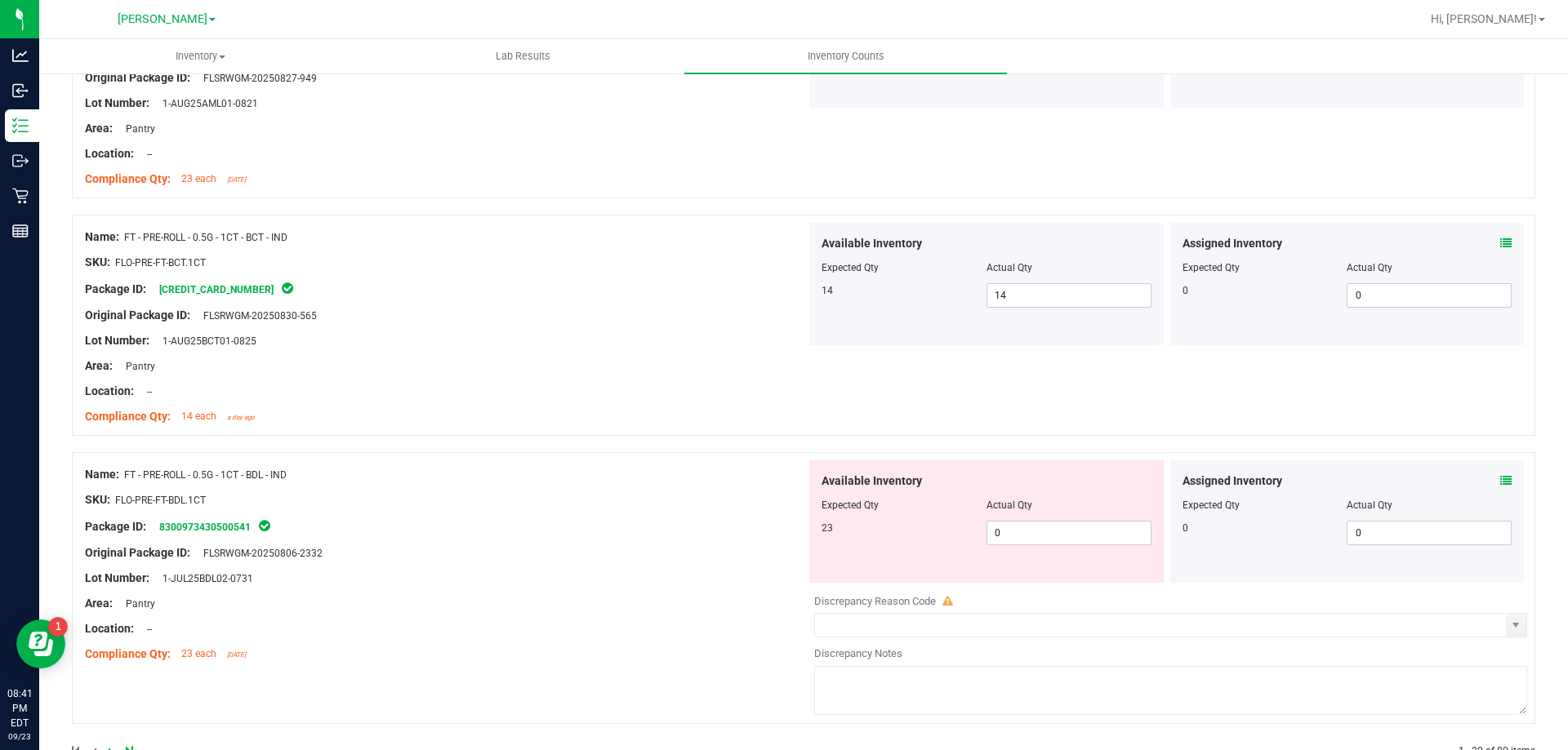
click at [1049, 547] on div "Available Inventory Expected Qty Actual Qty 23 0 0" at bounding box center [986, 521] width 355 height 122
click at [1044, 527] on span "0 0" at bounding box center [1069, 532] width 165 height 24
drag, startPoint x: 543, startPoint y: 430, endPoint x: 574, endPoint y: 431, distance: 31.0
click at [548, 430] on div "Name: FT - PRE-ROLL - 0.5G - 1CT - BCT - IND SKU: FLO-PRE-FT-BCT.1CT Package ID…" at bounding box center [446, 326] width 721 height 208
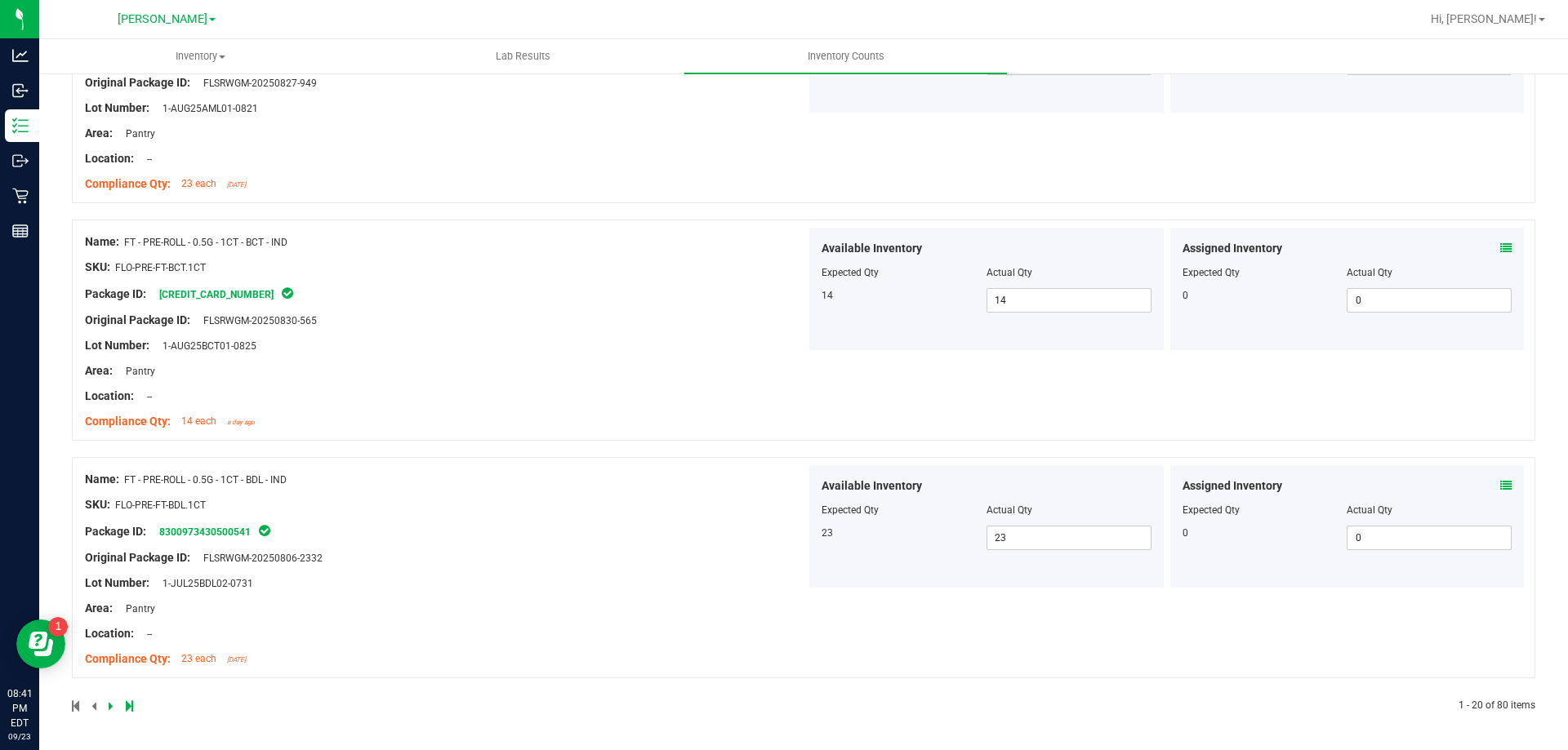
click at [109, 710] on icon at bounding box center [111, 706] width 5 height 10
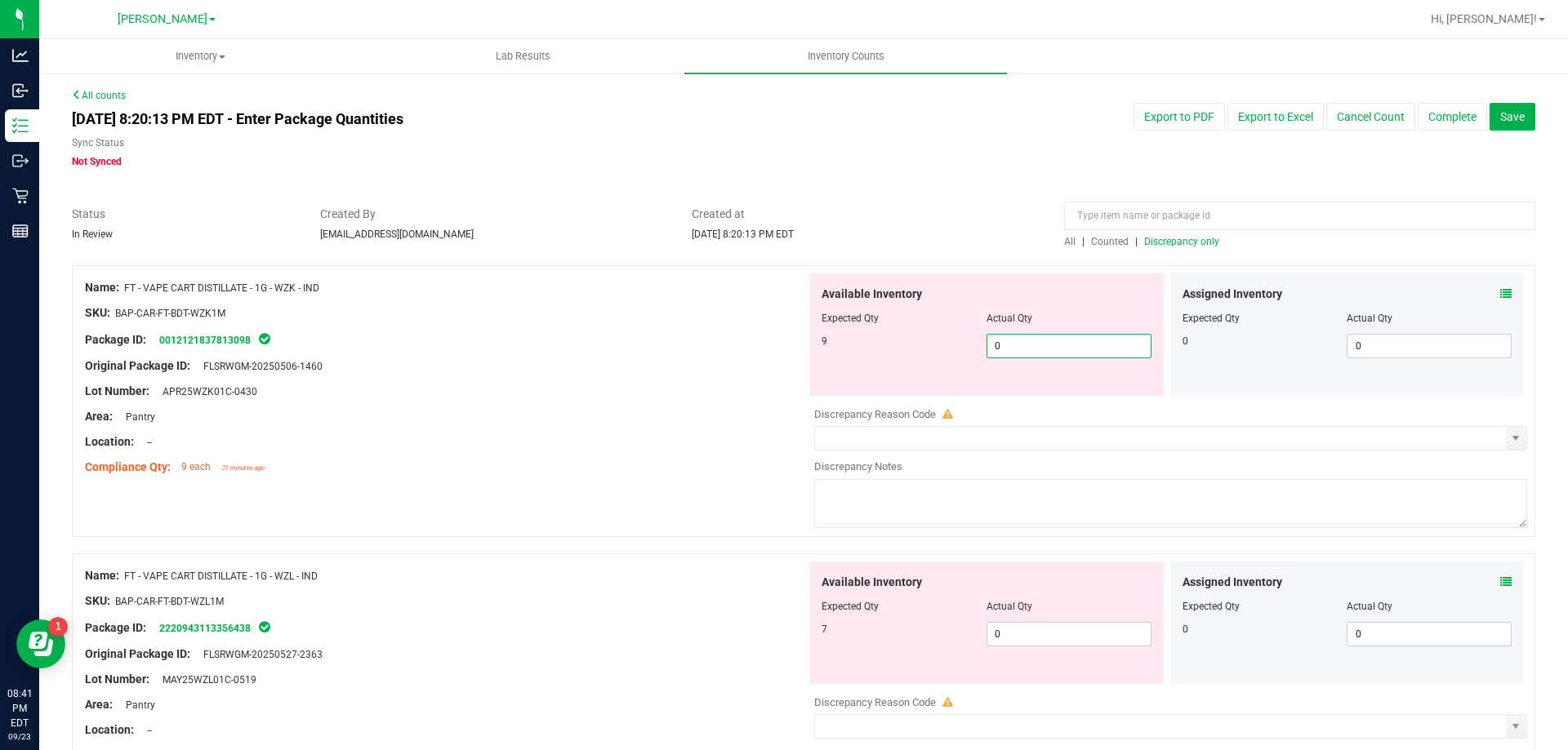
click at [1044, 338] on span "0 0" at bounding box center [1069, 346] width 165 height 24
click at [809, 300] on div "Available Inventory Expected Qty Actual Qty 9 9 9" at bounding box center [986, 334] width 355 height 122
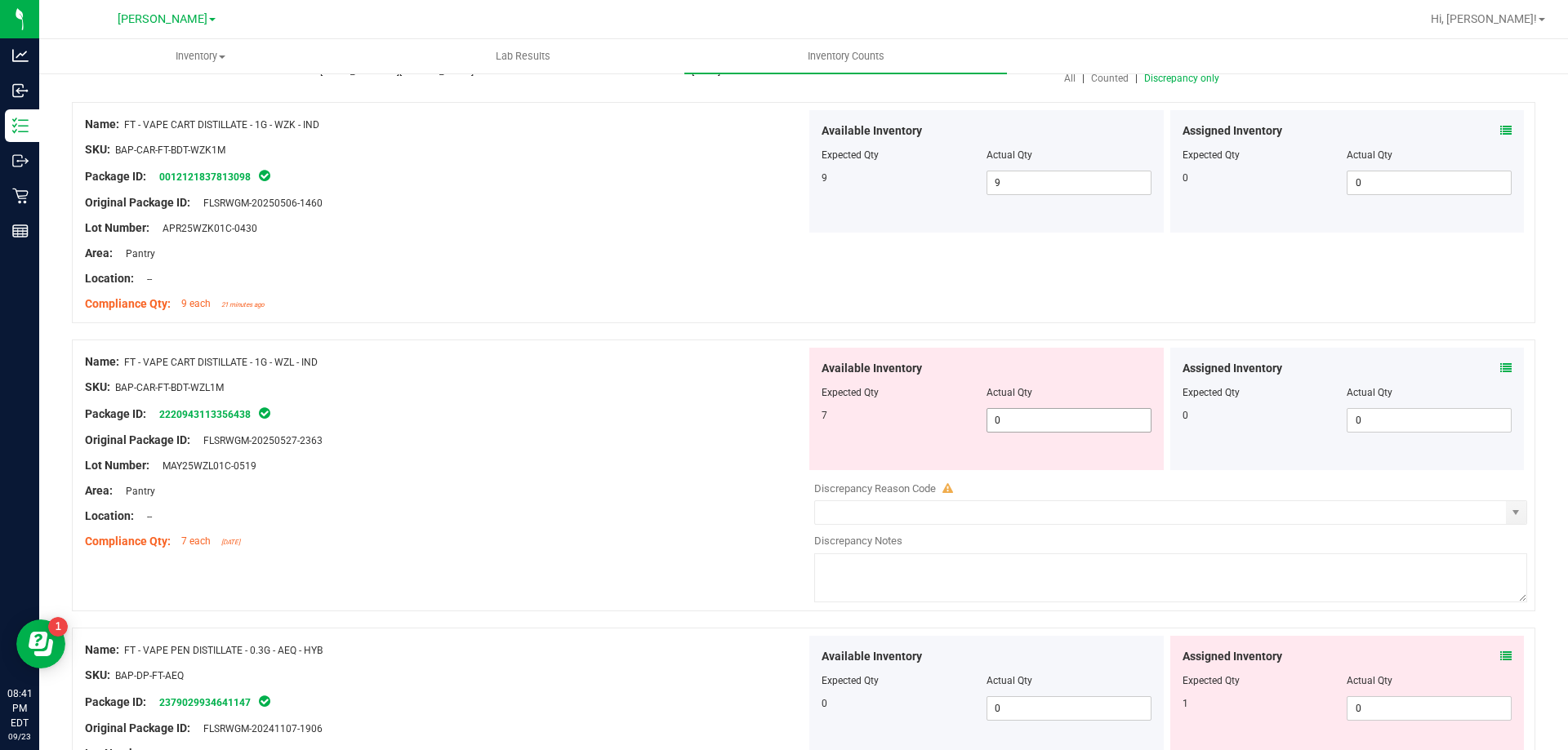
click at [1083, 418] on span "0 0" at bounding box center [1069, 420] width 165 height 24
click at [748, 379] on div "SKU: BAP-CAR-FT-BDT-WZL1M" at bounding box center [446, 387] width 721 height 17
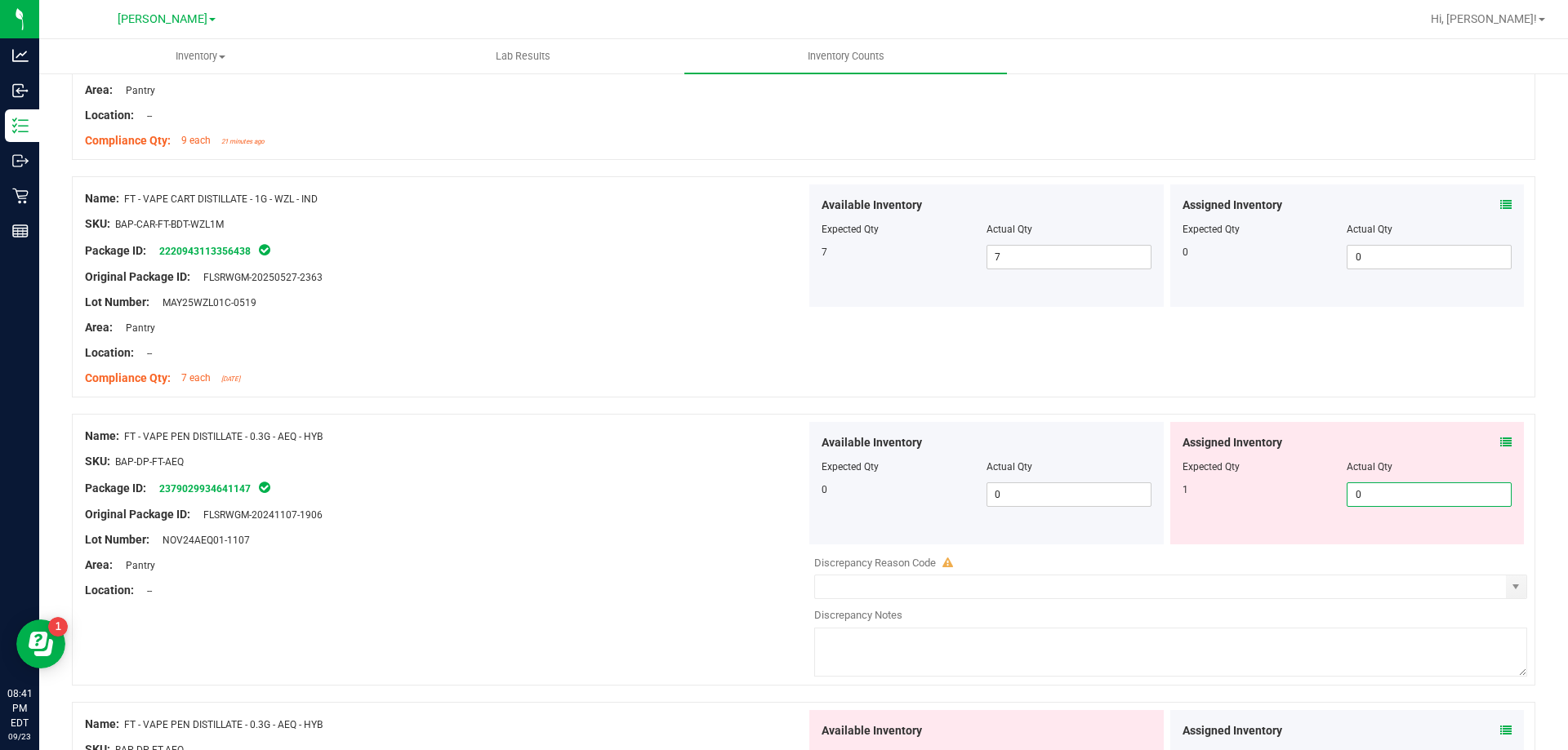
click at [1377, 498] on span "0 0" at bounding box center [1429, 494] width 165 height 24
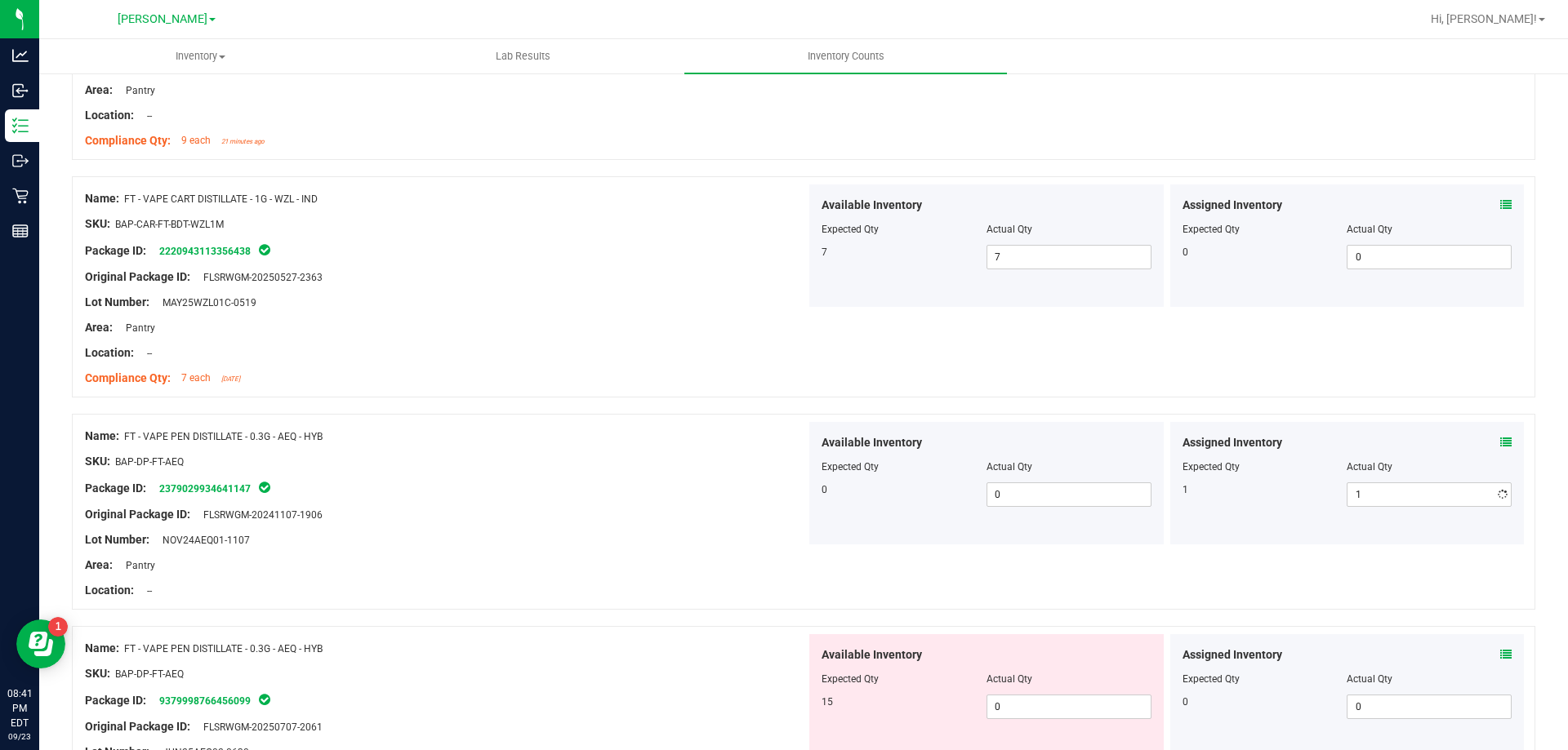
click at [698, 558] on div "Area: Pantry" at bounding box center [446, 565] width 721 height 17
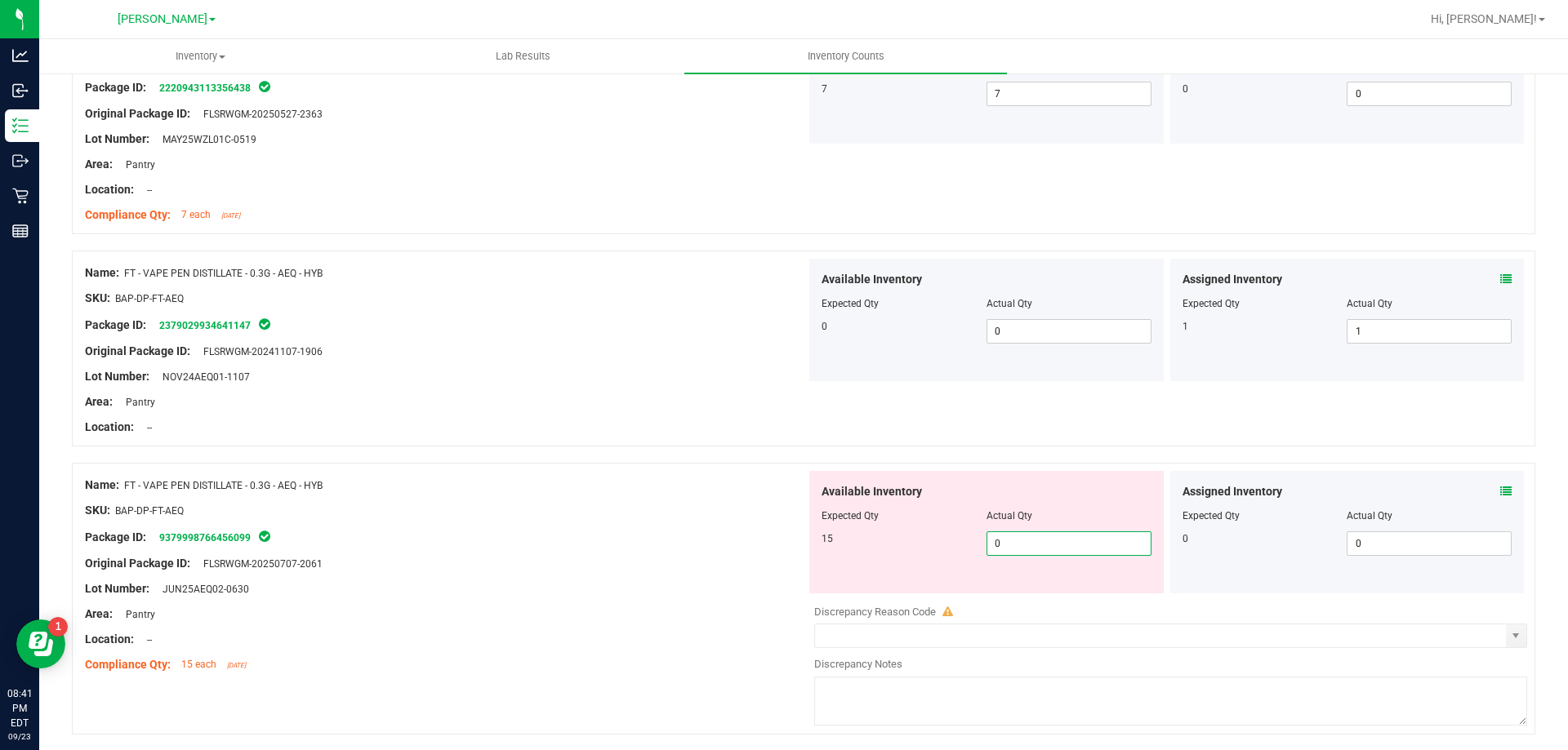
click at [1044, 544] on span "0 0" at bounding box center [1069, 543] width 165 height 24
click at [691, 449] on div at bounding box center [803, 454] width 1464 height 16
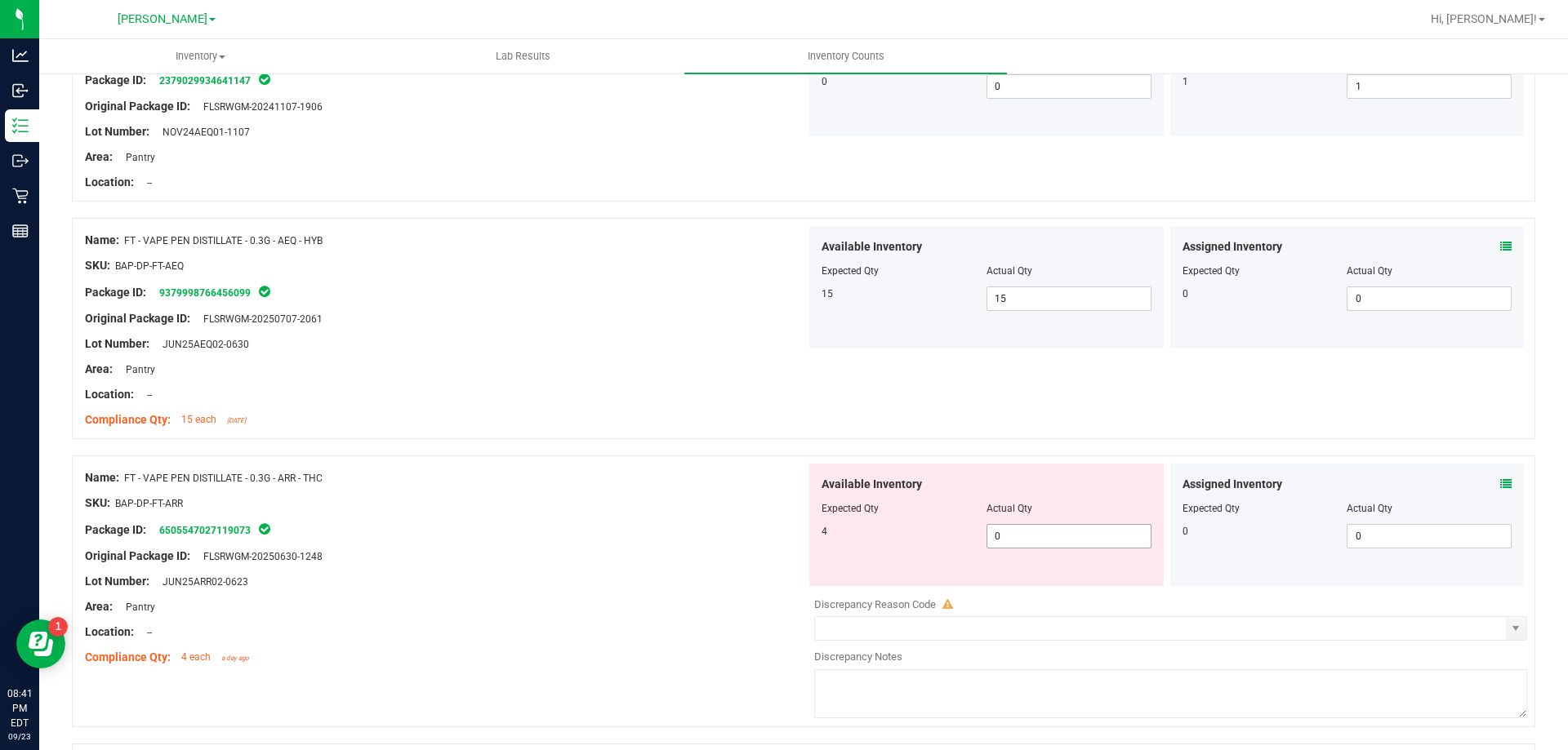
click at [1055, 549] on div "Available Inventory Expected Qty Actual Qty 4 0 0" at bounding box center [986, 524] width 355 height 122
click at [1047, 533] on span "0 0" at bounding box center [1069, 536] width 165 height 24
click at [738, 495] on div "SKU: BAP-DP-FT-ARR" at bounding box center [446, 502] width 721 height 17
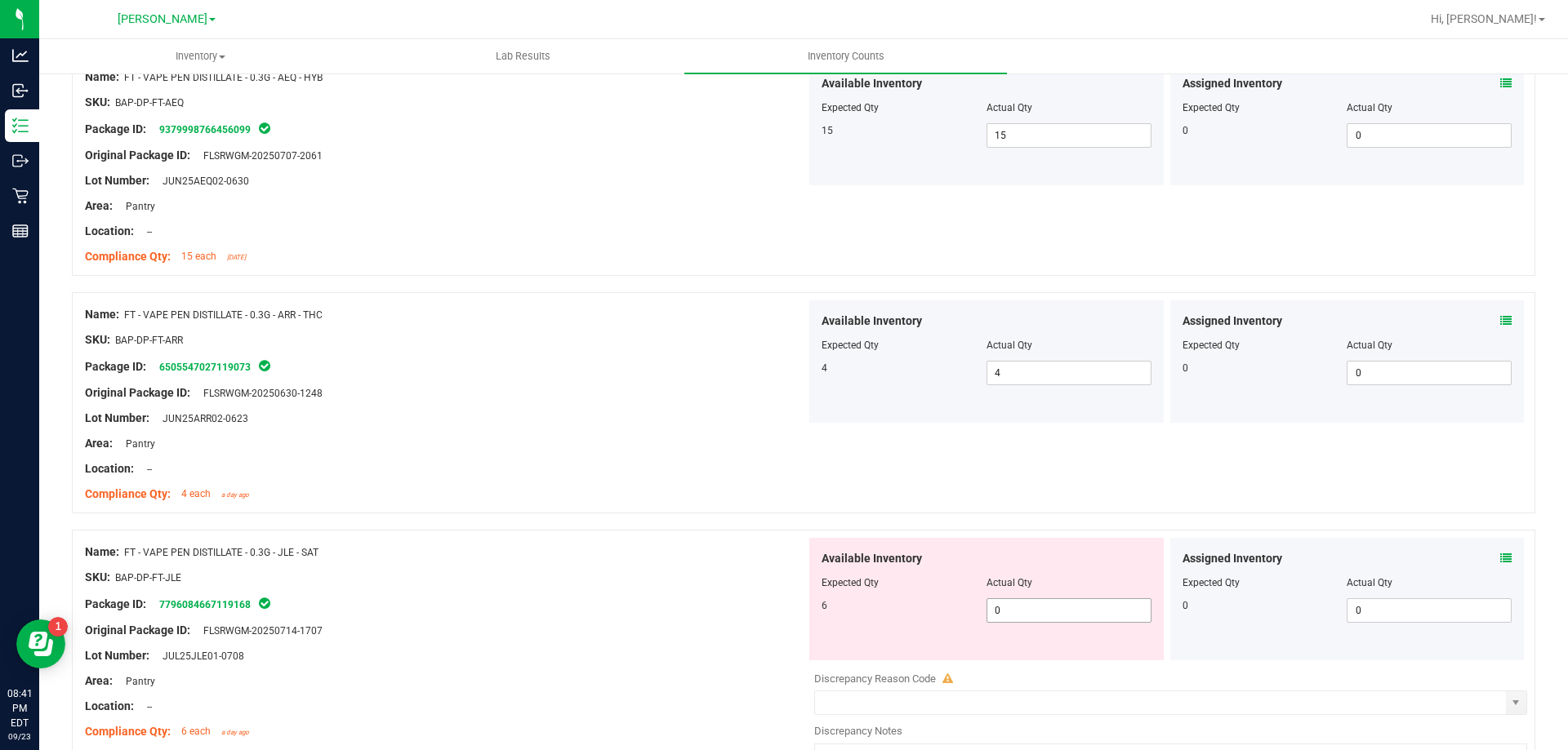
click at [1048, 599] on span "0 0" at bounding box center [1069, 610] width 165 height 24
click at [755, 500] on div "Compliance Qty: 4 each a day ago" at bounding box center [446, 493] width 721 height 17
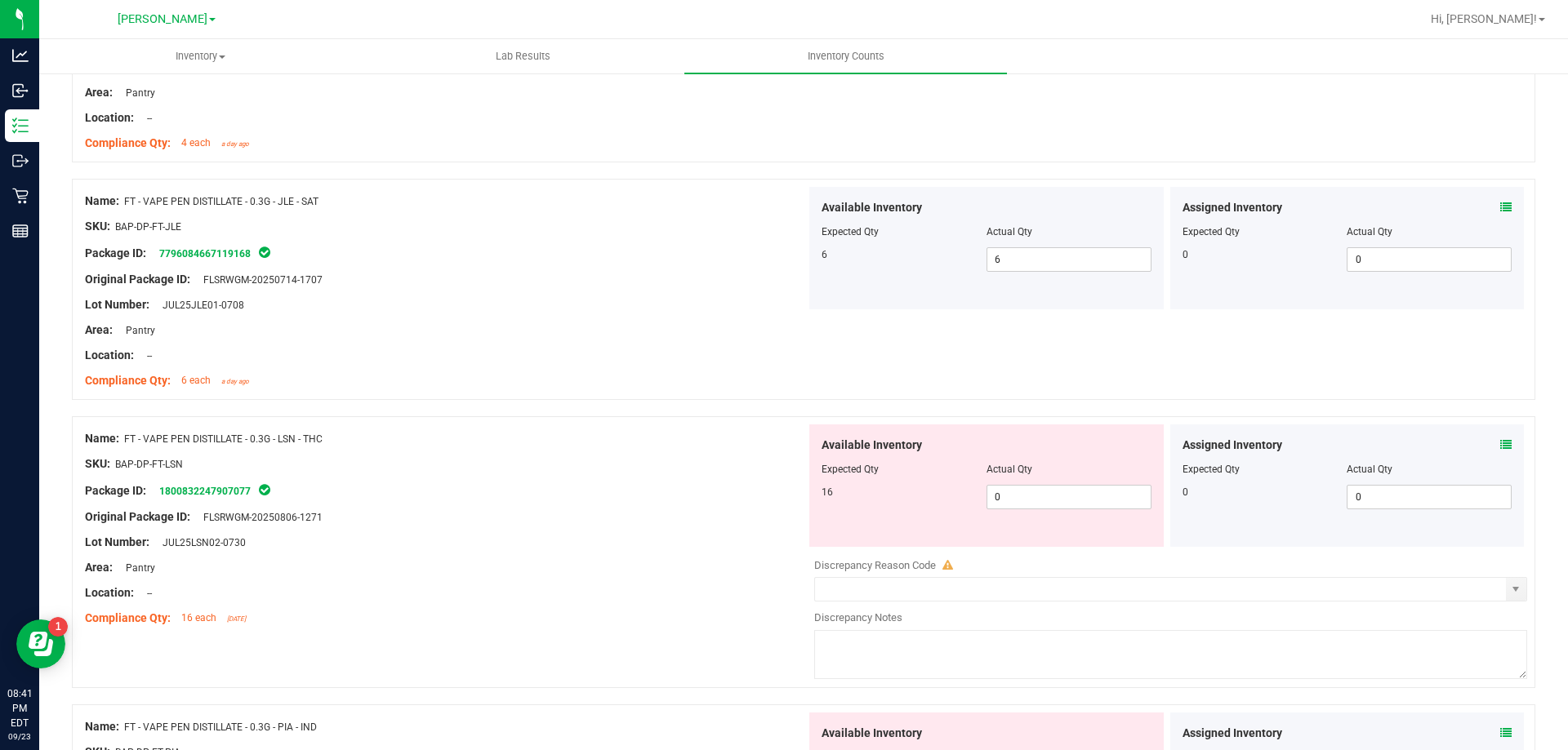
scroll to position [1306, 0]
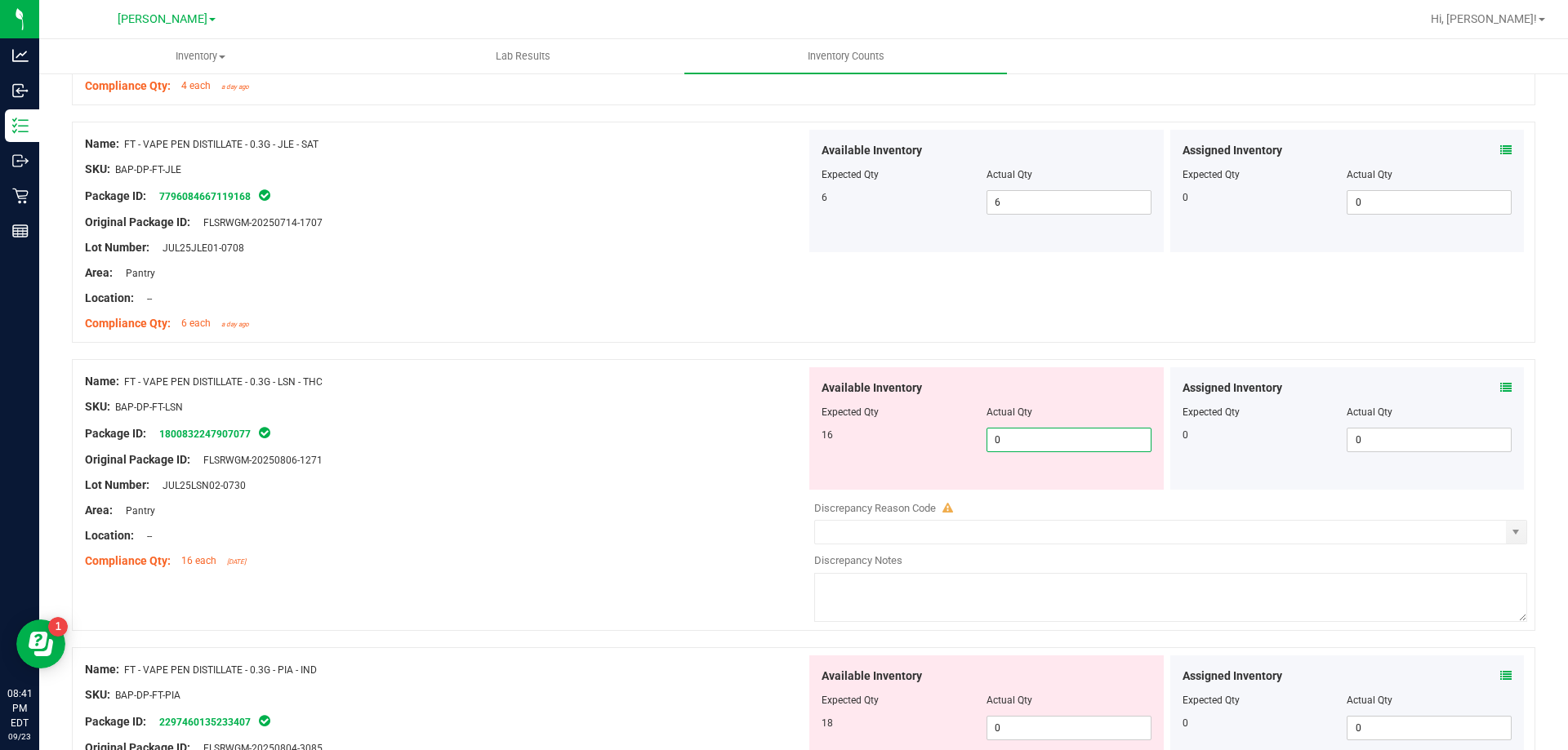
click at [1022, 443] on span "0 0" at bounding box center [1069, 440] width 165 height 24
click at [753, 459] on div "Original Package ID: FLSRWGM-20250806-1271" at bounding box center [446, 460] width 721 height 17
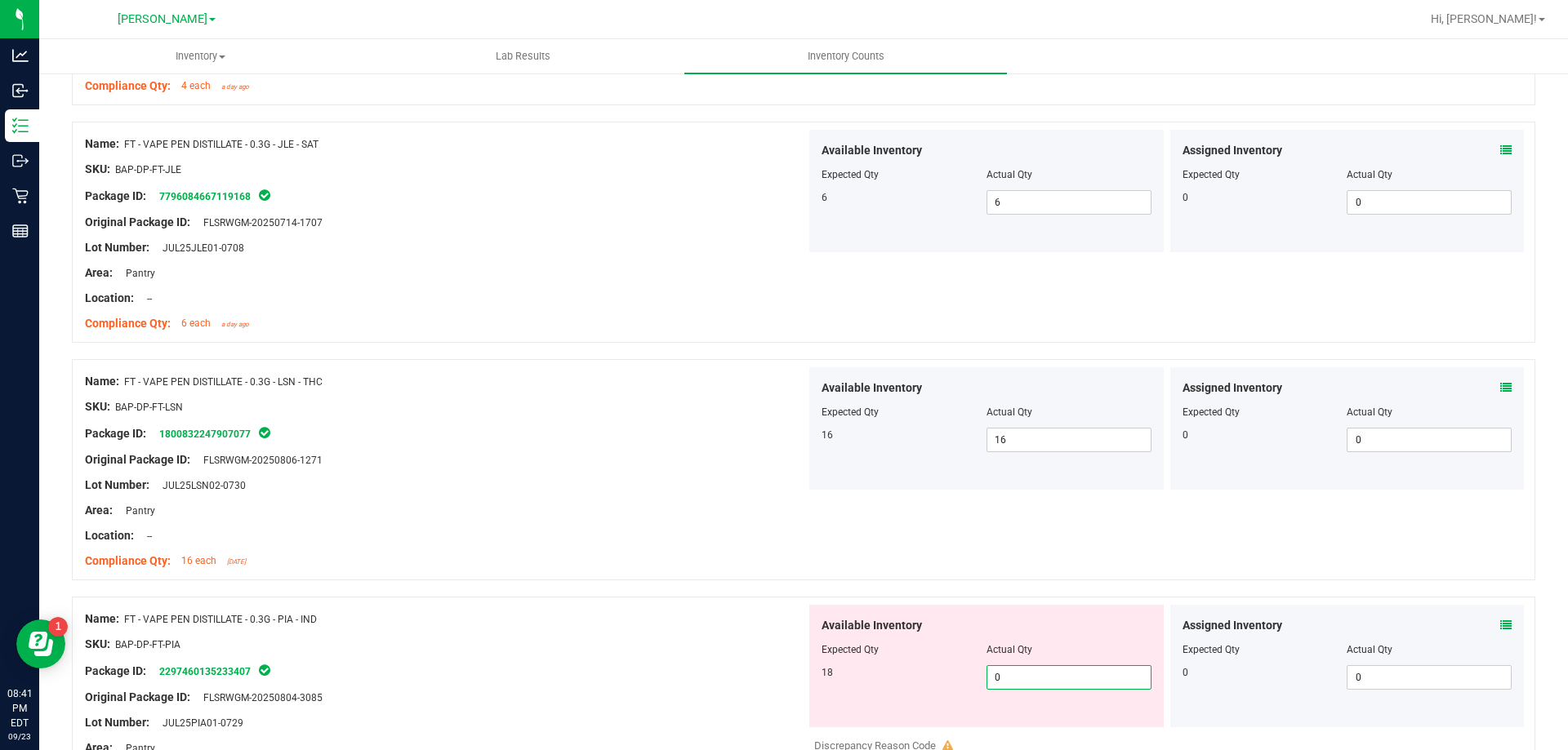
click at [1054, 684] on span "0 0" at bounding box center [1069, 677] width 165 height 24
click at [685, 601] on div "Name: FT - VAPE PEN DISTILLATE - 0.3G - PIA - IND SKU: BAP-DP-FT-PIA Package ID…" at bounding box center [803, 733] width 1464 height 272
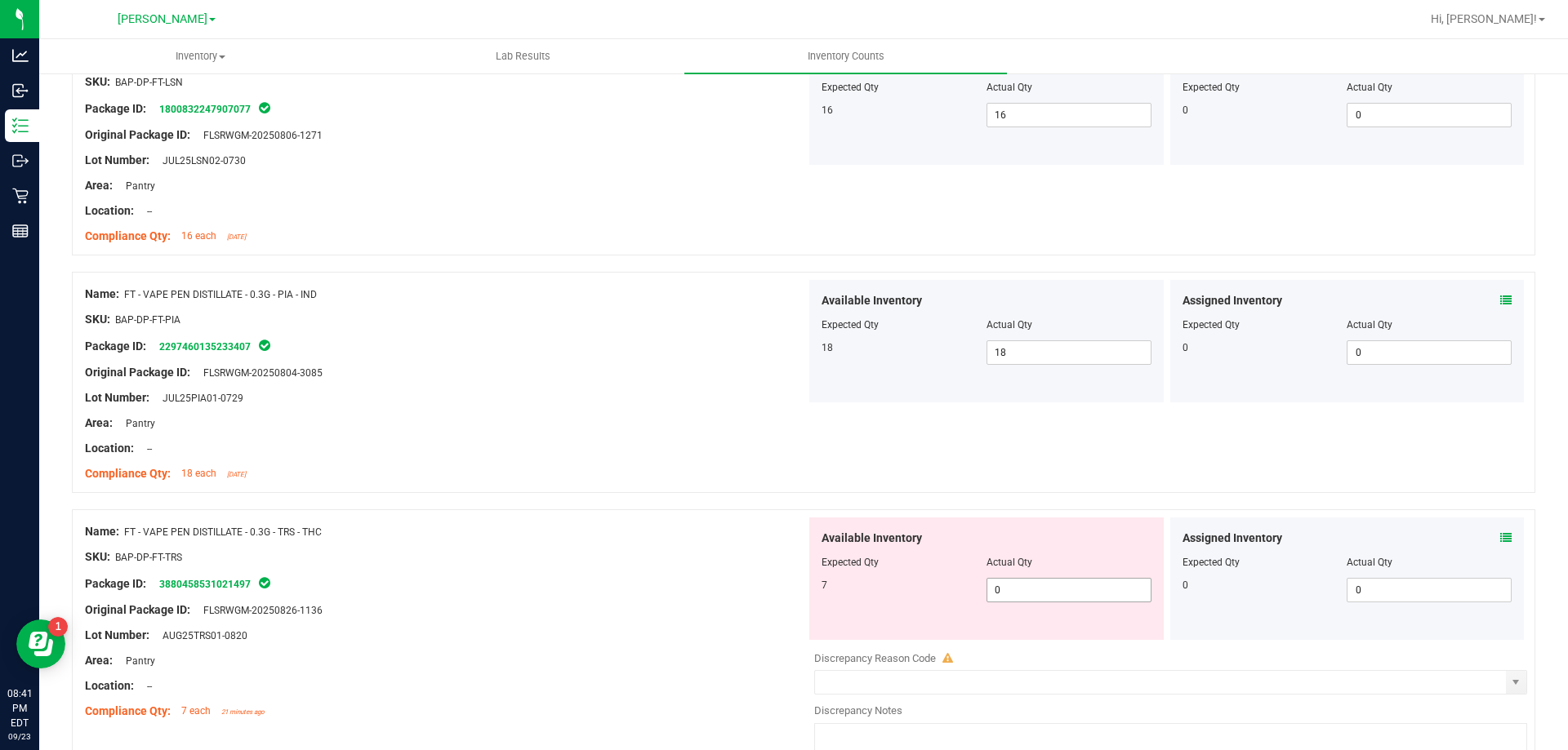
scroll to position [1632, 0]
click at [1055, 590] on span "0 0" at bounding box center [1069, 588] width 165 height 24
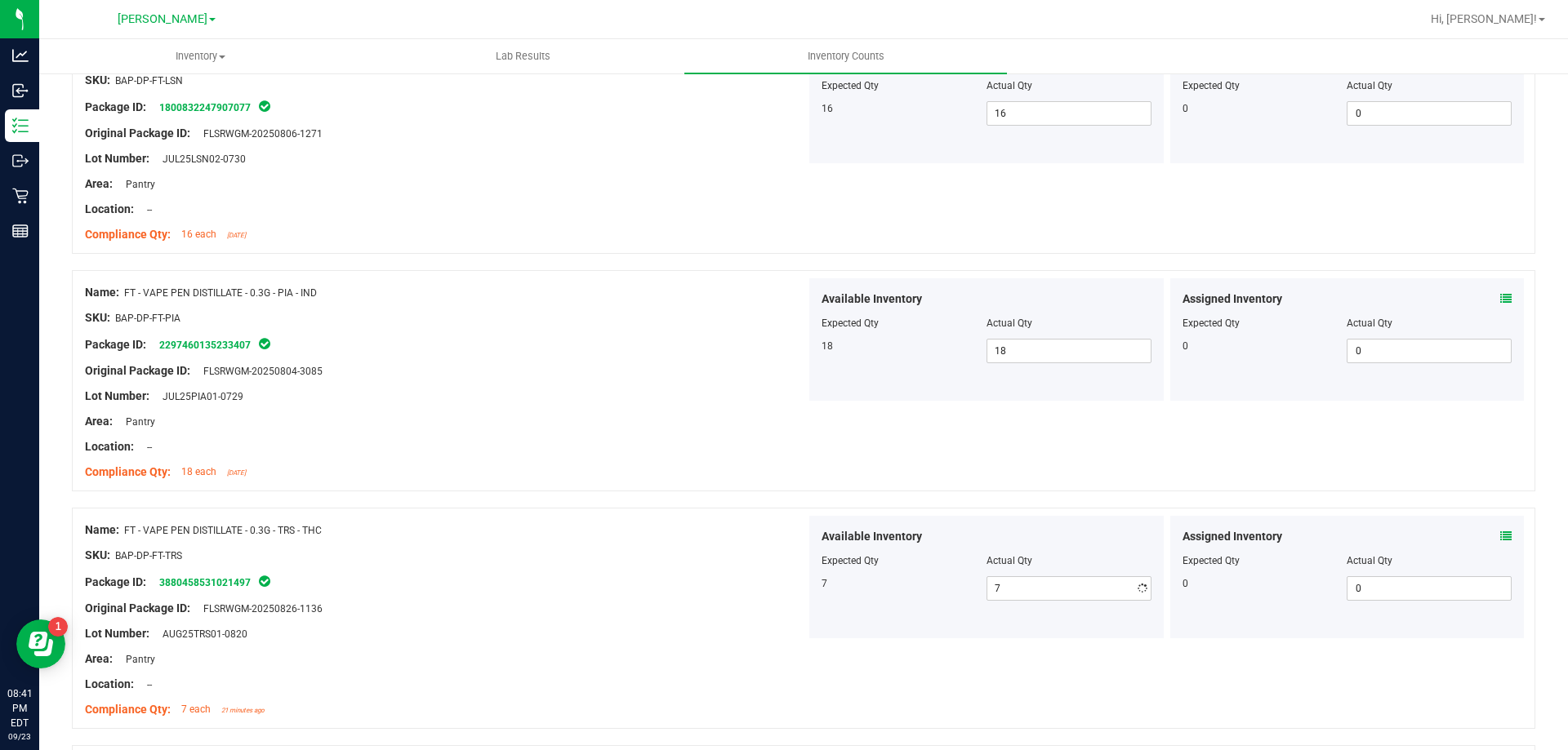
drag, startPoint x: 582, startPoint y: 461, endPoint x: 655, endPoint y: 466, distance: 73.2
click at [591, 461] on div at bounding box center [446, 459] width 721 height 8
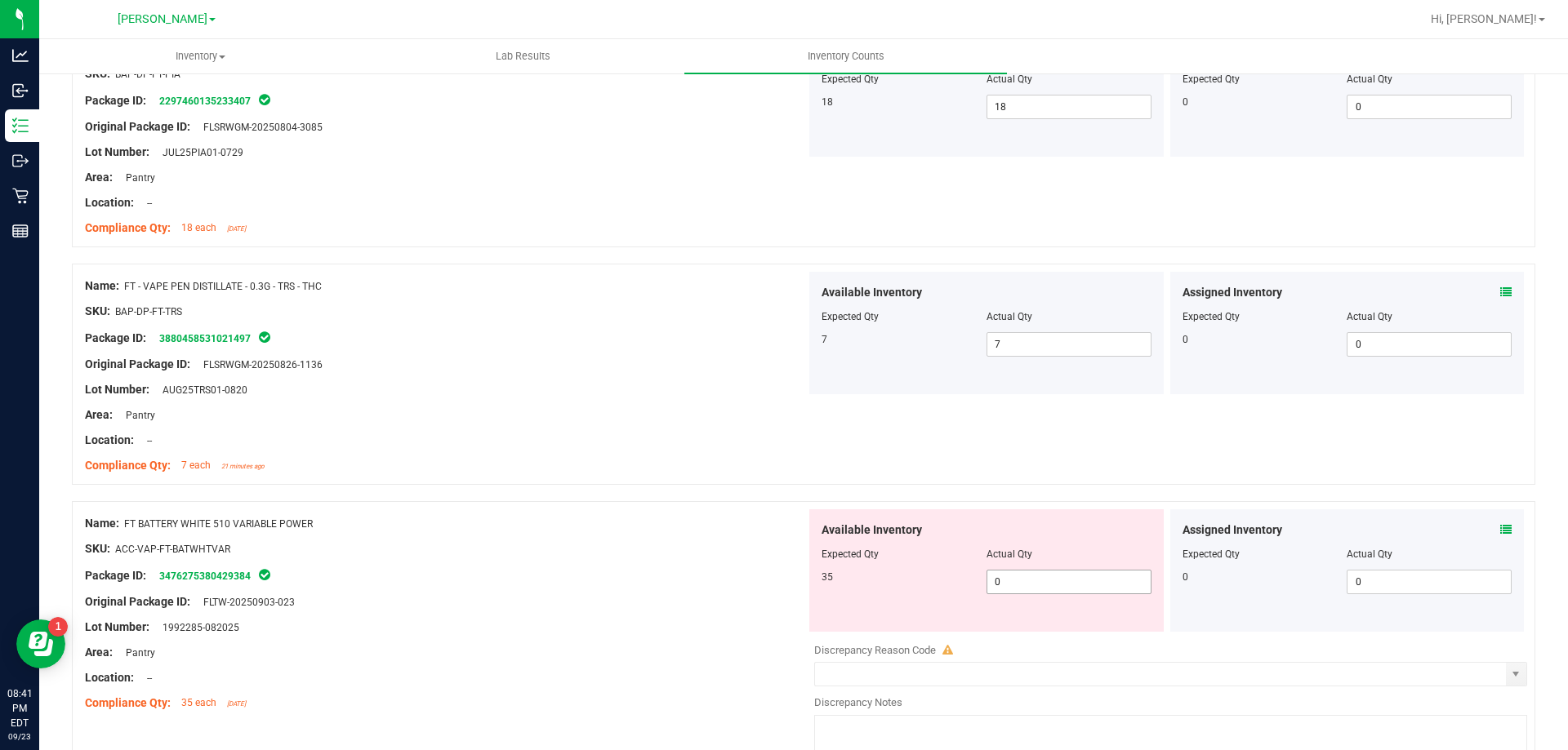
scroll to position [1877, 0]
click at [1042, 580] on span "0 0" at bounding box center [1069, 580] width 165 height 24
click at [777, 484] on div at bounding box center [803, 492] width 1464 height 16
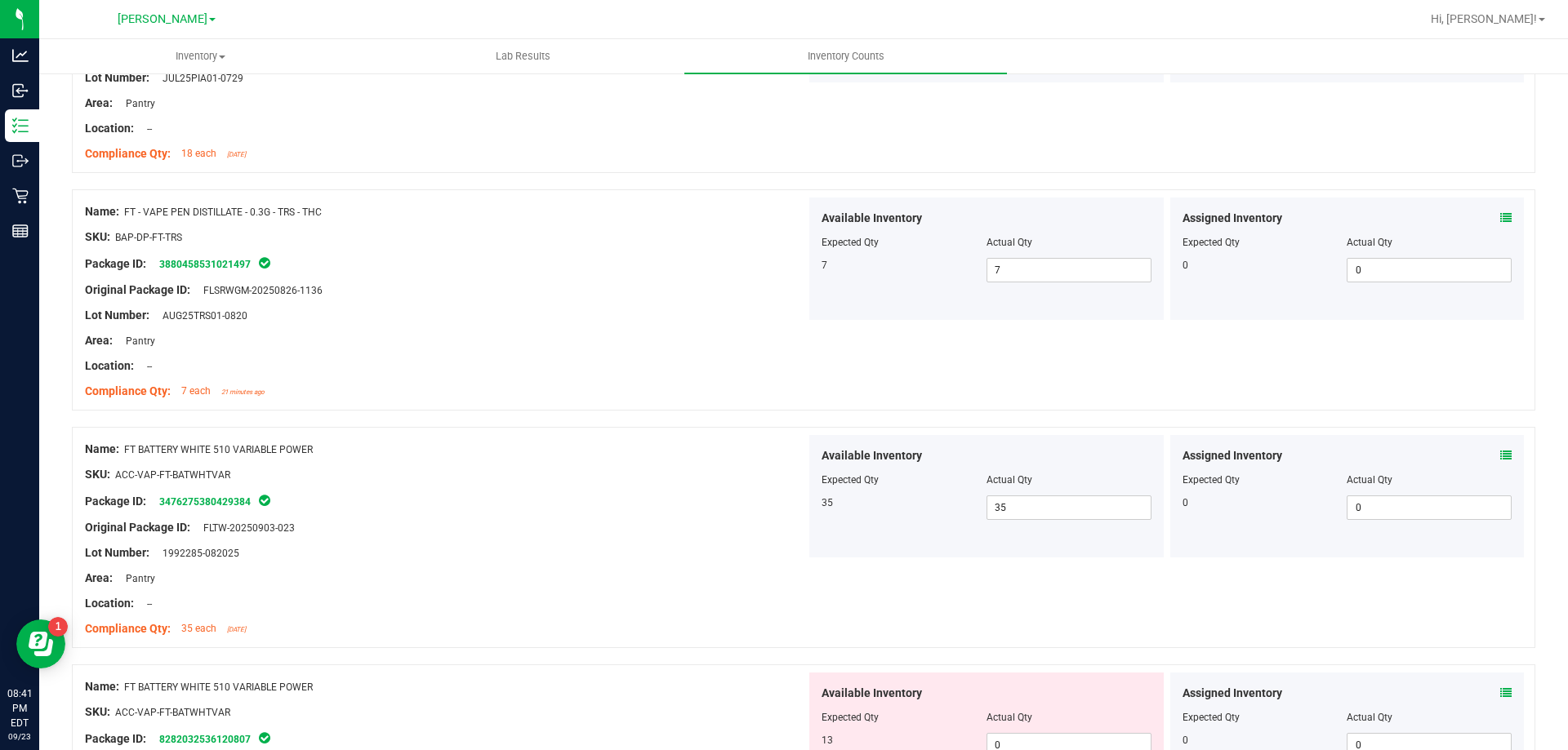
scroll to position [2041, 0]
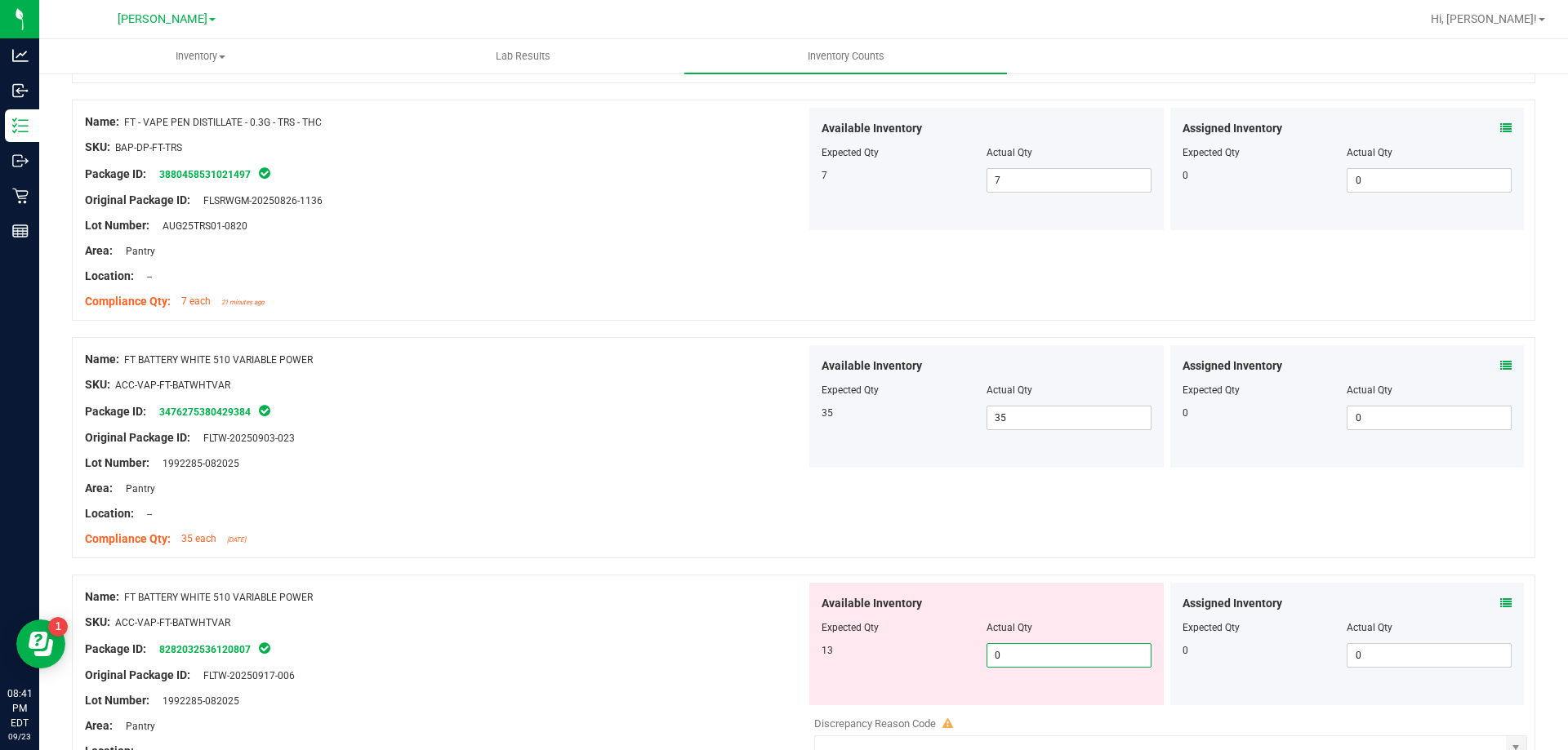
click at [1035, 666] on span "0 0" at bounding box center [1069, 655] width 165 height 24
click at [686, 547] on div "Compliance Qty: 35 each [DATE]" at bounding box center [446, 539] width 721 height 17
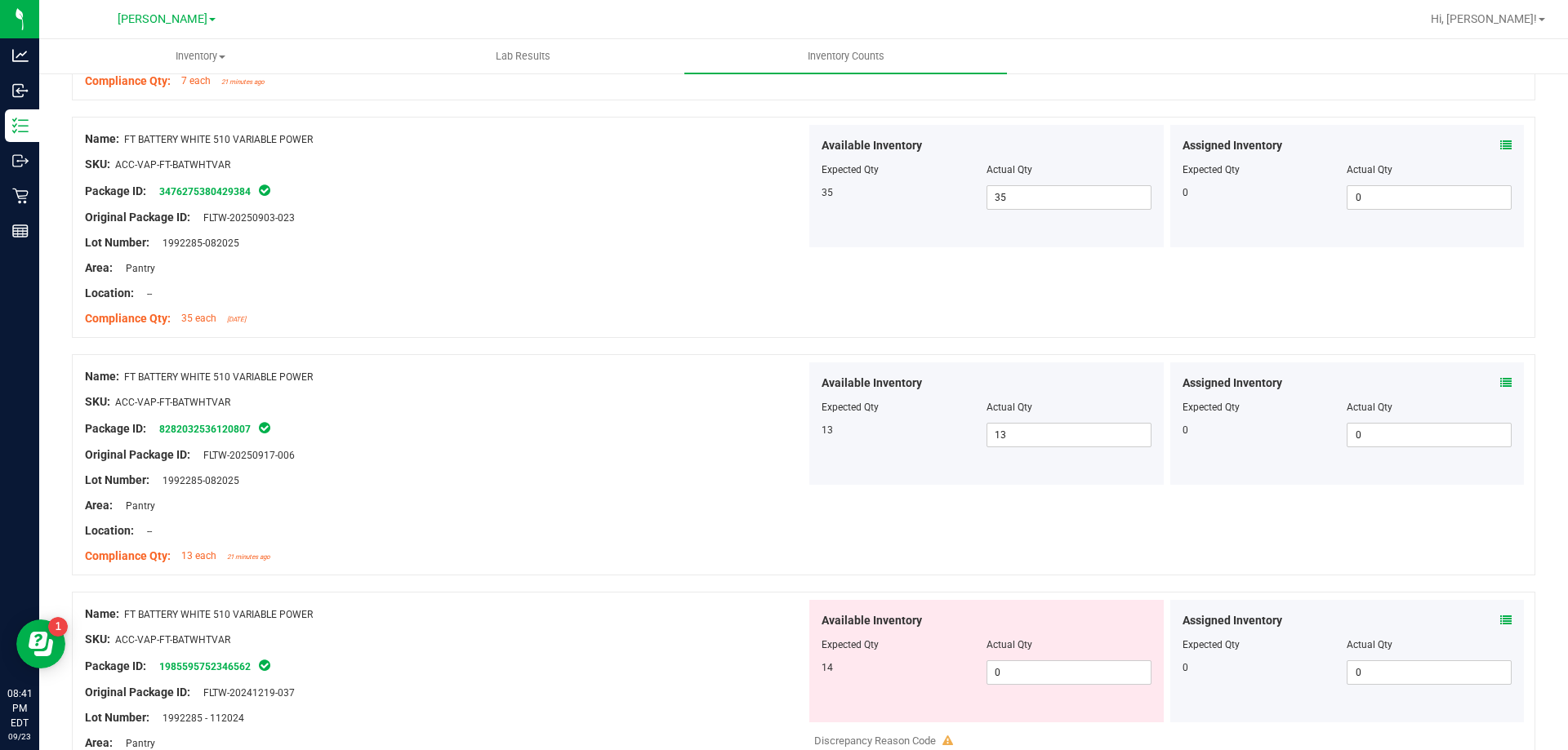
scroll to position [2285, 0]
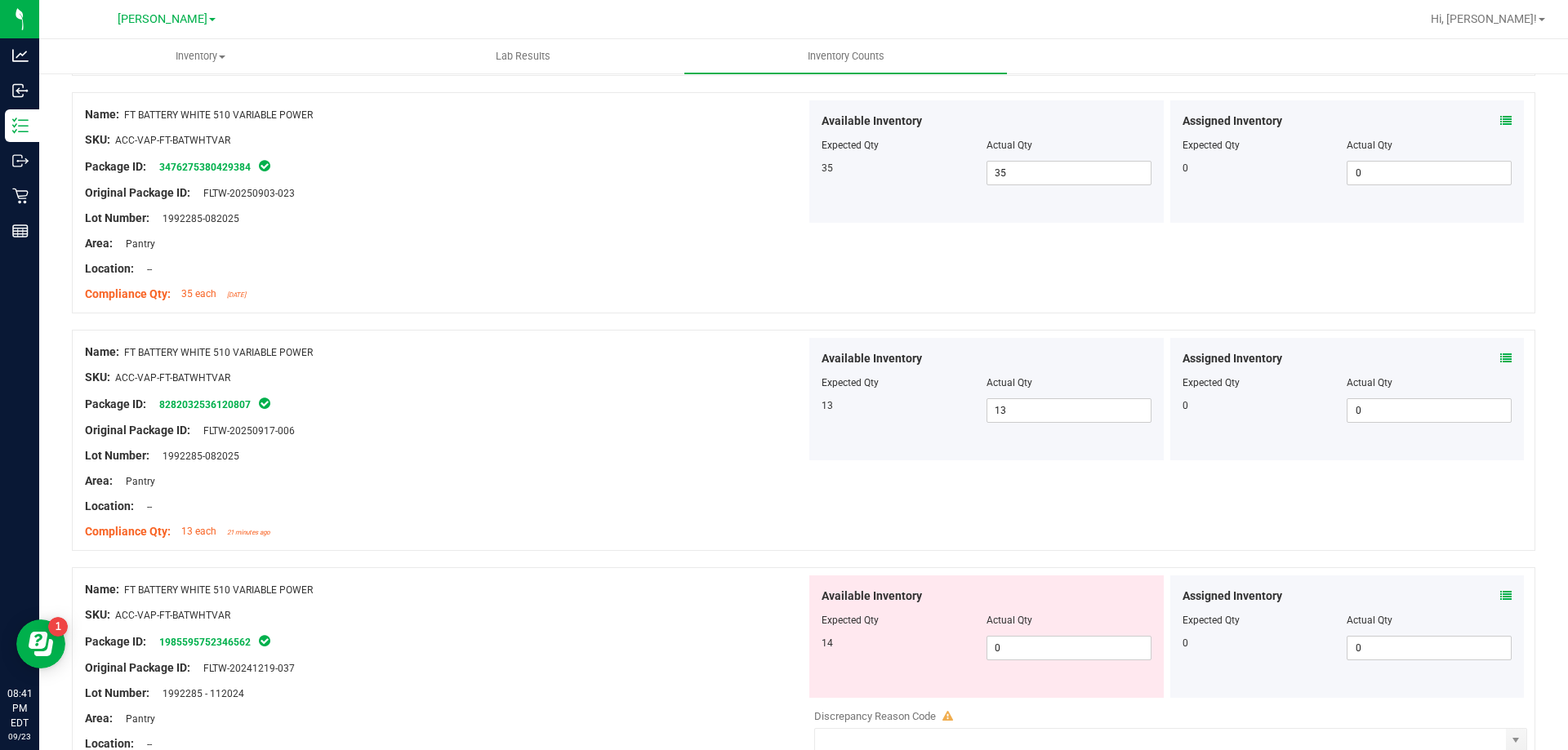
click at [1018, 660] on div "Available Inventory Expected Qty Actual Qty 14 0 0" at bounding box center [986, 636] width 355 height 122
click at [1083, 648] on span "0 0" at bounding box center [1069, 648] width 165 height 24
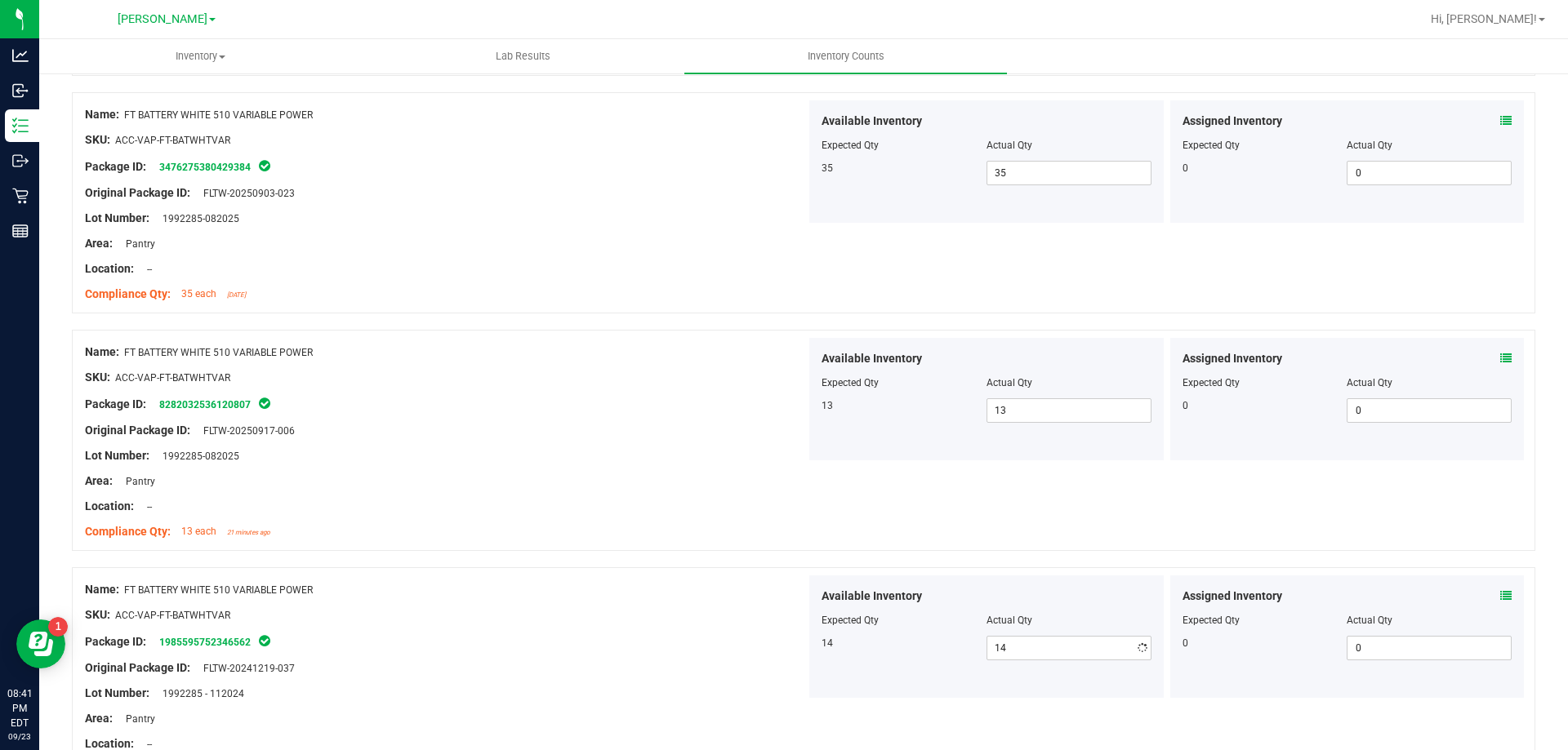
click at [738, 538] on div "Compliance Qty: 13 each 21 minutes ago" at bounding box center [446, 531] width 721 height 17
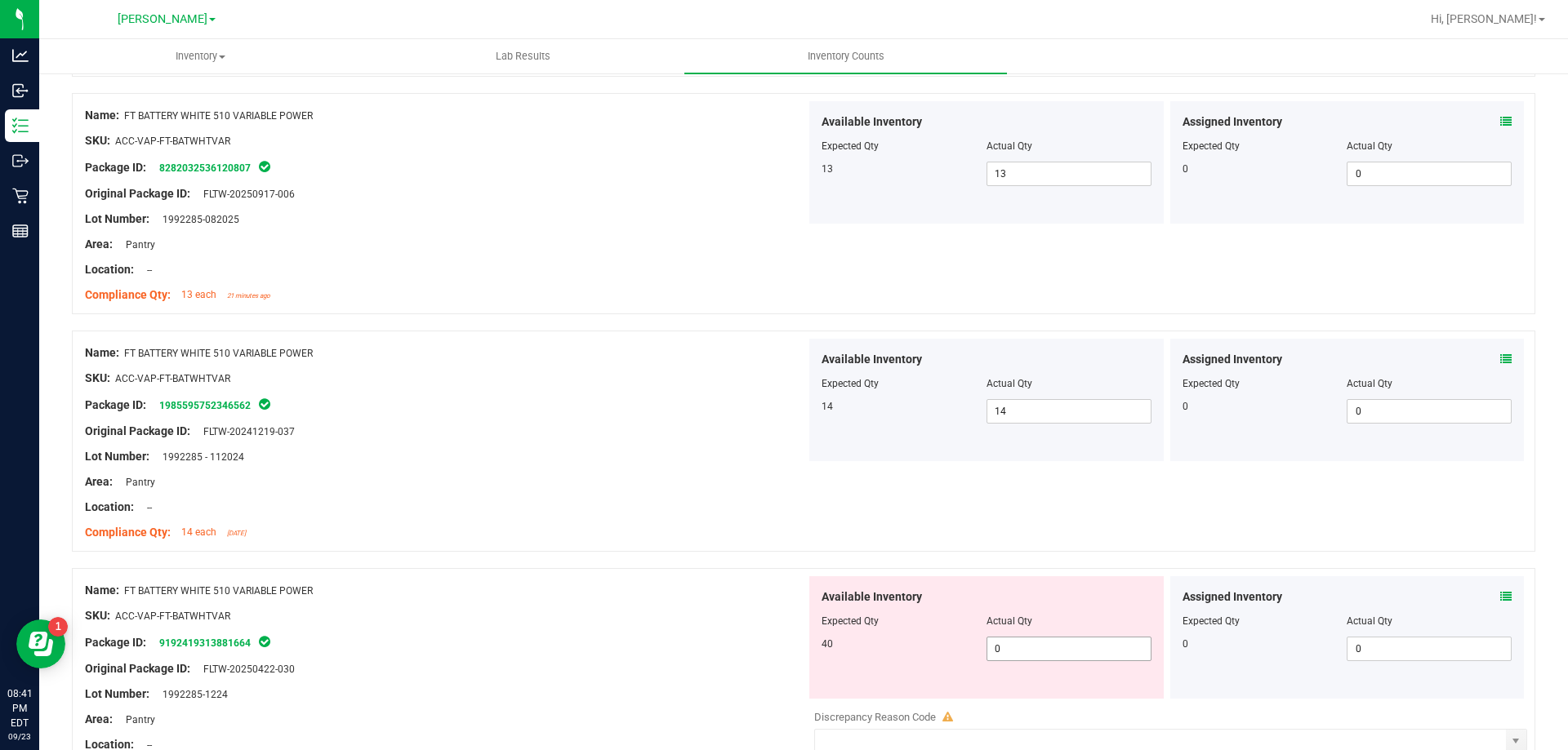
scroll to position [2530, 0]
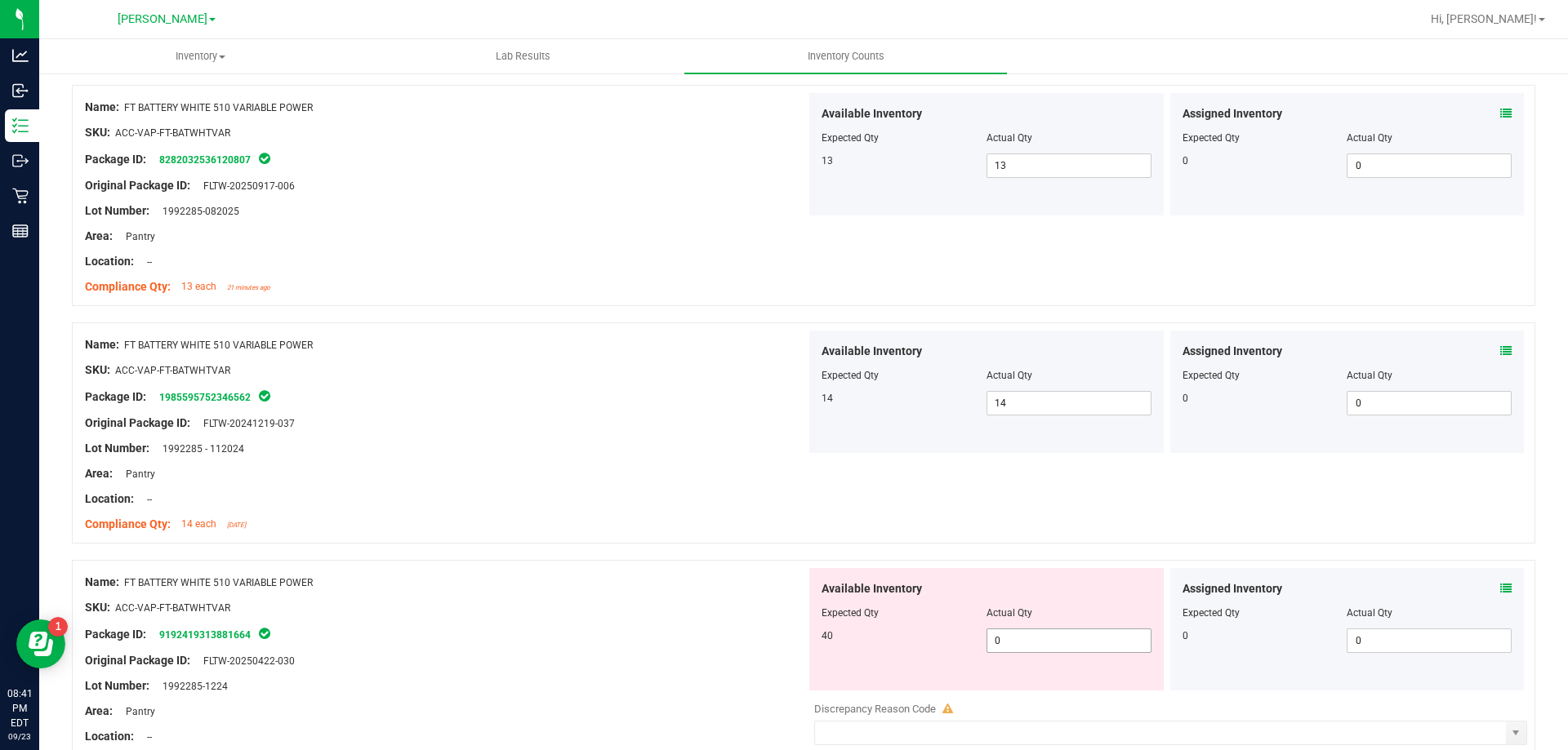
click at [1015, 648] on span "0 0" at bounding box center [1069, 640] width 165 height 24
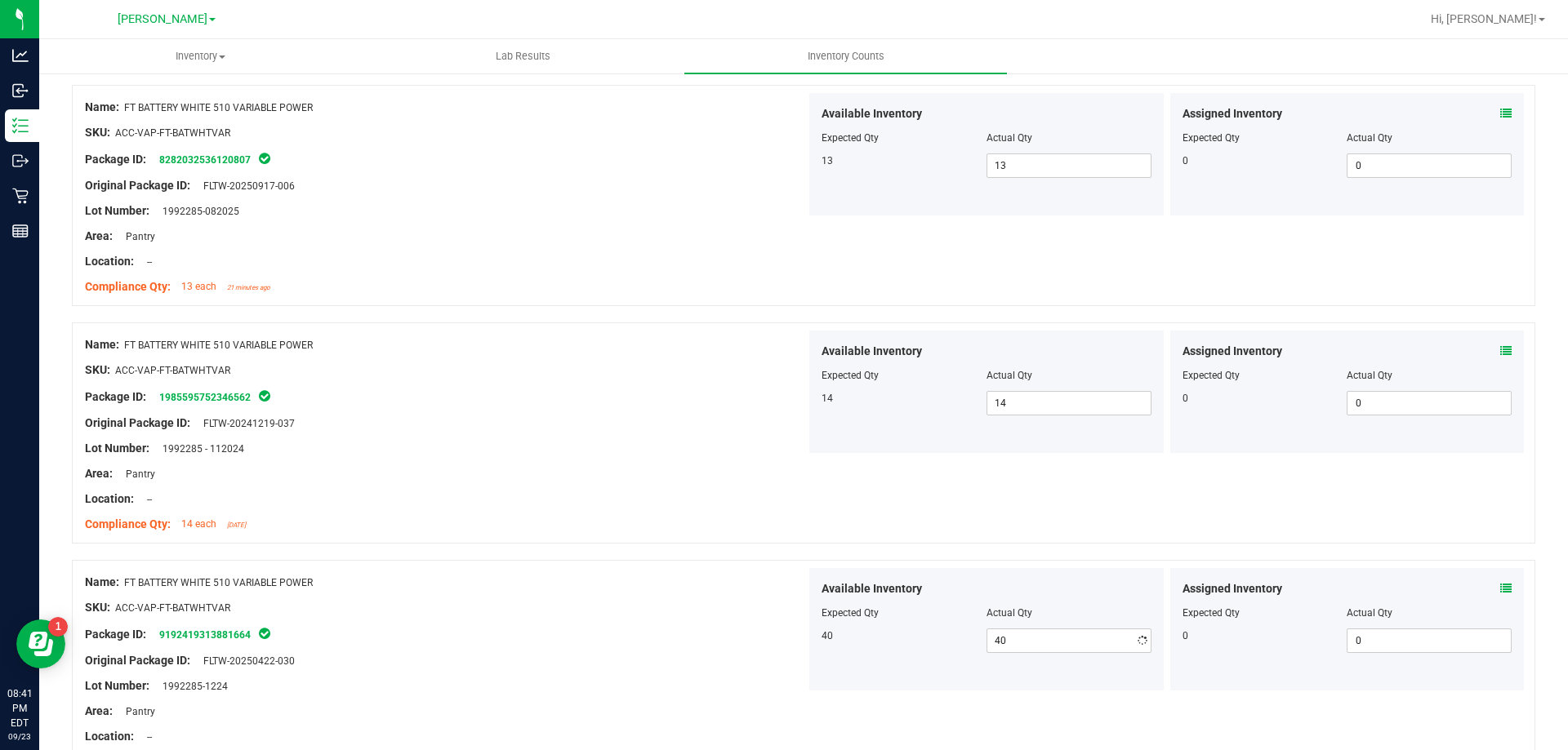
drag, startPoint x: 570, startPoint y: 484, endPoint x: 606, endPoint y: 492, distance: 36.9
click at [573, 483] on div at bounding box center [446, 486] width 721 height 8
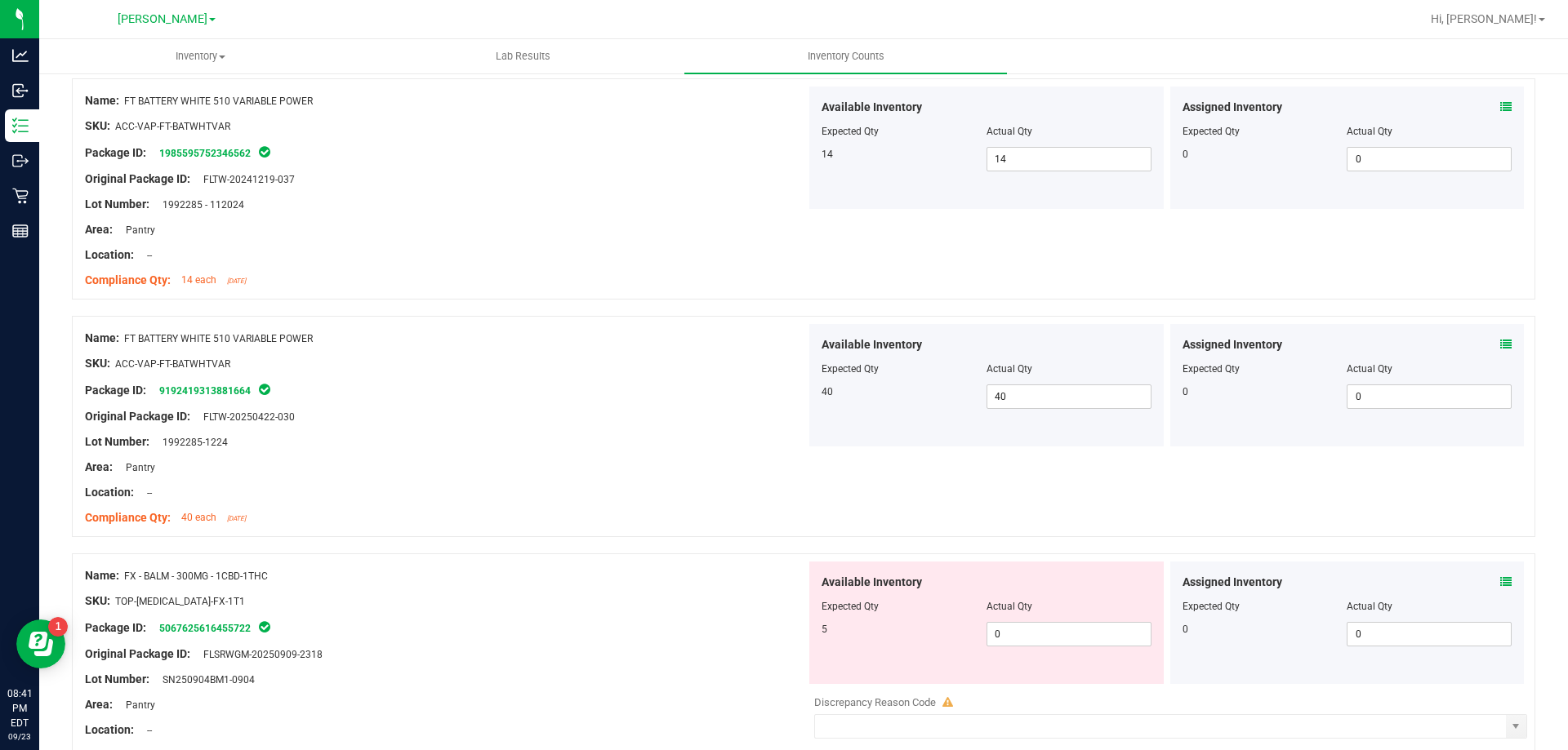
scroll to position [2774, 0]
click at [1031, 635] on span "0 0" at bounding box center [1069, 633] width 165 height 24
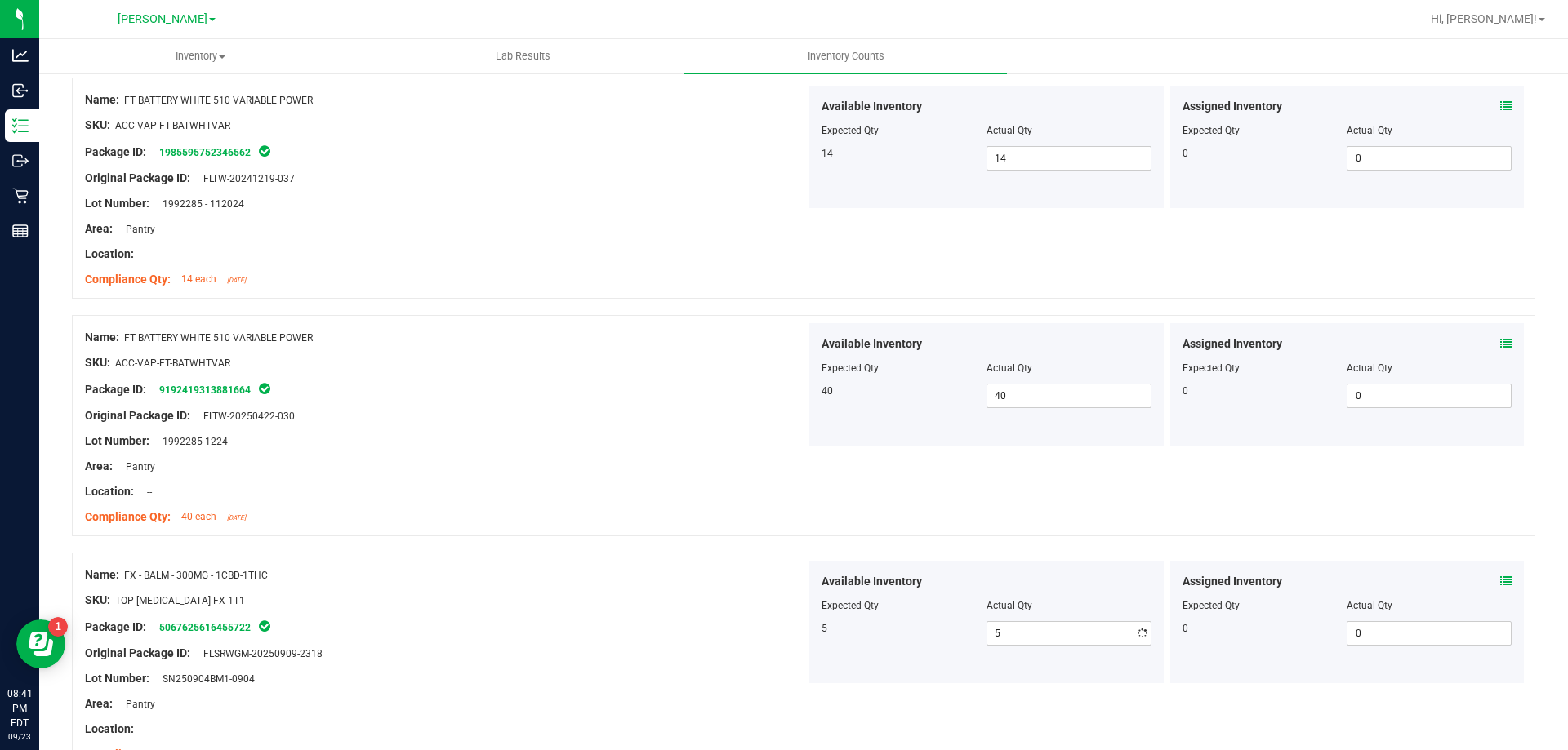
drag, startPoint x: 672, startPoint y: 516, endPoint x: 697, endPoint y: 523, distance: 26.0
click at [697, 523] on div "Compliance Qty: 40 each [DATE]" at bounding box center [446, 517] width 721 height 17
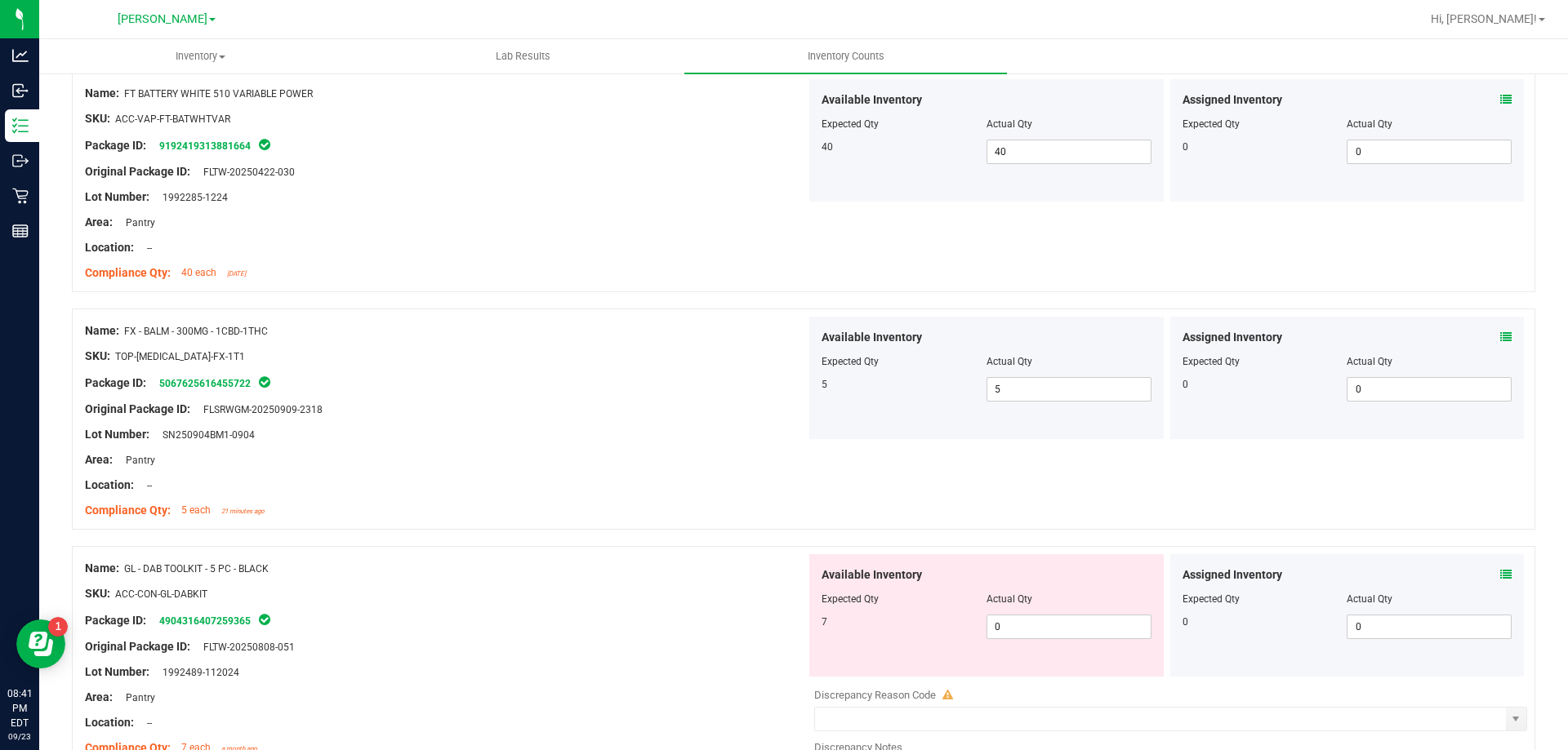
scroll to position [3019, 0]
click at [1032, 623] on span "0 0" at bounding box center [1069, 626] width 165 height 24
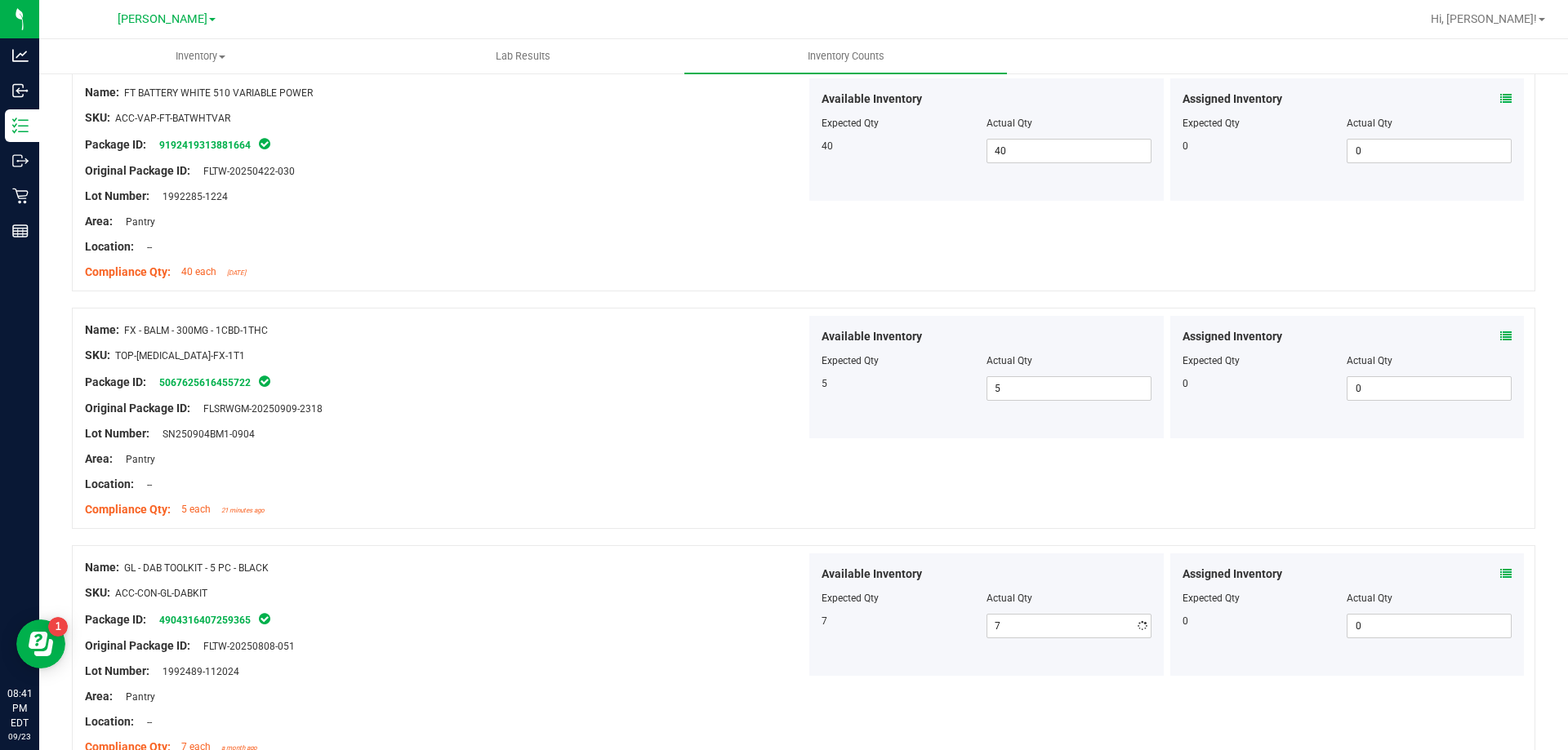
click at [818, 491] on div "Name: FX - BALM - 300MG - 1CBD-1THC SKU: TOP-[MEDICAL_DATA]-FX-1T1 Package ID: …" at bounding box center [803, 418] width 1464 height 221
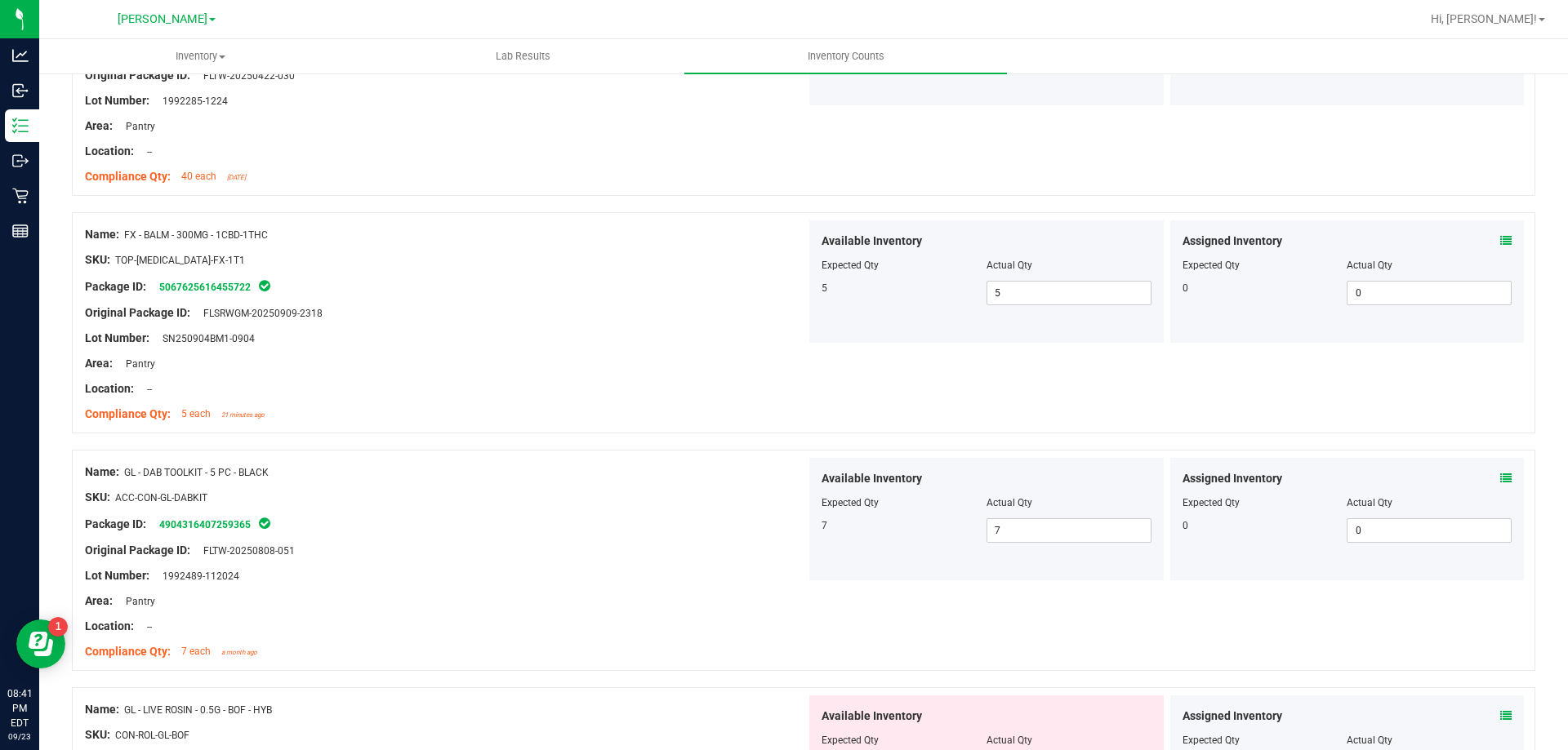
scroll to position [3264, 0]
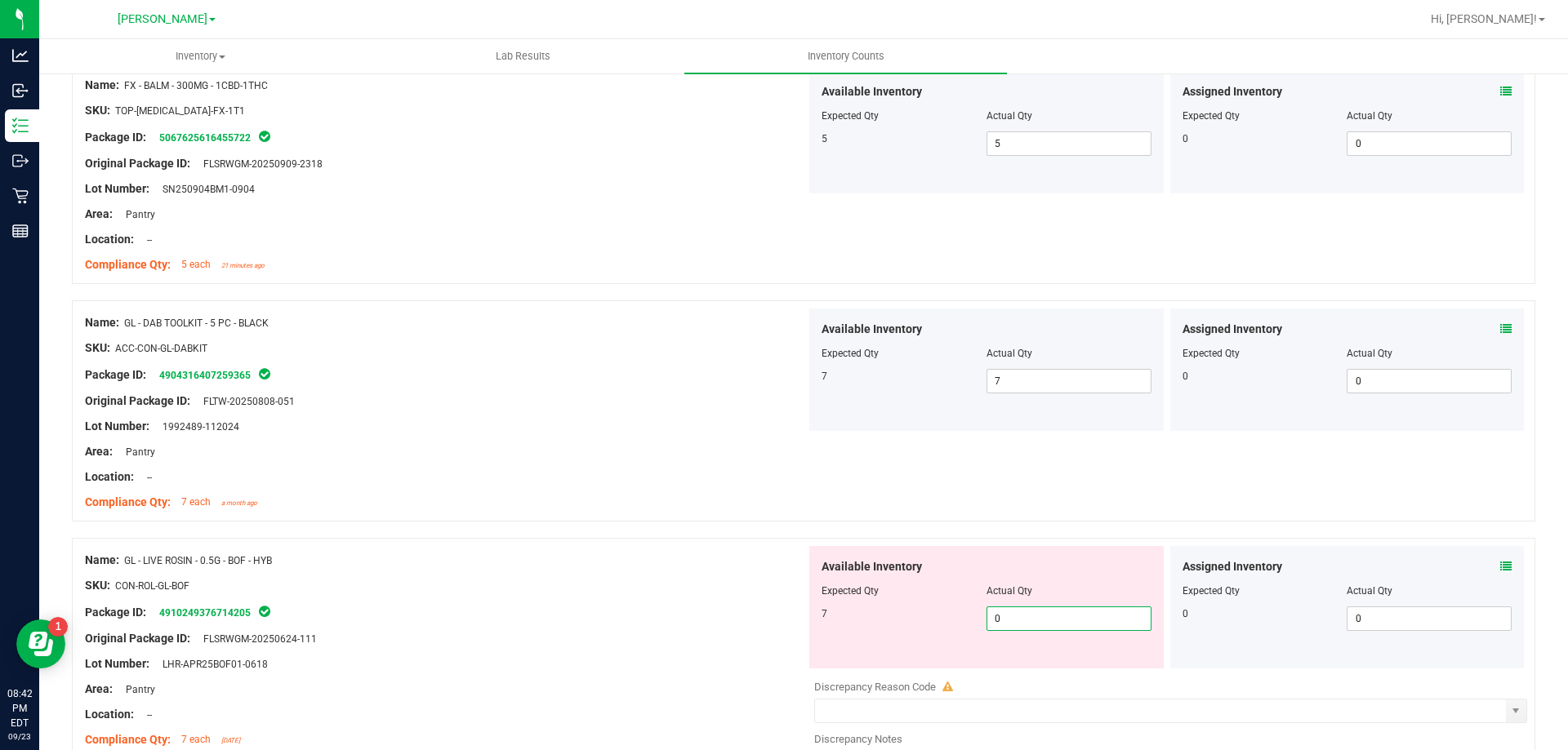
click at [1078, 619] on span "0 0" at bounding box center [1069, 619] width 165 height 24
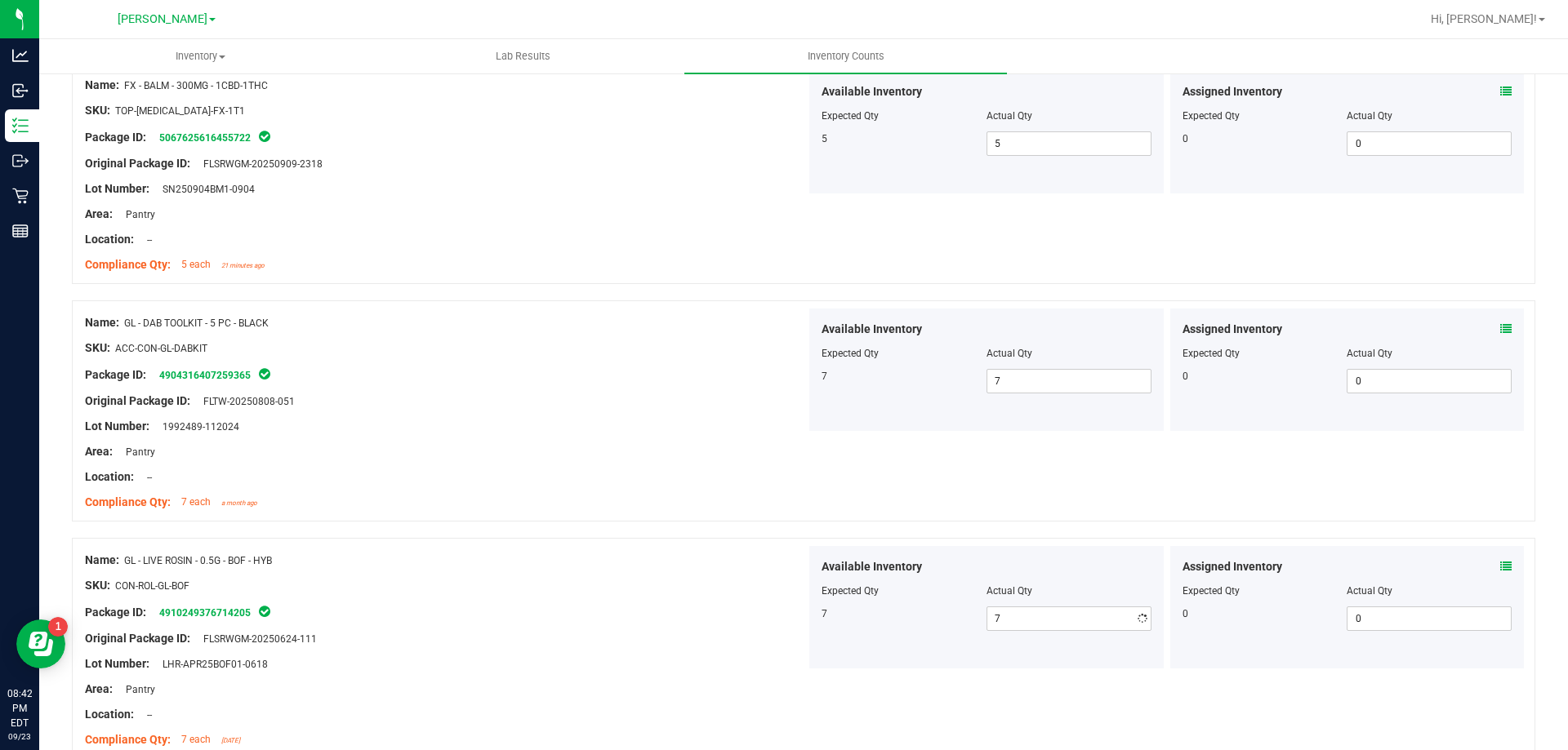
drag, startPoint x: 449, startPoint y: 375, endPoint x: 527, endPoint y: 406, distance: 83.9
click at [458, 375] on div "Package ID: 4904316407259365" at bounding box center [446, 375] width 721 height 20
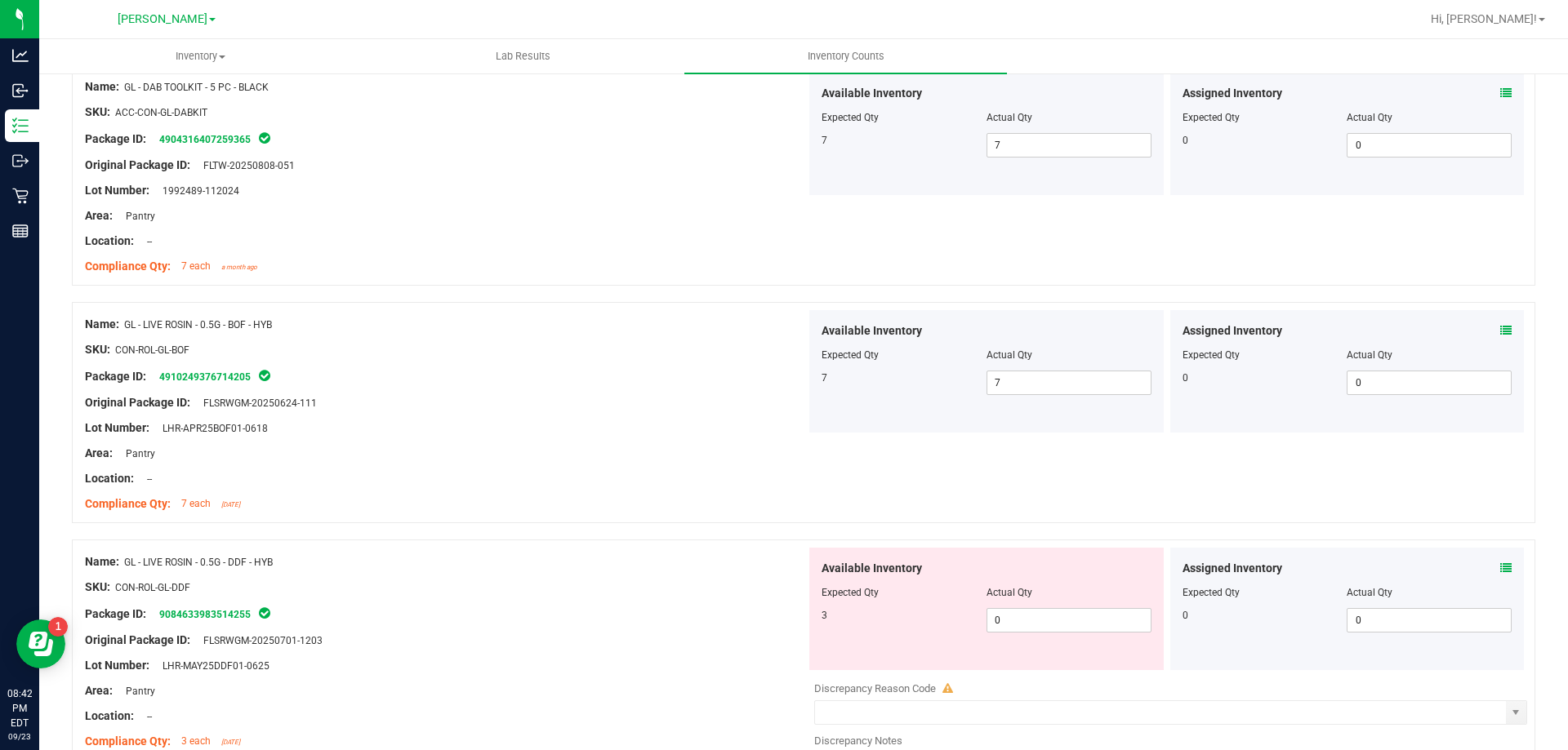
scroll to position [3509, 0]
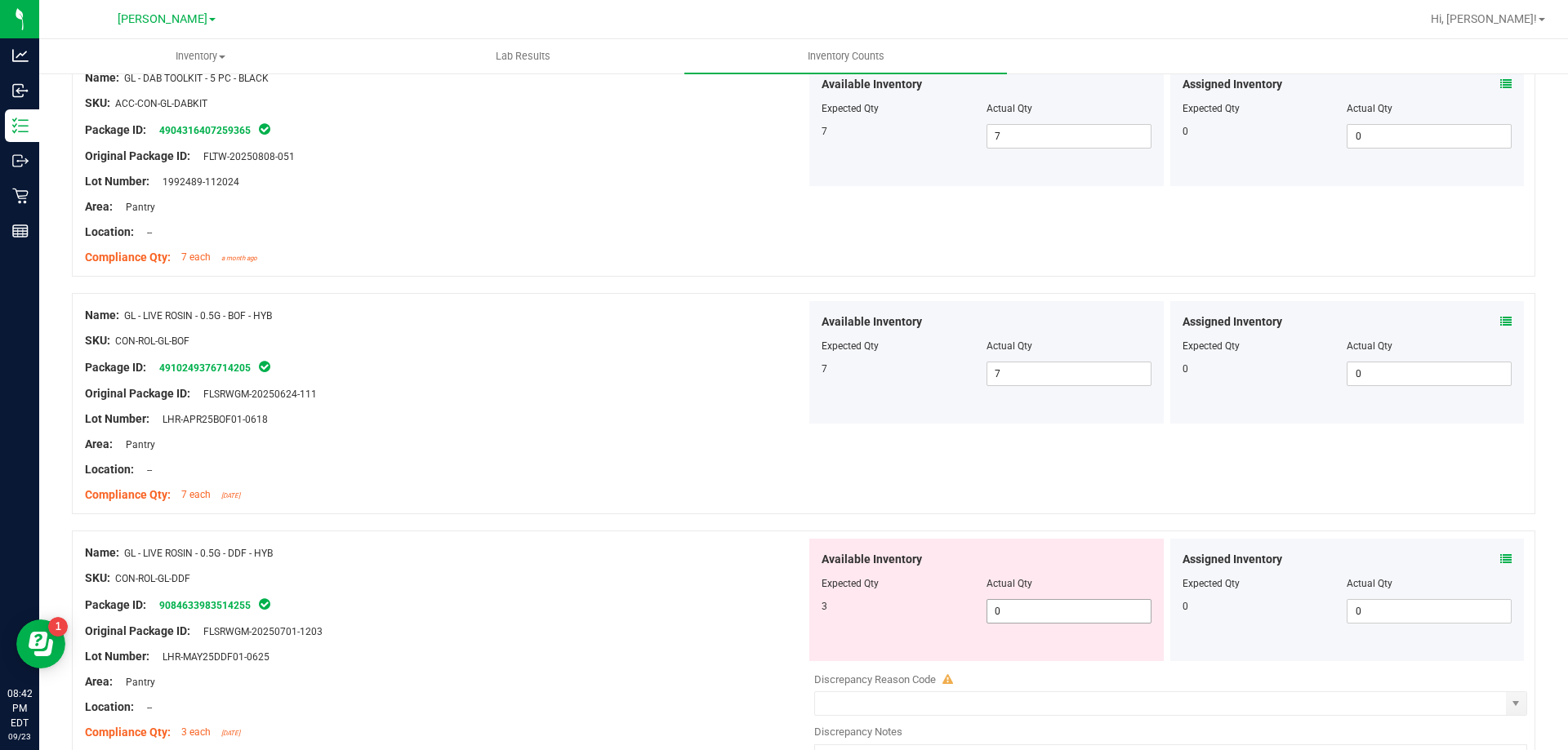
click at [1063, 621] on span "0 0" at bounding box center [1069, 610] width 165 height 24
click at [710, 506] on div "Name: GL - LIVE ROSIN - 0.5G - BOF - HYB SKU: CON-ROL-GL-BOF Package ID: 491024…" at bounding box center [446, 404] width 721 height 208
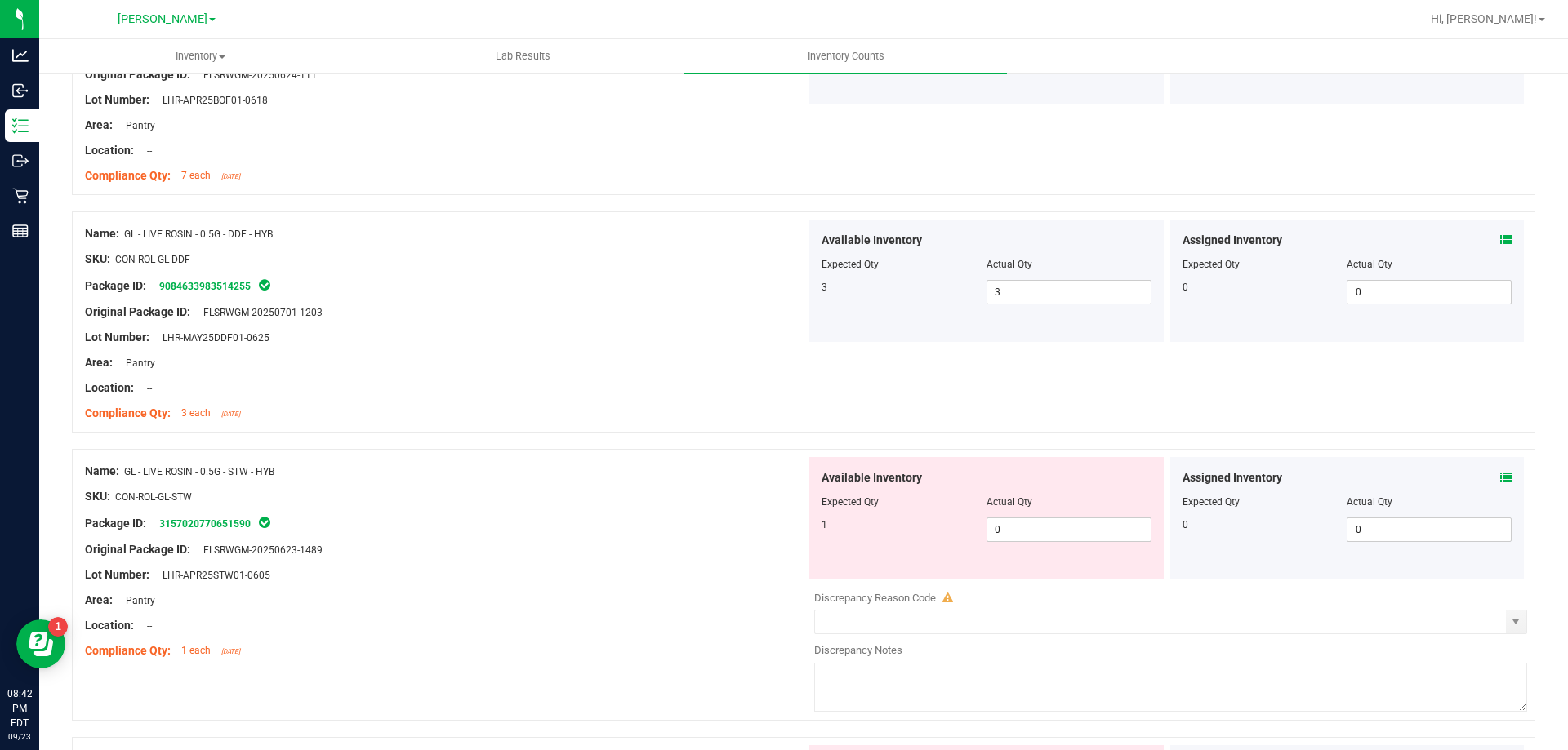
scroll to position [3835, 0]
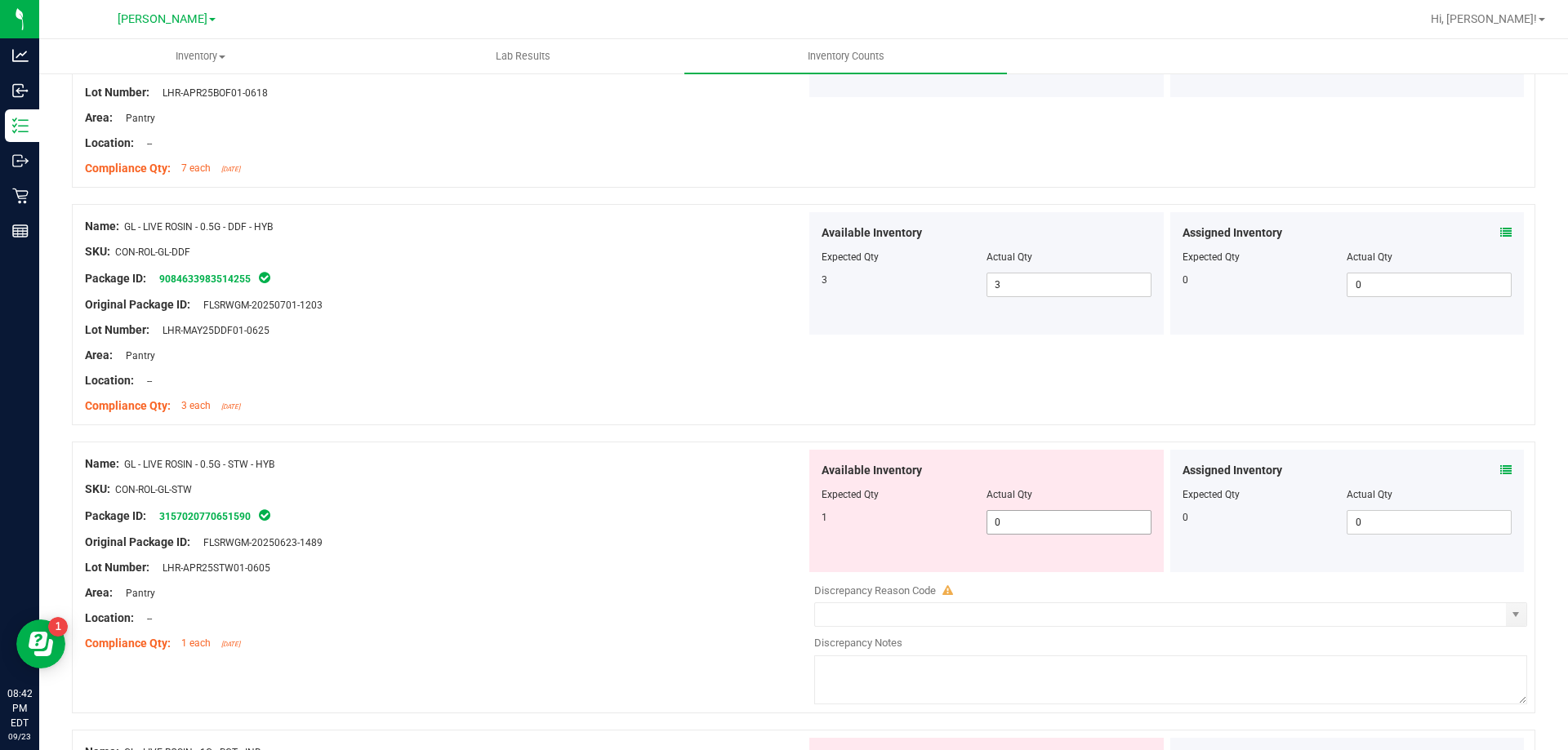
click at [1015, 532] on span "0 0" at bounding box center [1069, 521] width 165 height 24
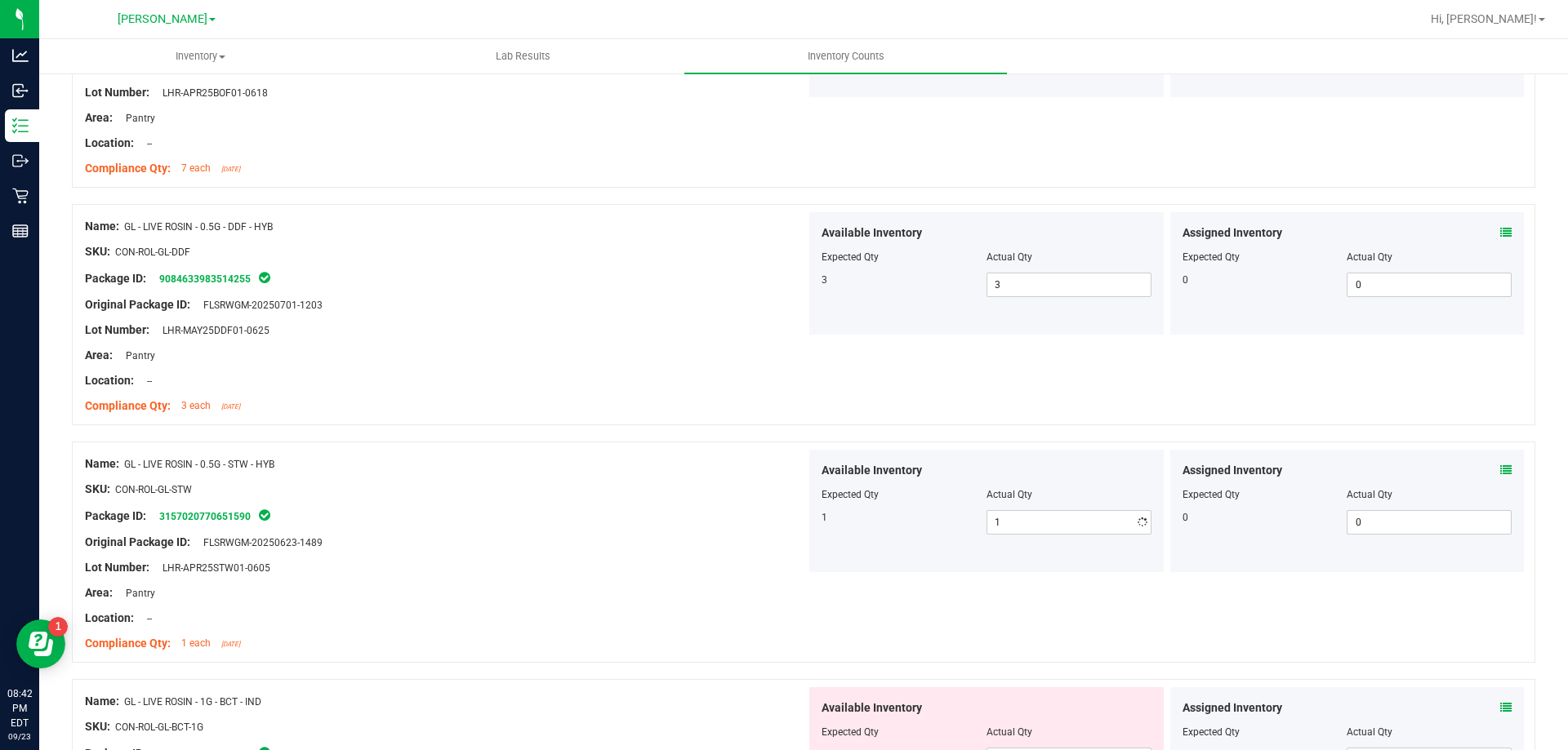
drag, startPoint x: 601, startPoint y: 459, endPoint x: 673, endPoint y: 471, distance: 73.0
click at [602, 459] on div "Name: GL - LIVE ROSIN - 0.5G - STW - HYB" at bounding box center [446, 463] width 721 height 17
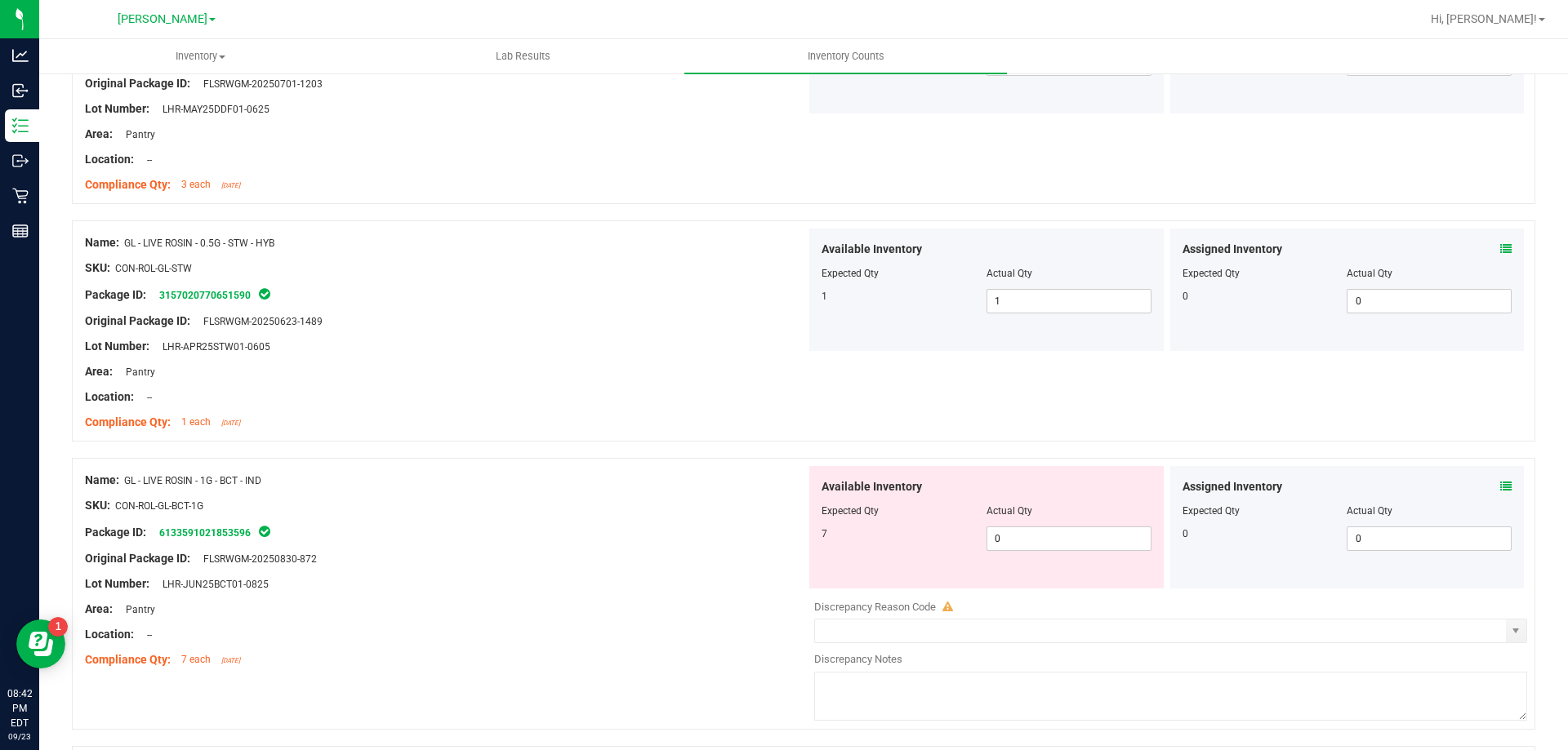
scroll to position [4080, 0]
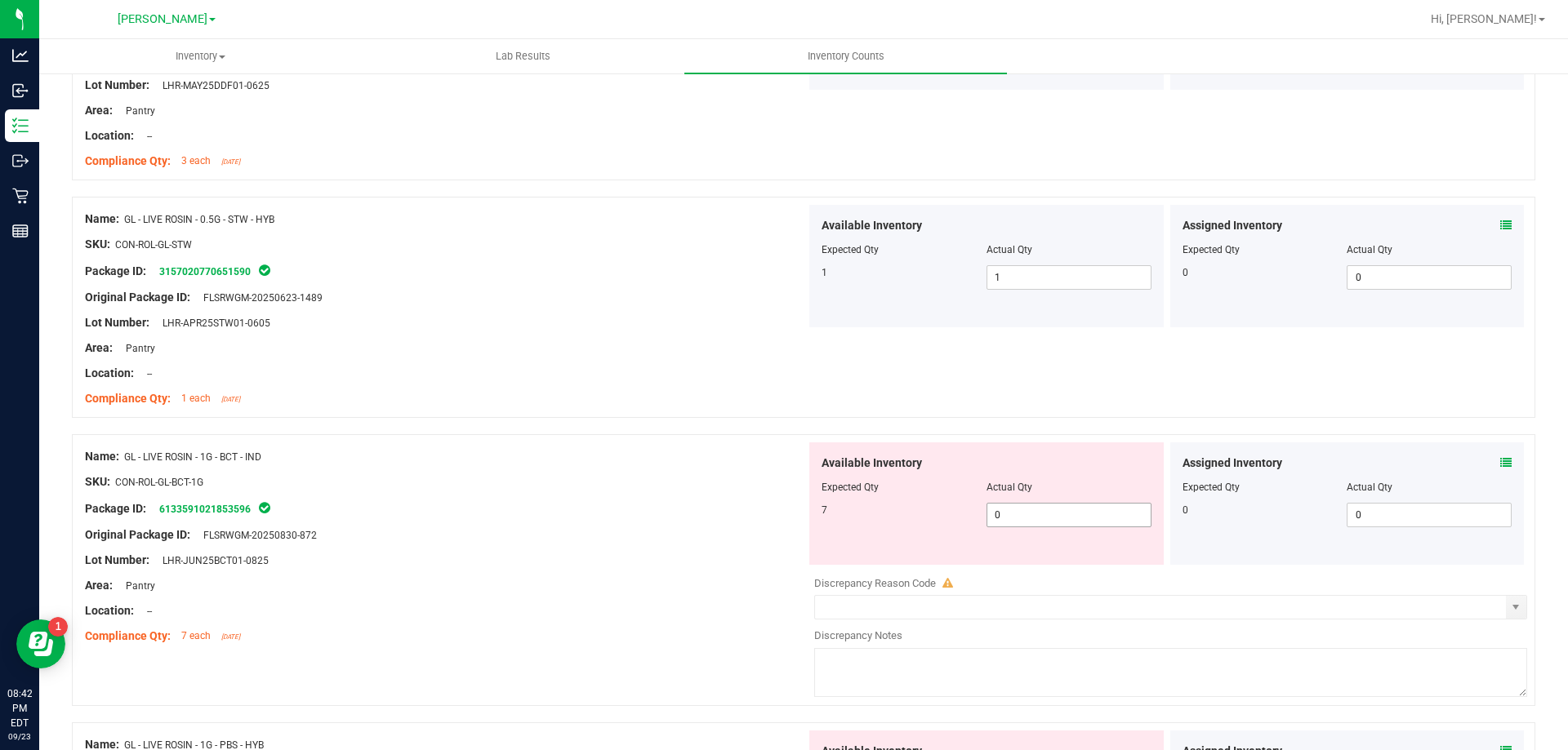
click at [1046, 519] on span "0 0" at bounding box center [1069, 514] width 165 height 24
click at [587, 413] on div "Name: GL - LIVE ROSIN - 0.5G - STW - HYB SKU: CON-ROL-GL-STW Package ID: 315702…" at bounding box center [803, 307] width 1464 height 221
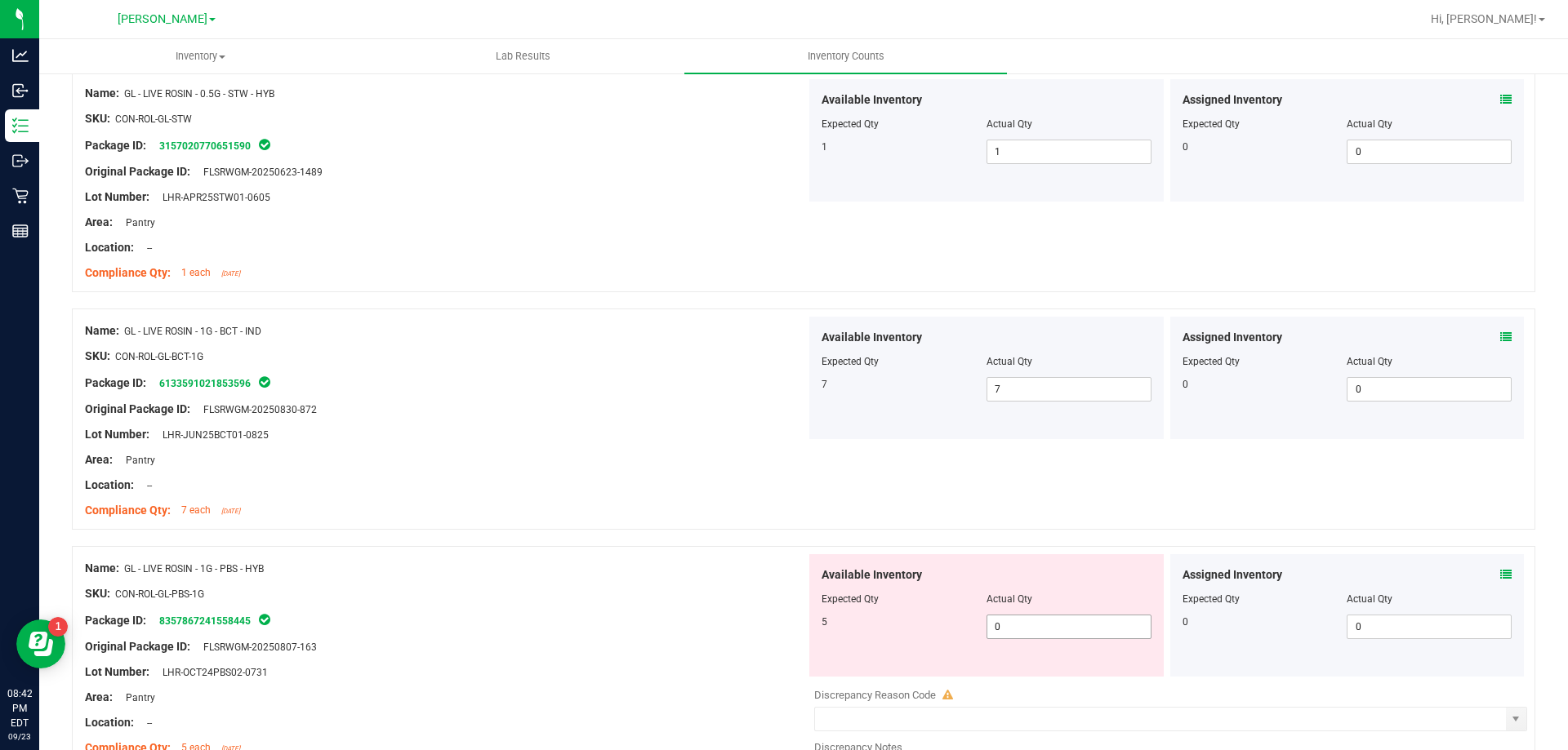
scroll to position [4325, 0]
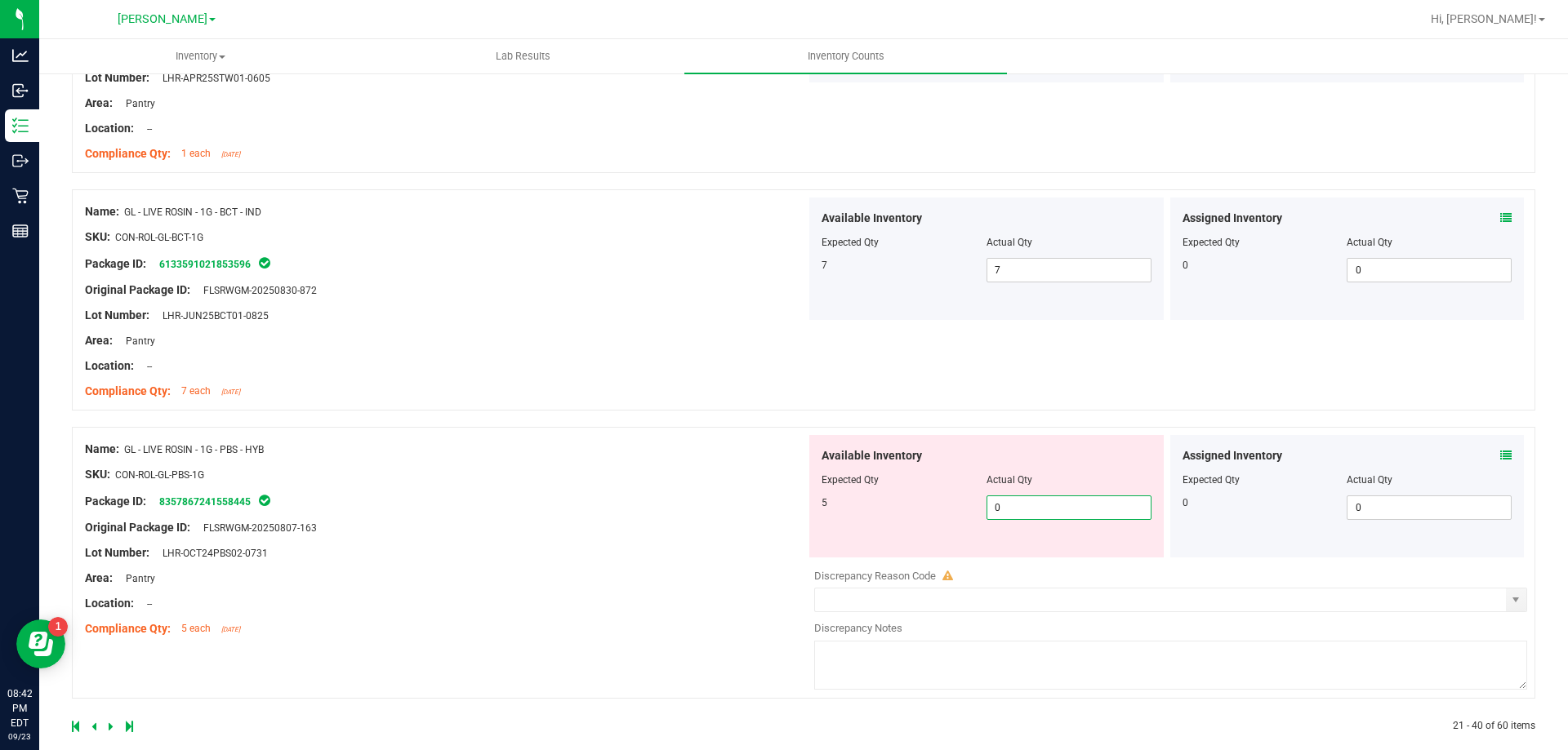
click at [1034, 510] on span "0 0" at bounding box center [1069, 507] width 165 height 24
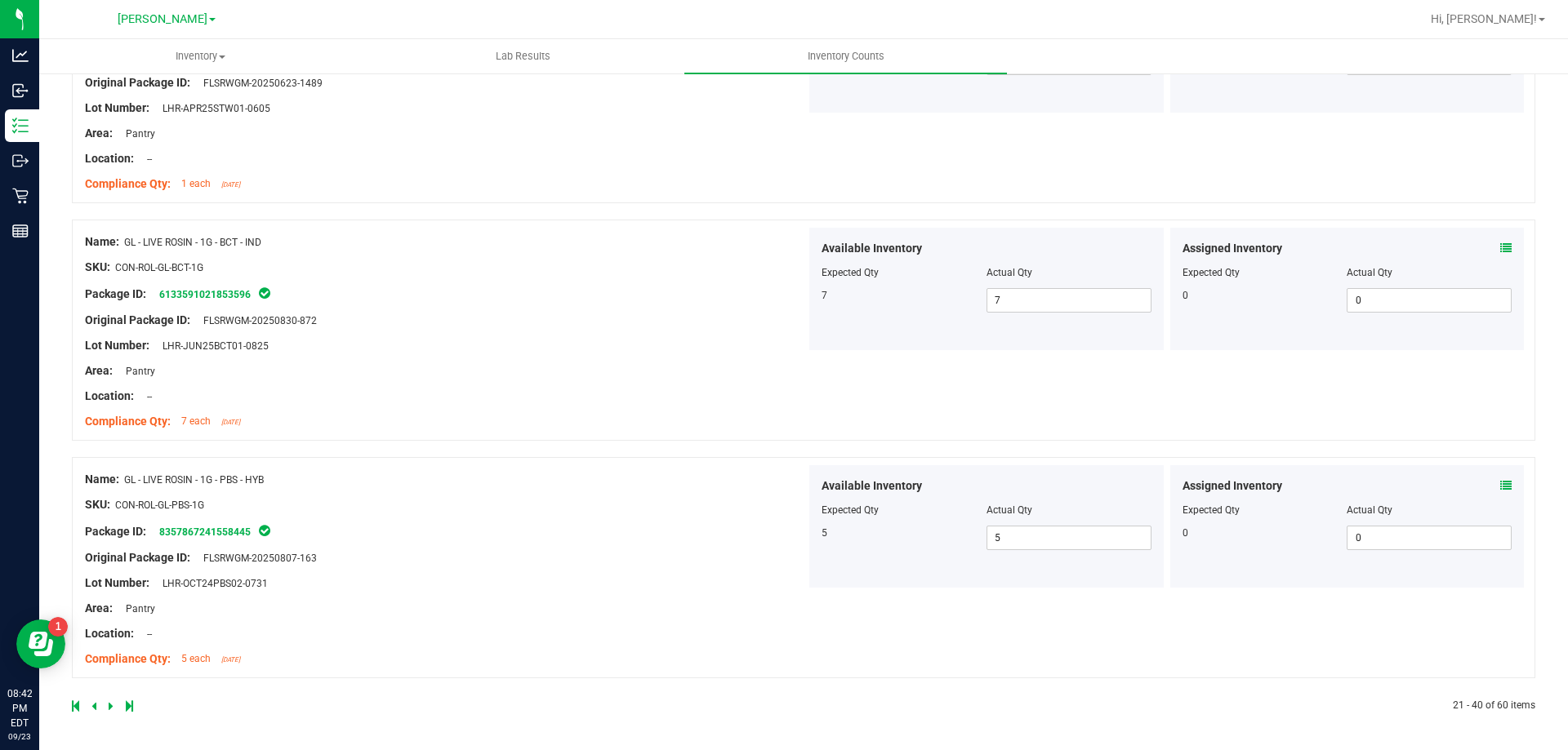
click at [110, 710] on icon at bounding box center [111, 706] width 5 height 10
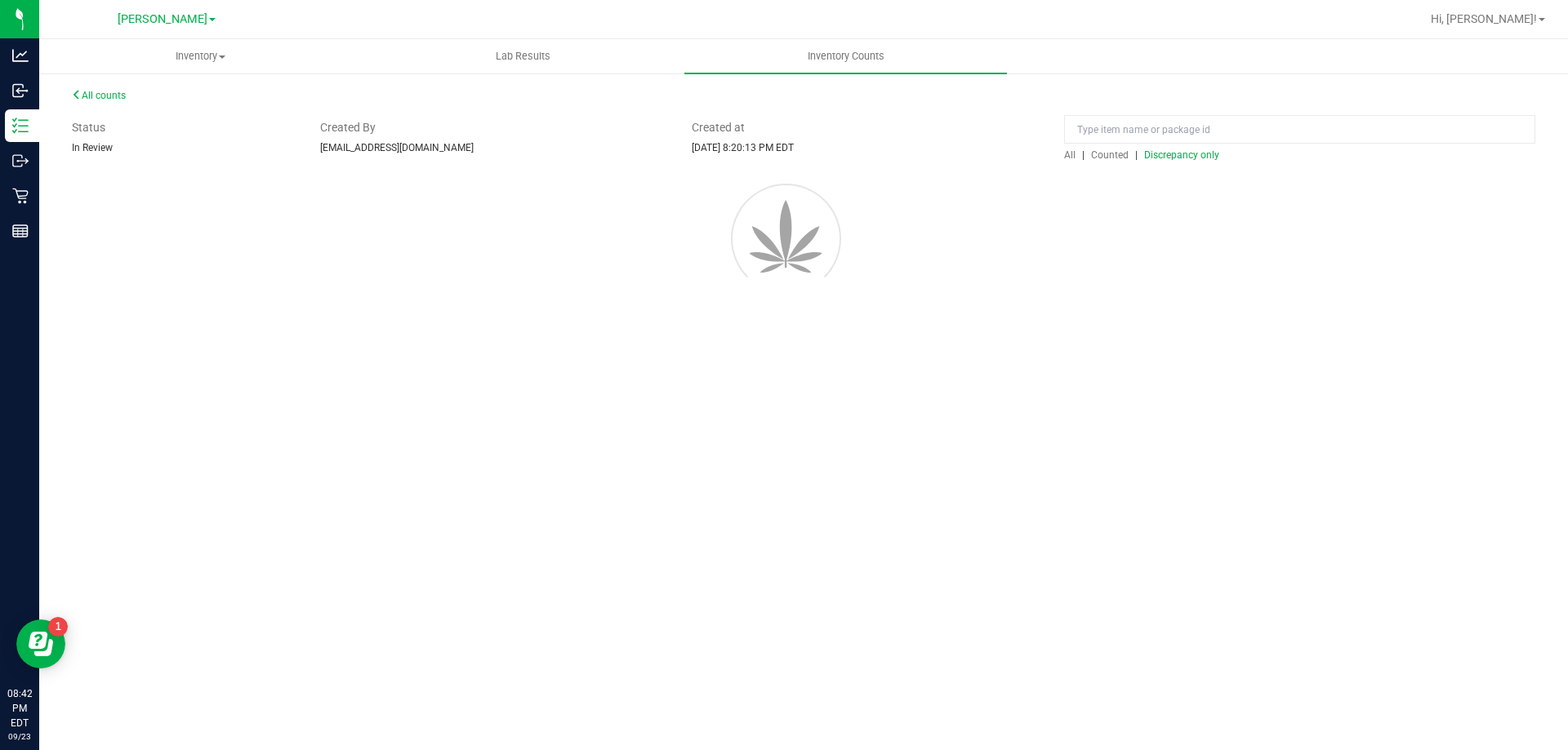
scroll to position [0, 0]
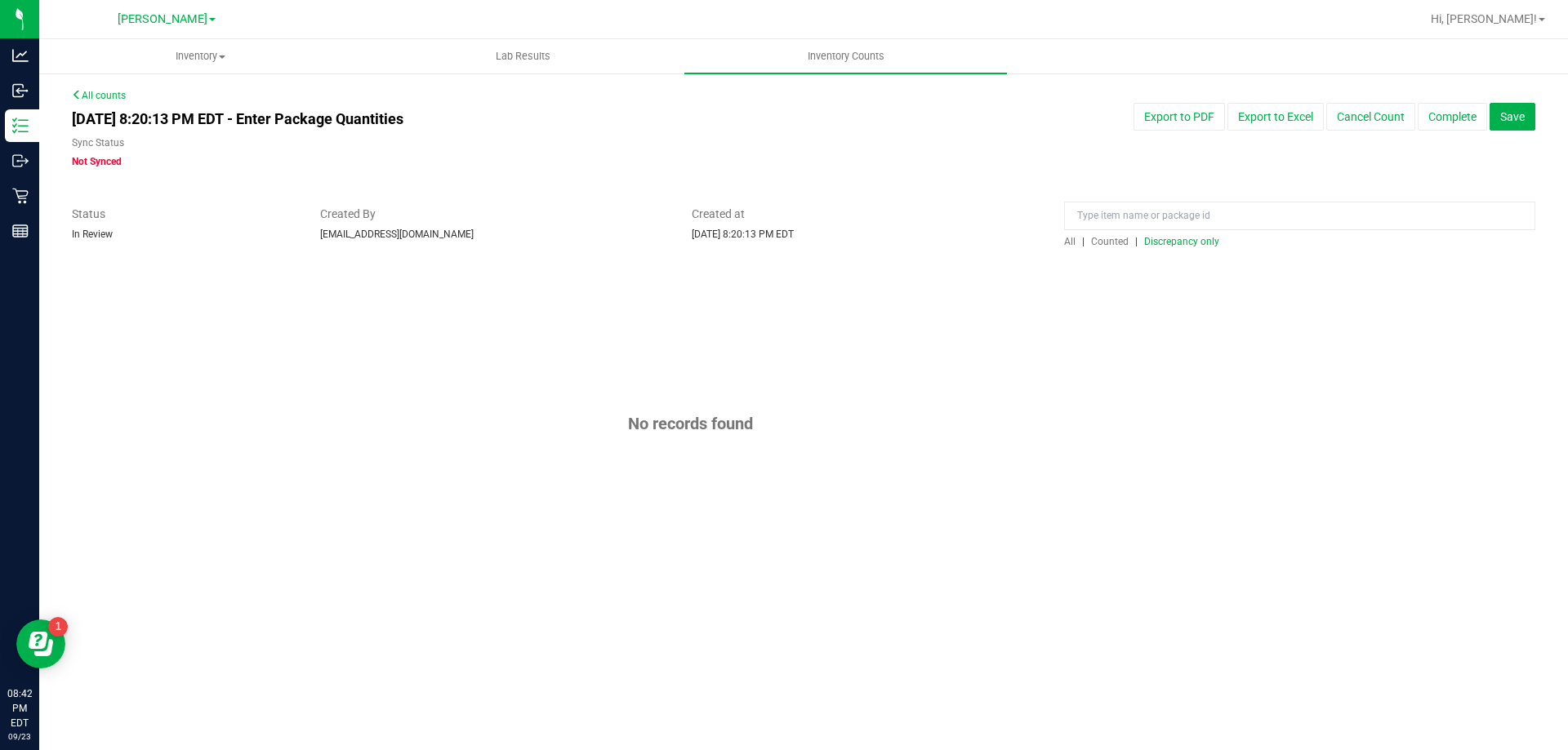
click at [1176, 247] on span "Discrepancy only" at bounding box center [1181, 241] width 75 height 12
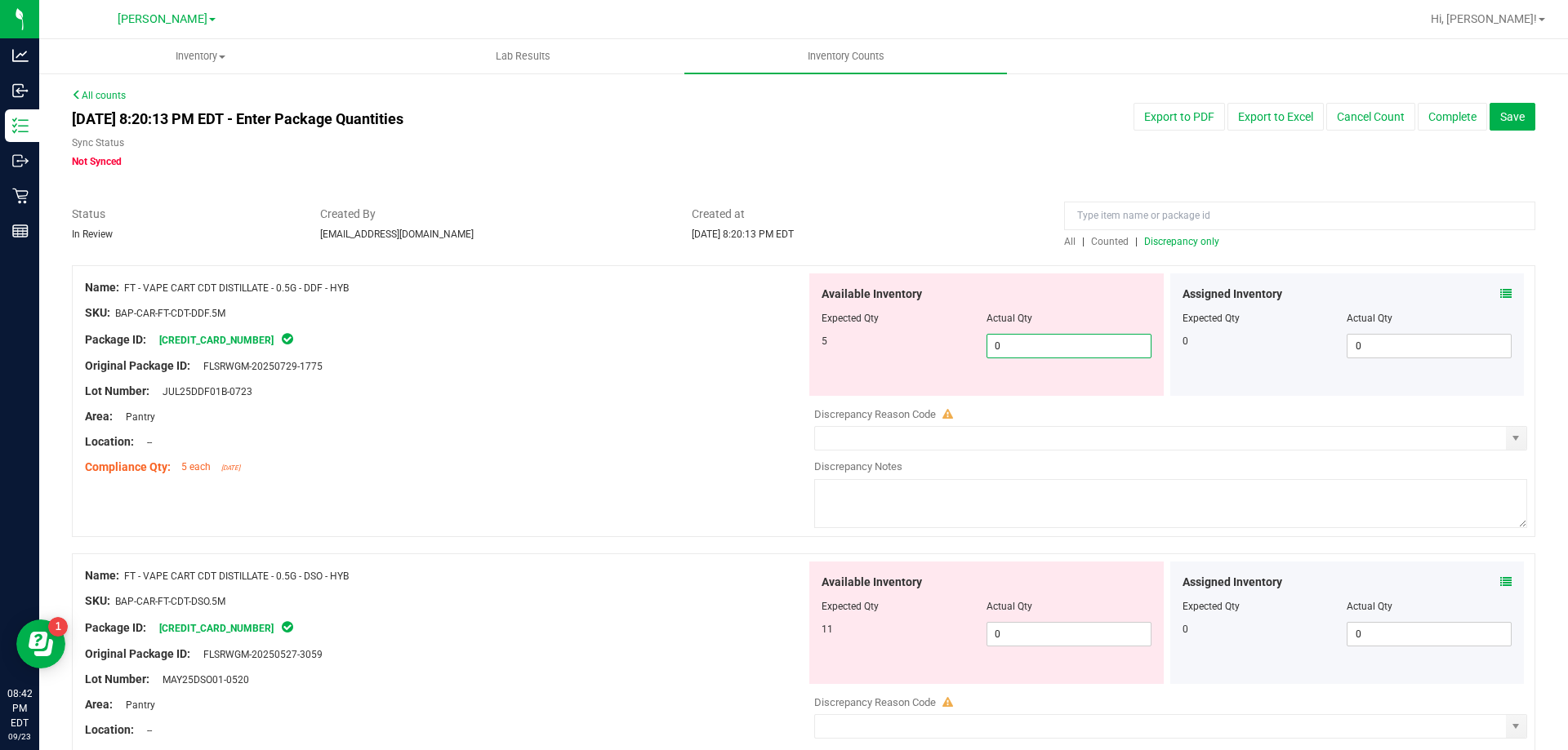
click at [1088, 342] on span "0 0" at bounding box center [1069, 346] width 165 height 24
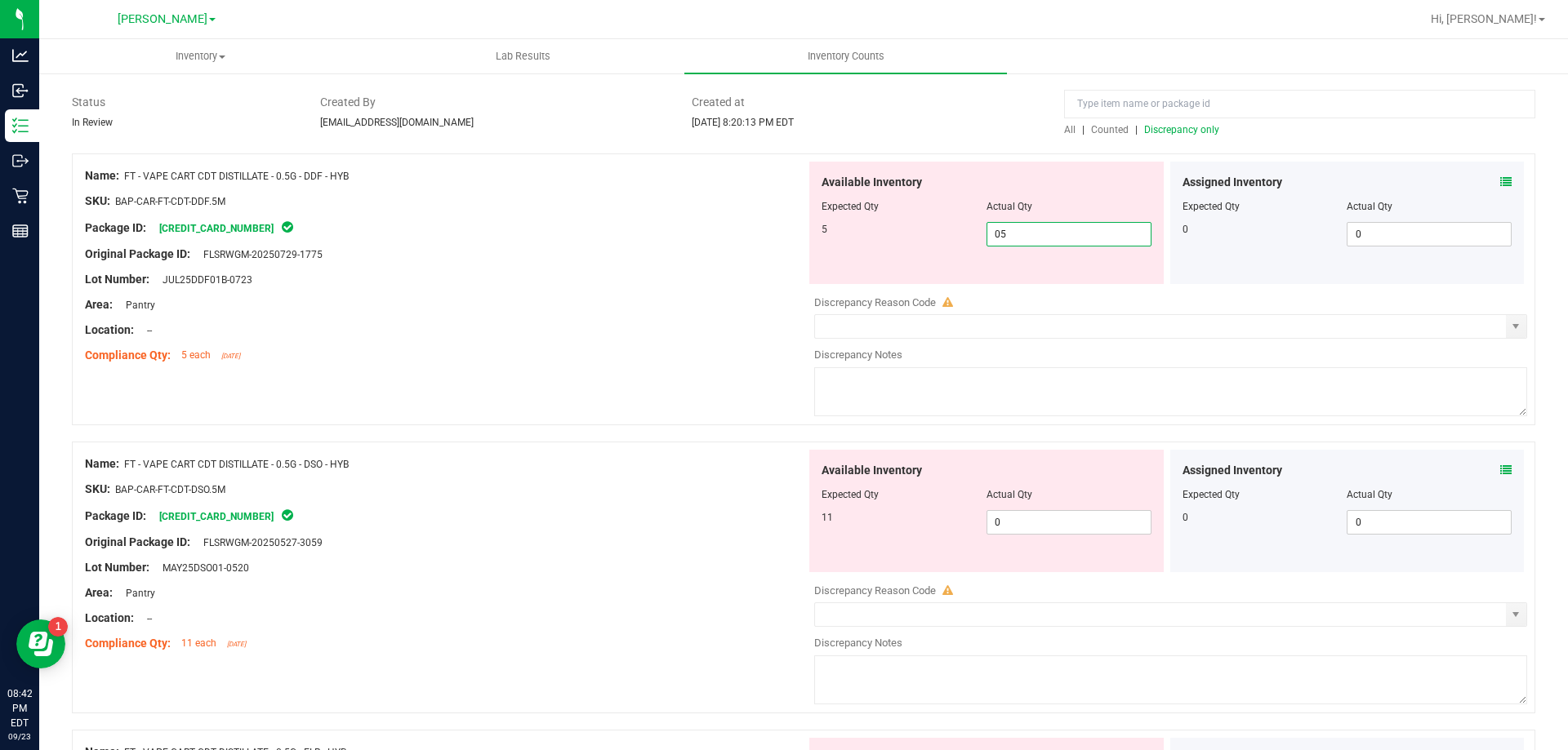
scroll to position [245, 0]
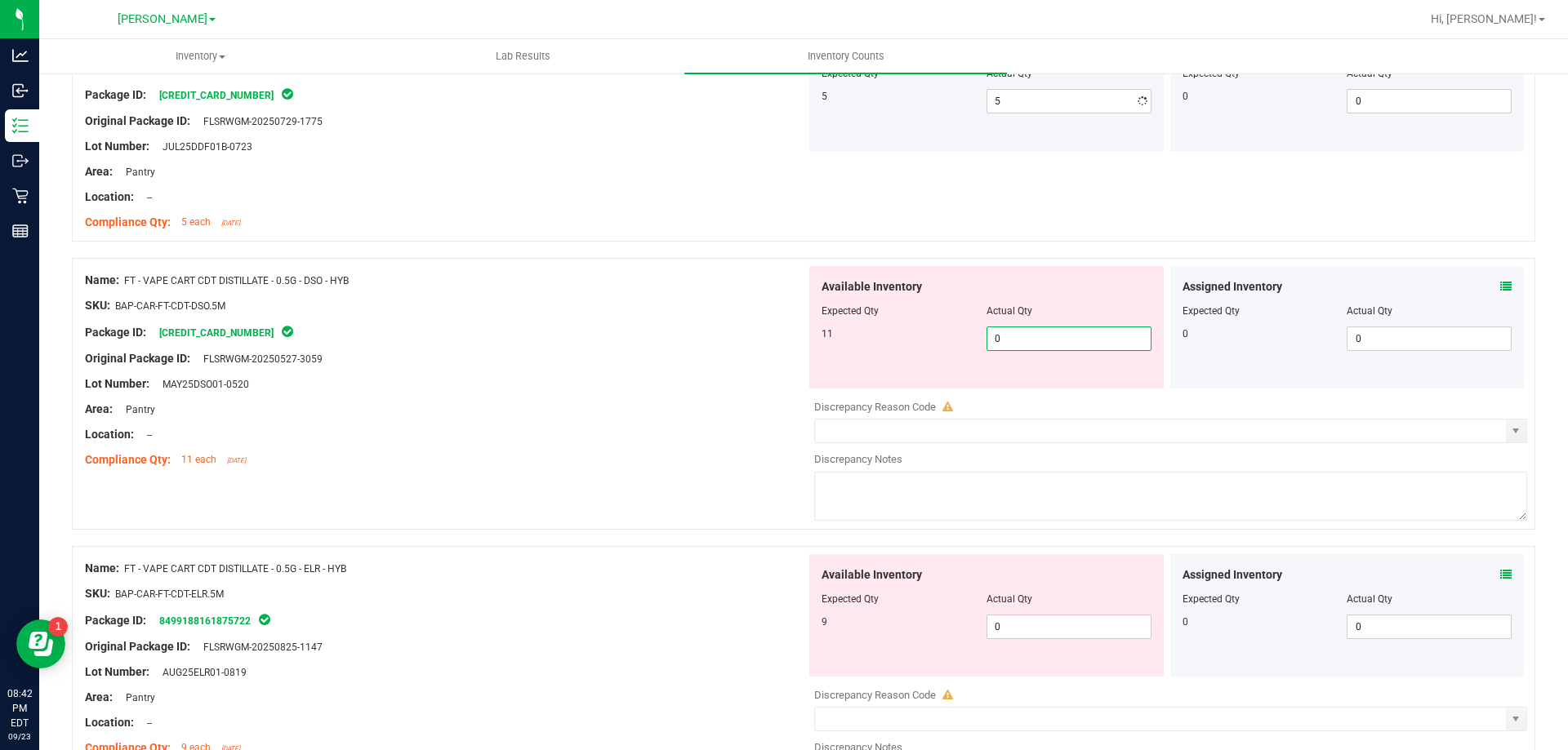
click at [1047, 385] on div "Available Inventory Expected Qty Actual Qty 11 0 0" at bounding box center [986, 326] width 355 height 122
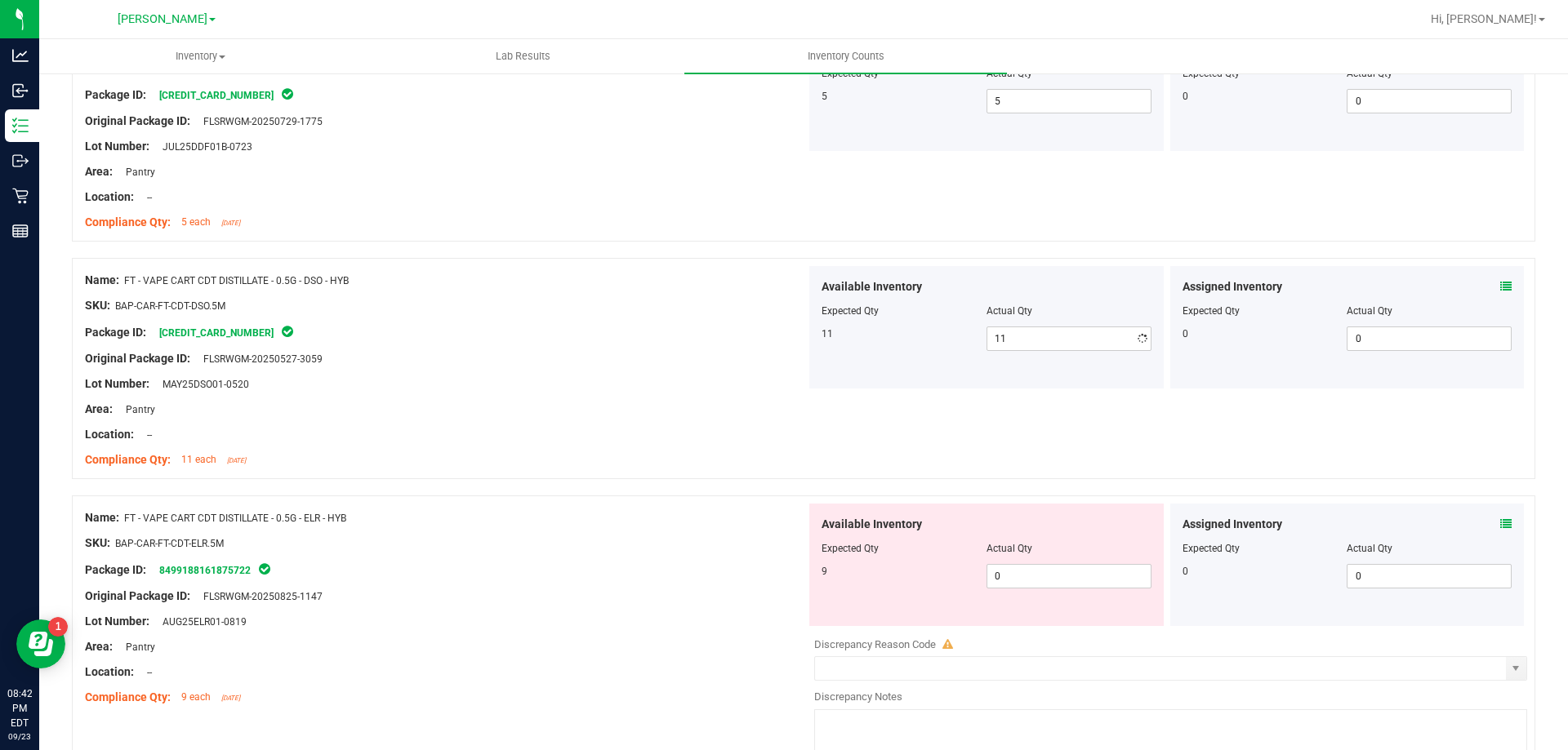
click at [601, 385] on div "Lot Number: MAY25DSO01-0520" at bounding box center [446, 384] width 721 height 17
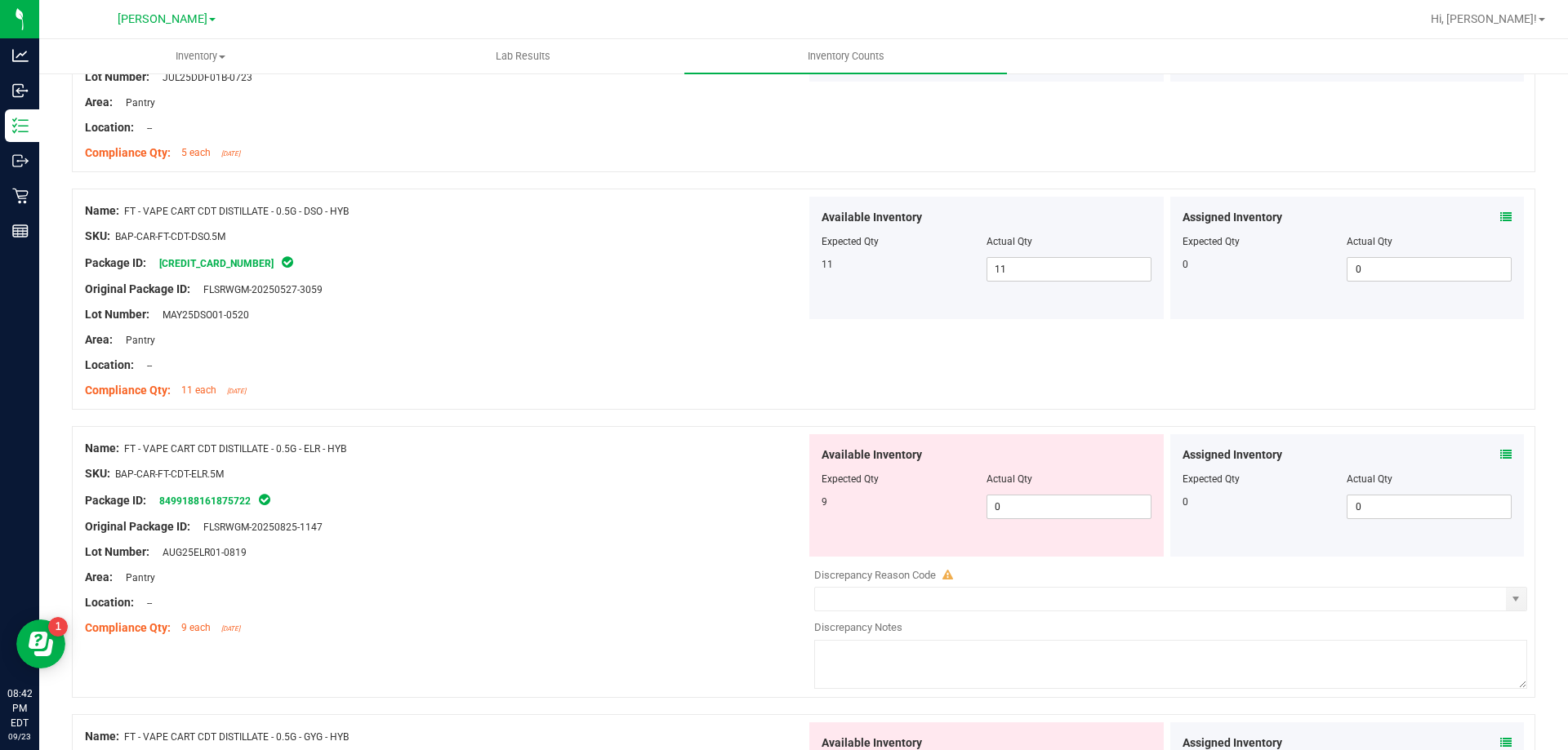
scroll to position [408, 0]
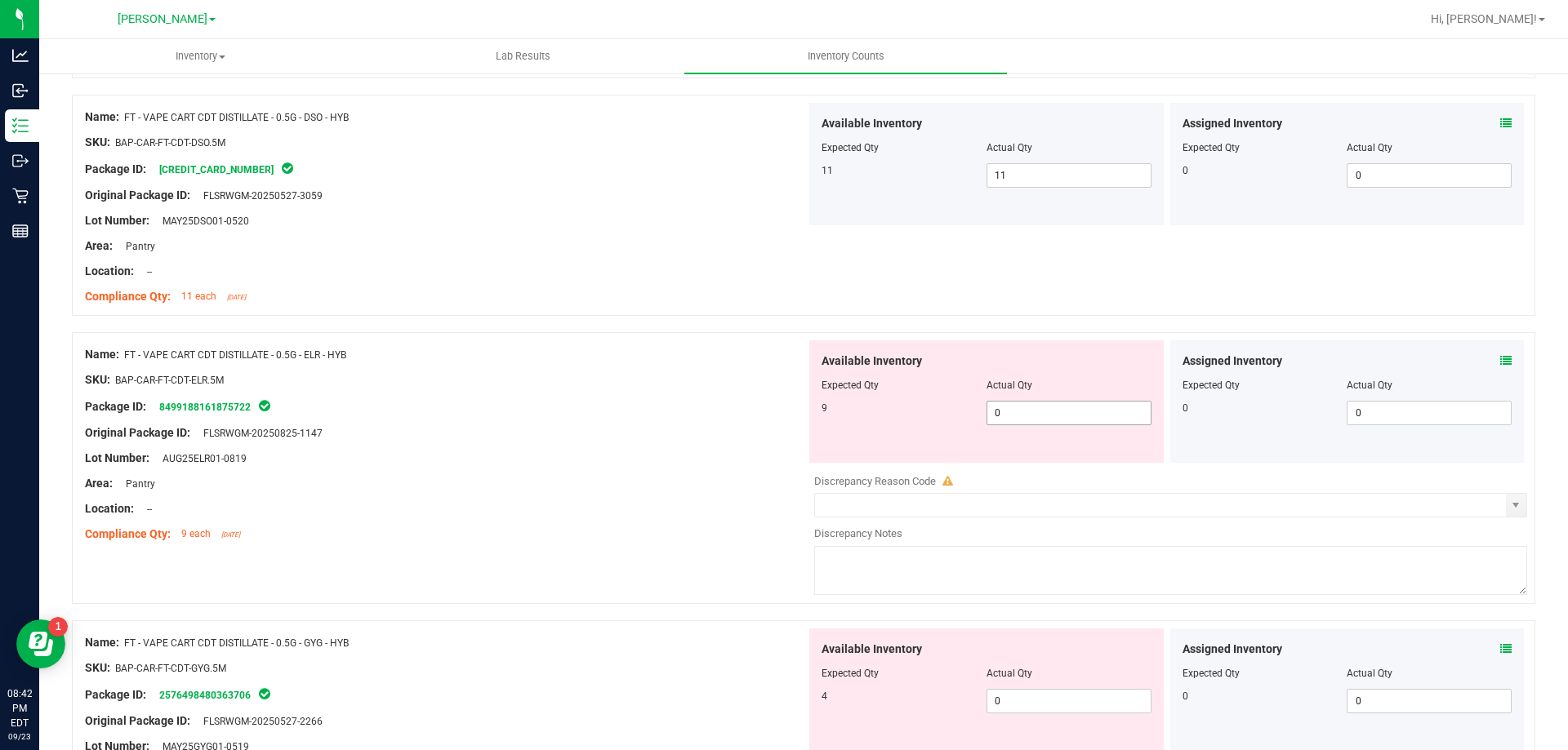
click at [1040, 424] on div "Available Inventory Expected Qty Actual Qty 9 0 0" at bounding box center [986, 401] width 355 height 122
click at [1040, 414] on span "0 0" at bounding box center [1069, 413] width 165 height 24
click at [691, 398] on div "Package ID: 8499188161875722" at bounding box center [446, 406] width 721 height 20
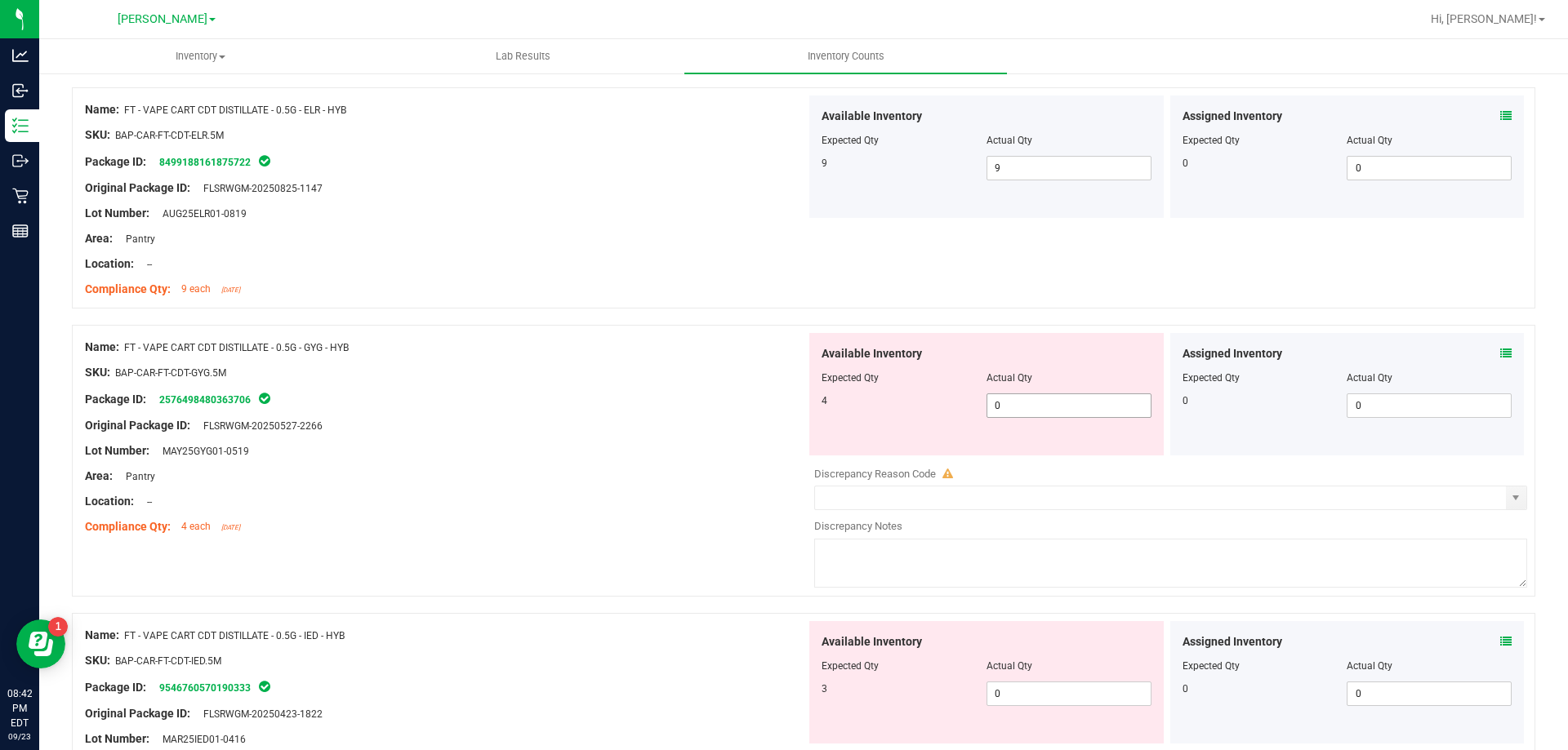
click at [1023, 410] on span "0 0" at bounding box center [1069, 405] width 165 height 24
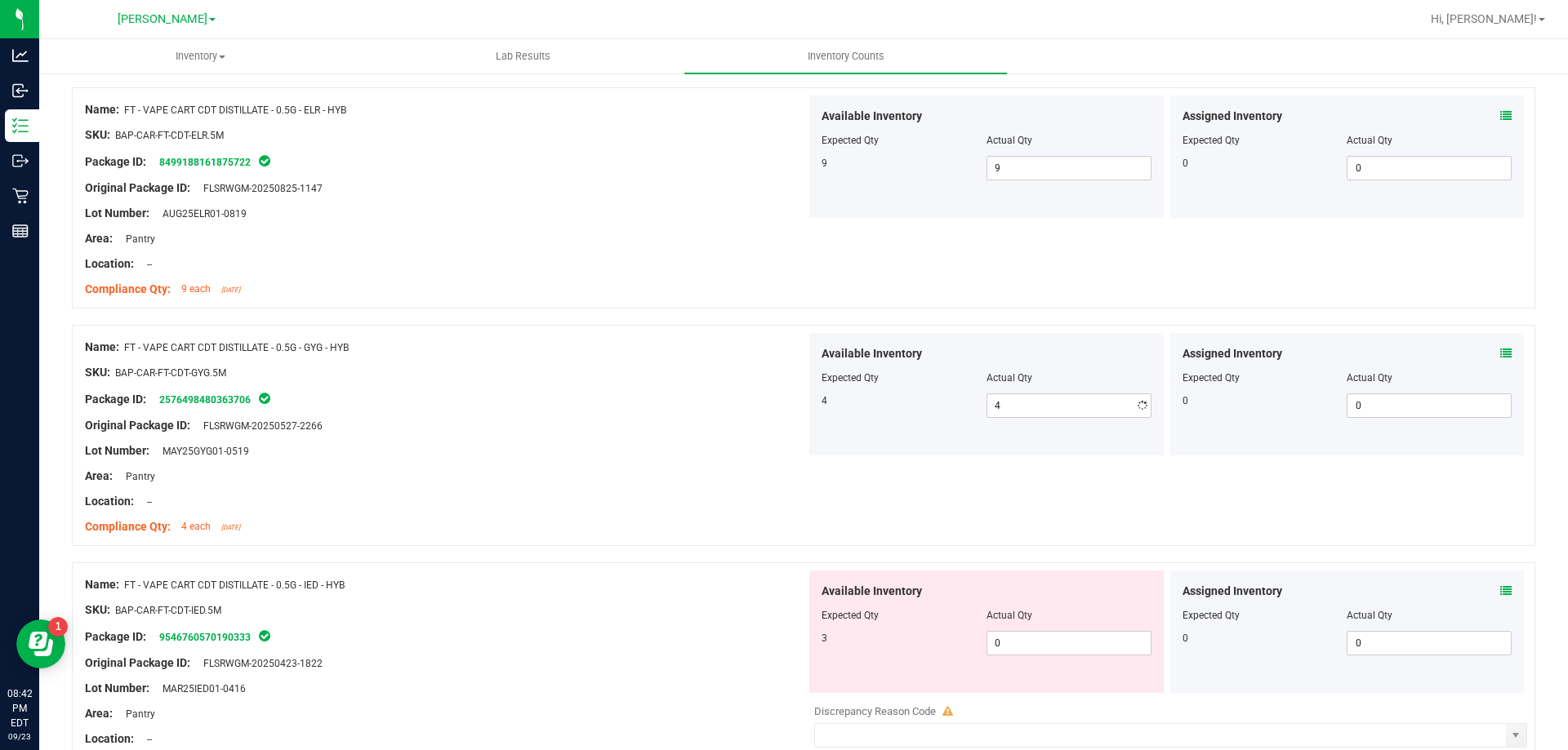
click at [563, 356] on div at bounding box center [446, 359] width 721 height 8
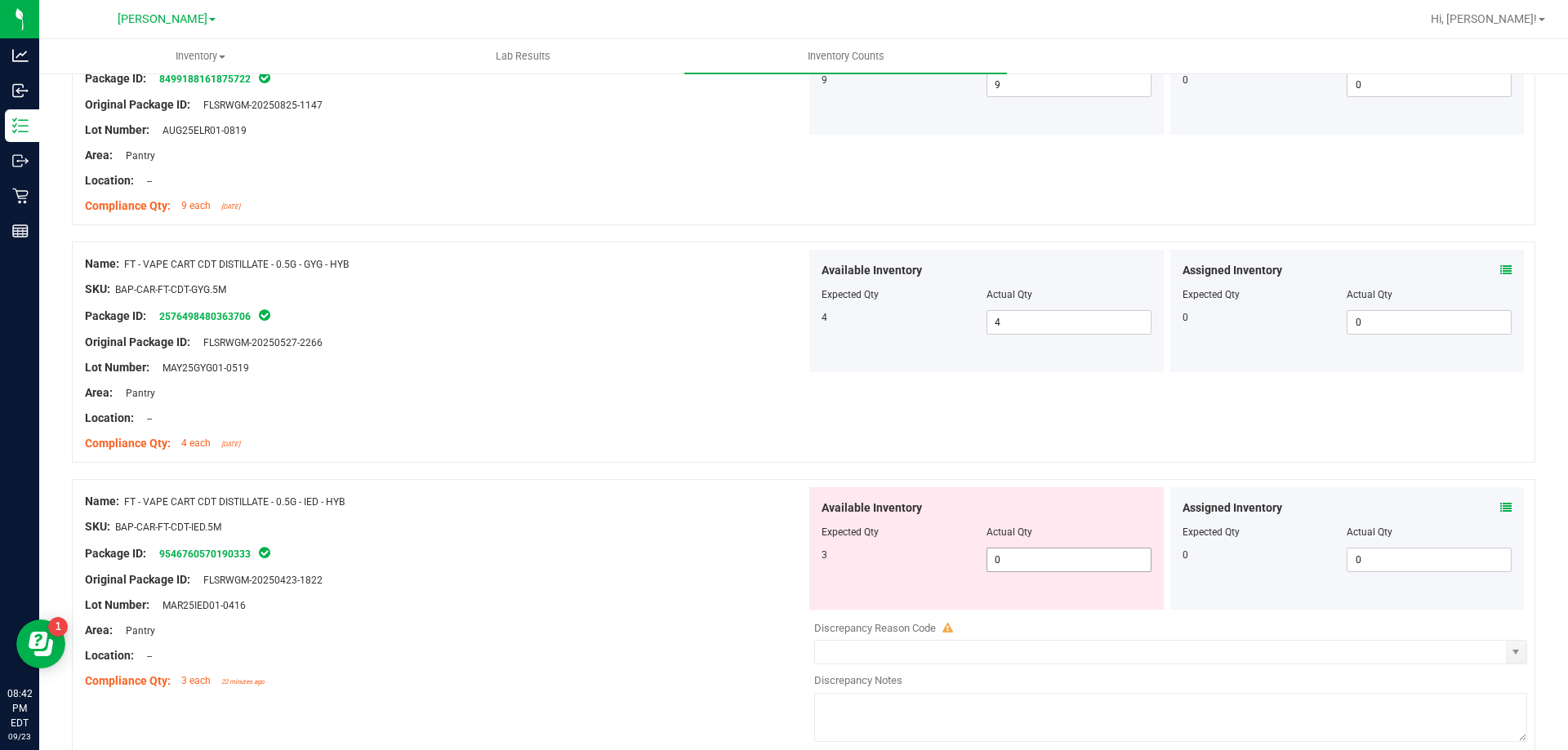
scroll to position [816, 0]
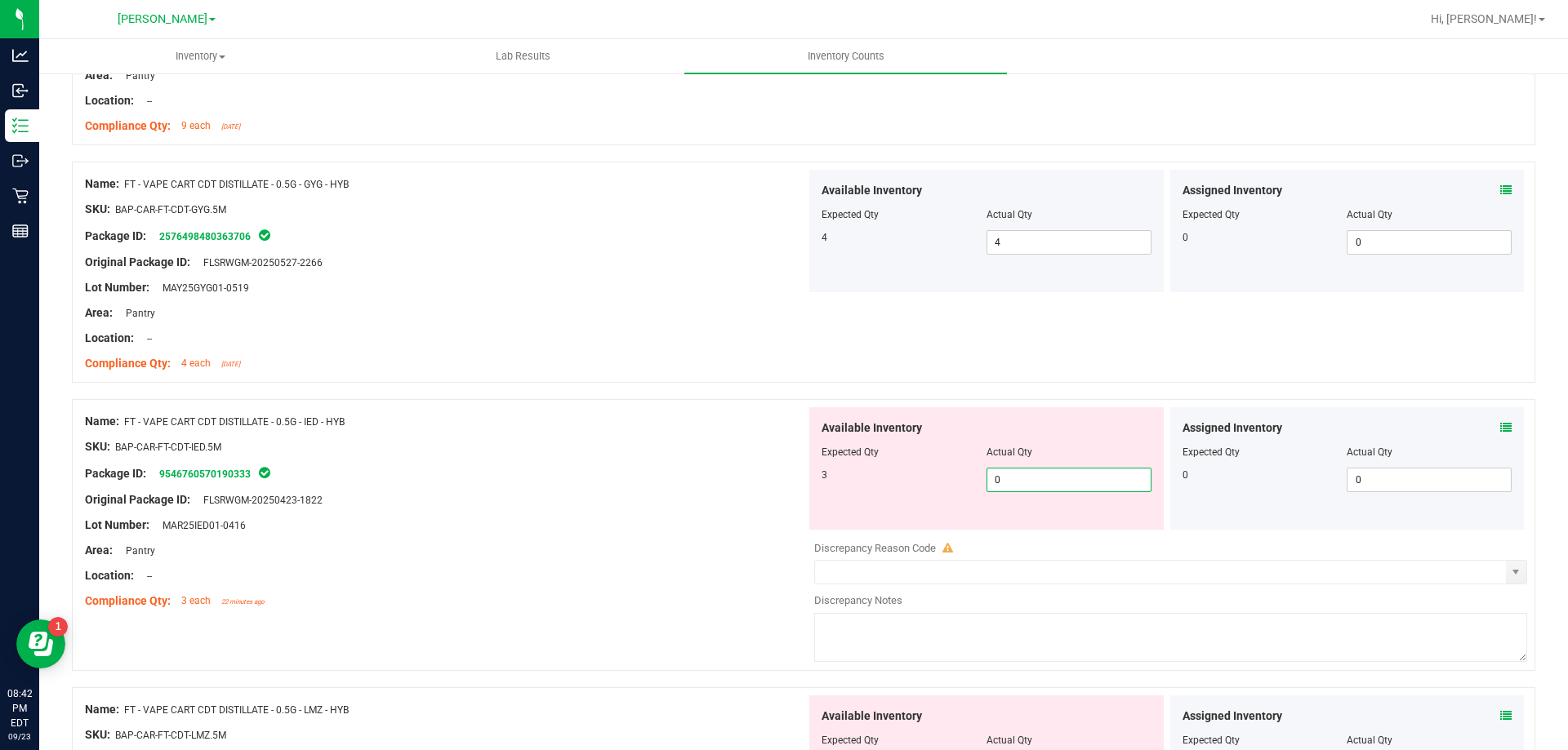
click at [1073, 486] on span "0 0" at bounding box center [1069, 480] width 165 height 24
click at [679, 444] on div "SKU: BAP-CAR-FT-CDT-IED.5M" at bounding box center [446, 446] width 721 height 17
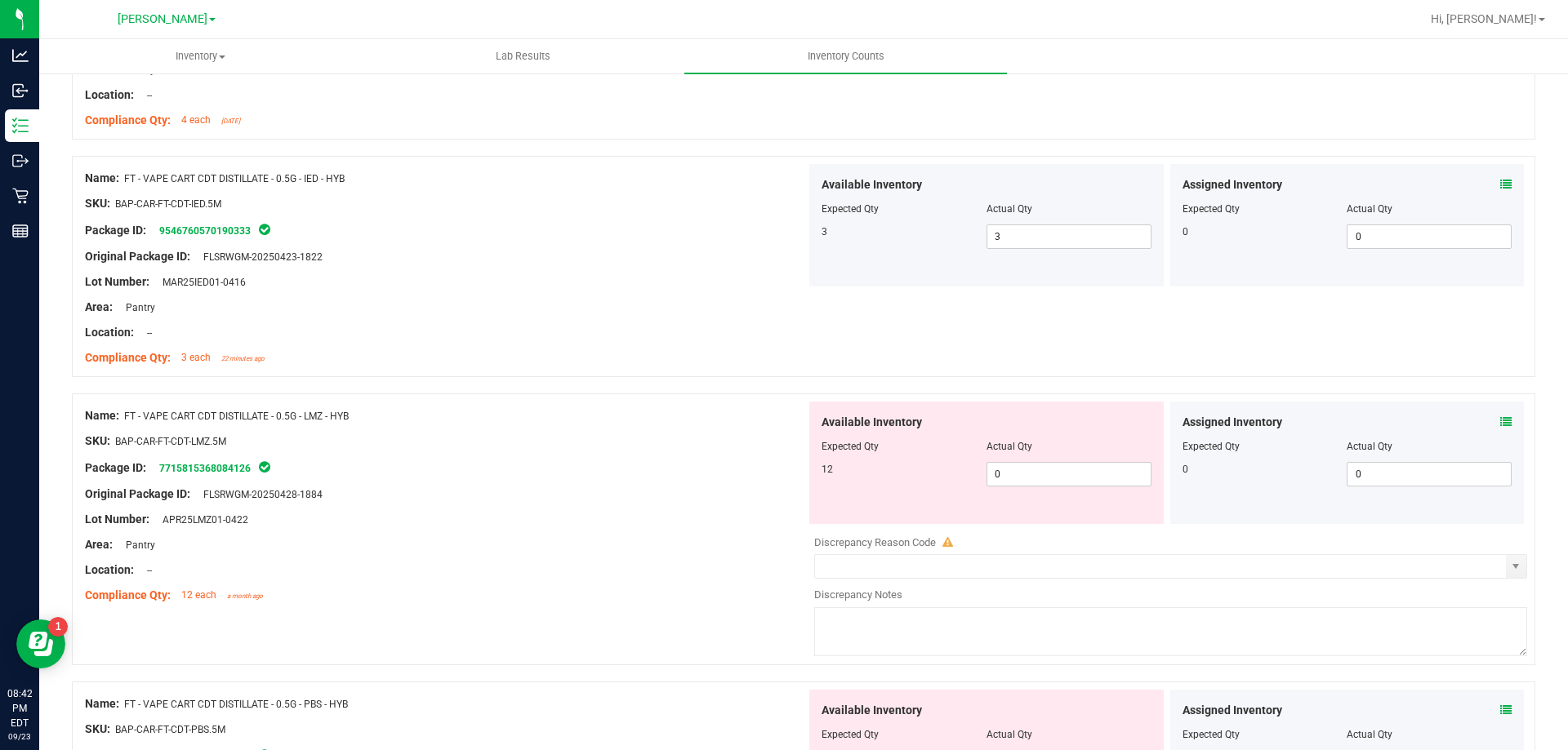
scroll to position [1061, 0]
click at [1100, 485] on div "Available Inventory Expected Qty Actual Qty 12 0 0" at bounding box center [986, 461] width 355 height 122
click at [1080, 470] on span "0 0" at bounding box center [1069, 472] width 165 height 24
click at [605, 423] on div at bounding box center [446, 426] width 721 height 8
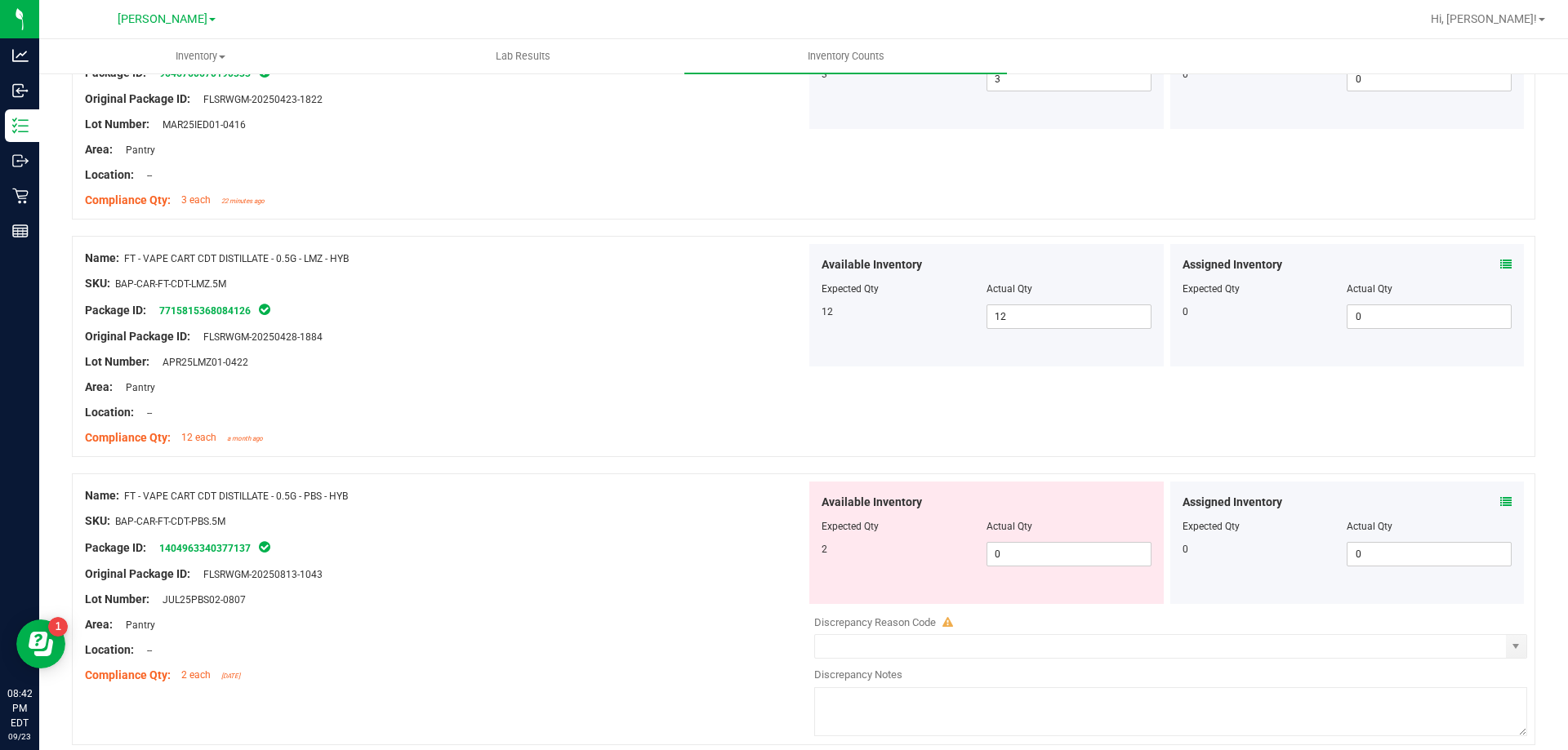
scroll to position [1224, 0]
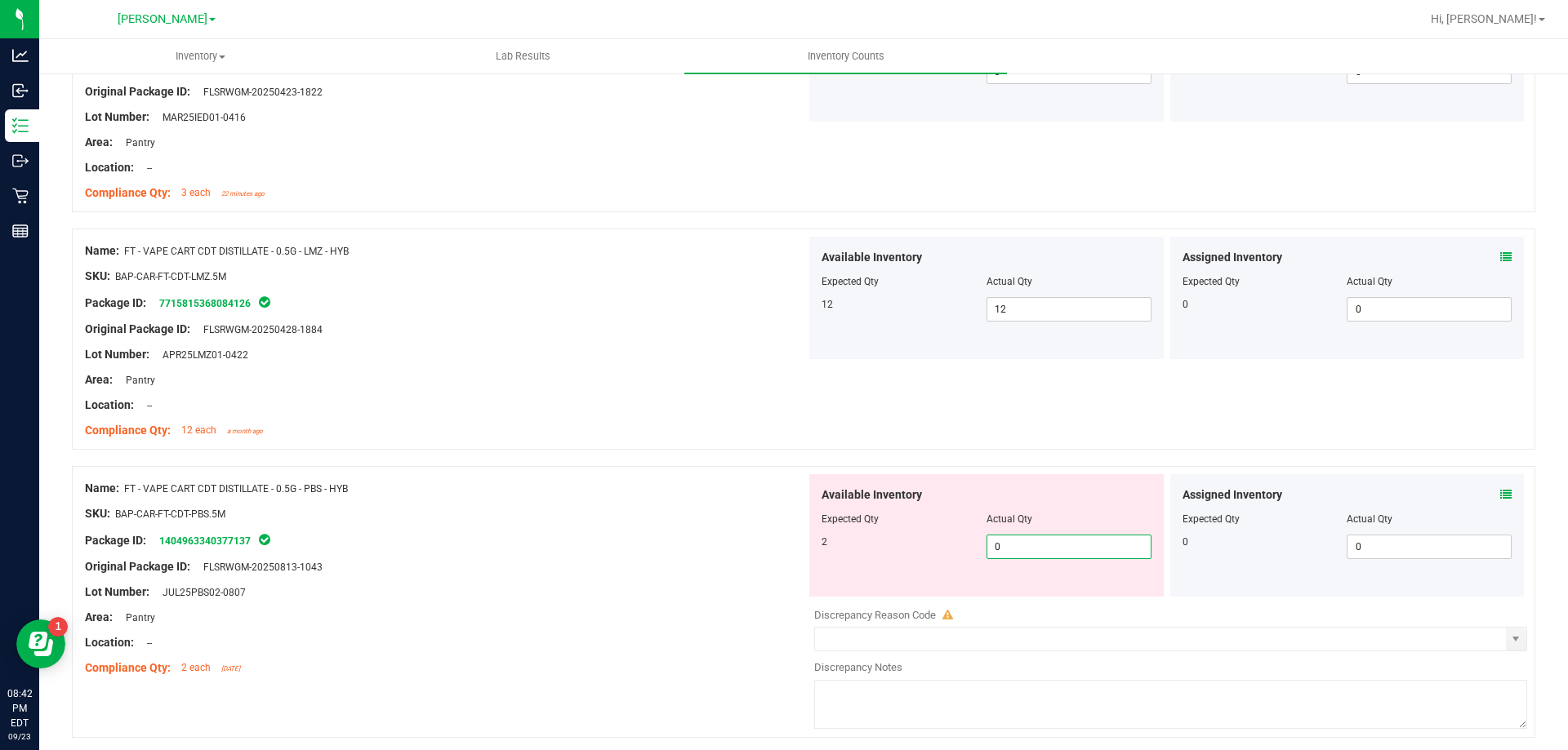
click at [1063, 544] on span "0 0" at bounding box center [1069, 546] width 165 height 24
click at [511, 468] on div "Name: FT - VAPE CART CDT DISTILLATE - 0.5G - PBS - HYB SKU: BAP-CAR-FT-CDT-PBS.…" at bounding box center [803, 602] width 1464 height 272
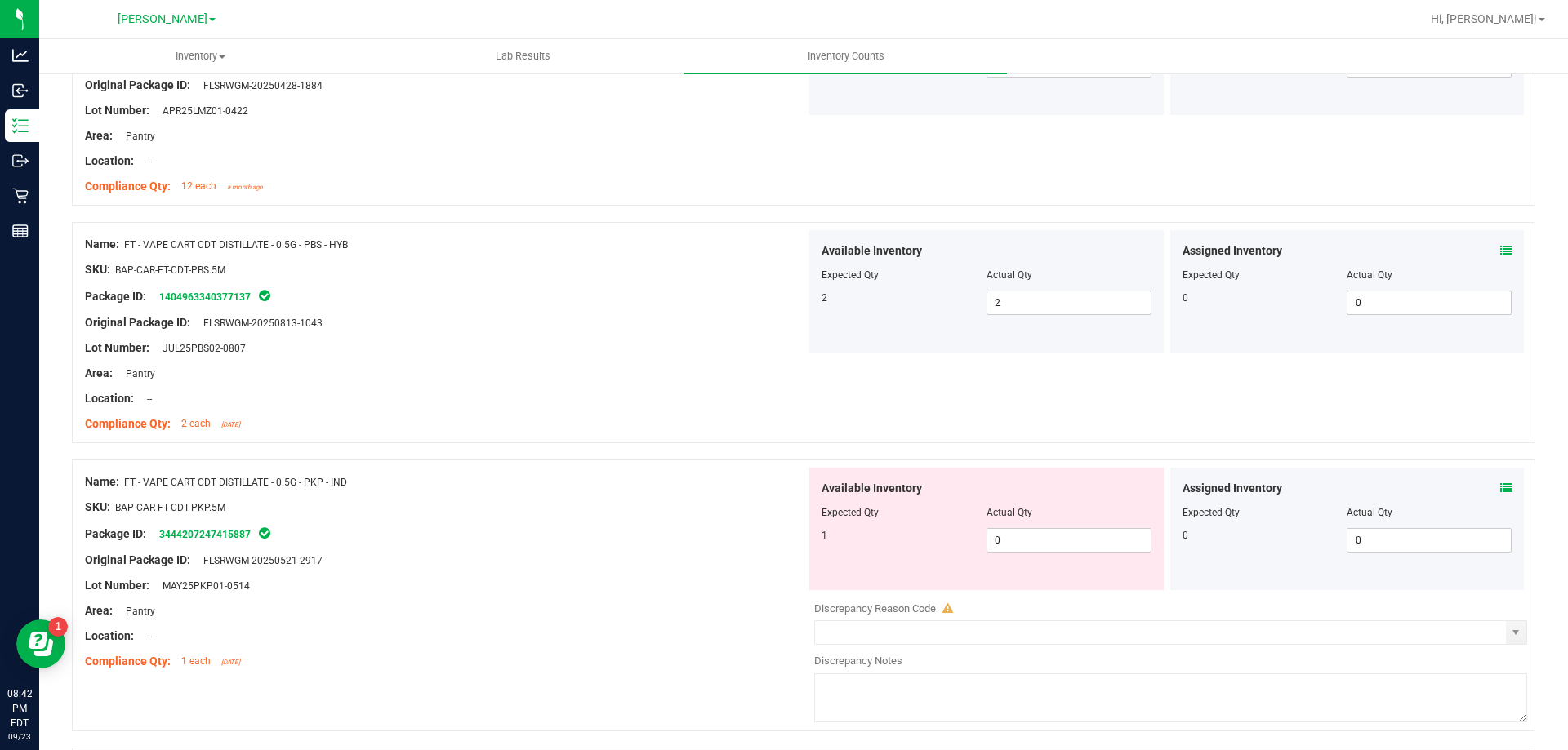
scroll to position [1469, 0]
click at [1046, 537] on span "0 0" at bounding box center [1069, 539] width 165 height 24
click at [553, 459] on div "Name: FT - VAPE CART CDT DISTILLATE - 0.5G - PKP - IND SKU: BAP-CAR-FT-CDT-PKP.…" at bounding box center [803, 595] width 1464 height 272
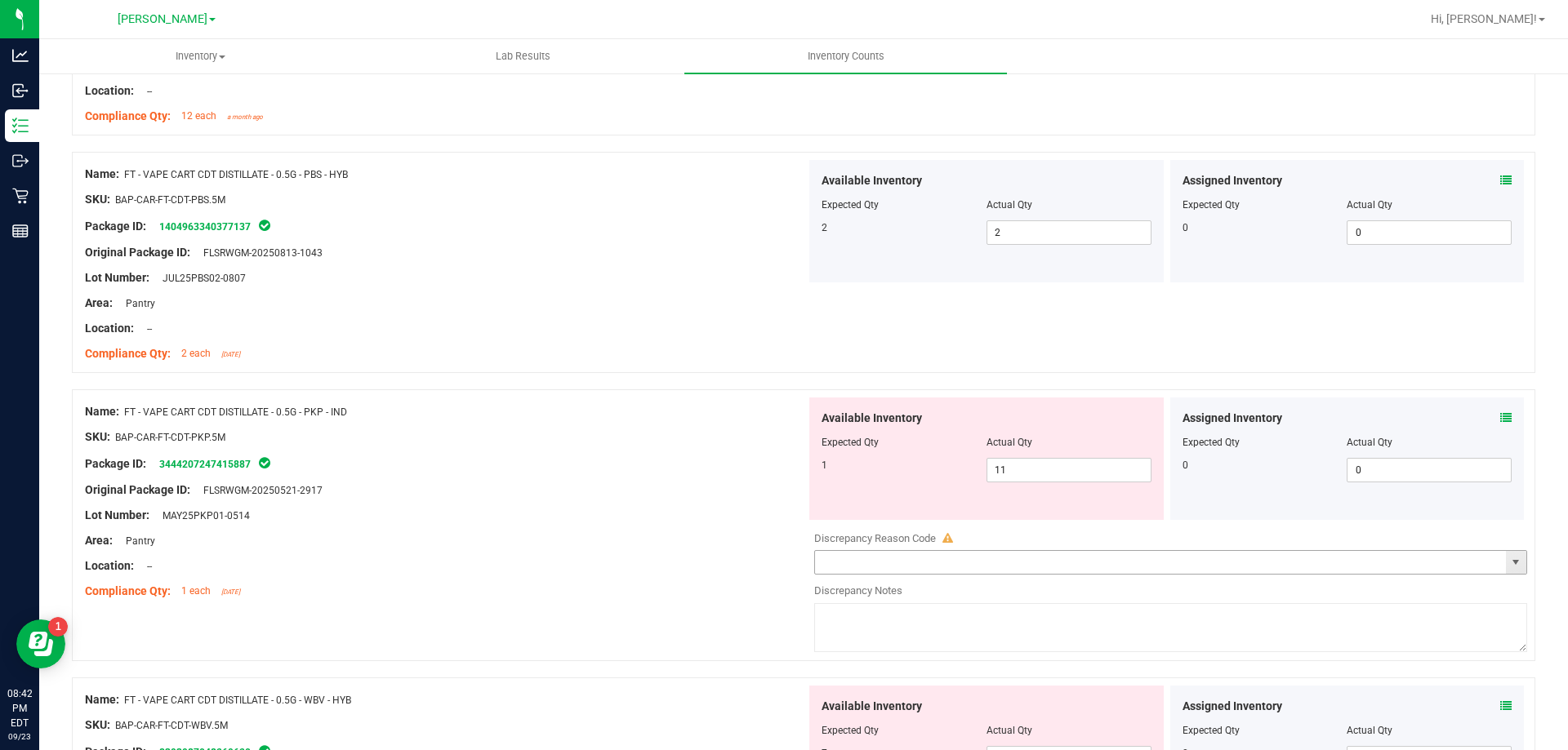
scroll to position [1632, 0]
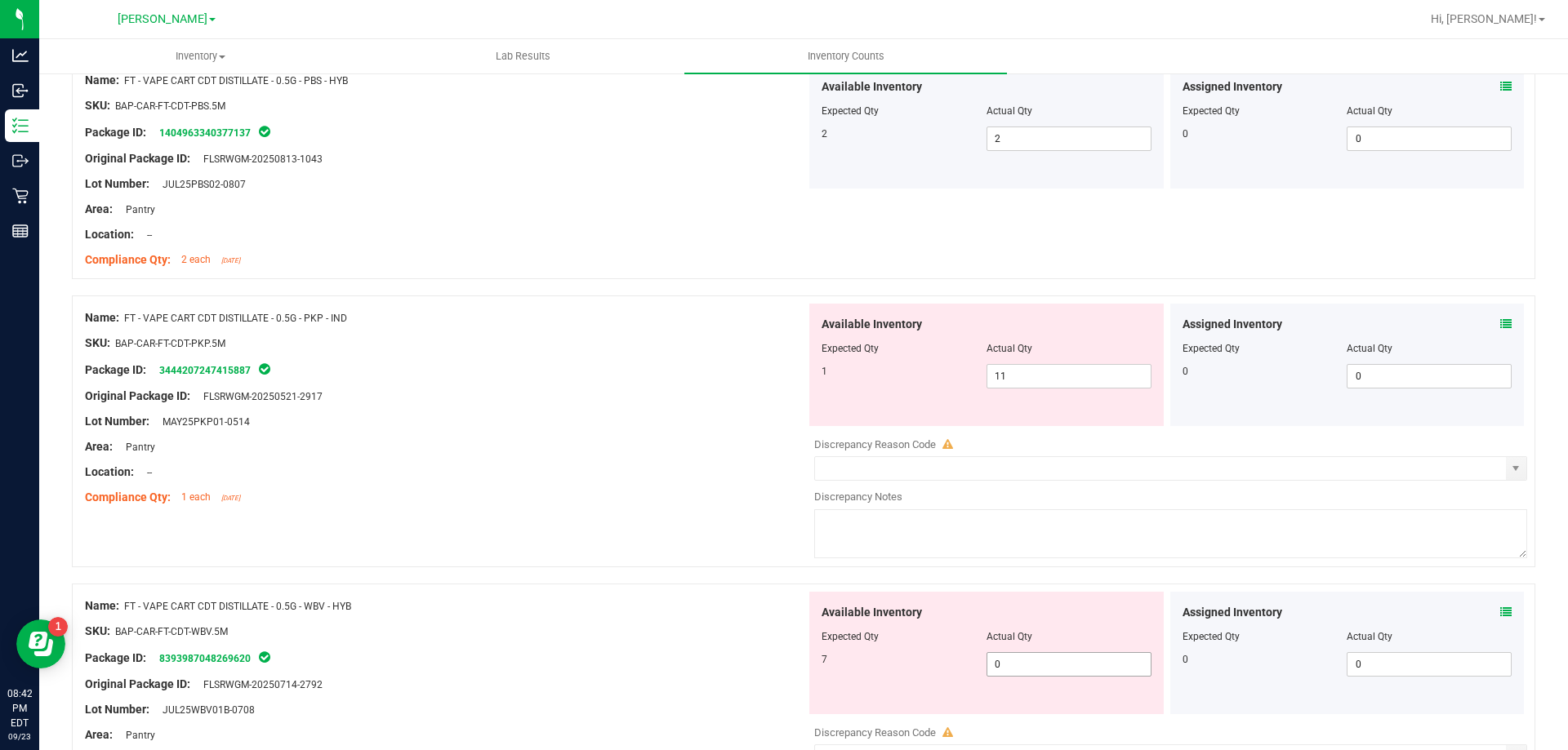
click at [1031, 673] on span "0 0" at bounding box center [1069, 664] width 165 height 24
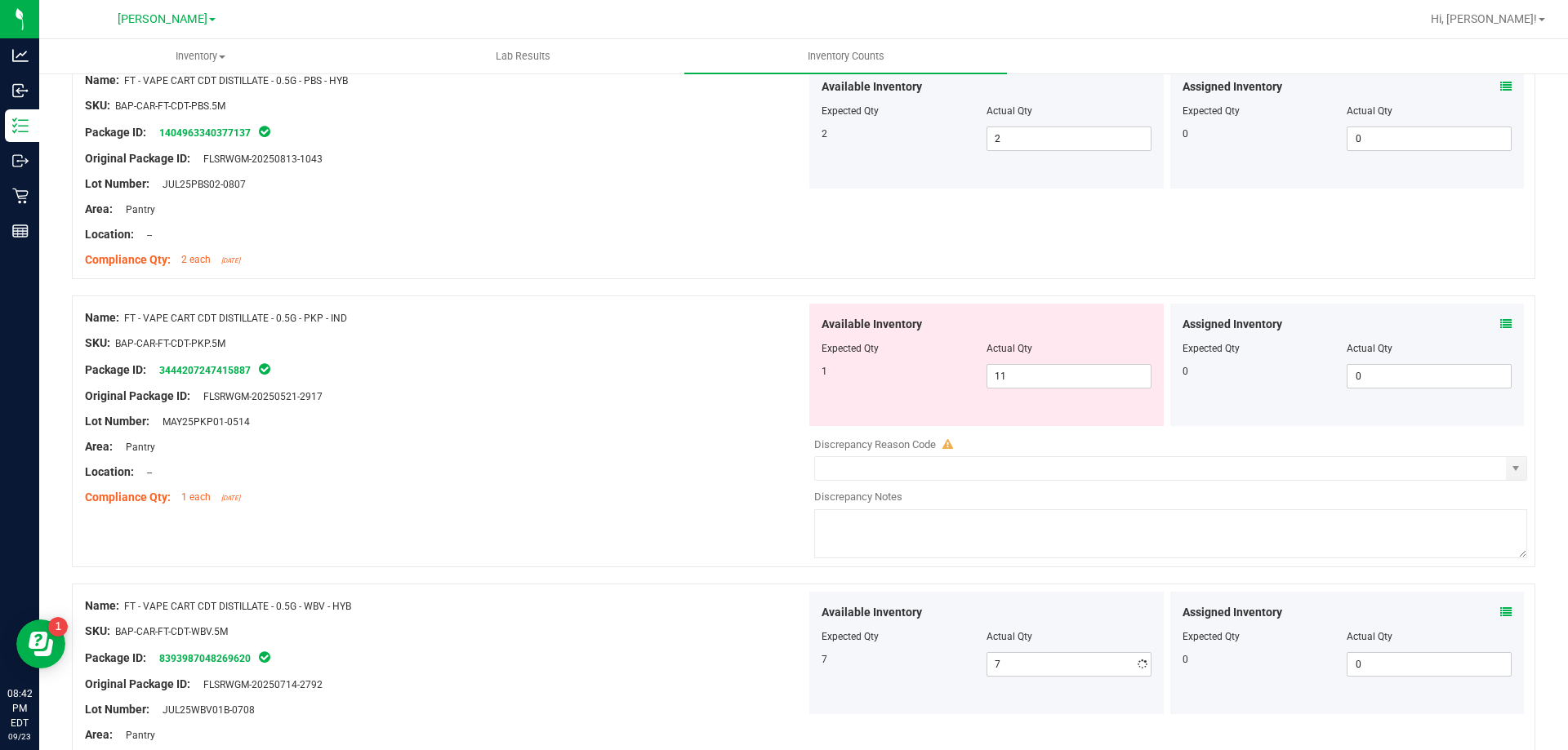
click at [709, 507] on div "Name: FT - VAPE CART CDT DISTILLATE - 0.5G - PKP - IND SKU: BAP-CAR-FT-CDT-PKP.…" at bounding box center [446, 407] width 721 height 208
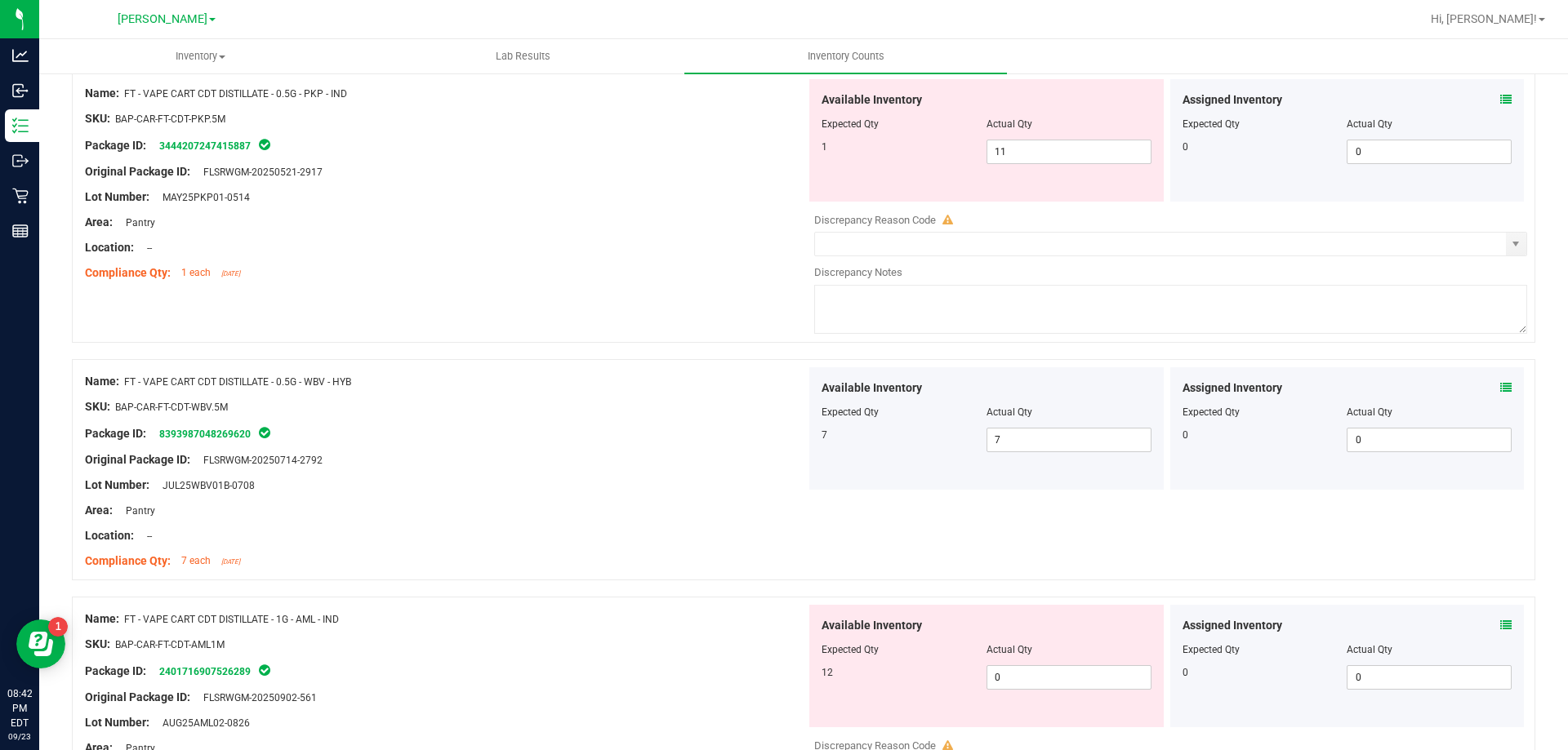
scroll to position [1877, 0]
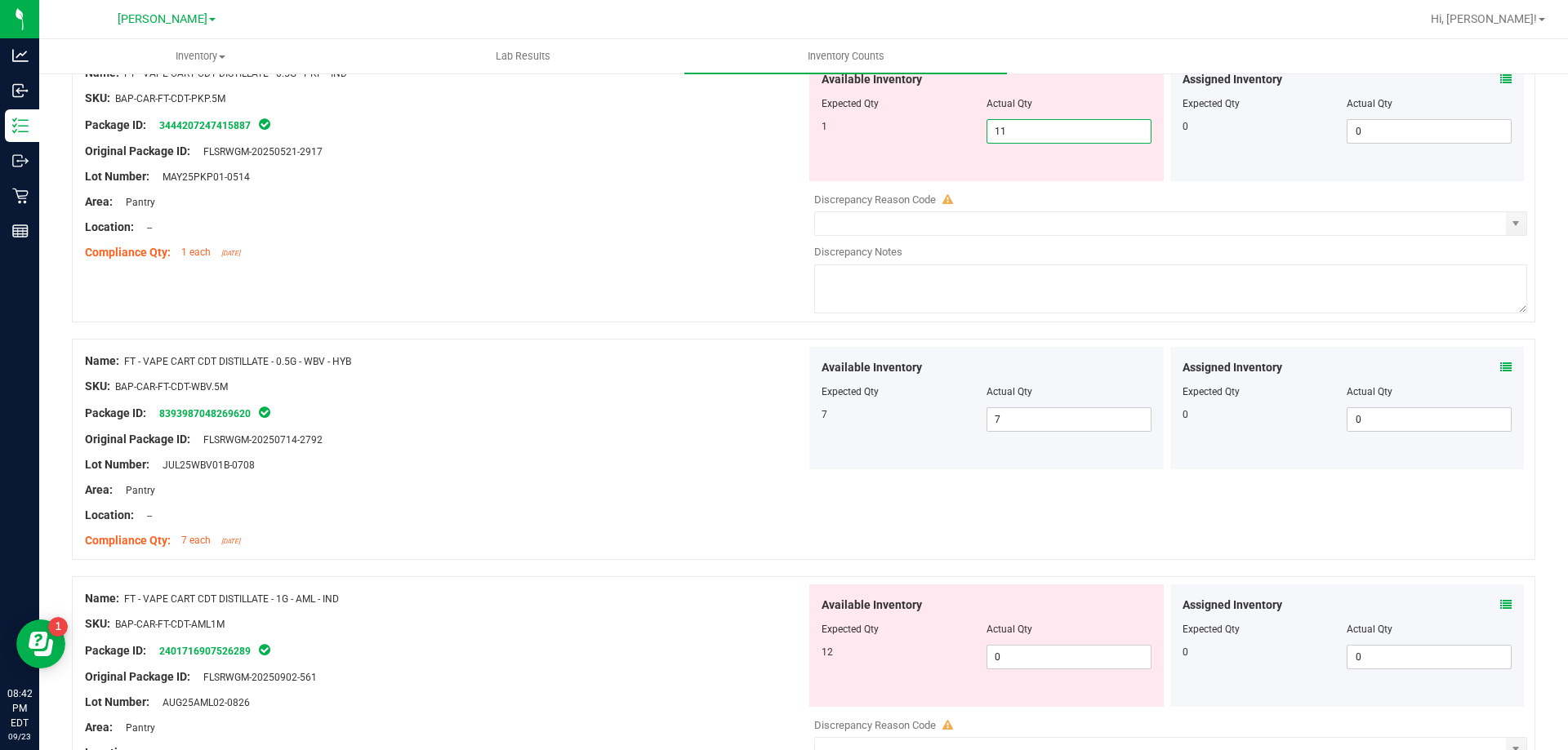
click at [1060, 137] on span "11 11" at bounding box center [1069, 131] width 165 height 24
click at [1054, 660] on div "Available Inventory Expected Qty Actual Qty 12 0 0" at bounding box center [1166, 713] width 721 height 258
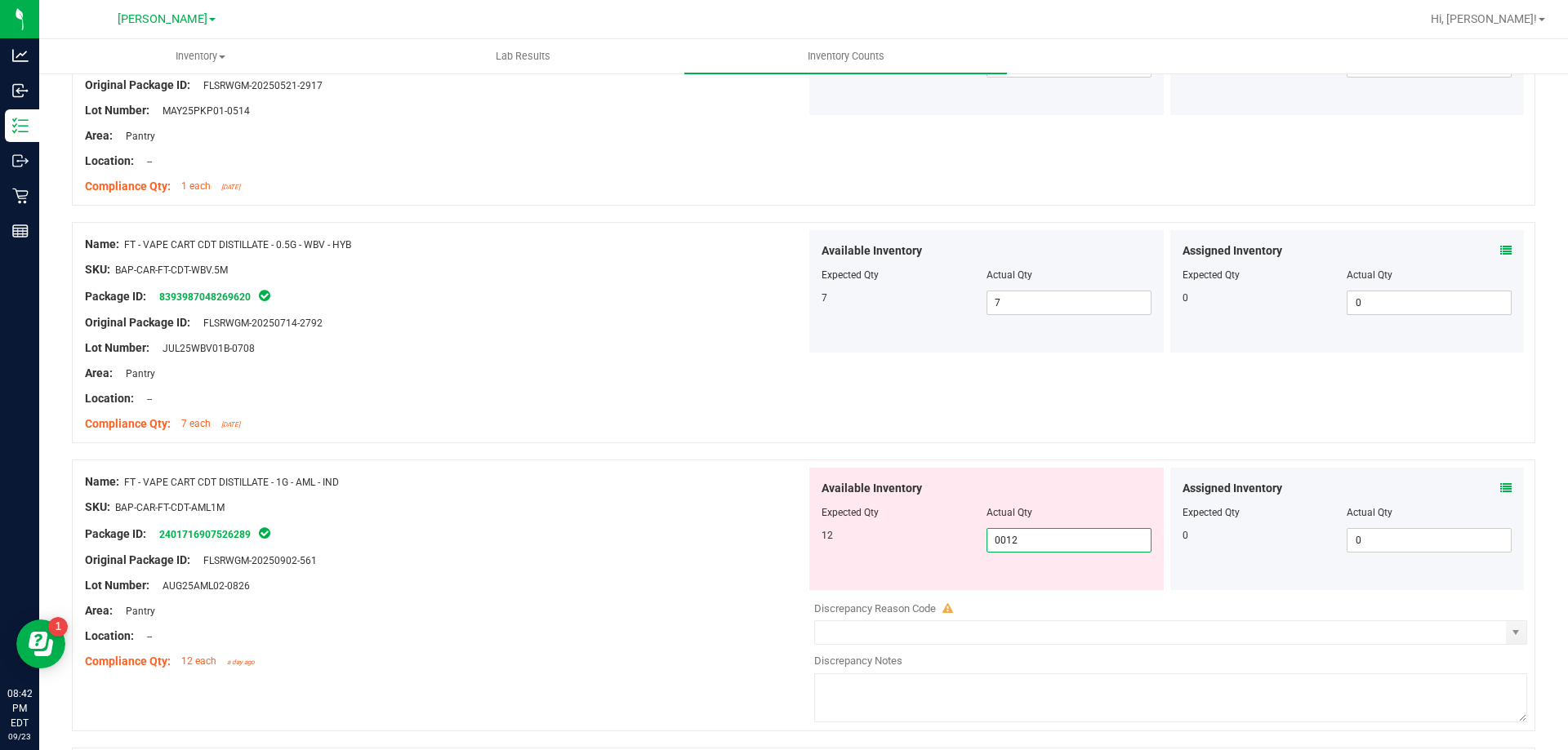
scroll to position [2041, 0]
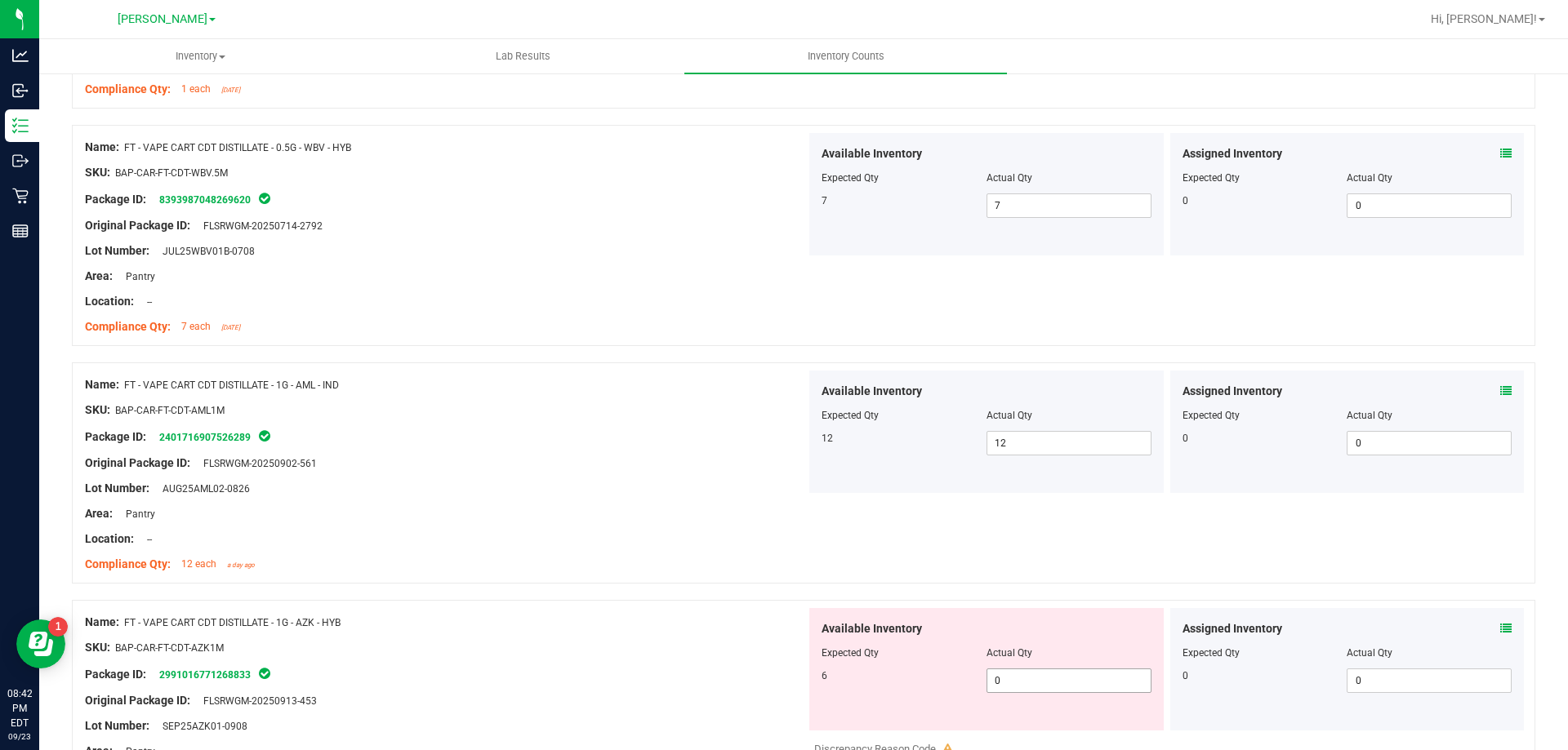
click at [1045, 674] on span "0 0" at bounding box center [1069, 680] width 165 height 24
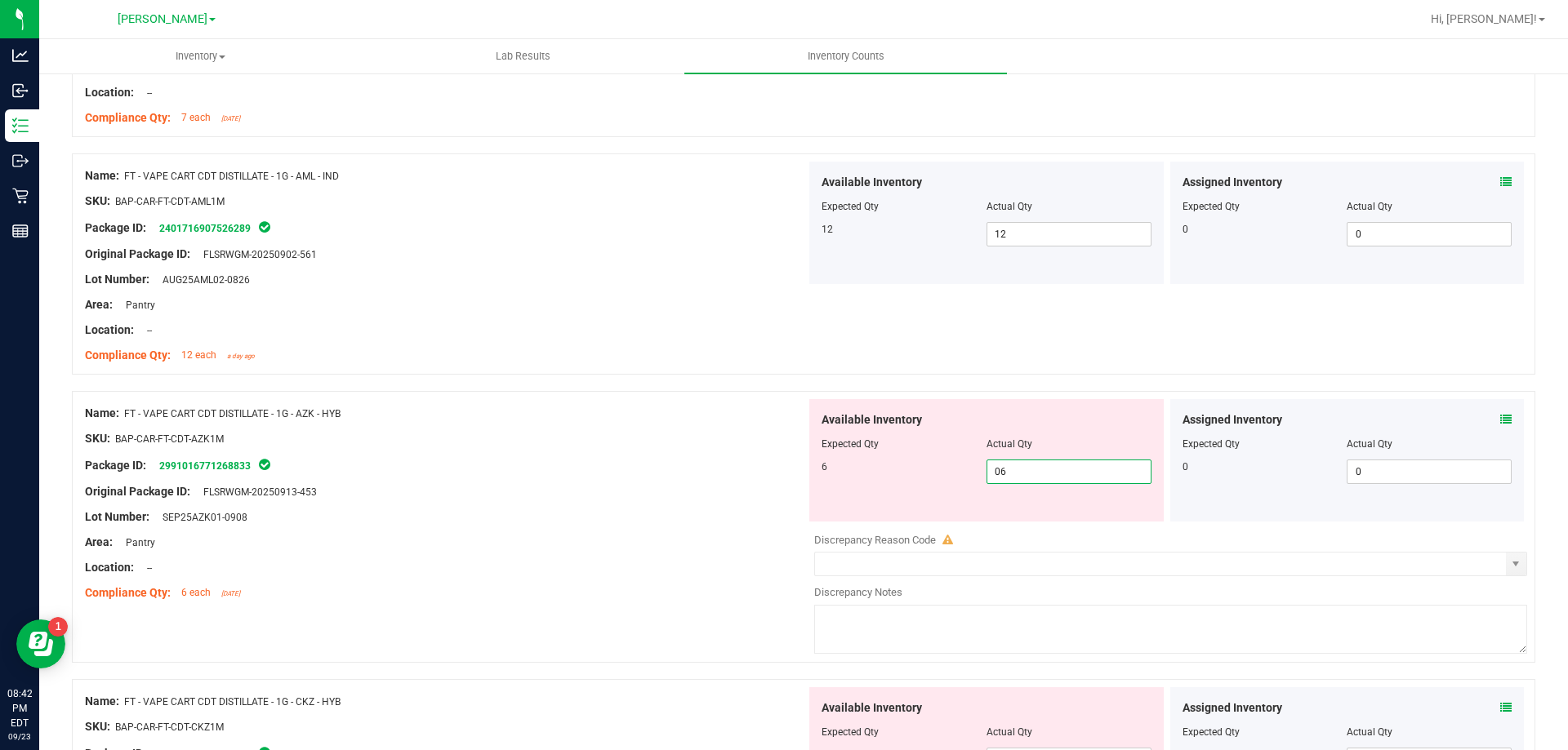
scroll to position [2285, 0]
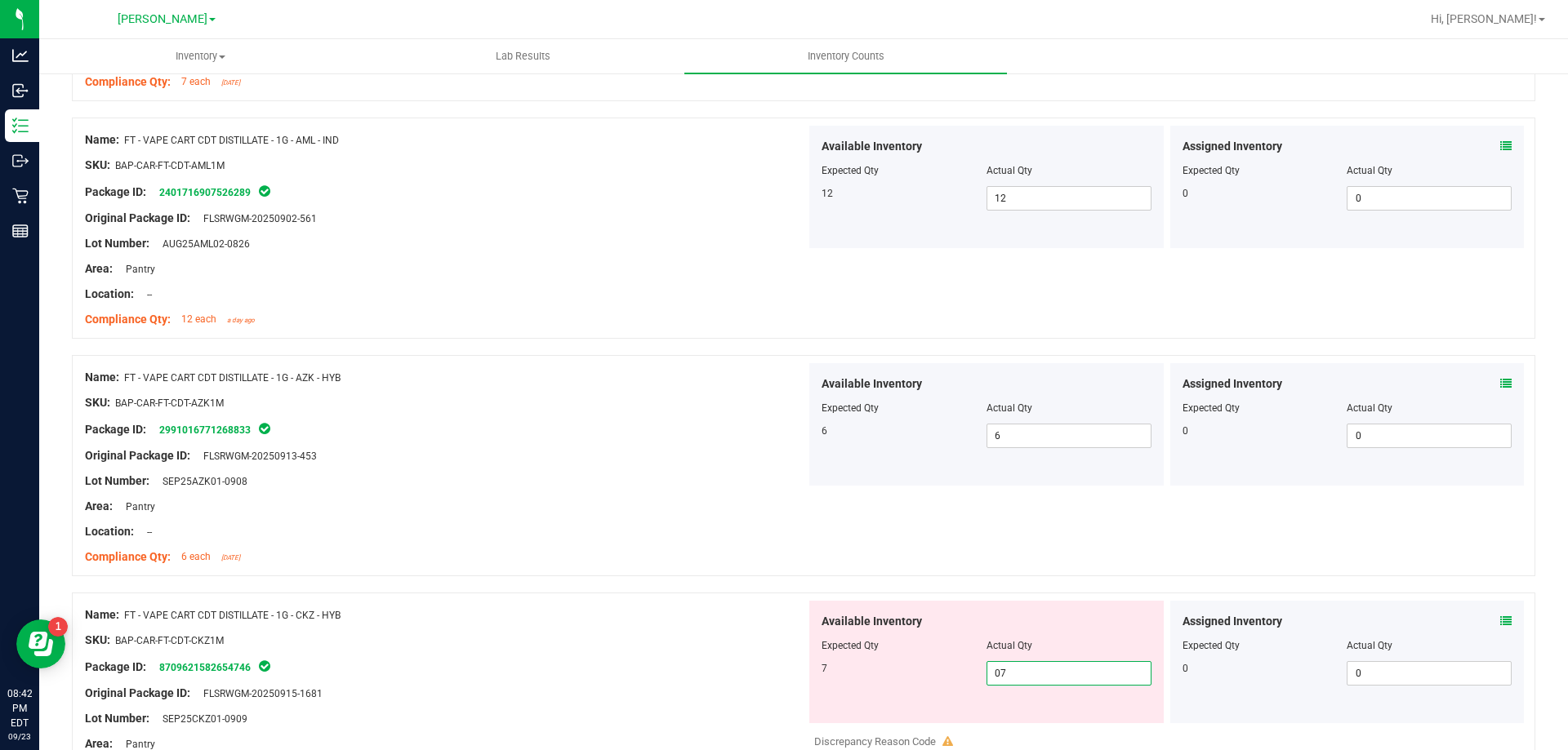
scroll to position [2612, 0]
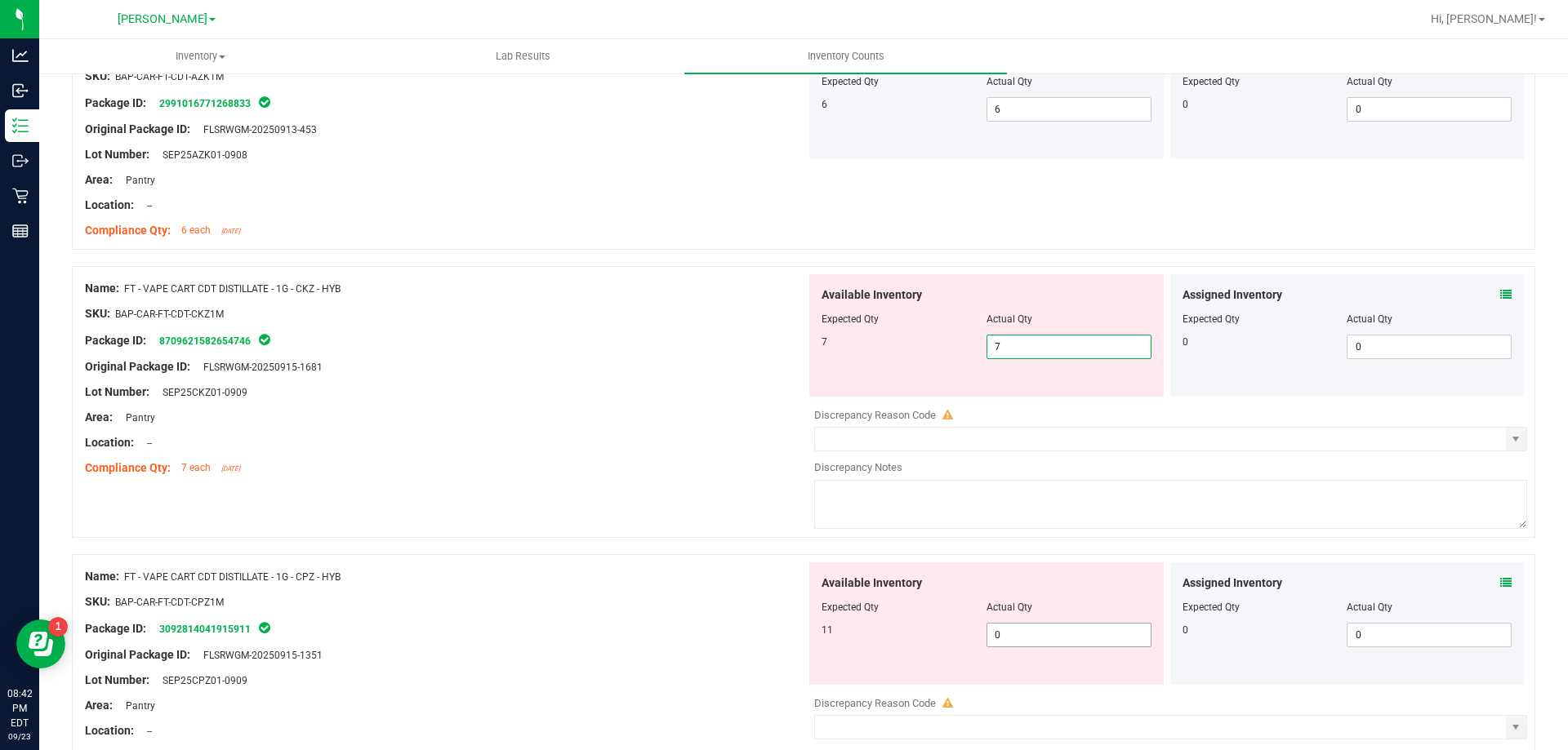
click at [1064, 639] on div "Available Inventory Expected Qty Actual Qty 11 0 0" at bounding box center [1166, 691] width 721 height 258
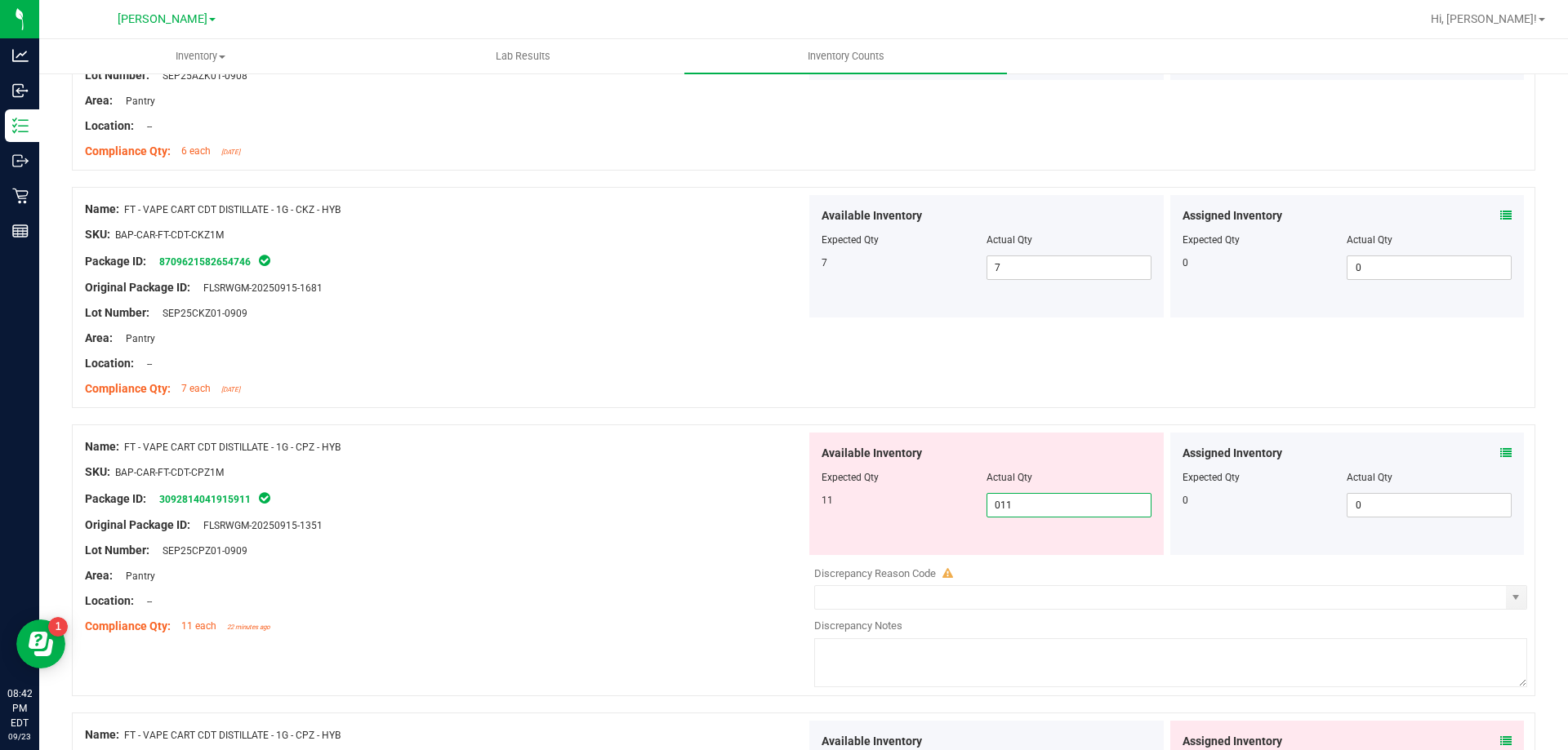
scroll to position [2856, 0]
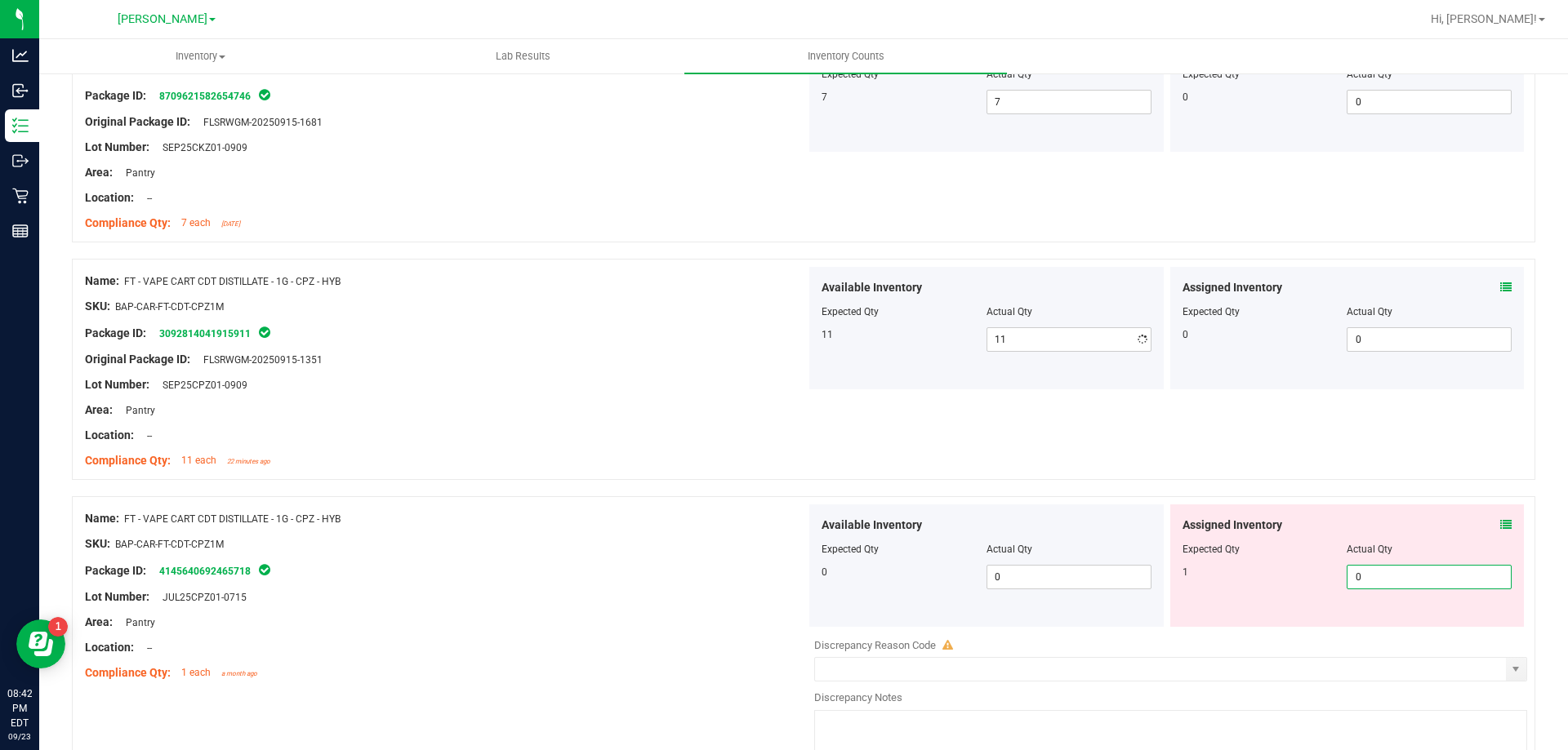
drag, startPoint x: 1424, startPoint y: 636, endPoint x: 947, endPoint y: 569, distance: 481.7
click at [1421, 636] on div "Available Inventory Expected Qty Actual Qty 0 0 0" at bounding box center [1166, 633] width 721 height 258
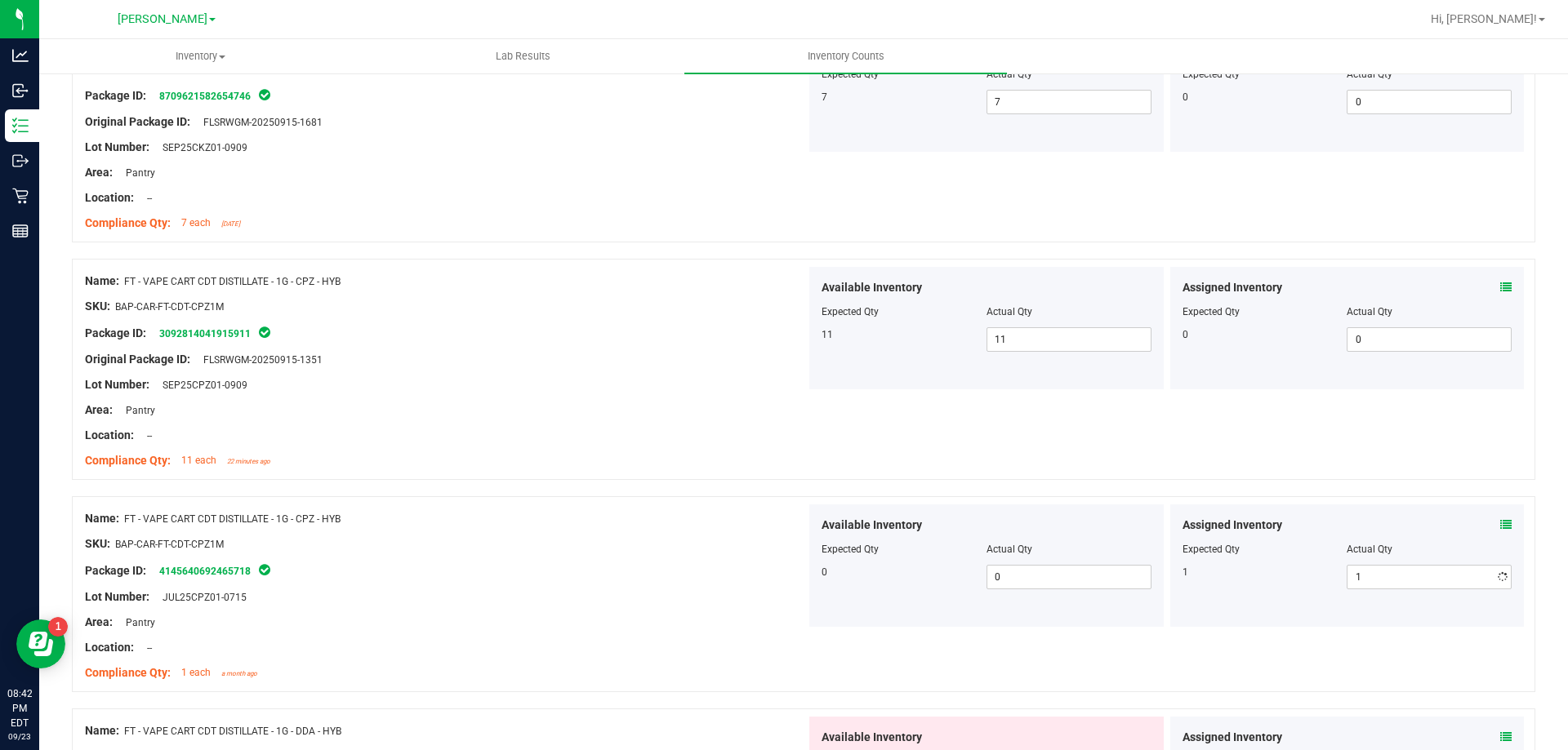
click at [732, 519] on div "Name: FT - VAPE CART CDT DISTILLATE - 1G - CPZ - HYB" at bounding box center [446, 518] width 721 height 17
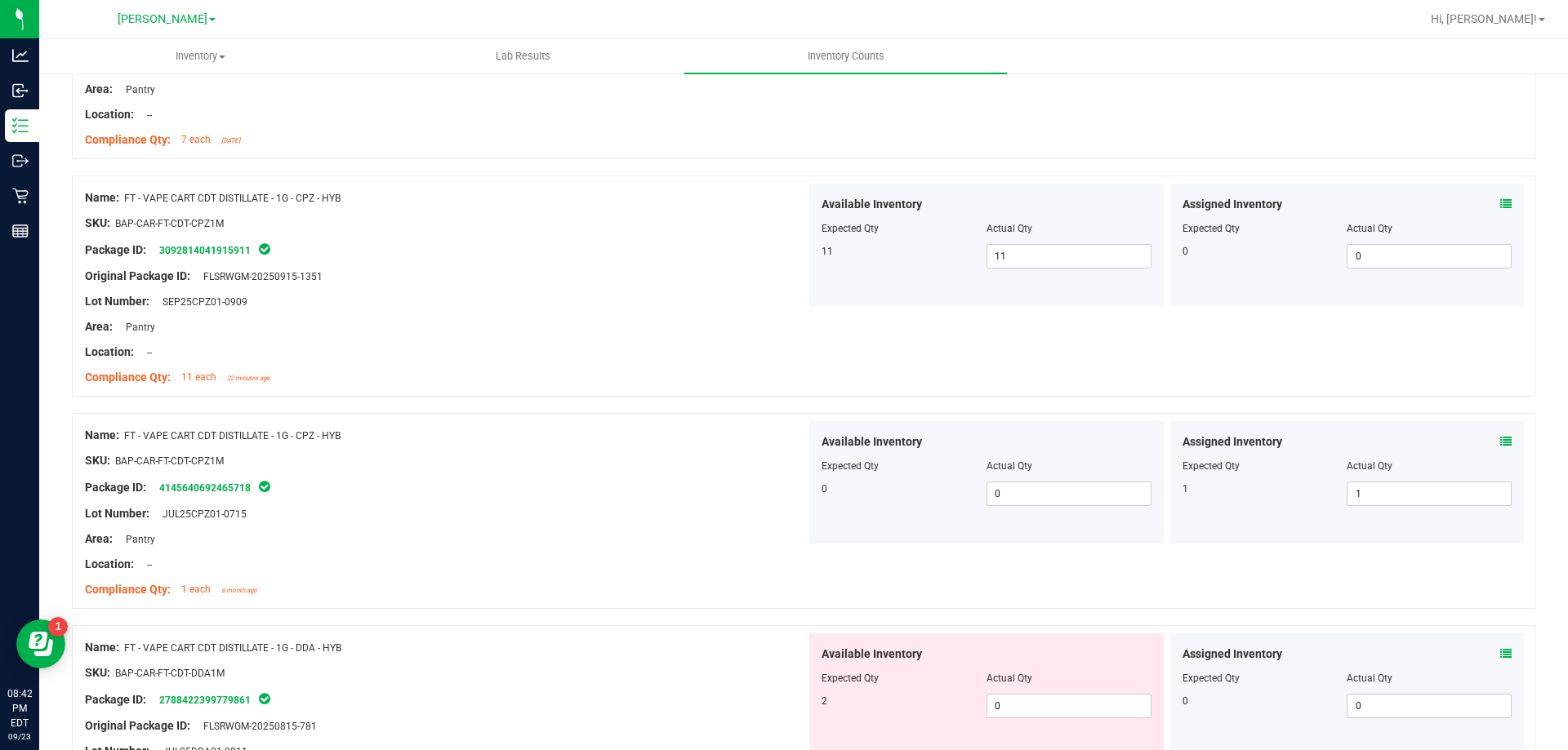
scroll to position [3019, 0]
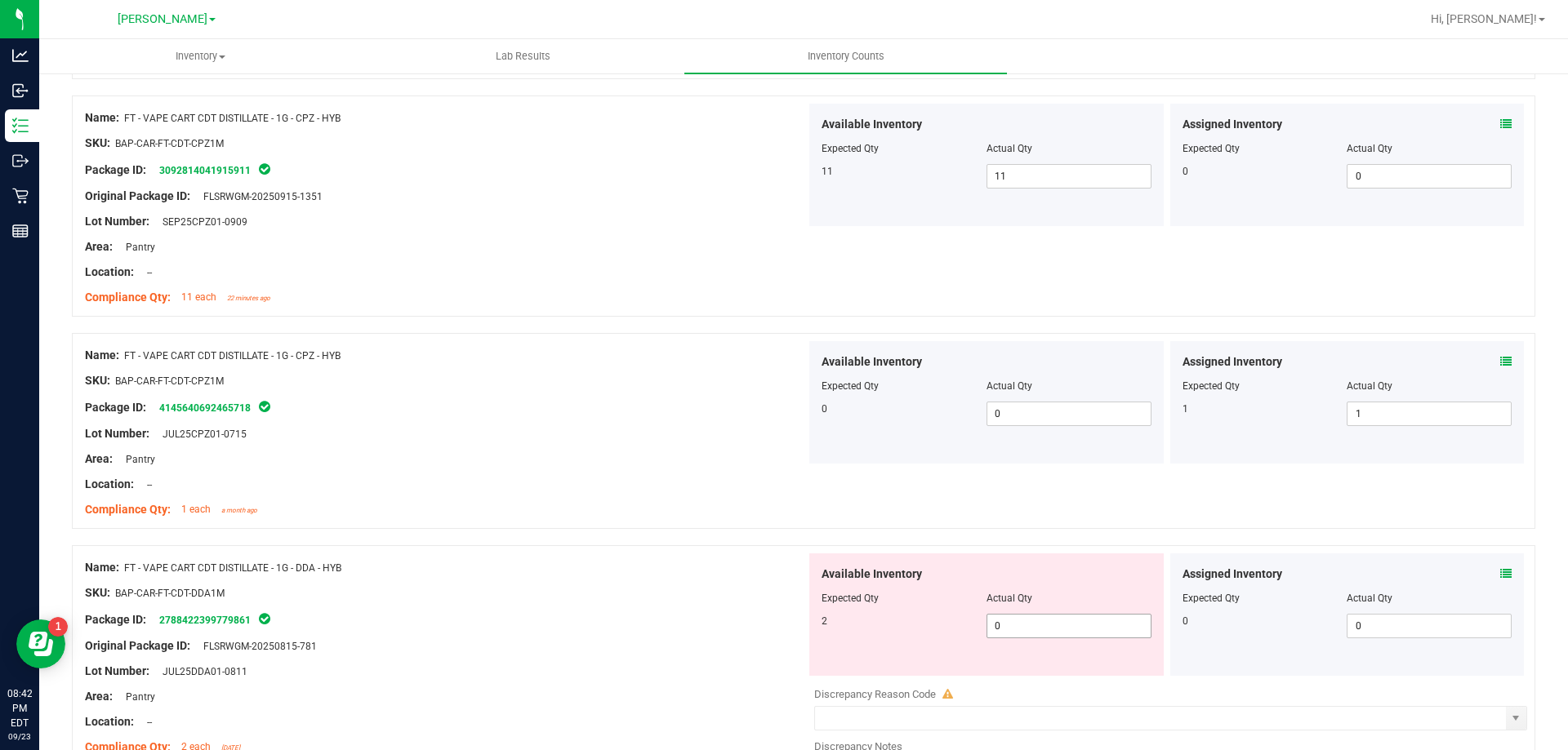
click at [1032, 629] on span "0 0" at bounding box center [1069, 626] width 165 height 24
click at [836, 562] on div "Available Inventory Expected Qty Actual Qty 2 2 2" at bounding box center [986, 614] width 355 height 122
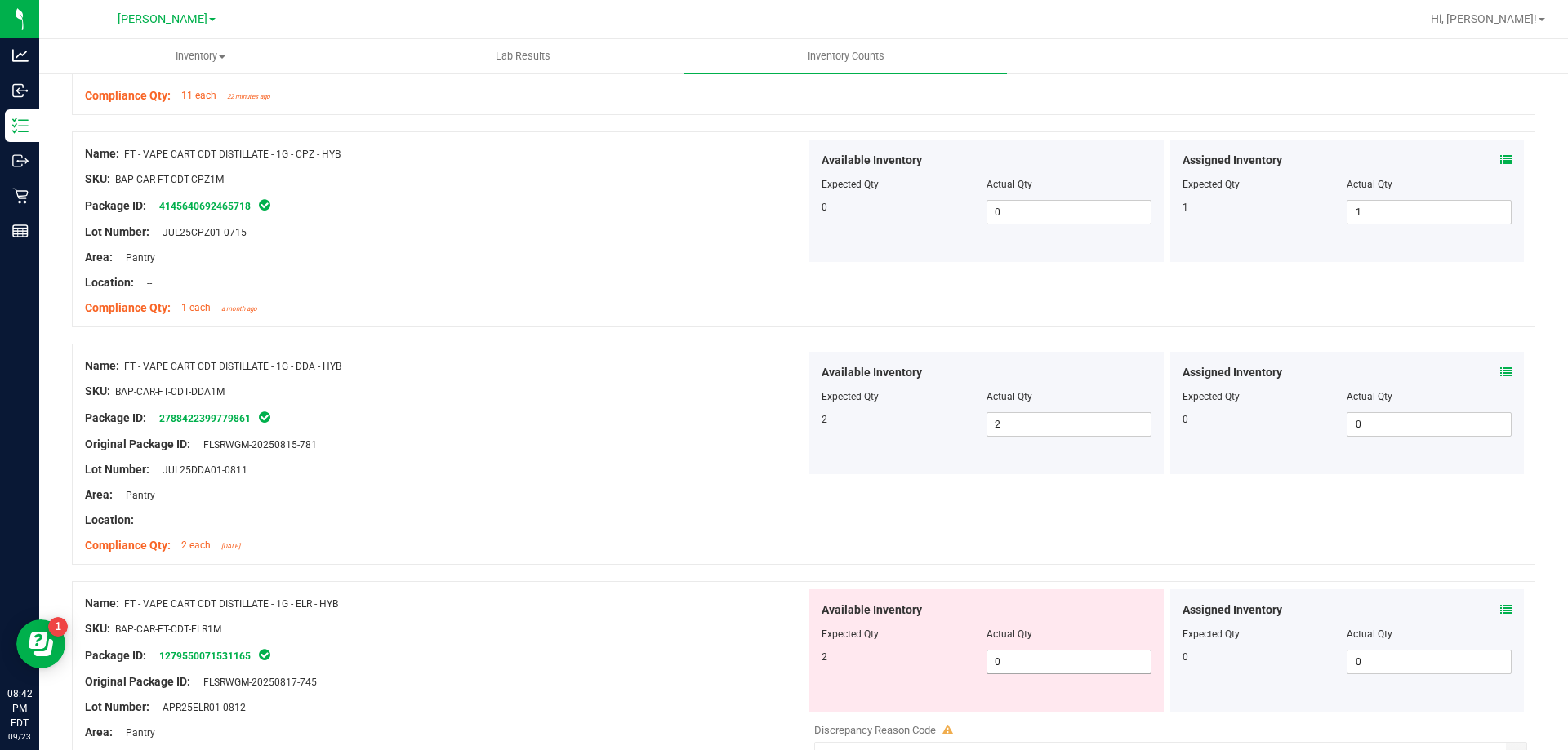
scroll to position [3264, 0]
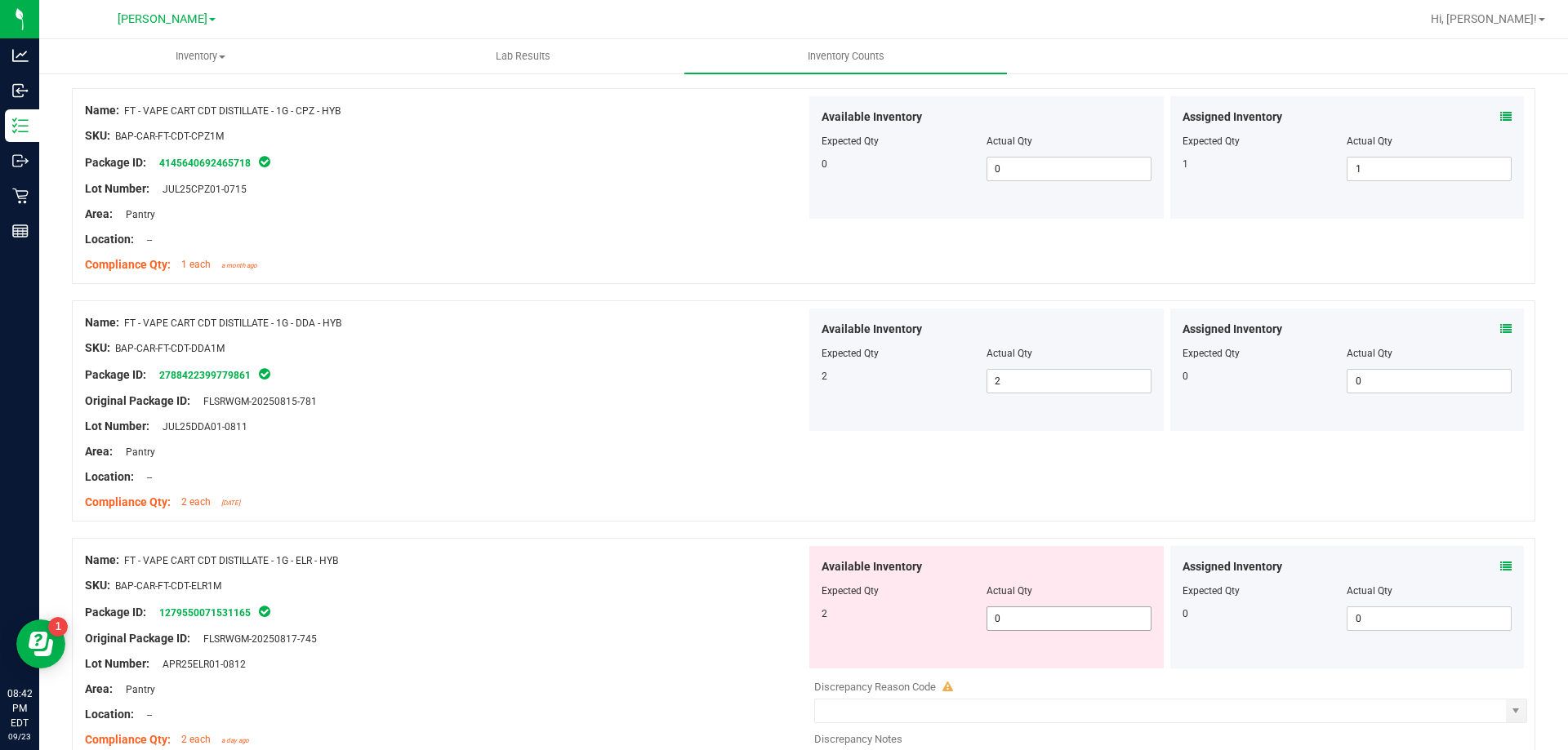
click at [1040, 632] on div "Available Inventory Expected Qty Actual Qty 2 0 0" at bounding box center [986, 607] width 355 height 122
click at [1032, 619] on span "0 0" at bounding box center [1069, 619] width 165 height 24
drag, startPoint x: 705, startPoint y: 560, endPoint x: 744, endPoint y: 560, distance: 39.0
click at [714, 560] on div "Name: FT - VAPE CART CDT DISTILLATE - 1G - ELR - HYB" at bounding box center [446, 560] width 721 height 17
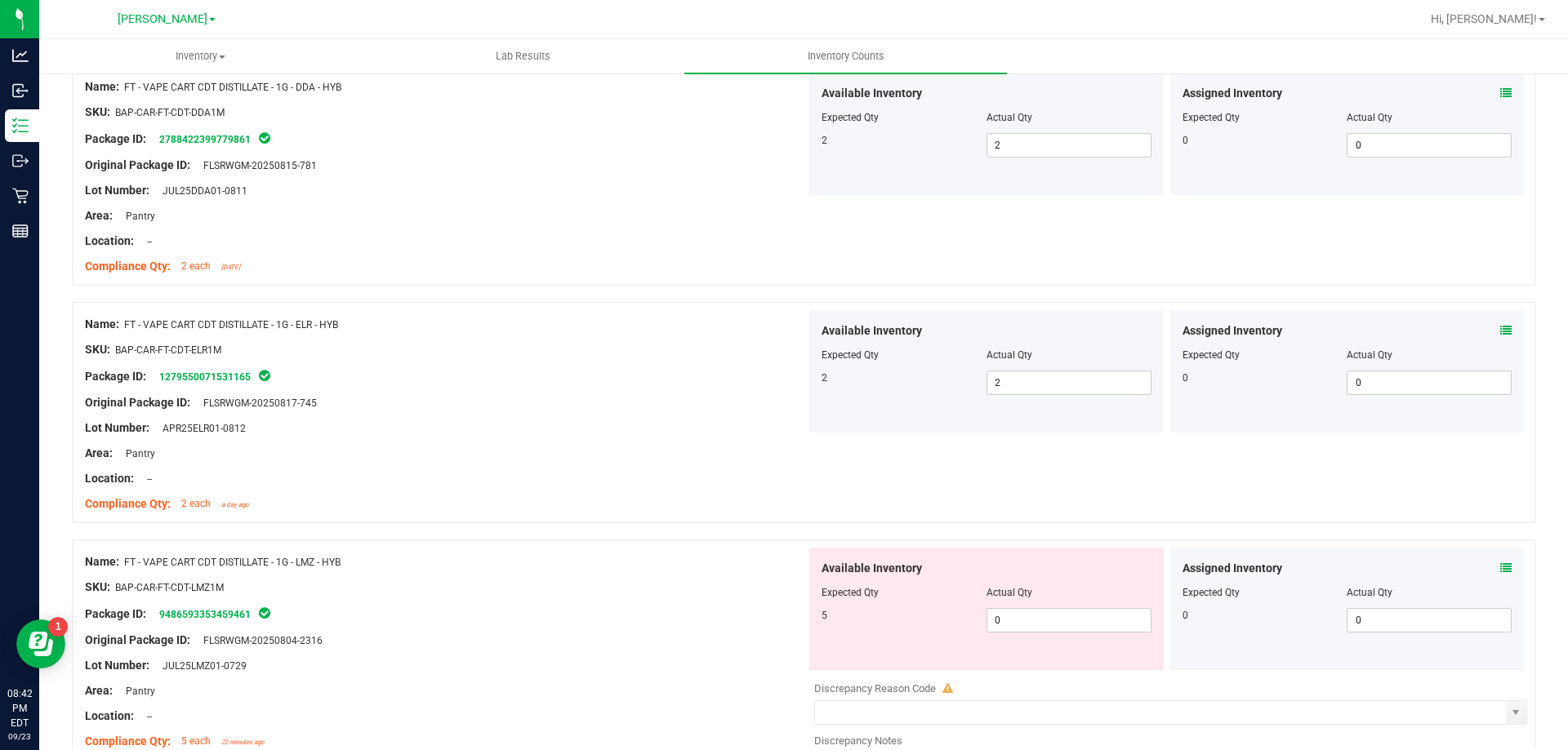
scroll to position [3509, 0]
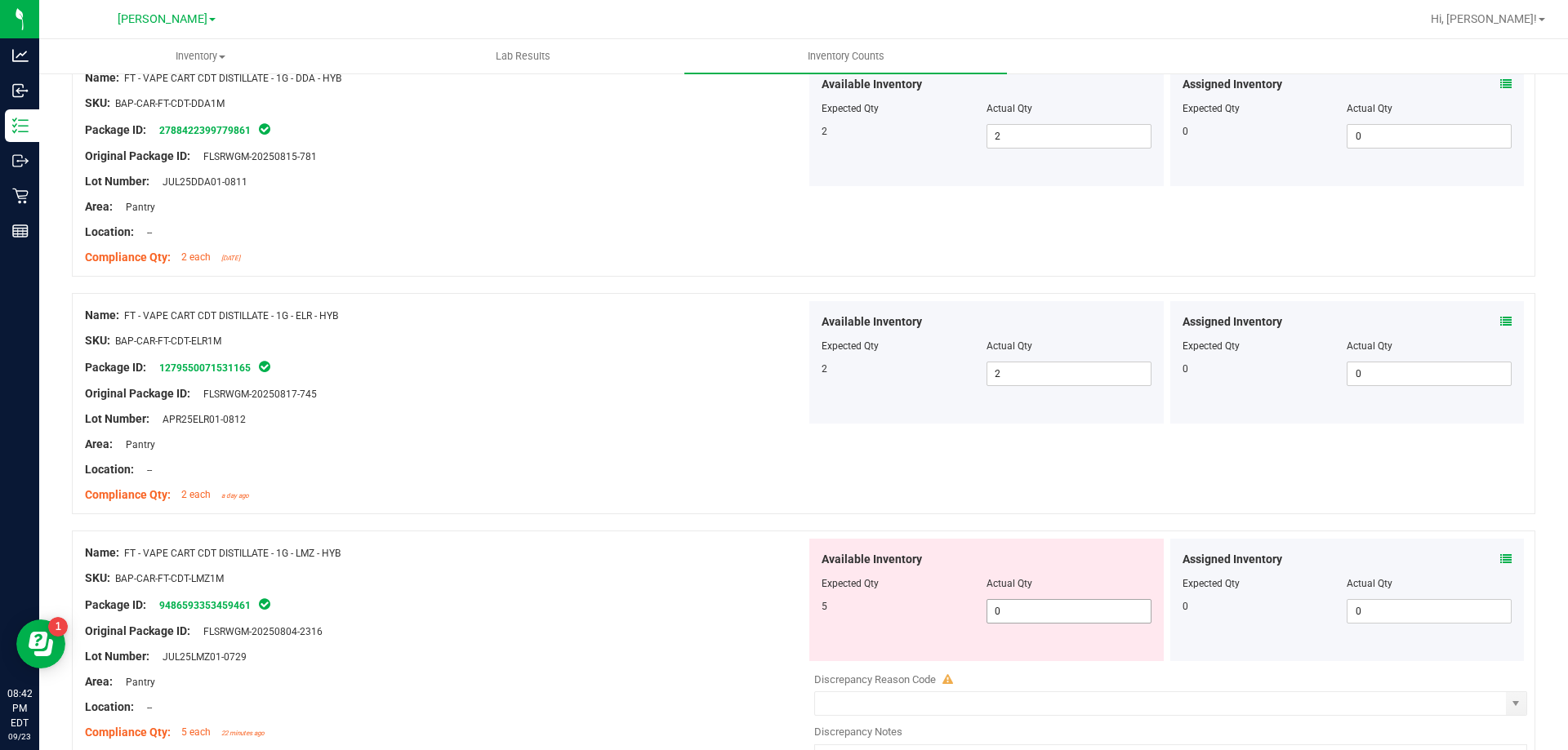
click at [1061, 607] on span "0 0" at bounding box center [1069, 610] width 165 height 24
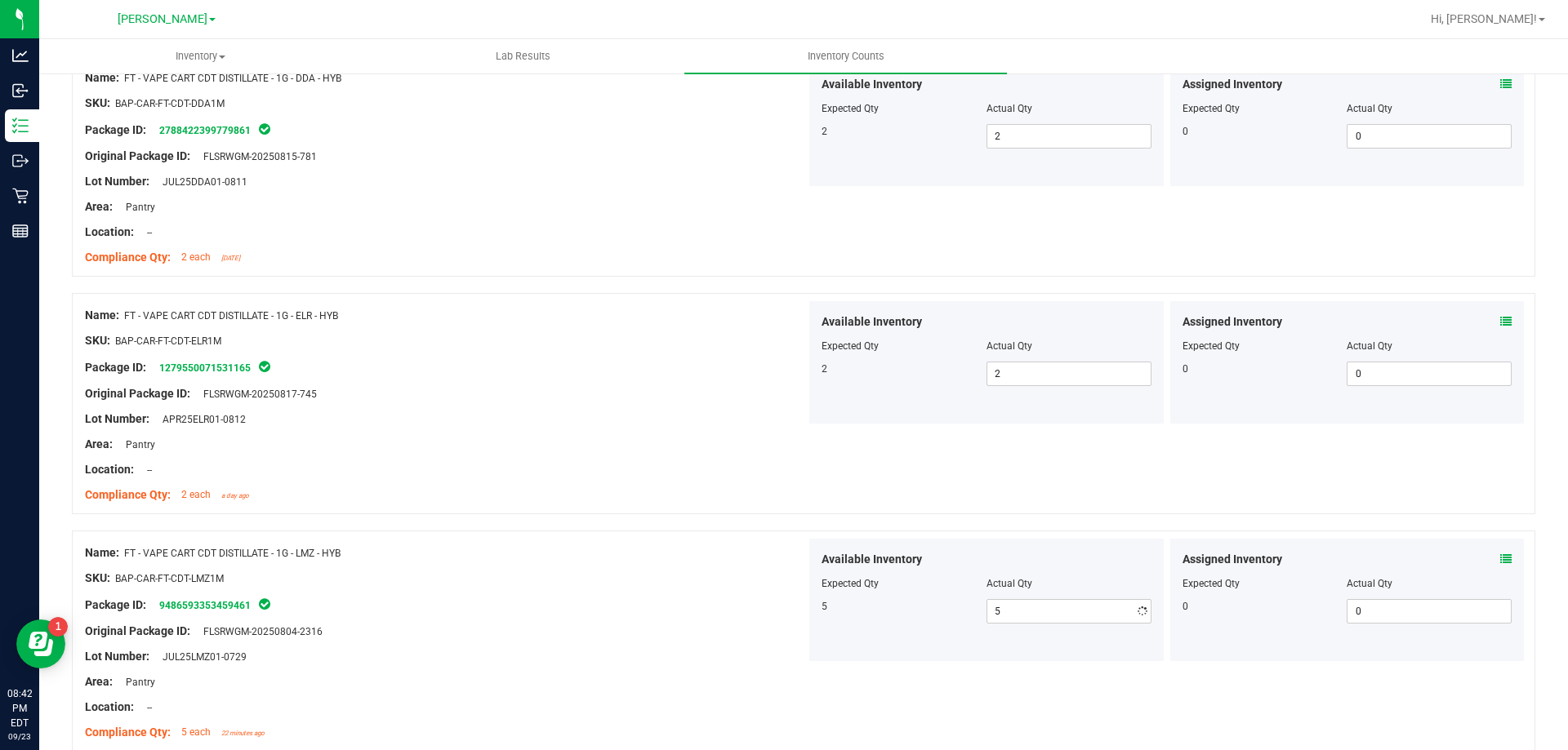
click at [831, 516] on div at bounding box center [803, 522] width 1464 height 16
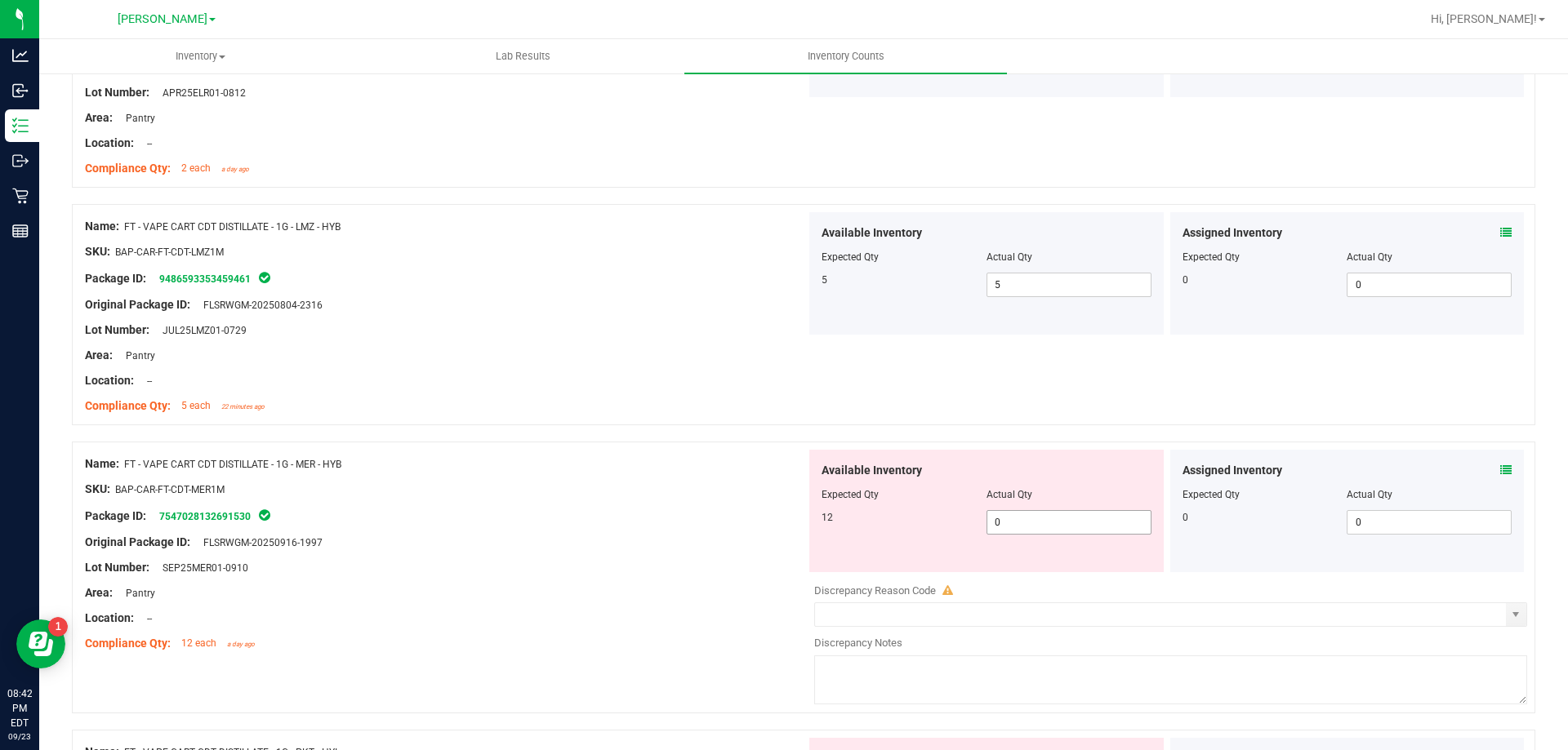
click at [1012, 533] on span "0 0" at bounding box center [1069, 521] width 165 height 24
drag, startPoint x: 1014, startPoint y: 504, endPoint x: 1013, endPoint y: 514, distance: 10.0
click at [1014, 505] on div at bounding box center [986, 505] width 330 height 8
click at [1007, 521] on span "0 0" at bounding box center [1069, 521] width 165 height 24
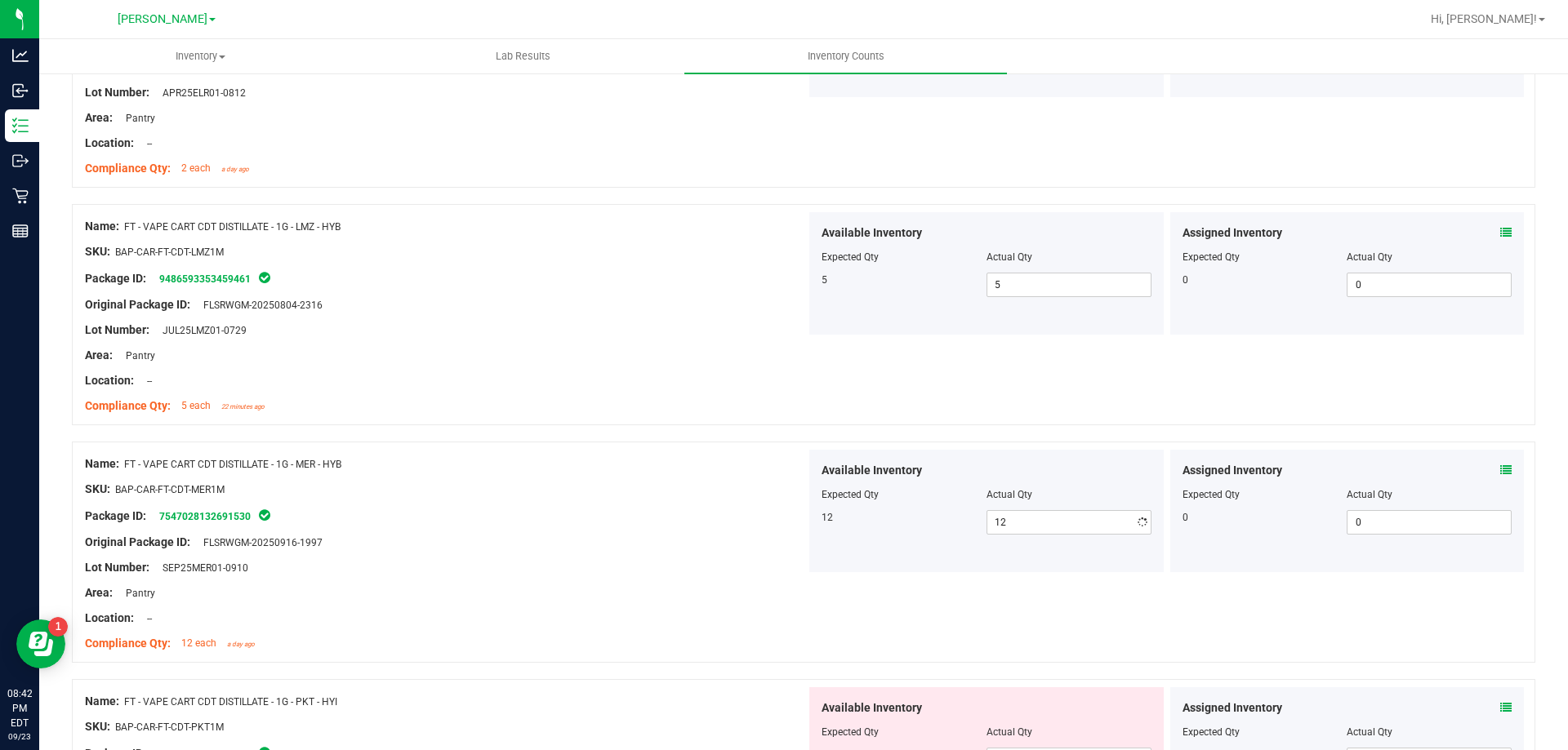
click at [762, 485] on div "SKU: BAP-CAR-FT-CDT-MER1M" at bounding box center [446, 489] width 721 height 17
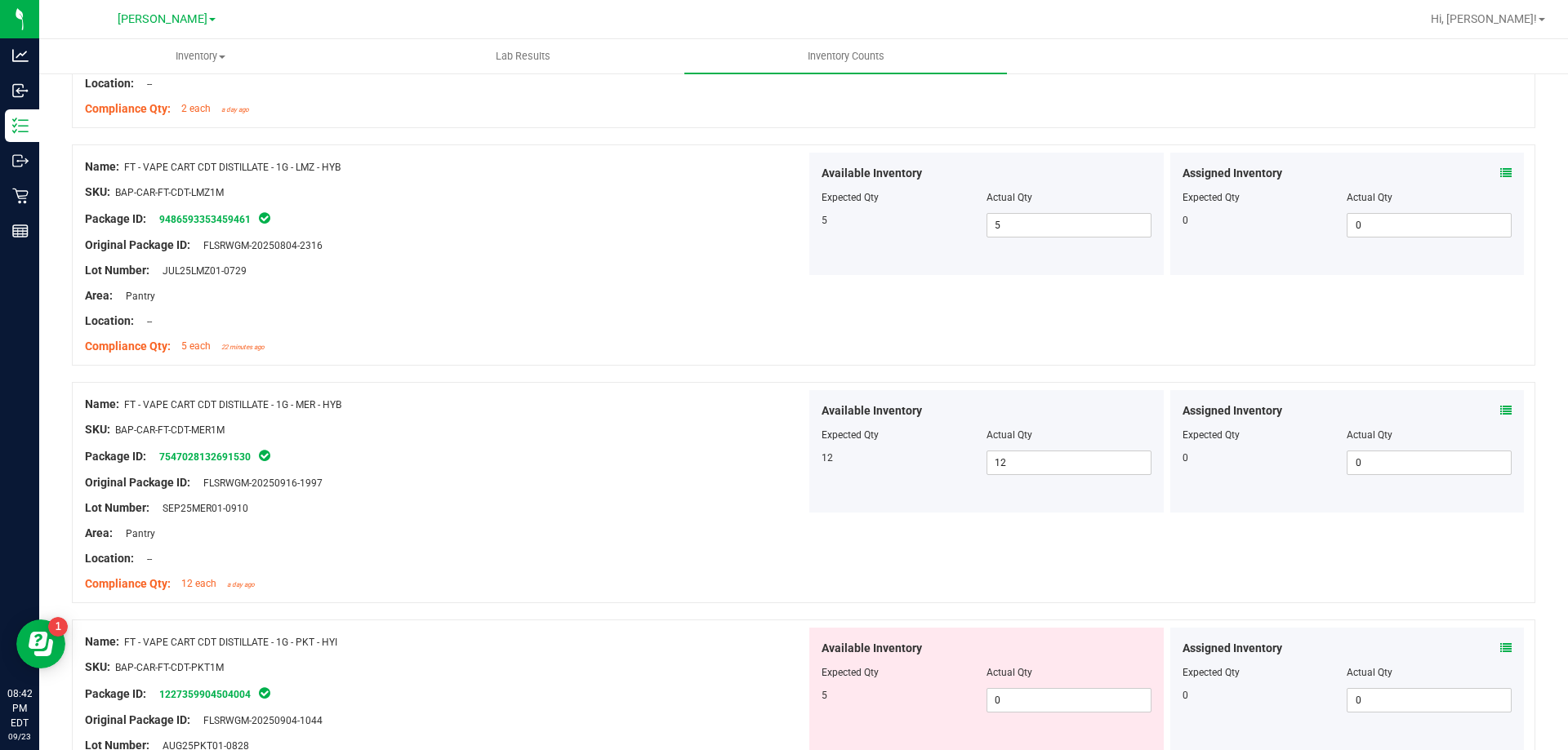
scroll to position [3998, 0]
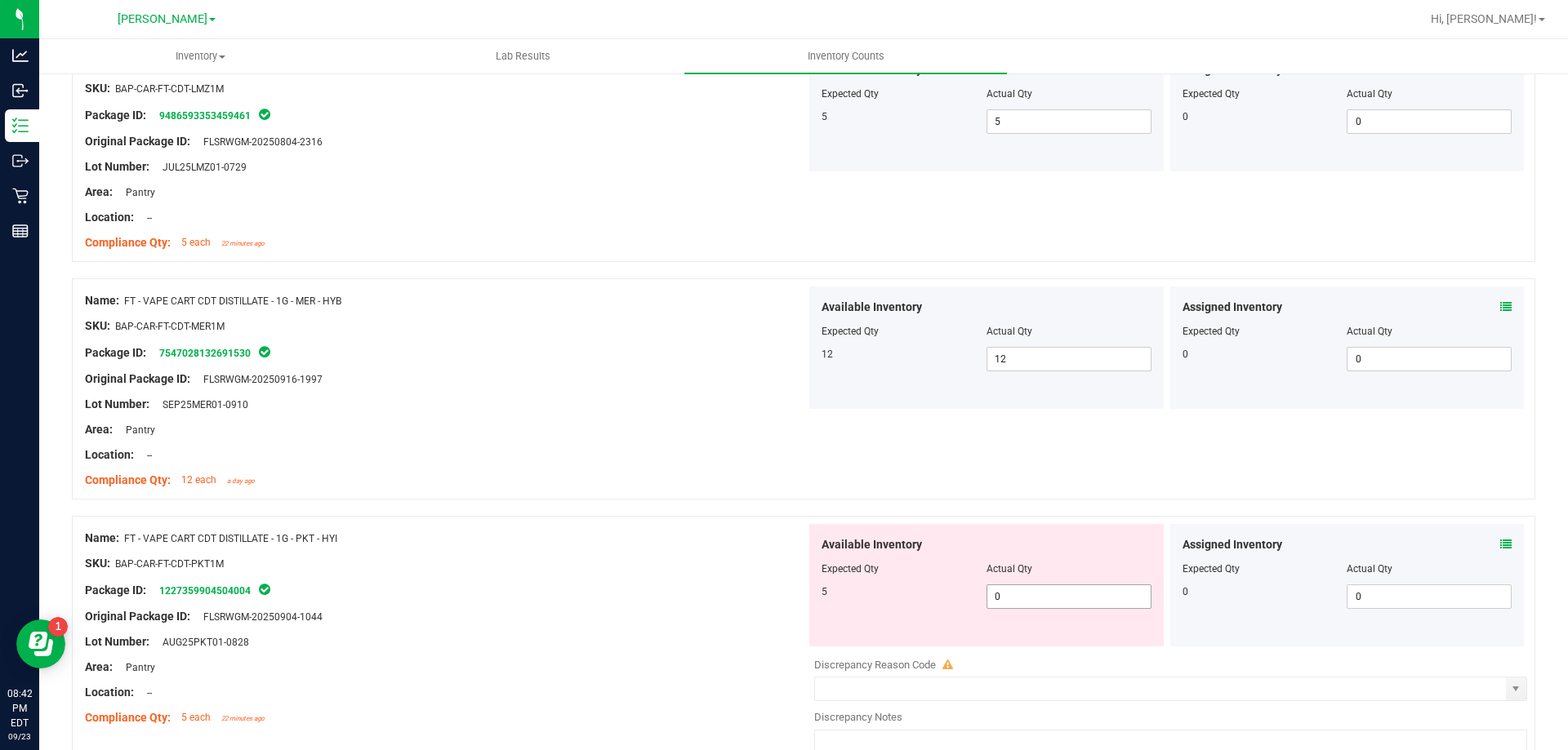
click at [1041, 595] on span "0 0" at bounding box center [1069, 596] width 165 height 24
drag, startPoint x: 569, startPoint y: 497, endPoint x: 673, endPoint y: 511, distance: 104.9
click at [583, 497] on div "Name: FT - VAPE CART CDT DISTILLATE - 1G - MER - HYB SKU: BAP-CAR-FT-CDT-MER1M …" at bounding box center [803, 389] width 1464 height 221
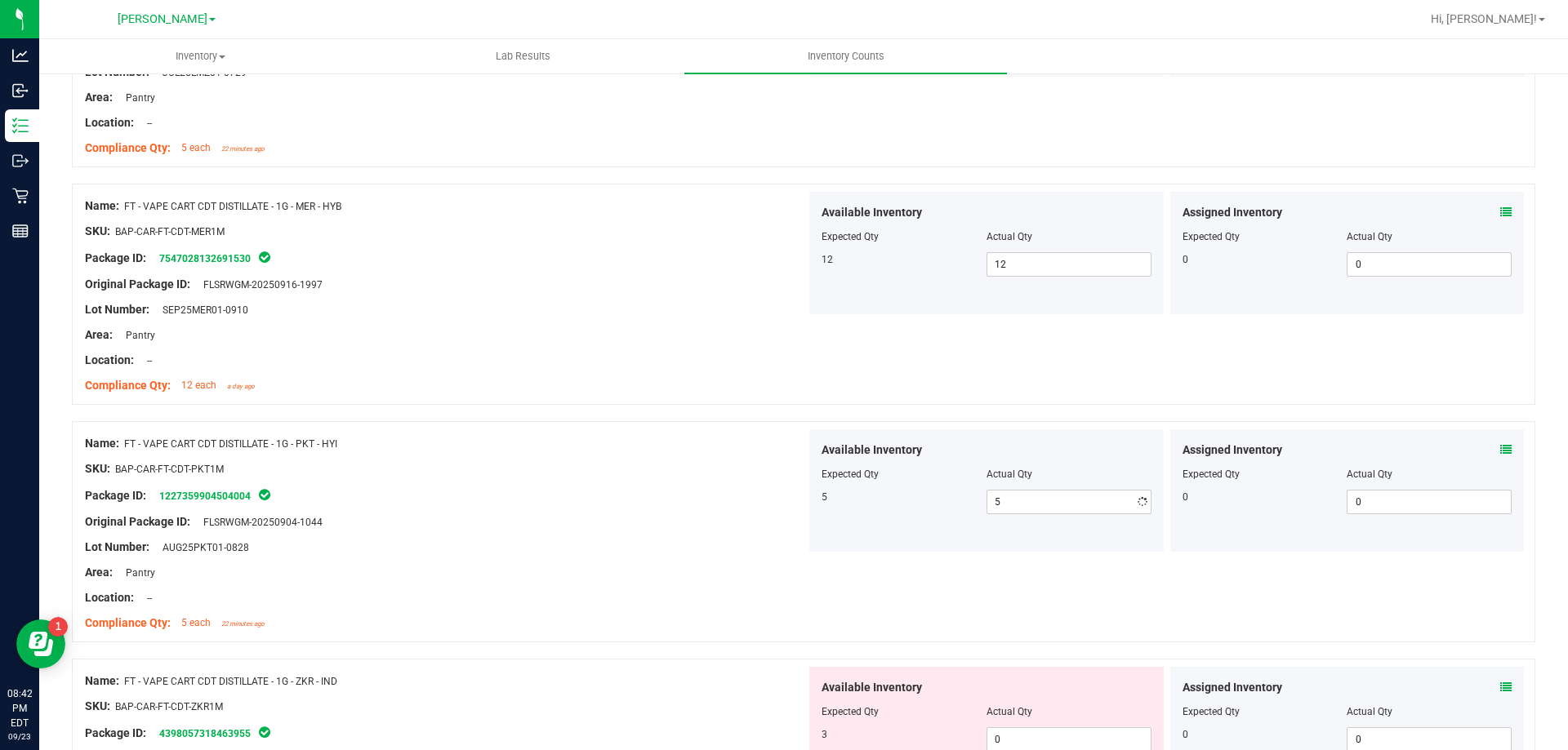
scroll to position [4243, 0]
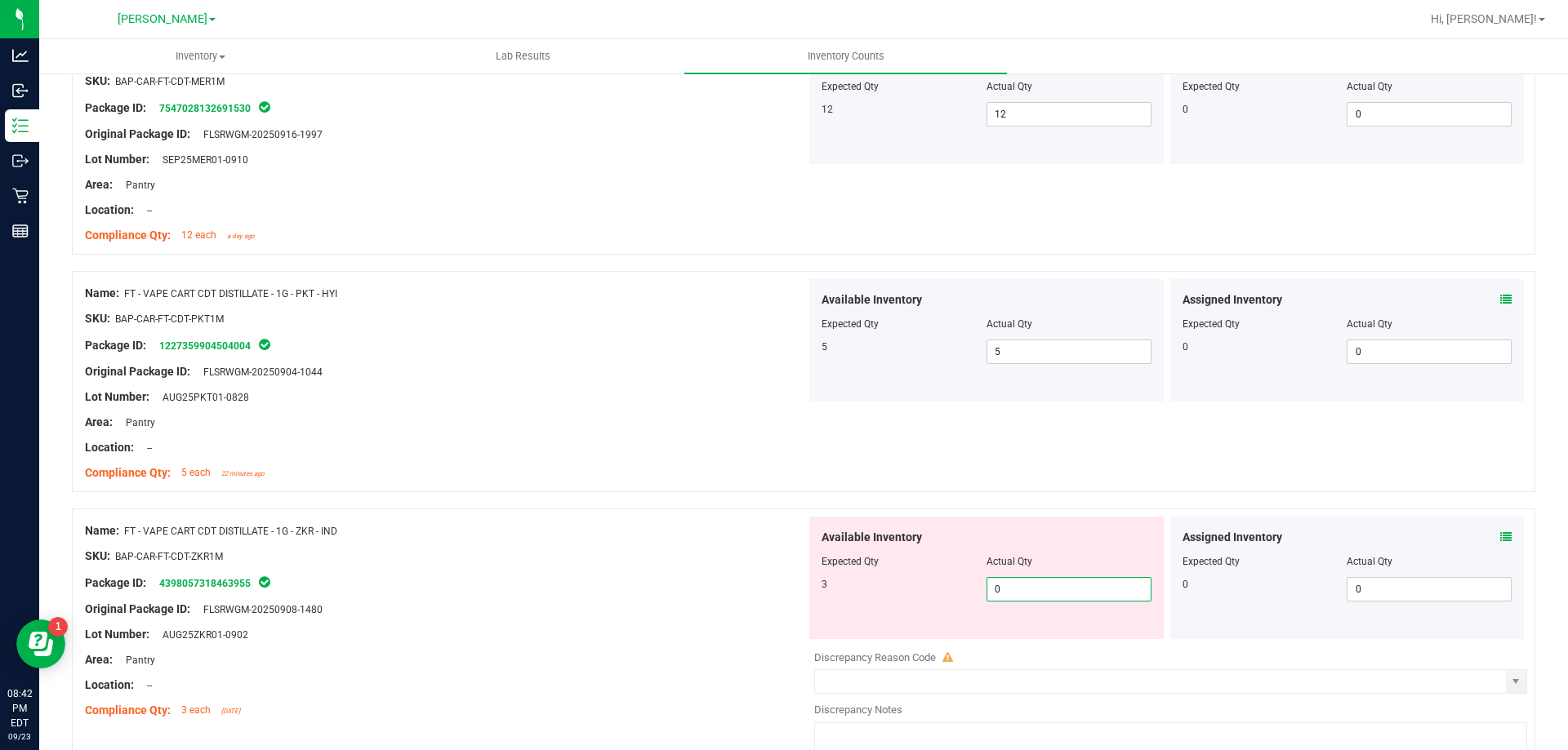
click at [1028, 589] on span "0 0" at bounding box center [1069, 589] width 165 height 24
click at [771, 535] on div "Name: FT - VAPE CART CDT DISTILLATE - 1G - ZKR - IND" at bounding box center [446, 531] width 721 height 17
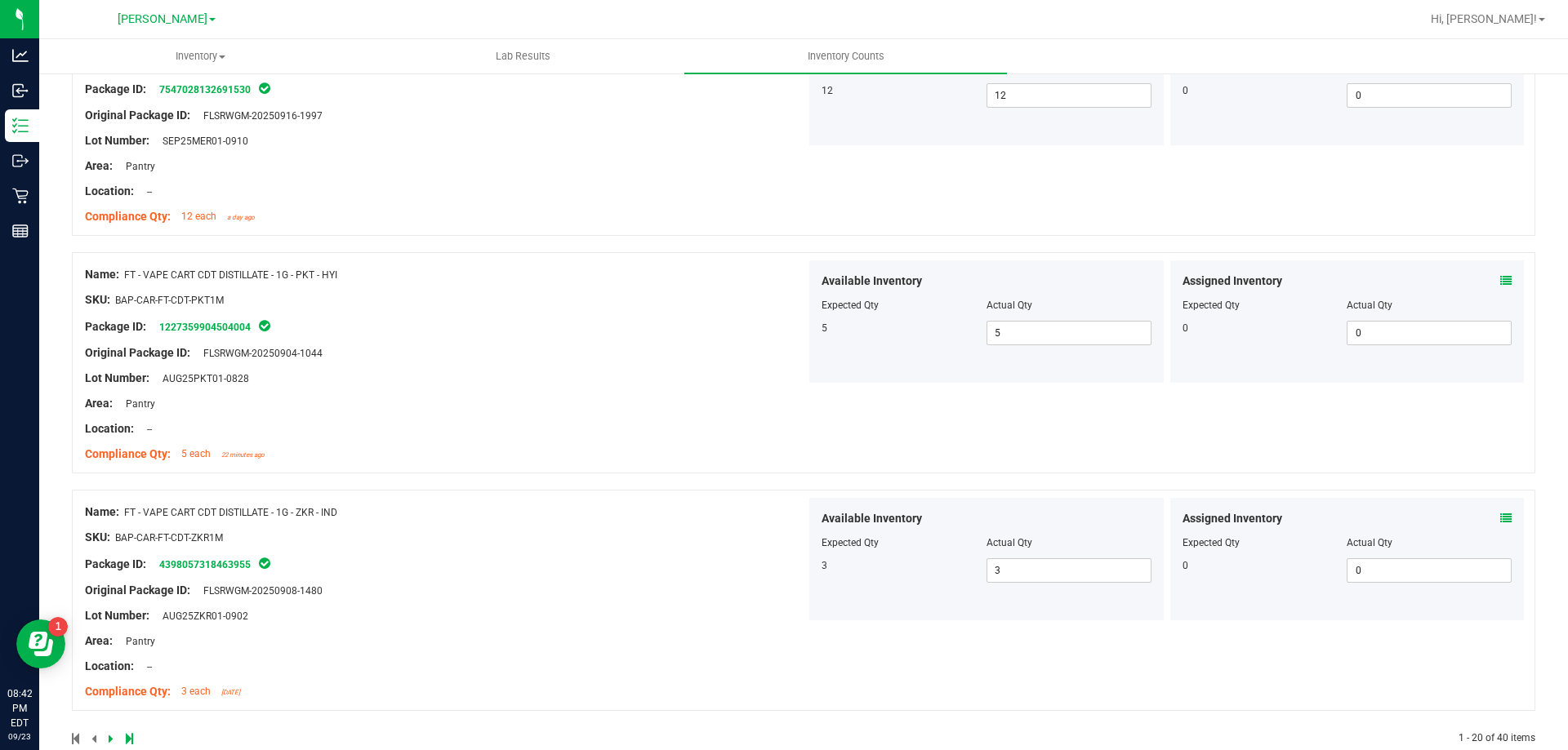
scroll to position [4295, 0]
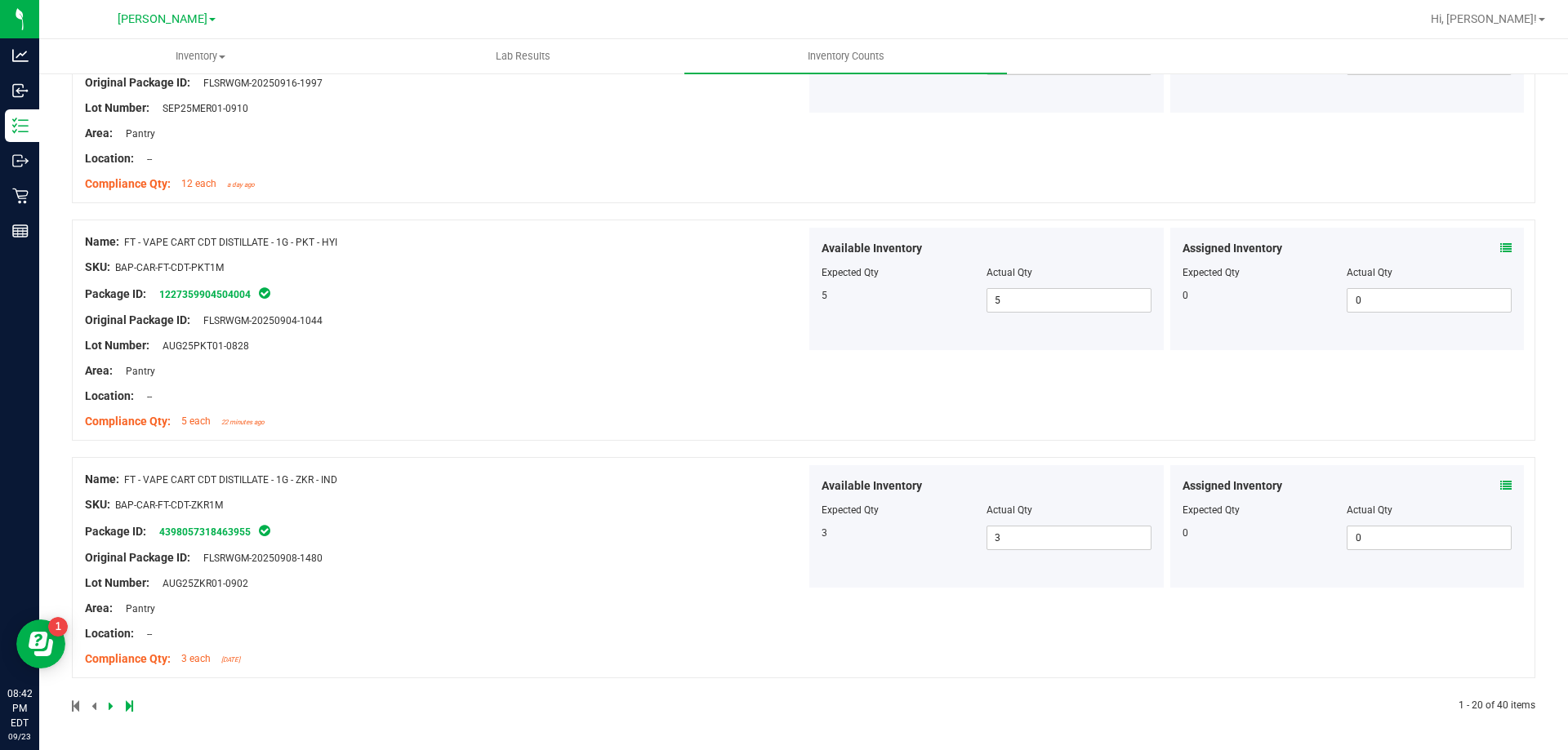
click at [113, 705] on link at bounding box center [113, 706] width 7 height 12
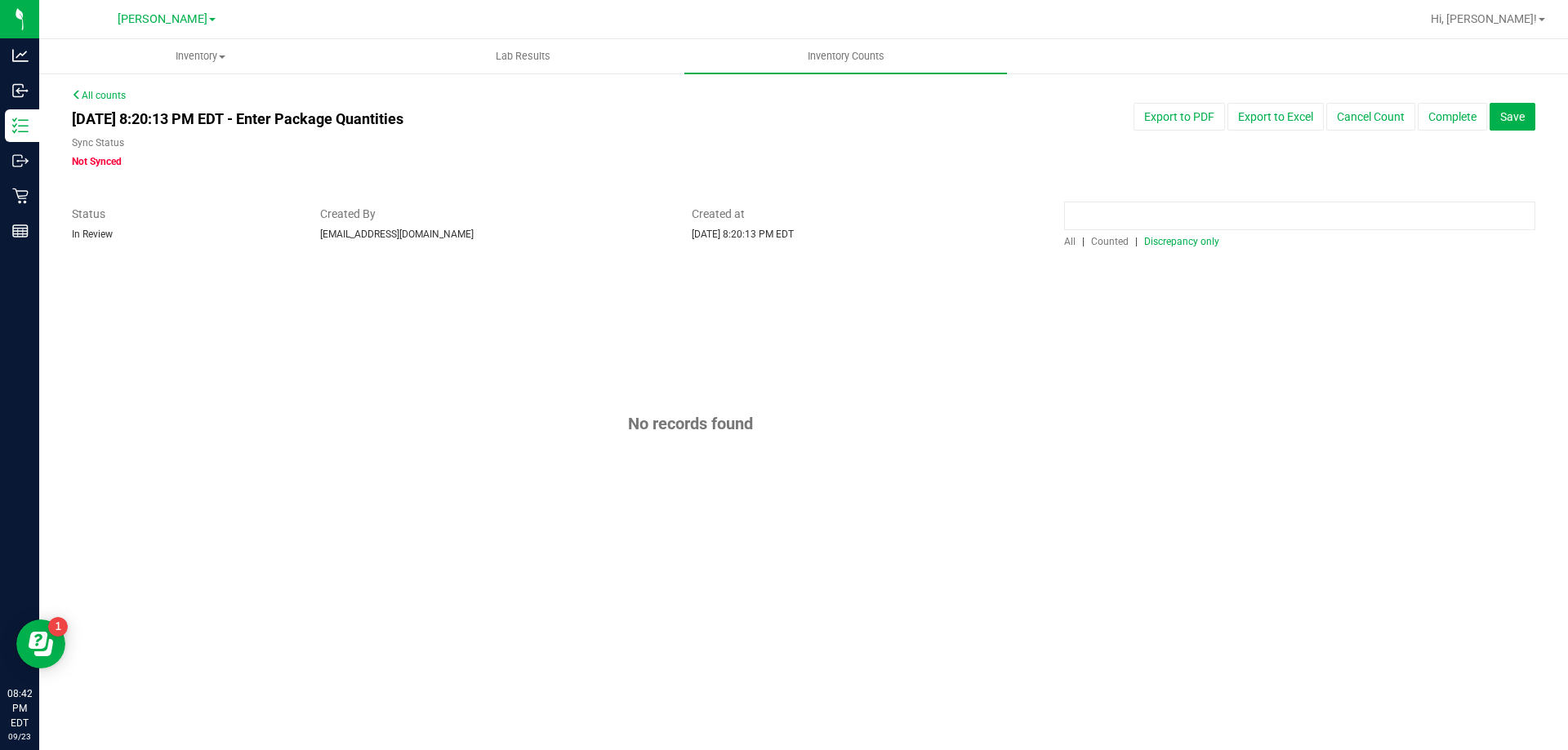
drag, startPoint x: 1193, startPoint y: 228, endPoint x: 1191, endPoint y: 236, distance: 8.2
click at [1193, 229] on input at bounding box center [1298, 215] width 471 height 28
click at [1188, 239] on span "Discrepancy only" at bounding box center [1181, 241] width 75 height 12
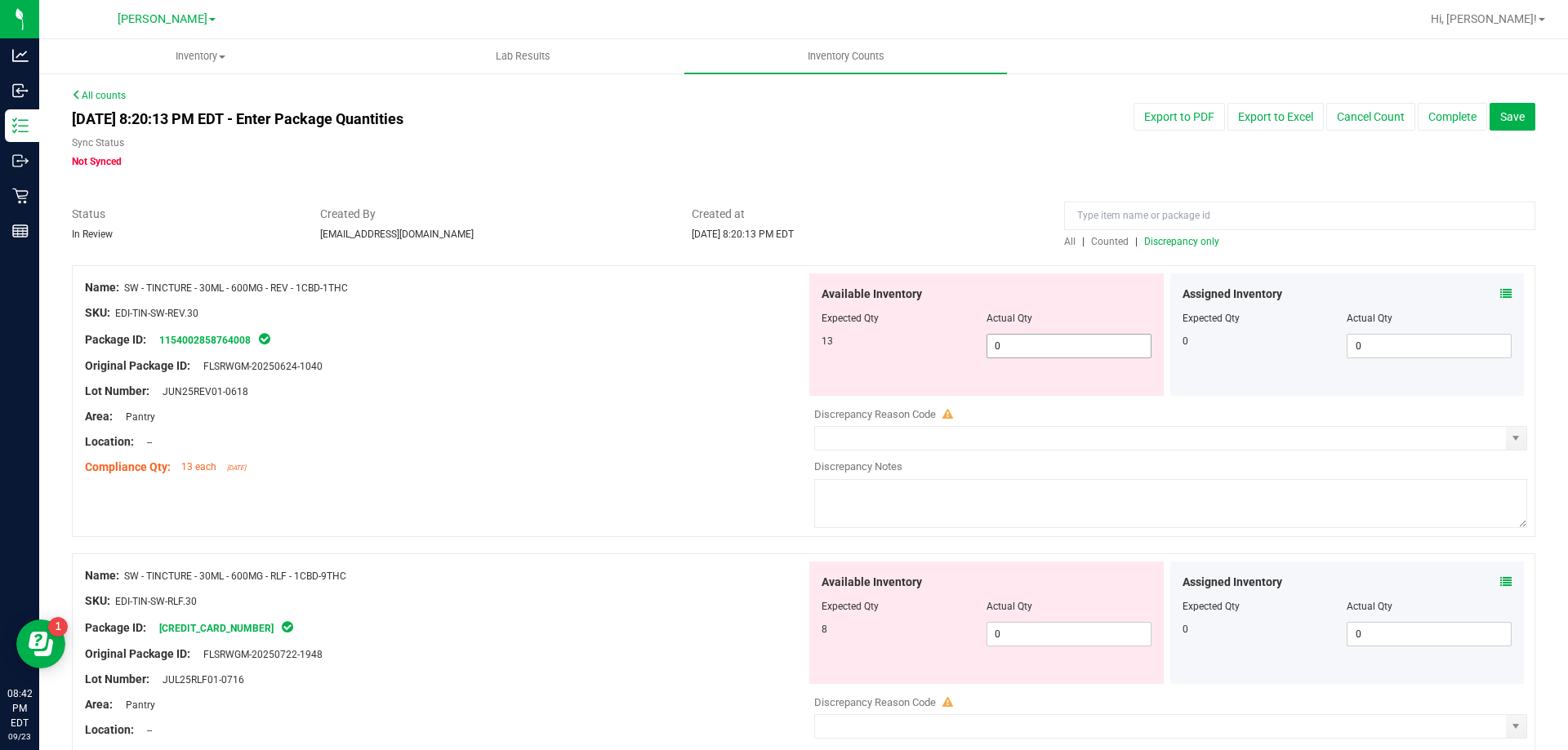
click at [1038, 357] on span "0 0" at bounding box center [1069, 346] width 165 height 24
click at [1038, 350] on span "0 0" at bounding box center [1069, 346] width 165 height 24
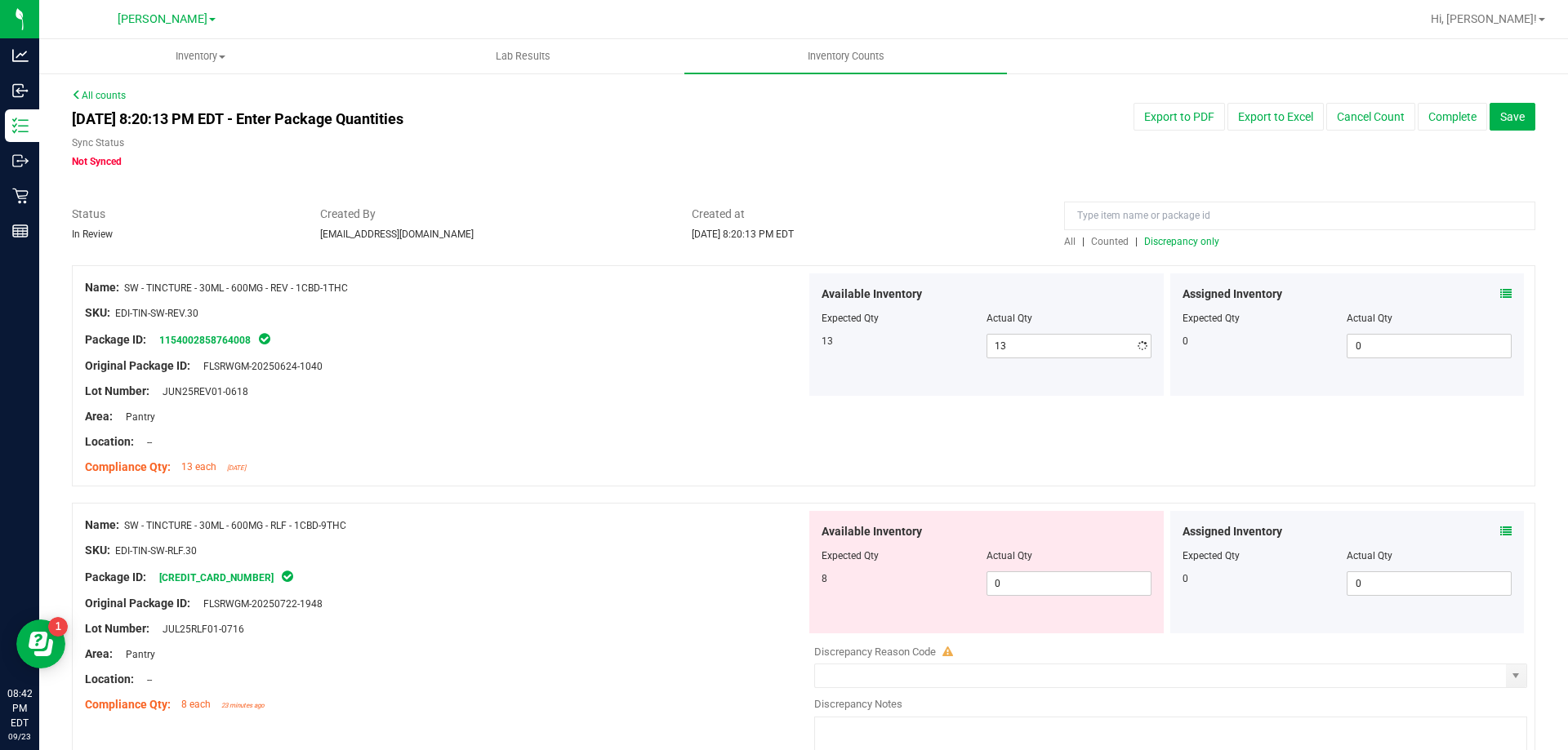
click at [771, 338] on div "Package ID: 1154002858764008" at bounding box center [446, 340] width 721 height 20
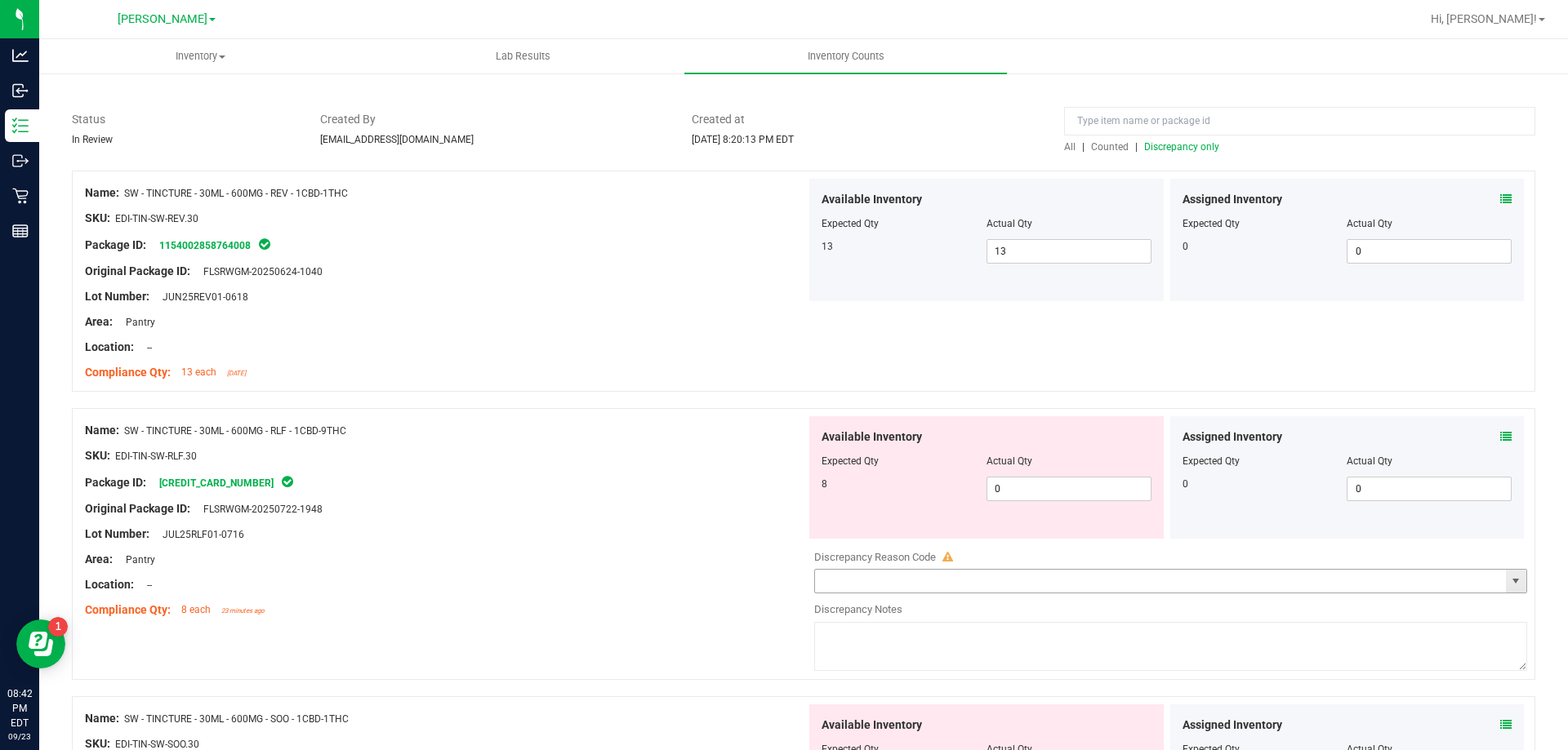
scroll to position [245, 0]
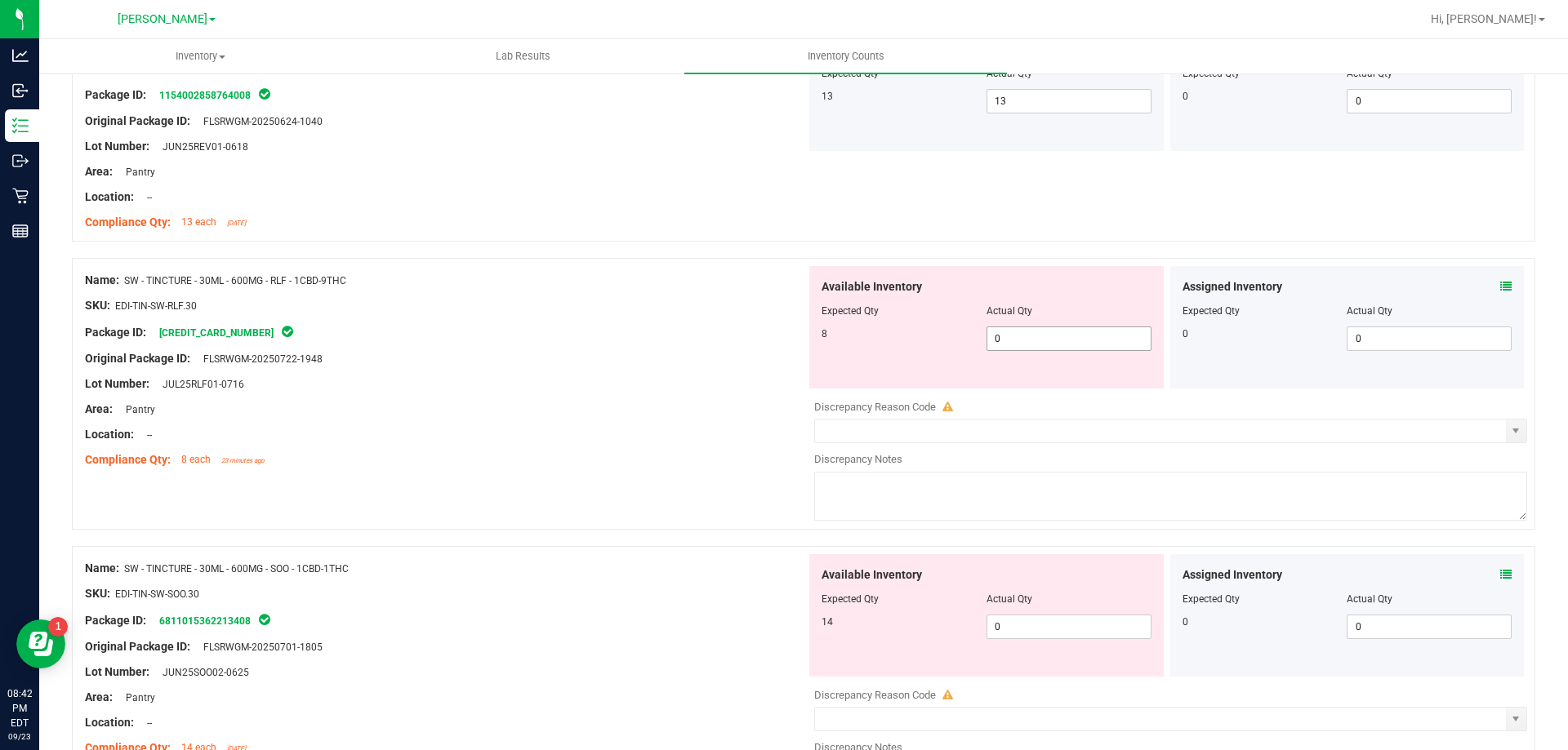
click at [1039, 339] on span "0 0" at bounding box center [1069, 338] width 165 height 24
click at [689, 323] on div "Package ID: [CREDIT_CARD_NUMBER]" at bounding box center [446, 332] width 721 height 20
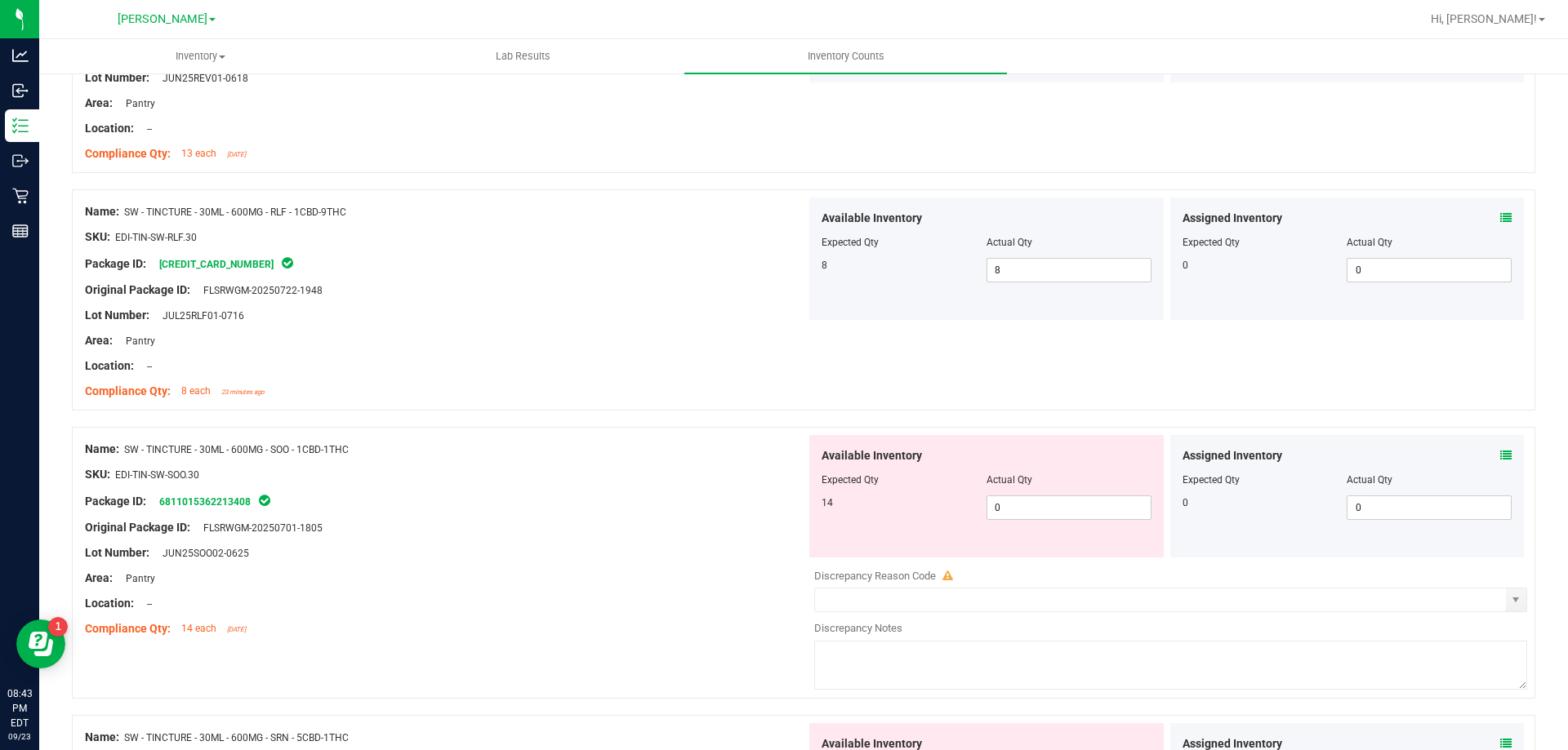
scroll to position [408, 0]
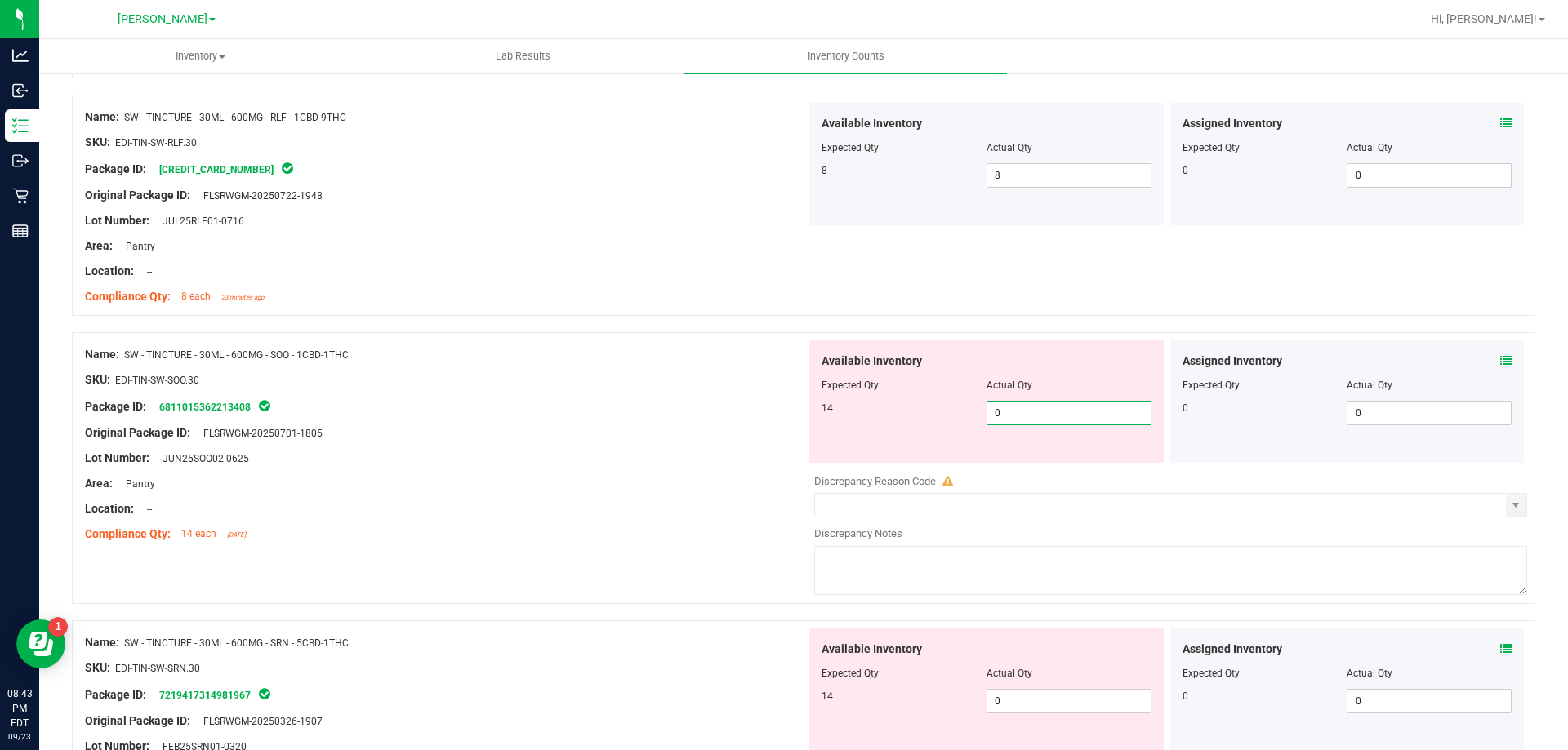
click at [1059, 408] on span "0 0" at bounding box center [1069, 413] width 165 height 24
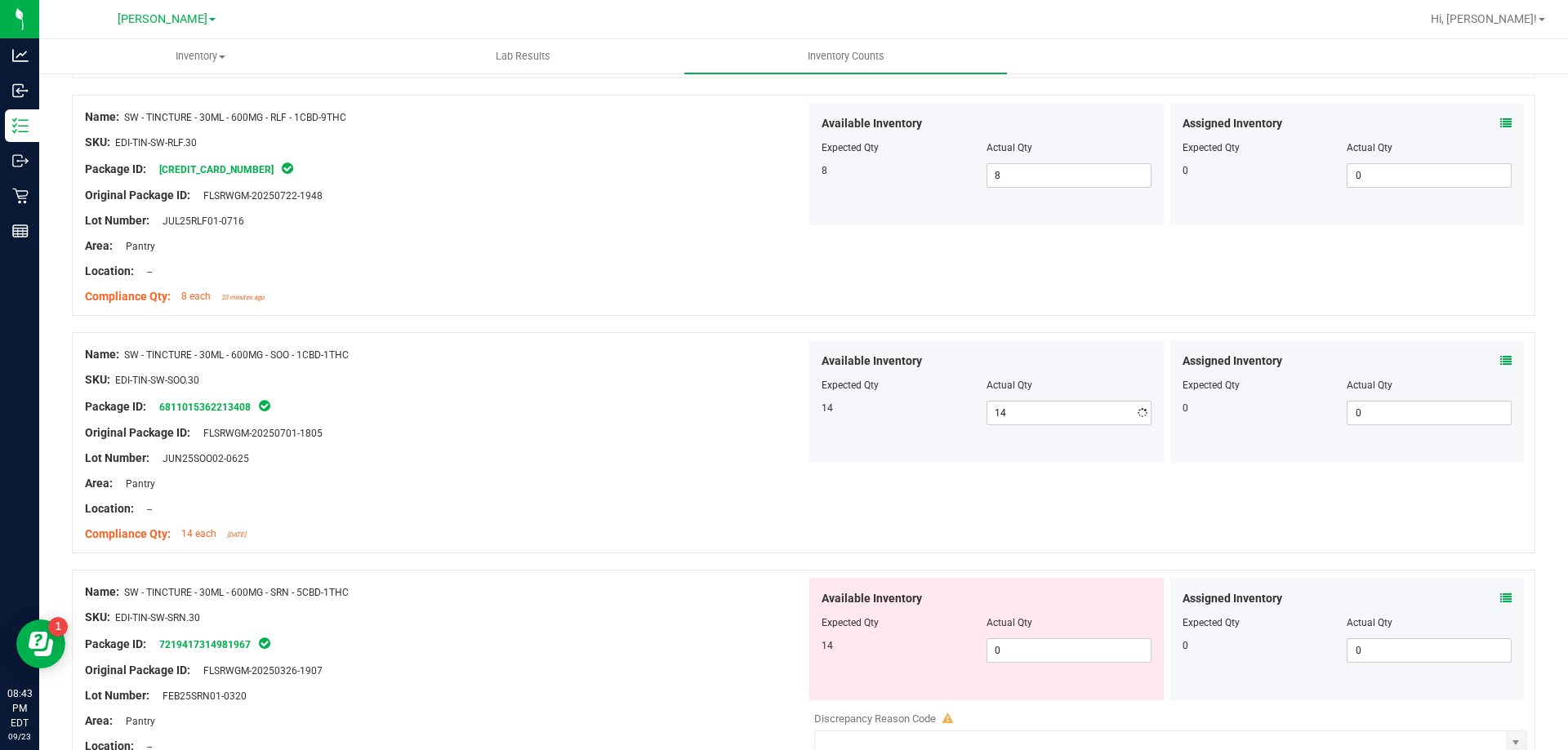
drag, startPoint x: 764, startPoint y: 305, endPoint x: 811, endPoint y: 310, distance: 47.3
click at [764, 304] on div "Compliance Qty: 8 each 23 minutes ago" at bounding box center [446, 297] width 721 height 17
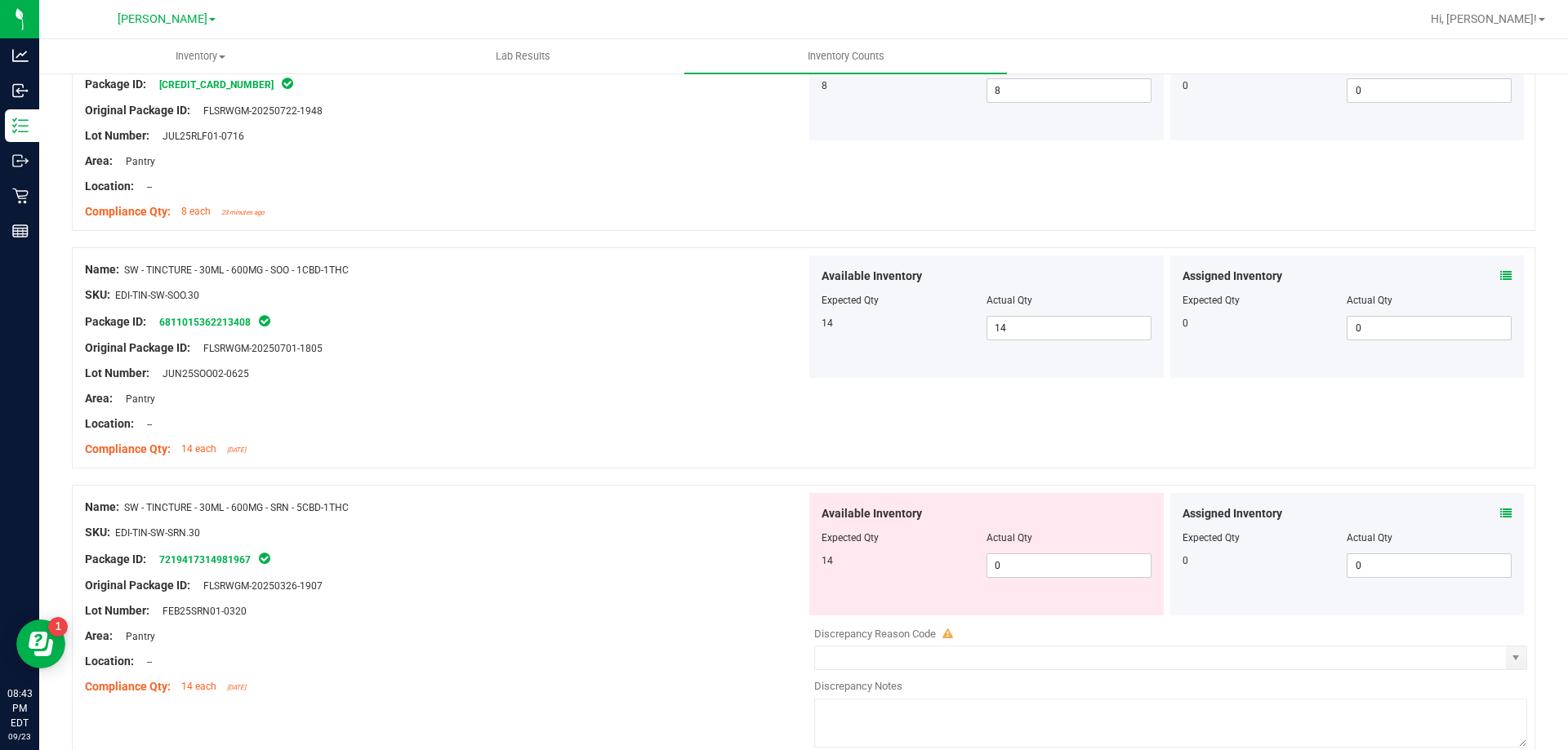
scroll to position [653, 0]
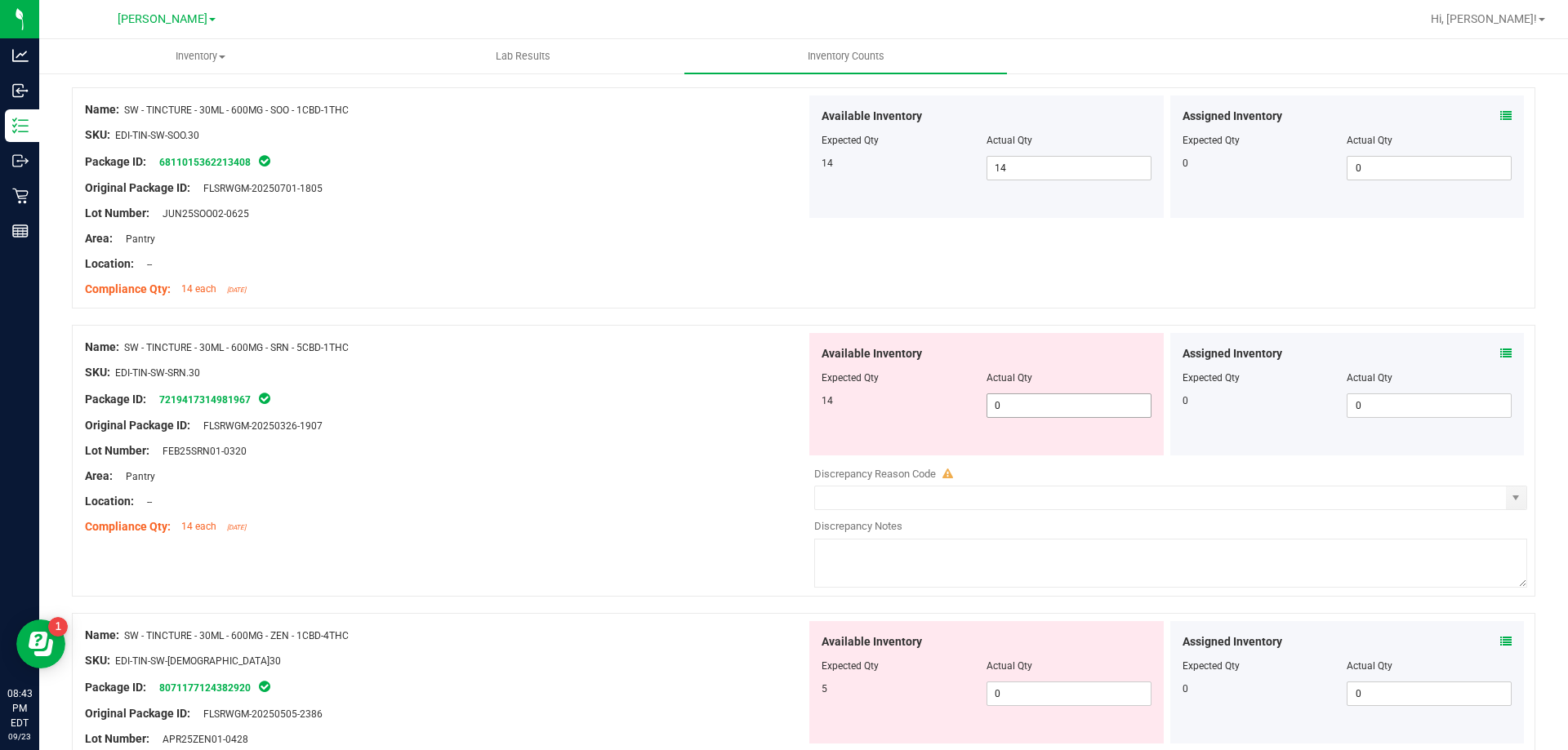
drag, startPoint x: 1036, startPoint y: 417, endPoint x: 1030, endPoint y: 397, distance: 20.9
click at [1034, 414] on span "0 0" at bounding box center [1069, 405] width 165 height 24
click at [1030, 396] on span "0 0" at bounding box center [1069, 405] width 165 height 24
click at [744, 336] on div "Name: SW - TINCTURE - 30ML - 600MG - SRN - 5CBD-1THC SKU: EDI-TIN-SW-SRN.30 Pac…" at bounding box center [446, 436] width 721 height 208
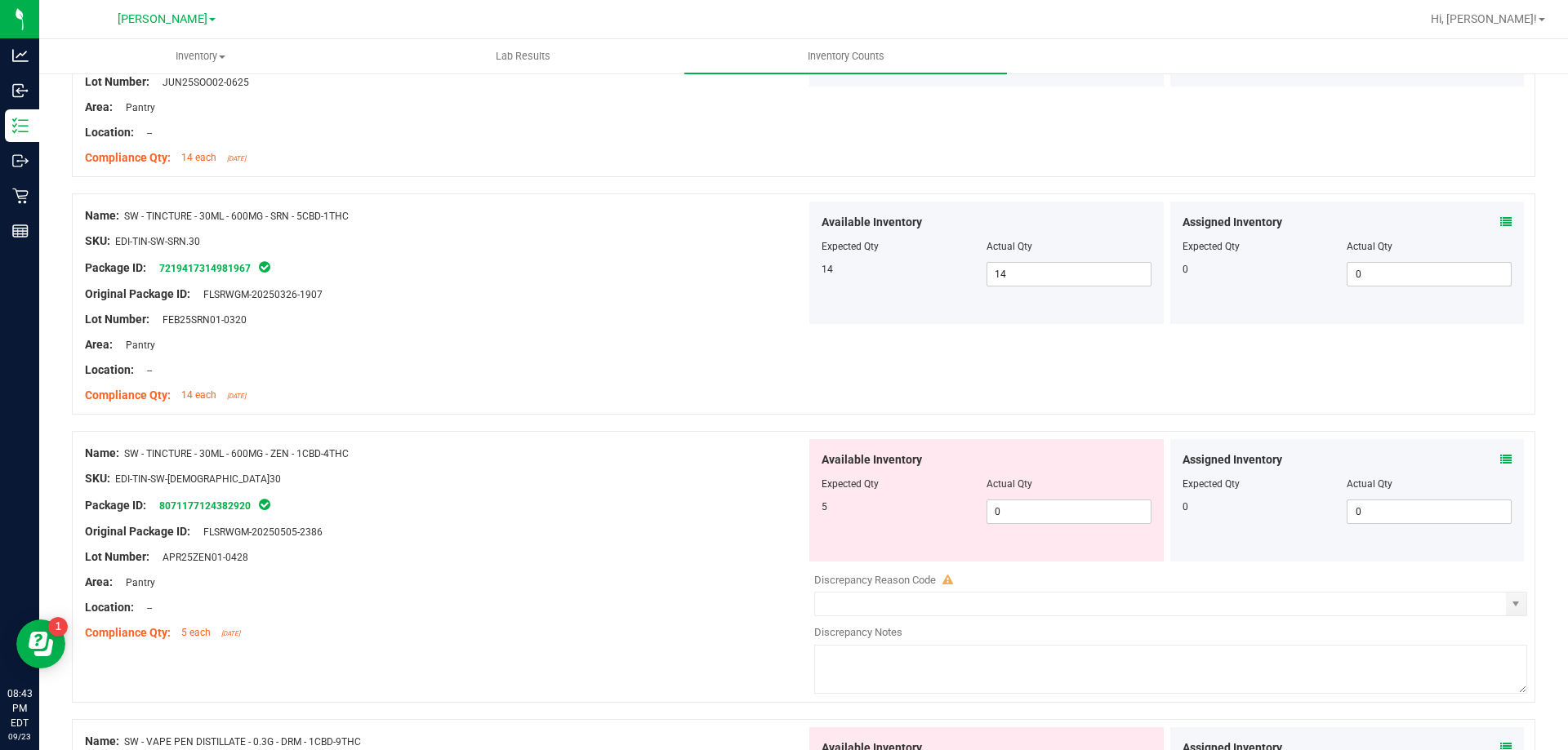
scroll to position [816, 0]
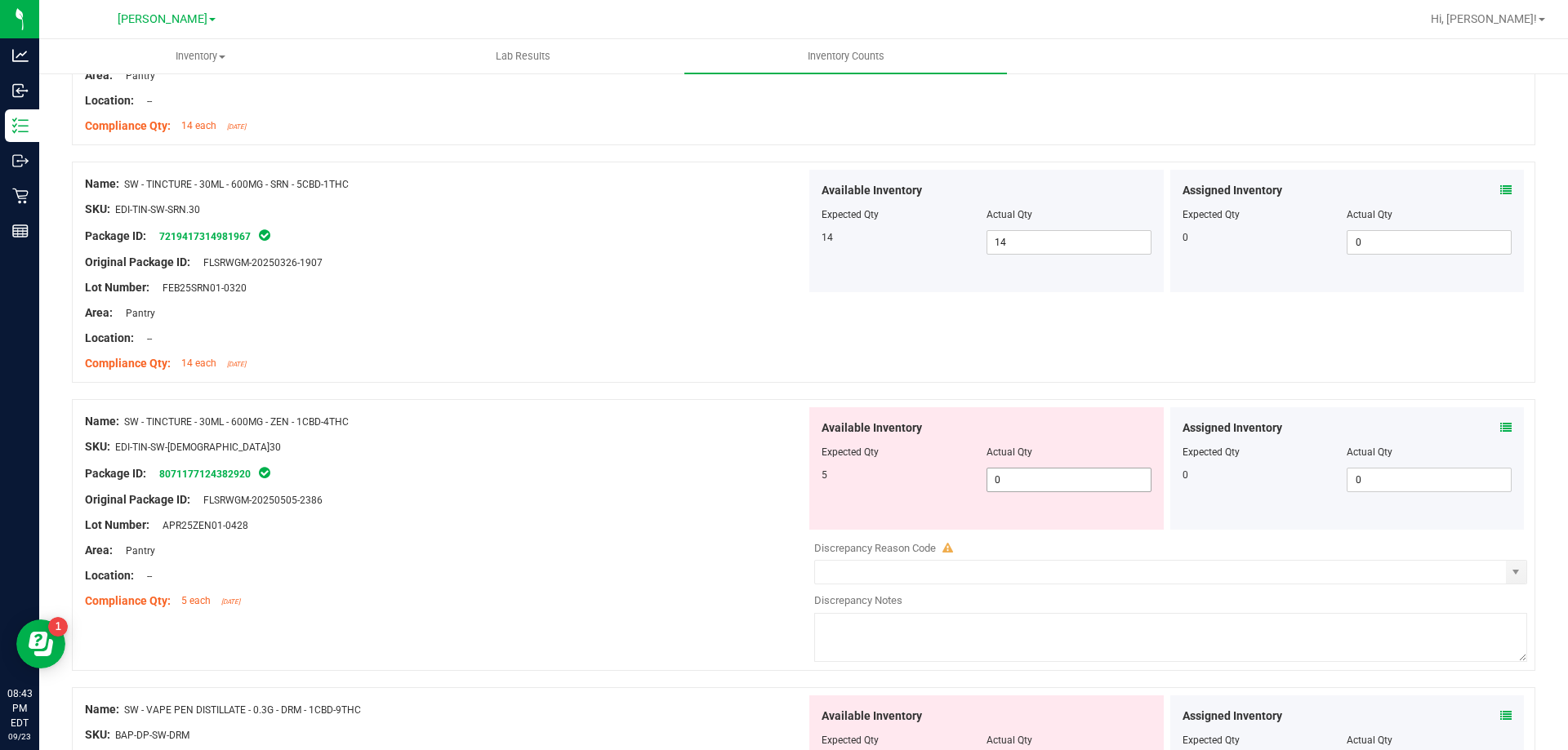
click at [1051, 481] on span "0 0" at bounding box center [1069, 480] width 165 height 24
click at [761, 428] on div "Name: SW - TINCTURE - 30ML - 600MG - ZEN - 1CBD-4THC" at bounding box center [446, 421] width 721 height 17
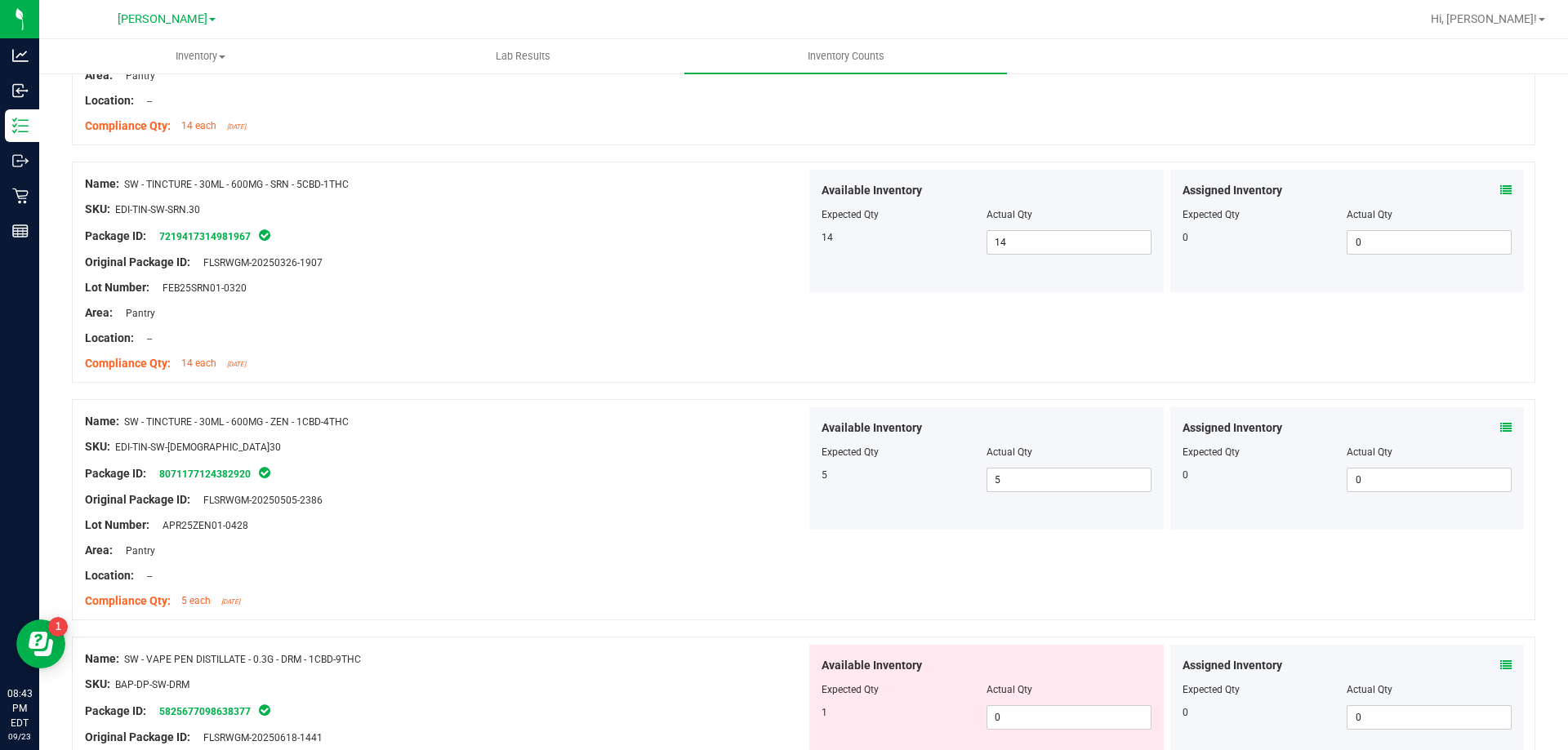
scroll to position [979, 0]
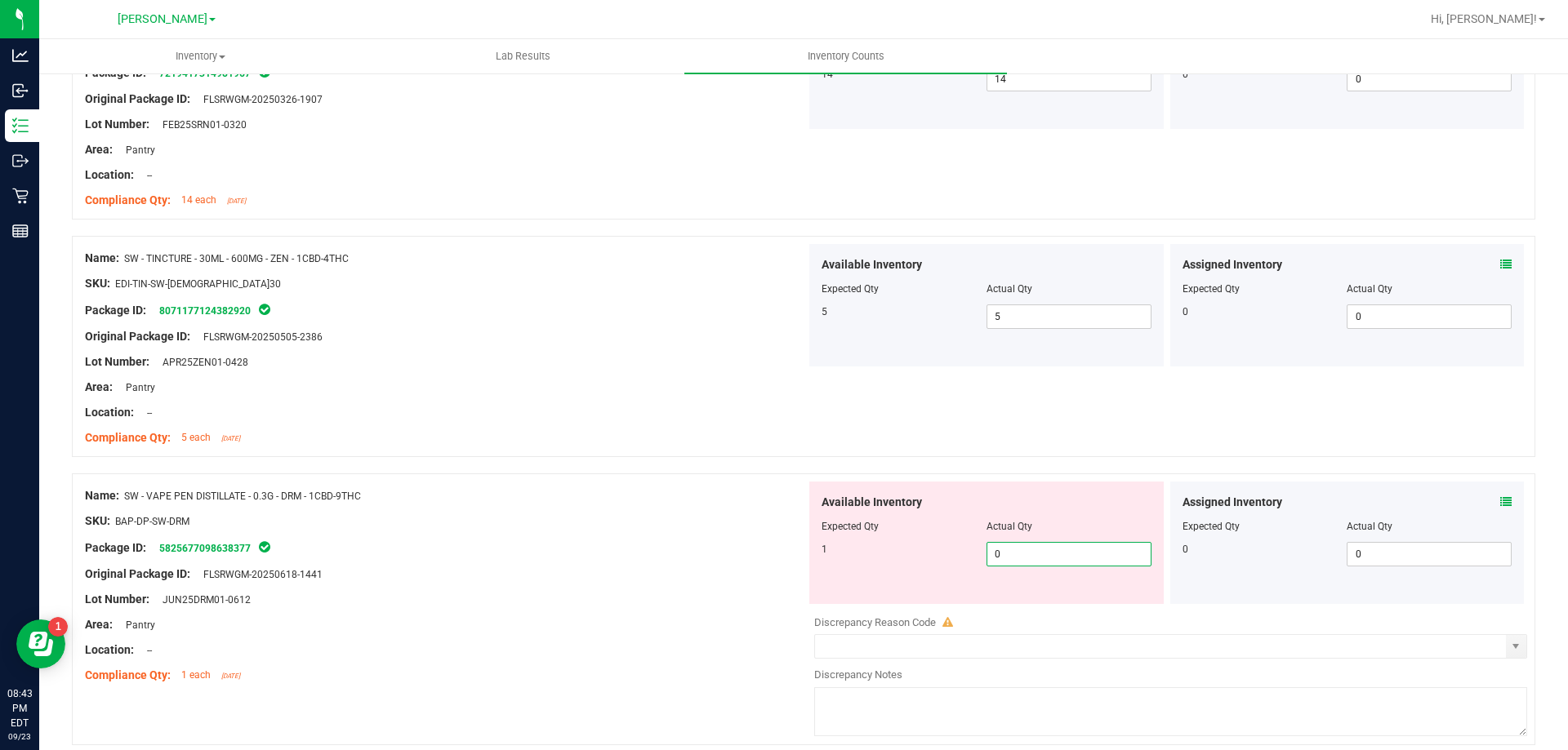
click at [1037, 546] on span "0 0" at bounding box center [1069, 553] width 165 height 24
click at [728, 461] on div at bounding box center [803, 465] width 1464 height 16
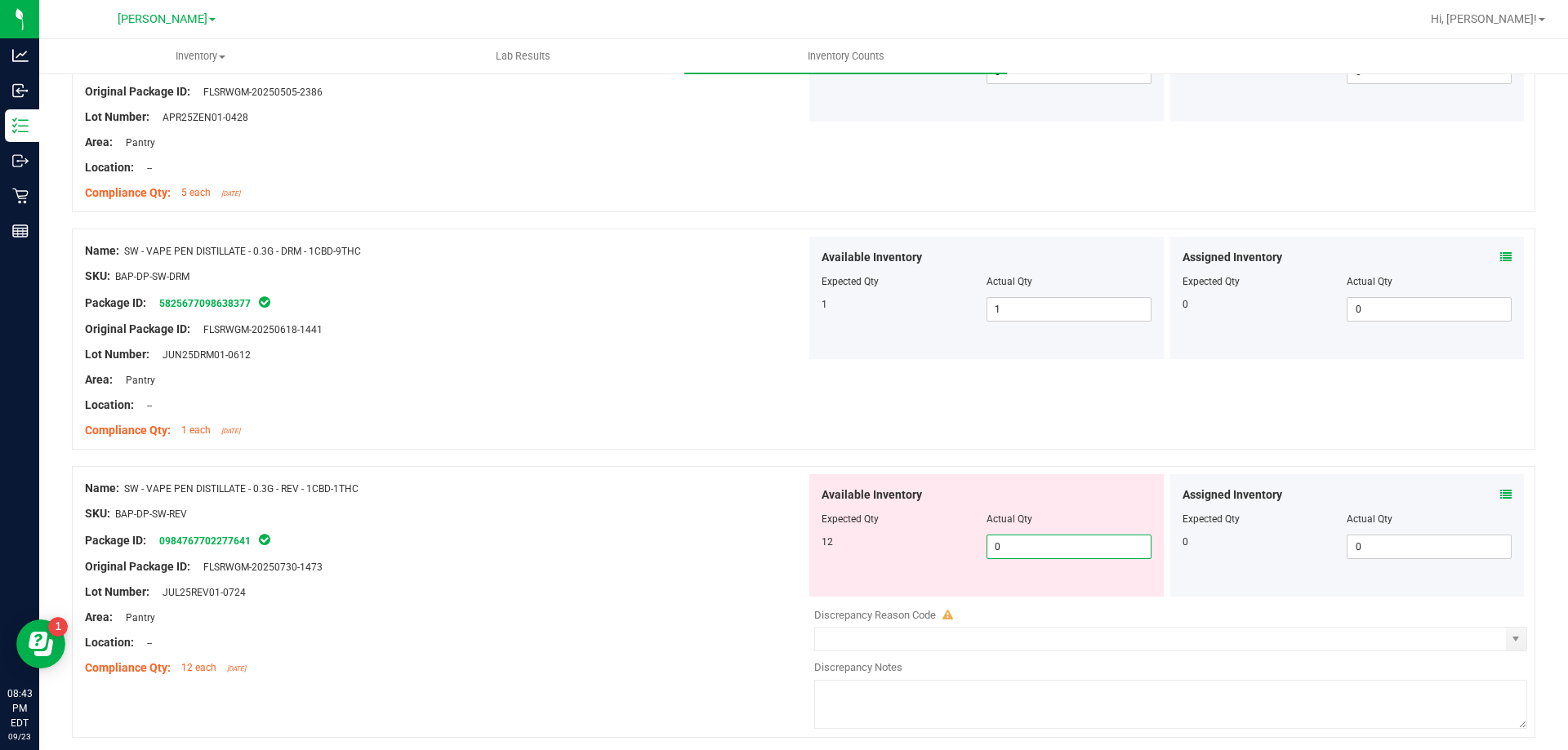
drag, startPoint x: 1073, startPoint y: 541, endPoint x: 607, endPoint y: 498, distance: 468.0
click at [1074, 541] on span "0 0" at bounding box center [1069, 546] width 165 height 24
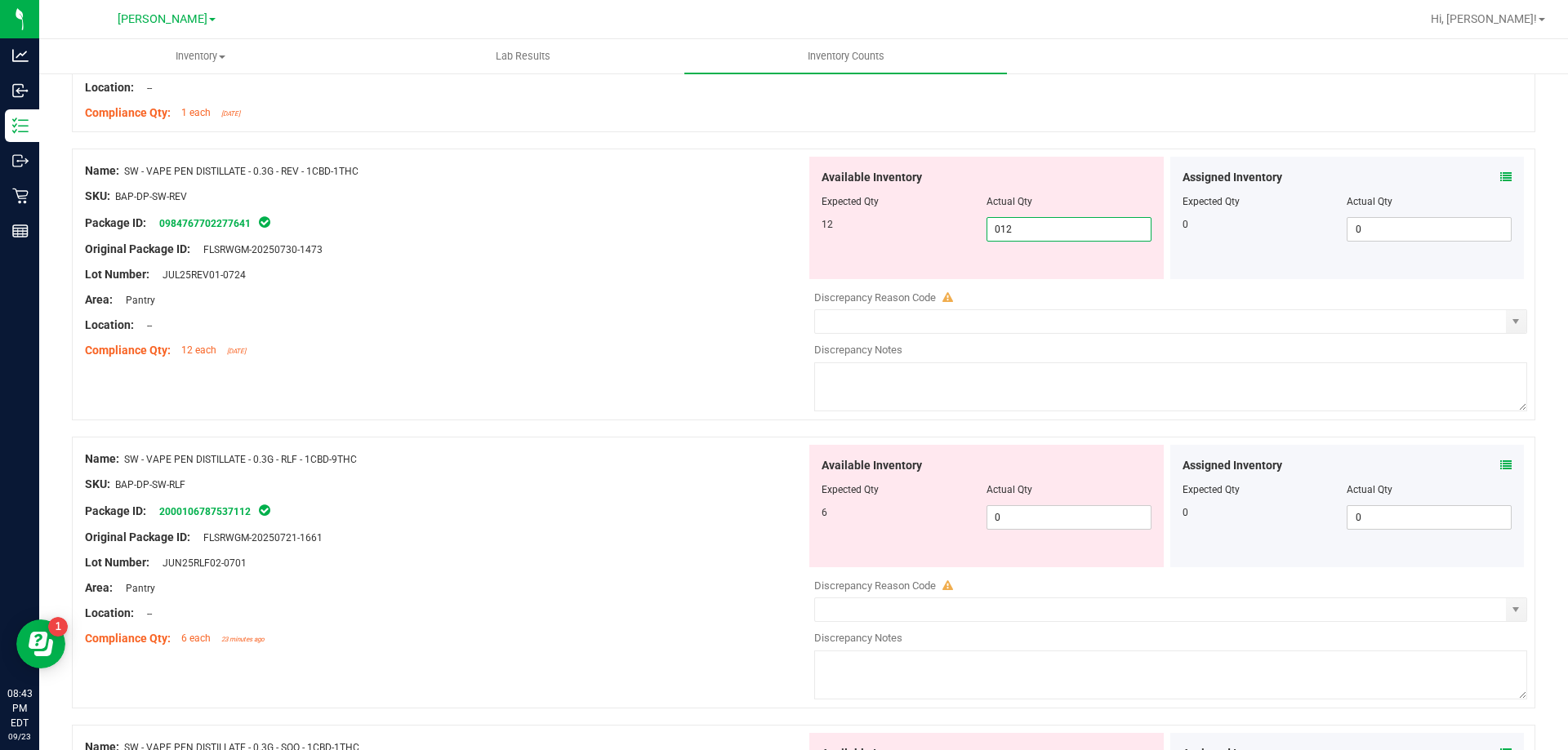
scroll to position [1551, 0]
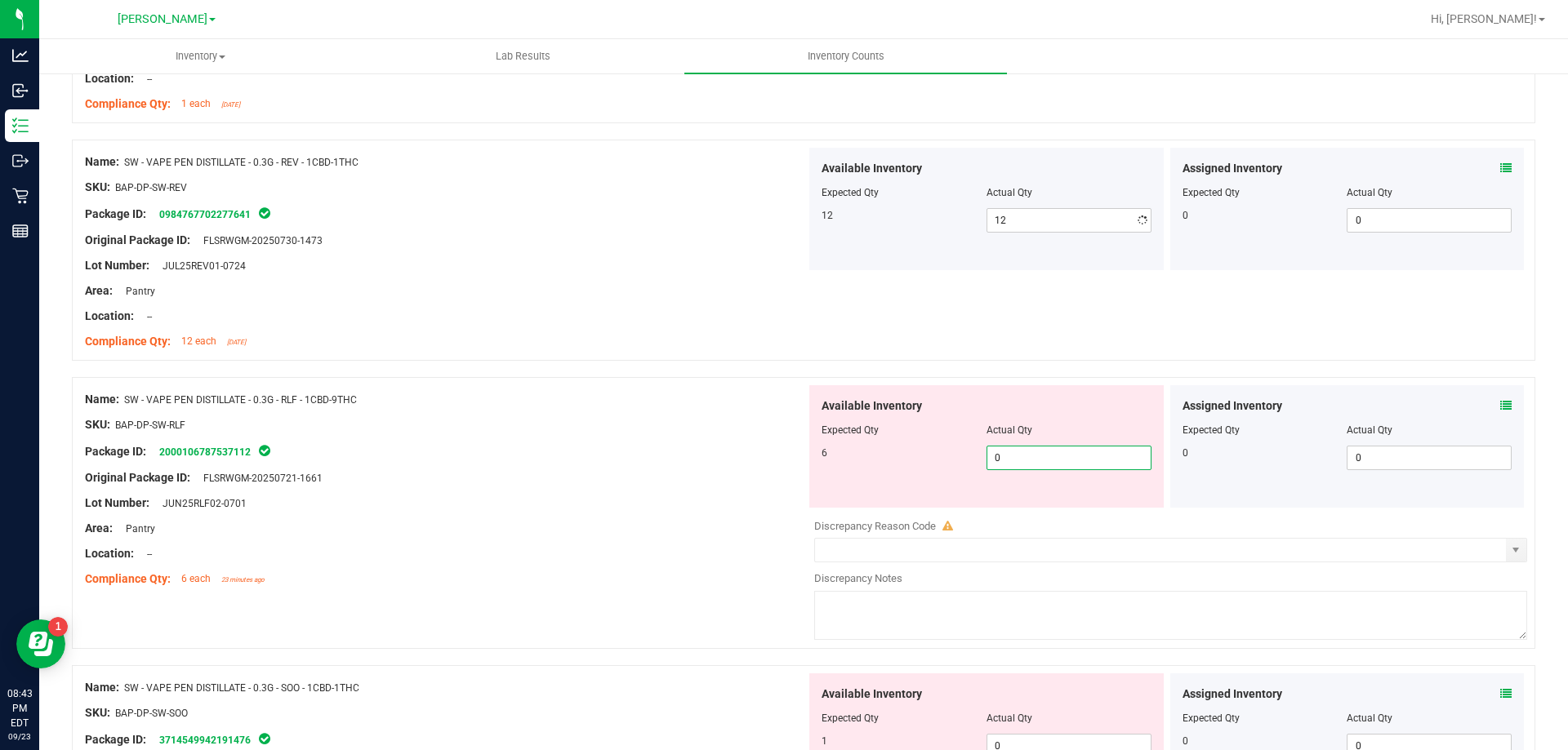
click at [1028, 517] on div "Available Inventory Expected Qty Actual Qty 6 0 0" at bounding box center [1166, 514] width 721 height 258
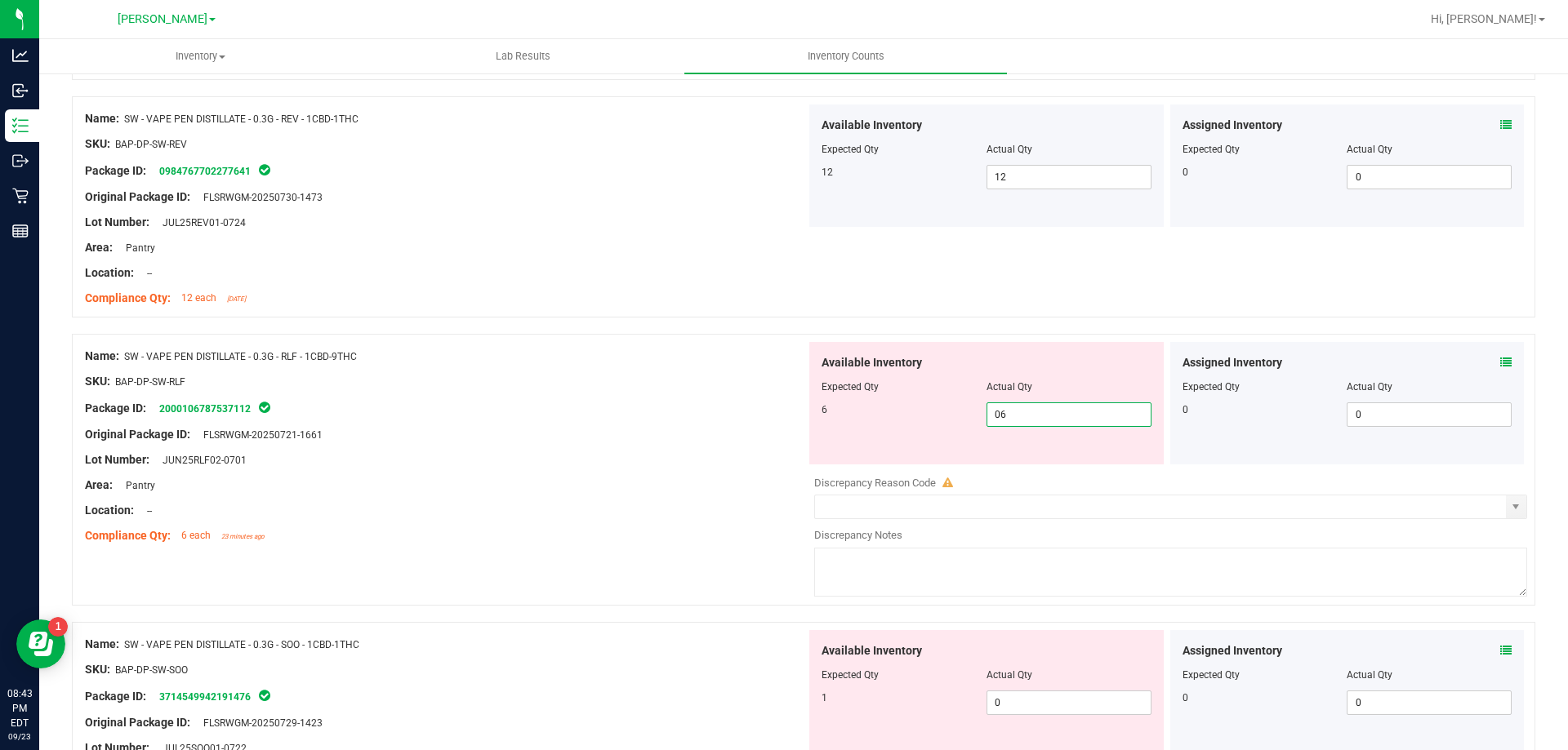
scroll to position [1632, 0]
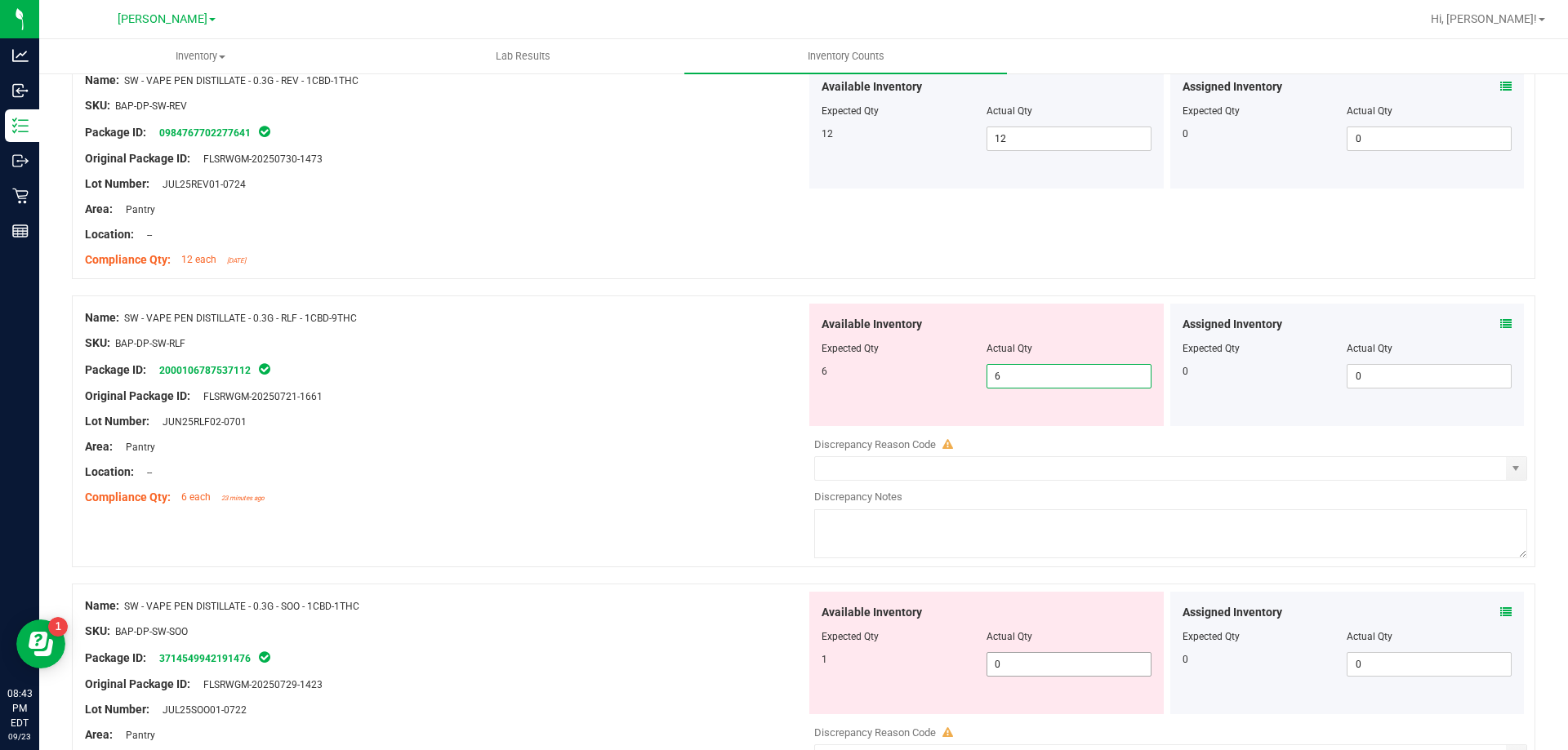
drag, startPoint x: 1078, startPoint y: 662, endPoint x: 1034, endPoint y: 655, distance: 44.6
click at [1077, 664] on div "Available Inventory Expected Qty Actual Qty 1 0 0" at bounding box center [1166, 720] width 721 height 258
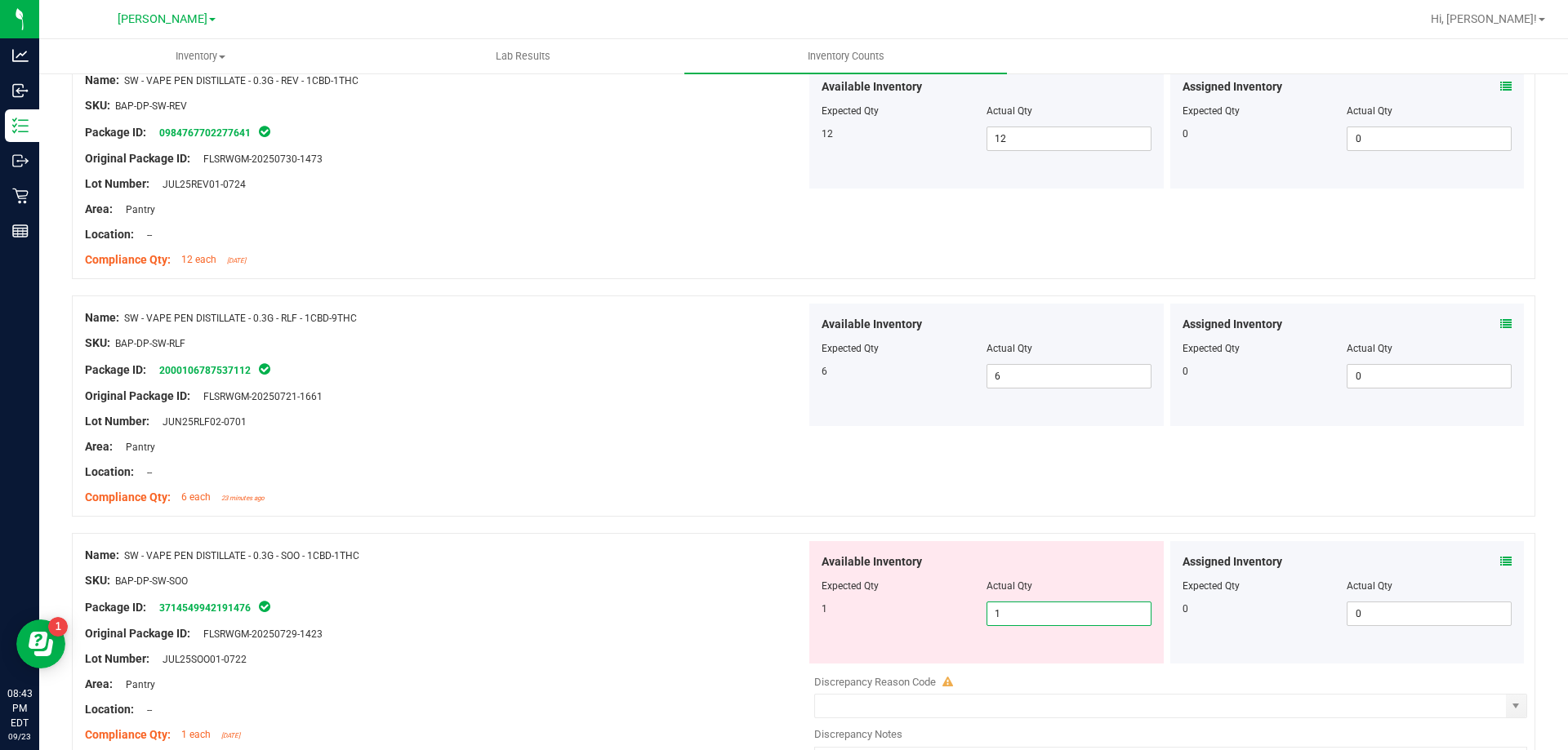
click at [700, 518] on div at bounding box center [803, 525] width 1464 height 16
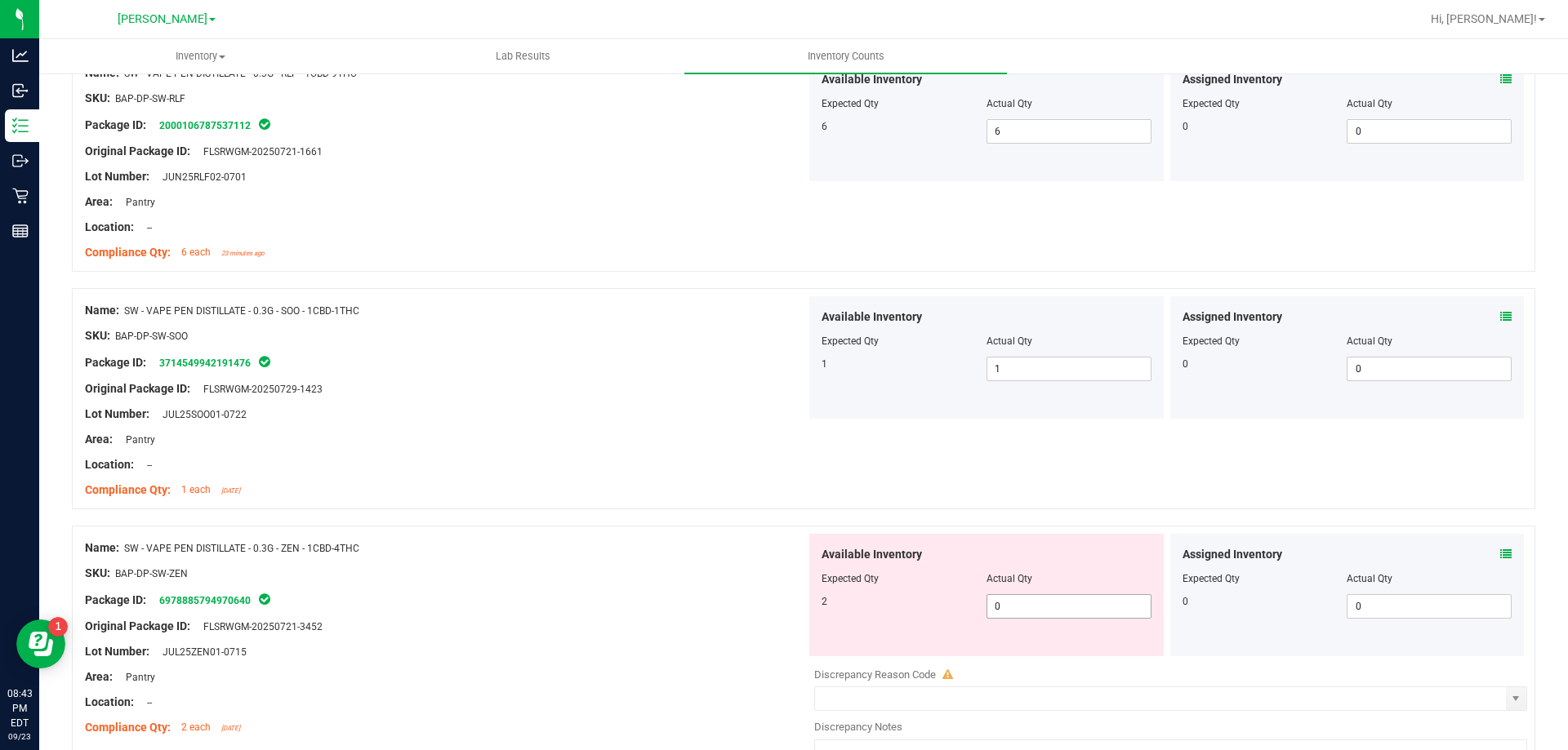
click at [1057, 615] on span "0 0" at bounding box center [1069, 606] width 165 height 24
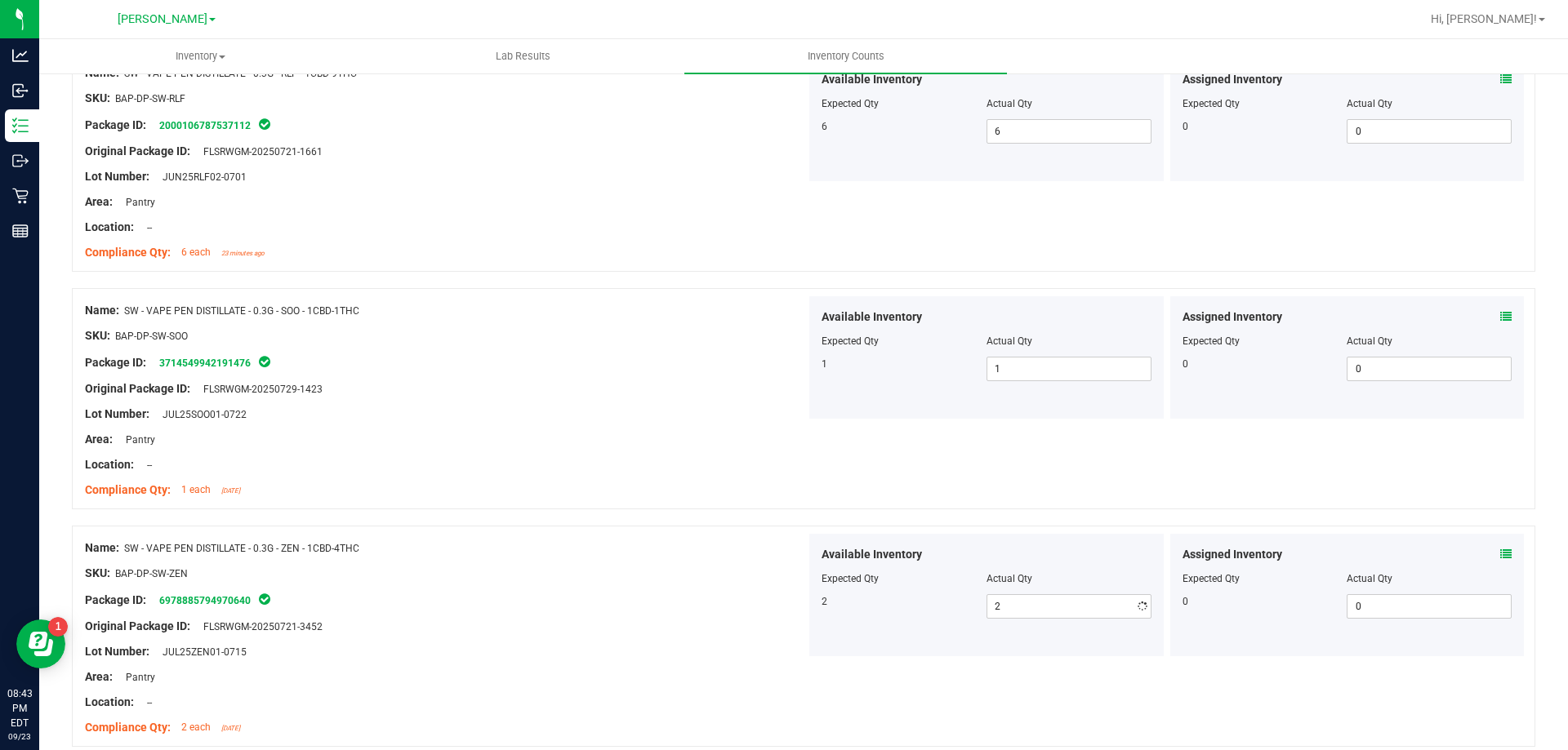
drag, startPoint x: 671, startPoint y: 492, endPoint x: 735, endPoint y: 492, distance: 64.0
click at [671, 492] on div "Compliance Qty: 1 each [DATE]" at bounding box center [446, 490] width 721 height 17
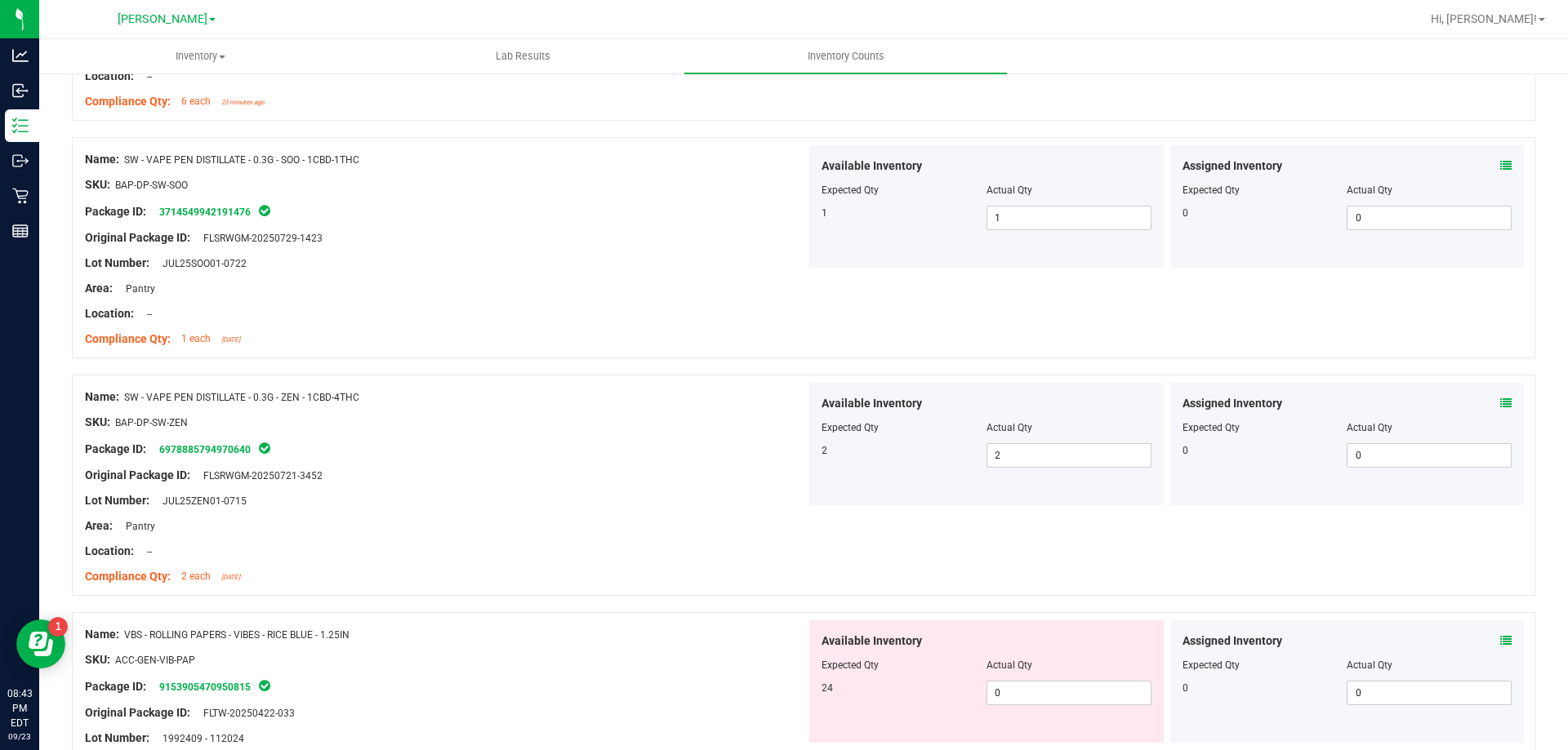
scroll to position [2204, 0]
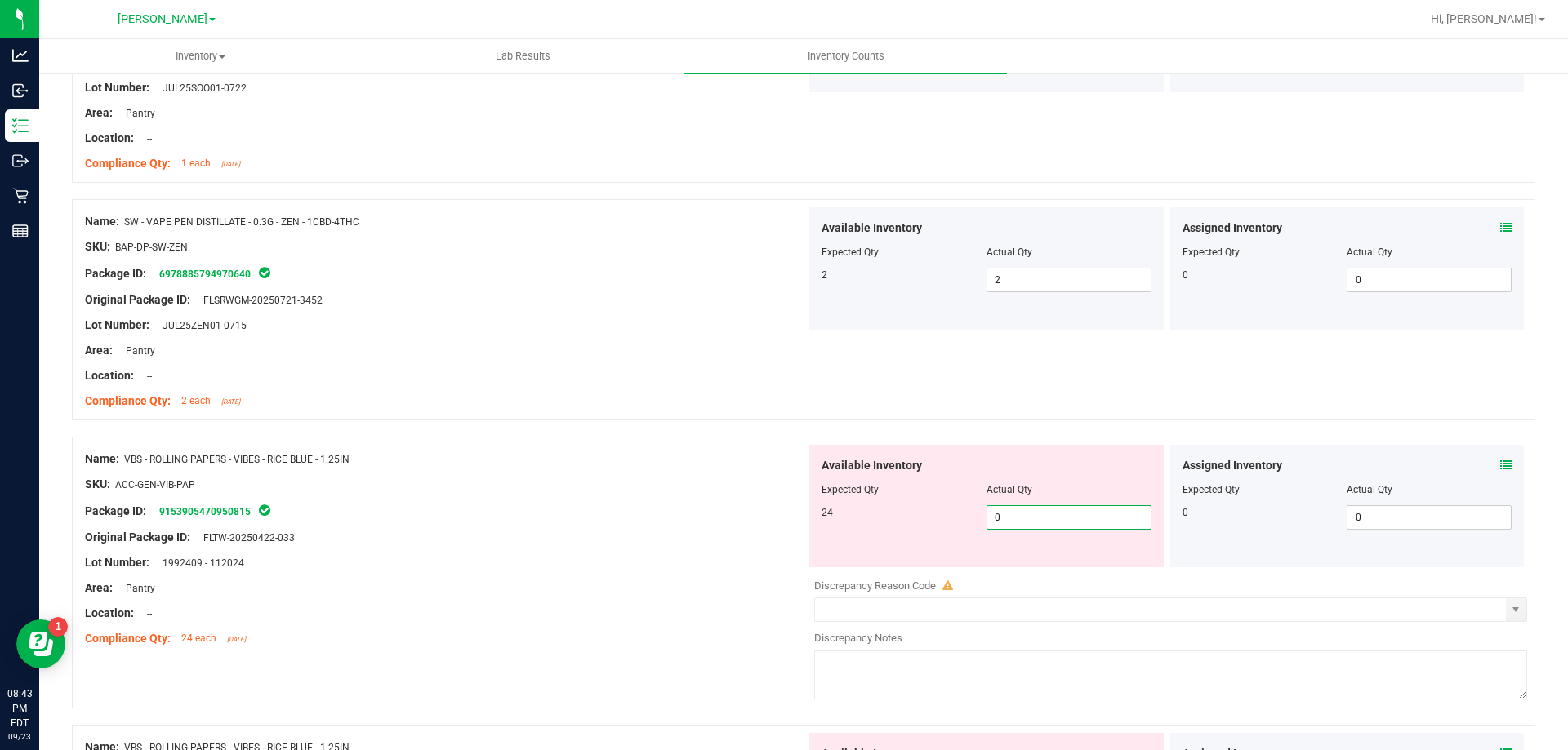
click at [1062, 521] on span "0 0" at bounding box center [1069, 517] width 165 height 24
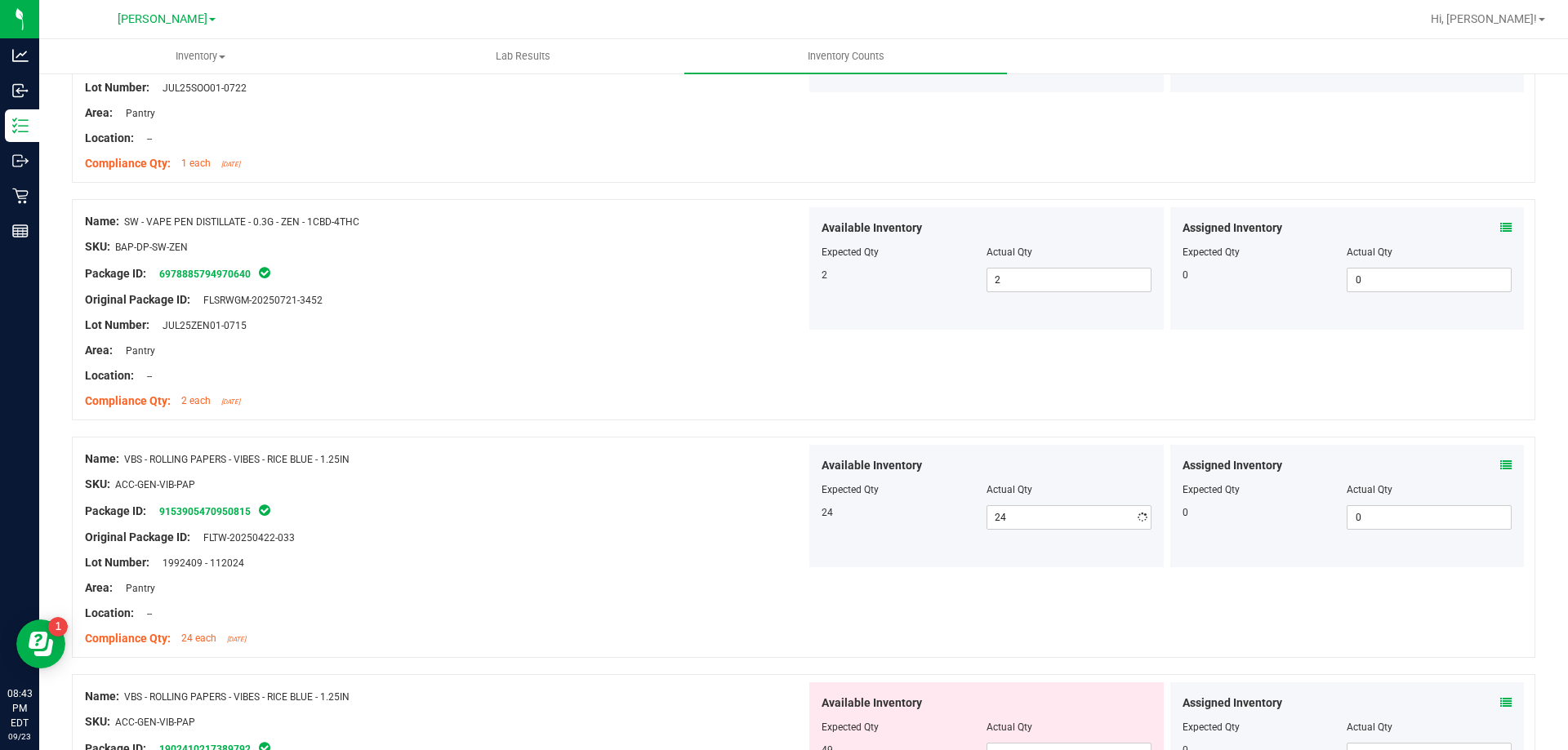
click at [672, 451] on div "Name: VBS - ROLLING PAPERS - VIBES - RICE BLUE - 1.25IN" at bounding box center [446, 459] width 721 height 17
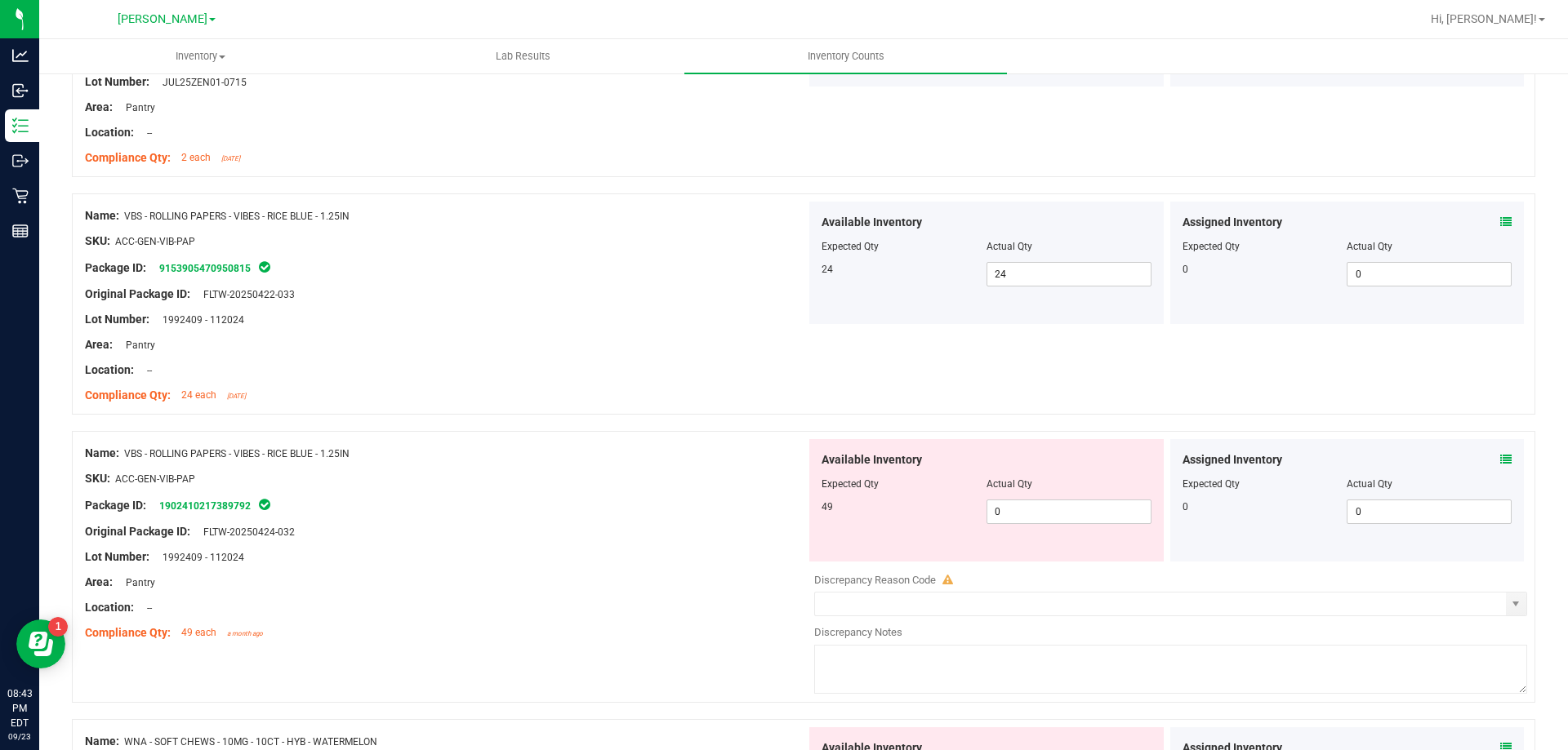
scroll to position [2449, 0]
click at [1027, 511] on span "0 0" at bounding box center [1069, 510] width 165 height 24
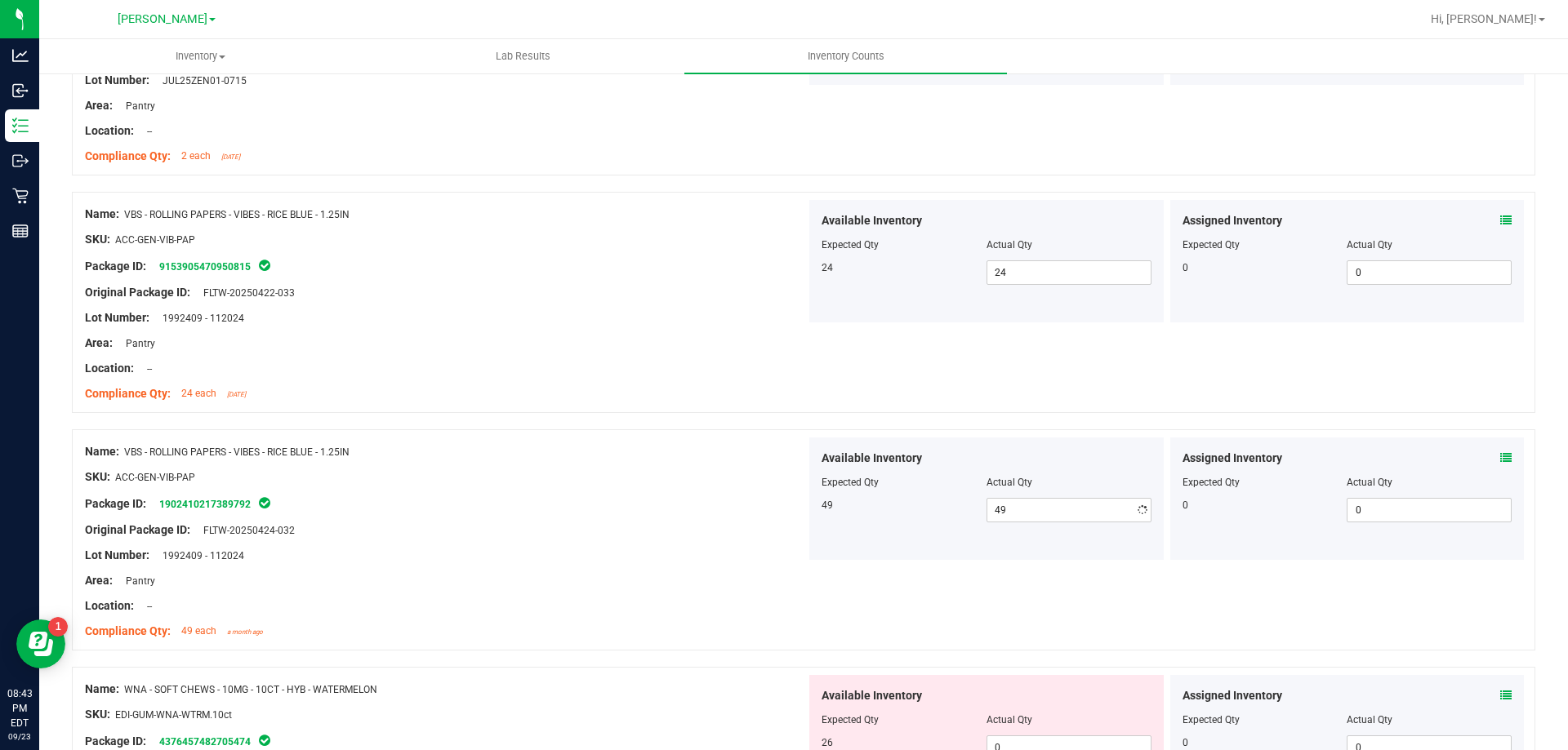
click at [794, 525] on div "Original Package ID: FLTW-20250424-032" at bounding box center [446, 530] width 721 height 17
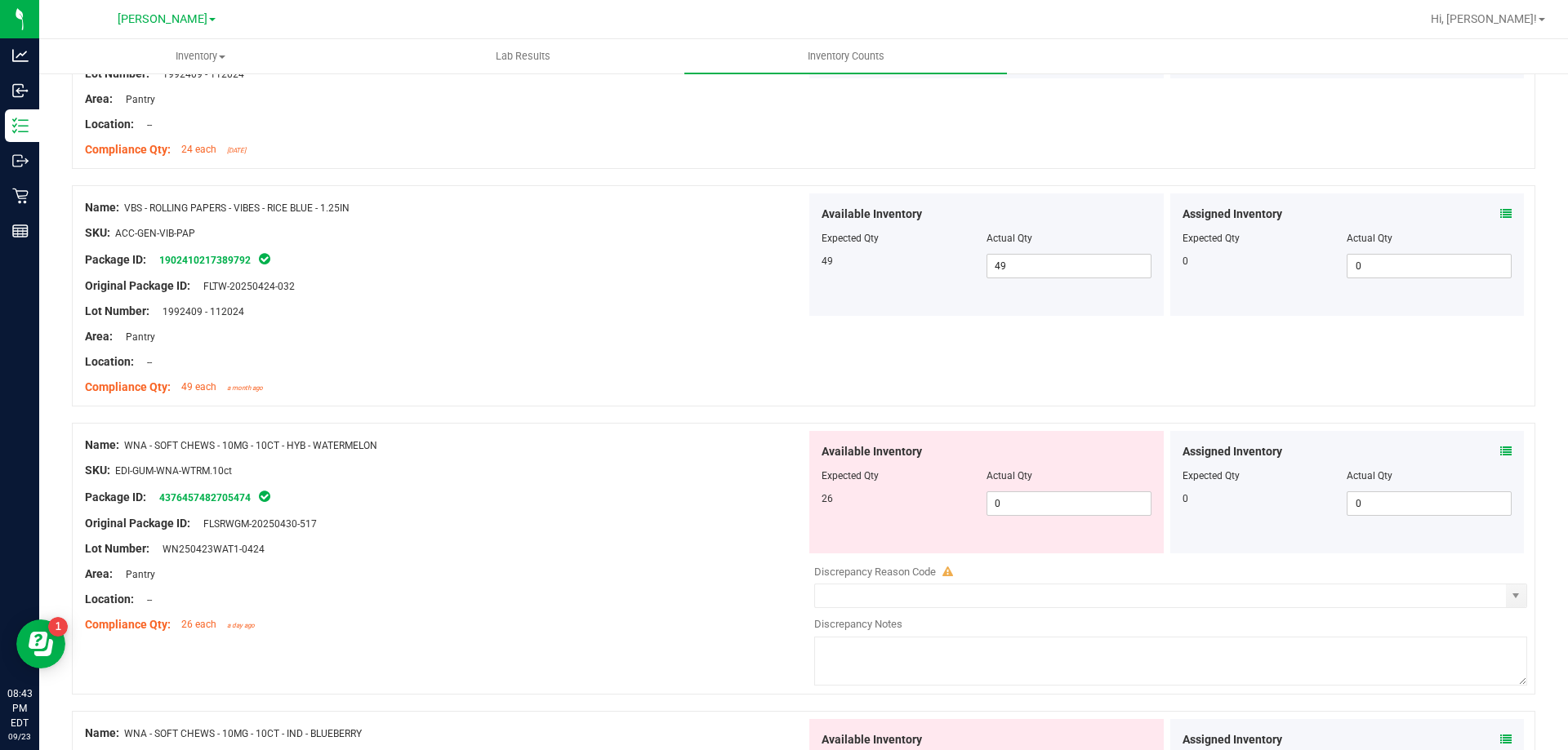
scroll to position [2693, 0]
click at [1038, 500] on span "0 0" at bounding box center [1069, 502] width 165 height 24
drag, startPoint x: 525, startPoint y: 444, endPoint x: 795, endPoint y: 484, distance: 272.9
click at [532, 444] on div "Name: WNA - SOFT CHEWS - 10MG - 10CT - HYB - WATERMELON" at bounding box center [446, 444] width 721 height 17
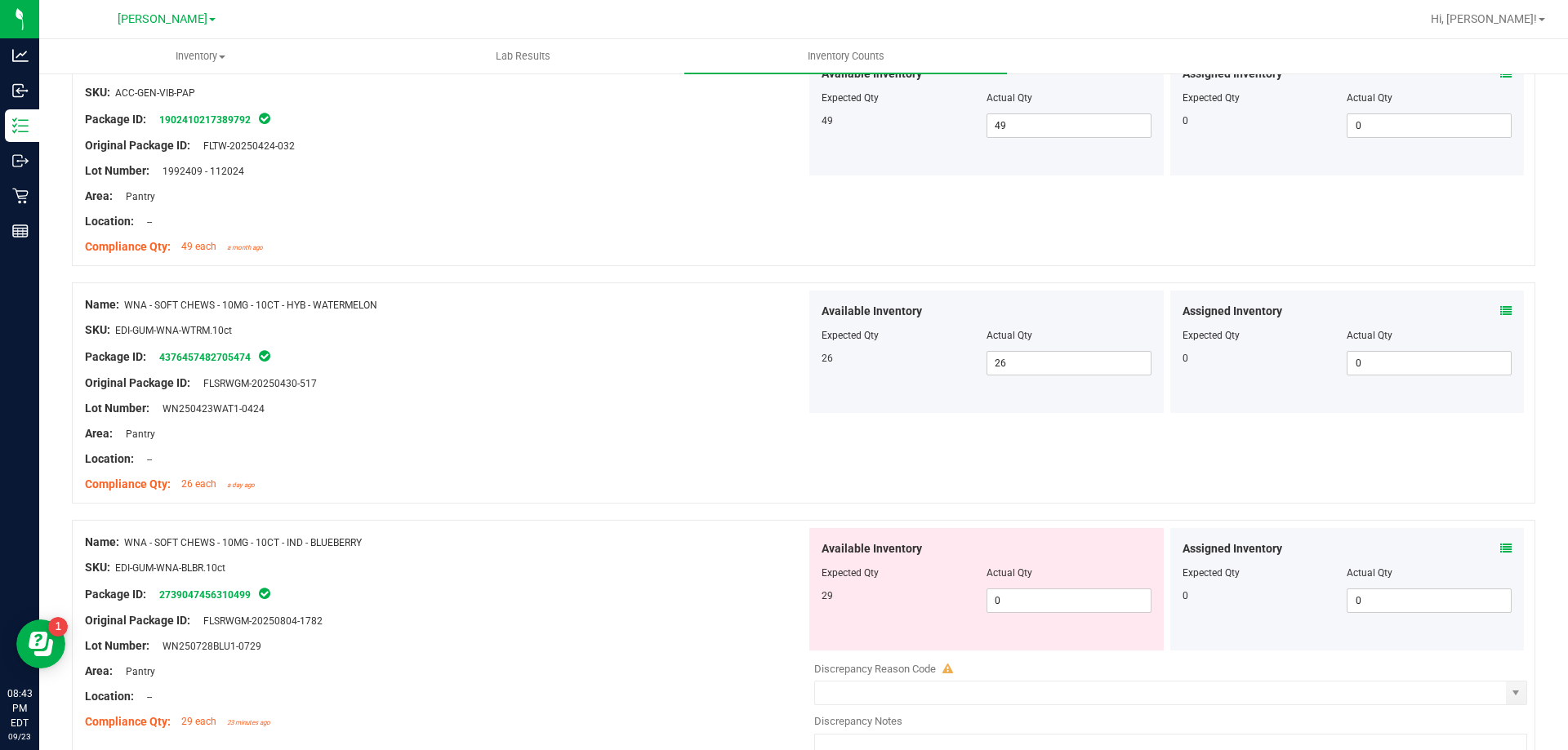
scroll to position [2856, 0]
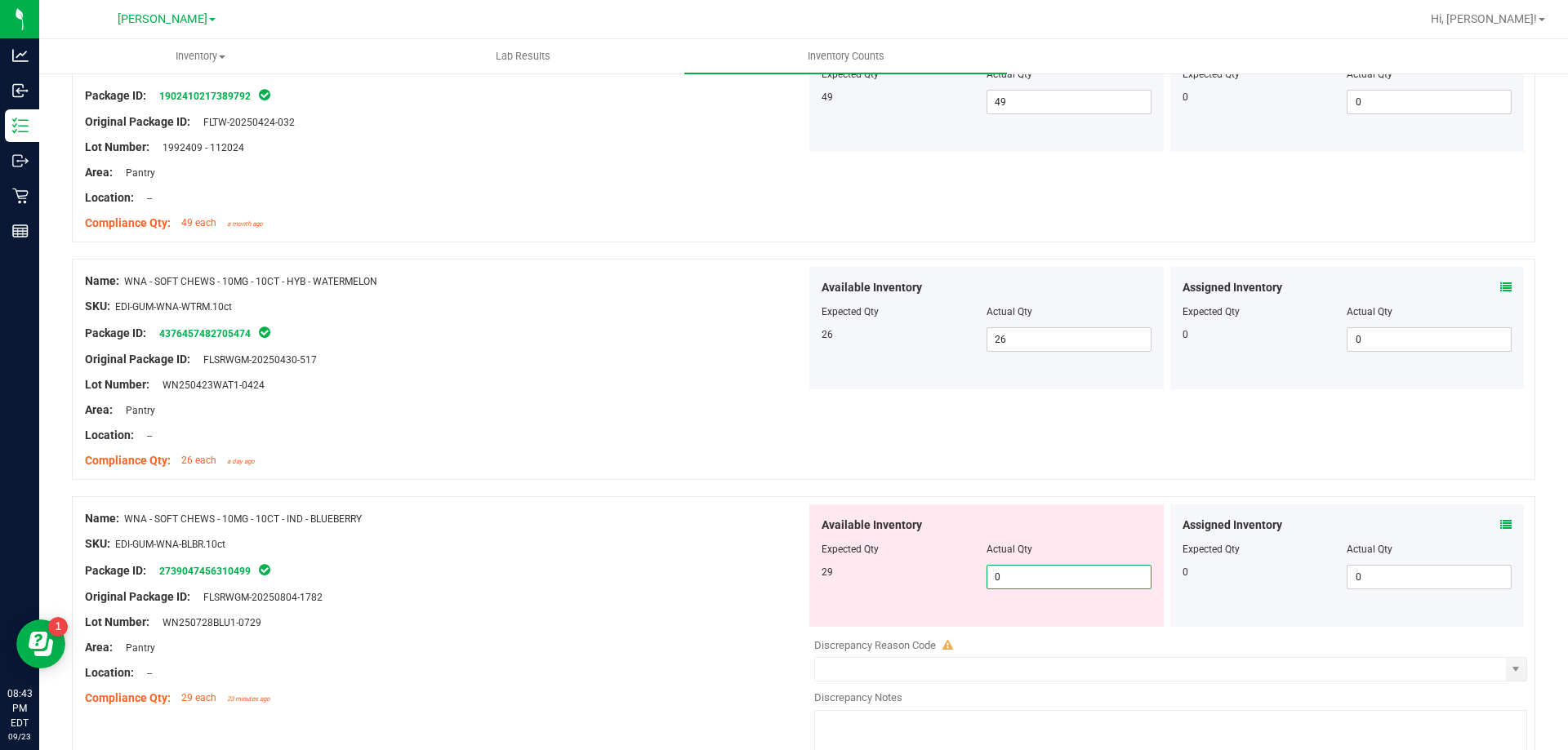
click at [1038, 582] on span "0 0" at bounding box center [1069, 577] width 165 height 24
click at [783, 525] on div "Name: WNA - SOFT CHEWS - 10MG - 10CT - IND - BLUEBERRY" at bounding box center [446, 518] width 721 height 17
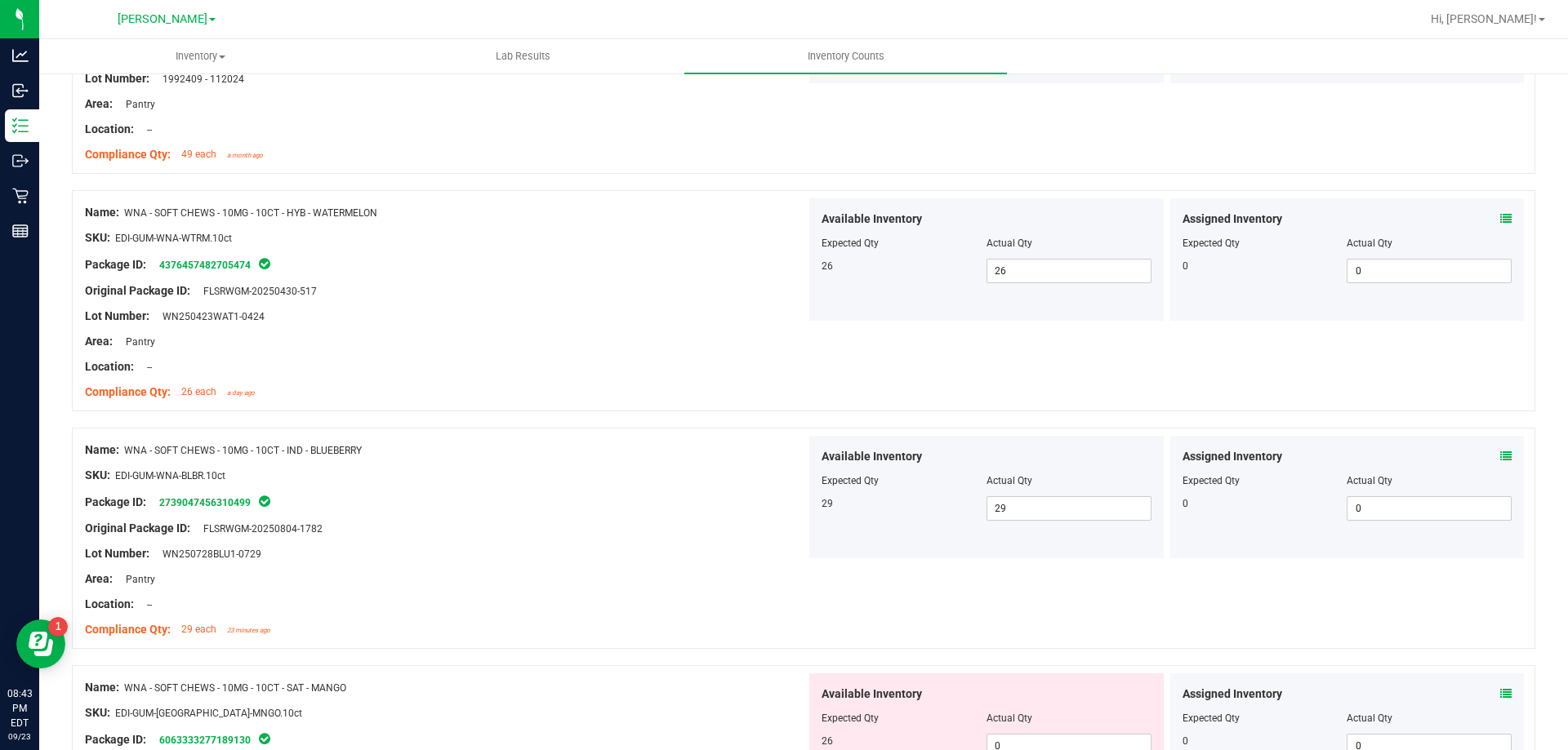
scroll to position [3019, 0]
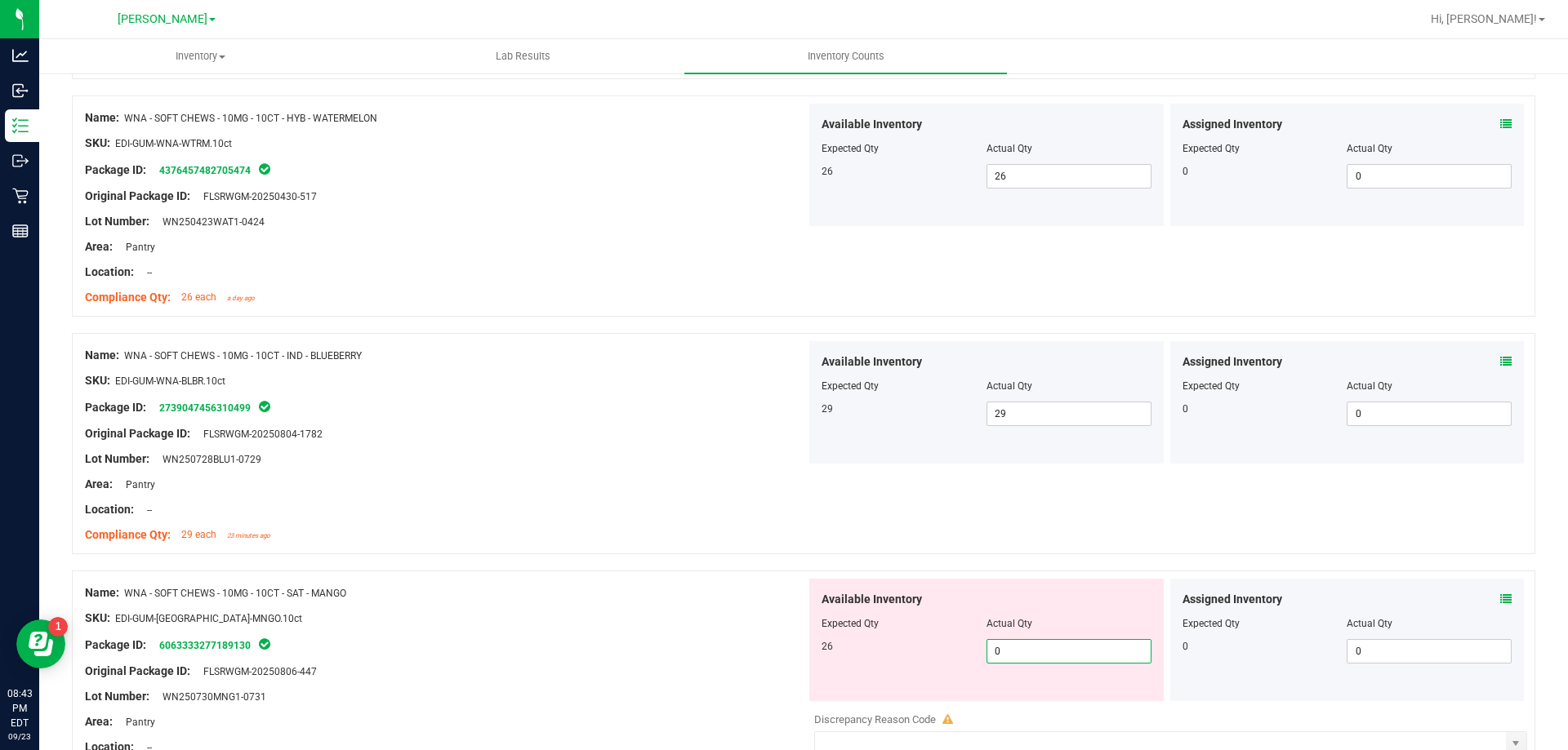
click at [1024, 646] on span "0 0" at bounding box center [1069, 651] width 165 height 24
click at [759, 551] on div "Name: WNA - SOFT CHEWS - 10MG - 10CT - IND - BLUEBERRY SKU: EDI-GUM-WNA-BLBR.10…" at bounding box center [803, 443] width 1464 height 221
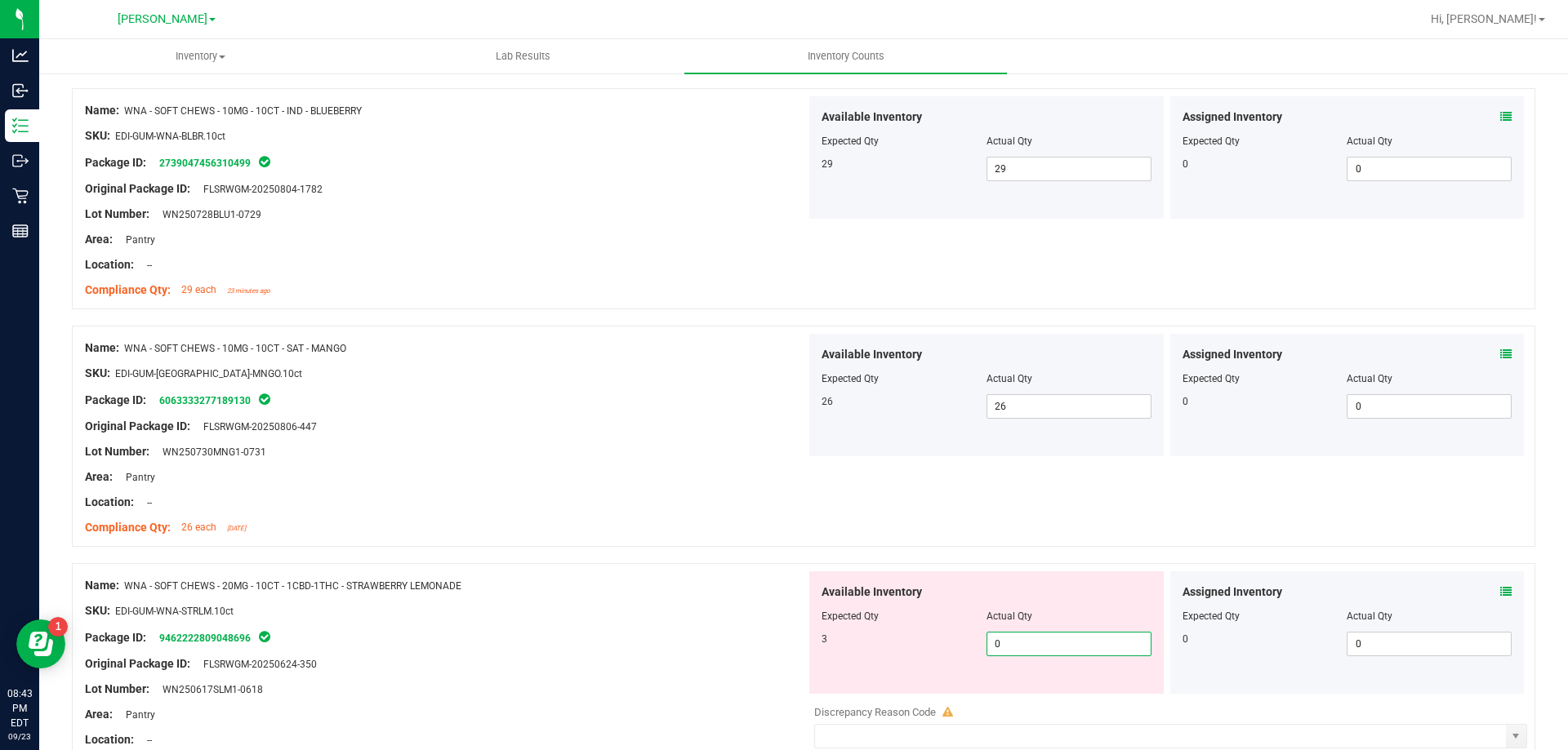
click at [1023, 638] on span "0 0" at bounding box center [1069, 643] width 165 height 24
drag, startPoint x: 691, startPoint y: 517, endPoint x: 701, endPoint y: 516, distance: 10.0
click at [692, 516] on div at bounding box center [446, 514] width 721 height 8
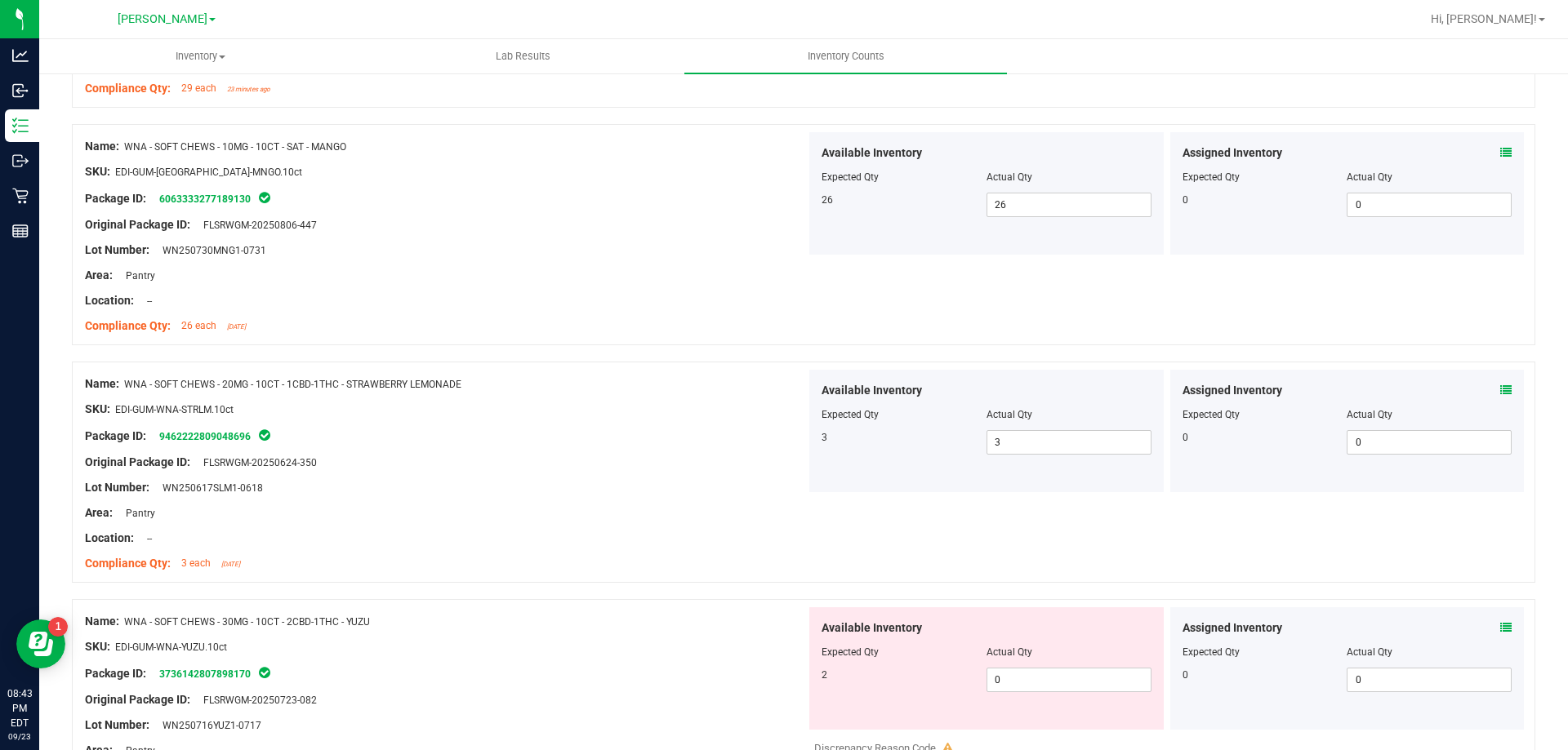
scroll to position [3509, 0]
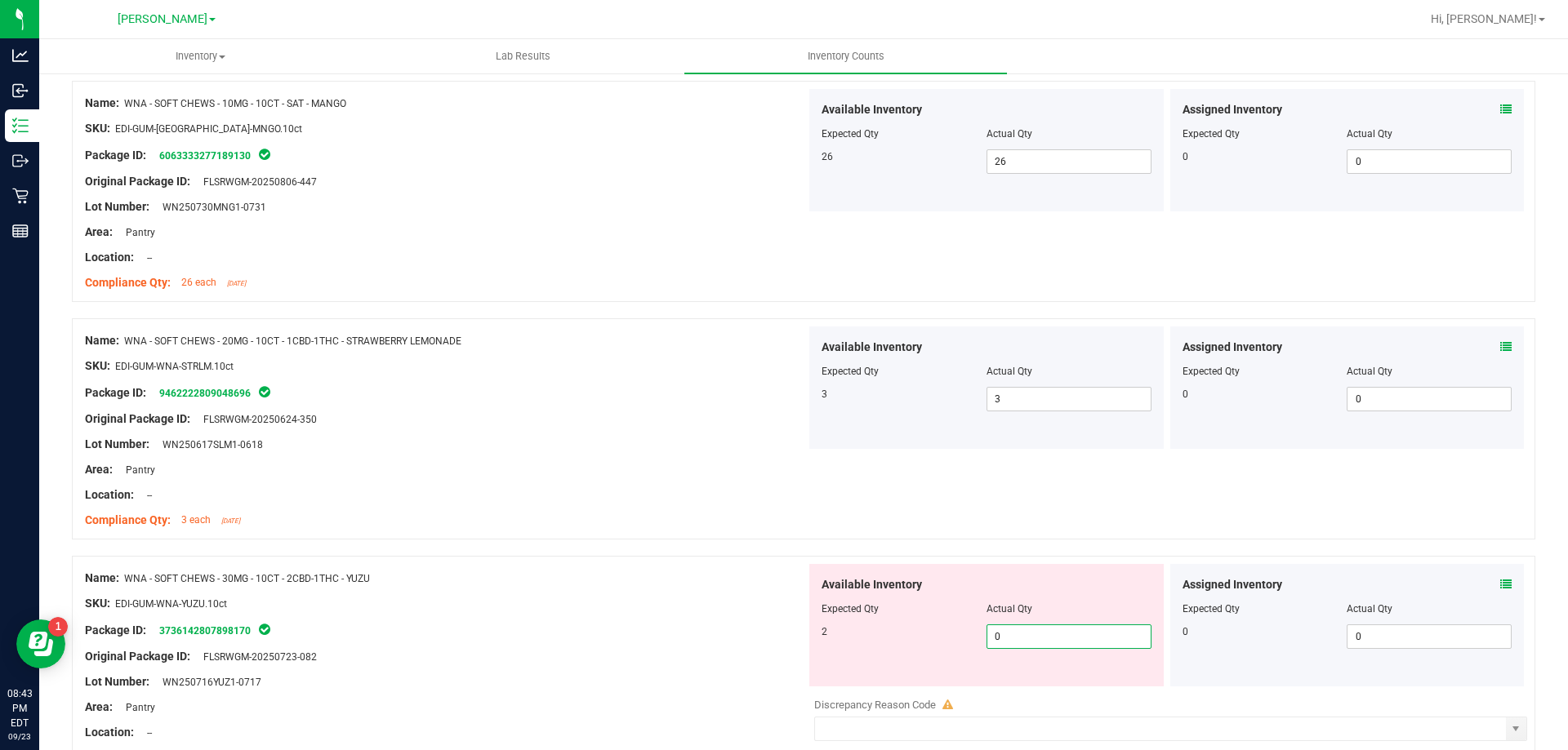
click at [1036, 635] on span "0 0" at bounding box center [1069, 636] width 165 height 24
click at [725, 503] on div at bounding box center [446, 507] width 721 height 8
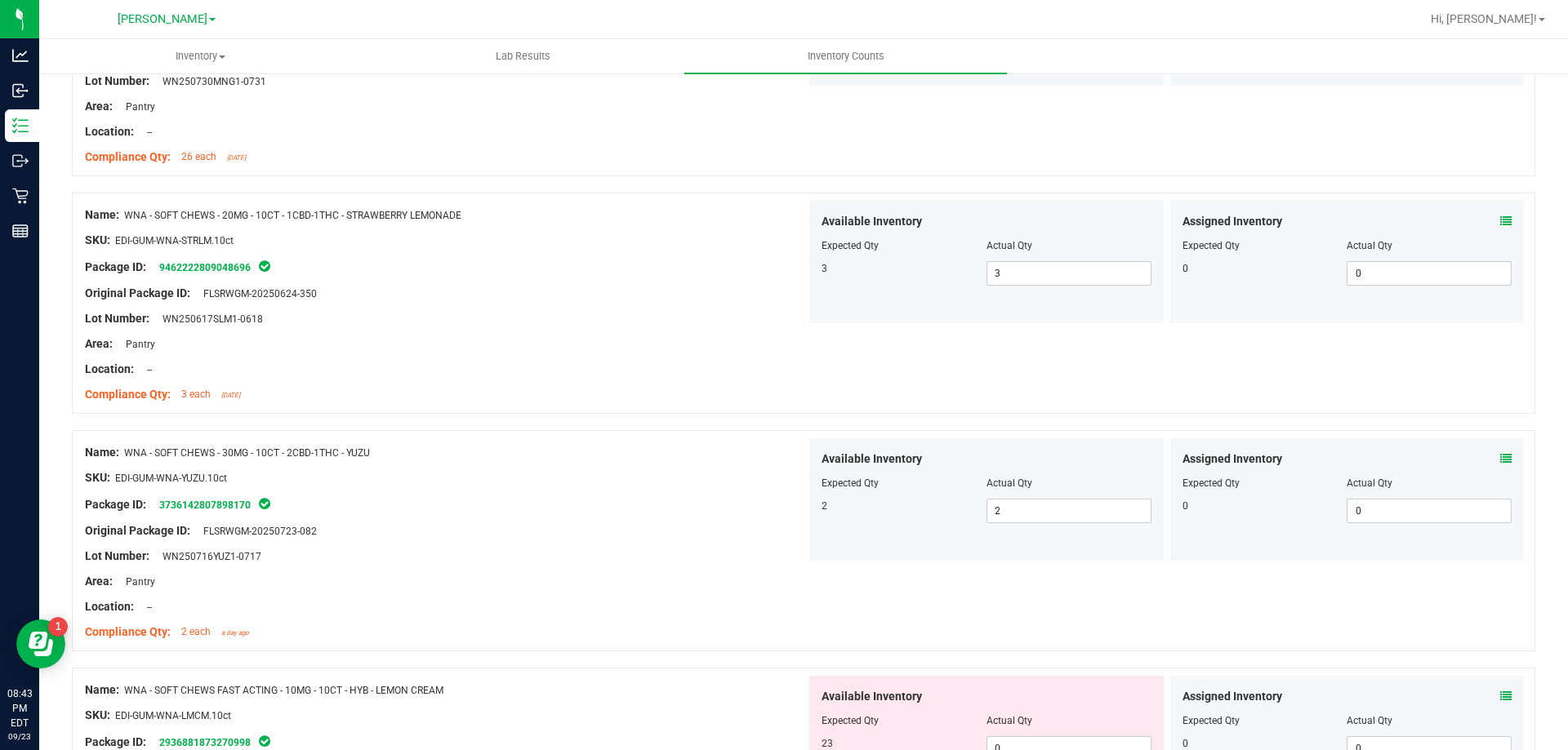
scroll to position [3754, 0]
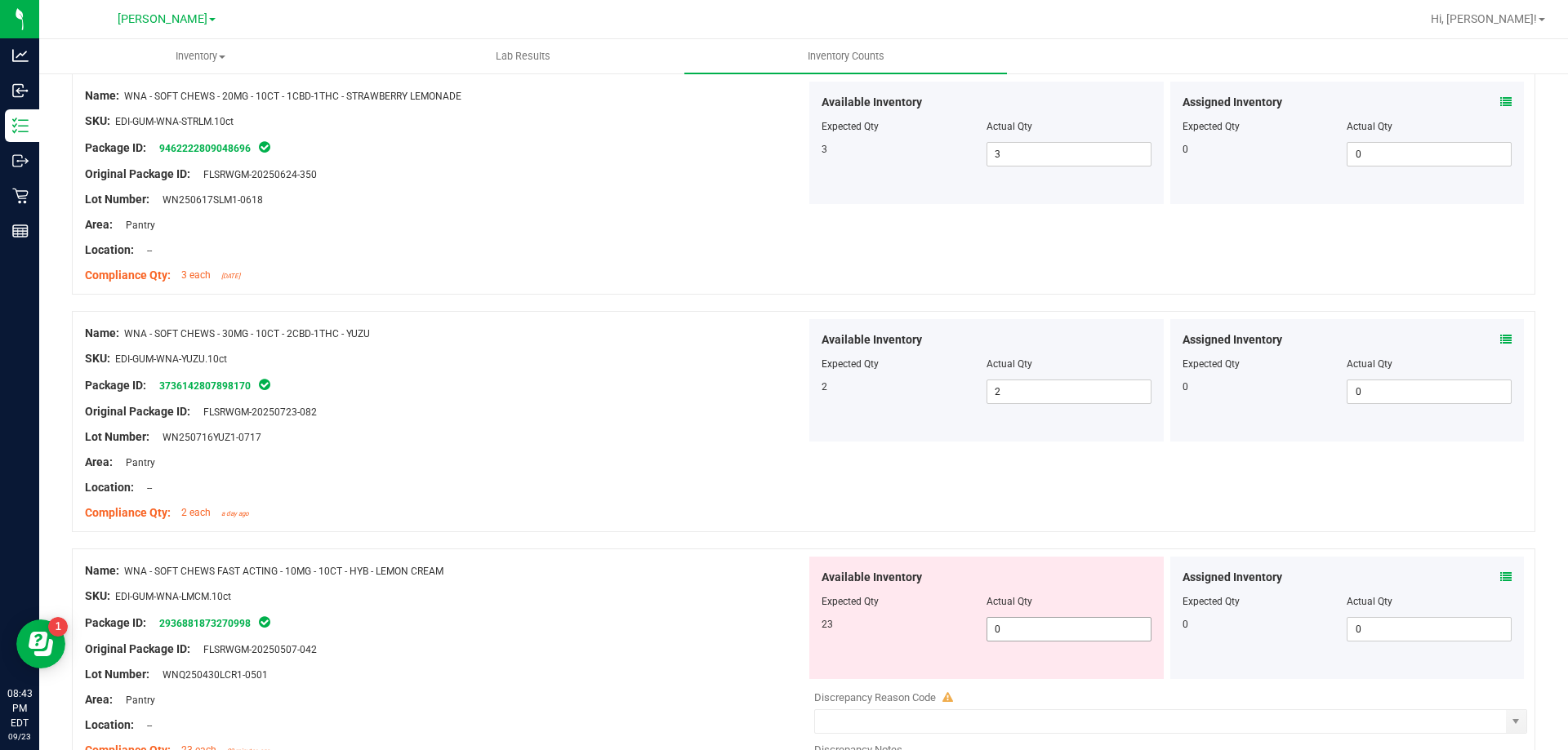
click at [1059, 627] on span "0 0" at bounding box center [1069, 628] width 165 height 24
click at [682, 544] on div at bounding box center [803, 541] width 1464 height 16
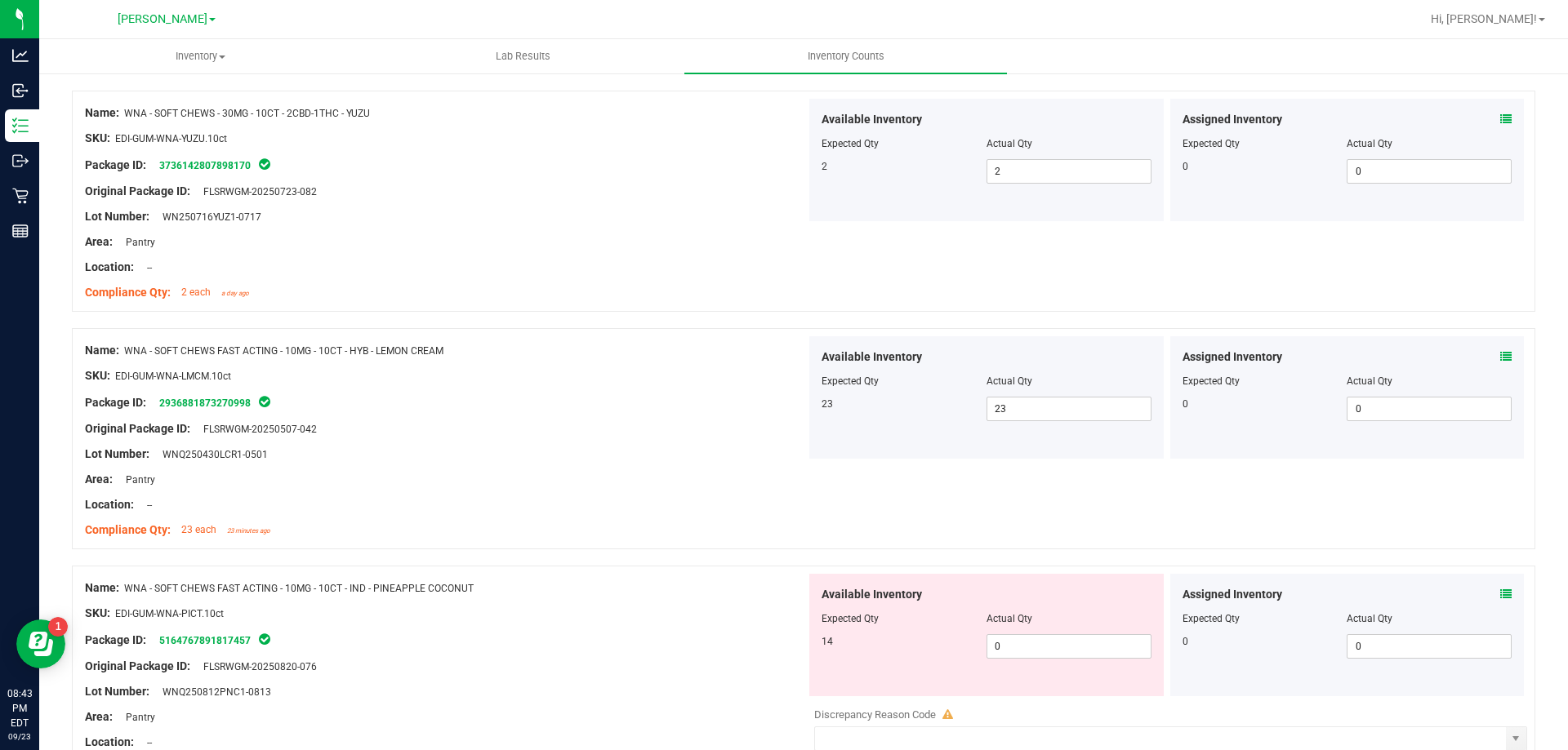
scroll to position [3998, 0]
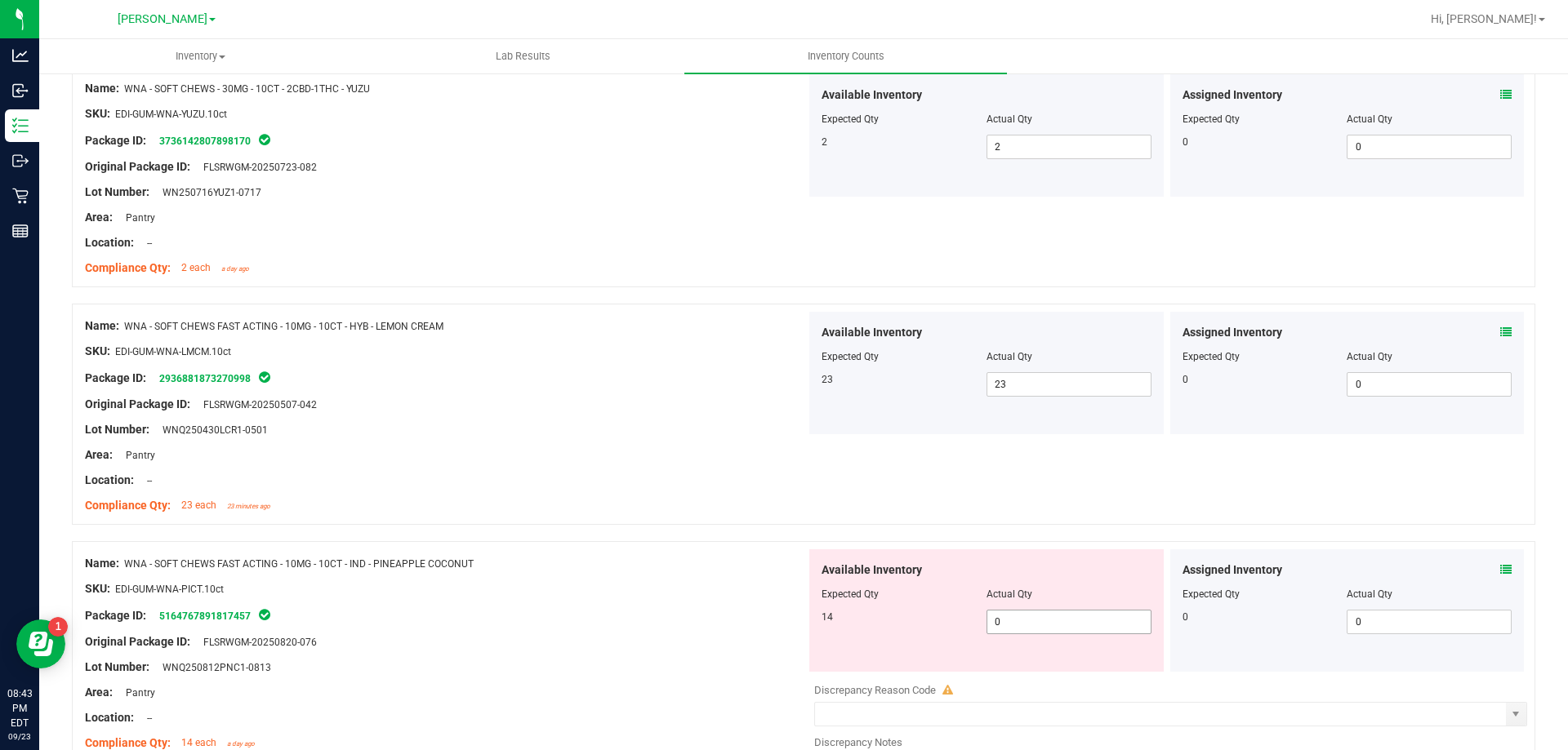
click at [1012, 631] on span "0 0" at bounding box center [1069, 621] width 165 height 24
click at [740, 497] on div "Compliance Qty: 23 each 23 minutes ago" at bounding box center [446, 505] width 721 height 17
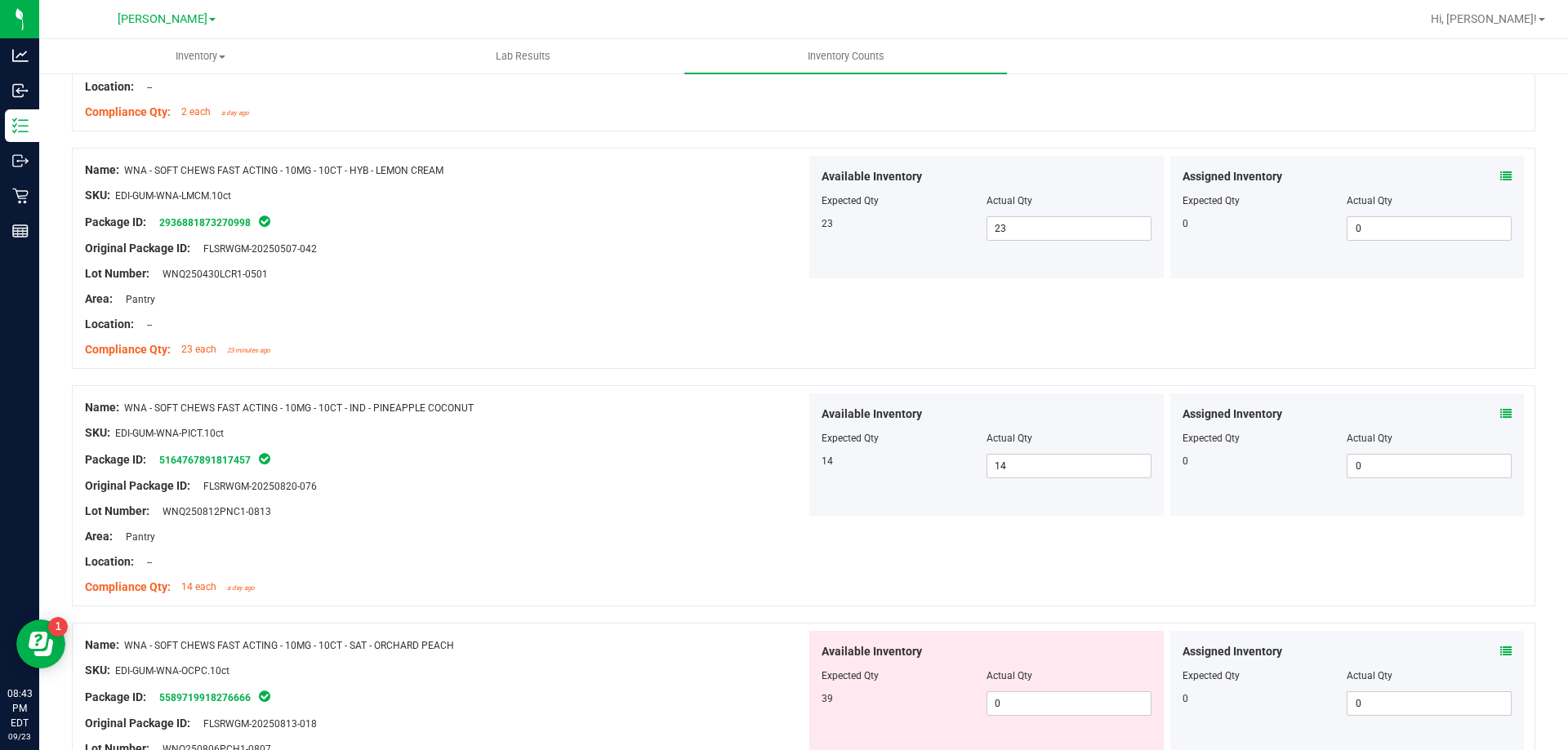
scroll to position [4162, 0]
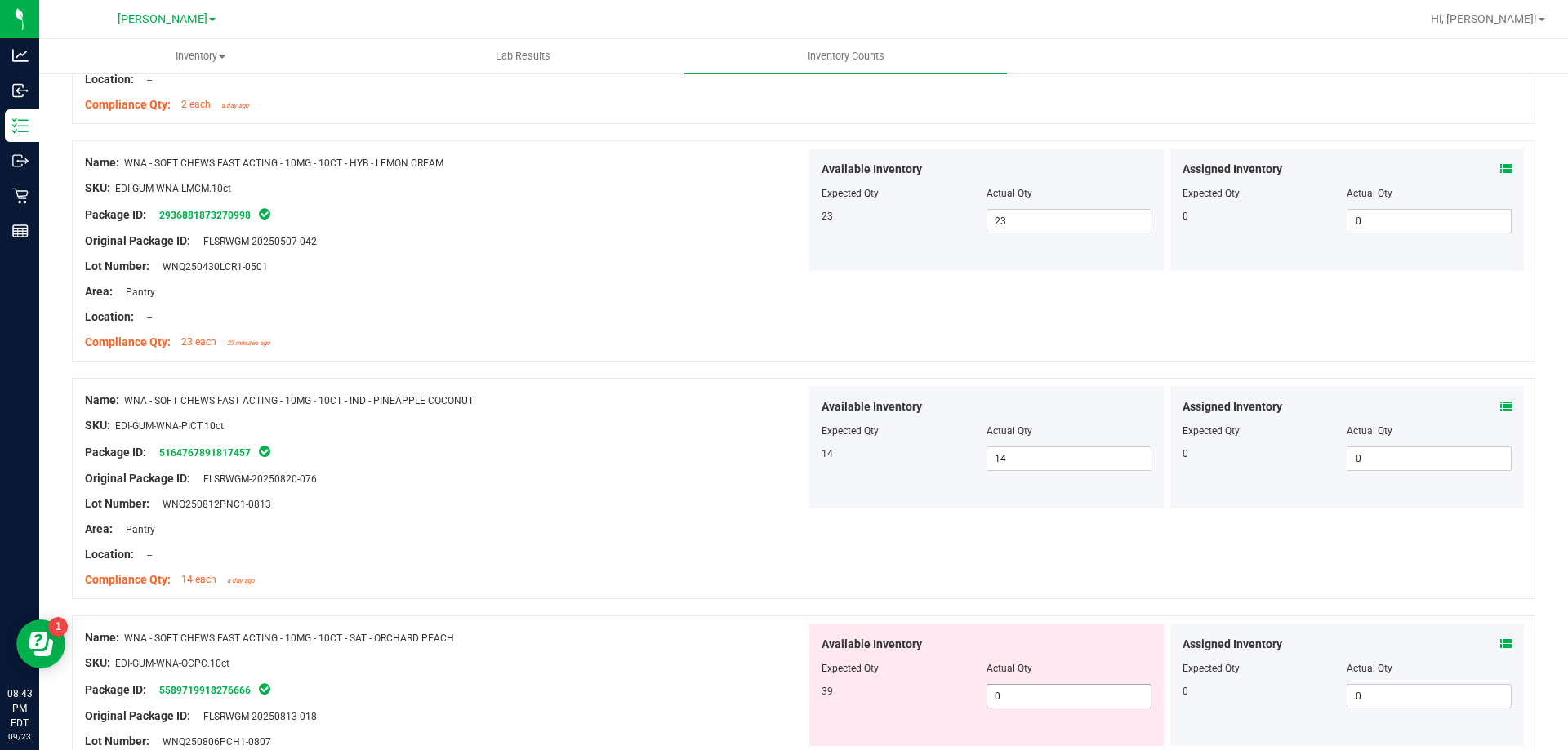
click at [1040, 688] on span "0 0" at bounding box center [1069, 696] width 165 height 24
click at [830, 482] on div "Available Inventory Expected Qty Actual Qty 14 14 14" at bounding box center [986, 447] width 355 height 122
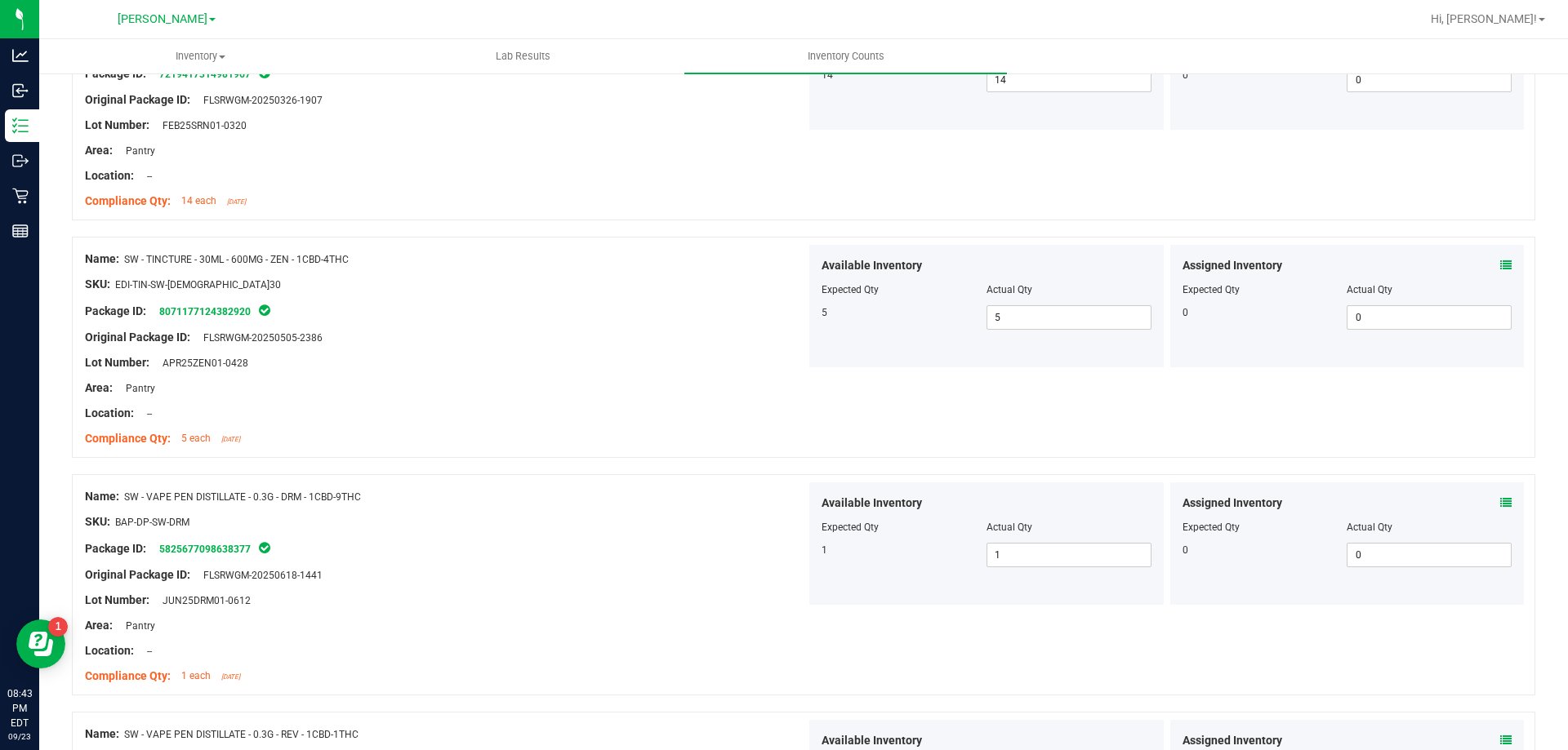
scroll to position [0, 0]
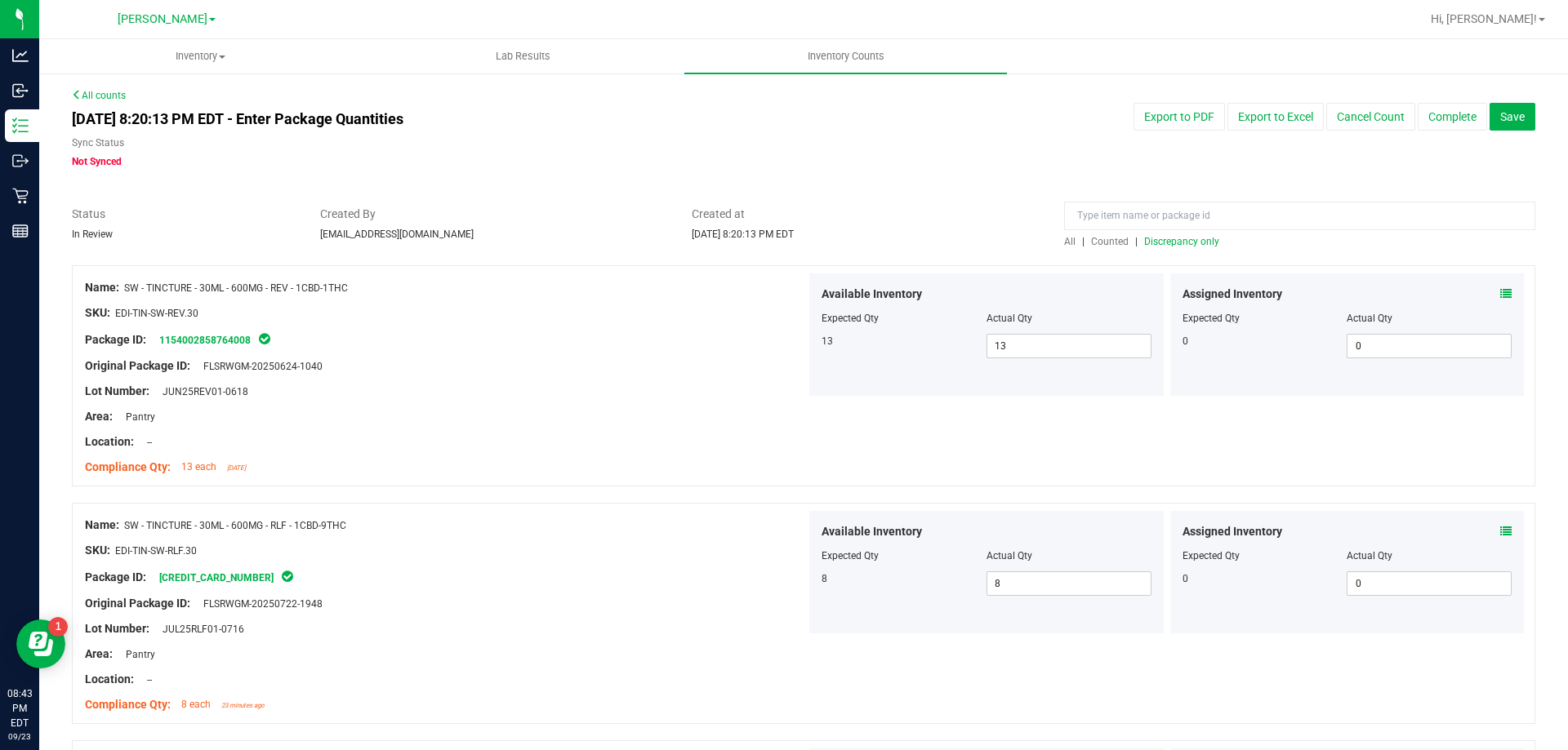
click at [1171, 240] on span "Discrepancy only" at bounding box center [1181, 241] width 75 height 12
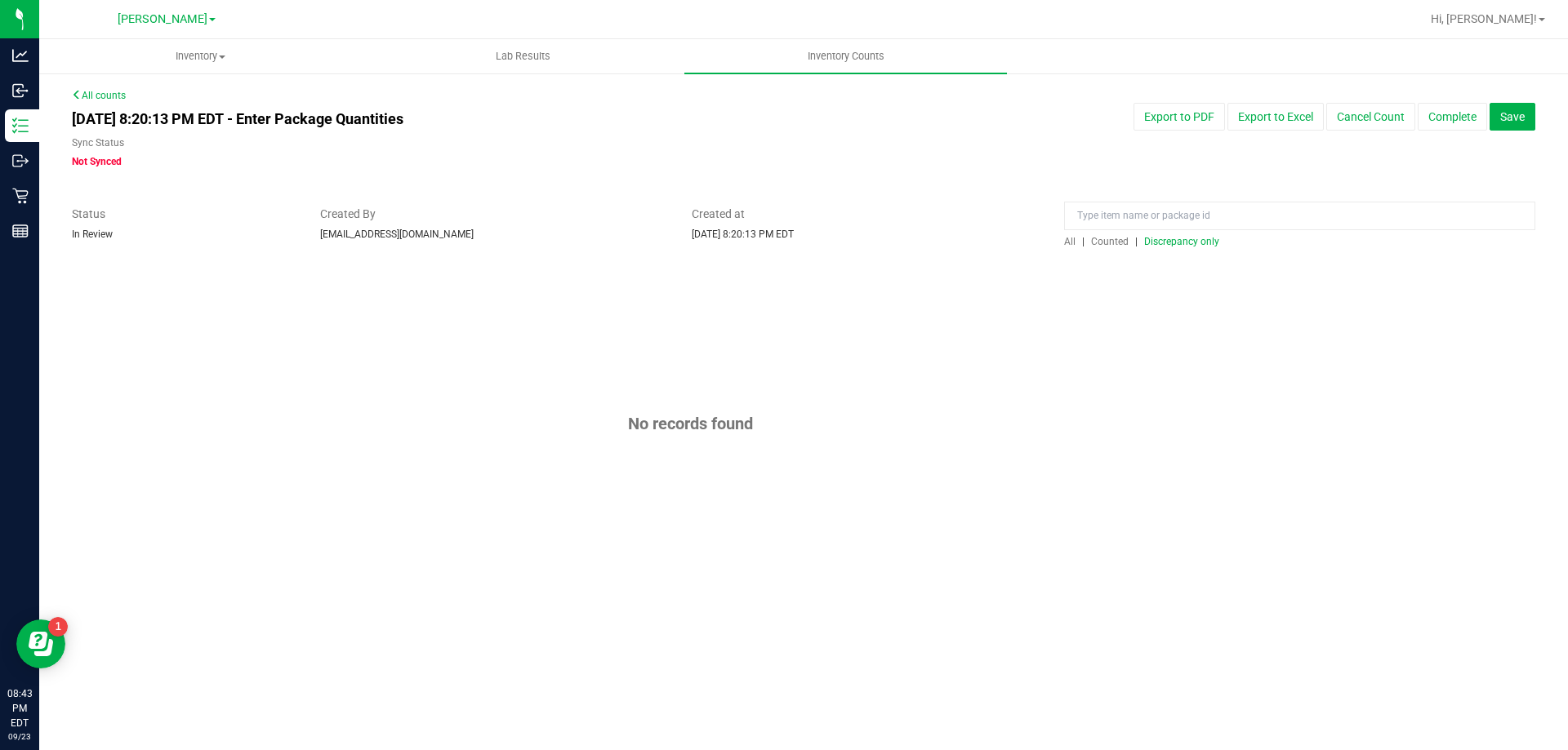
click at [1171, 240] on span "Discrepancy only" at bounding box center [1181, 241] width 75 height 12
click at [1524, 119] on button "Save" at bounding box center [1512, 116] width 45 height 28
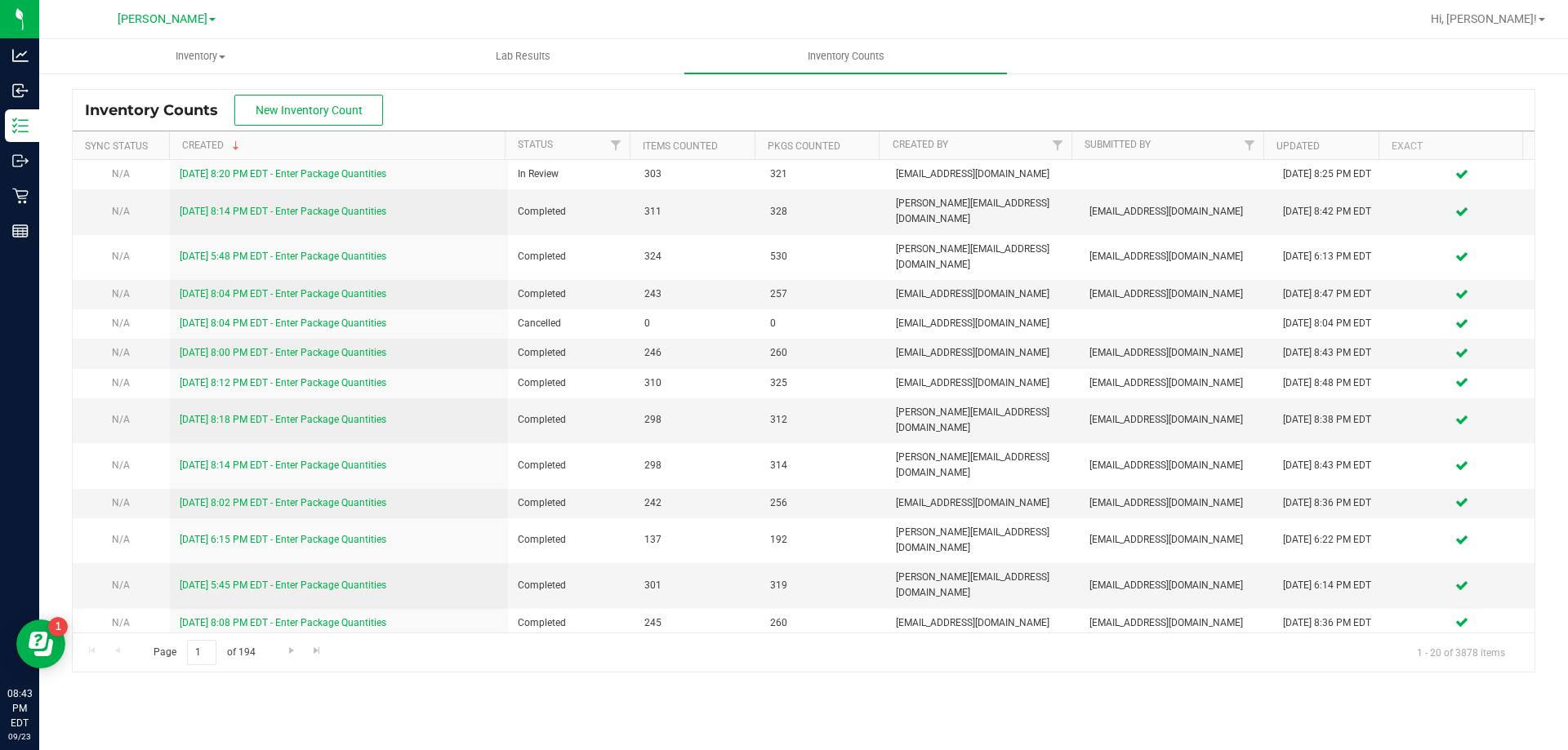
click at [1512, 30] on div "Hi, [PERSON_NAME]!" at bounding box center [1487, 18] width 127 height 28
click at [1512, 26] on link "Hi, [PERSON_NAME]!" at bounding box center [1487, 19] width 127 height 17
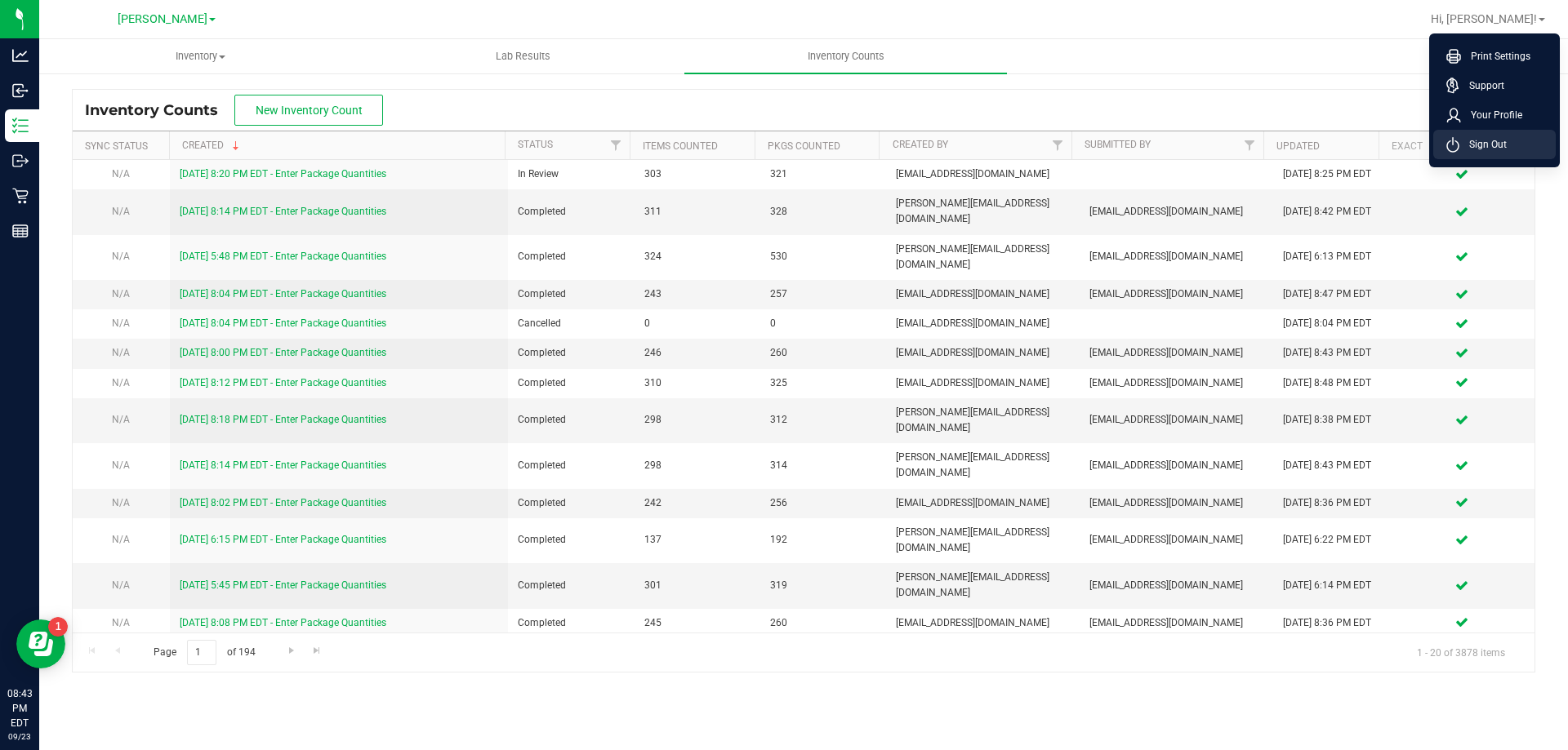
click at [1470, 142] on span "Sign Out" at bounding box center [1483, 144] width 47 height 16
